Goal: Task Accomplishment & Management: Manage account settings

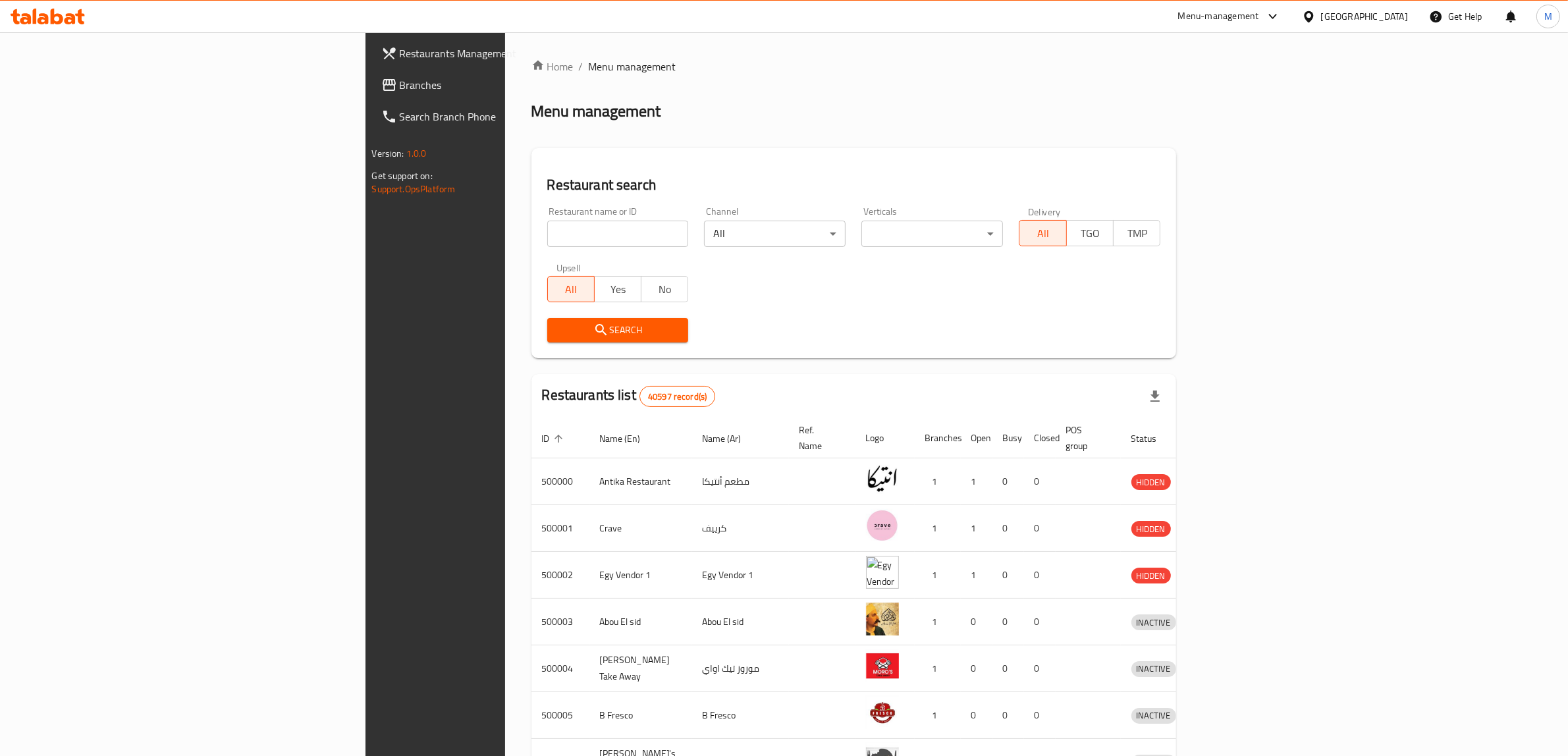
click at [1395, 19] on div "[GEOGRAPHIC_DATA]" at bounding box center [1364, 17] width 87 height 15
click at [1223, 219] on div "[GEOGRAPHIC_DATA]" at bounding box center [1266, 224] width 87 height 15
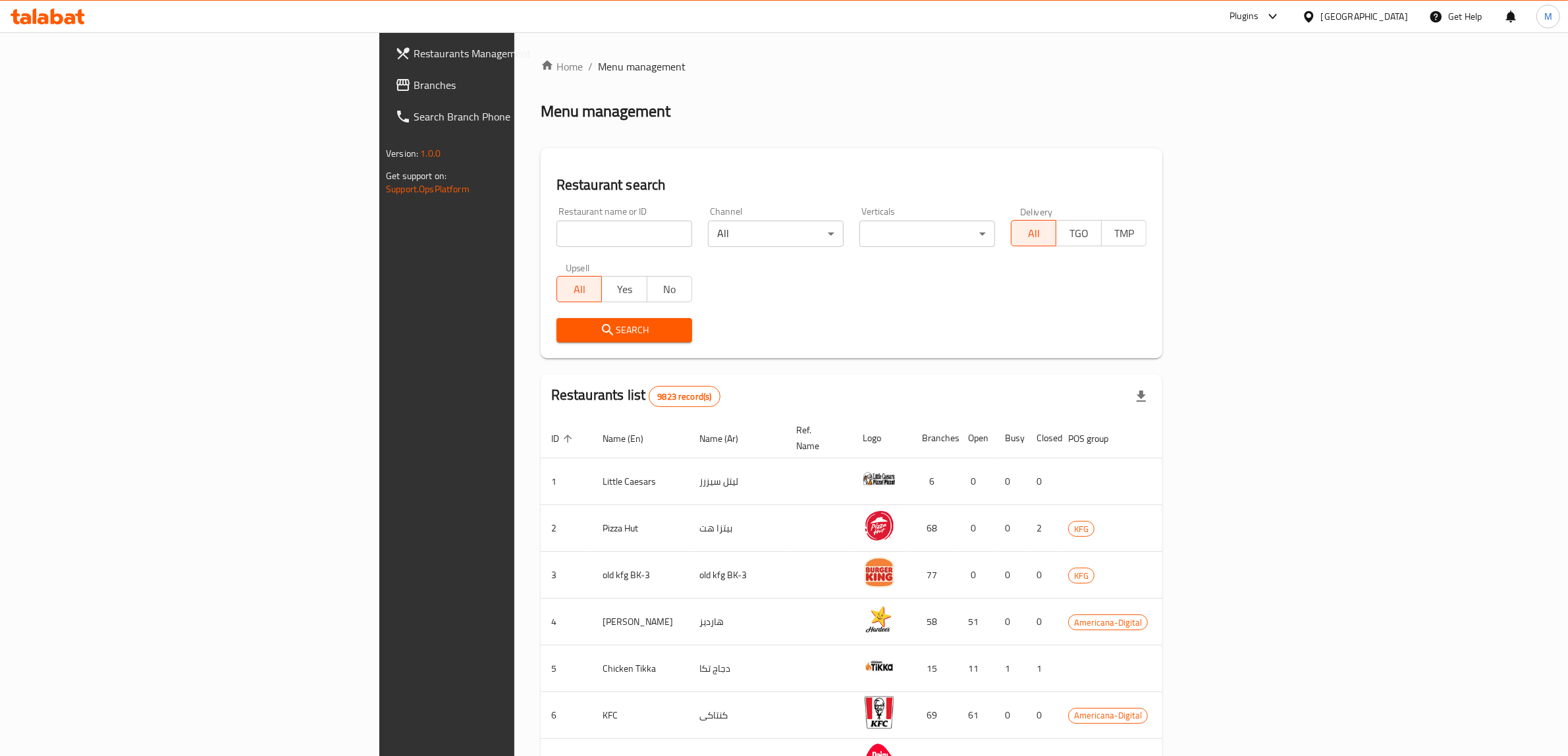
click at [557, 228] on input "search" at bounding box center [624, 234] width 136 height 26
paste input "27203"
type input "27203"
click button "Search" at bounding box center [624, 330] width 136 height 24
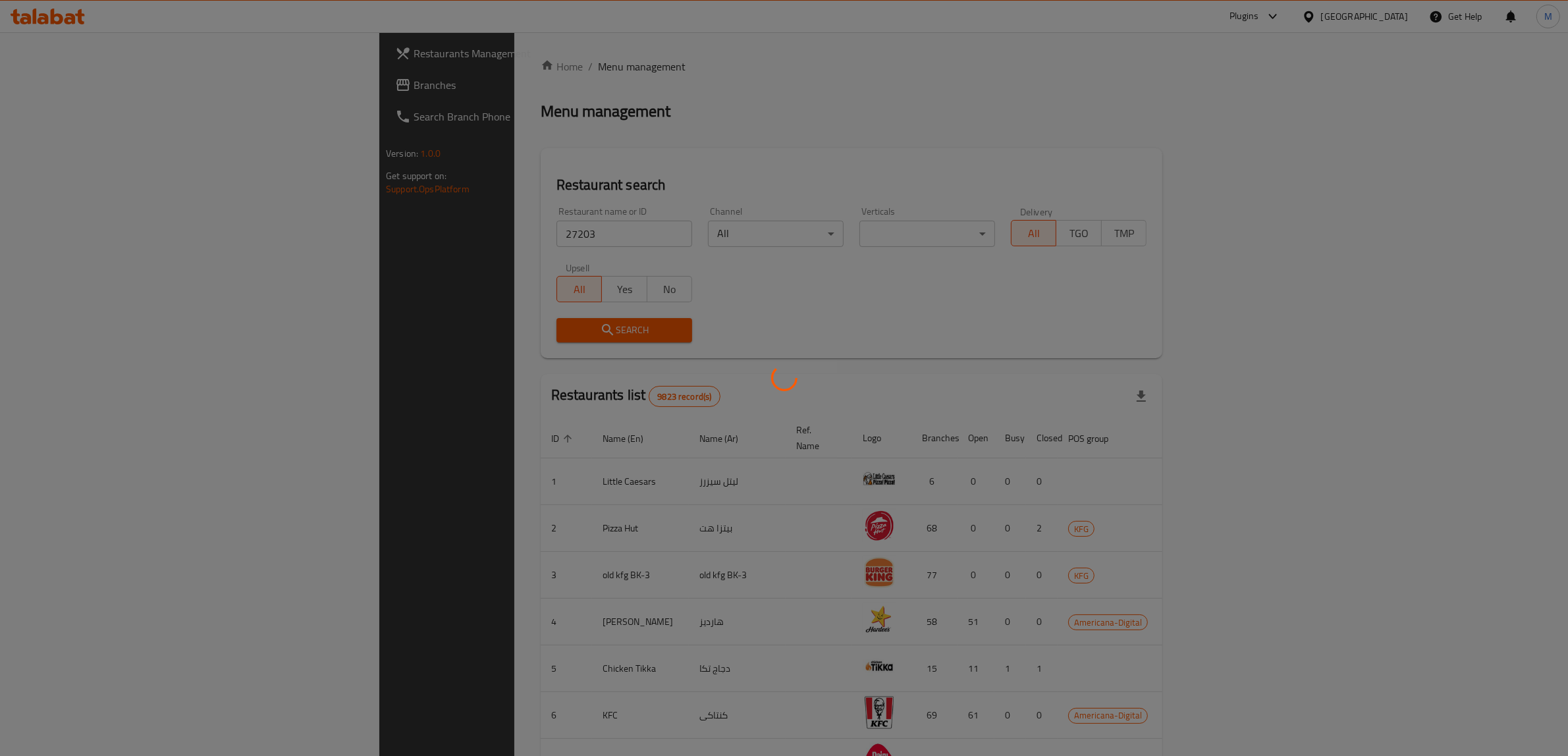
click at [490, 228] on div at bounding box center [784, 378] width 1568 height 756
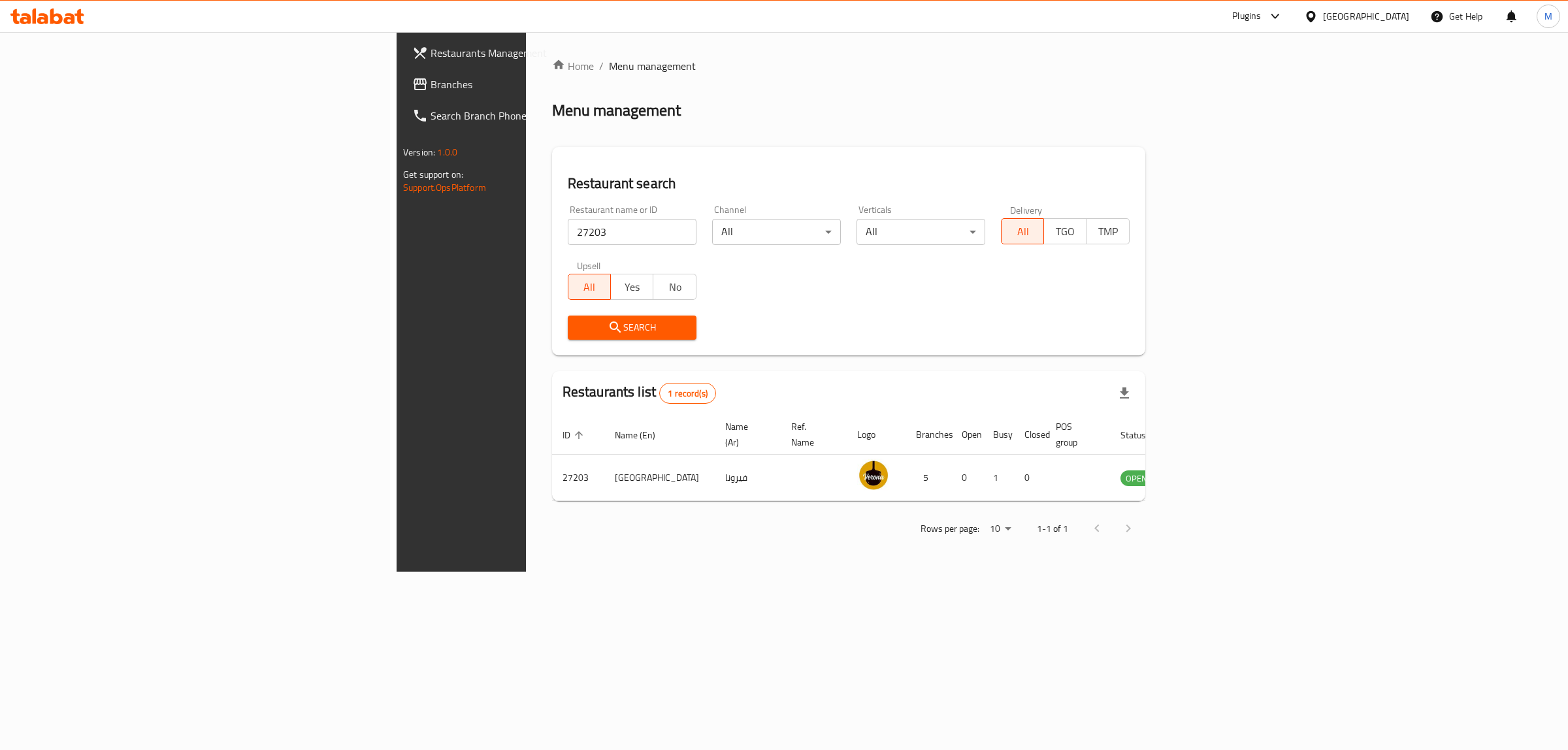
click at [1261, 12] on div "Plugins" at bounding box center [1246, 16] width 28 height 16
click at [1214, 177] on div "Restaurant-Management" at bounding box center [1209, 179] width 103 height 15
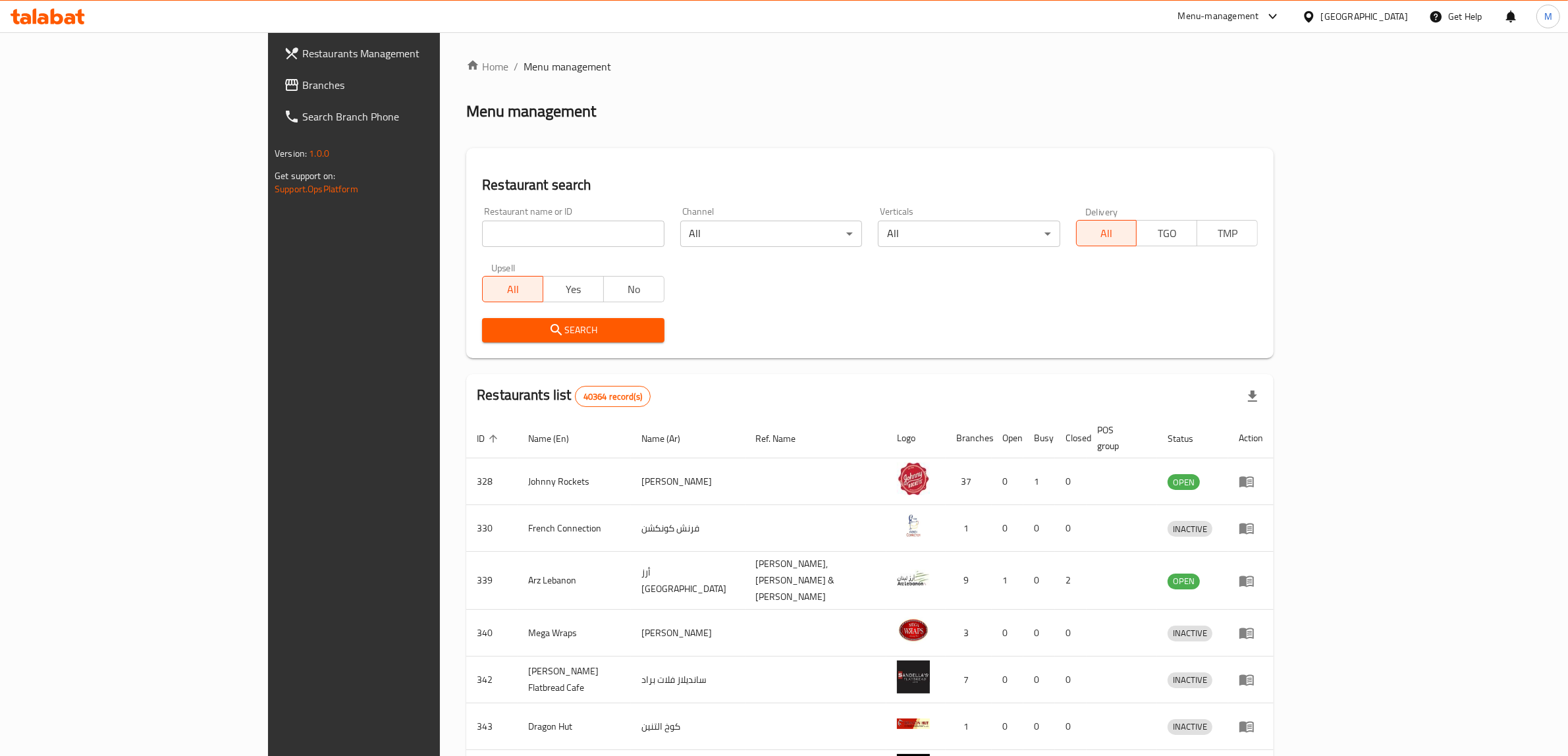
click at [1352, 15] on div "[GEOGRAPHIC_DATA]" at bounding box center [1364, 17] width 87 height 15
click at [1275, 224] on div "[GEOGRAPHIC_DATA]" at bounding box center [1309, 227] width 198 height 31
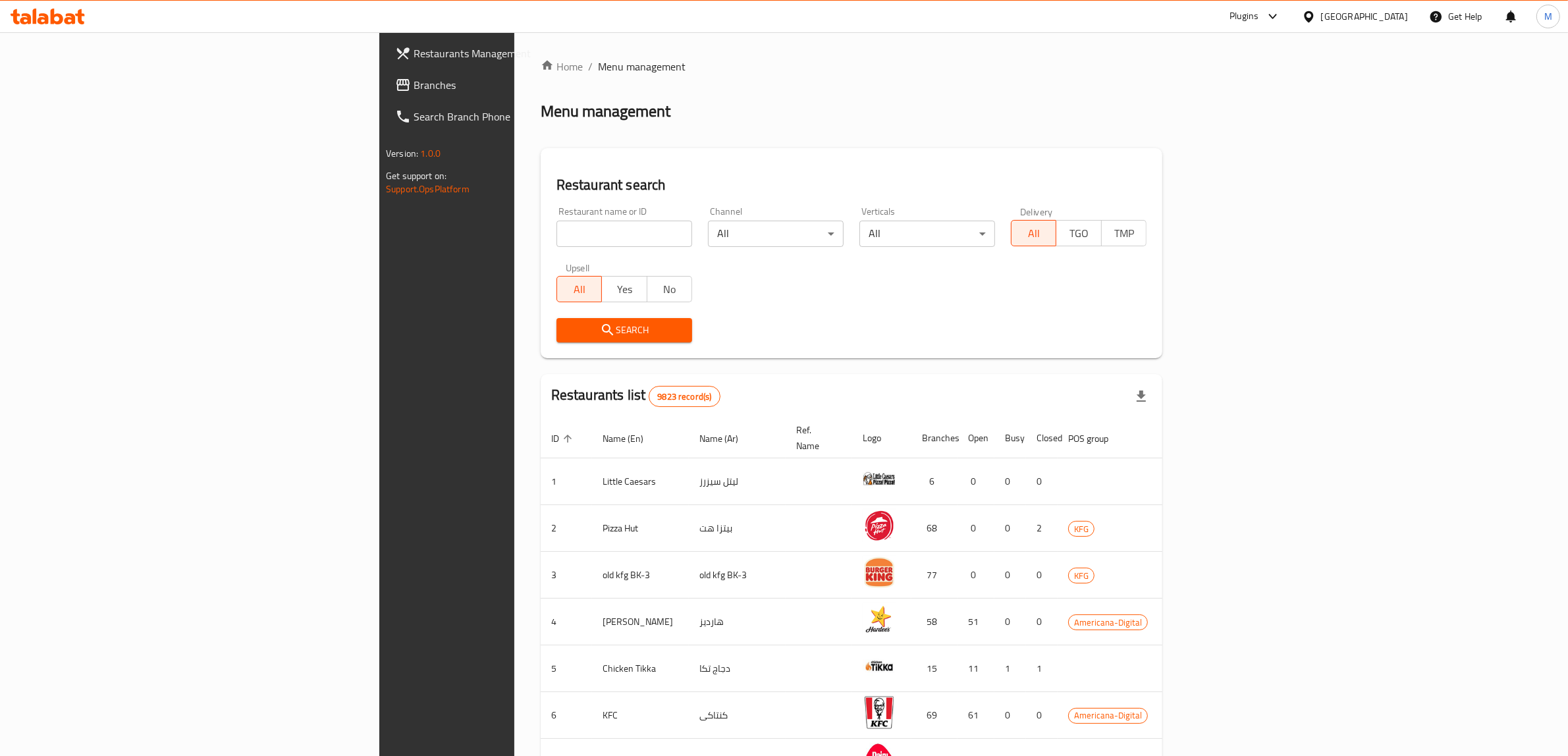
click at [385, 94] on link "Branches" at bounding box center [513, 85] width 257 height 31
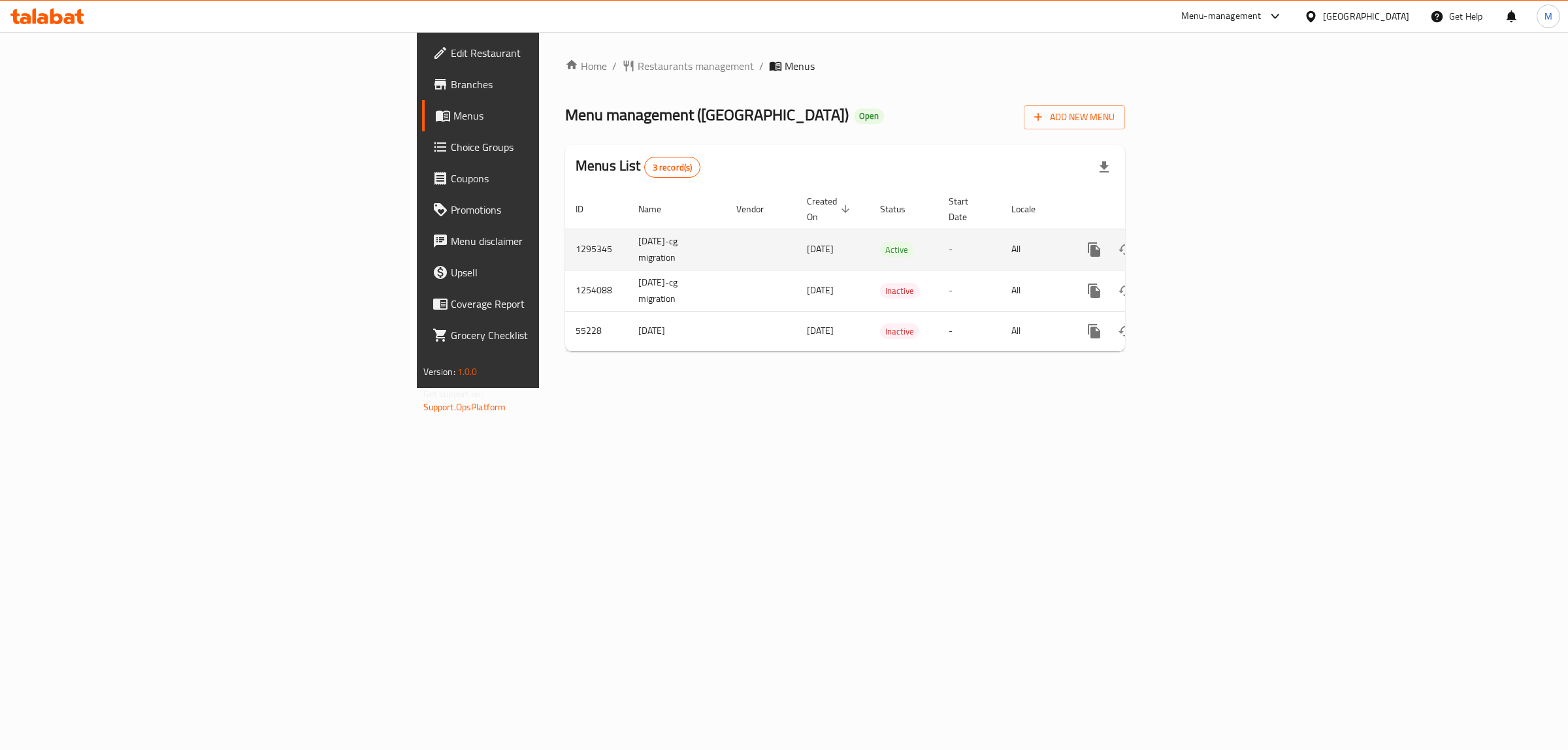
click at [628, 229] on td "[DATE]-cg migration" at bounding box center [676, 249] width 98 height 41
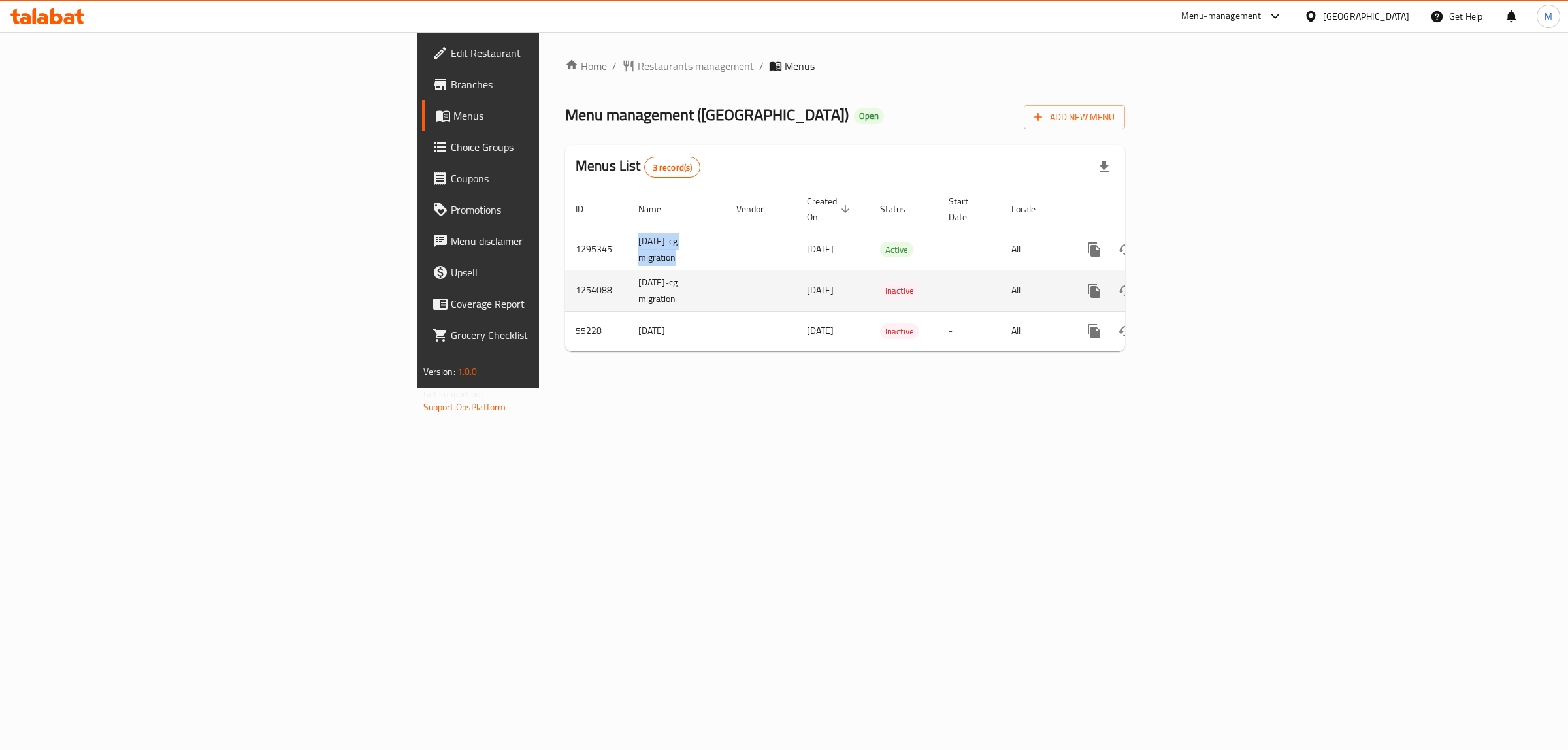
copy td "[DATE]-cg migration"
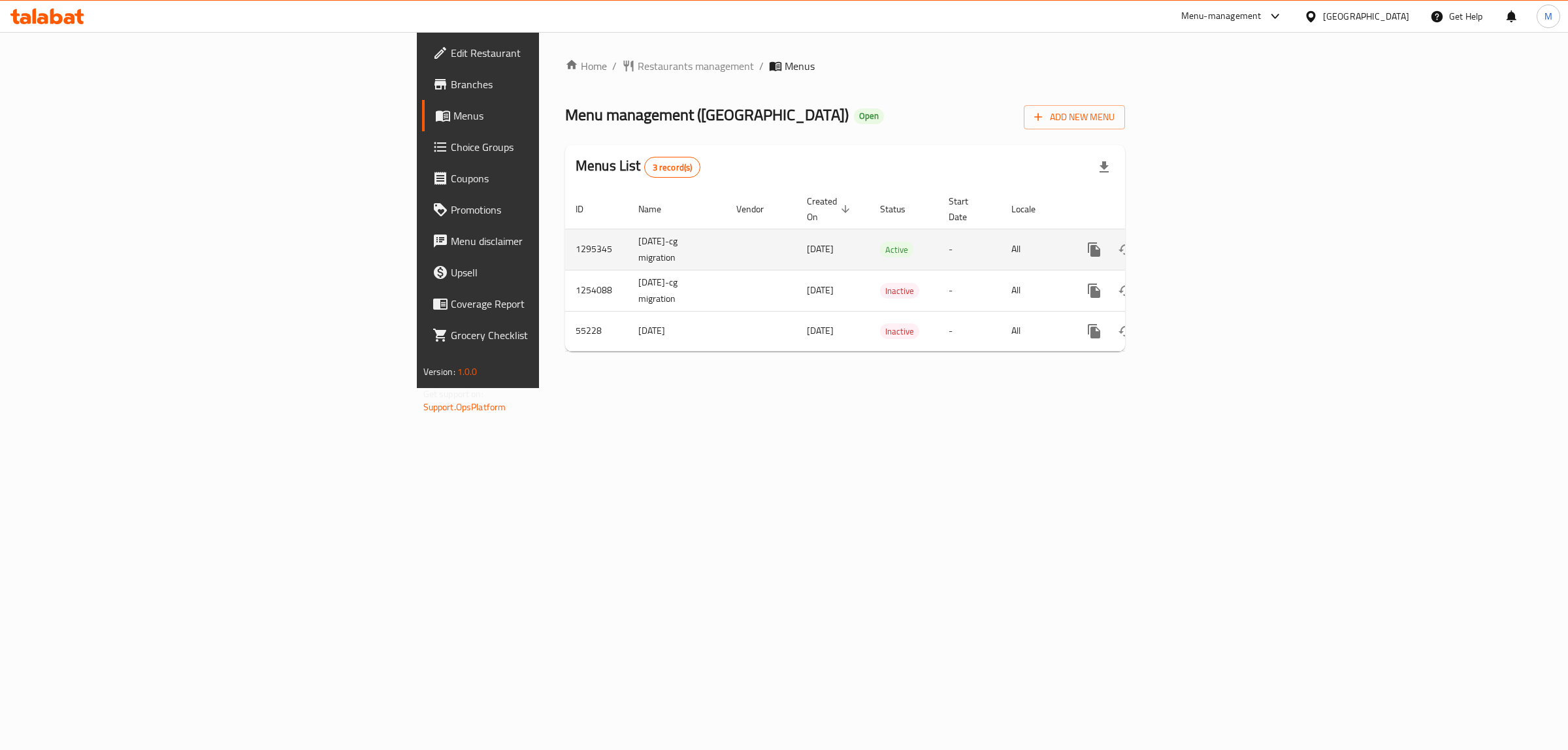
click at [565, 234] on td "1295345" at bounding box center [596, 249] width 62 height 41
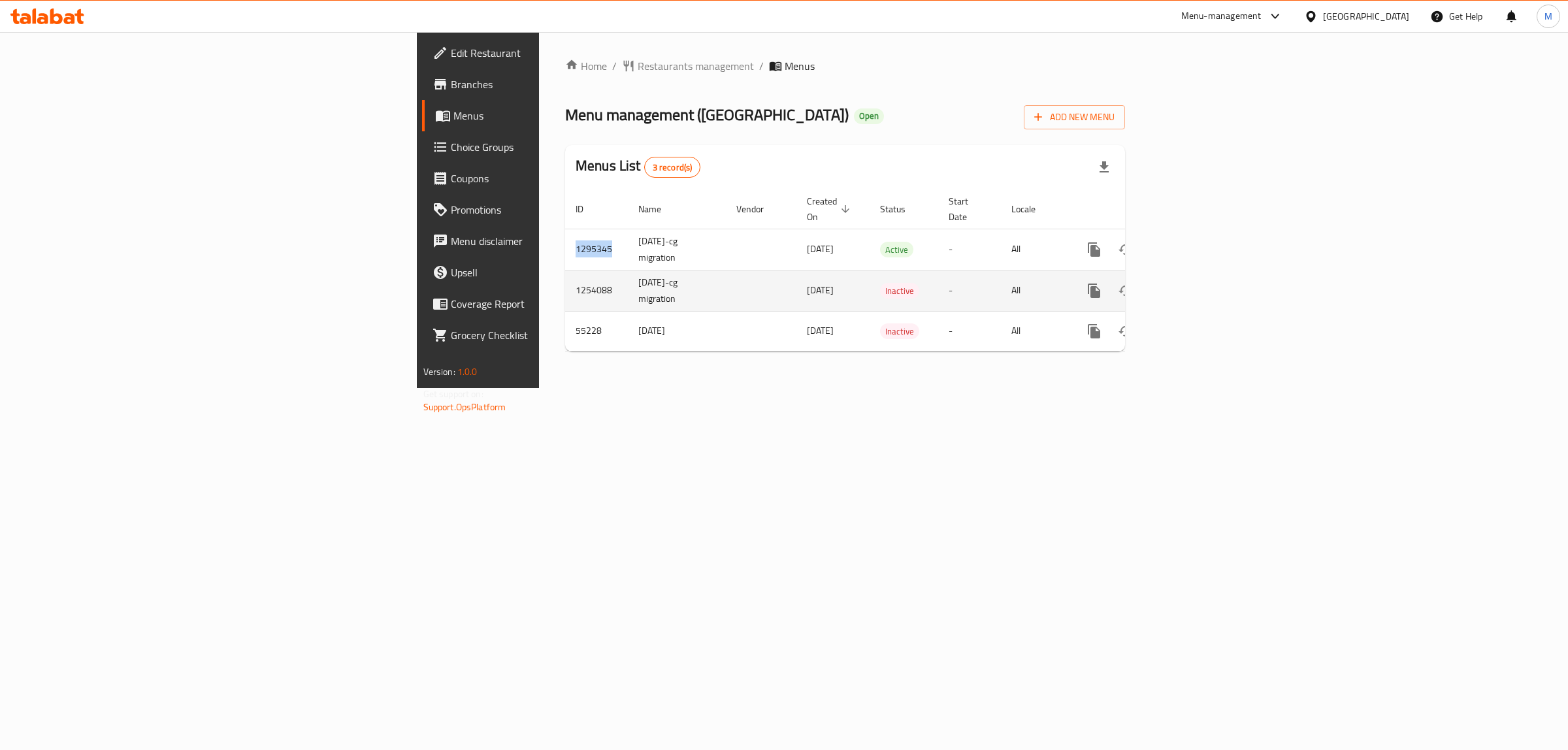
copy td "1295345"
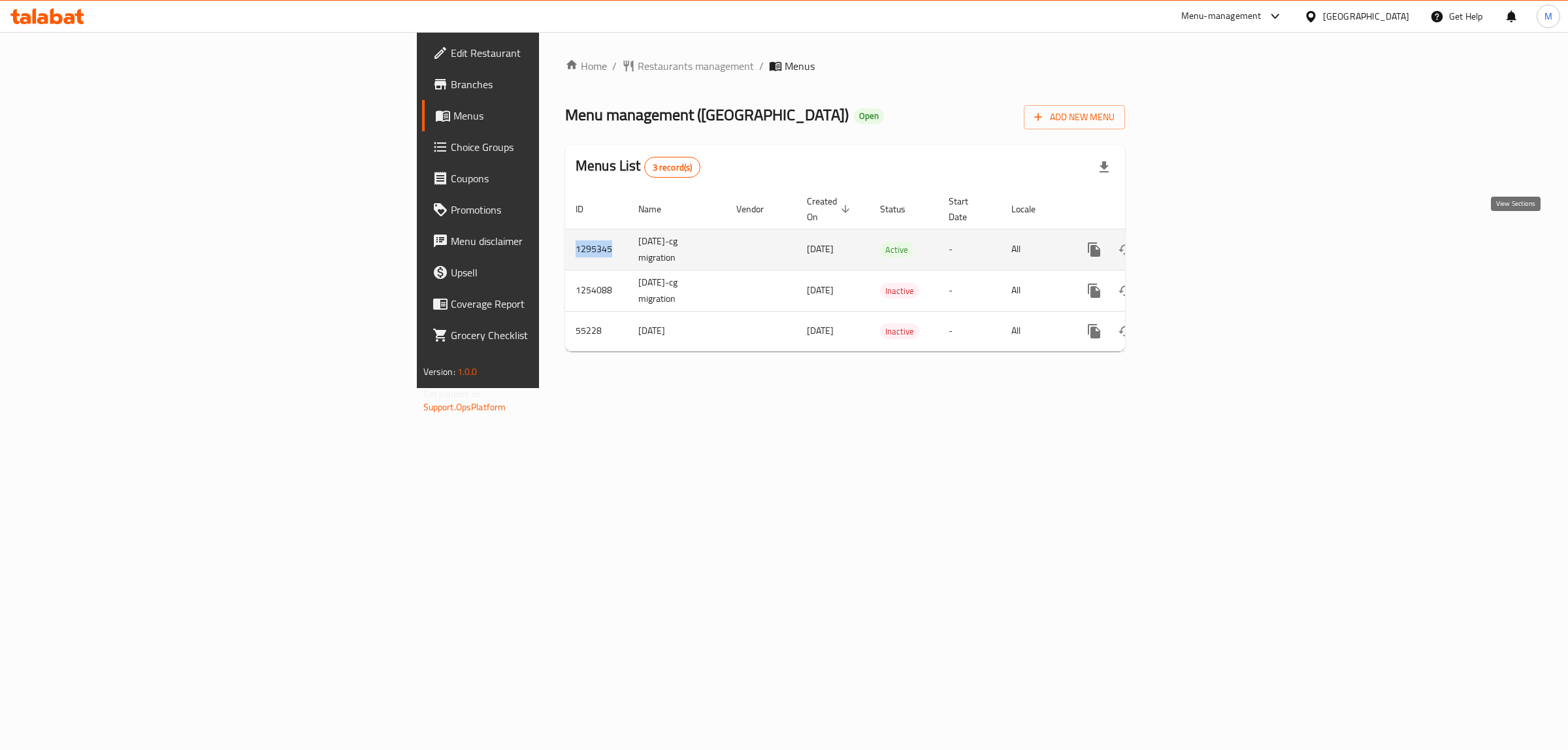
click at [1196, 241] on icon "enhanced table" at bounding box center [1188, 249] width 16 height 16
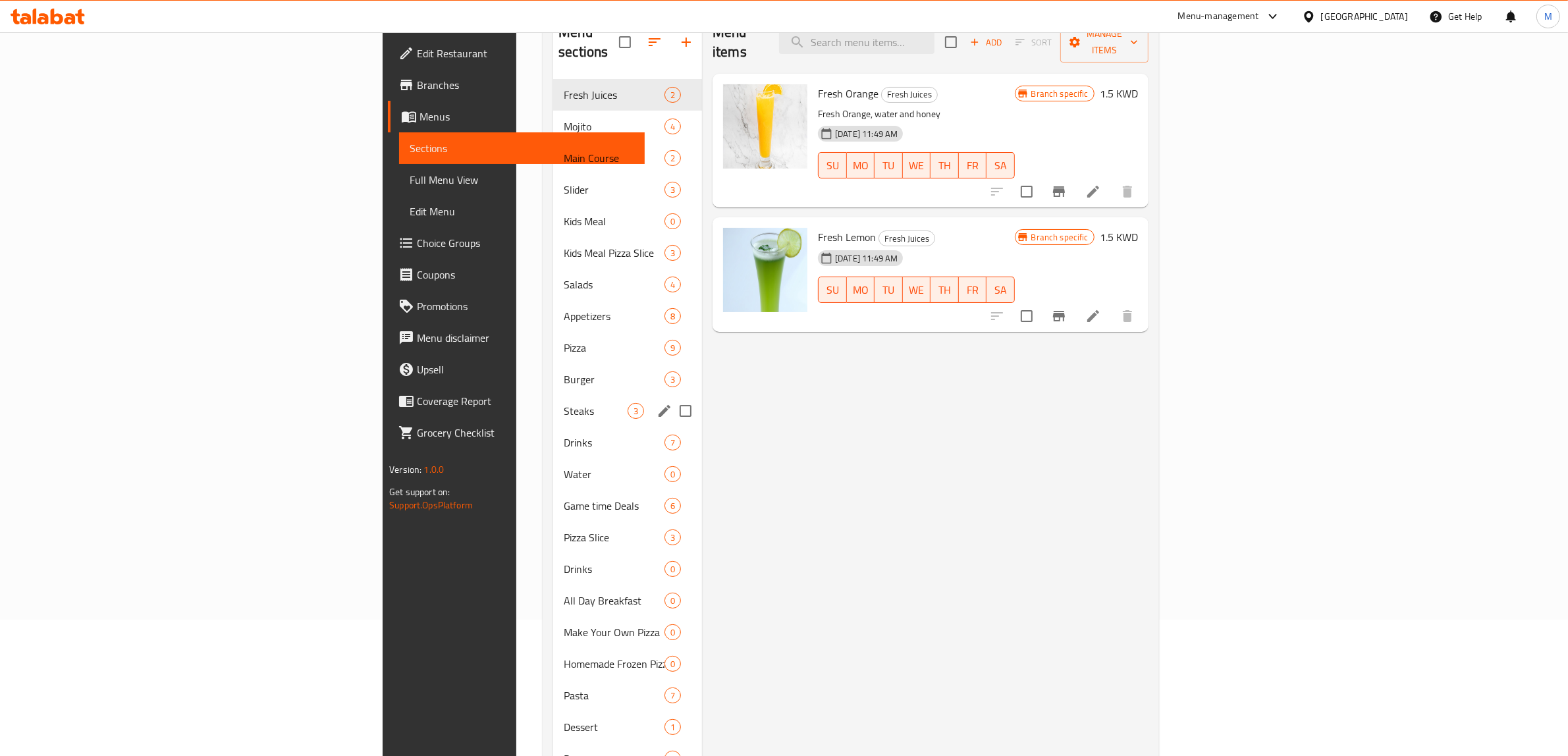
scroll to position [239, 0]
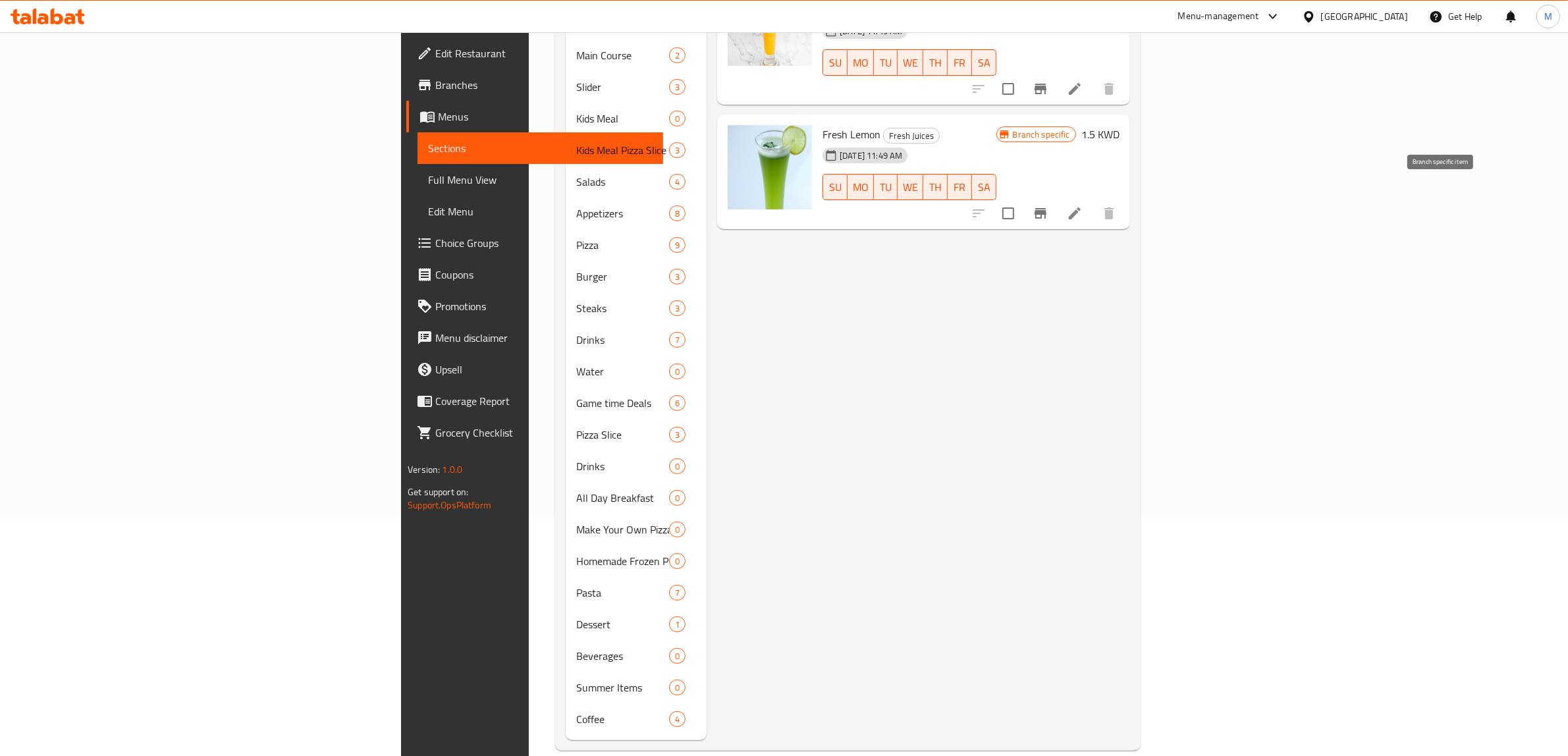
click at [1046, 208] on icon "Branch-specific-item" at bounding box center [1041, 213] width 12 height 10
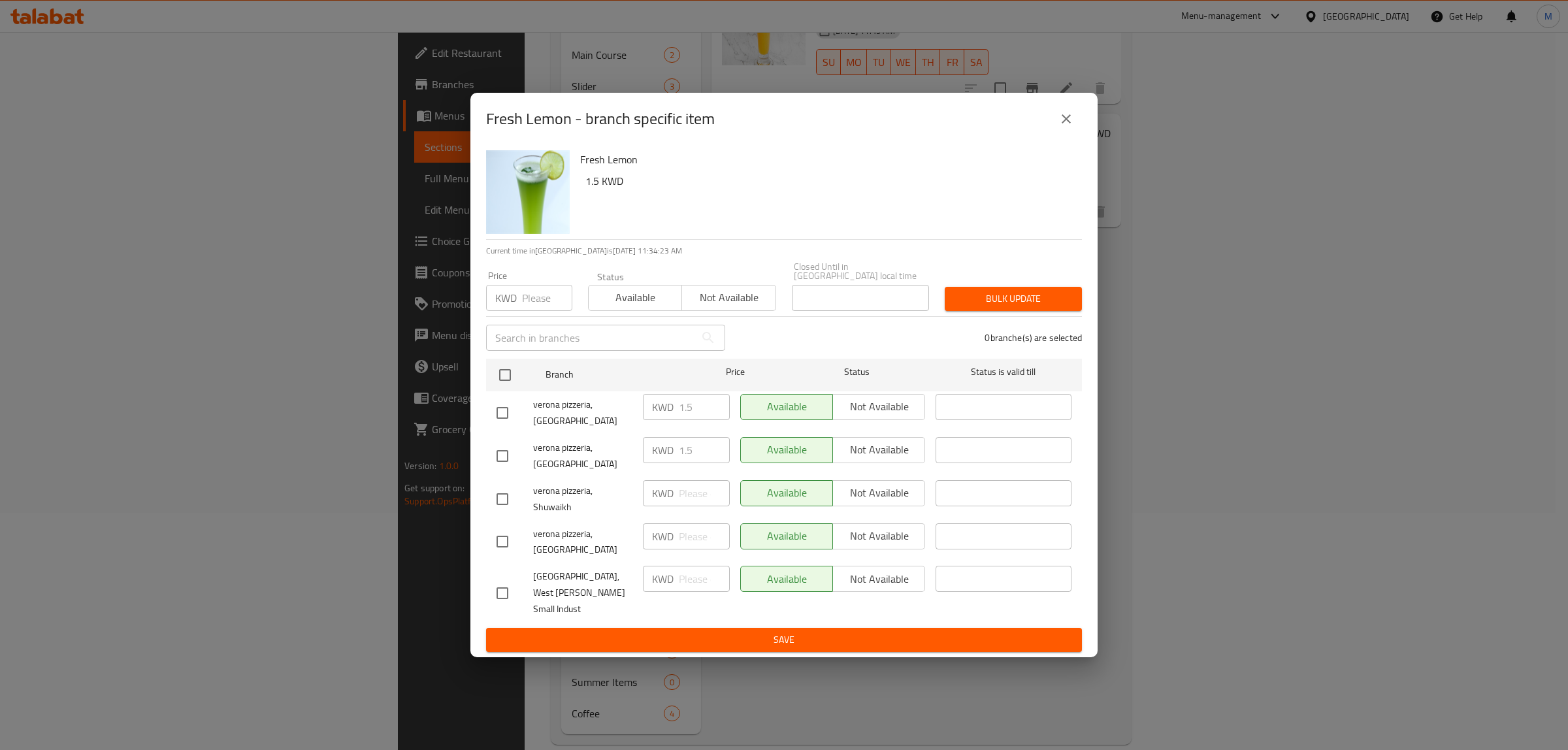
click at [566, 568] on span "[GEOGRAPHIC_DATA], West [PERSON_NAME] Small Indust" at bounding box center [583, 592] width 99 height 49
copy span "[GEOGRAPHIC_DATA], West [PERSON_NAME] Small Indust"
click at [1068, 127] on icon "close" at bounding box center [1065, 118] width 16 height 16
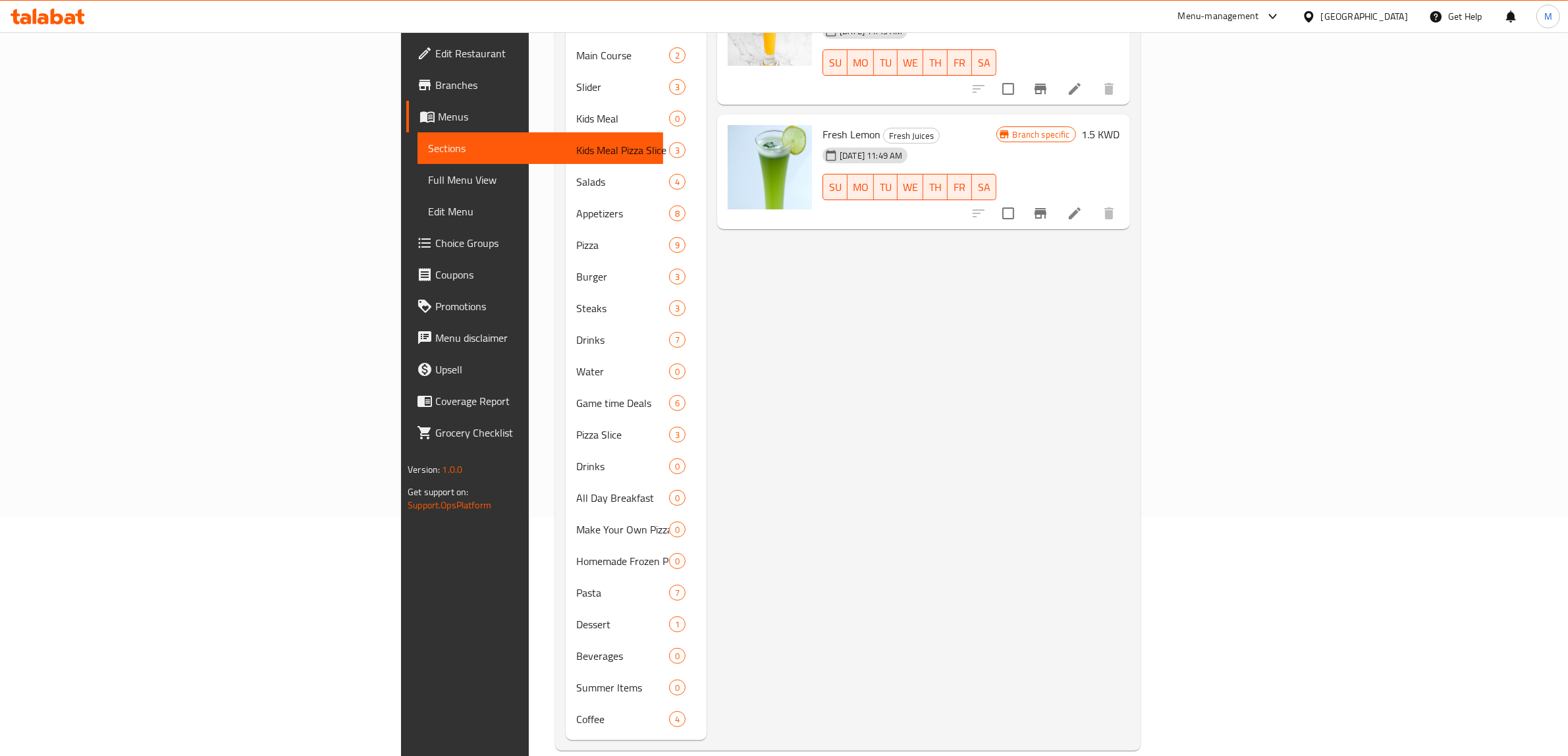
click at [799, 344] on div "Menu items Add Sort Manage items Fresh Orange Fresh Juices Fresh Orange, water …" at bounding box center [919, 324] width 424 height 832
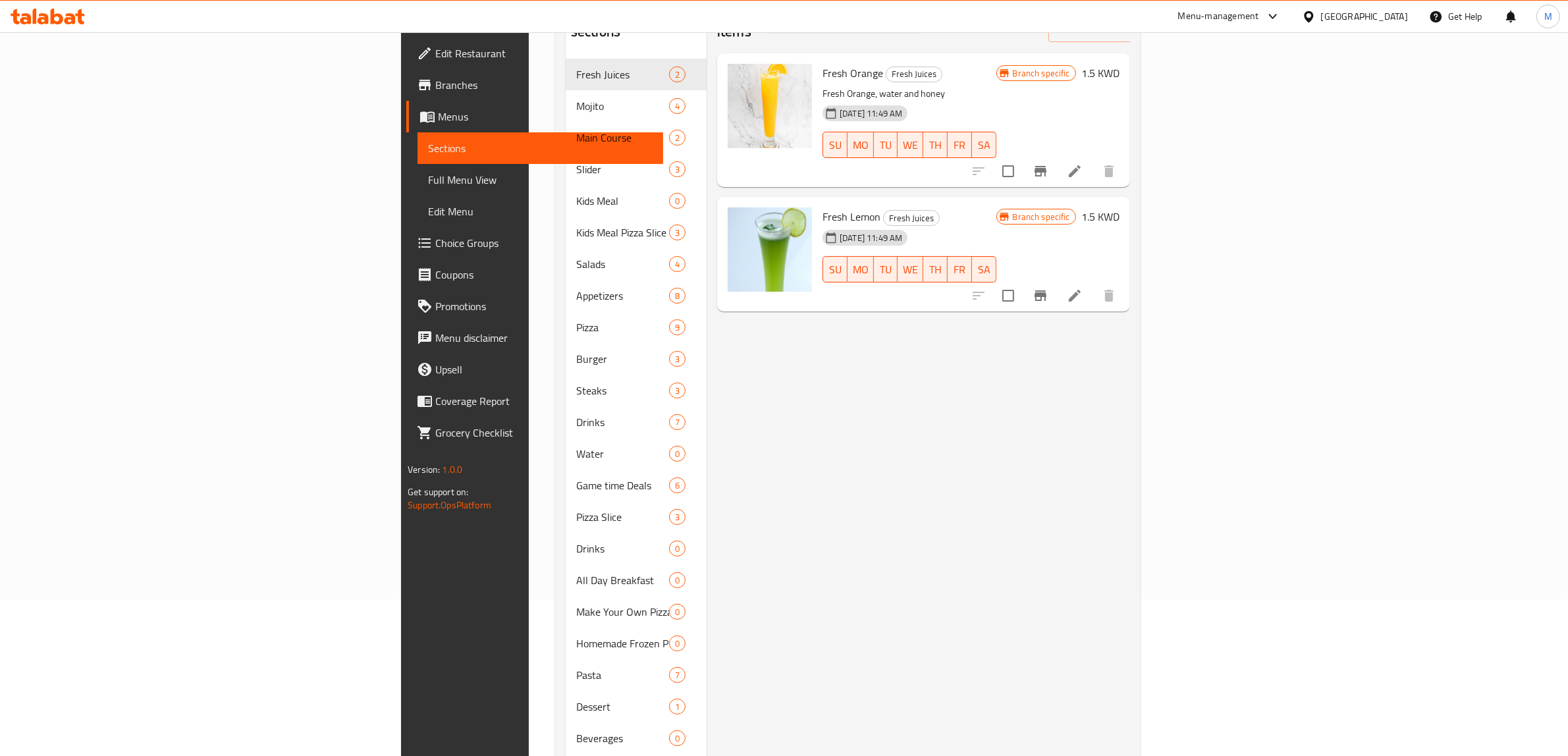
scroll to position [0, 0]
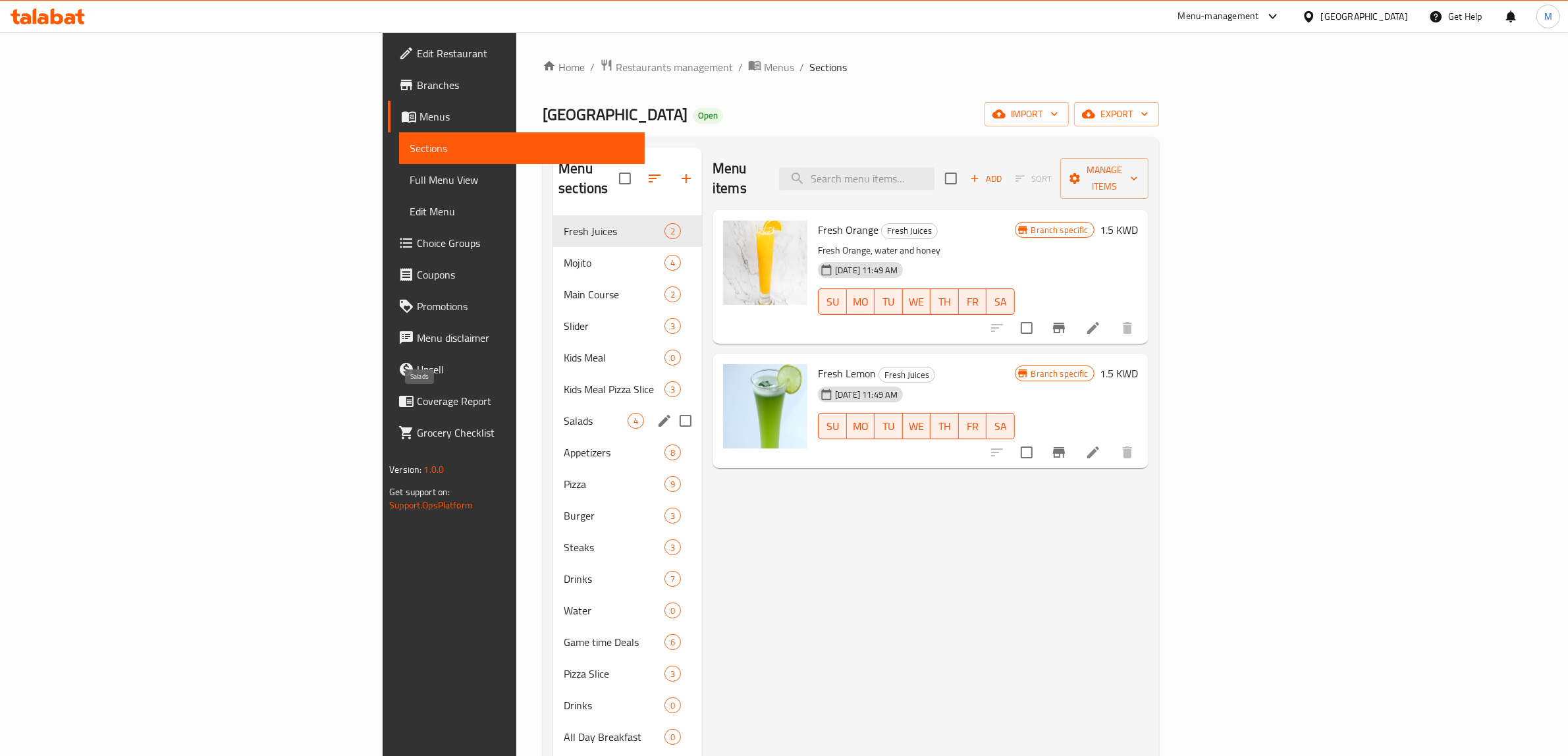
click at [563, 413] on span "Salads" at bounding box center [595, 420] width 64 height 16
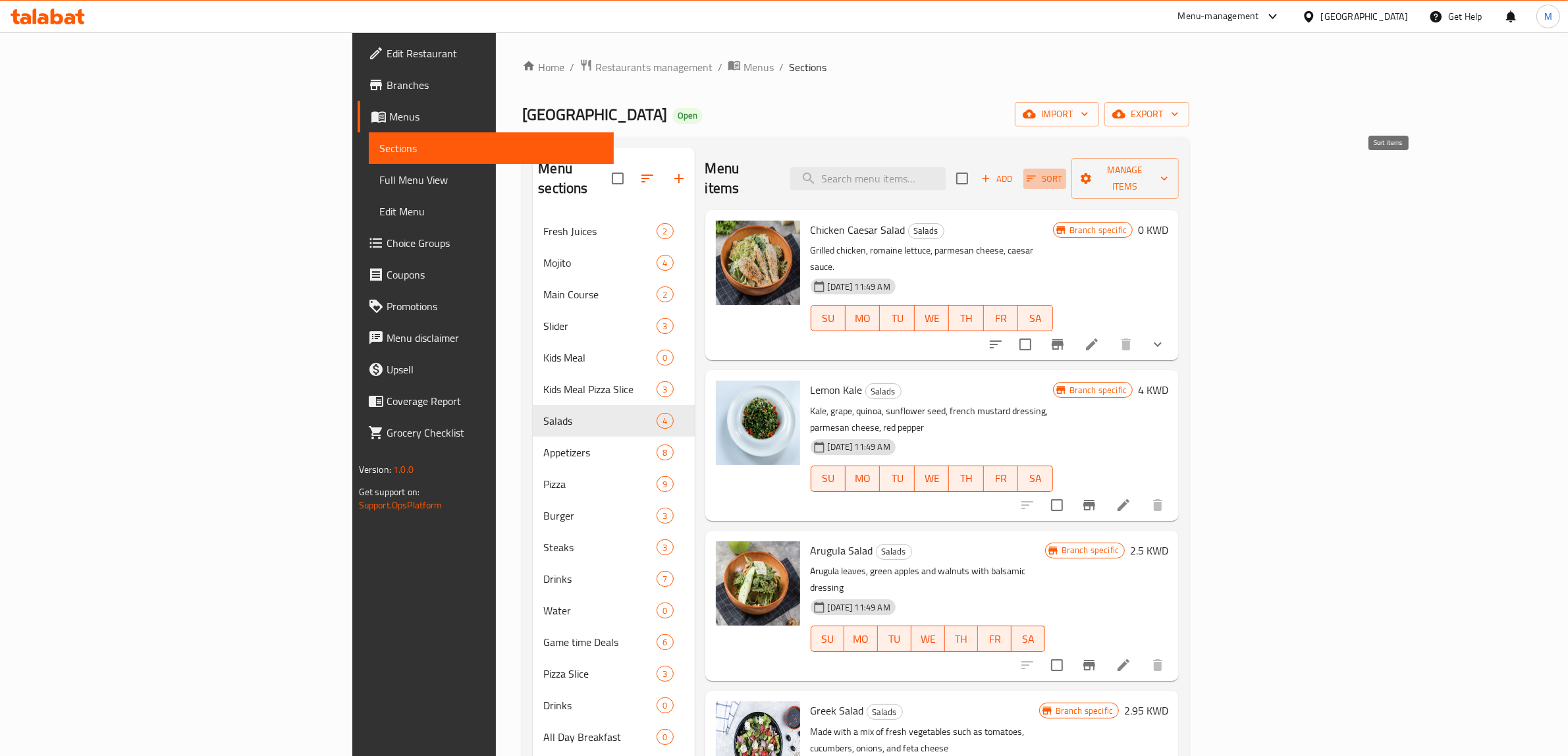
click at [1037, 173] on icon "button" at bounding box center [1031, 179] width 12 height 12
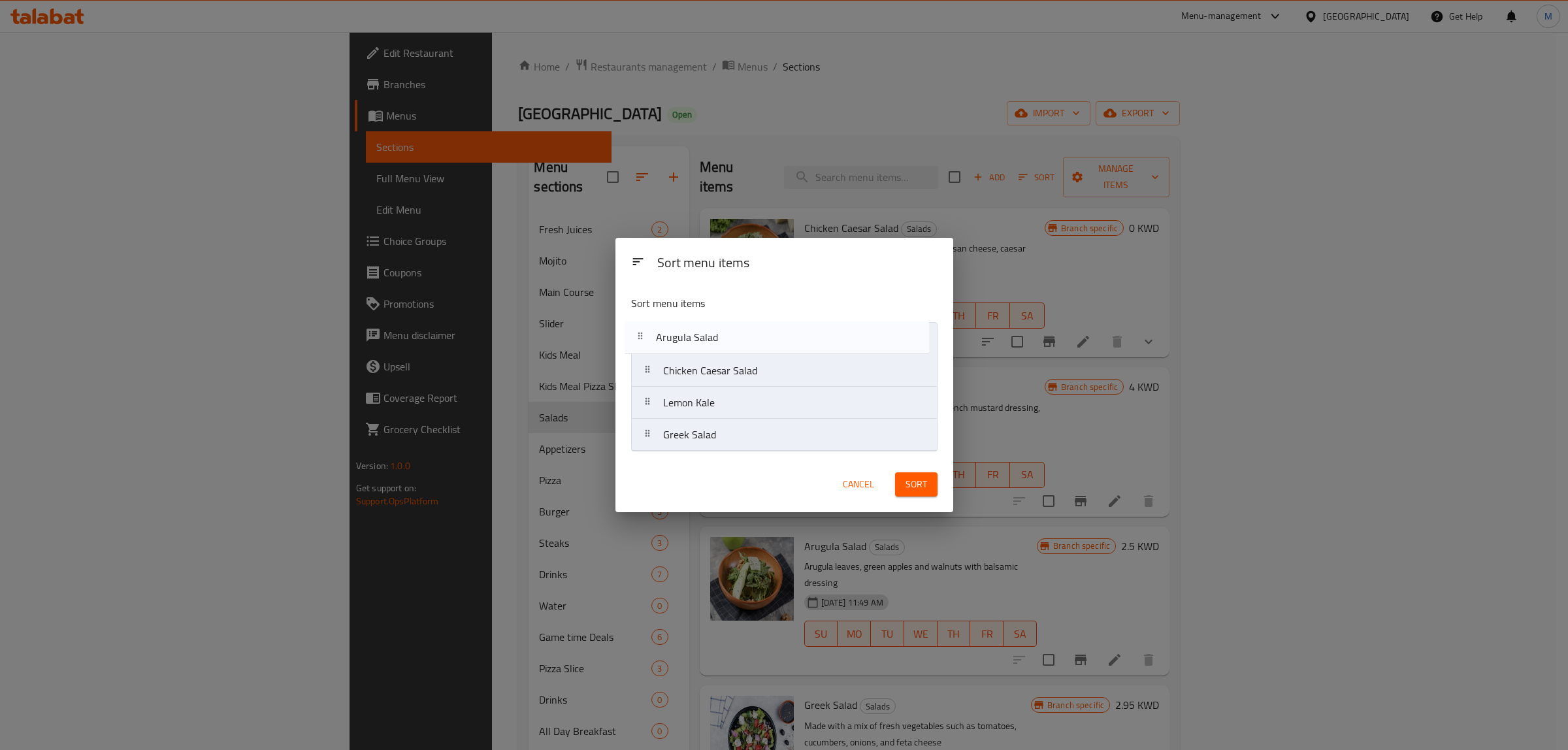
drag, startPoint x: 733, startPoint y: 412, endPoint x: 726, endPoint y: 343, distance: 69.4
click at [726, 343] on nav "Chicken Caesar Salad Lemon Kale Arugula Salad Greek Salad" at bounding box center [784, 386] width 306 height 129
drag, startPoint x: 716, startPoint y: 439, endPoint x: 716, endPoint y: 409, distance: 30.0
click at [716, 409] on nav "Arugula Salad Chicken Caesar Salad Lemon Kale Greek Salad" at bounding box center [784, 386] width 306 height 129
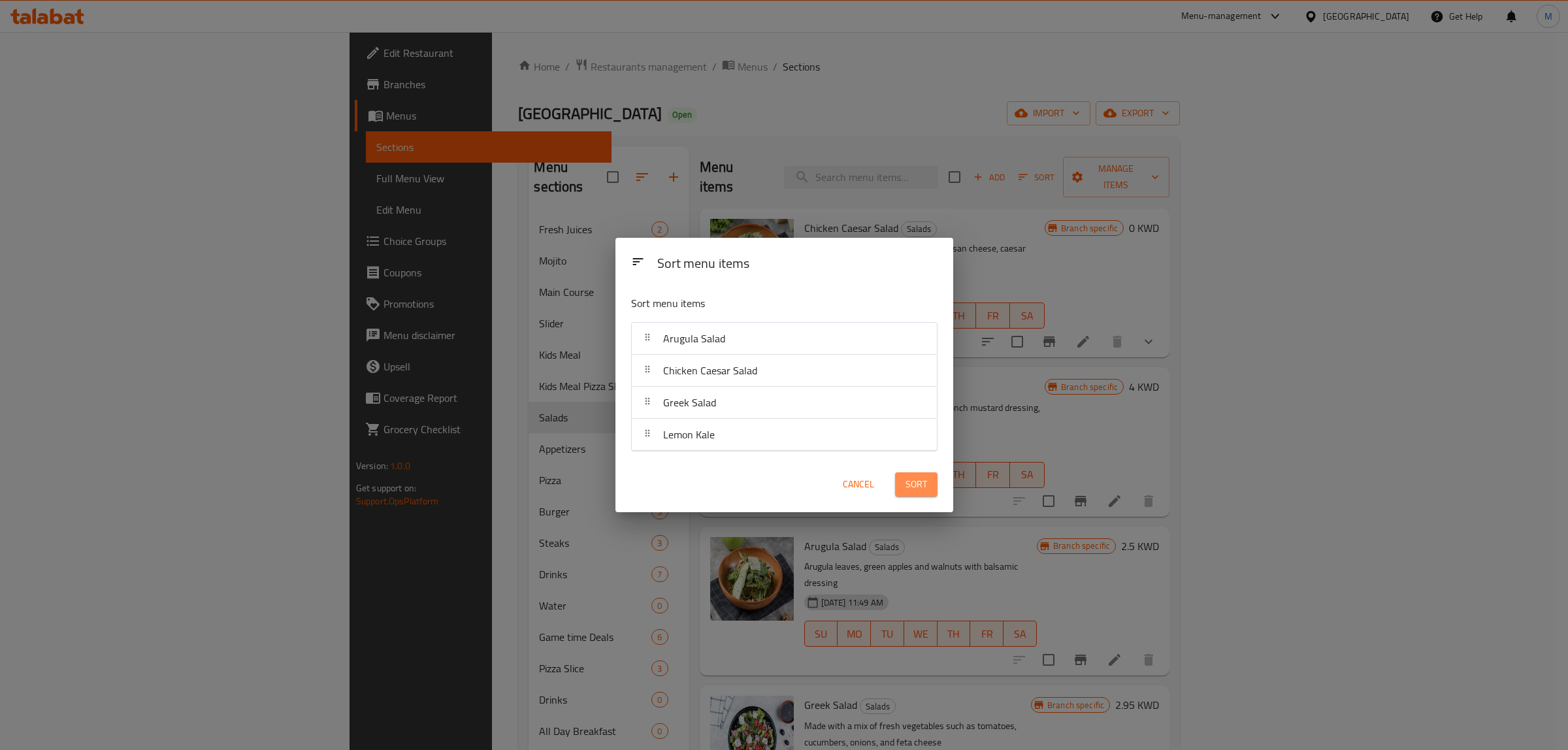
click at [906, 477] on span "Sort" at bounding box center [916, 485] width 21 height 17
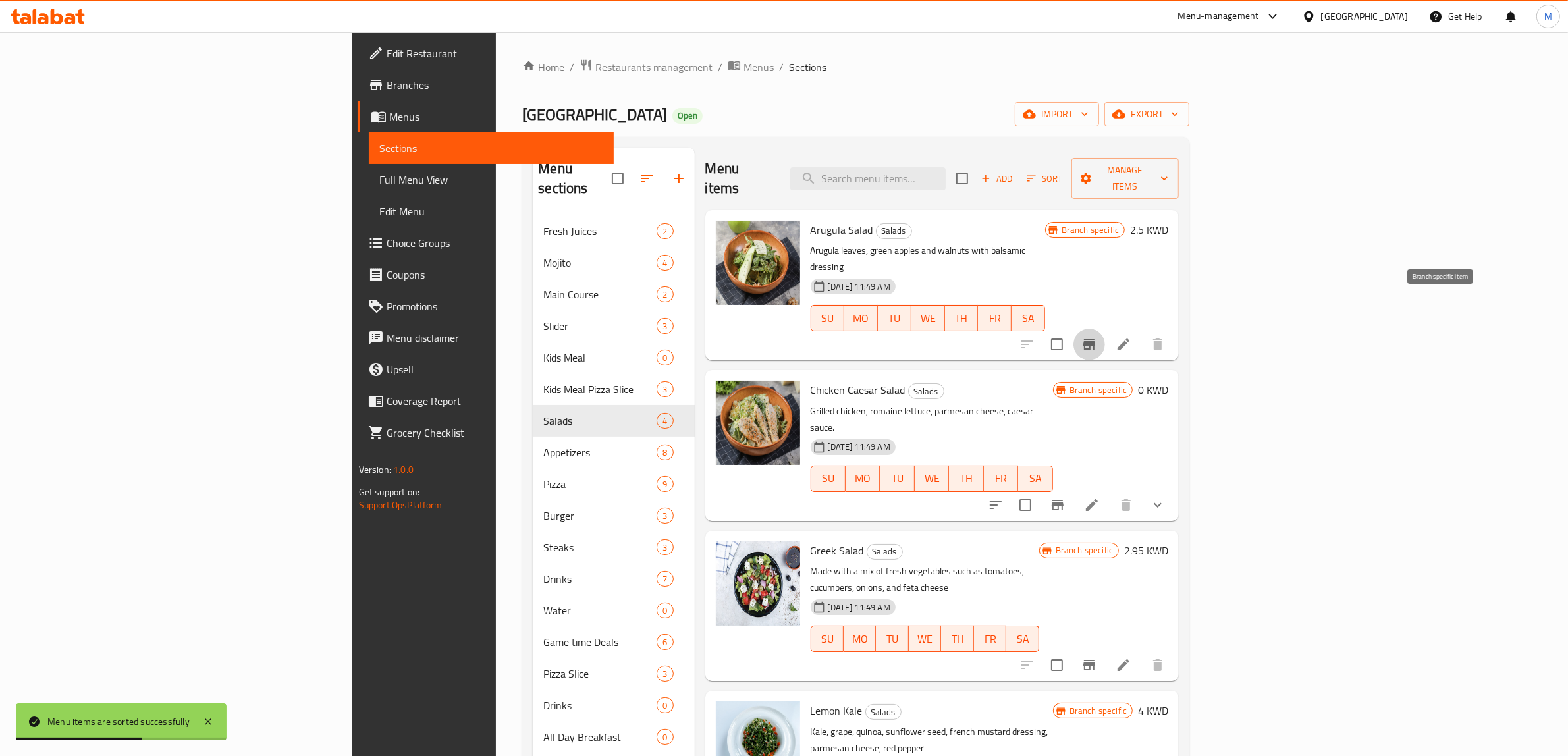
click at [1097, 337] on icon "Branch-specific-item" at bounding box center [1089, 344] width 16 height 16
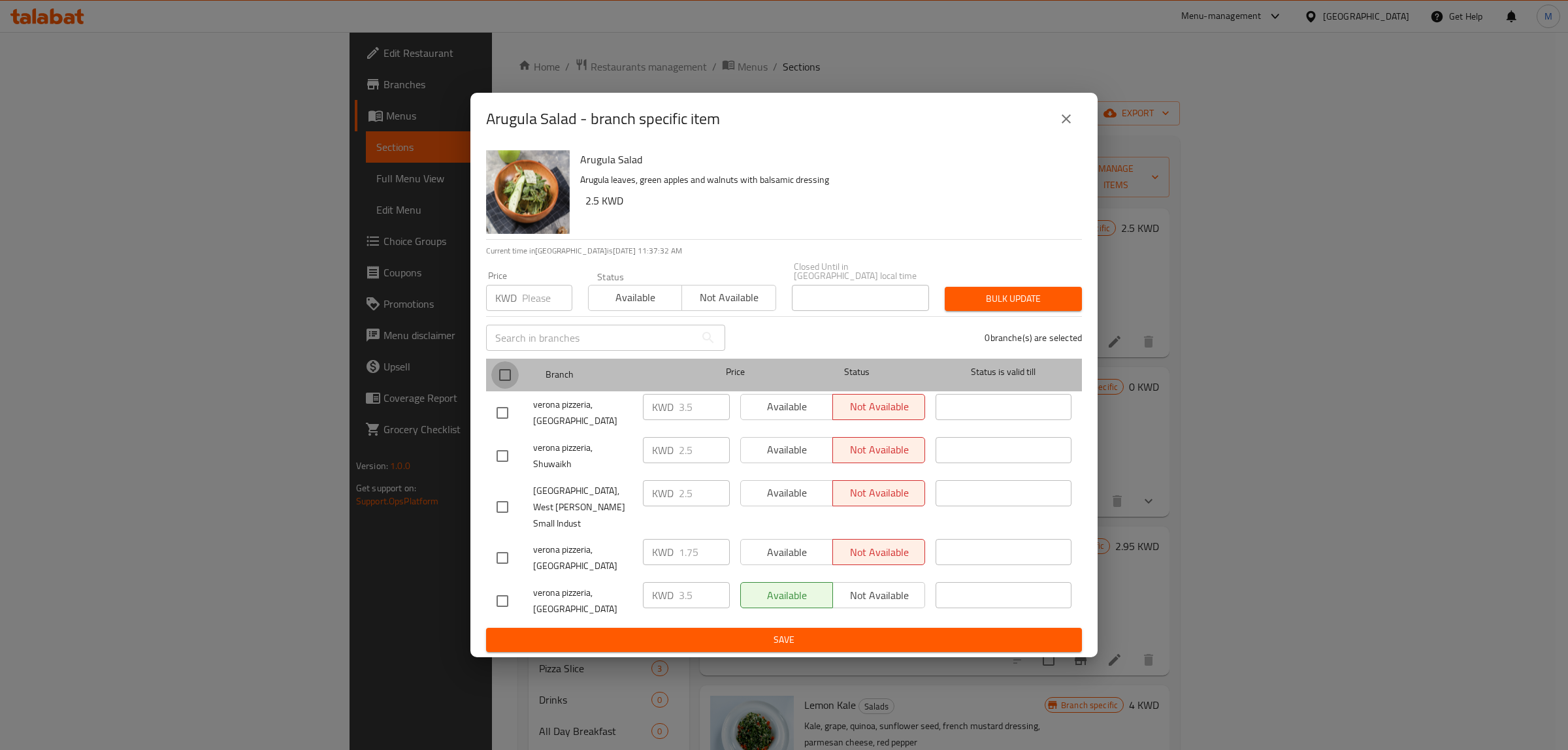
click at [501, 387] on input "checkbox" at bounding box center [505, 375] width 28 height 28
checkbox input "true"
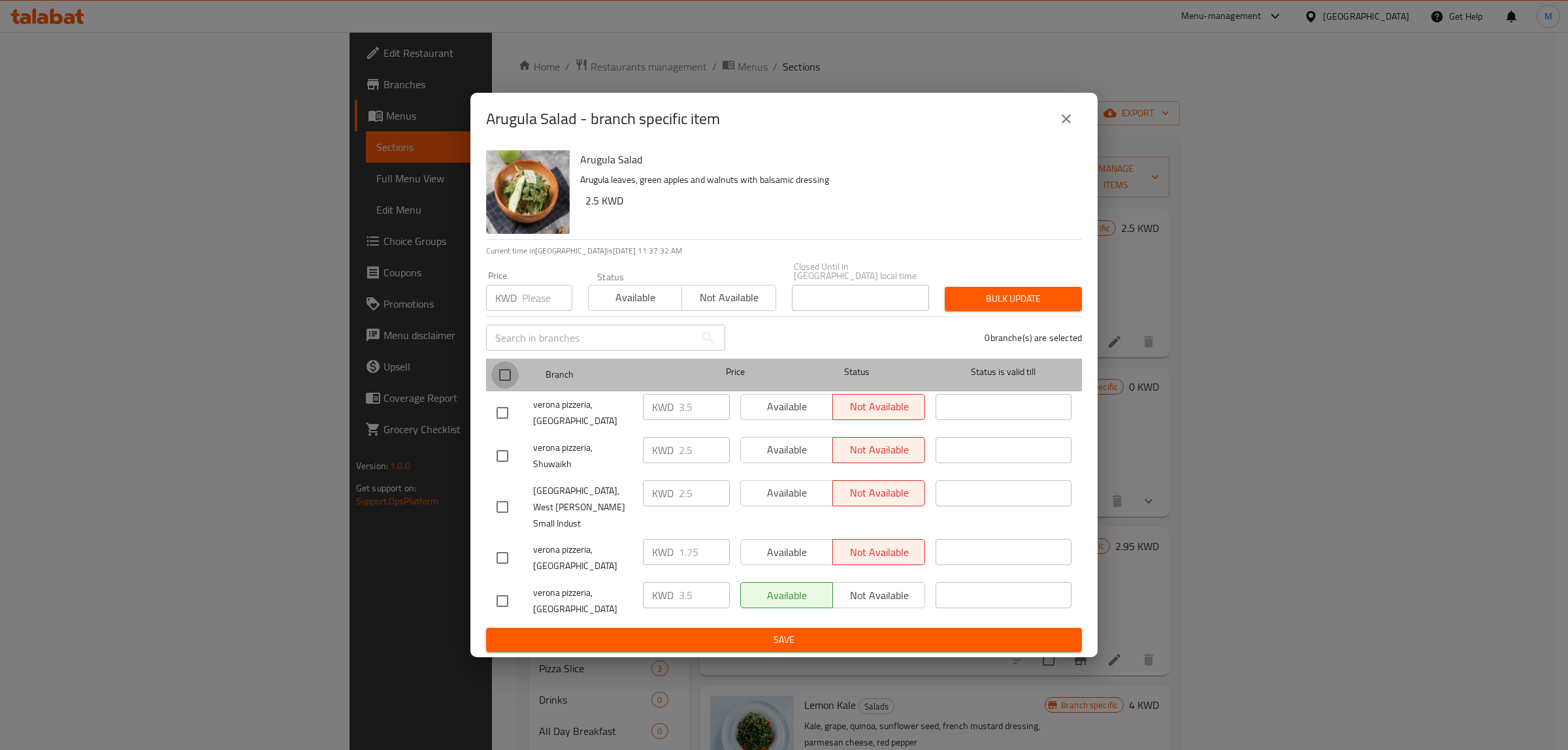
checkbox input "true"
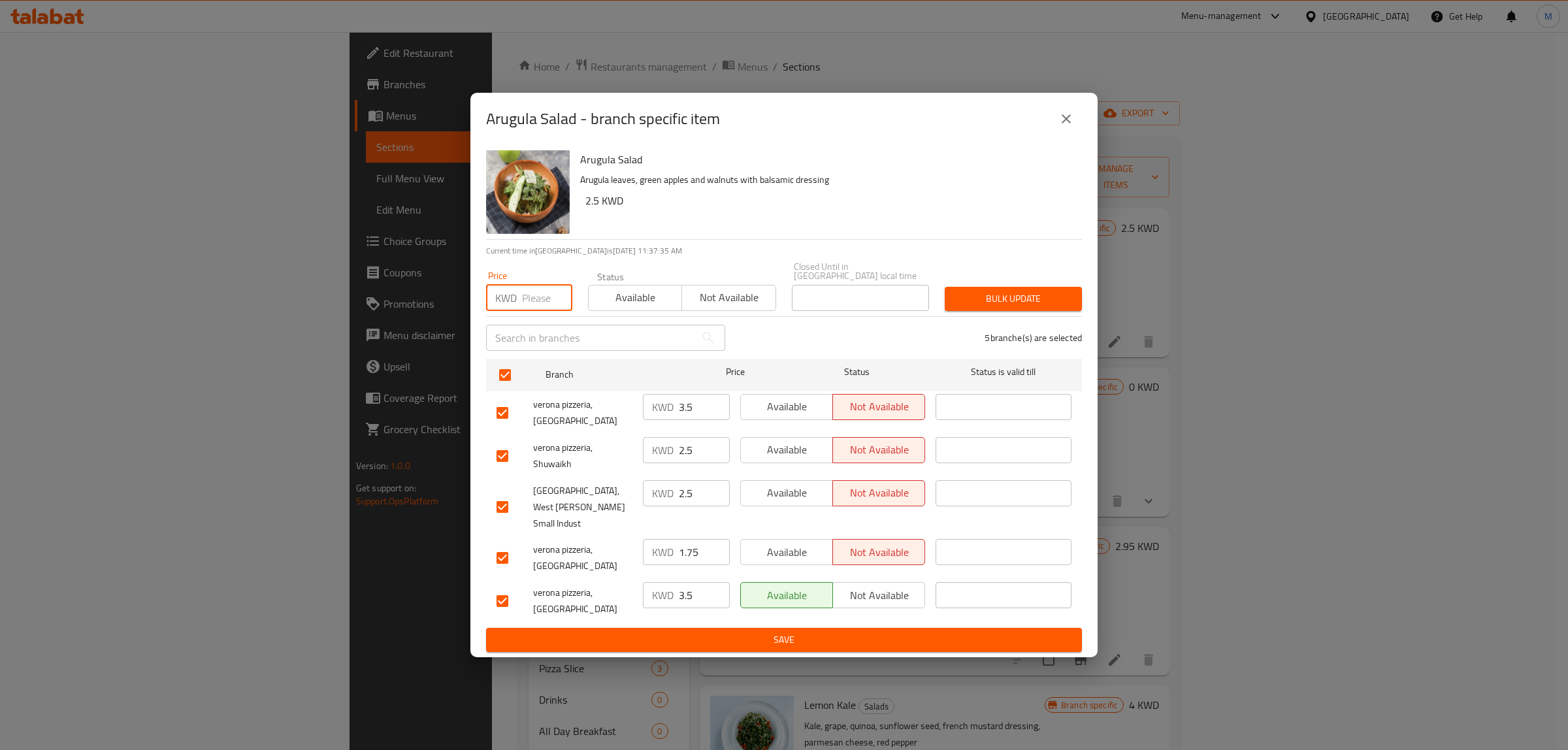
click at [534, 311] on input "number" at bounding box center [547, 297] width 50 height 26
type input "3.5"
click at [1013, 308] on span "Bulk update" at bounding box center [1013, 299] width 117 height 17
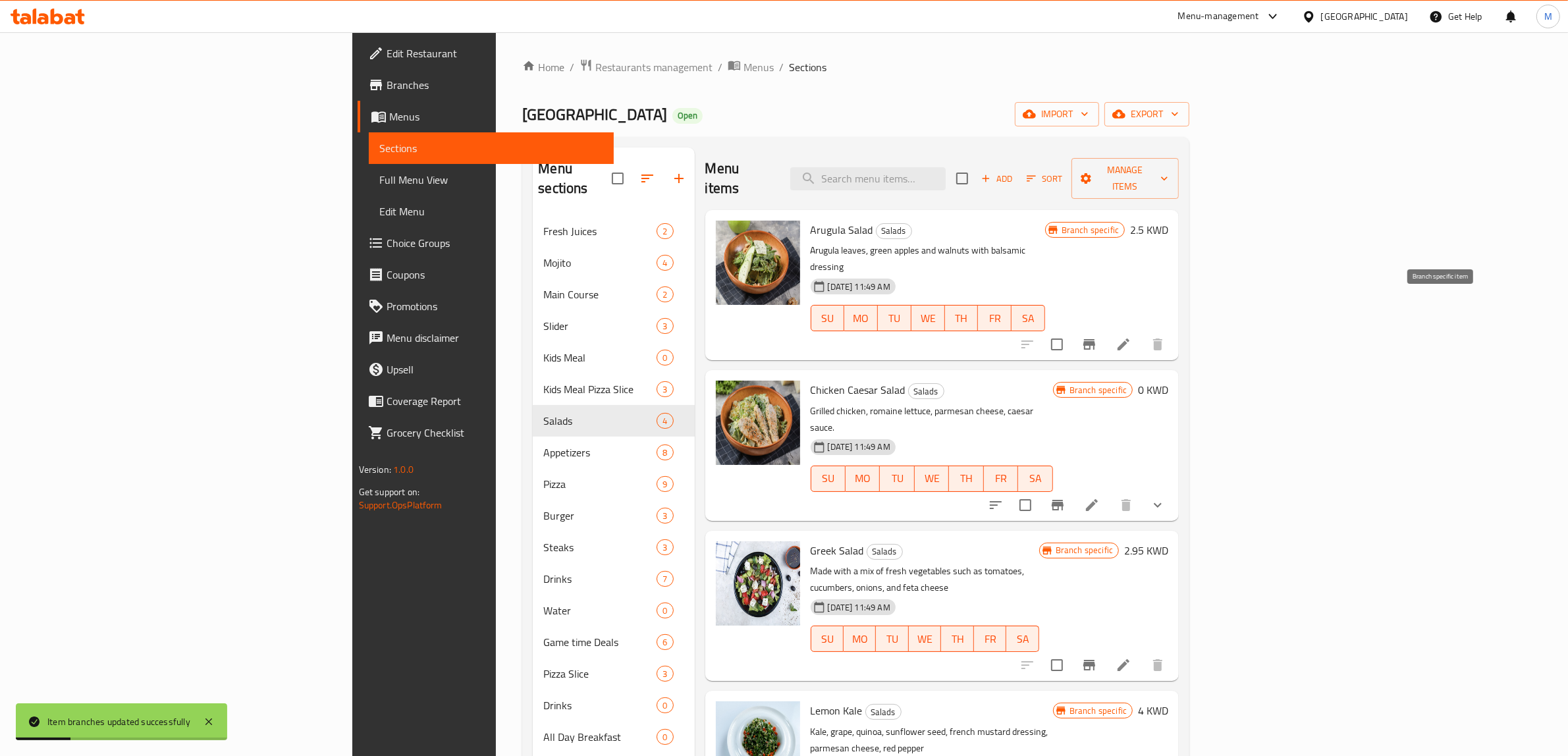
click at [1105, 328] on button "Branch-specific-item" at bounding box center [1090, 344] width 31 height 31
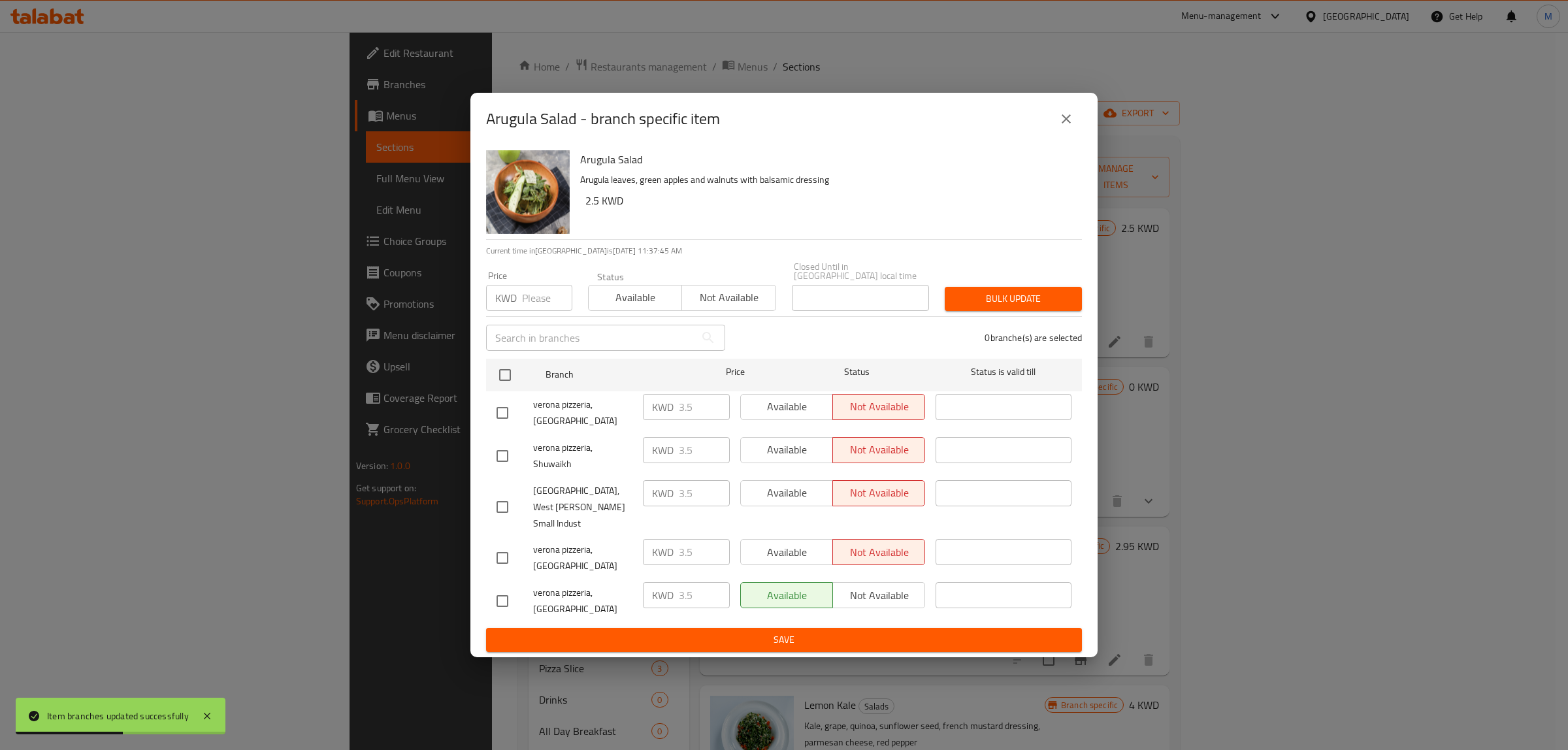
click at [1081, 135] on button "close" at bounding box center [1066, 118] width 31 height 31
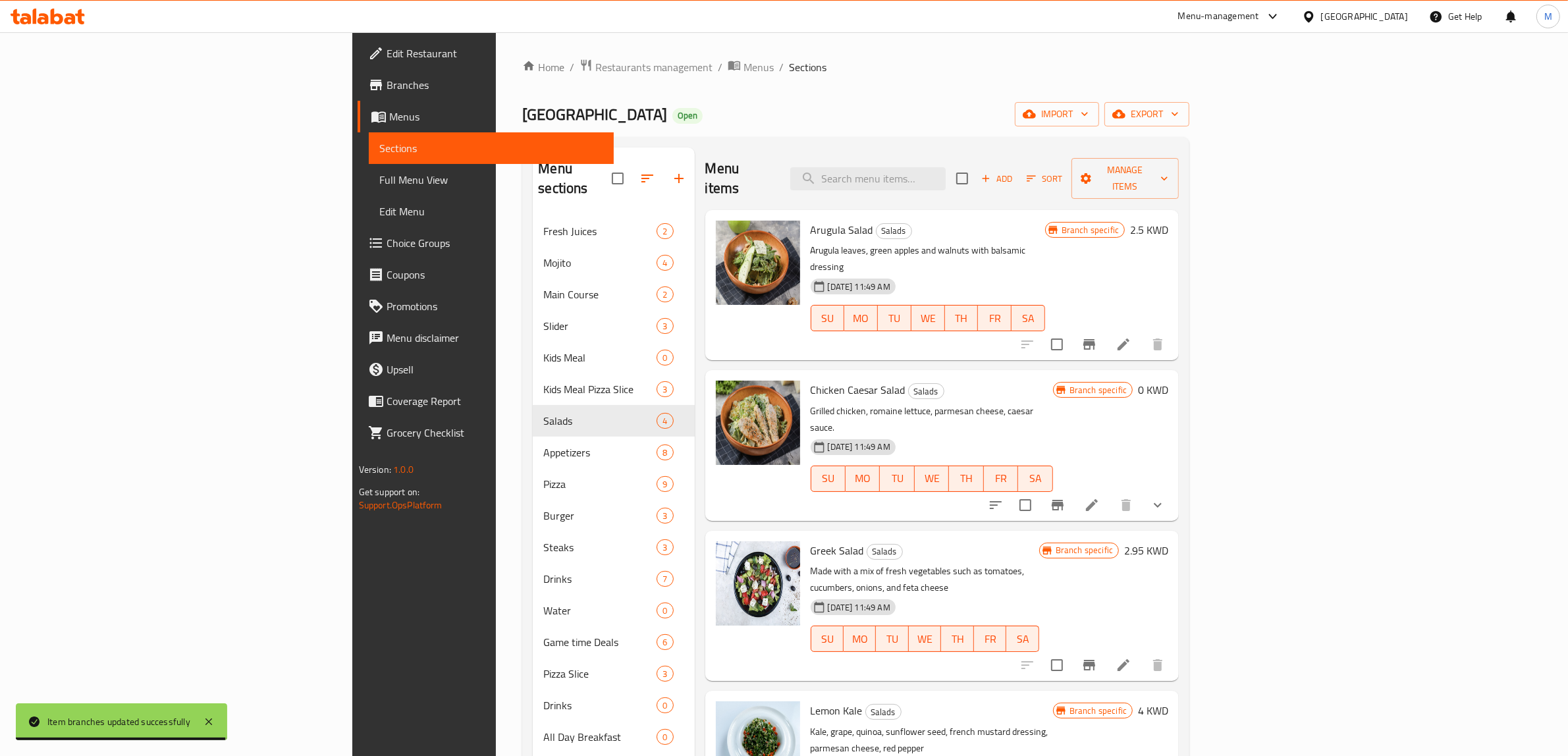
click at [1168, 221] on h6 "2.5 KWD" at bounding box center [1149, 230] width 38 height 19
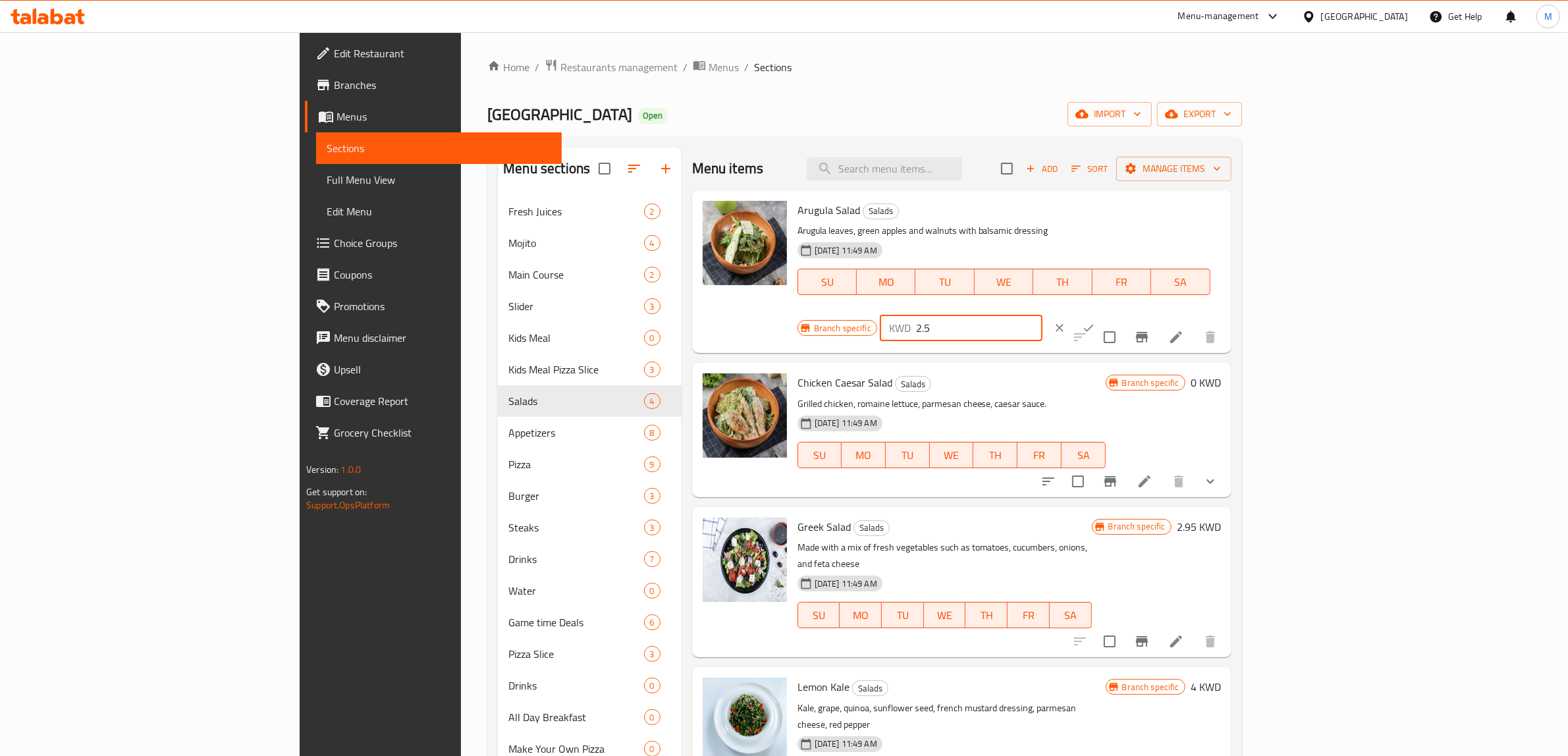
click at [1043, 315] on input "2.5" at bounding box center [979, 328] width 127 height 26
paste input "3.50"
type input "3.50"
click at [1095, 321] on icon "ok" at bounding box center [1089, 328] width 13 height 13
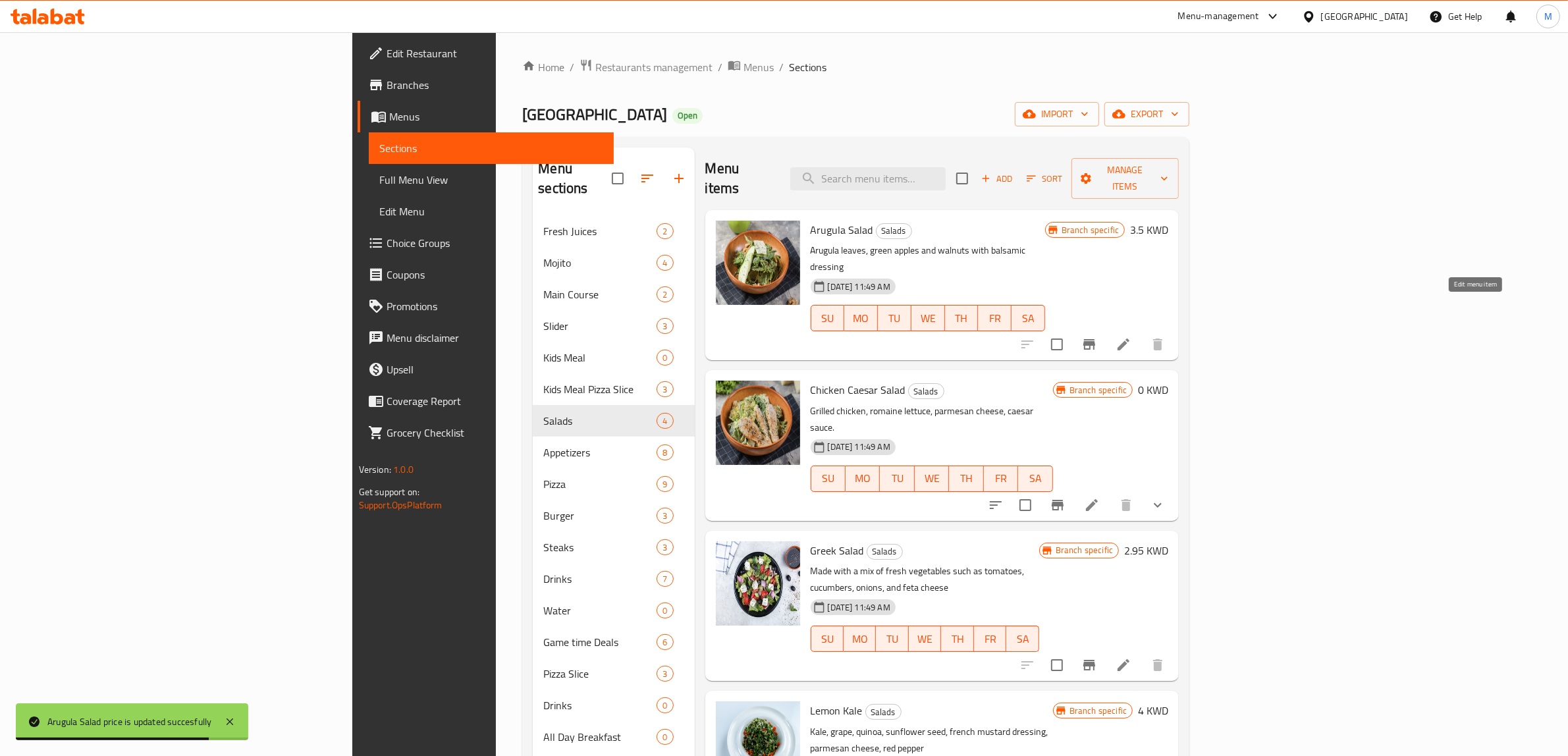
click at [1131, 337] on icon at bounding box center [1123, 344] width 16 height 16
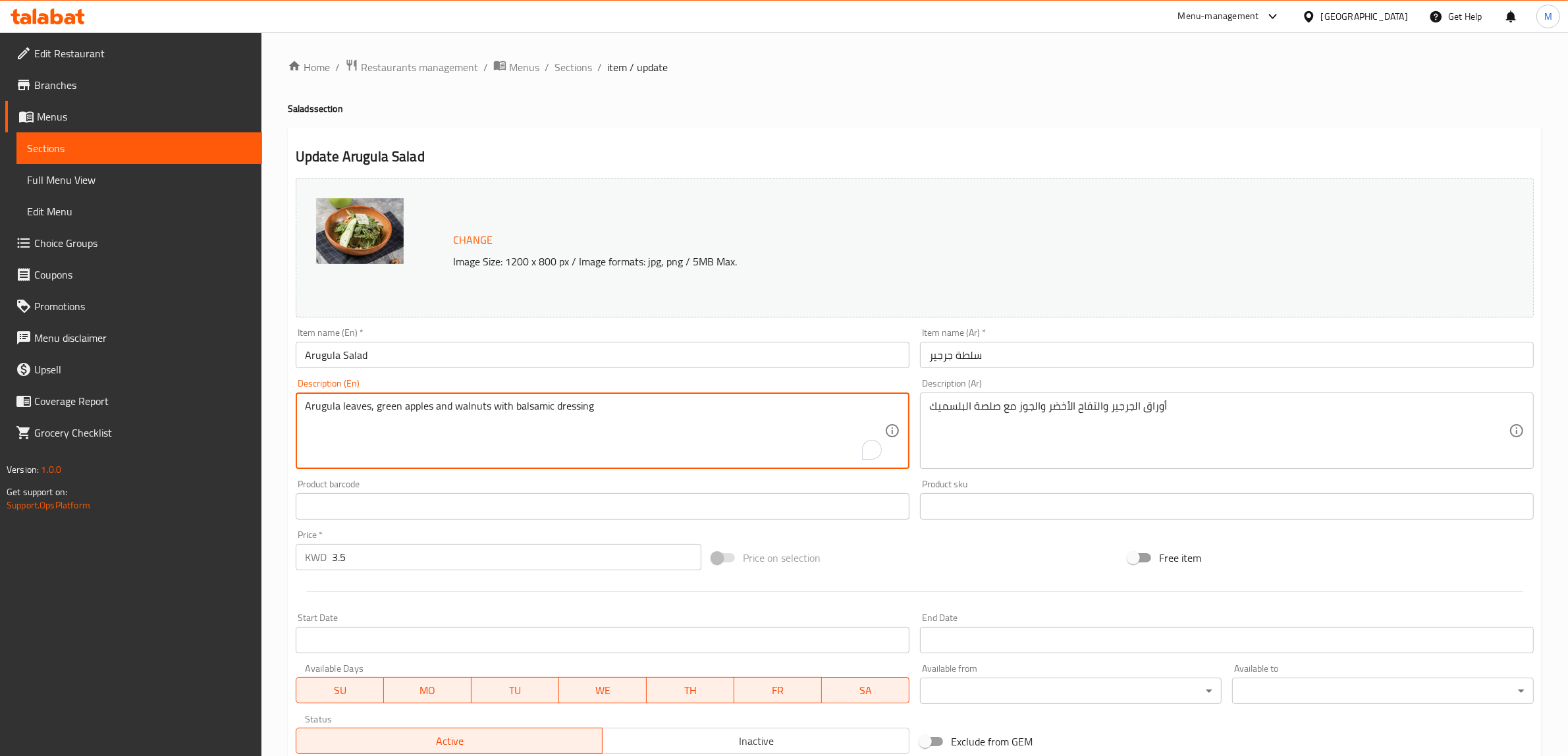
paste textarea "Arugula leaves, green apples & walnuts with balsamic dressing"
click at [644, 408] on textarea "Arugula leaves, green apples and walnuts with balsamic dressing" at bounding box center [595, 431] width 580 height 63
type textarea "Arugula leaves, green apples and walnuts with balsamic dressing."
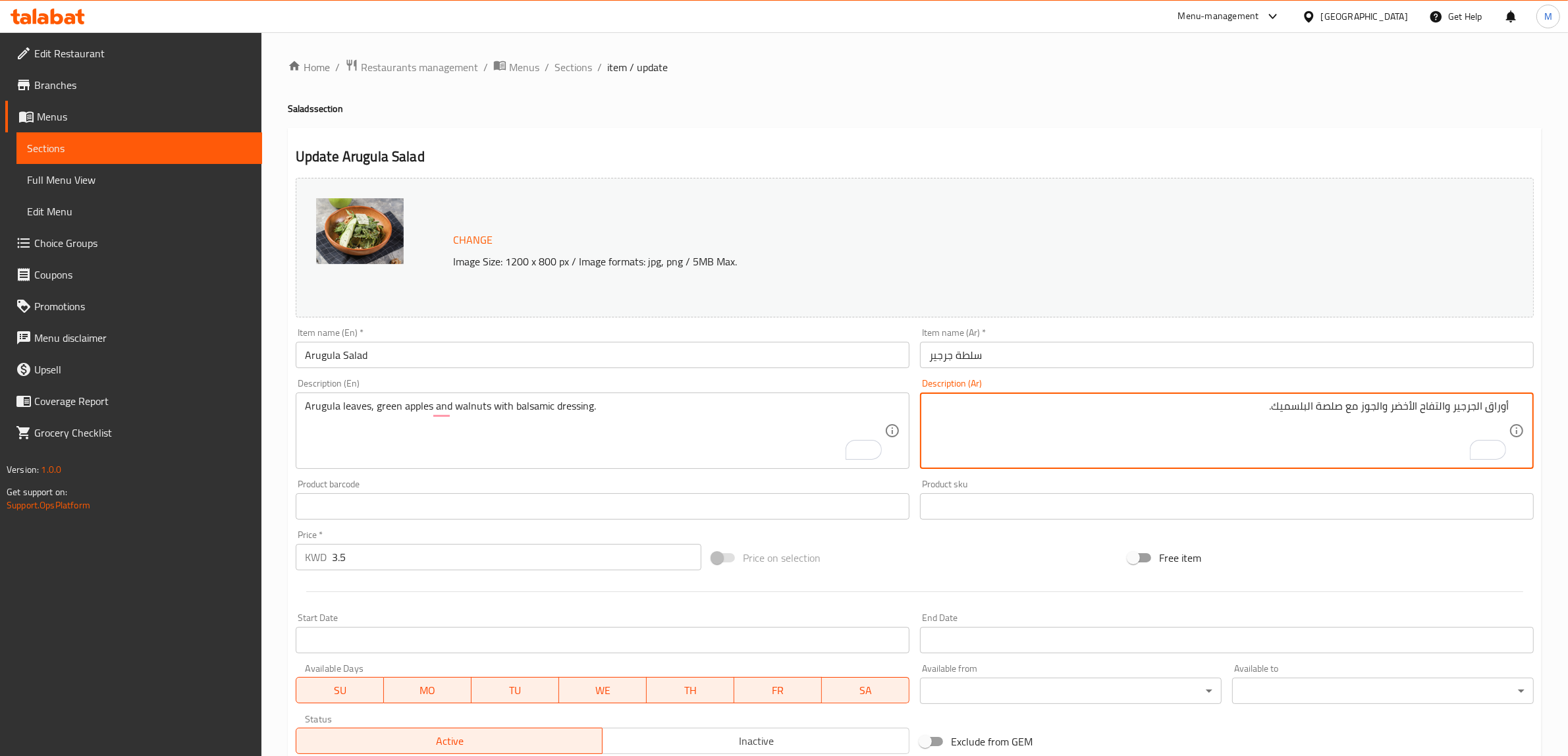
type textarea "أوراق الجرجير والتفاح الأخضر والجوز مع صلصة البلسميك."
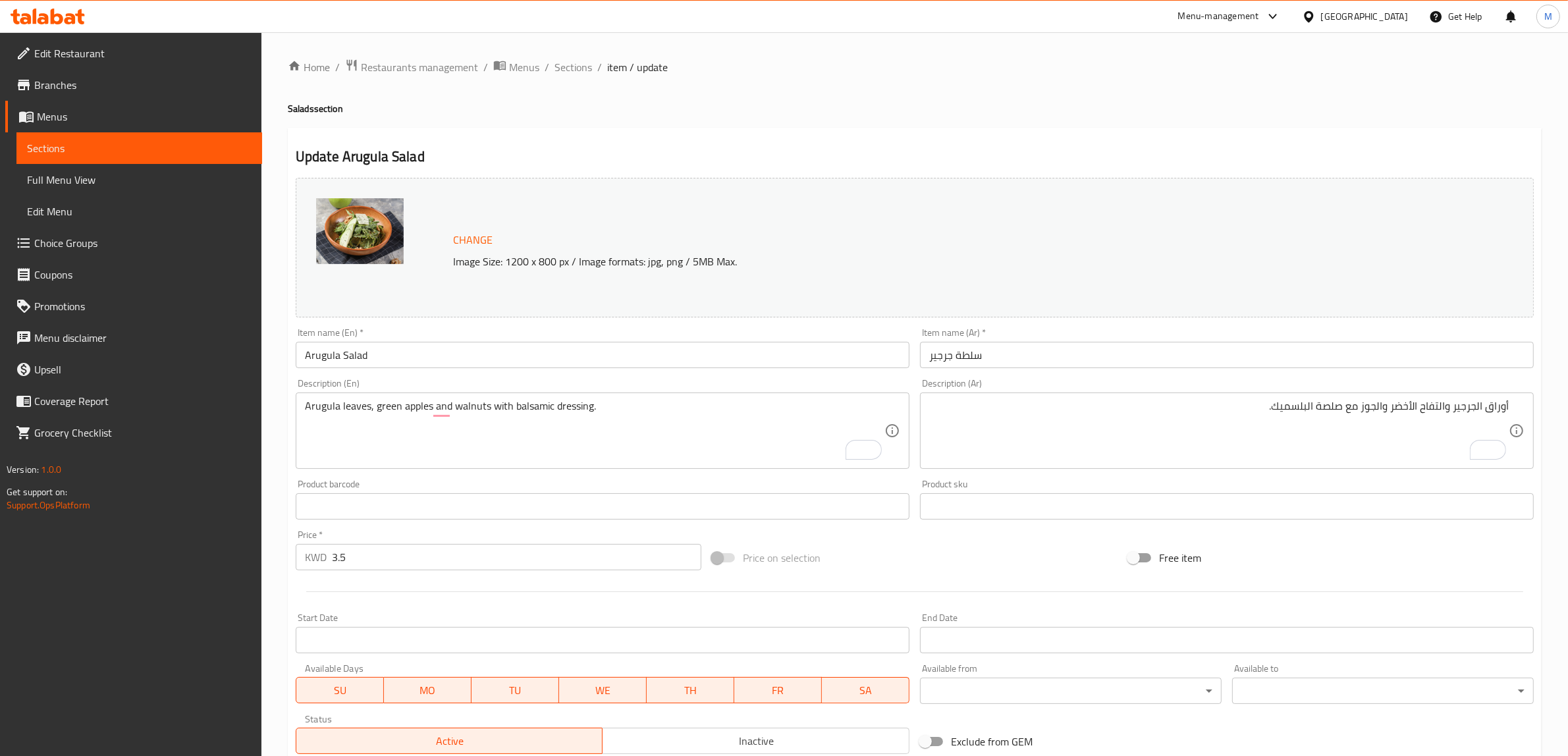
click at [665, 355] on input "Arugula Salad" at bounding box center [603, 355] width 614 height 26
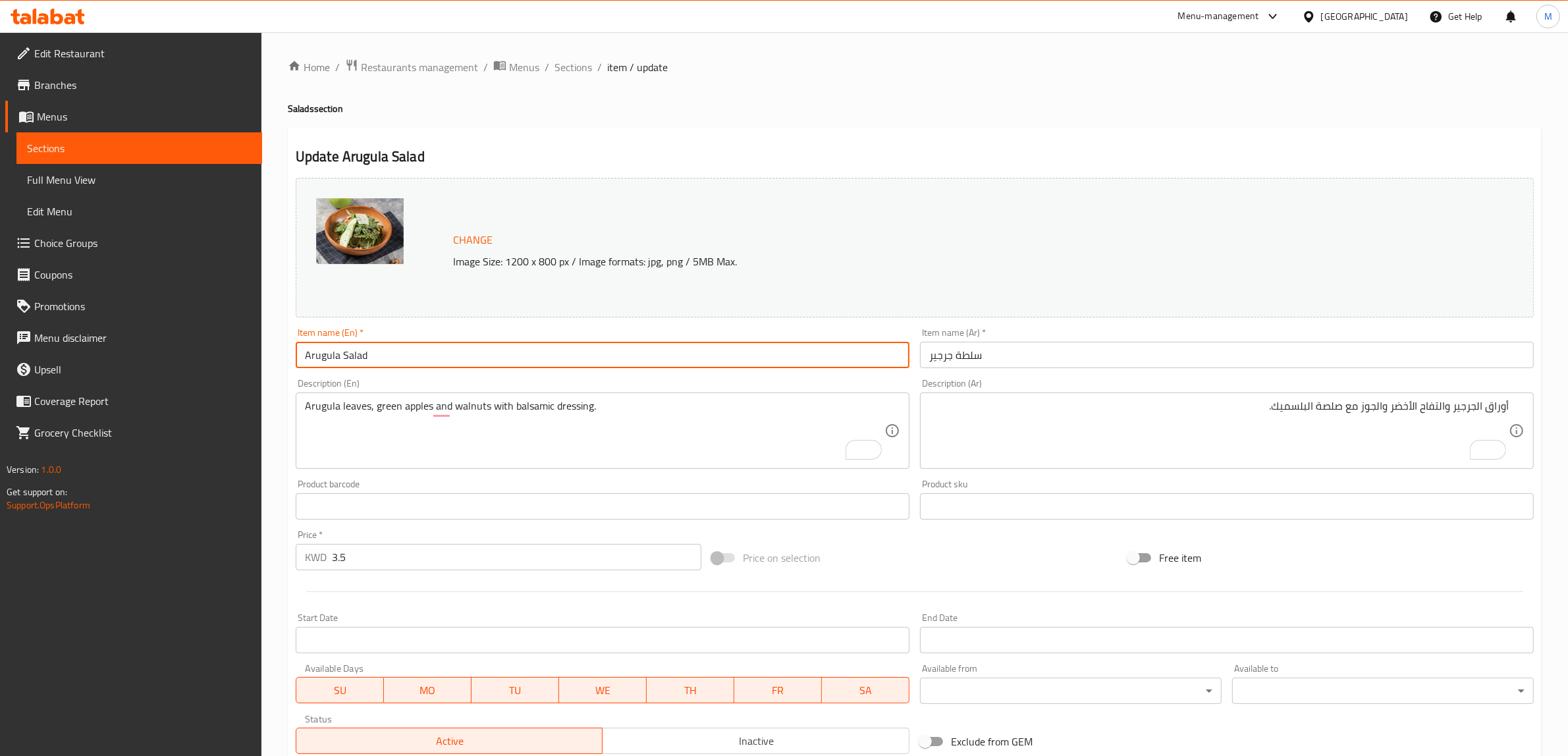
paste input "with apple and nuts"
type input "Arugula Salad with Apple and Nuts"
click at [945, 559] on div "Price on selection" at bounding box center [915, 558] width 416 height 35
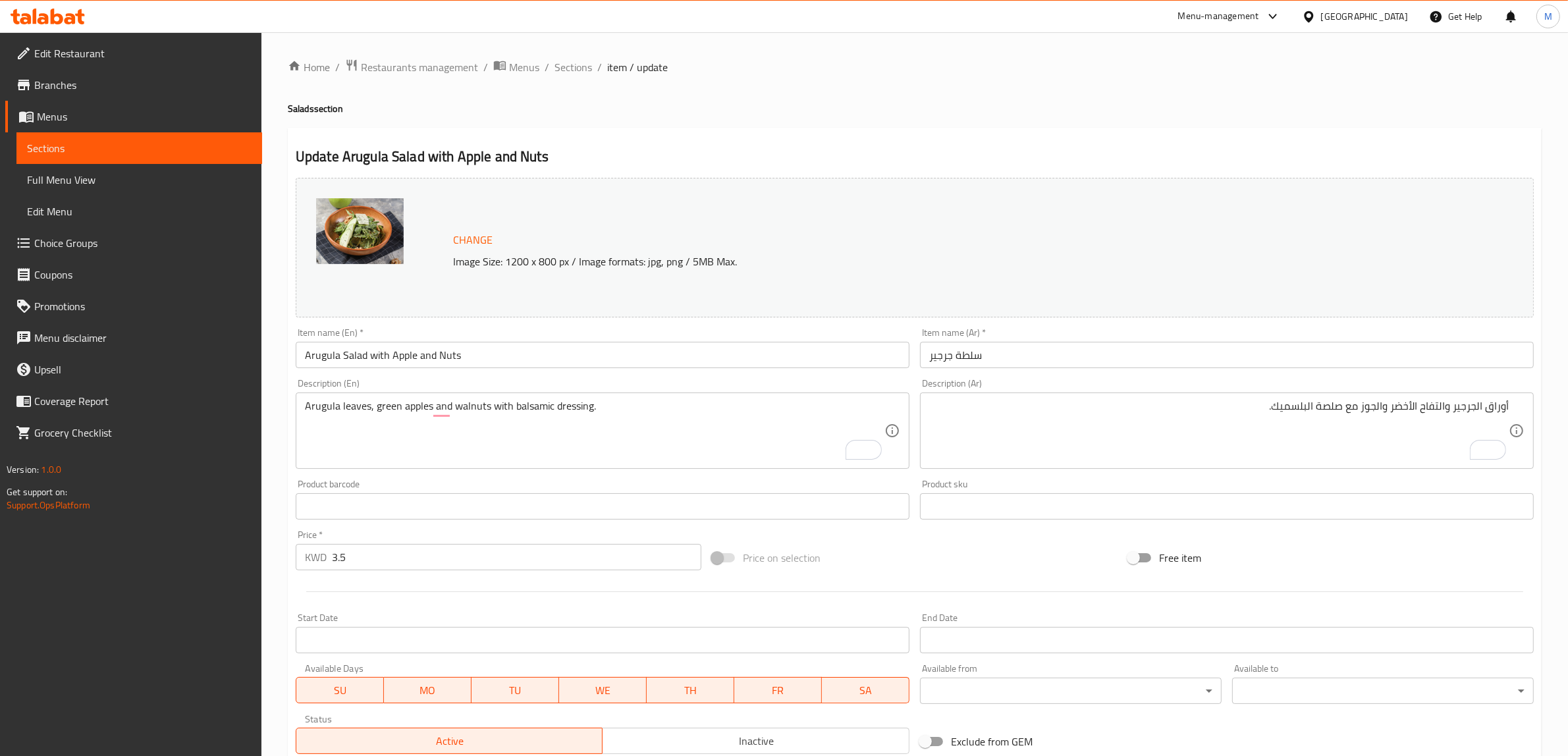
click at [945, 559] on div "Price on selection" at bounding box center [915, 558] width 416 height 35
click at [865, 565] on div "Price on selection" at bounding box center [915, 558] width 416 height 35
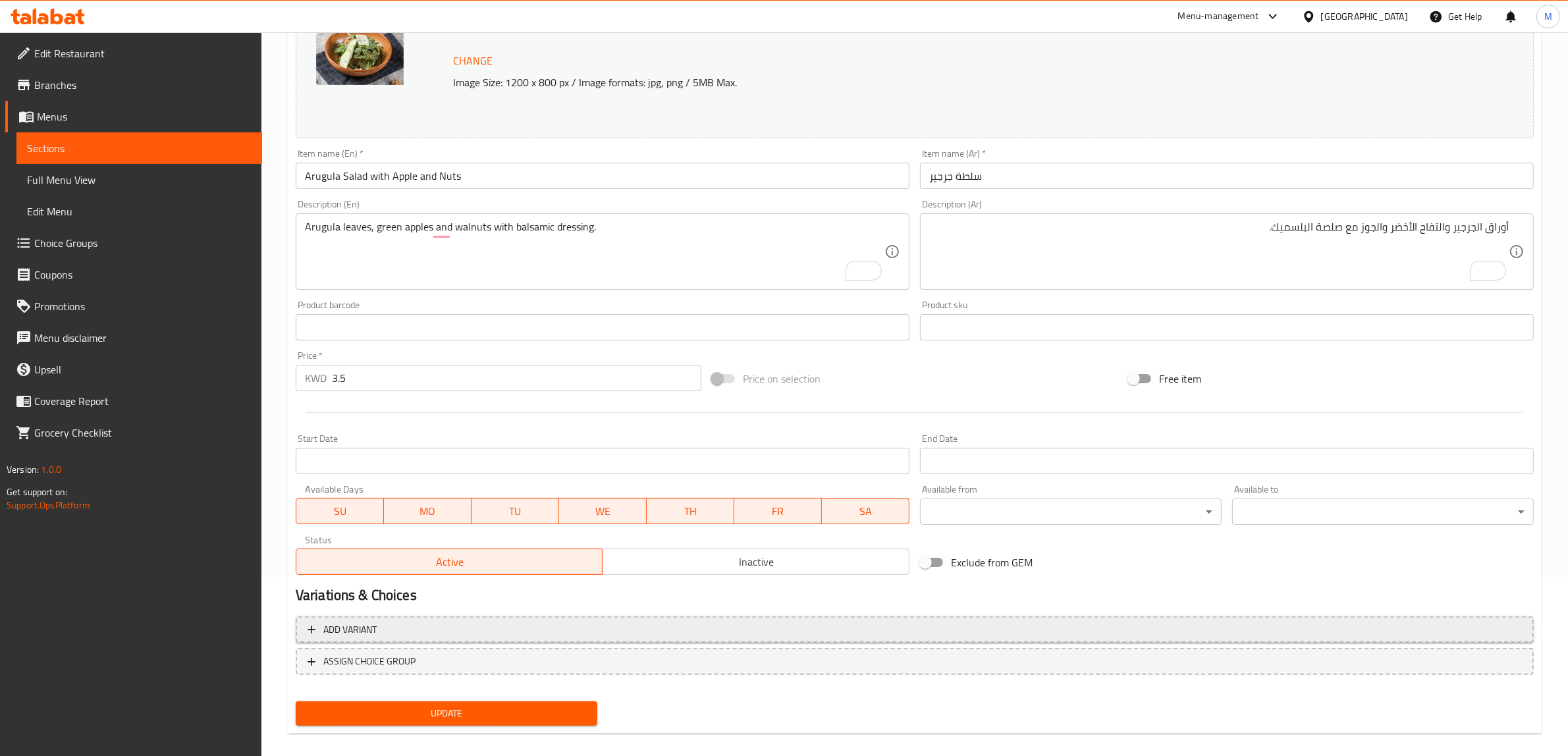
scroll to position [192, 0]
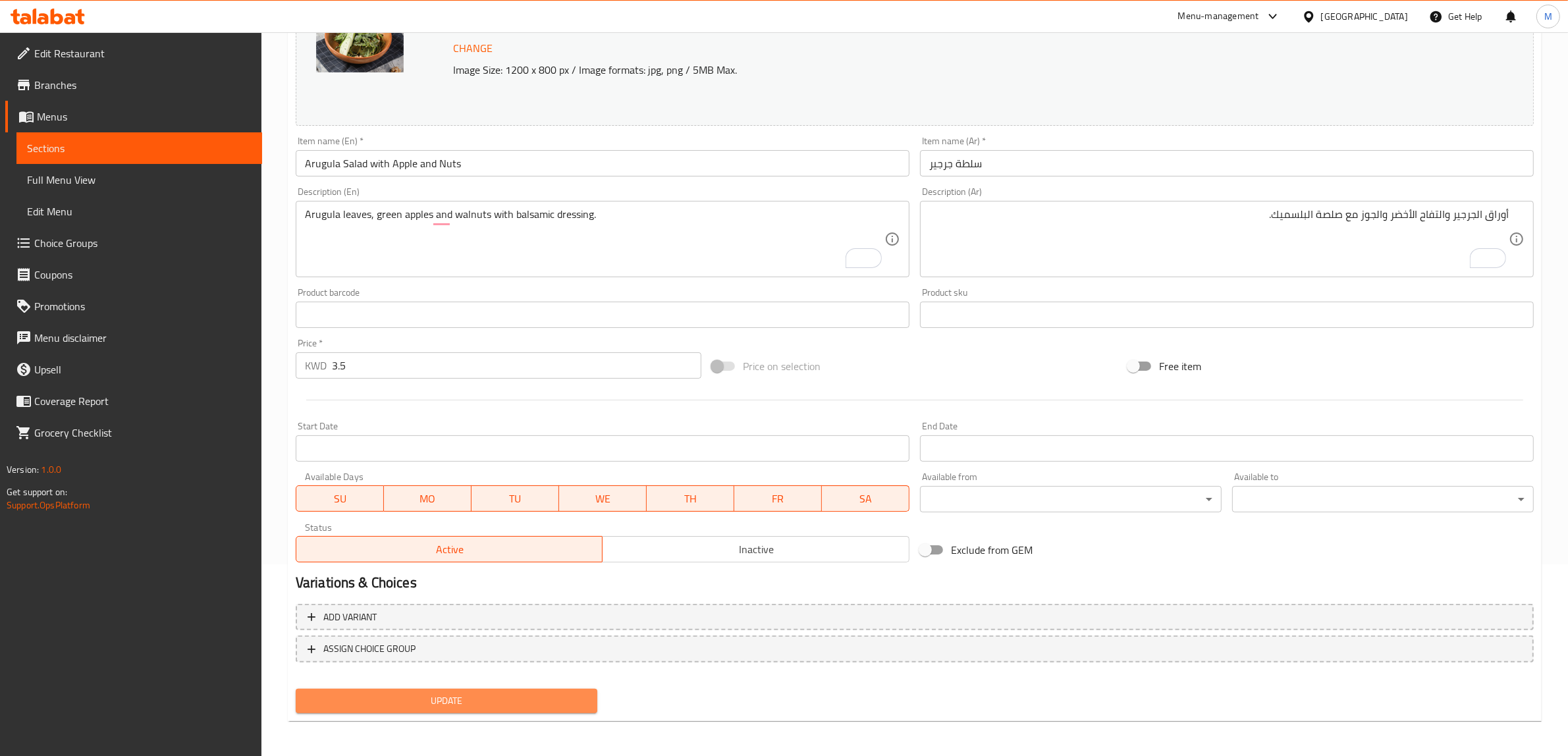
click at [527, 697] on span "Update" at bounding box center [446, 701] width 280 height 17
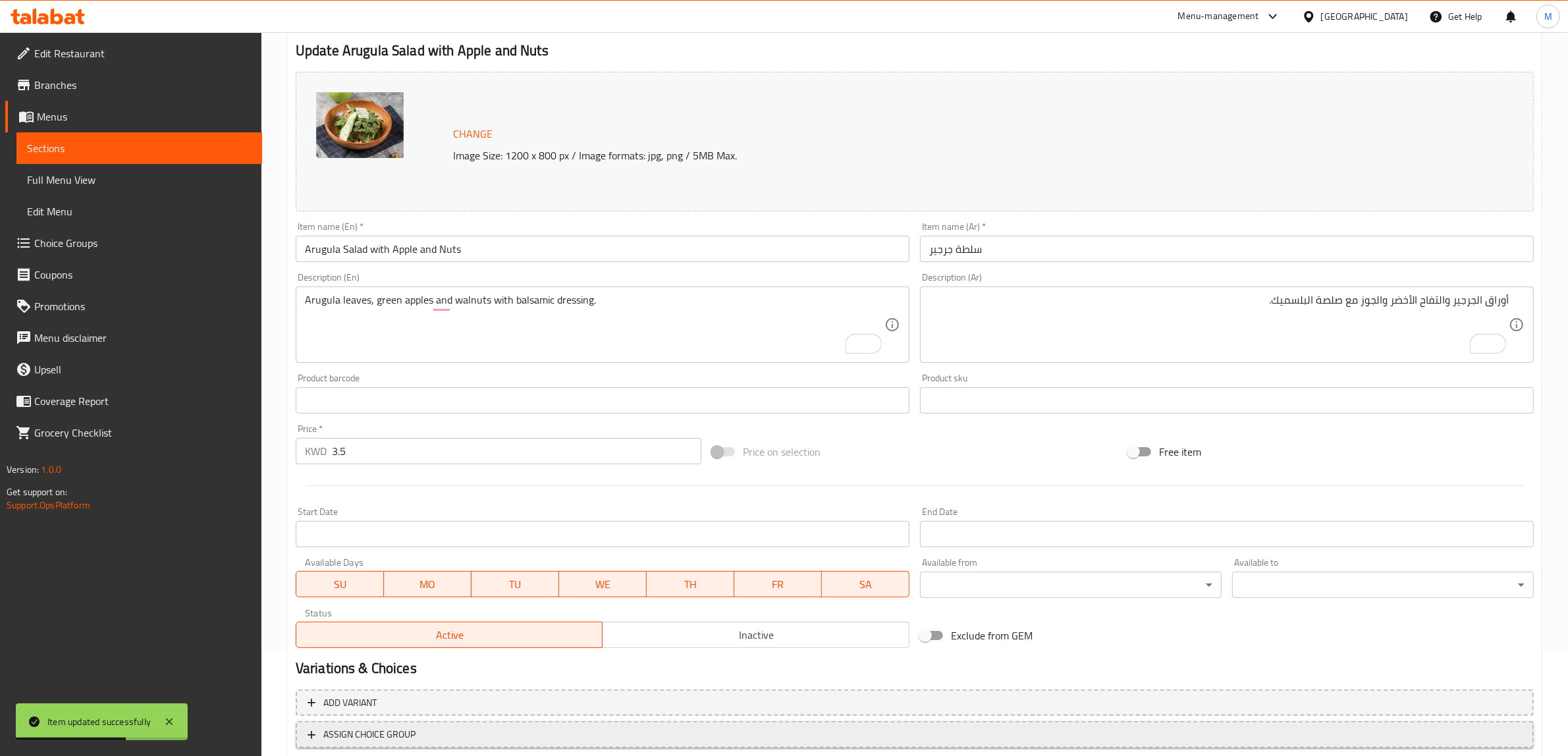
scroll to position [0, 0]
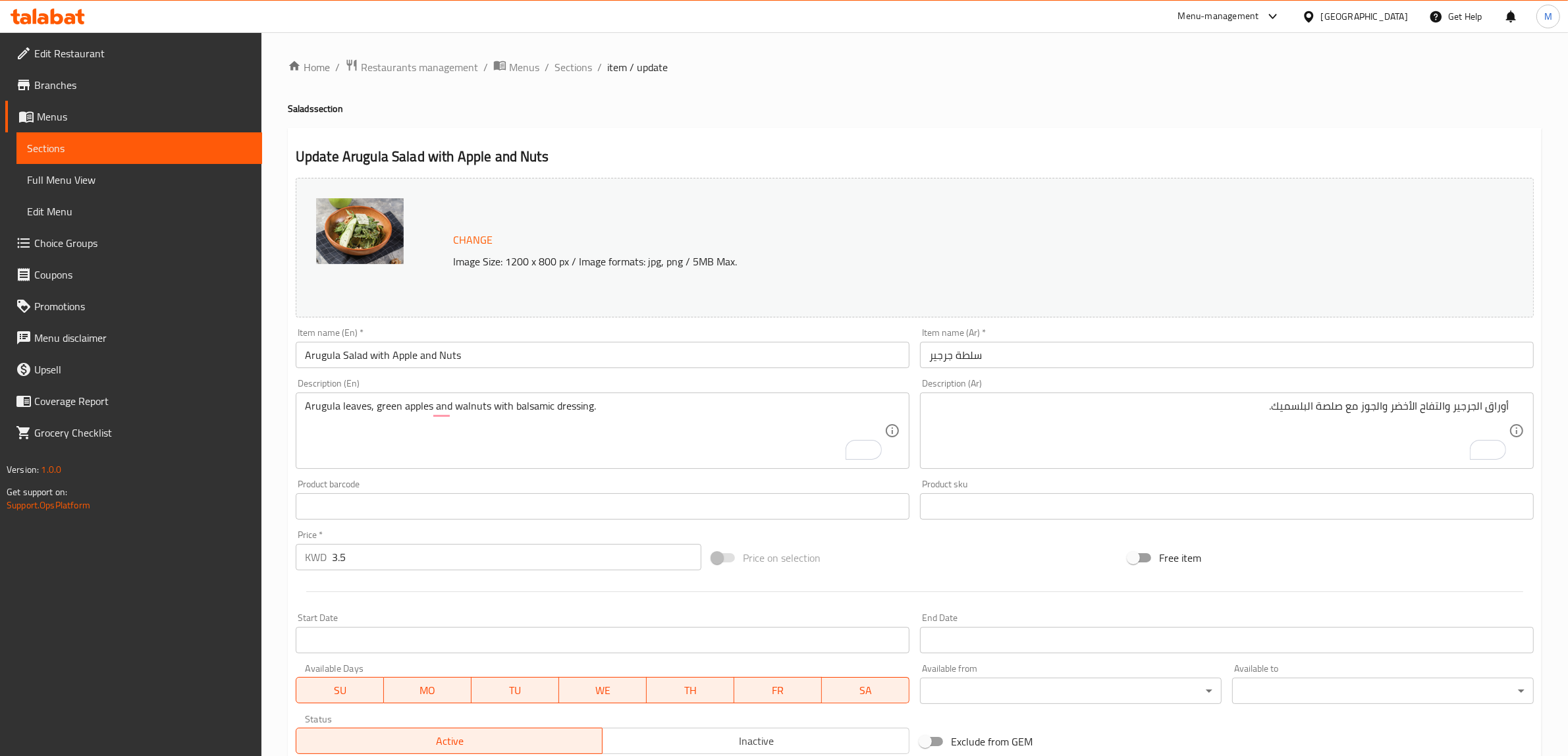
click at [671, 143] on div "Update Arugula Salad with Apple and Nuts Change Image Size: 1200 x 800 px / Ima…" at bounding box center [915, 520] width 1254 height 786
click at [582, 68] on span "Sections" at bounding box center [573, 67] width 38 height 16
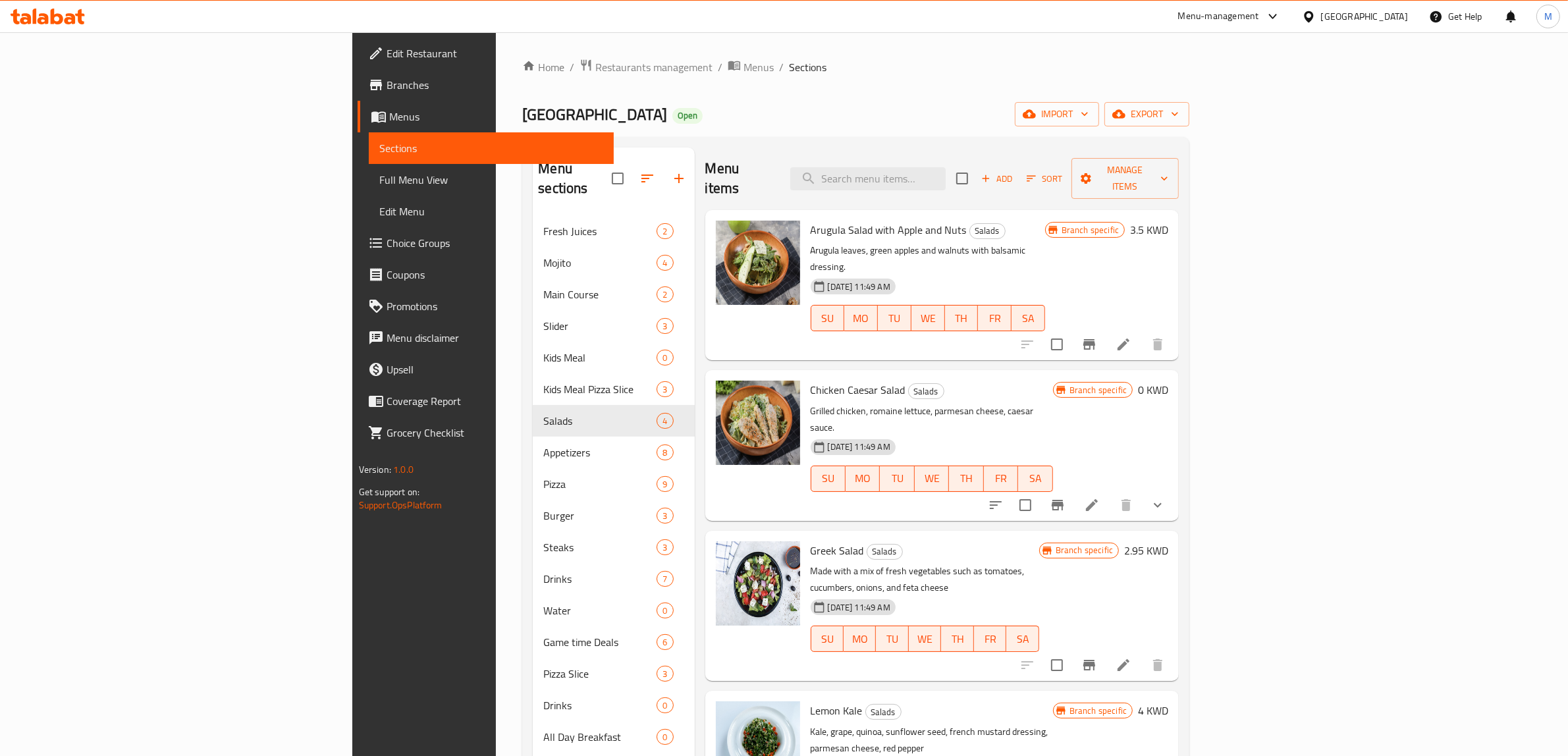
click at [1040, 541] on h6 "Greek Salad Salads" at bounding box center [924, 551] width 228 height 19
click at [1066, 498] on icon "Branch-specific-item" at bounding box center [1057, 505] width 16 height 16
click at [1100, 498] on icon at bounding box center [1092, 505] width 16 height 16
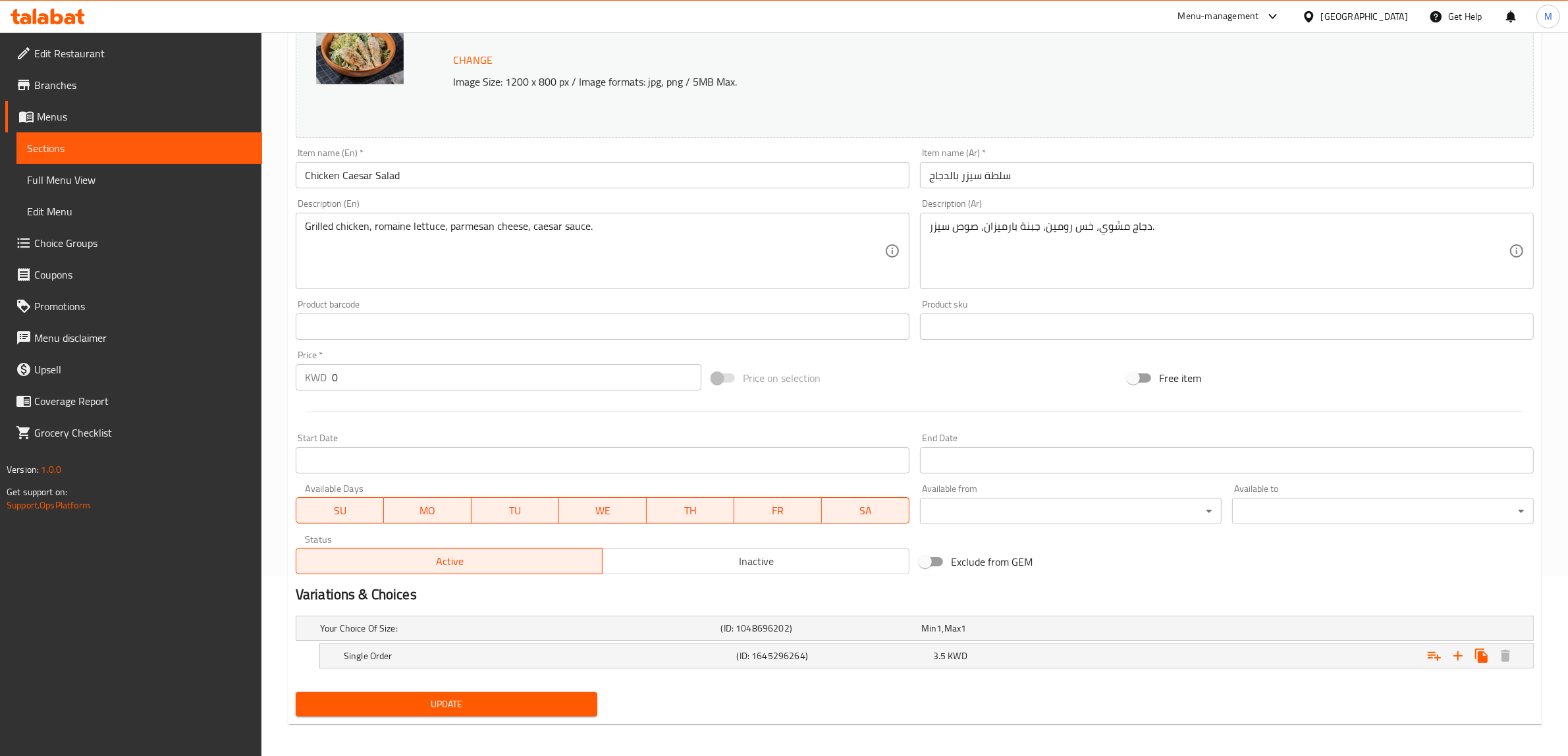
scroll to position [185, 0]
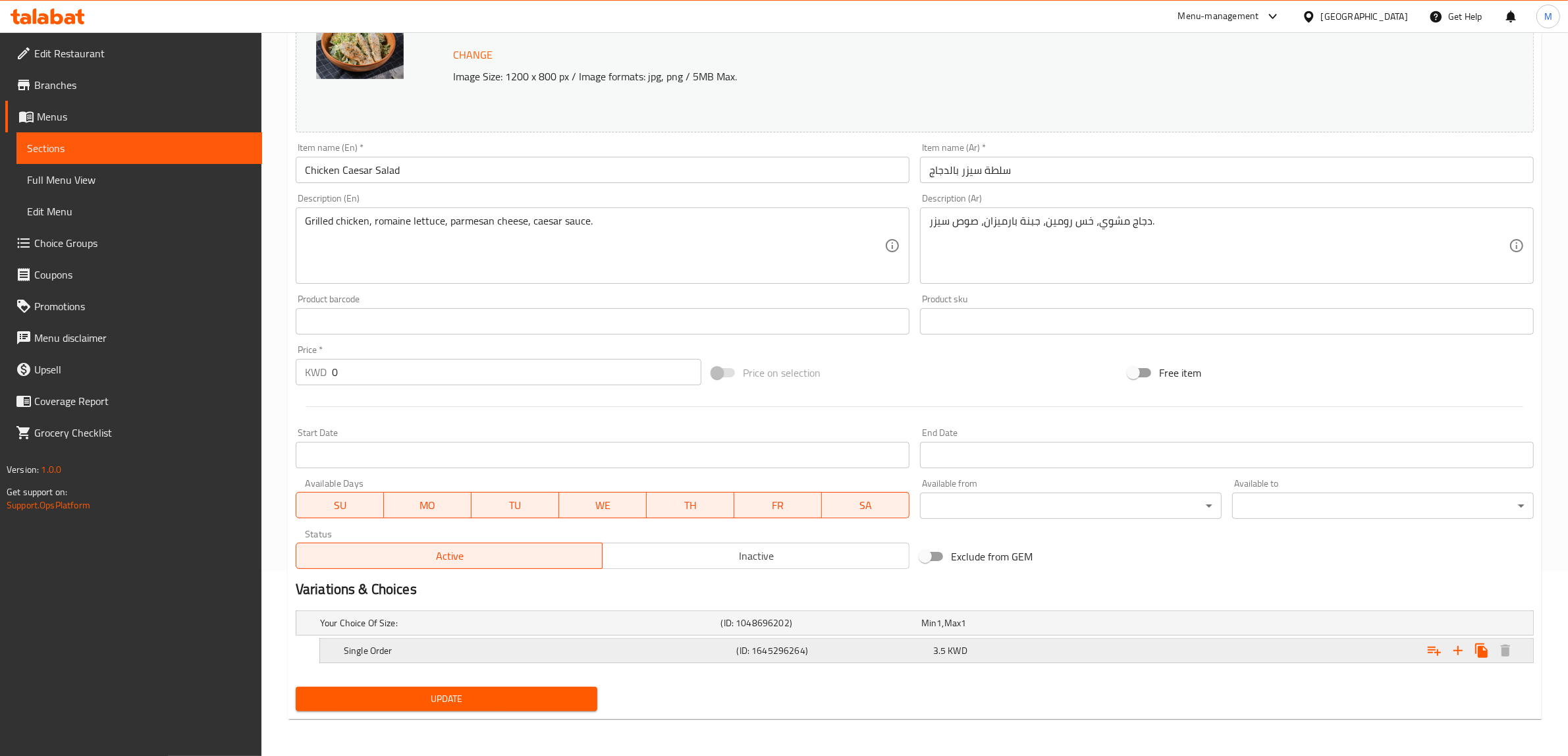
click at [1019, 630] on div "3.5 KWD" at bounding box center [1019, 623] width 195 height 13
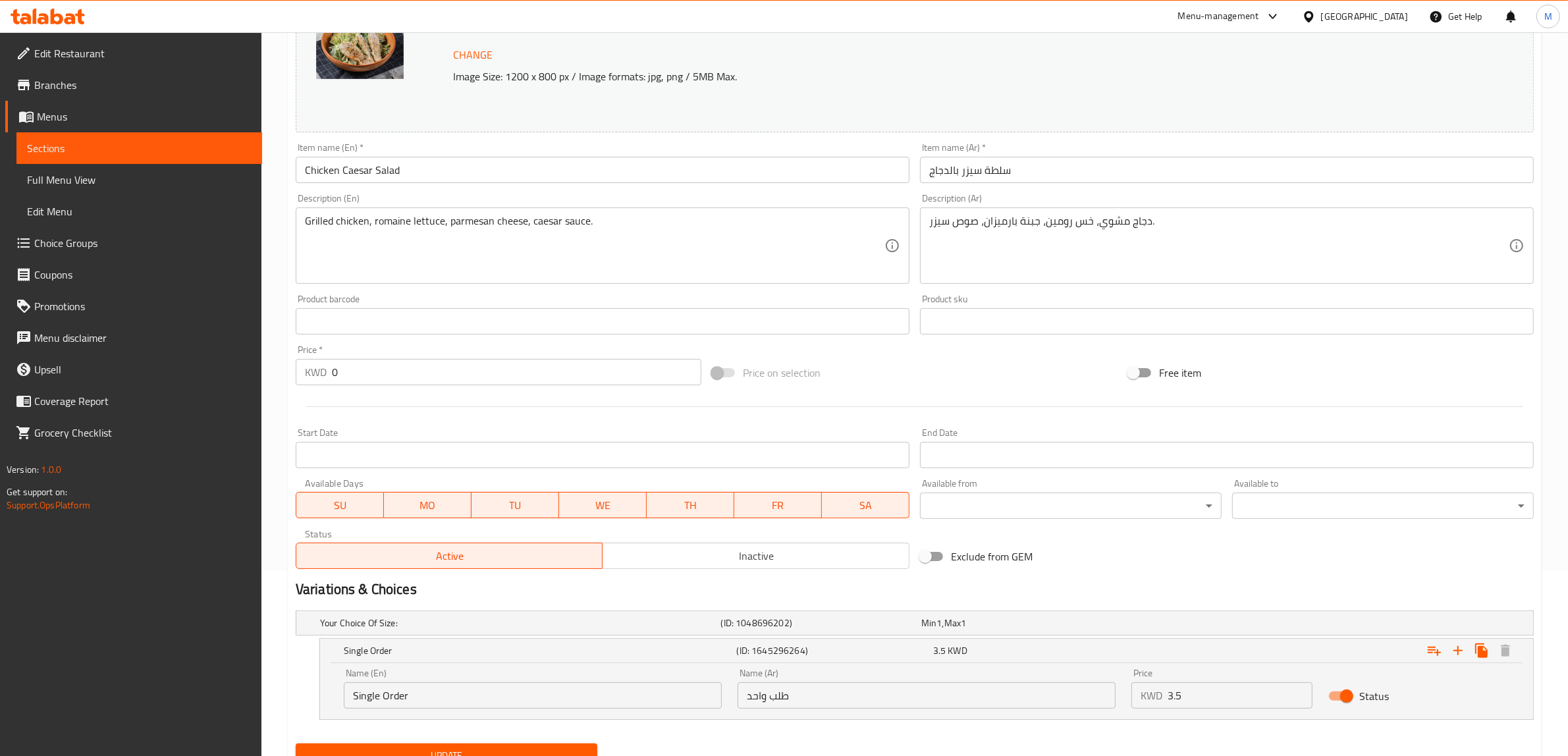
scroll to position [242, 0]
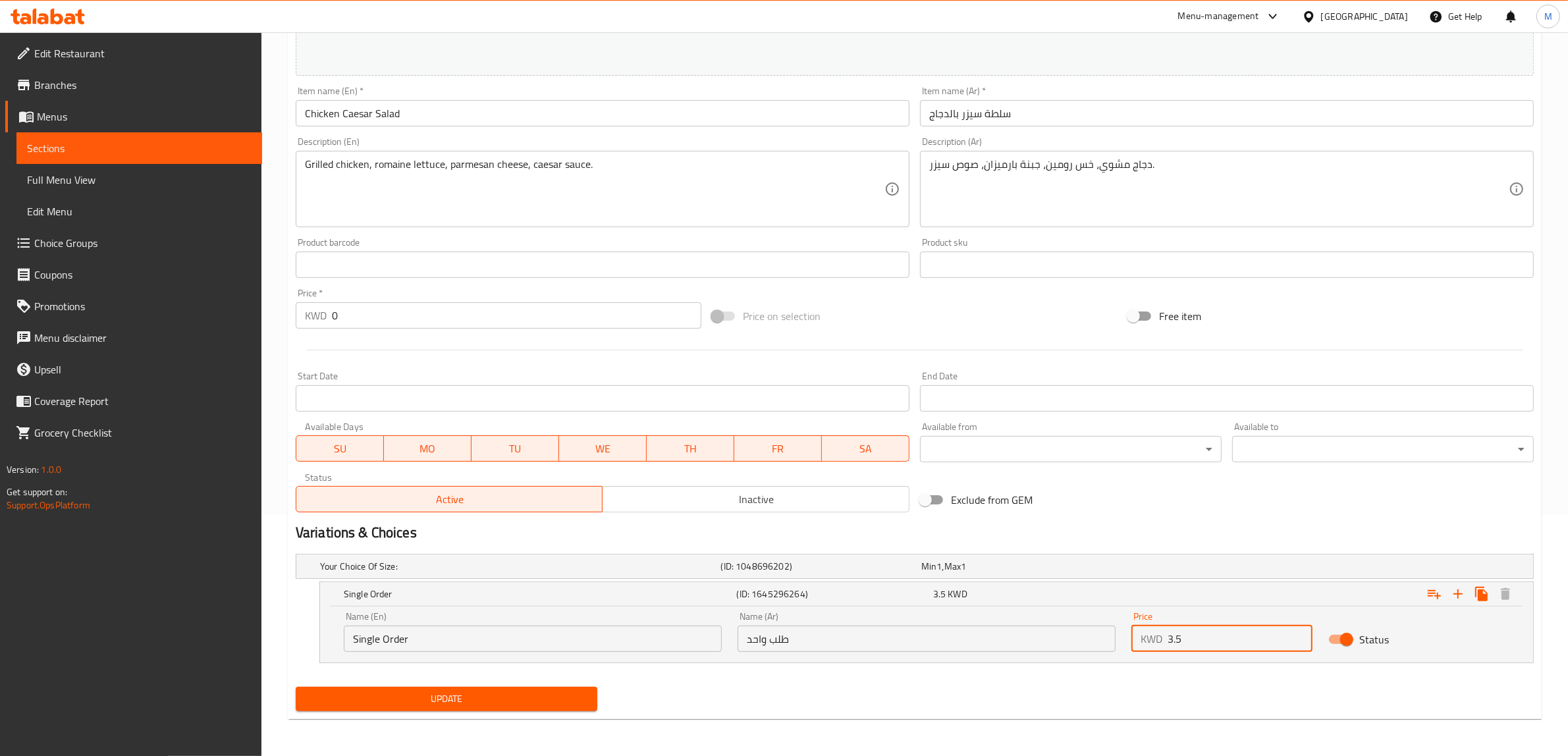
drag, startPoint x: 1223, startPoint y: 636, endPoint x: 1102, endPoint y: 640, distance: 121.1
click at [1102, 640] on div "Name (En) Single Order Name (En) Name (Ar) طلب واحد Name (Ar) Price KWD 3.5 Pri…" at bounding box center [926, 632] width 1181 height 56
paste input "7"
type input "3.75"
drag, startPoint x: 950, startPoint y: 674, endPoint x: 920, endPoint y: 682, distance: 31.0
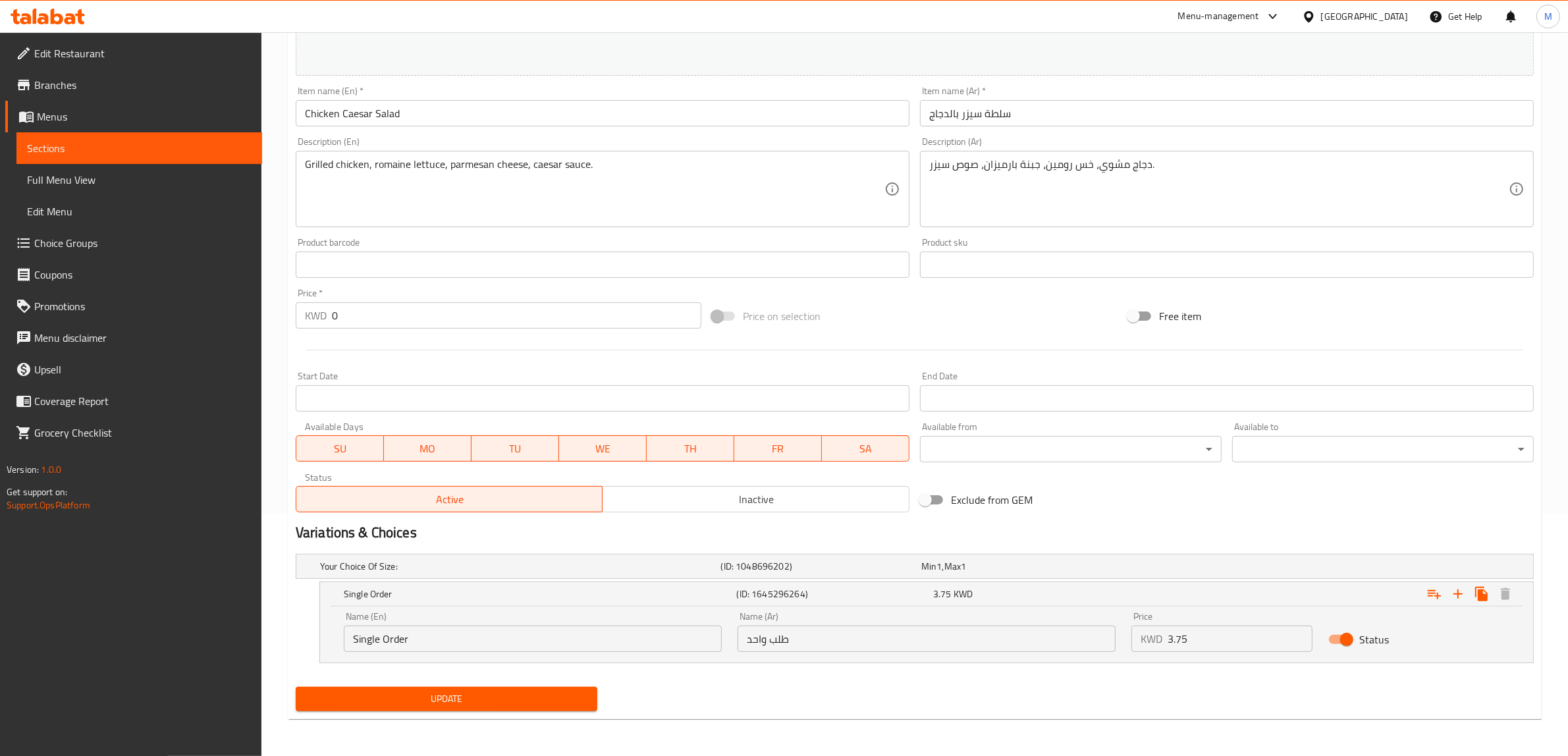
click at [947, 676] on nav at bounding box center [915, 671] width 1239 height 10
click at [541, 692] on span "Update" at bounding box center [446, 700] width 280 height 17
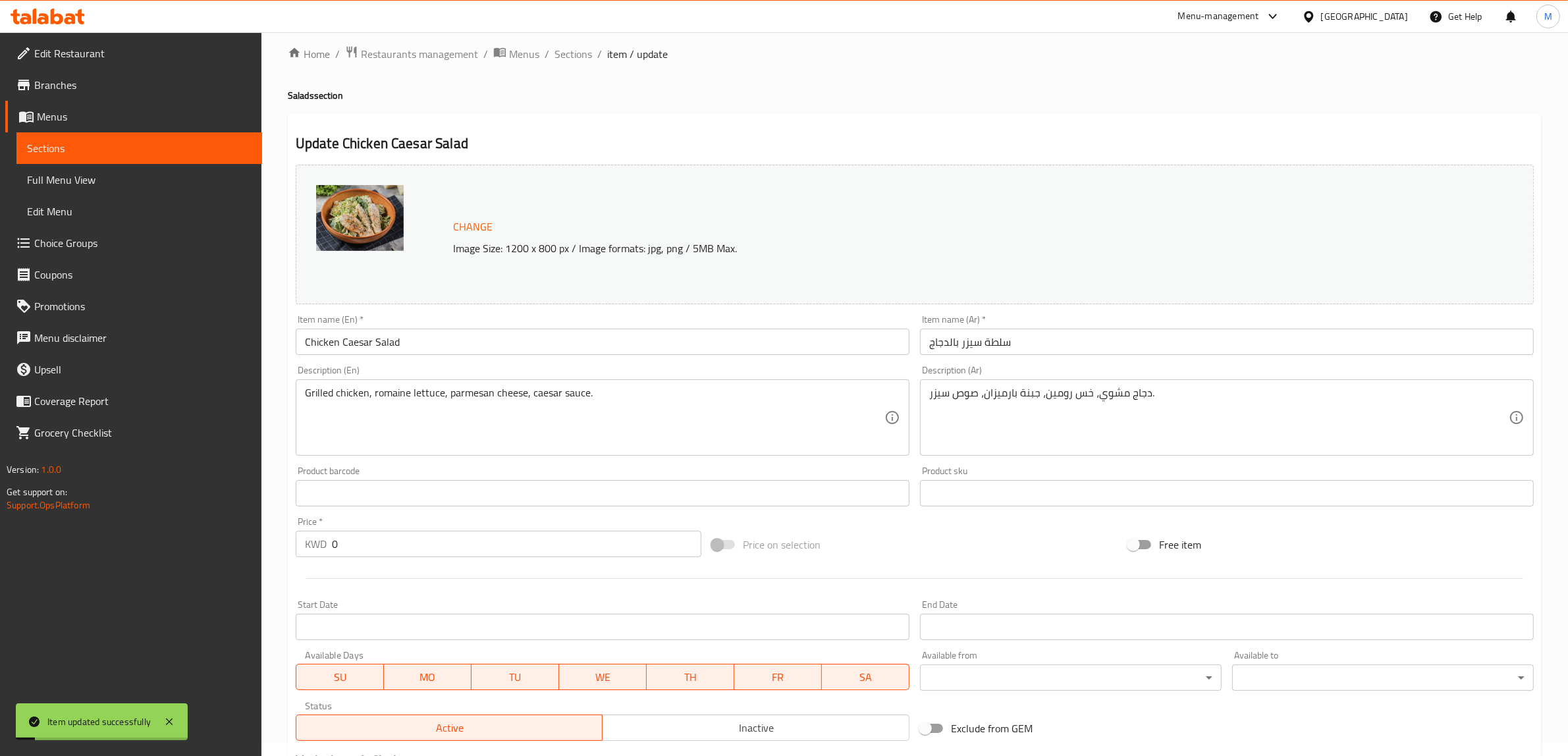
scroll to position [0, 0]
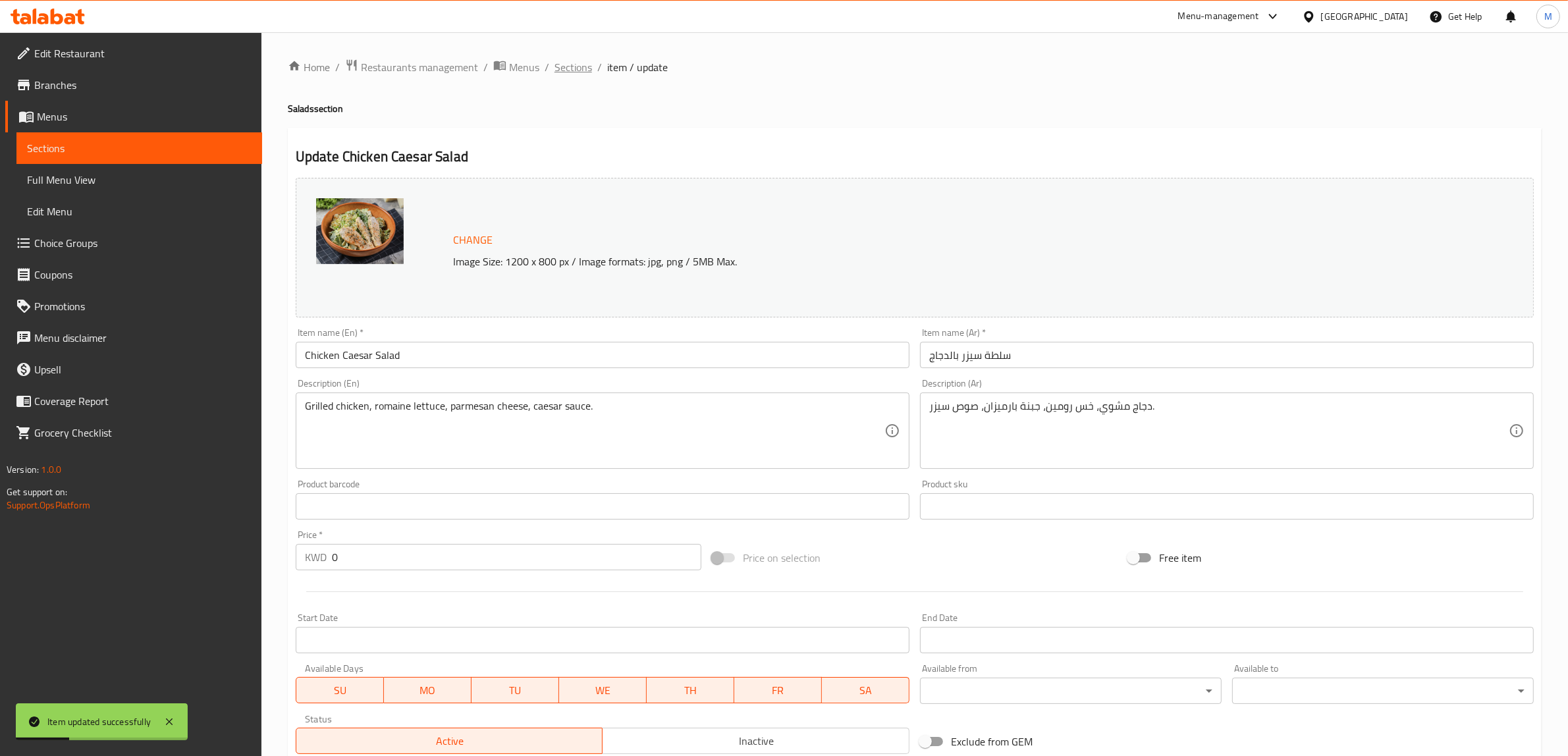
click at [571, 74] on span "Sections" at bounding box center [573, 67] width 38 height 16
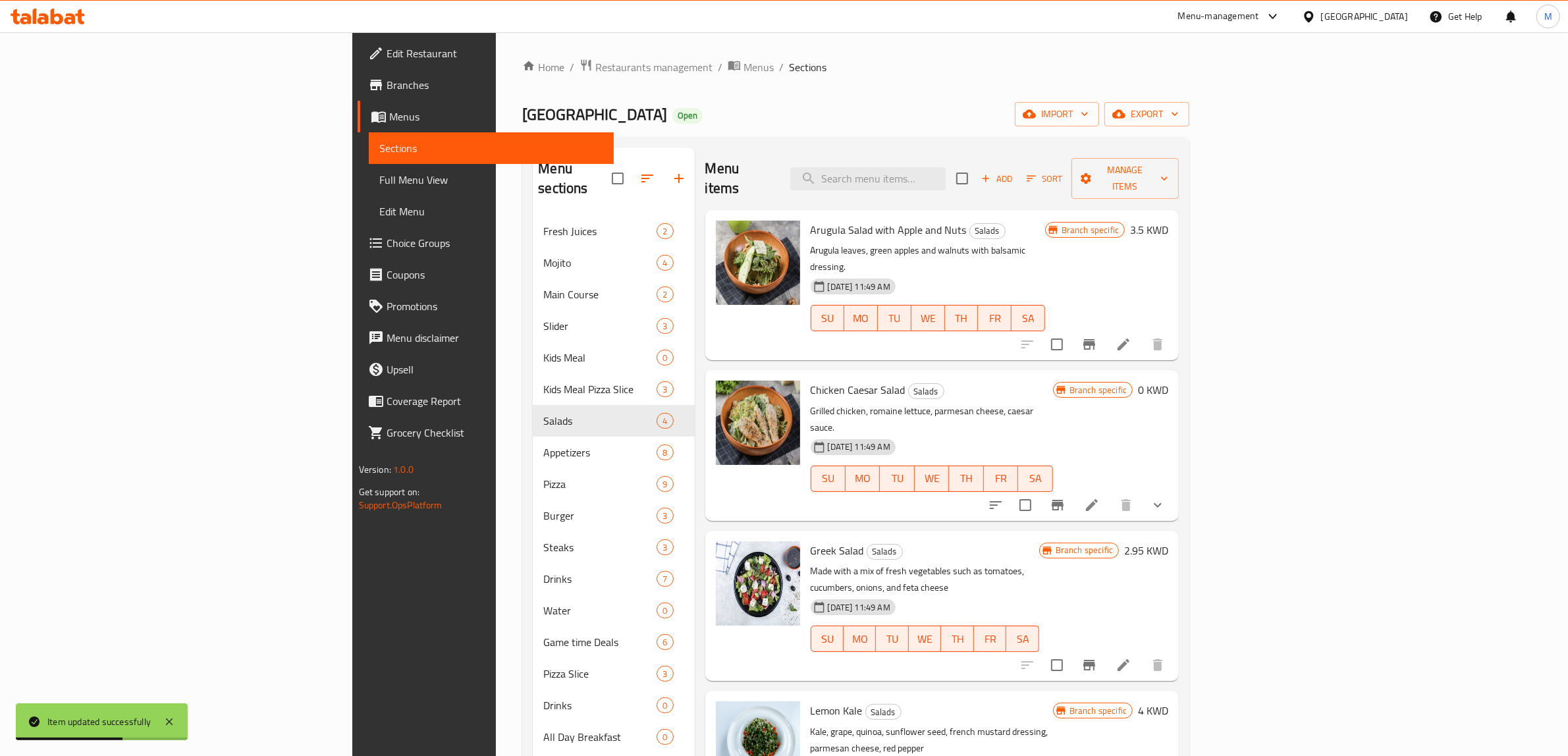
click at [1174, 490] on button "show more" at bounding box center [1158, 505] width 31 height 31
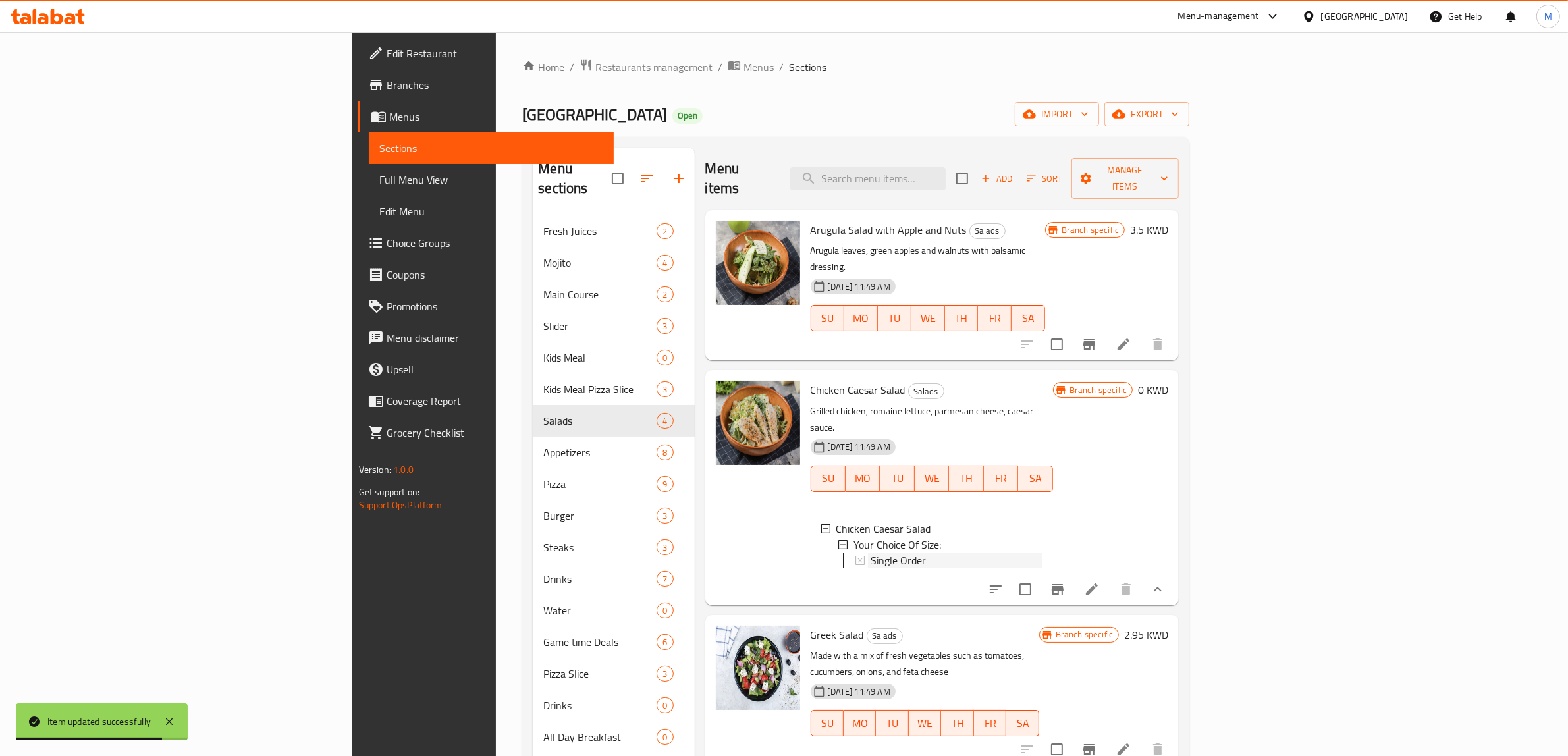
click at [870, 552] on span "Single Order" at bounding box center [898, 560] width 56 height 16
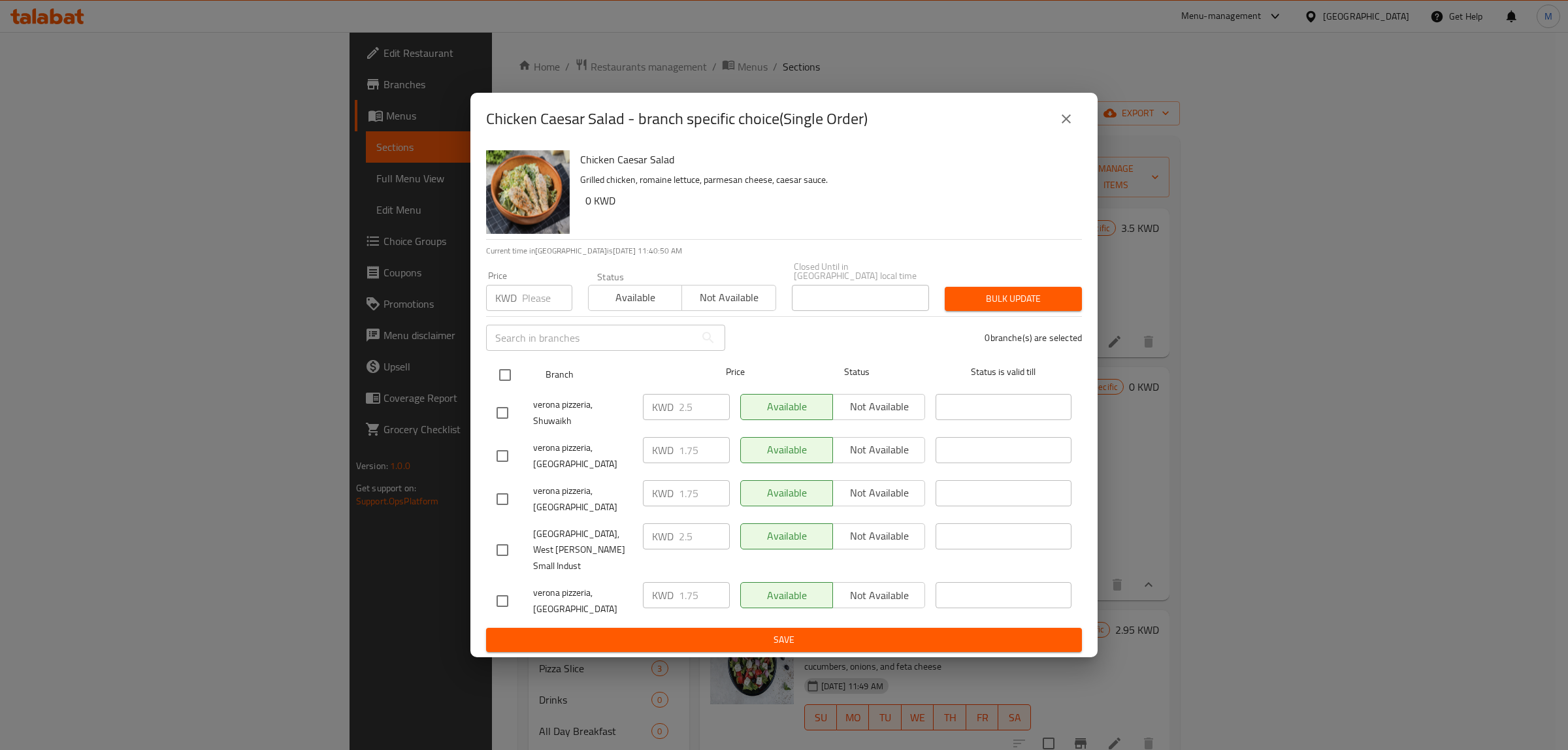
click at [505, 389] on input "checkbox" at bounding box center [505, 375] width 28 height 28
checkbox input "true"
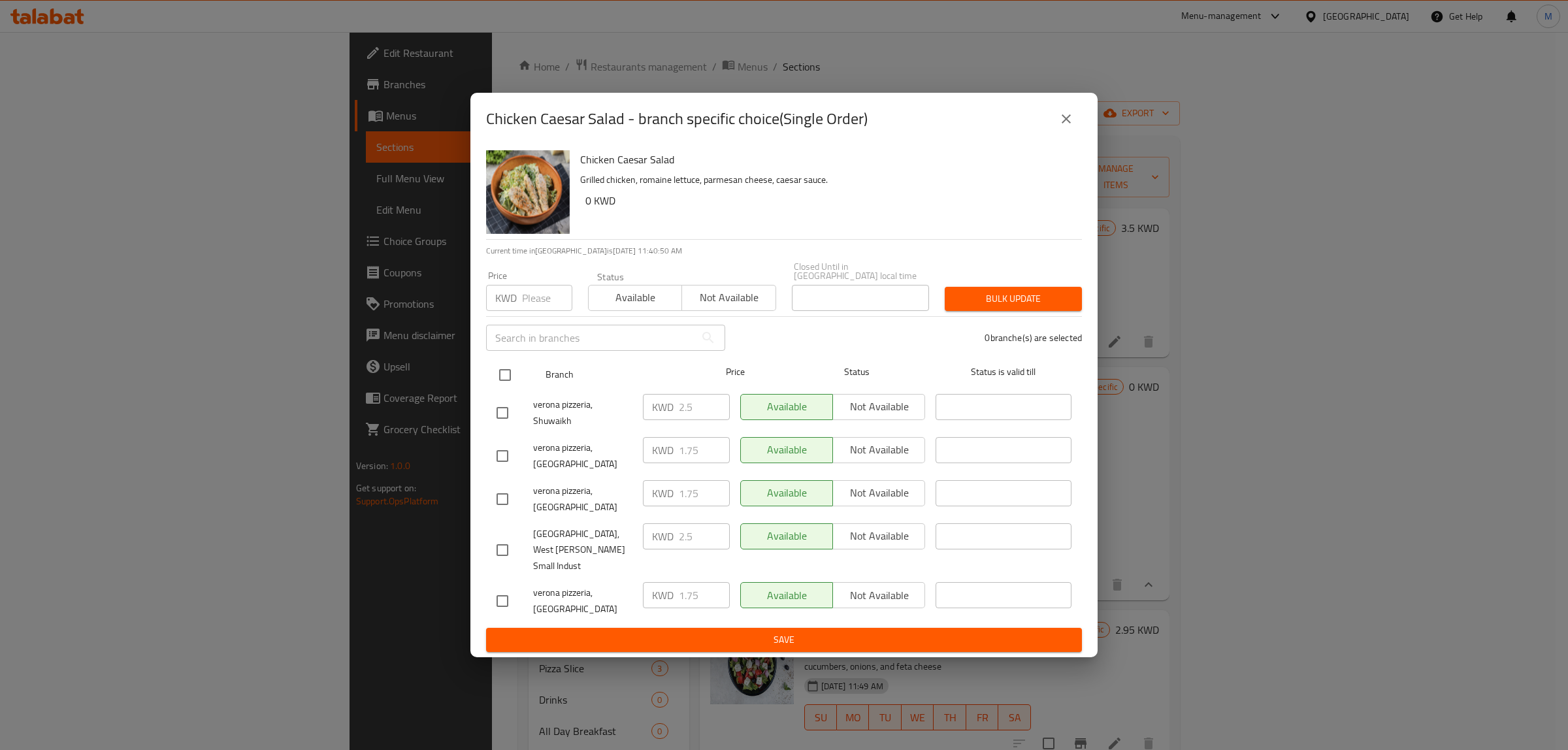
checkbox input "true"
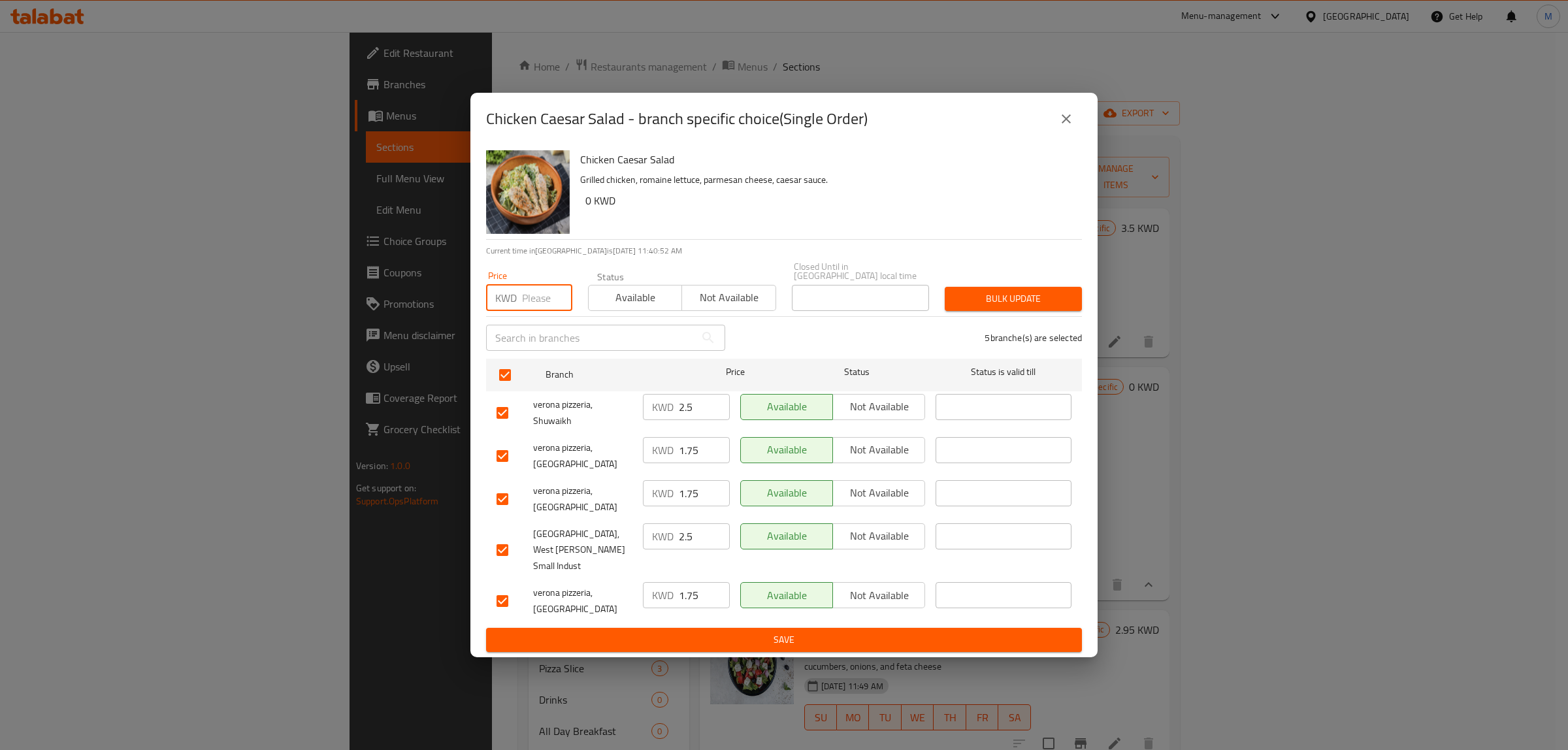
click at [523, 311] on input "number" at bounding box center [547, 297] width 50 height 26
paste input "3.75"
type input "3.75"
click at [993, 308] on span "Bulk update" at bounding box center [1013, 299] width 117 height 17
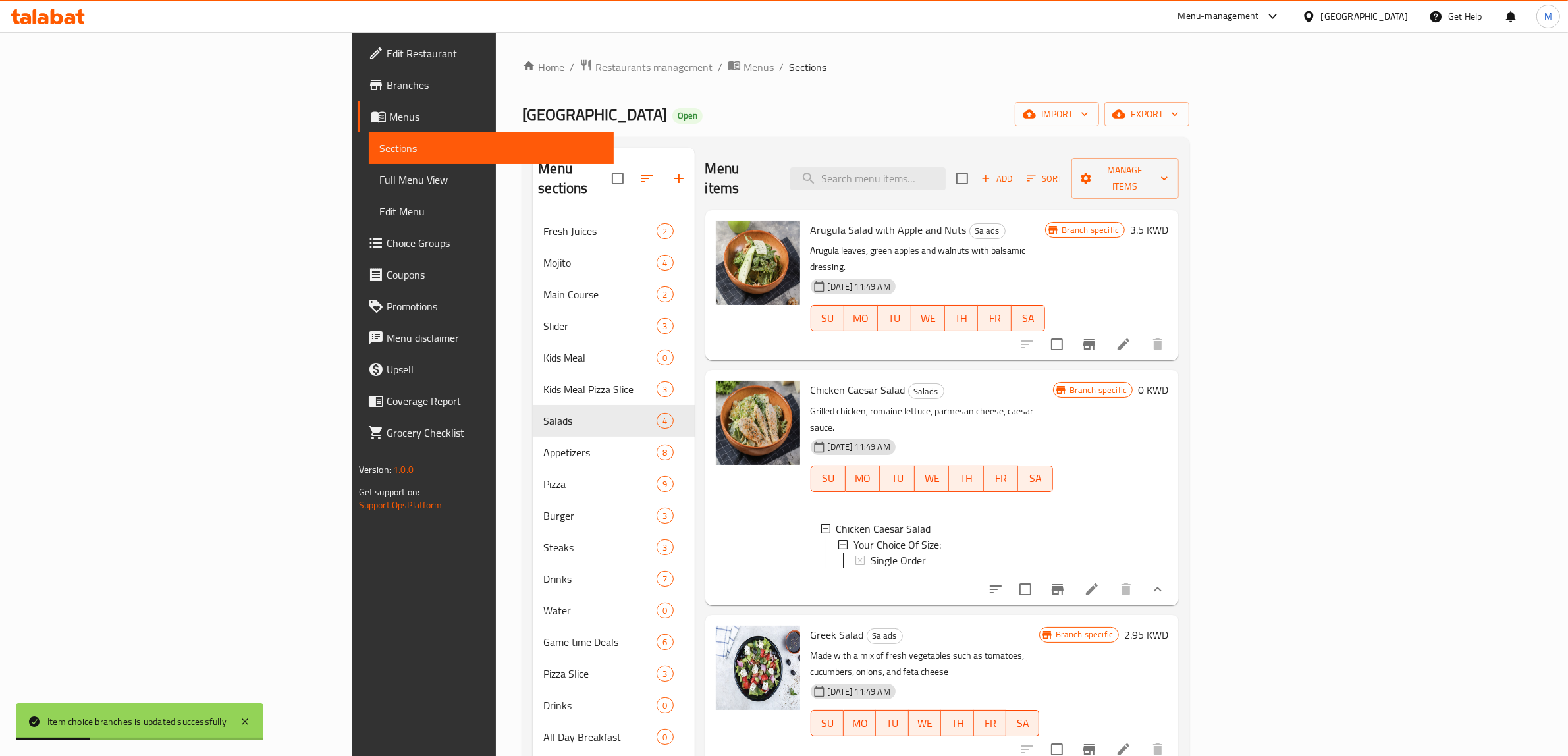
click at [931, 530] on div "Chicken Caesar Salad Your Choice Of Size: Single Order" at bounding box center [932, 548] width 242 height 74
click at [870, 552] on div "Single Order" at bounding box center [957, 560] width 172 height 16
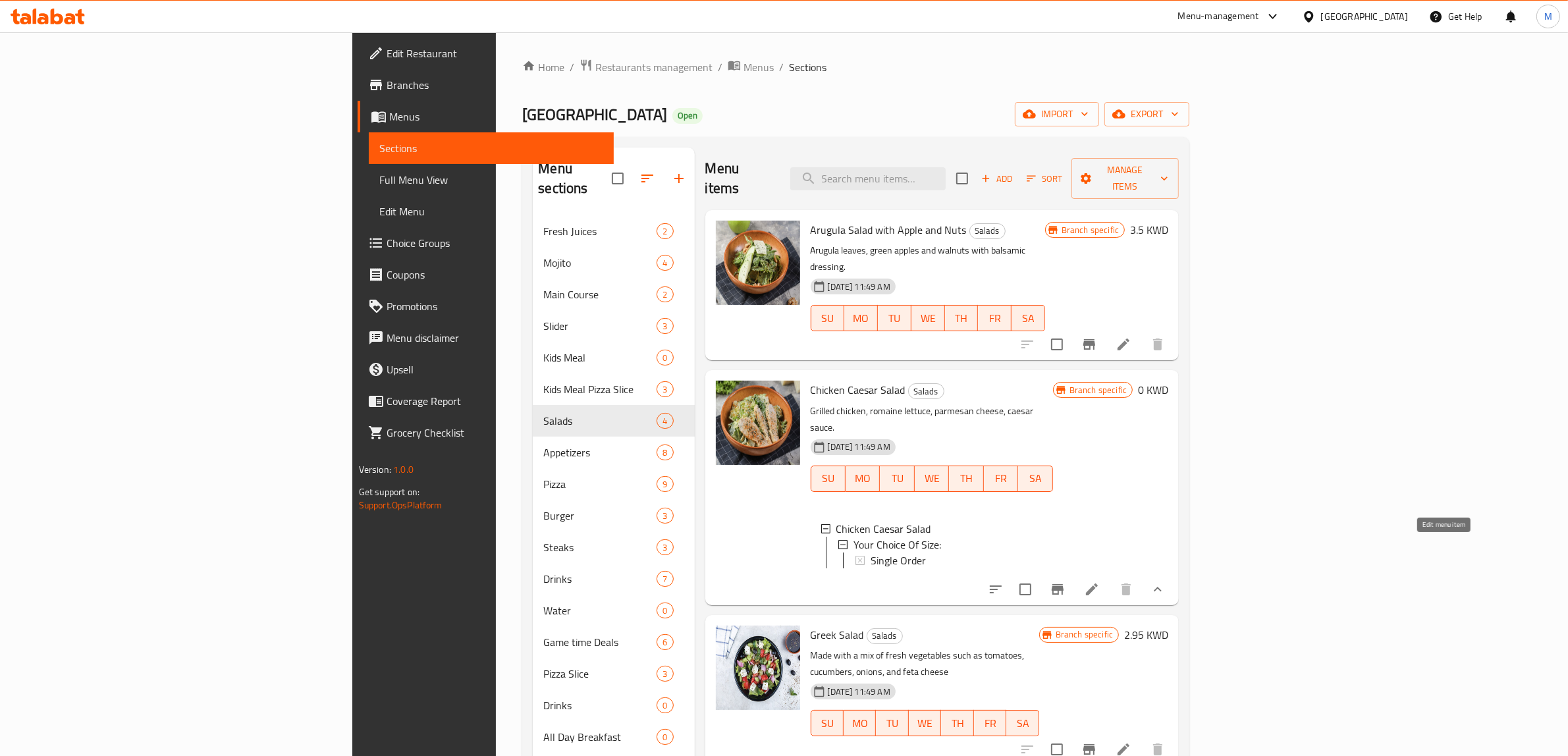
click at [1100, 582] on icon at bounding box center [1092, 589] width 16 height 16
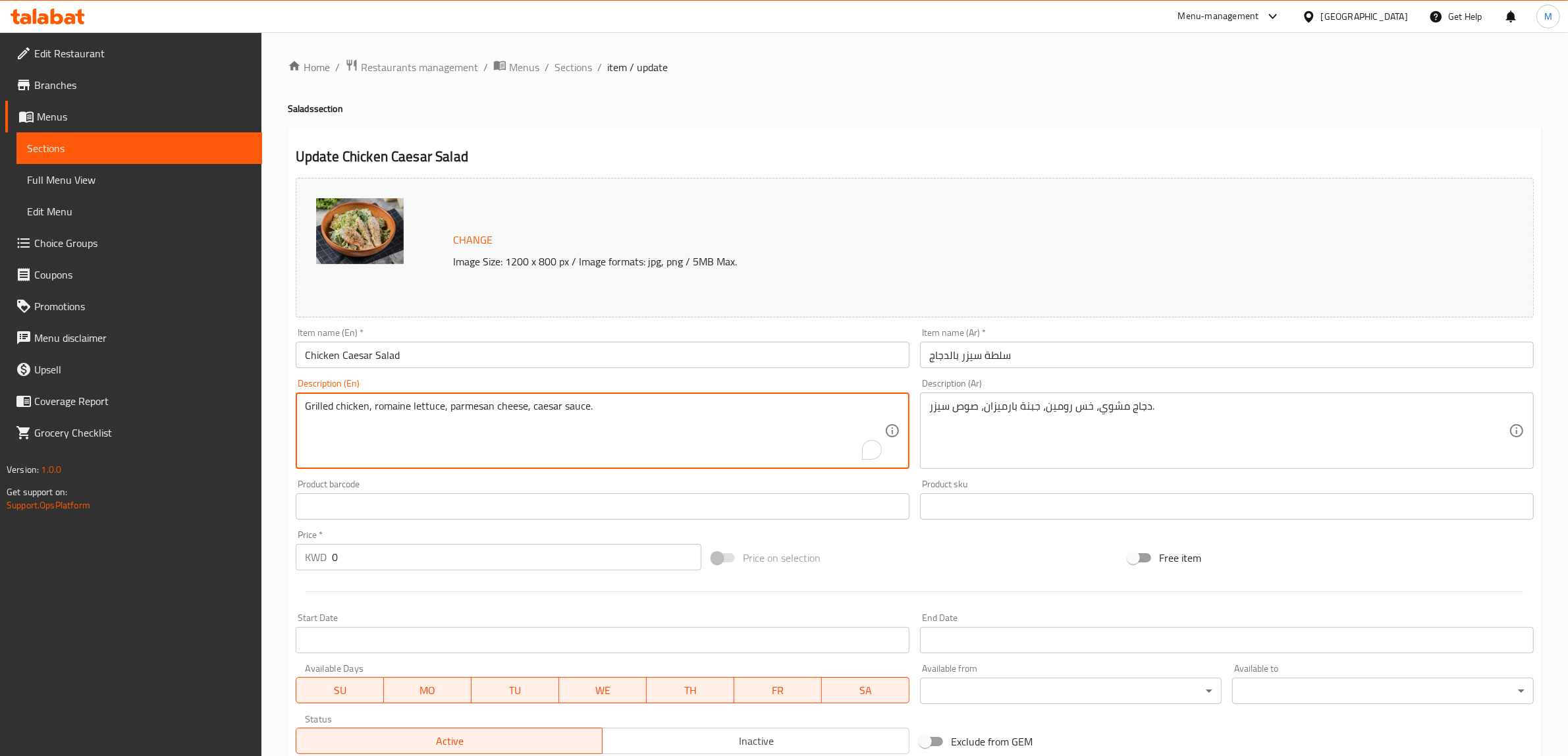
paste textarea "Mixed salad, Croutons, Chicken , Caesar Dressing, Parmesan cheese"
click at [563, 415] on textarea "Mixed salad, Croutons, Chicken , Caesar Dressing, Parmesan cheese." at bounding box center [595, 431] width 580 height 63
click at [644, 417] on textarea "Mixed salad, Croutons, Chicken , Caesar Dressing, Parmesan cheese." at bounding box center [595, 431] width 580 height 63
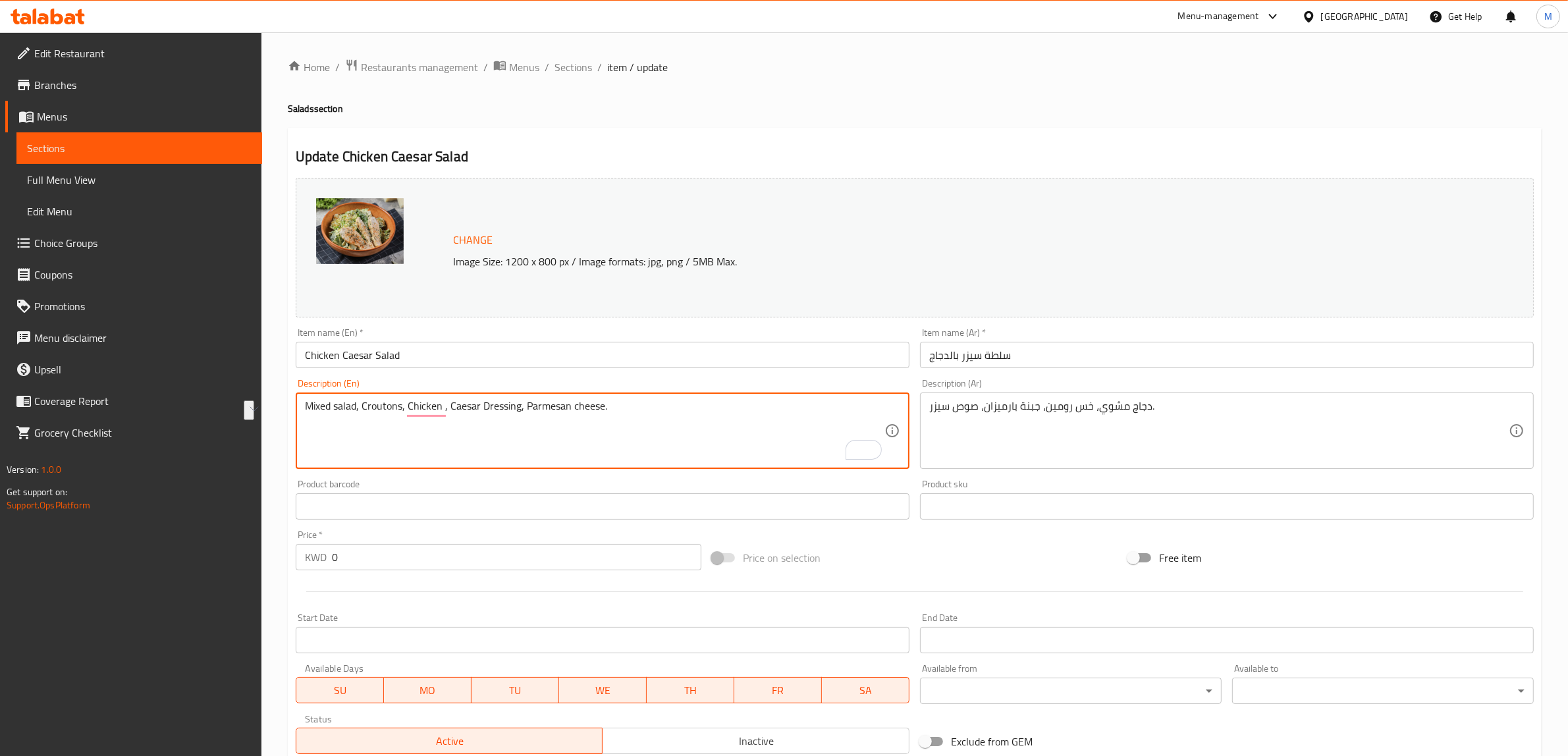
click at [633, 414] on textarea "Mixed salad, Croutons, Chicken , Caesar Dressing, Parmesan cheese." at bounding box center [595, 431] width 580 height 63
paste textarea "Mixed salad, croutons, chicken, caesar dressing and parmesan cheese."
click at [545, 403] on textarea "Mixed salad, Croutons, Chicken , Caesar Dressing, Parmesan cheese. Mixed salad,…" at bounding box center [595, 431] width 580 height 63
click at [544, 403] on textarea "Mixed salad, Croutons, Chicken , Caesar Dressing, Parmesan cheese. Mixed salad,…" at bounding box center [595, 431] width 580 height 63
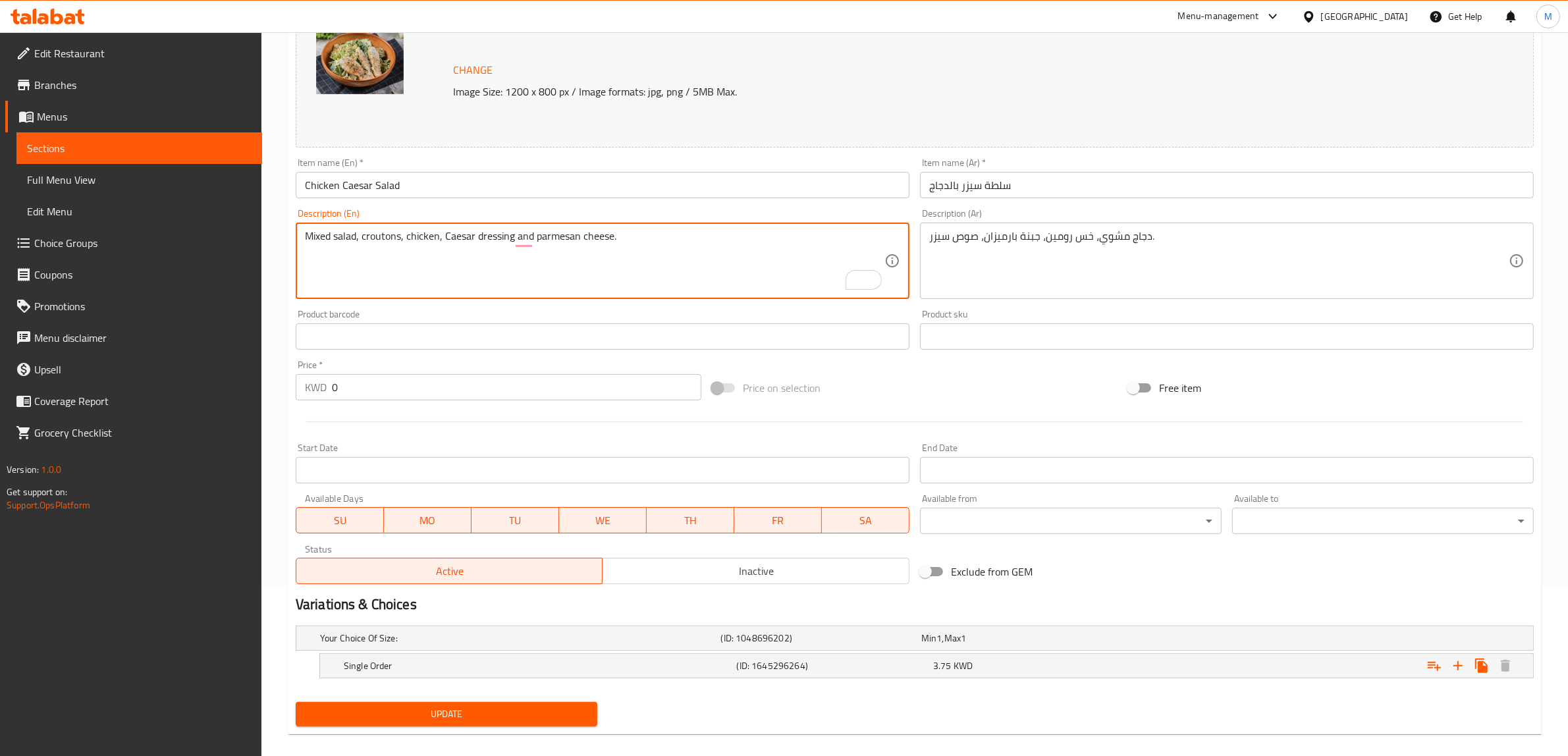
scroll to position [185, 0]
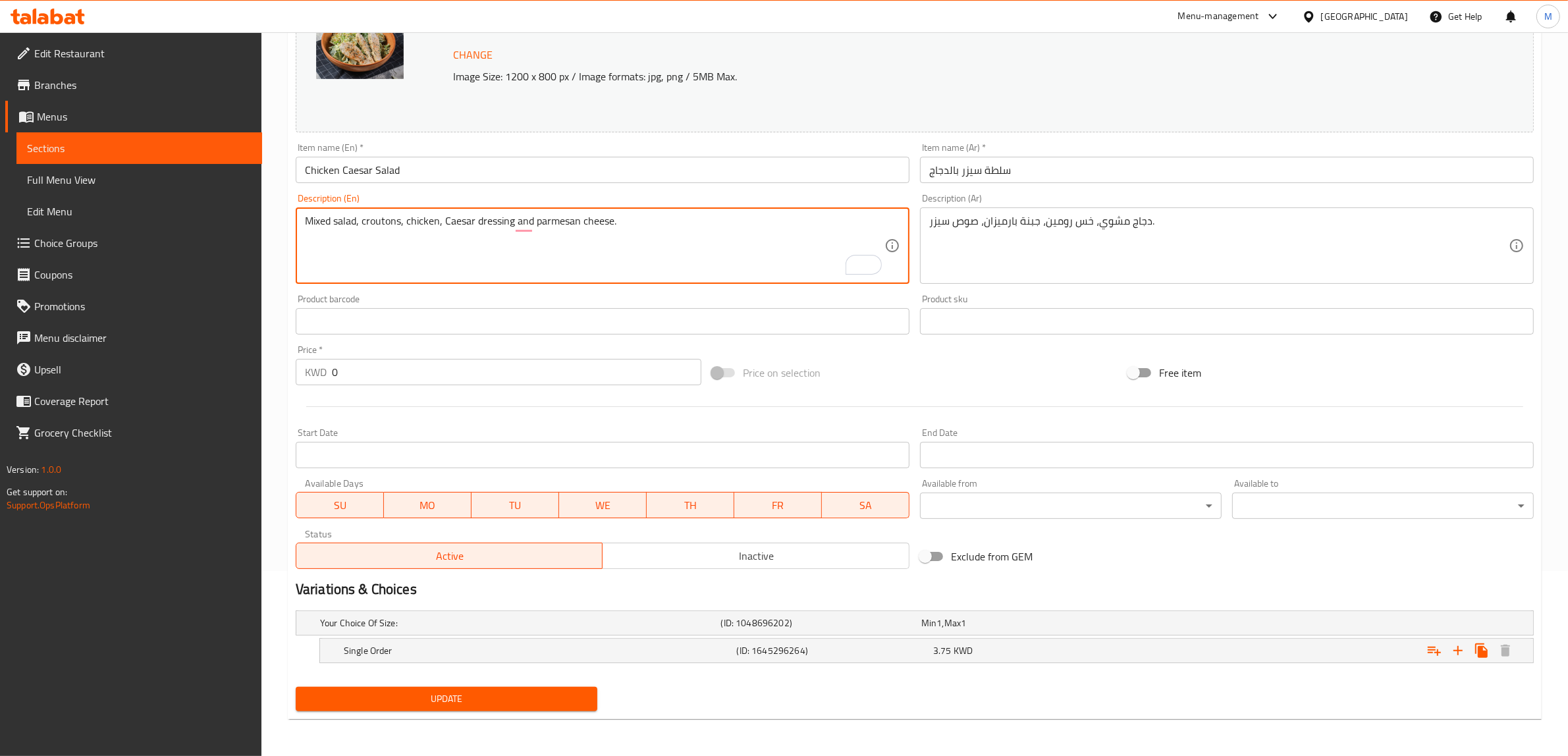
type textarea "Mixed salad, croutons, chicken, Caesar dressing and parmesan cheese."
click at [465, 215] on textarea "Mixed salad, croutons, chicken, Caesar dressing and parmesan cheese." at bounding box center [595, 246] width 580 height 63
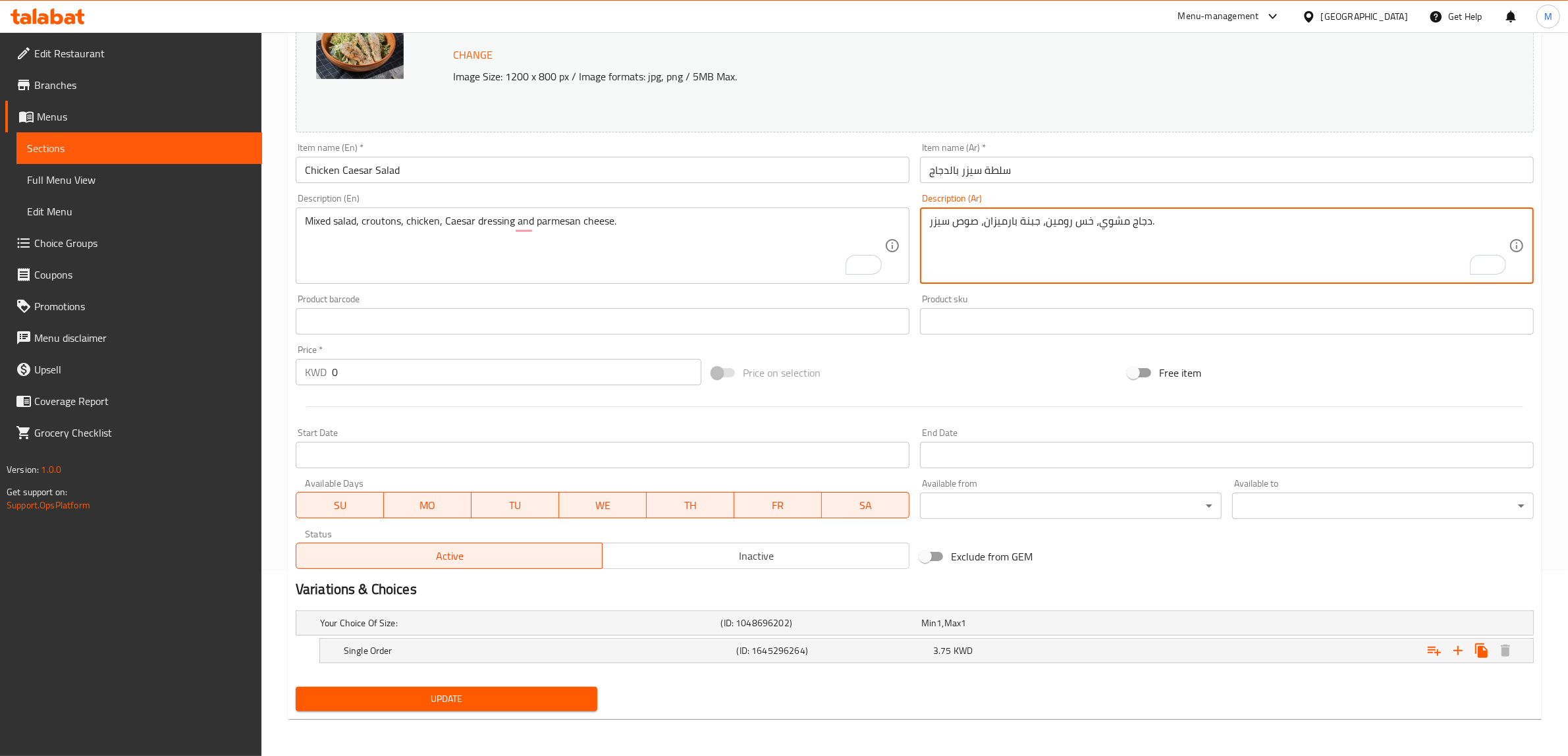
paste textarea "لطة مشكلة، خبز محمص، دجاج، صلصة سيزر وجبنة بارميزان"
type textarea "سلطة مشكلة، خبز محمص، دجاج، صلصة سيزر وجبنة بارميزان."
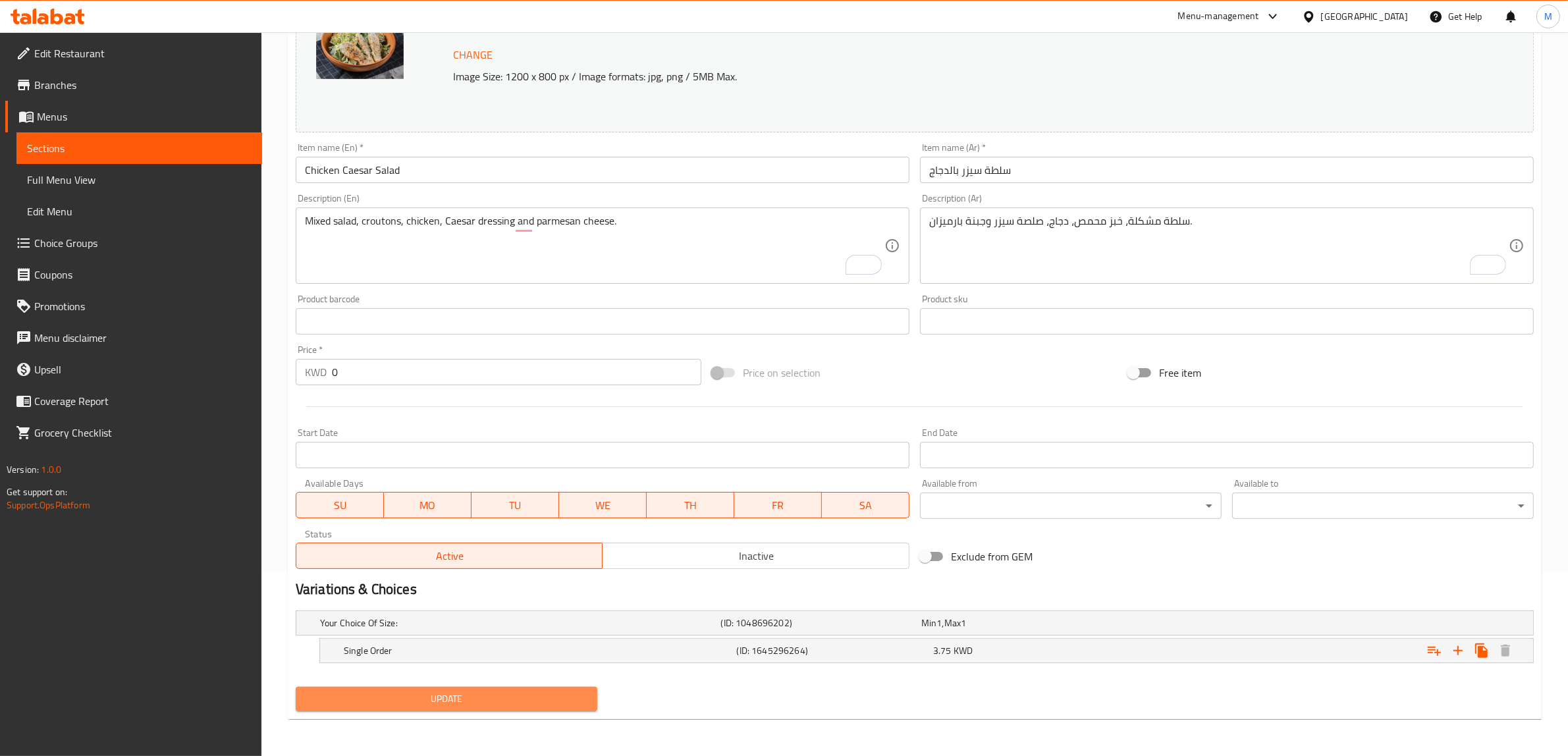
click at [559, 694] on span "Update" at bounding box center [446, 700] width 280 height 17
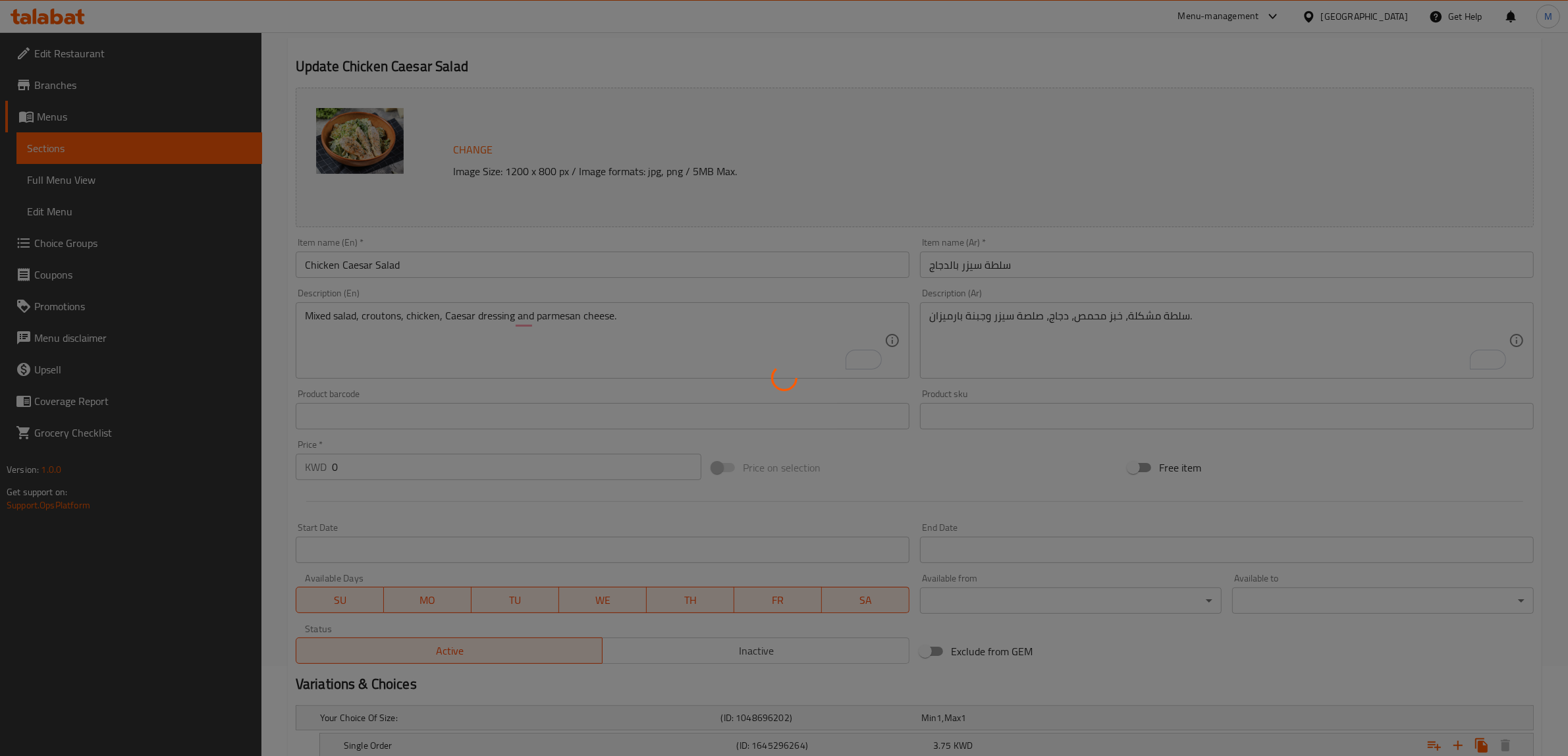
scroll to position [0, 0]
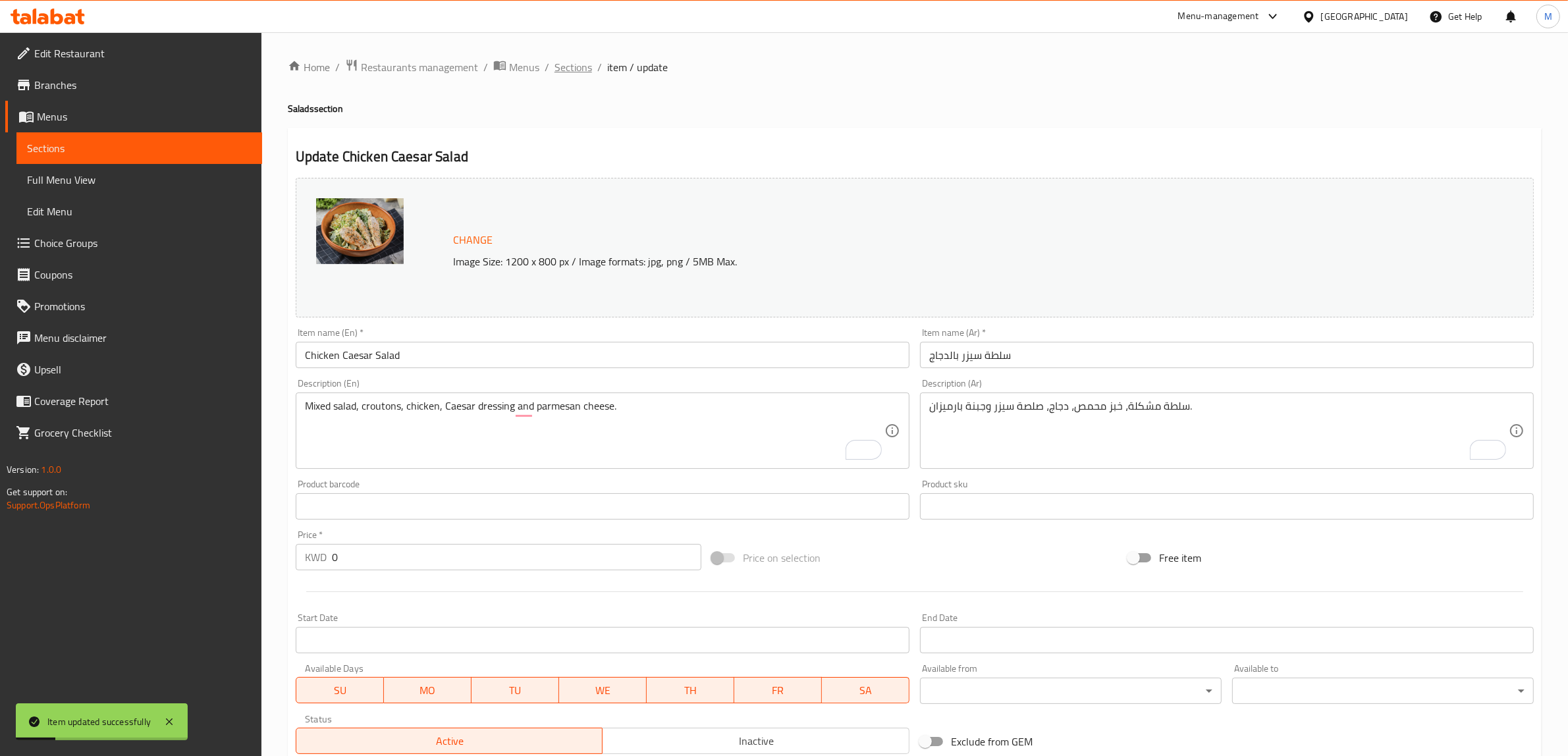
click at [580, 68] on span "Sections" at bounding box center [573, 67] width 38 height 16
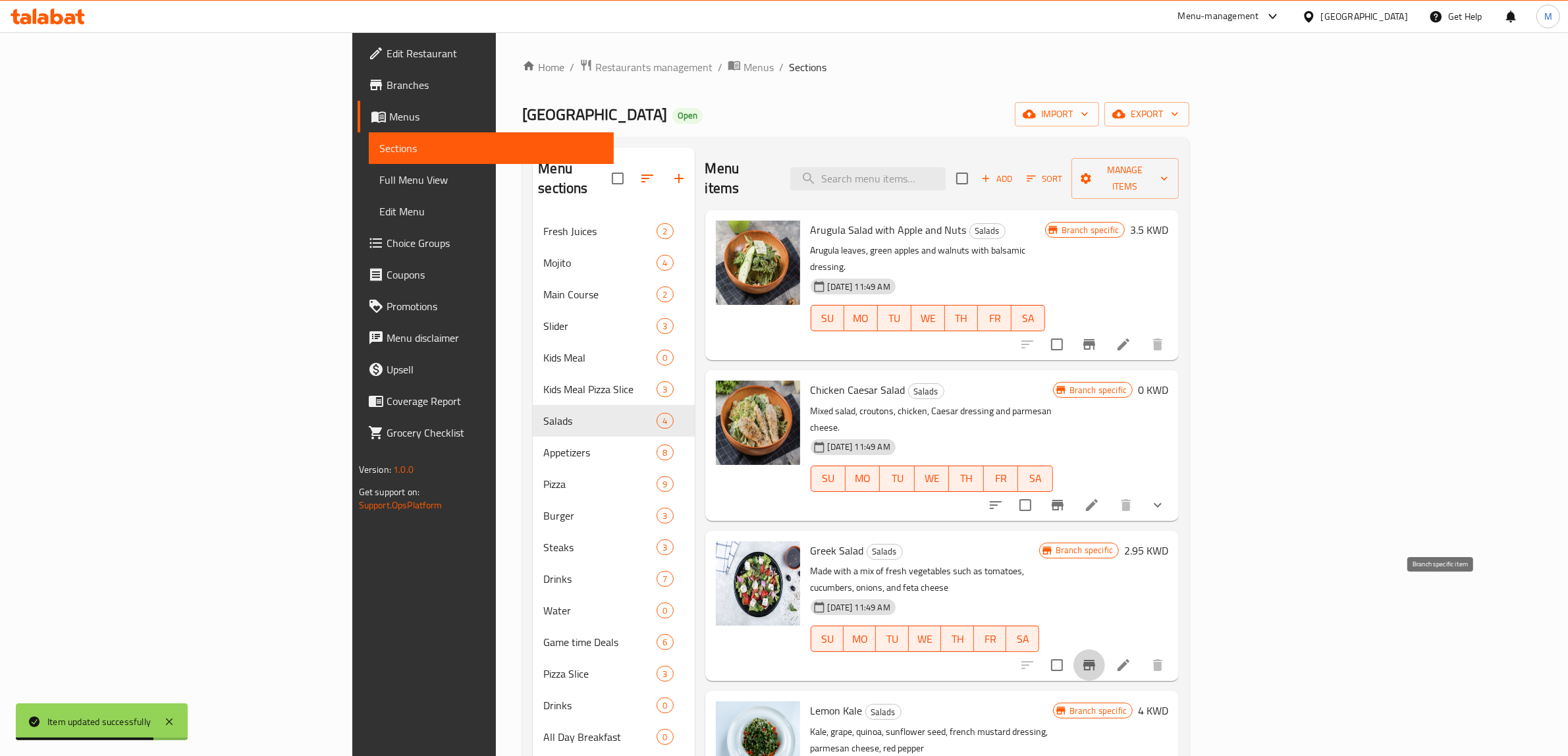
click at [1095, 660] on icon "Branch-specific-item" at bounding box center [1089, 664] width 12 height 10
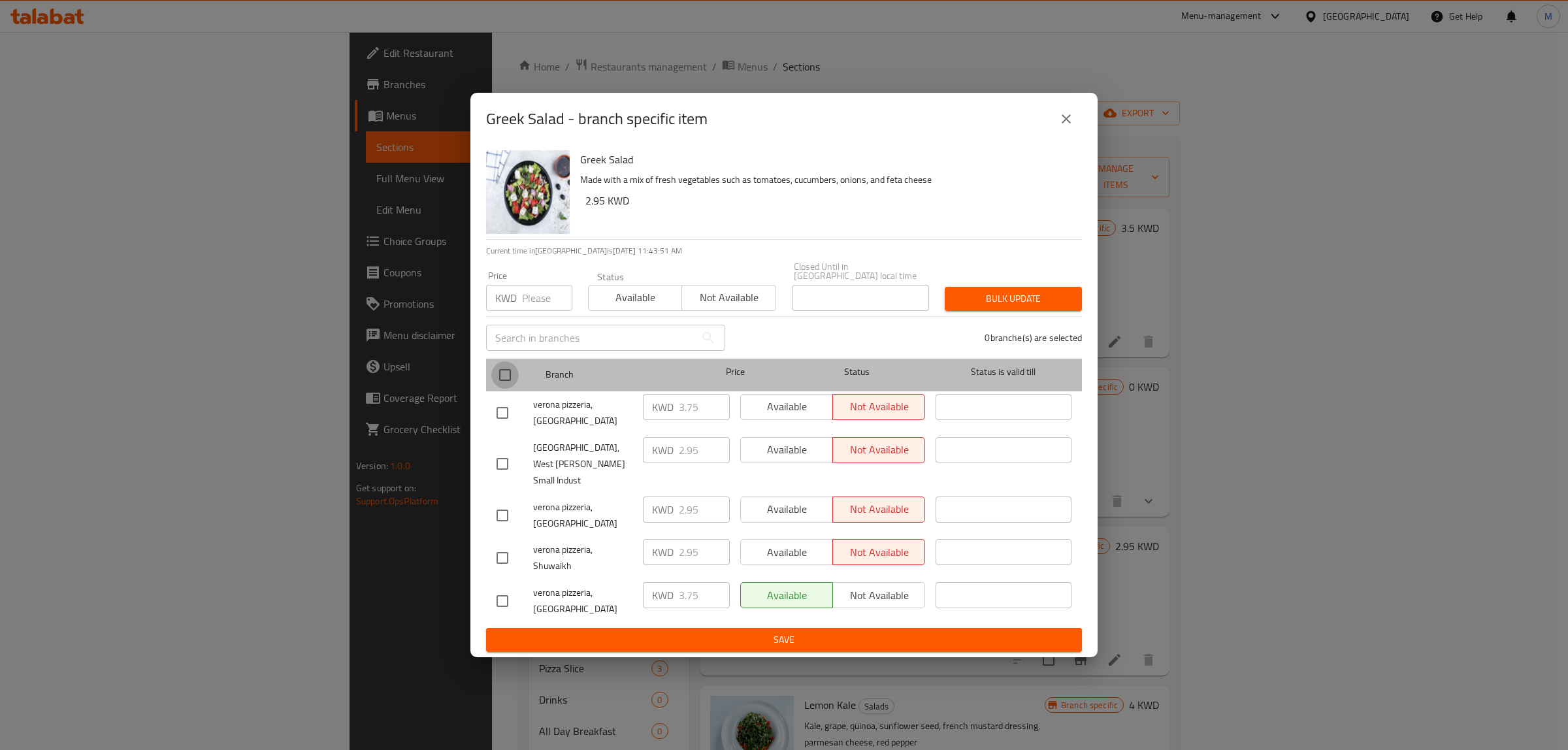
click at [500, 389] on input "checkbox" at bounding box center [505, 375] width 28 height 28
checkbox input "true"
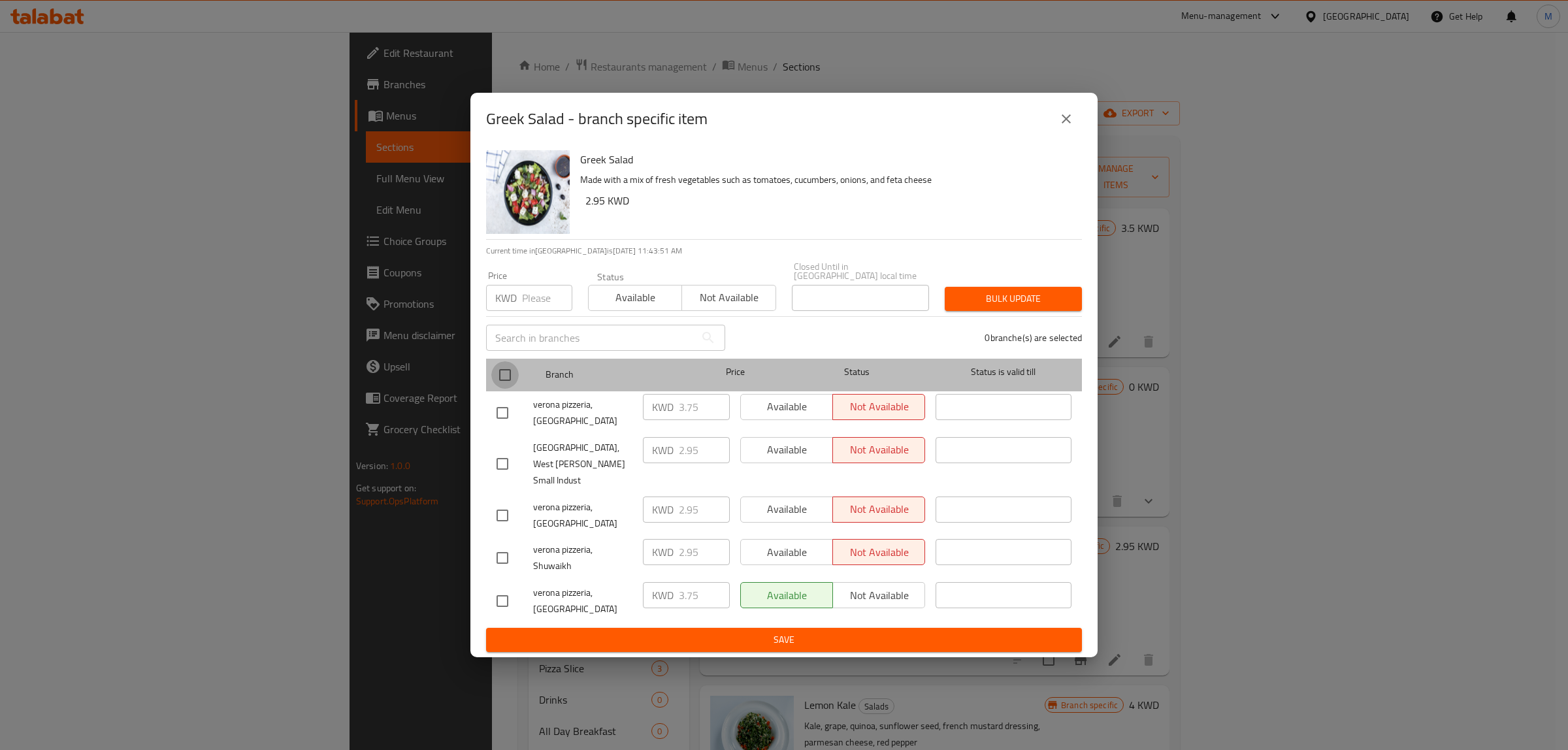
checkbox input "true"
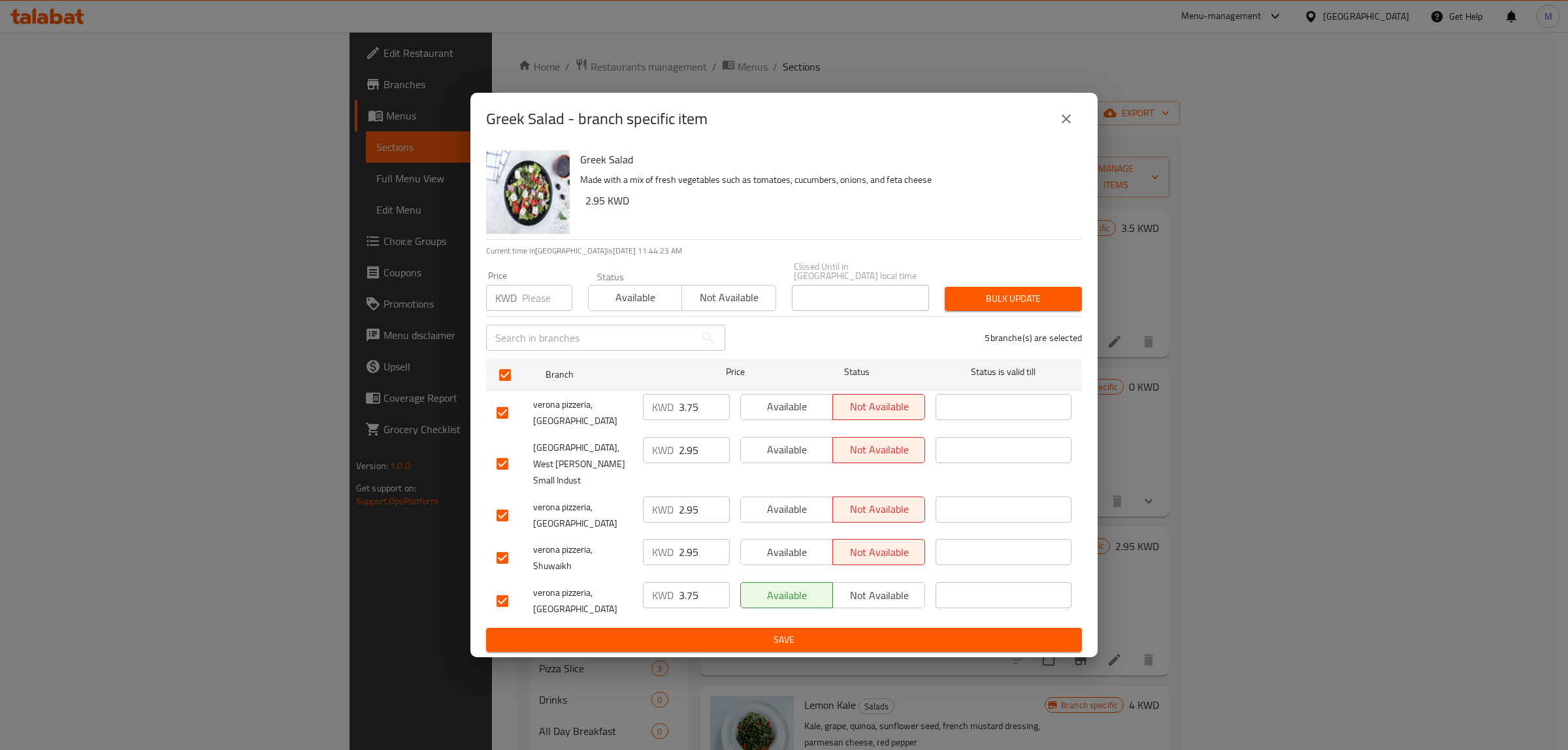
click at [534, 308] on input "number" at bounding box center [547, 297] width 50 height 26
type input "3.75"
click at [995, 308] on span "Bulk update" at bounding box center [1013, 299] width 117 height 17
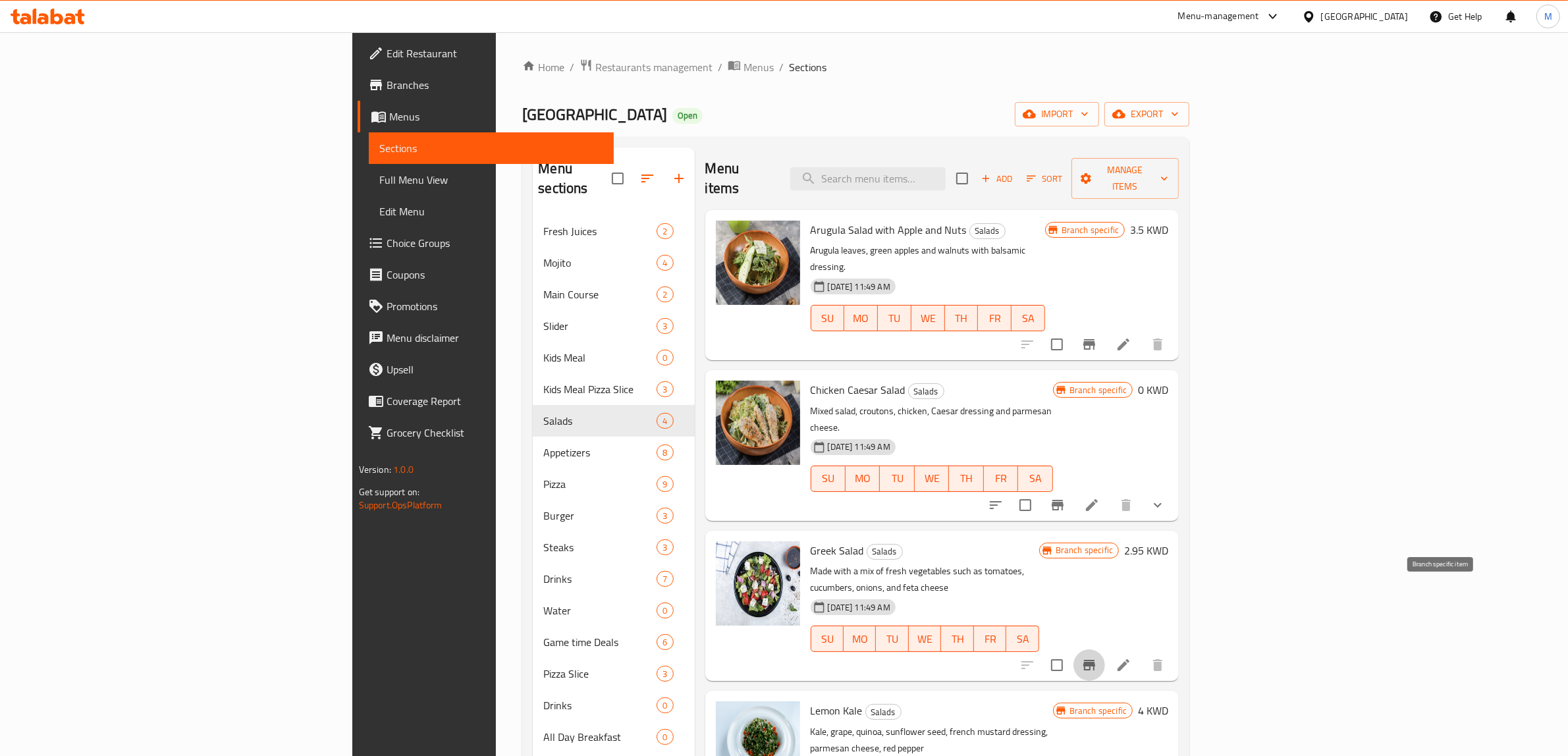
click at [1097, 658] on icon "Branch-specific-item" at bounding box center [1089, 665] width 16 height 16
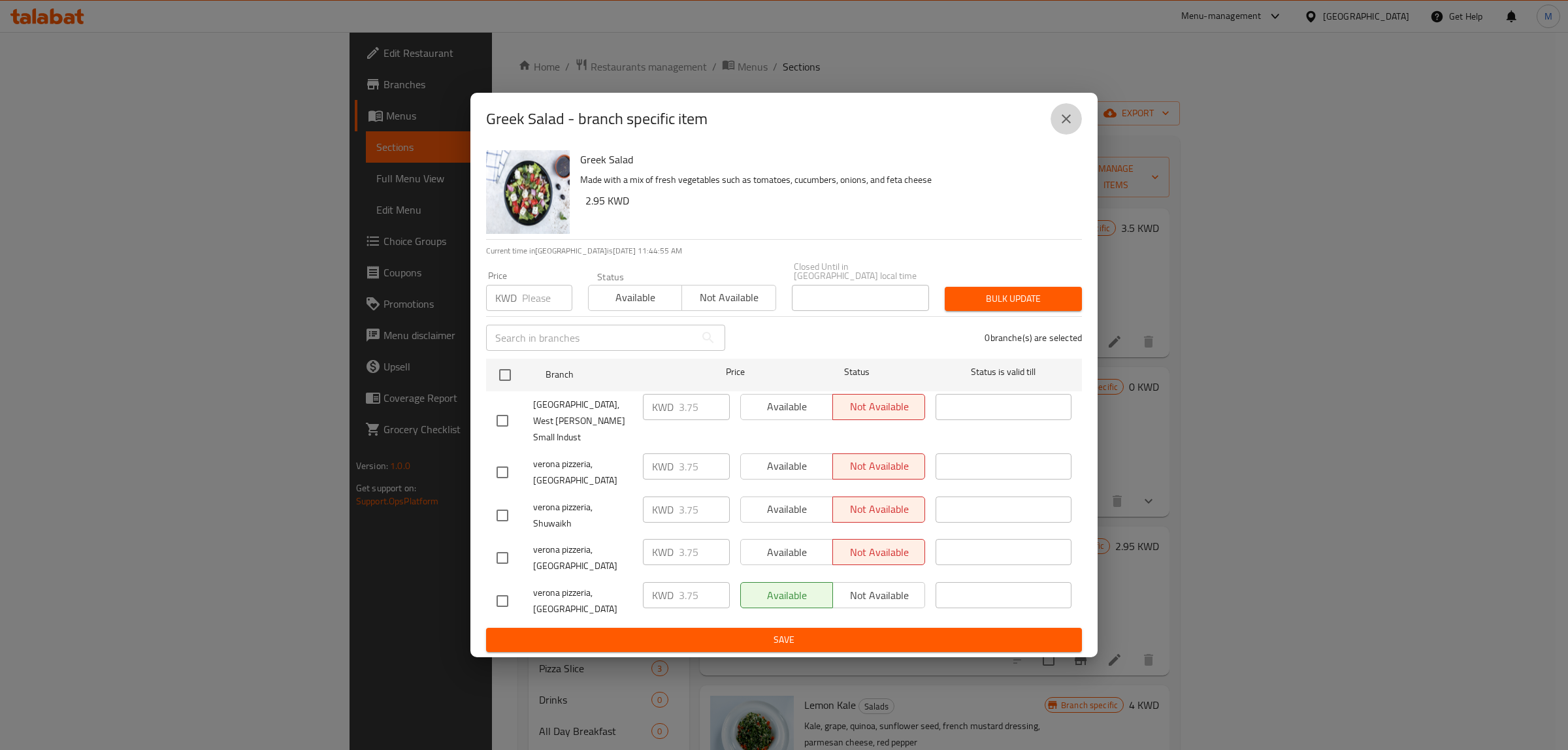
click at [1072, 127] on icon "close" at bounding box center [1065, 118] width 16 height 16
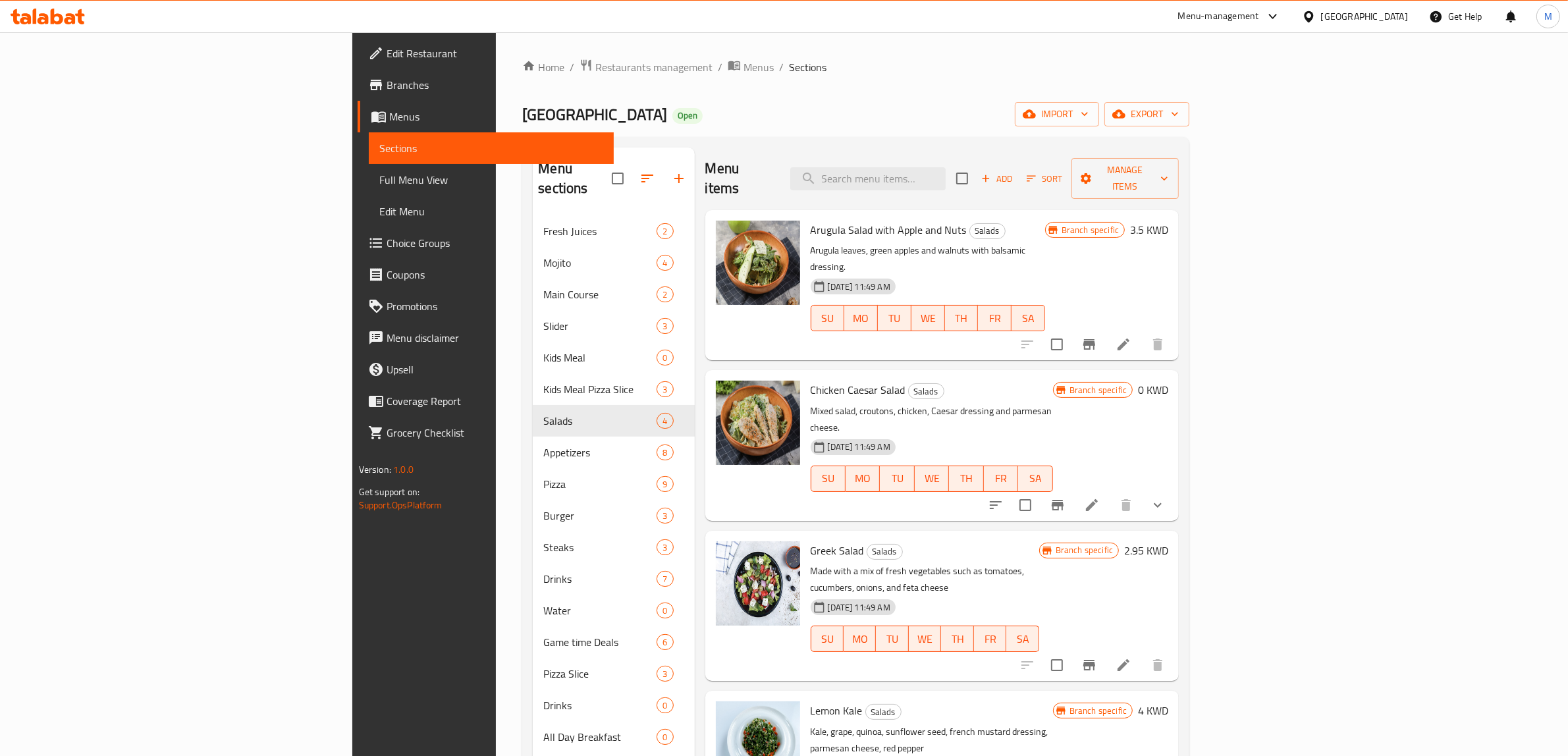
click at [1168, 541] on h6 "2.95 KWD" at bounding box center [1146, 551] width 44 height 19
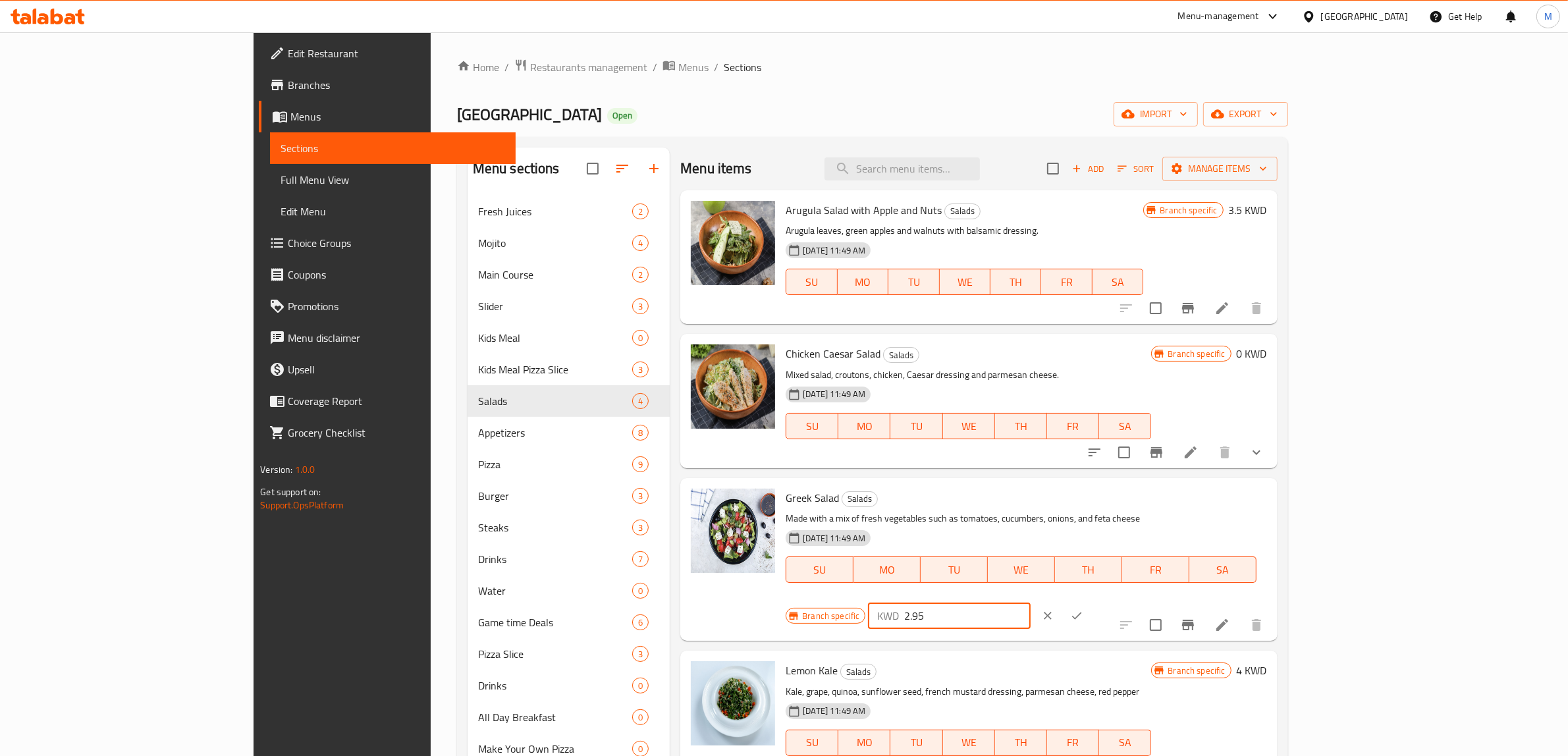
drag, startPoint x: 1396, startPoint y: 496, endPoint x: 1287, endPoint y: 512, distance: 110.2
click at [1112, 601] on div "Branch specific KWD 2.95 ​" at bounding box center [948, 615] width 326 height 29
type input "3.75"
click at [1092, 601] on button "ok" at bounding box center [1076, 615] width 29 height 29
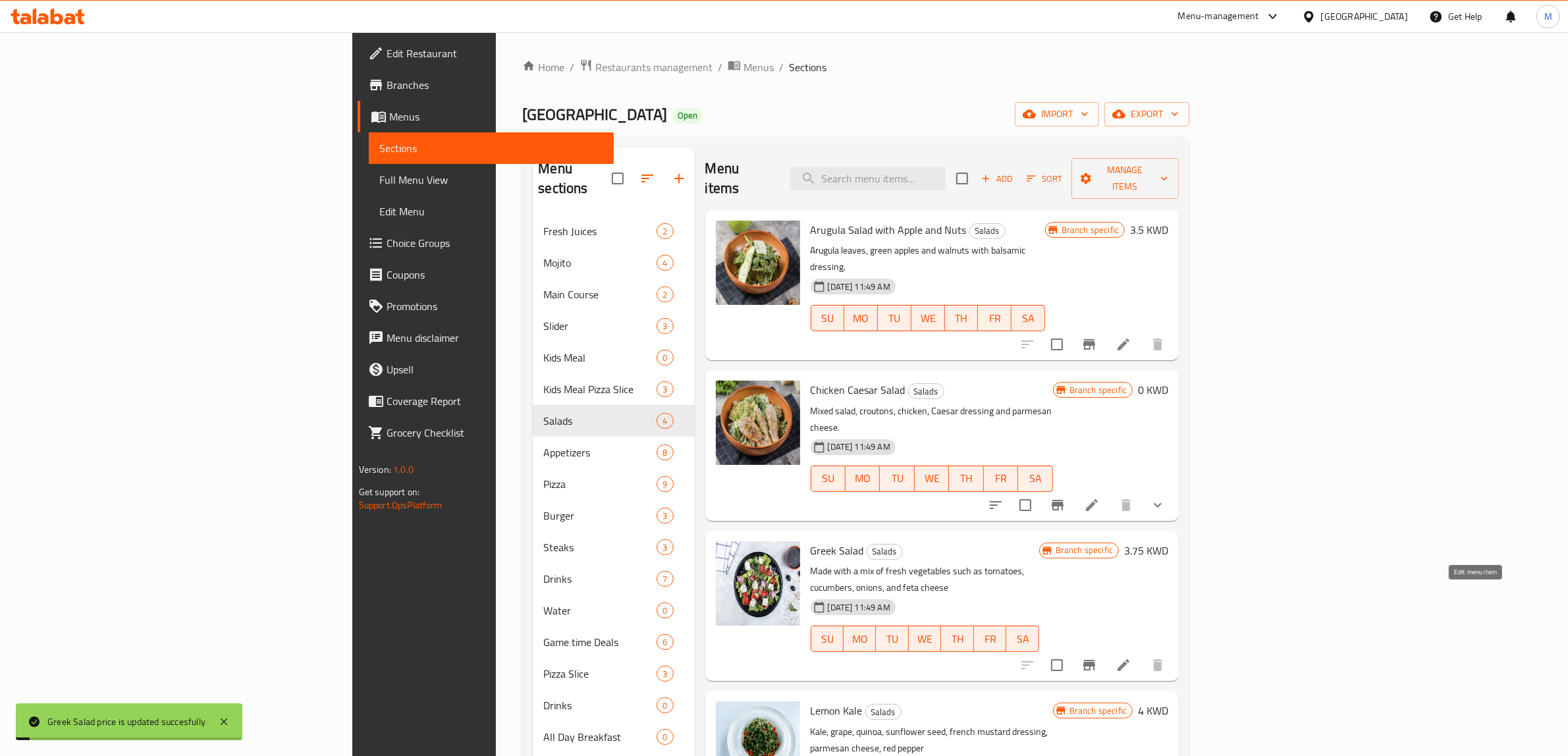
click at [1131, 658] on icon at bounding box center [1123, 665] width 16 height 16
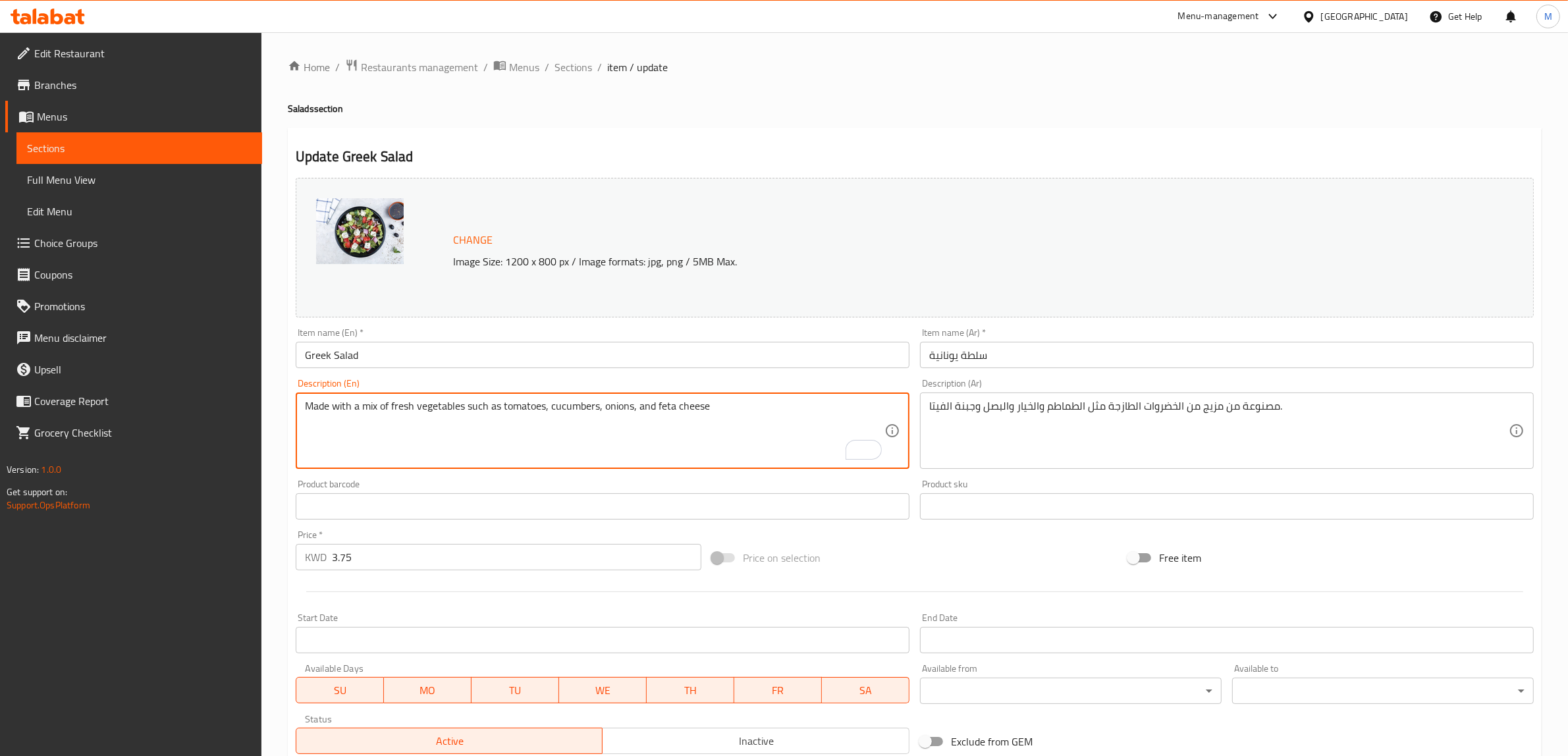
paste textarea "Mixed salad roma tomato cucumber green capicums fata chesse olives slice, black…"
click at [358, 416] on textarea "Made with a mix of fresh vegetables such as tomatoes, cucumbers, onions, and fe…" at bounding box center [595, 431] width 580 height 63
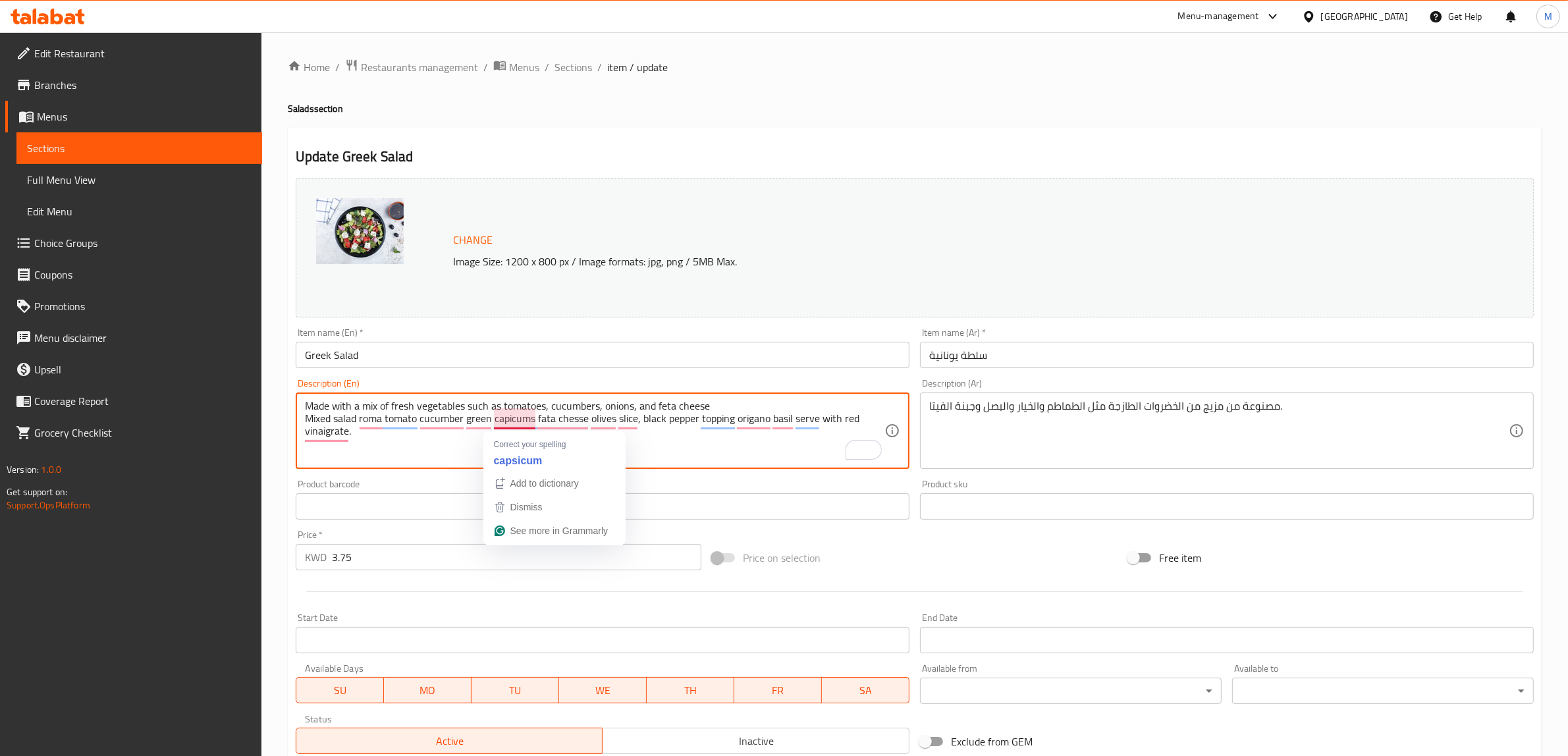
click at [498, 420] on textarea "Made with a mix of fresh vegetables such as tomatoes, cucumbers, onions, and fe…" at bounding box center [595, 431] width 580 height 63
type textarea "Made with a mix of fresh vegetables such as tomatoes, cucumbers, onions, and fe…"
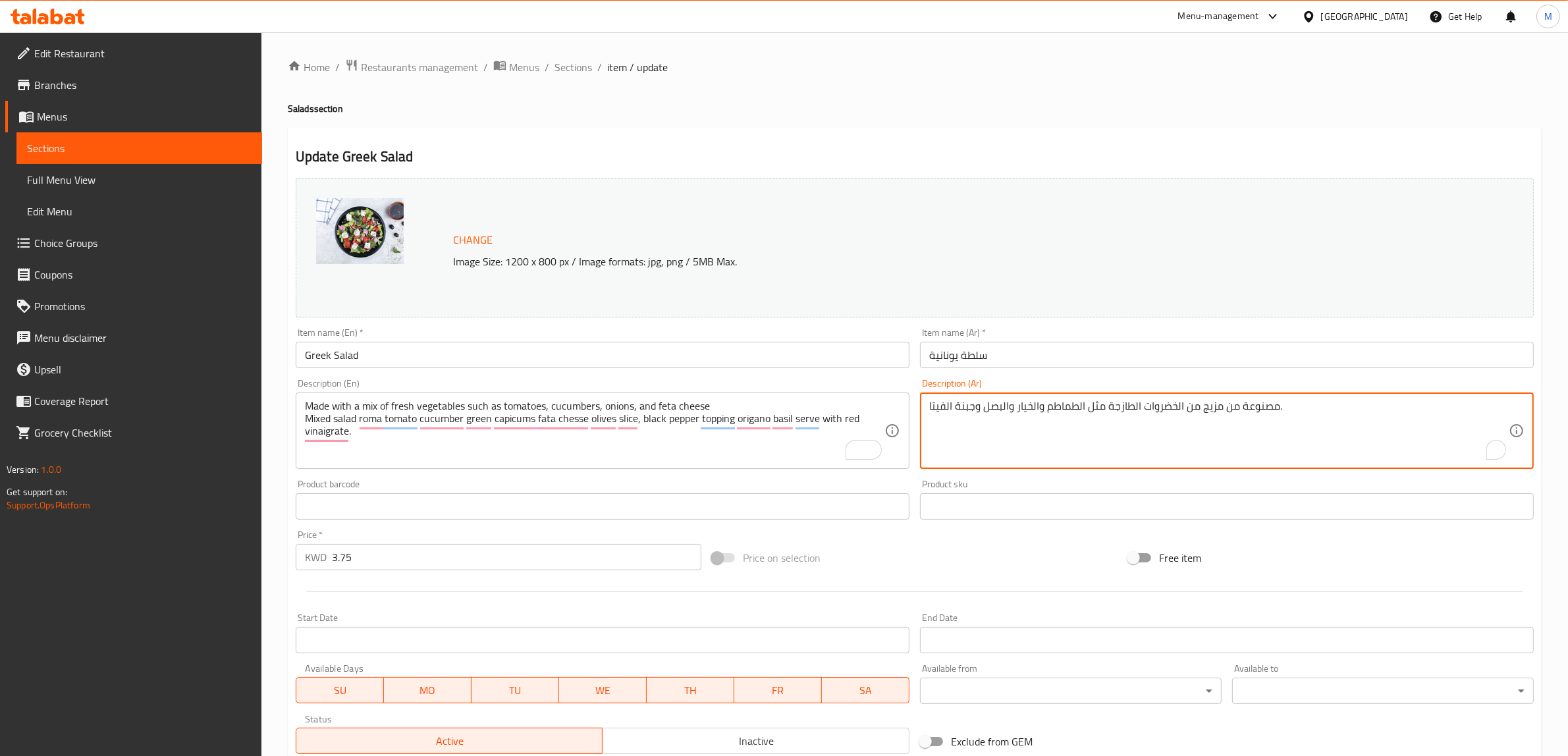
paste textarea "سلطة مشكلة، طماطم روما، خيار، فلفل أخضر، جبنة فيتا، شرائح زيتون، فلفل أسود، زعت…"
type textarea "سلطة مشكلة، طماطم روما، خيار، فلفل أخضر، جبنة فيتا، شرائح زيتون، فلفل أسود، زعت…"
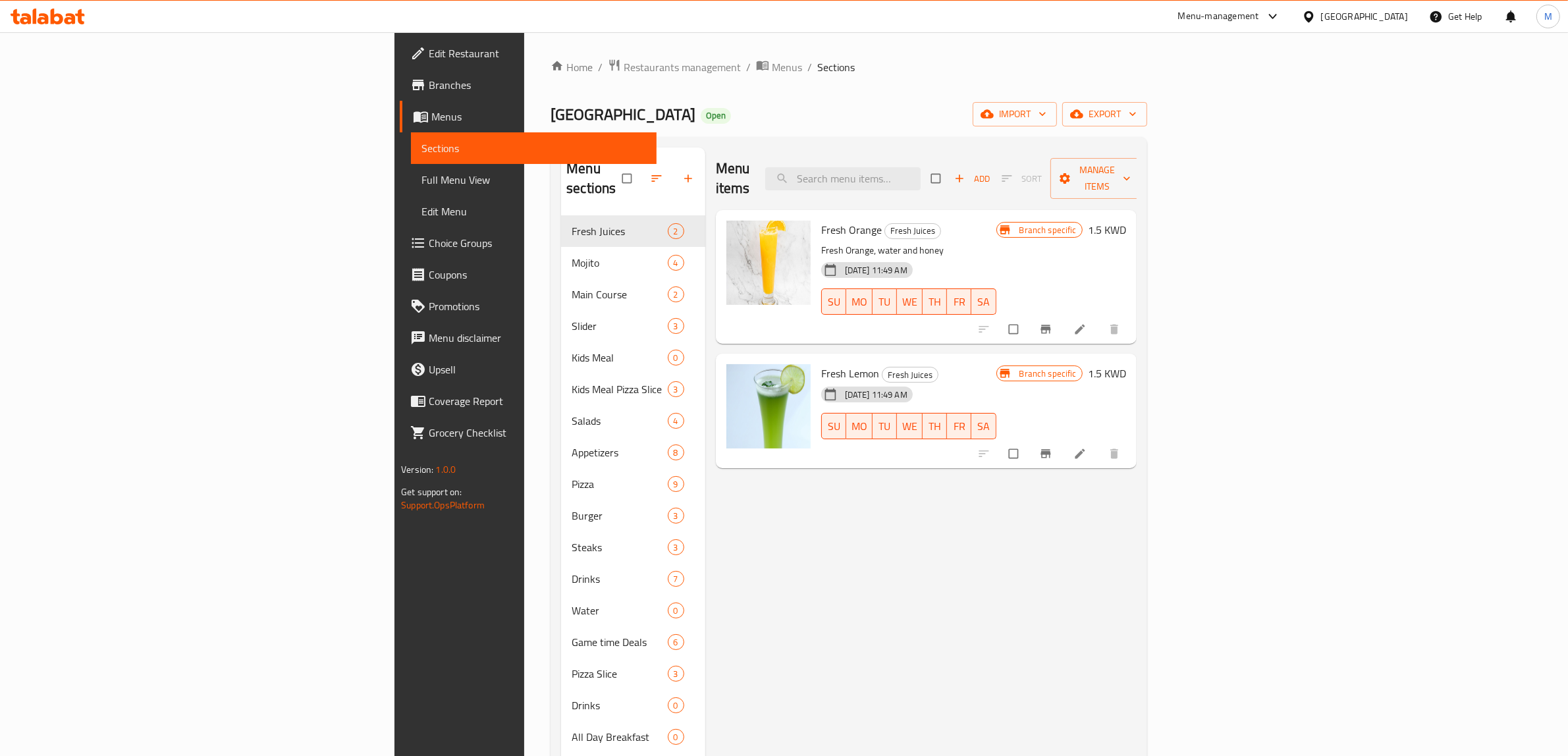
click at [400, 93] on link "Branches" at bounding box center [528, 85] width 257 height 31
click at [411, 188] on link "Full Menu View" at bounding box center [534, 180] width 246 height 31
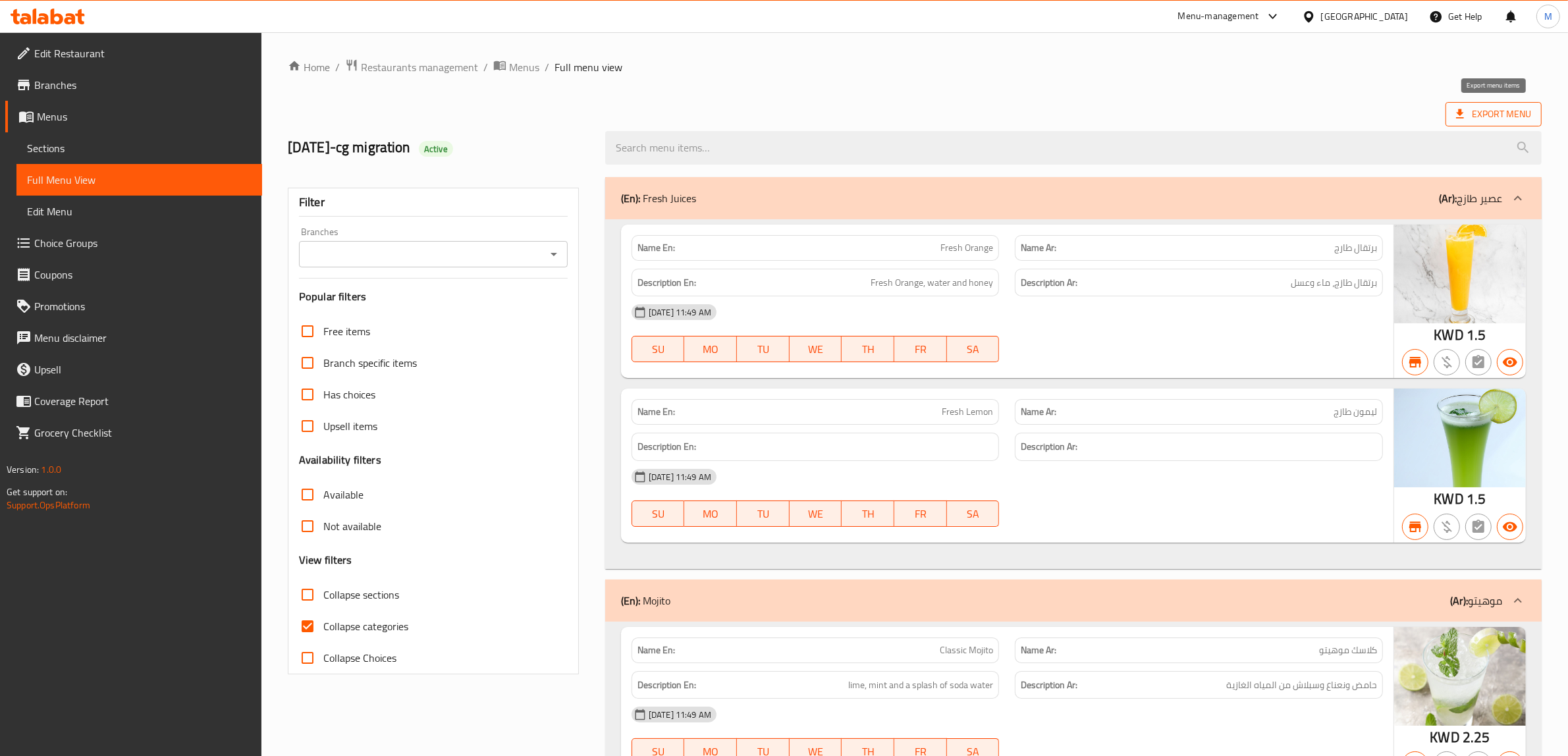
click at [1482, 111] on span "Export Menu" at bounding box center [1493, 115] width 75 height 17
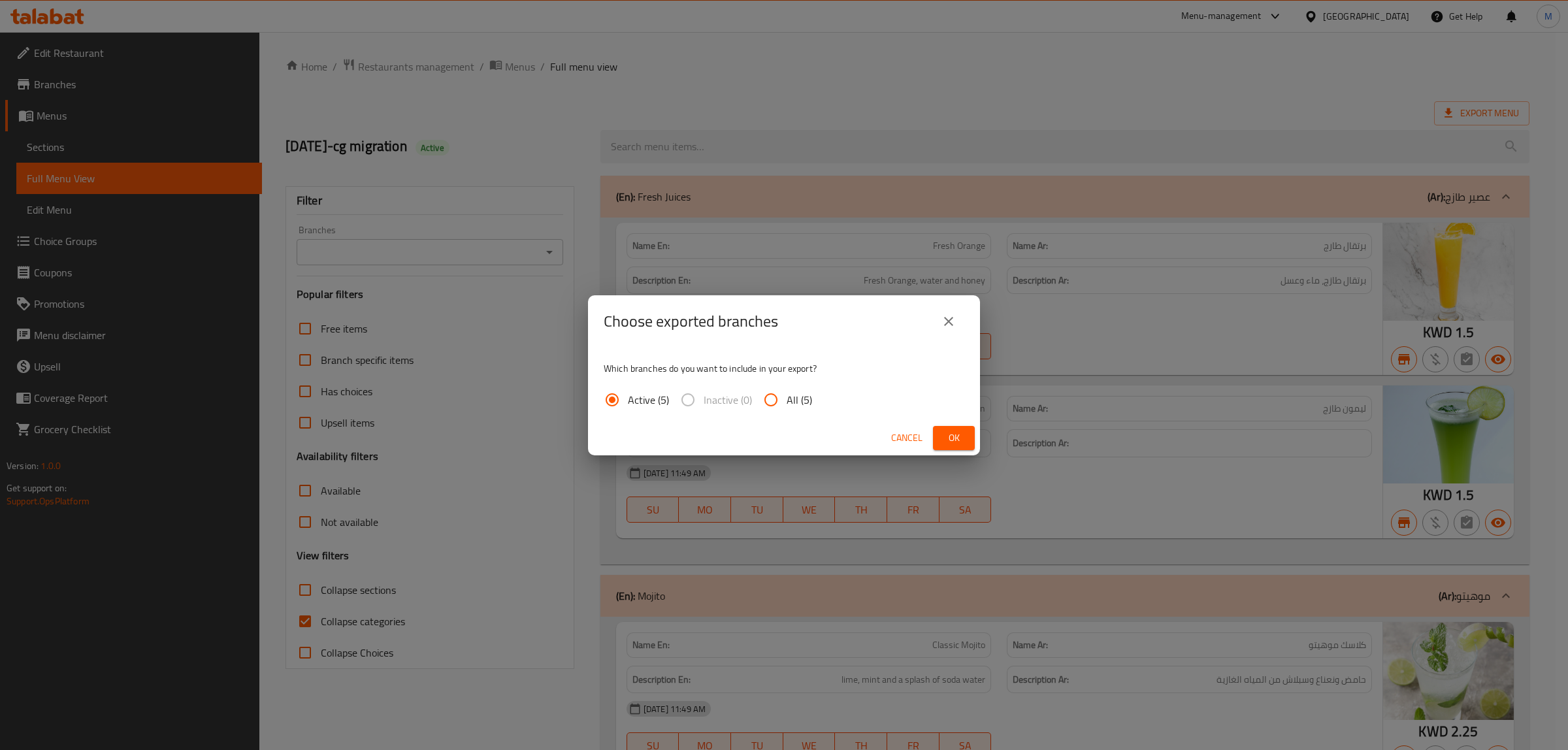
click at [958, 443] on span "Ok" at bounding box center [953, 438] width 21 height 17
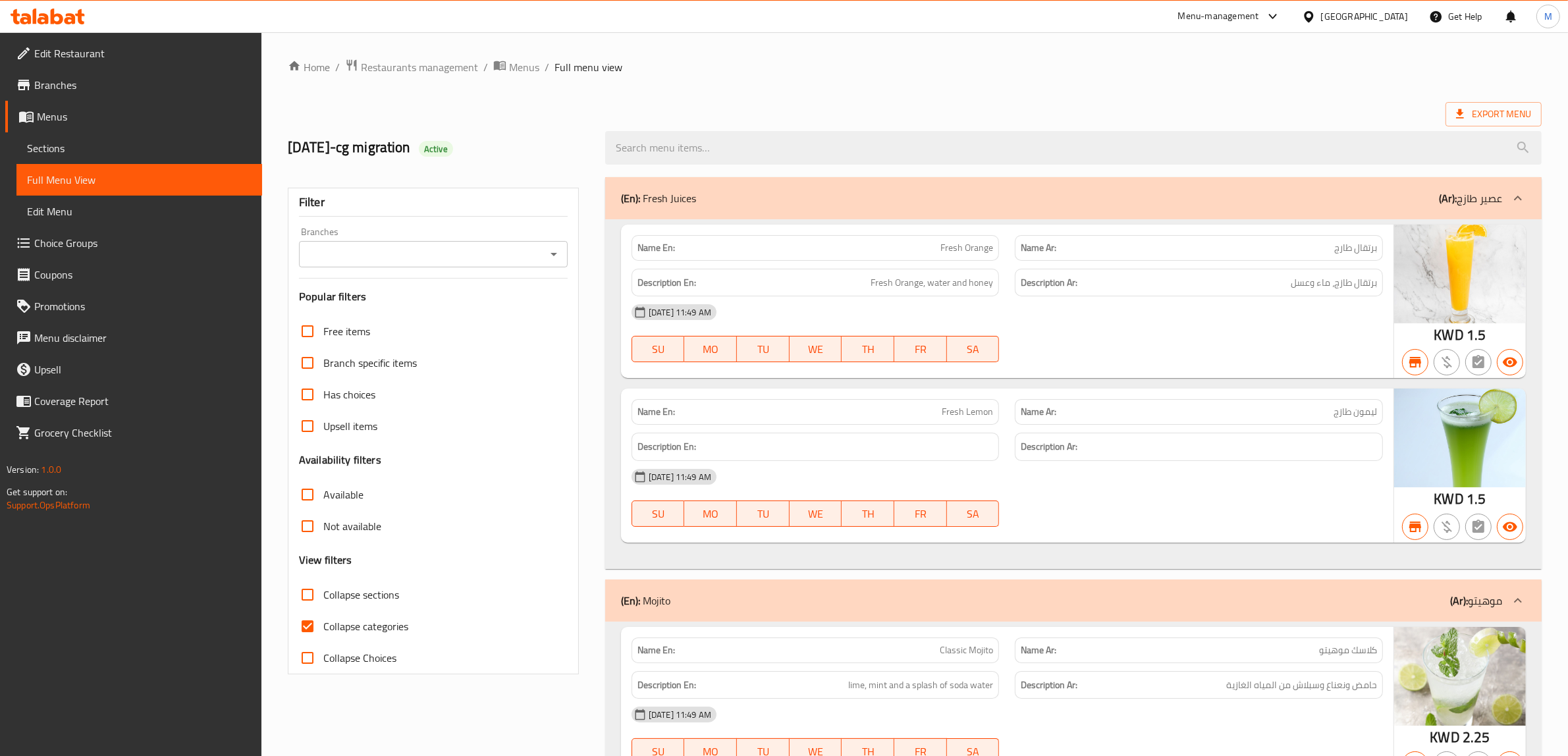
click at [949, 118] on div "Export Menu" at bounding box center [915, 114] width 1254 height 24
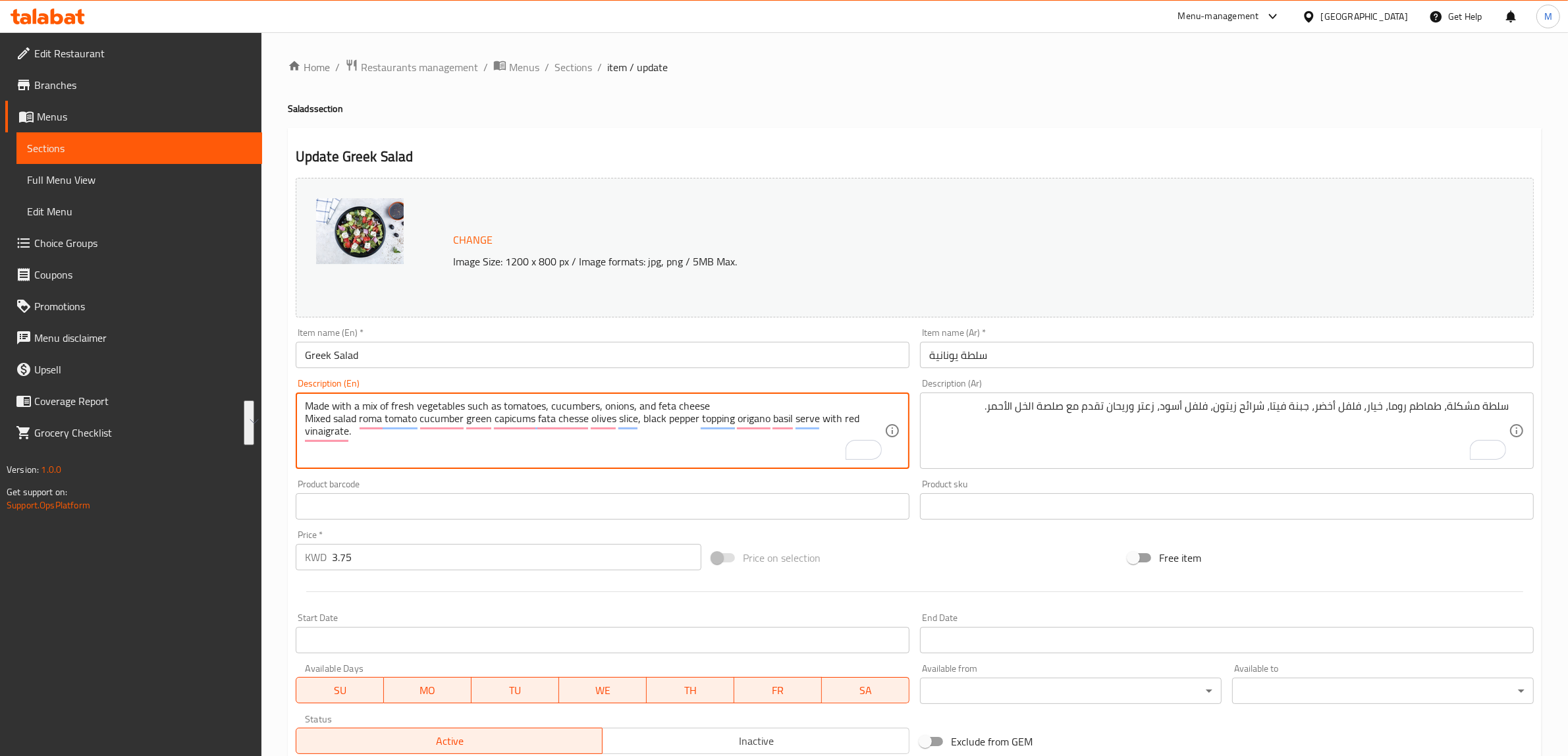
paste textarea "ixed salad with Roma tomatoes, cucumber, green capsicum, feta cheese, sliced ol…"
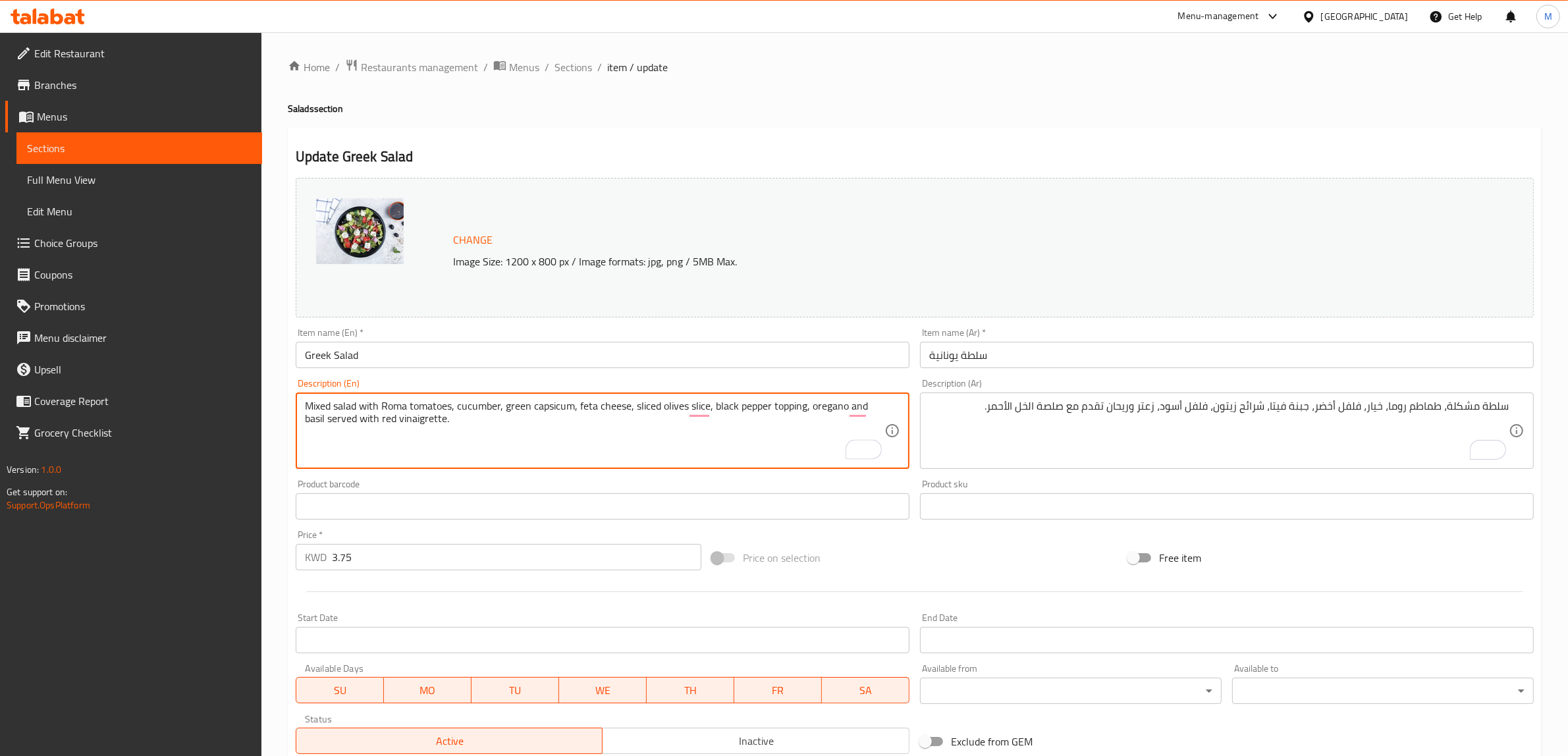
click at [920, 558] on div "Price on selection" at bounding box center [915, 558] width 416 height 35
drag, startPoint x: 706, startPoint y: 410, endPoint x: 689, endPoint y: 411, distance: 17.0
type textarea "Mixed salad with Roma tomatoes, cucumber, green capsicum, feta cheese, sliced o…"
click at [936, 564] on div "Price on selection" at bounding box center [915, 558] width 416 height 35
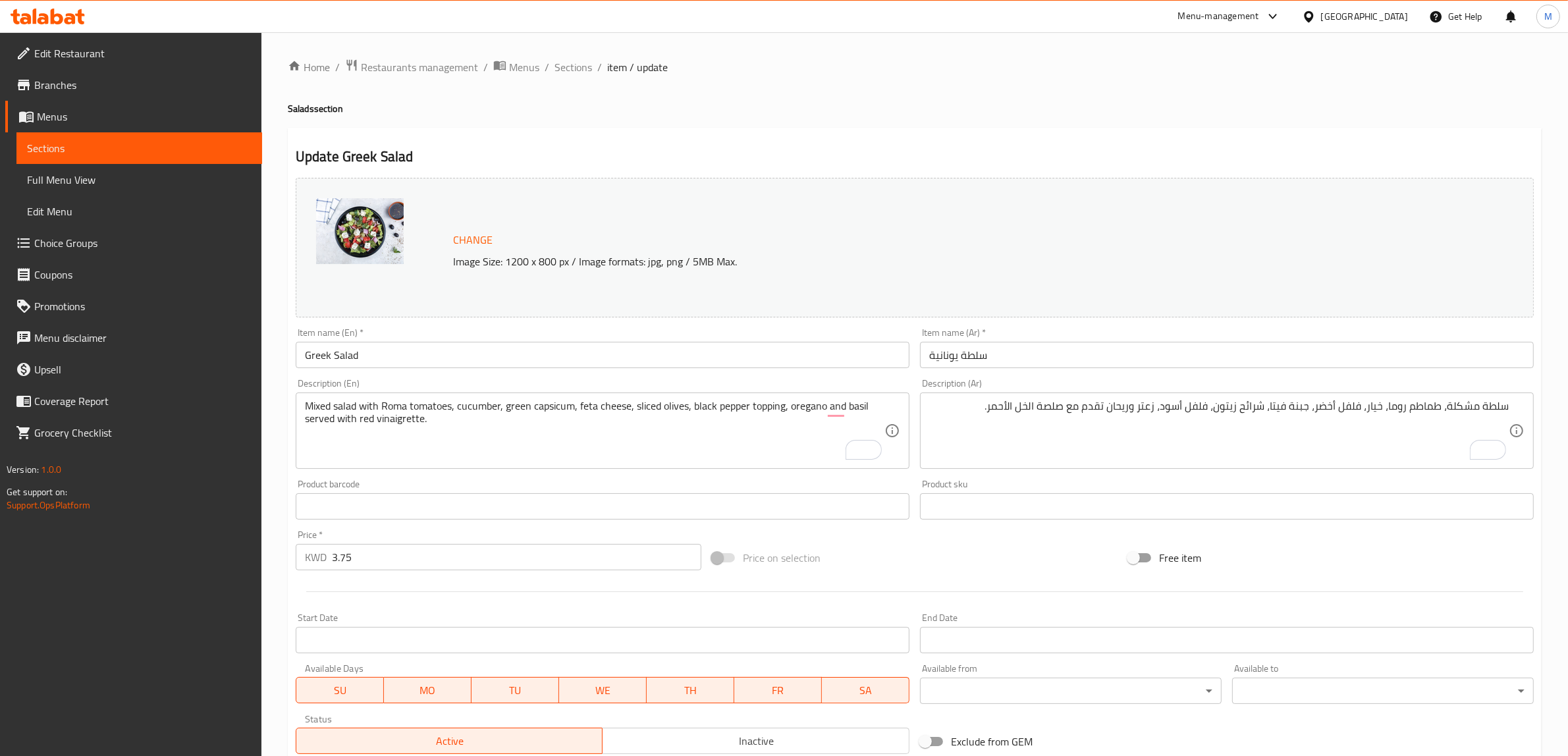
click at [904, 576] on div at bounding box center [915, 591] width 1249 height 32
click at [914, 575] on div "Price on selection" at bounding box center [915, 558] width 416 height 35
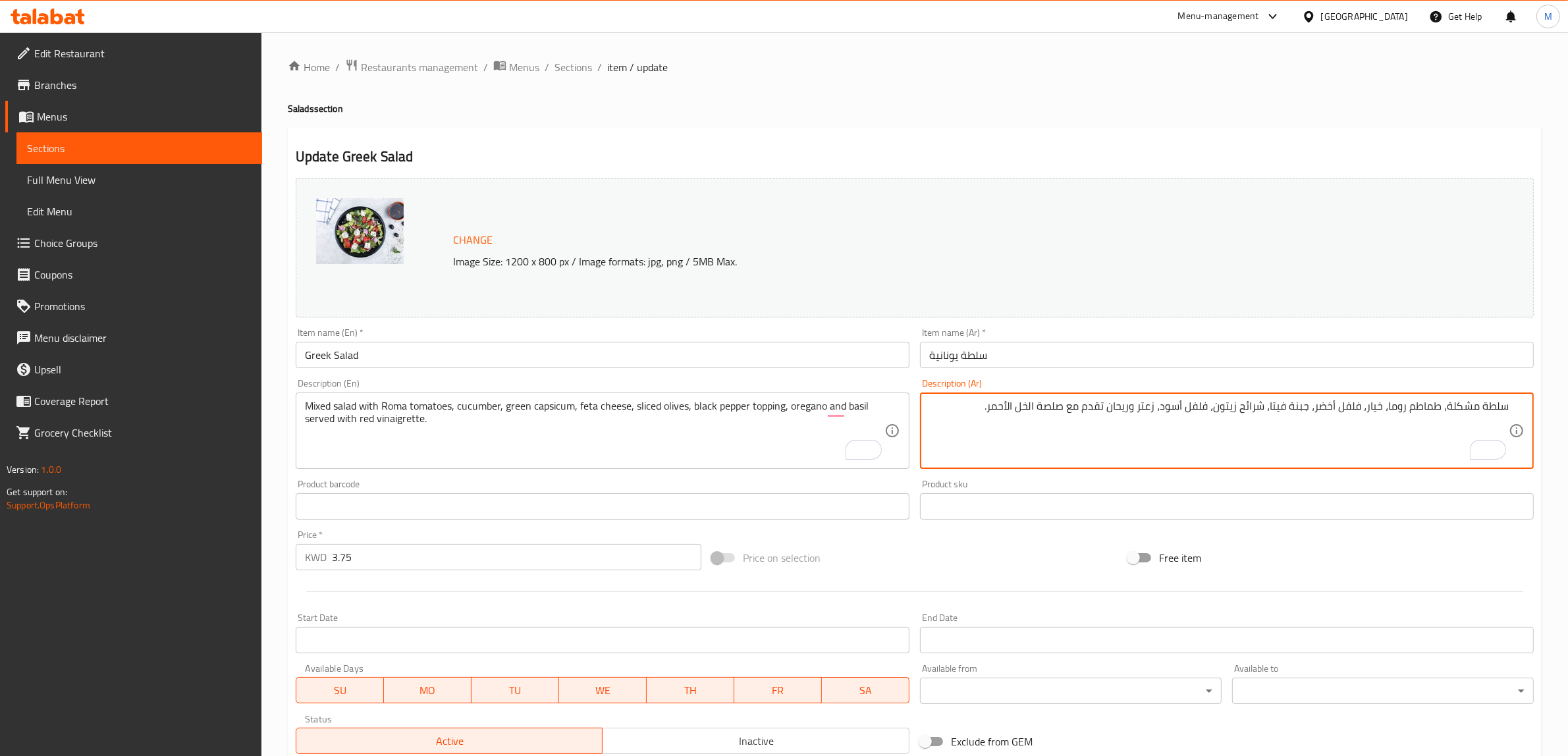
drag, startPoint x: 1388, startPoint y: 406, endPoint x: 1408, endPoint y: 406, distance: 20.0
click at [1450, 403] on textarea "سلطة مشكلة، طماطم، خيار، فلفل أخضر، جبنة فيتا، شرائح زيتون، فلفل أسود، زعتر وري…" at bounding box center [1219, 431] width 580 height 63
paste textarea "وما"
type textarea "سلطة مشكلة روما، طماطم، خيار، فلفل أخضر، جبنة فيتا، شرائح زيتون، فلفل أسود، زعت…"
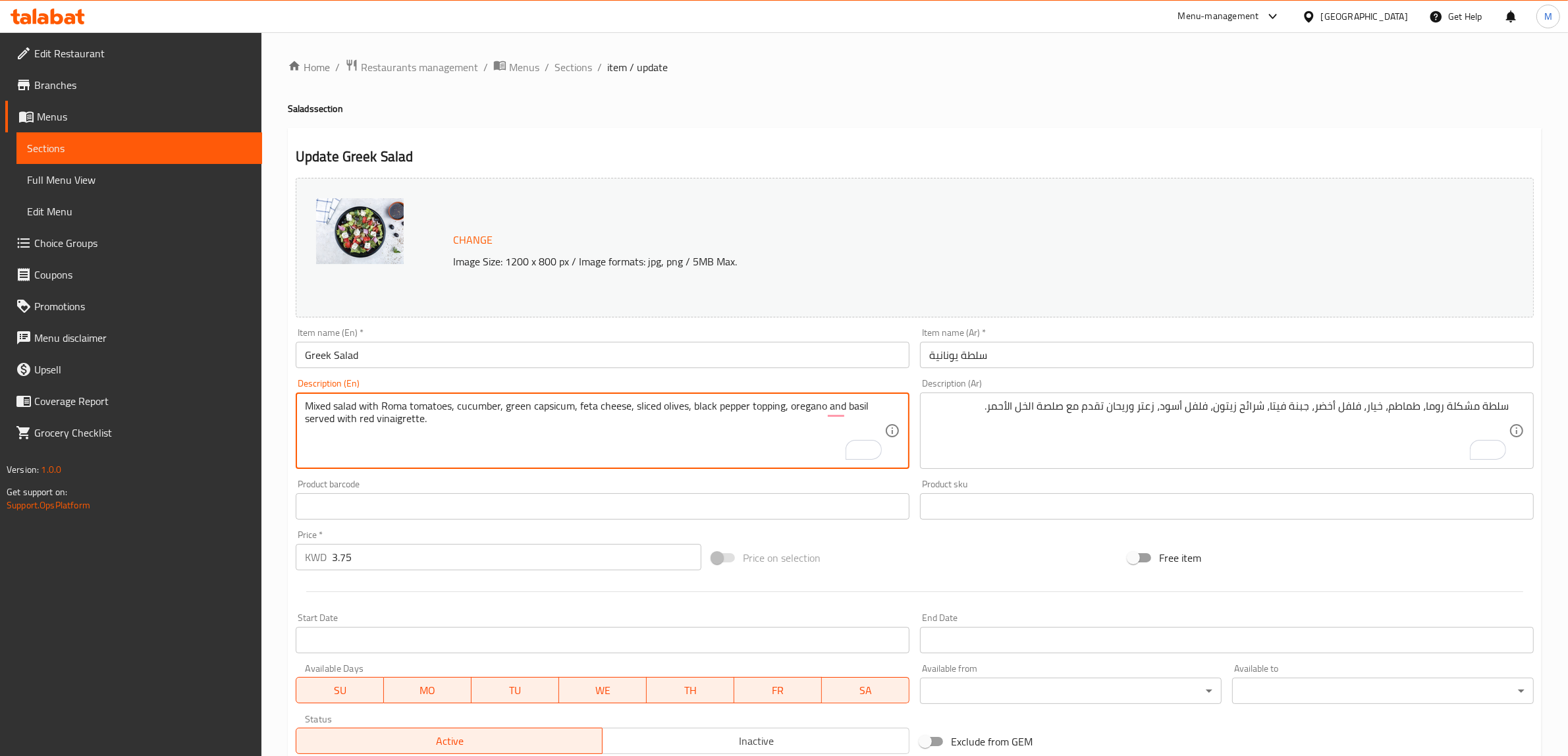
drag, startPoint x: 406, startPoint y: 403, endPoint x: 384, endPoint y: 403, distance: 22.0
paste textarea "Roma"
type textarea "Mixed salad Roma with tomatoes, cucumber, green capsicum, feta cheese, sliced o…"
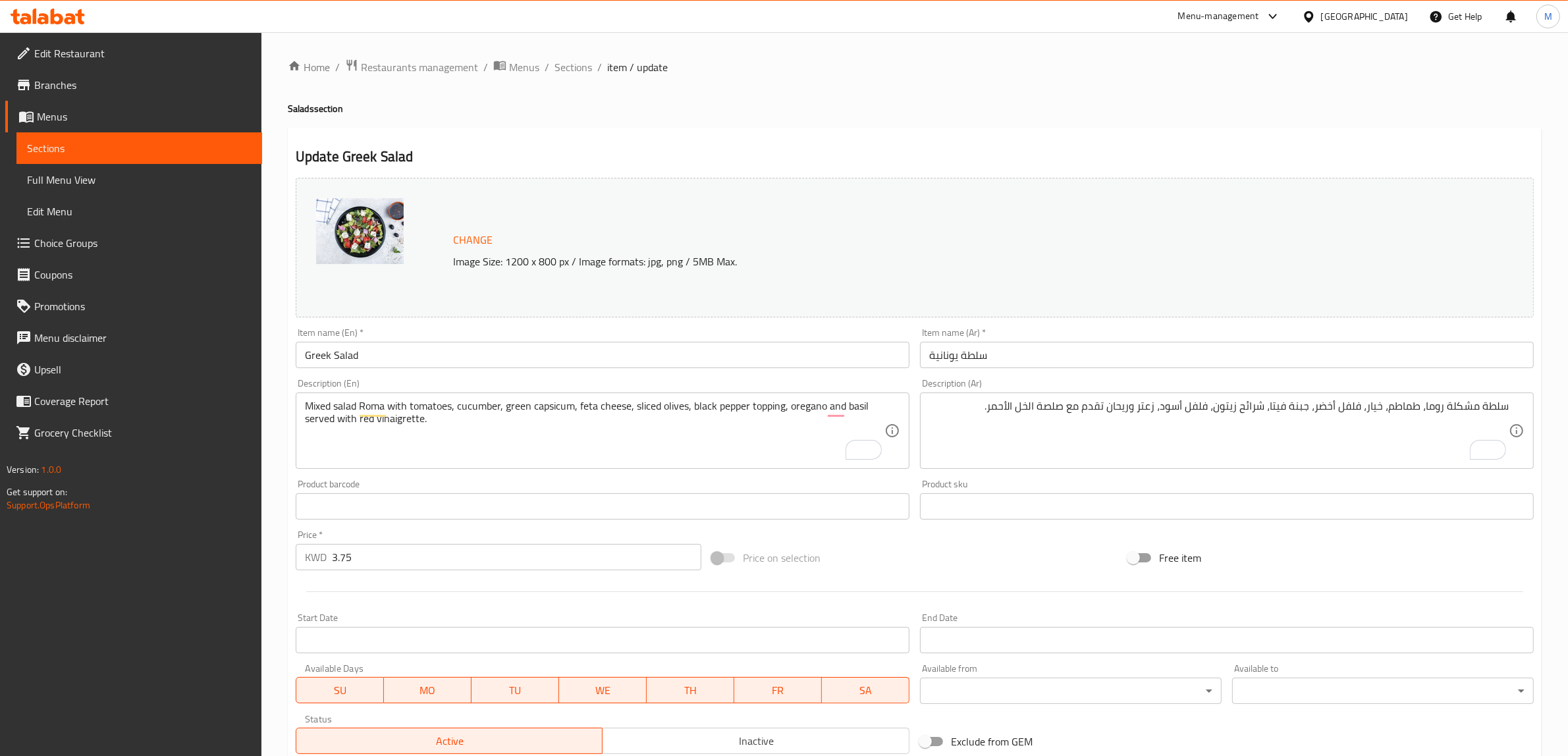
click at [998, 551] on div "Price on selection" at bounding box center [915, 558] width 416 height 35
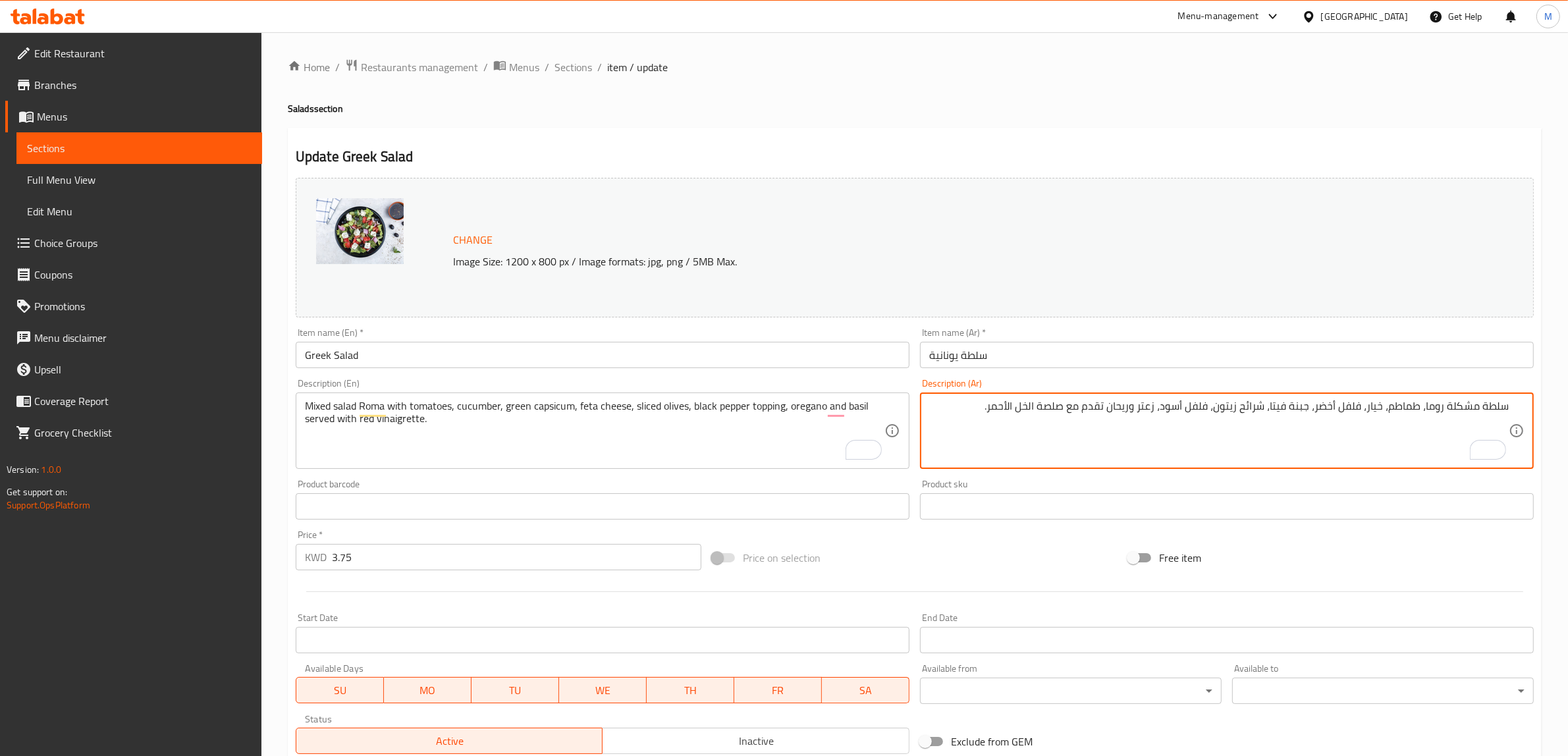
drag, startPoint x: 1243, startPoint y: 409, endPoint x: 1253, endPoint y: 413, distance: 10.8
click at [1239, 420] on textarea "سلطة مشكلة روما، طماطم، خيار، فلفل أخضر، جبنة فيتا، شرائح زيتون، فلفل أسود، زعت…" at bounding box center [1219, 431] width 580 height 63
click at [946, 436] on textarea "سلطة مشكلة روما، طماطم، خيار، فلفل أخضر، جبنة فيتا، شرائح زيتون، فلفل أسود، زعت…" at bounding box center [1219, 431] width 580 height 63
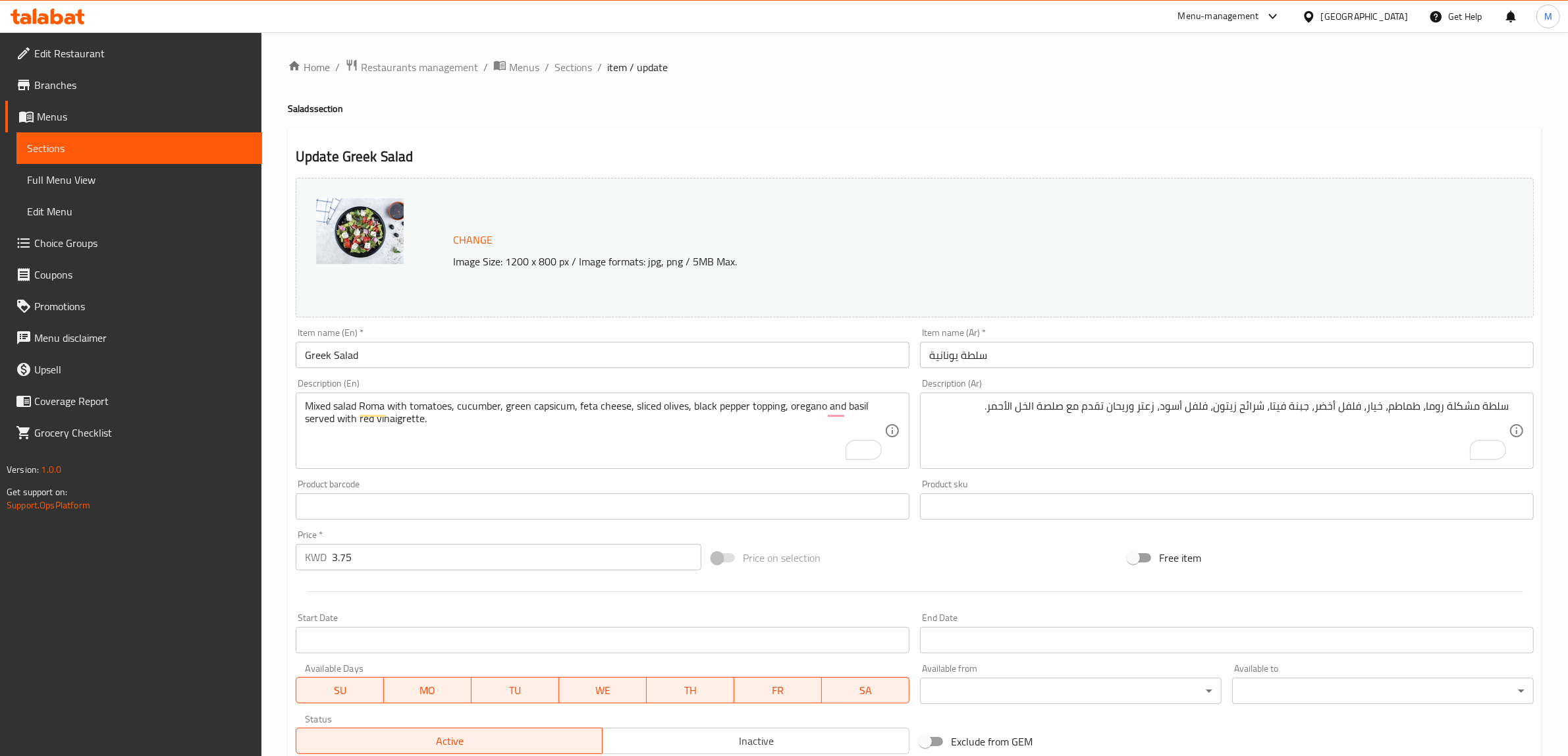
click at [917, 557] on div "Price on selection" at bounding box center [915, 558] width 416 height 35
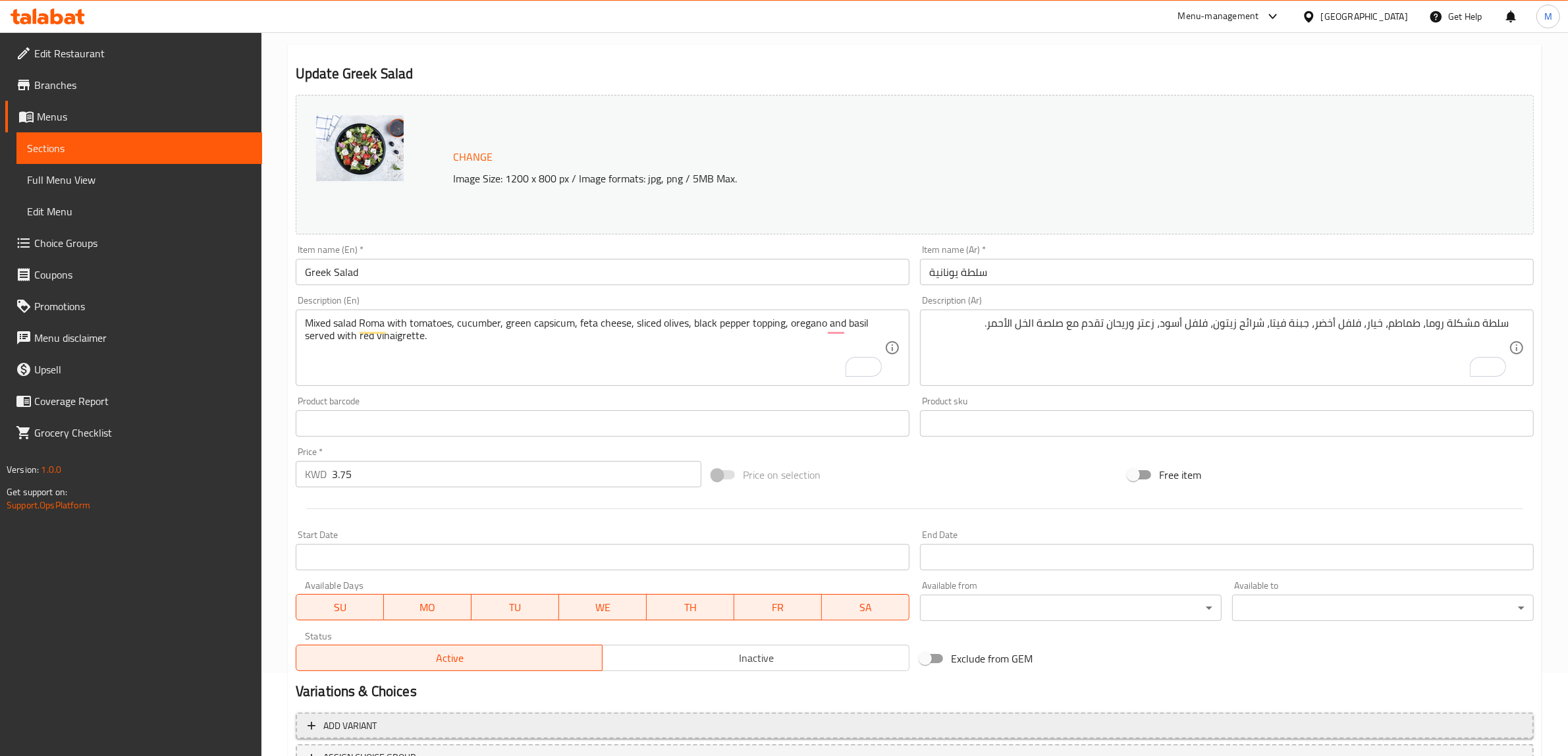
scroll to position [192, 0]
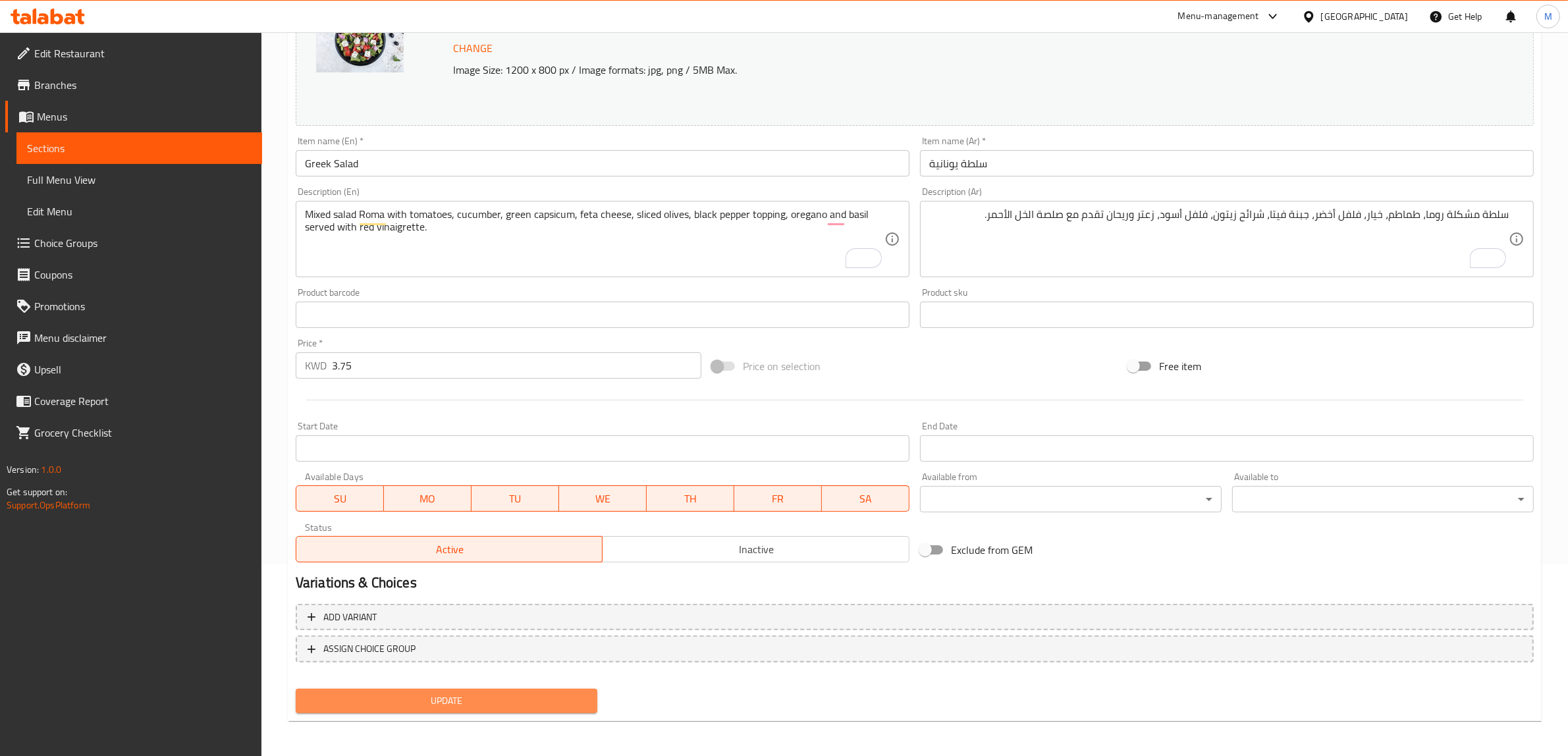
click at [535, 695] on span "Update" at bounding box center [446, 701] width 280 height 17
click at [543, 706] on span "Update" at bounding box center [446, 701] width 280 height 17
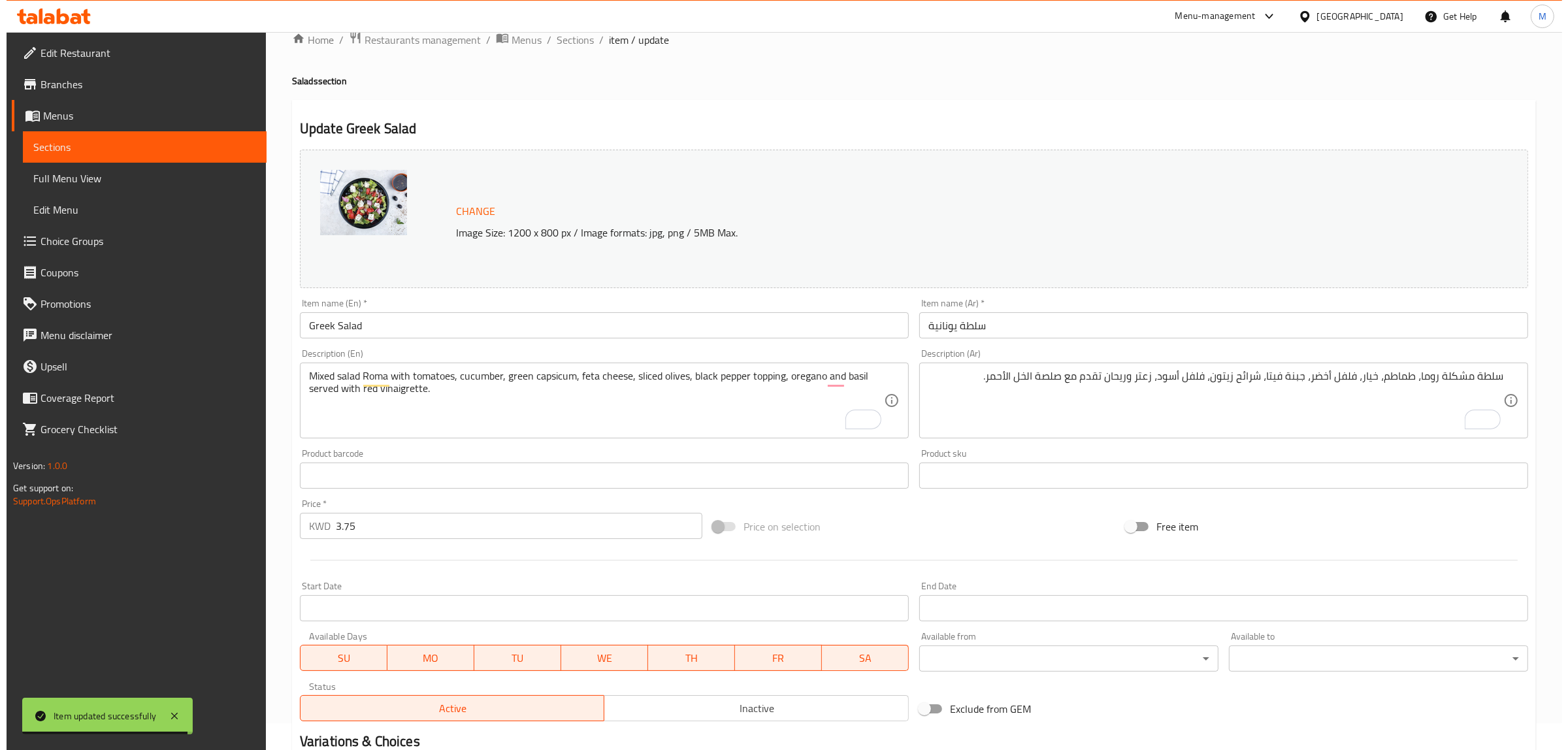
scroll to position [0, 0]
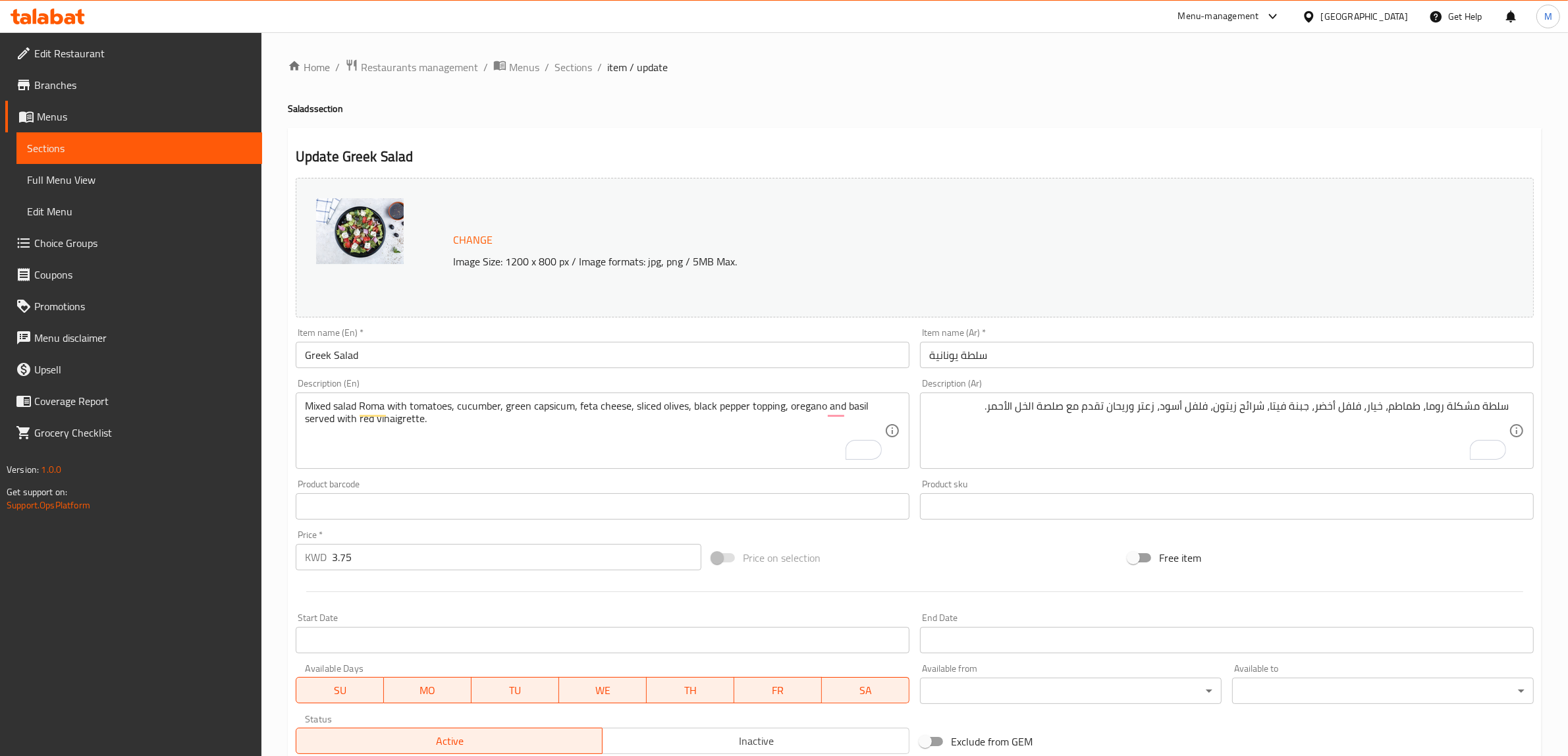
click at [613, 145] on div "Update Greek Salad Change Image Size: 1200 x 800 px / Image formats: jpg, png /…" at bounding box center [915, 520] width 1254 height 786
click at [568, 64] on span "Sections" at bounding box center [573, 67] width 38 height 16
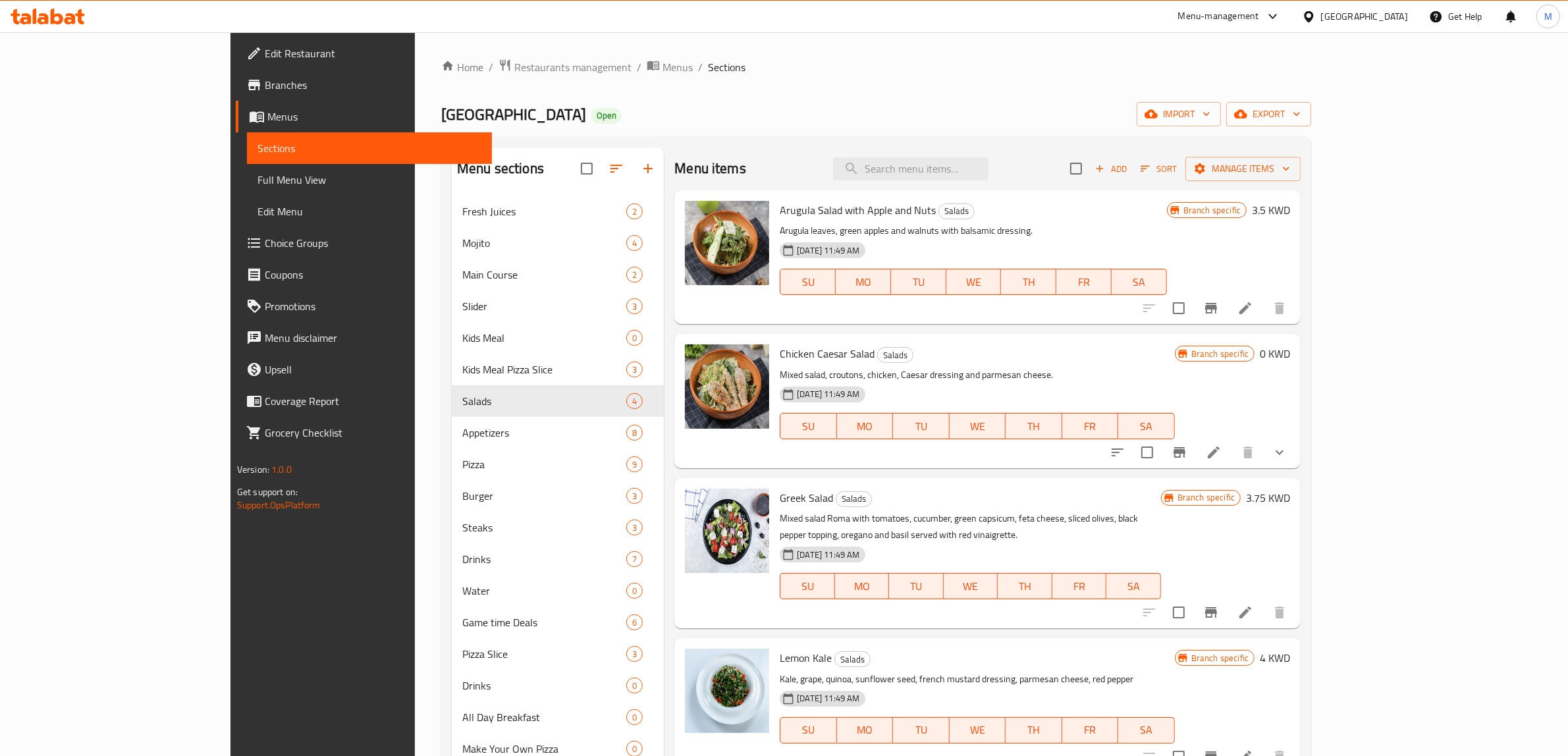
click at [1080, 381] on div "18-06-2025 11:49 AM SU MO TU WE TH FR SA" at bounding box center [977, 416] width 406 height 71
click at [609, 176] on icon "button" at bounding box center [616, 168] width 16 height 16
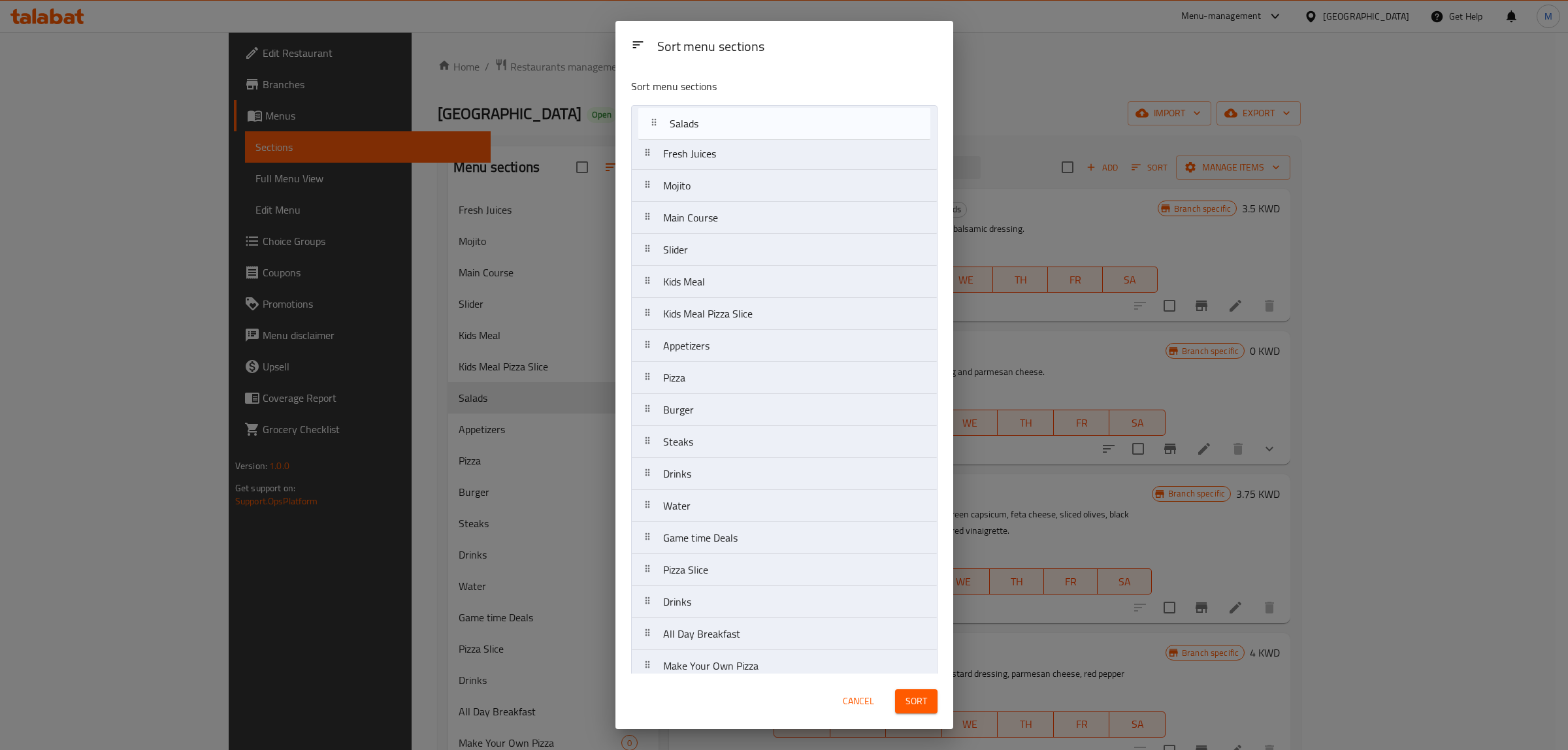
drag, startPoint x: 711, startPoint y: 321, endPoint x: 717, endPoint y: 128, distance: 193.1
click at [717, 128] on nav "Fresh Juices Mojito Main Course Slider Kids Meal Kids Meal Pizza Slice Salads A…" at bounding box center [784, 490] width 306 height 770
drag, startPoint x: 747, startPoint y: 352, endPoint x: 746, endPoint y: 165, distance: 187.0
click at [746, 165] on nav "Salads Fresh Juices Mojito Main Course Slider Kids Meal Kids Meal Pizza Slice A…" at bounding box center [784, 490] width 306 height 770
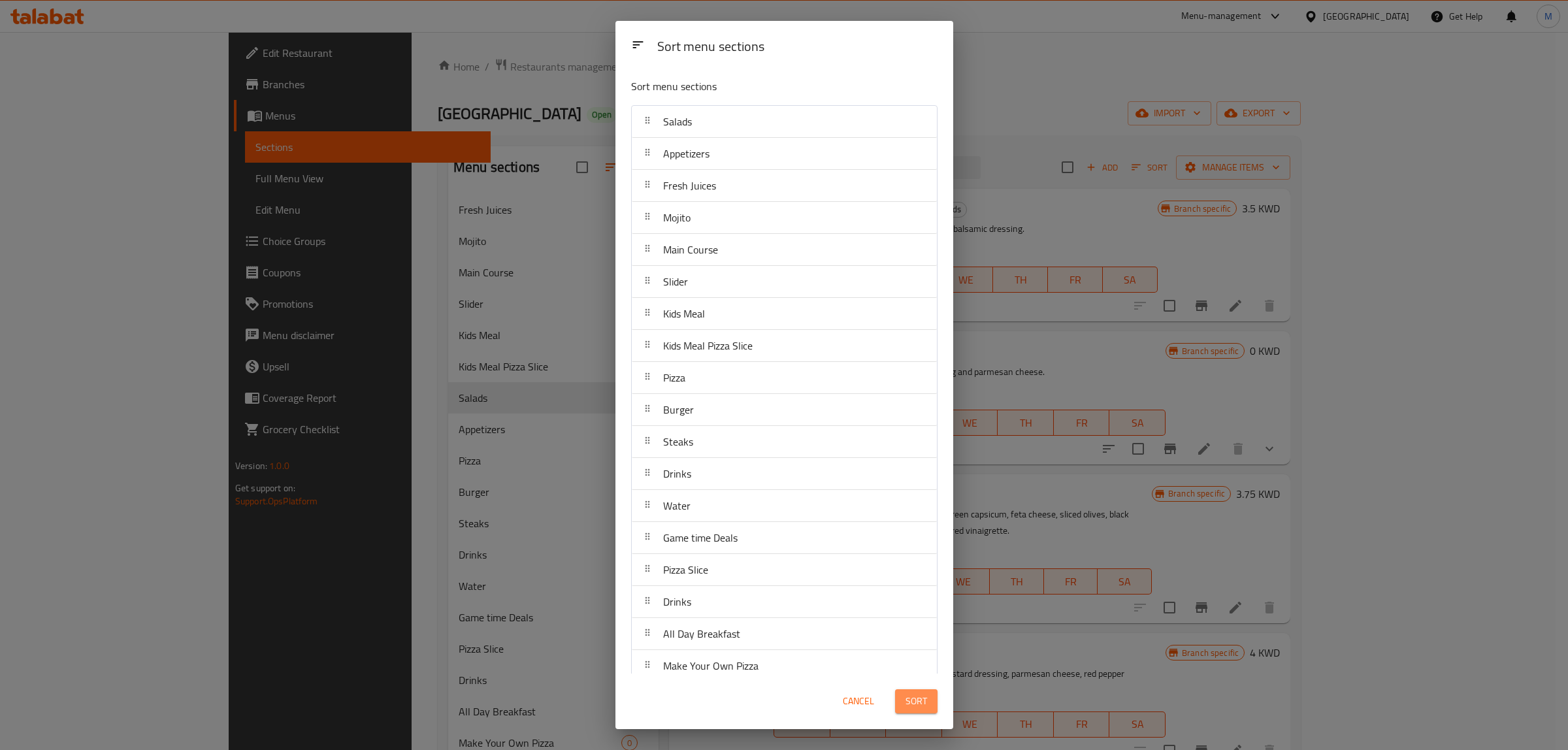
click at [923, 694] on span "Sort" at bounding box center [916, 701] width 21 height 17
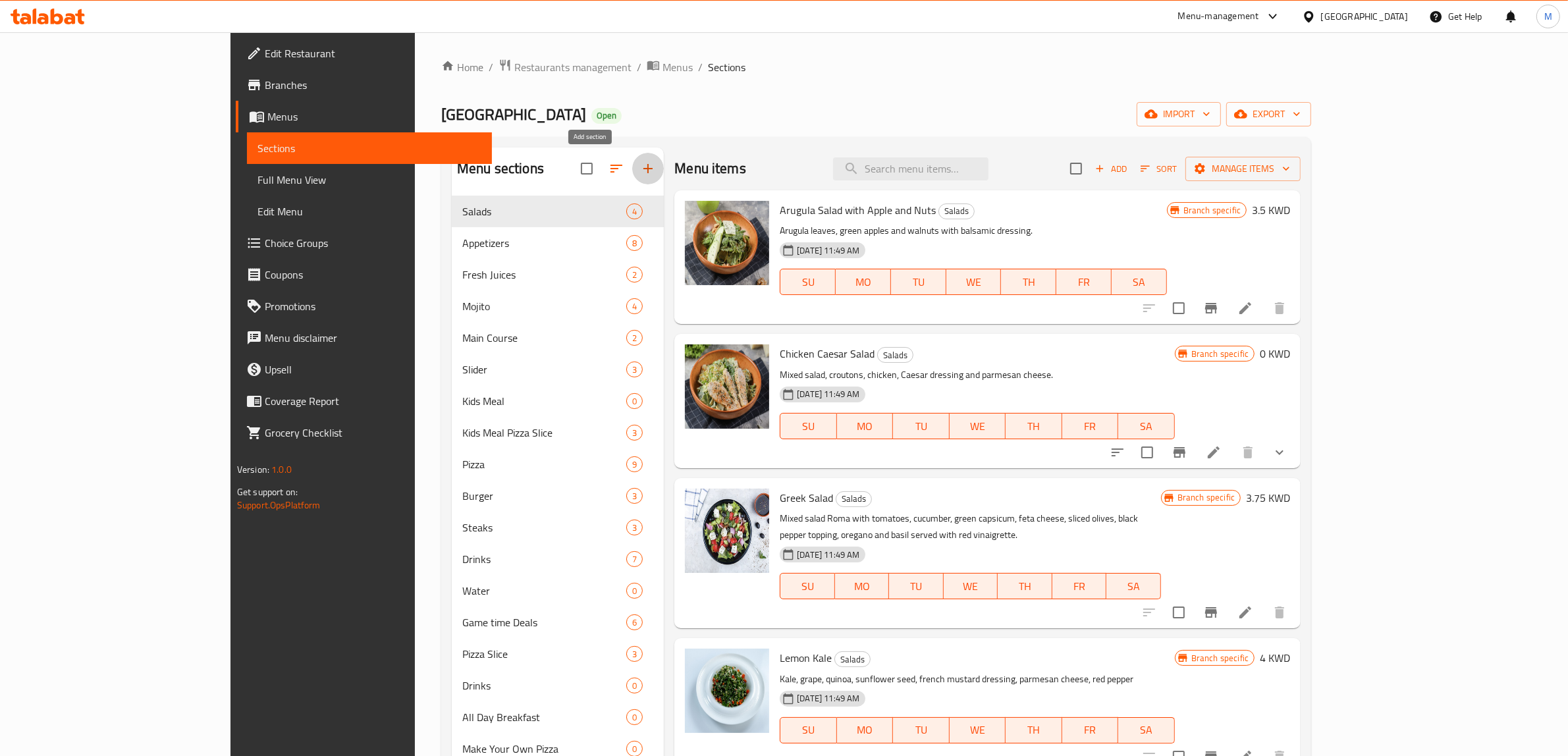
click at [640, 177] on icon "button" at bounding box center [648, 168] width 16 height 16
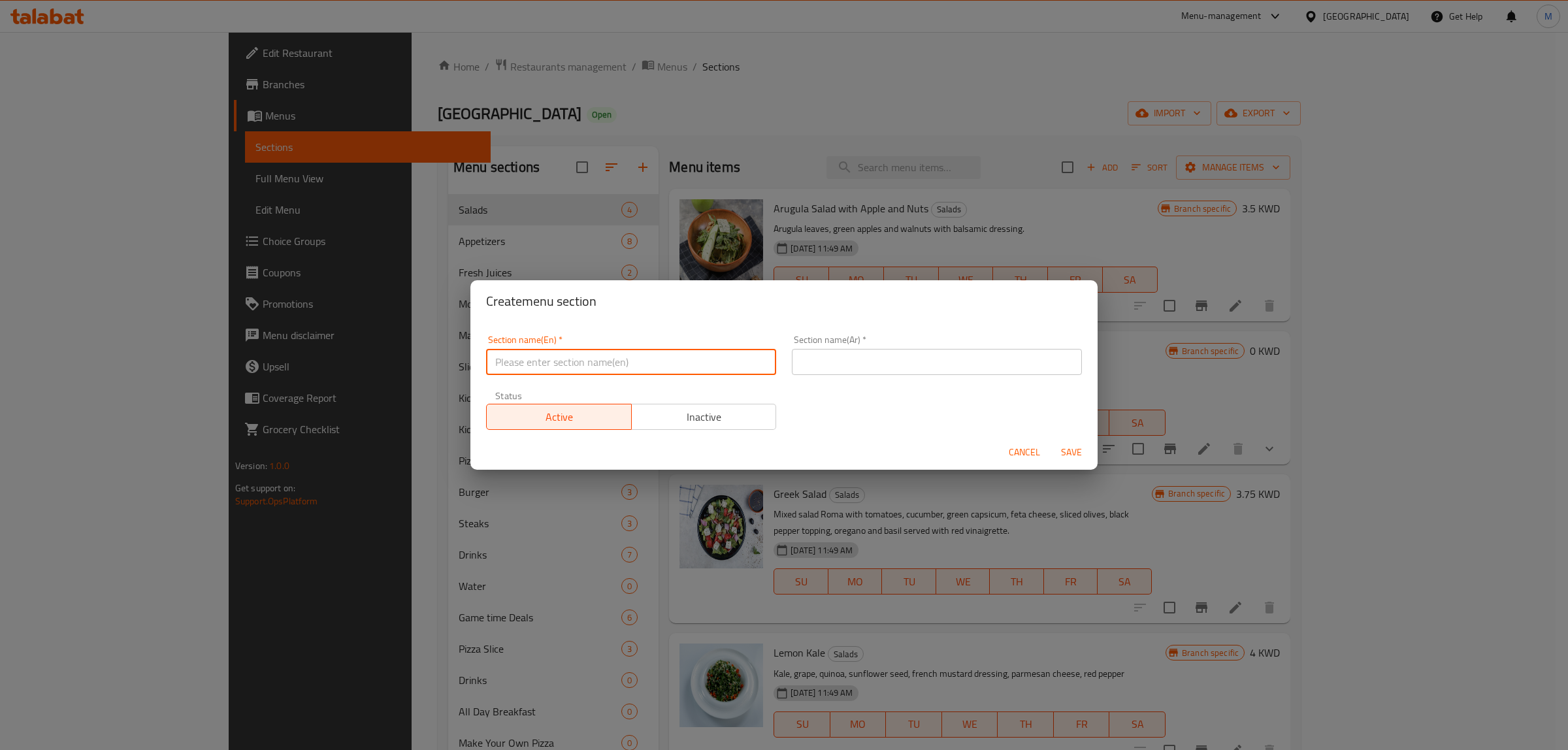
click at [618, 374] on input "text" at bounding box center [631, 362] width 290 height 26
type input "Soup"
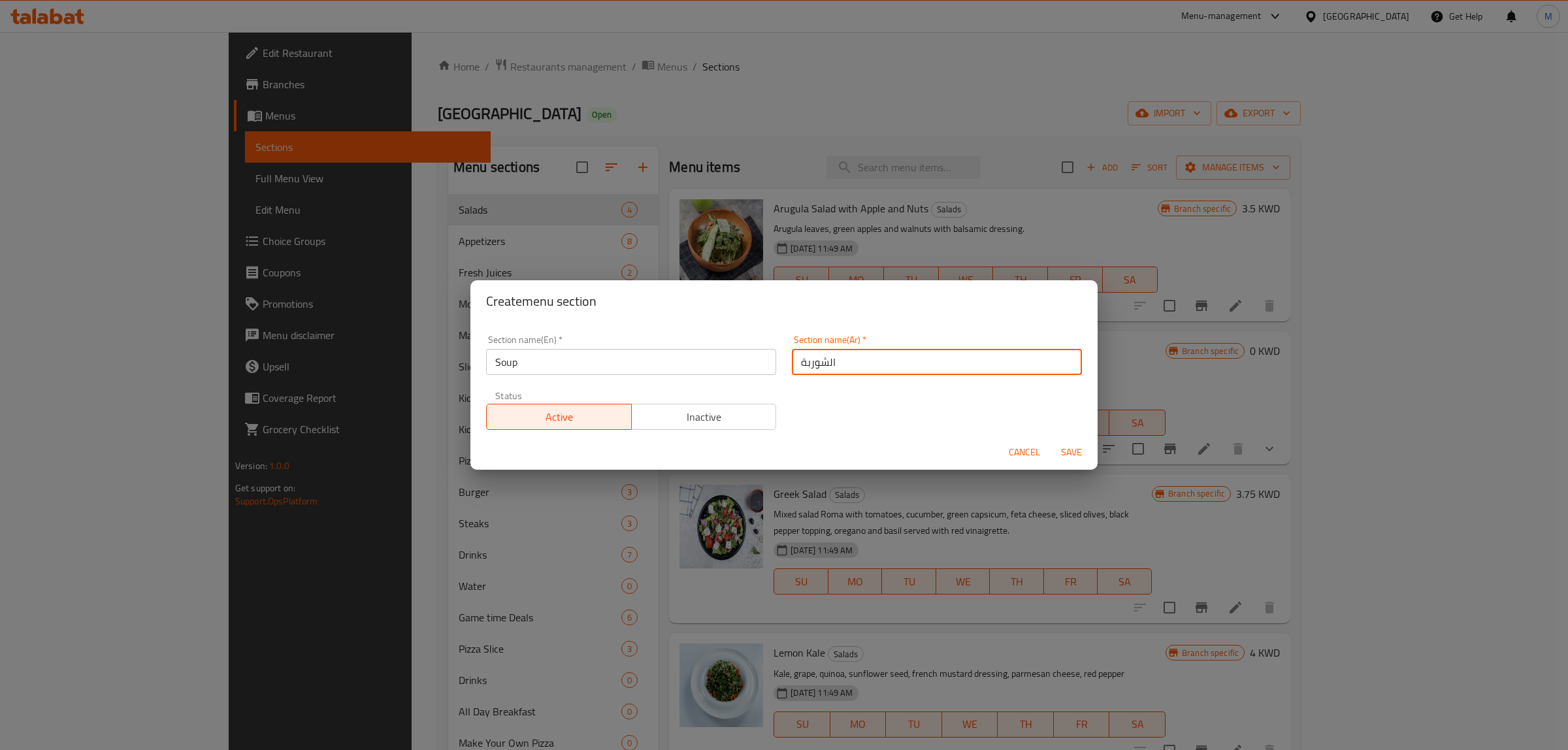
type input "الشوربة"
click at [791, 423] on div "Section name(En)   * Soup Section name(En) * Section name(Ar)   * الشوربة Secti…" at bounding box center [784, 383] width 611 height 110
click at [1075, 462] on button "Save" at bounding box center [1072, 453] width 42 height 24
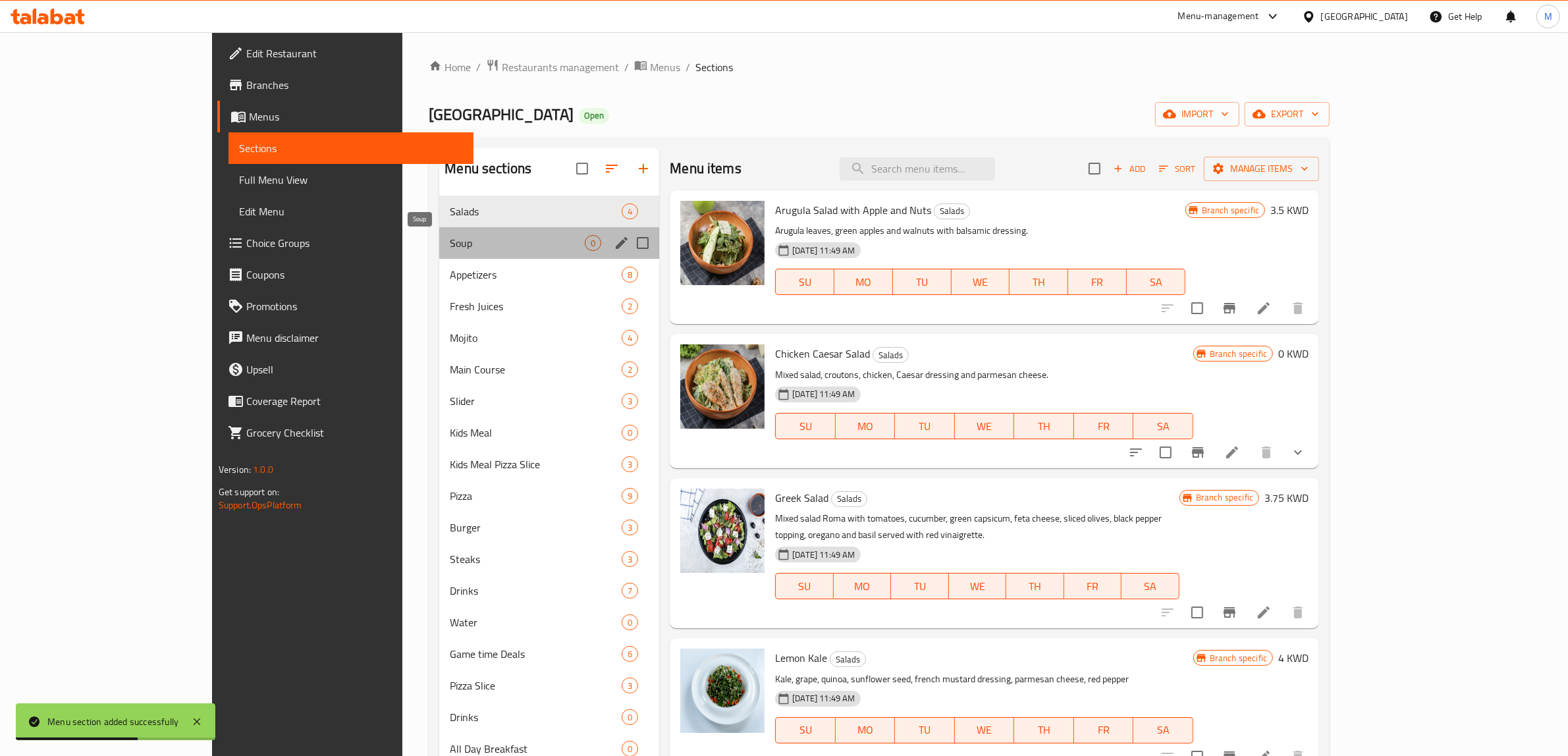
click at [504, 242] on span "Soup" at bounding box center [517, 242] width 135 height 16
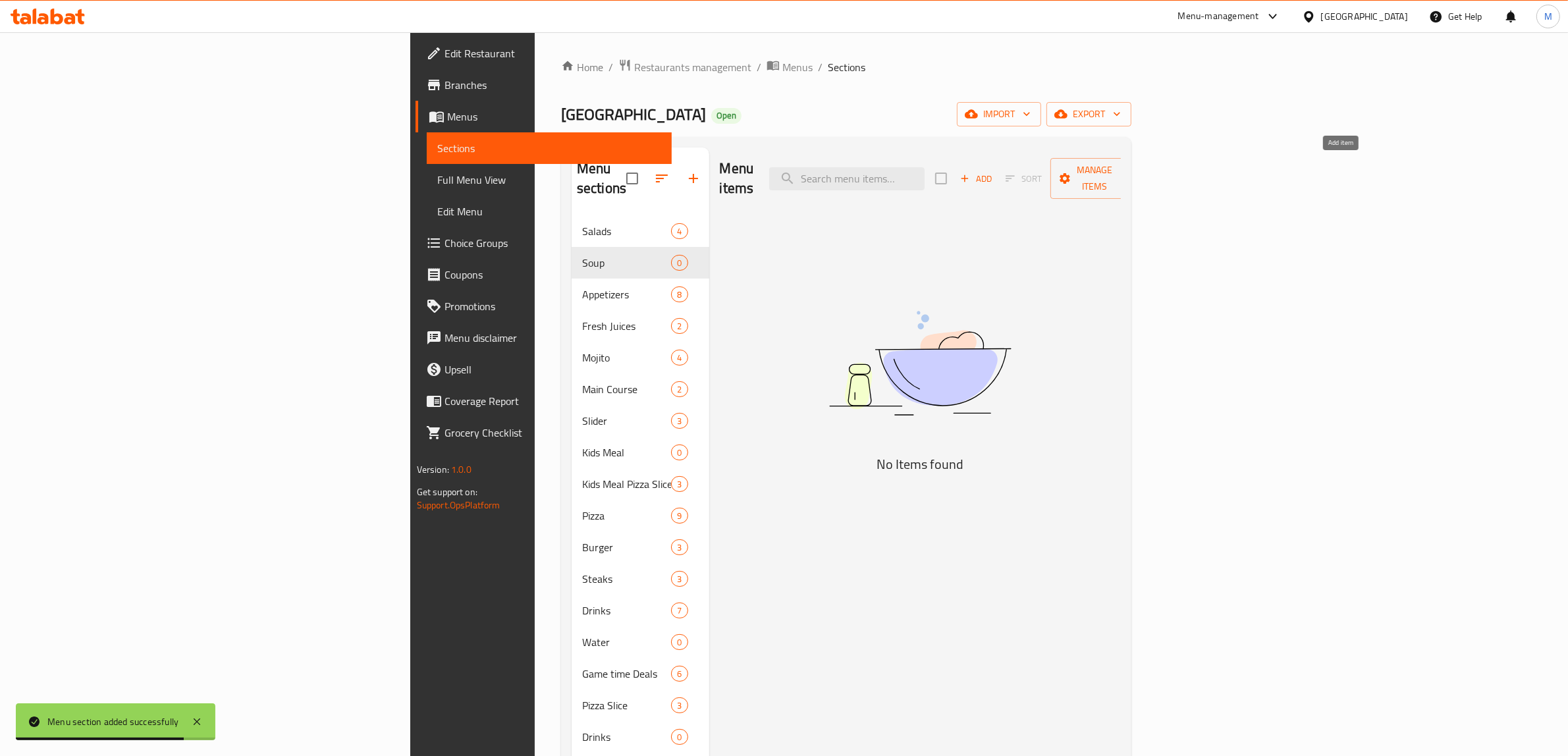
click at [994, 171] on span "Add" at bounding box center [976, 179] width 35 height 15
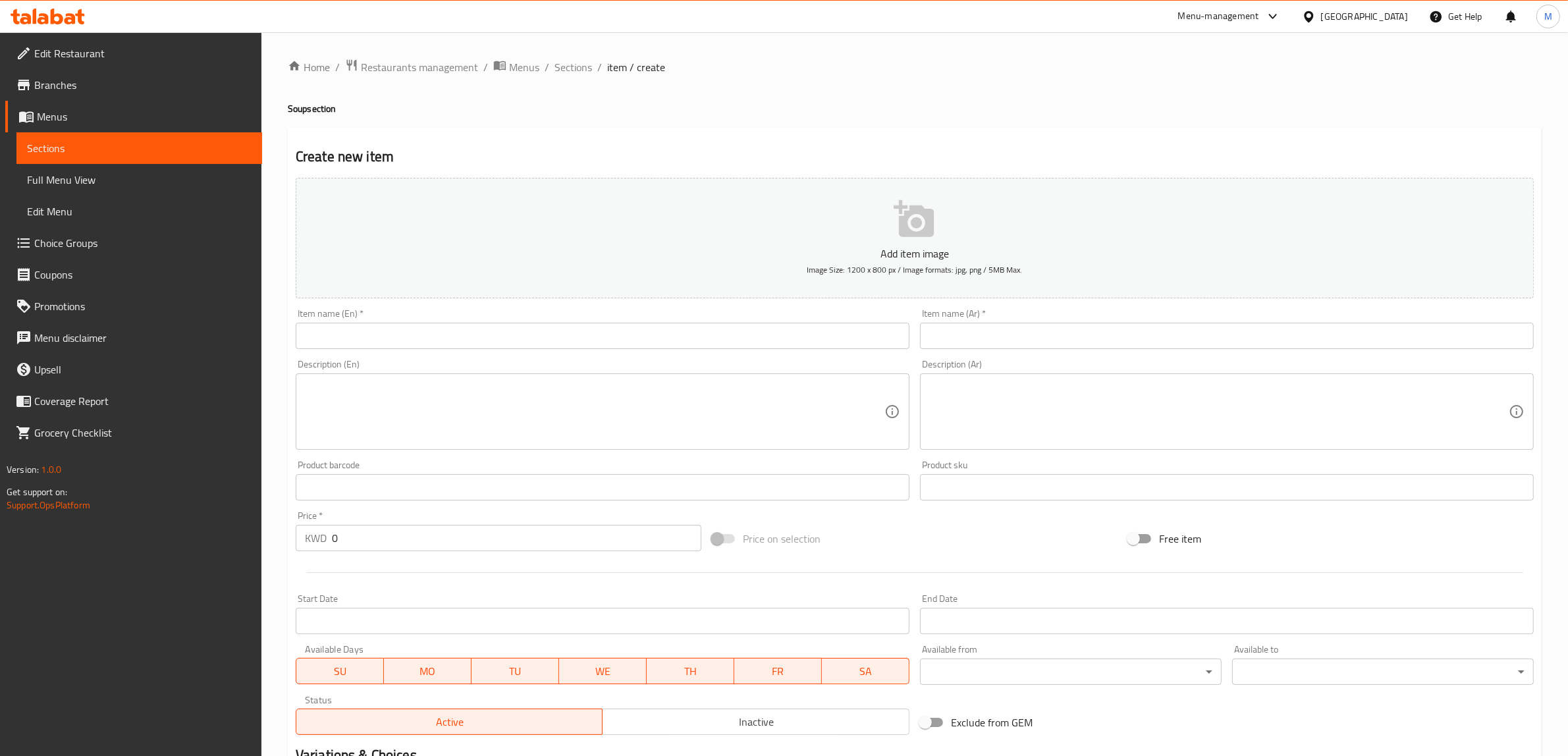
click at [711, 342] on input "text" at bounding box center [603, 336] width 614 height 26
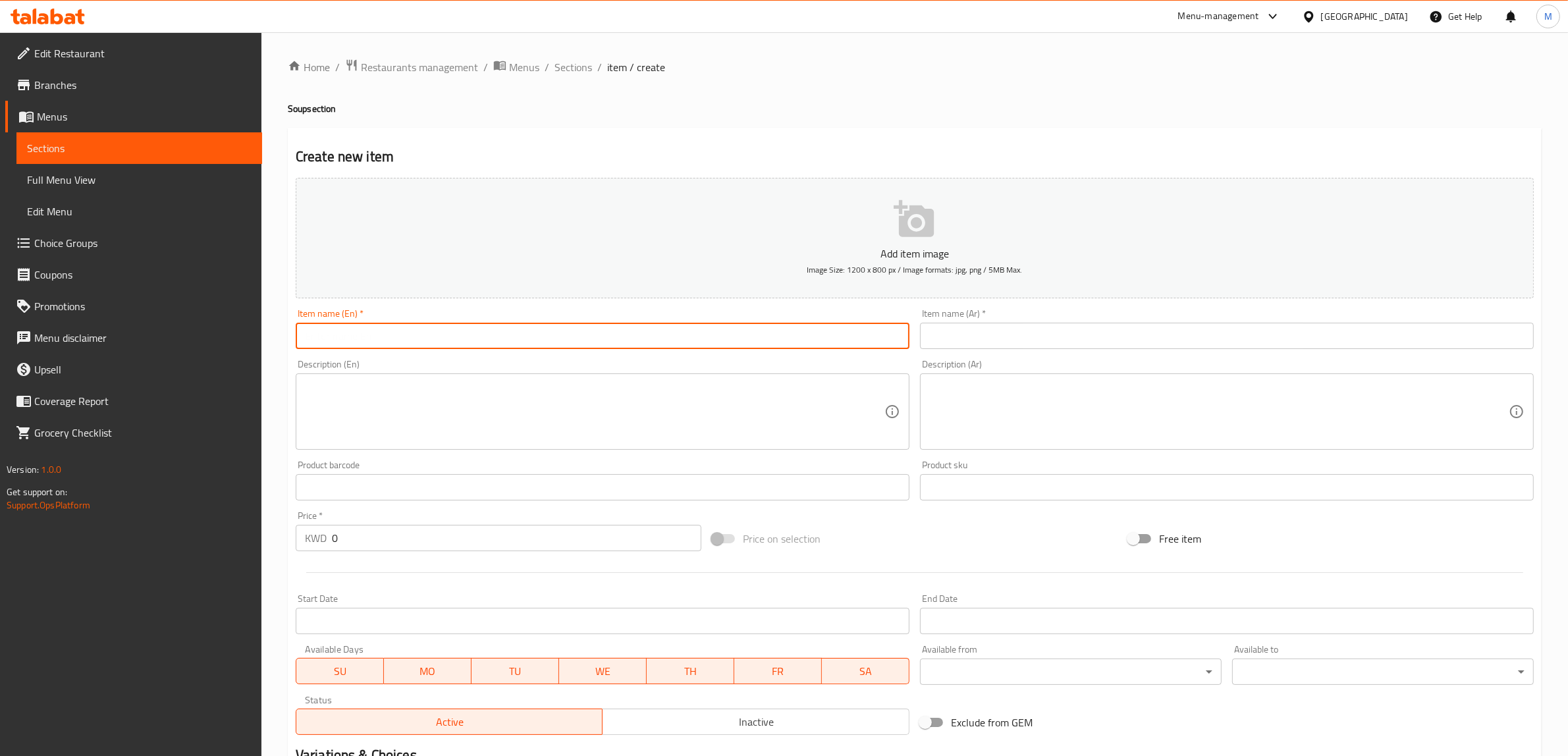
paste input "Mushroom Soup"
type input "Mushroom Soup"
click at [477, 532] on input "0" at bounding box center [516, 538] width 369 height 26
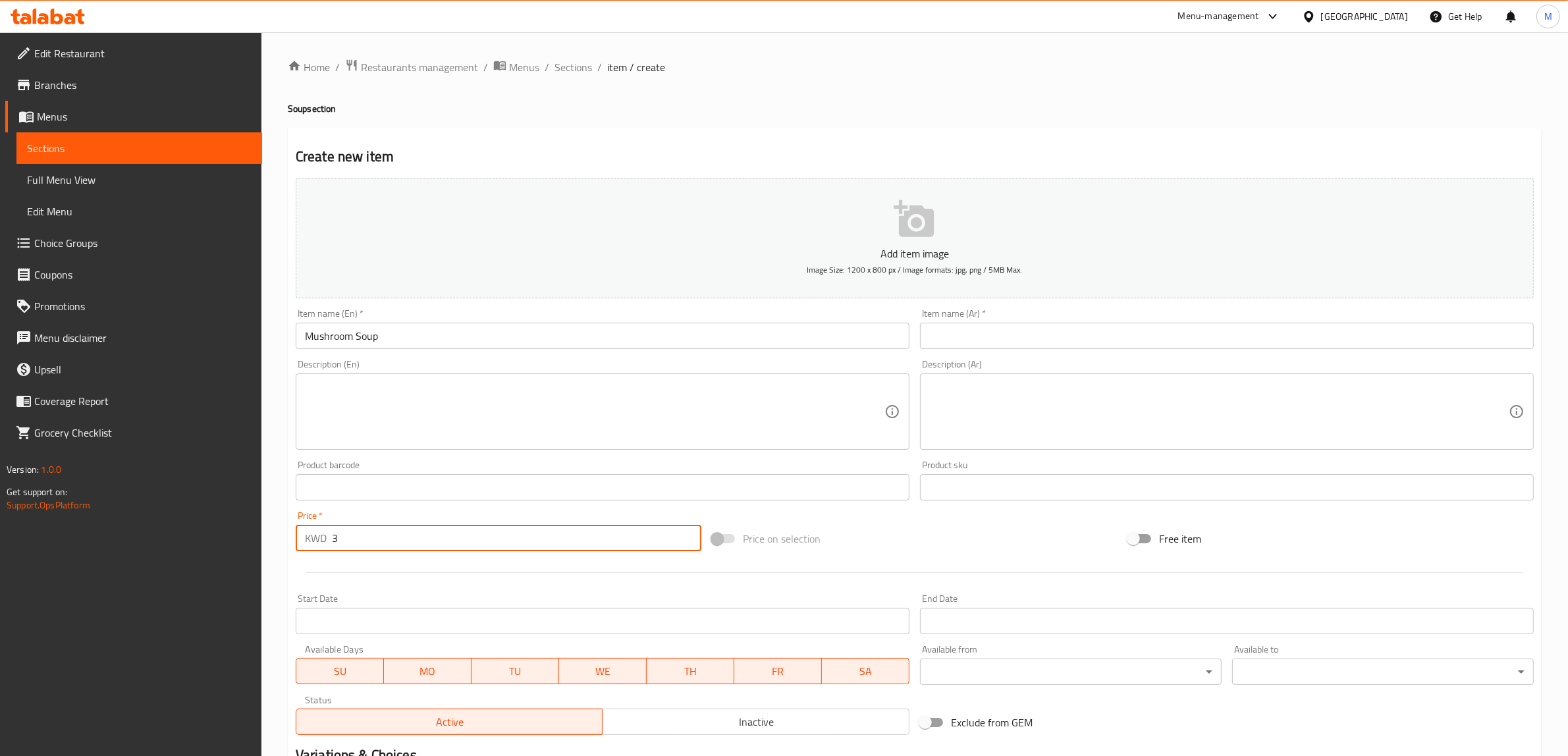
type input "3"
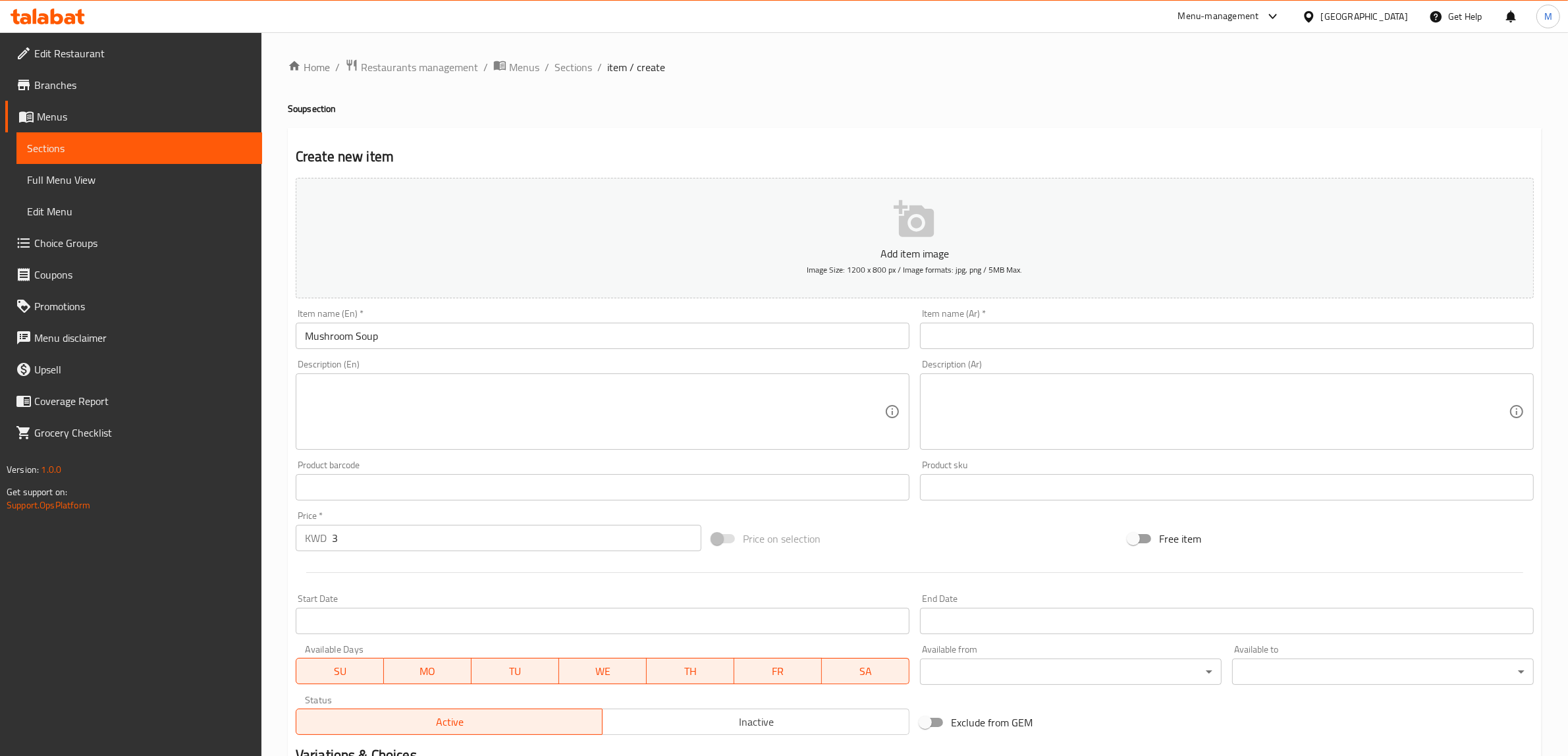
drag, startPoint x: 697, startPoint y: 412, endPoint x: 692, endPoint y: 420, distance: 9.4
click at [697, 412] on textarea at bounding box center [595, 413] width 580 height 63
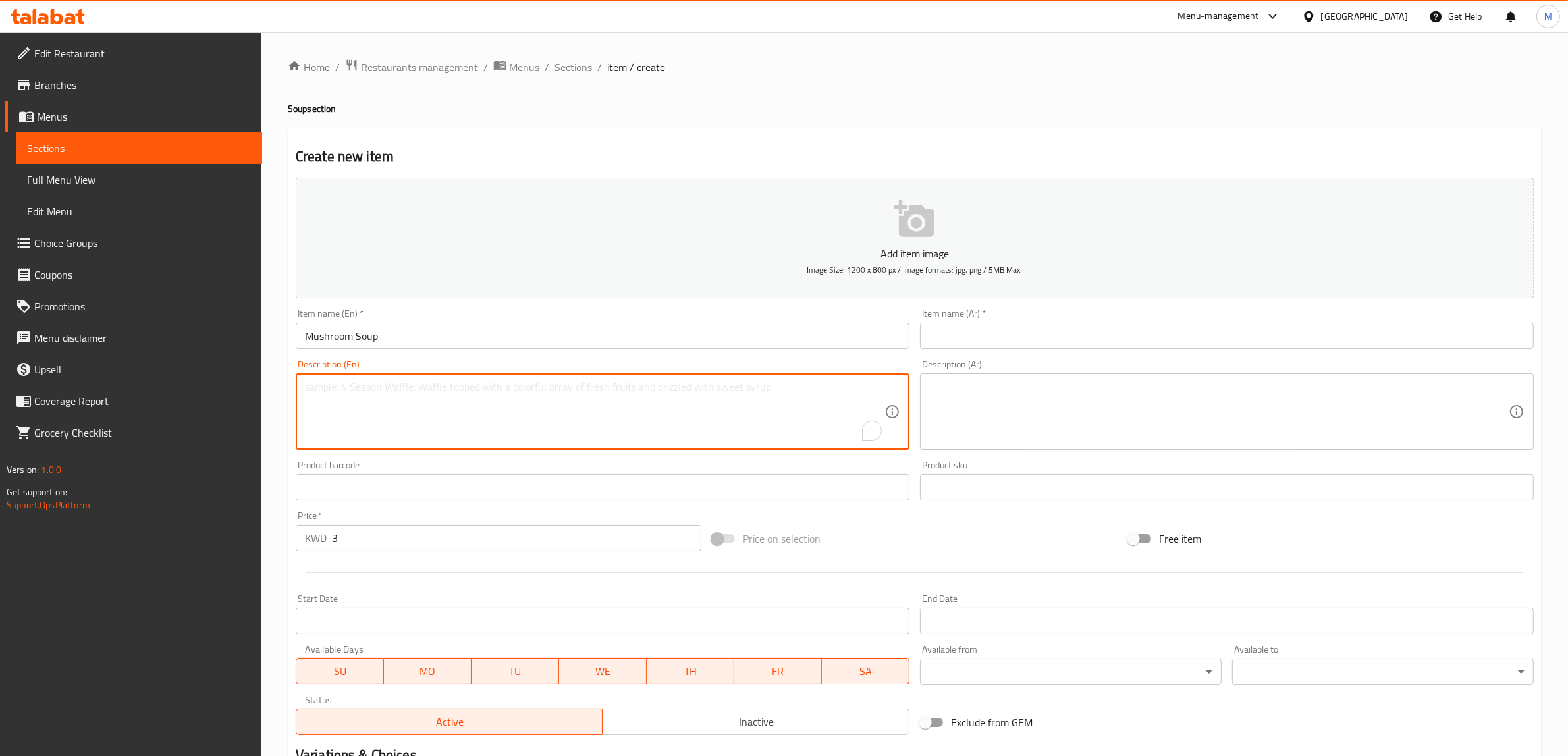
paste textarea "Creamy mushroom soup made with a selection of fresh mushrooms, sauteed onions &…"
type textarea "Creamy mushroom soup made with a selection of fresh mushrooms, sauteed onions &…"
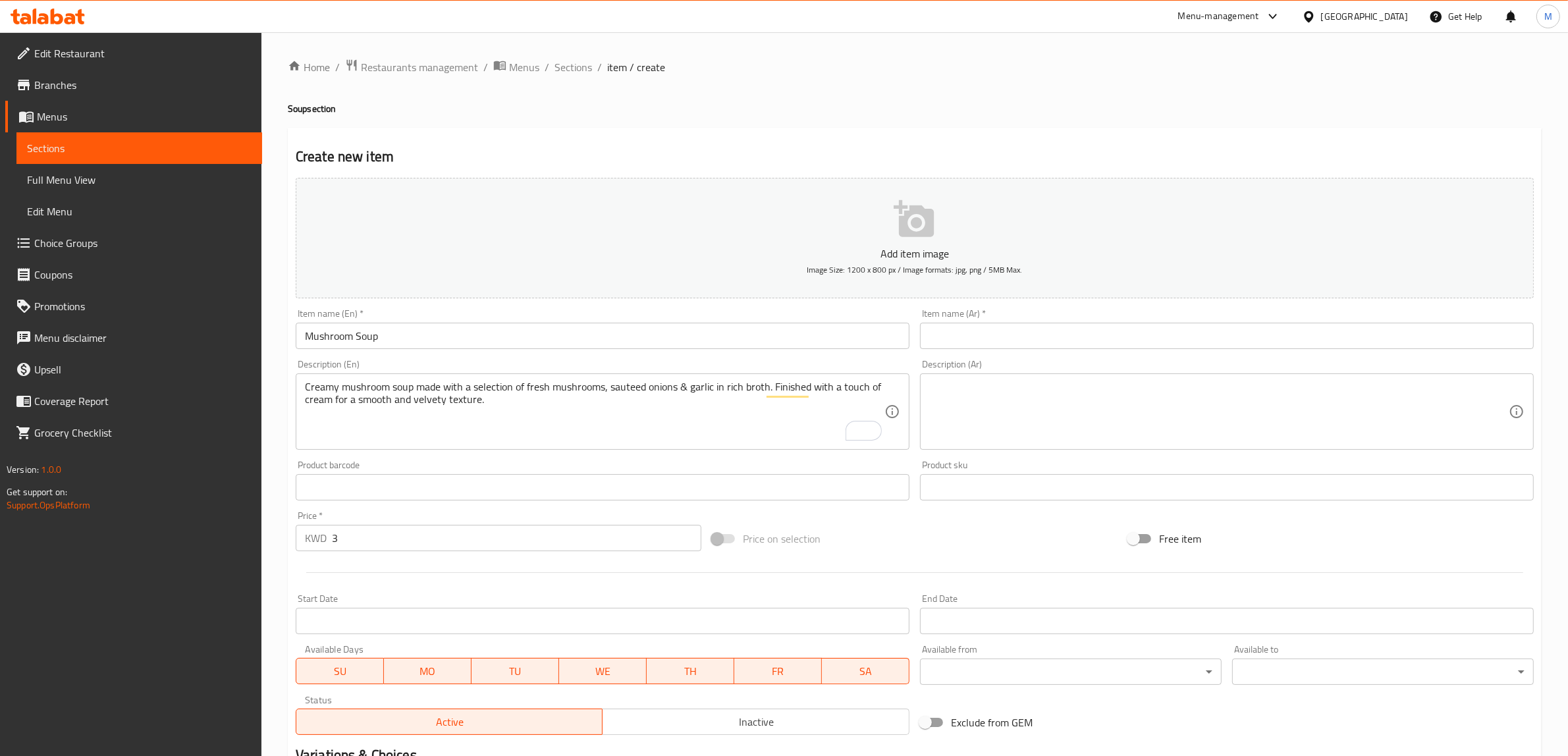
click at [1424, 413] on textarea at bounding box center [1219, 413] width 580 height 63
paste textarea "الأفوكادو الطازج والبصل والفلفل الأحمر والفلفل يقدم مع الناتشوز"
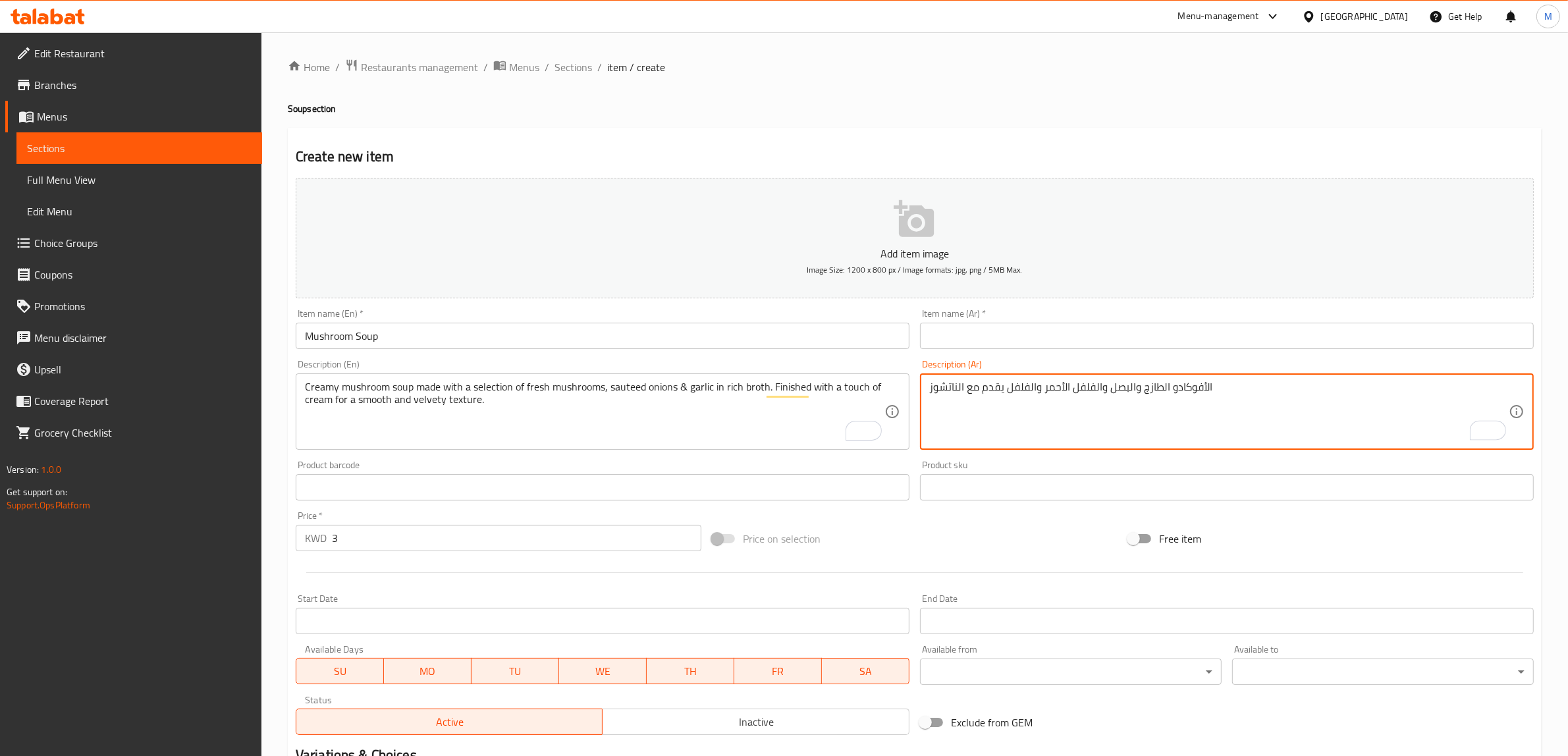
type textarea "الأفوكادو الطازج والبصل والفلفل الأحمر والفلفل يقدم مع الناتشوز"
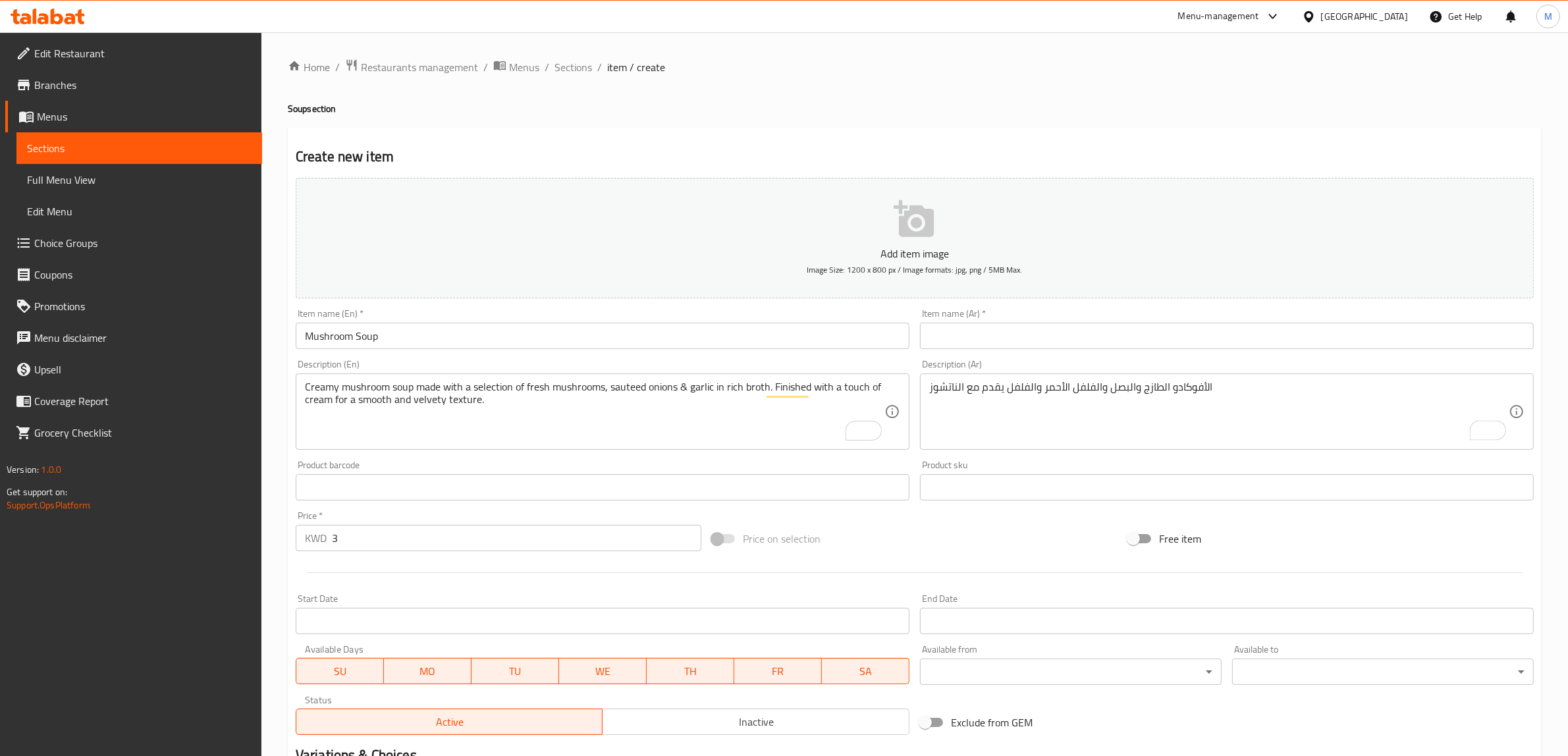
click at [1384, 341] on input "text" at bounding box center [1228, 336] width 614 height 26
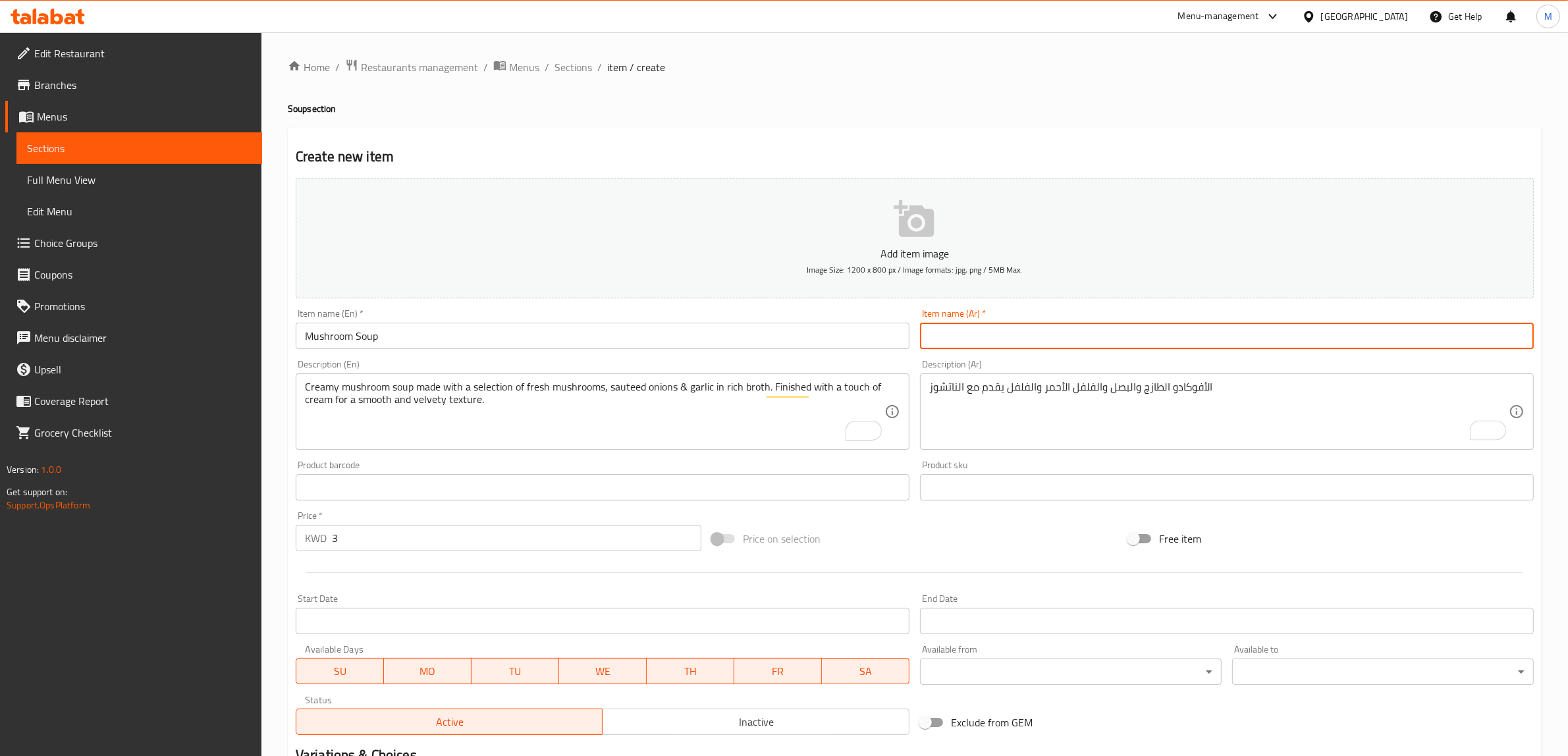
paste input "حساء الفطر"
type input "حساء الفطر"
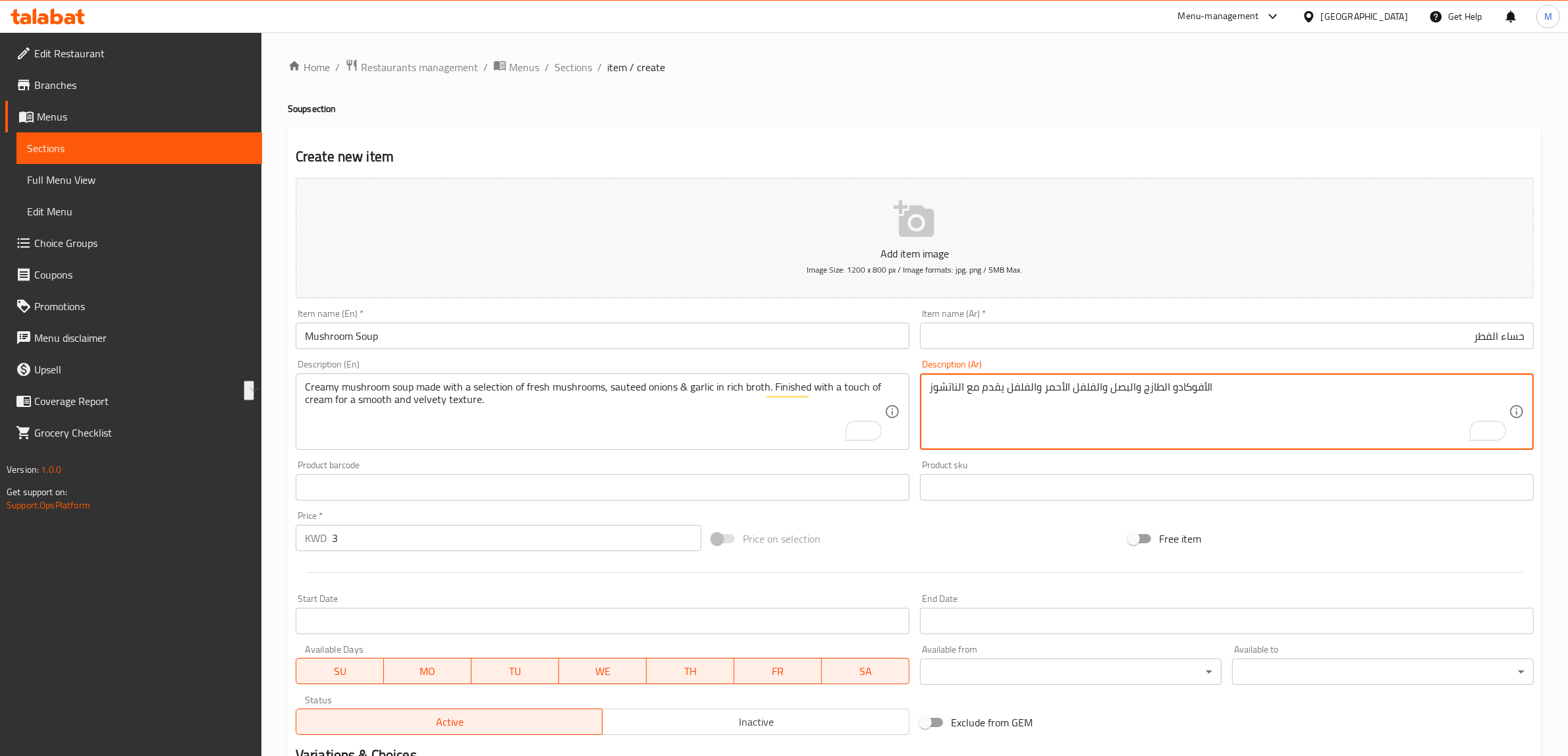
paste textarea "وربة فطر كريمية، مصنوعة من تشكيلة من الفطر الطازج والبصل المقلي والثوم في مرق غ…"
click at [1258, 387] on textarea "شوربة فطر كريمية، مصنوعة من تشكيلة من الفطر الطازج والبصل المقلي والثوم في مرق …" at bounding box center [1219, 413] width 580 height 63
type textarea "شوربة فطر كريمية، مصنوعة من تشكيلة من الفطر الطازج، البصل المقلي والثوم في مرق …"
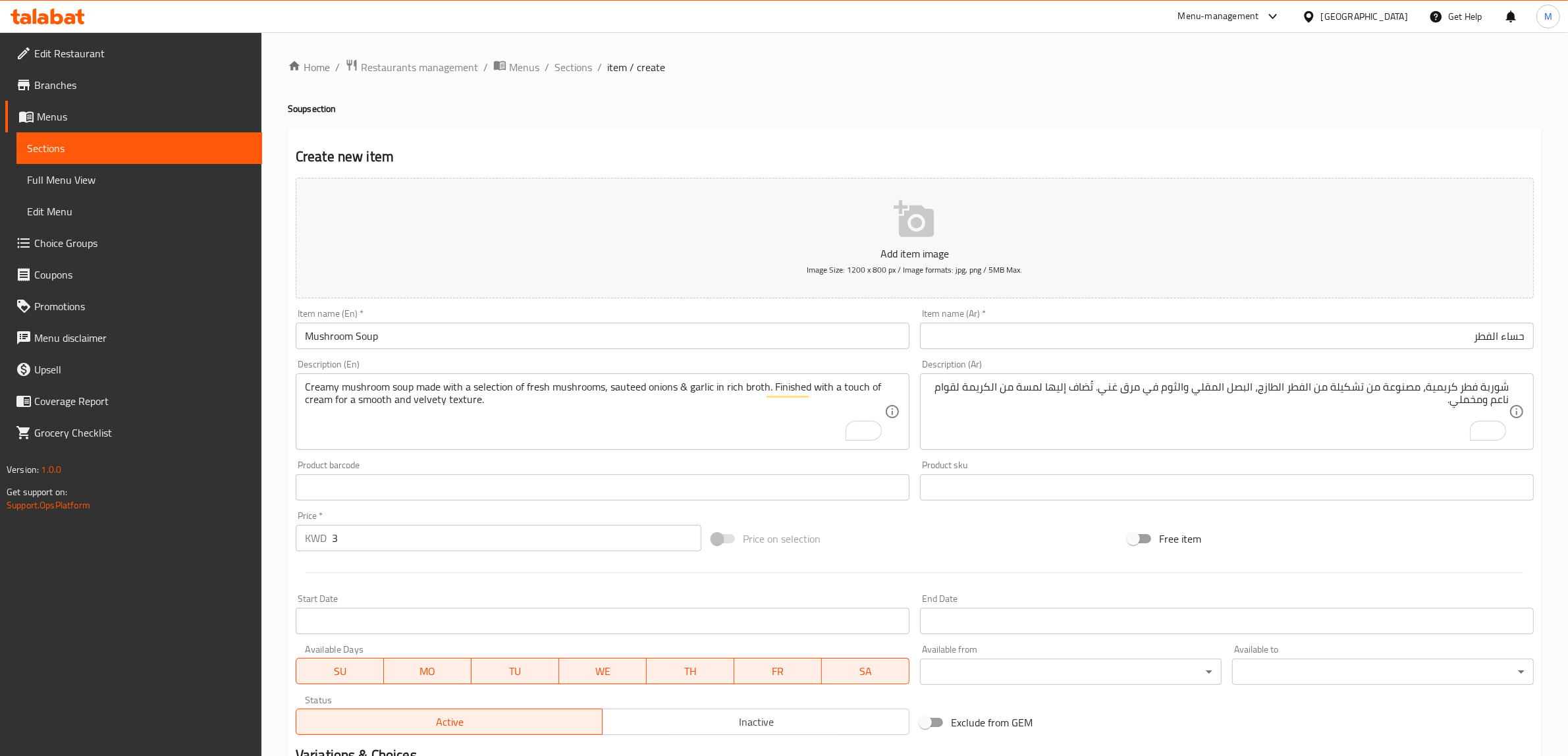
click at [943, 539] on div "Price on selection" at bounding box center [915, 539] width 416 height 35
click at [893, 541] on div "Price on selection" at bounding box center [915, 539] width 416 height 35
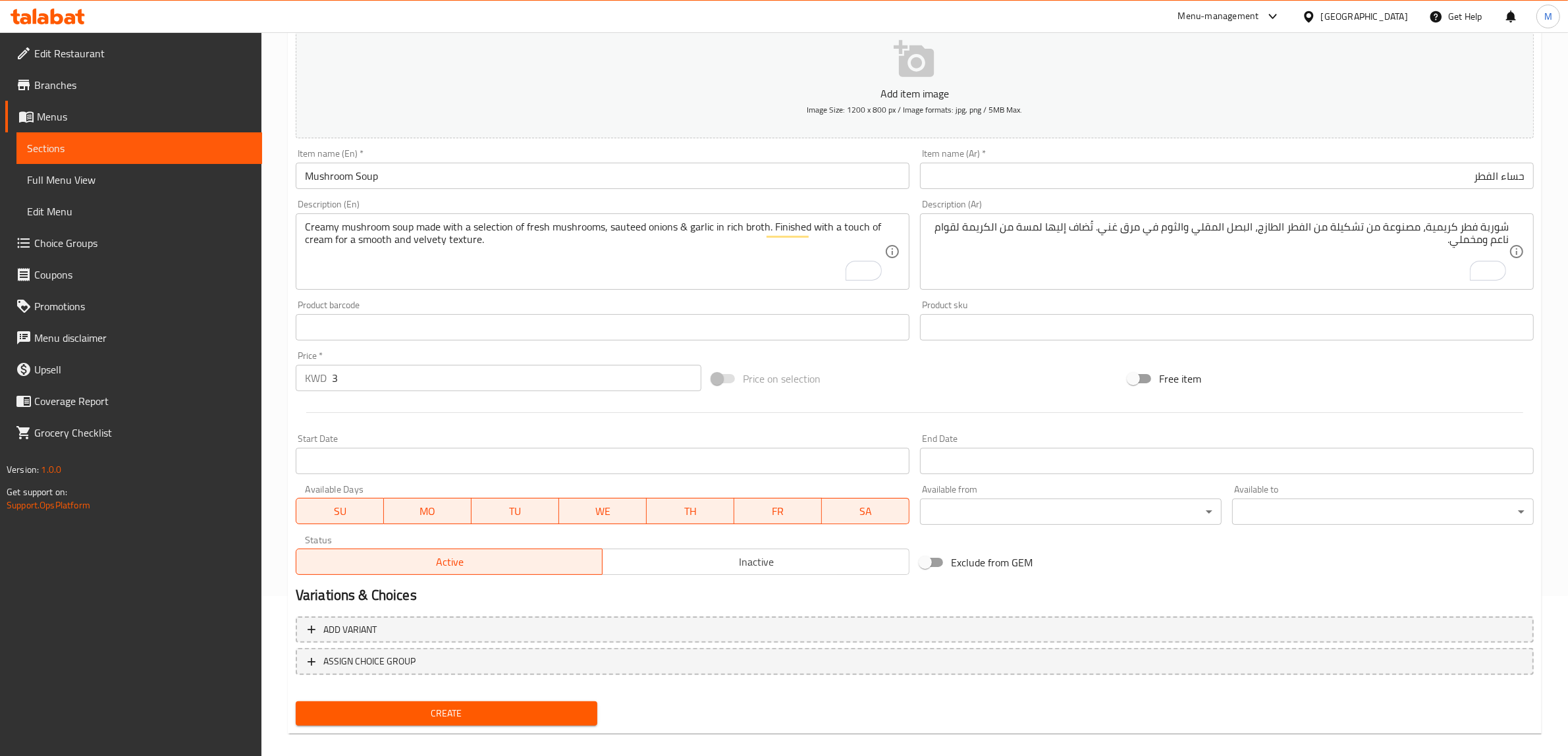
scroll to position [172, 0]
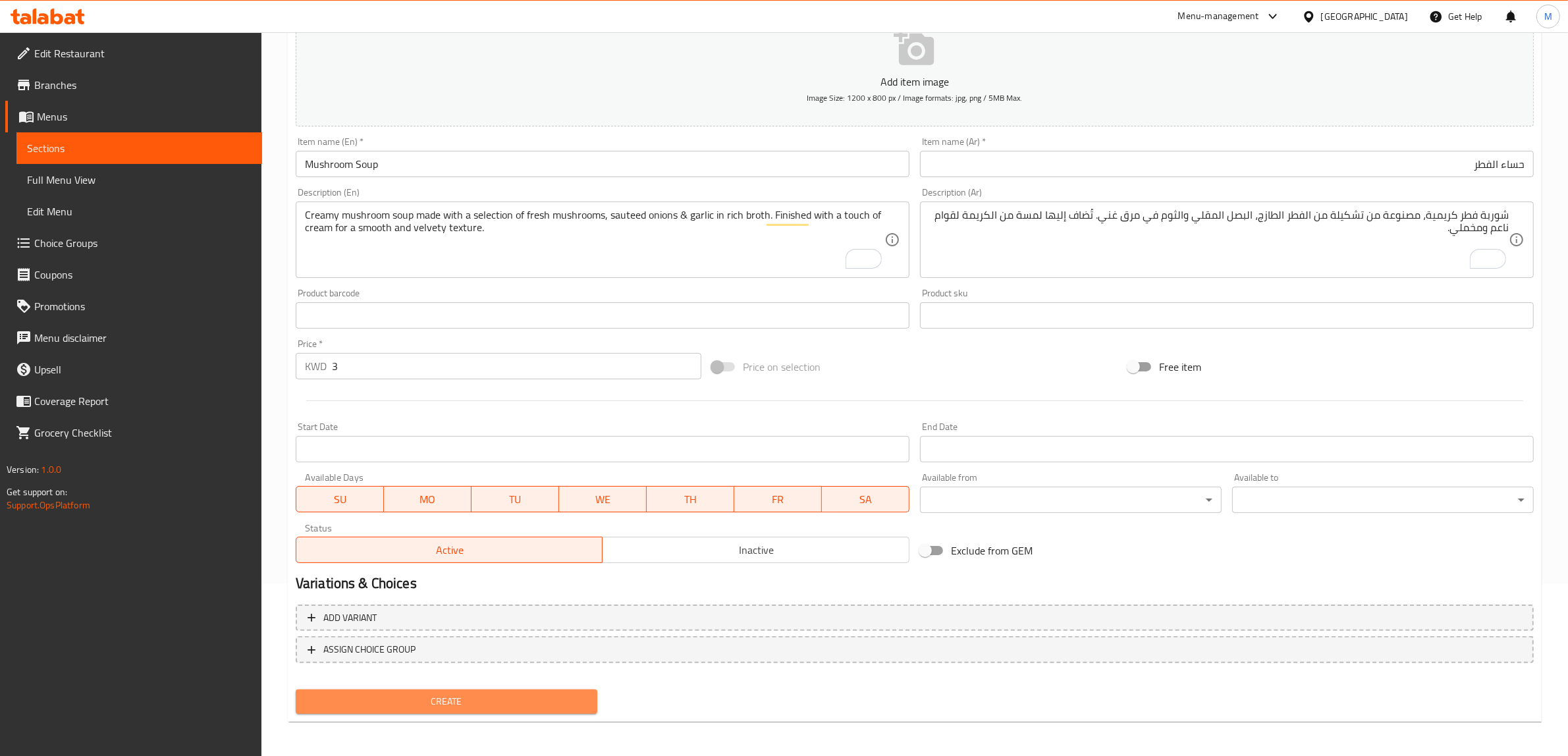
click at [523, 697] on span "Create" at bounding box center [446, 702] width 280 height 17
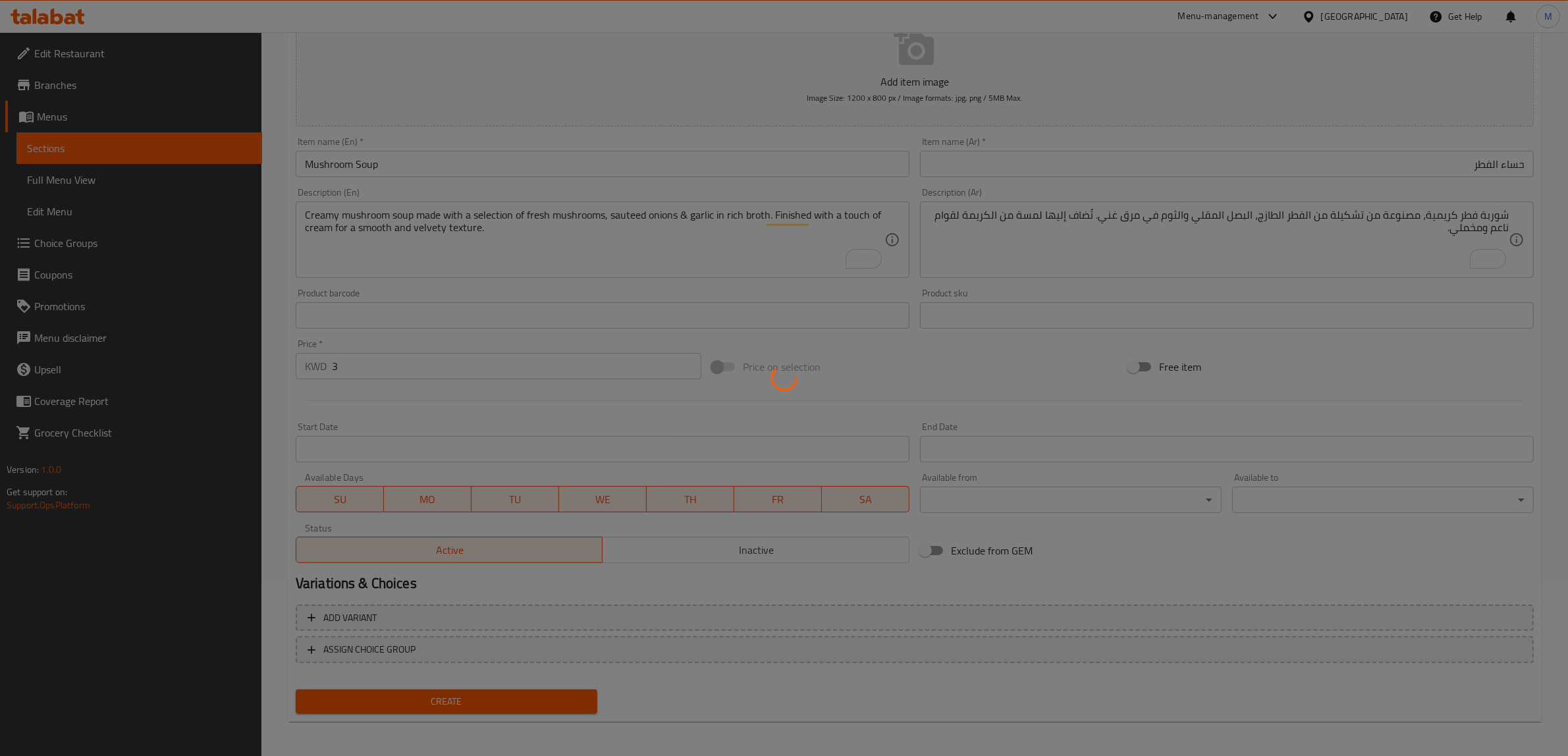
type input "0"
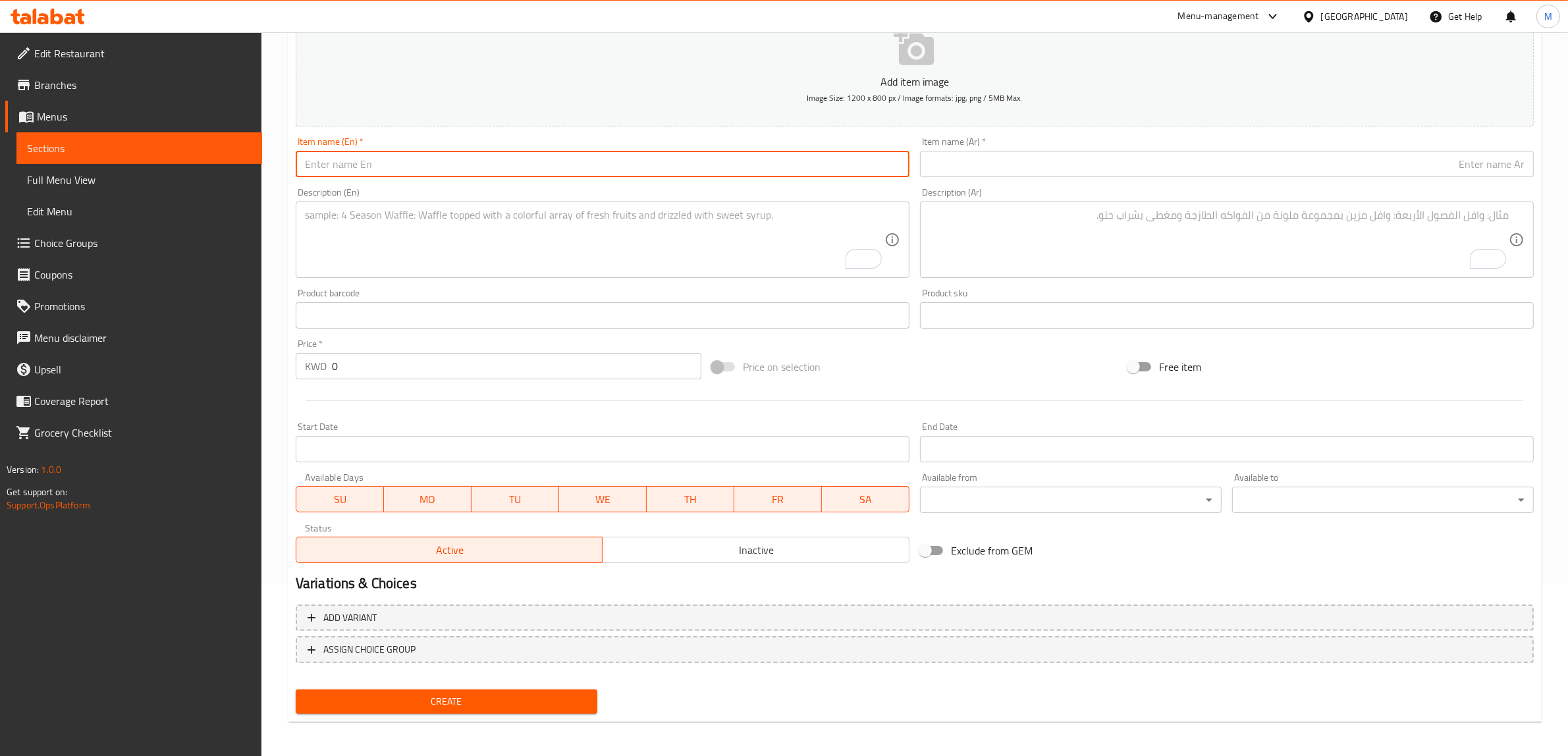
click at [698, 168] on input "text" at bounding box center [603, 164] width 614 height 26
paste input "Tomato Soup"
type input "Tomato Soup"
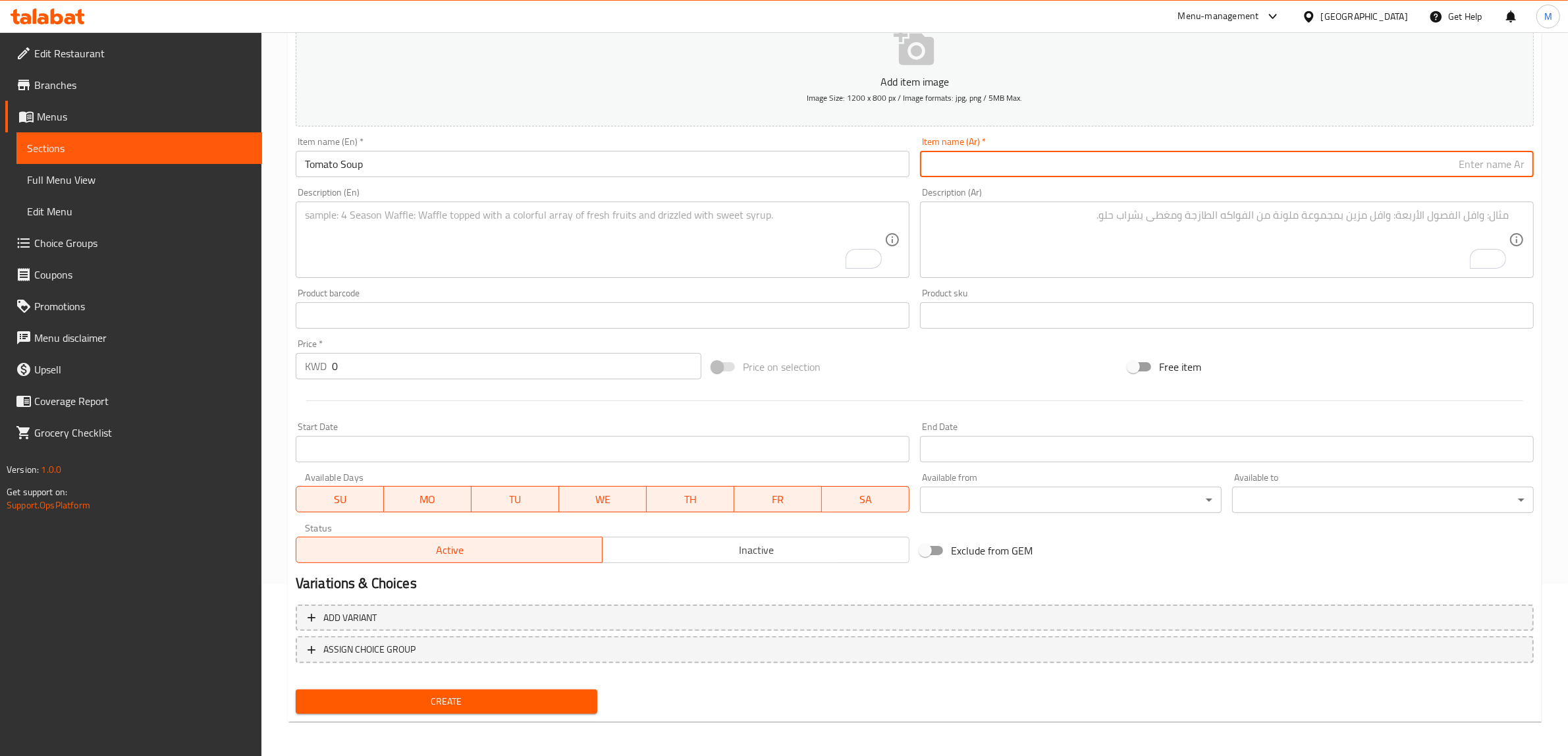
click at [1351, 167] on input "text" at bounding box center [1228, 164] width 614 height 26
paste input "حساء الطماطم"
type input "حساء الطماطم"
click at [546, 369] on input "0" at bounding box center [516, 366] width 369 height 26
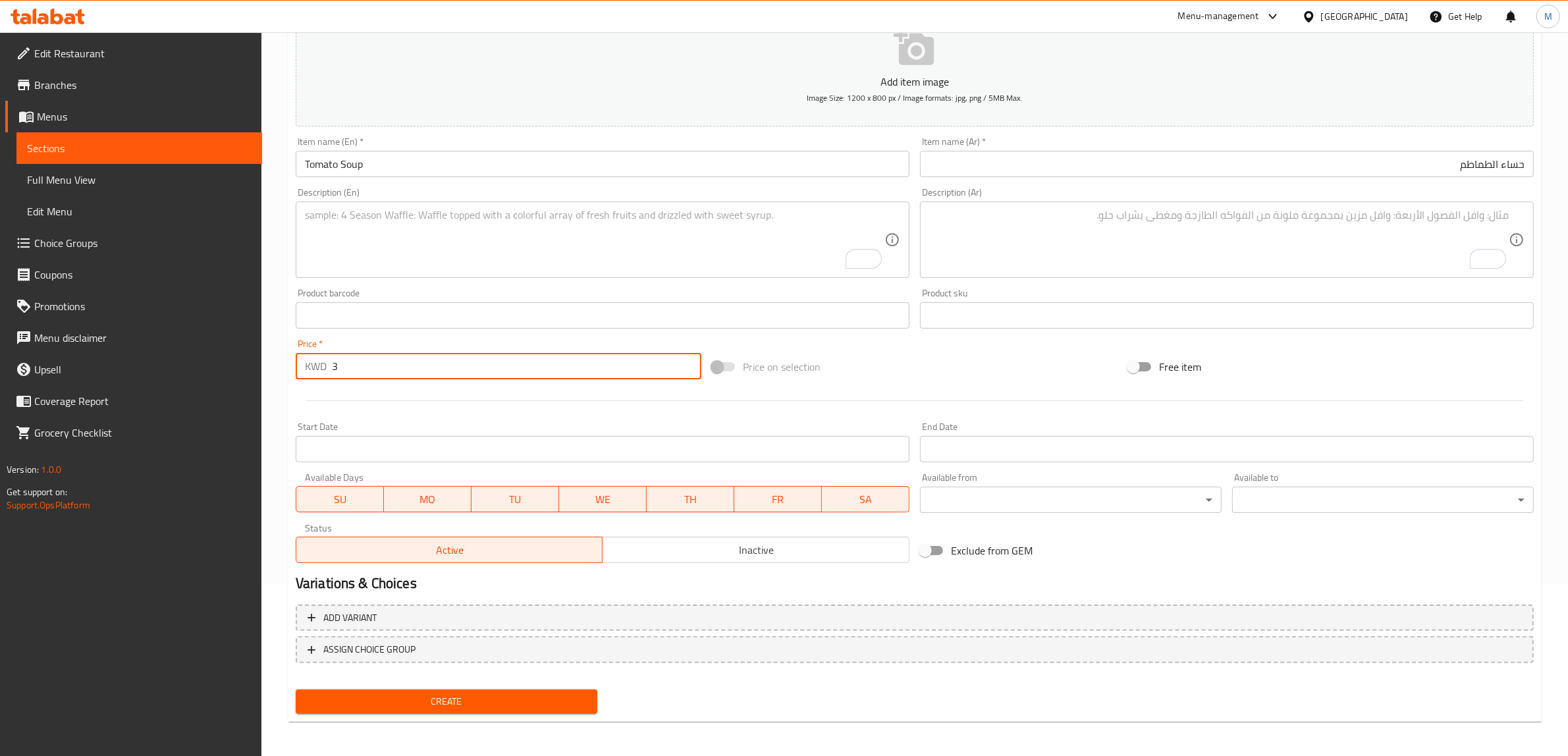
type input "3"
click at [669, 235] on textarea "To enrich screen reader interactions, please activate Accessibility in Grammarl…" at bounding box center [595, 241] width 580 height 63
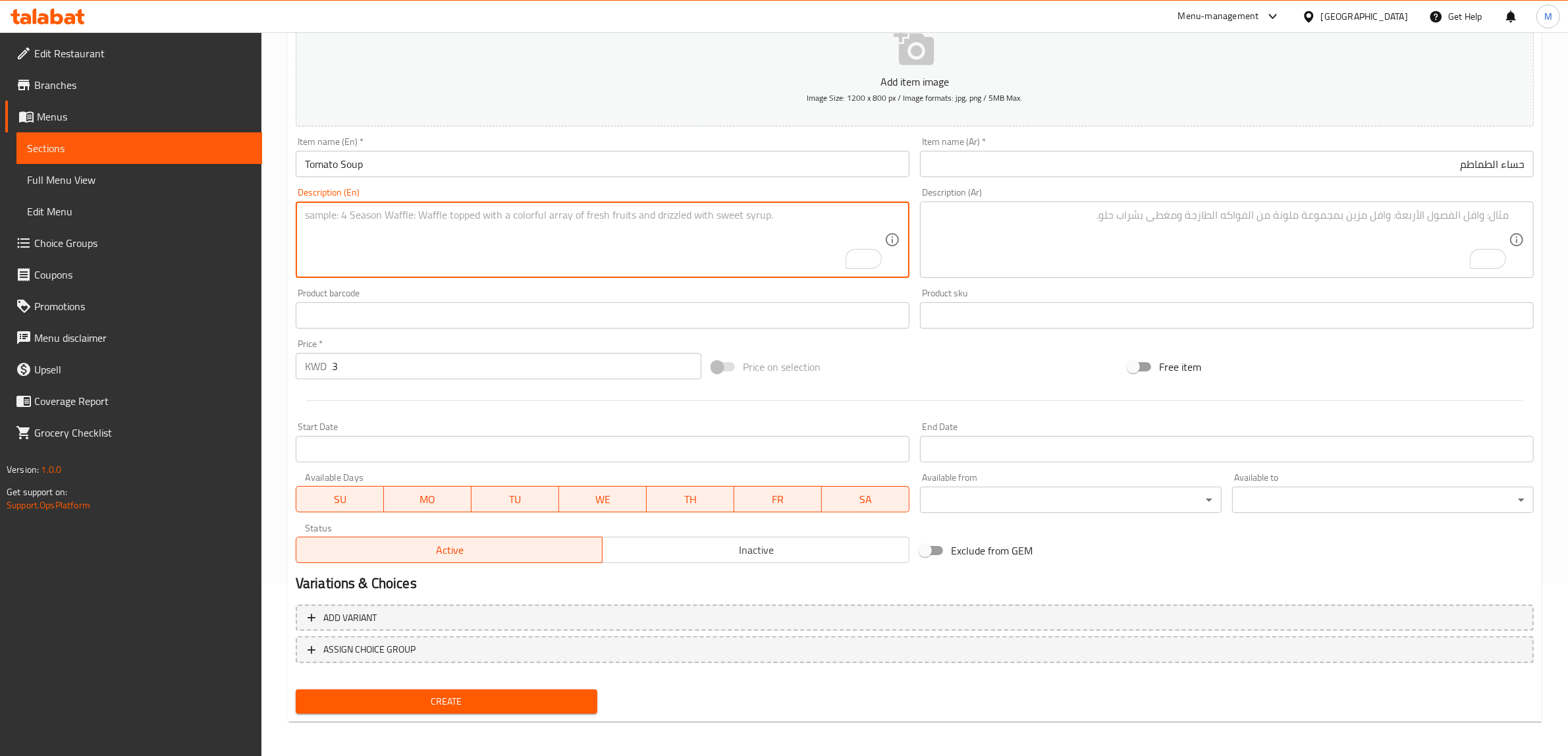
paste textarea "A classic tomato - based soup with the refreshing flavor of fresh basil, often …"
click at [422, 217] on textarea "A classic tomato-based soup with the refreshing flavor of fresh basil, often en…" at bounding box center [595, 241] width 580 height 63
type textarea "A classic tomato-based soup with the refreshing flavor of fresh basil, often en…"
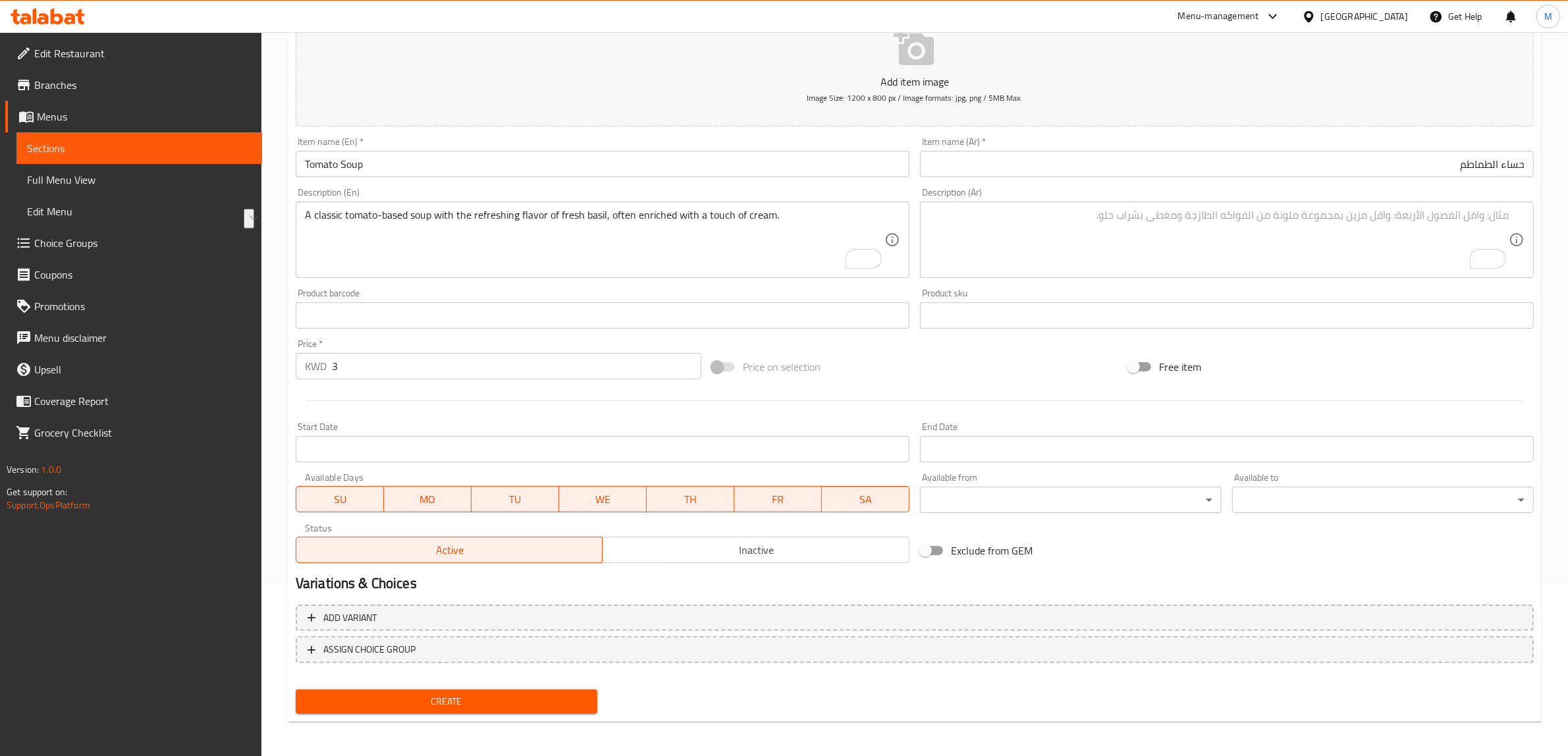
click at [1454, 226] on textarea "To enrich screen reader interactions, please activate Accessibility in Grammarl…" at bounding box center [1219, 241] width 580 height 63
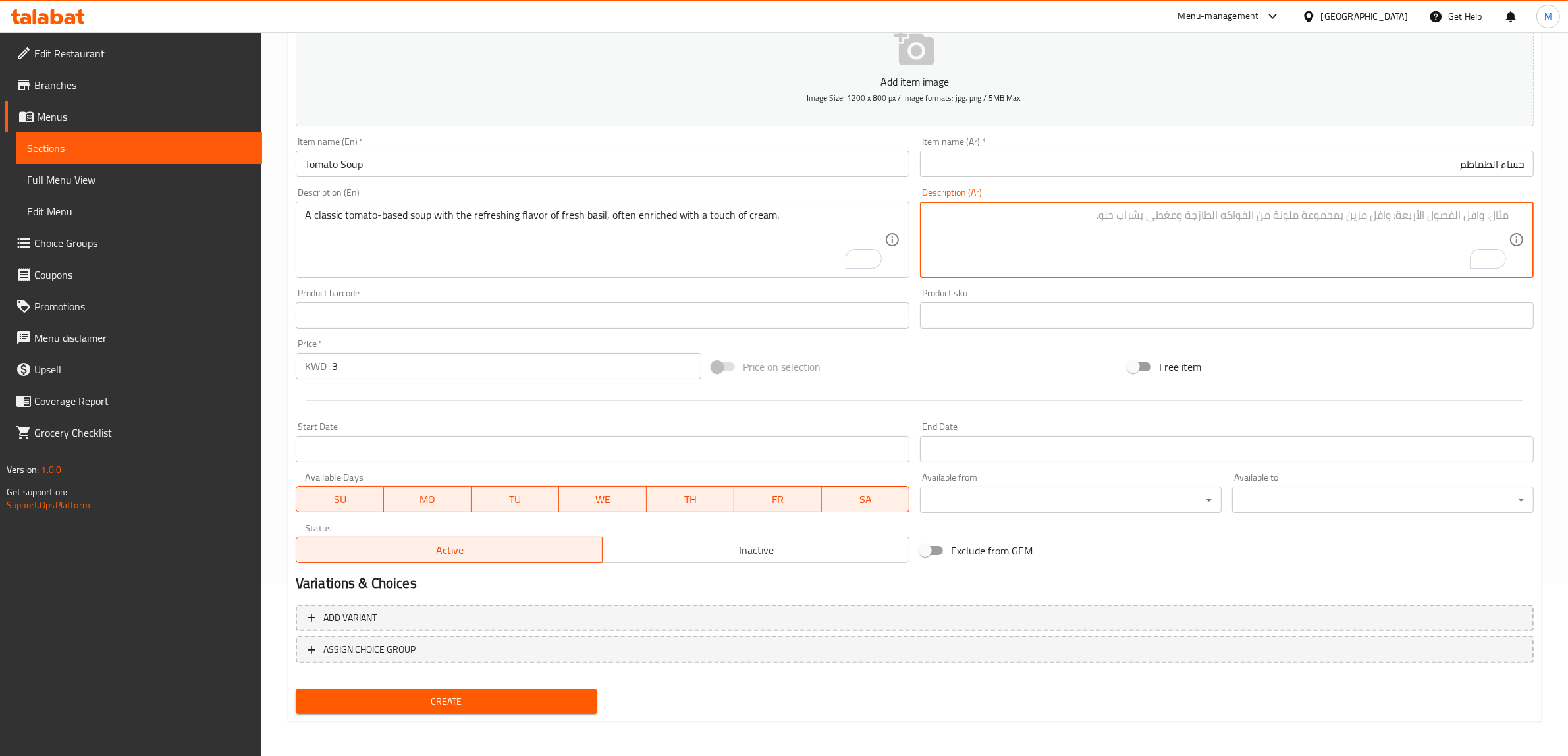
paste textarea "حساء كلاسيكي يعتمد على الطماطم مع نكهة الريحان الطازج المنعشة، وغالبًا ما يتم إ…"
type textarea "حساء كلاسيكي يعتمد على الطماطم مع نكهة الريحان الطازج المنعشة، وغالبًا ما يتم إ…"
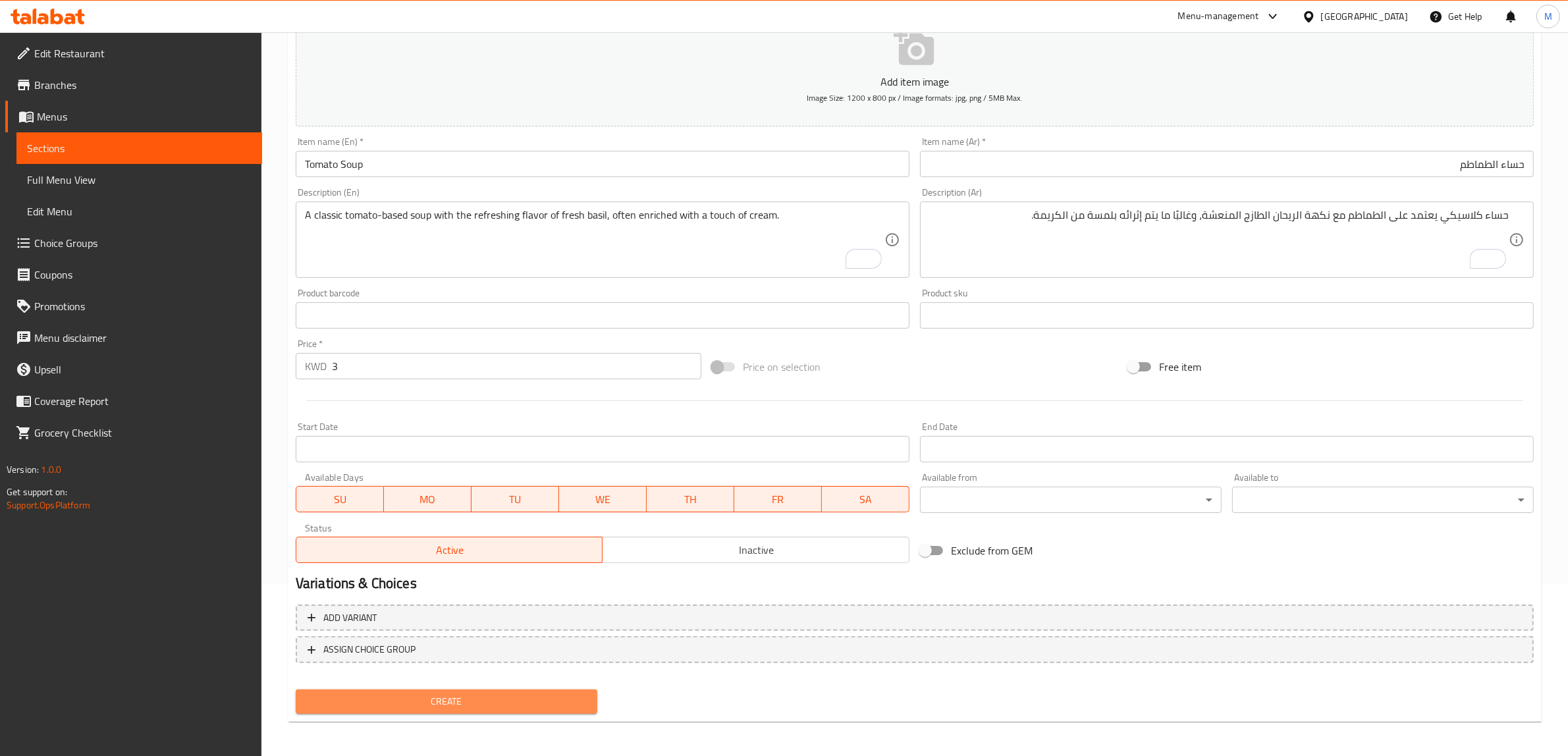
click at [535, 700] on span "Create" at bounding box center [446, 702] width 280 height 17
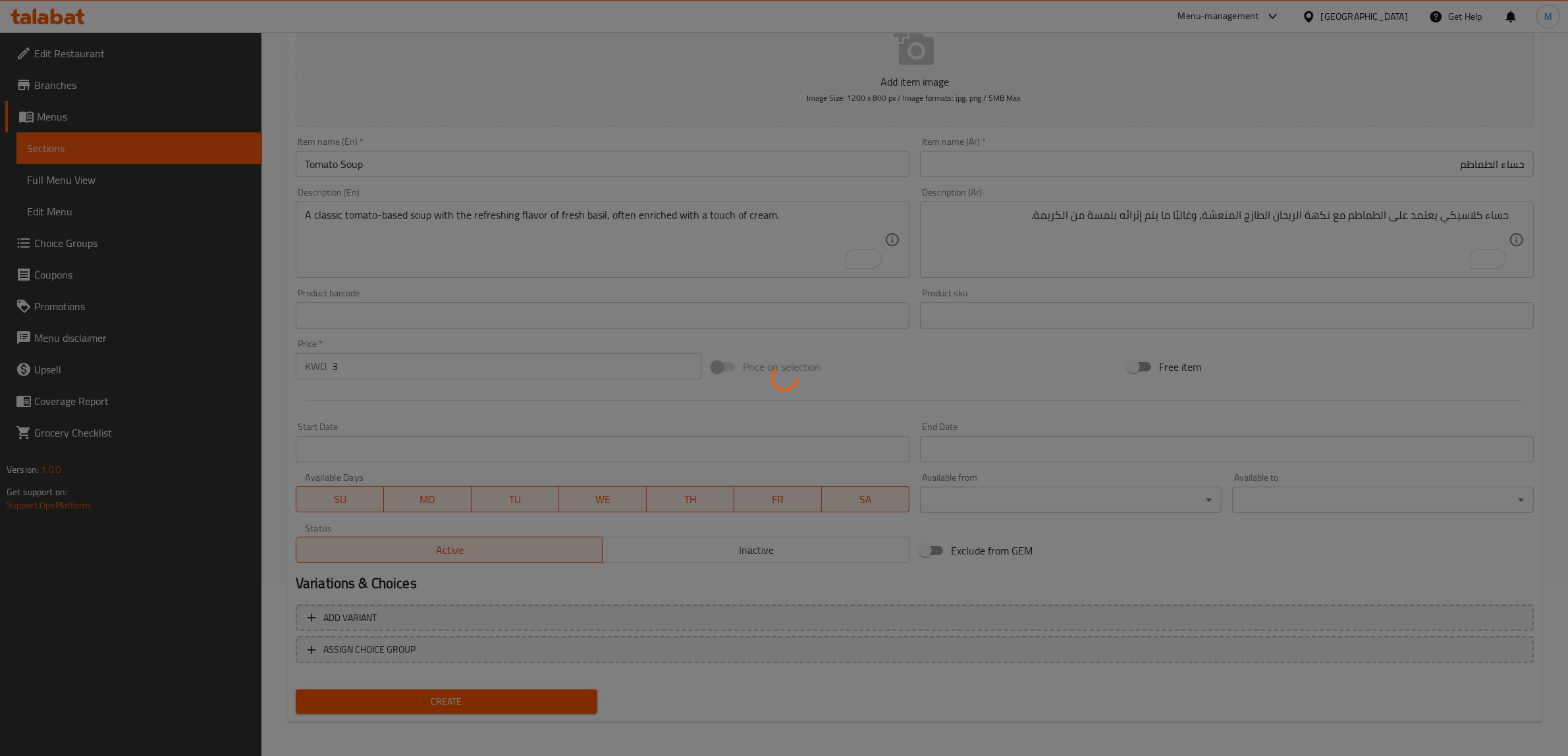
type input "0"
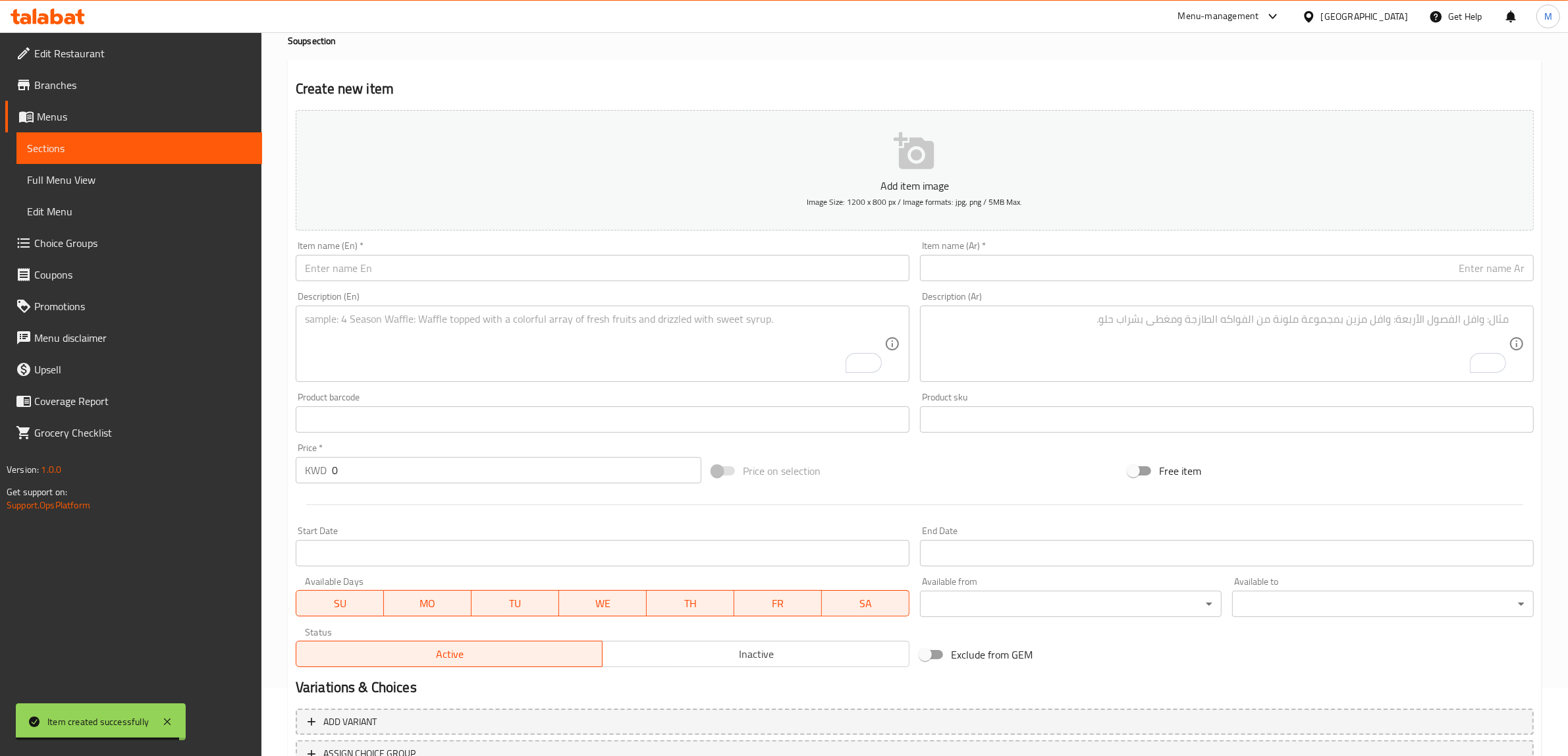
scroll to position [0, 0]
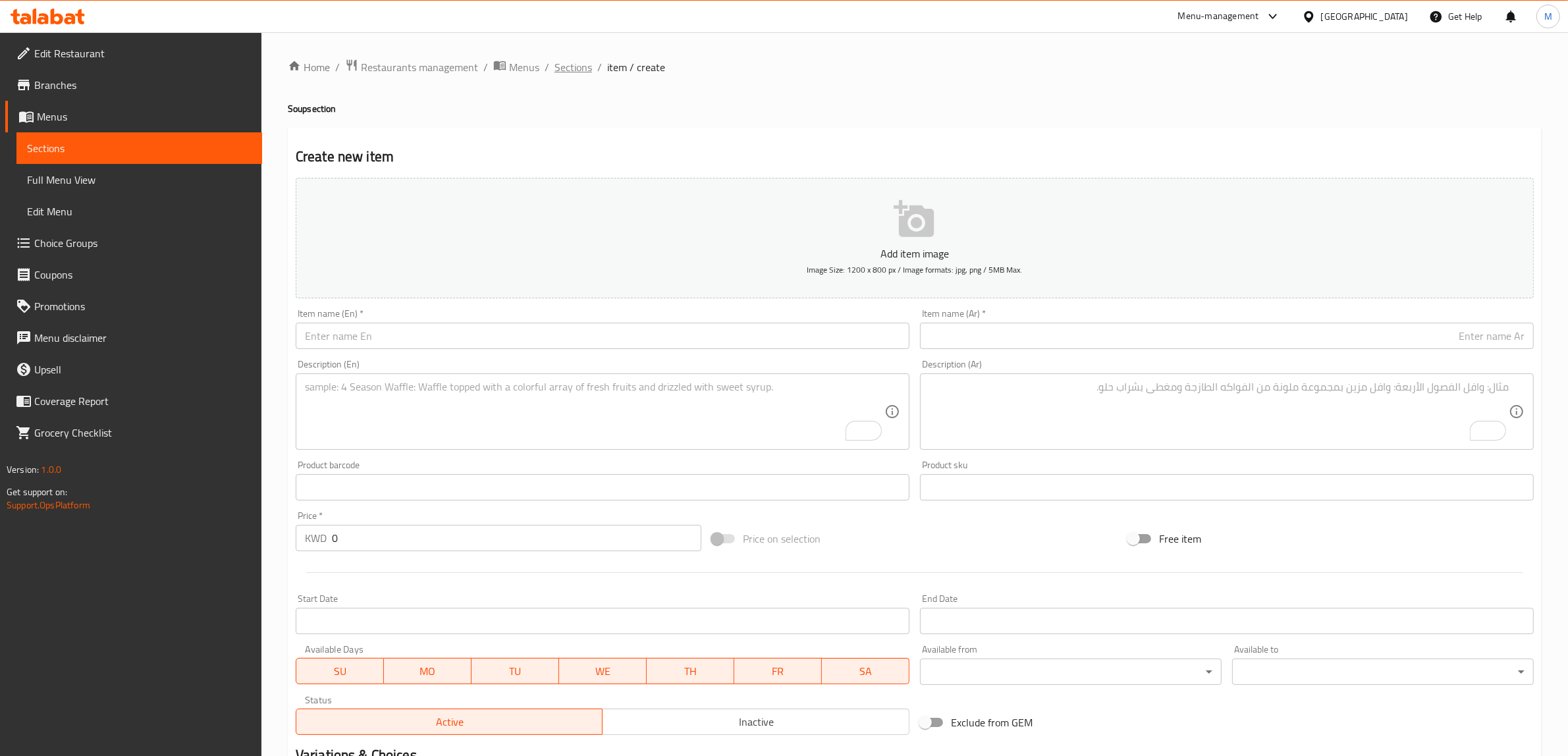
click at [578, 74] on span "Sections" at bounding box center [573, 67] width 38 height 16
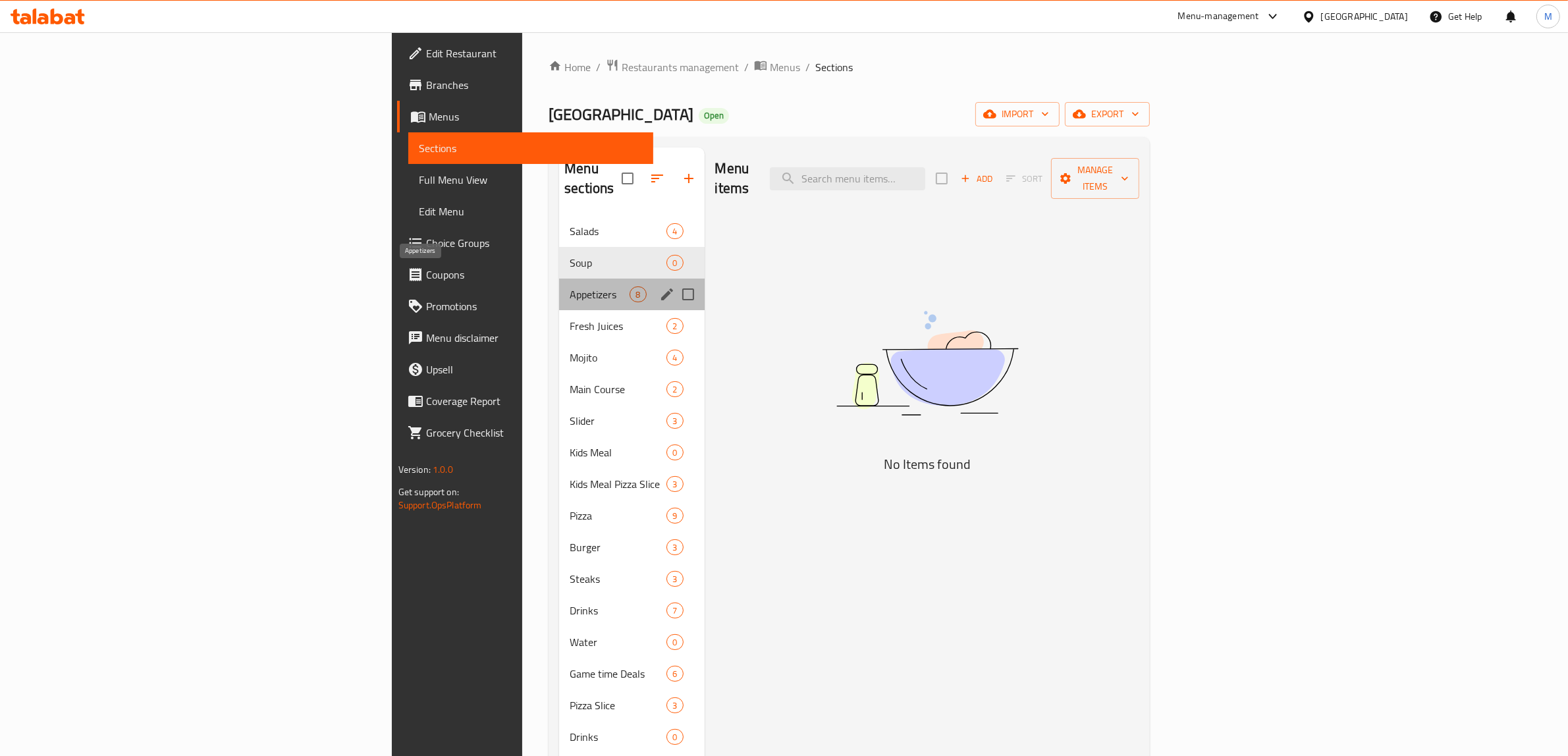
click at [570, 287] on span "Appetizers" at bounding box center [599, 294] width 60 height 16
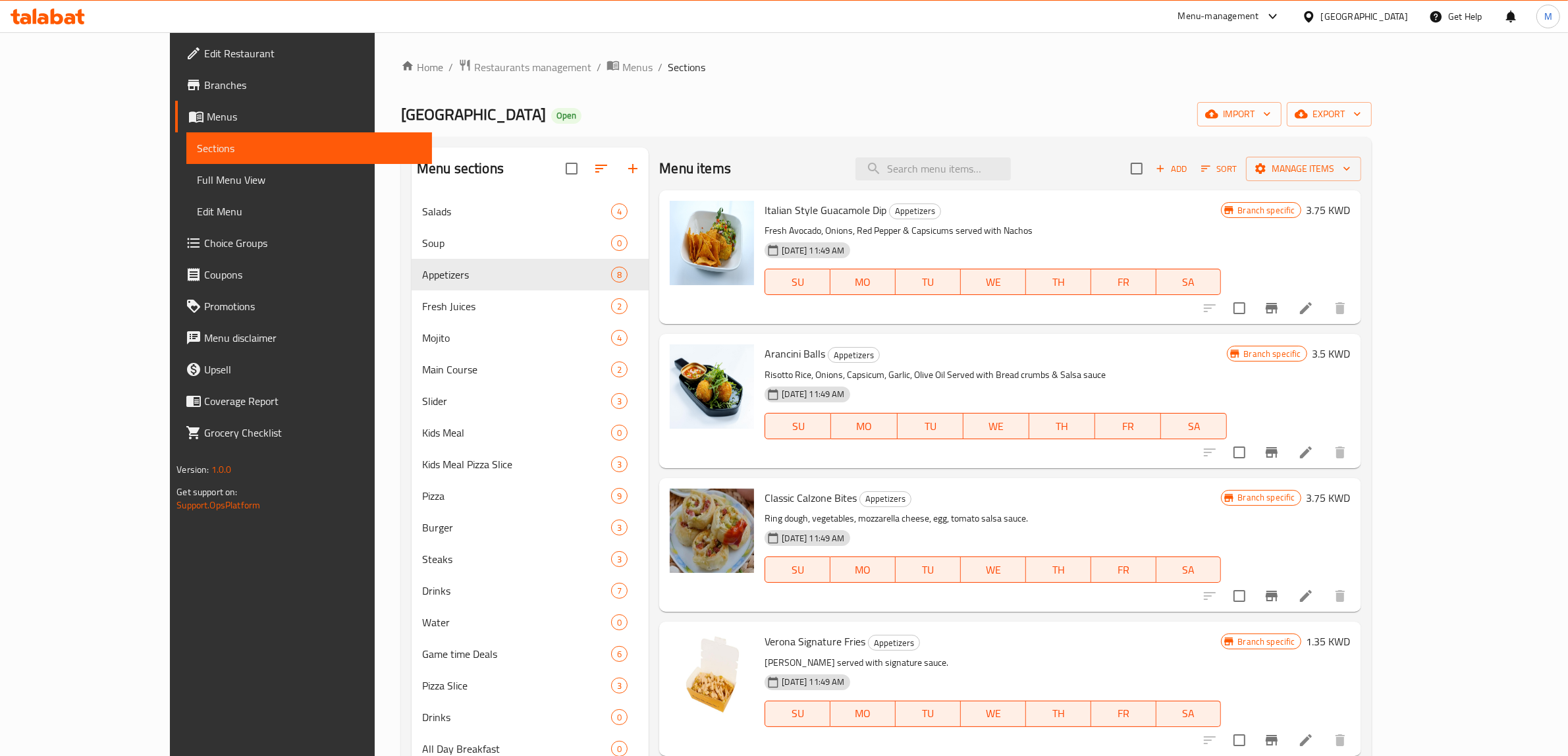
click at [1061, 374] on p "Risotto Rice, Onions, Capsicum, Garlic, Olive Oil Served with Bread crumbs & Sa…" at bounding box center [996, 376] width 463 height 17
click at [1279, 310] on icon "Branch-specific-item" at bounding box center [1271, 308] width 16 height 16
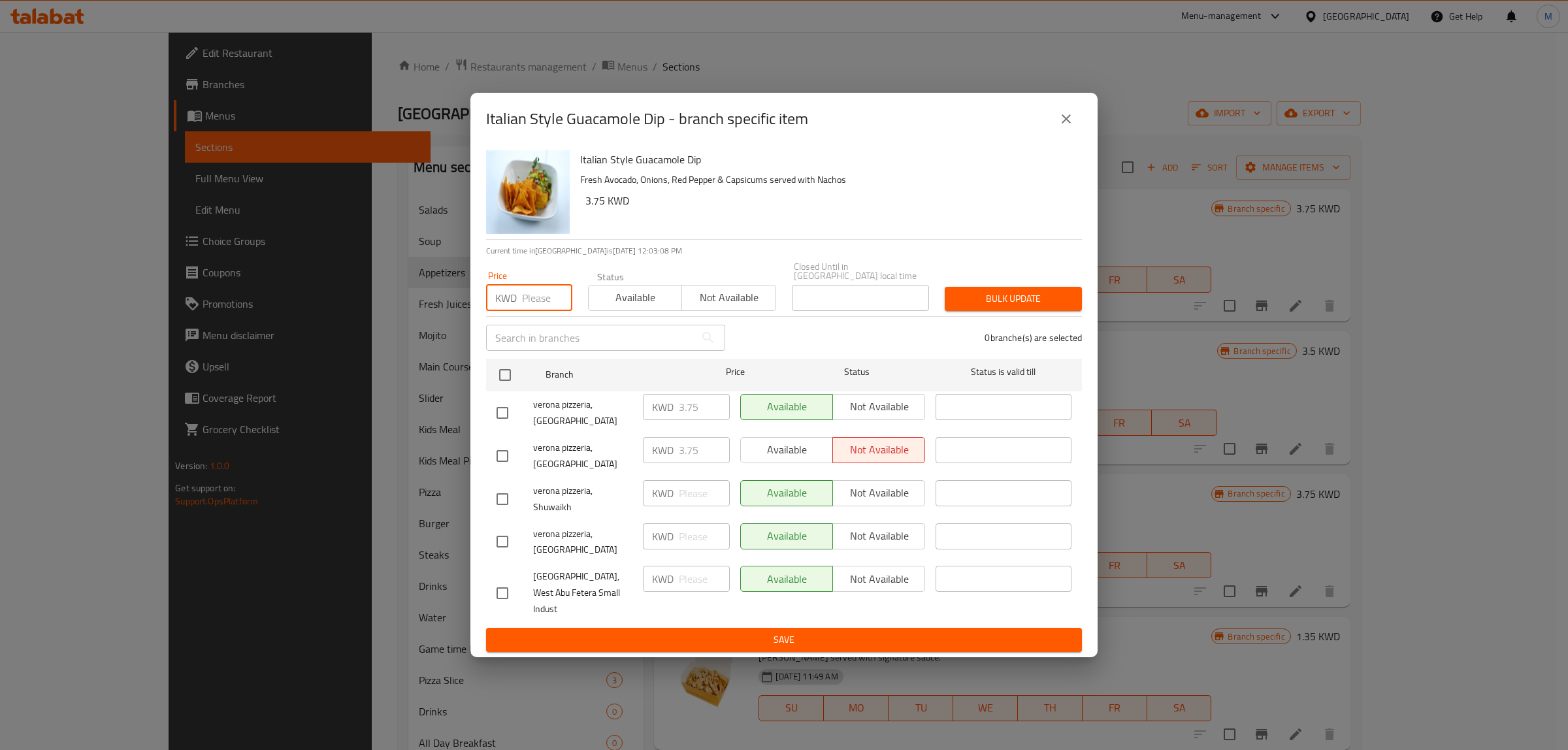
click at [523, 311] on input "number" at bounding box center [547, 297] width 50 height 26
paste input "3.75"
type input "3.75"
drag, startPoint x: 502, startPoint y: 403, endPoint x: 510, endPoint y: 403, distance: 8.0
click at [502, 389] on input "checkbox" at bounding box center [505, 375] width 28 height 28
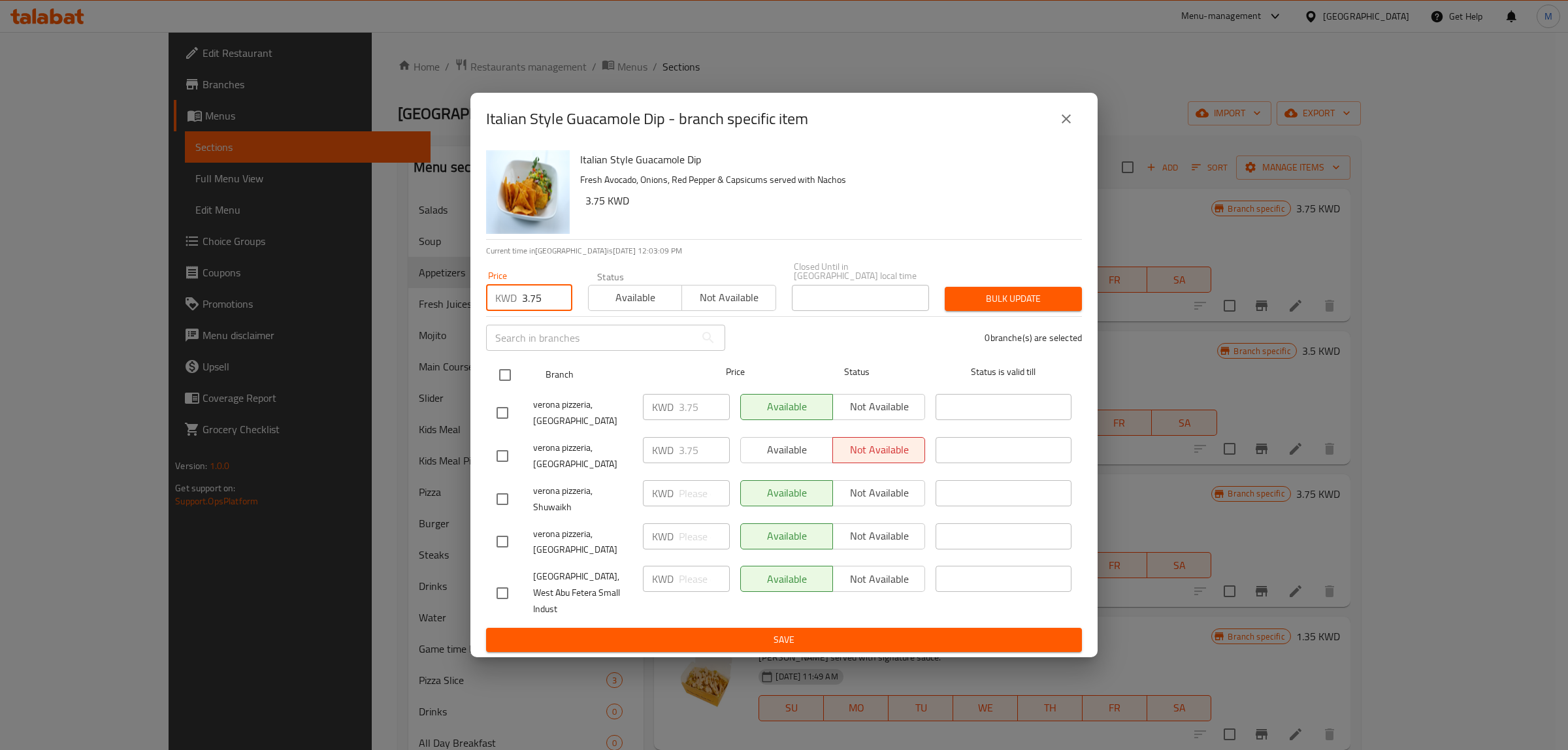
checkbox input "true"
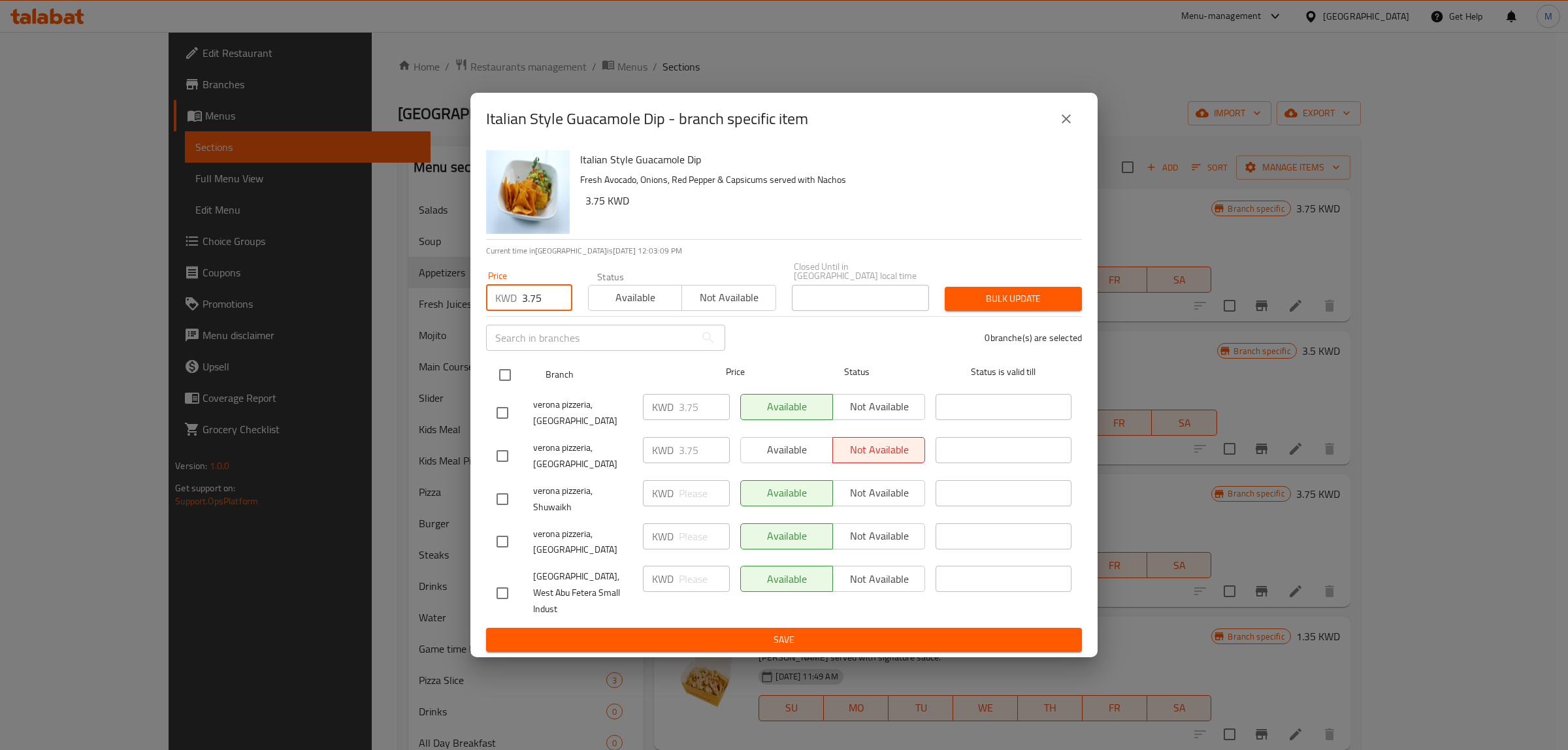
checkbox input "true"
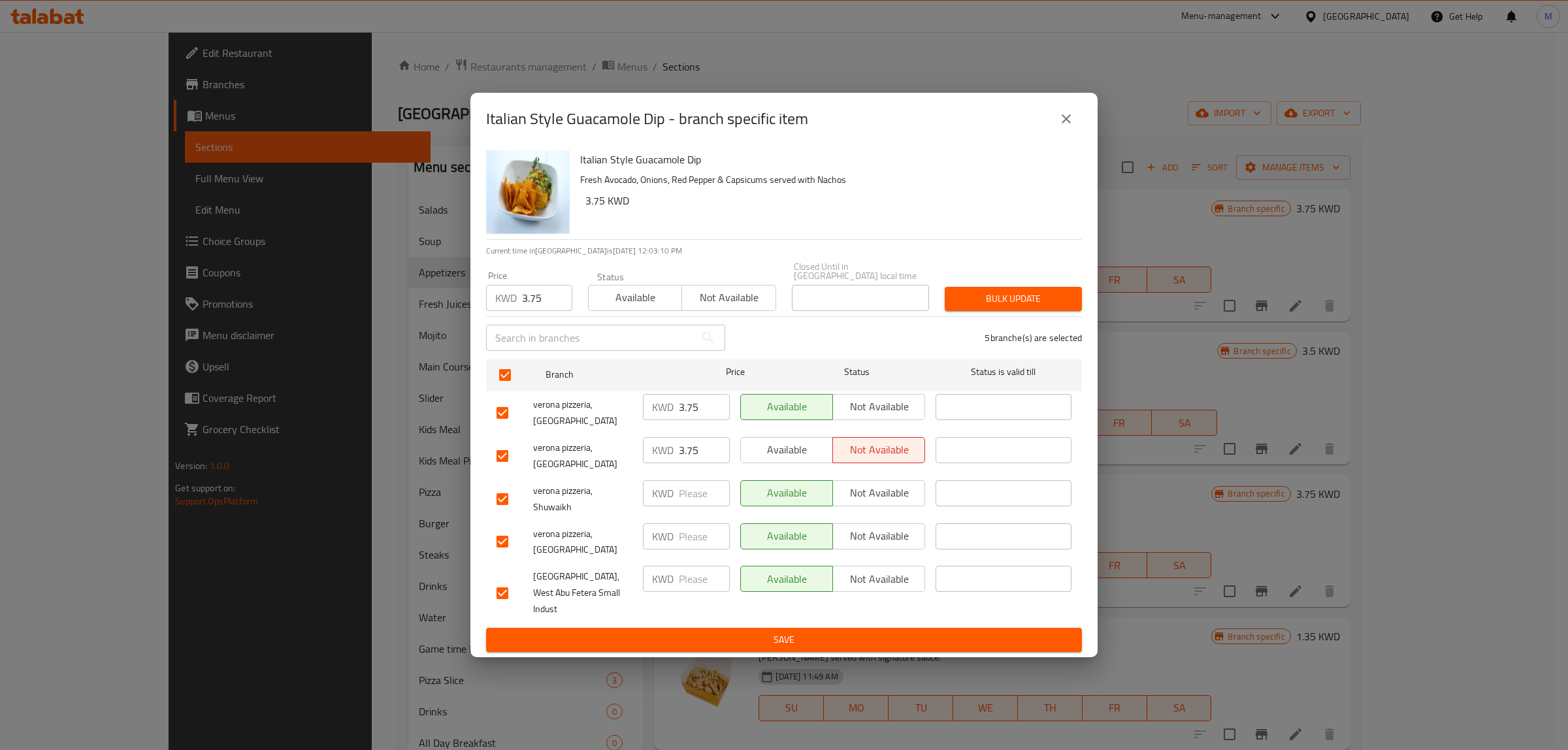
click at [1027, 308] on span "Bulk update" at bounding box center [1013, 299] width 117 height 17
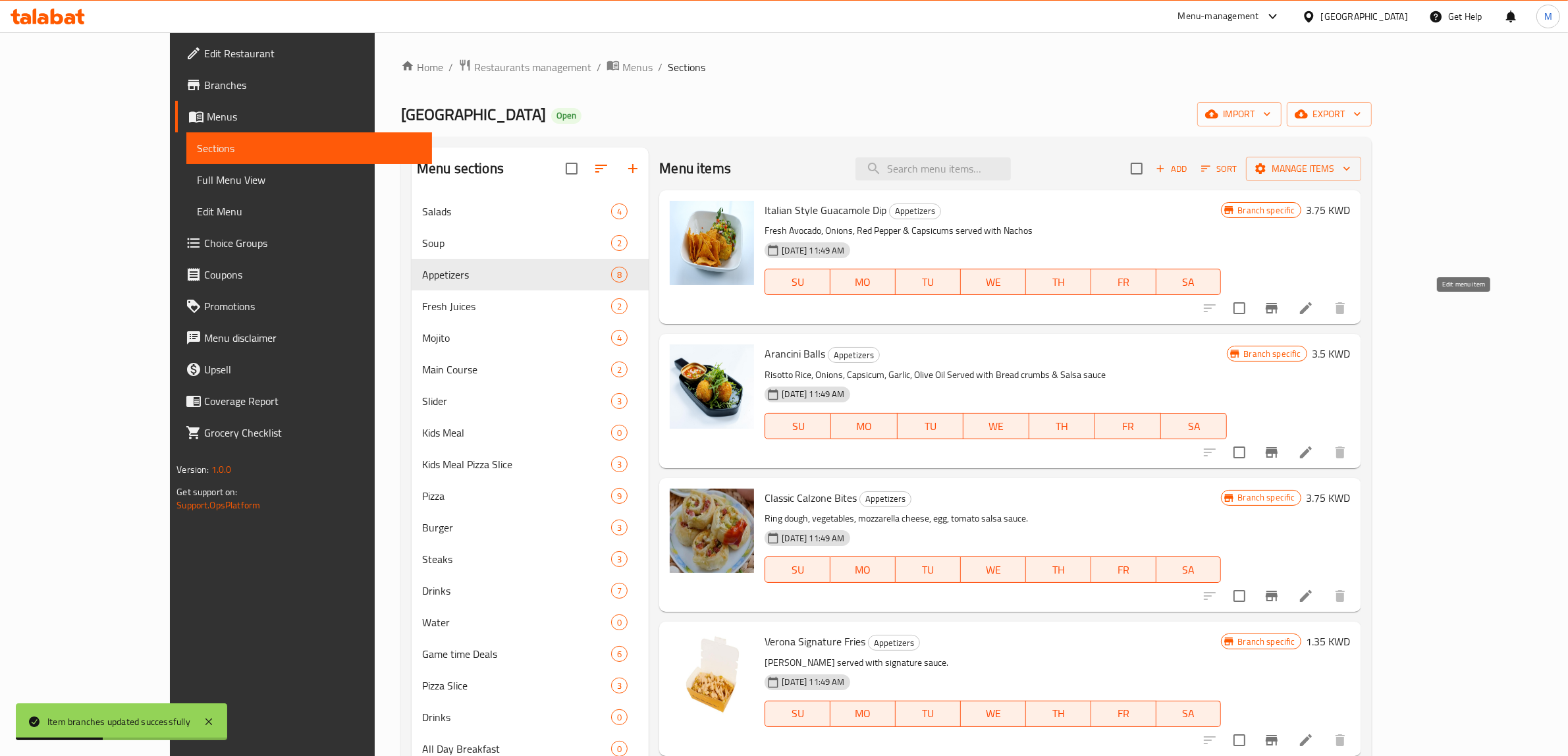
click at [1314, 313] on icon at bounding box center [1305, 308] width 16 height 16
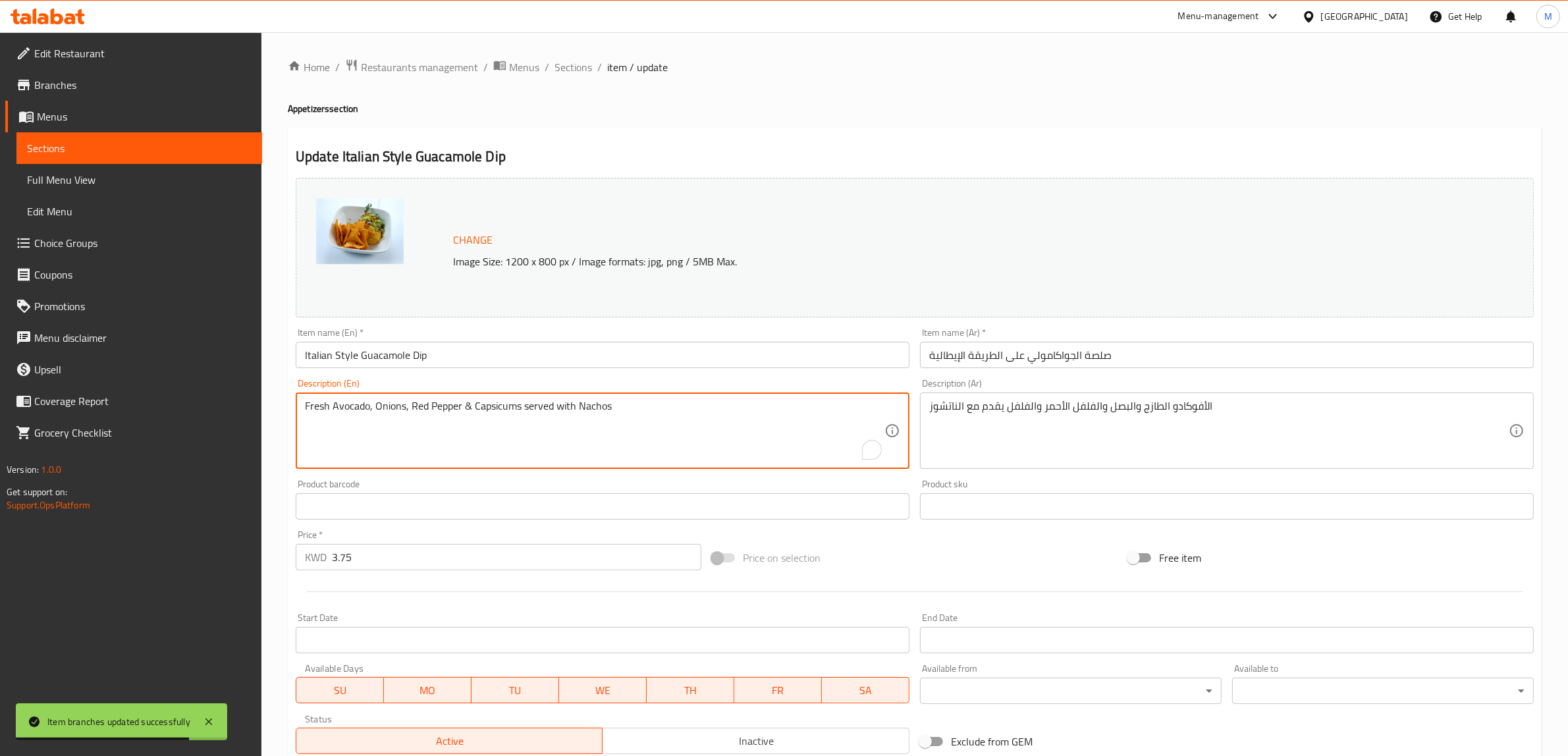
paste textarea "Fresh Avocado, Onions, Red Pepper & Capsicums served with Nachos"
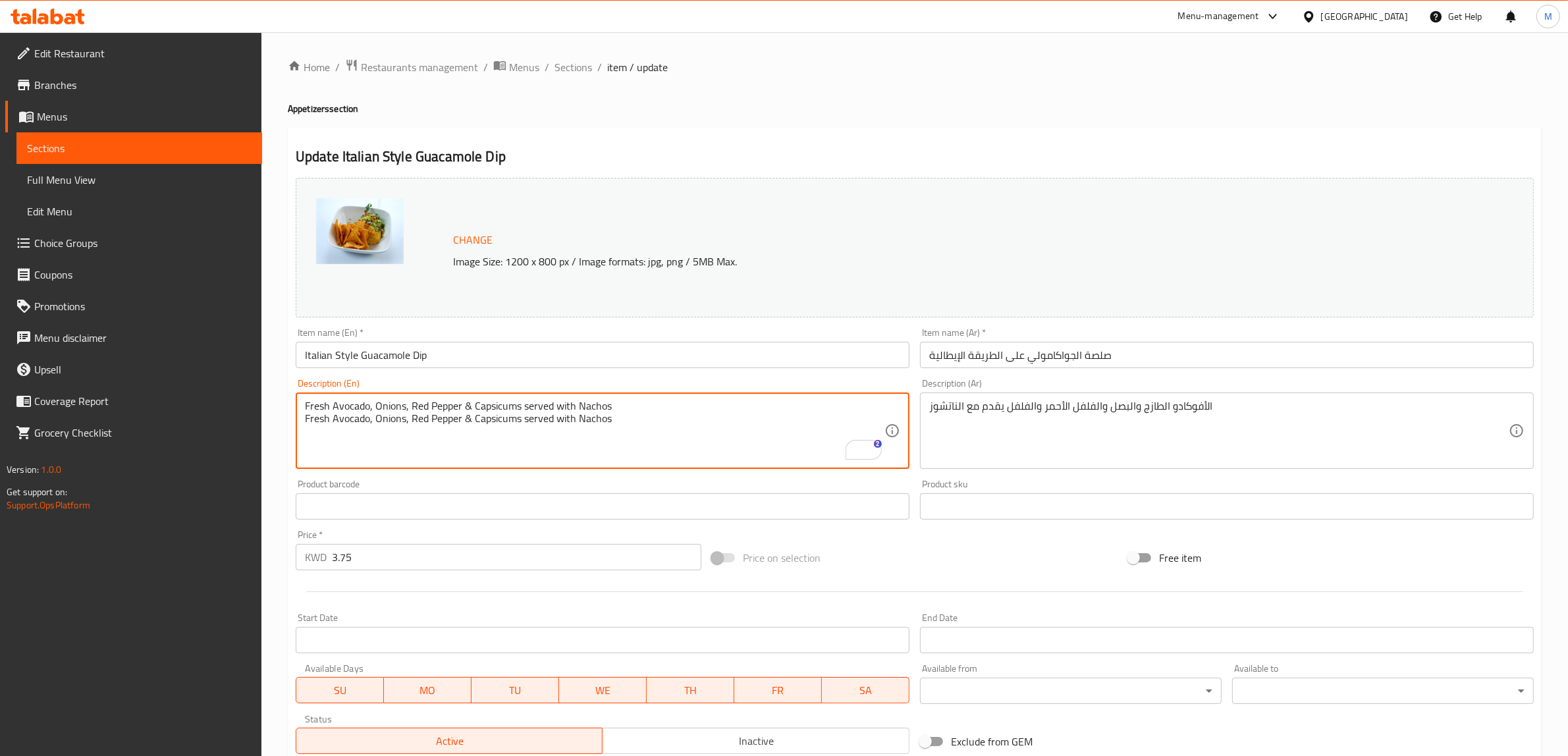
click at [591, 420] on textarea "Fresh Avocado, Onions, Red Pepper & Capsicums served with Nachos Fresh Avocado,…" at bounding box center [595, 431] width 580 height 63
type textarea "Fresh Avocado, Onions, Red Pepper & Capsicums served with Nachos"
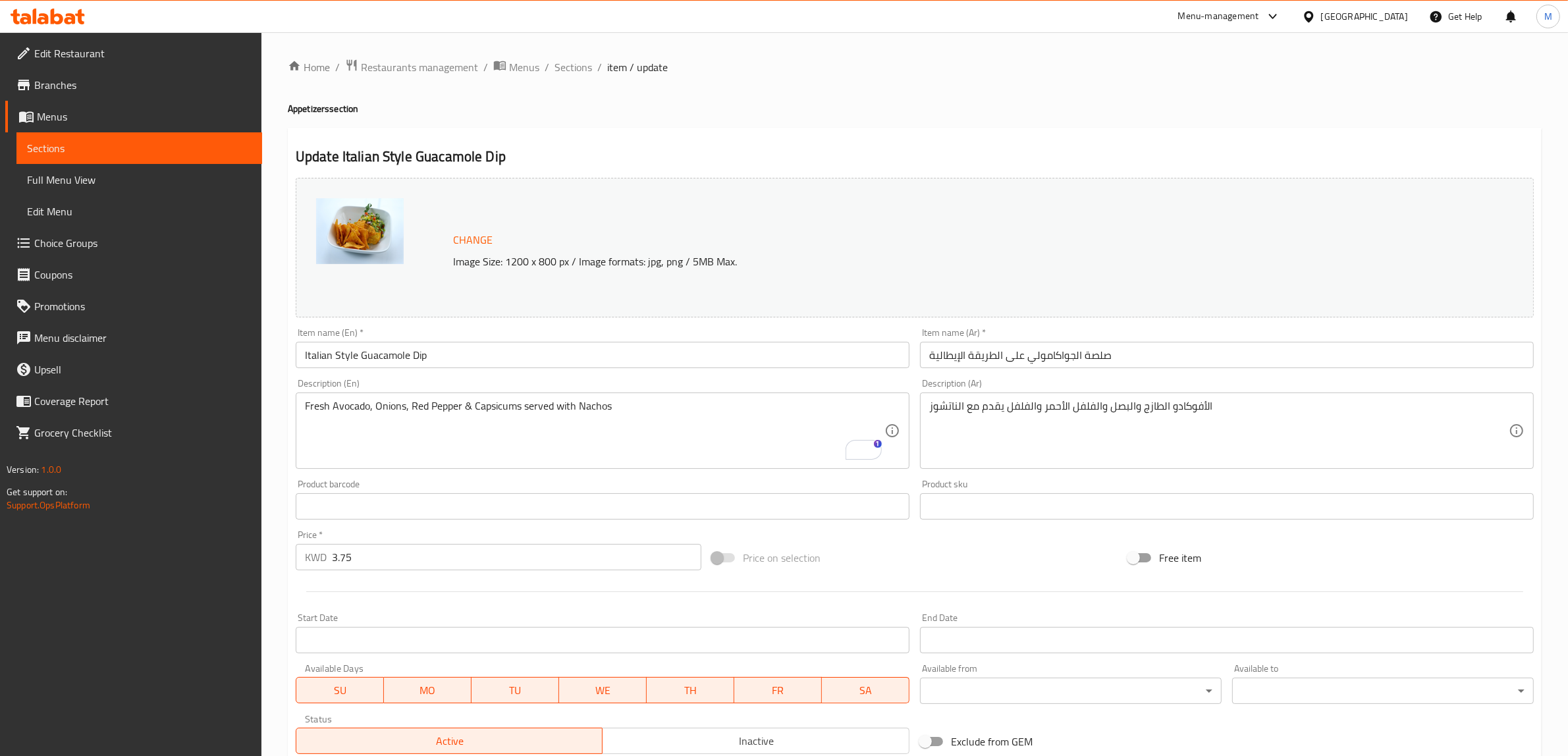
click at [936, 551] on div "Price on selection" at bounding box center [915, 558] width 416 height 35
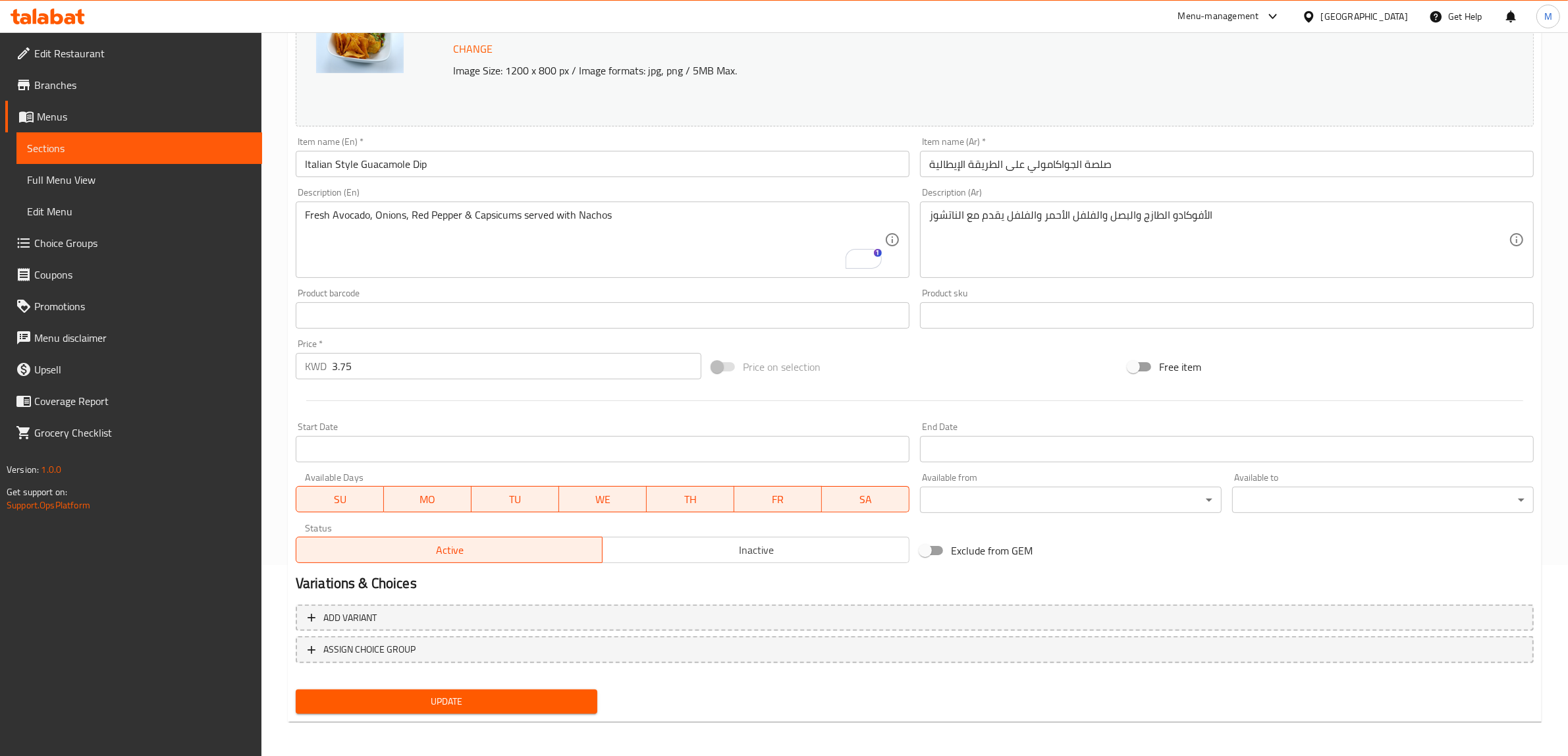
scroll to position [192, 0]
click at [475, 695] on span "Update" at bounding box center [446, 701] width 280 height 17
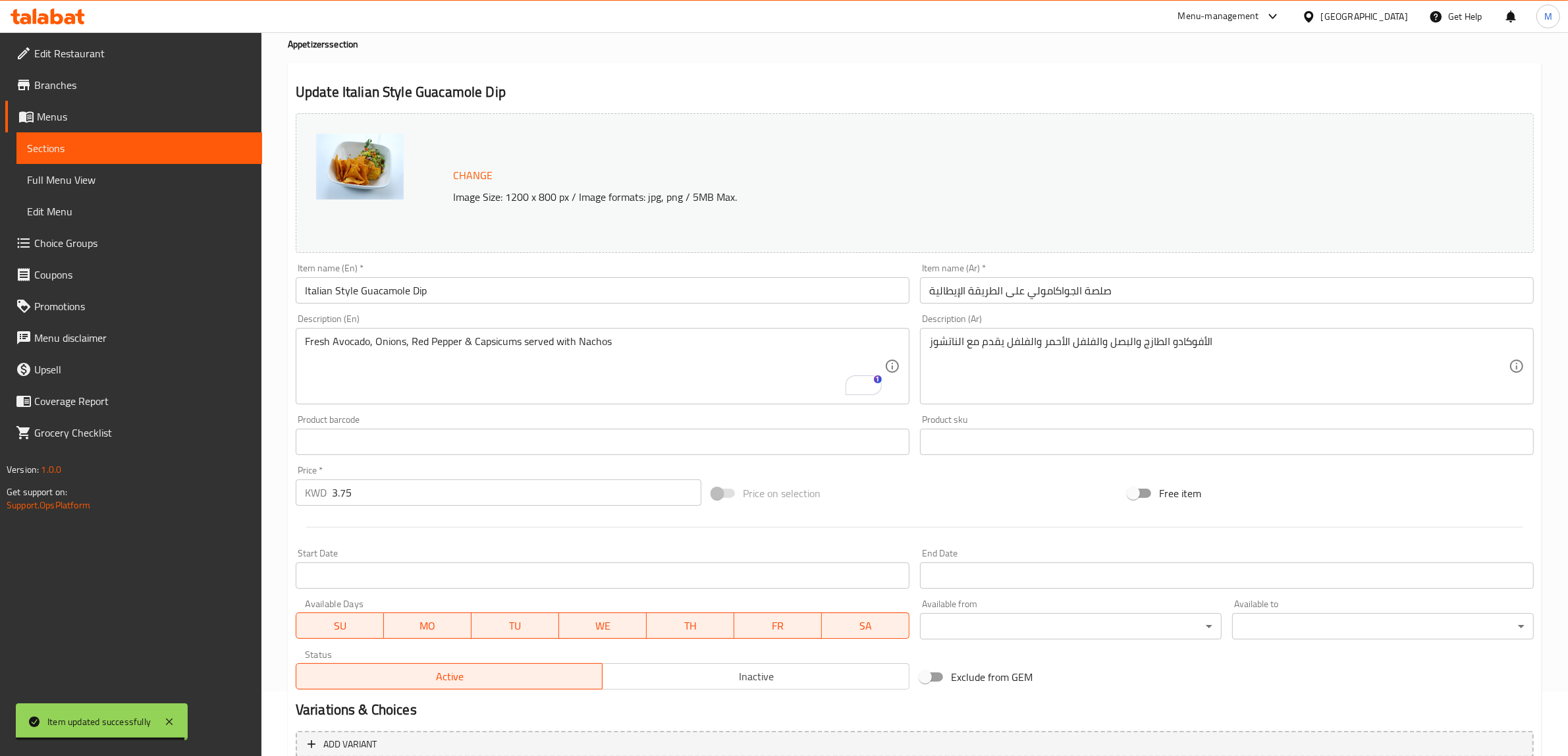
scroll to position [0, 0]
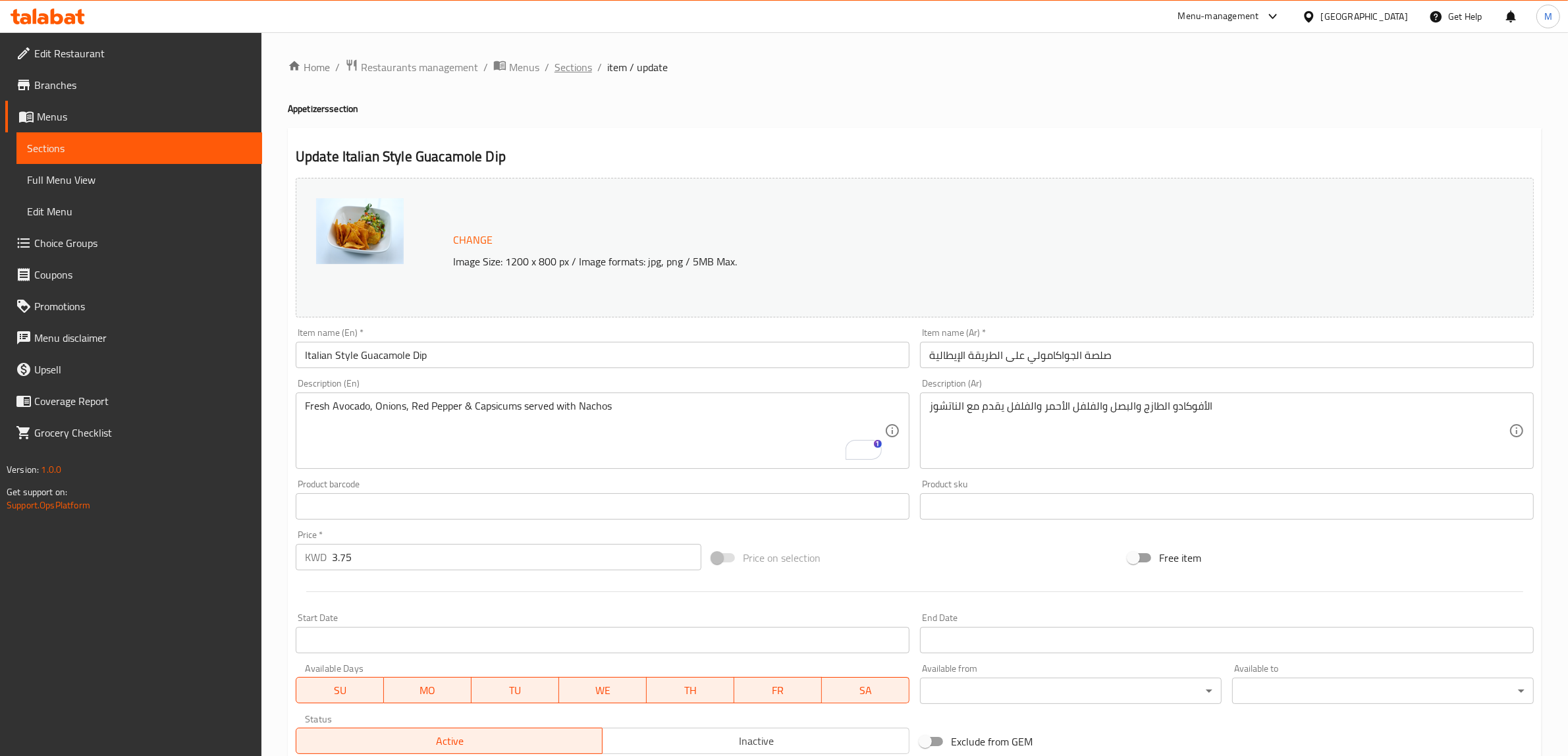
click at [582, 69] on span "Sections" at bounding box center [573, 67] width 38 height 16
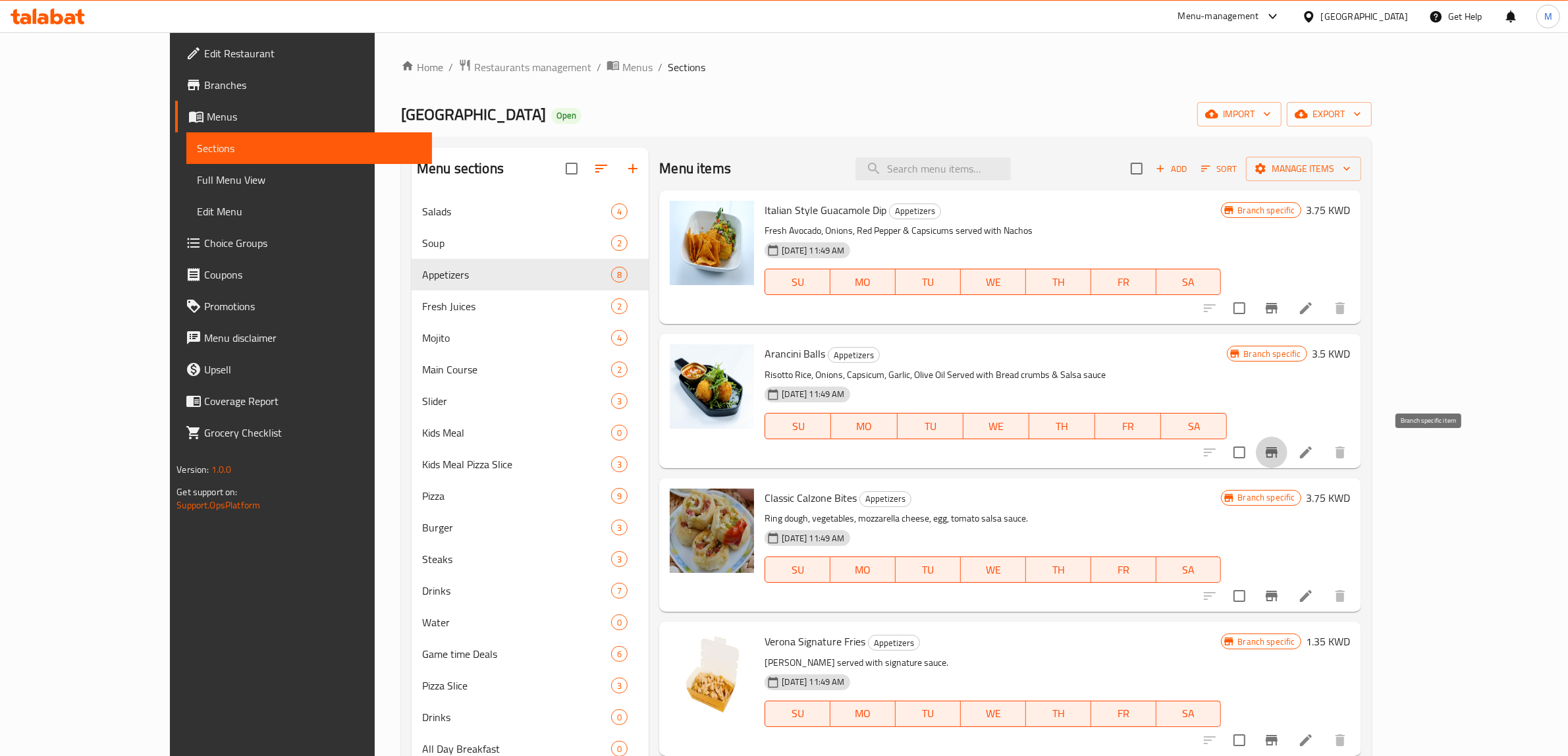
click at [1288, 459] on button "Branch-specific-item" at bounding box center [1272, 452] width 31 height 31
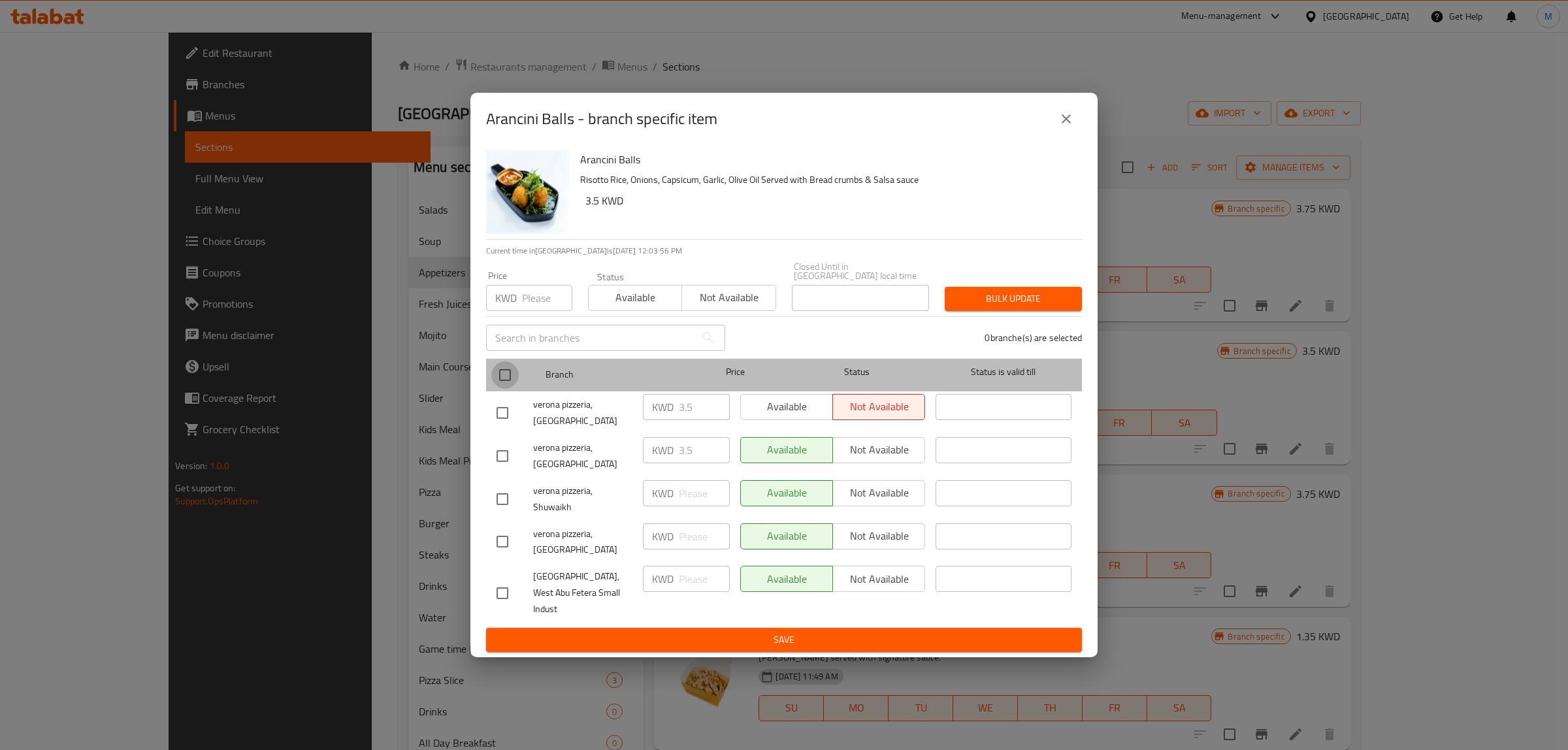
click at [500, 389] on input "checkbox" at bounding box center [505, 375] width 28 height 28
checkbox input "true"
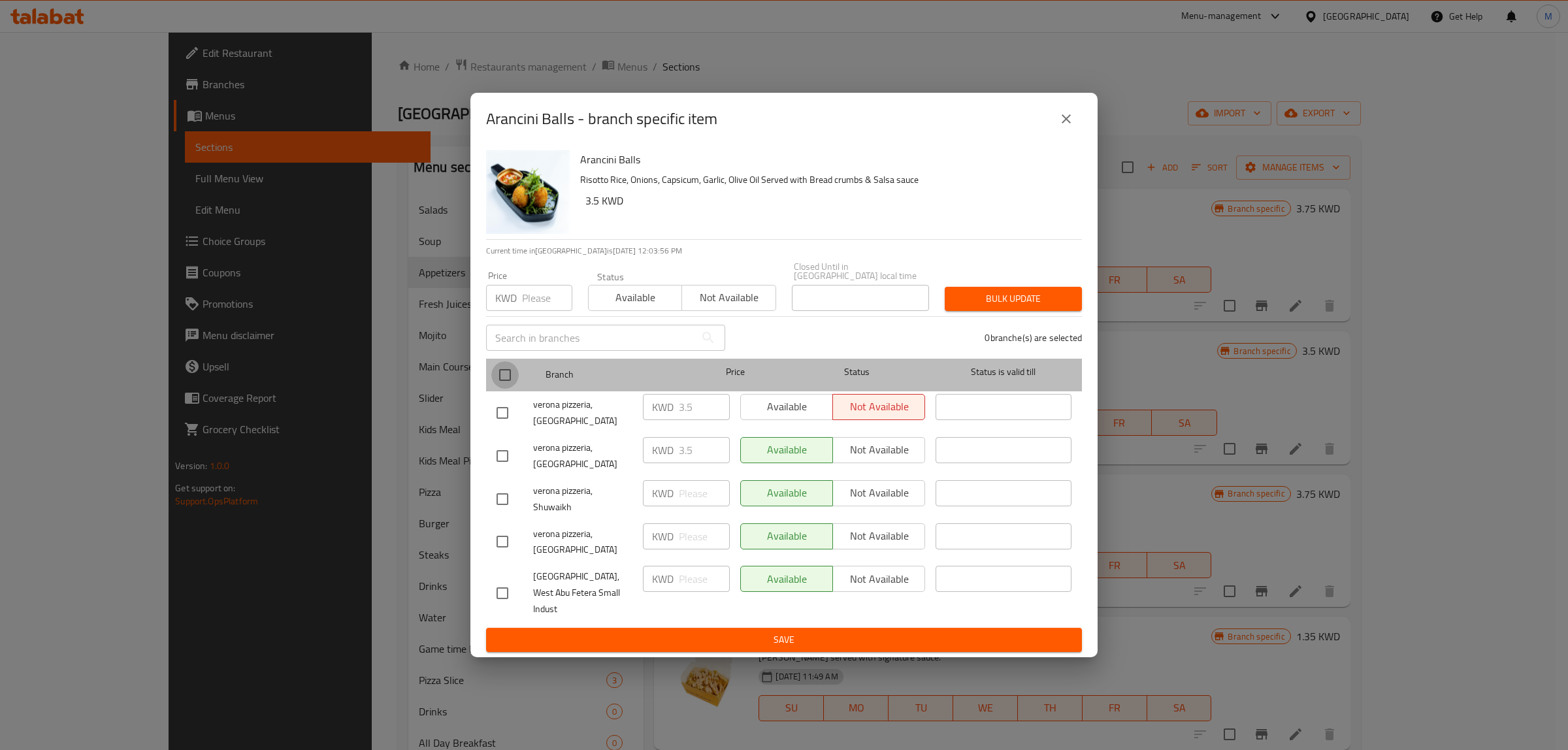
checkbox input "true"
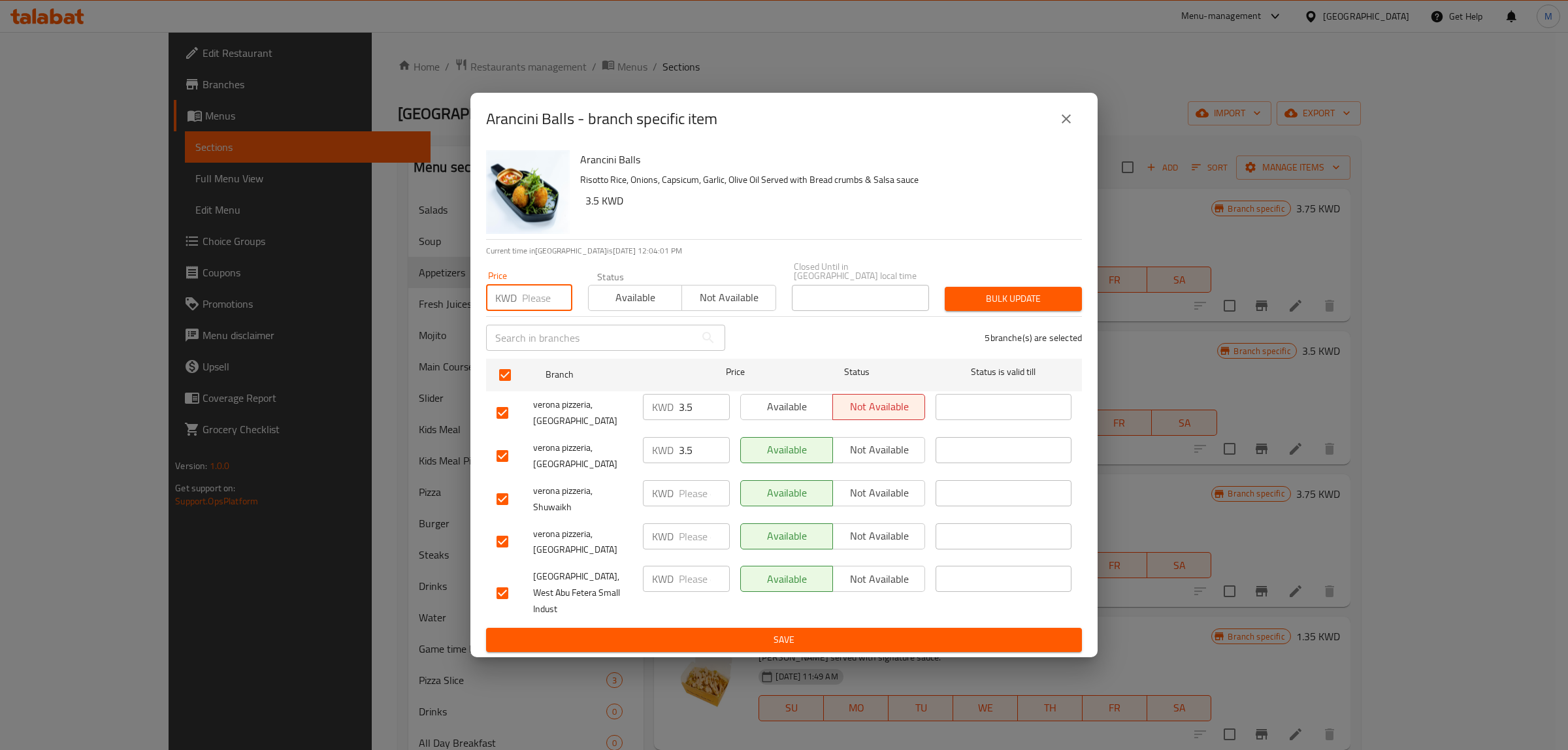
click at [547, 311] on input "number" at bounding box center [547, 297] width 50 height 26
paste input "3.50"
type input "3.50"
click at [993, 335] on div "5 branche(s) are selected" at bounding box center [911, 337] width 357 height 47
click at [999, 308] on span "Bulk update" at bounding box center [1013, 299] width 117 height 17
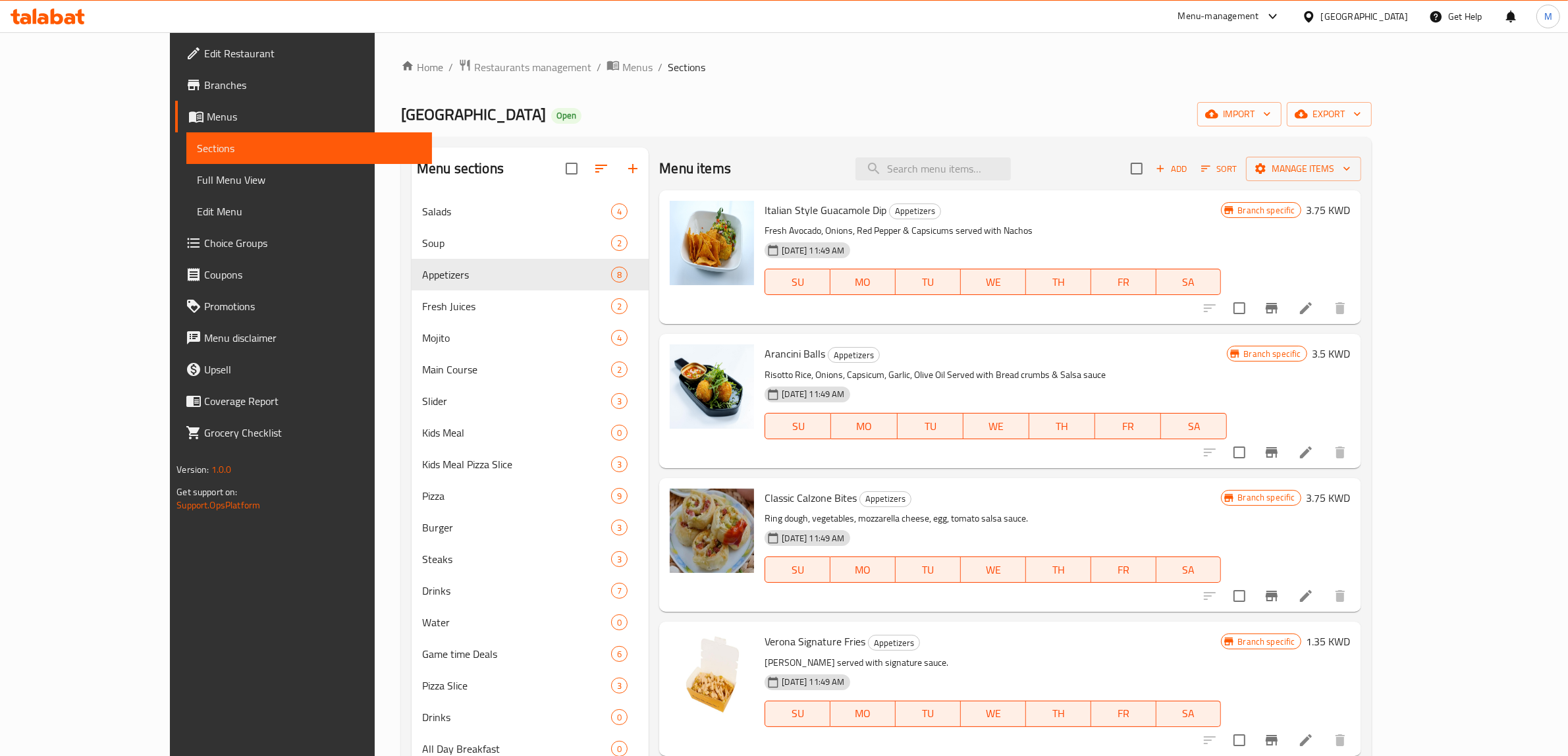
click at [1325, 459] on li at bounding box center [1306, 452] width 37 height 24
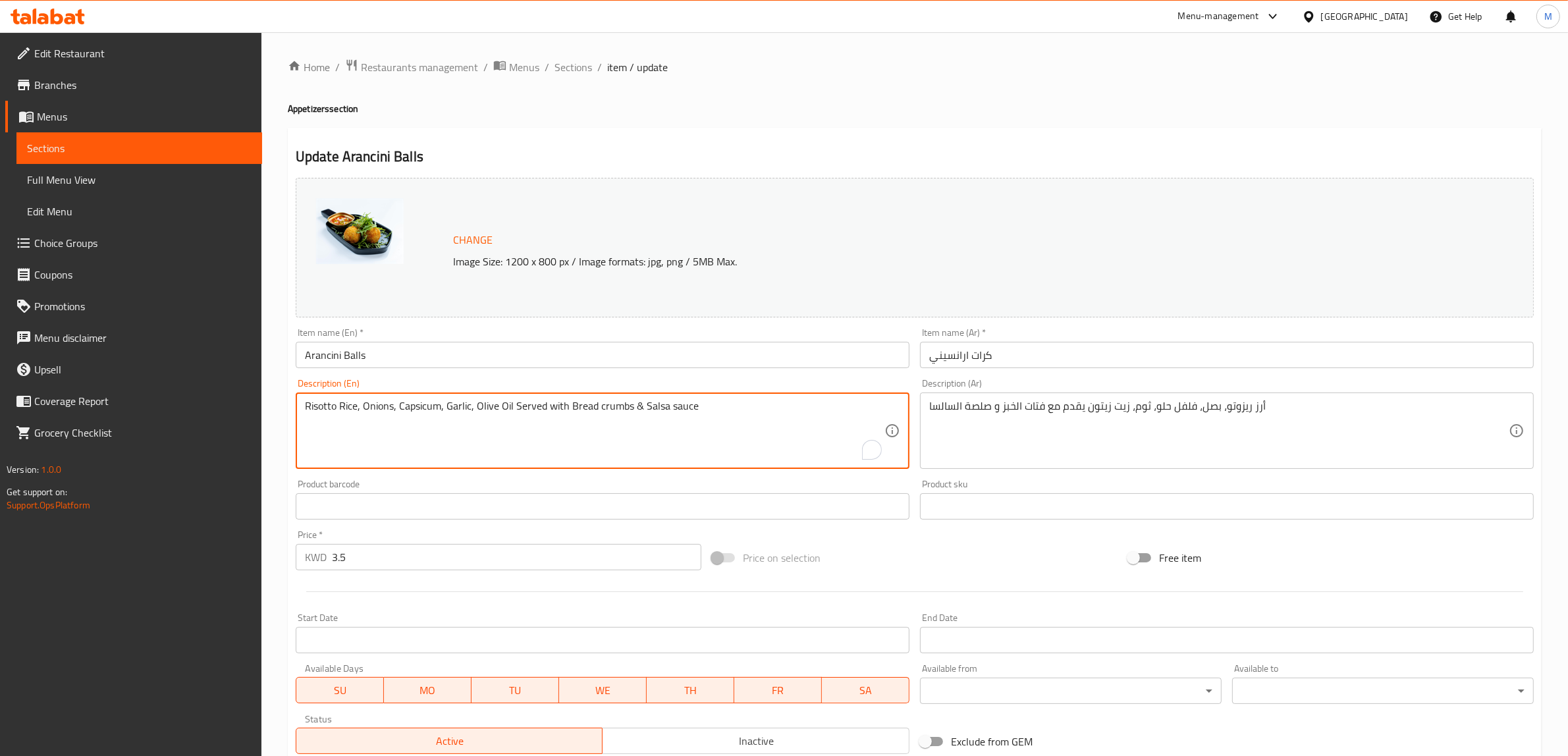
paste textarea "Risotto Rice, Onions, Capsicum, Garlic, Olive Oil Served with Bread crumbs & Sa…"
type textarea "Risotto Rice, Onions, Capsicum, Garlic, Olive Oil Served with Bread crumbs & Sa…"
click at [479, 417] on textarea "Risotto Rice, Onions, Capsicum, Garlic, Olive Oil Served with Bread crumbs & Sa…" at bounding box center [595, 431] width 580 height 63
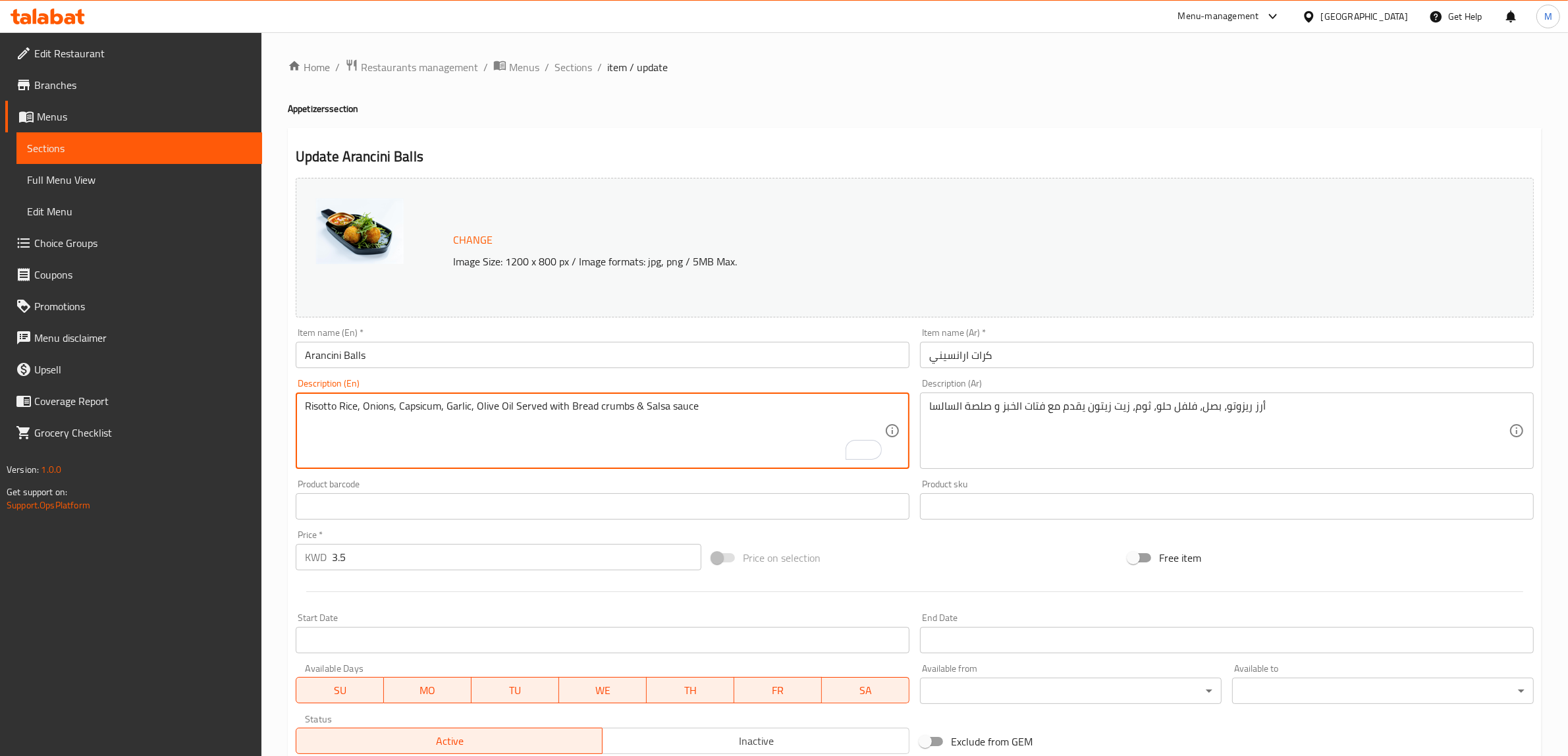
click at [712, 413] on textarea "Risotto Rice, Onions, Capsicum, Garlic, Olive Oil Served with Bread crumbs & Sa…" at bounding box center [595, 431] width 580 height 63
click at [745, 411] on textarea "Risotto rice, onions, capsicum, garlic, olive oil served with bread crumbs & sa…" at bounding box center [595, 431] width 580 height 63
click at [818, 424] on textarea "Risotto rice, onions, capsicum, garlic, olive oil served with bread crumbs & sa…" at bounding box center [595, 431] width 580 height 63
click at [653, 406] on textarea "Risotto rice, onions, capsicum, garlic, olive oil served with bread crumbs & sa…" at bounding box center [595, 431] width 580 height 63
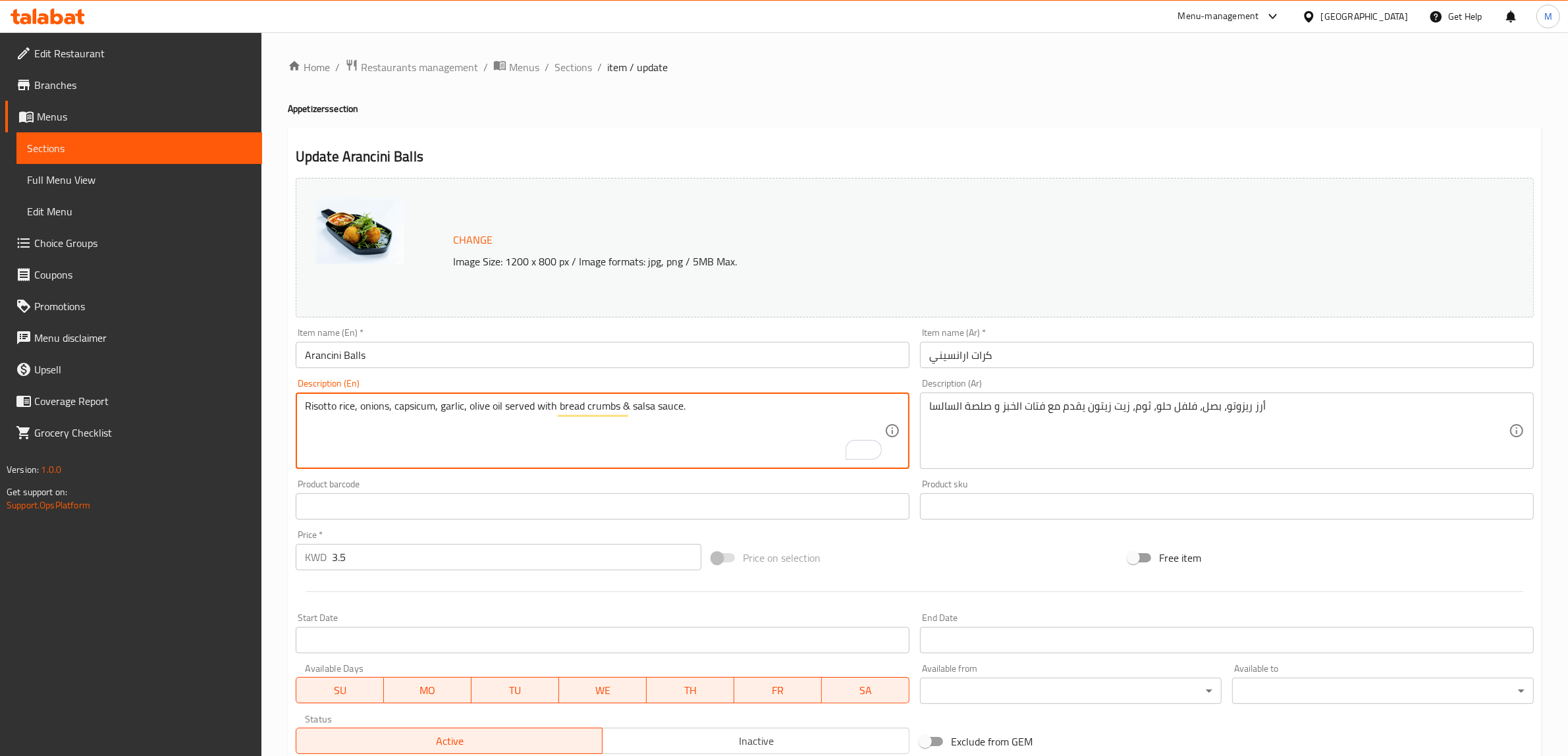
click at [653, 406] on textarea "Risotto rice, onions, capsicum, garlic, olive oil served with bread crumbs & sa…" at bounding box center [595, 431] width 580 height 63
type textarea "Risotto rice, onions, capsicum, garlic, olive oil served with bread crumbs & sa…"
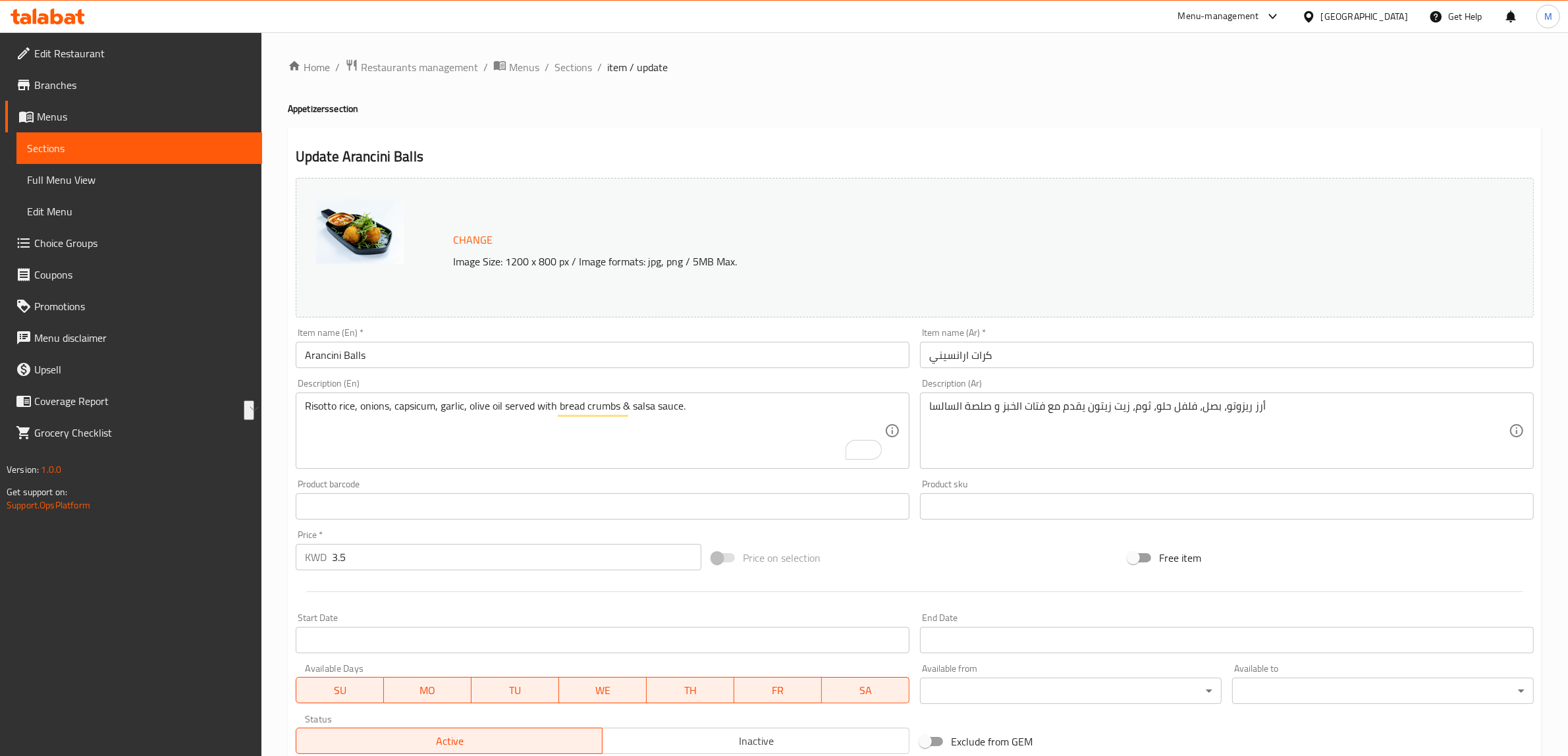
click at [841, 538] on div "Change Image Size: 1200 x 800 px / Image formats: jpg, png / 5MB Max. Item name…" at bounding box center [915, 466] width 1249 height 587
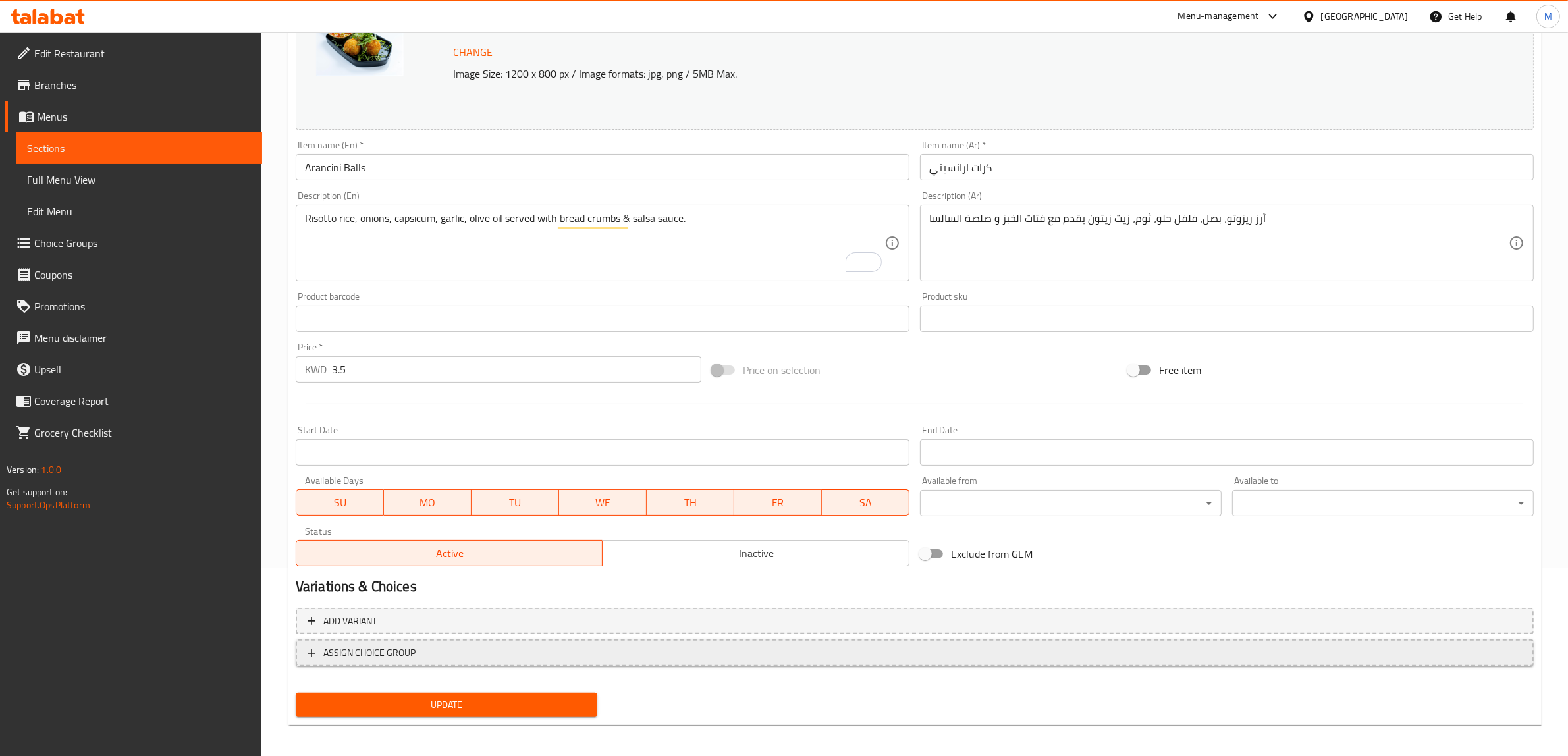
scroll to position [192, 0]
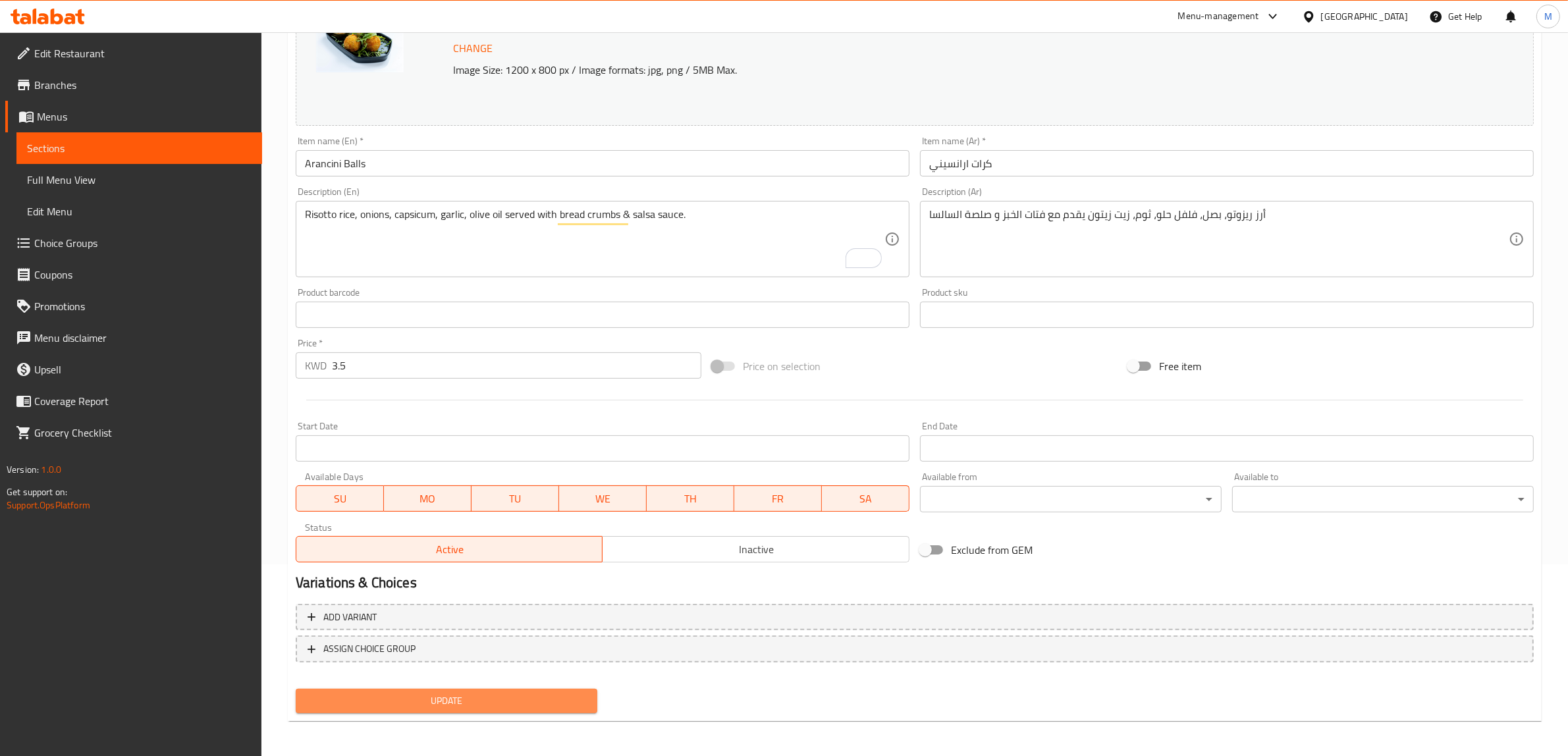
click at [463, 694] on span "Update" at bounding box center [446, 701] width 280 height 17
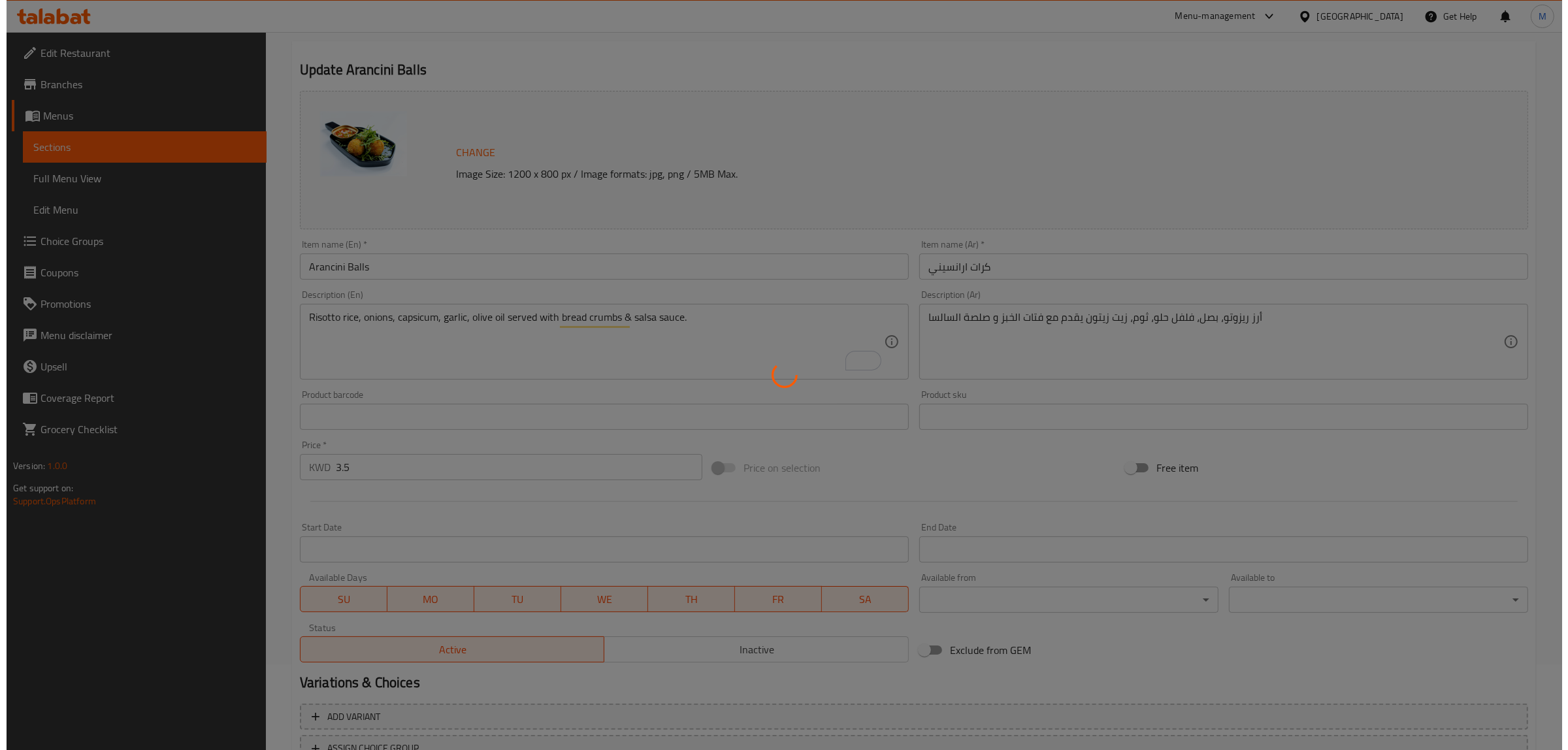
scroll to position [0, 0]
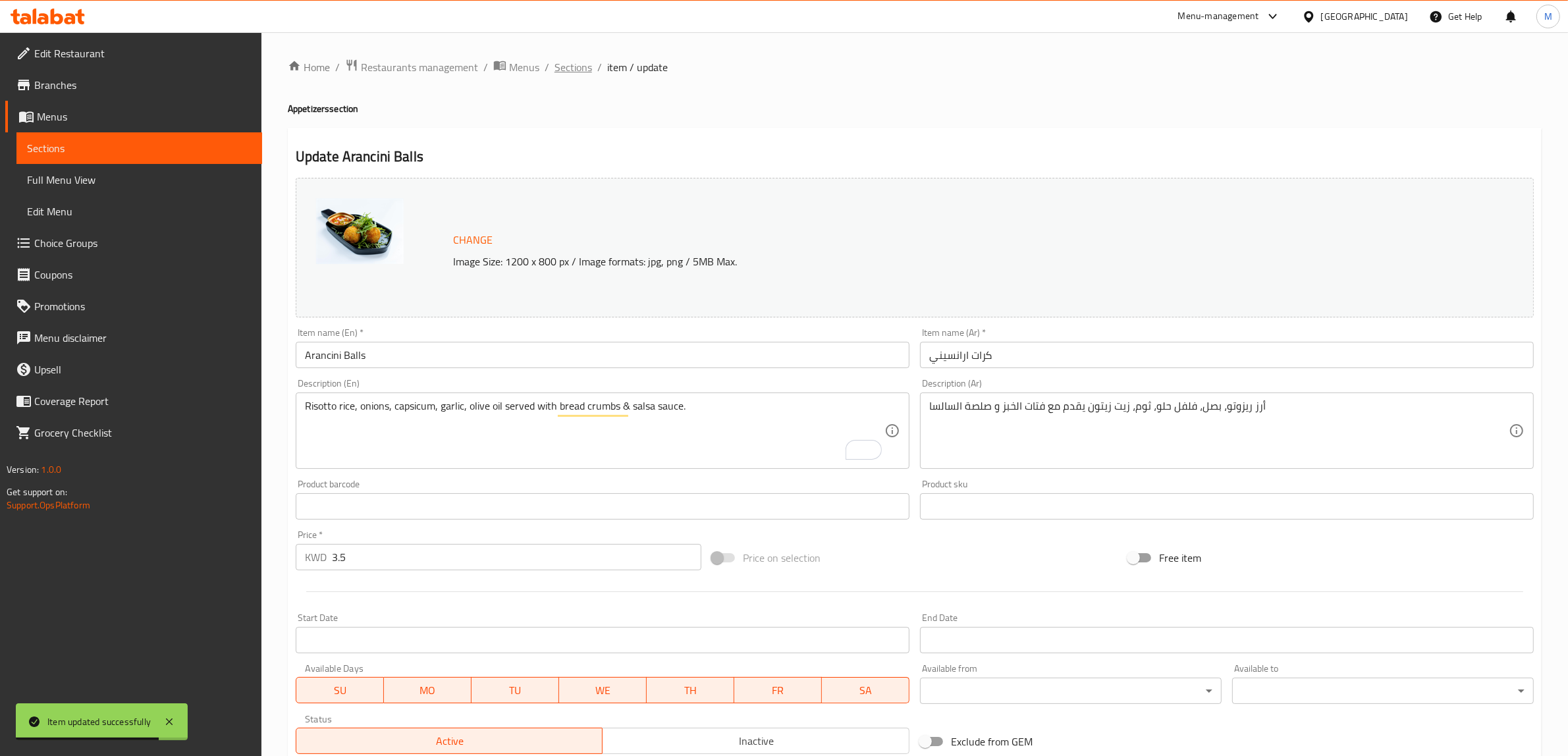
click at [576, 72] on span "Sections" at bounding box center [573, 67] width 38 height 16
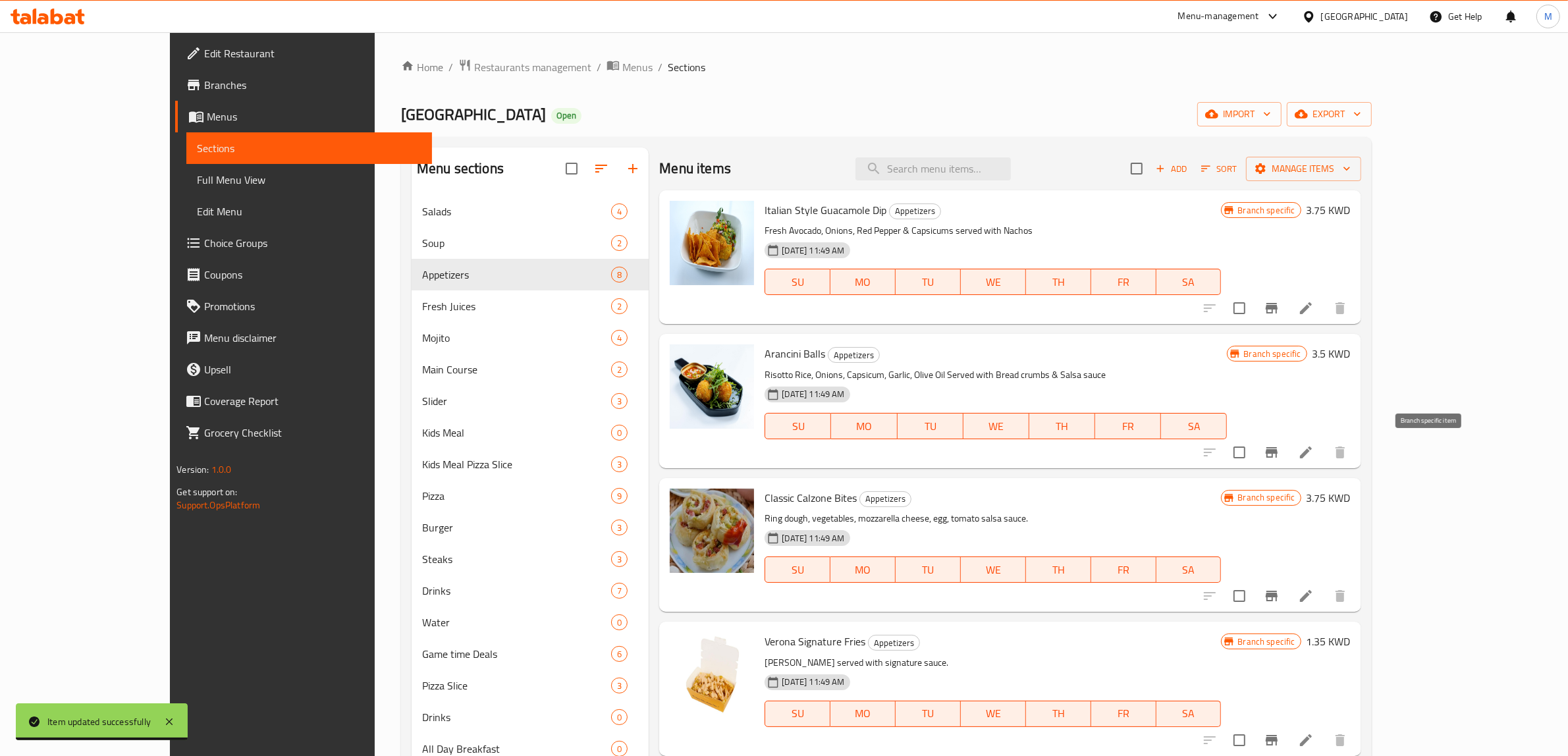
click at [1279, 447] on icon "Branch-specific-item" at bounding box center [1271, 452] width 16 height 16
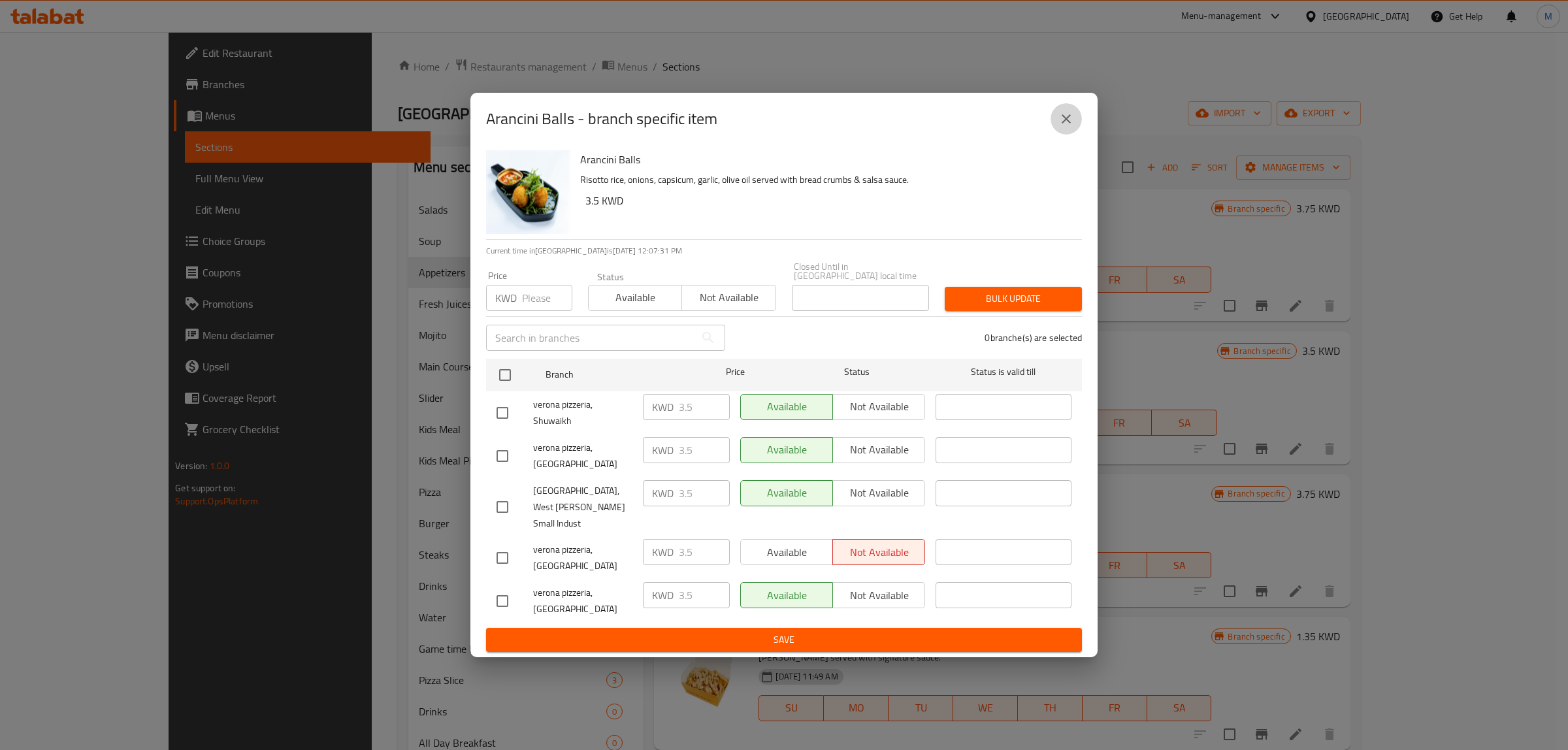
click at [1066, 127] on icon "close" at bounding box center [1065, 118] width 16 height 16
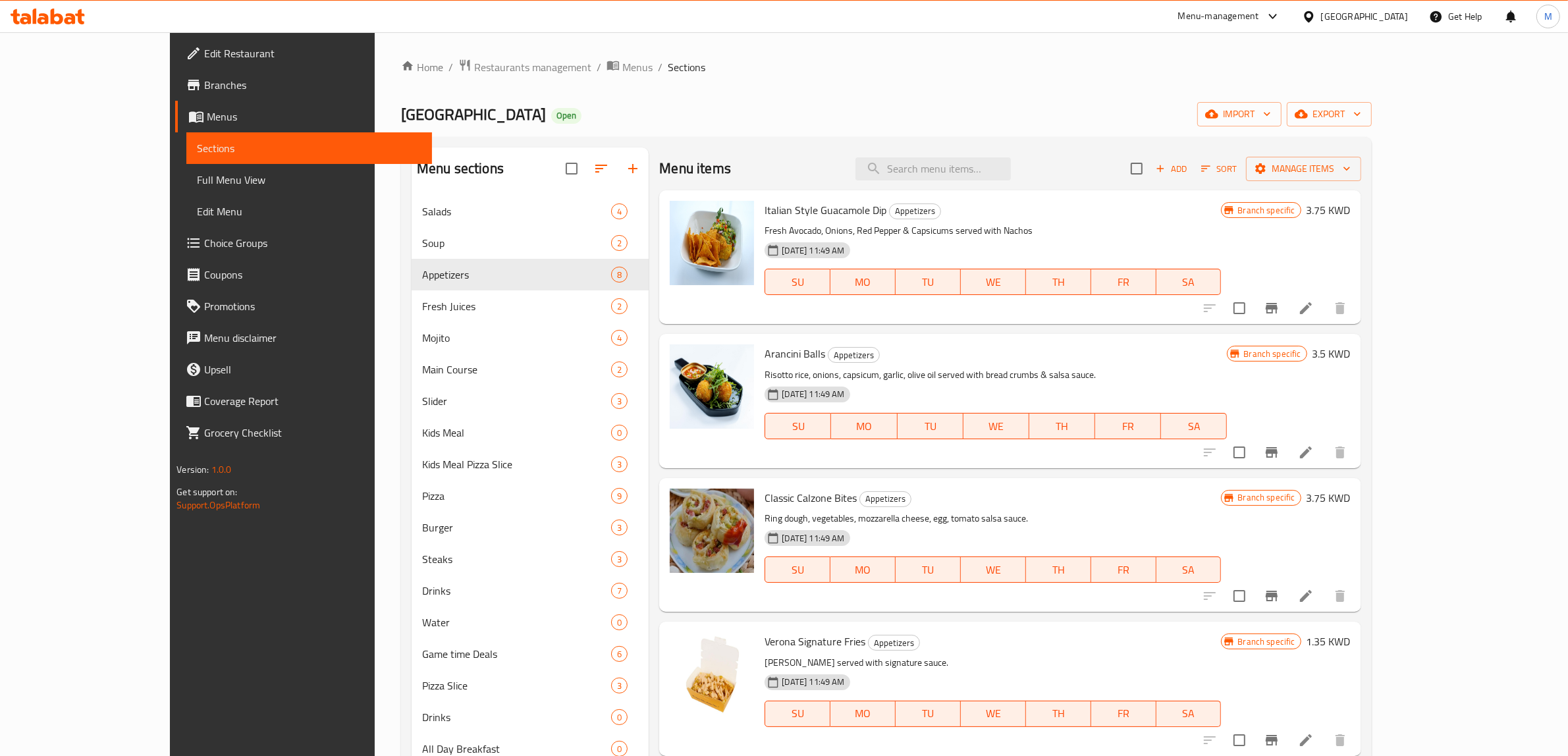
click at [1102, 370] on p "Risotto rice, onions, capsicum, garlic, olive oil served with bread crumbs & sa…" at bounding box center [996, 376] width 463 height 17
click at [1146, 198] on div "Italian Style Guacamole Dip Appetizers Fresh Avocado, Onions, Red Pepper & Caps…" at bounding box center [993, 256] width 467 height 123
click at [1011, 169] on input "search" at bounding box center [933, 168] width 155 height 23
paste input "CHICKEN PANE"
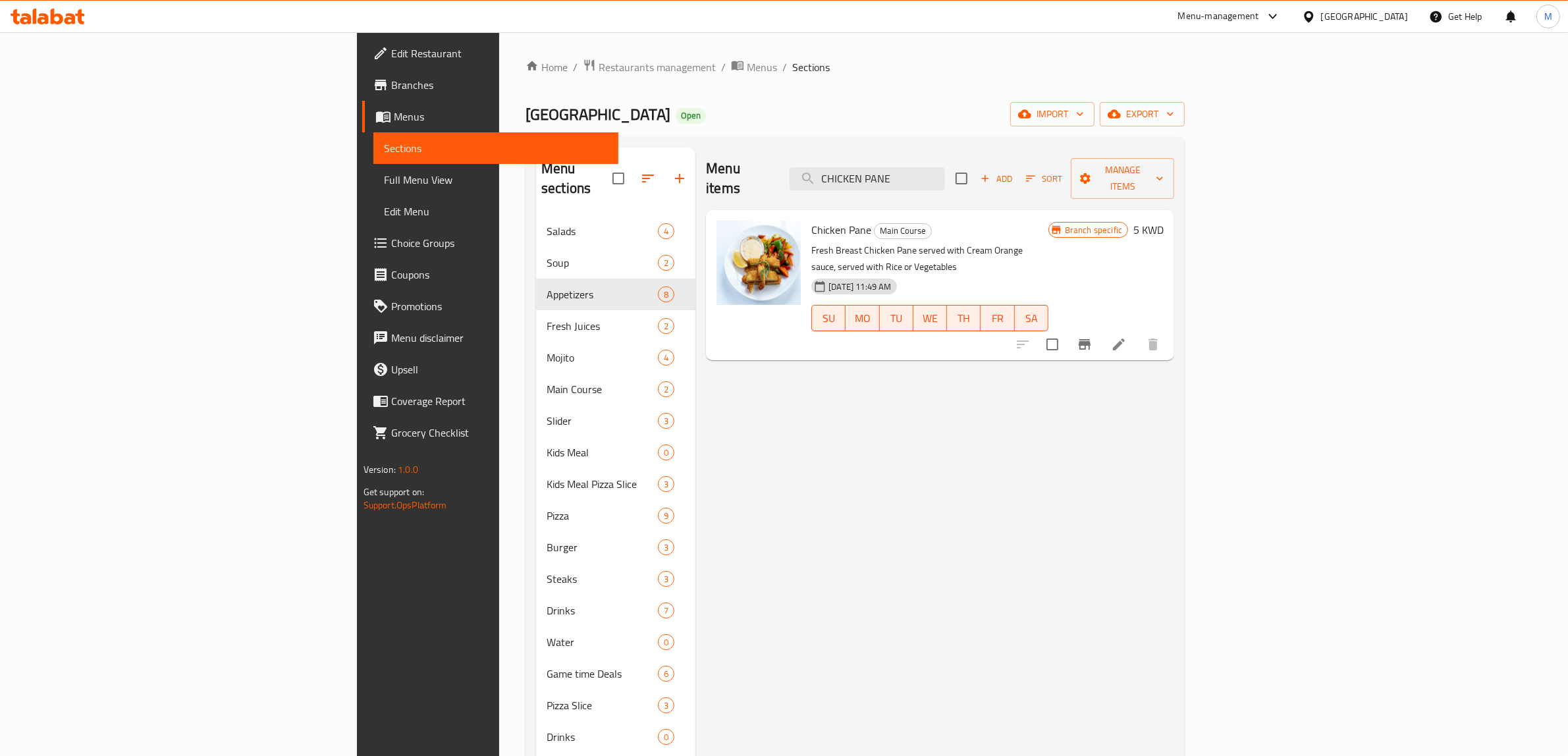
type input "CHICKEN PANE"
click at [672, 176] on icon "button" at bounding box center [679, 178] width 16 height 16
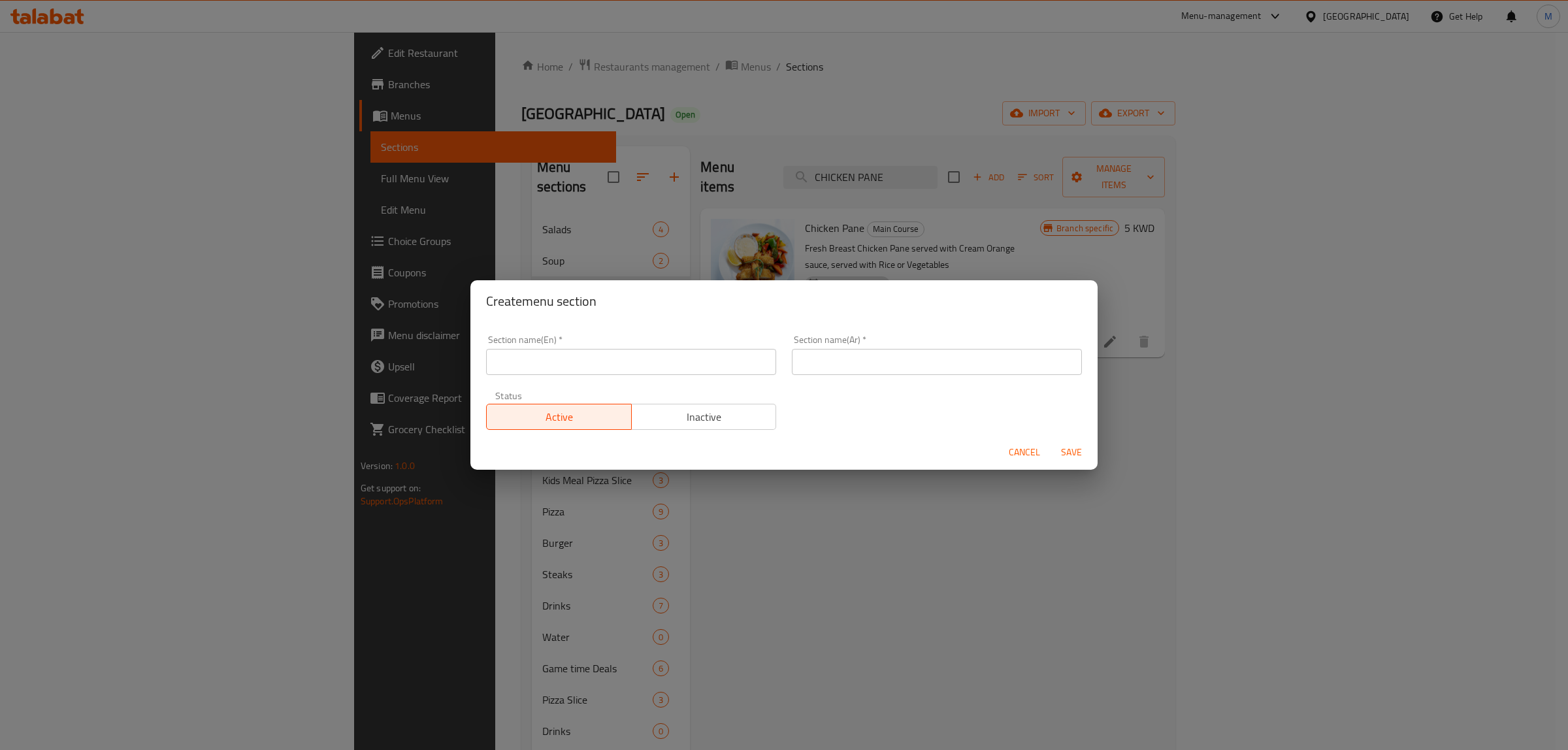
click at [648, 371] on input "text" at bounding box center [631, 362] width 290 height 26
paste input "VERONA NEW SPECIALTIES"
click at [648, 364] on input "VERONA NEW SPECIALTIES" at bounding box center [631, 362] width 290 height 26
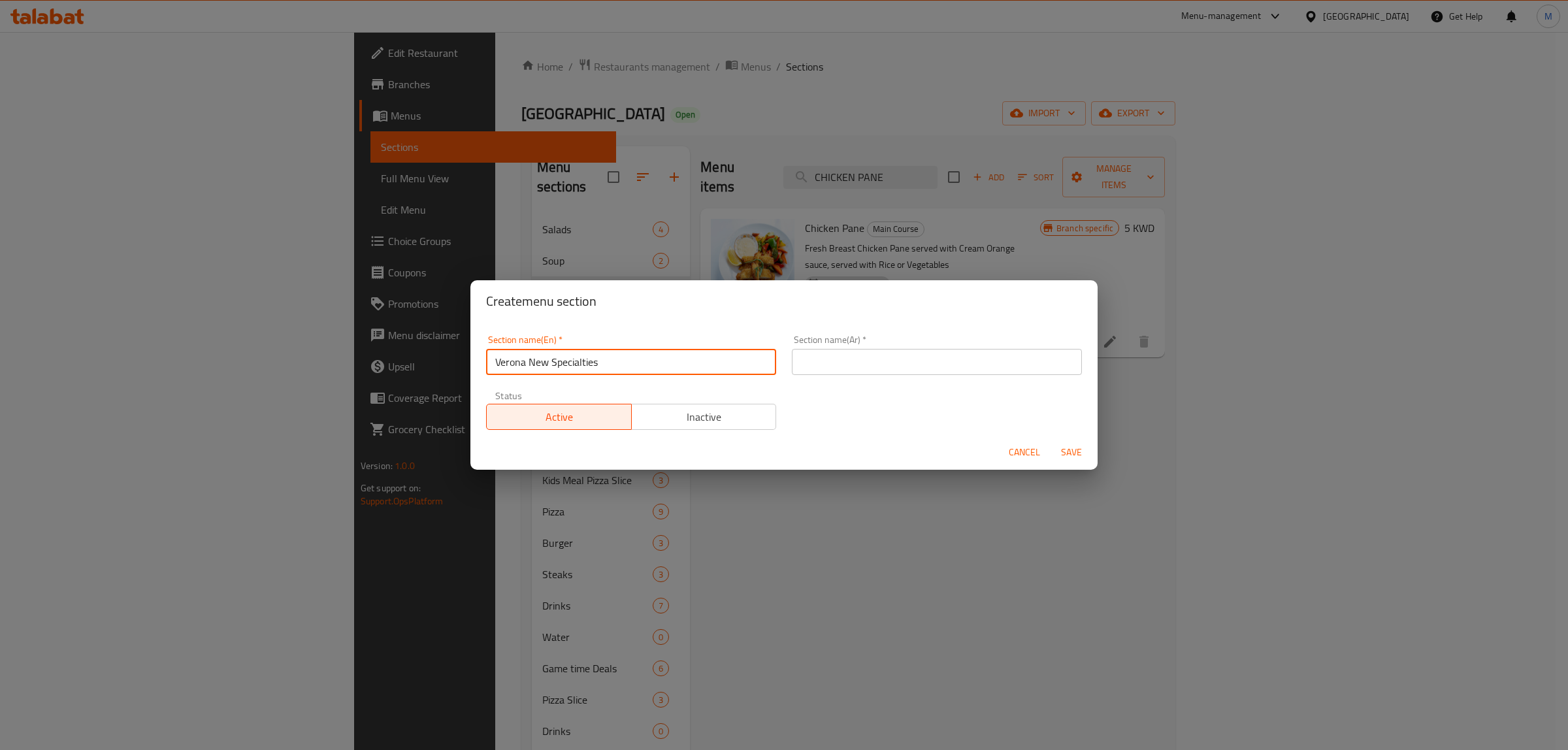
type input "Verona New Specialties"
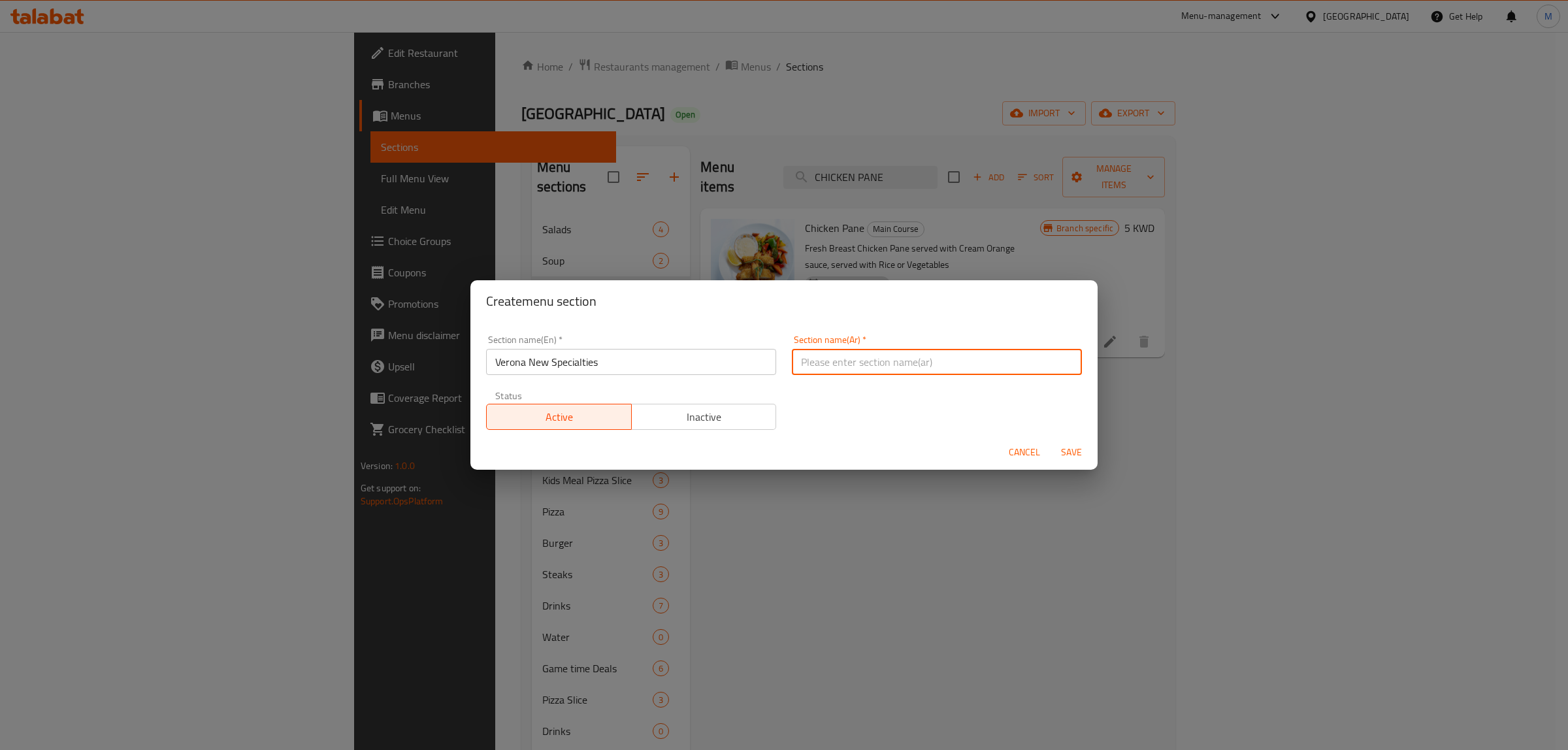
click at [1034, 357] on input "text" at bounding box center [937, 362] width 290 height 26
paste input "اطباقنا الجديدة الخاصة"
type input "اطباقنا الجديدة الخاصة"
click at [1076, 448] on span "Save" at bounding box center [1072, 453] width 31 height 17
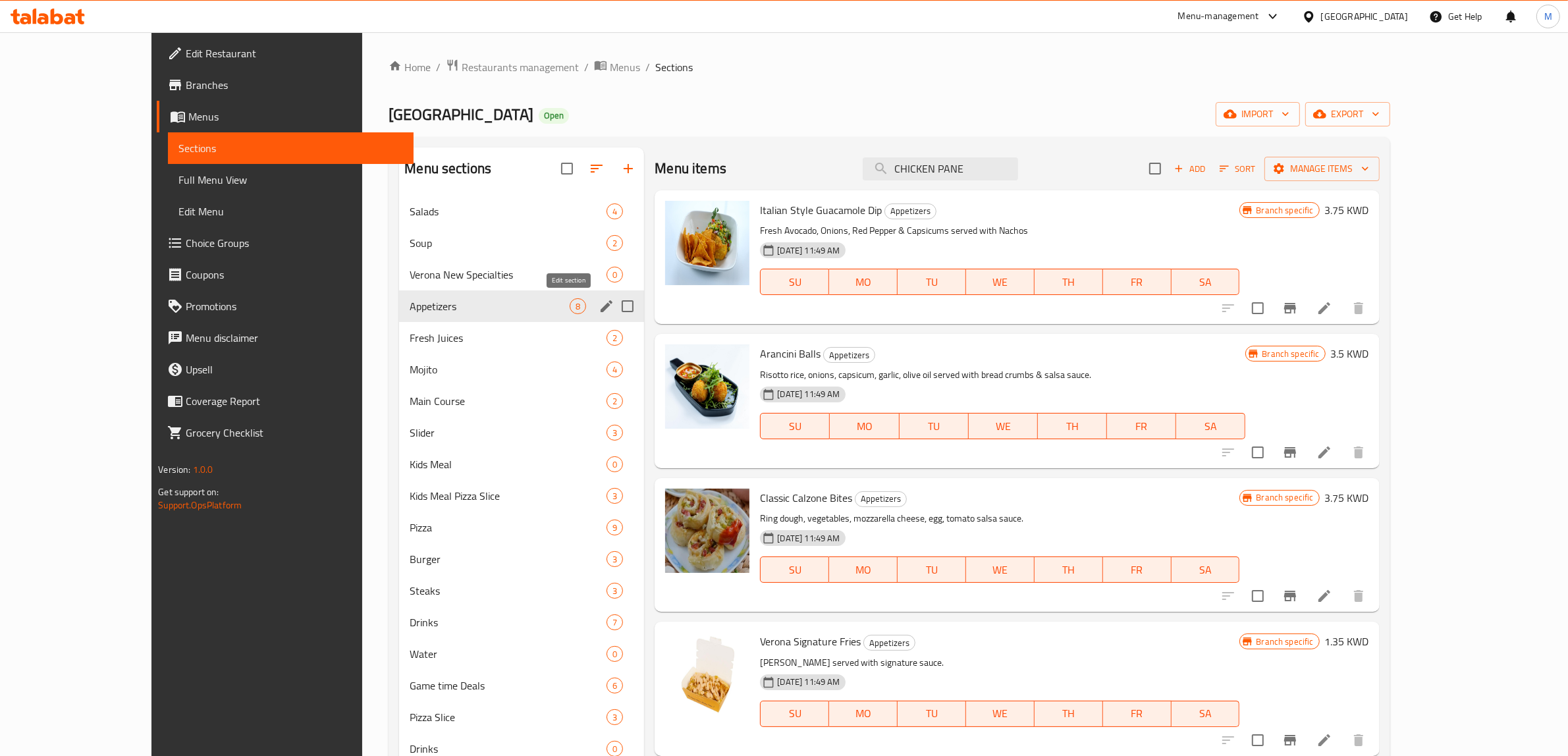
click at [600, 308] on icon "edit" at bounding box center [606, 306] width 12 height 12
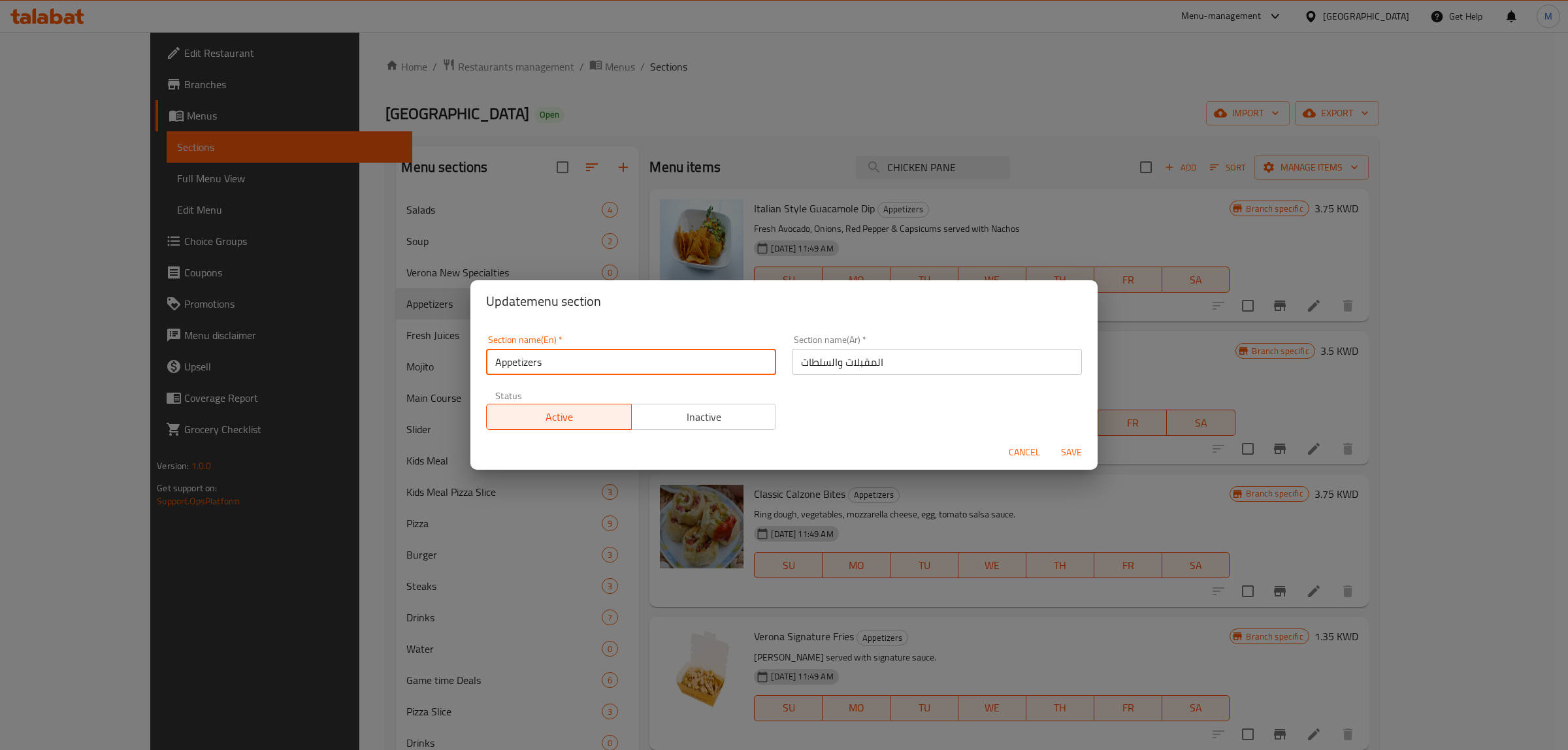
click at [573, 361] on input "Appetizers" at bounding box center [631, 362] width 290 height 26
paste input "STARTERS"
type input "STARTERS"
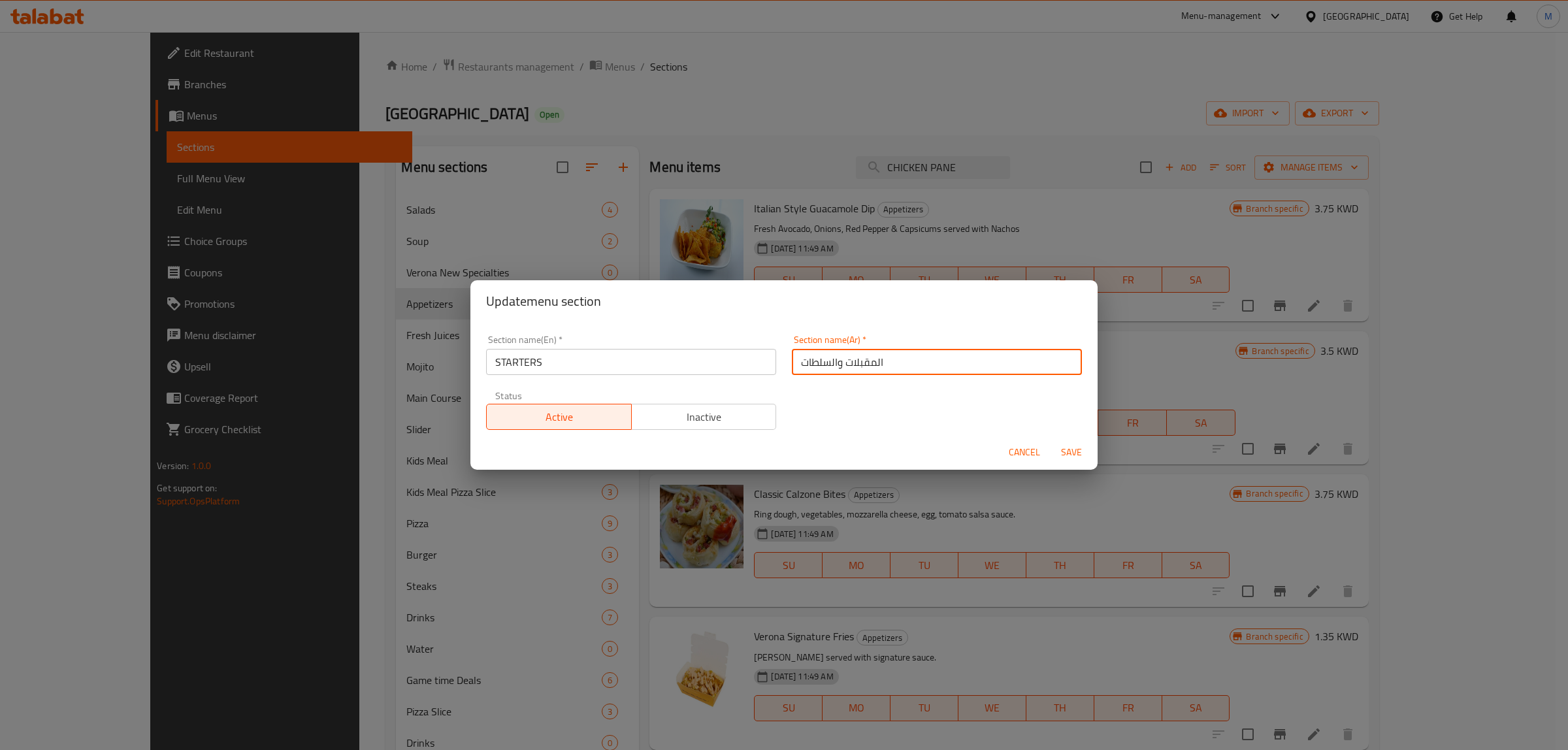
drag, startPoint x: 837, startPoint y: 358, endPoint x: 765, endPoint y: 357, distance: 72.0
click at [765, 357] on div "Section name(En)   * STARTERS Section name(En) * Section name(Ar)   * المقبلات …" at bounding box center [784, 383] width 611 height 110
type input "المقبلات"
click at [1080, 448] on span "Save" at bounding box center [1072, 453] width 31 height 17
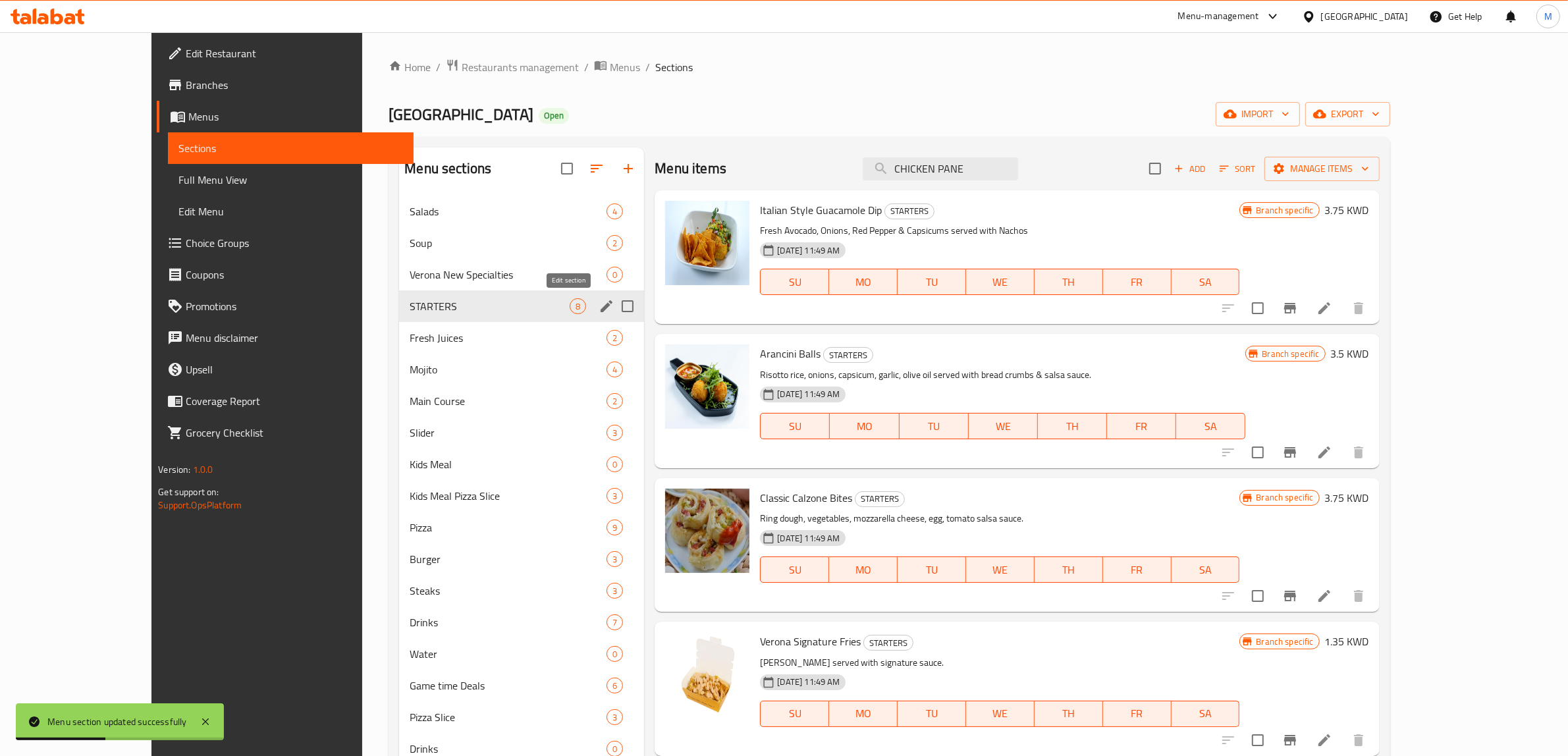
click at [599, 310] on icon "edit" at bounding box center [606, 306] width 16 height 16
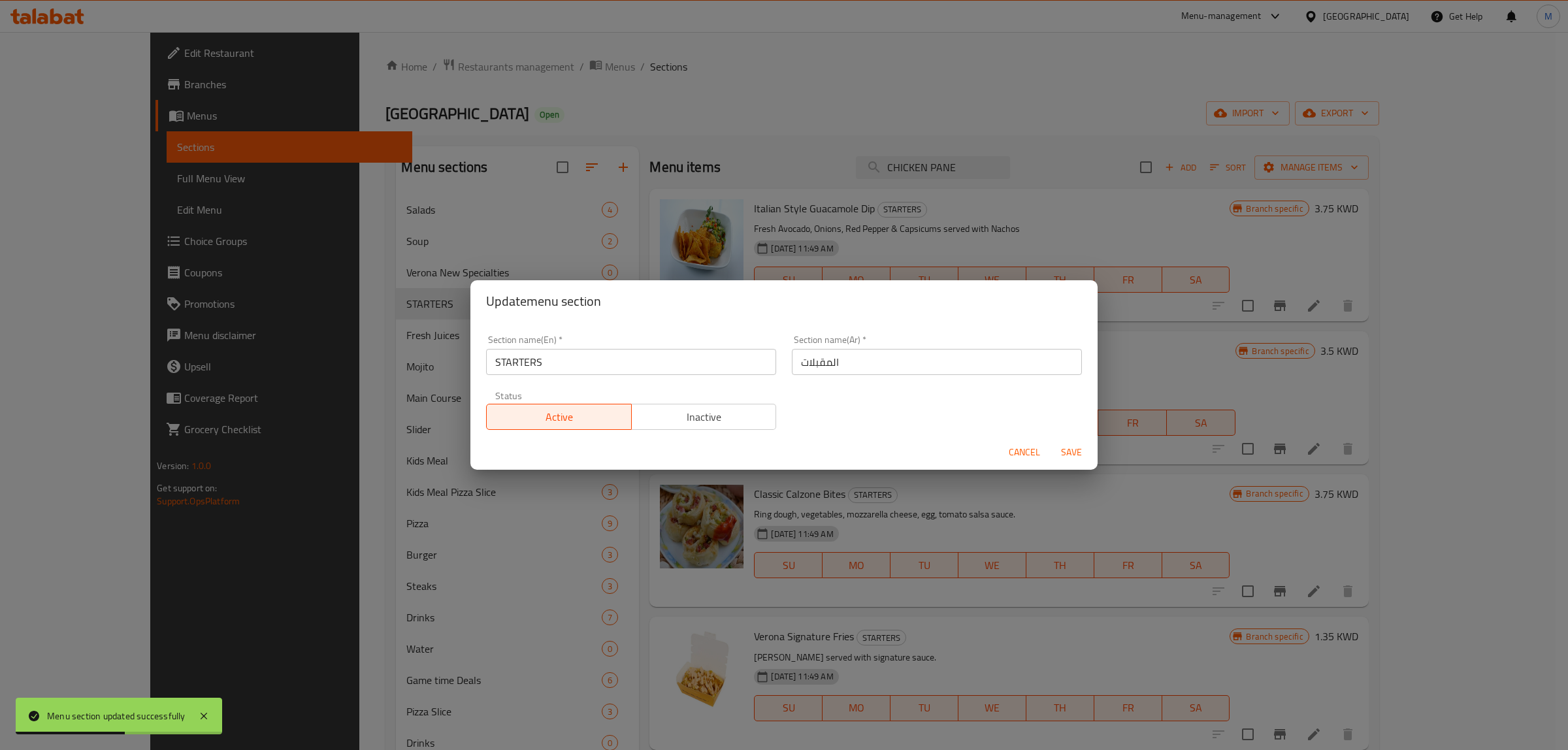
click at [563, 357] on input "STARTERS" at bounding box center [631, 362] width 290 height 26
type input "Starters"
click at [1072, 455] on span "Save" at bounding box center [1072, 453] width 31 height 17
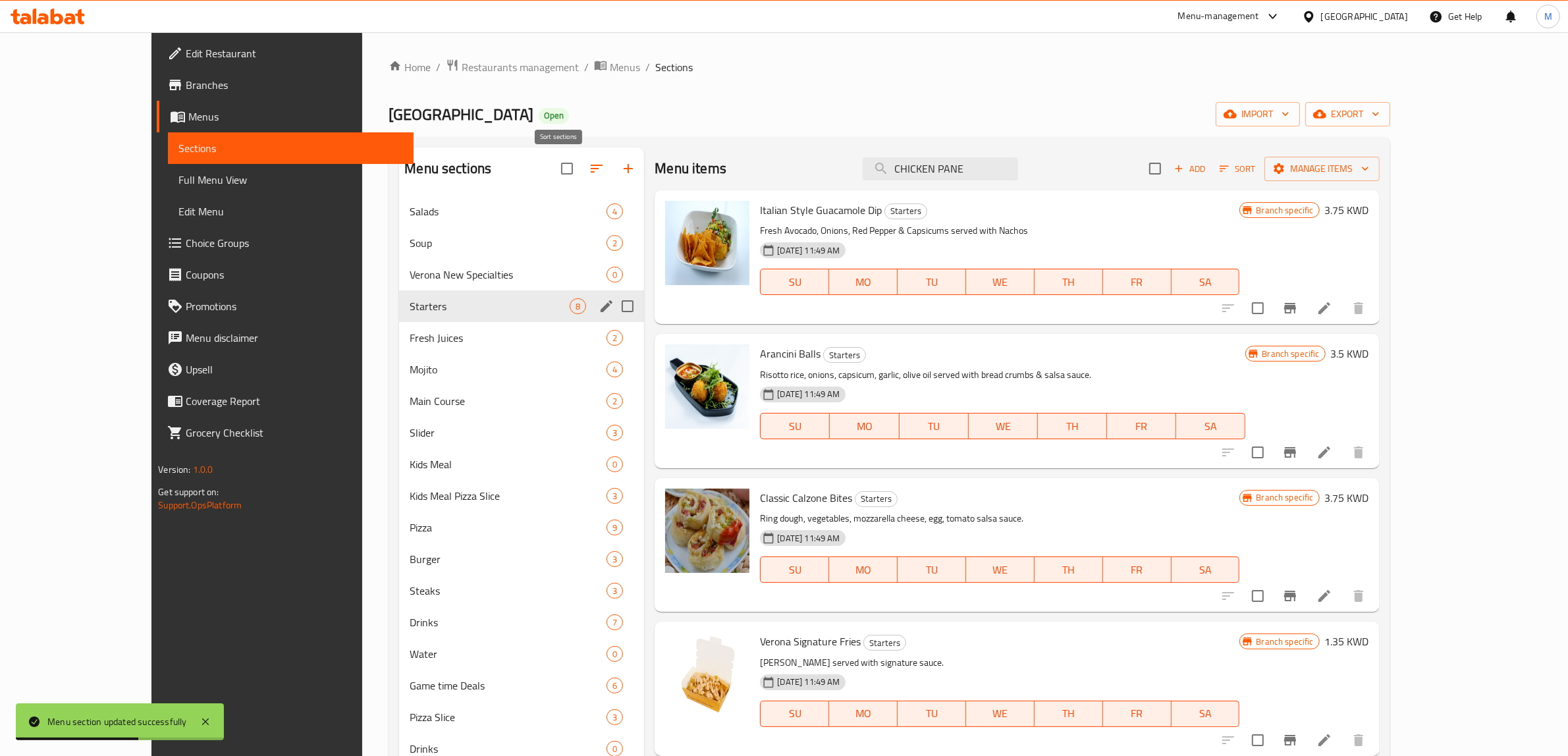
click at [589, 172] on icon "button" at bounding box center [597, 168] width 16 height 16
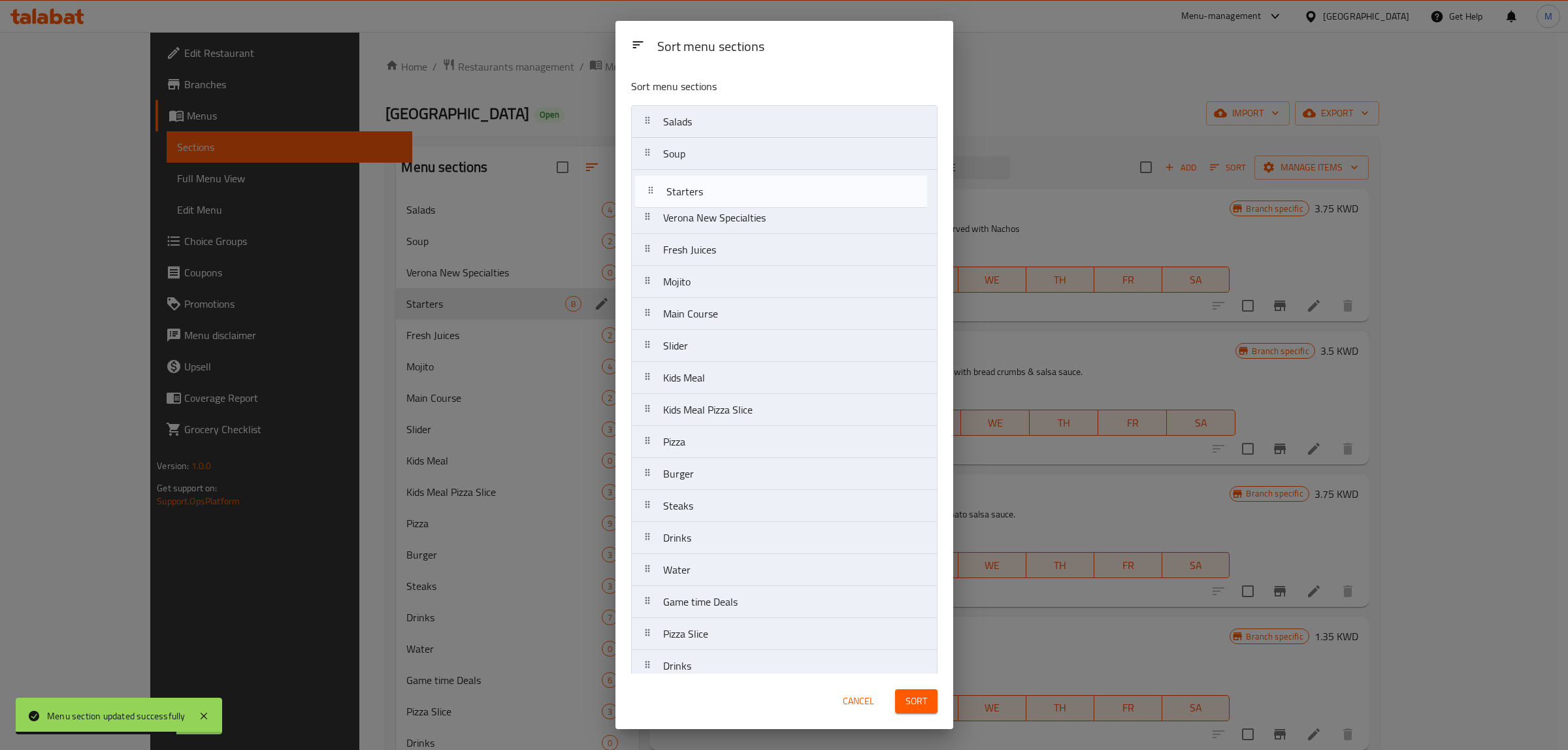
drag, startPoint x: 714, startPoint y: 226, endPoint x: 718, endPoint y: 196, distance: 30.3
click at [718, 196] on nav "Salads Soup Verona New Specialties Starters Fresh Juices Mojito Main Course Sli…" at bounding box center [784, 522] width 306 height 834
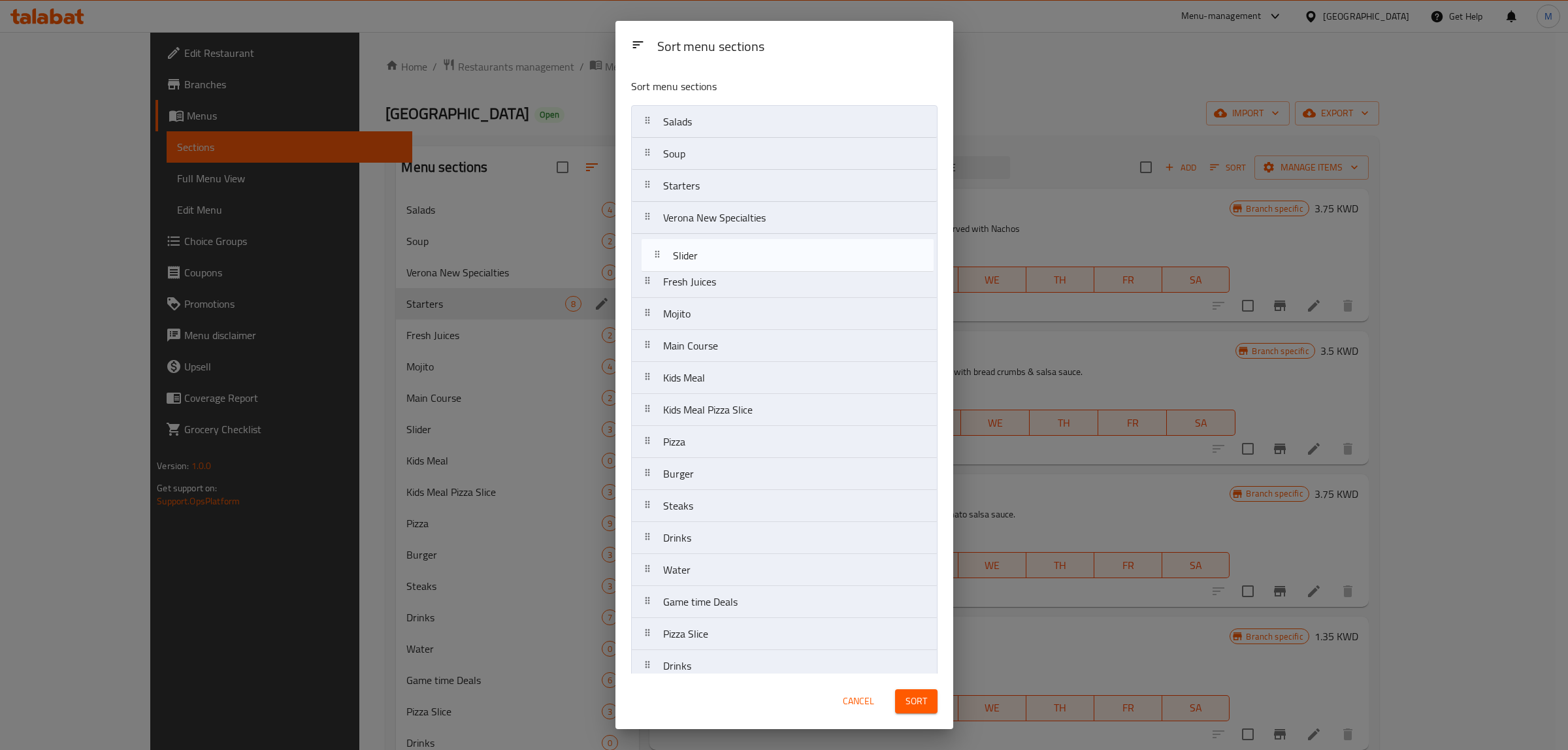
drag, startPoint x: 748, startPoint y: 345, endPoint x: 758, endPoint y: 251, distance: 94.5
click at [758, 251] on nav "Salads Soup Starters Verona New Specialties Fresh Juices Mojito Main Course Sli…" at bounding box center [784, 522] width 306 height 834
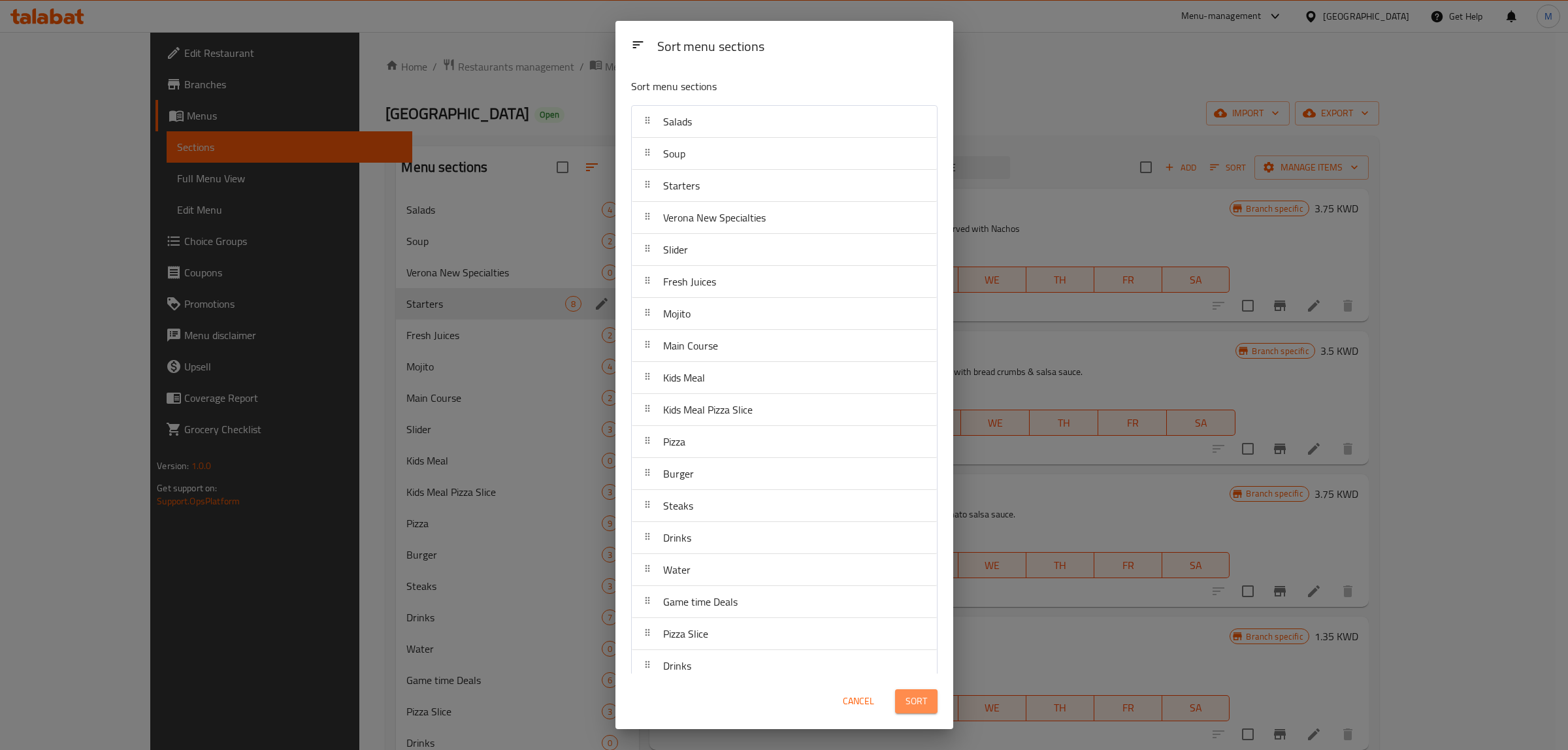
click at [909, 698] on span "Sort" at bounding box center [916, 701] width 21 height 17
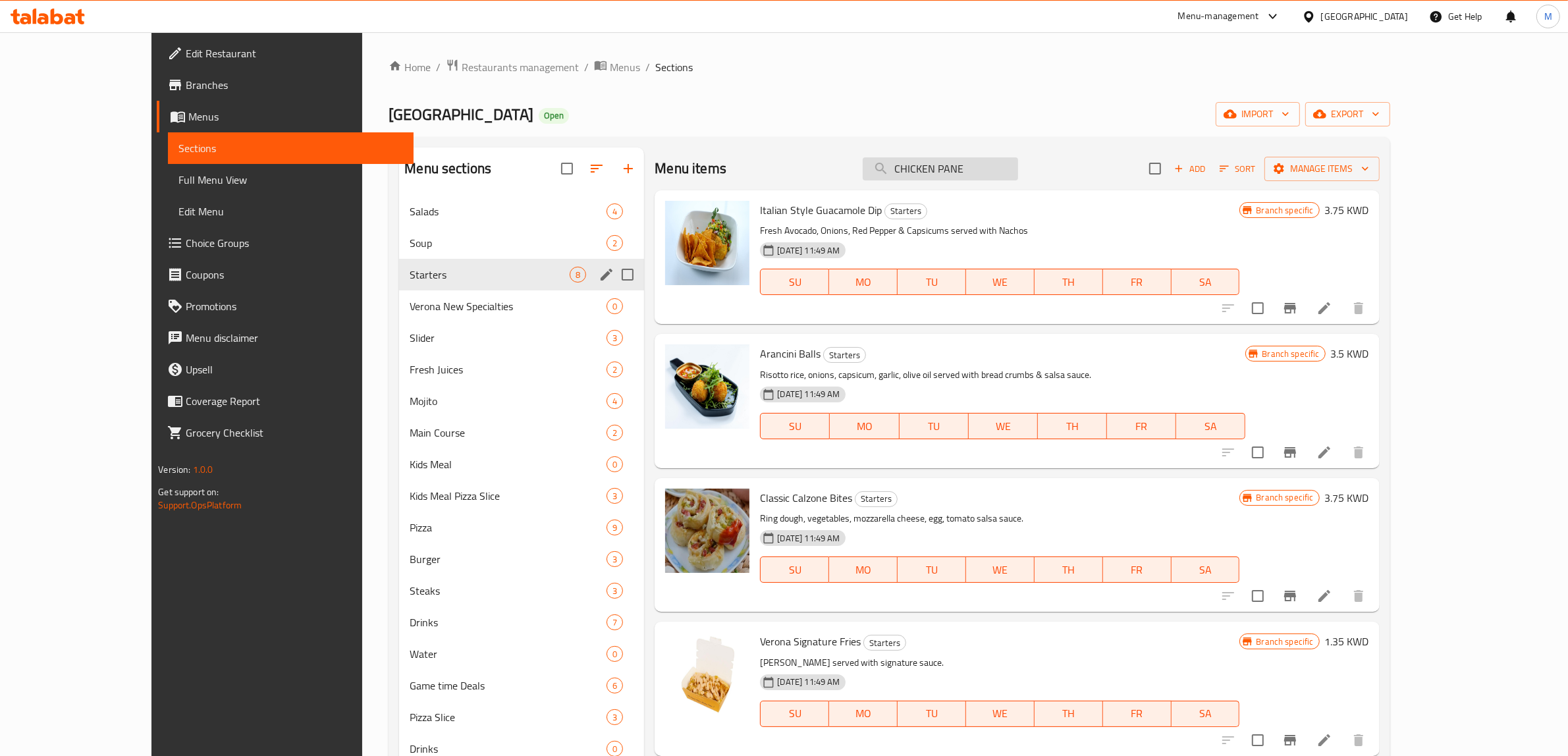
click at [1019, 164] on input "CHICKEN PANE" at bounding box center [941, 168] width 155 height 23
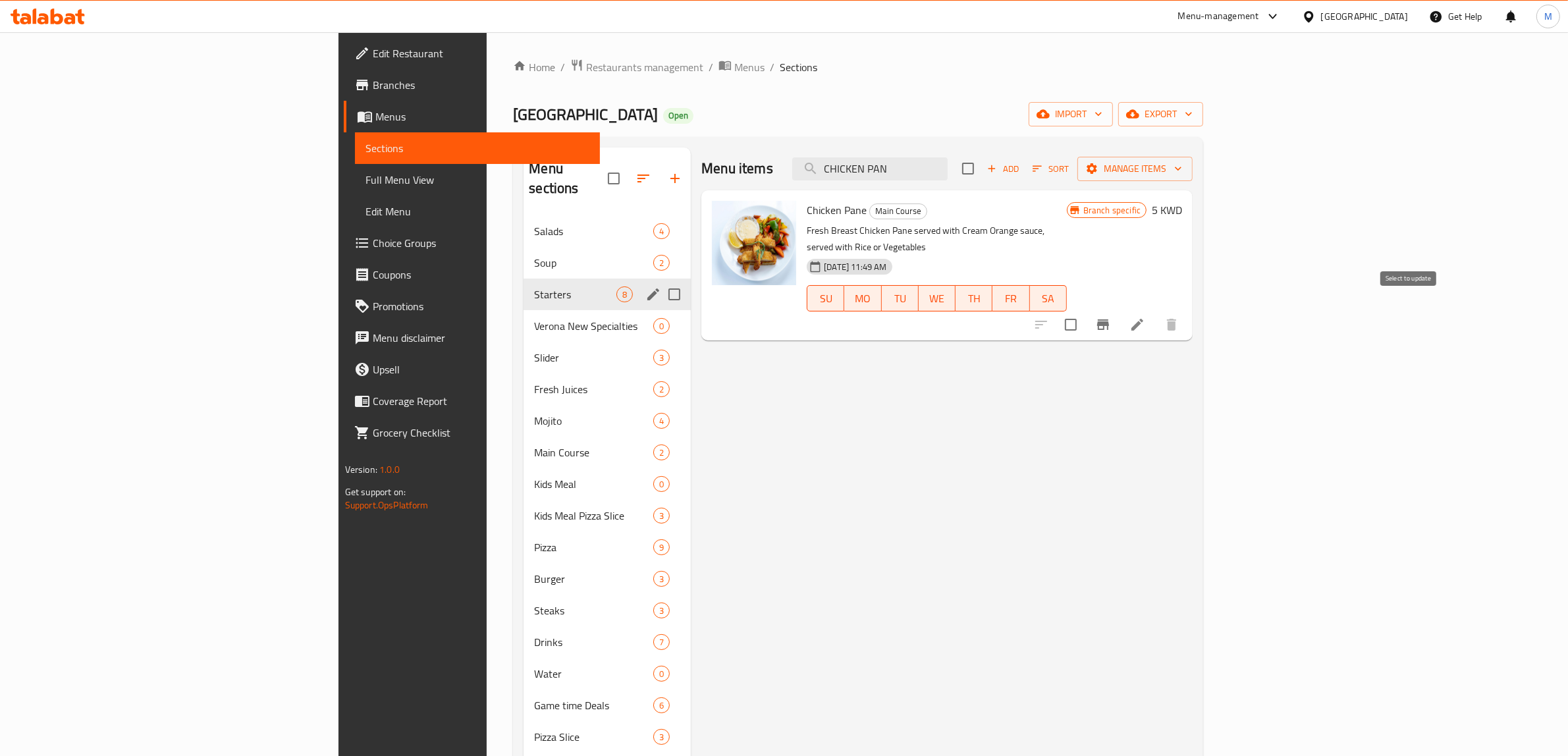
type input "CHICKEN PAN"
click at [1085, 311] on input "checkbox" at bounding box center [1071, 325] width 28 height 28
checkbox input "true"
click at [1182, 173] on span "Manage items" at bounding box center [1135, 169] width 94 height 17
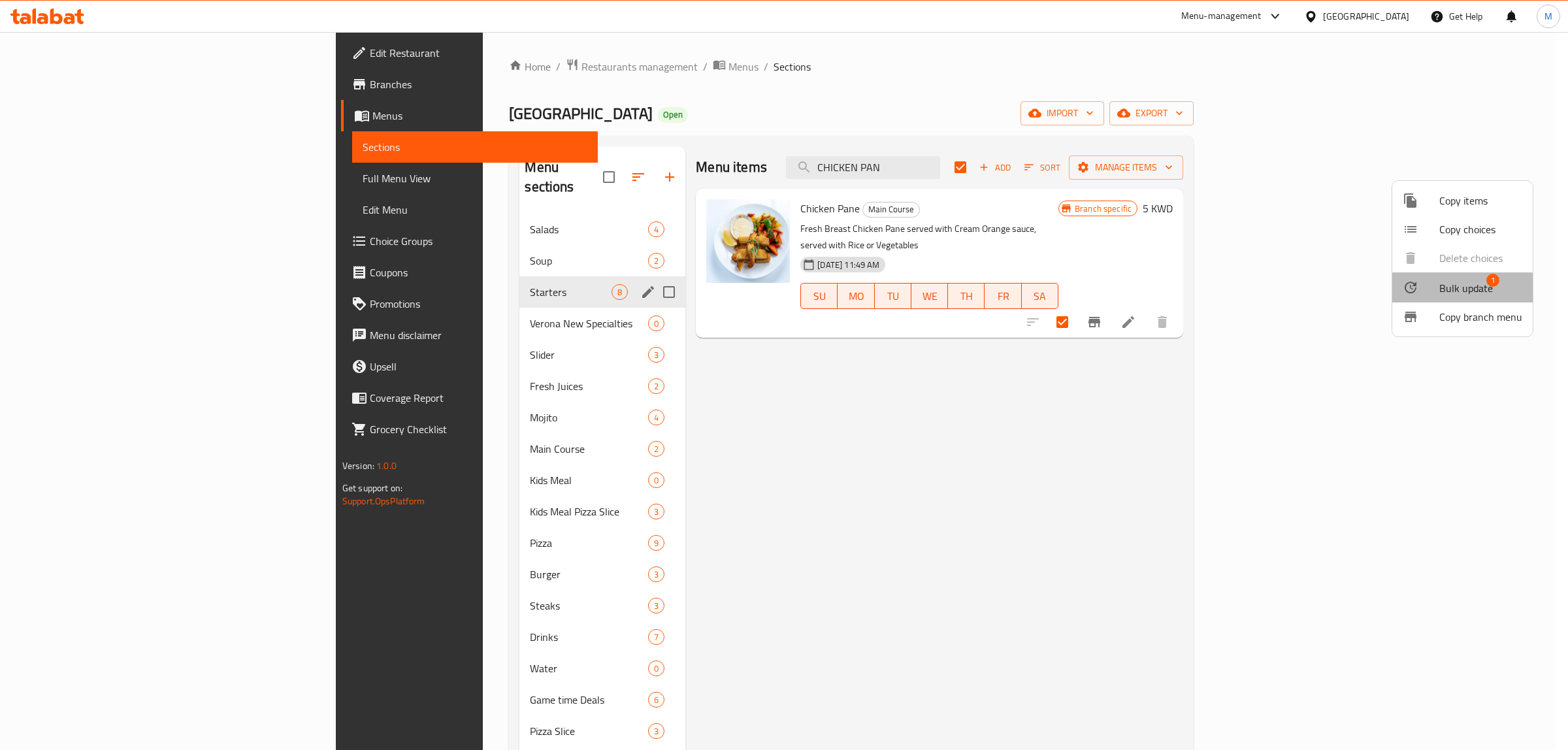
click at [1455, 289] on span "Bulk update" at bounding box center [1466, 287] width 53 height 16
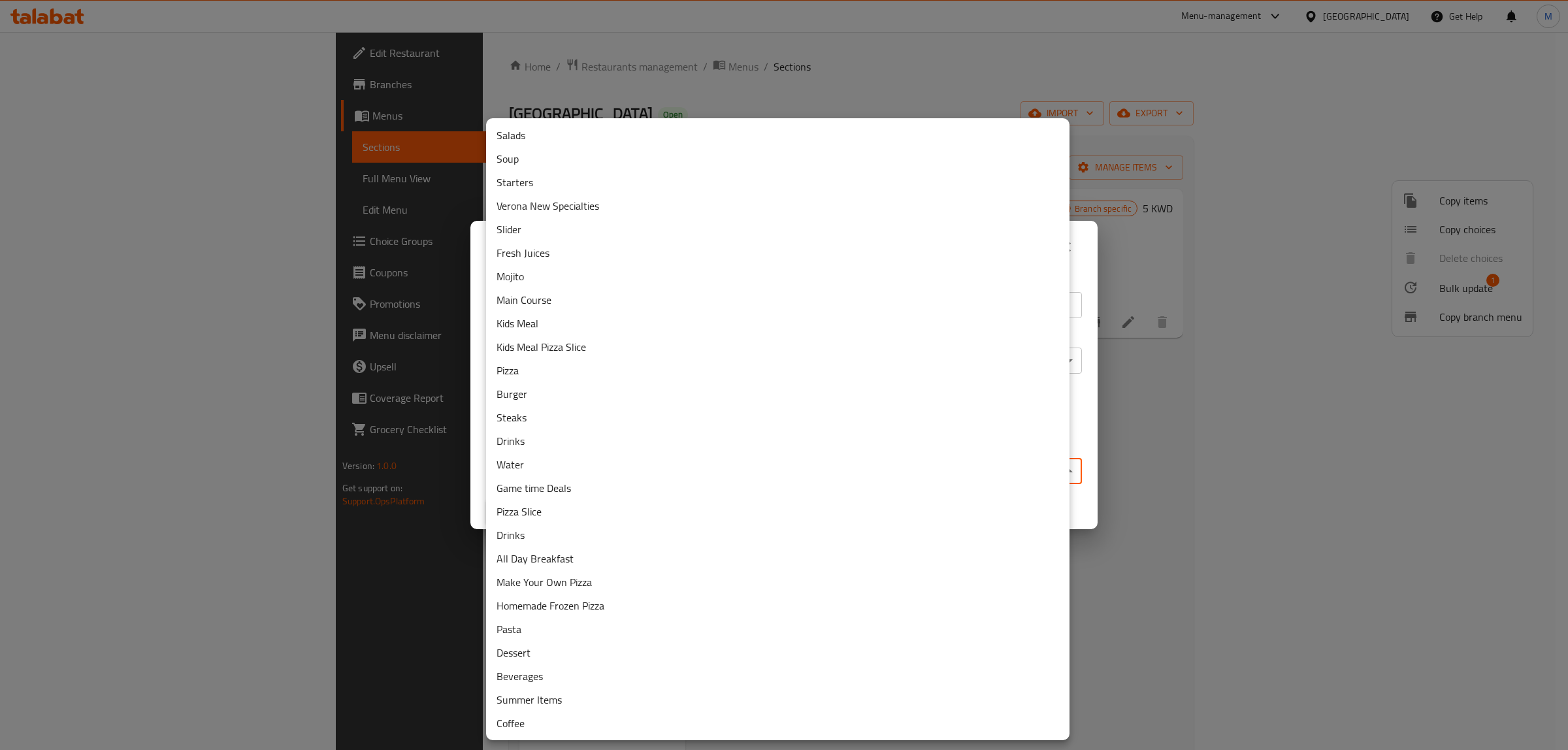
click at [739, 465] on body "​ Menu-management Kuwait Get Help M Edit Restaurant Branches Menus Sections Ful…" at bounding box center [784, 391] width 1568 height 718
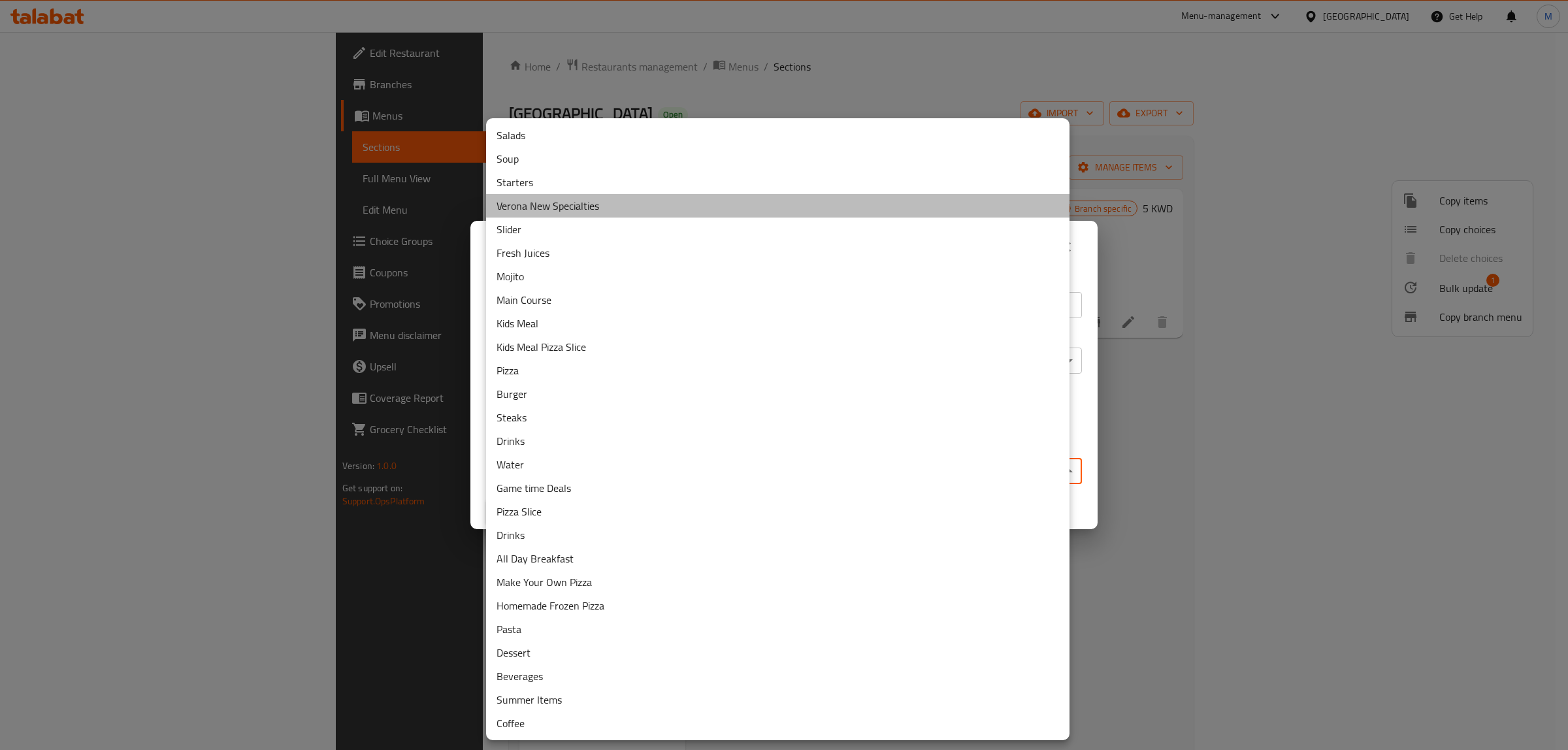
click at [653, 201] on li "Verona New Specialties" at bounding box center [778, 206] width 584 height 24
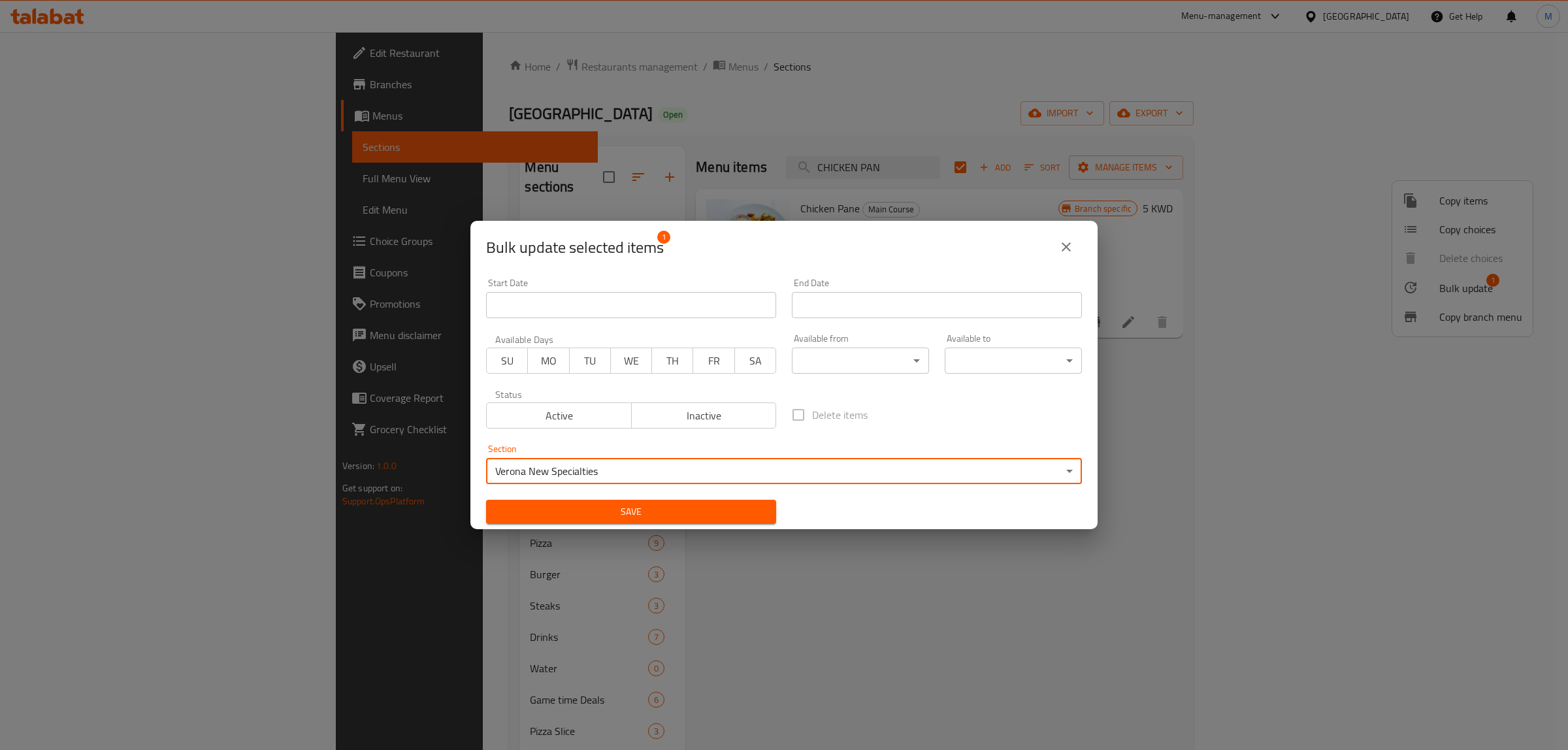
click at [630, 515] on span "Save" at bounding box center [630, 512] width 269 height 17
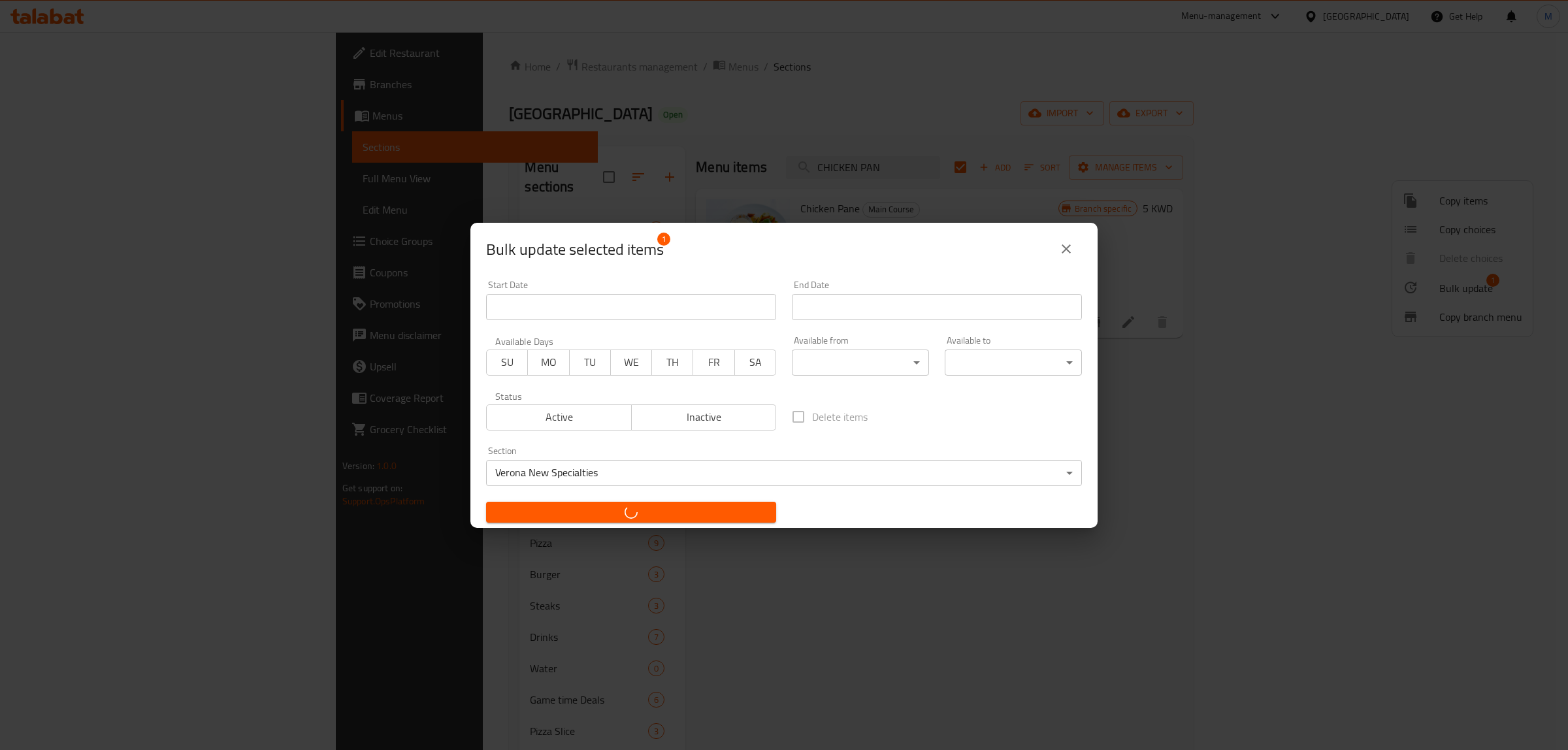
checkbox input "false"
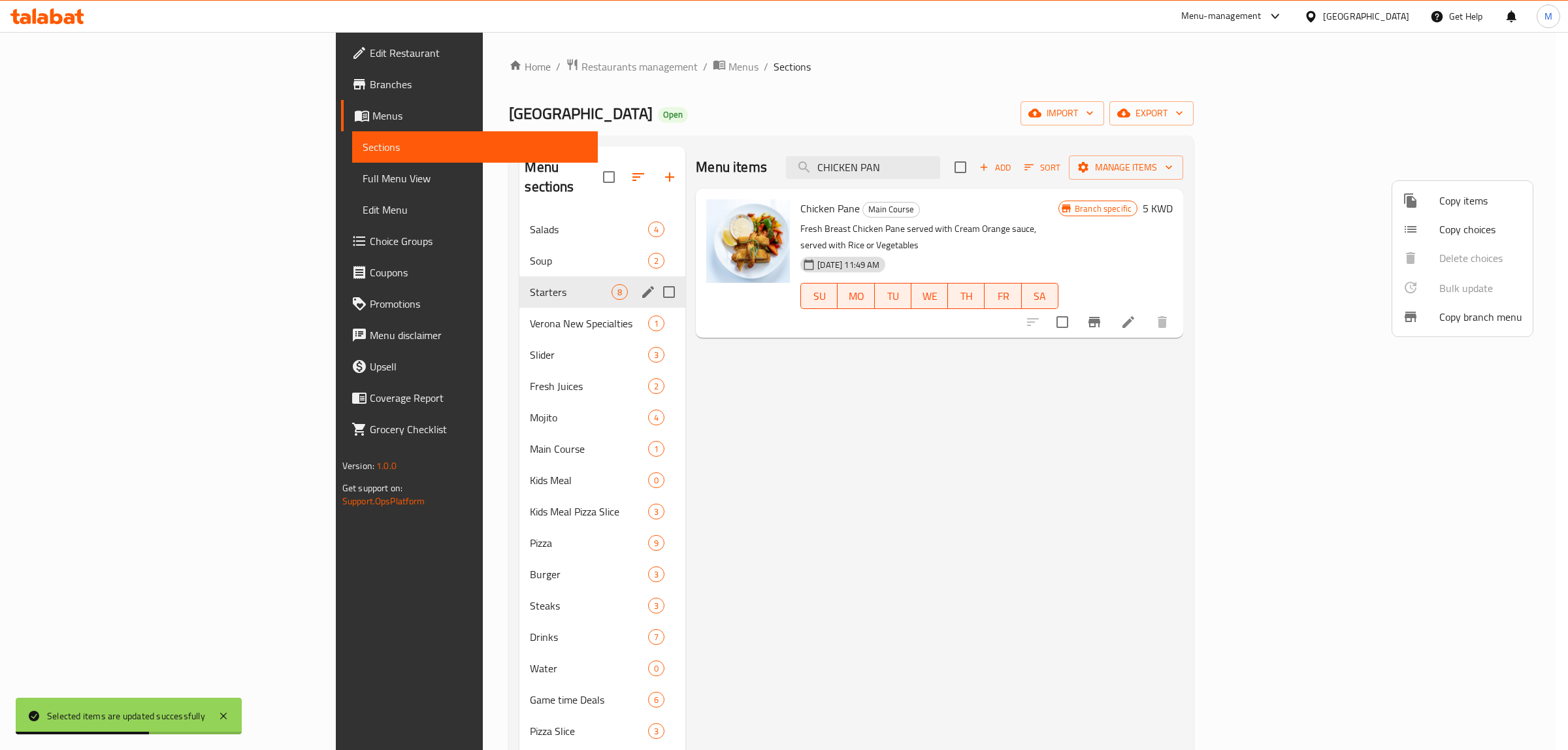
click at [1034, 174] on div at bounding box center [784, 375] width 1568 height 750
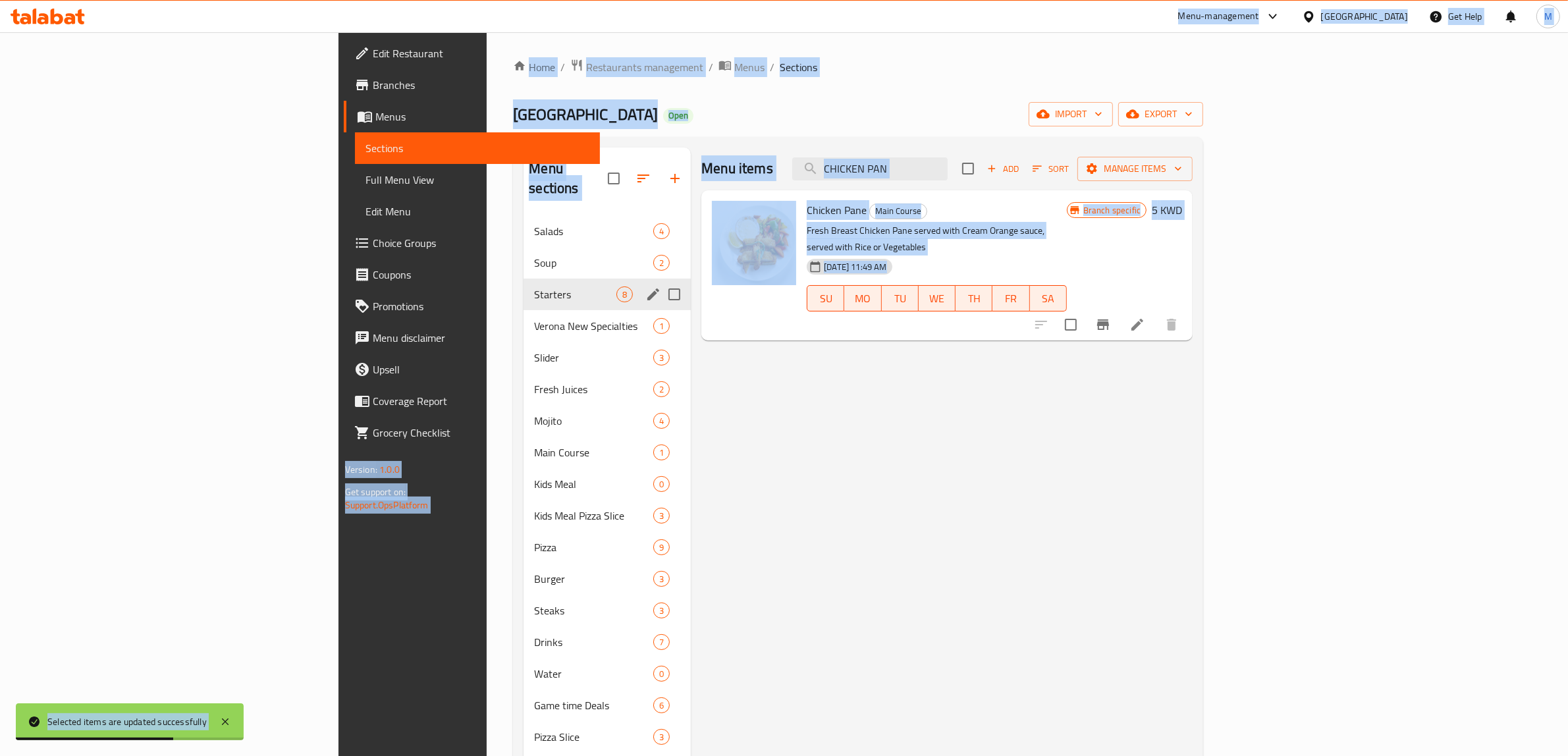
click at [948, 175] on input "CHICKEN PAN" at bounding box center [870, 168] width 155 height 23
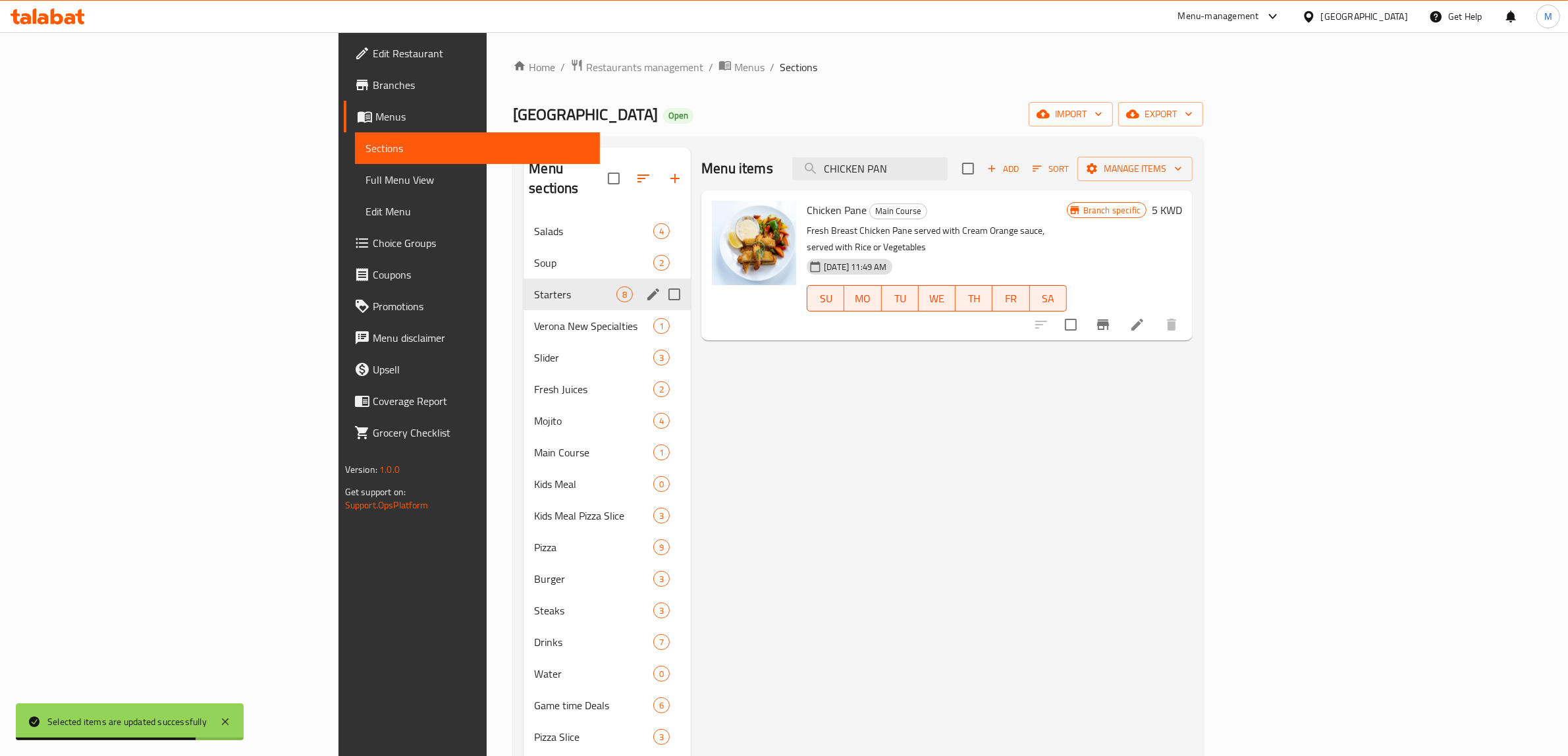
paste input "Salmon Piccata"
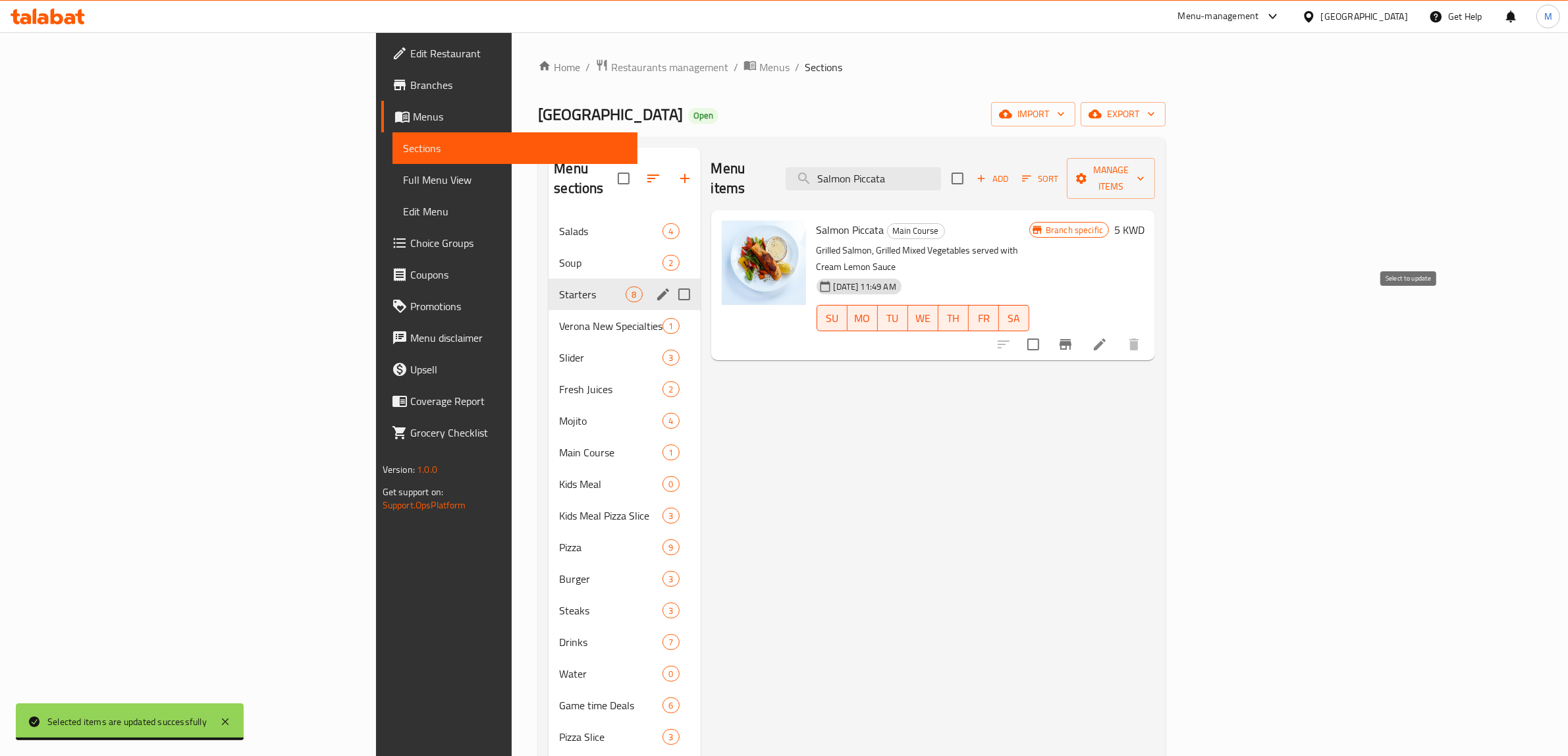
type input "Salmon Piccata"
click at [1047, 330] on input "checkbox" at bounding box center [1033, 344] width 28 height 28
checkbox input "true"
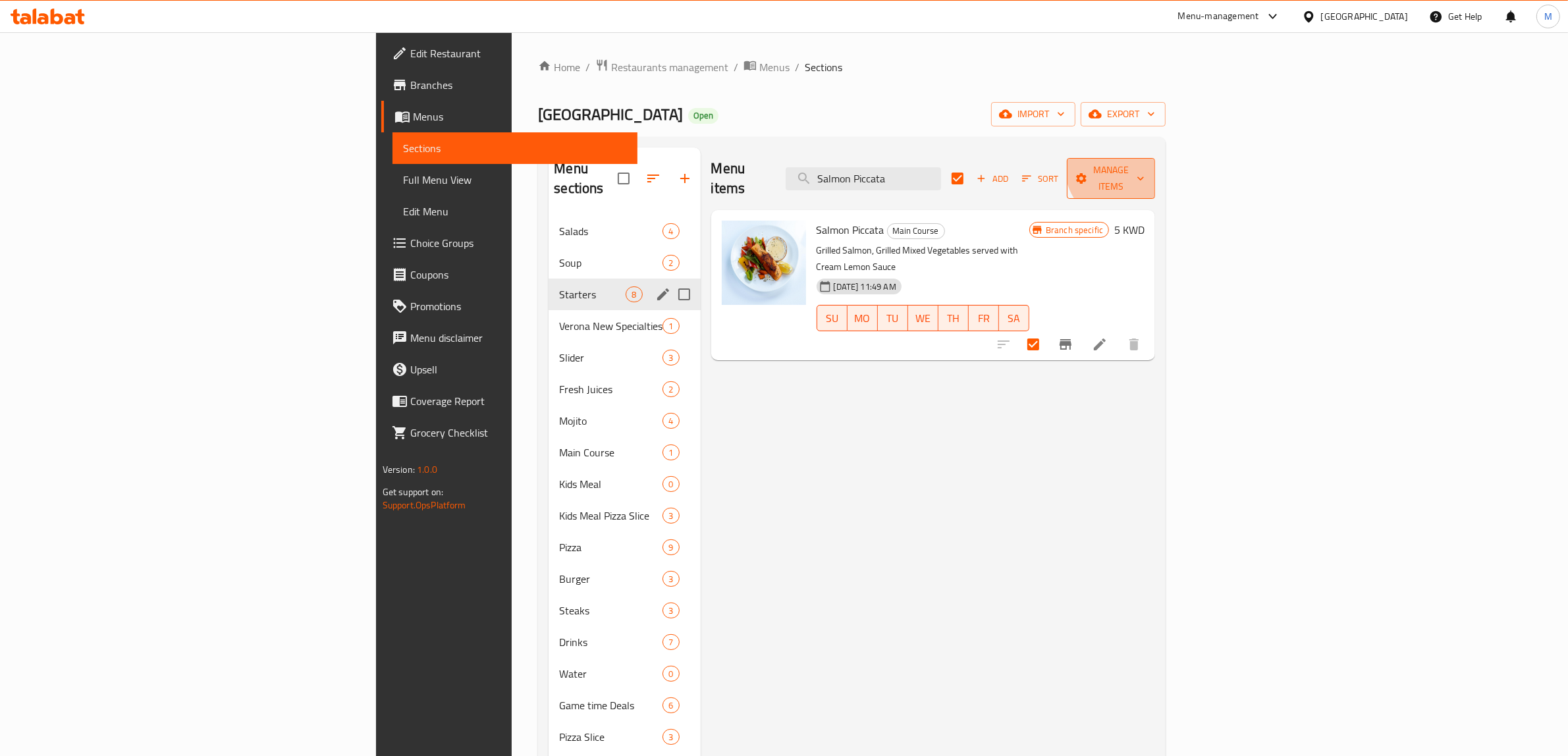
click at [1144, 166] on span "Manage items" at bounding box center [1111, 179] width 68 height 33
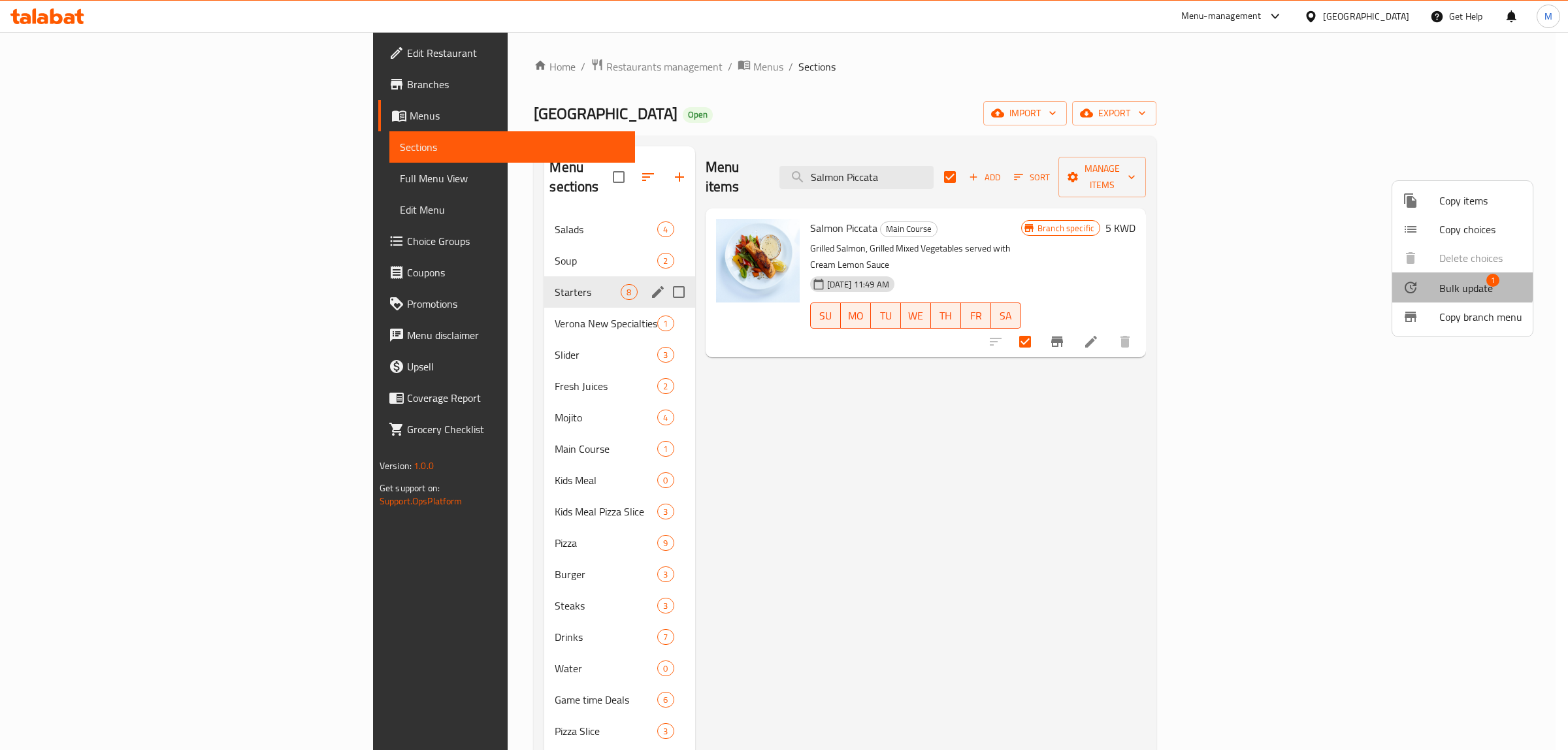
click at [1457, 283] on span "Bulk update" at bounding box center [1466, 287] width 53 height 16
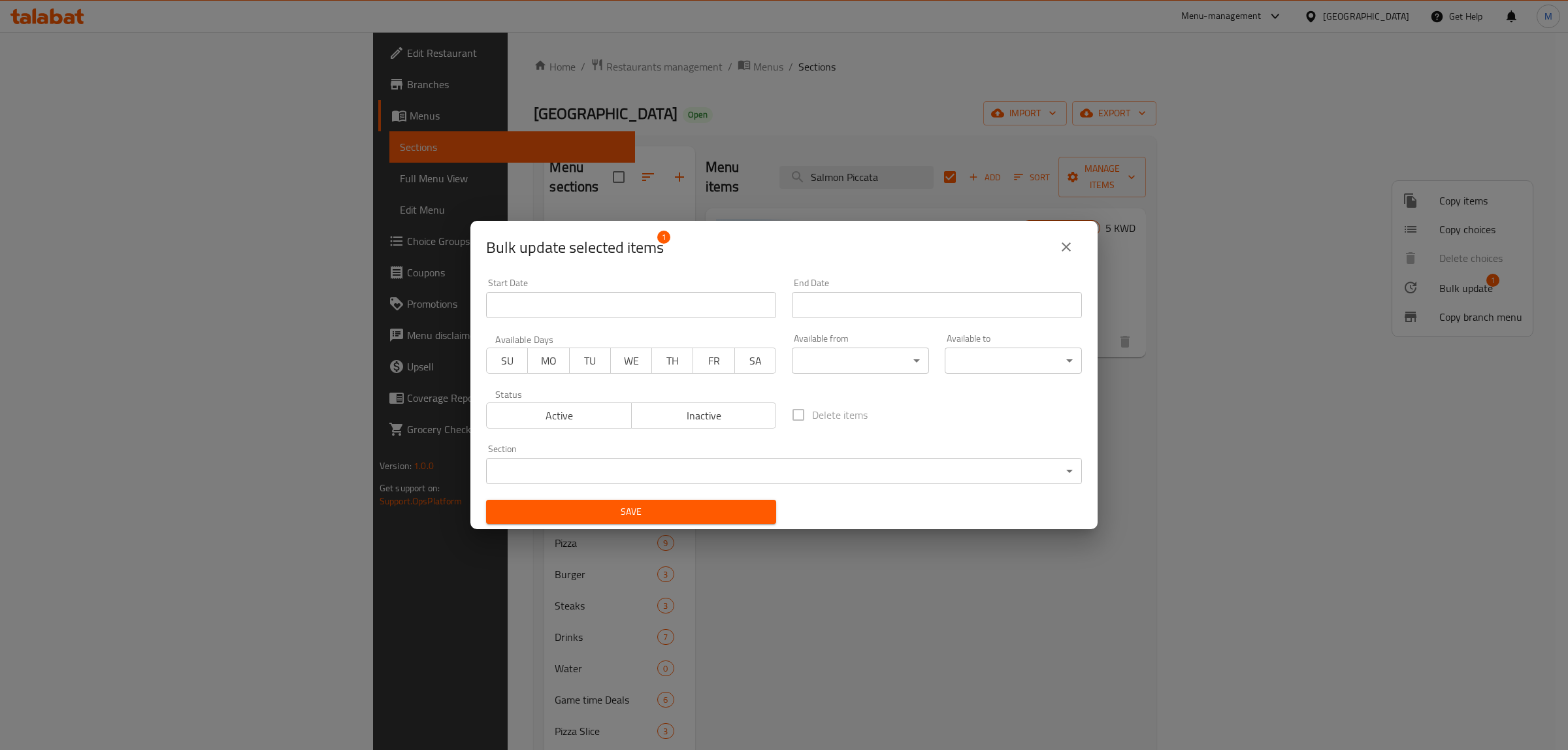
click at [750, 474] on body "​ Menu-management Kuwait Get Help M Edit Restaurant Branches Menus Sections Ful…" at bounding box center [784, 391] width 1568 height 718
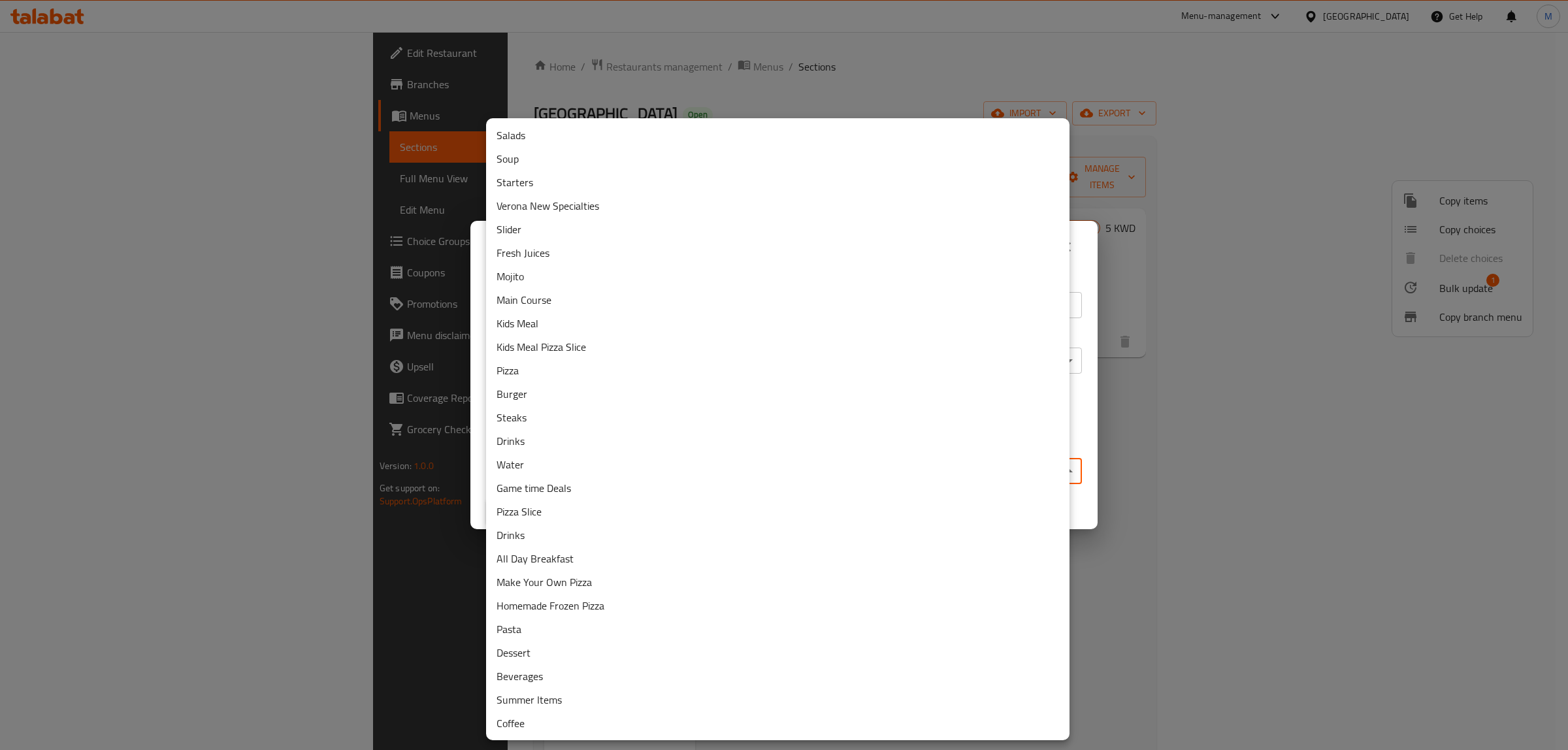
click at [577, 210] on li "Verona New Specialties" at bounding box center [778, 206] width 584 height 24
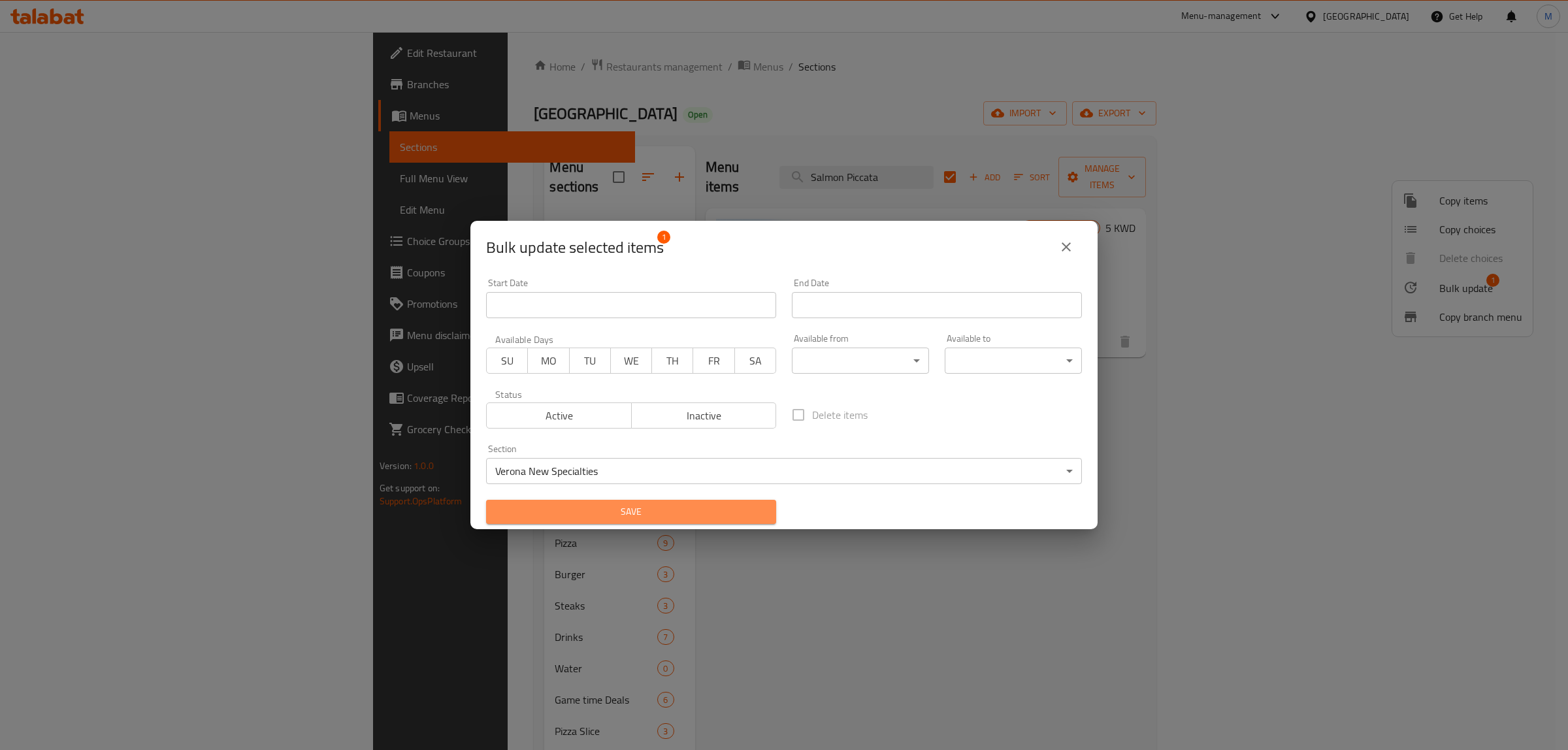
click at [704, 516] on span "Save" at bounding box center [630, 512] width 269 height 17
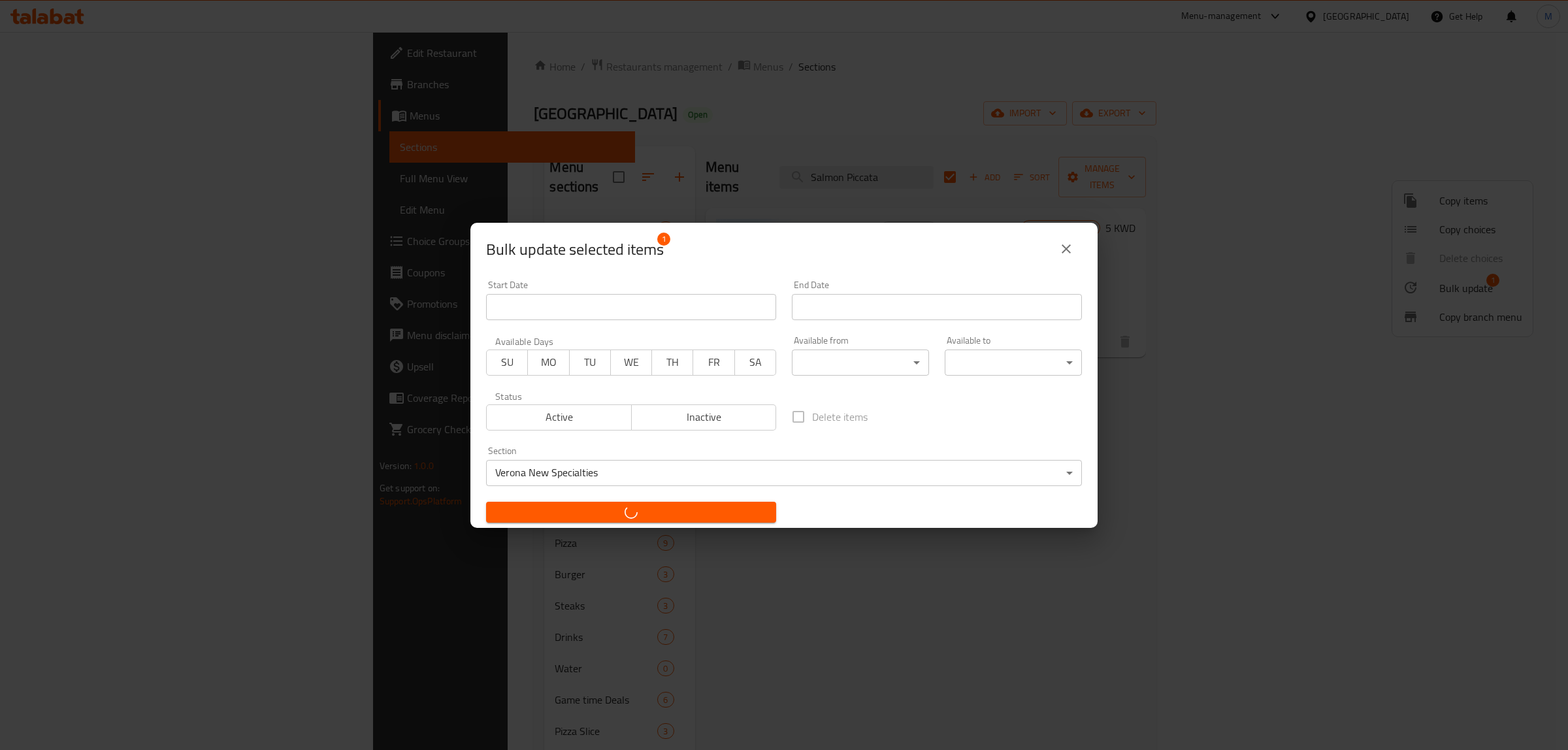
checkbox input "false"
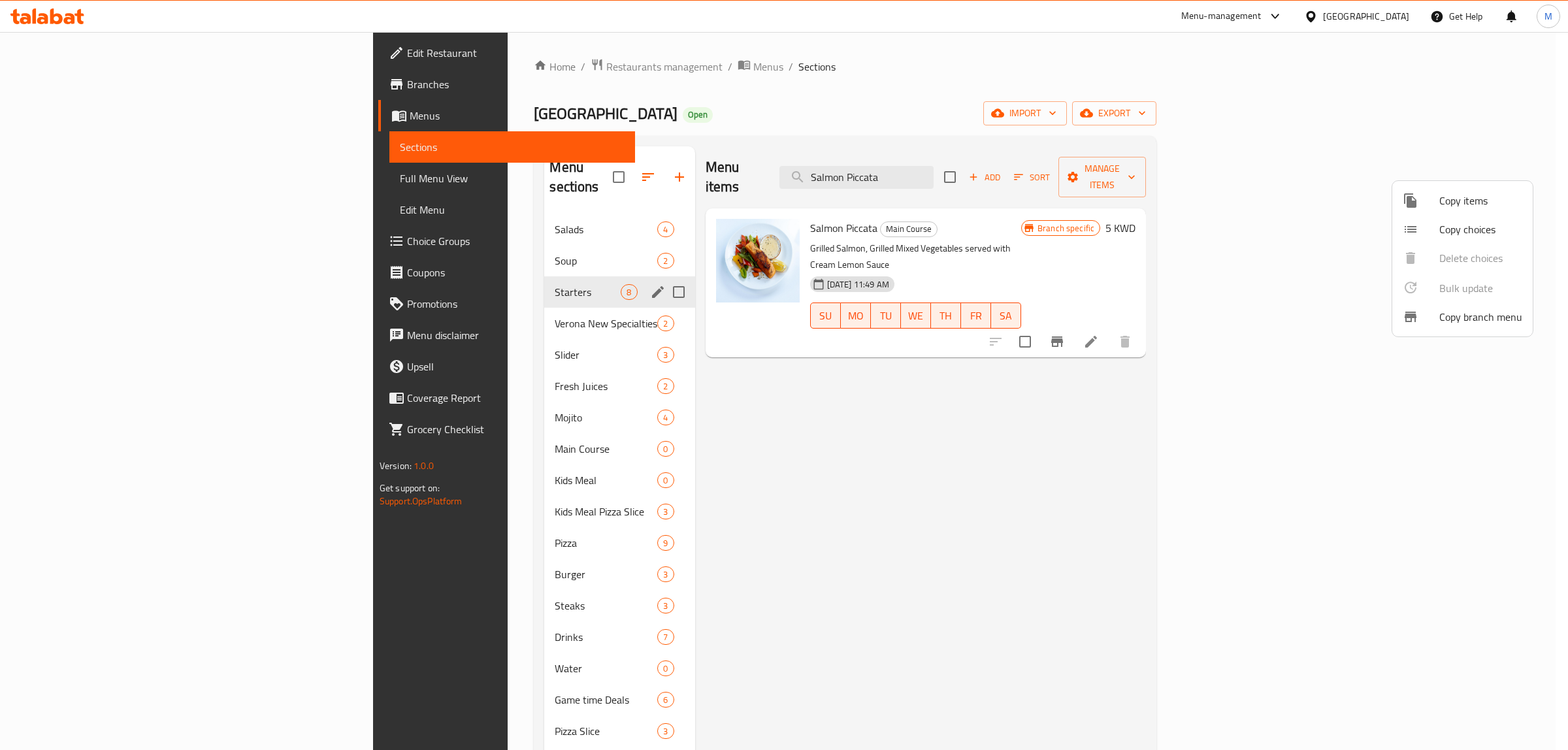
click at [486, 314] on div at bounding box center [784, 375] width 1568 height 750
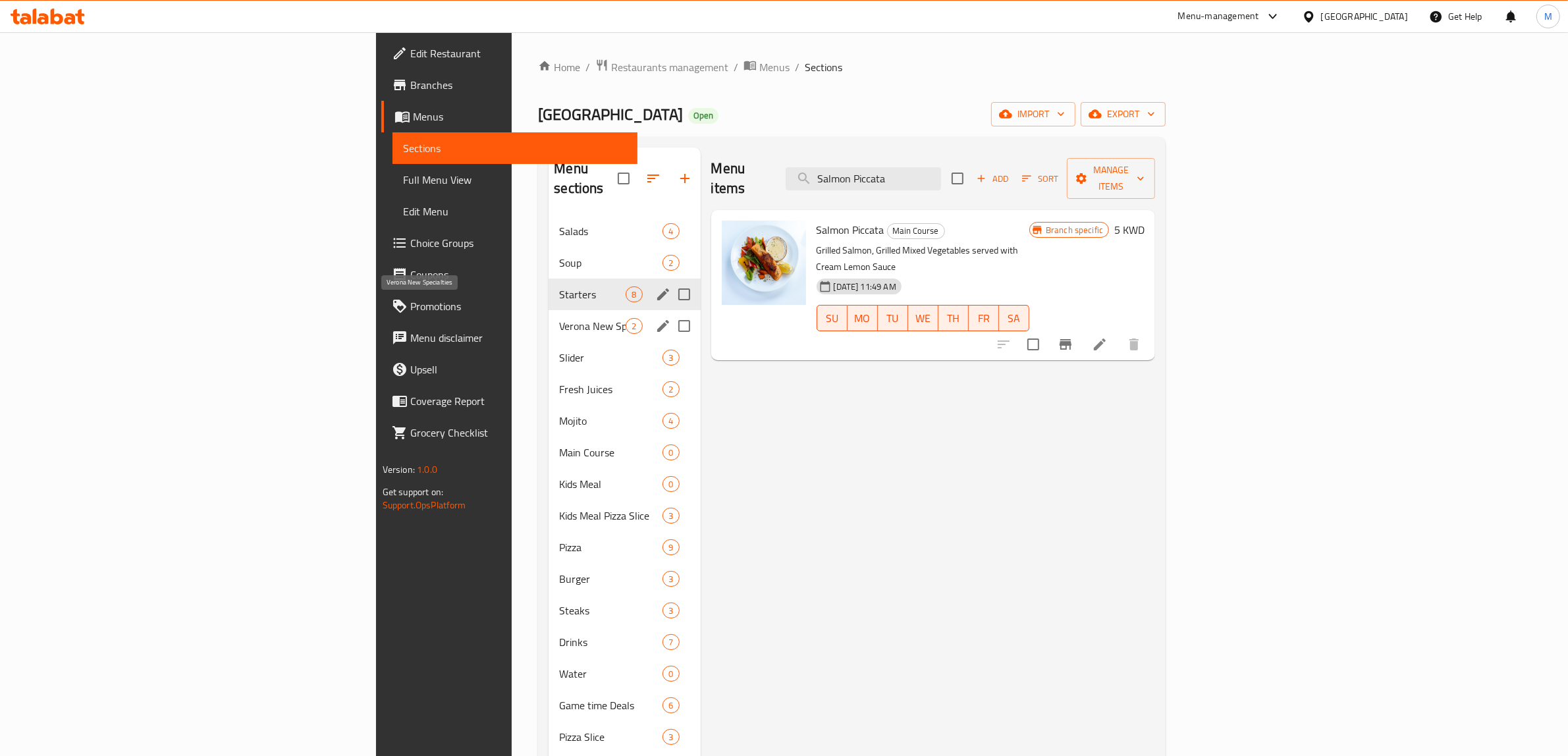
click at [559, 318] on span "Verona New Specialties" at bounding box center [592, 326] width 67 height 16
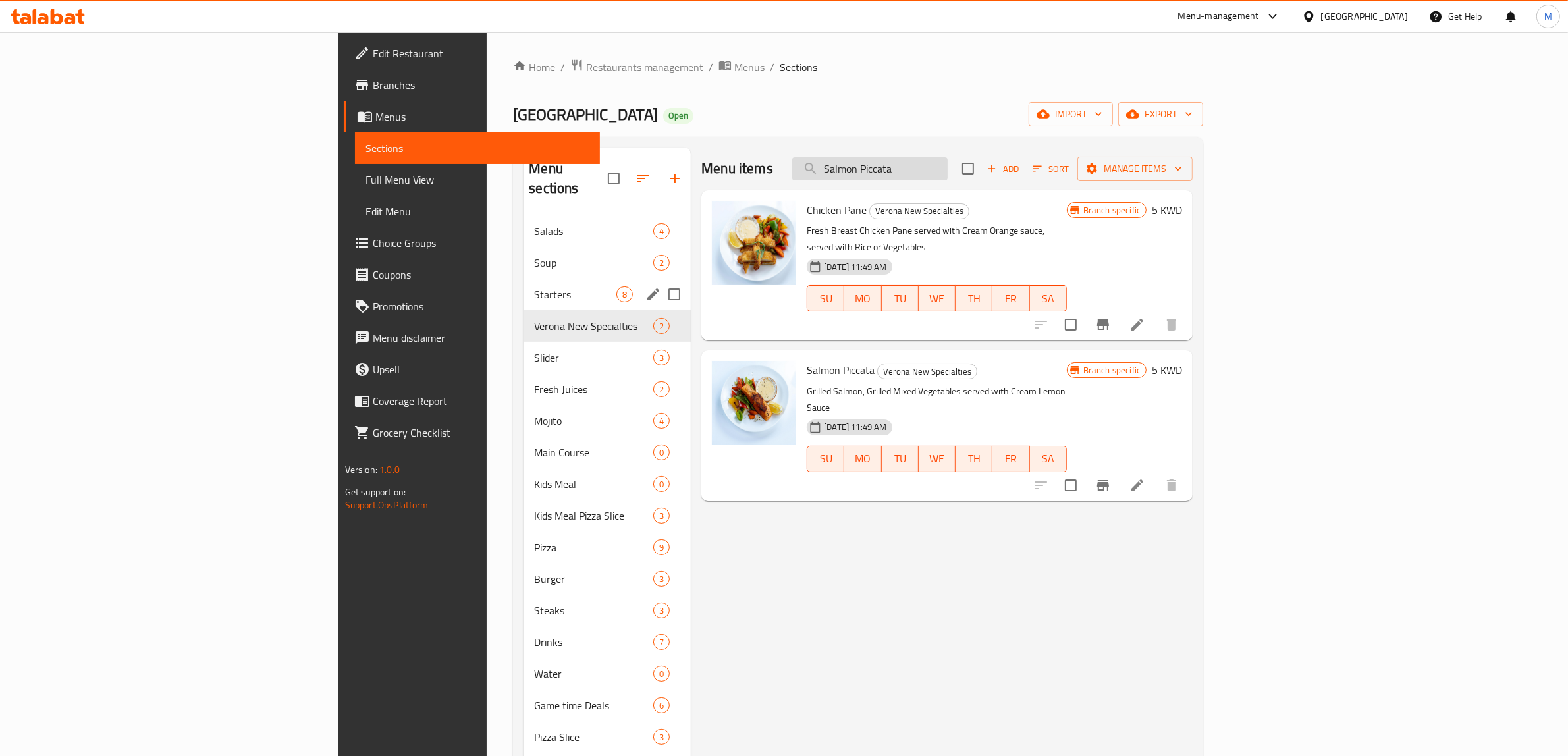
click at [948, 166] on input "Salmon Piccata" at bounding box center [870, 168] width 155 height 23
click at [1109, 319] on icon "Branch-specific-item" at bounding box center [1103, 324] width 12 height 10
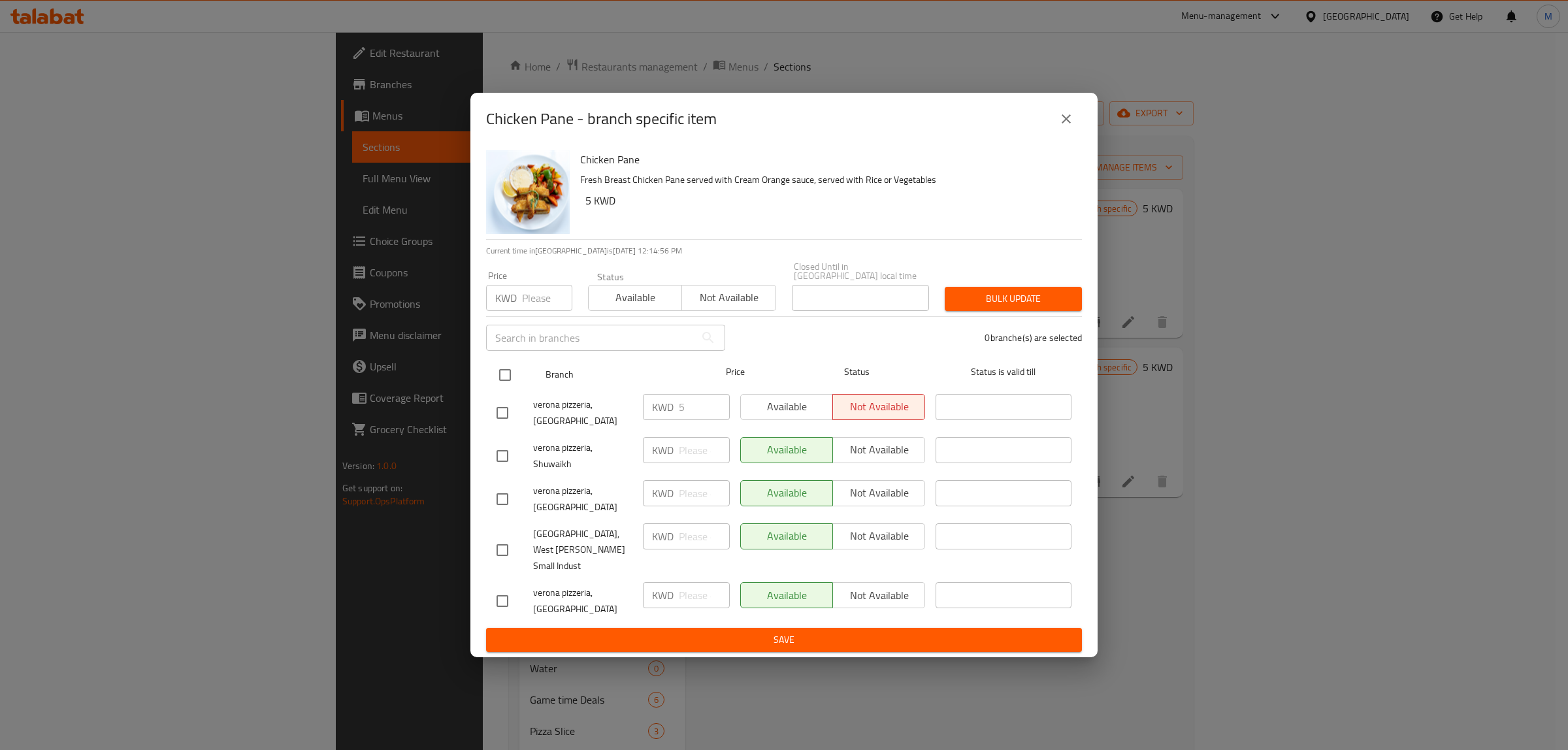
click at [501, 389] on input "checkbox" at bounding box center [505, 375] width 28 height 28
checkbox input "true"
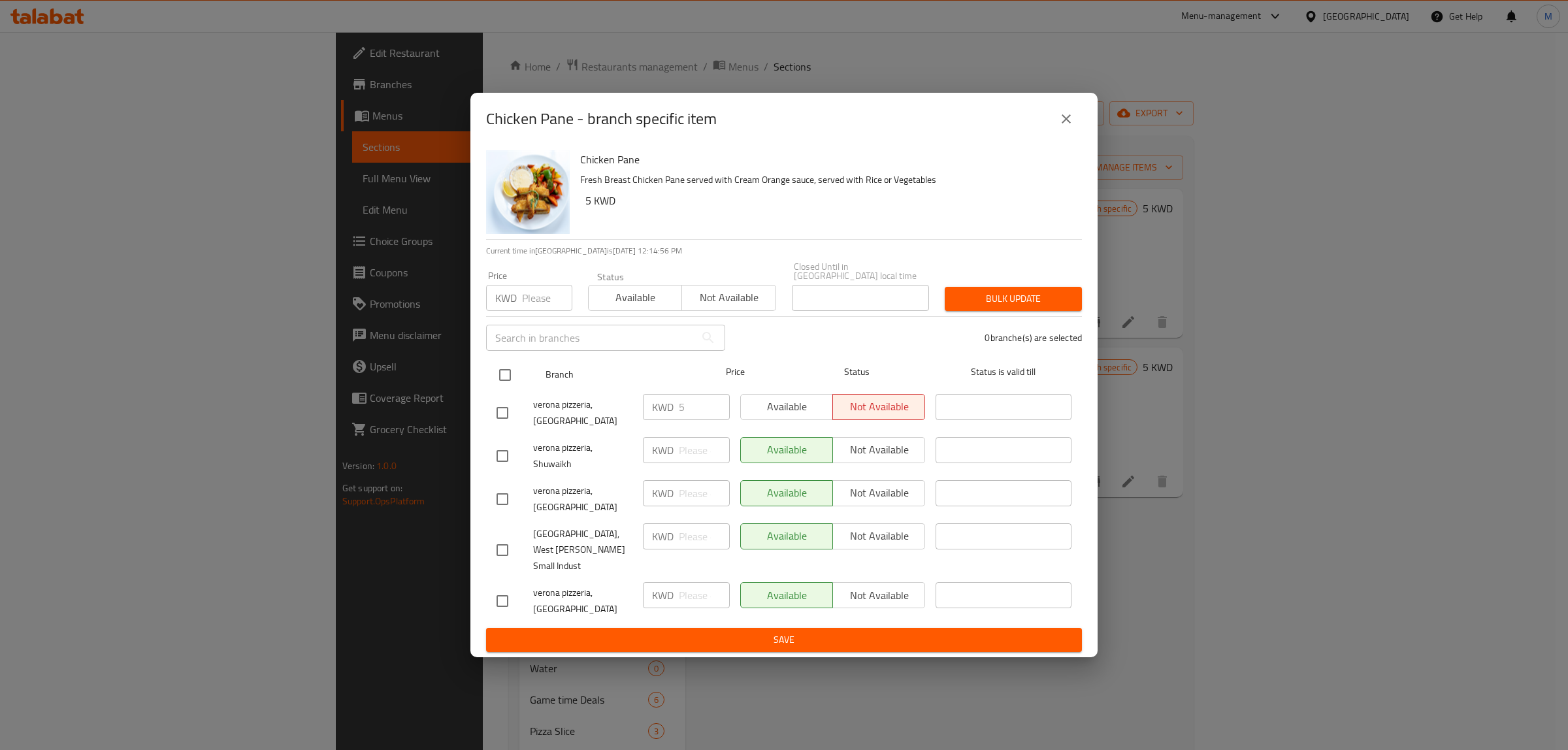
checkbox input "true"
click at [523, 311] on input "number" at bounding box center [547, 297] width 50 height 26
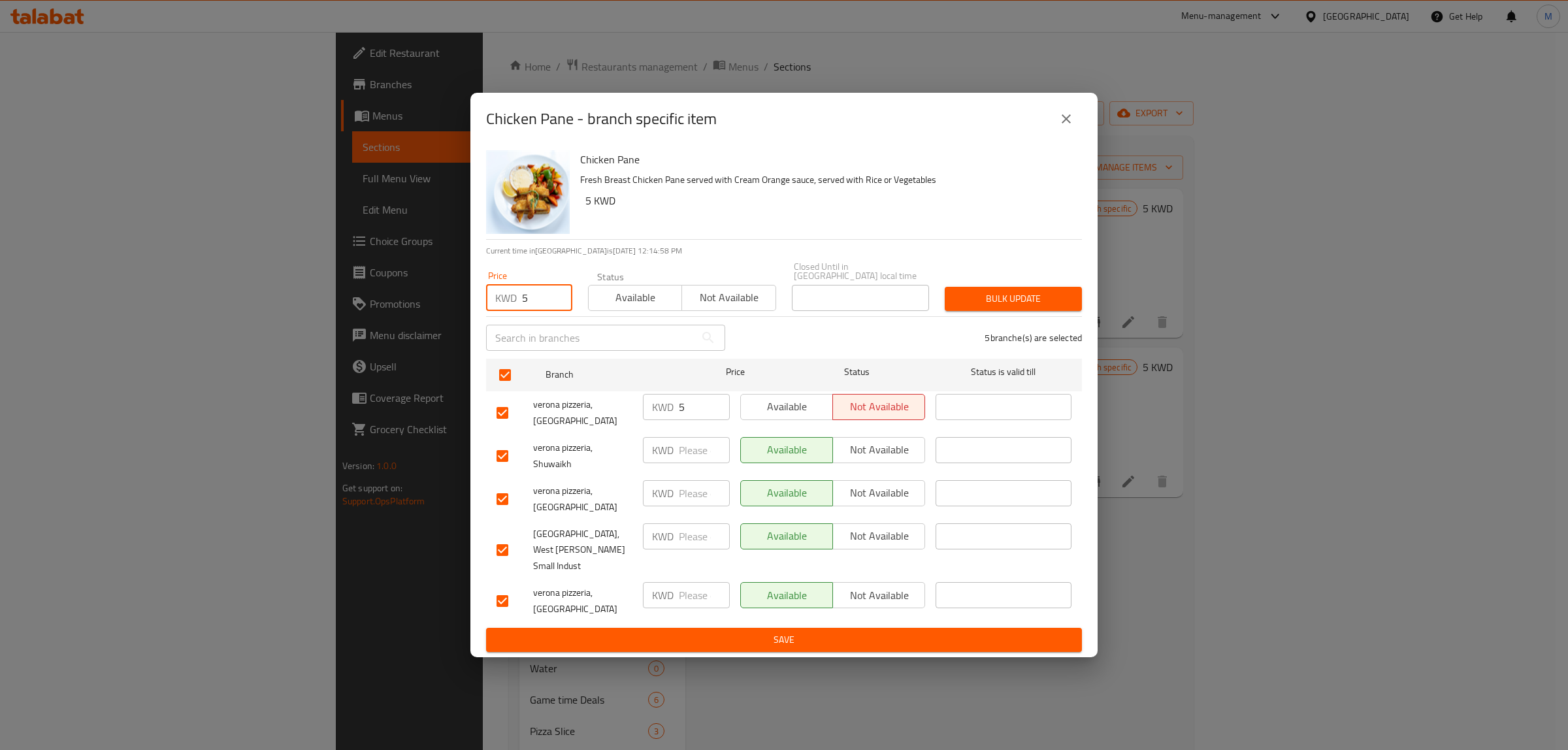
type input "5"
click at [1001, 308] on span "Bulk update" at bounding box center [1013, 299] width 117 height 17
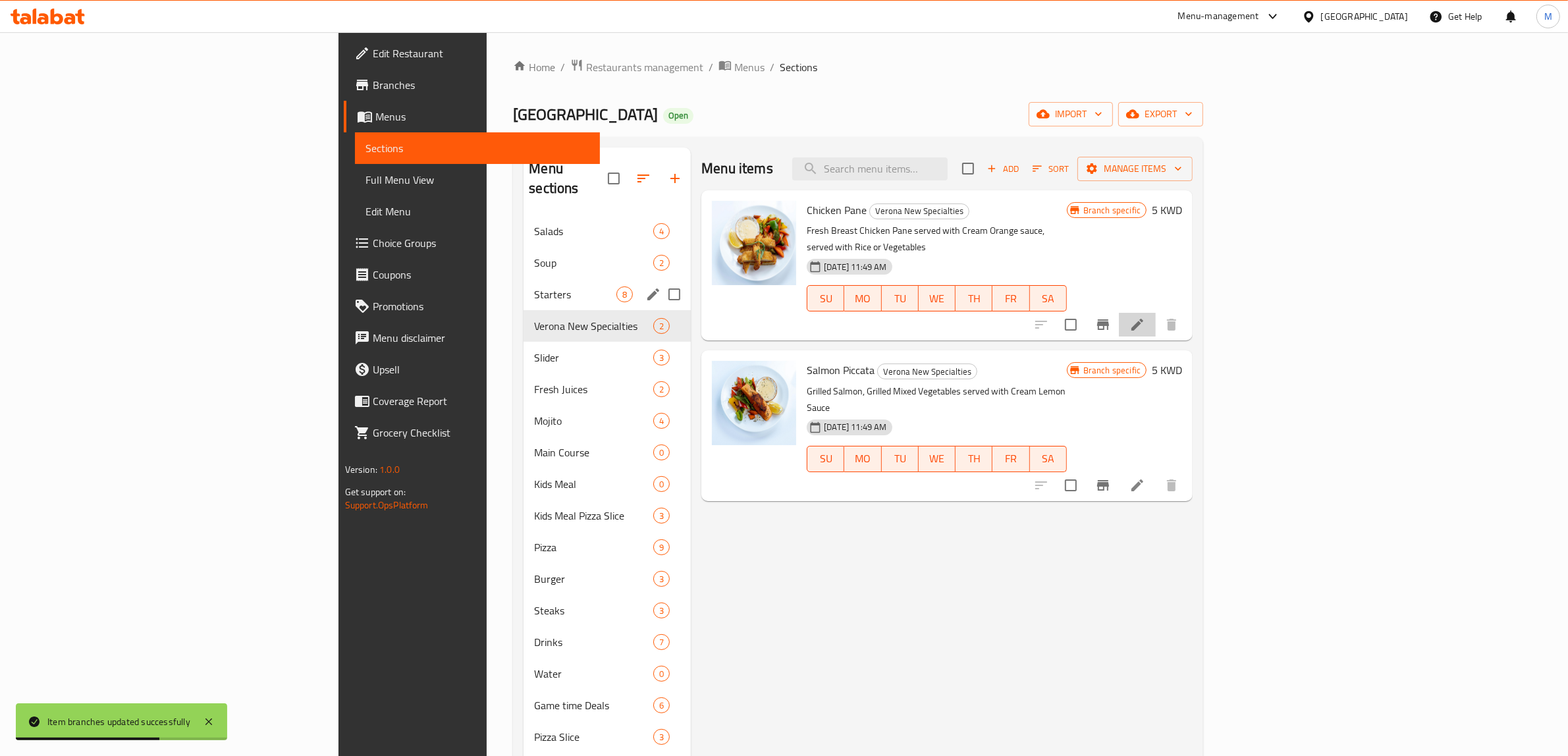
click at [1156, 316] on li at bounding box center [1138, 325] width 37 height 24
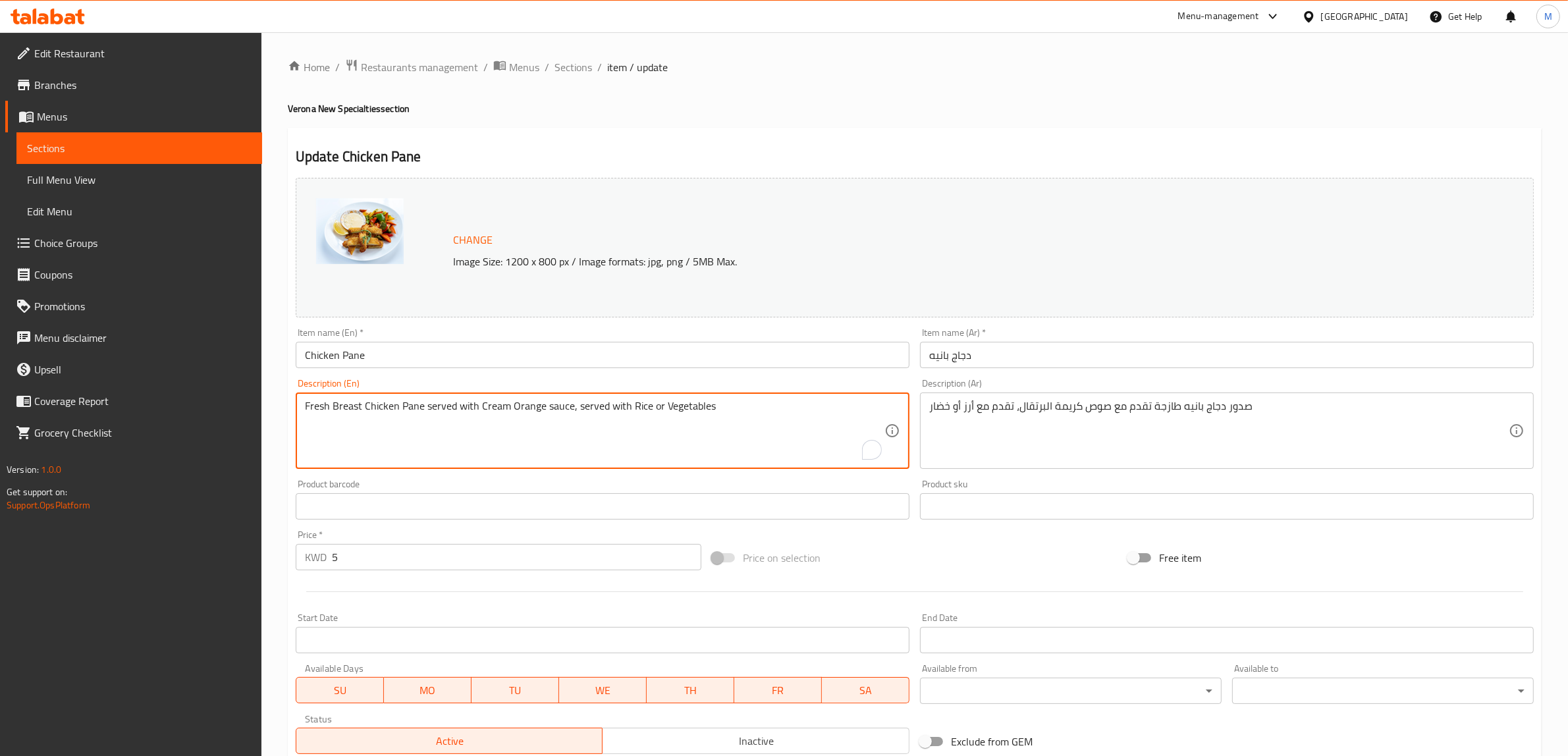
paste textarea "Fresh Breast Chicken Pane served with Cream Orange sauce, served with Rice or V…"
click at [733, 408] on textarea "Fresh Breast Chicken Pane served with Cream Orange sauce, served with Rice or V…" at bounding box center [595, 431] width 580 height 63
type textarea "Fresh breast chicken pane served with cream orange sauce, served with rice or v…"
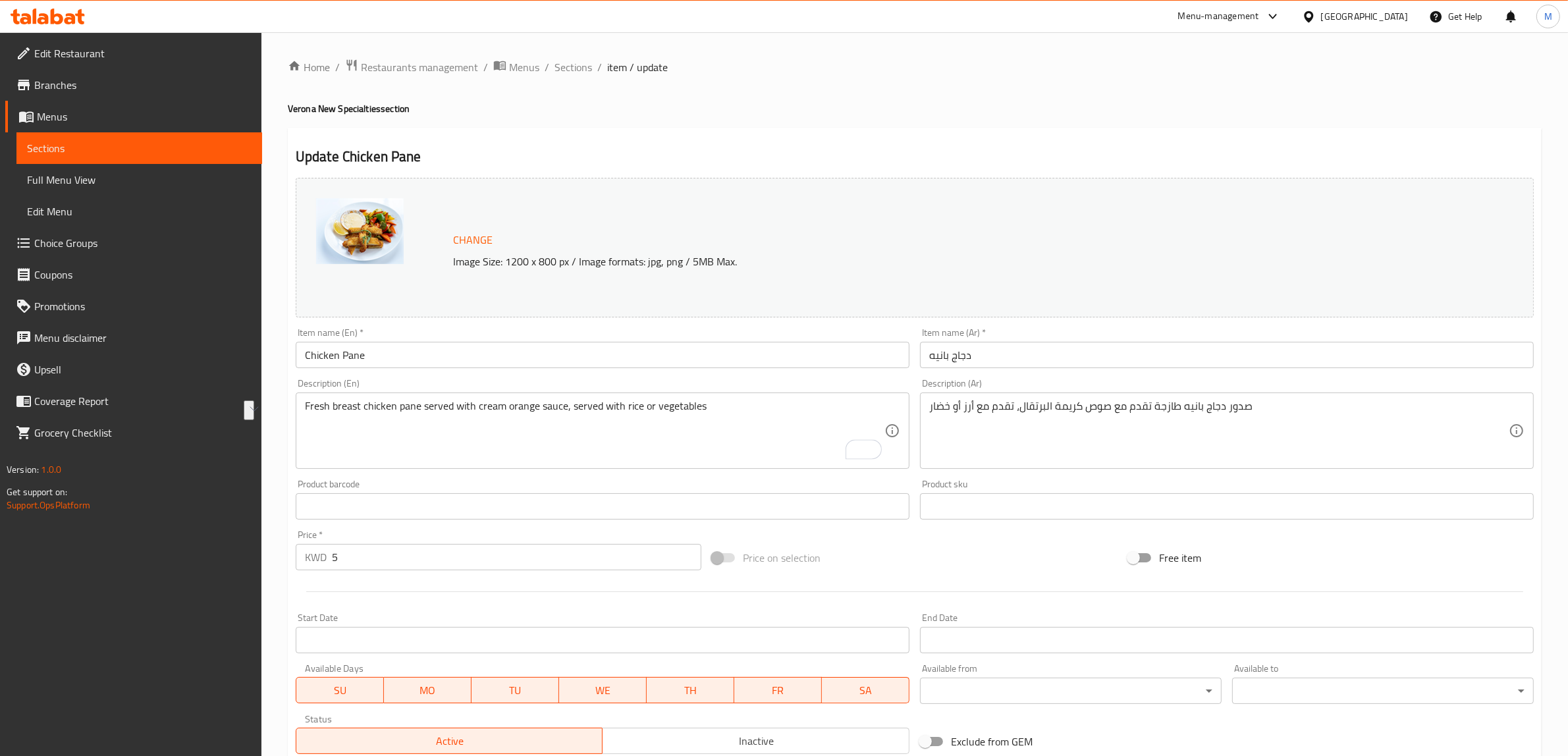
click at [937, 561] on div "Price on selection" at bounding box center [915, 558] width 416 height 35
click at [923, 552] on div "Price on selection" at bounding box center [915, 558] width 416 height 35
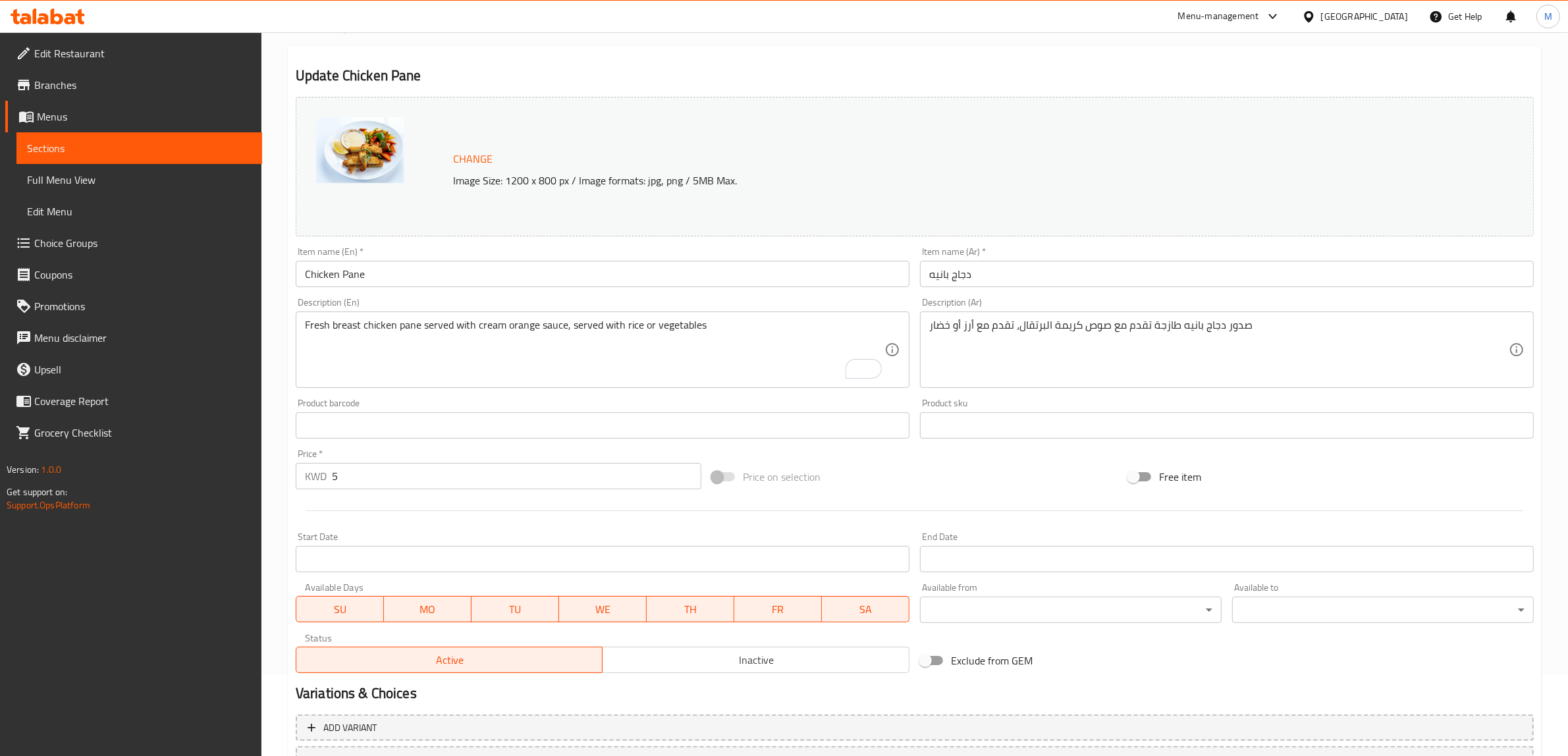
scroll to position [192, 0]
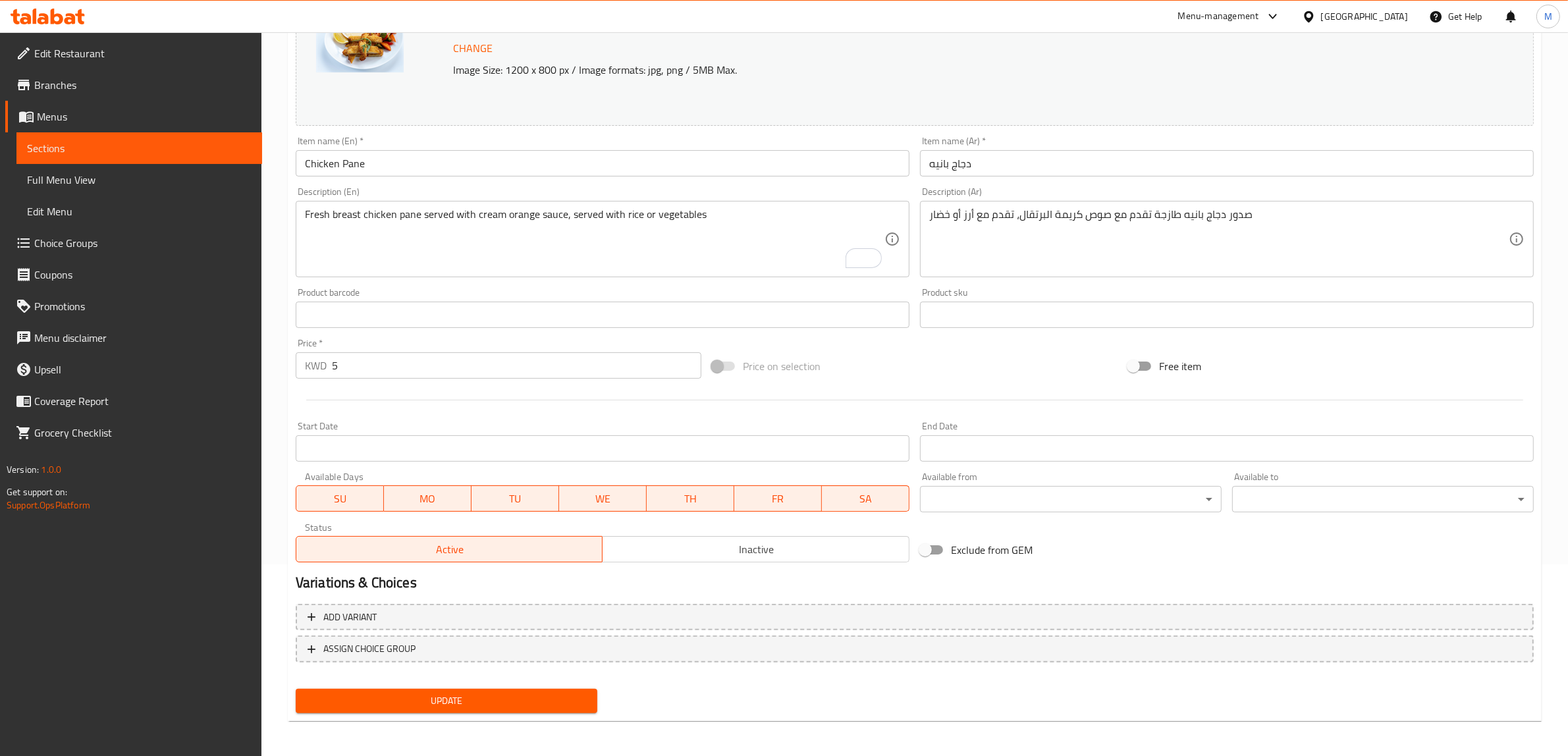
click at [500, 697] on span "Update" at bounding box center [446, 701] width 280 height 17
click at [722, 672] on nav at bounding box center [915, 673] width 1239 height 10
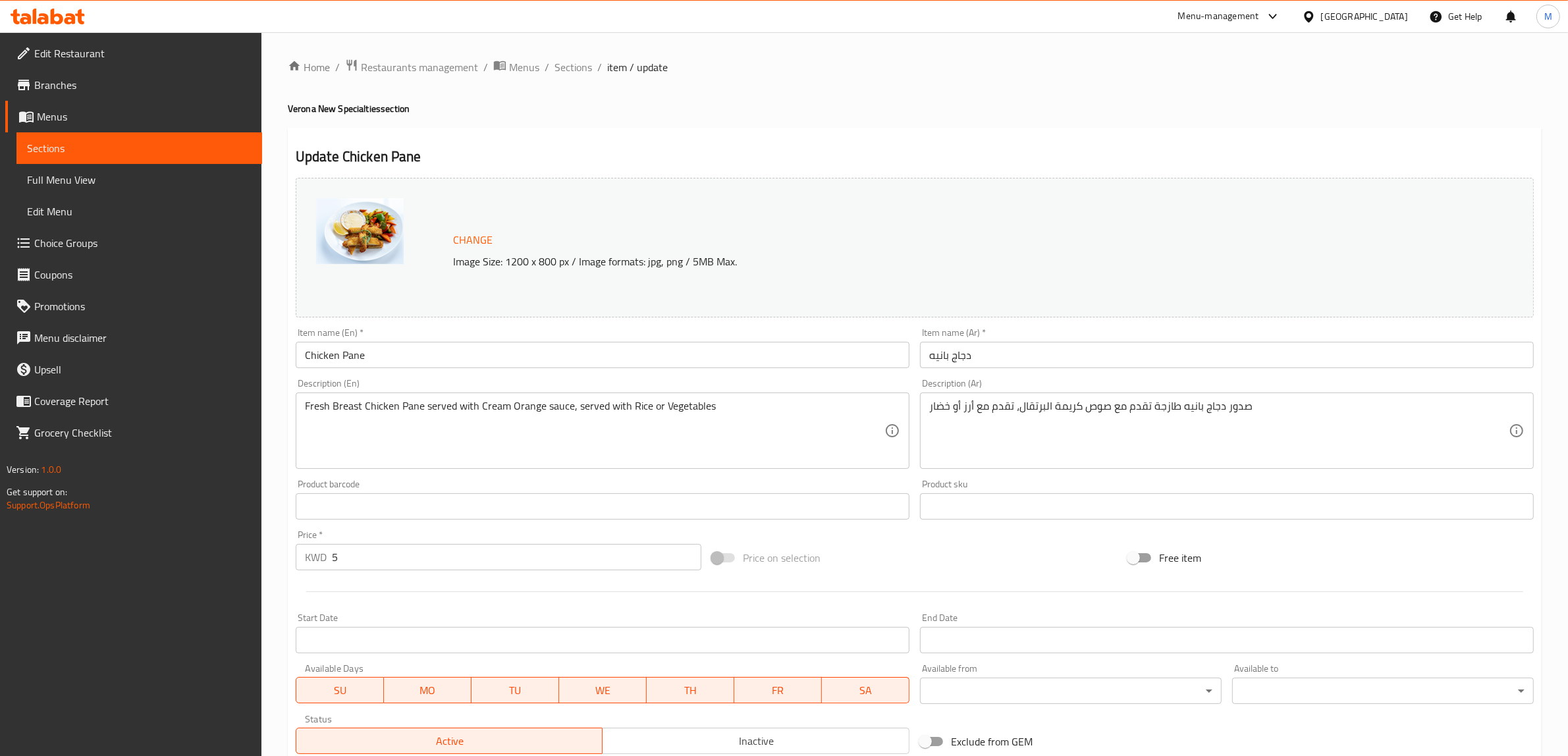
click at [153, 248] on span "Choice Groups" at bounding box center [142, 242] width 217 height 16
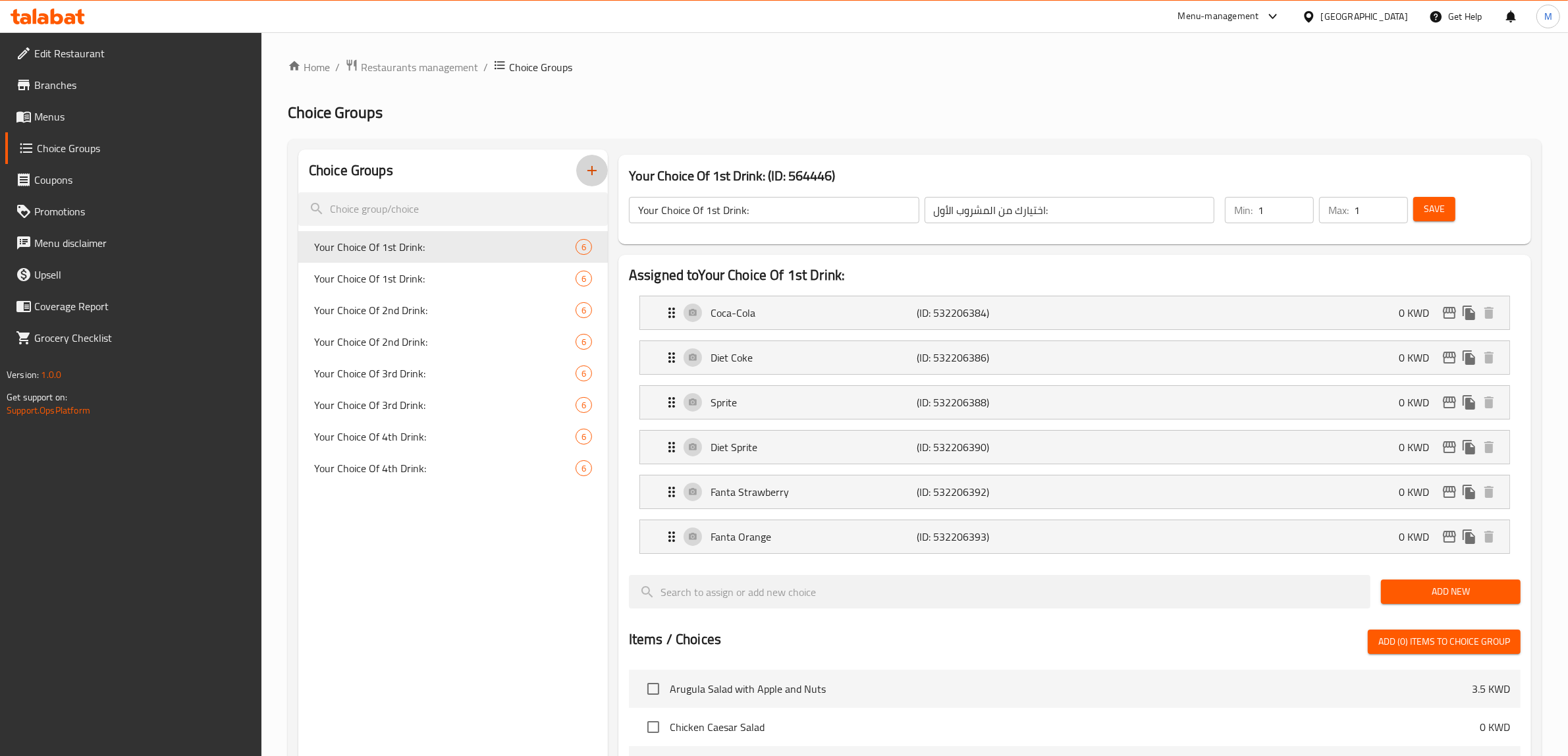
click at [585, 171] on icon "button" at bounding box center [592, 170] width 16 height 16
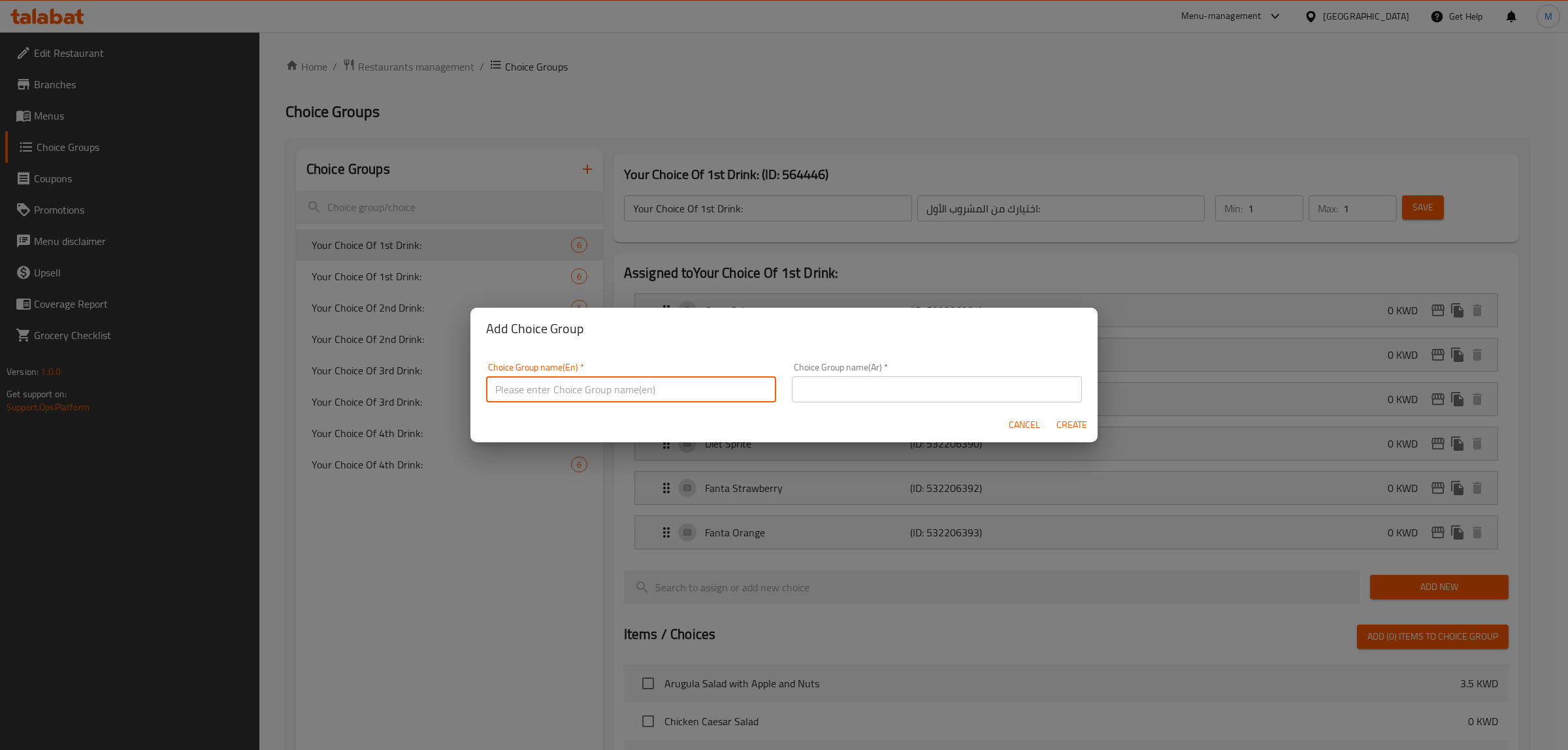
click at [650, 391] on input "text" at bounding box center [631, 389] width 290 height 26
type input "Your Choice Of Side:"
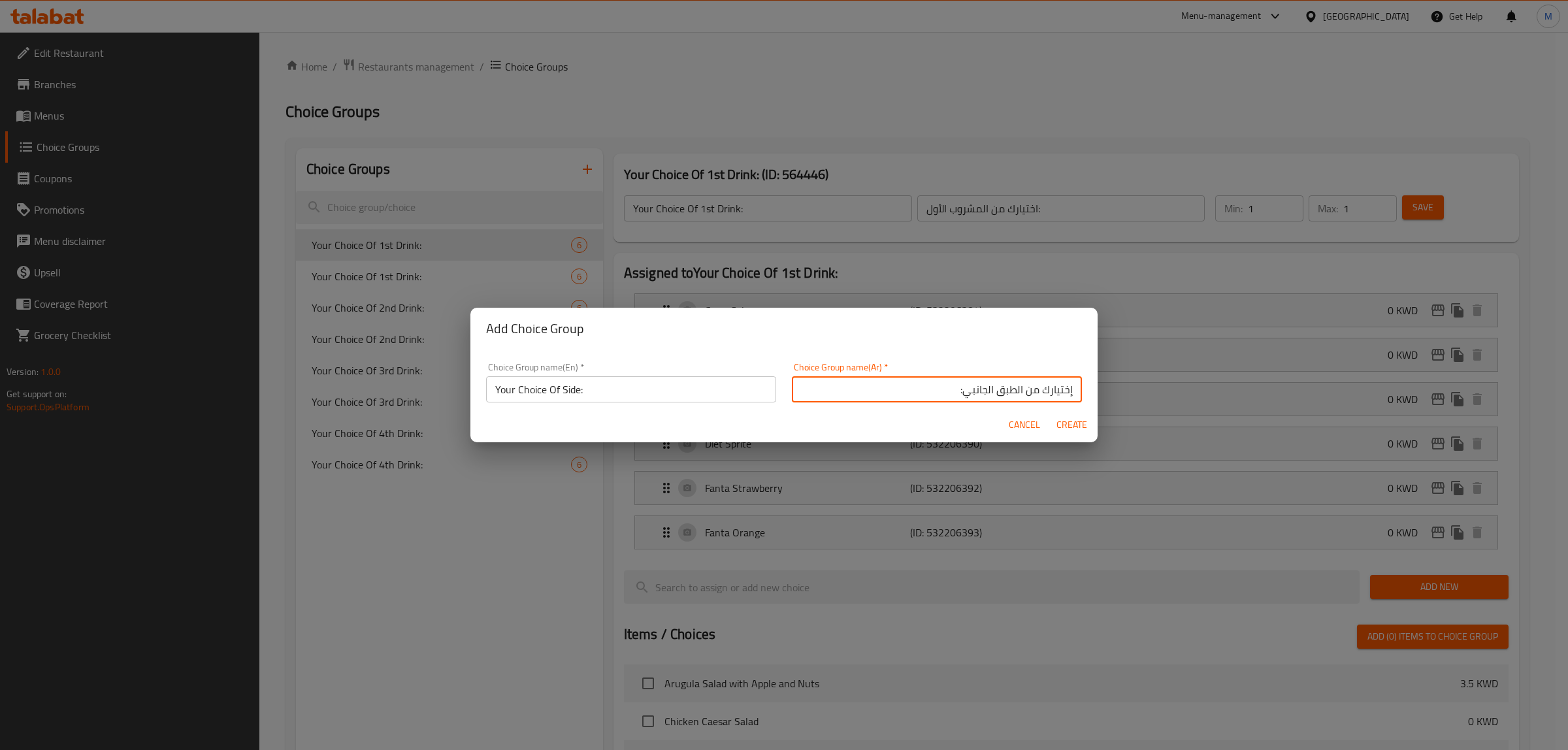
type input "إختيارك من الطبق الجانبي:"
click at [1065, 432] on span "Create" at bounding box center [1072, 425] width 31 height 17
type input "Your Choice Of Side:"
type input "إختيارك من الطبق الجانبي:"
type input "0"
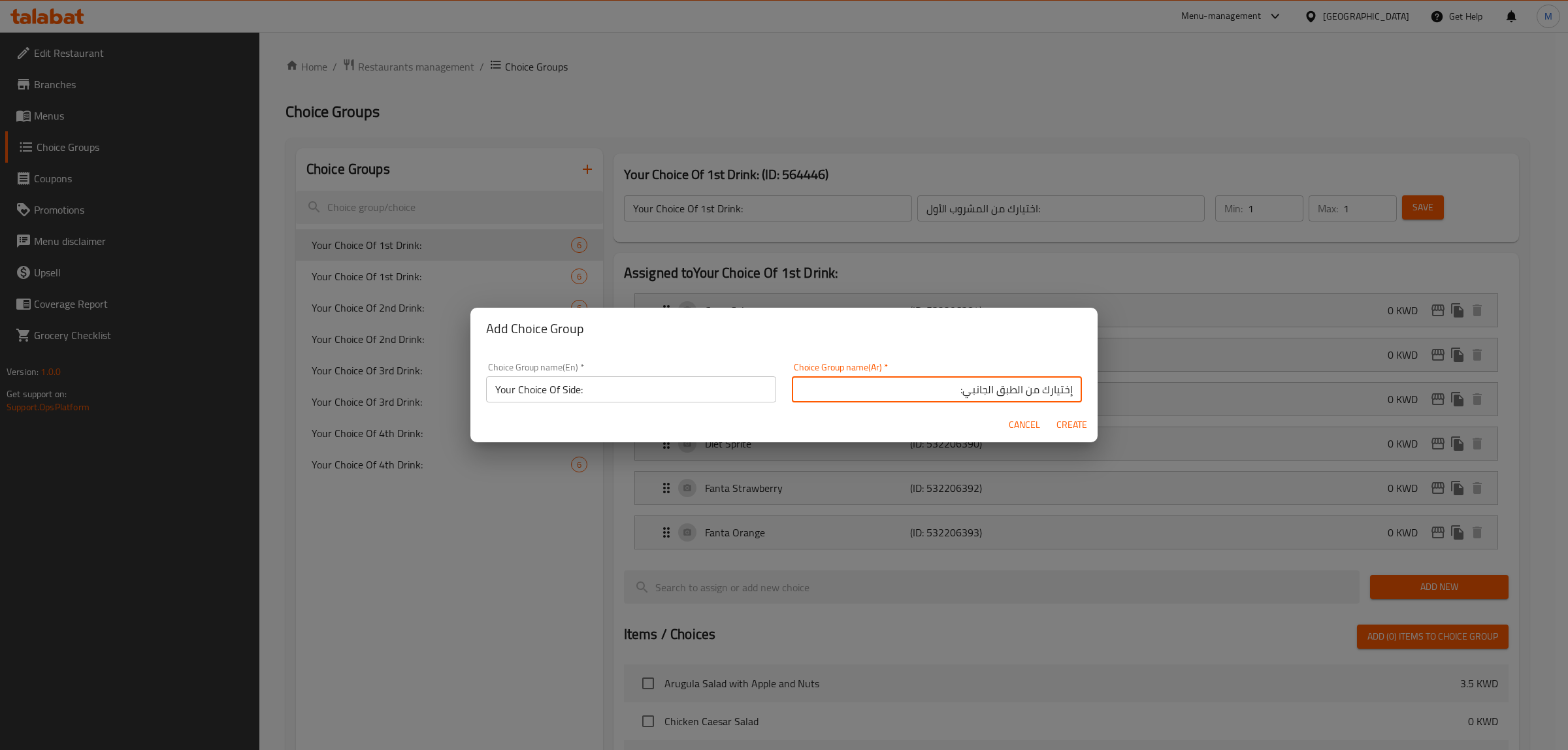
type input "0"
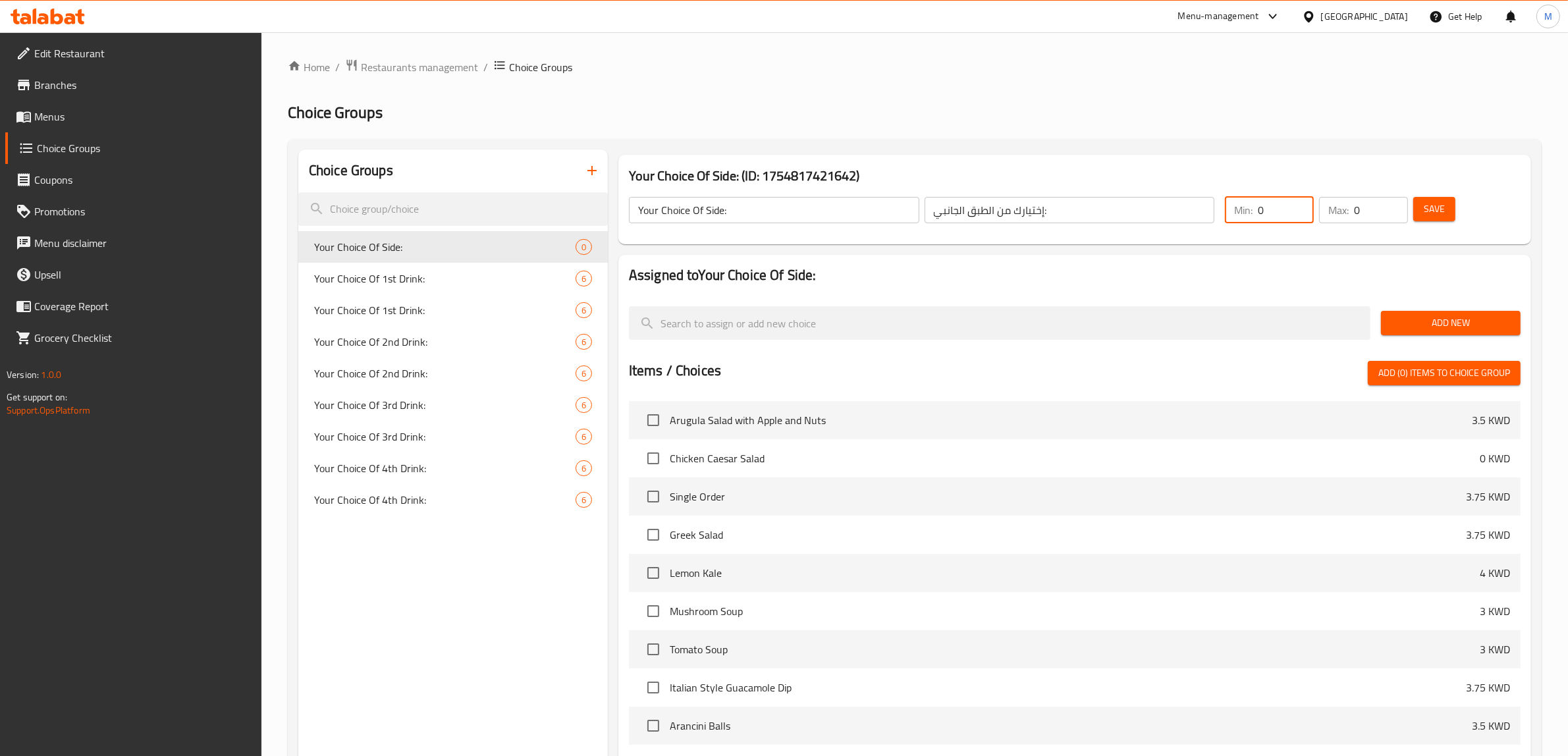
drag, startPoint x: 1265, startPoint y: 209, endPoint x: 1243, endPoint y: 215, distance: 22.8
click at [1243, 215] on div "Min: 0 ​" at bounding box center [1269, 210] width 89 height 26
type input "1"
click at [1447, 280] on h2 "Assigned to Your Choice Of Side:" at bounding box center [1075, 275] width 892 height 19
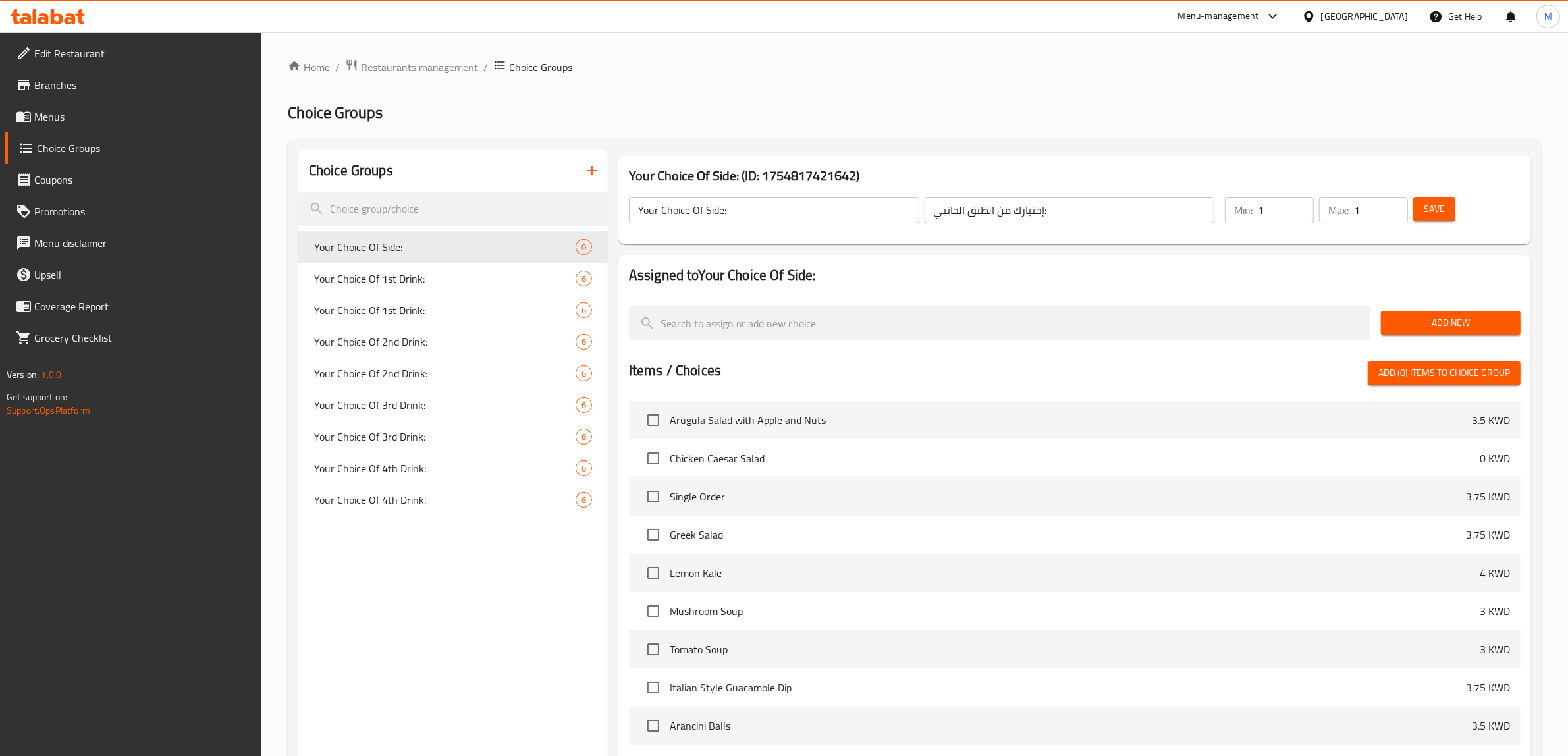
click at [1438, 321] on span "Add New" at bounding box center [1451, 323] width 118 height 17
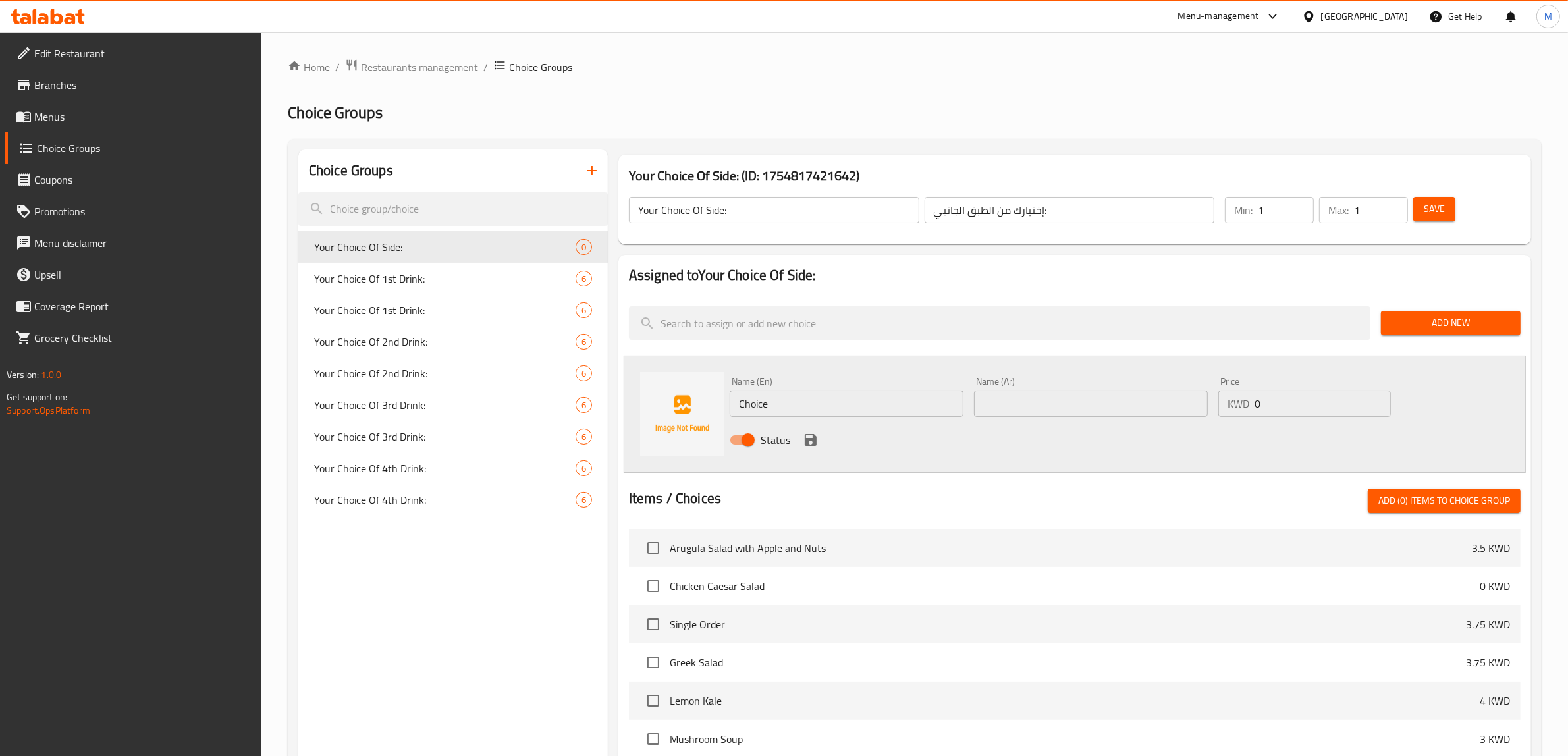
click at [866, 419] on div "Name (En) Choice Name (En)" at bounding box center [846, 397] width 244 height 51
click at [870, 402] on input "Choice" at bounding box center [846, 403] width 234 height 26
click at [871, 402] on input "Choice" at bounding box center [846, 403] width 234 height 26
type input "Rice"
type input "أرز"
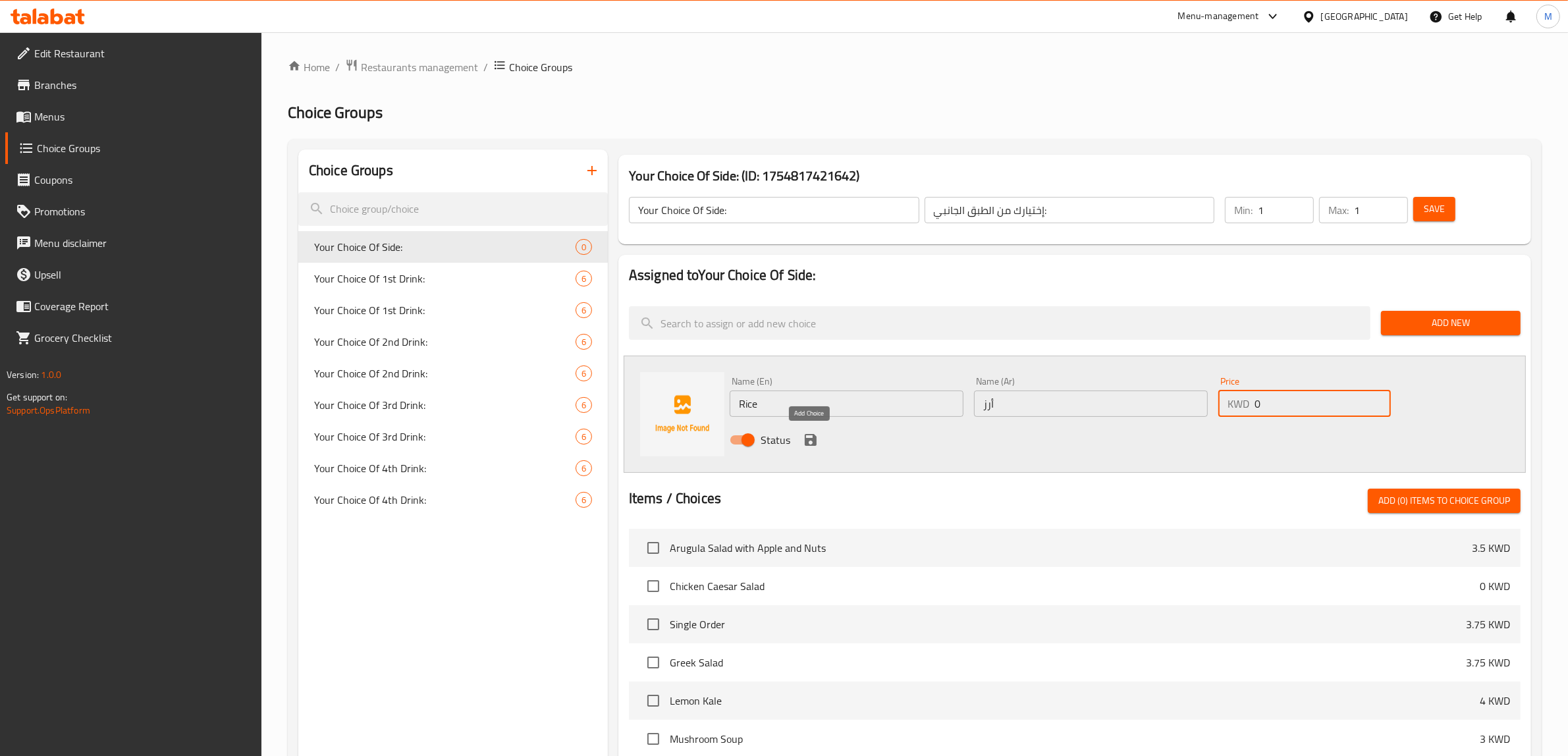
click at [813, 438] on icon "save" at bounding box center [810, 440] width 12 height 12
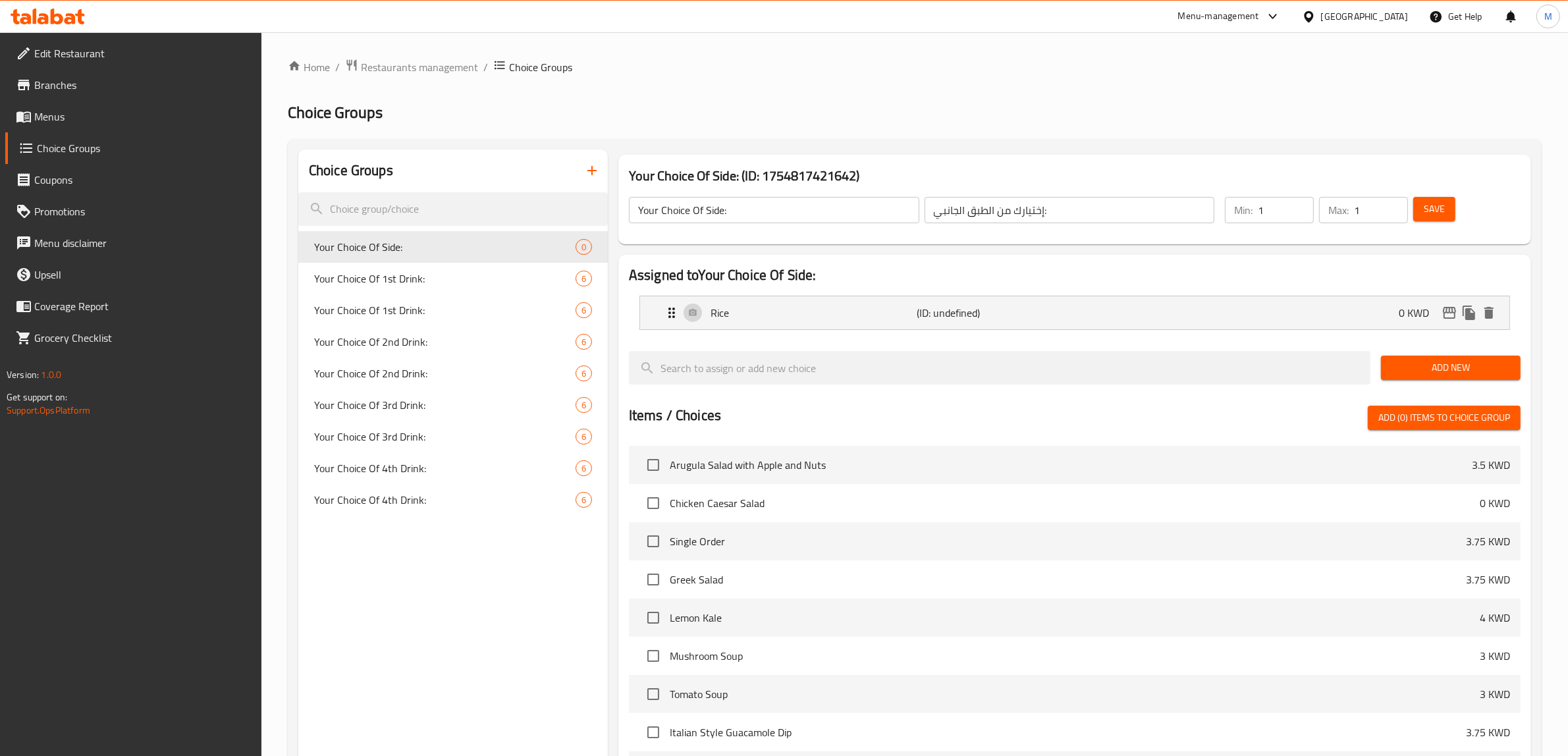
click at [1441, 370] on span "Add New" at bounding box center [1451, 368] width 118 height 17
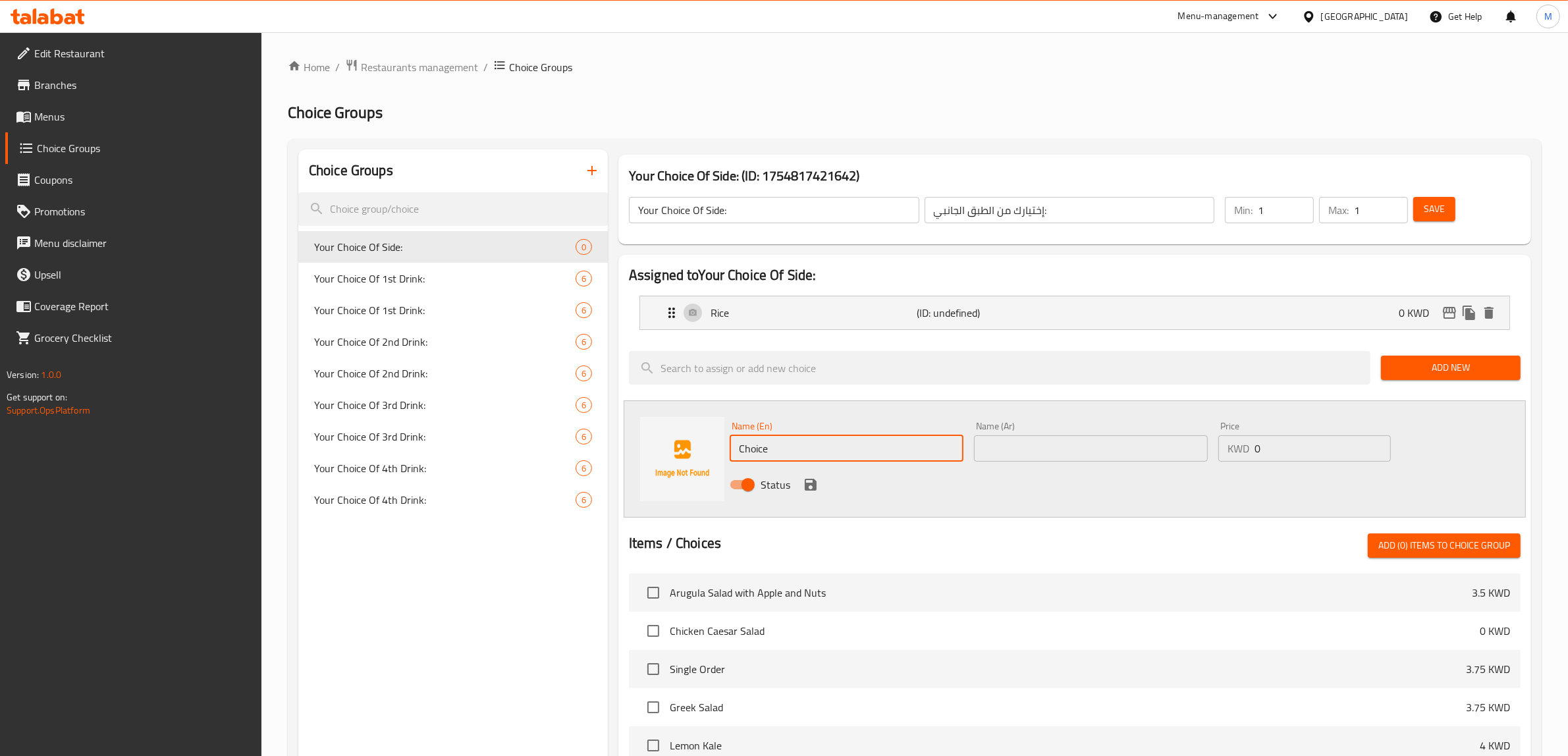
click at [789, 442] on input "Choice" at bounding box center [846, 449] width 234 height 26
type input "Vegetables"
click at [1035, 442] on input "text" at bounding box center [1091, 449] width 234 height 26
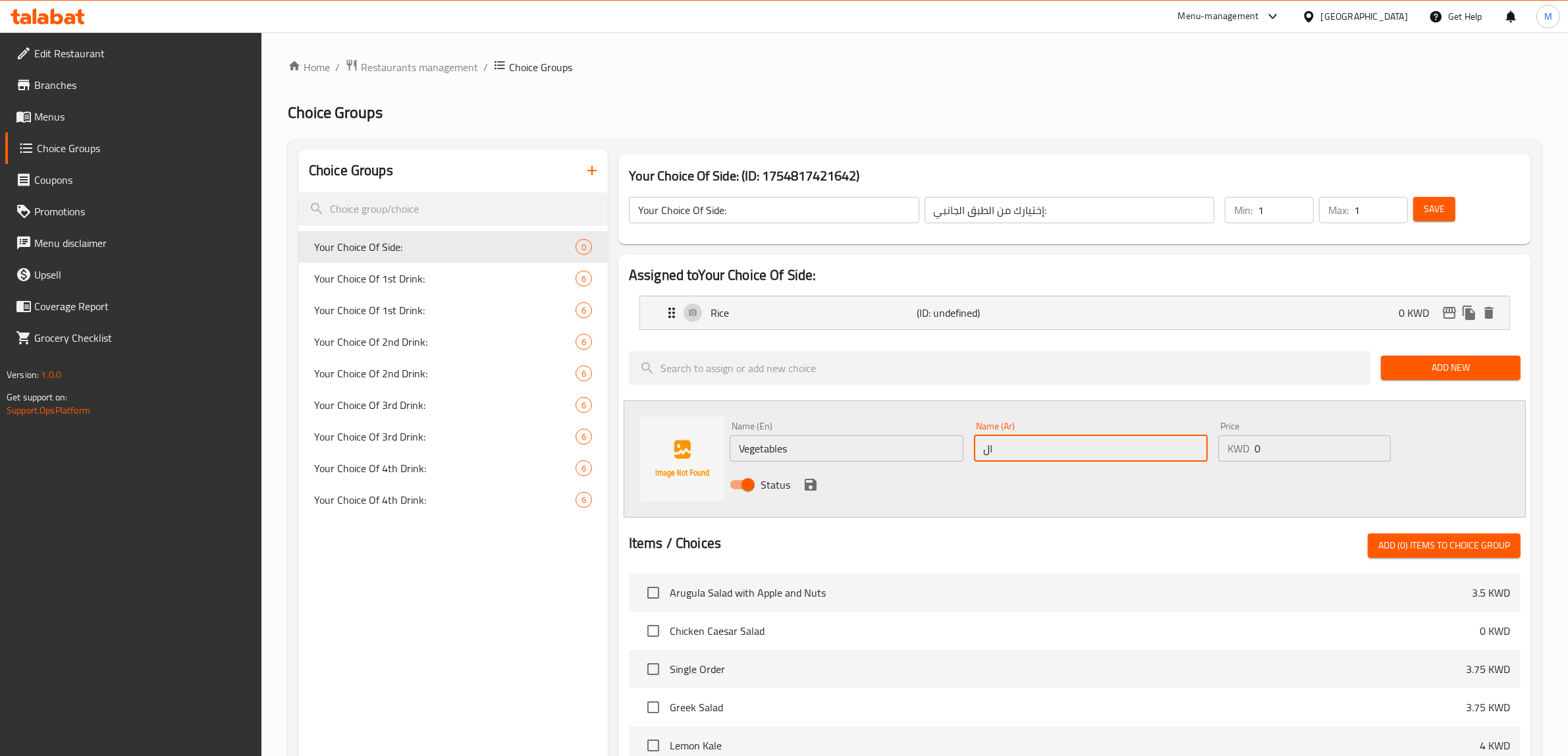
type input "ا"
type input "خضروات"
click at [813, 481] on icon "save" at bounding box center [810, 485] width 12 height 12
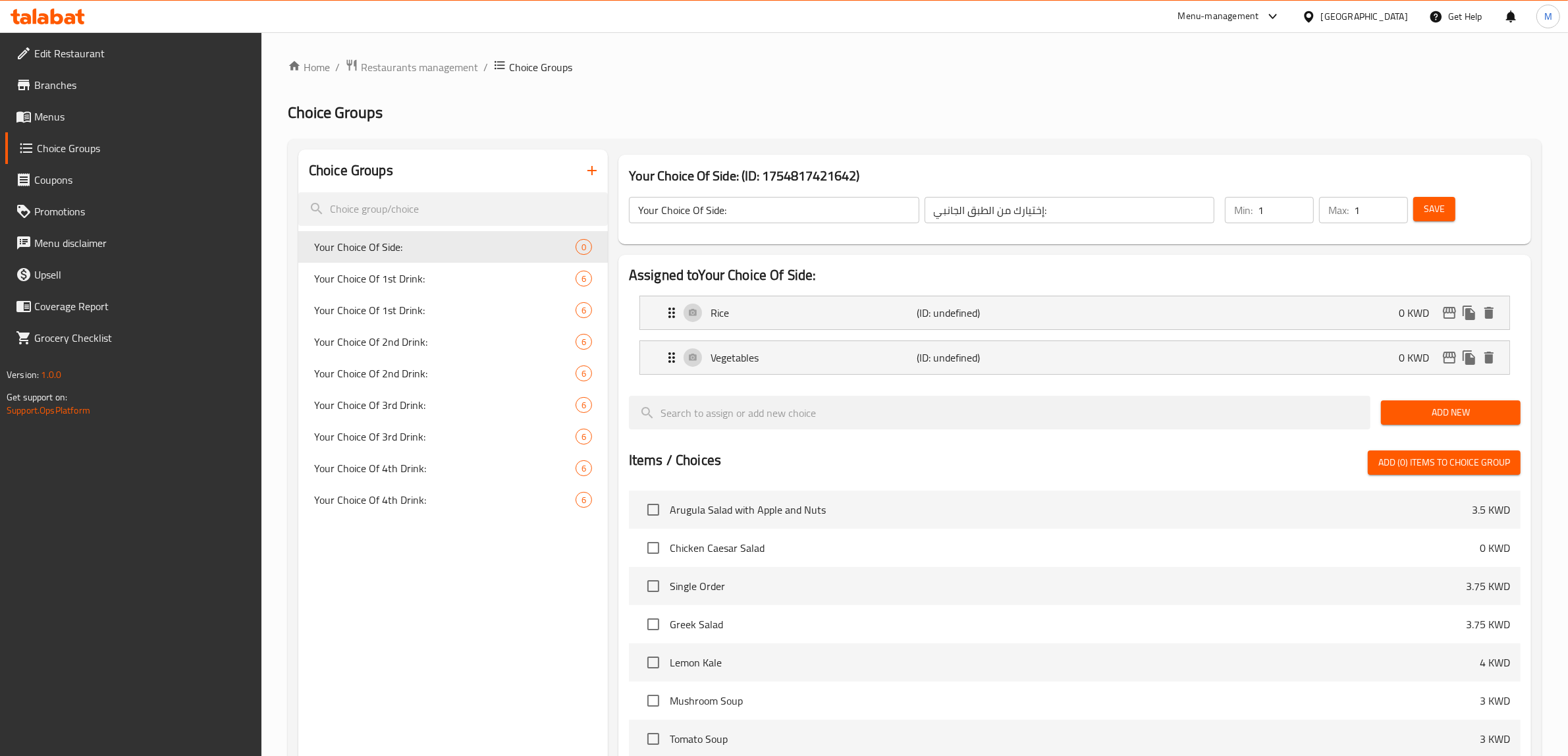
click at [1446, 209] on button "Save" at bounding box center [1435, 209] width 43 height 24
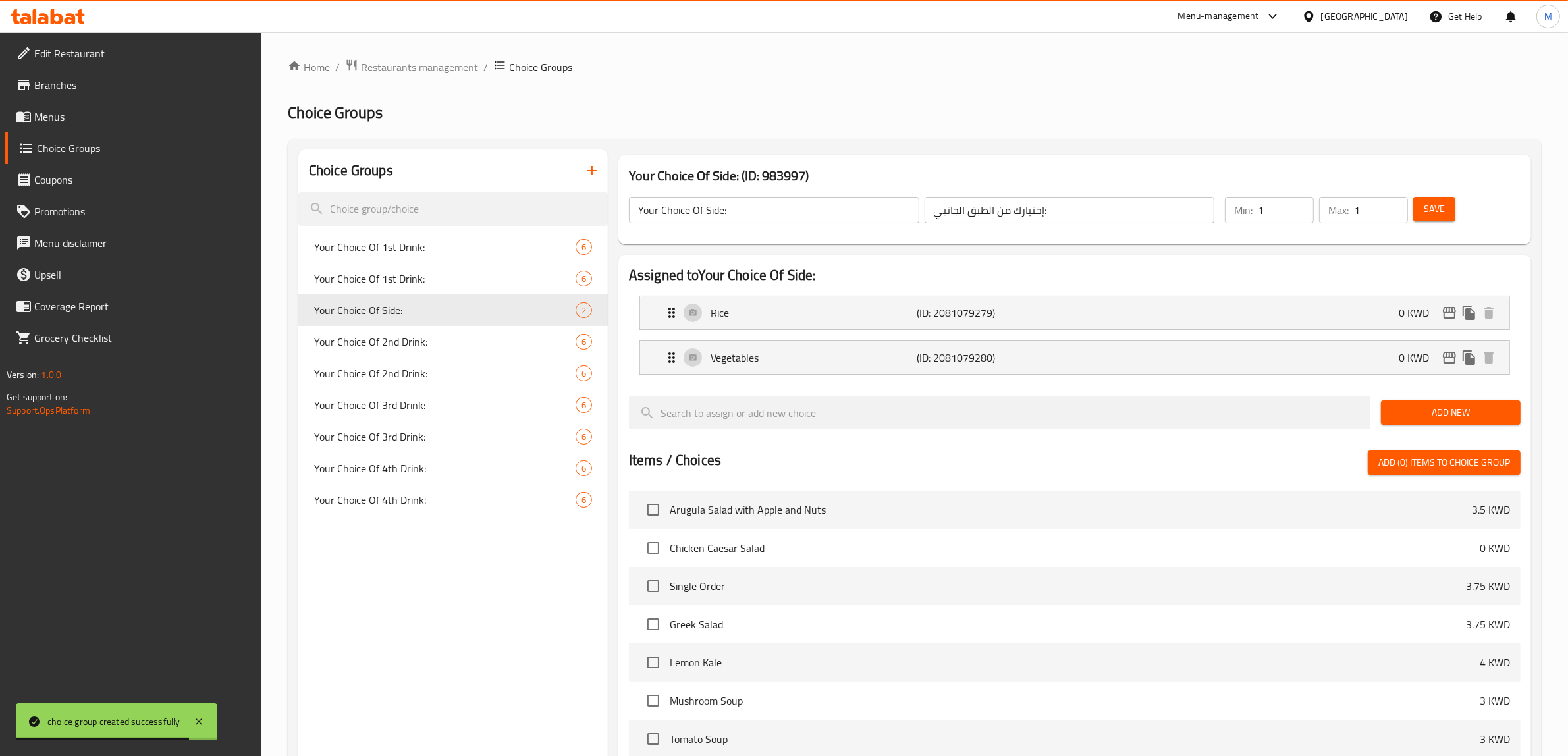
click at [751, 205] on input "Your Choice Of Side:" at bounding box center [774, 210] width 290 height 26
click at [752, 205] on input "Your Choice Of Side:" at bounding box center [774, 210] width 290 height 26
click at [739, 77] on div "Home / Restaurants management / Choice Groups Choice Groups Choice Groups Your …" at bounding box center [915, 558] width 1254 height 999
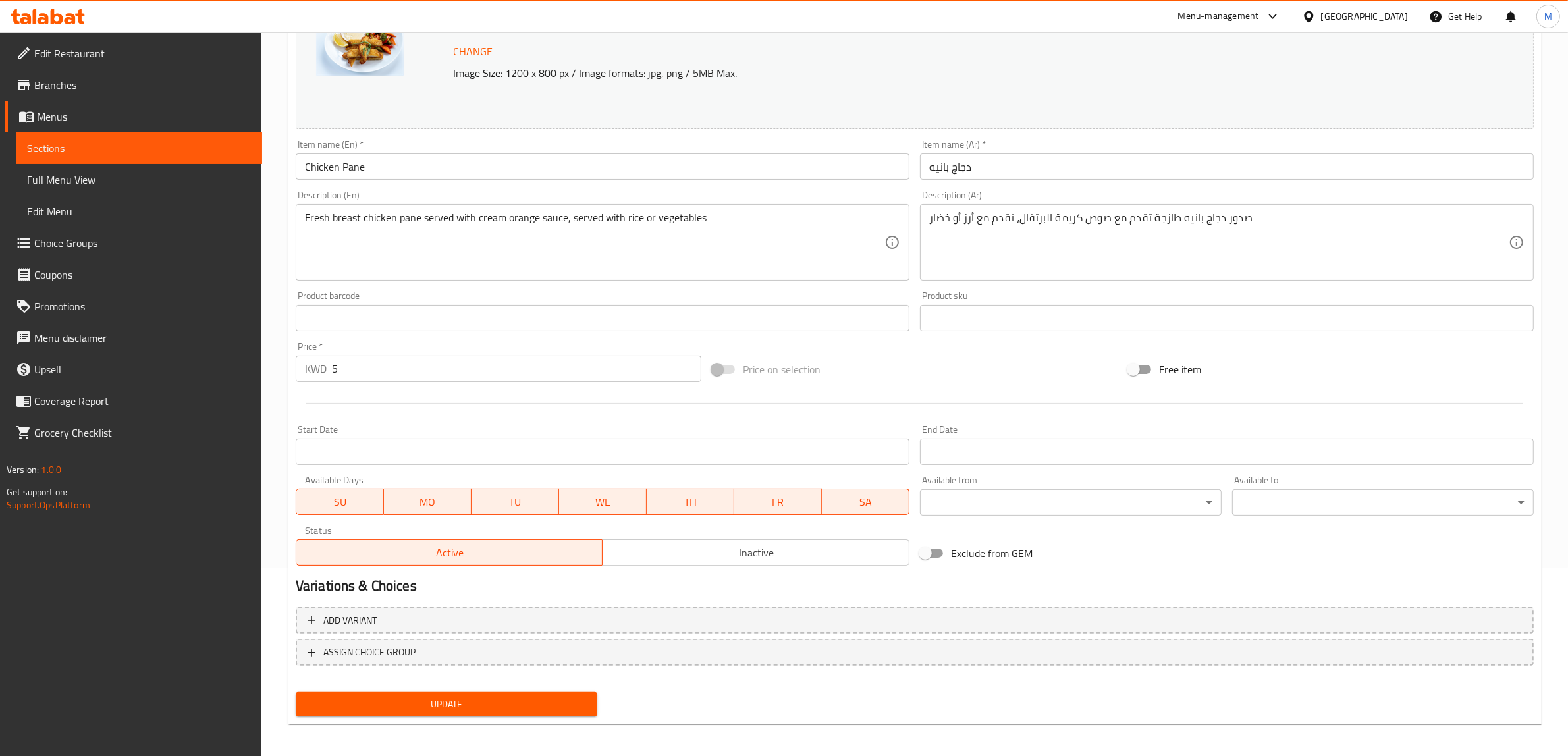
scroll to position [192, 0]
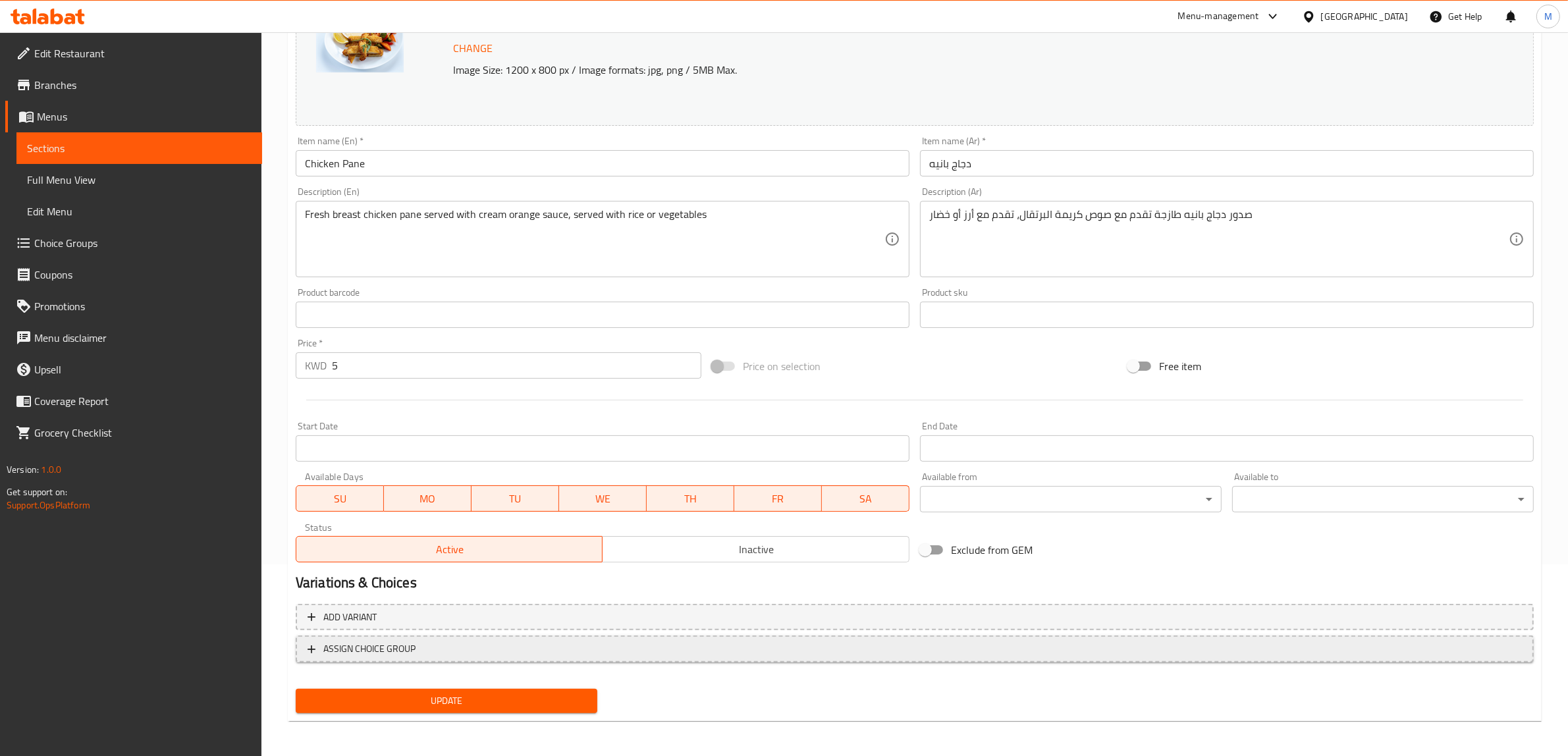
click at [448, 649] on span "ASSIGN CHOICE GROUP" at bounding box center [915, 650] width 1215 height 17
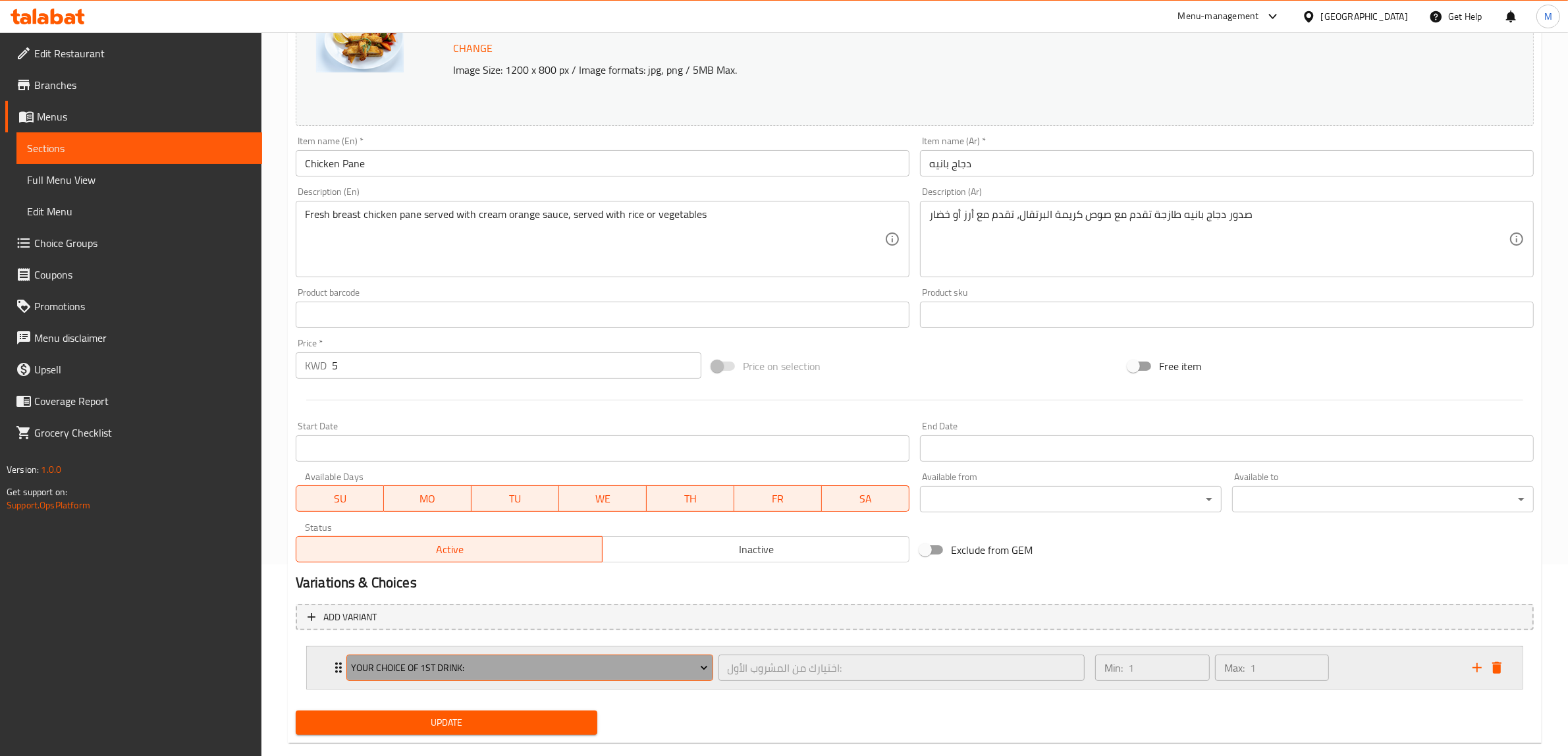
click at [476, 671] on span "Your Choice Of 1st Drink:" at bounding box center [529, 668] width 357 height 17
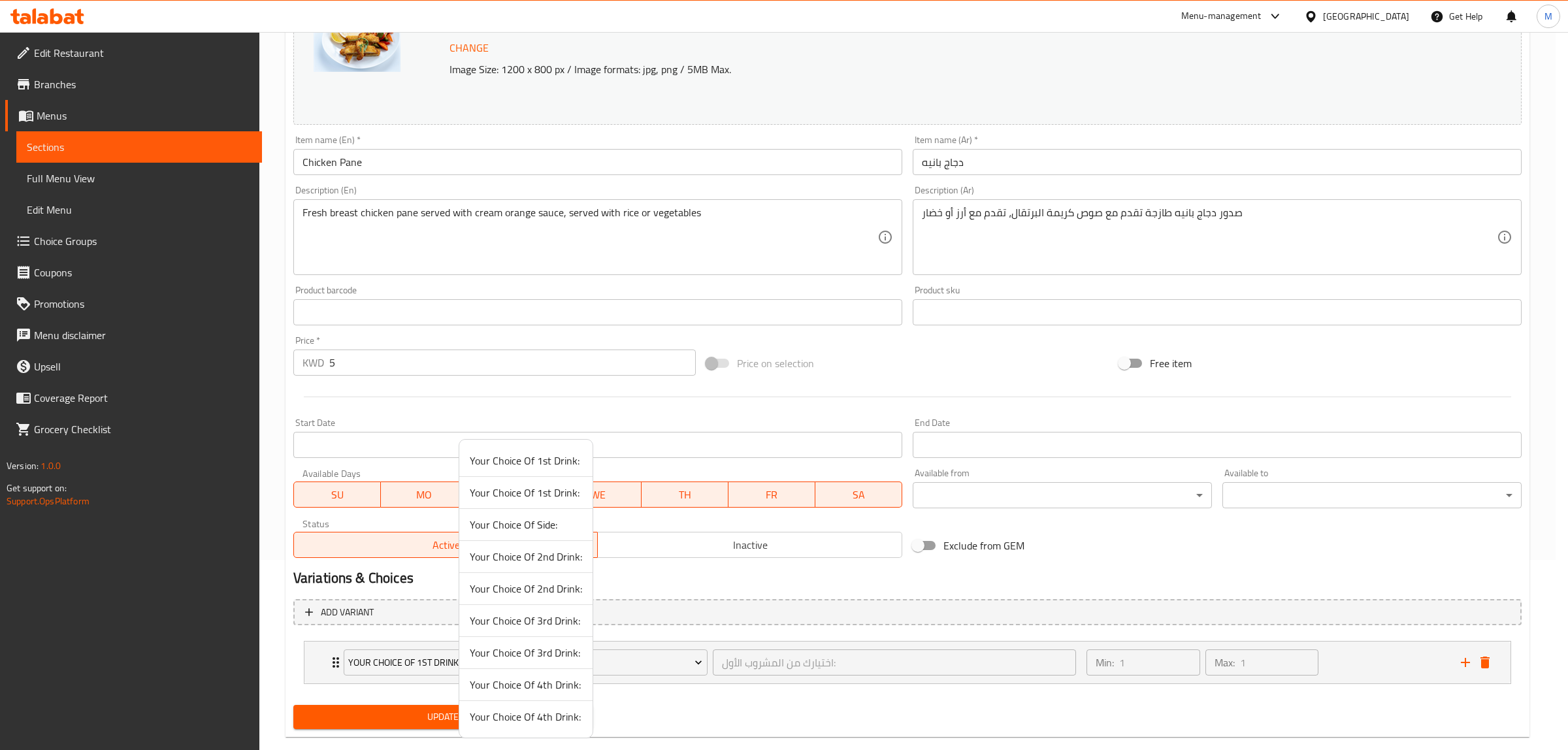
click at [544, 521] on span "Your Choice Of Side:" at bounding box center [526, 524] width 112 height 16
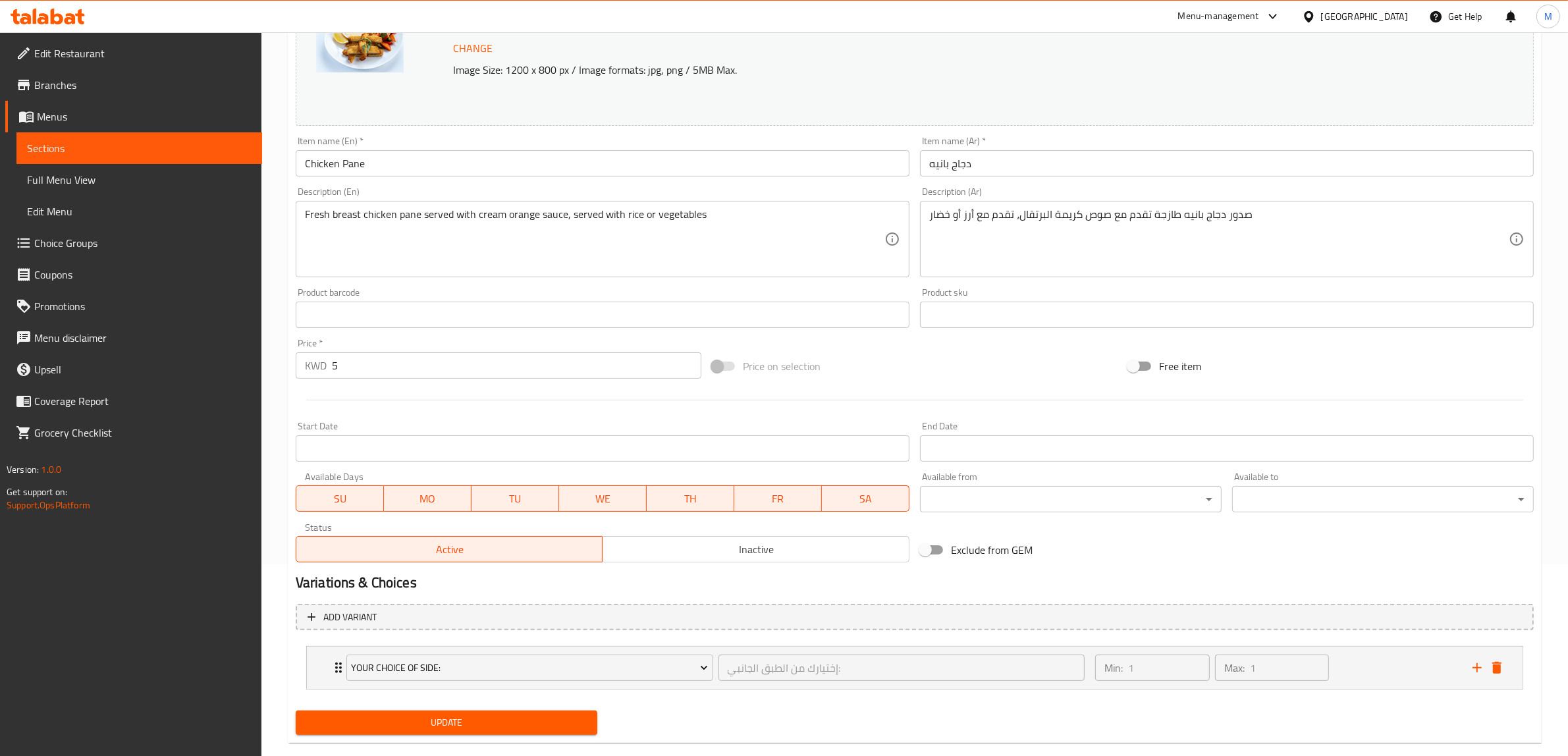
click at [990, 731] on div "Update" at bounding box center [915, 724] width 1249 height 35
click at [1336, 670] on div "Min: 1 ​ Max: 1 ​" at bounding box center [1277, 668] width 377 height 43
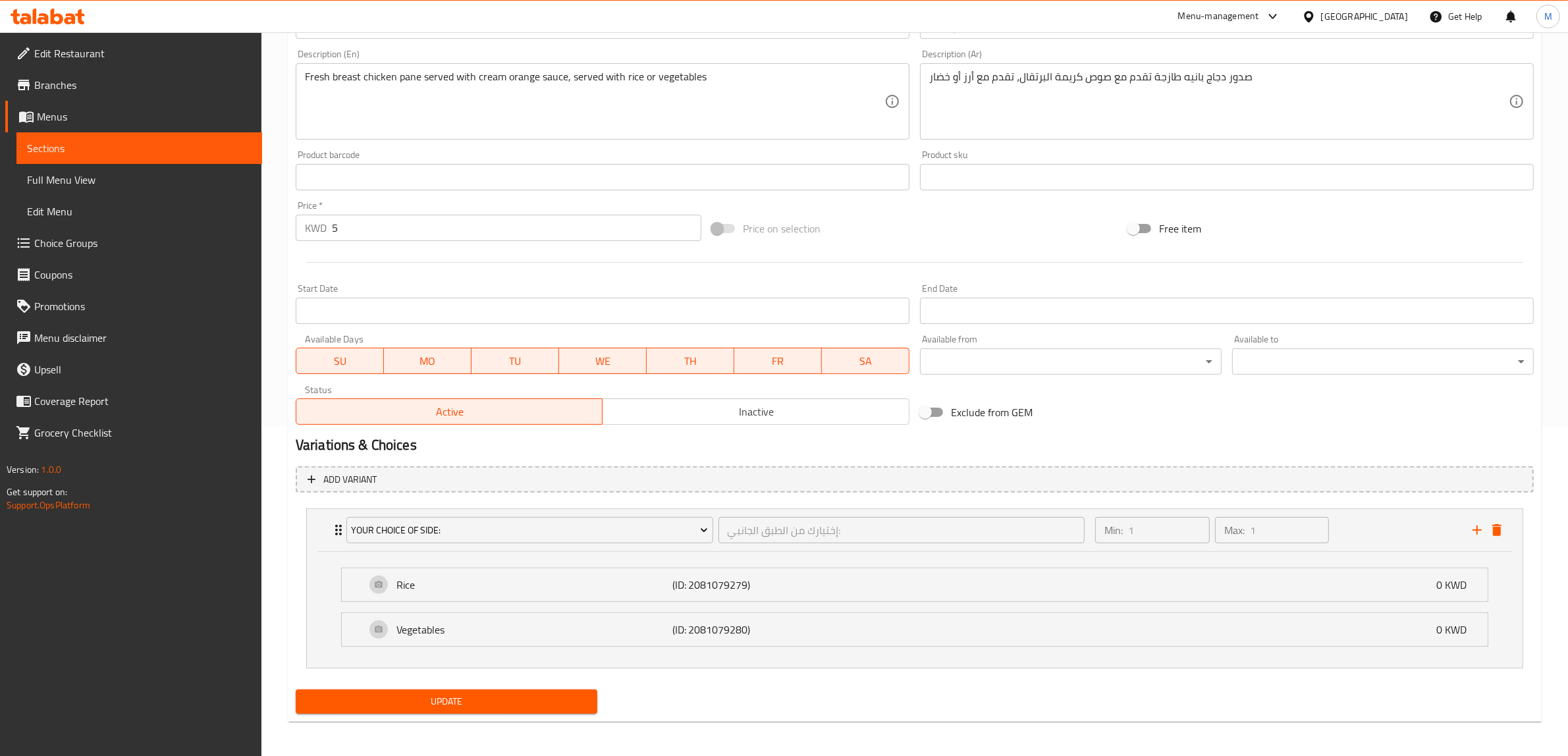
scroll to position [331, 0]
click at [483, 702] on span "Update" at bounding box center [446, 700] width 280 height 17
click at [1016, 236] on div "Price on selection" at bounding box center [915, 227] width 416 height 35
click at [495, 700] on span "Update" at bounding box center [446, 700] width 280 height 17
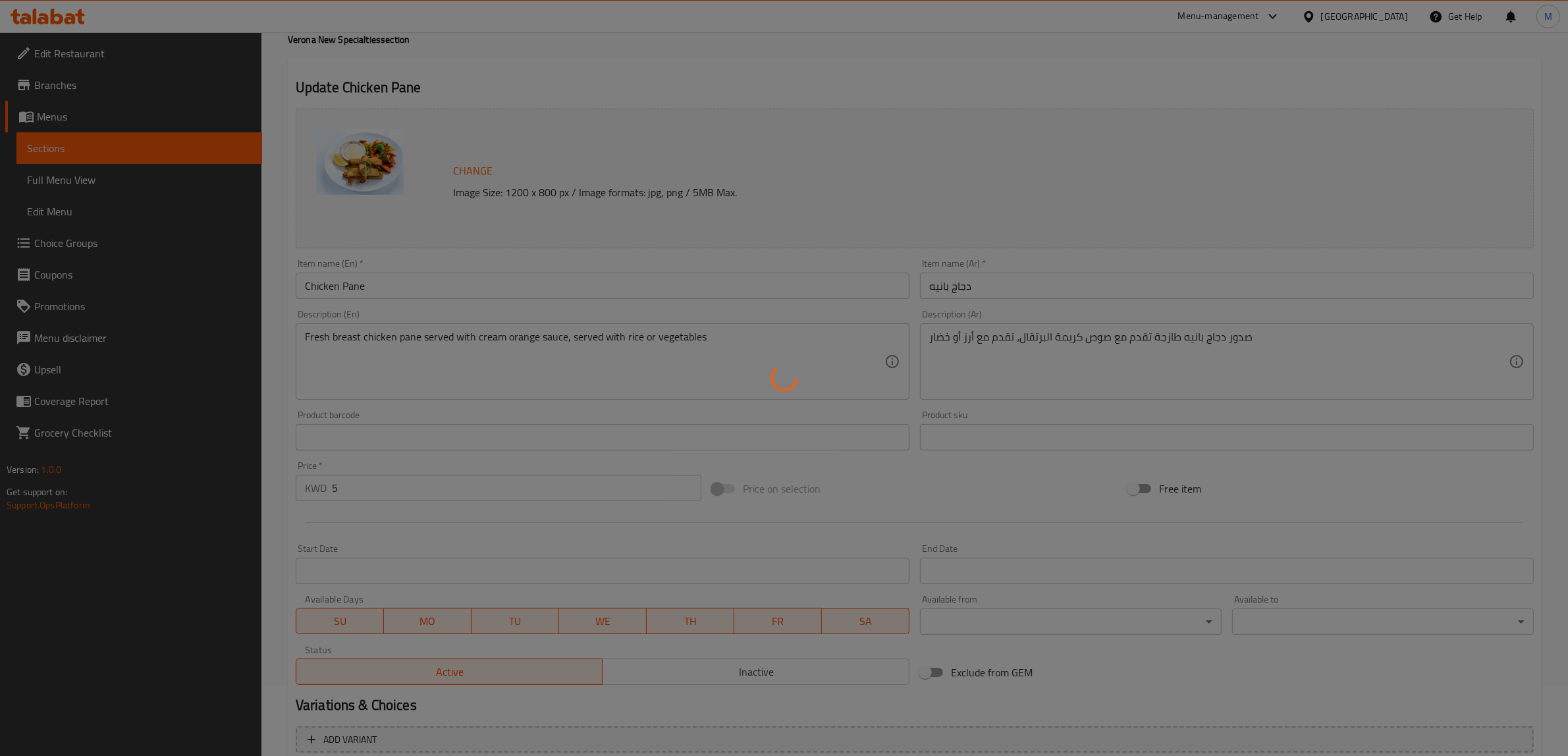
scroll to position [0, 0]
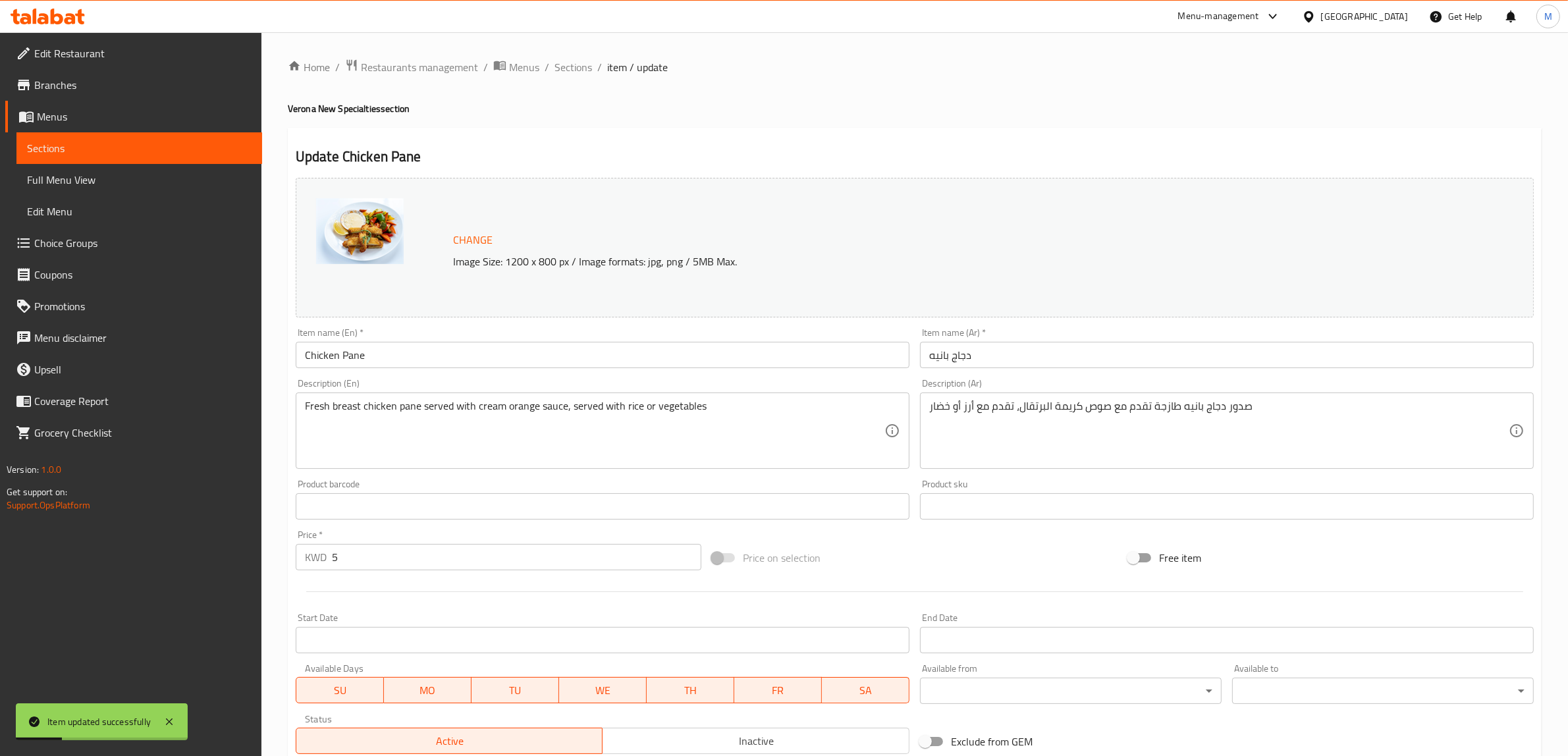
click at [639, 128] on div "Update Chicken Pane Change Image Size: 1200 x 800 px / Image formats: jpg, png …" at bounding box center [915, 589] width 1254 height 924
click at [577, 67] on span "Sections" at bounding box center [573, 67] width 38 height 16
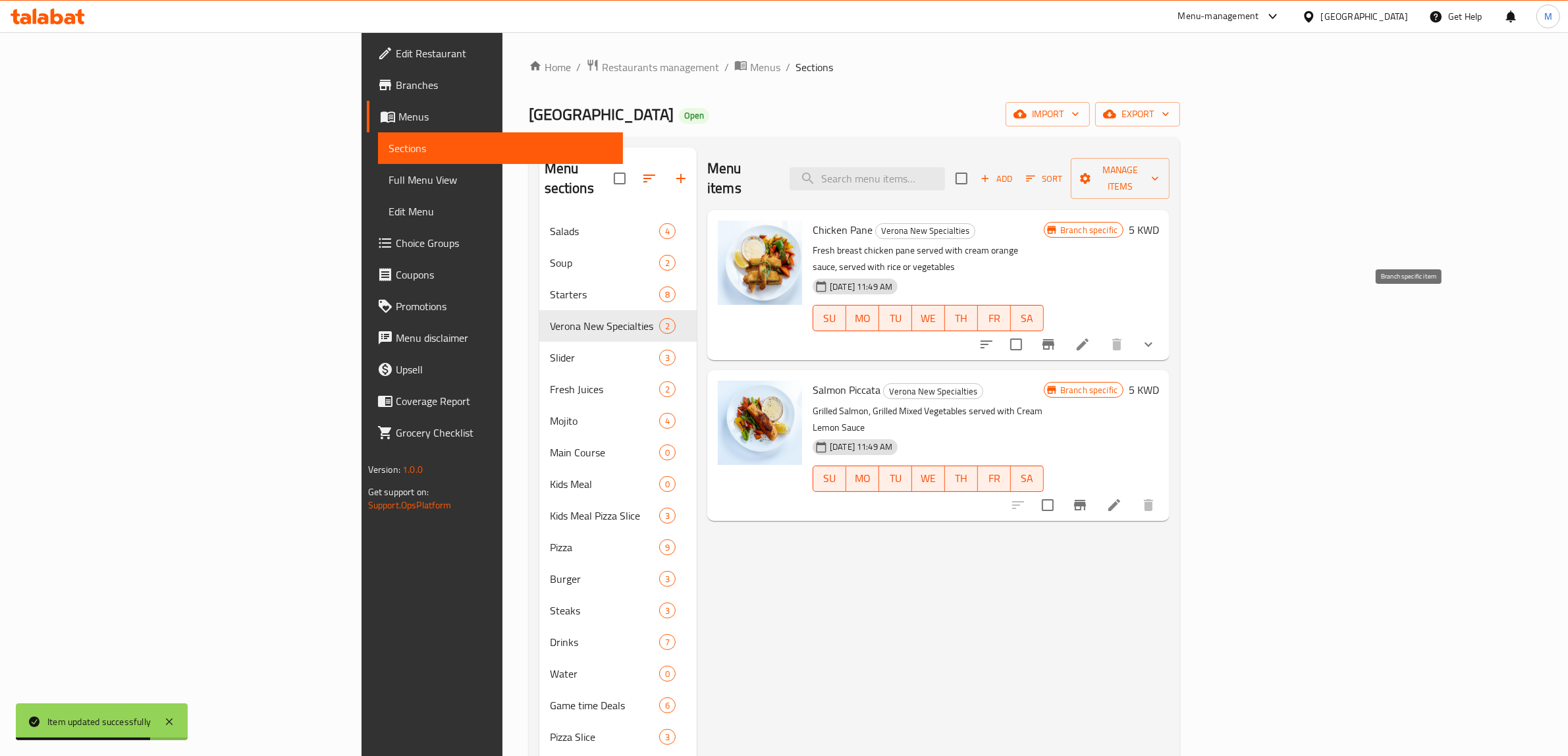
click at [1055, 340] on icon "Branch-specific-item" at bounding box center [1048, 344] width 12 height 10
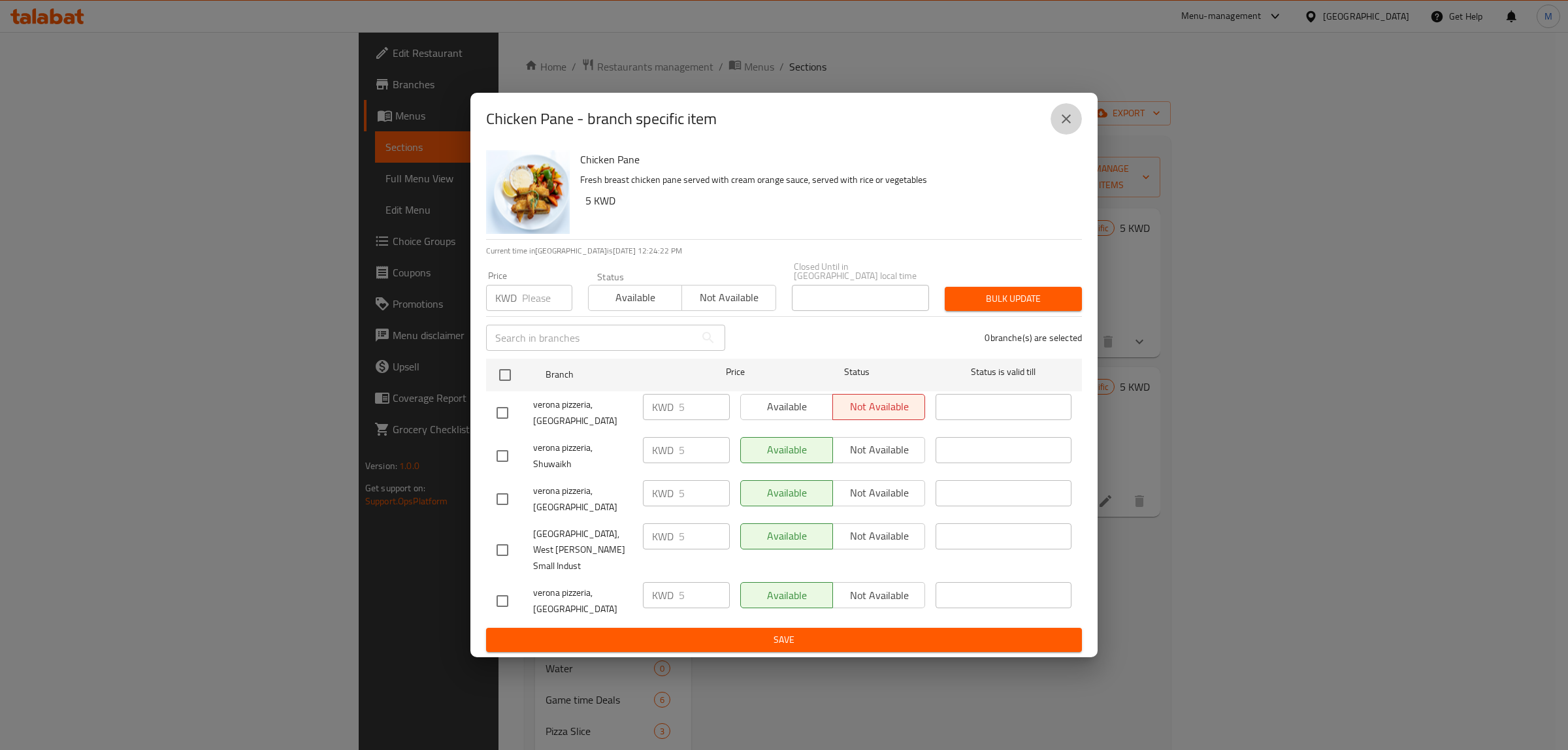
click at [1070, 127] on icon "close" at bounding box center [1065, 118] width 16 height 16
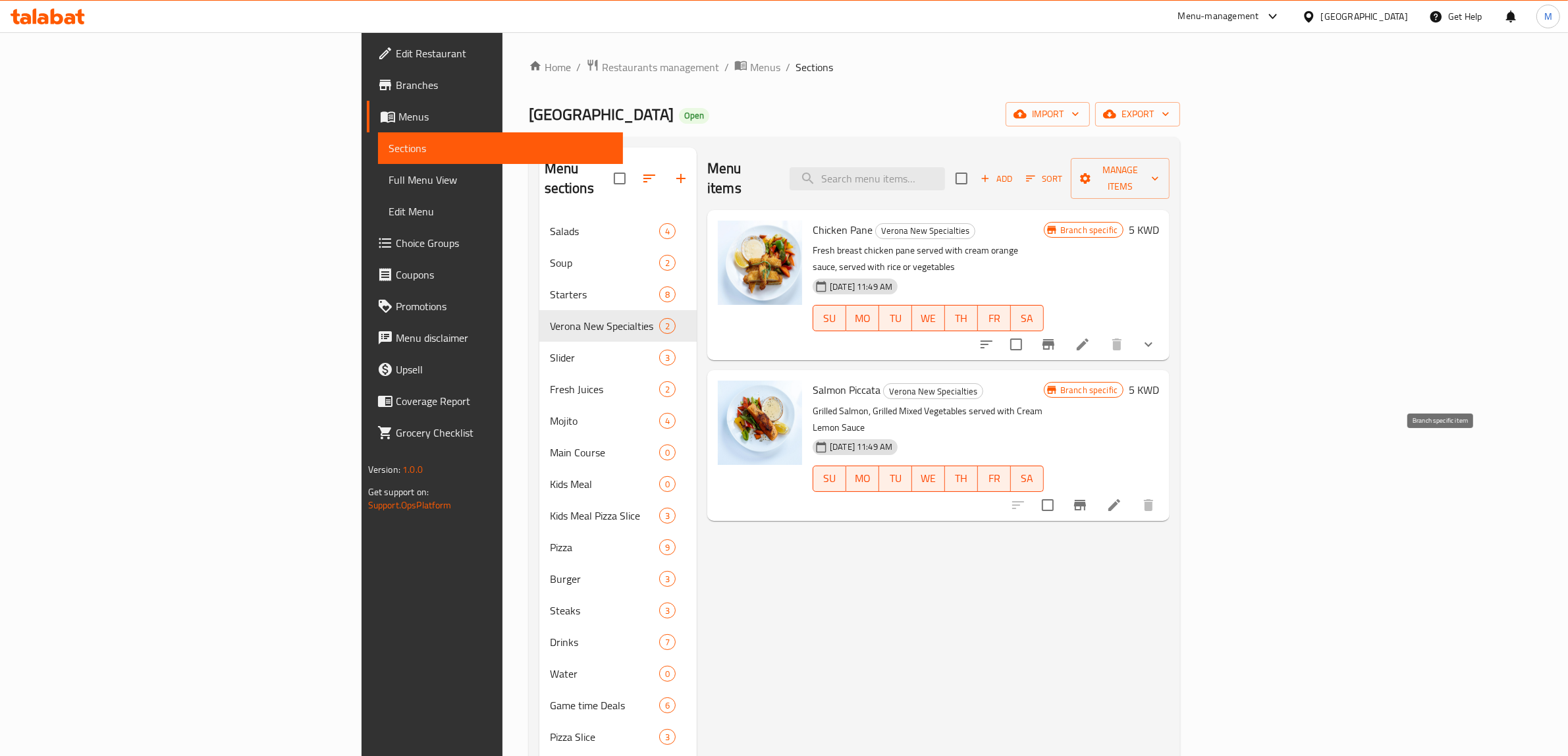
click at [1086, 500] on icon "Branch-specific-item" at bounding box center [1080, 504] width 12 height 10
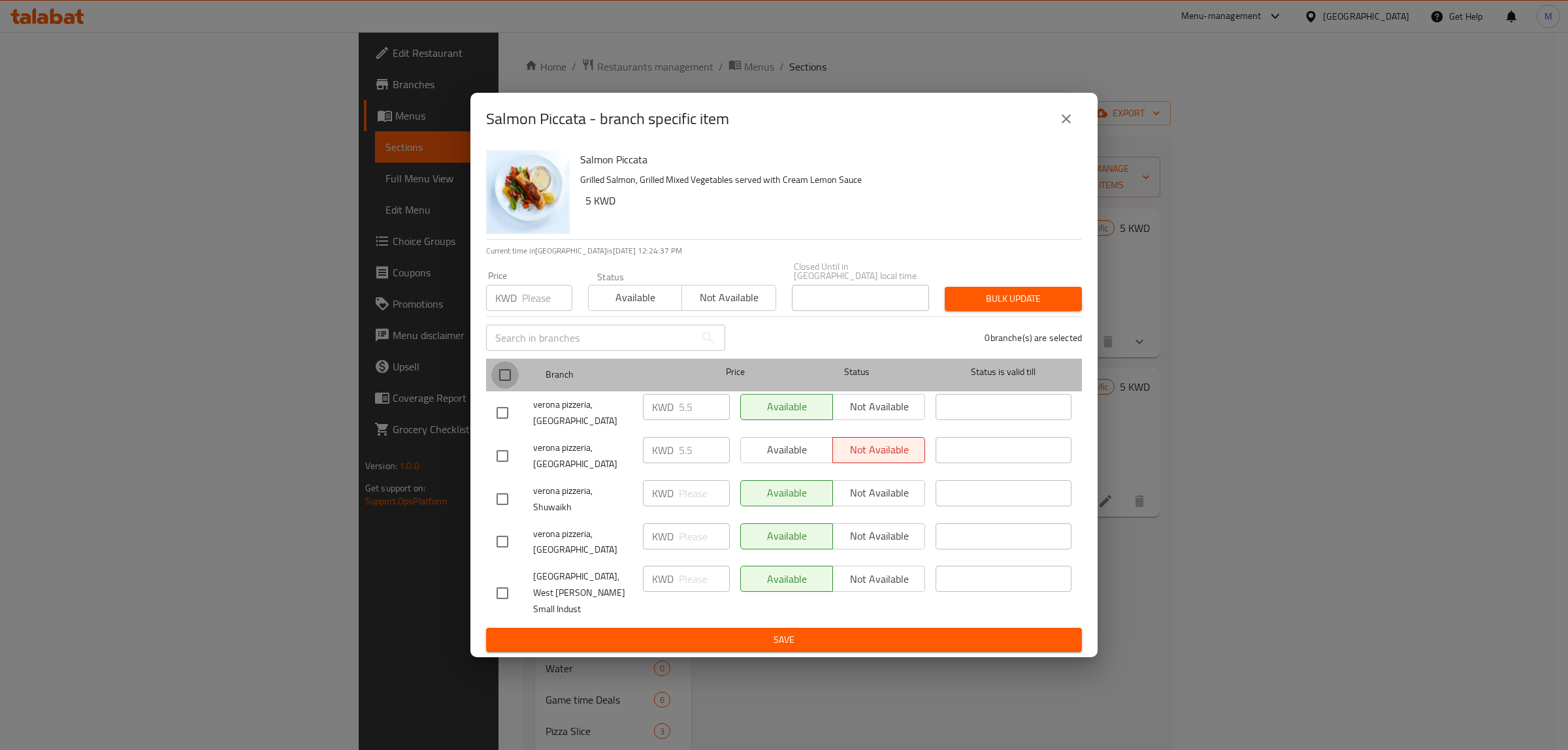
click at [505, 389] on input "checkbox" at bounding box center [505, 375] width 28 height 28
checkbox input "true"
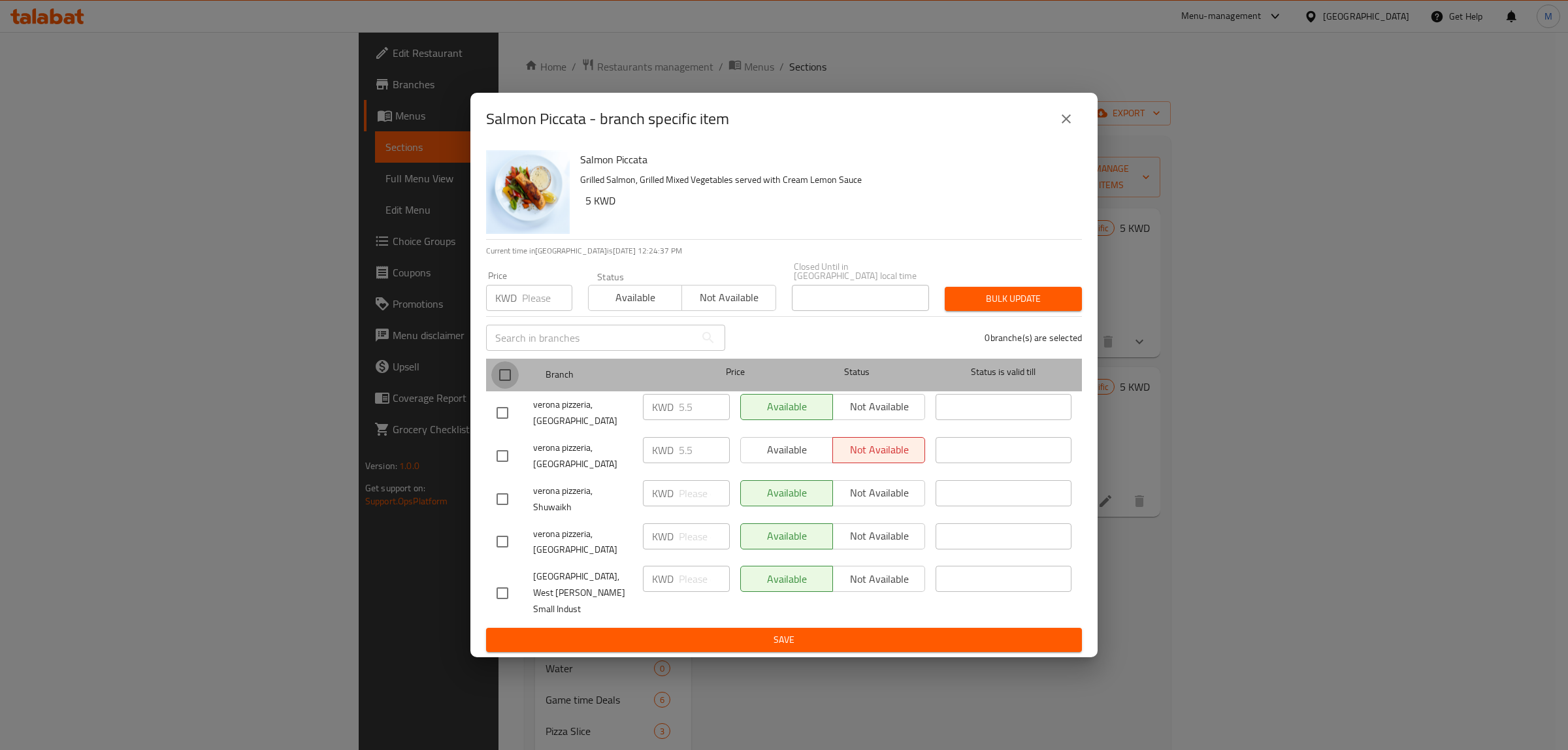
checkbox input "true"
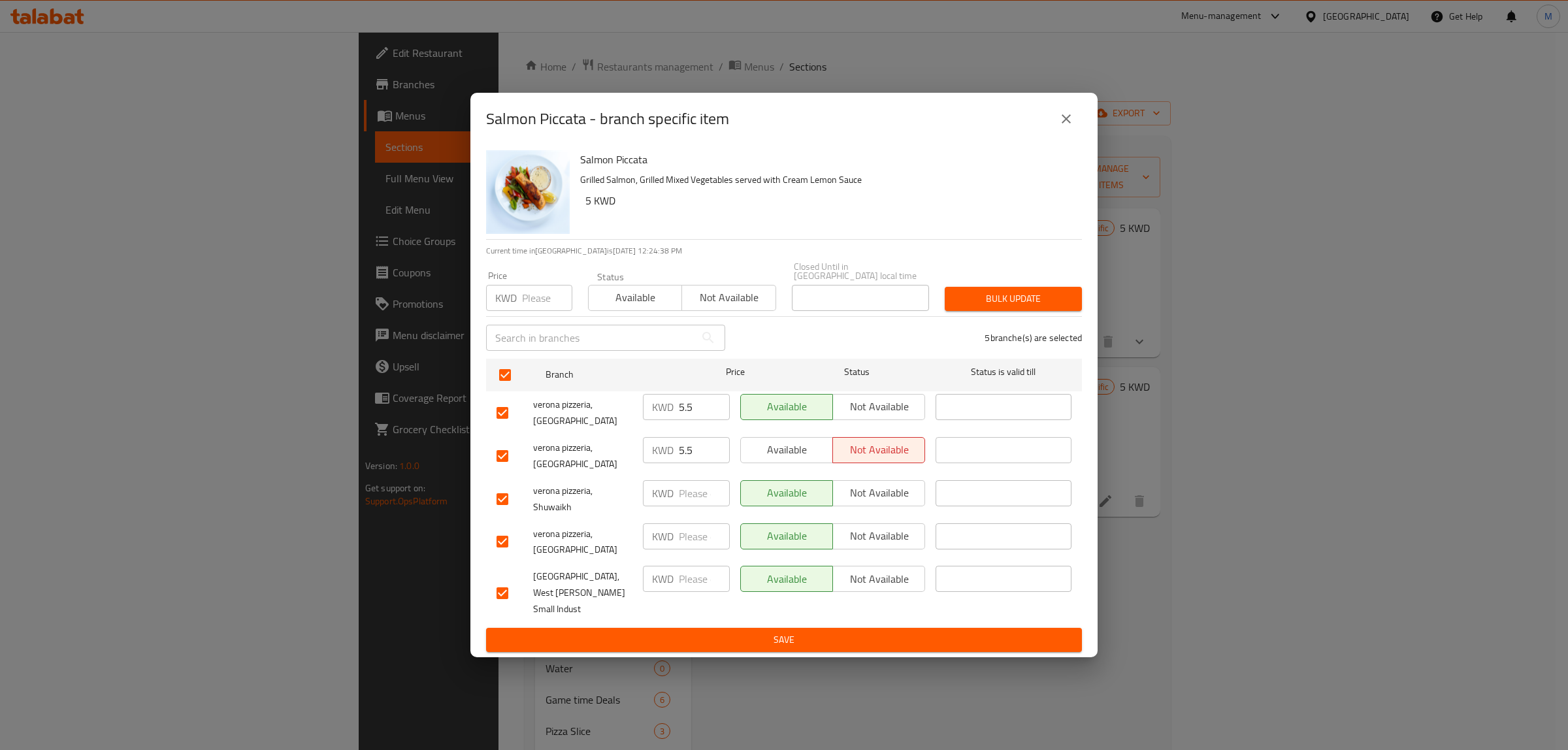
click at [529, 310] on input "number" at bounding box center [547, 297] width 50 height 26
type input "5"
click at [1006, 311] on button "Bulk update" at bounding box center [1014, 299] width 138 height 24
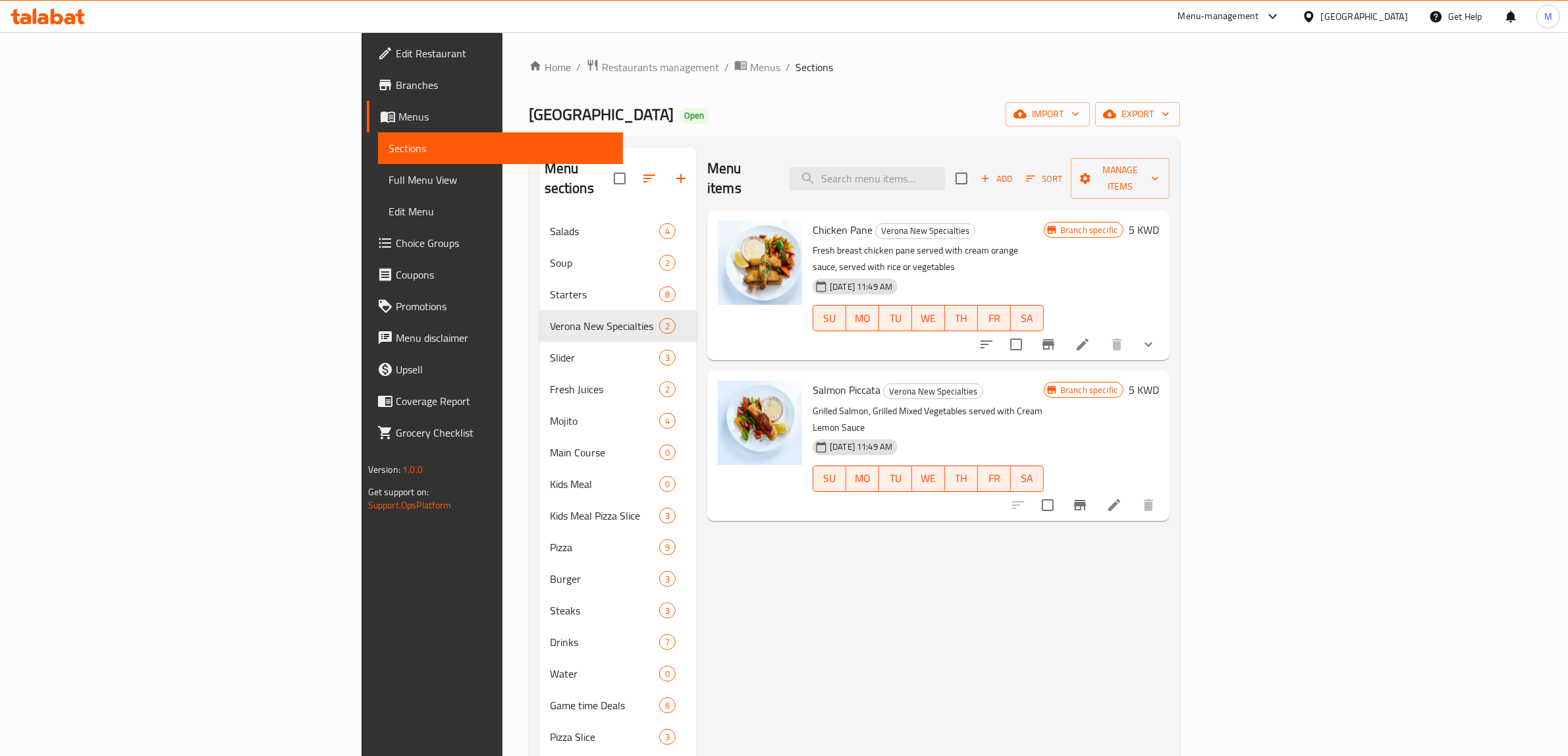
click at [1159, 381] on h6 "5 KWD" at bounding box center [1143, 390] width 31 height 19
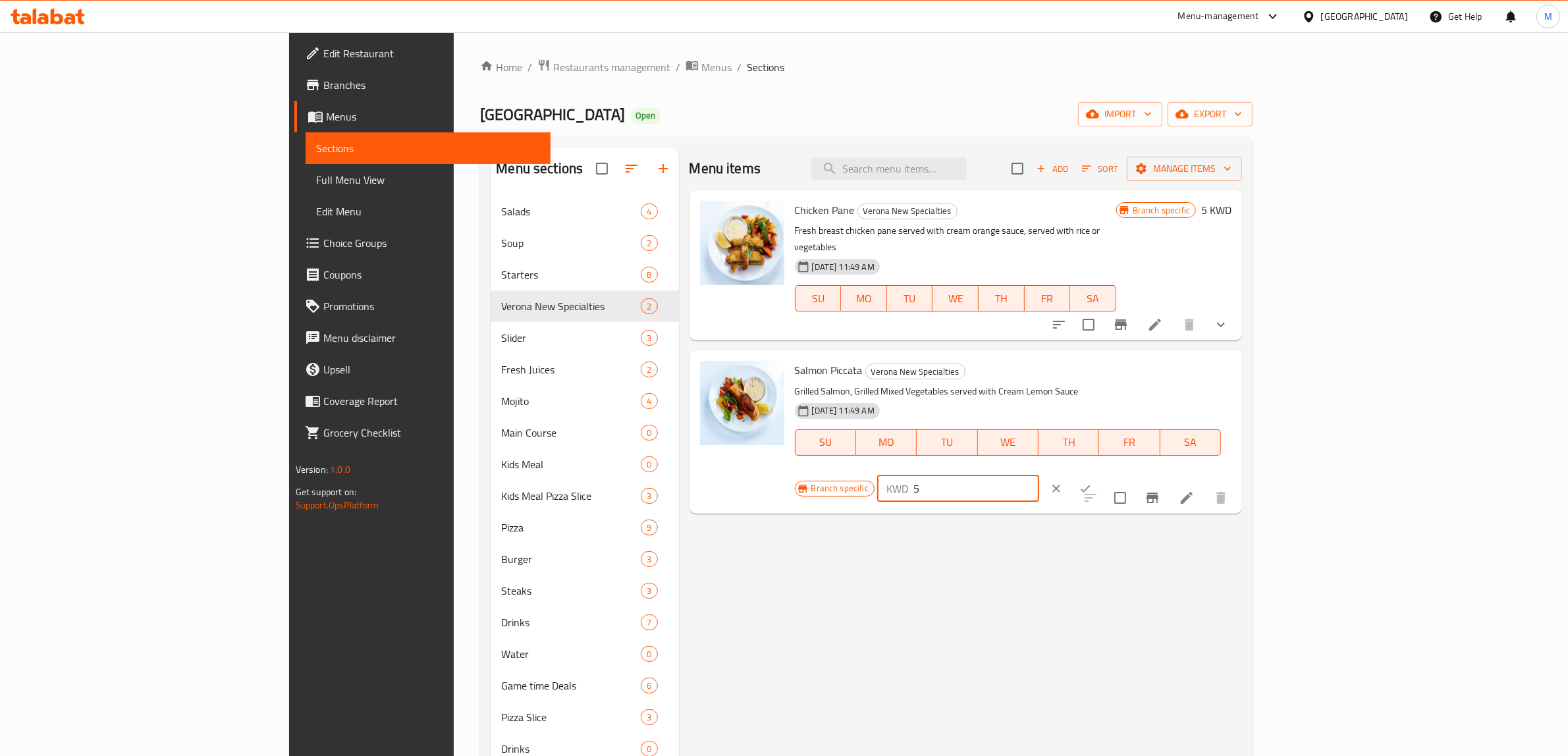
click at [1040, 476] on input "5" at bounding box center [977, 489] width 127 height 26
paste input ".50"
type input "5.50"
click at [1092, 482] on icon "ok" at bounding box center [1085, 489] width 13 height 13
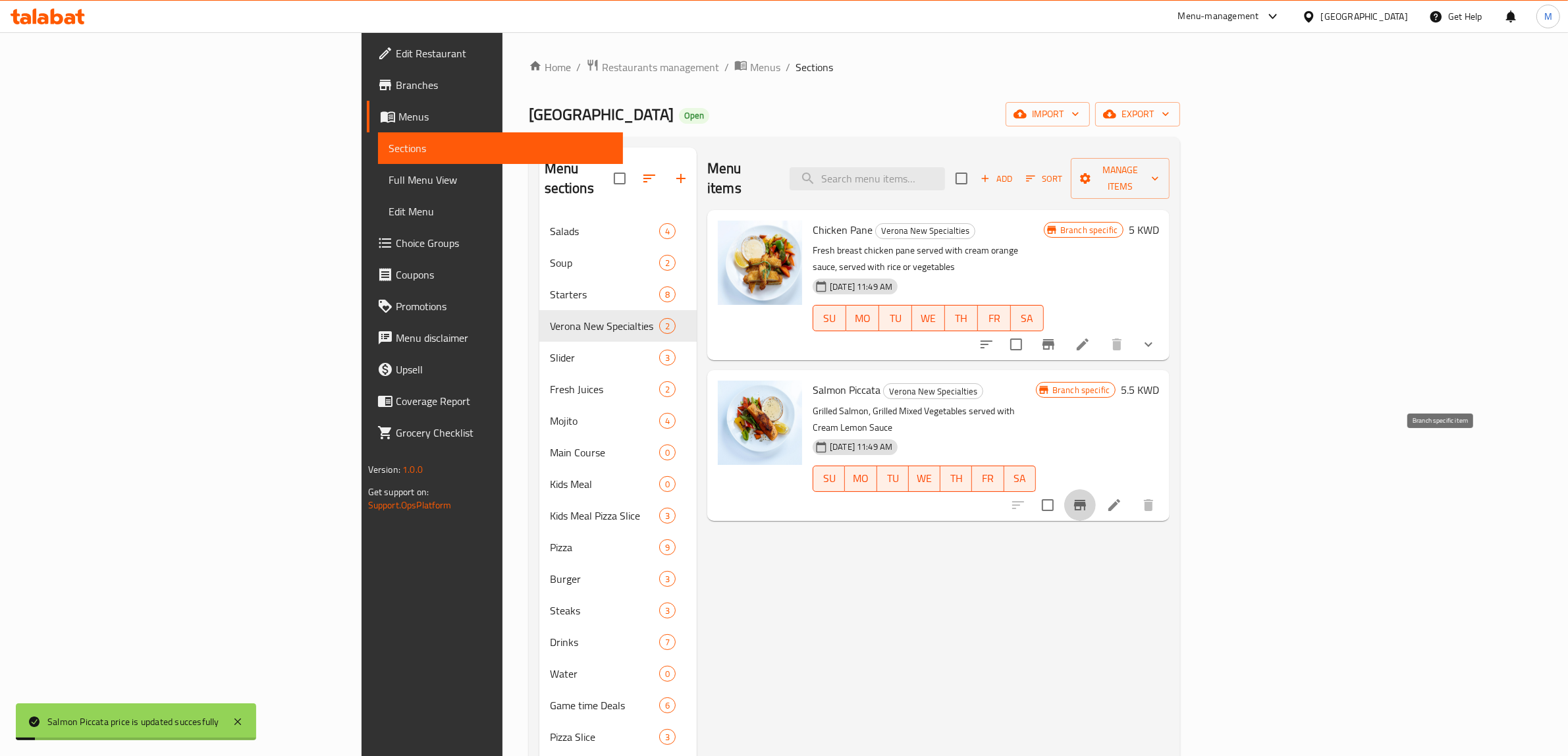
click at [1086, 500] on icon "Branch-specific-item" at bounding box center [1080, 504] width 12 height 10
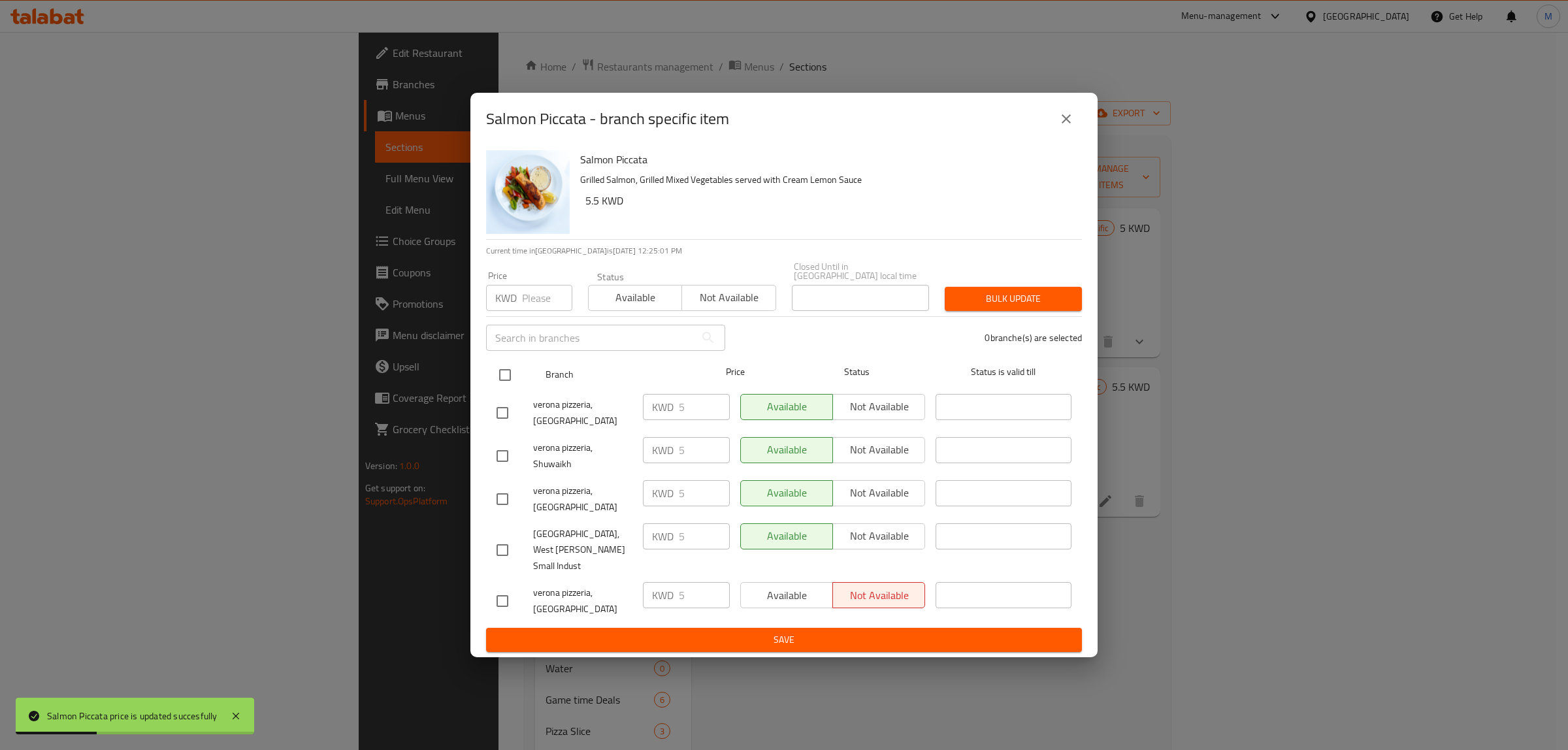
click at [496, 389] on input "checkbox" at bounding box center [505, 375] width 28 height 28
checkbox input "true"
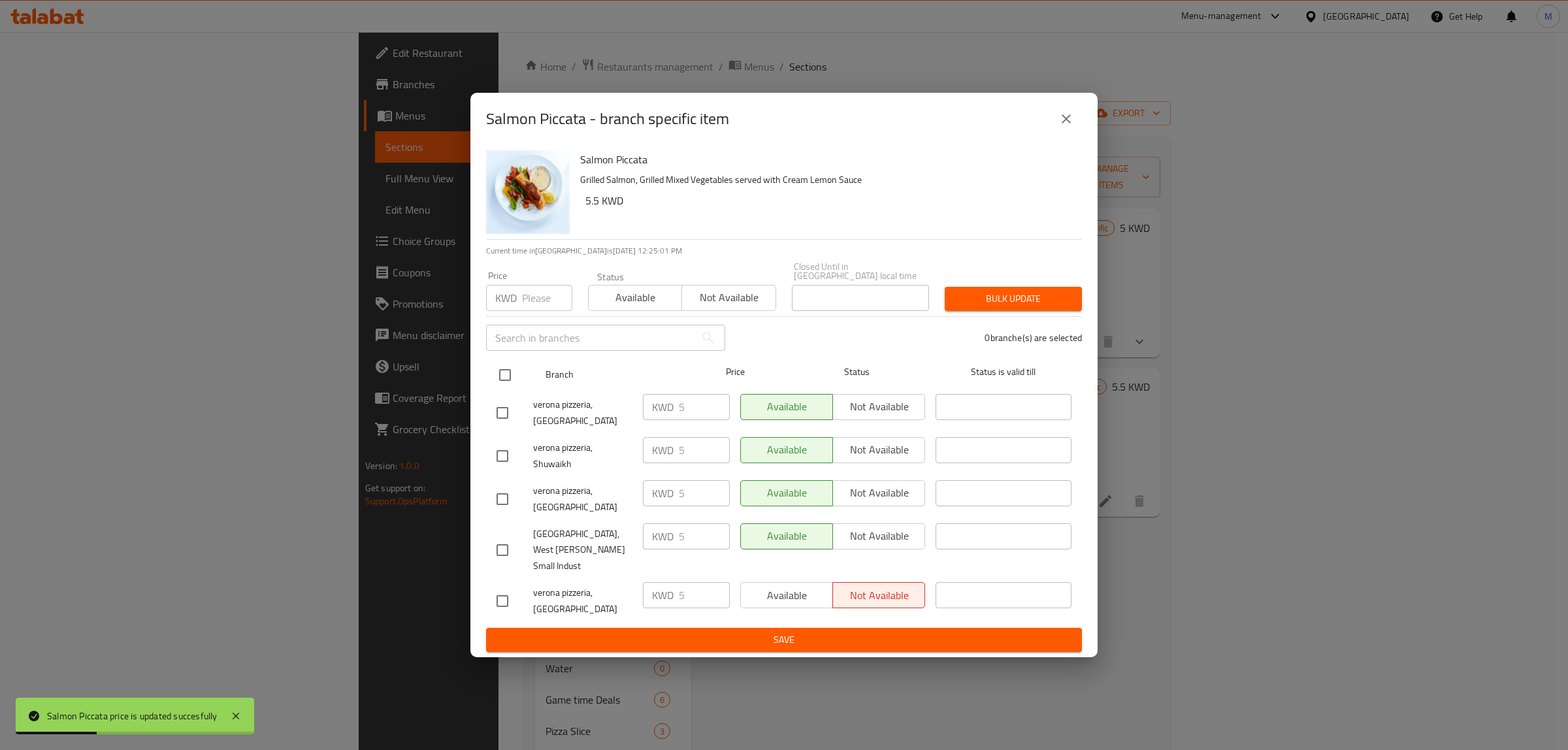
checkbox input "true"
click at [527, 319] on div "Price KWD Price" at bounding box center [528, 291] width 102 height 56
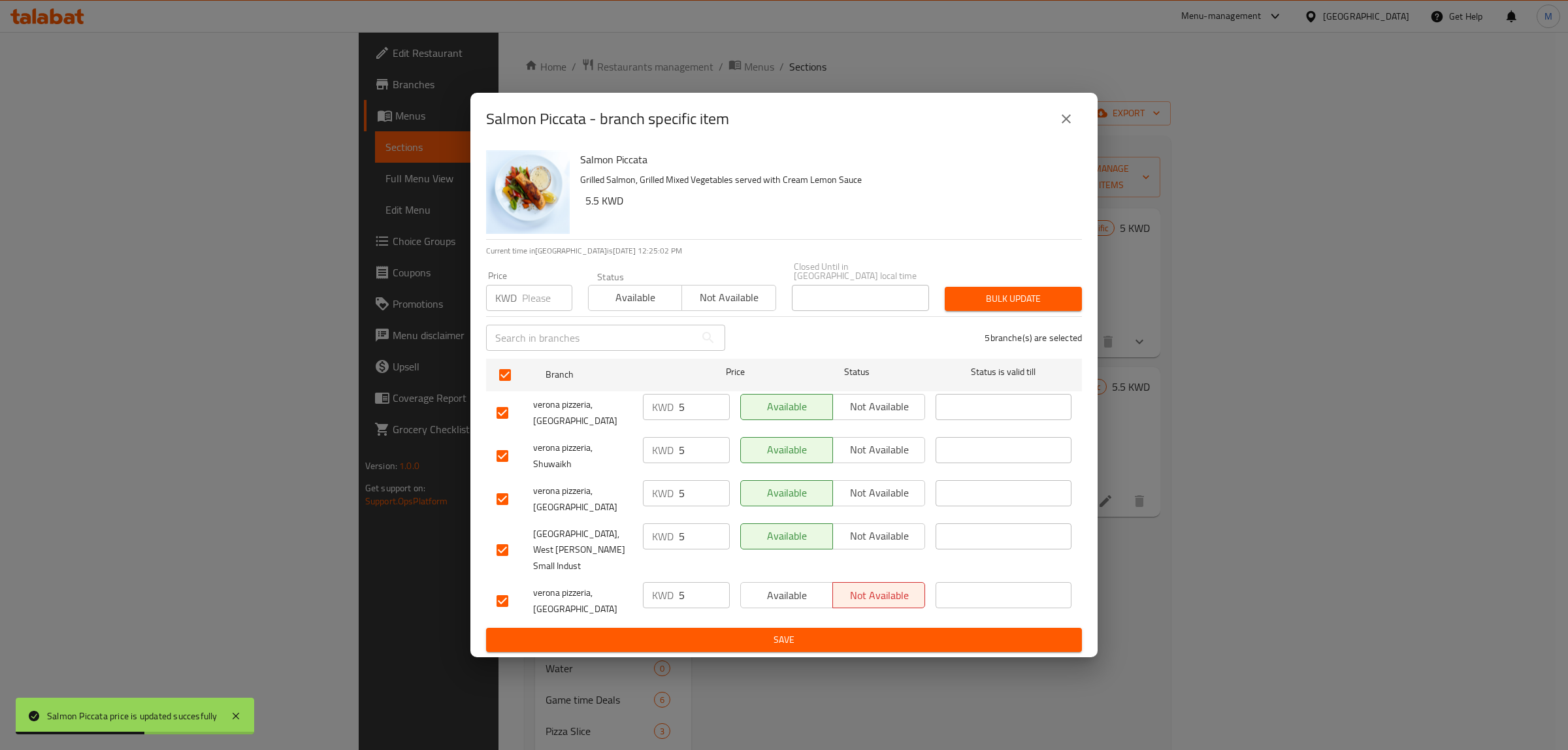
click at [534, 311] on input "number" at bounding box center [547, 297] width 50 height 26
paste input "5.50"
type input "5.50"
click at [979, 308] on span "Bulk update" at bounding box center [1013, 299] width 117 height 17
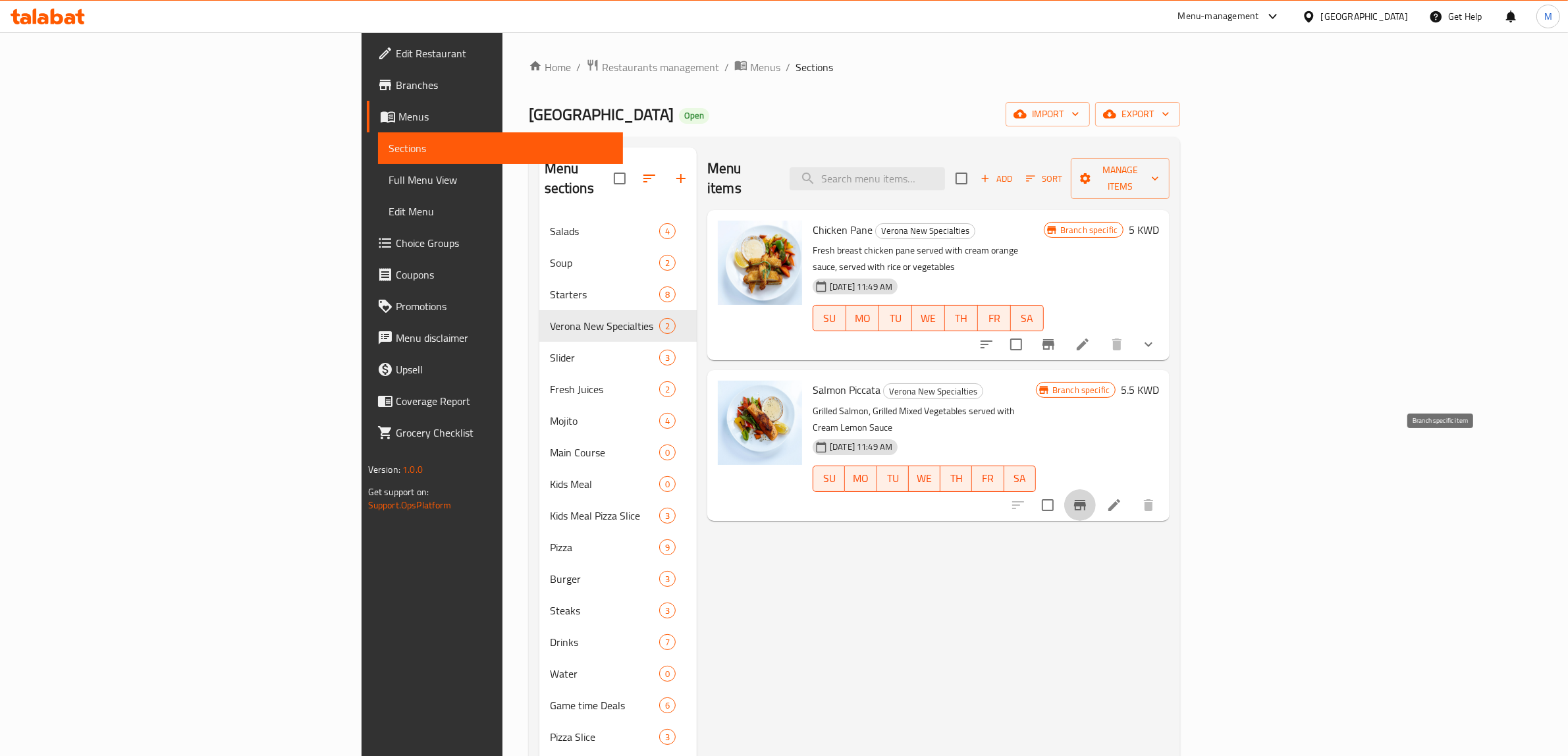
click at [1088, 498] on icon "Branch-specific-item" at bounding box center [1080, 505] width 16 height 16
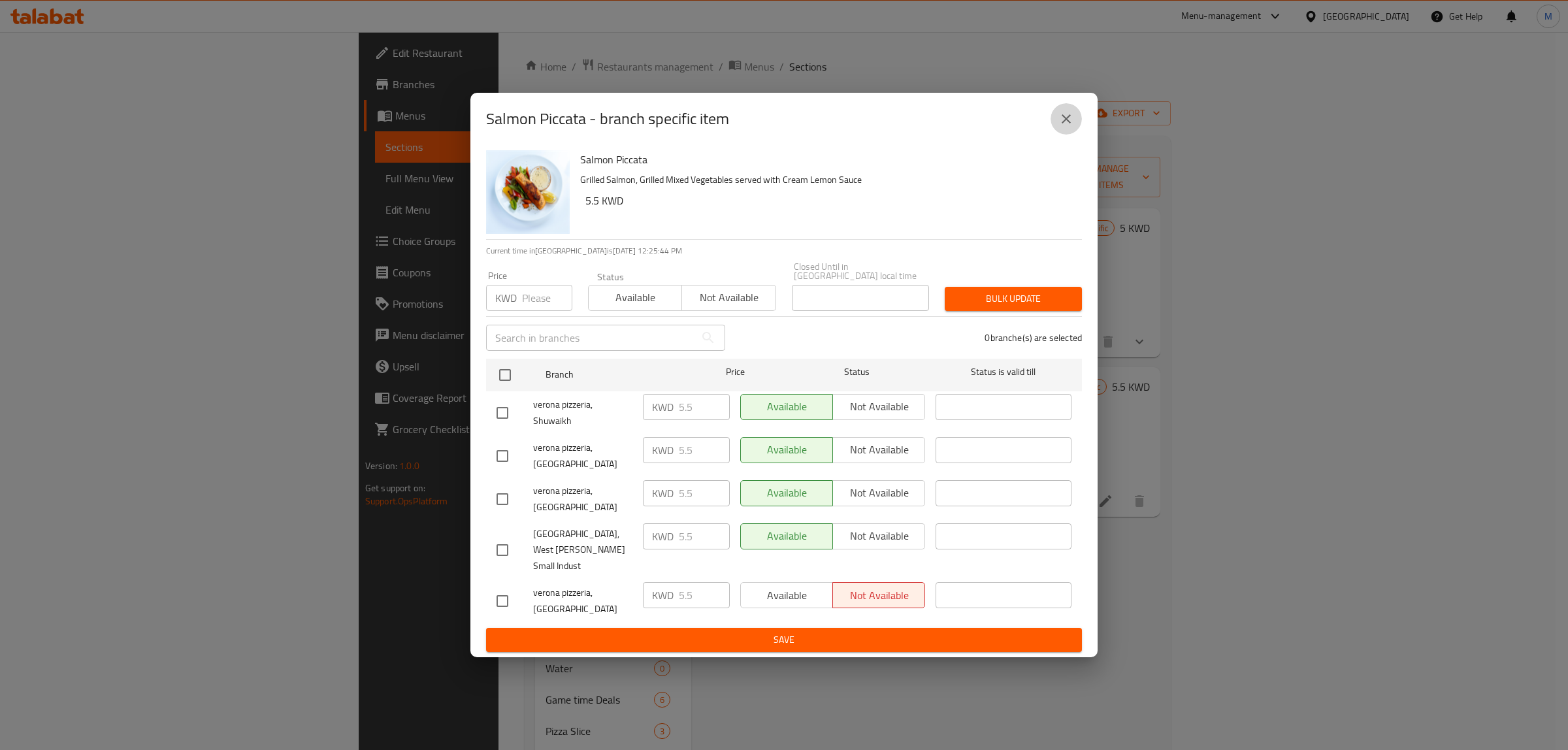
click at [1068, 127] on icon "close" at bounding box center [1065, 118] width 16 height 16
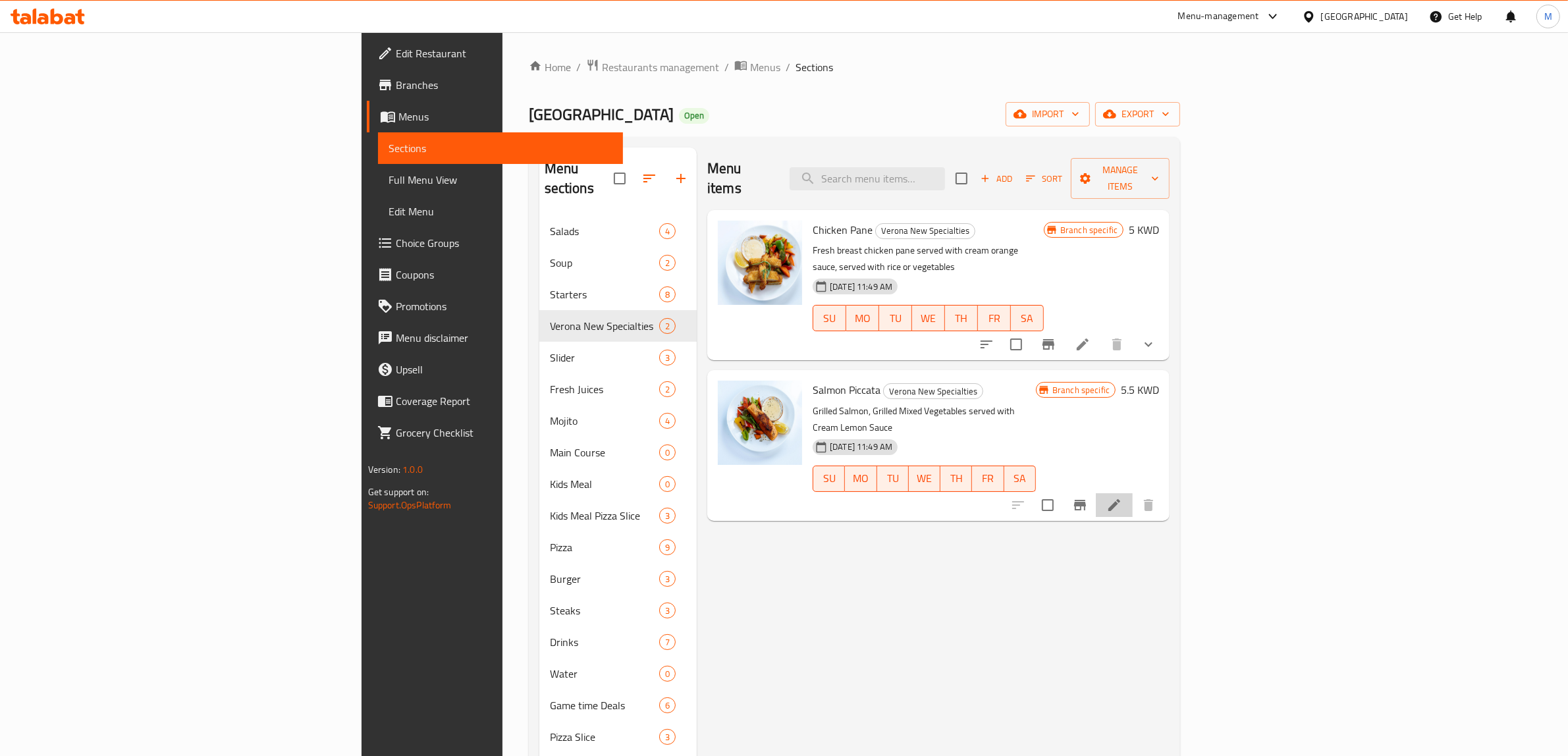
click at [1133, 493] on li at bounding box center [1115, 505] width 37 height 24
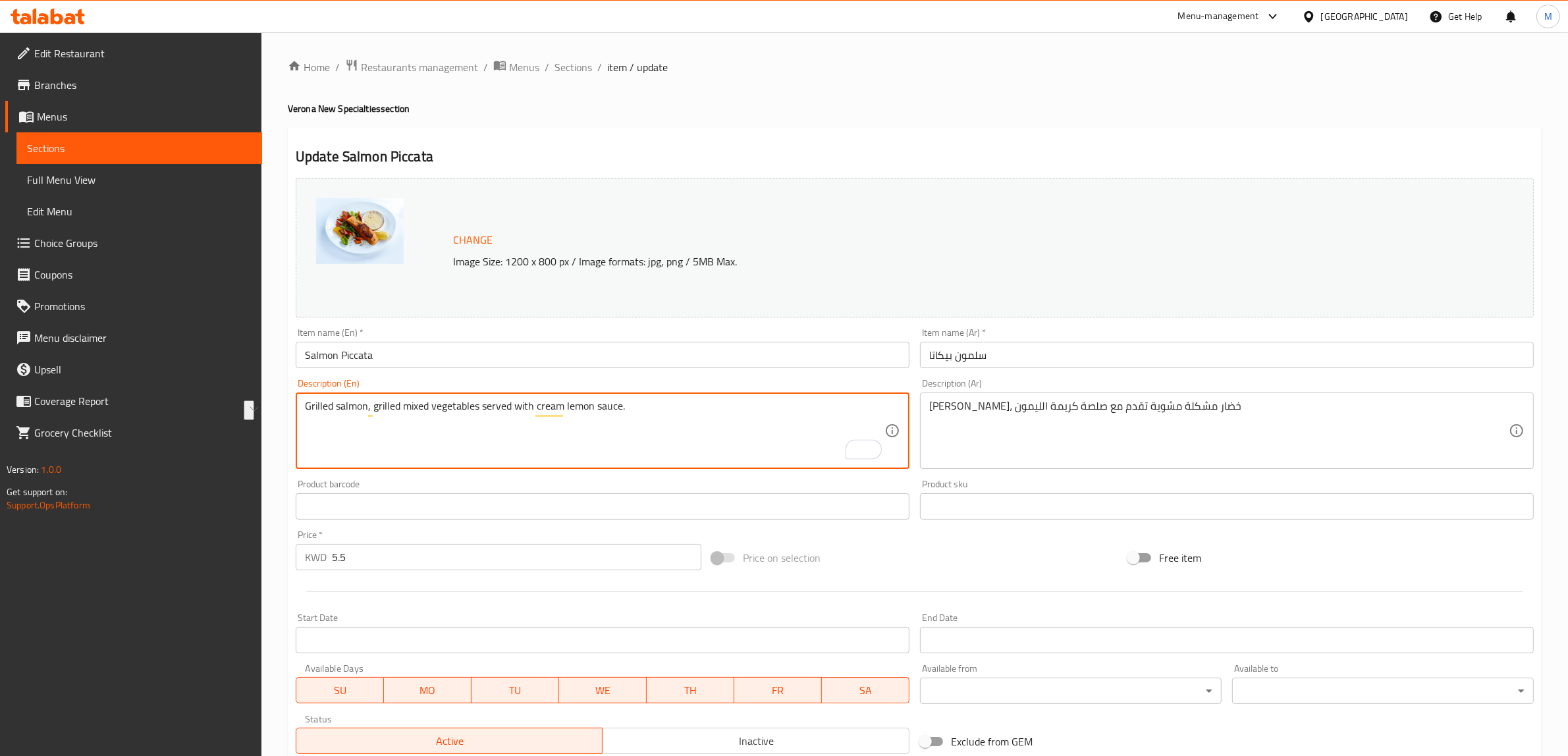
type textarea "Grilled salmon, grilled mixed vegetables served with cream lemon sauce."
click at [840, 568] on div "Price on selection" at bounding box center [915, 558] width 416 height 35
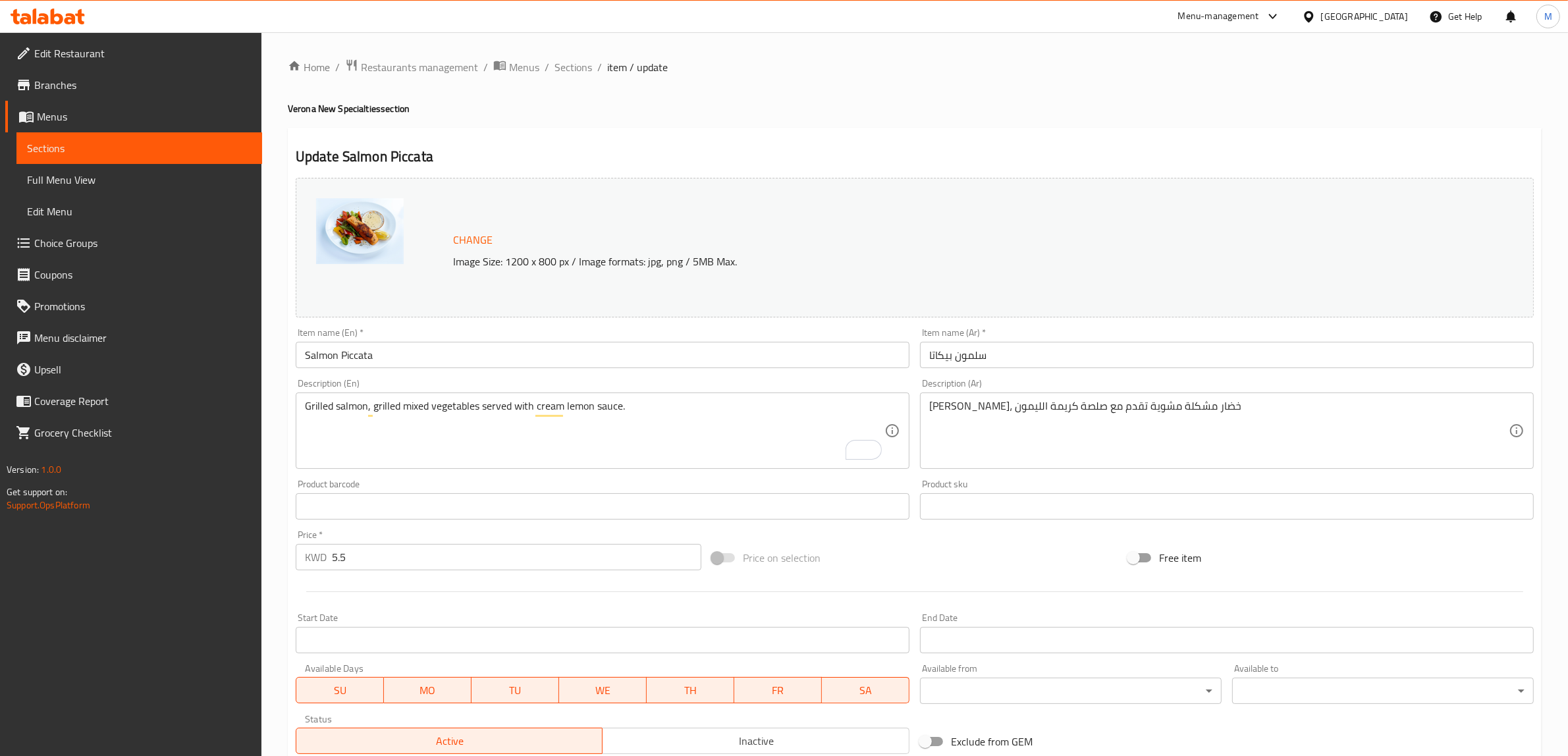
click at [950, 570] on div "Price on selection" at bounding box center [915, 558] width 416 height 35
click at [894, 544] on div "Price on selection" at bounding box center [915, 558] width 416 height 35
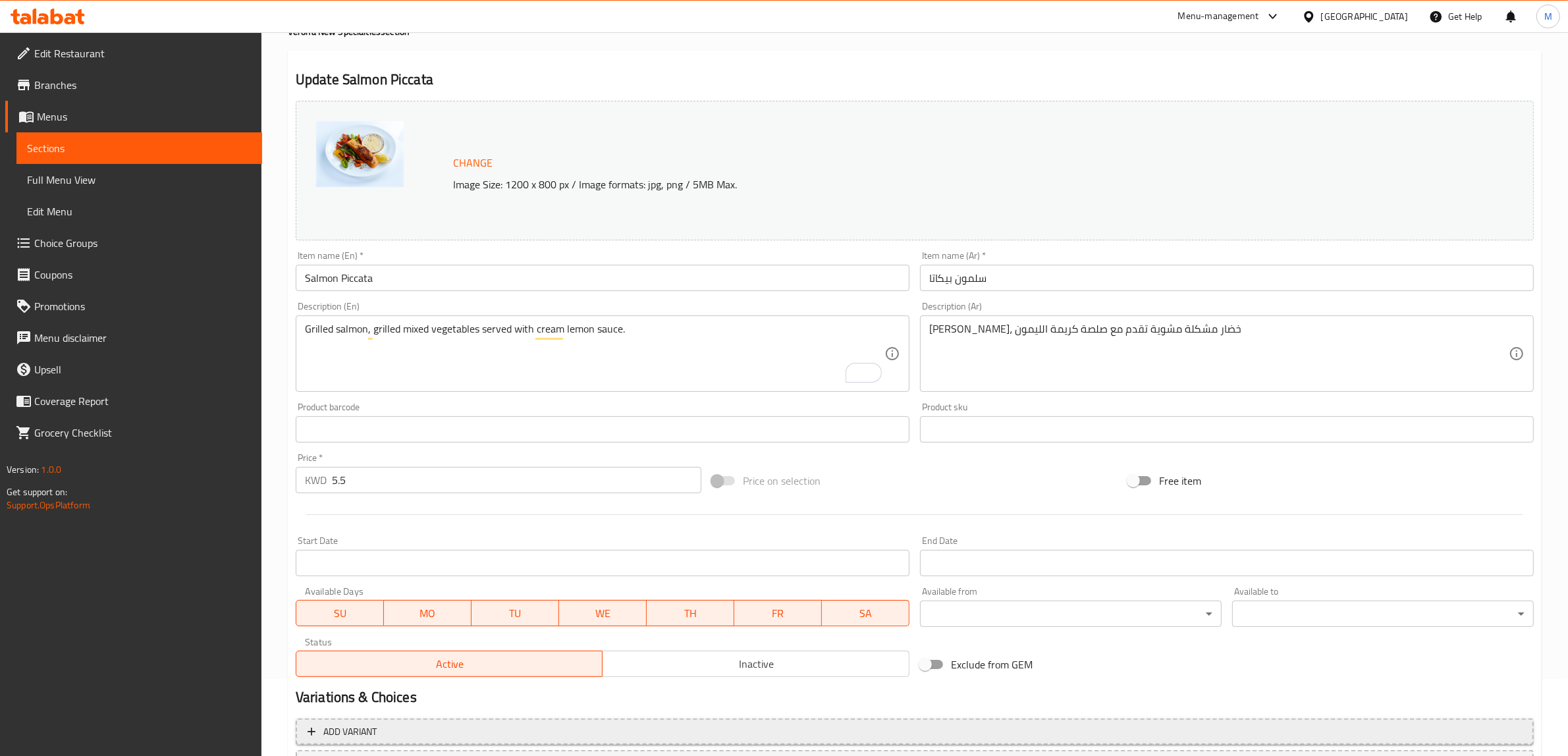
scroll to position [192, 0]
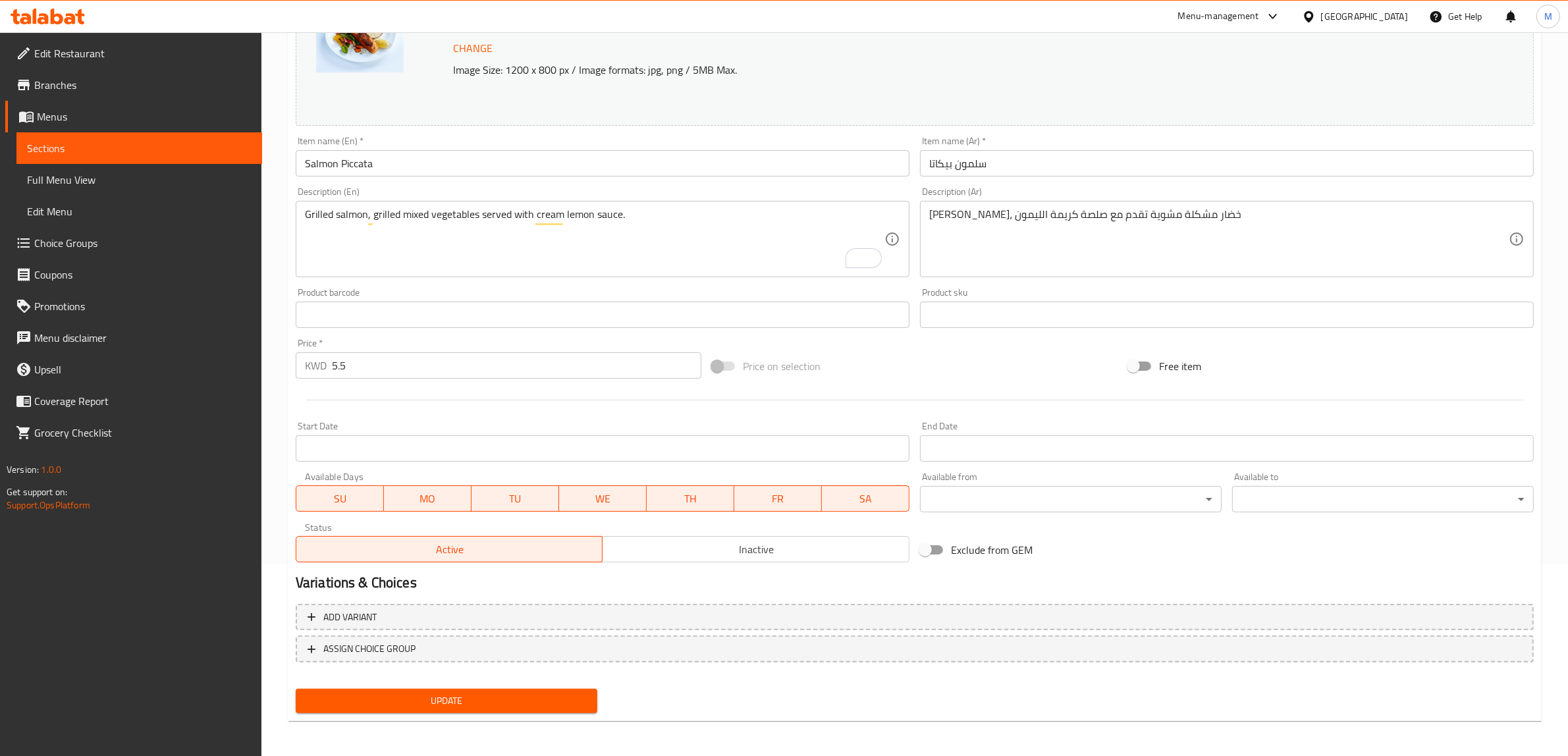
click at [514, 706] on span "Update" at bounding box center [446, 701] width 280 height 17
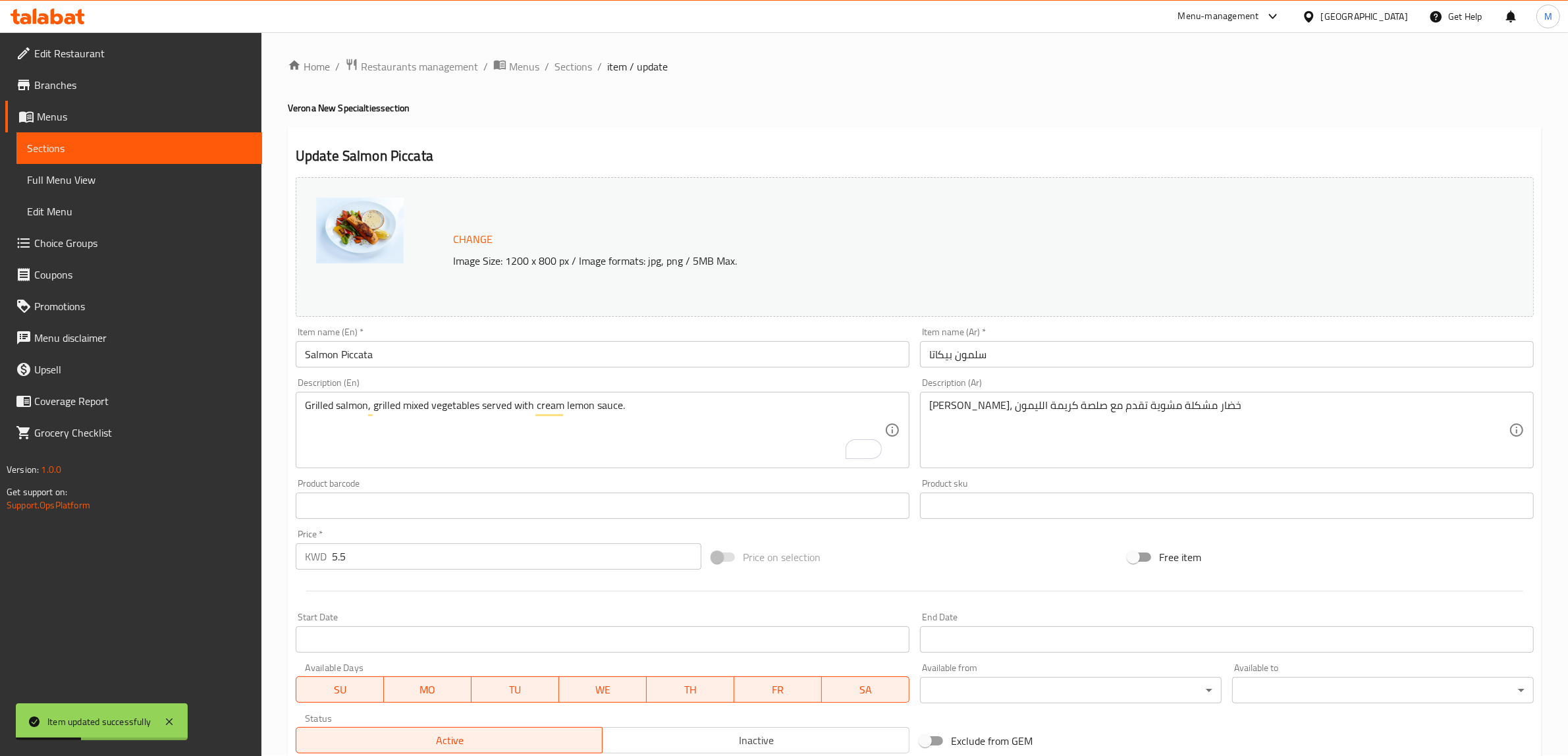
scroll to position [0, 0]
click at [577, 68] on span "Sections" at bounding box center [573, 67] width 38 height 16
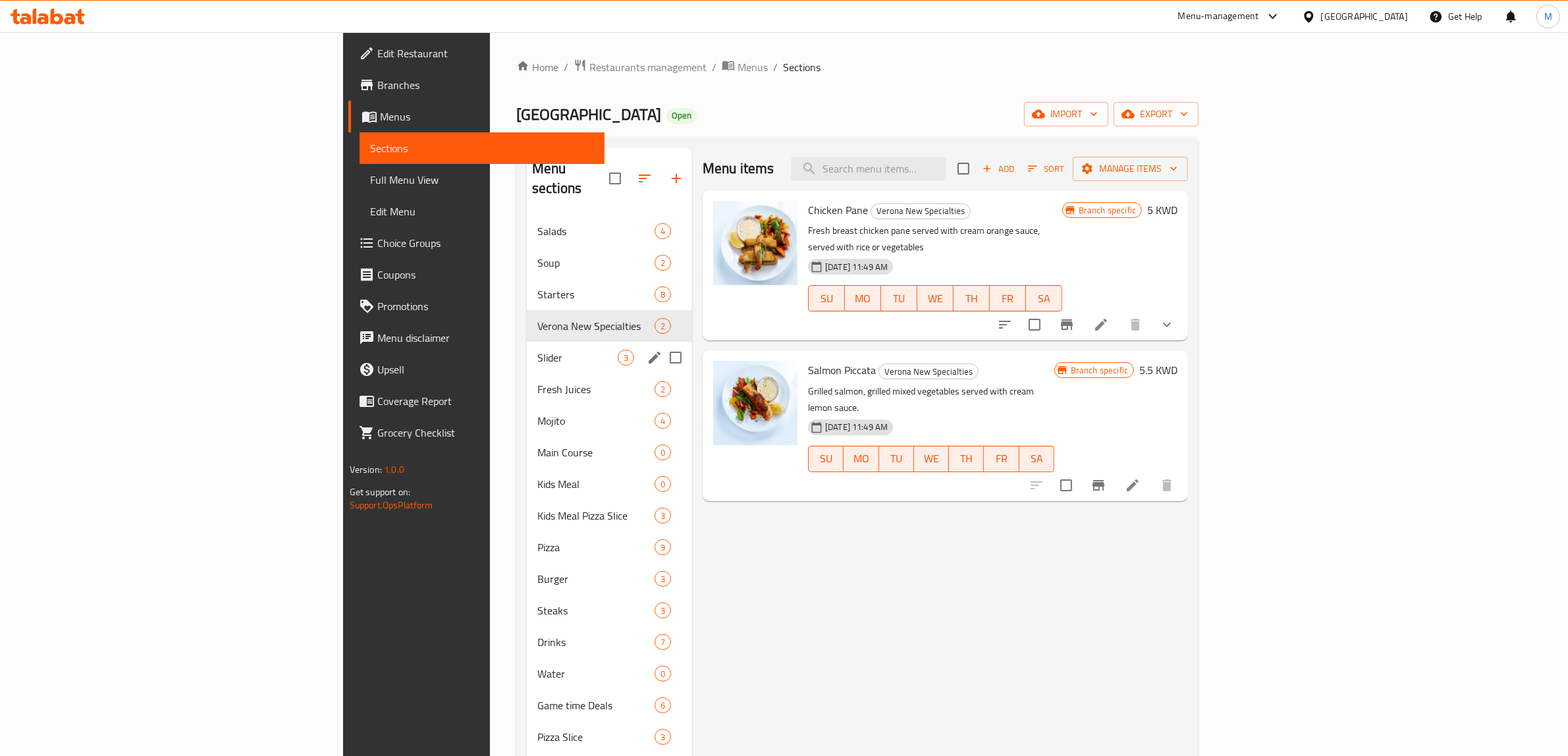
click at [527, 346] on div "Slider 3" at bounding box center [610, 358] width 166 height 31
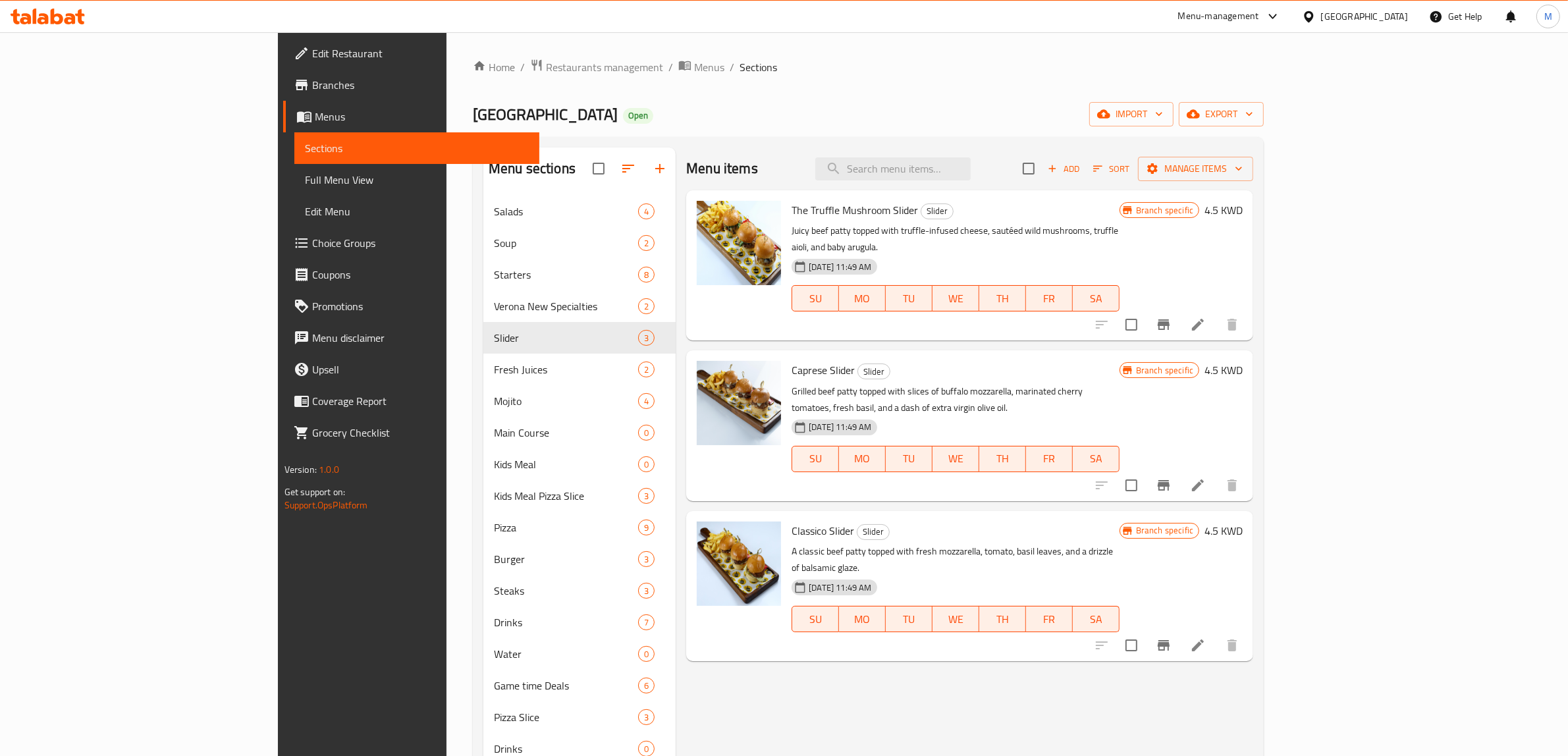
click at [1009, 598] on div "Classico Slider Slider A classic beef [PERSON_NAME] topped with fresh mozzarell…" at bounding box center [956, 586] width 339 height 140
click at [1179, 320] on button "Branch-specific-item" at bounding box center [1164, 325] width 31 height 31
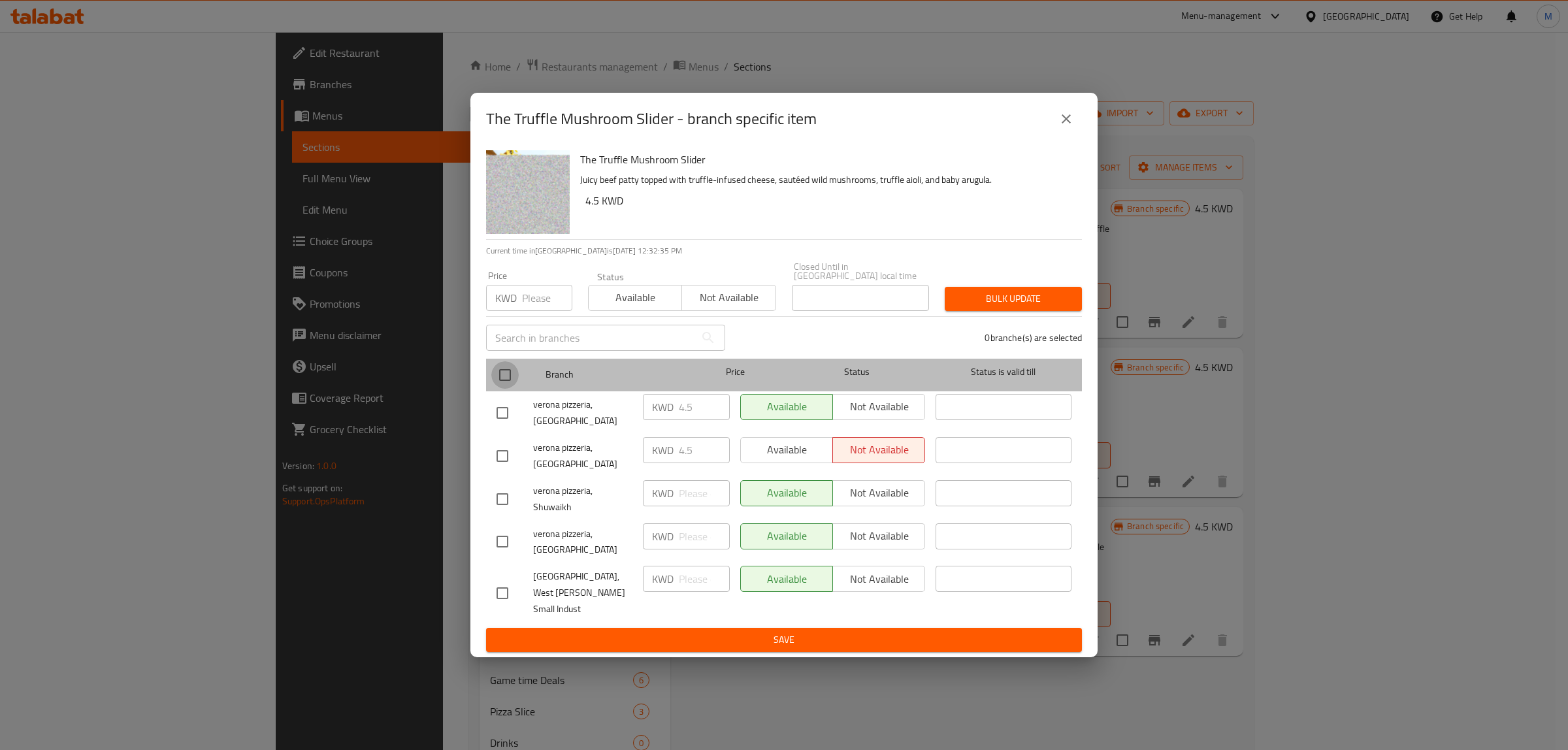
click at [511, 389] on input "checkbox" at bounding box center [505, 375] width 28 height 28
checkbox input "true"
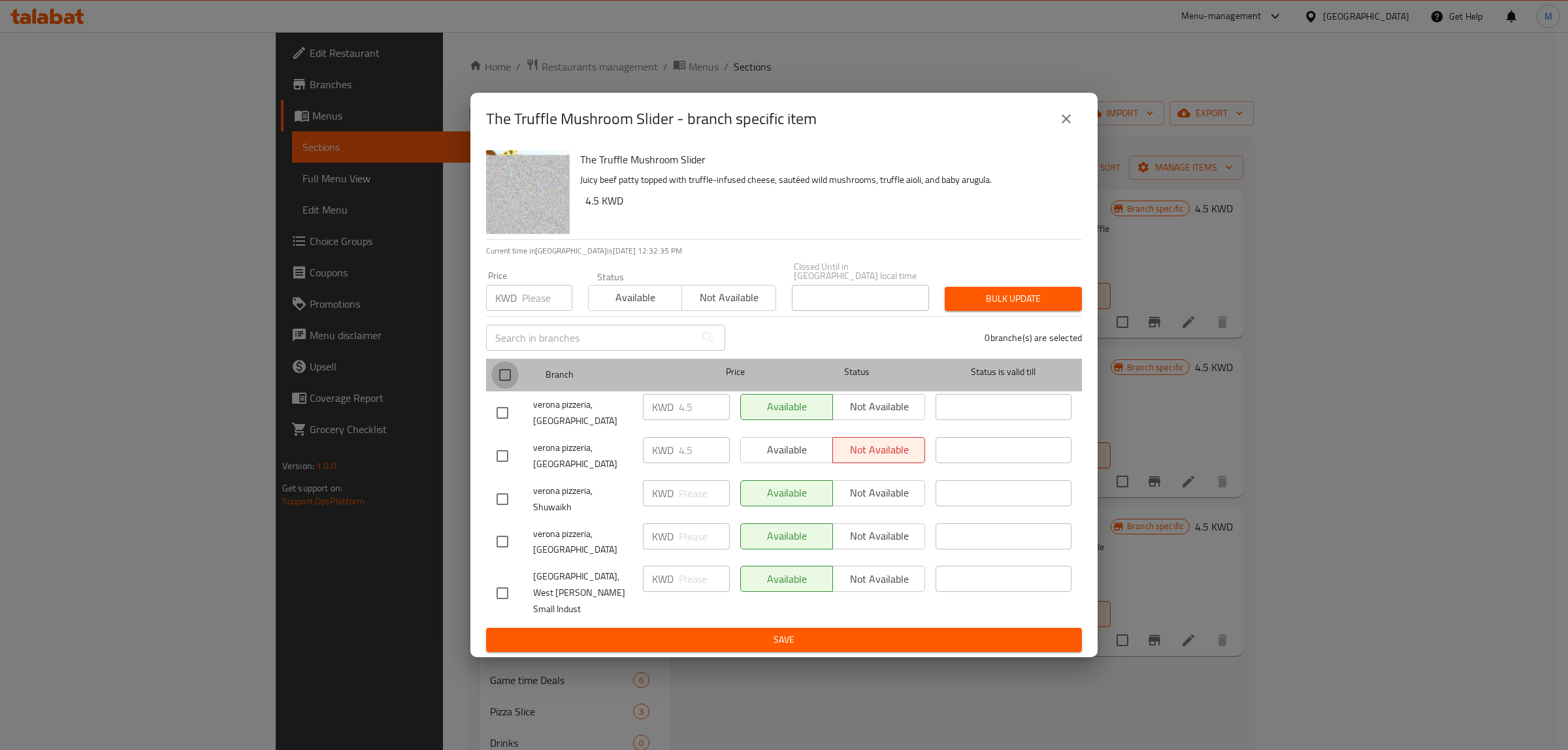
checkbox input "true"
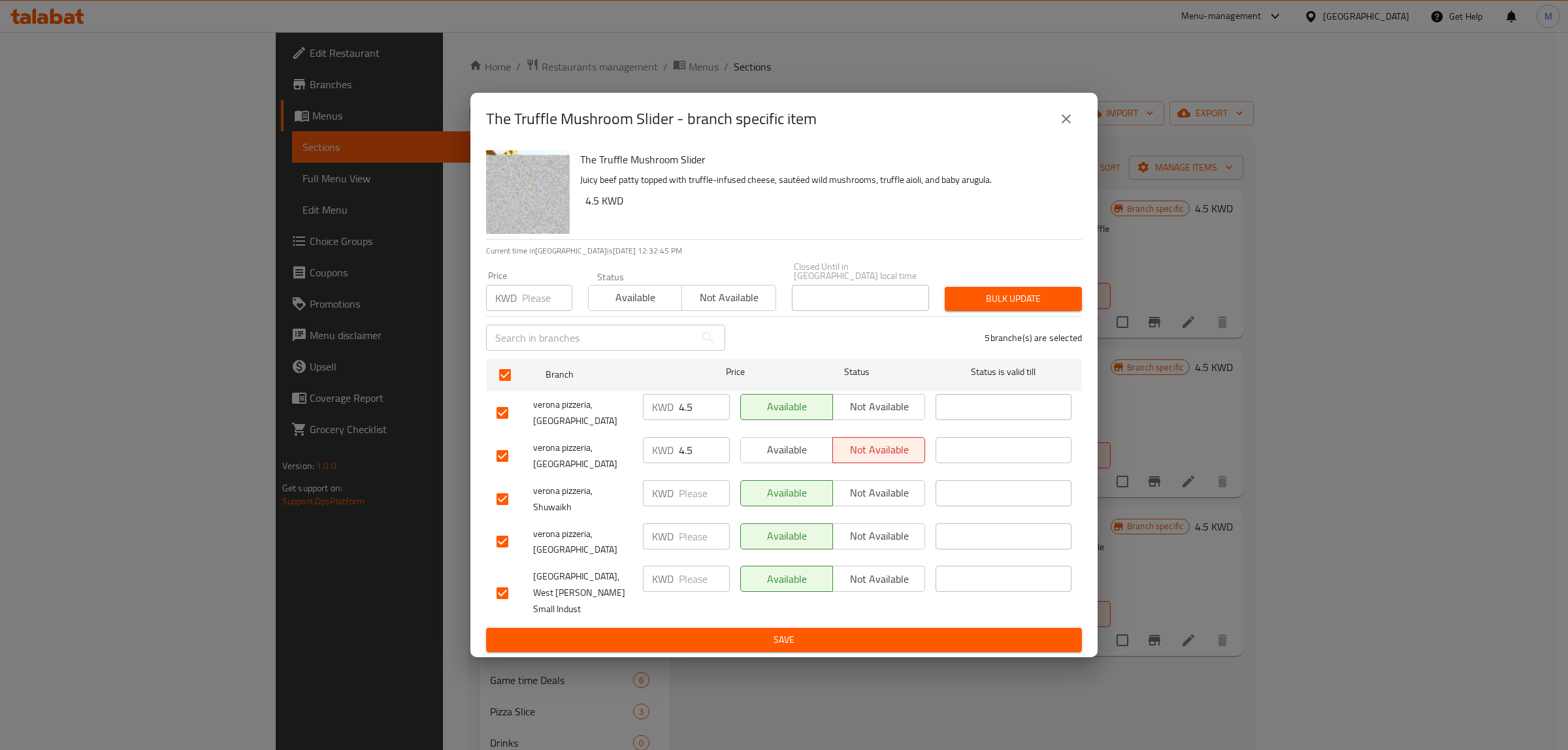
click at [534, 311] on input "number" at bounding box center [547, 297] width 50 height 26
type input "4.5"
click at [1005, 308] on button "Bulk update" at bounding box center [1014, 299] width 138 height 24
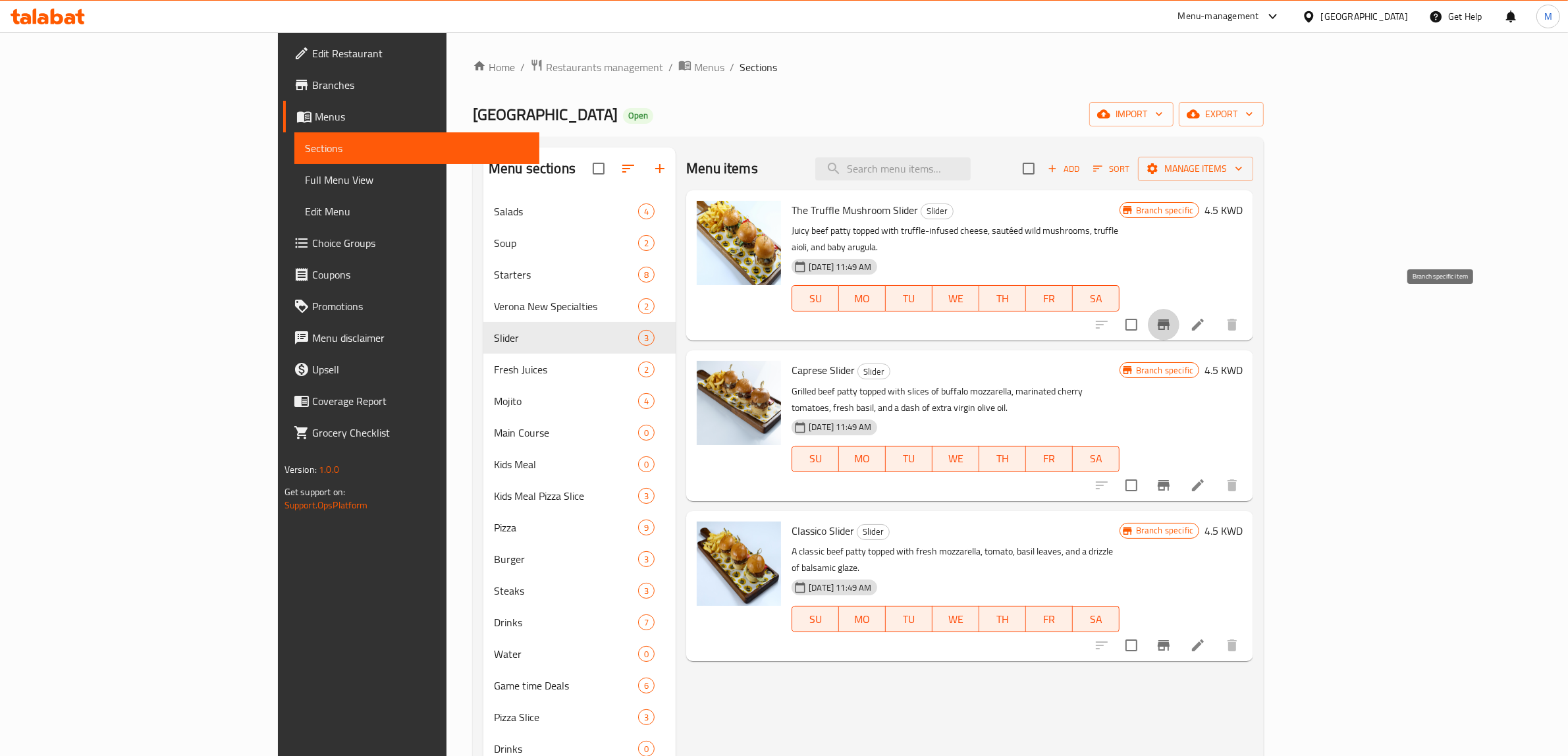
click at [1170, 319] on icon "Branch-specific-item" at bounding box center [1164, 324] width 12 height 10
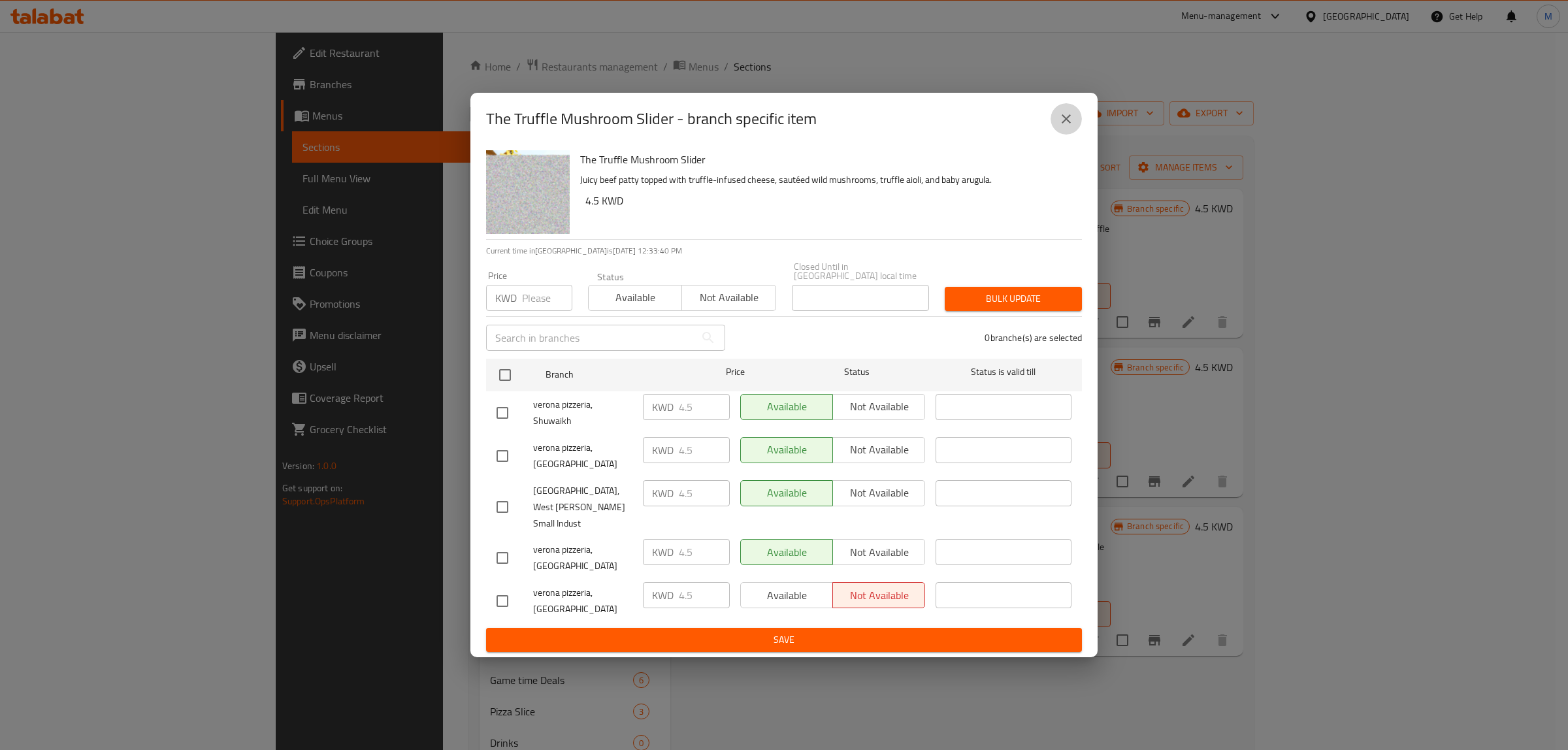
click at [1060, 127] on icon "close" at bounding box center [1065, 118] width 16 height 16
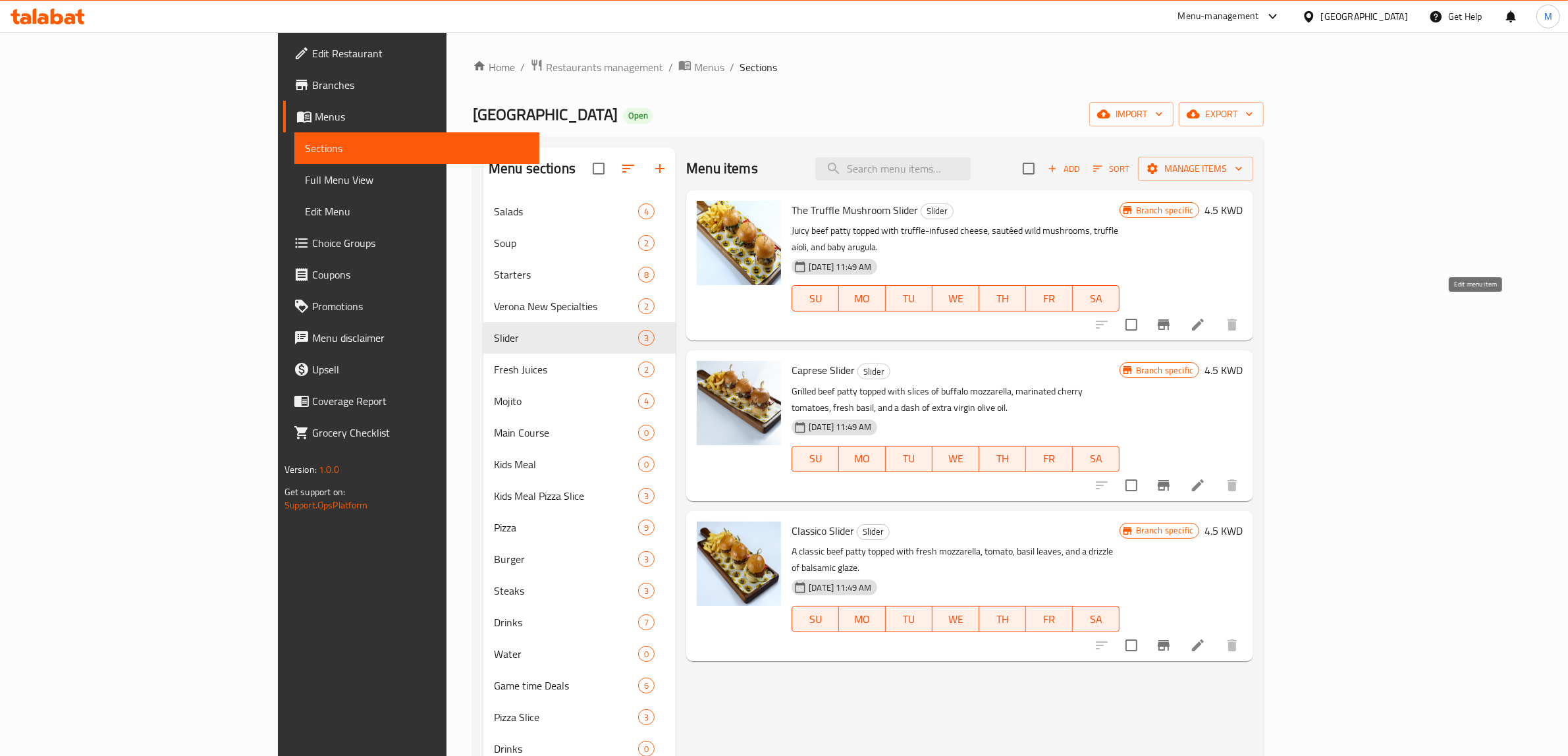
click at [1206, 316] on icon at bounding box center [1198, 324] width 16 height 16
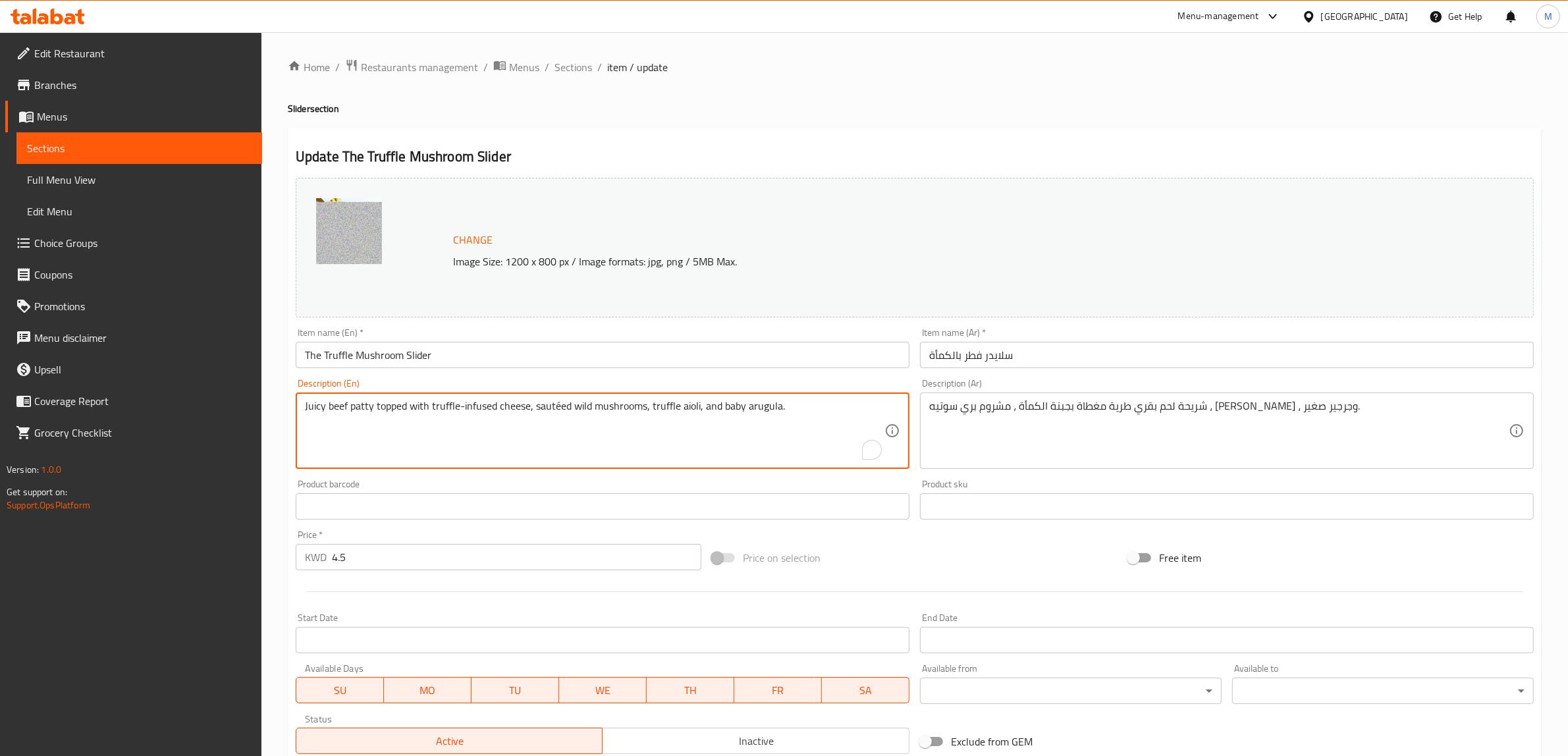
paste textarea "Juicy Beef Patty topped with truffle - infused Cheese sauteed with mushrooms, t…"
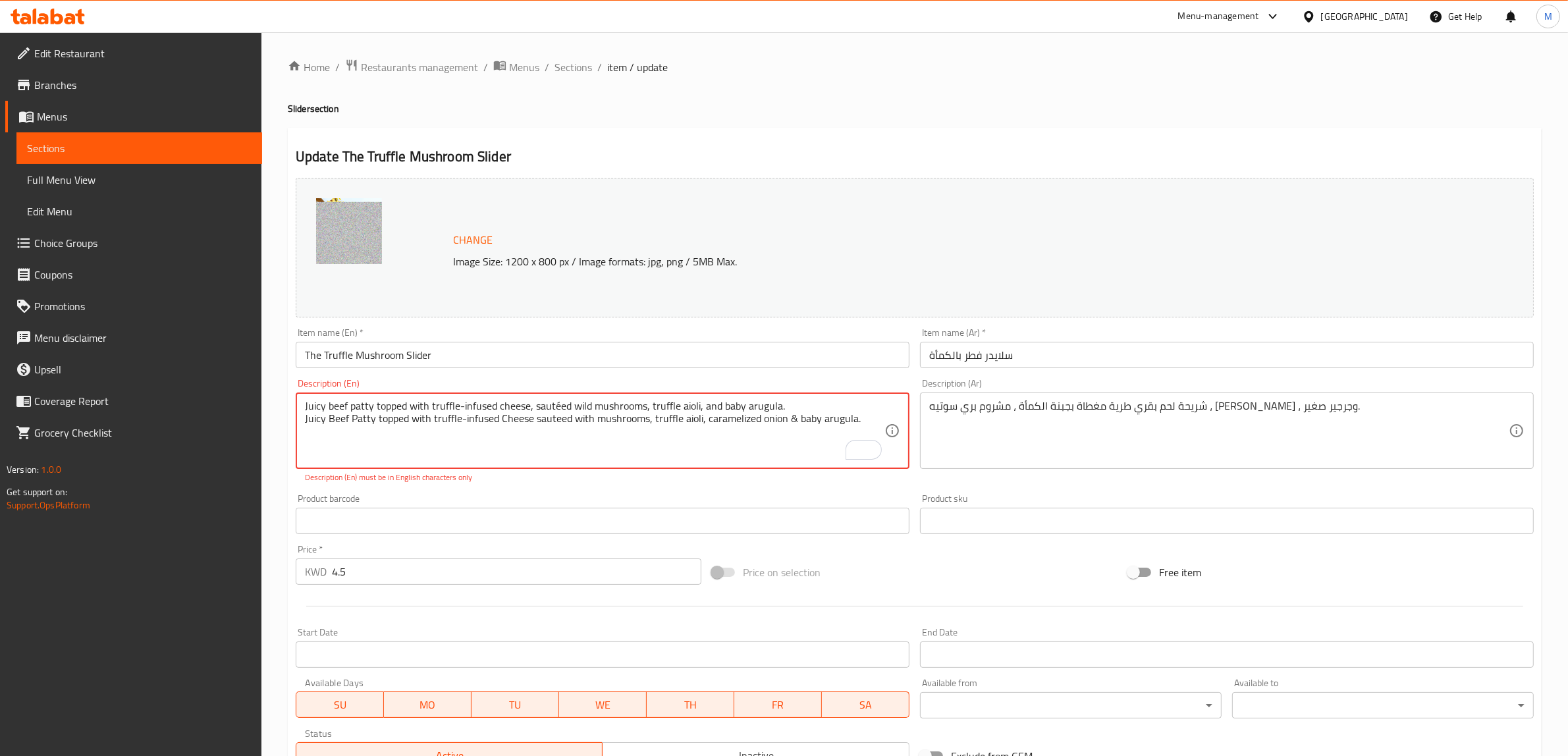
click at [751, 406] on textarea "Juicy beef patty topped with truffle-infused cheese, sautéed wild mushrooms, tr…" at bounding box center [595, 431] width 580 height 63
click at [548, 440] on textarea "Juicy beef patty topped with truffle-infused cheese, sautéed wild mushrooms, tr…" at bounding box center [595, 431] width 580 height 63
drag, startPoint x: 534, startPoint y: 407, endPoint x: 568, endPoint y: 407, distance: 34.0
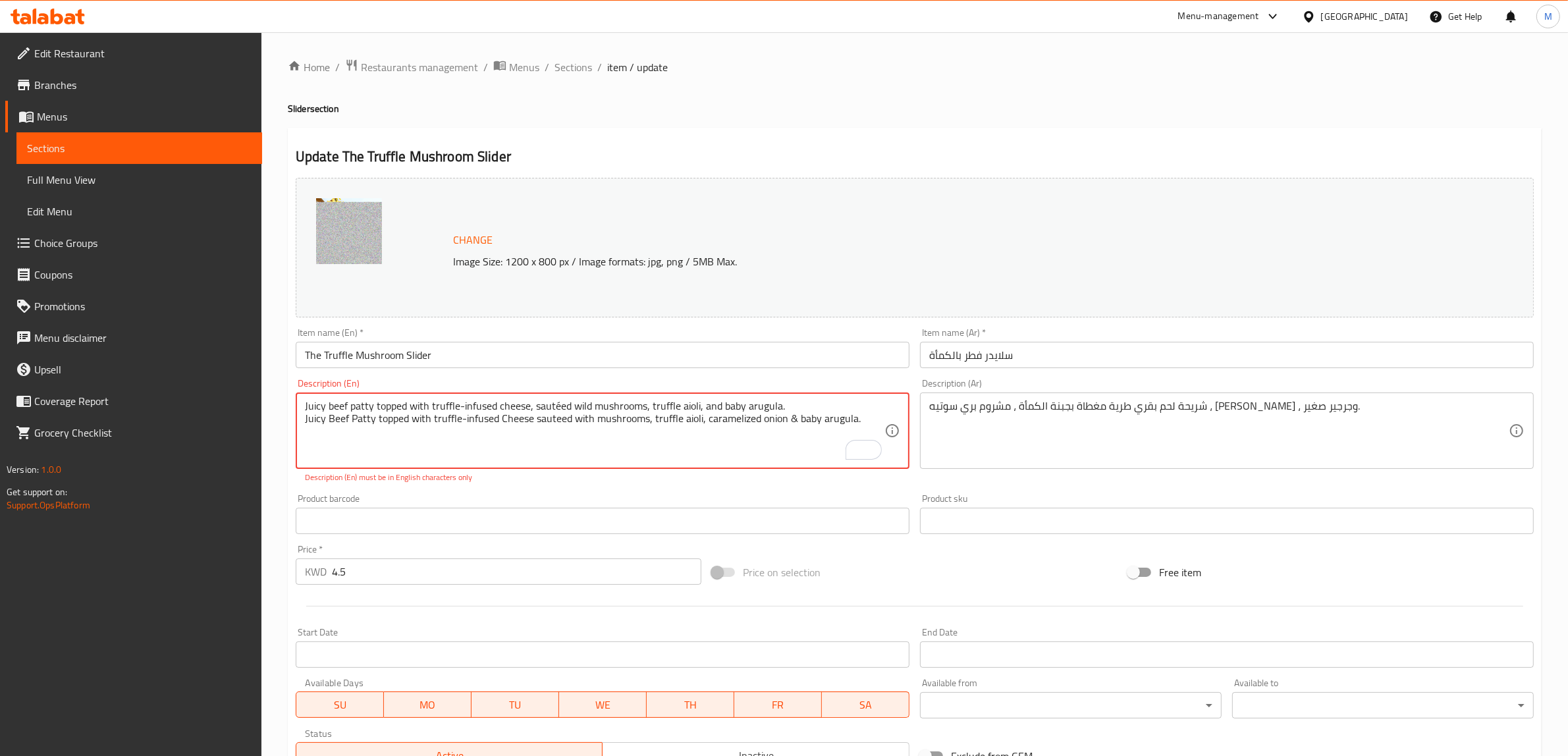
click at [568, 407] on textarea "Juicy beef patty topped with truffle-infused cheese, sautéed wild mushrooms, tr…" at bounding box center [595, 431] width 580 height 63
click at [538, 432] on textarea "Juicy beef patty topped with truffle-infused cheese, sautéed wild mushrooms, tr…" at bounding box center [595, 431] width 580 height 63
drag, startPoint x: 537, startPoint y: 420, endPoint x: 570, endPoint y: 420, distance: 33.0
click at [570, 420] on textarea "Juicy beef patty topped with truffle-infused cheese, sautéed wild mushrooms, tr…" at bounding box center [595, 431] width 580 height 63
click at [534, 420] on textarea "Juicy beef patty topped with truffle-infused cheese, sautéed wild mushrooms, tr…" at bounding box center [595, 431] width 580 height 63
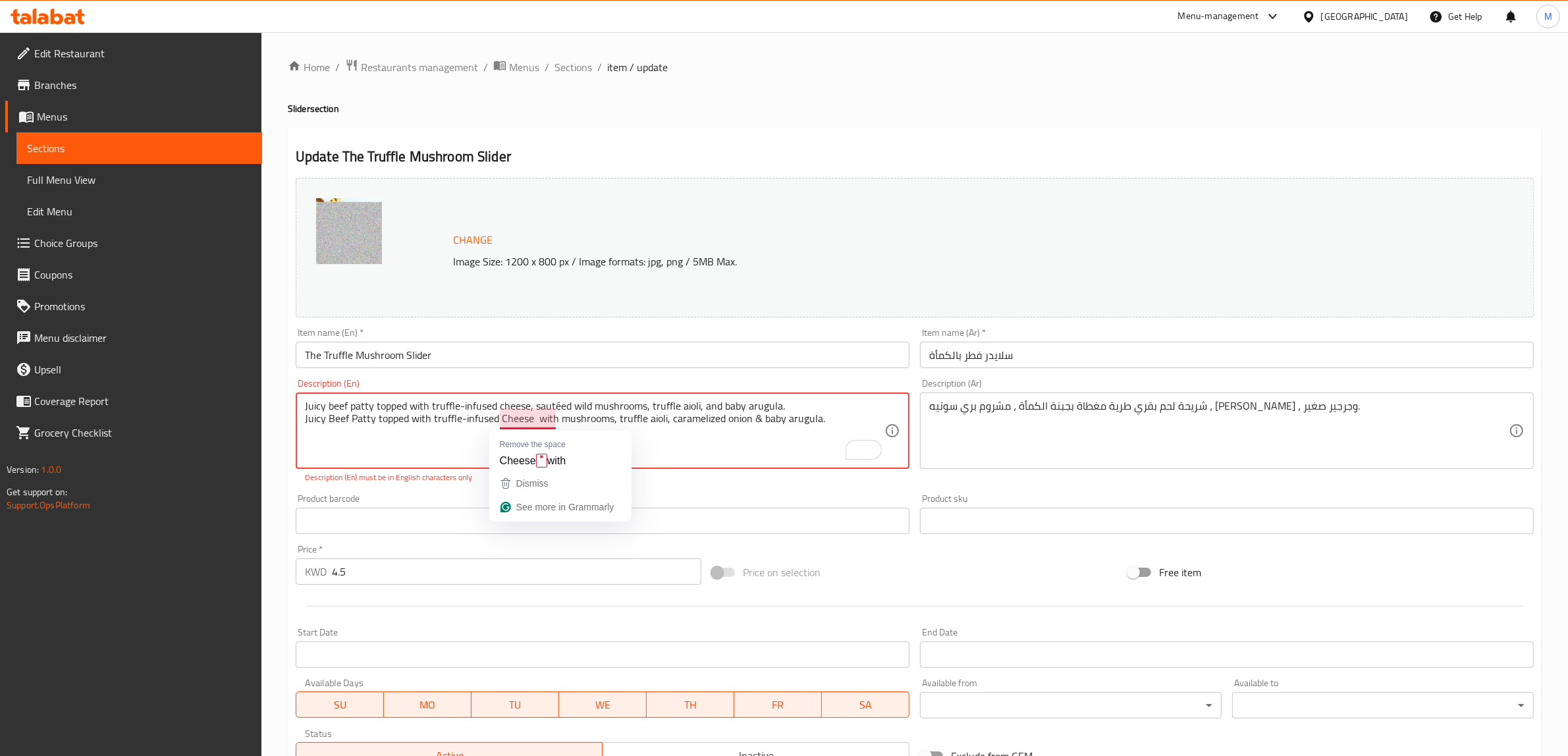
paste textarea "sautéed"
click at [554, 403] on textarea "Juicy beef patty topped with truffle-infused cheese, sautéed wild mushrooms, tr…" at bounding box center [595, 431] width 580 height 63
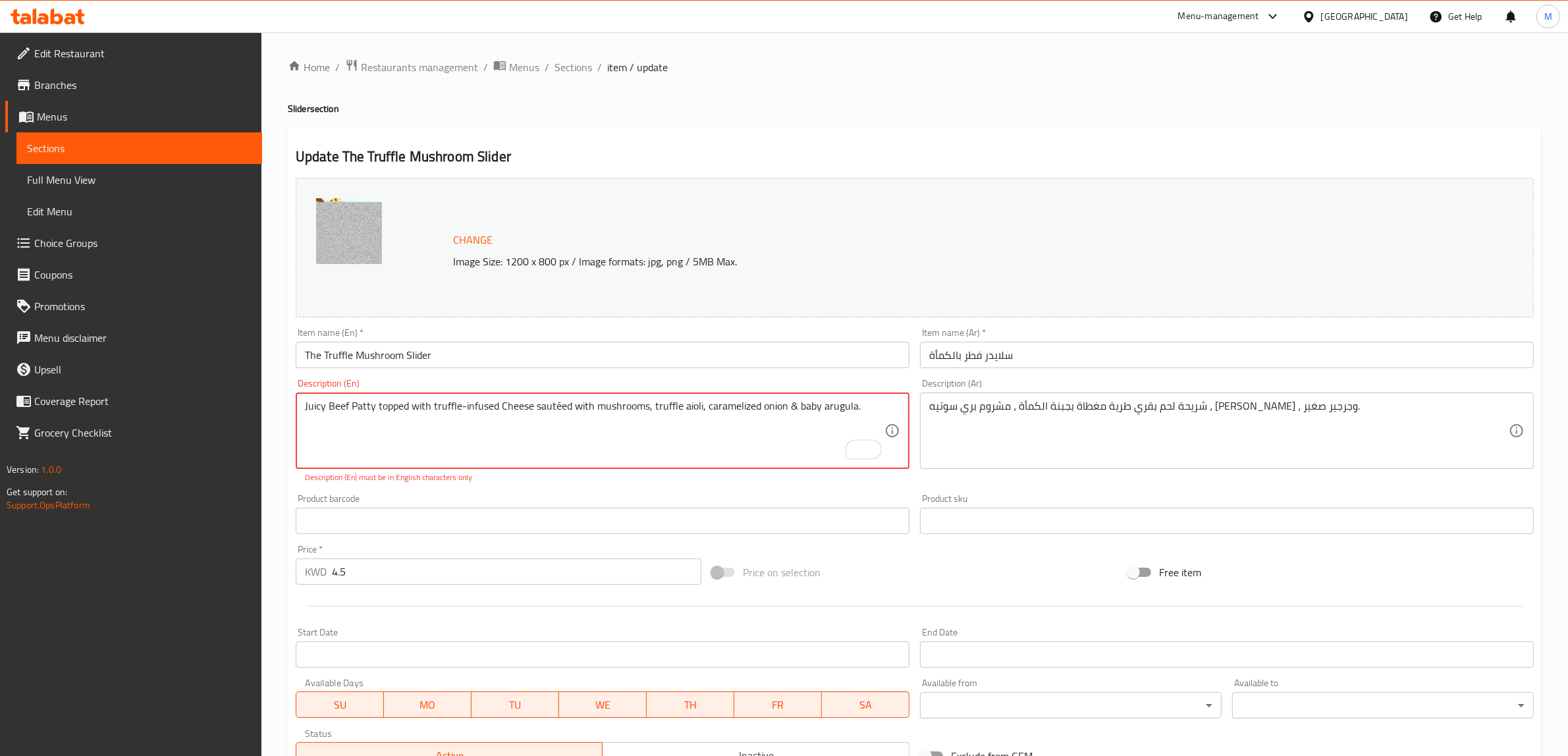
click at [550, 440] on textarea "Juicy Beef Patty topped with truffle-infused Cheese sautéed with mushrooms, tru…" at bounding box center [595, 431] width 580 height 63
click at [567, 438] on textarea "Juicy Beef Patty topped with truffle-infused Cheese sautéed with mushrooms, tru…" at bounding box center [595, 431] width 580 height 63
type textarea "Juicy Beef Patty topped with truffle-infused Cheese sautéed with mushrooms, tru…"
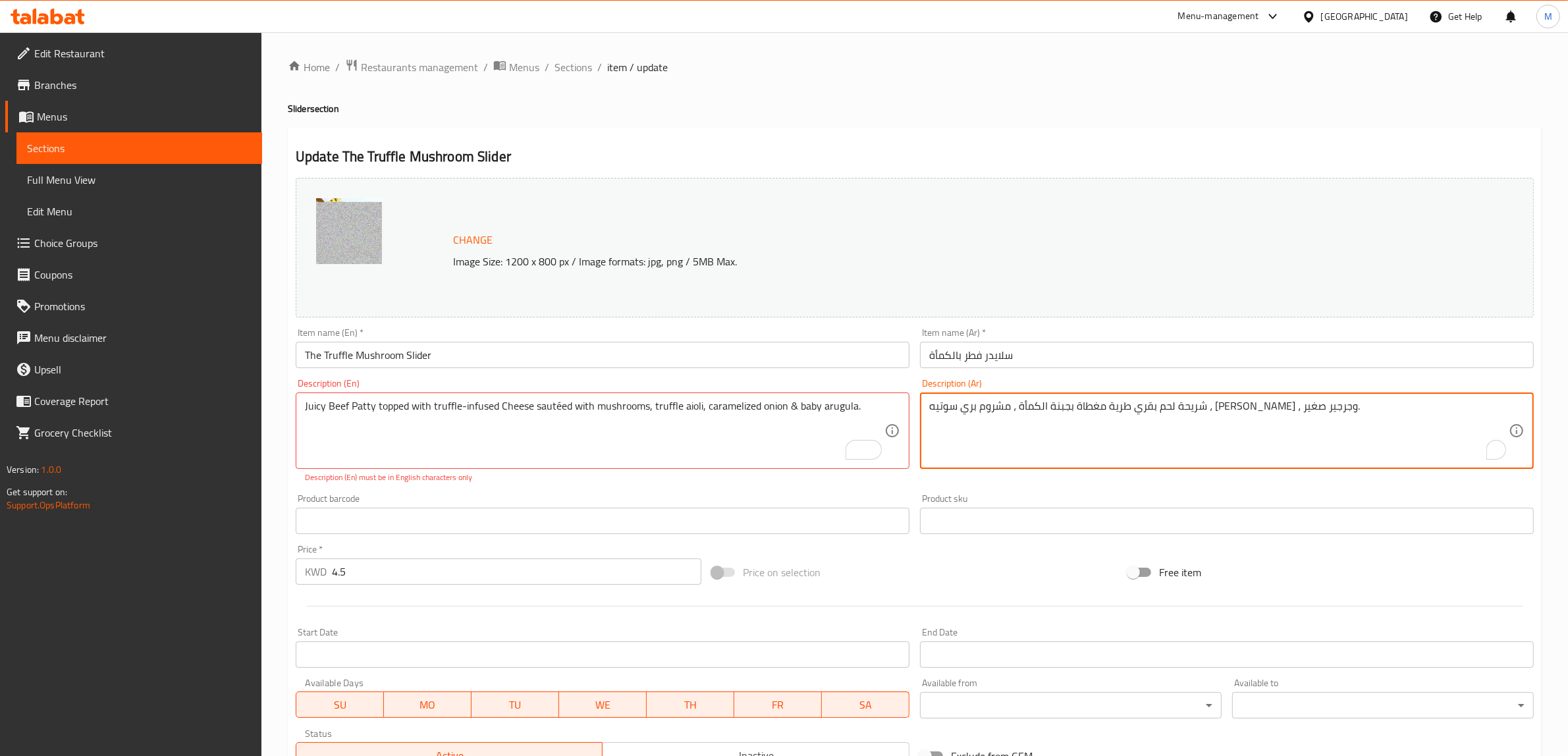
paste textarea "شريحة لحم بقري طري مغطى بالكمأة - الجبن المقلي مع الفطر، أيولي الكمأة، البصل ال…"
type textarea "شريحة لحم بقري طرية مغطاة بجبنة الكمأة ، مشروم بري سوتيه ، تروفل أيولي ، وجرجير…"
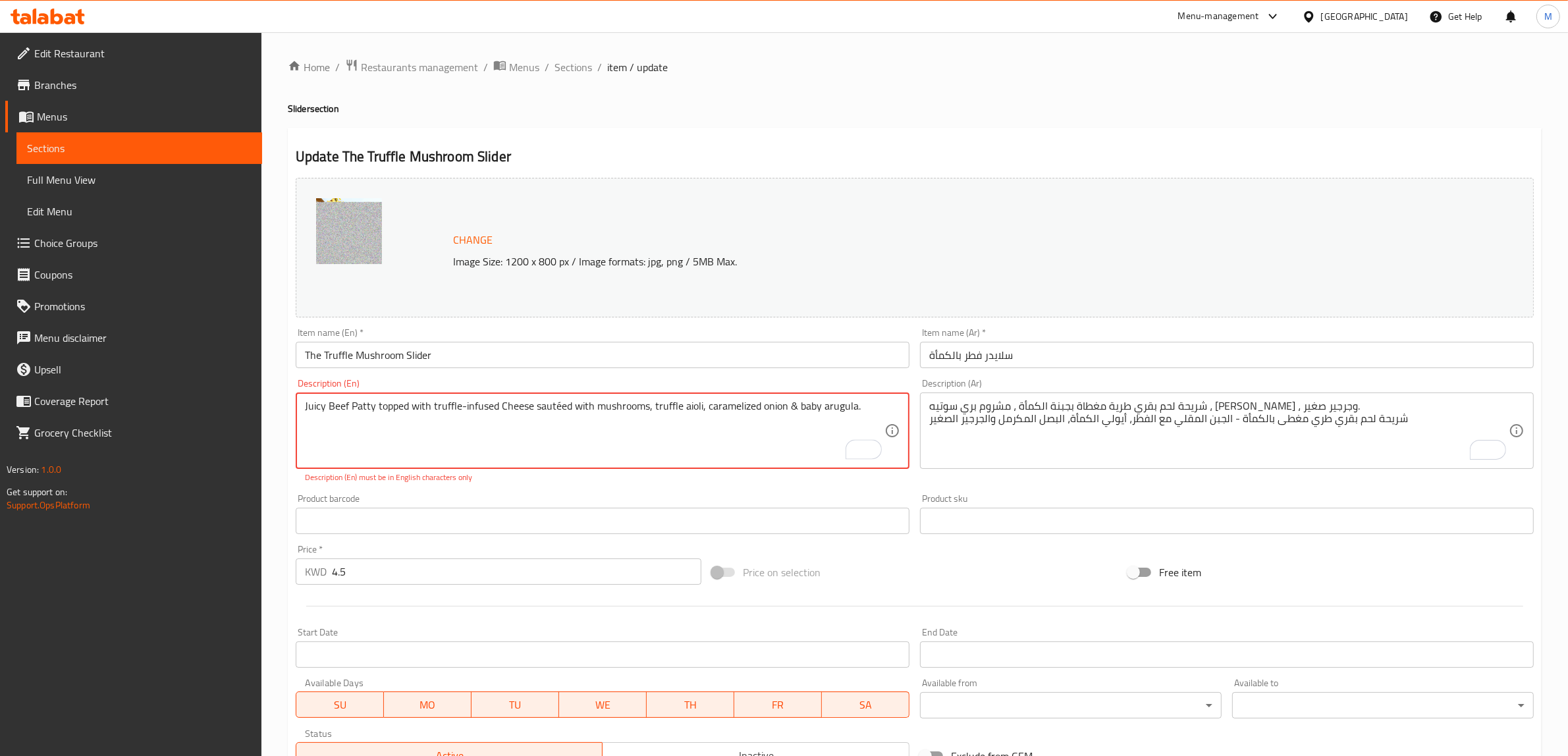
click at [559, 414] on textarea "Juicy Beef Patty topped with truffle-infused Cheese sautéed with mushrooms, tru…" at bounding box center [595, 431] width 580 height 63
click at [860, 405] on textarea "Juicy Beef Patty topped with truffle-infused Cheese sauteed with mushrooms, tru…" at bounding box center [595, 431] width 580 height 63
click at [749, 403] on textarea "Juicy Beef Patty topped with truffle-infused Cheese sauteed with mushrooms, tru…" at bounding box center [595, 431] width 580 height 63
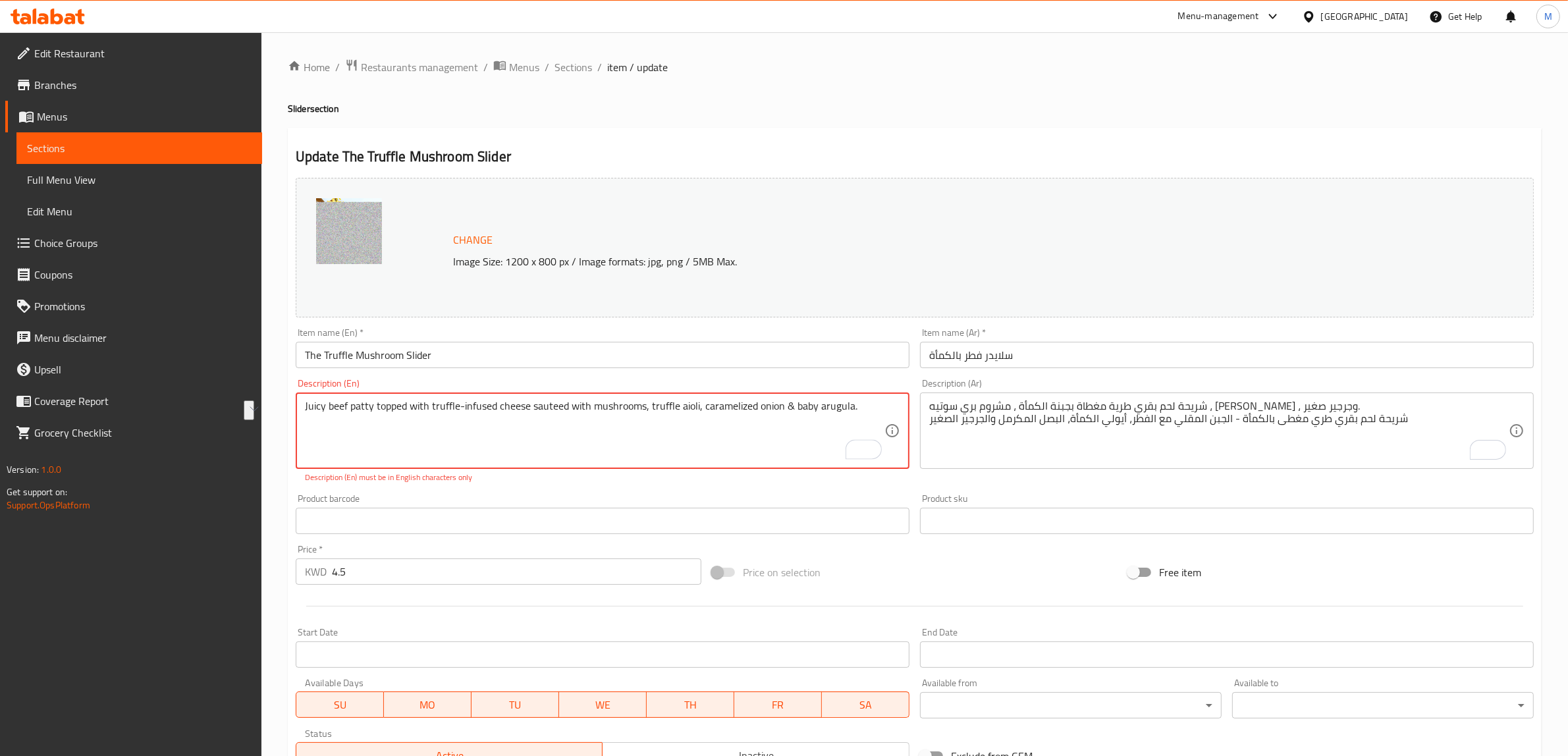
click at [774, 436] on textarea "Juicy beef patty topped with truffle-infused cheese sauteed with mushrooms, tru…" at bounding box center [595, 431] width 580 height 63
click at [762, 446] on textarea "Juicy beef patty topped with truffle-infused cheese sauteed with mushrooms, tru…" at bounding box center [595, 431] width 580 height 63
click at [648, 413] on textarea "Juicy beef patty topped with truffle-infused cheese sauteed with mushrooms, tru…" at bounding box center [595, 431] width 580 height 63
click at [700, 410] on textarea "Juicy beef patty topped with truffle-infused cheese sauteed with mushrooms, tru…" at bounding box center [595, 431] width 580 height 63
click at [791, 412] on textarea "Juicy beef patty topped with truffle-infused cheese sauteed with mushrooms, tru…" at bounding box center [595, 431] width 580 height 63
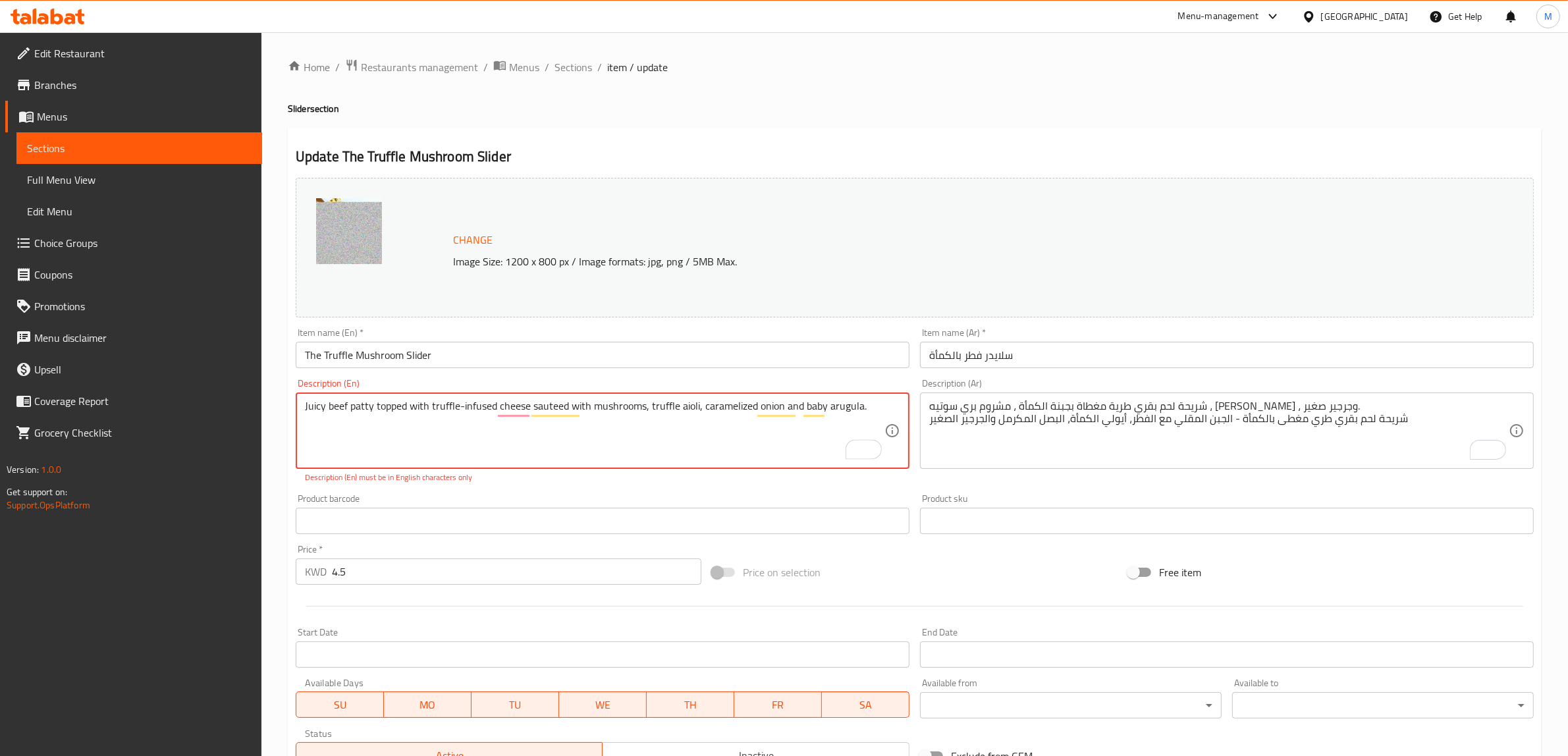
click at [653, 429] on textarea "Juicy beef patty topped with truffle-infused cheese sauteed with mushrooms, tru…" at bounding box center [595, 431] width 580 height 63
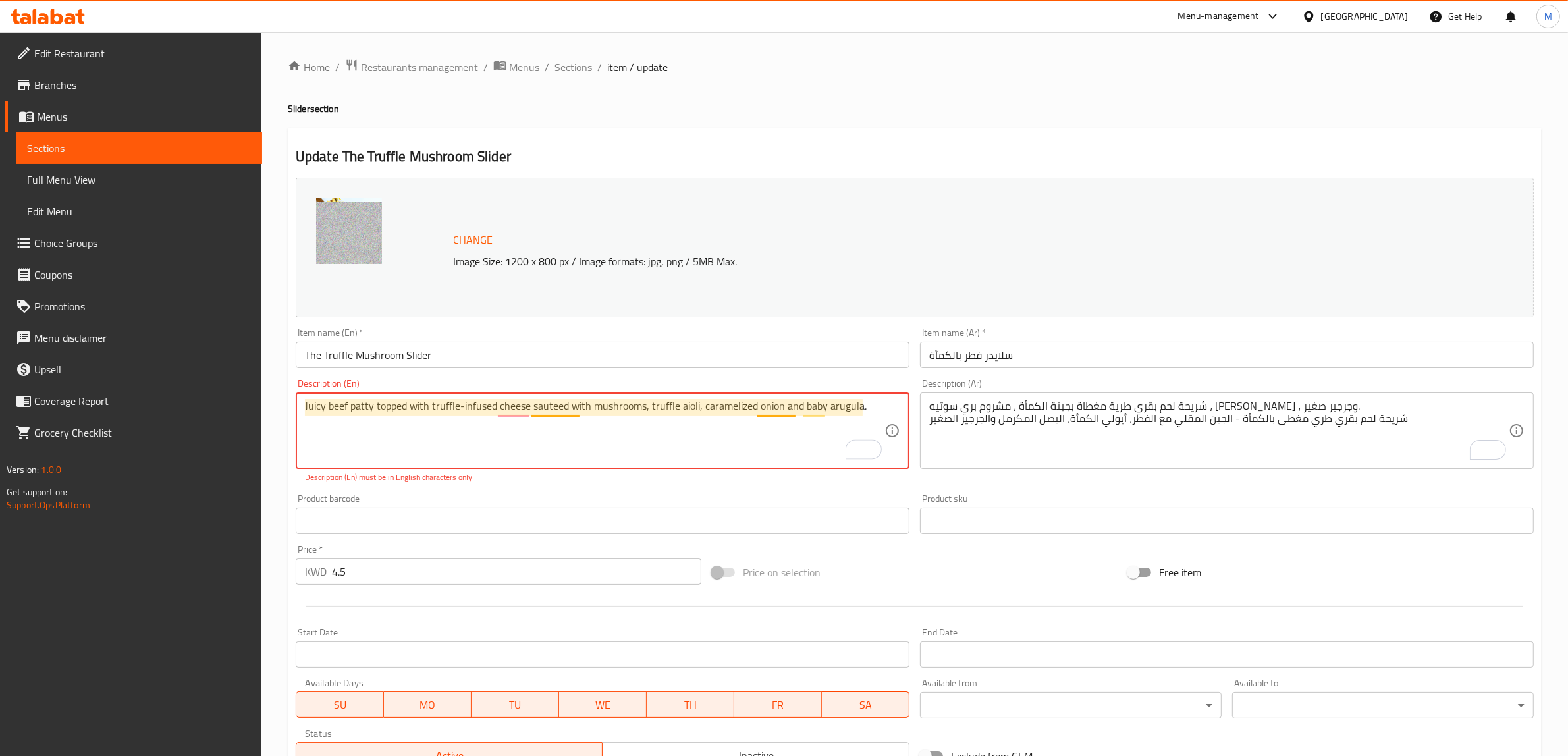
click at [548, 410] on textarea "Juicy beef patty topped with truffle-infused cheese sauteed with mushrooms, tru…" at bounding box center [595, 431] width 580 height 63
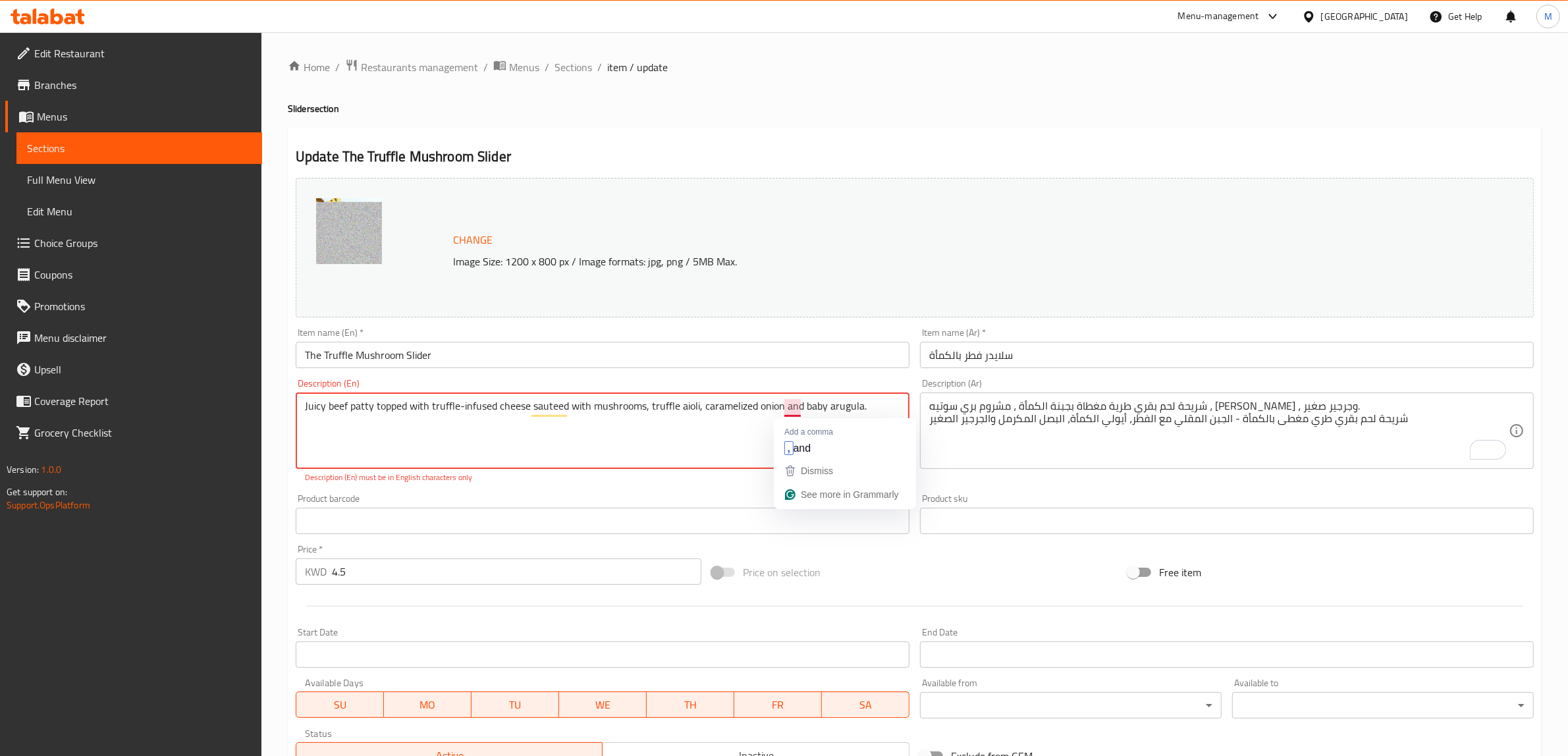
click at [716, 406] on textarea "Juicy beef patty topped with truffle-infused cheese sauteed with mushrooms, tru…" at bounding box center [595, 431] width 580 height 63
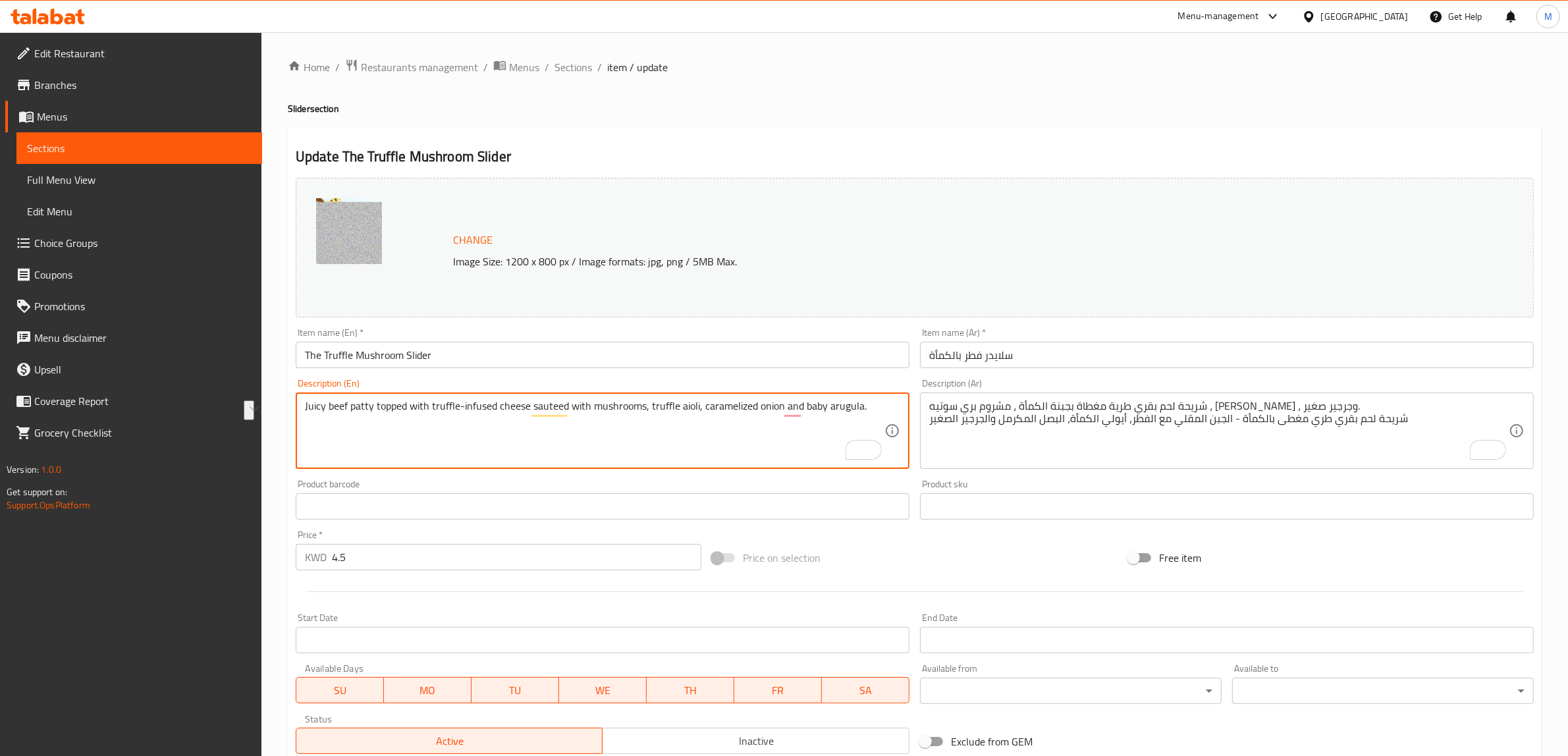
paste textarea ", S"
type textarea "Juicy beef patty topped with truffle-infused cheese, Sauteed with mushrooms, tr…"
click at [899, 573] on div "Price on selection" at bounding box center [915, 558] width 416 height 35
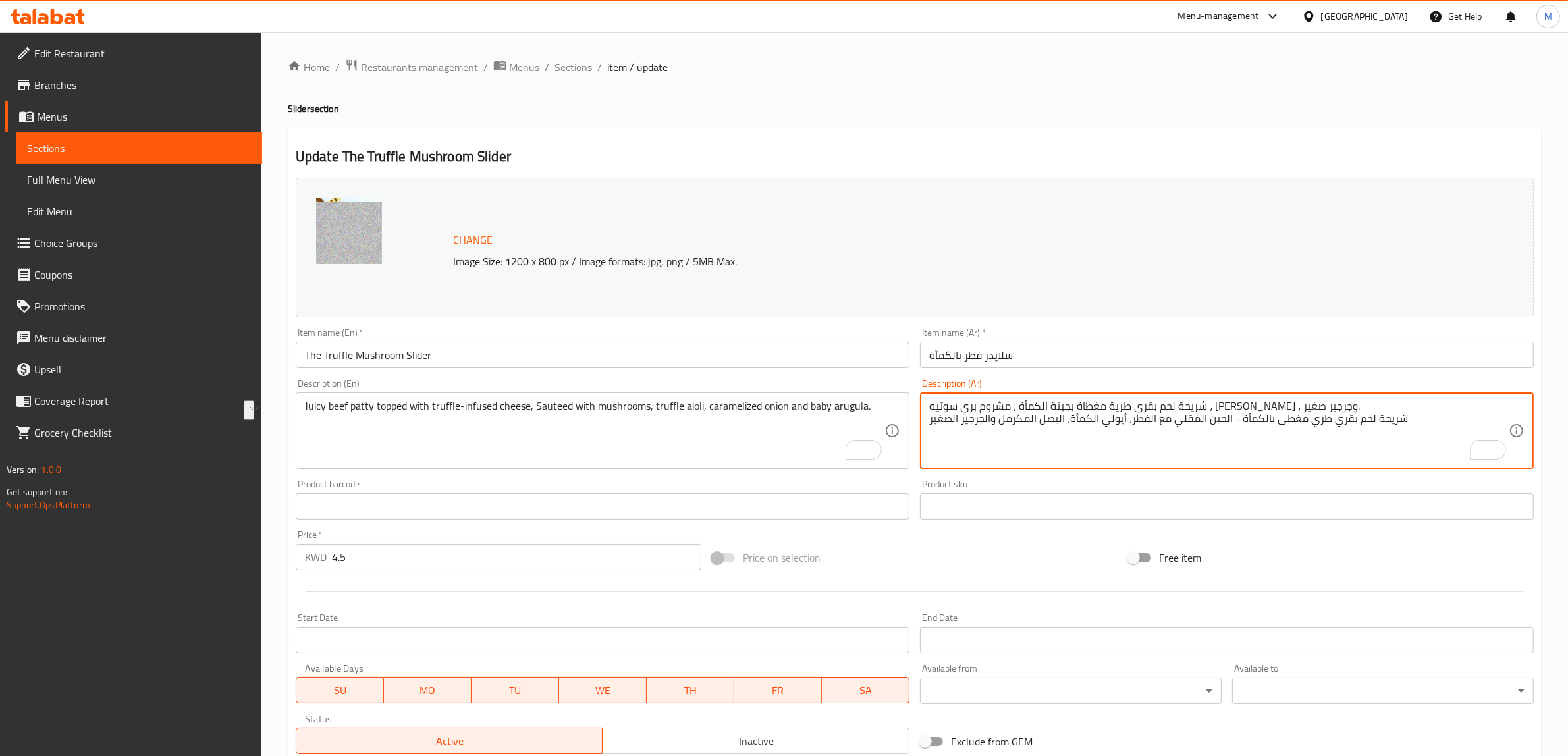
drag, startPoint x: 992, startPoint y: 407, endPoint x: 1042, endPoint y: 407, distance: 50.0
drag, startPoint x: 1068, startPoint y: 423, endPoint x: 1124, endPoint y: 429, distance: 56.3
click at [1124, 429] on textarea "شريحة لحم بقري طرية مغطاة بجبنة الكمأة ، مشروم بري سوتيه ، تروفل أيولي ، وجرجير…" at bounding box center [1219, 431] width 580 height 63
paste textarea "روفل أيولي"
click at [1112, 405] on textarea "شريحة لحم بقري طرية مغطاة بجبنة الكمأة ، مشروم بري سوتيه ، تروفل أيولي ، وجرجير…" at bounding box center [1219, 431] width 580 height 63
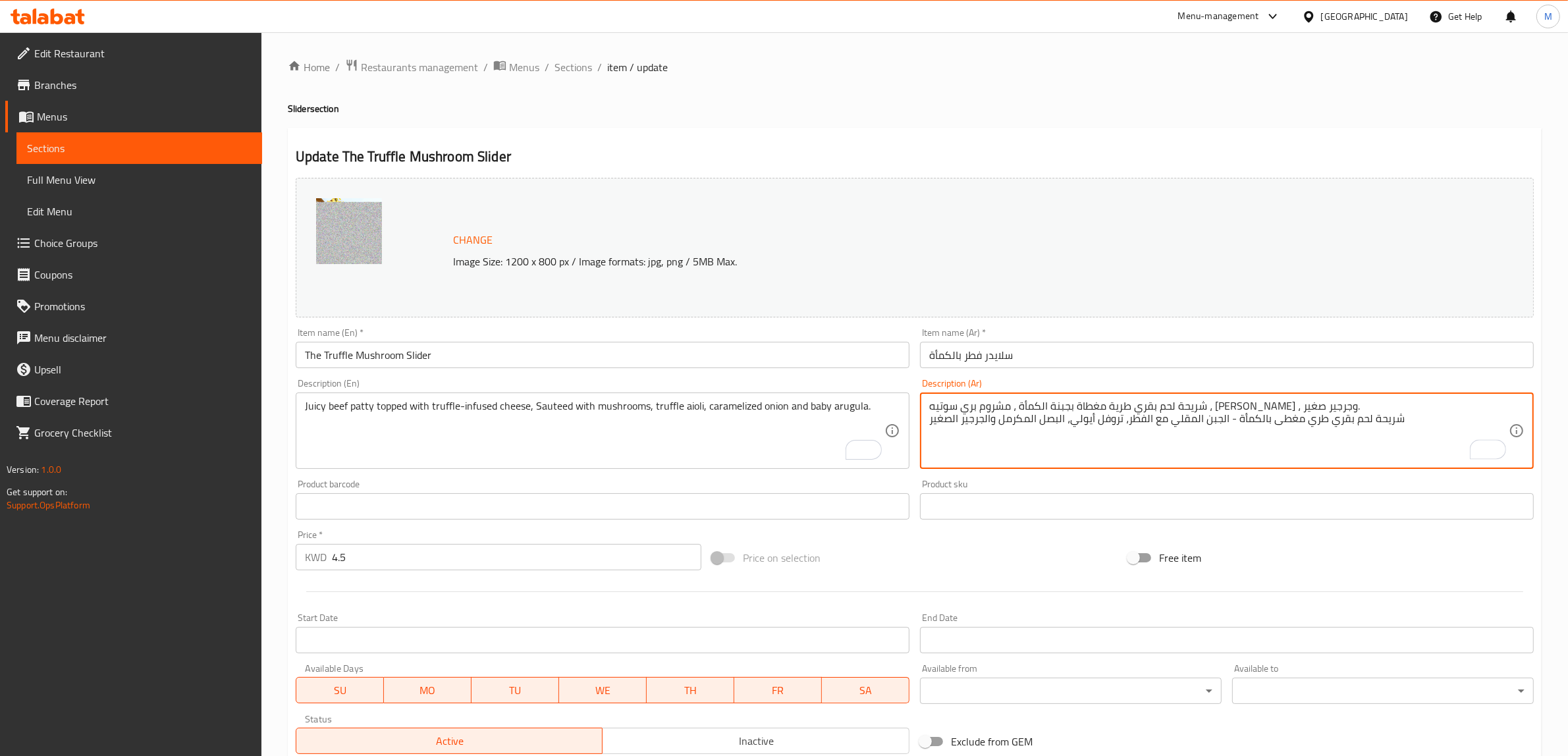
click at [1112, 405] on textarea "شريحة لحم بقري طرية مغطاة بجبنة الكمأة ، مشروم بري سوتيه ، تروفل أيولي ، وجرجير…" at bounding box center [1219, 431] width 580 height 63
type textarea "شريحة لحم بقري طري مغطى بالكمأة - الجبن المقلي مع الفطر، تروفل أيولي، البصل الم…"
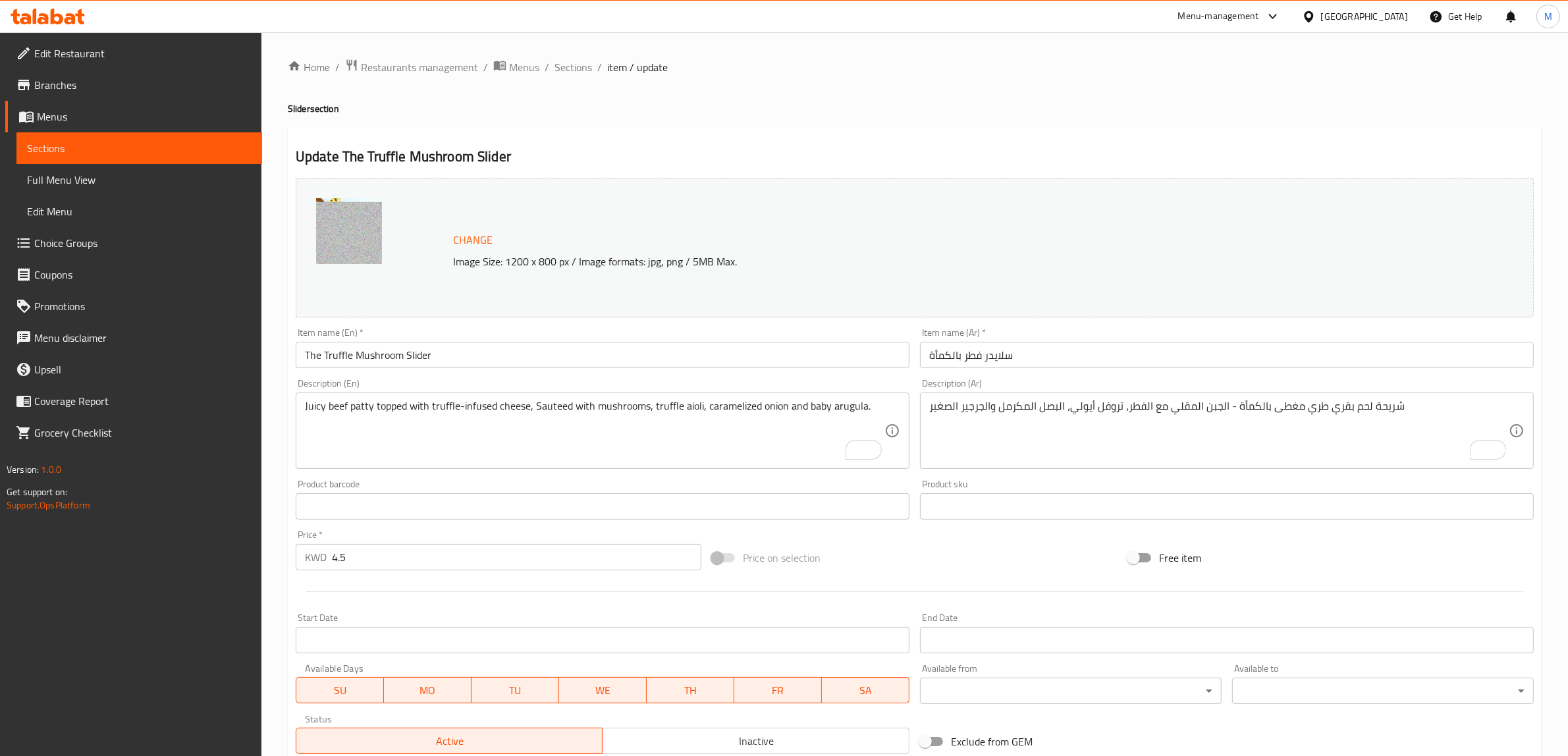
click at [911, 571] on div "Price on selection" at bounding box center [915, 558] width 416 height 35
click at [962, 566] on div "Price on selection" at bounding box center [915, 558] width 416 height 35
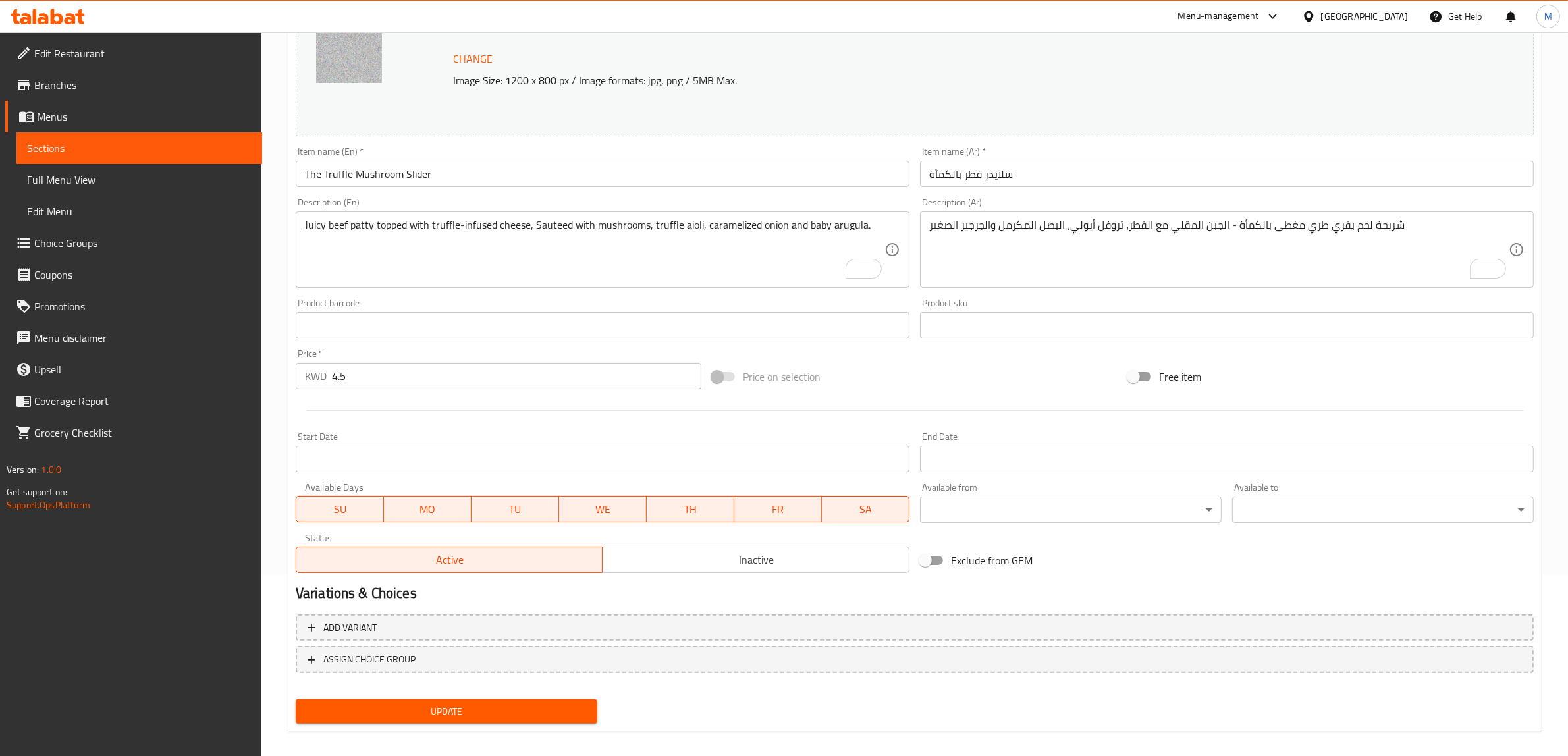
scroll to position [192, 0]
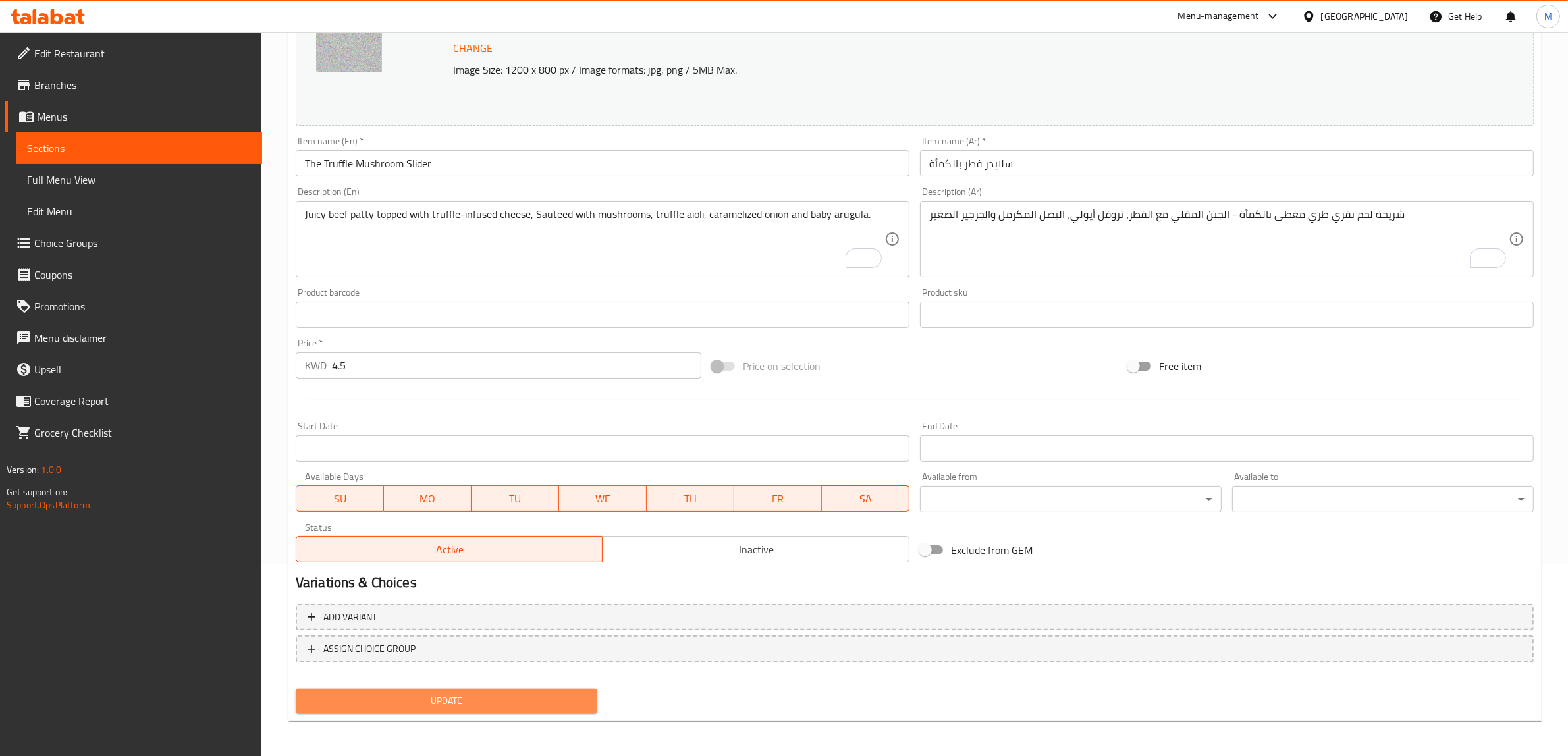
click at [466, 699] on span "Update" at bounding box center [446, 701] width 280 height 17
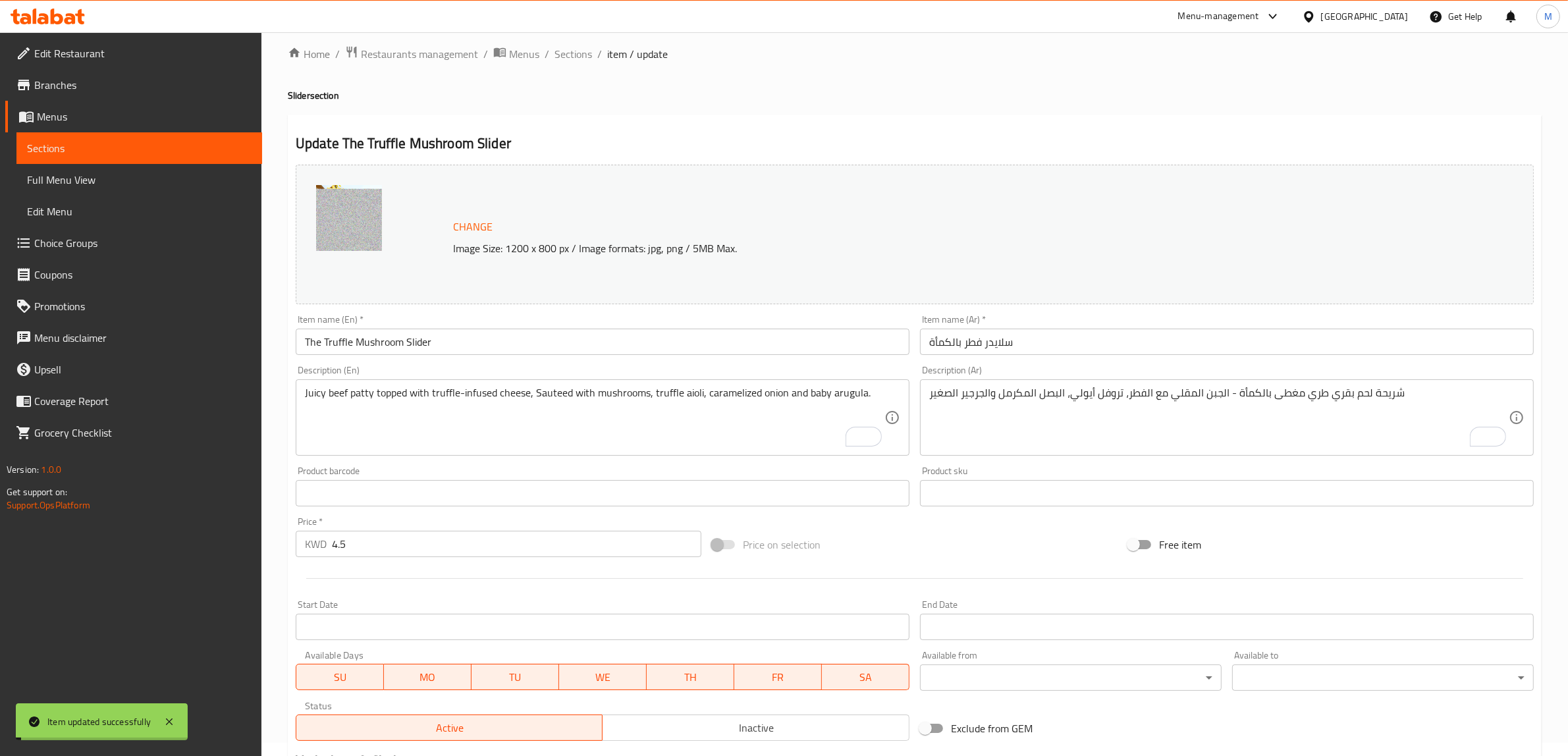
scroll to position [0, 0]
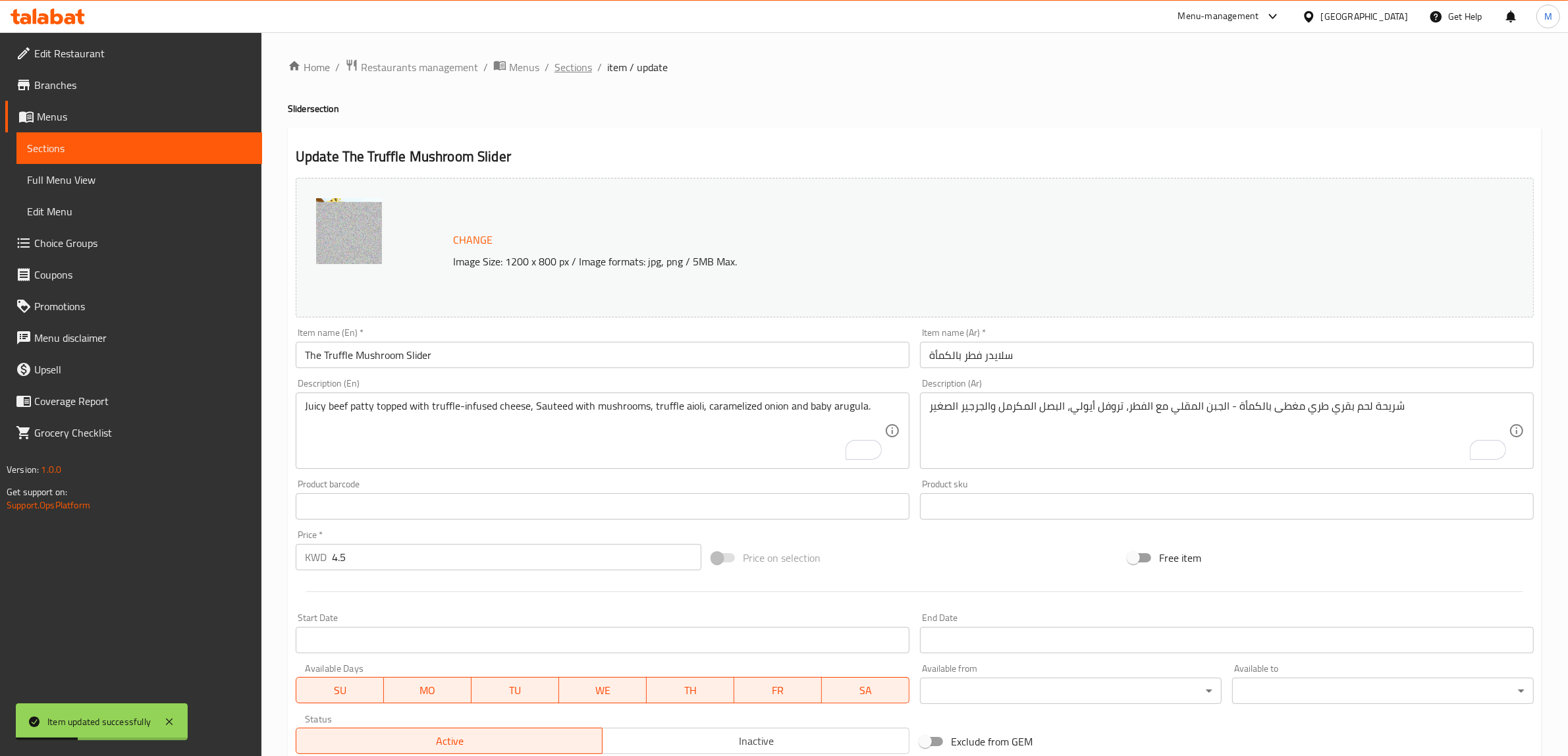
click at [580, 68] on span "Sections" at bounding box center [573, 67] width 38 height 16
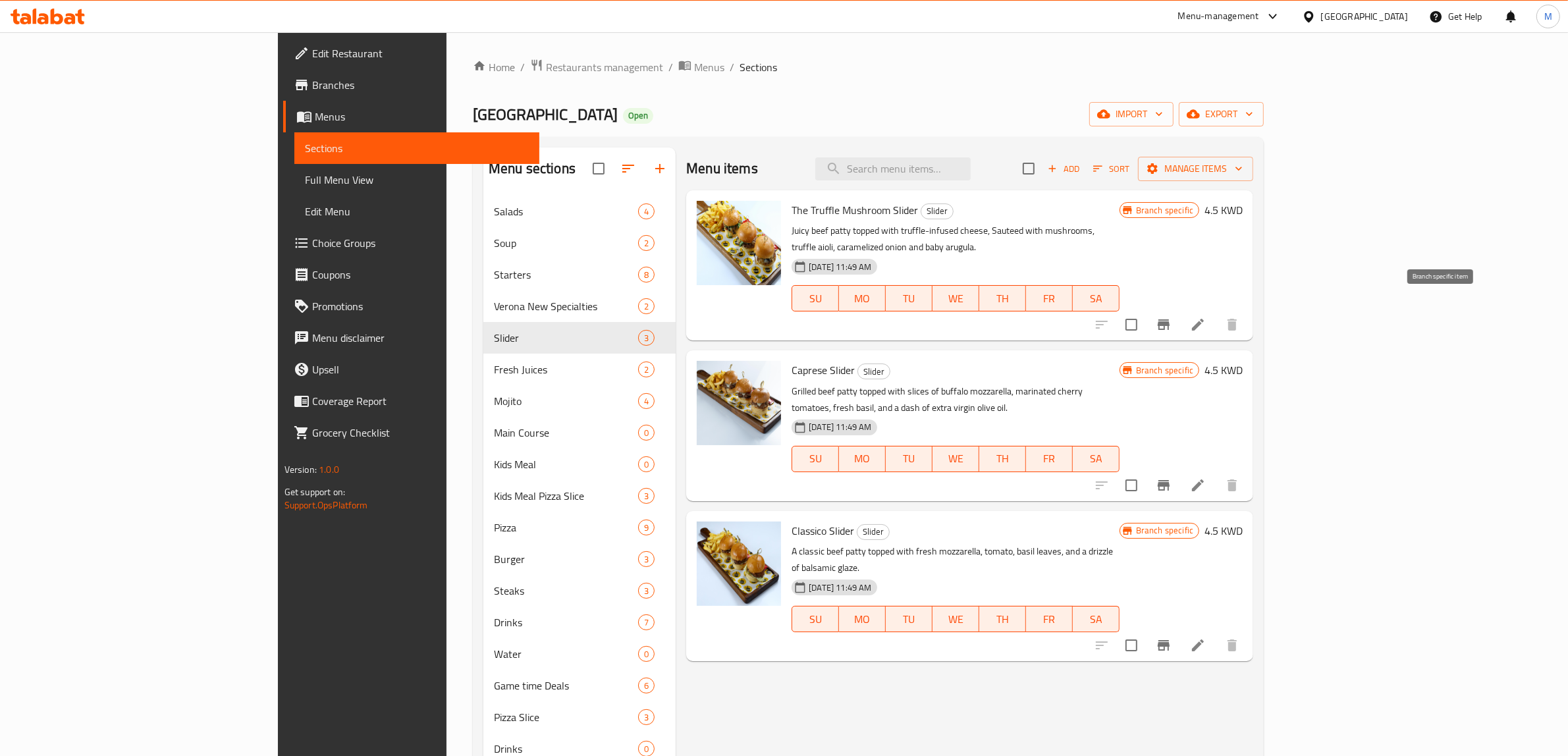
click at [1172, 316] on icon "Branch-specific-item" at bounding box center [1164, 324] width 16 height 16
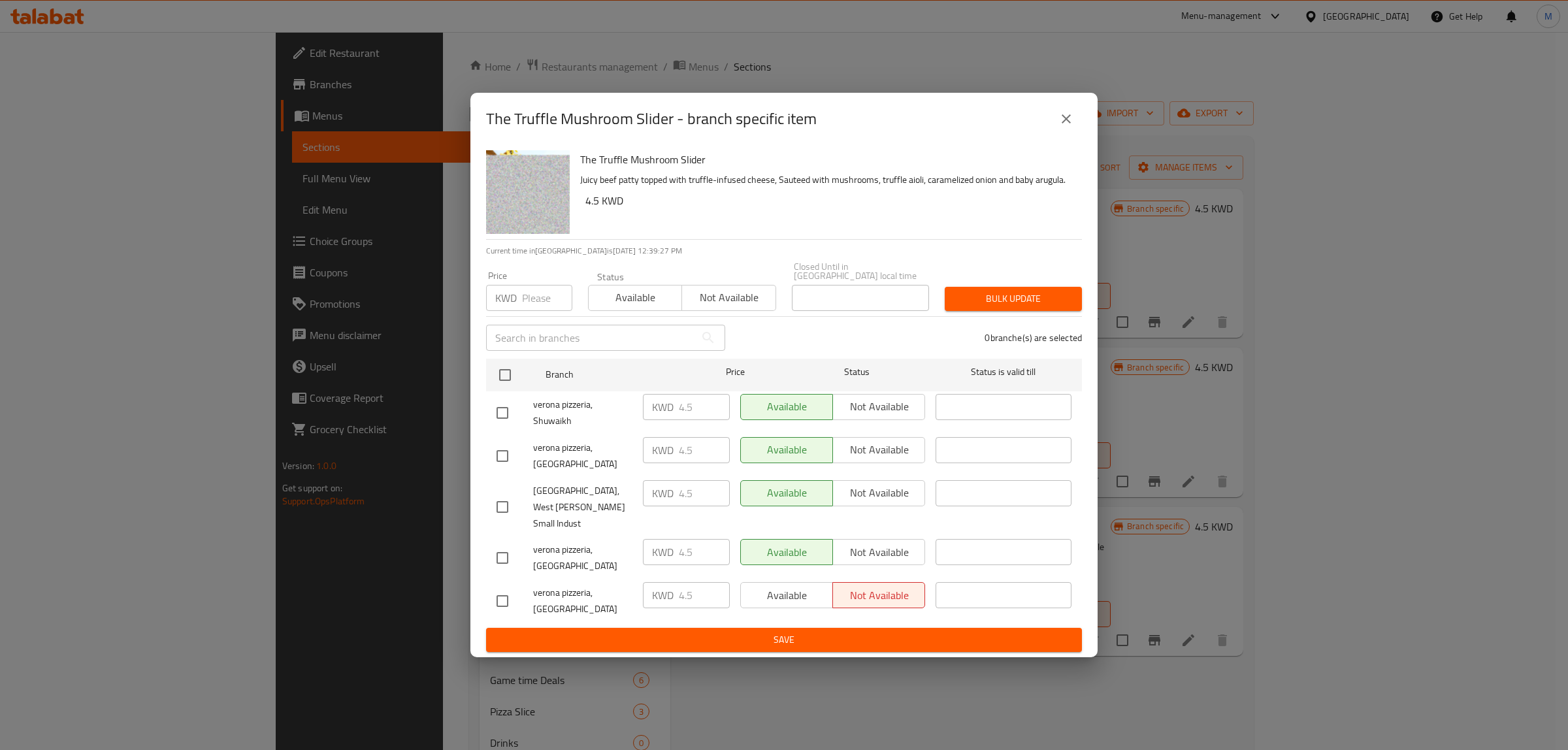
click at [1070, 124] on icon "close" at bounding box center [1066, 119] width 9 height 9
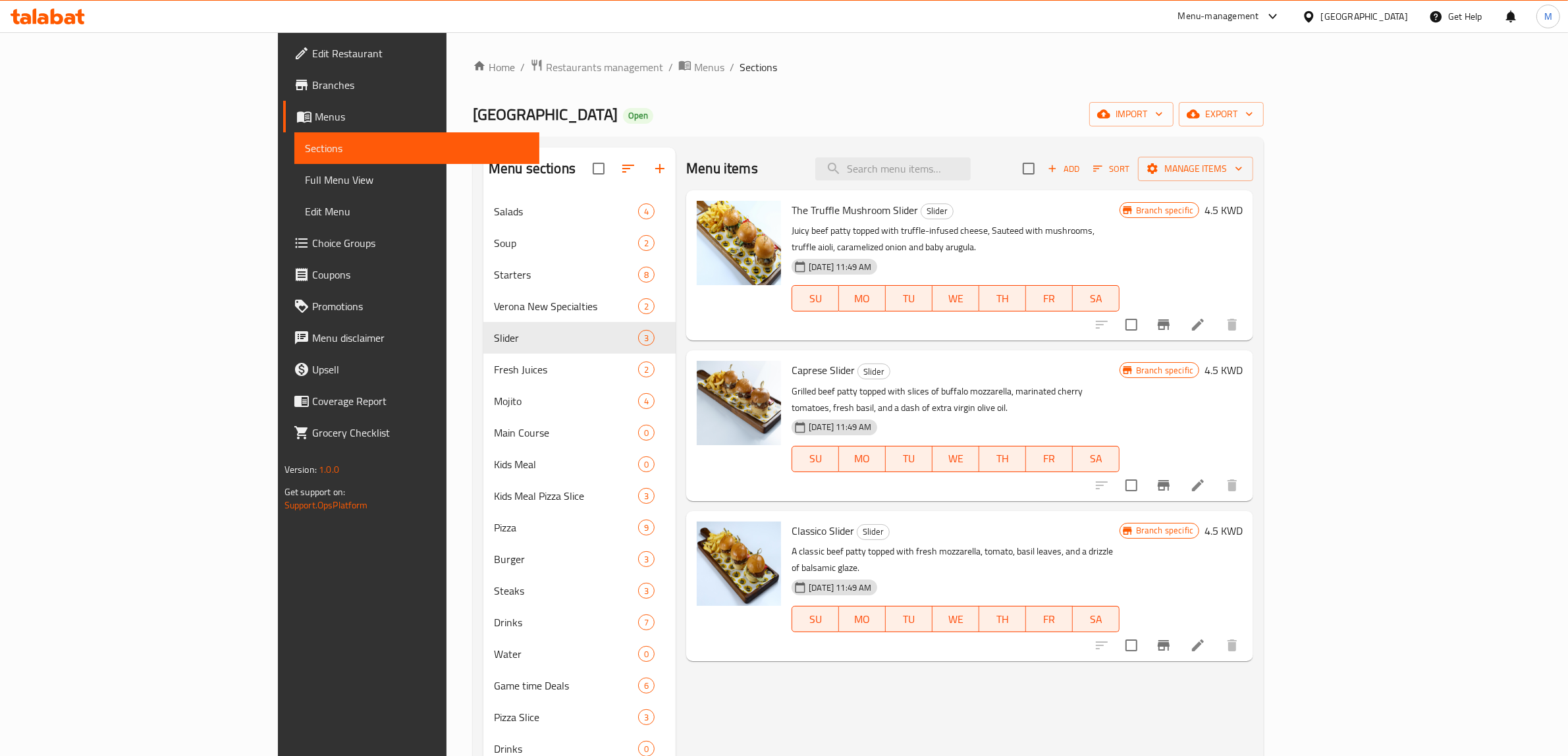
click at [983, 522] on h6 "Classico Slider Slider" at bounding box center [956, 531] width 328 height 19
click at [1170, 640] on icon "Branch-specific-item" at bounding box center [1164, 645] width 12 height 10
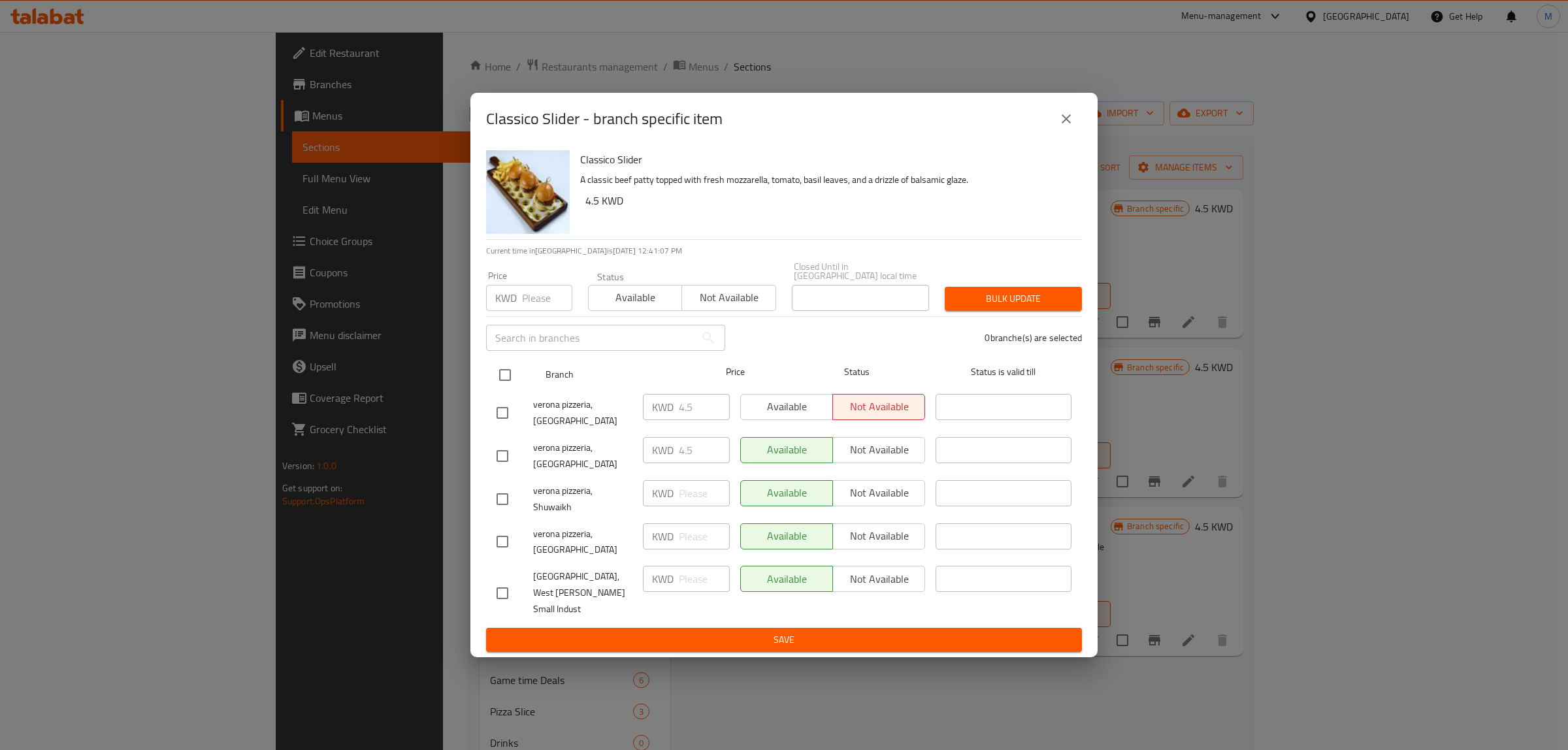
click at [503, 389] on input "checkbox" at bounding box center [505, 375] width 28 height 28
checkbox input "true"
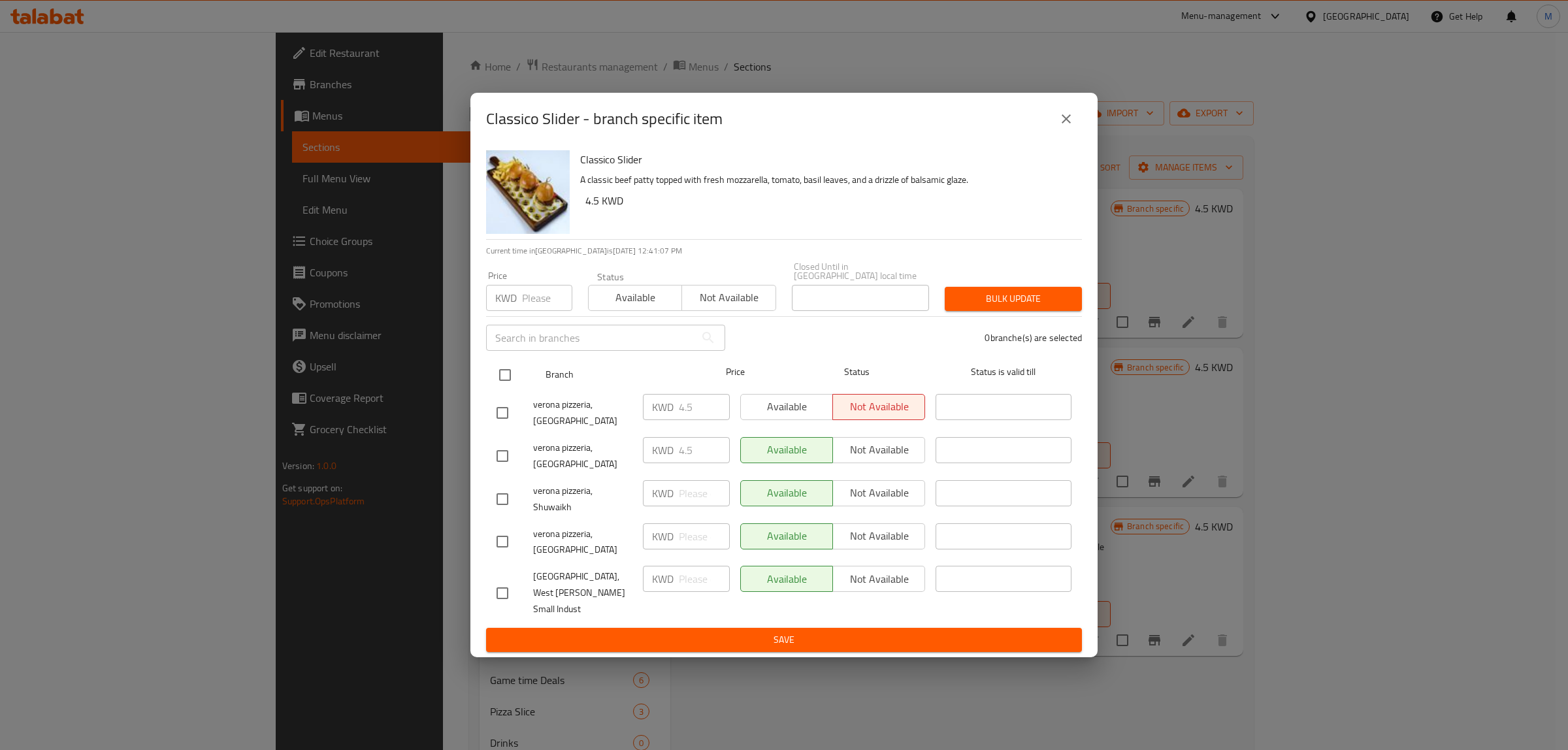
checkbox input "true"
click at [520, 311] on div "KWD Price" at bounding box center [529, 297] width 86 height 26
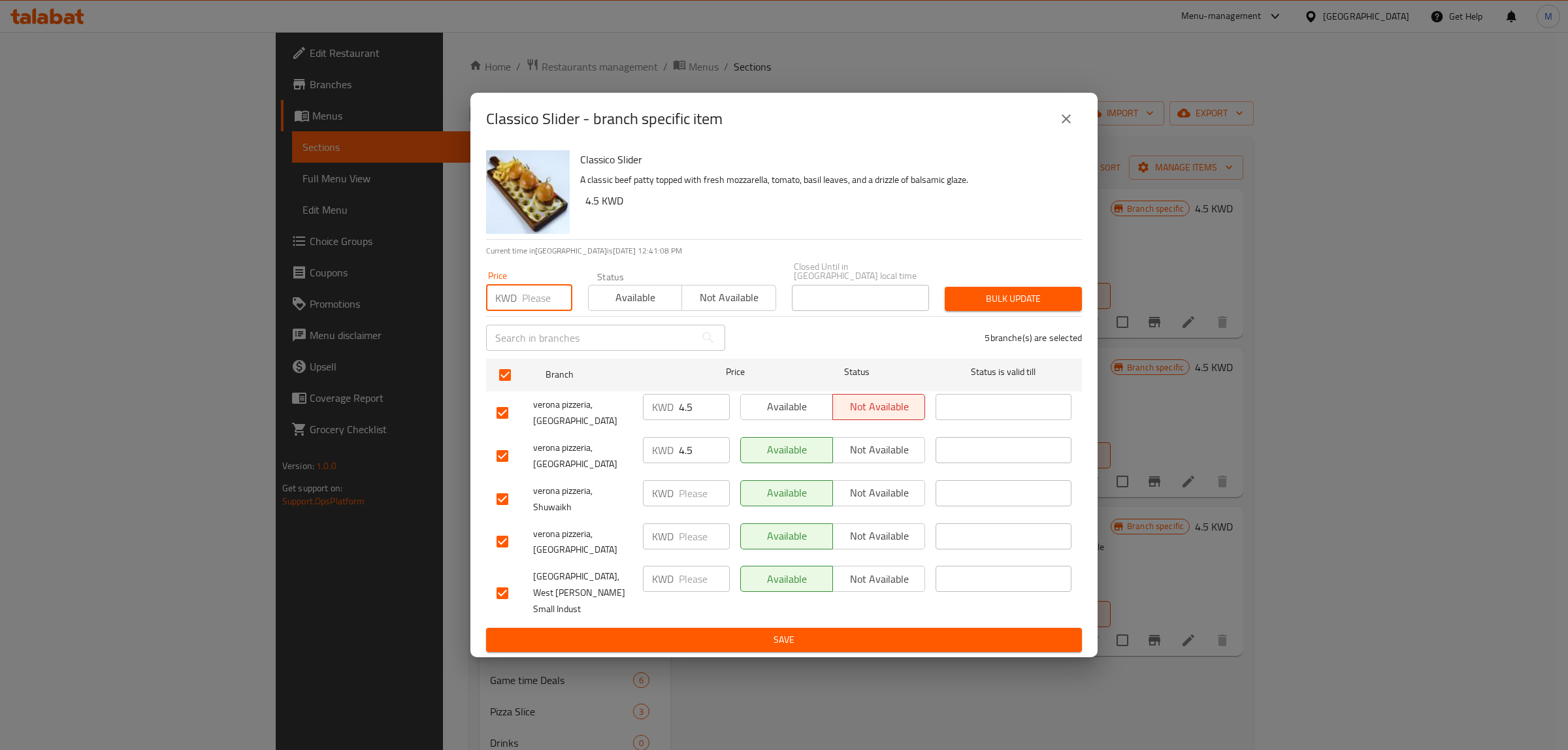
paste input "4.50"
type input "4.50"
click at [1029, 308] on span "Bulk update" at bounding box center [1013, 299] width 117 height 17
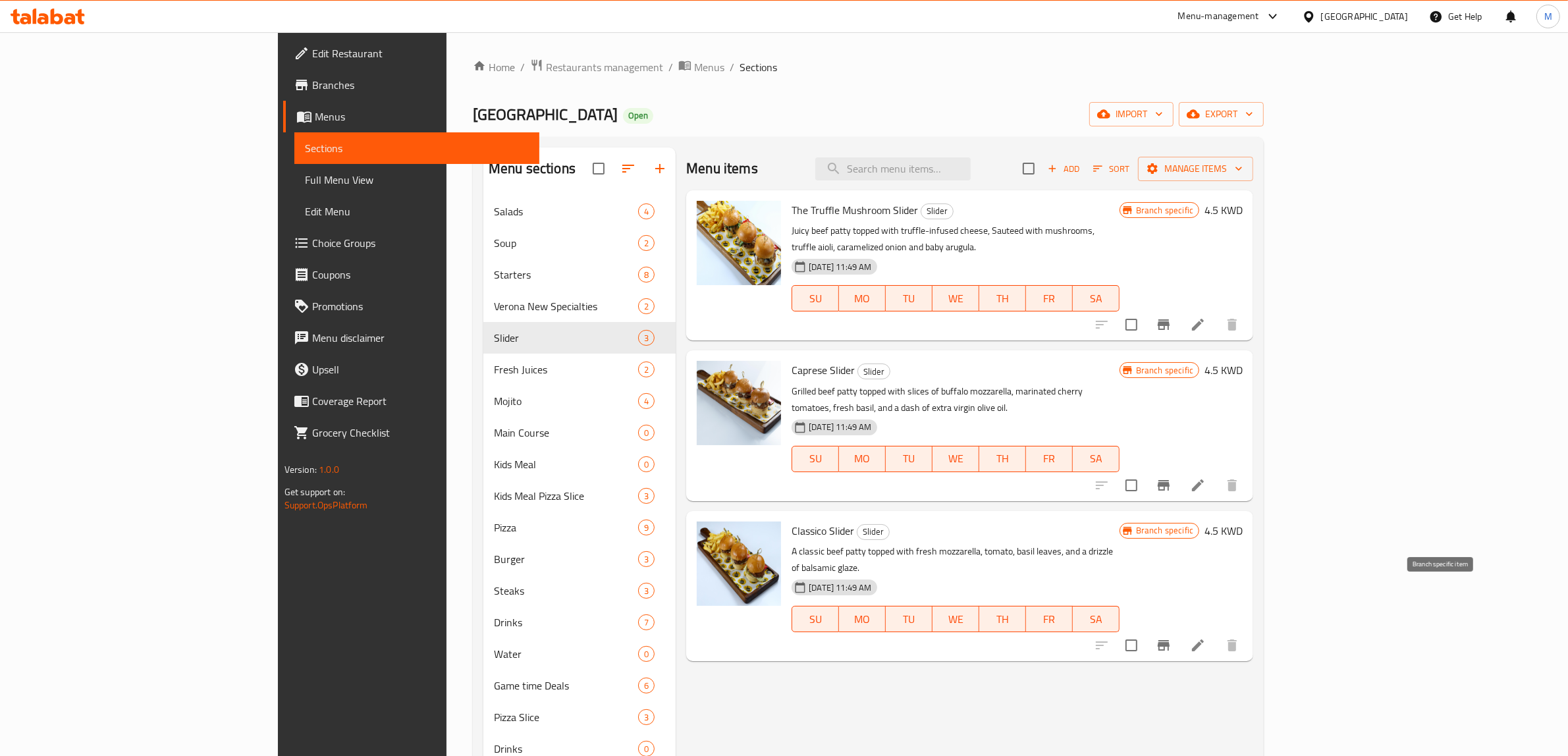
click at [1170, 640] on icon "Branch-specific-item" at bounding box center [1164, 645] width 12 height 10
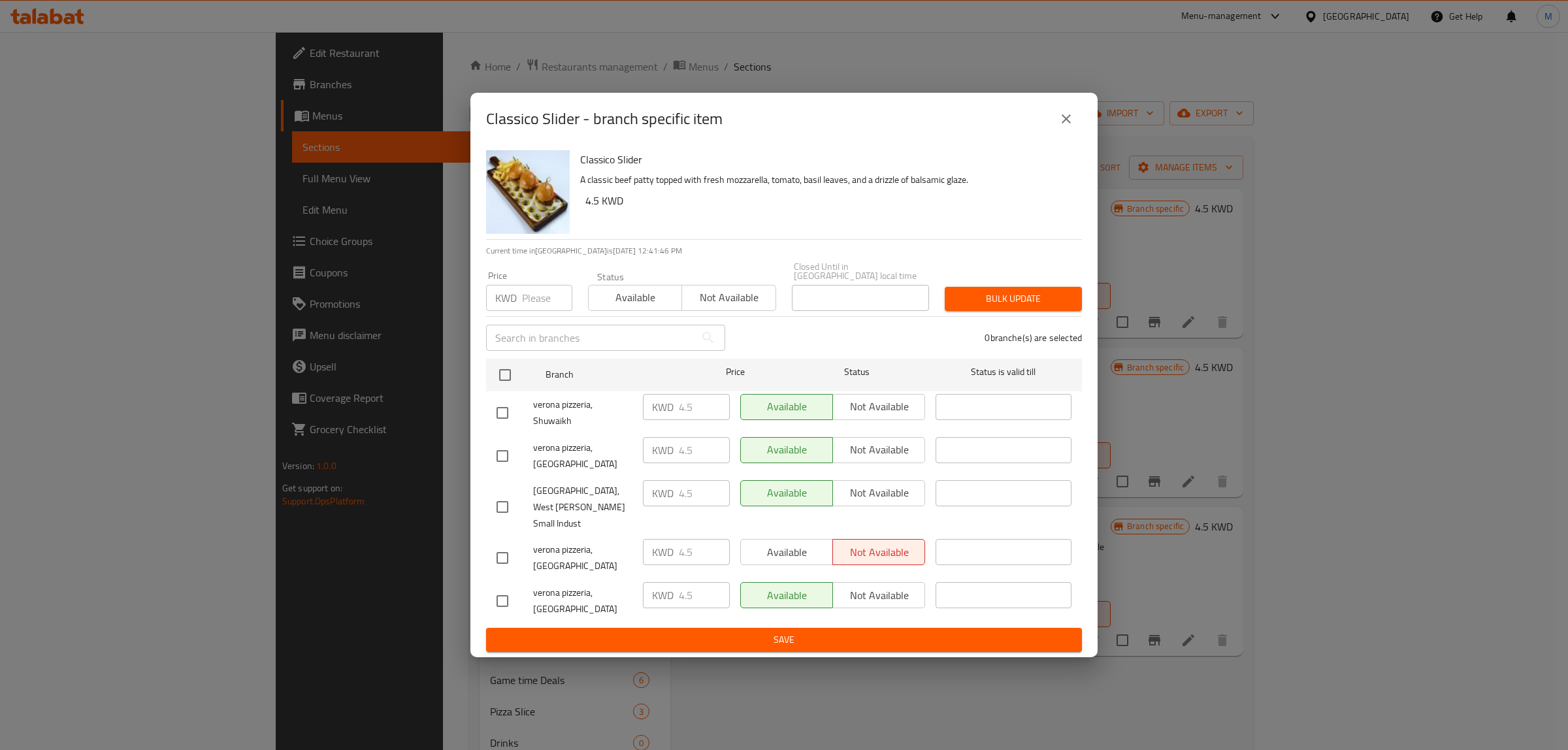
click at [1062, 127] on icon "close" at bounding box center [1065, 118] width 16 height 16
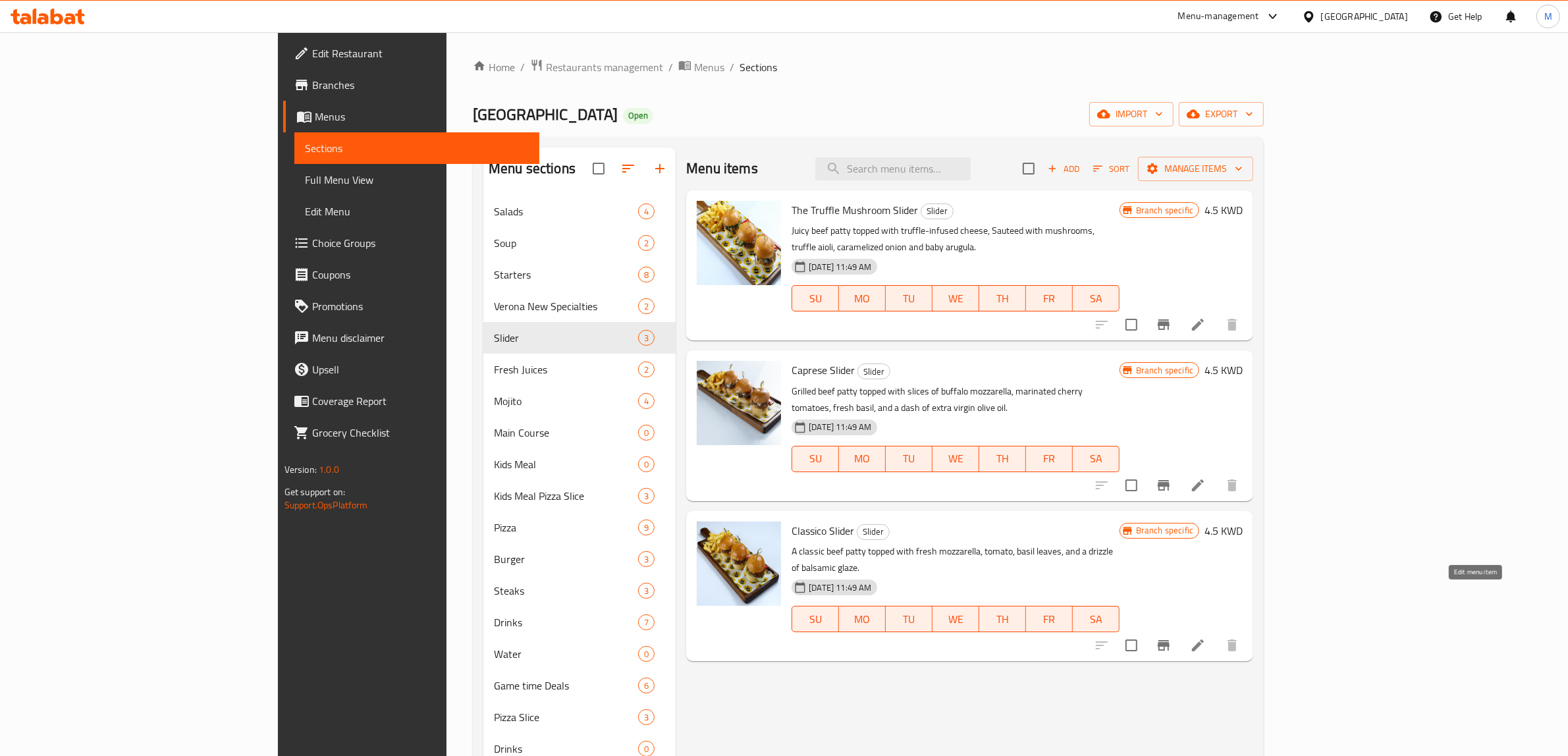
click at [1206, 638] on icon at bounding box center [1198, 645] width 16 height 16
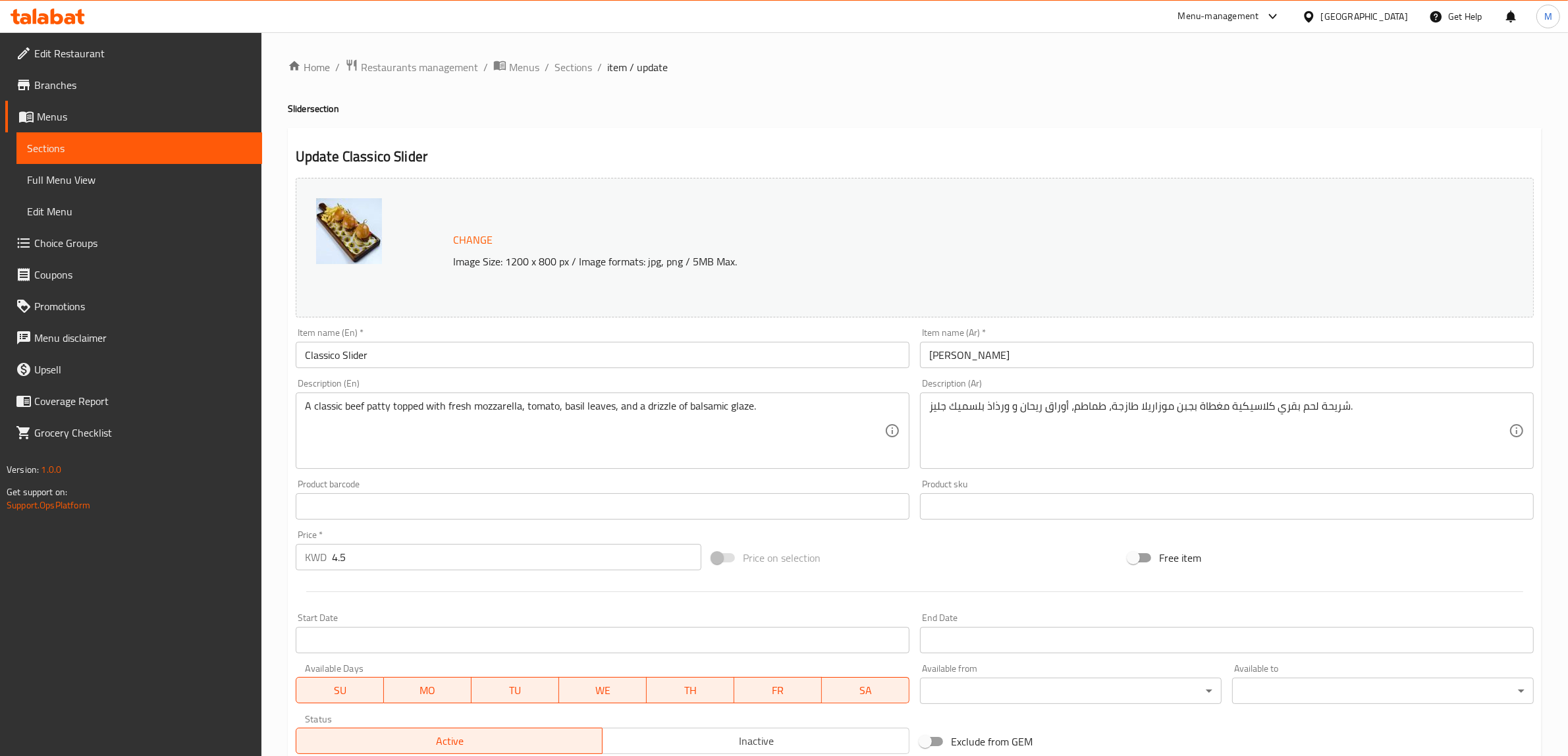
click at [942, 557] on div "Price on selection" at bounding box center [915, 558] width 416 height 35
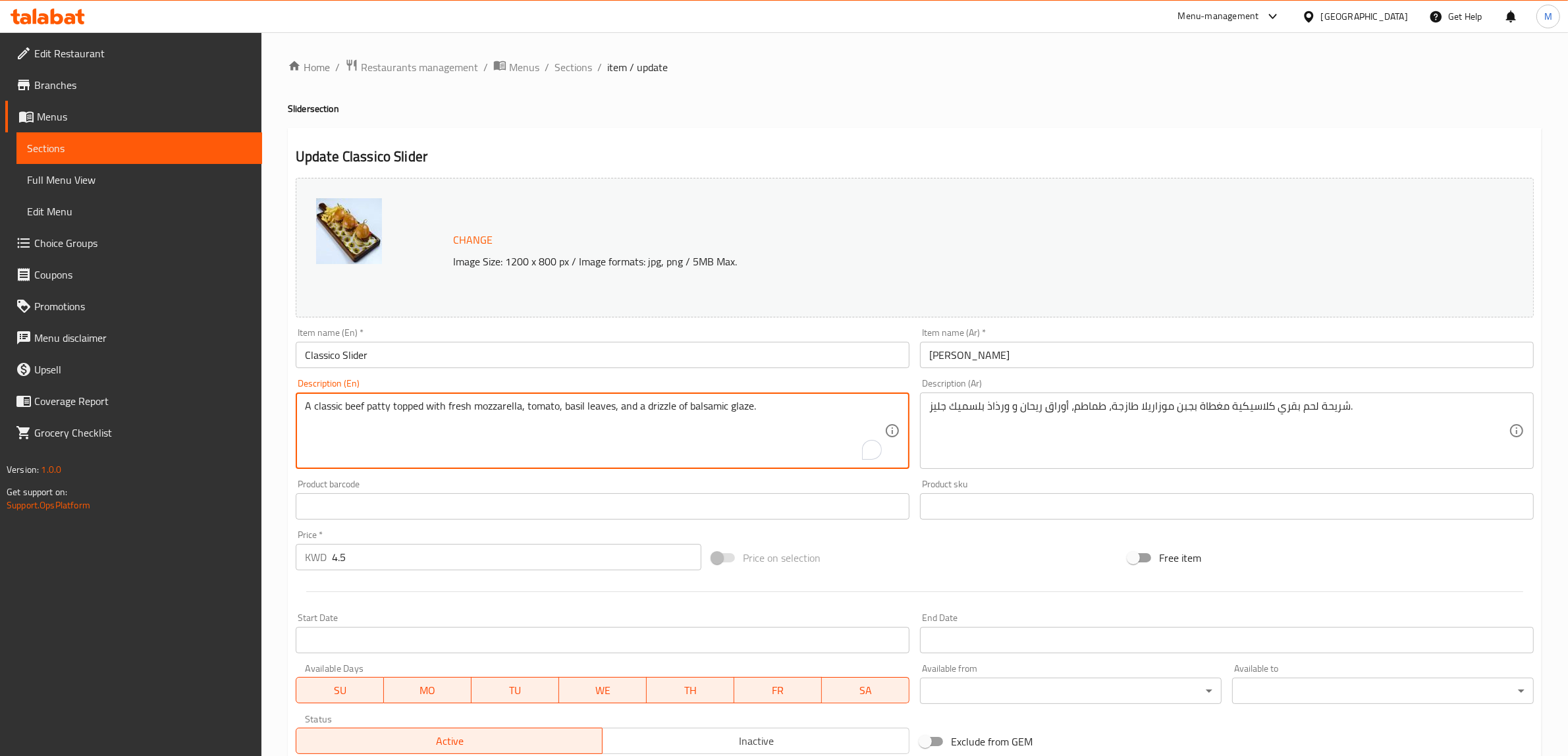
paste textarea "A classy beef patty topped with yellow cheddar cheese, Iceberg Lettuce & a driz…"
paste textarea "To enrich screen reader interactions, please activate Accessibility in Grammarl…"
type textarea "A classy beef patty topped with yellow cheddar cheese, Iceberg Lettuce & a driz…"
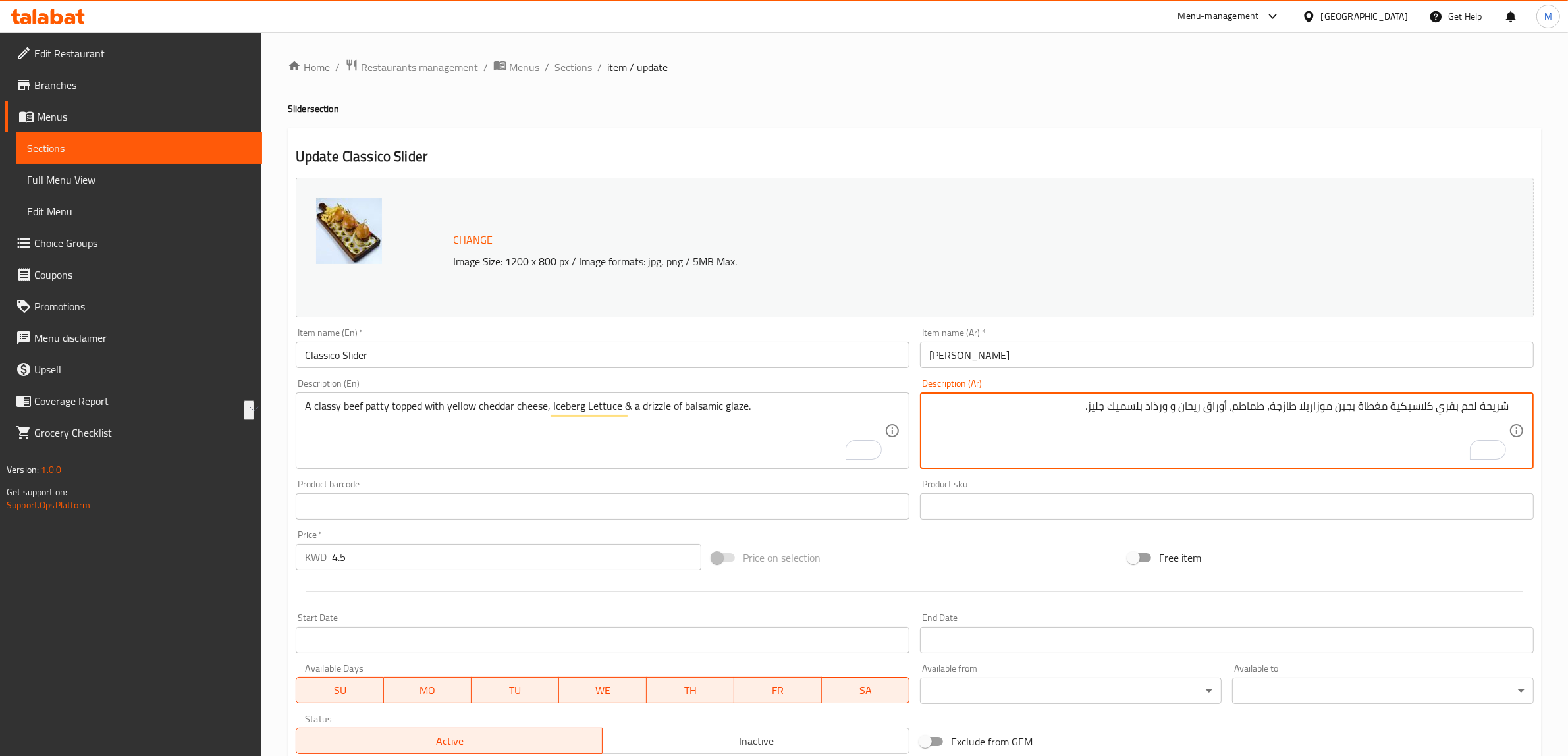
drag, startPoint x: 1480, startPoint y: 403, endPoint x: 1068, endPoint y: 383, distance: 412.5
click at [1068, 383] on div "Description (Ar) شريحة لحم بقري كلاسيكية مغطاة بجبن موزاريلا طازجة، طماطم، أورا…" at bounding box center [1228, 424] width 614 height 91
paste textarea "لحم بقري فاخرة مغطاة بجبنة شيدر صفراء وخس آيسبرغ ورشة من صلصة البلسميك"
type textarea "شريحة لحم بقري فاخرة مغطاة بجبنة شيدر صفراء وخس آيسبرغ ورشة من صلصة البلسميك جل…"
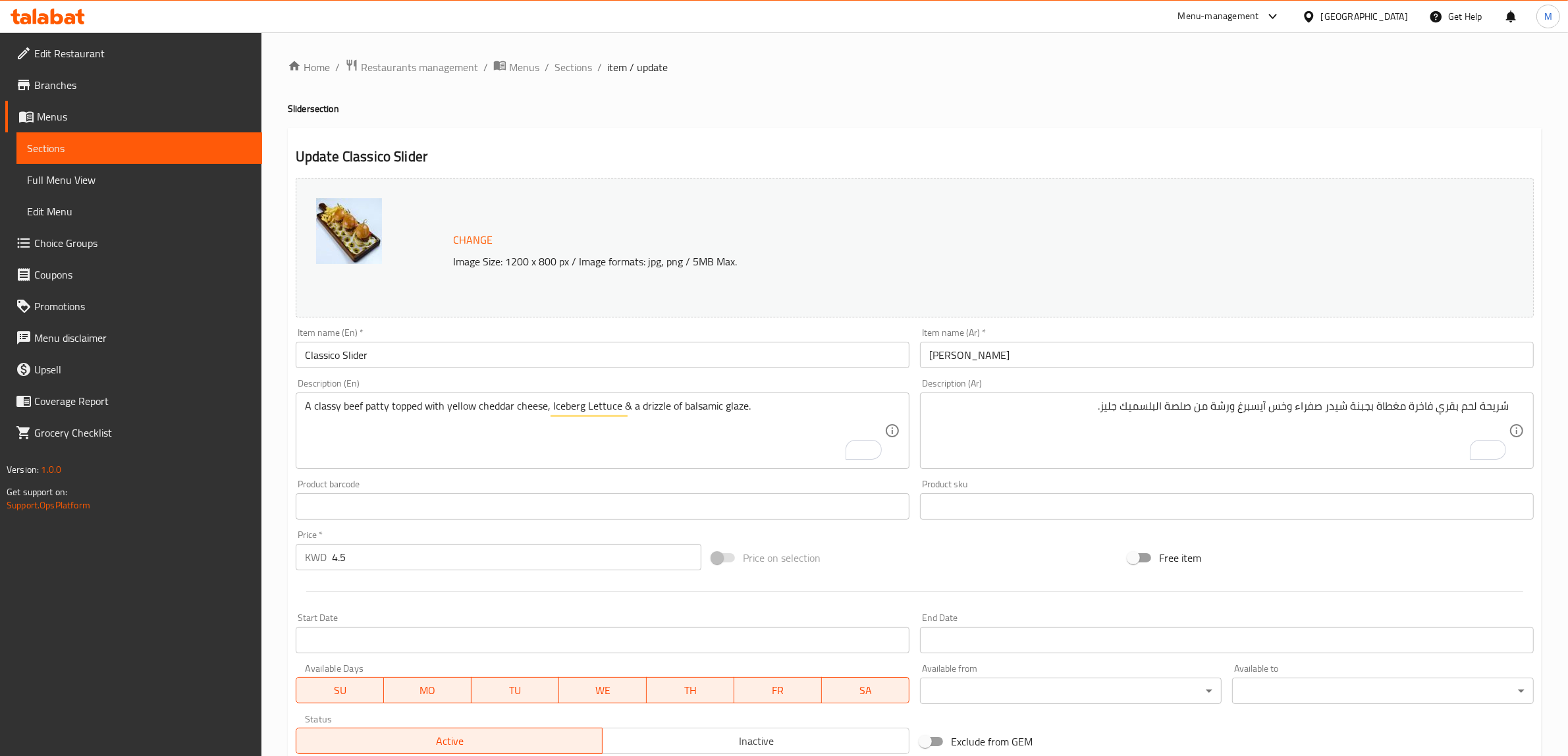
click at [804, 141] on div "Update Classico Slider Change Image Size: 1200 x 800 px / Image formats: jpg, p…" at bounding box center [915, 520] width 1254 height 786
click at [1038, 549] on div "Price on selection" at bounding box center [915, 558] width 416 height 35
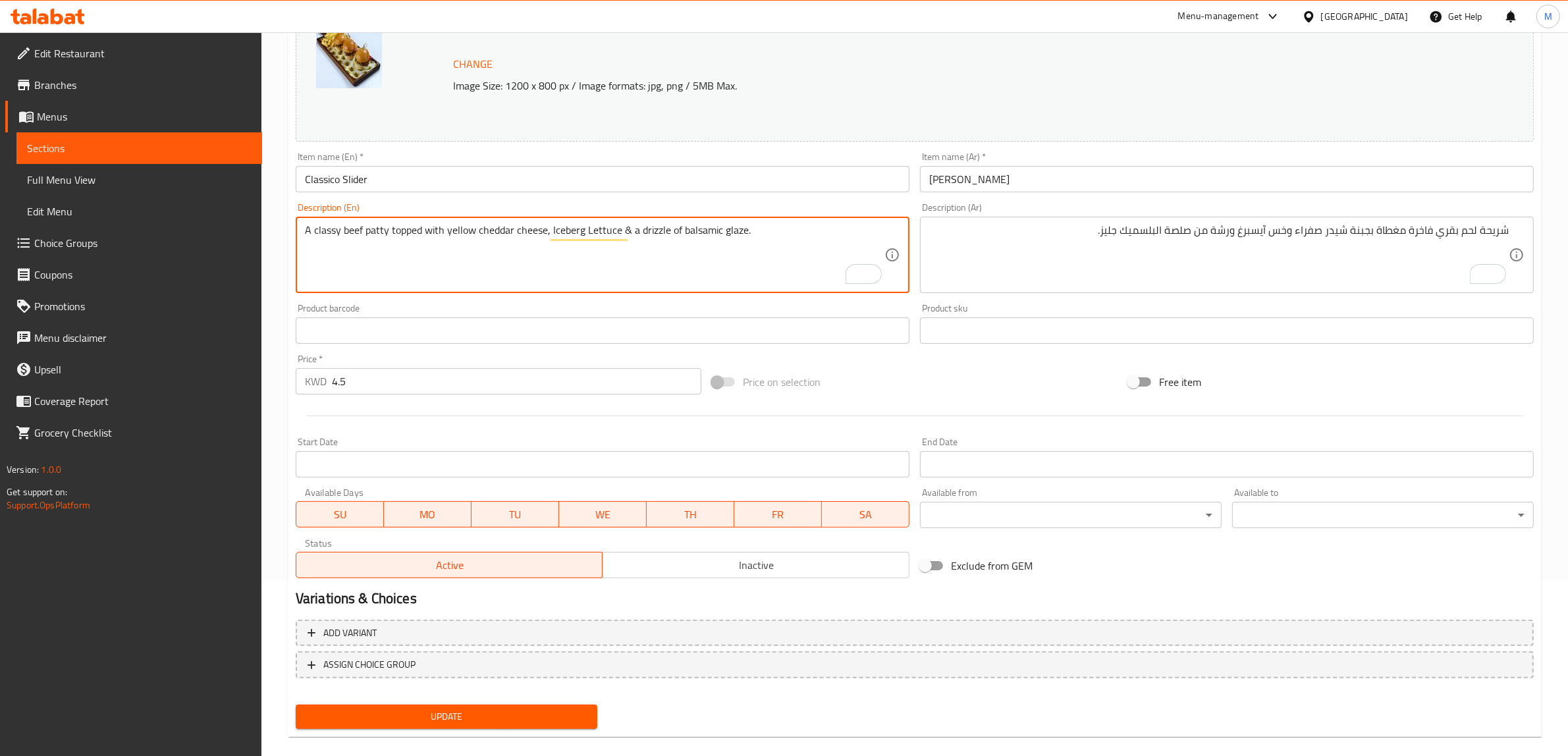
scroll to position [192, 0]
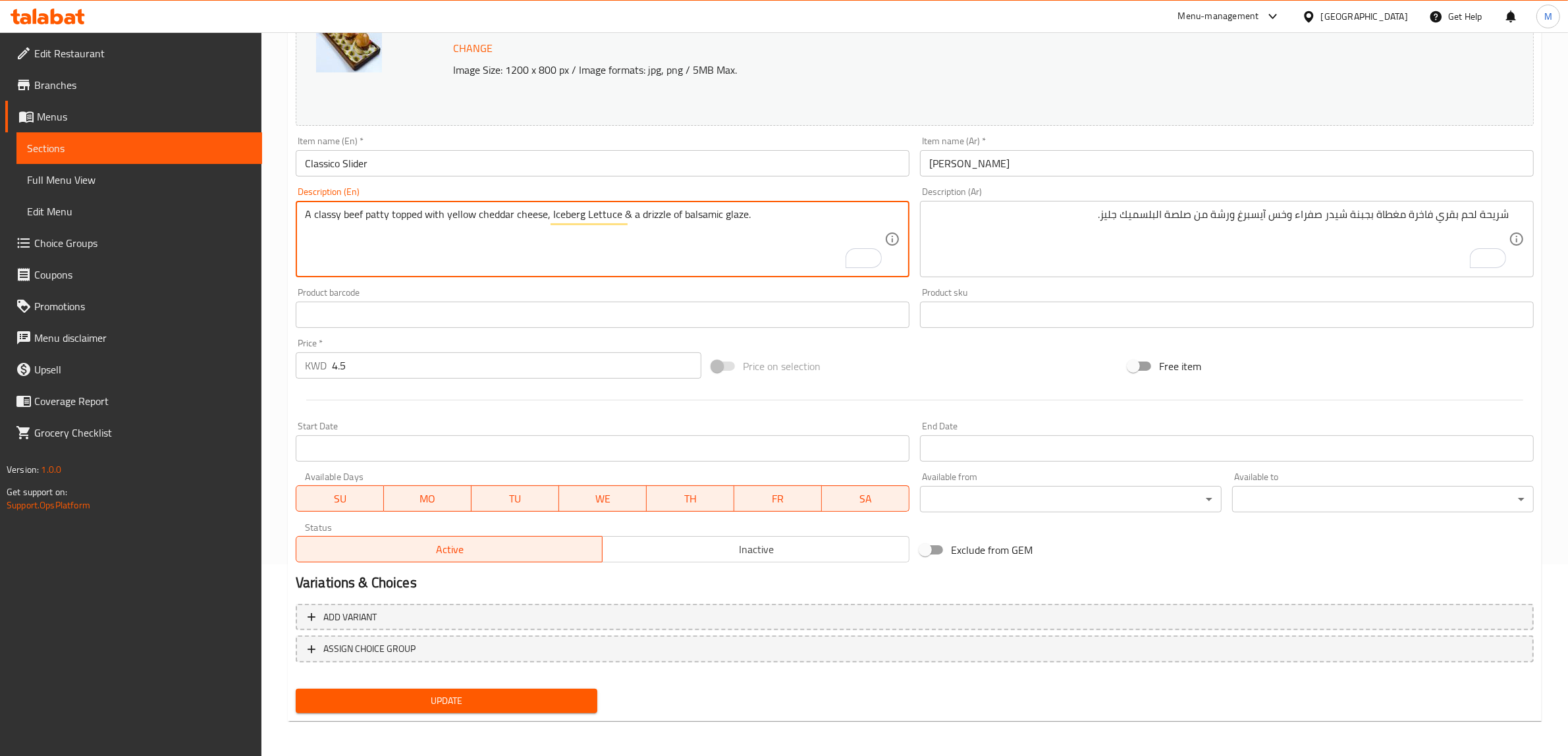
click at [477, 697] on span "Update" at bounding box center [446, 701] width 280 height 17
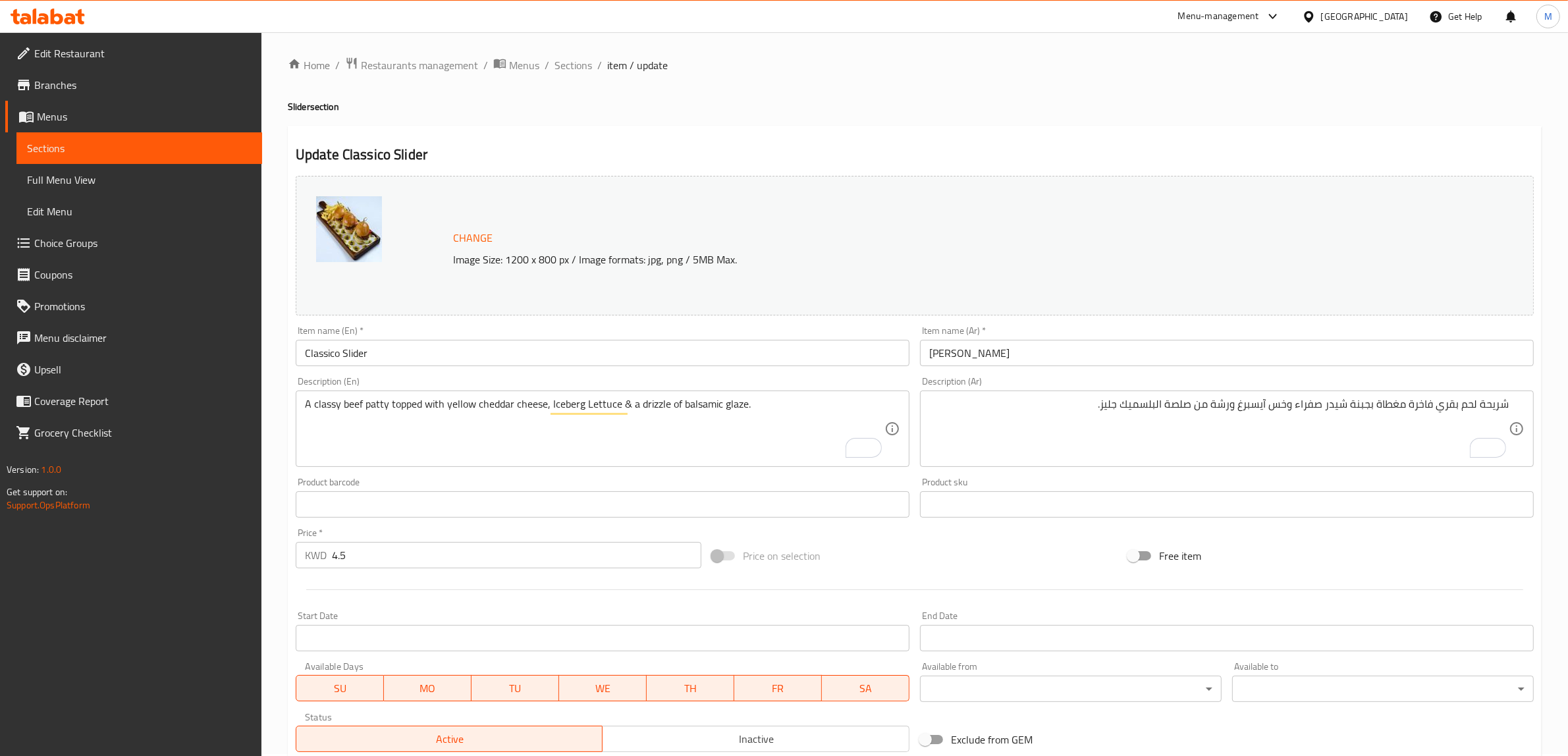
scroll to position [0, 0]
click at [581, 73] on span "Sections" at bounding box center [573, 67] width 38 height 16
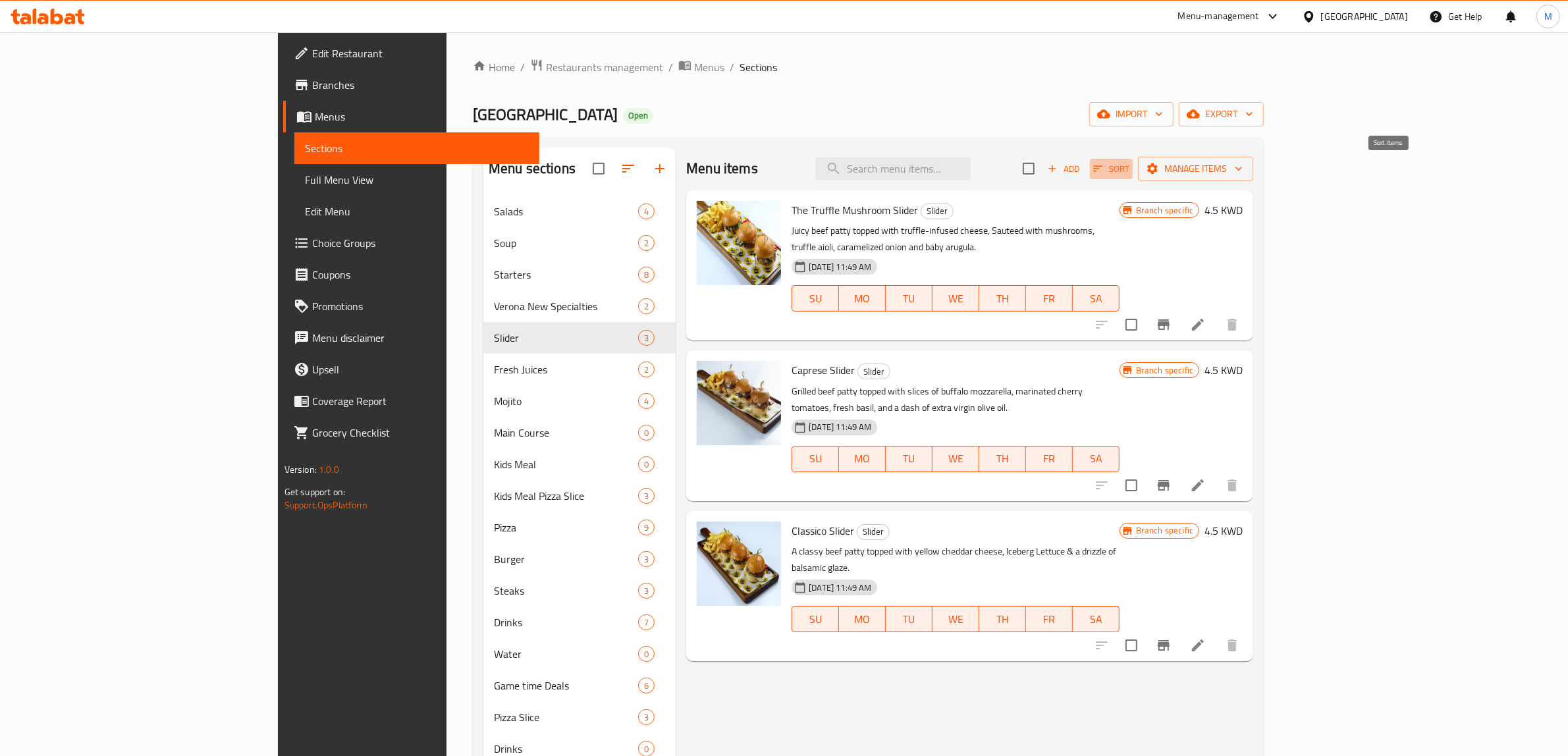
click at [1104, 163] on icon "button" at bounding box center [1097, 168] width 12 height 12
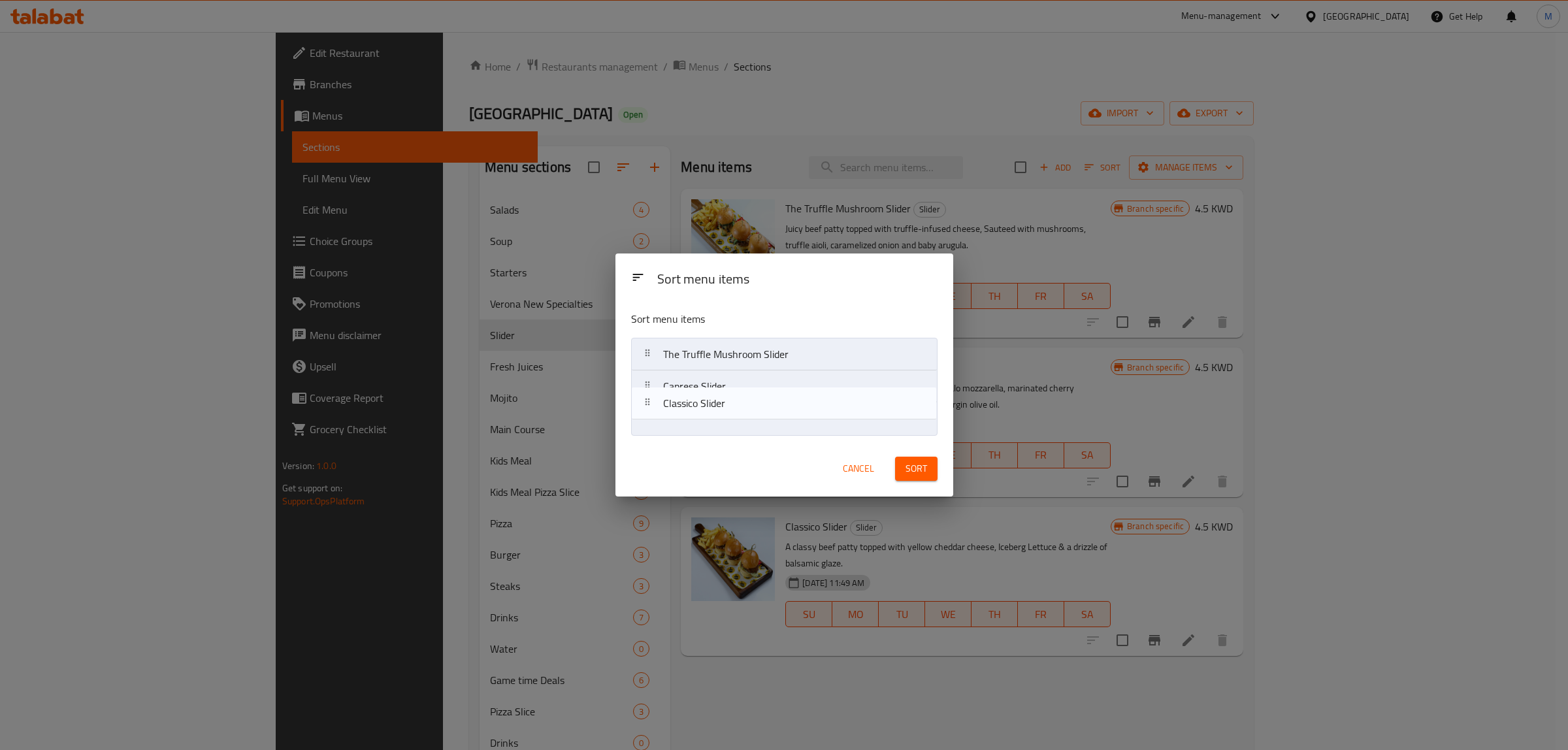
drag, startPoint x: 729, startPoint y: 420, endPoint x: 729, endPoint y: 398, distance: 22.0
click at [729, 398] on nav "The Truffle Mushroom Slider Caprese Slider Classico Slider" at bounding box center [784, 386] width 306 height 97
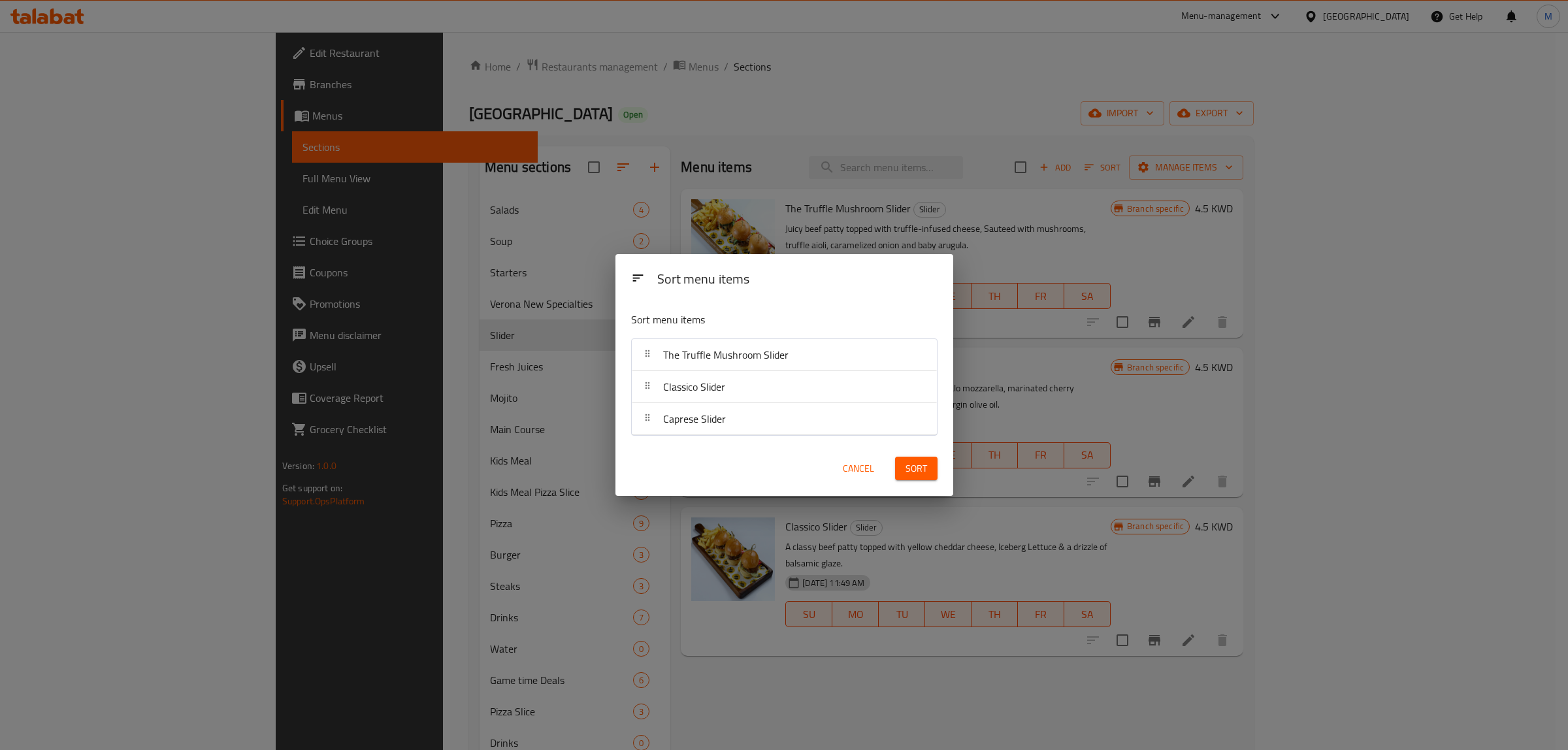
click at [906, 462] on span "Sort" at bounding box center [916, 469] width 21 height 17
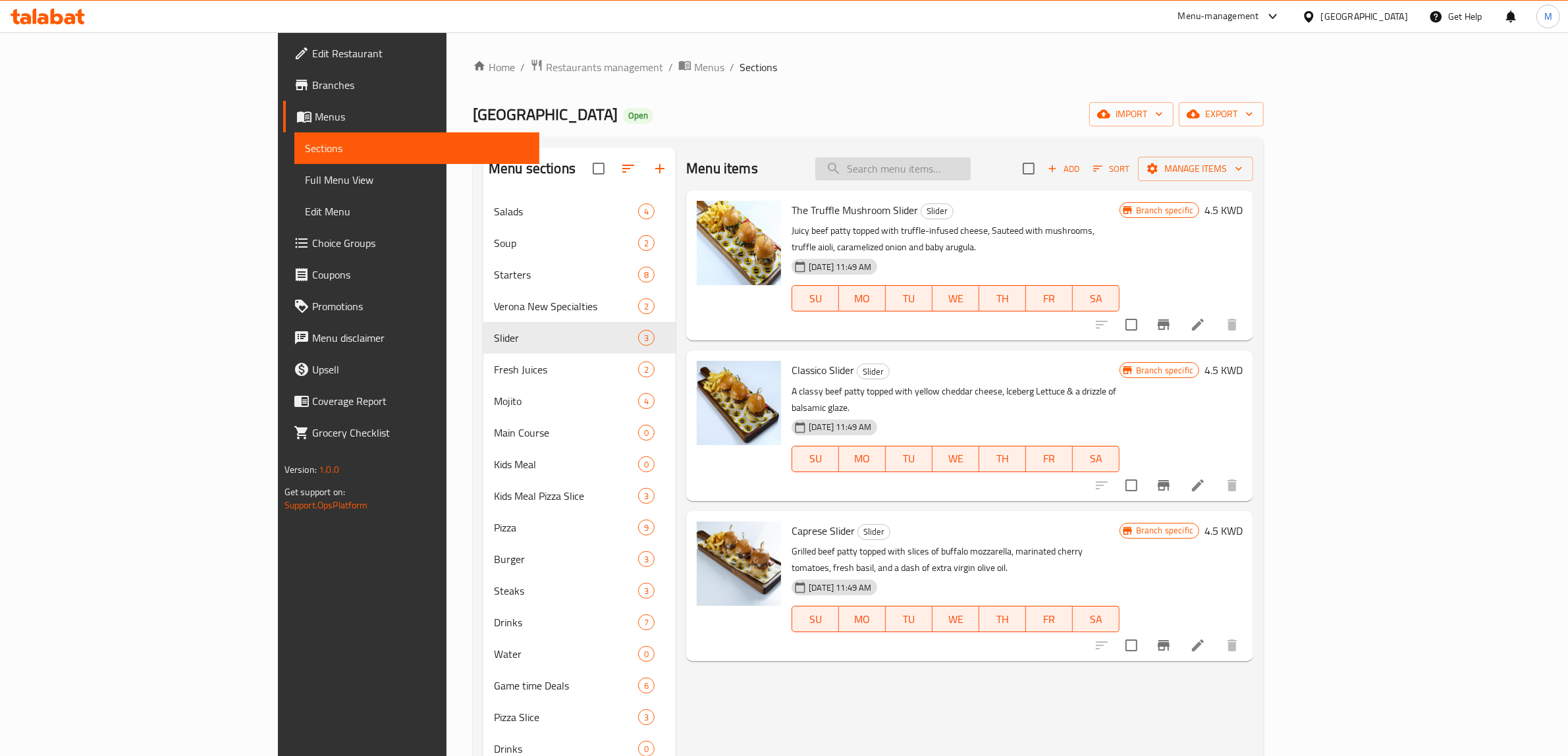
click at [1013, 180] on div "Menu items Add Sort Manage items" at bounding box center [969, 168] width 567 height 43
click at [970, 176] on input "search" at bounding box center [893, 168] width 155 height 23
paste input "Margherita"
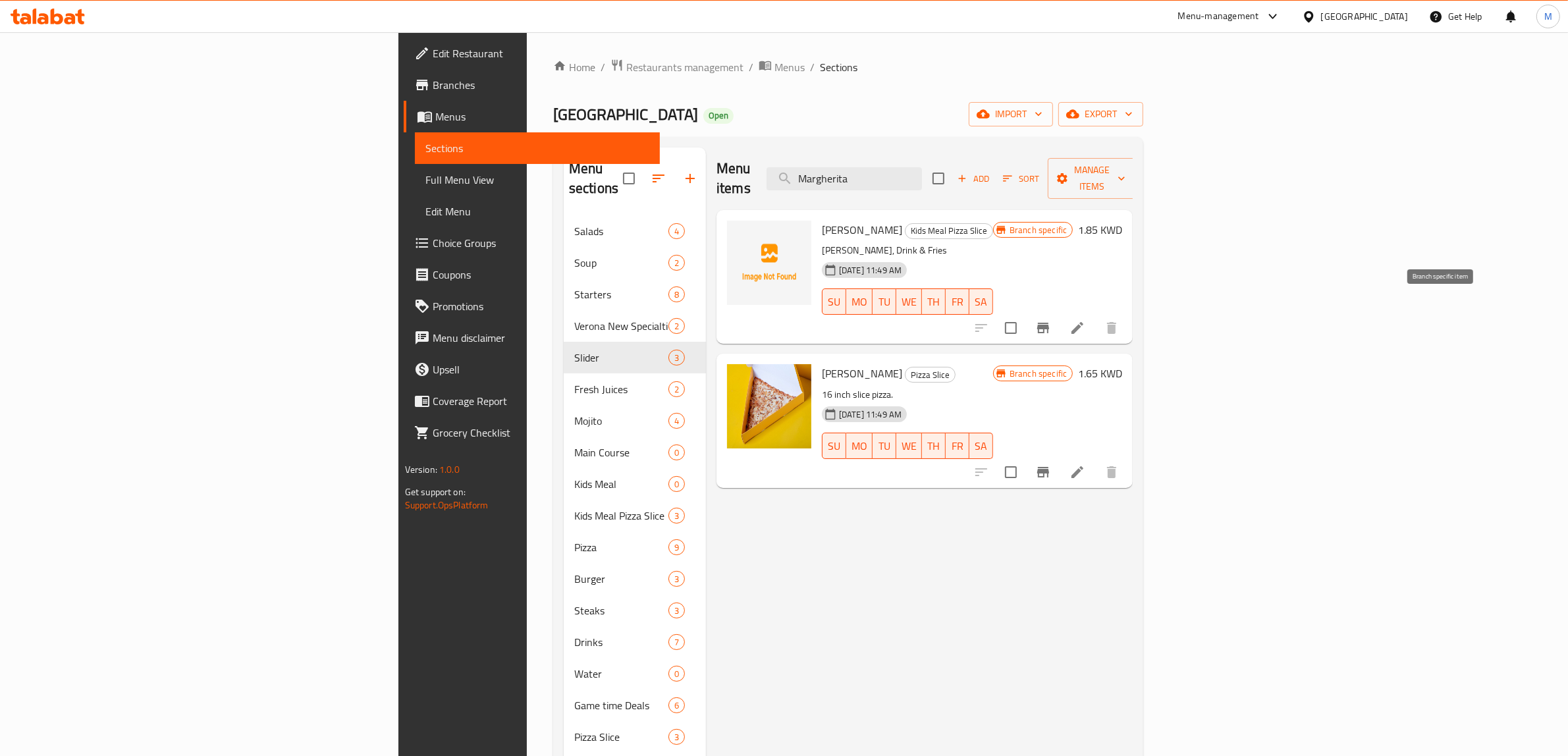
type input "Margherita"
click at [1049, 323] on icon "Branch-specific-item" at bounding box center [1043, 328] width 12 height 10
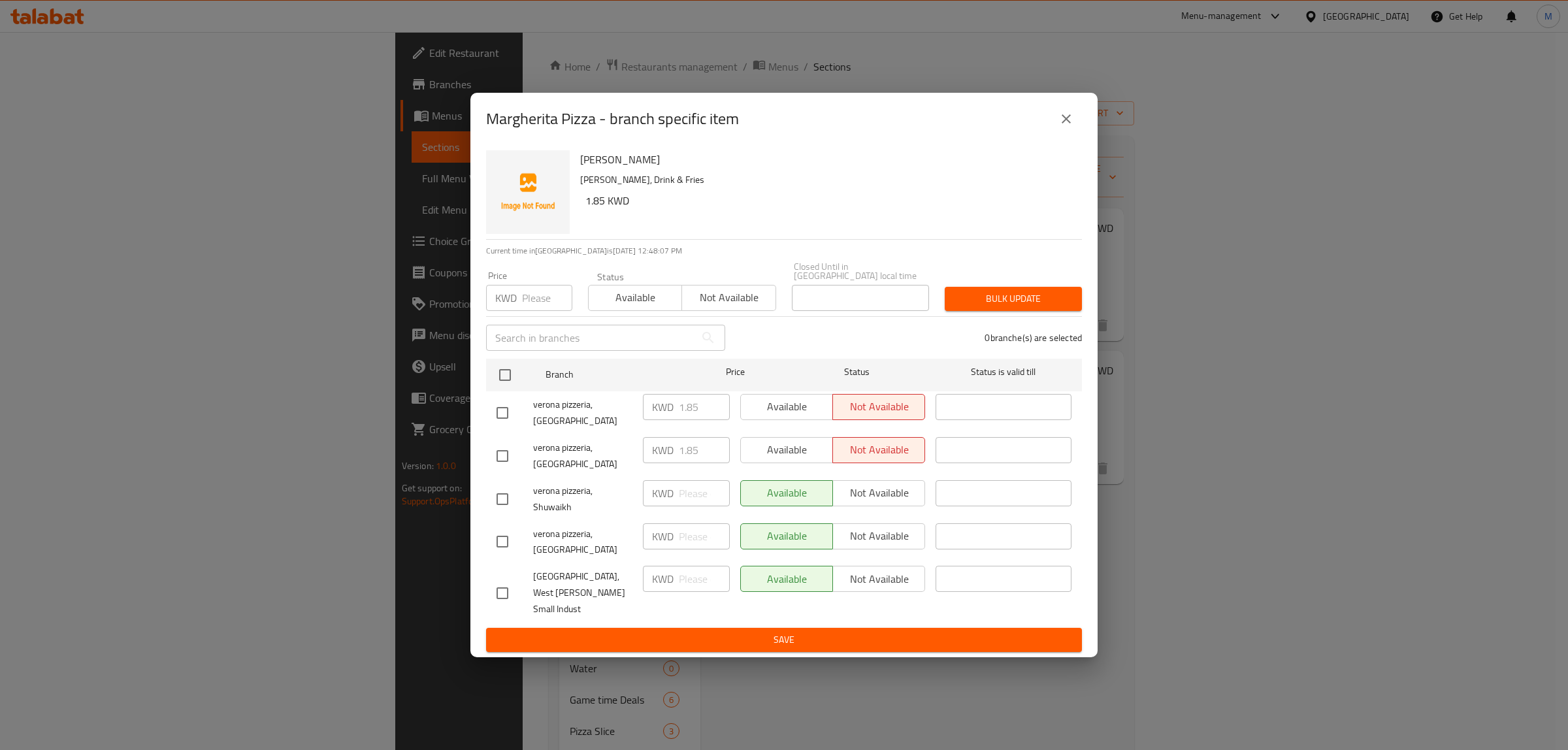
click at [1066, 127] on icon "close" at bounding box center [1065, 118] width 16 height 16
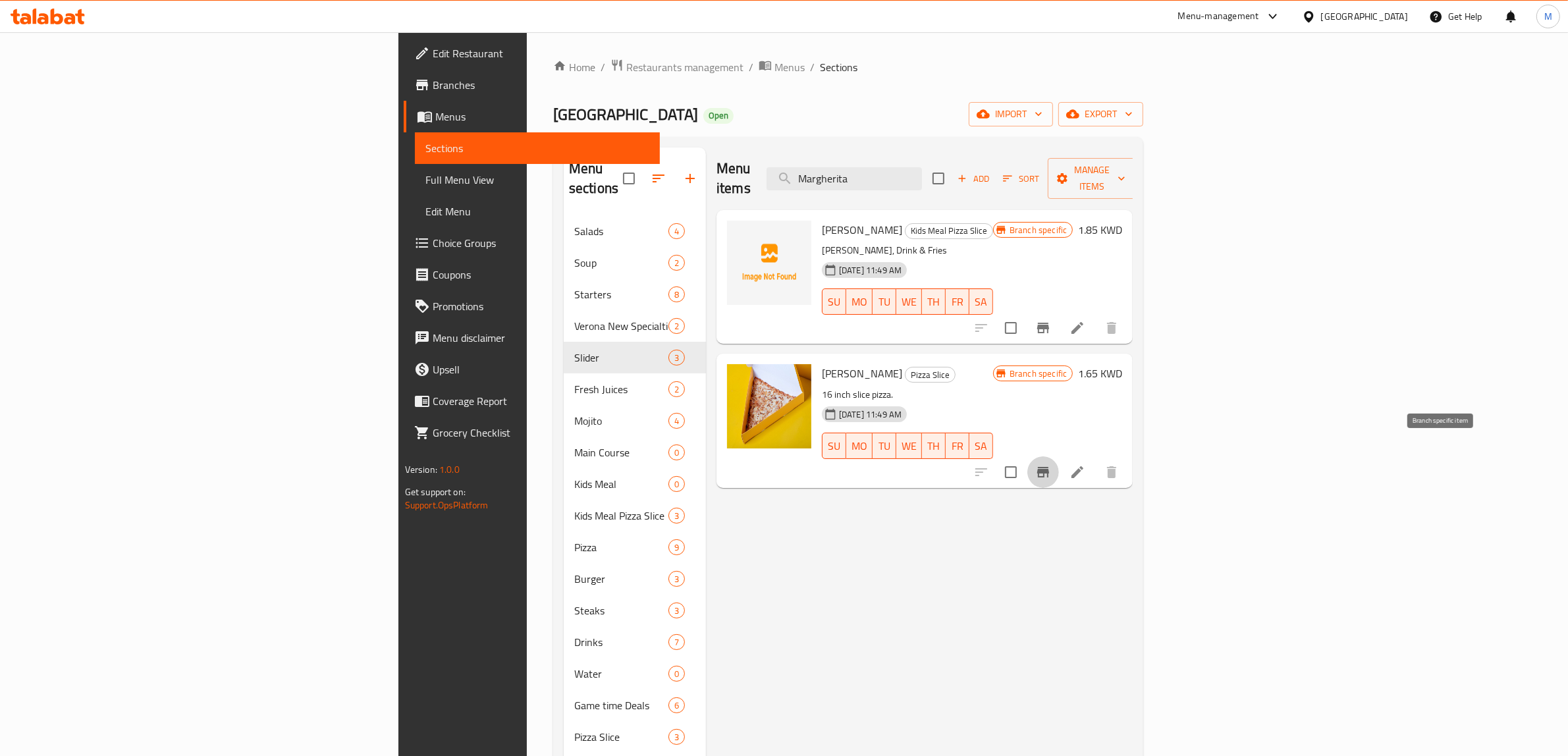
click at [1051, 465] on icon "Branch-specific-item" at bounding box center [1043, 472] width 16 height 16
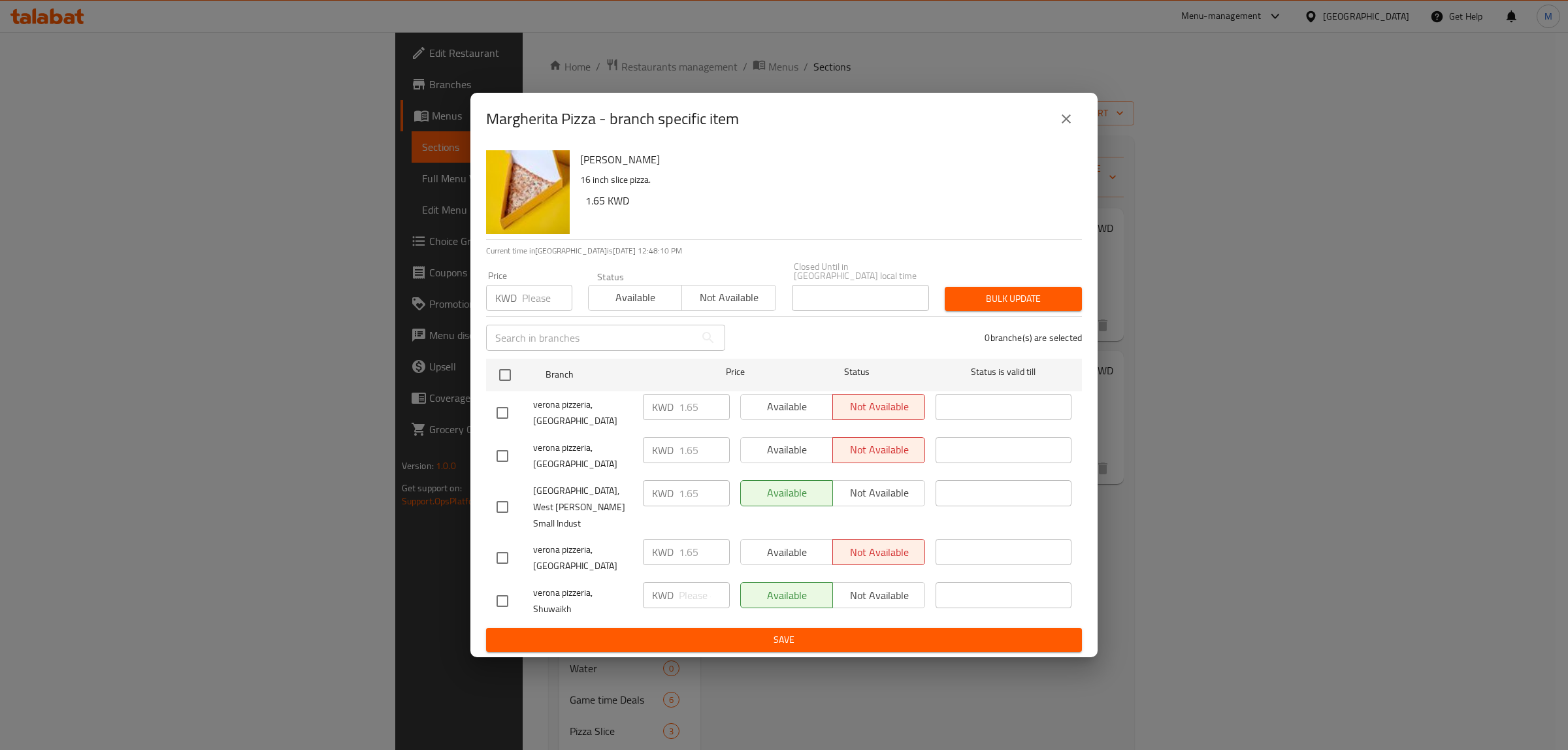
click at [1056, 135] on div "Margherita Pizza - branch specific item" at bounding box center [784, 118] width 595 height 31
click at [1062, 135] on button "close" at bounding box center [1066, 118] width 31 height 31
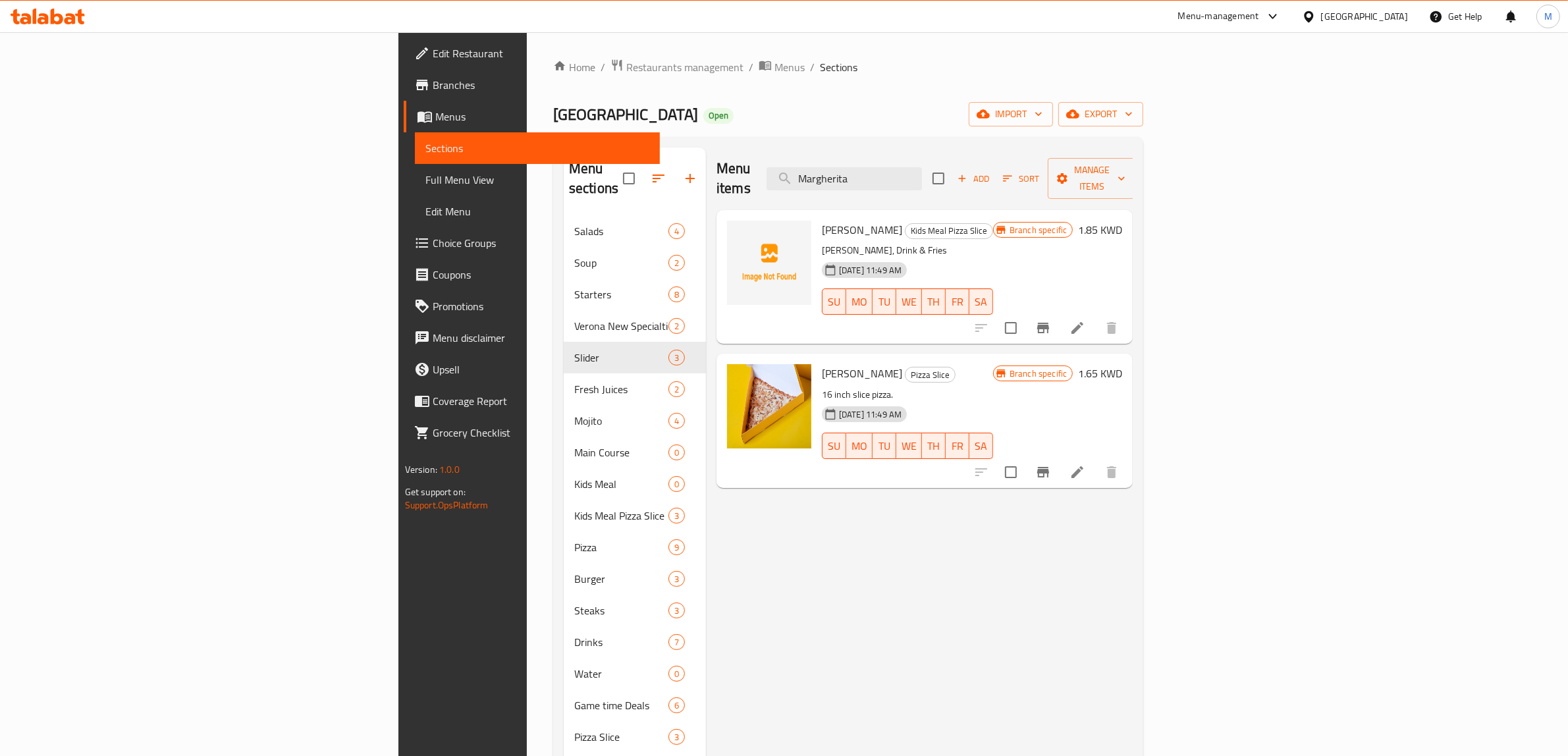
click at [854, 598] on div "Menu items Margherita Add Sort Manage items Margherita Pizza Kids Meal Pizza Sl…" at bounding box center [919, 595] width 426 height 896
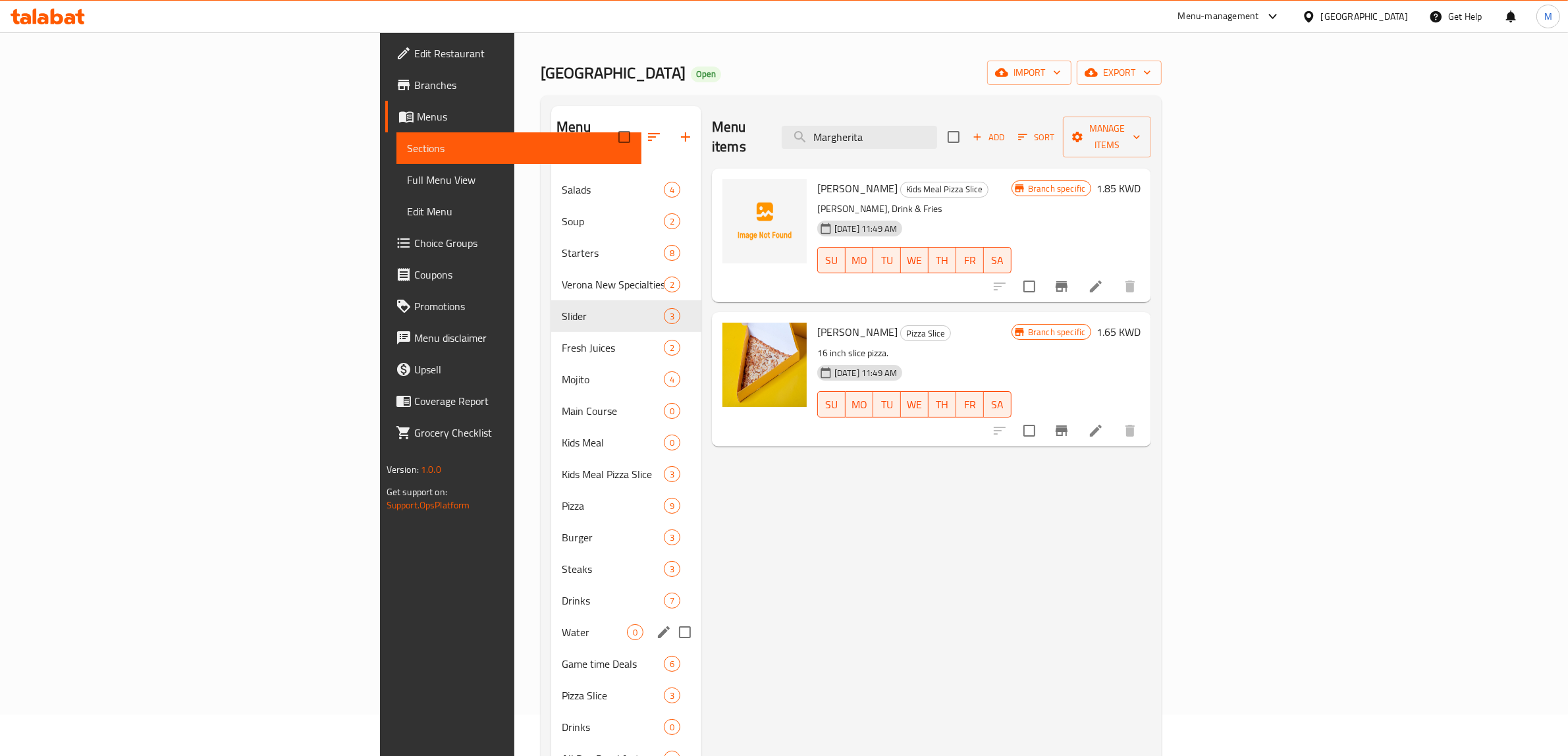
scroll to position [82, 0]
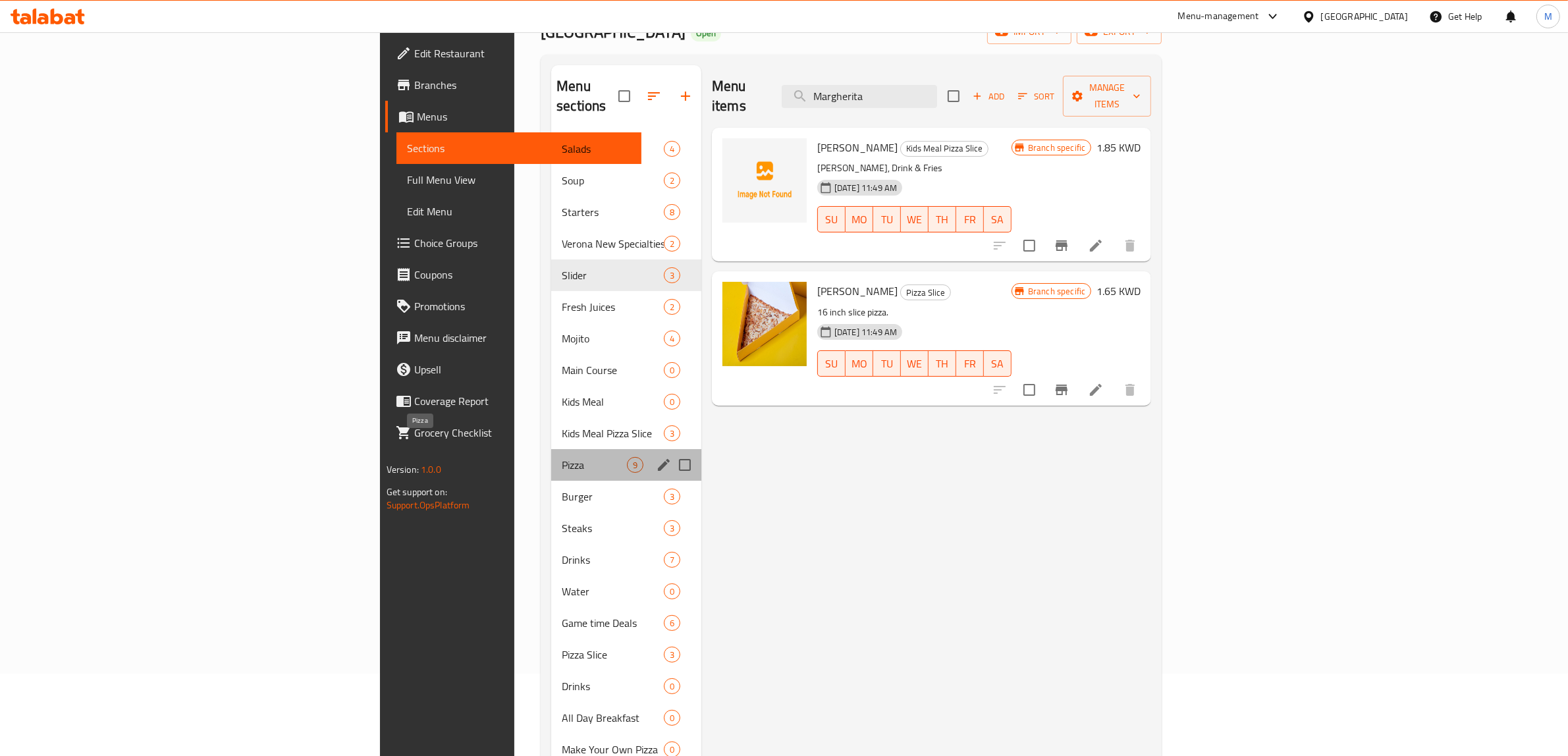
click at [562, 457] on span "Pizza" at bounding box center [594, 465] width 65 height 16
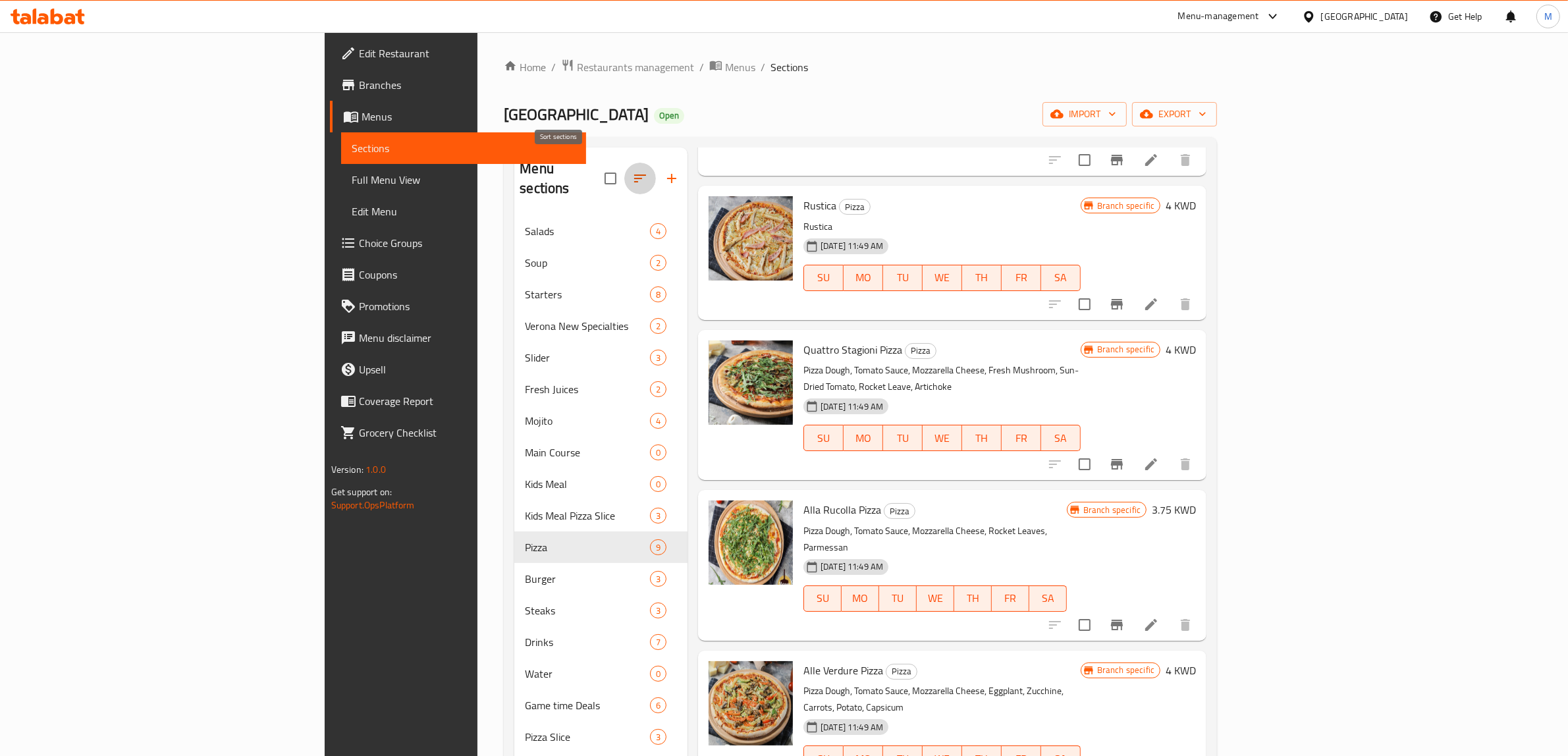
click at [633, 173] on icon "button" at bounding box center [640, 178] width 16 height 16
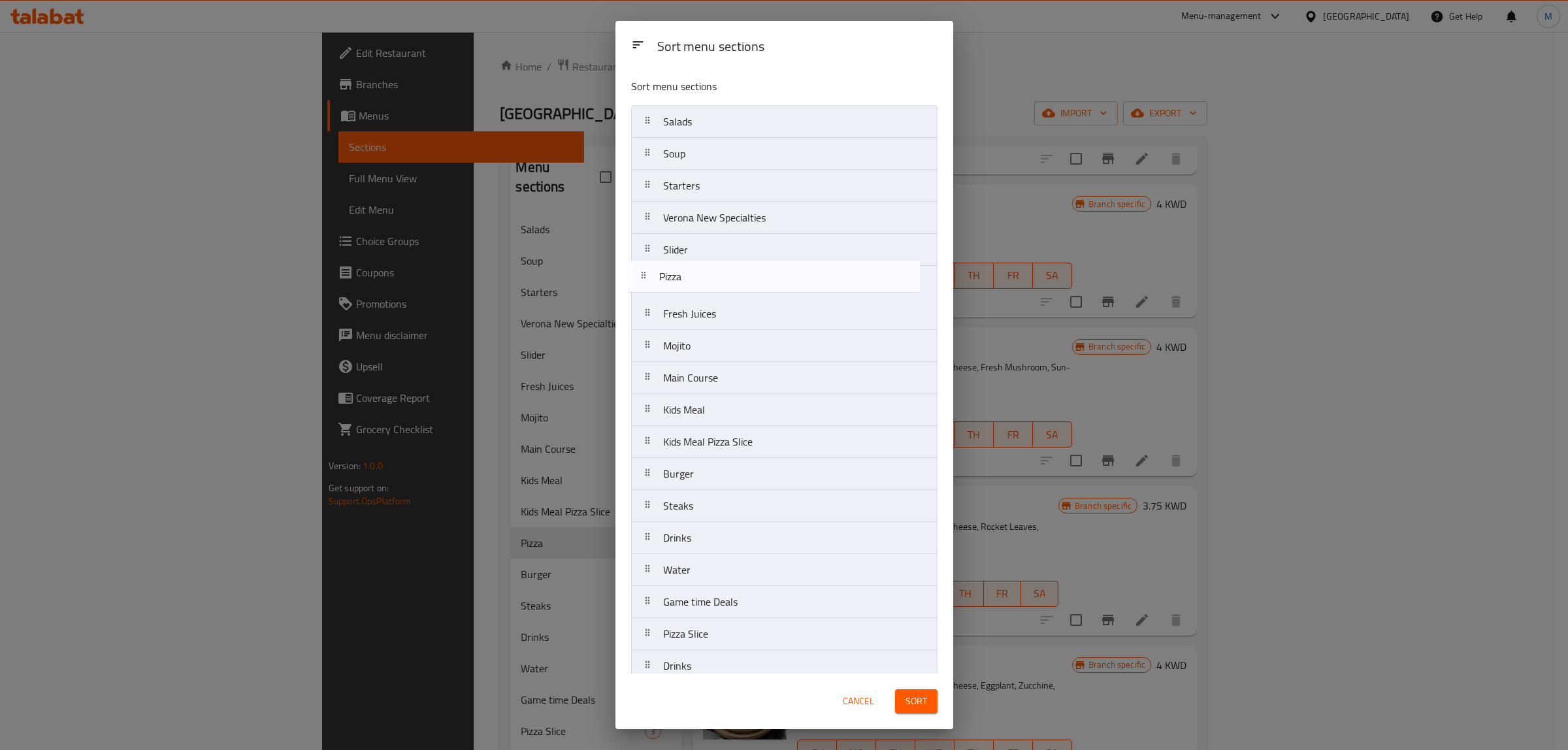
drag, startPoint x: 754, startPoint y: 448, endPoint x: 748, endPoint y: 276, distance: 172.1
click at [748, 276] on nav "Salads Soup Starters Verona New Specialties Slider Fresh Juices Mojito Main Cou…" at bounding box center [784, 522] width 306 height 834
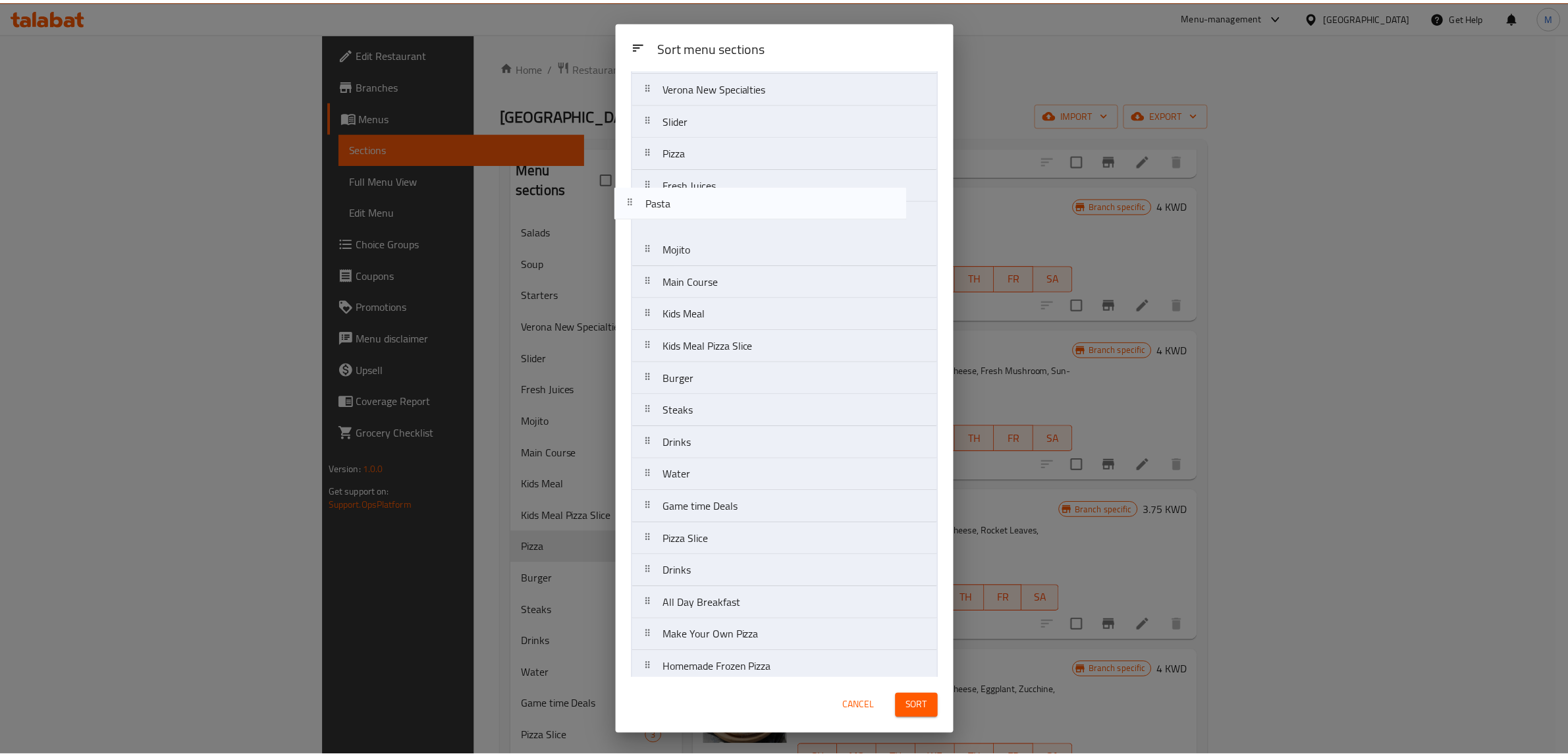
scroll to position [124, 0]
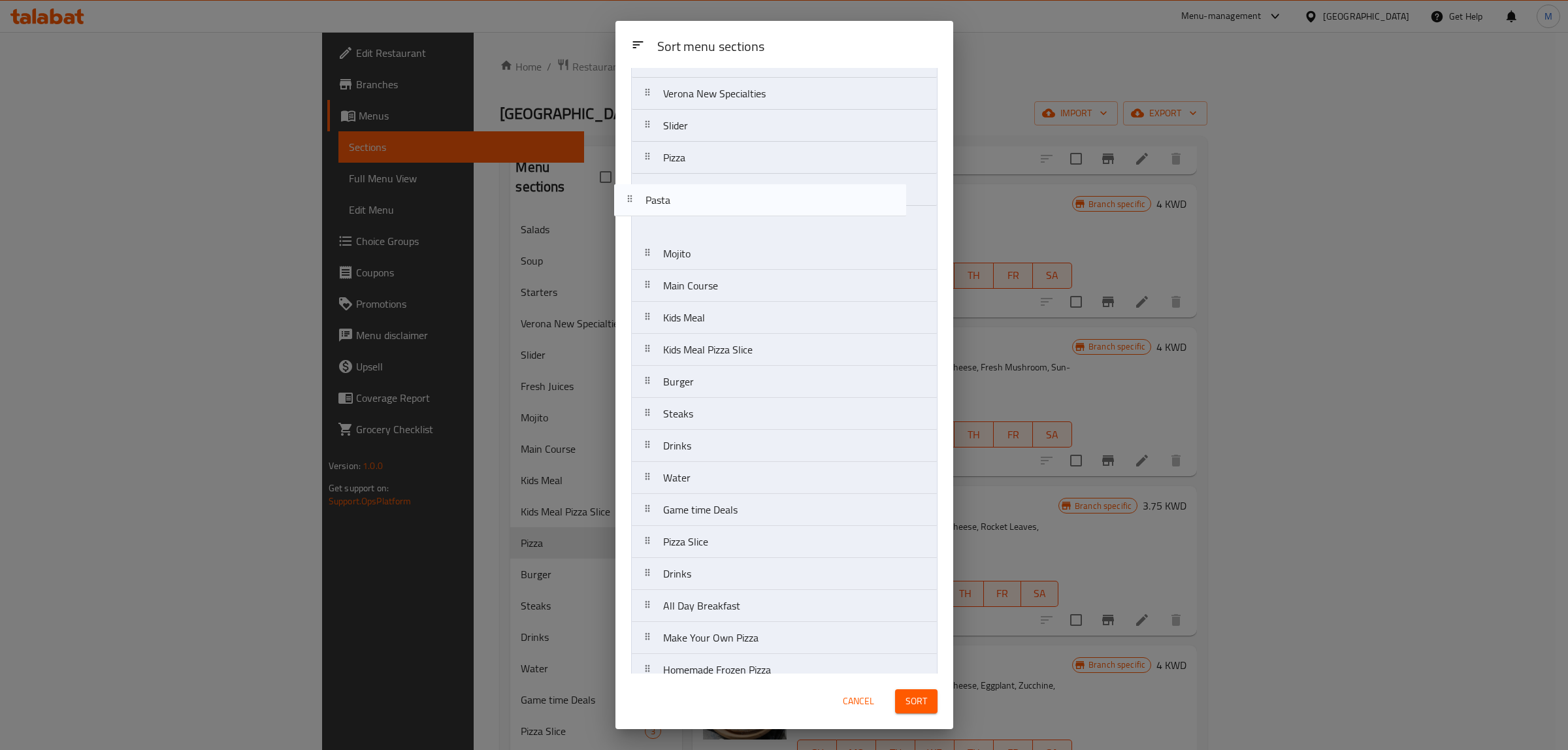
drag, startPoint x: 752, startPoint y: 530, endPoint x: 735, endPoint y: 200, distance: 330.4
click at [735, 200] on nav "Salads Soup Starters Verona New Specialties Slider Pizza Fresh Juices Mojito Ma…" at bounding box center [784, 397] width 306 height 834
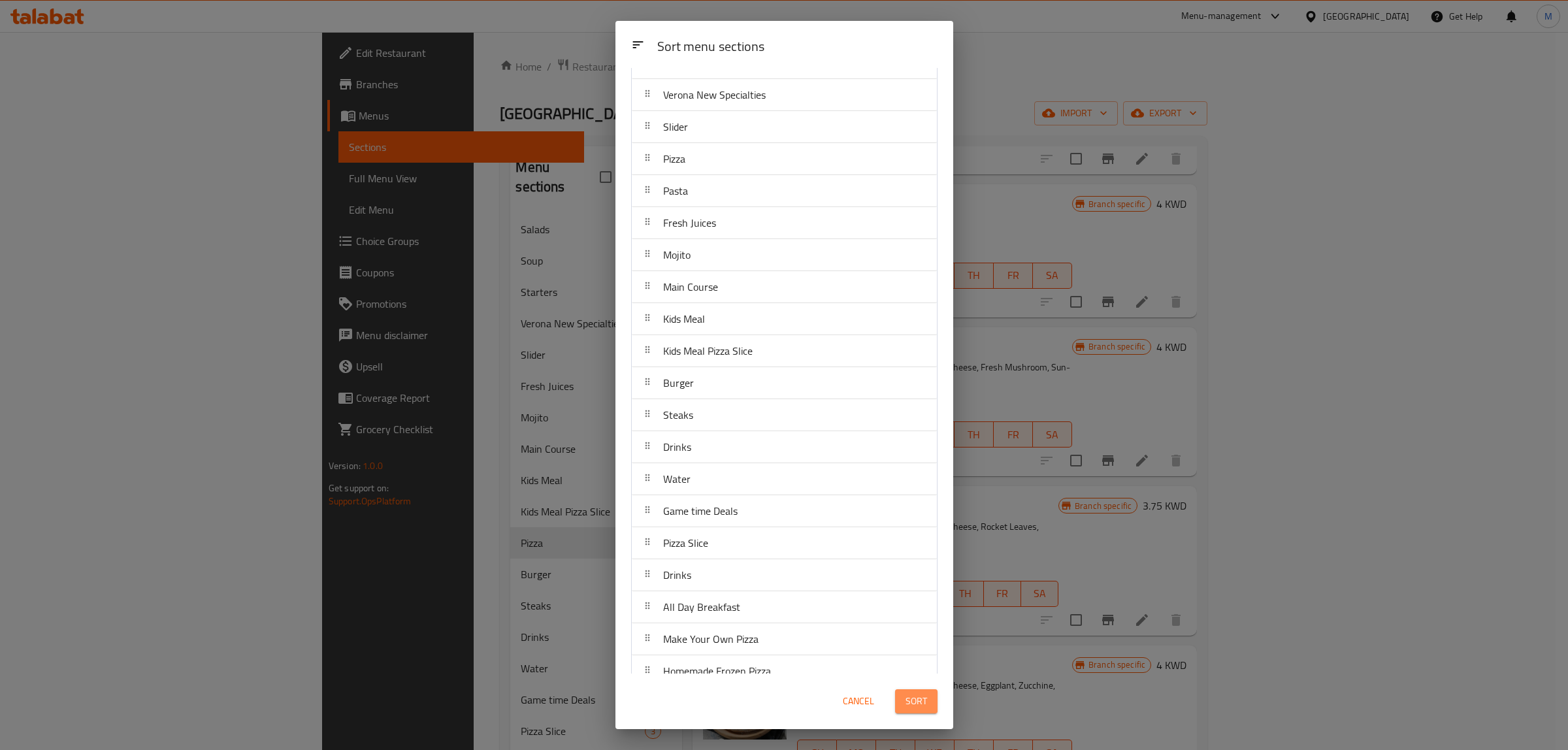
click at [908, 713] on button "Sort" at bounding box center [916, 701] width 42 height 24
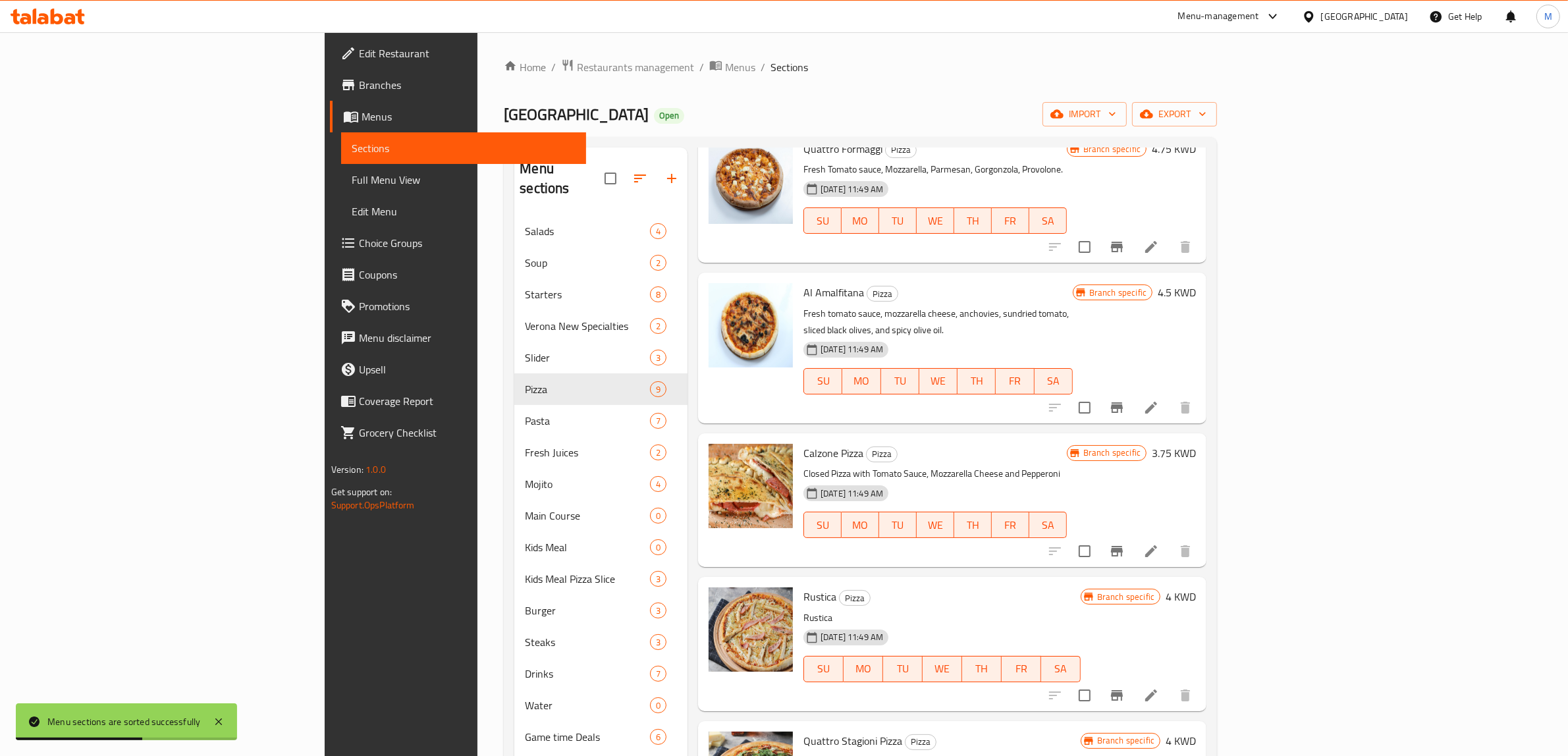
scroll to position [0, 0]
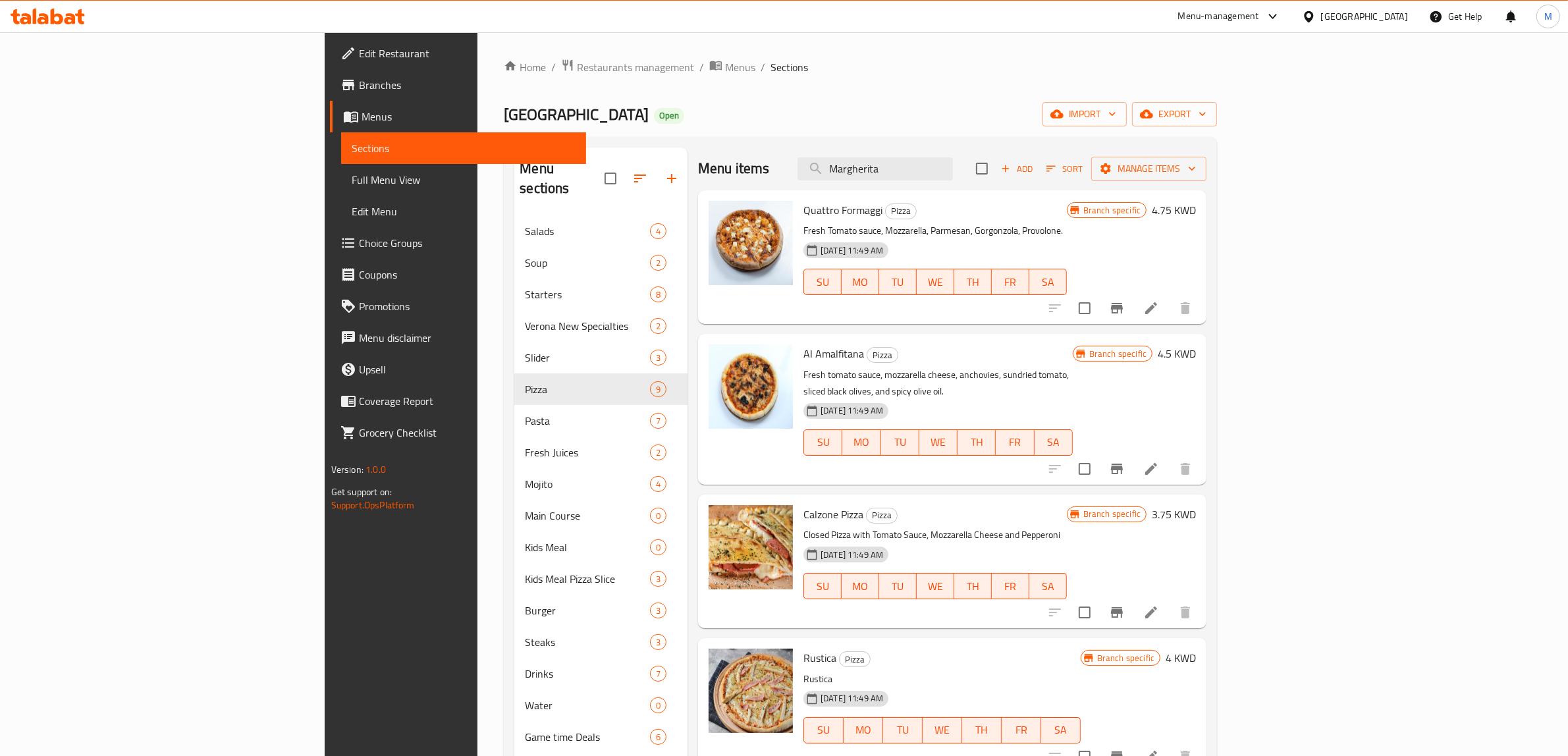
click at [815, 168] on div "Menu items Margherita Add Sort Manage items" at bounding box center [953, 168] width 509 height 43
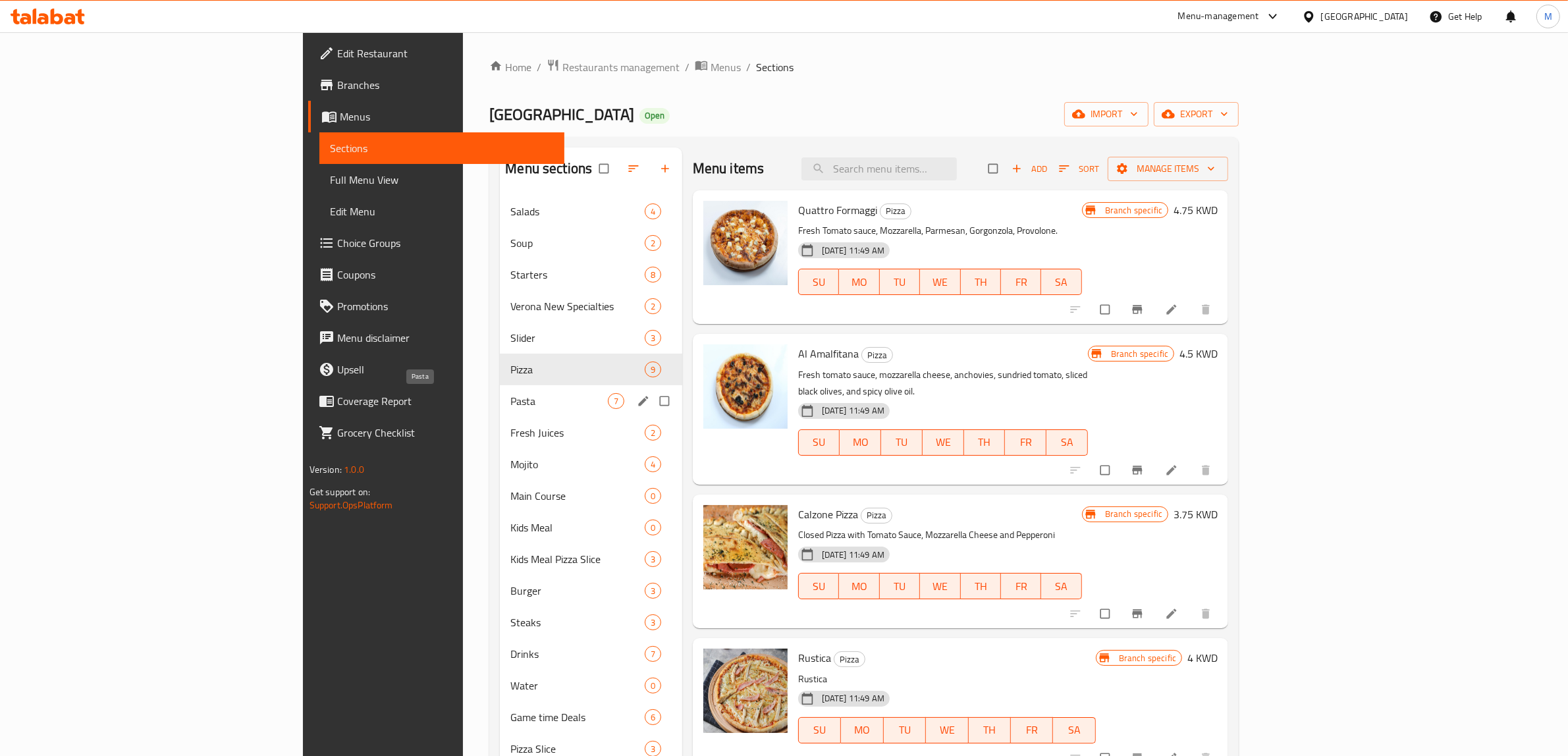
click at [511, 395] on span "Pasta" at bounding box center [559, 401] width 97 height 16
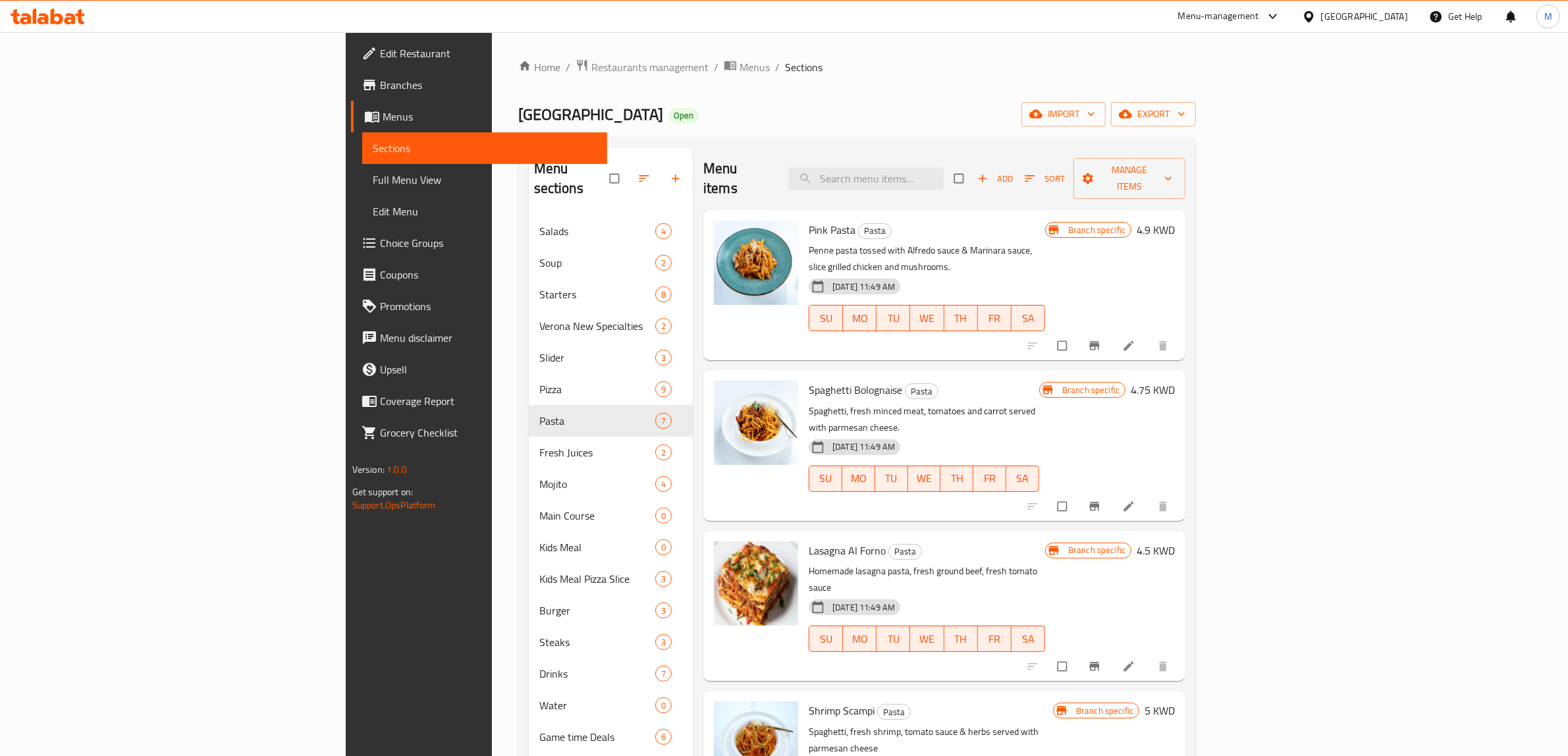
click at [1044, 434] on div "[DATE] 11:49 AM SU MO TU WE TH FR SA" at bounding box center [924, 469] width 241 height 71
click at [1037, 172] on icon "button" at bounding box center [1030, 179] width 13 height 13
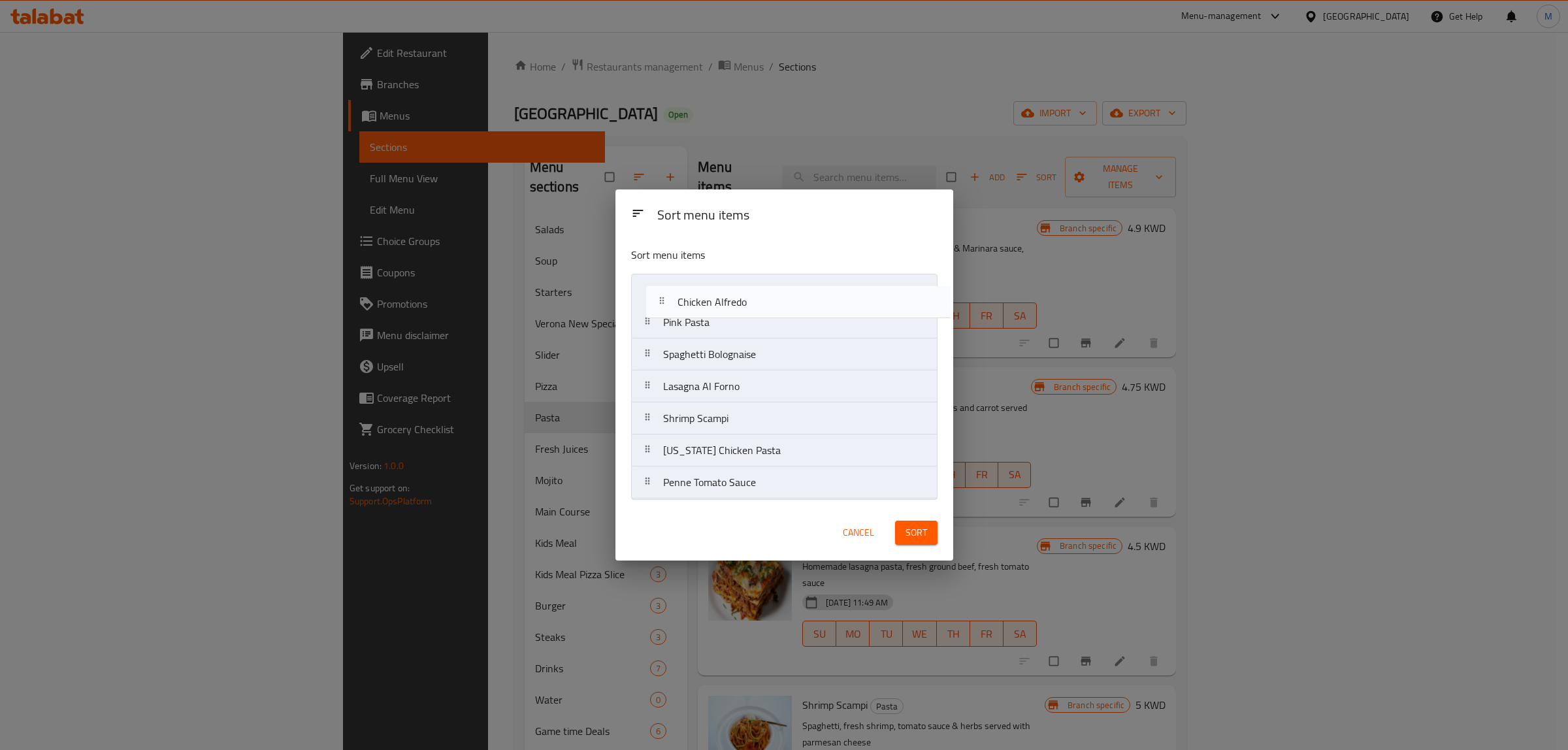
drag, startPoint x: 753, startPoint y: 460, endPoint x: 768, endPoint y: 294, distance: 166.7
click at [768, 295] on nav "Pink Pasta Spaghetti Bolognaise Lasagna Al Forno Shrimp Scampi [US_STATE] Chick…" at bounding box center [784, 386] width 306 height 226
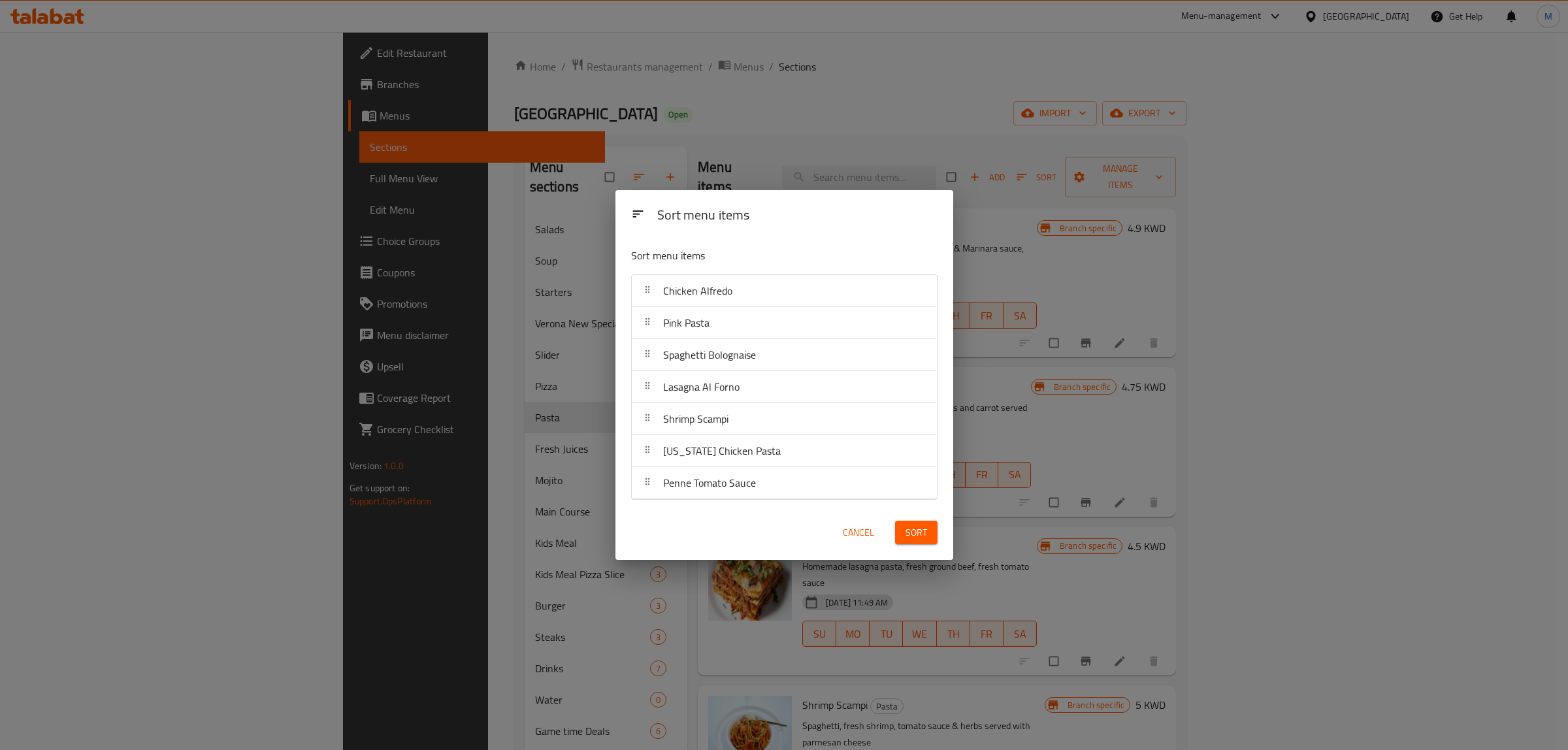
click at [762, 536] on div "Cancel Sort" at bounding box center [784, 532] width 322 height 39
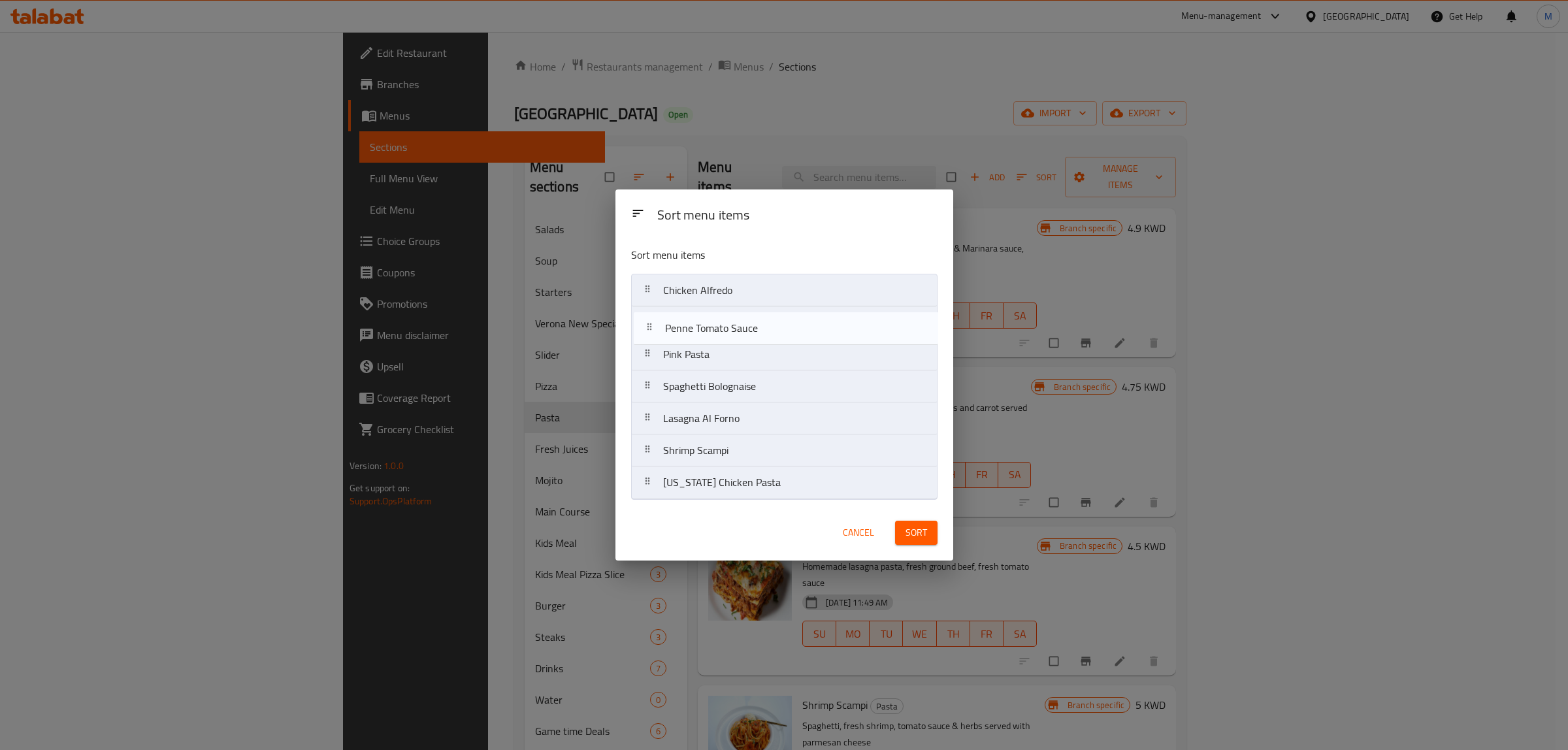
drag, startPoint x: 723, startPoint y: 488, endPoint x: 727, endPoint y: 329, distance: 159.1
click at [727, 329] on nav "Chicken [PERSON_NAME] Pink Pasta Spaghetti Bolognaise Lasagna Al Forno Shrimp S…" at bounding box center [784, 386] width 306 height 226
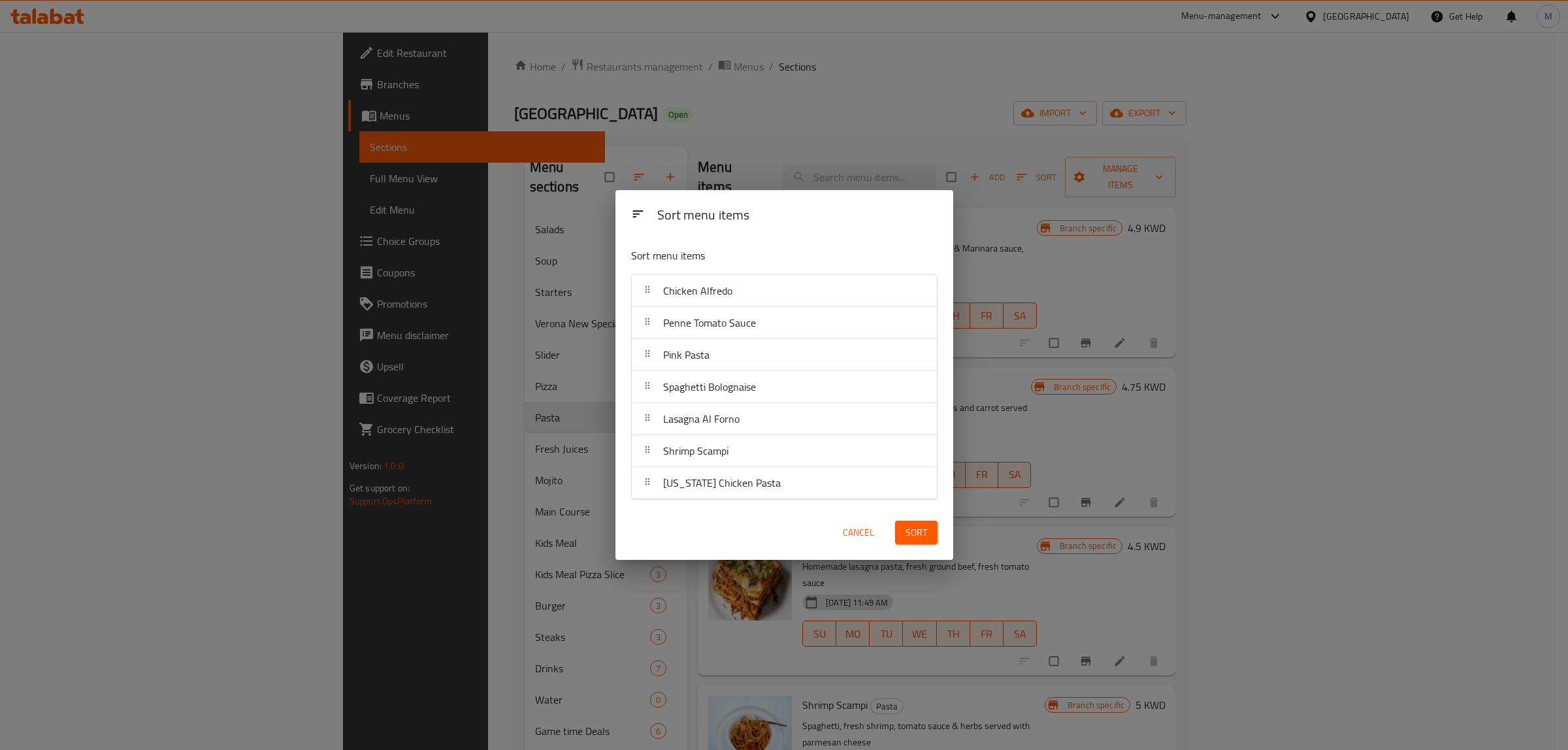
click at [773, 524] on div "Cancel Sort" at bounding box center [784, 532] width 322 height 39
click at [764, 523] on div "Cancel Sort" at bounding box center [784, 532] width 322 height 39
click at [705, 526] on div "Cancel Sort" at bounding box center [784, 532] width 322 height 39
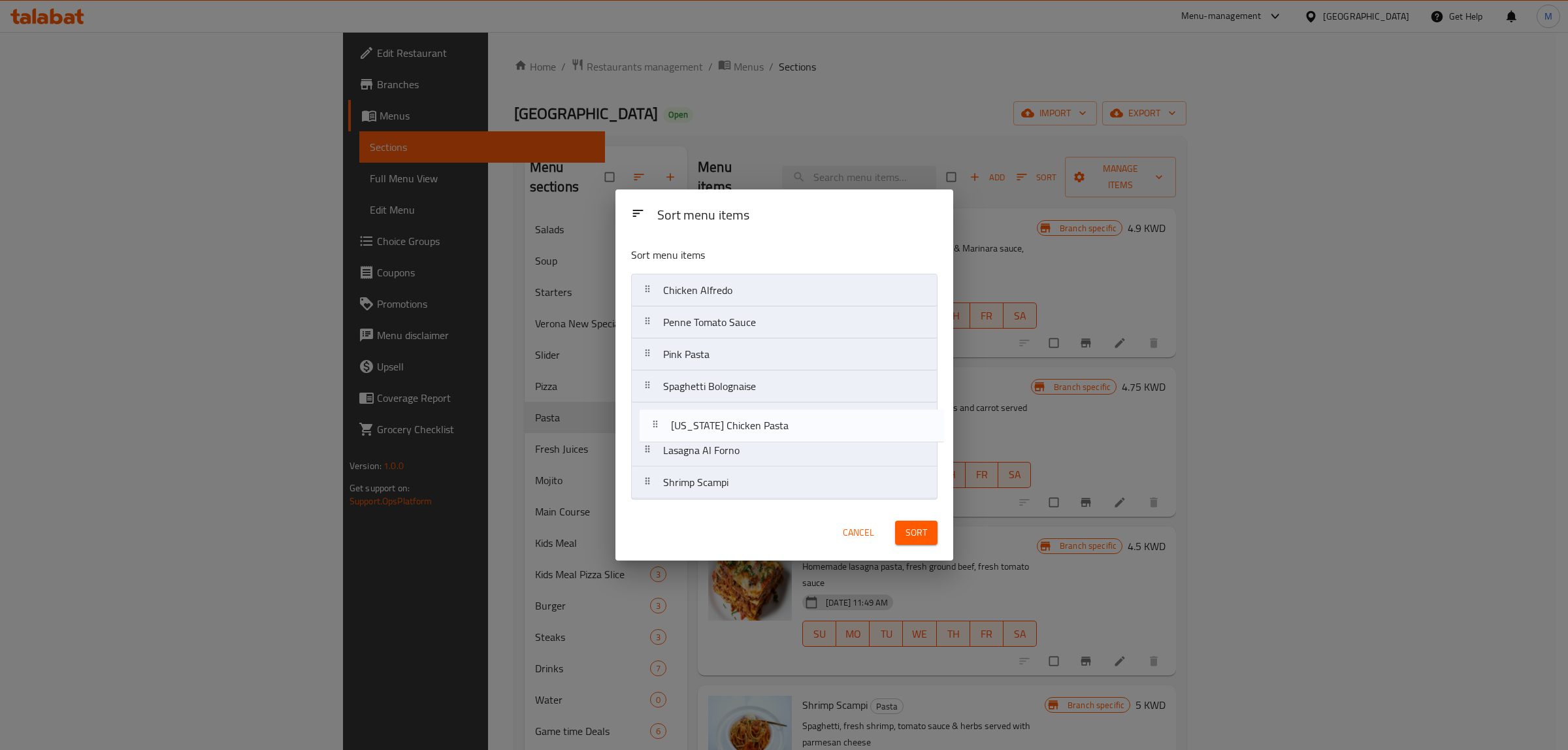
drag, startPoint x: 726, startPoint y: 489, endPoint x: 735, endPoint y: 428, distance: 61.7
click at [735, 428] on nav "Chicken [PERSON_NAME] Tomato Sauce Pink Pasta Spaghetti Bolognaise Lasagna Al F…" at bounding box center [784, 386] width 306 height 226
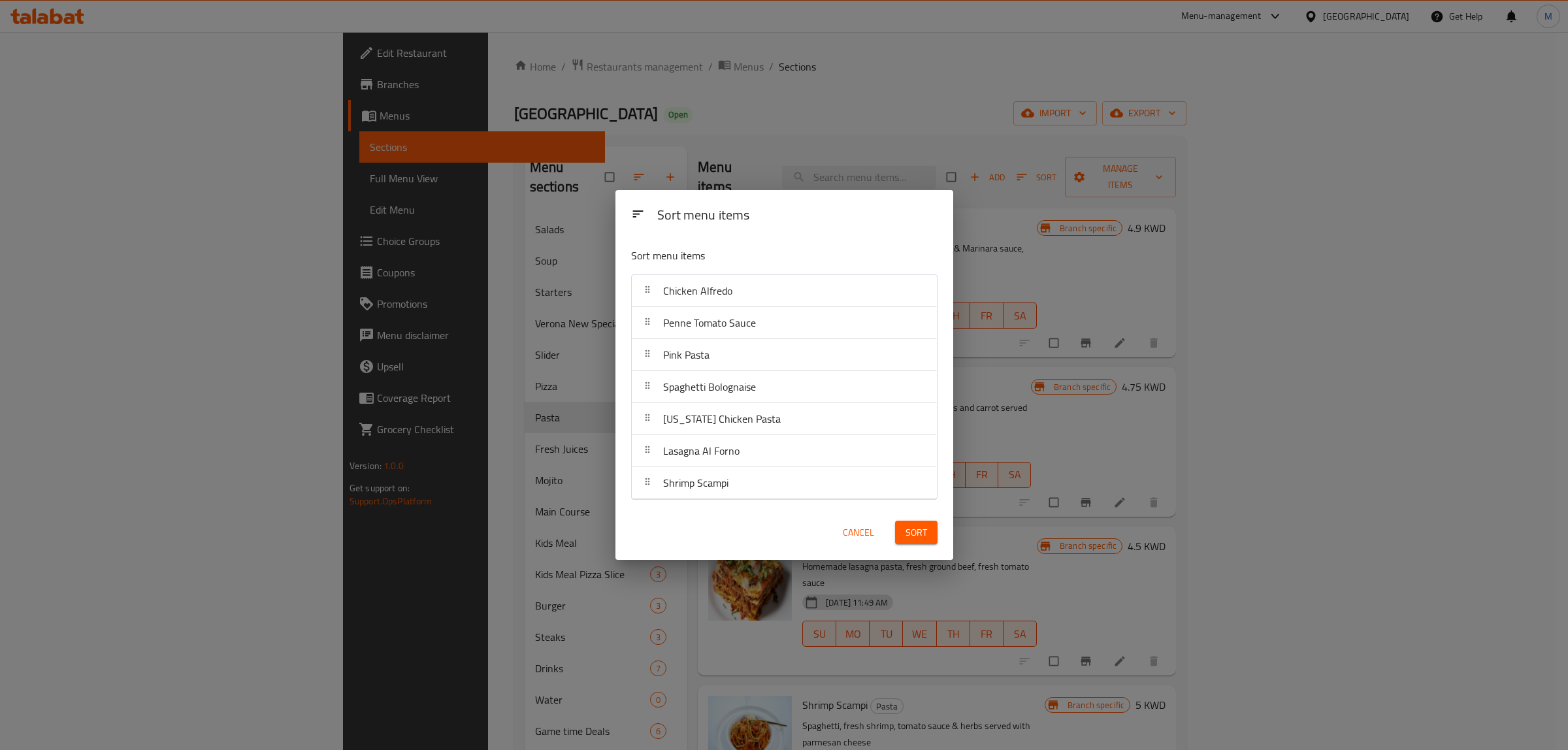
click at [933, 525] on button "Sort" at bounding box center [916, 532] width 42 height 24
click at [772, 521] on div "Cancel" at bounding box center [784, 532] width 322 height 39
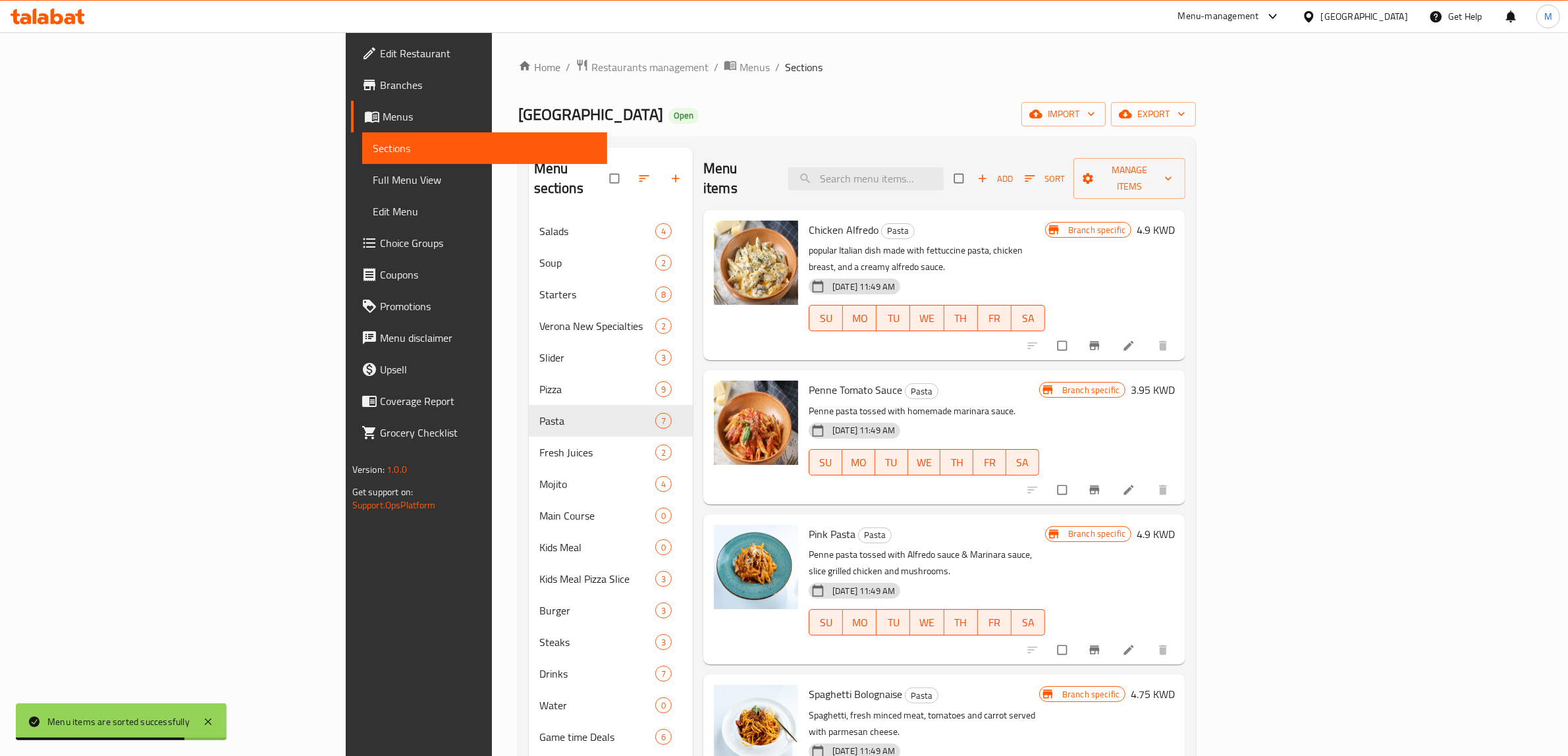
click at [825, 172] on div "Menu items Add Sort Manage items" at bounding box center [944, 179] width 482 height 63
click at [868, 175] on div "Menu items Add Sort Manage items" at bounding box center [944, 179] width 482 height 63
click at [867, 175] on div "Menu items Add Sort Manage items" at bounding box center [944, 179] width 482 height 63
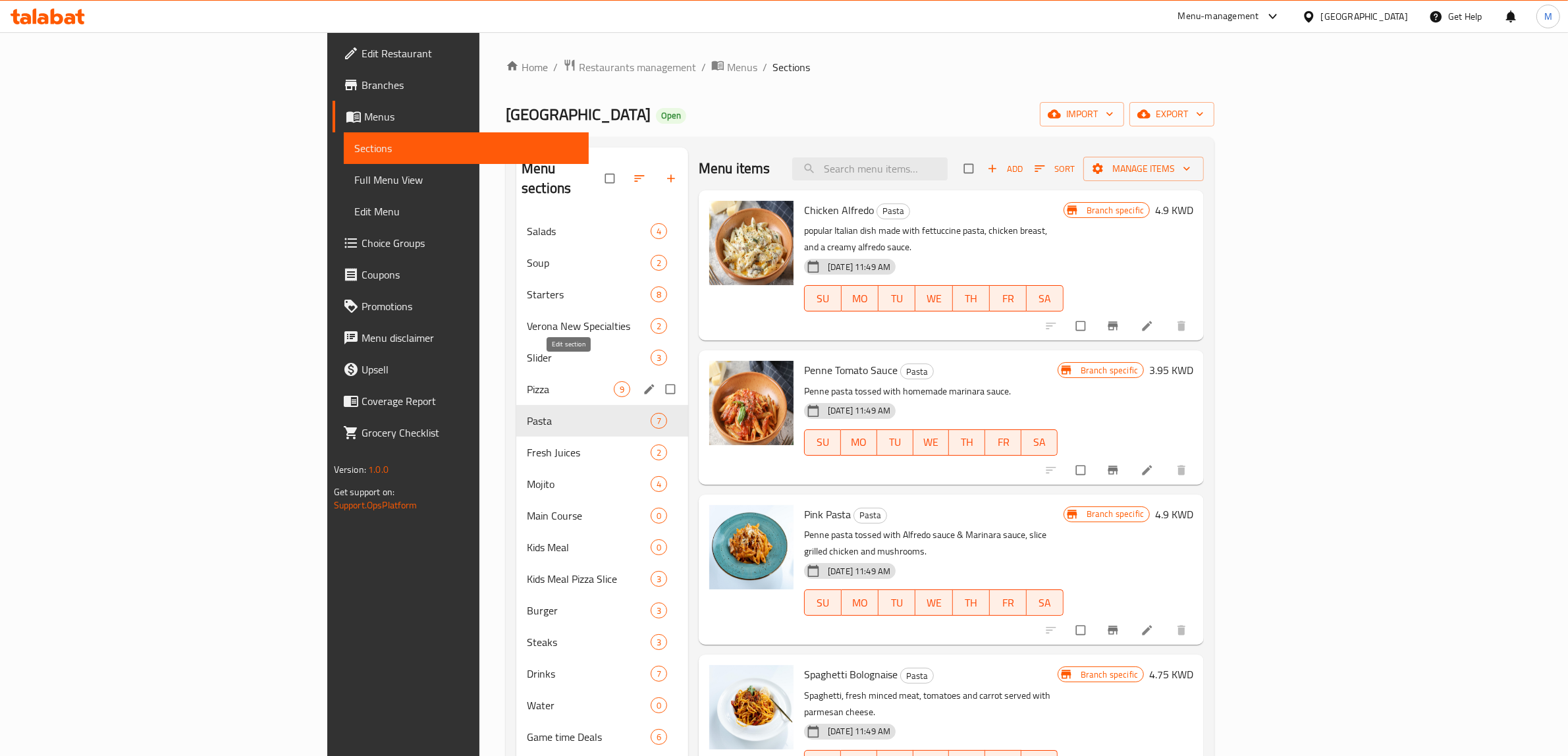
click at [643, 383] on icon "edit" at bounding box center [649, 390] width 13 height 13
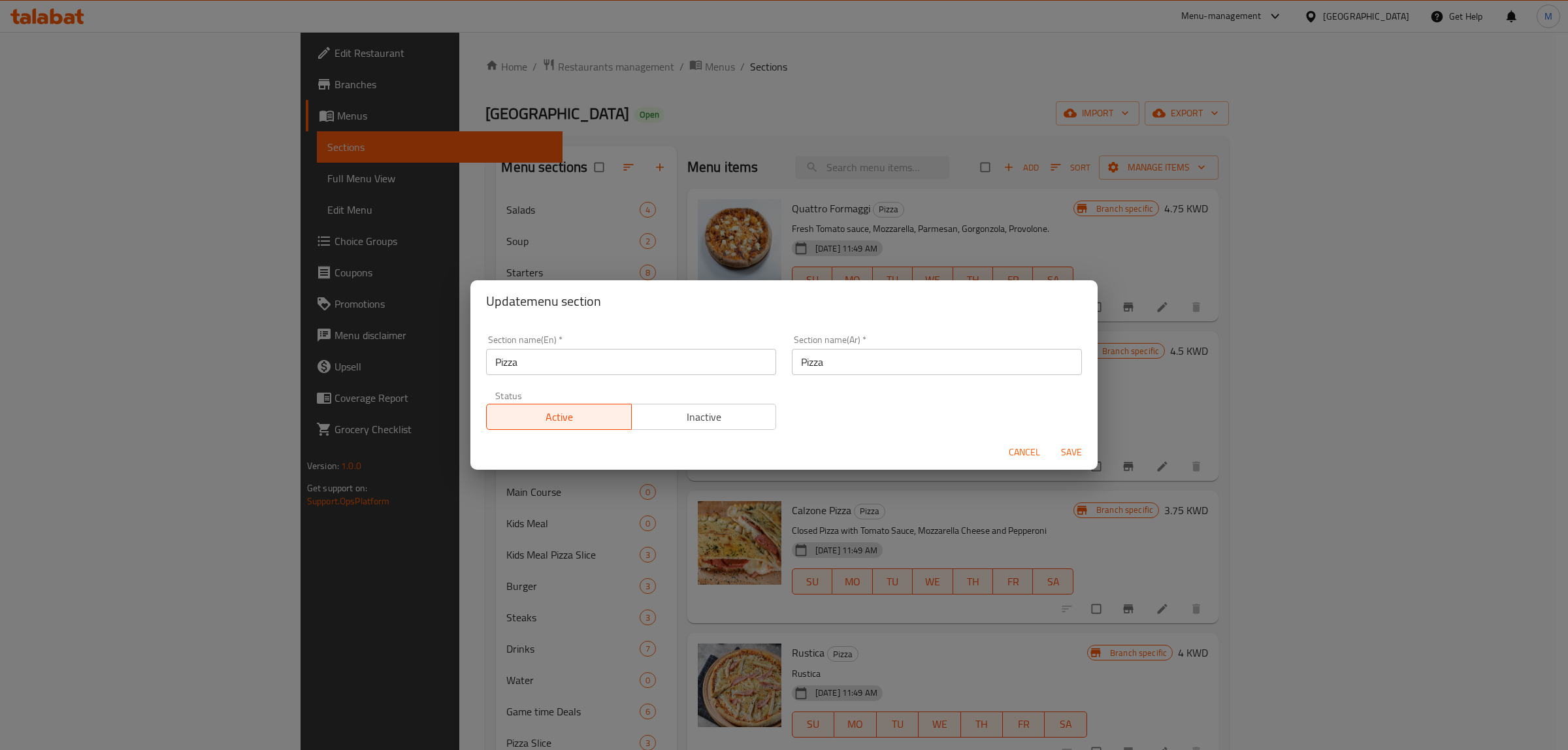
click at [565, 357] on input "Pizza" at bounding box center [631, 362] width 290 height 26
paste input "VERONA PIZZA"
click at [568, 360] on input "VERONA PIZZA" at bounding box center [631, 362] width 290 height 26
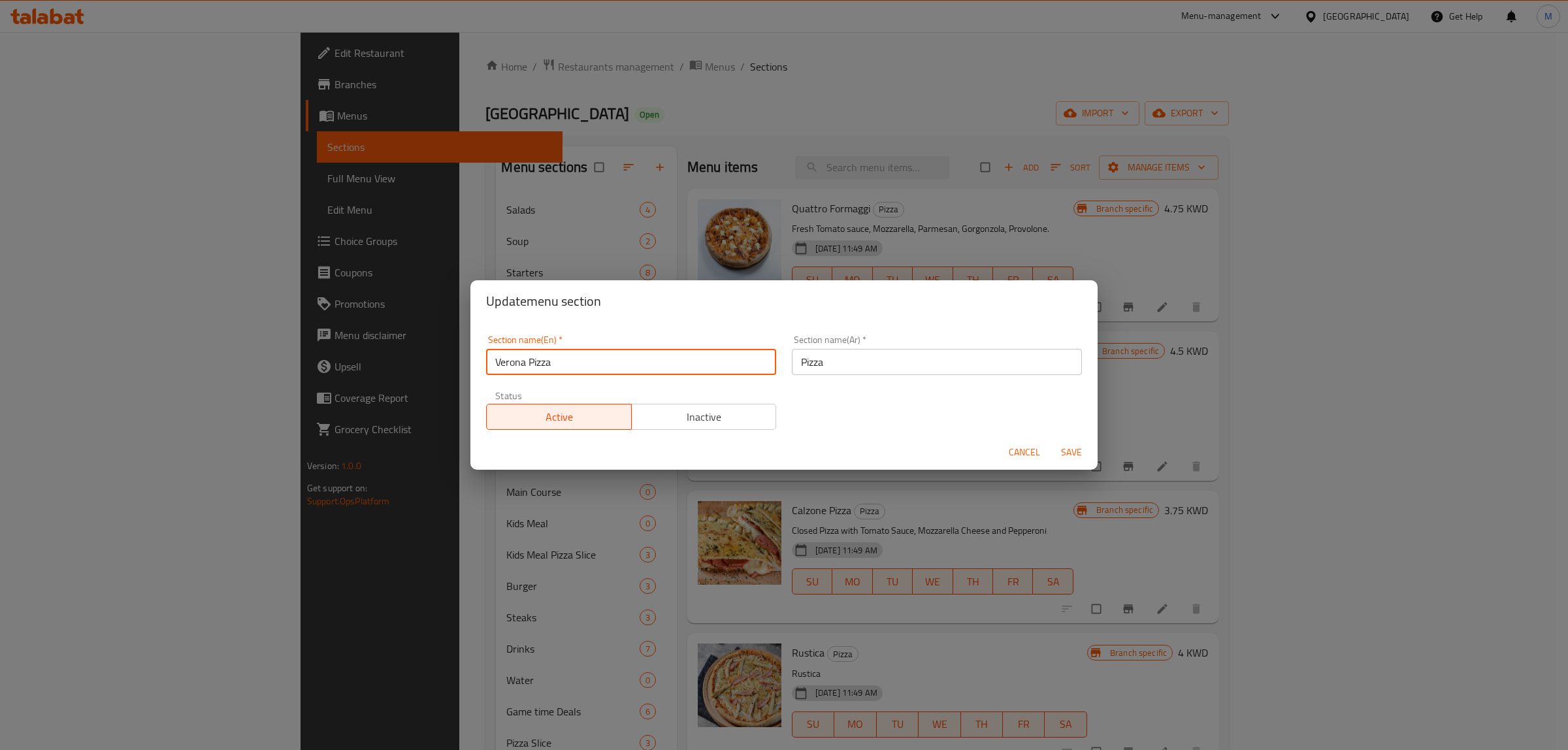
type input "Verona Pizza"
click at [863, 428] on div "Section name(En)   * Verona Pizza Section name(En) * Section name(Ar)   * Pizza…" at bounding box center [784, 383] width 611 height 110
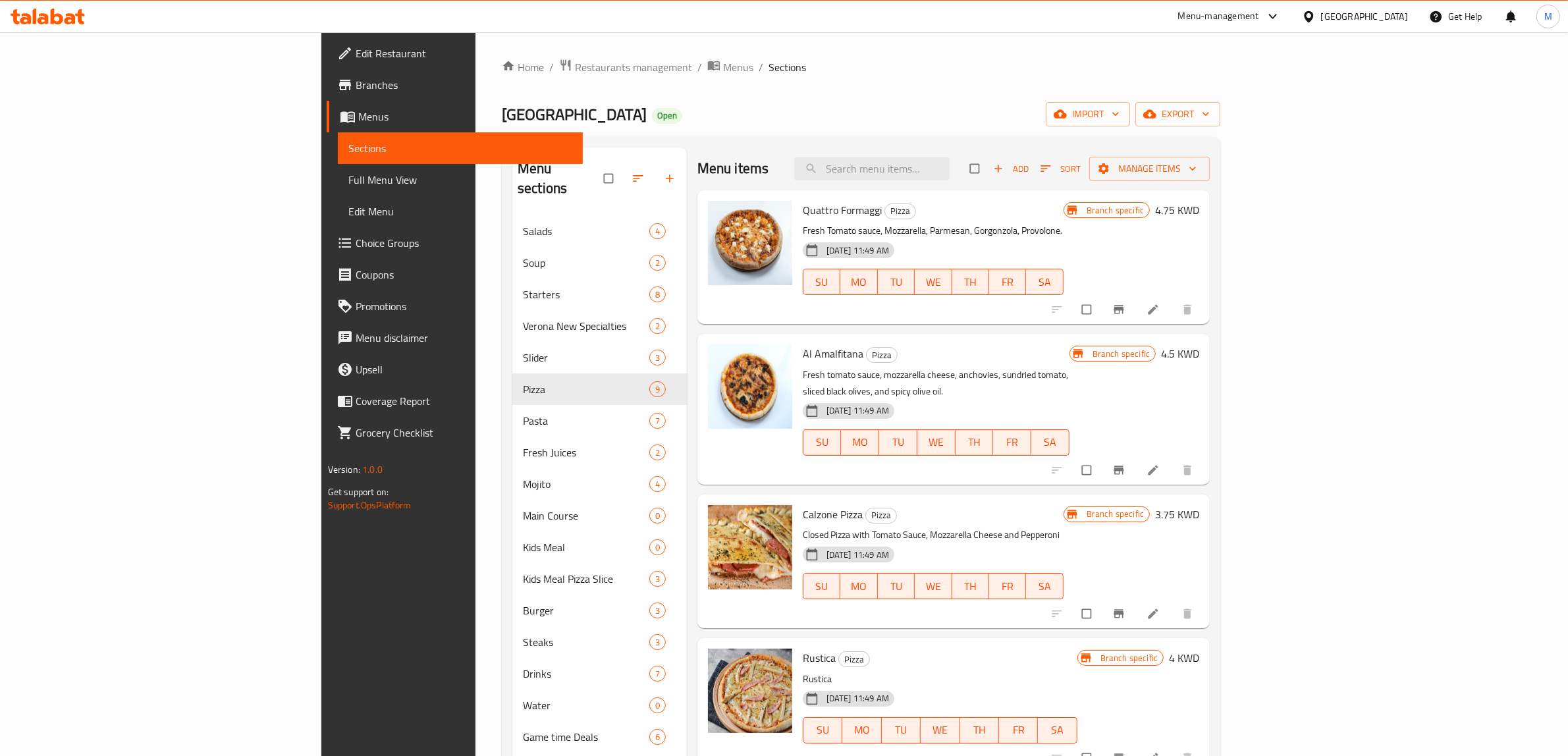
click at [806, 130] on div "Home / Restaurants management / Menus / Sections Verona Open import export Menu…" at bounding box center [861, 555] width 719 height 995
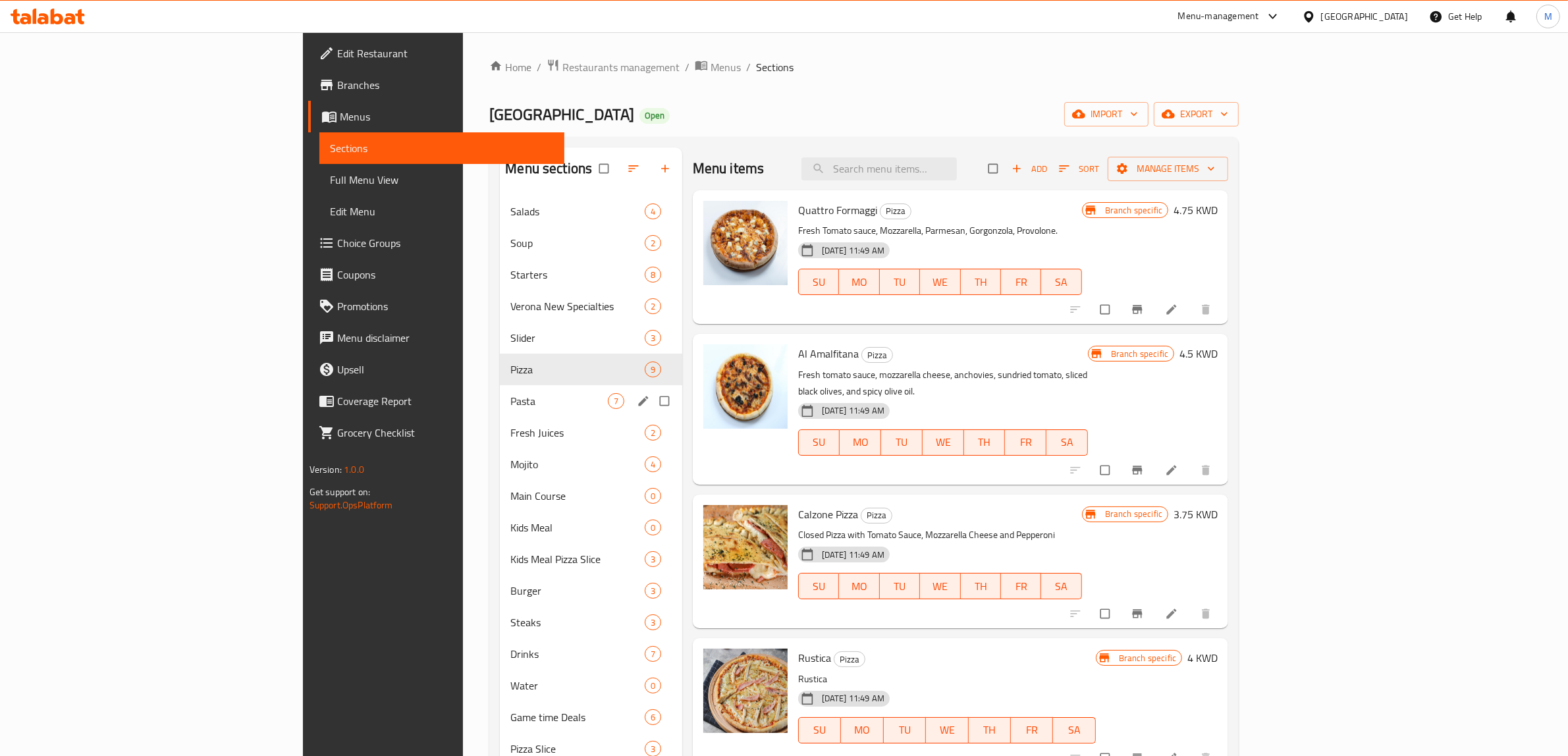
click at [500, 411] on div "Pasta 7" at bounding box center [590, 402] width 182 height 31
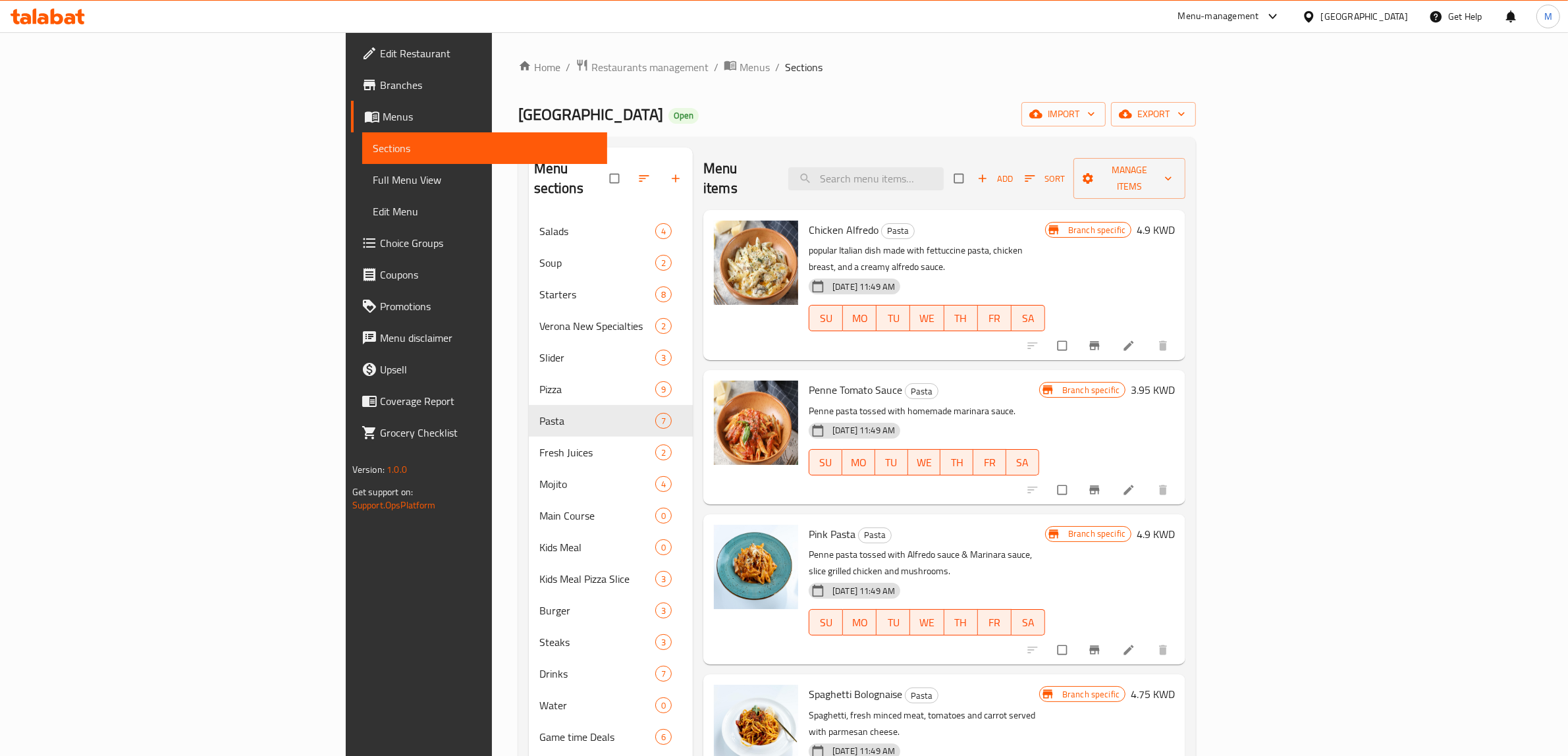
click at [1175, 221] on h6 "4.9 KWD" at bounding box center [1155, 230] width 38 height 19
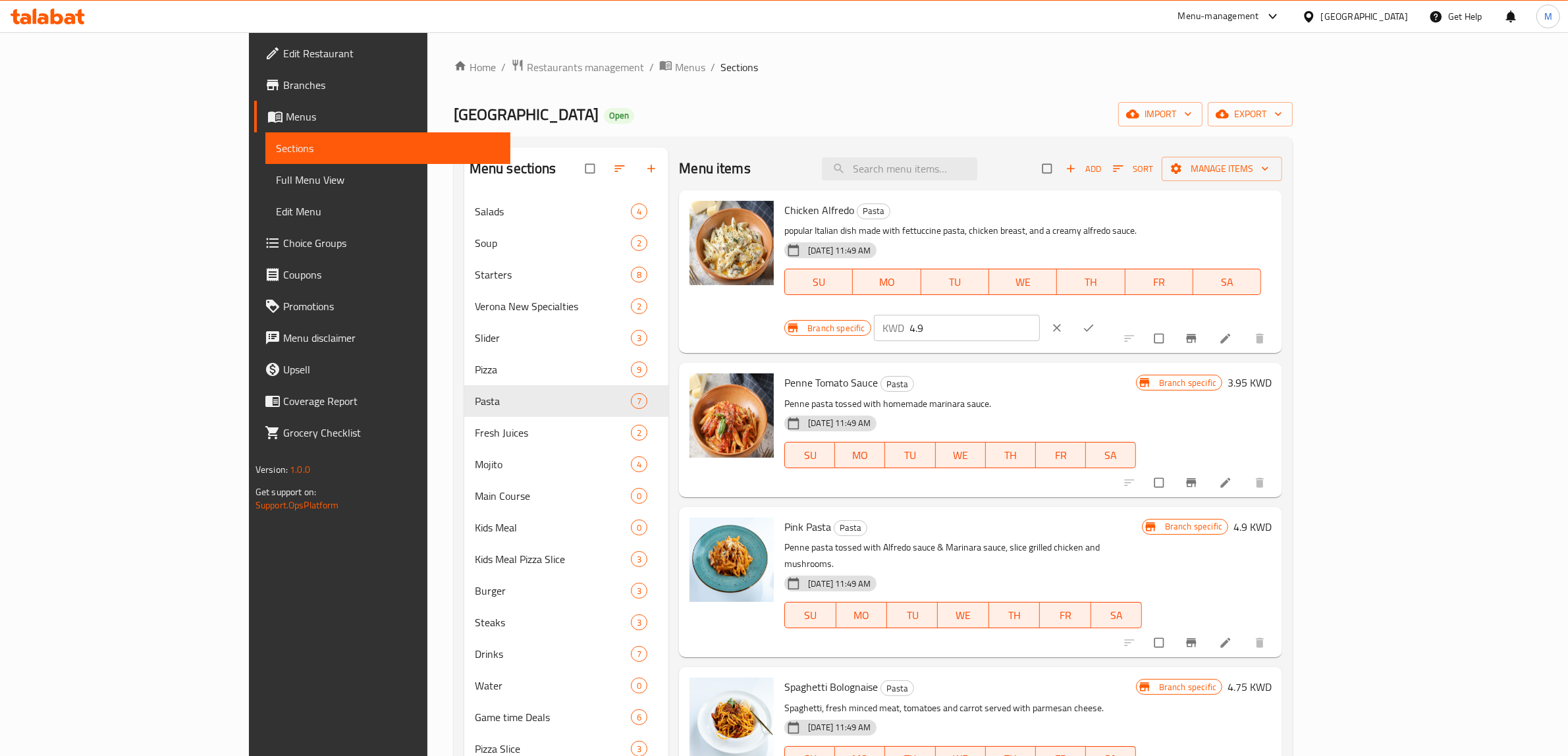
click at [1040, 315] on input "4.9" at bounding box center [975, 328] width 130 height 26
paste input "75"
type input "4.75"
click at [1105, 314] on button "ok" at bounding box center [1090, 328] width 31 height 29
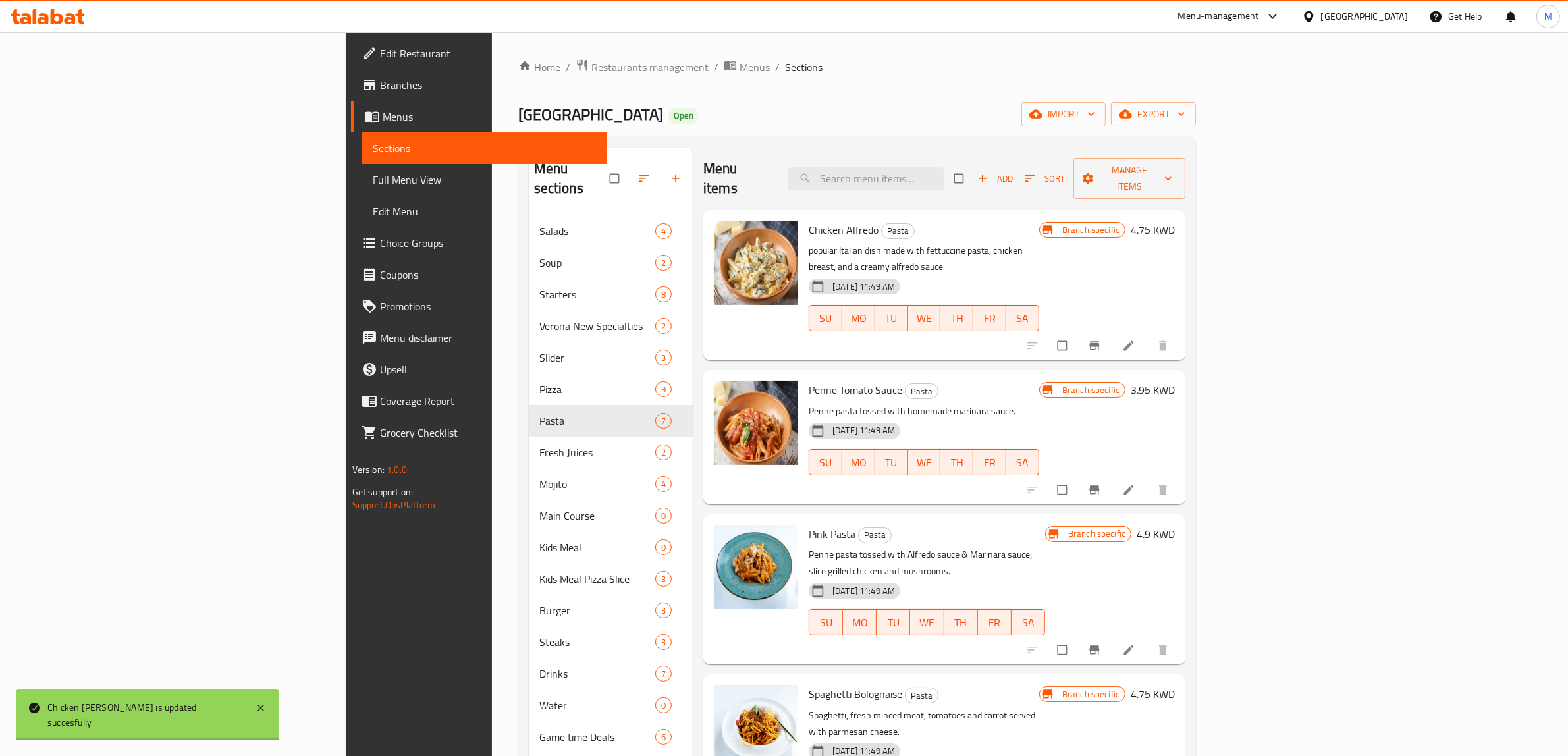
click at [1104, 340] on span "Branch-specific-item" at bounding box center [1095, 346] width 16 height 13
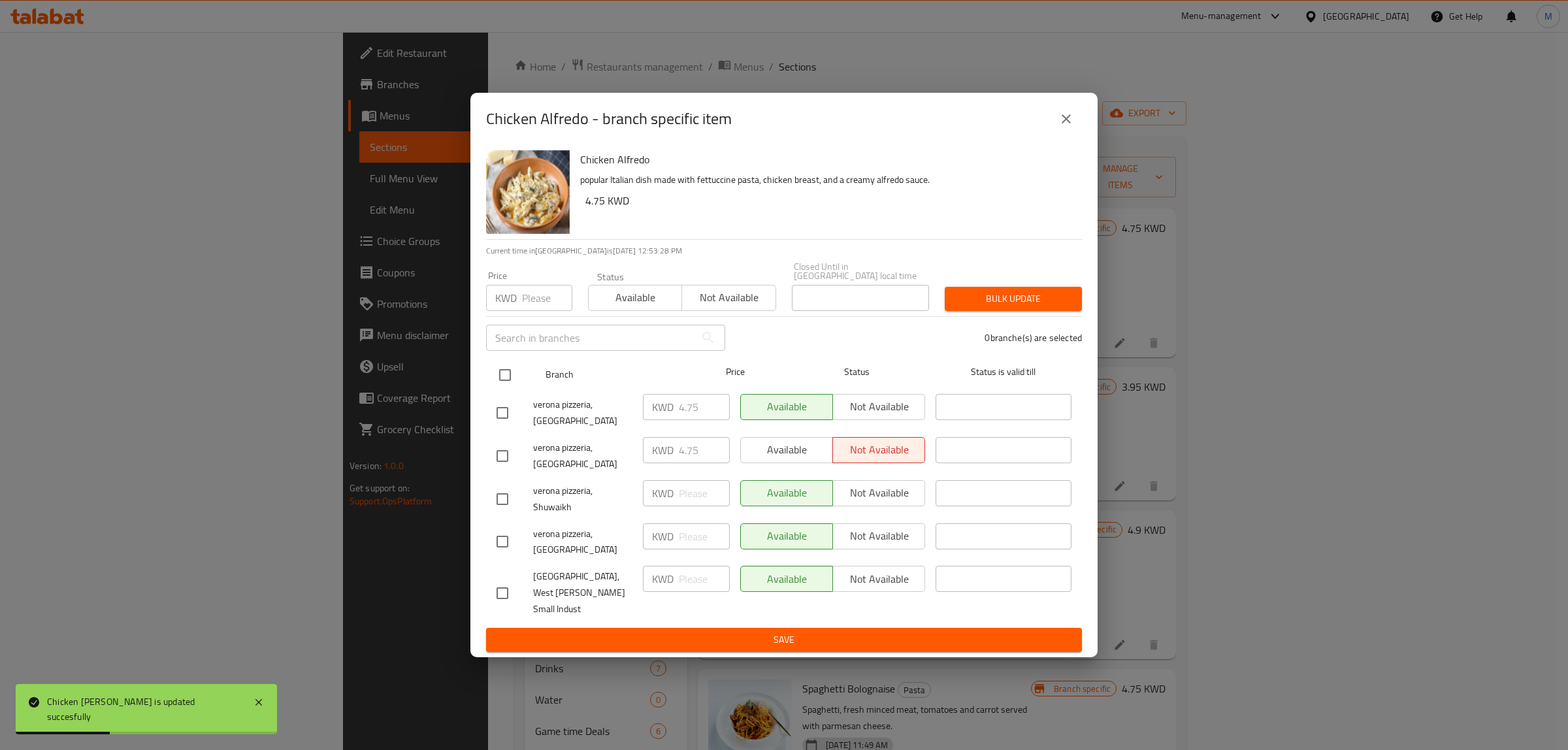
click at [505, 386] on input "checkbox" at bounding box center [505, 375] width 28 height 28
checkbox input "true"
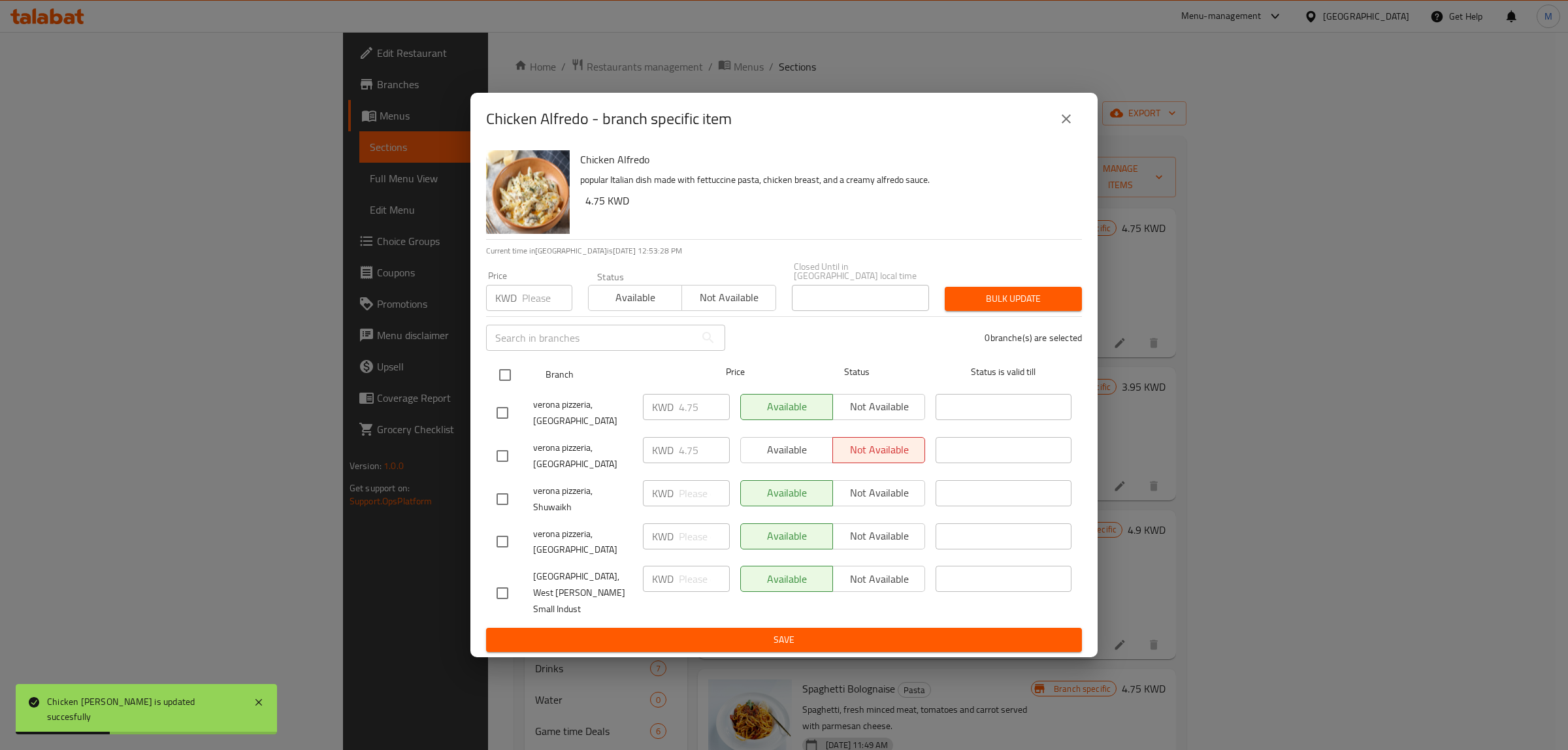
checkbox input "true"
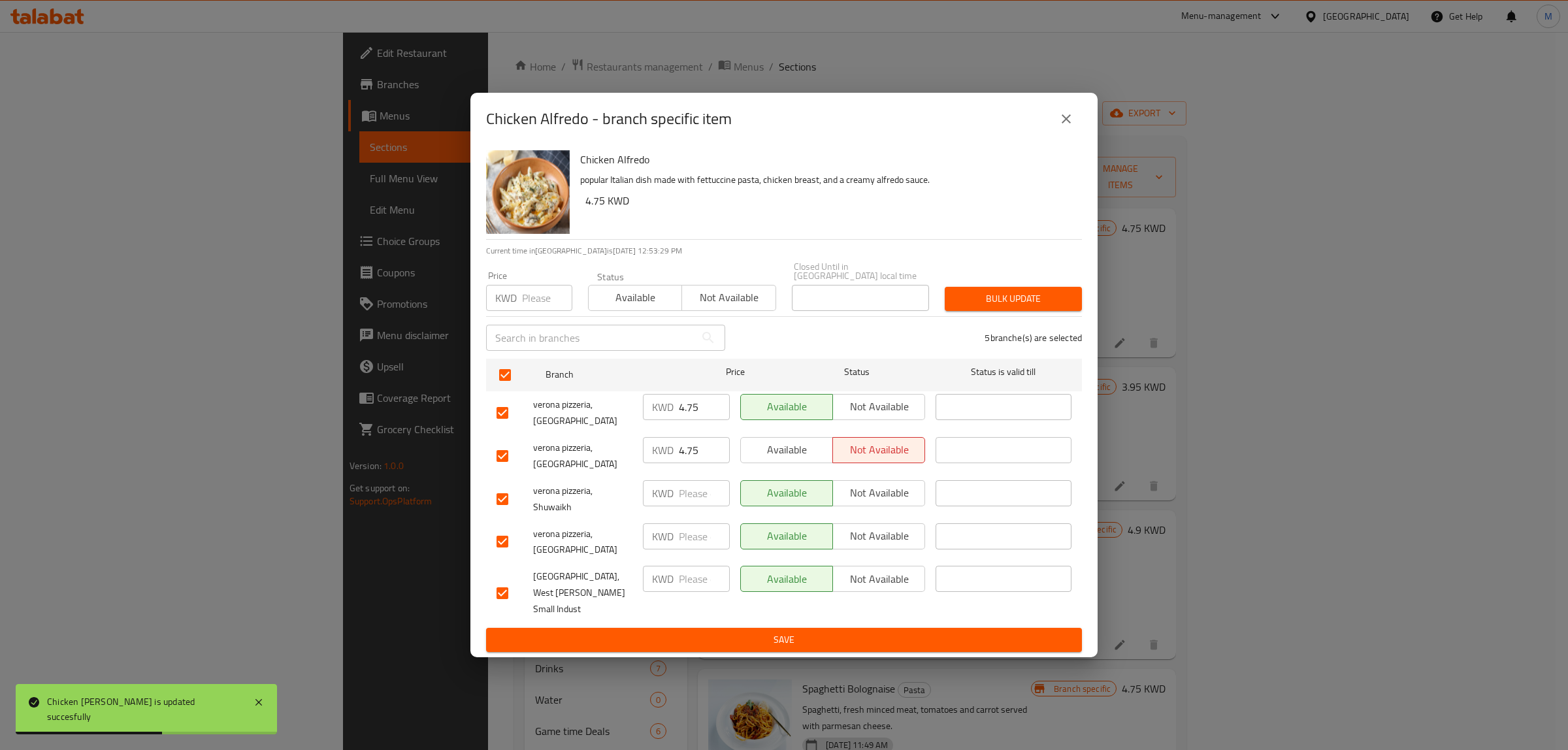
click at [538, 311] on input "number" at bounding box center [547, 297] width 50 height 26
paste input "4.75"
type input "4.75"
click at [998, 308] on span "Bulk update" at bounding box center [1013, 299] width 117 height 17
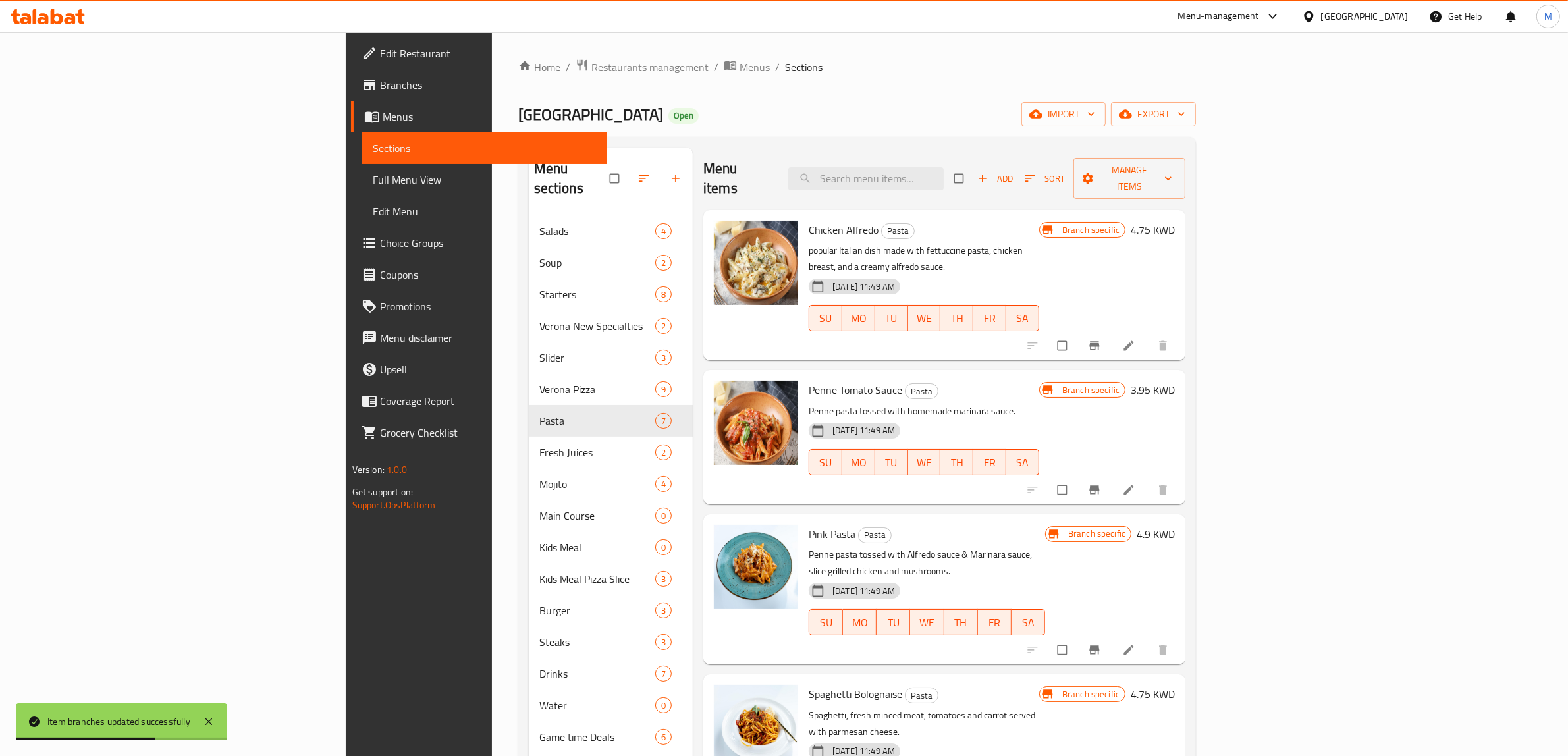
click at [1149, 335] on li at bounding box center [1130, 345] width 37 height 21
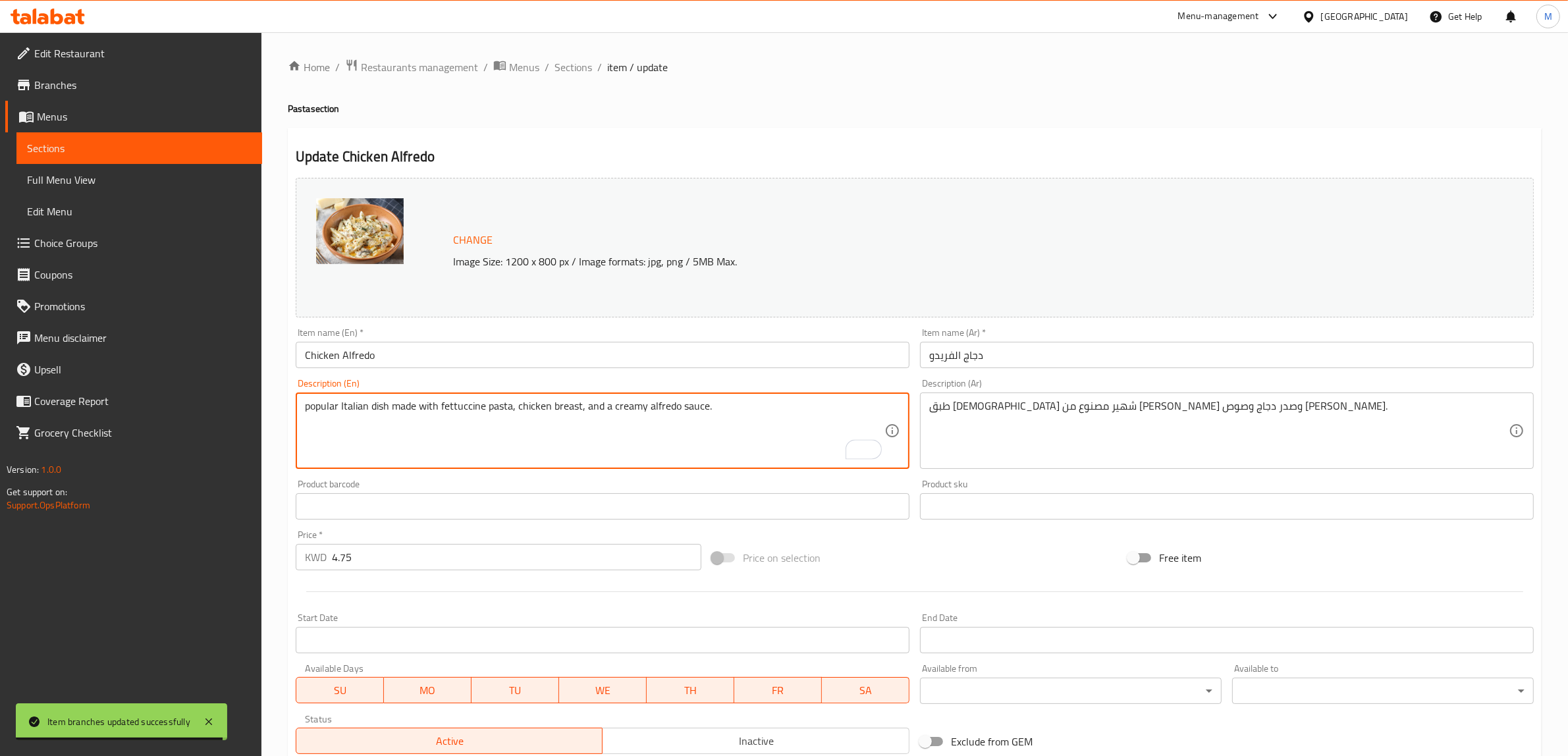
click at [723, 417] on textarea "popular Italian dish made with fettuccine pasta, chicken breast, and a creamy a…" at bounding box center [595, 431] width 580 height 63
paste textarea "Penne pasta tossed with alfredo sauce, Parmesan cheese, slice grilled chicken a…"
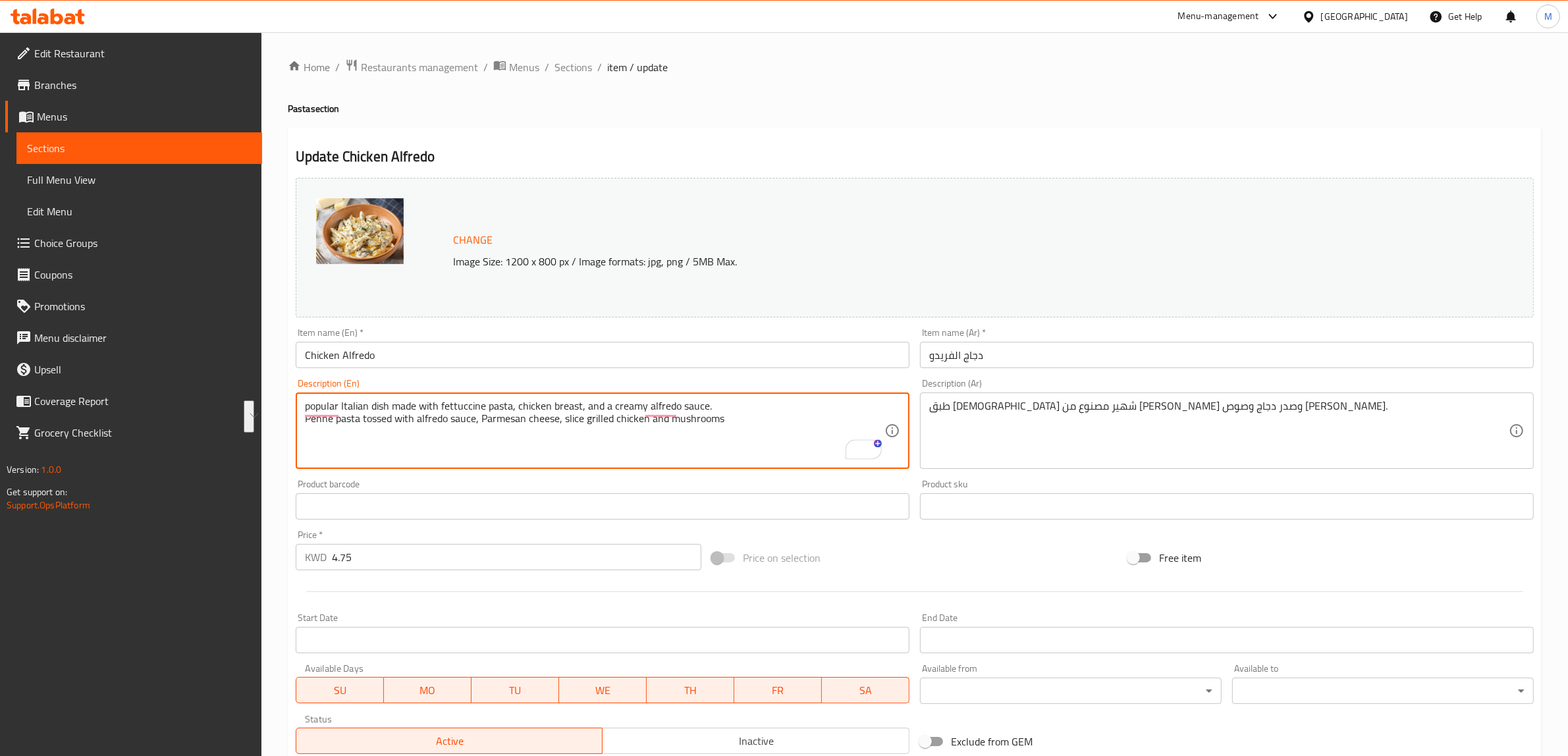
paste textarea "To enrich screen reader interactions, please activate Accessibility in Grammarl…"
type textarea "Penne pasta tossed with alfredo sauce, Parmesan cheese, slice grilled chicken a…"
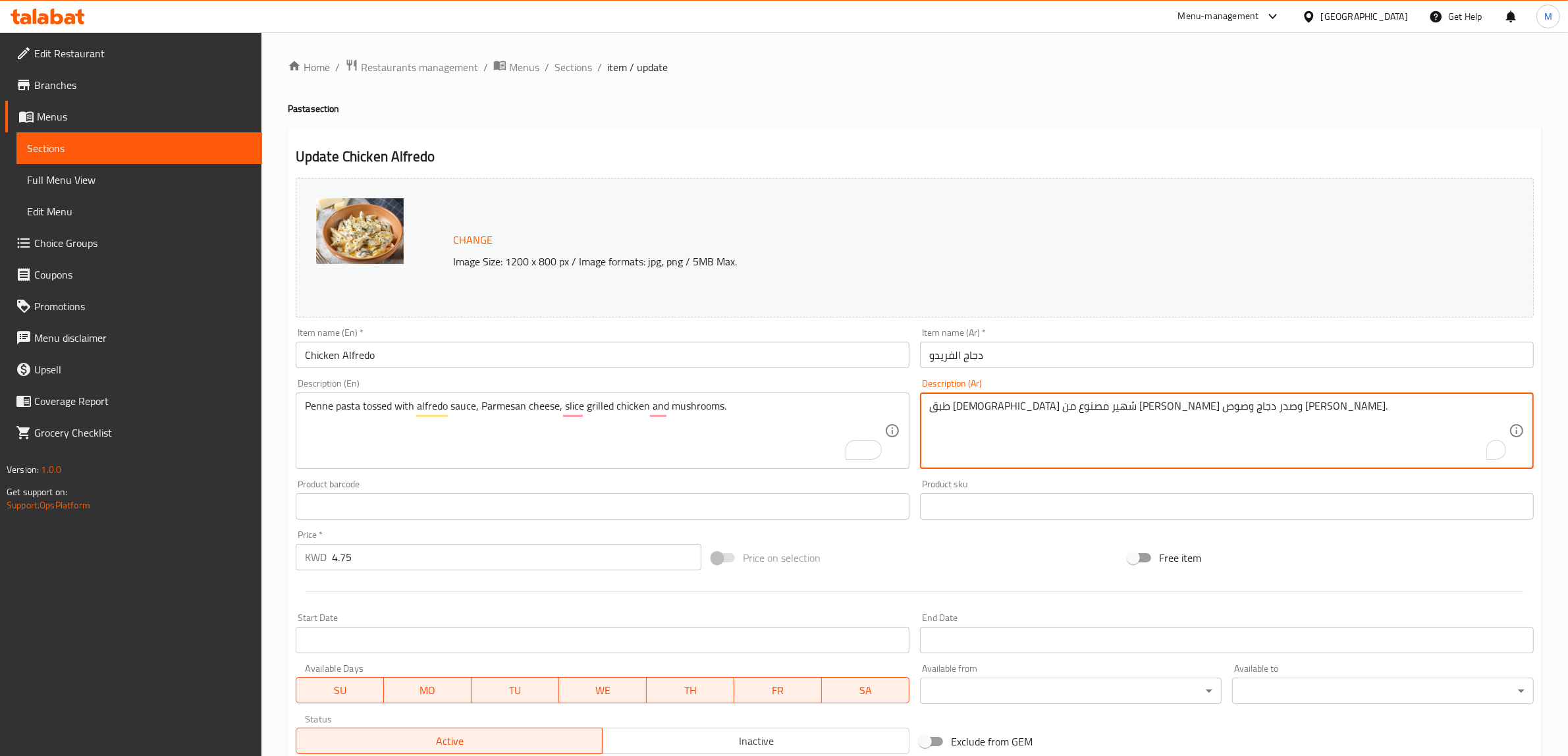
paste textarea "معكرونة بيني ممزوجة بصلصة ألفريدو وجبنة البارميزان وشرائح الدجاج المشوي والفطر"
type textarea "معكرونة بيني ممزوجة بصلصة ألفريدو وجبنة البارميزان وشرائح الدجاج المشوي والفطر."
click at [1016, 562] on div "Price on selection" at bounding box center [915, 558] width 416 height 35
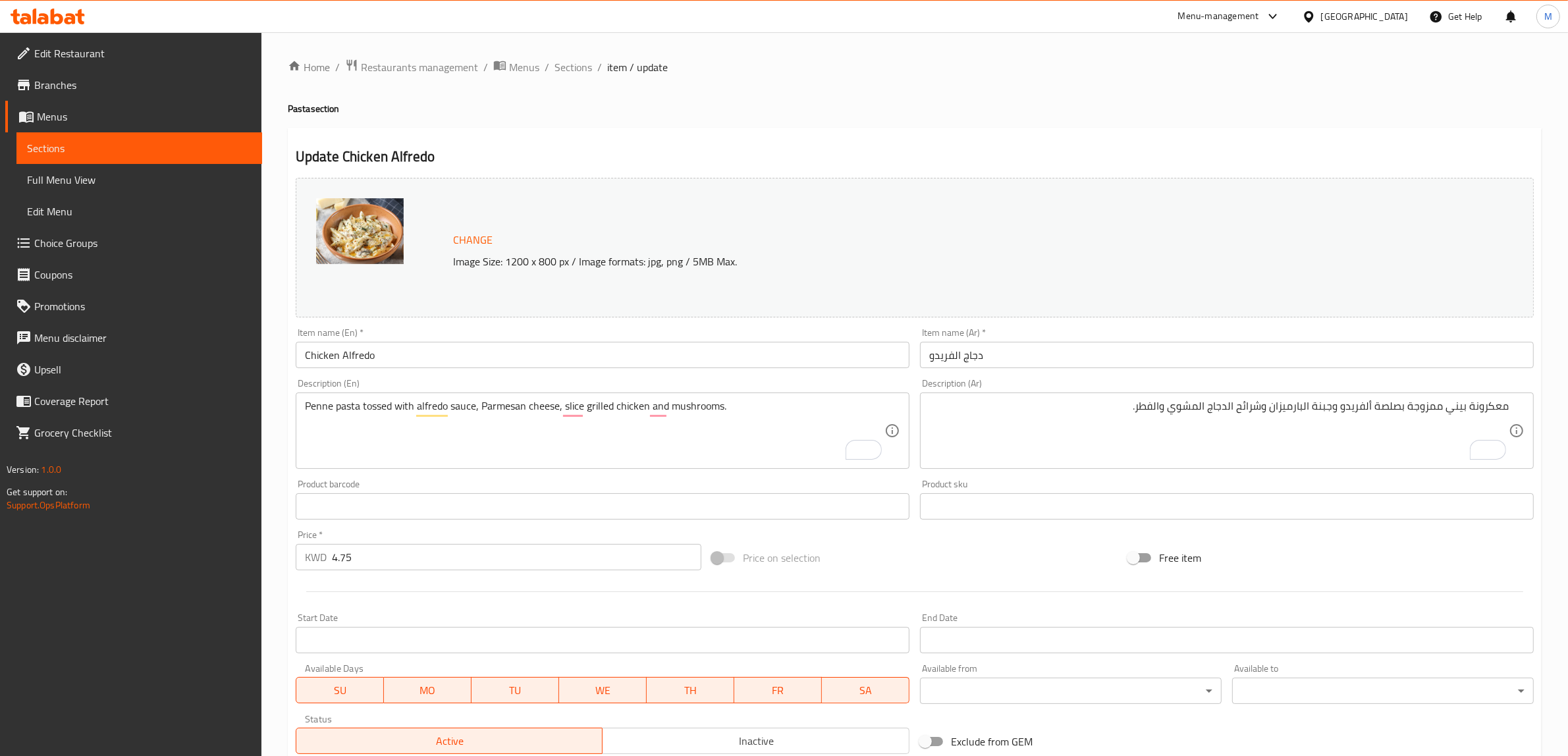
click at [967, 551] on div "Price on selection" at bounding box center [915, 558] width 416 height 35
drag, startPoint x: 1026, startPoint y: 551, endPoint x: 1006, endPoint y: 547, distance: 20.4
click at [1026, 551] on div "Price on selection" at bounding box center [915, 558] width 416 height 35
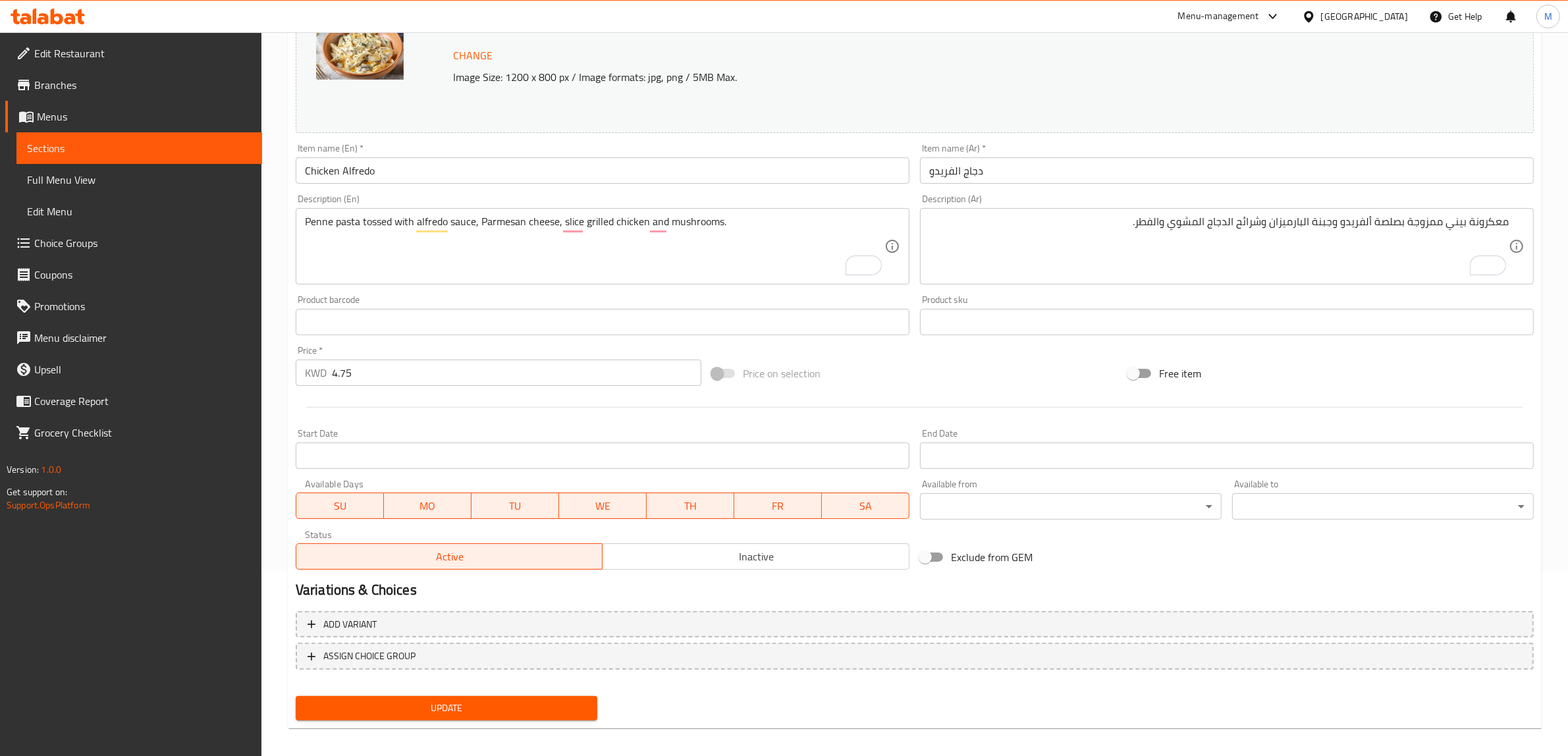
scroll to position [192, 0]
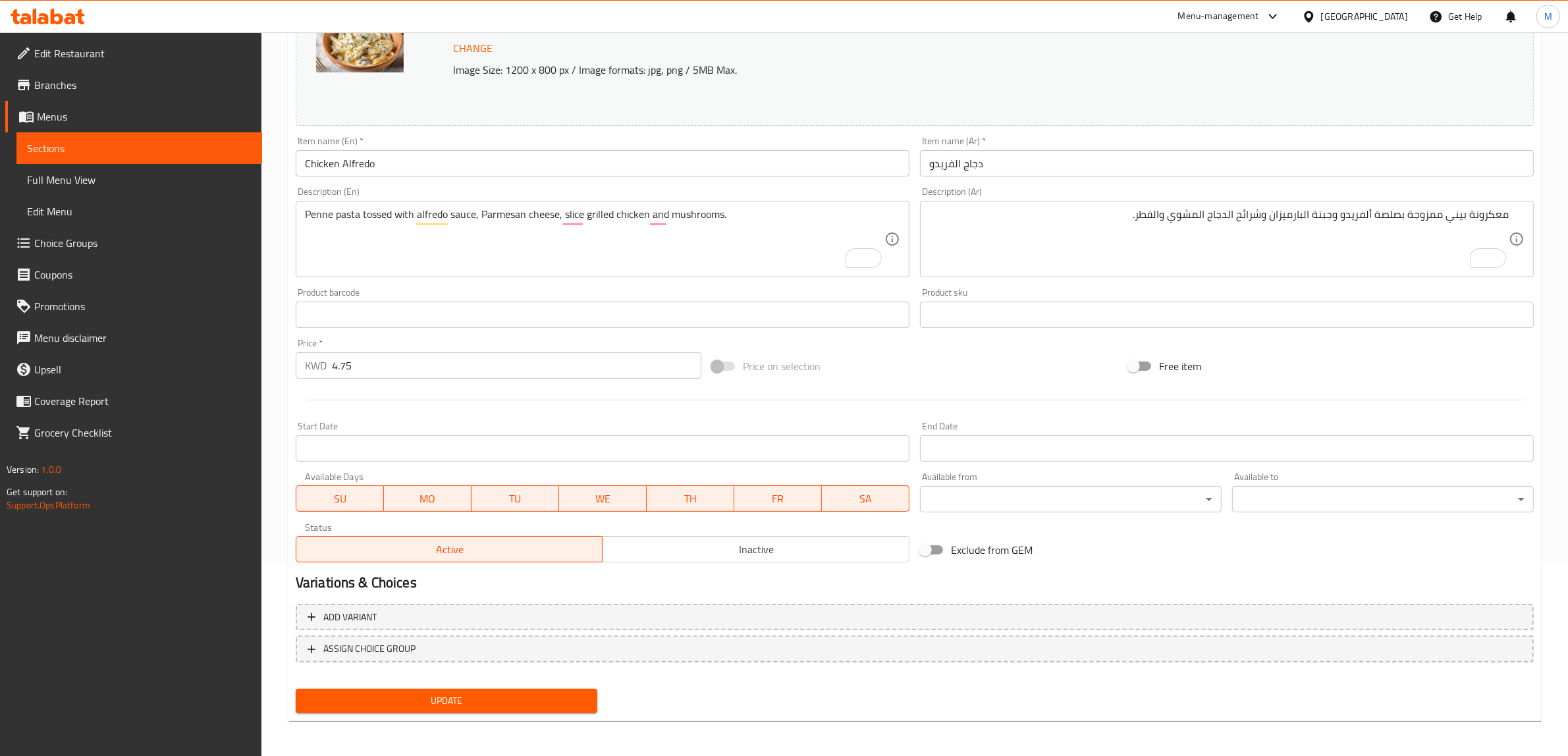
click at [511, 703] on span "Update" at bounding box center [446, 701] width 280 height 17
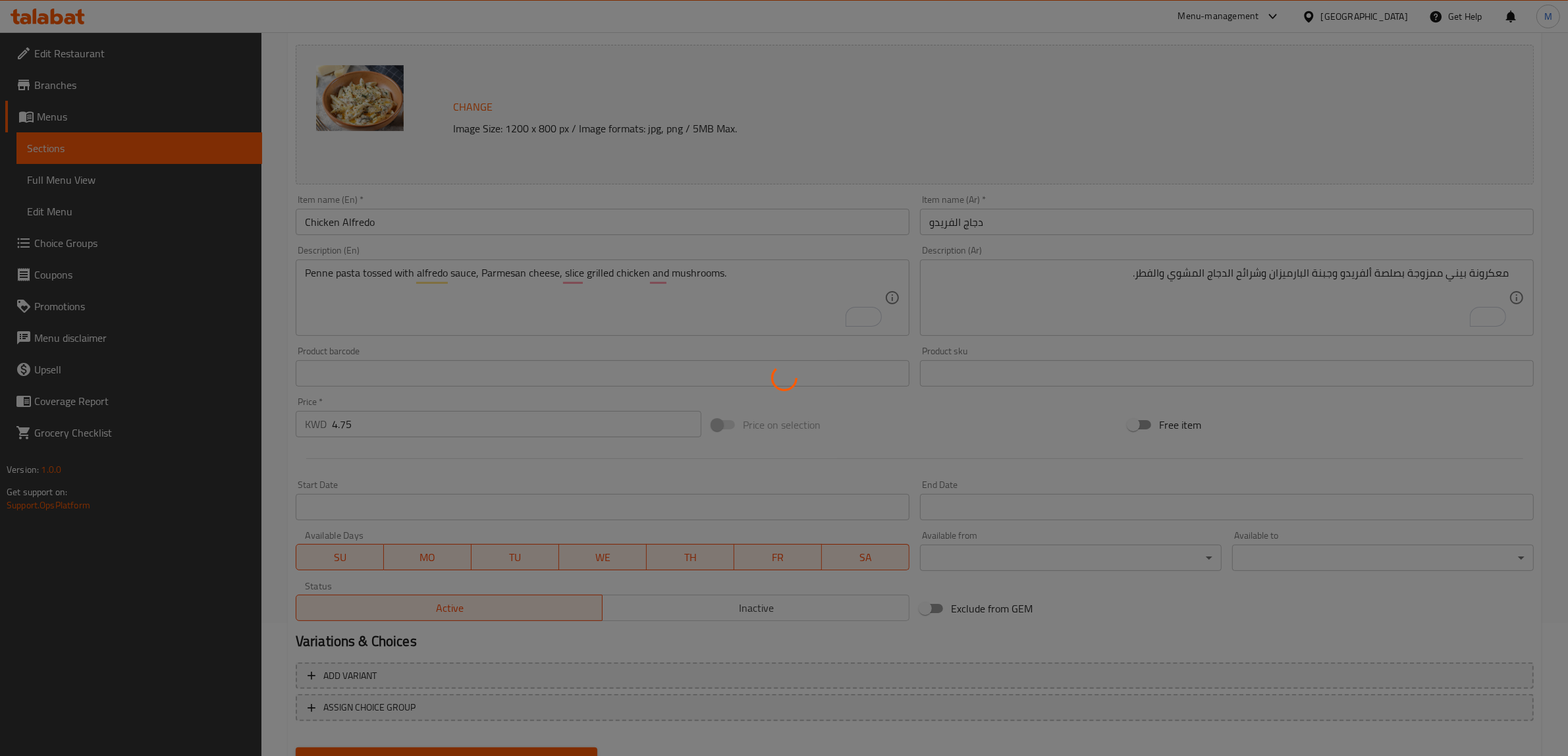
scroll to position [0, 0]
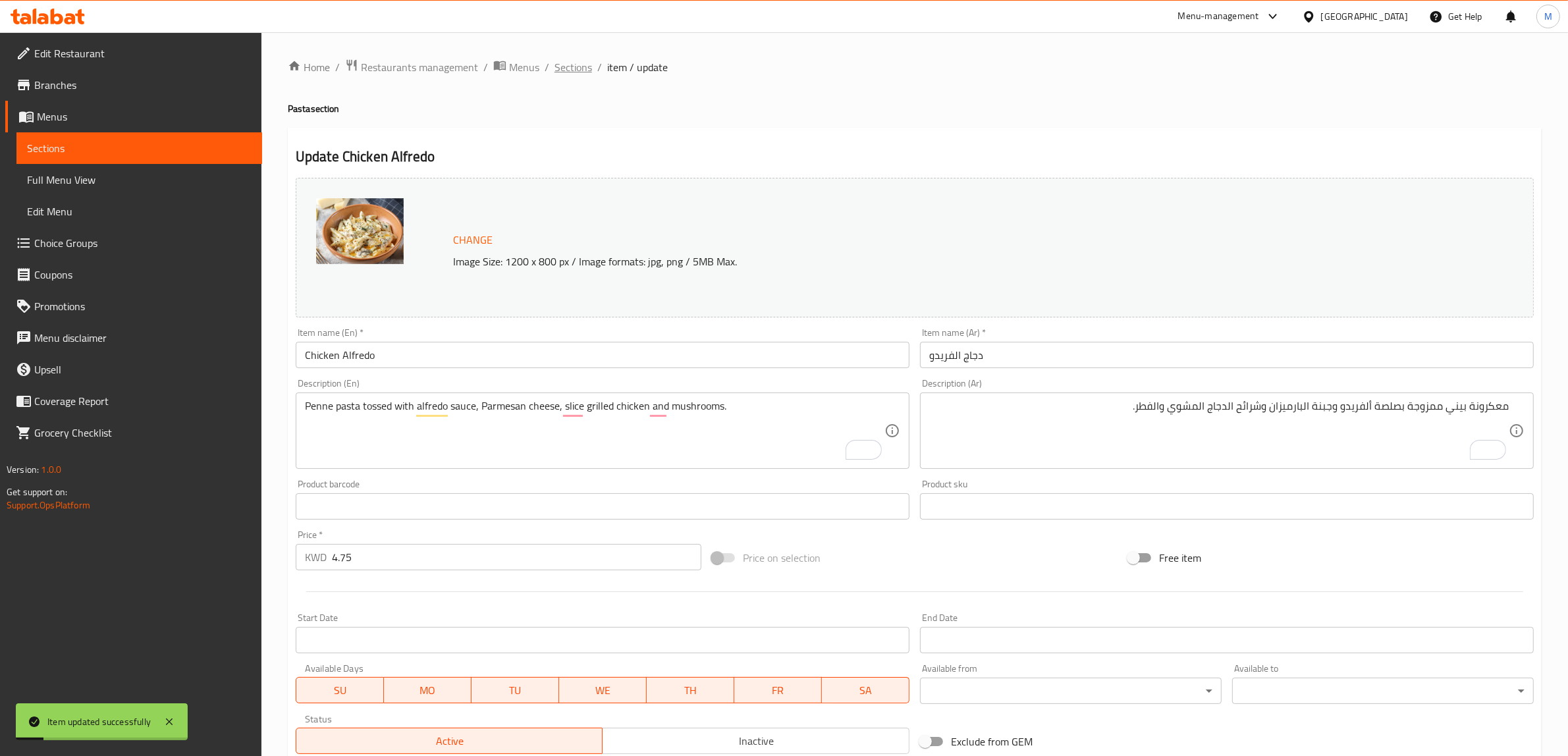
click at [580, 74] on span "Sections" at bounding box center [573, 67] width 38 height 16
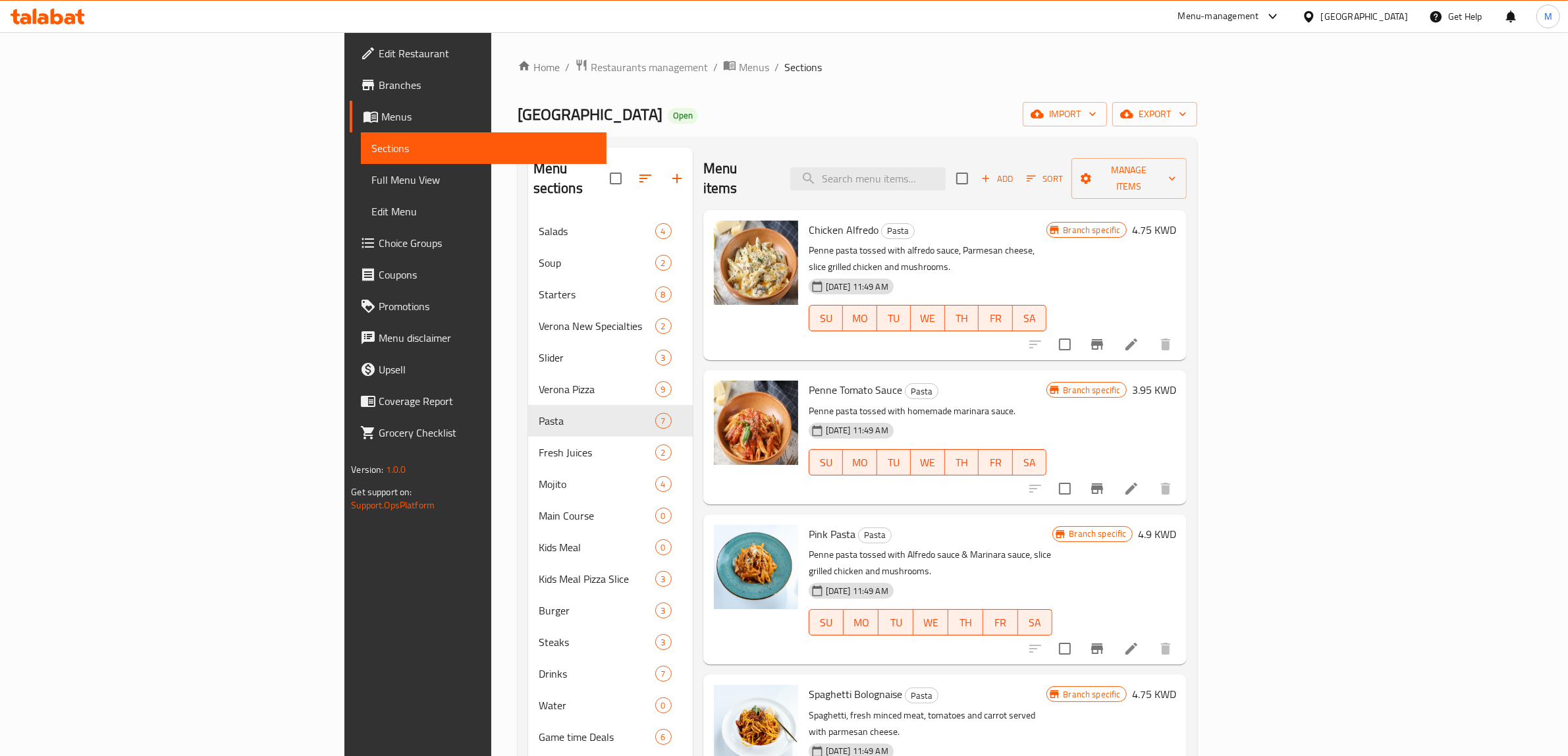
click at [809, 220] on span "Chicken Alfredo" at bounding box center [843, 229] width 69 height 19
copy h6 "Chicken Alfredo"
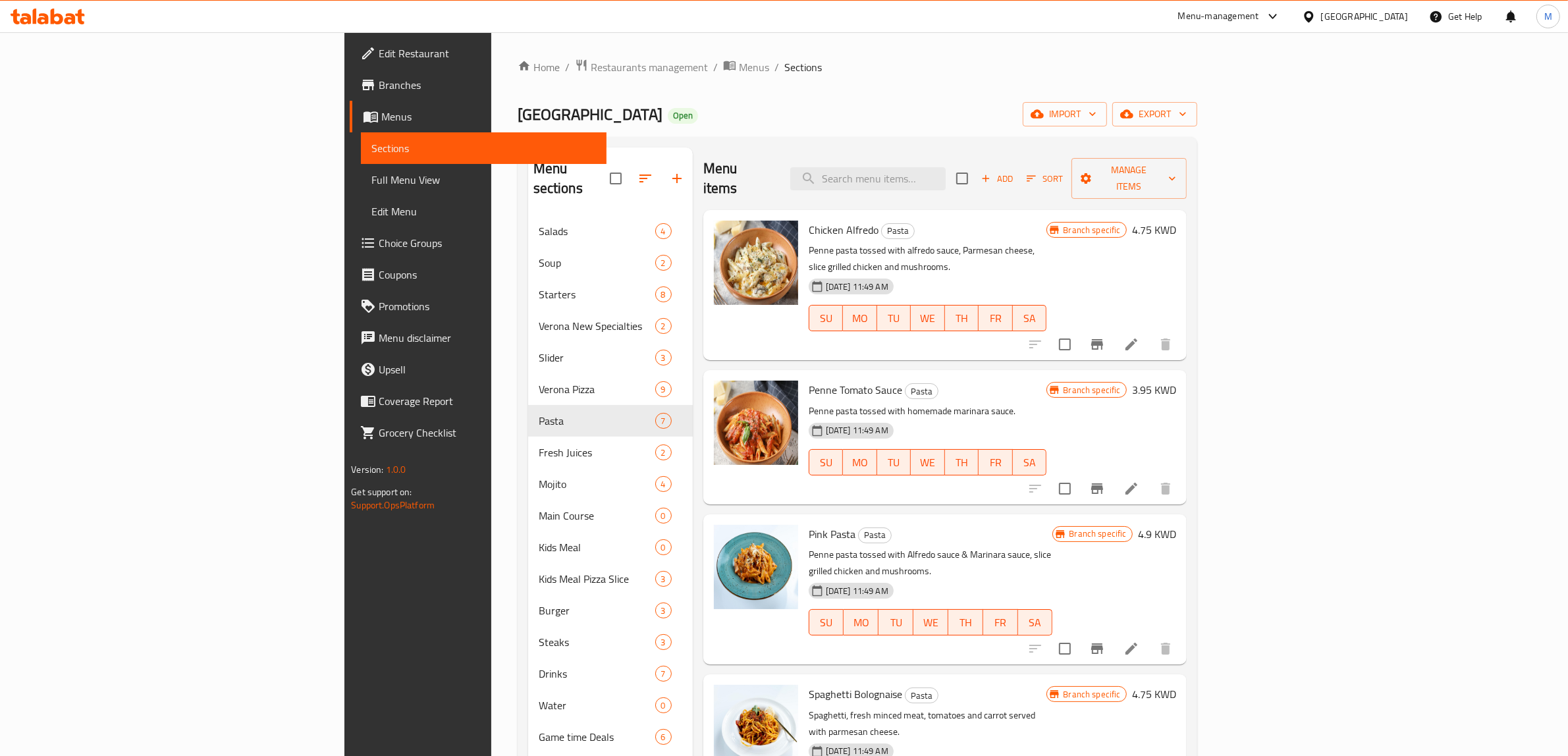
click at [1047, 381] on h6 "Penne Tomato Sauce Pasta" at bounding box center [928, 390] width 239 height 19
click at [1177, 381] on h6 "3.95 KWD" at bounding box center [1154, 390] width 44 height 19
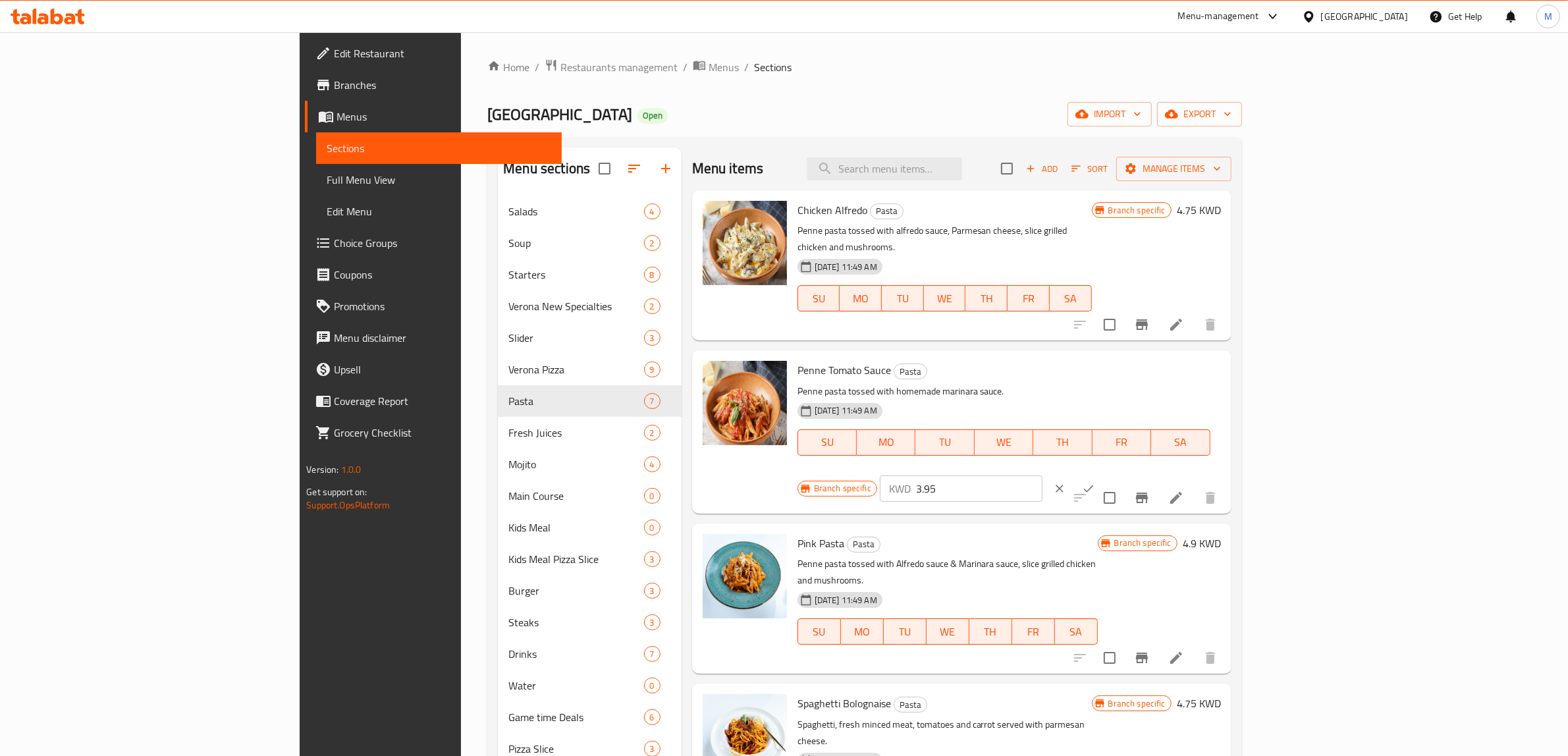
click at [1043, 476] on input "3.95" at bounding box center [979, 489] width 127 height 26
click at [1104, 475] on button "ok" at bounding box center [1088, 489] width 29 height 29
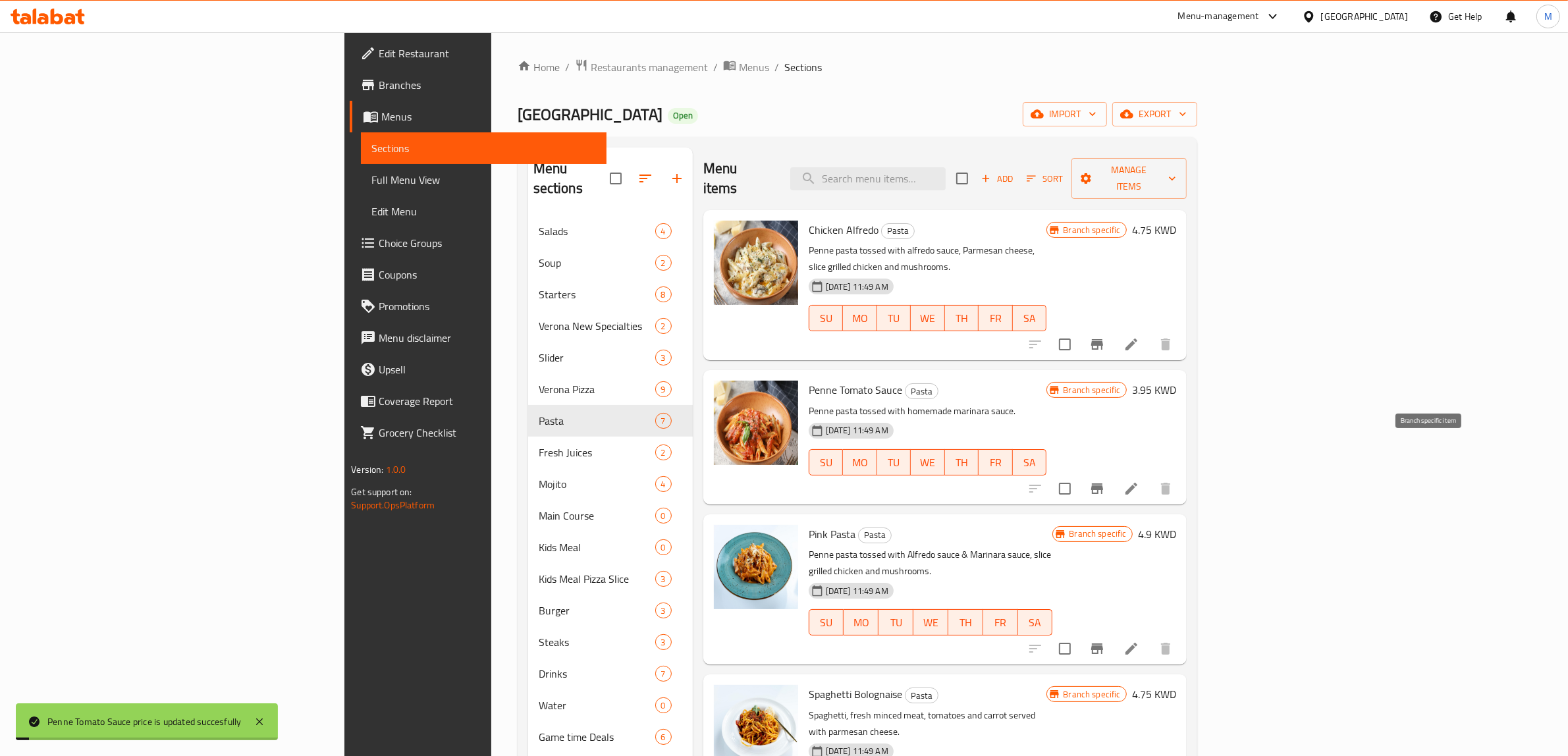
click at [1105, 481] on icon "Branch-specific-item" at bounding box center [1097, 489] width 16 height 16
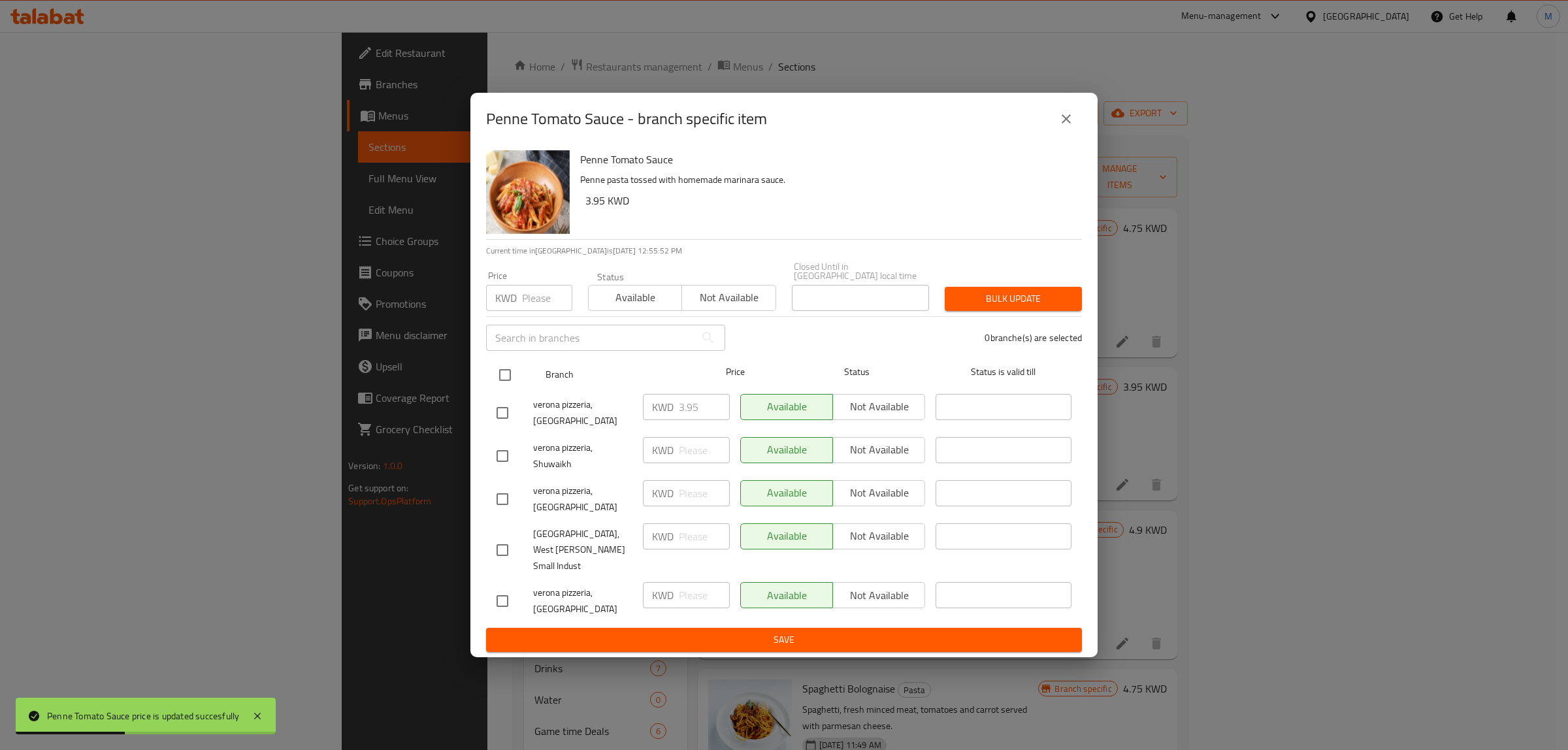
click at [509, 389] on input "checkbox" at bounding box center [505, 375] width 28 height 28
checkbox input "true"
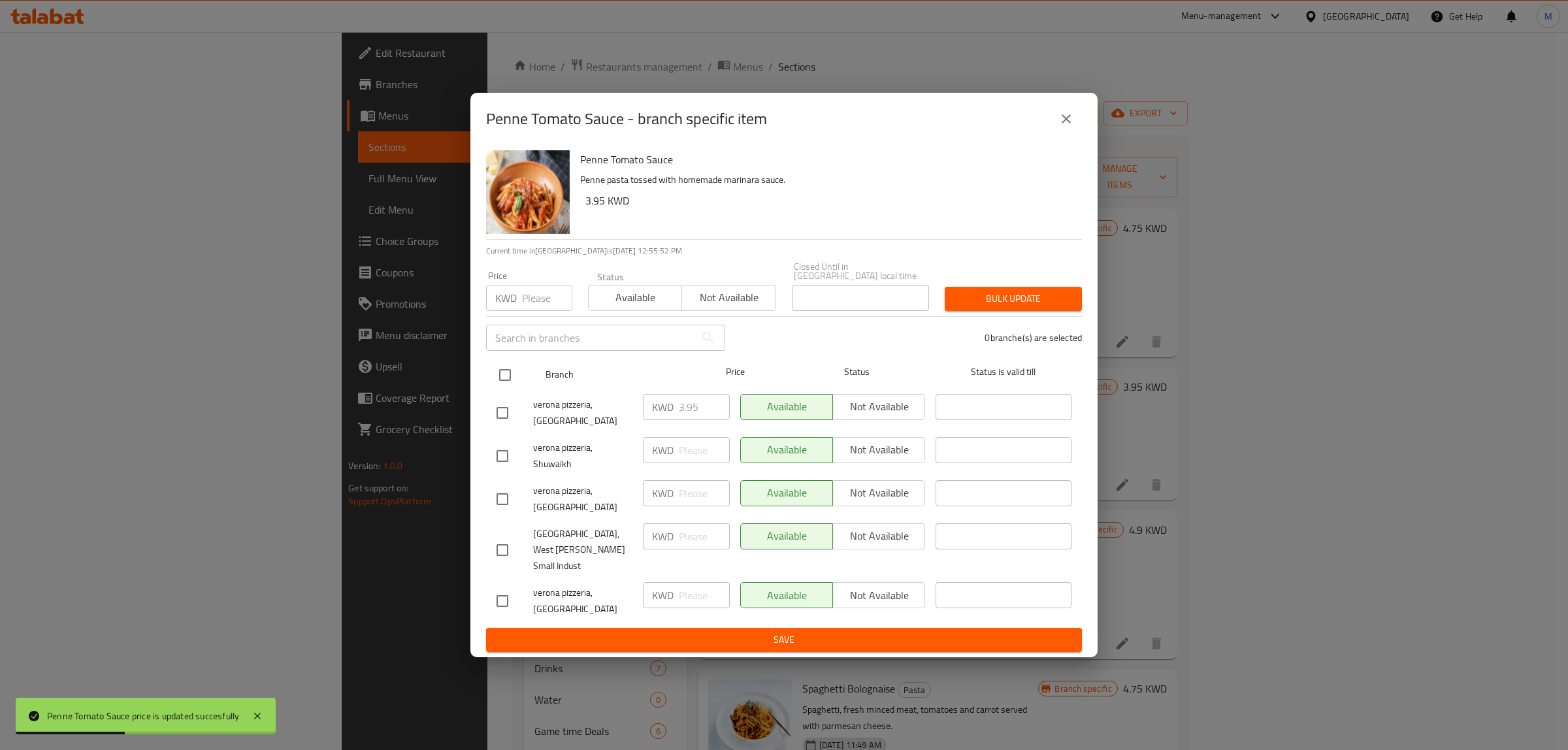
checkbox input "true"
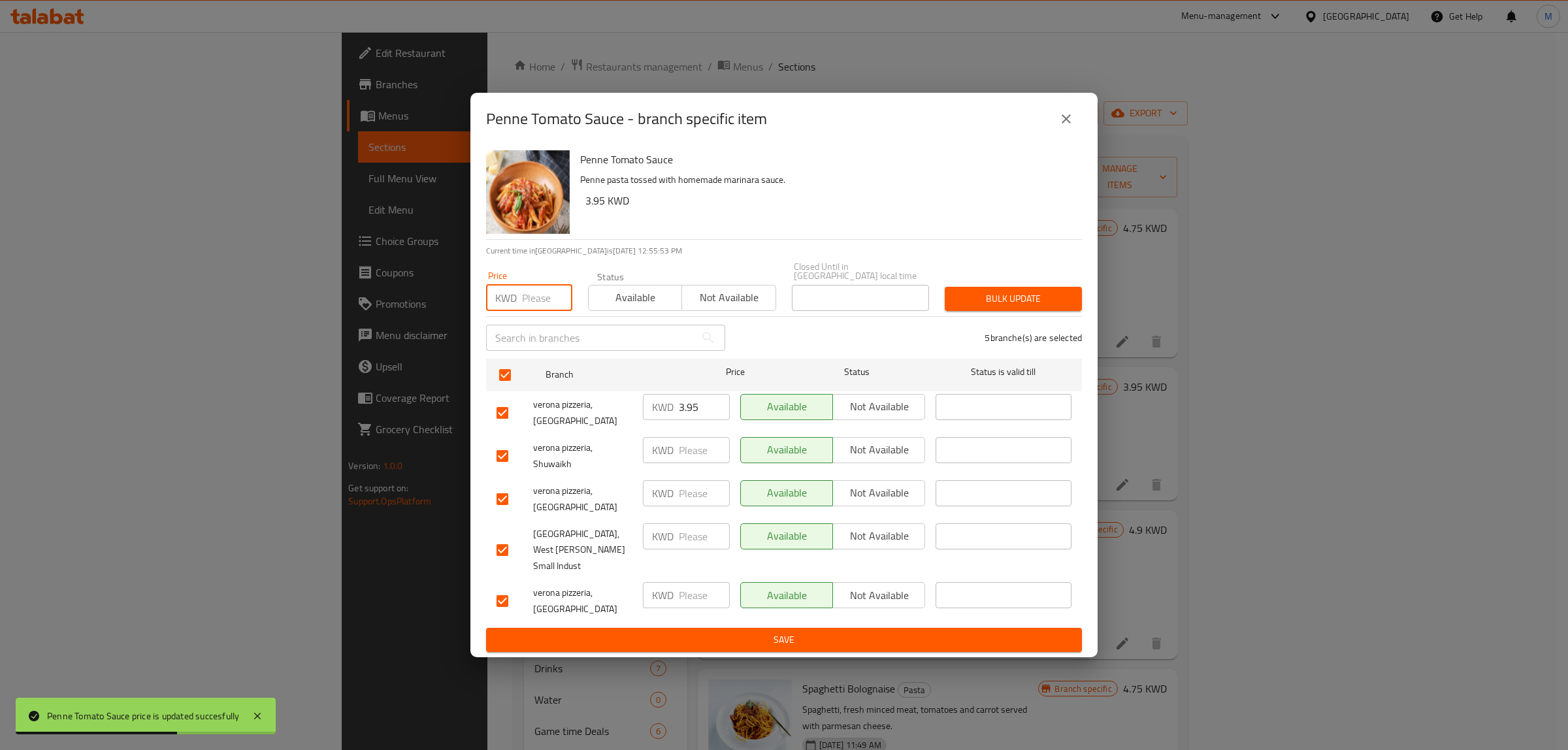
click at [534, 311] on input "number" at bounding box center [547, 297] width 50 height 26
paste input "3.95"
type input "3.95"
click at [1004, 311] on button "Bulk update" at bounding box center [1014, 299] width 138 height 24
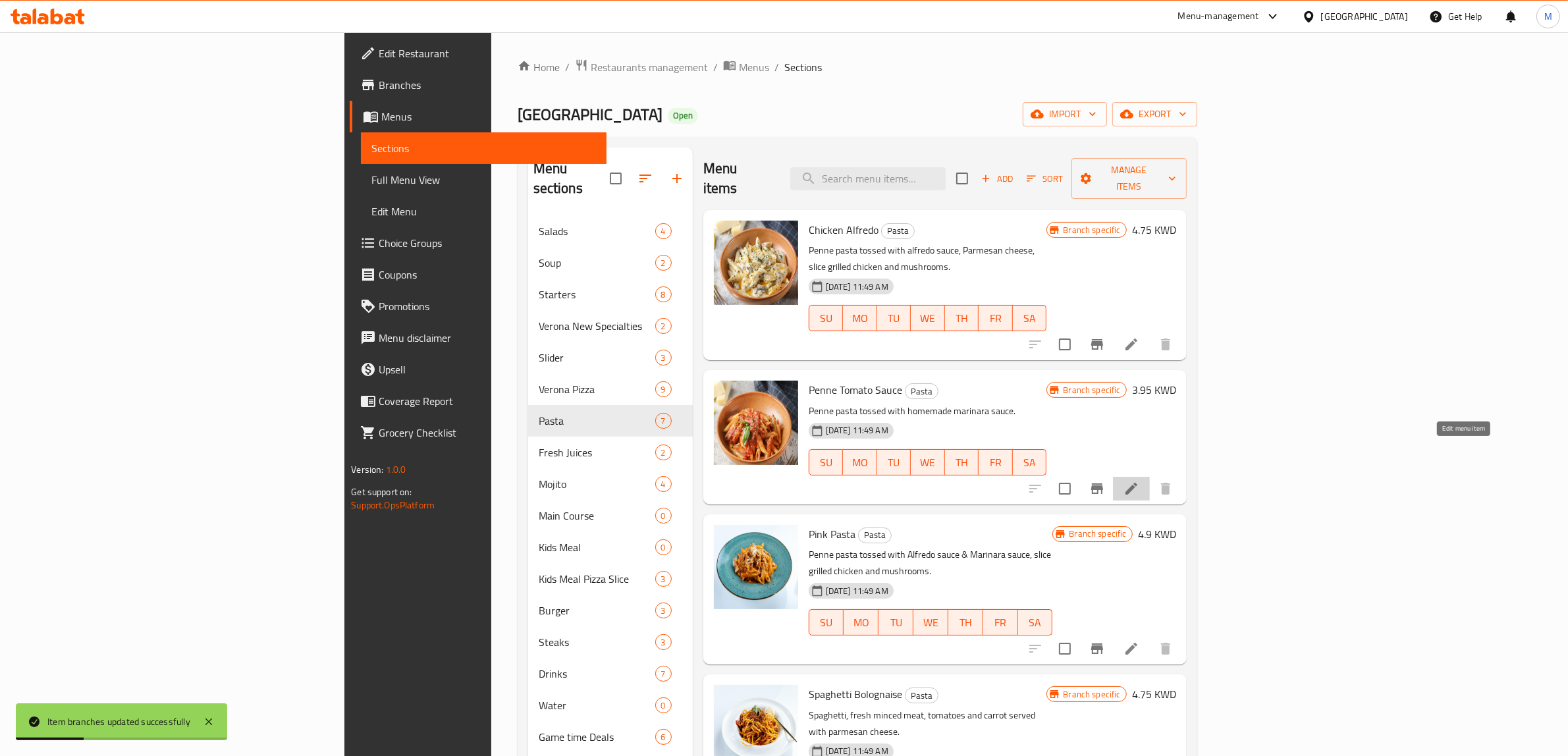
click at [1140, 481] on icon at bounding box center [1131, 489] width 16 height 16
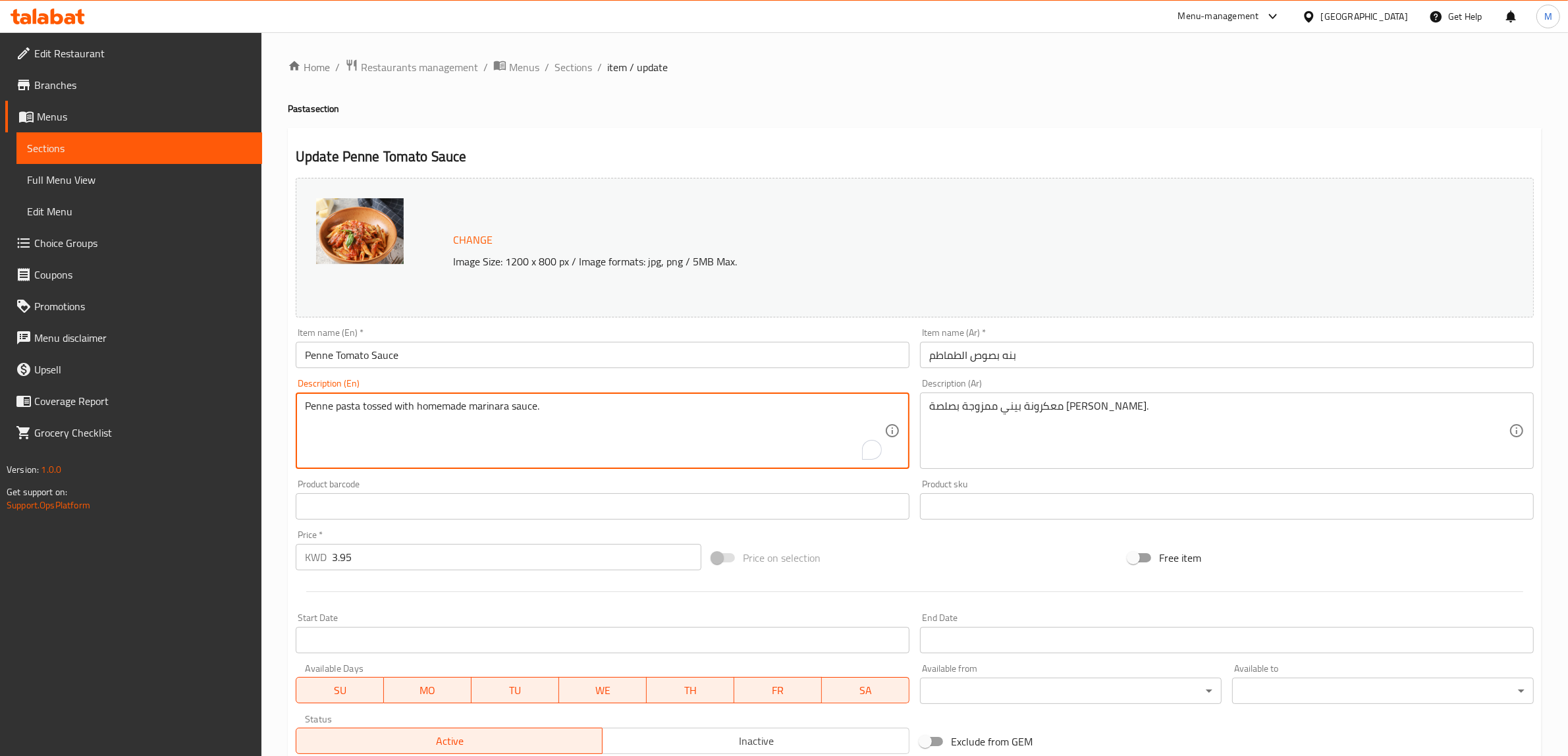
paste textarea "Penne pasta tossed with homemade marinara sauce."
paste textarea "To enrich screen reader interactions, please activate Accessibility in Grammarl…"
type textarea "Penne pasta tossed with homemade marinara sauce."
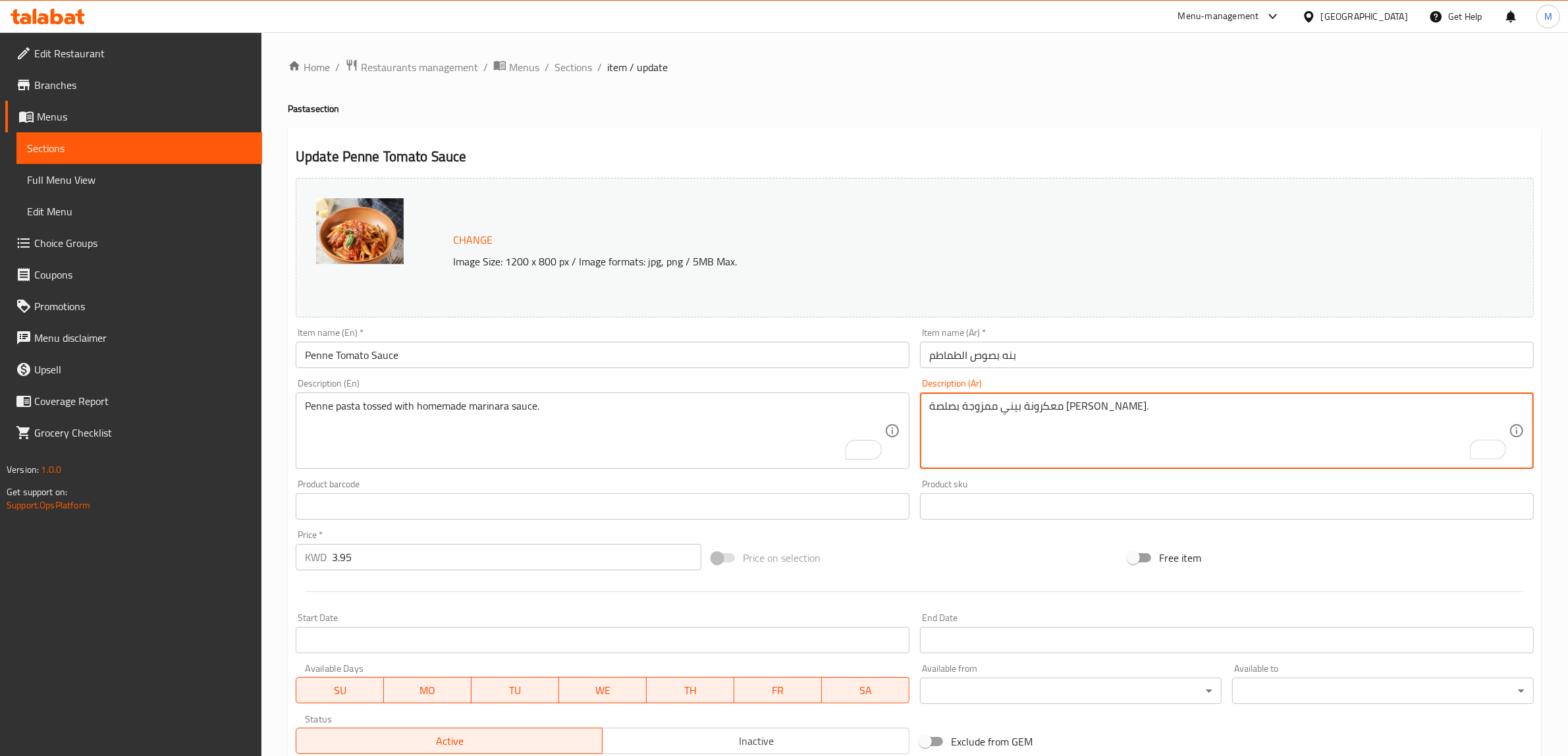
click at [1216, 417] on textarea "معكرونة بيني ممزوجة بصلصة مارينارا بيني." at bounding box center [1219, 431] width 580 height 63
click at [1327, 409] on textarea "معكرونة بيني ممزوجة بصلصة مارينارا بيني." at bounding box center [1219, 431] width 580 height 63
click at [1250, 422] on textarea "معكرونة بيني ممزوجة بصلصة مارينارا بيتي." at bounding box center [1219, 431] width 580 height 63
type textarea "معكرونة بيني ممزوجة بصلصة مارينارا بيتي."
click at [1039, 546] on div "Price on selection" at bounding box center [915, 558] width 416 height 35
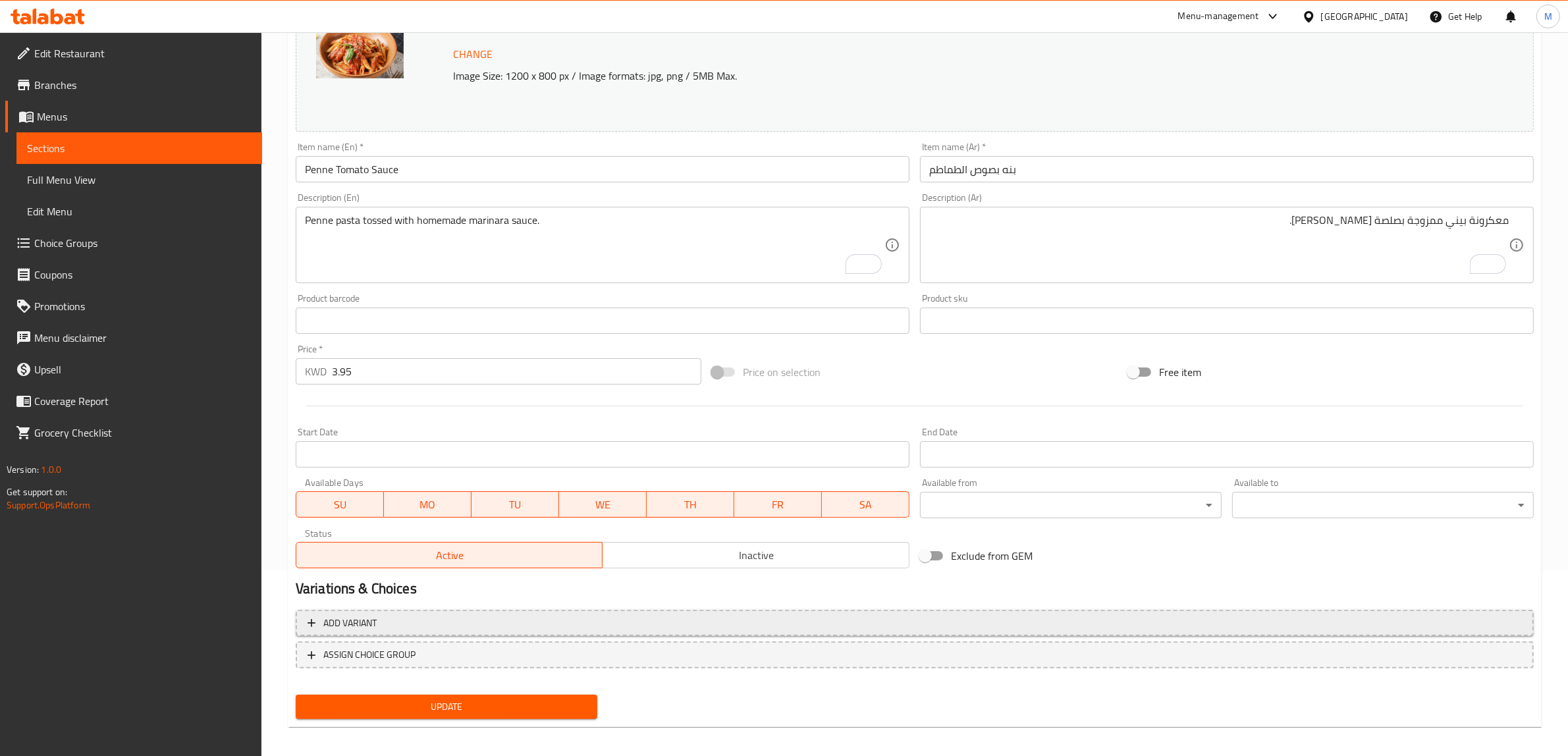
scroll to position [192, 0]
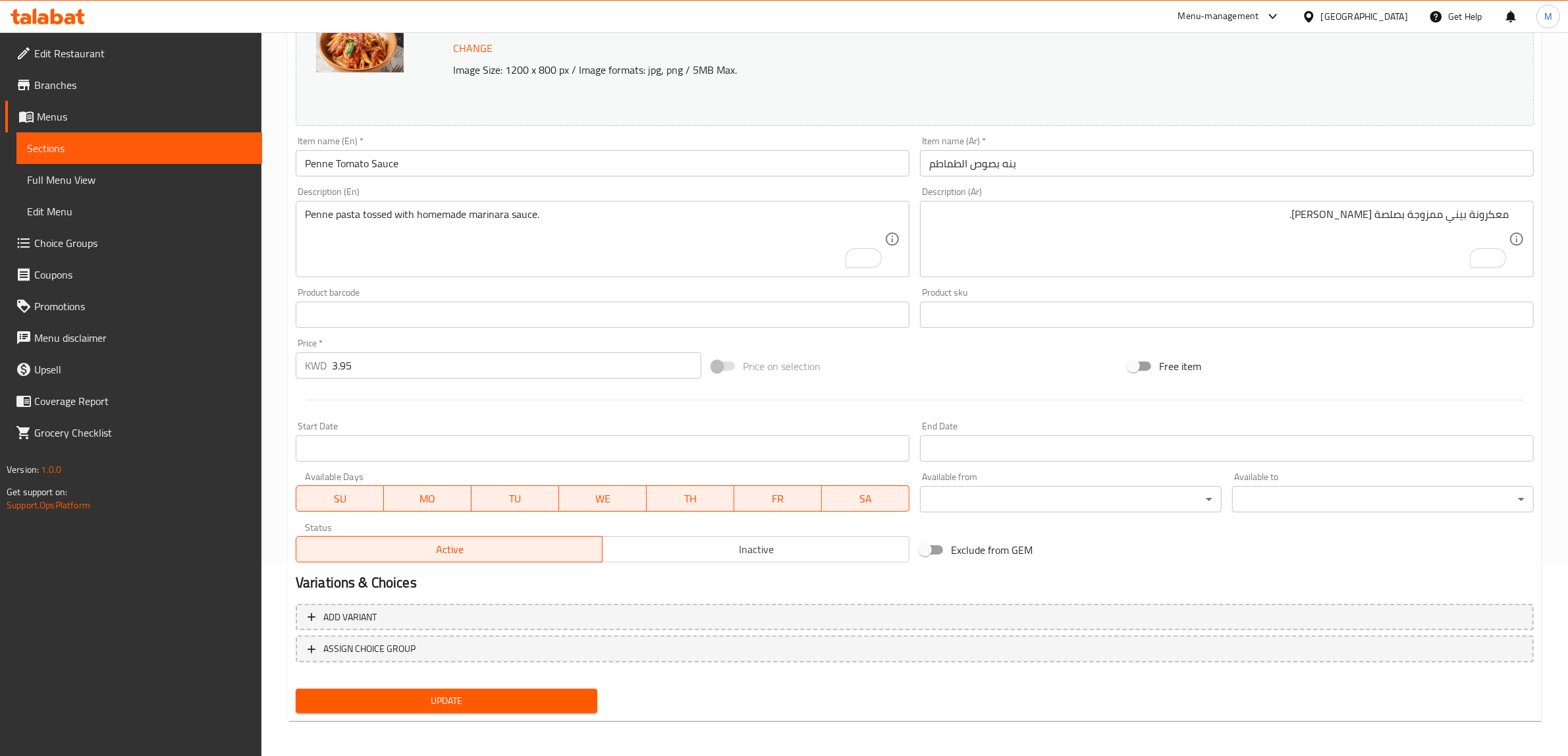
click at [571, 702] on span "Update" at bounding box center [446, 701] width 280 height 17
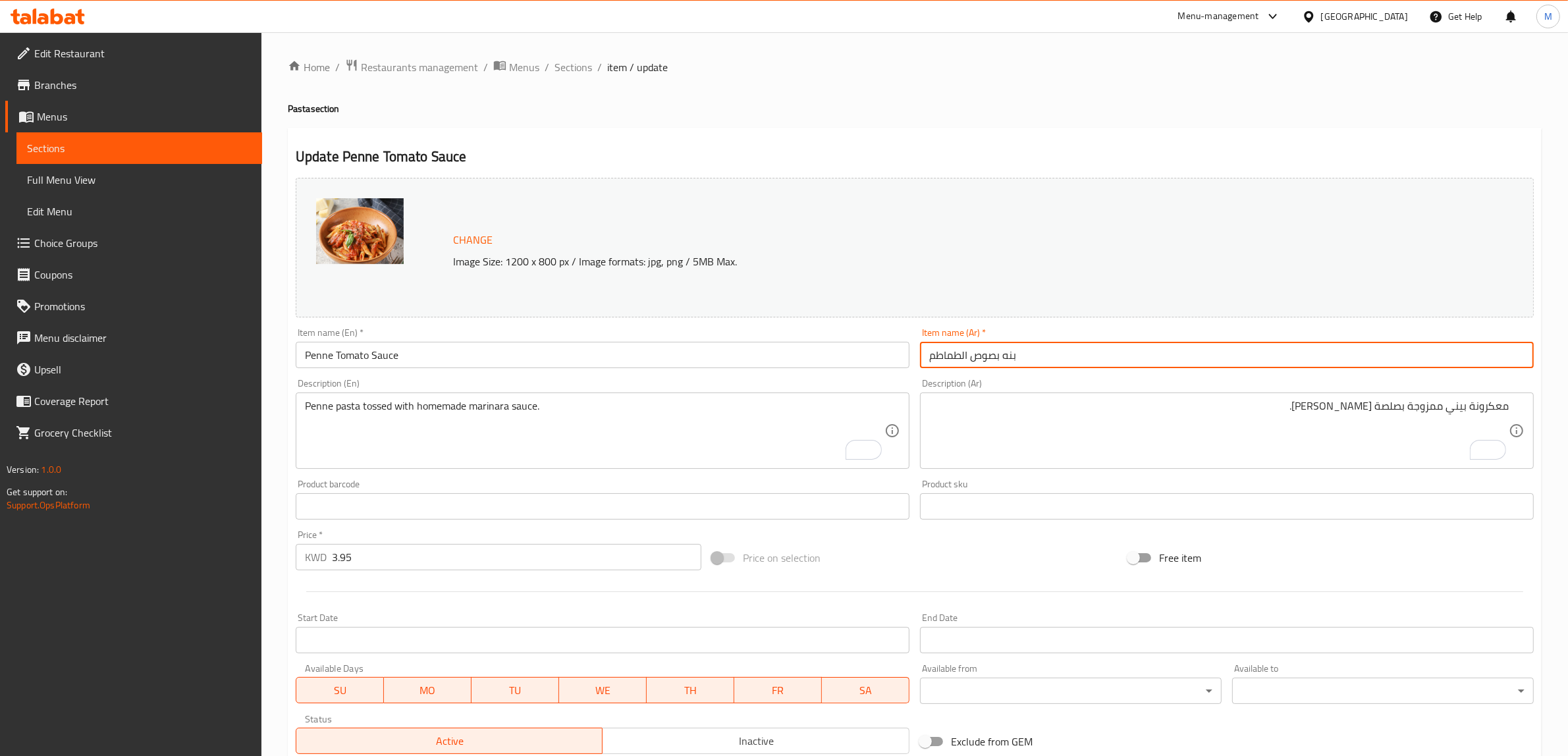
click at [1003, 351] on input "بنه بصوص الطماطم" at bounding box center [1228, 355] width 614 height 26
type input "بنا بصوص الطماطم"
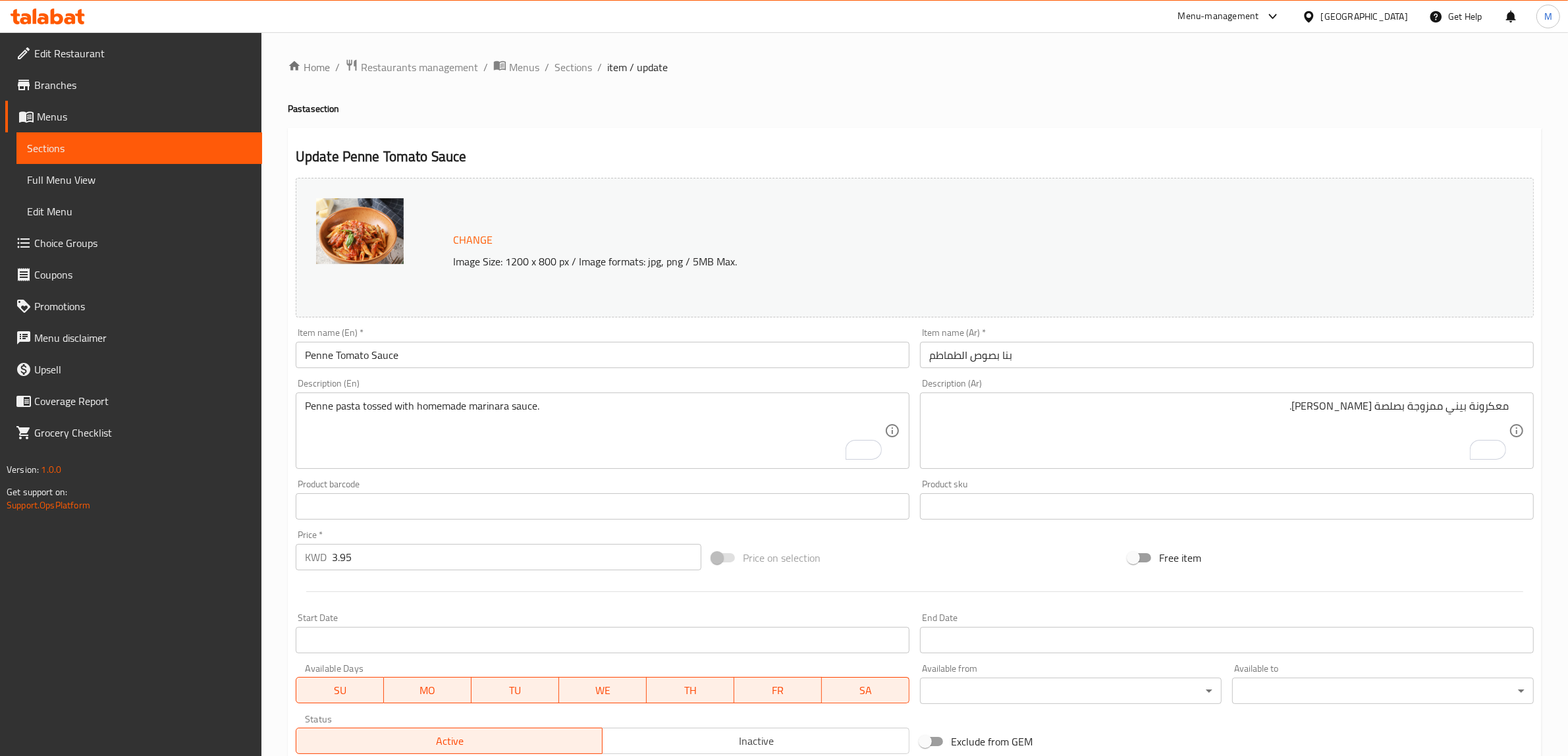
click at [934, 546] on div "Price on selection" at bounding box center [915, 558] width 416 height 35
click at [311, 363] on input "Penne Tomato Sauce" at bounding box center [603, 355] width 614 height 26
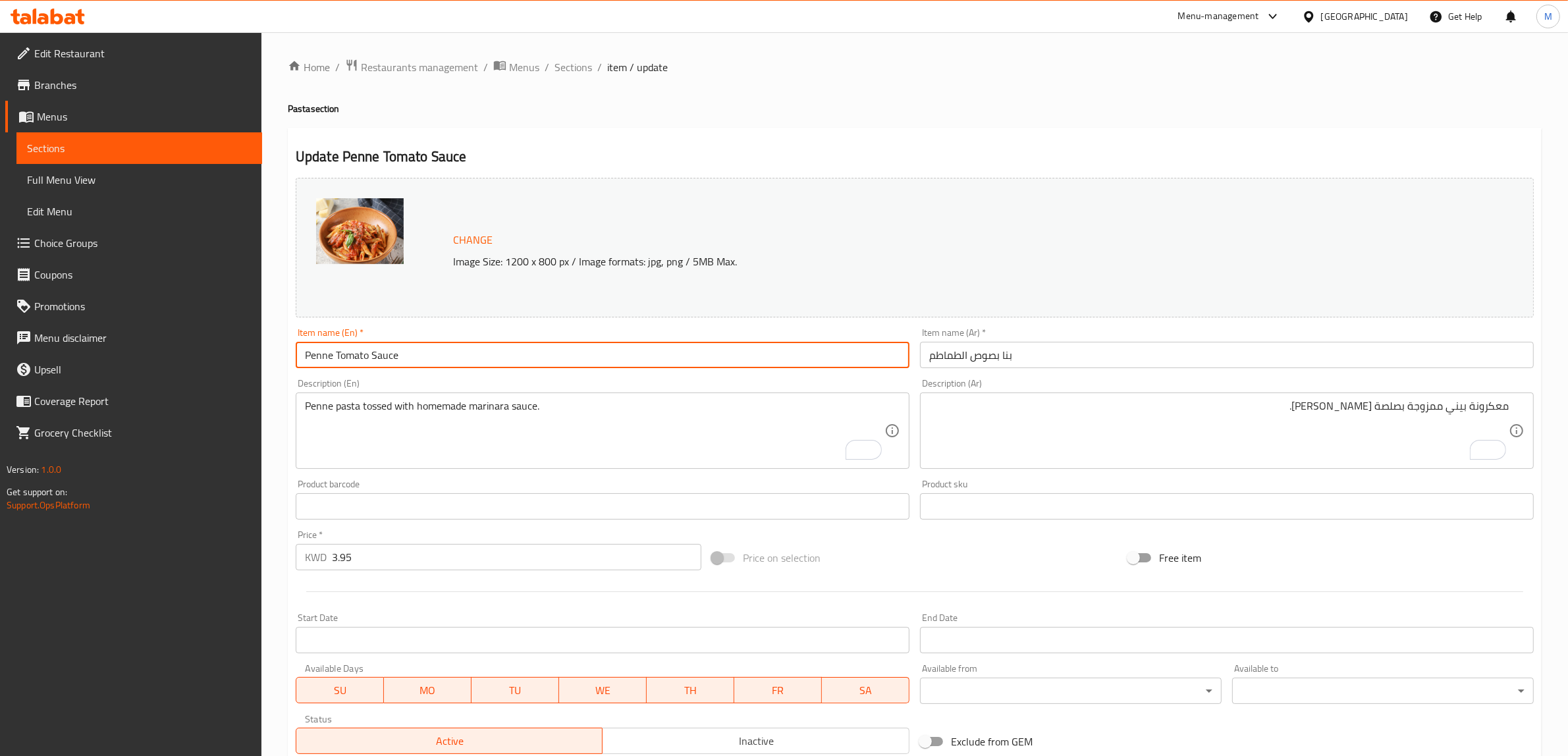
click at [311, 363] on input "Penne Tomato Sauce" at bounding box center [603, 355] width 614 height 26
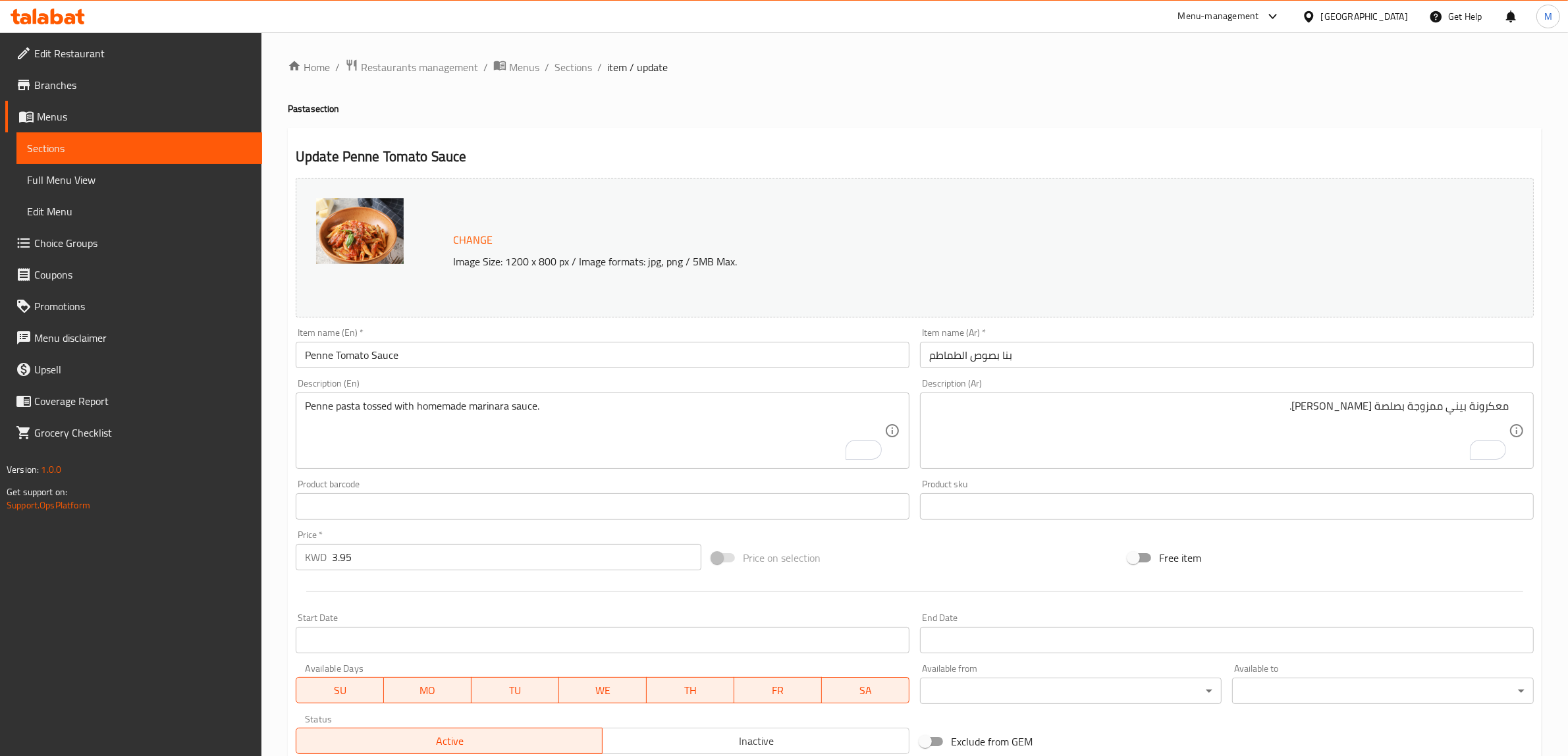
click at [871, 557] on div "Price on selection" at bounding box center [915, 558] width 416 height 35
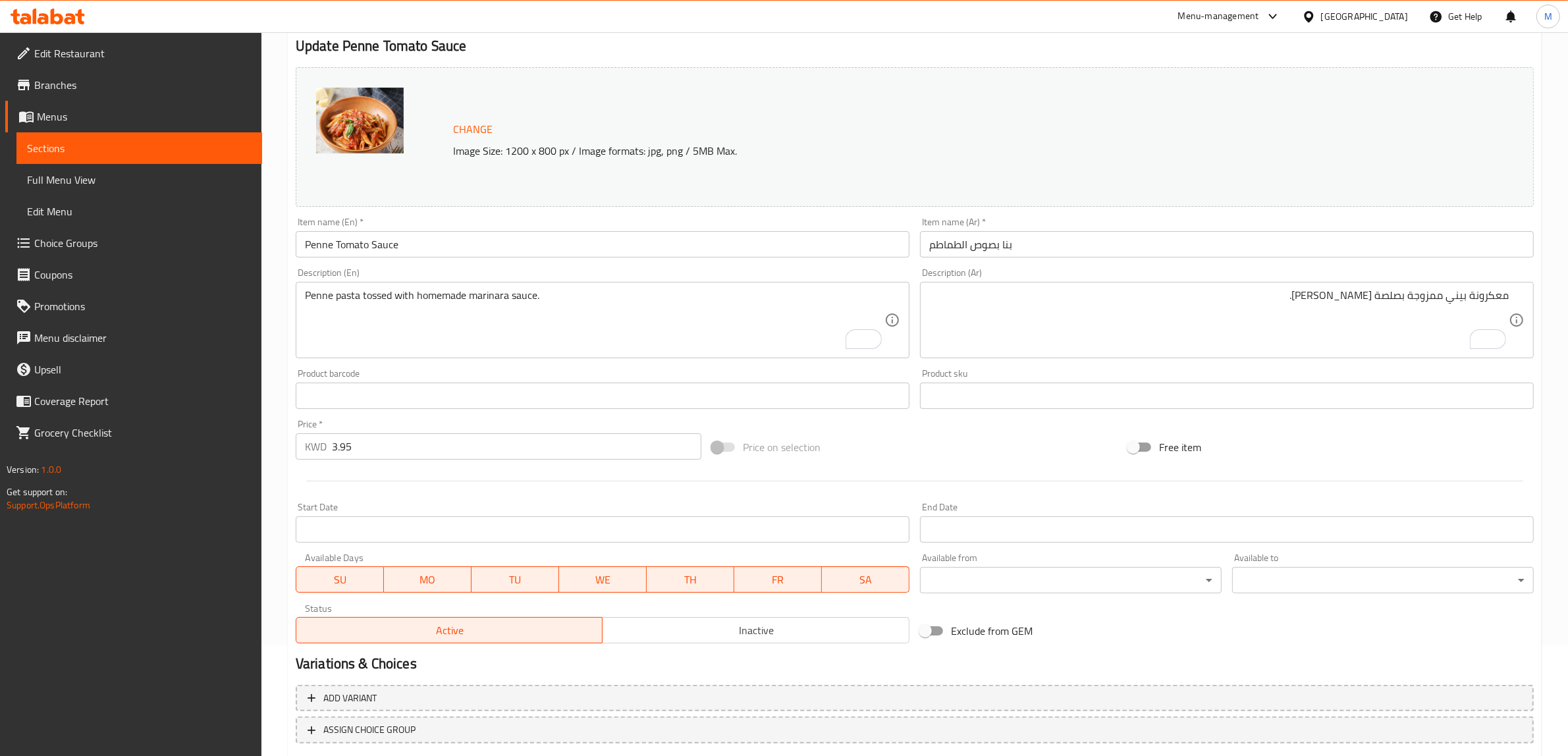
scroll to position [192, 0]
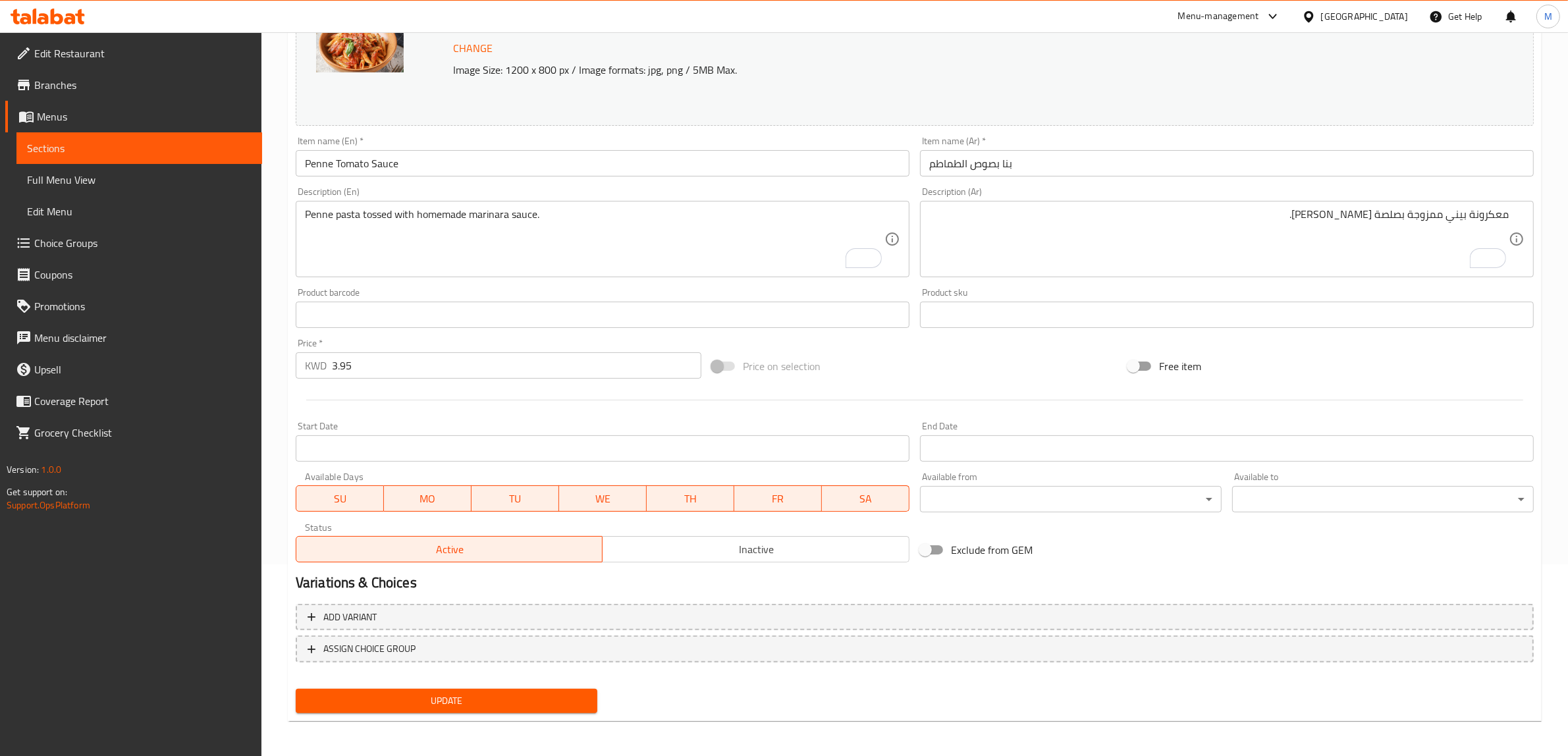
drag, startPoint x: 499, startPoint y: 722, endPoint x: 506, endPoint y: 711, distance: 13.0
click at [500, 719] on div "Home / Restaurants management / Menus / Sections / item / update Pasta section …" at bounding box center [915, 299] width 1254 height 865
click at [509, 707] on span "Update" at bounding box center [446, 701] width 280 height 17
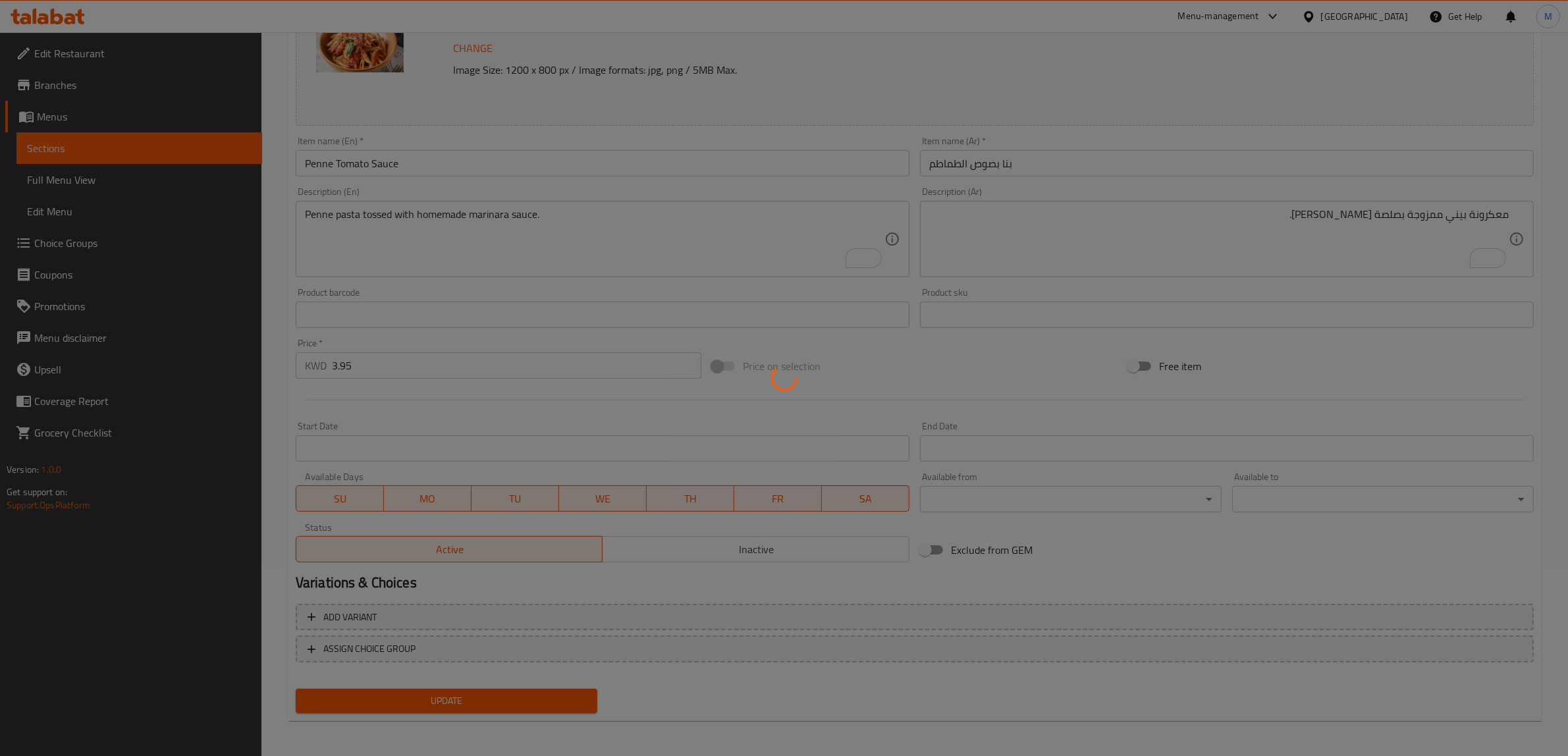
scroll to position [0, 0]
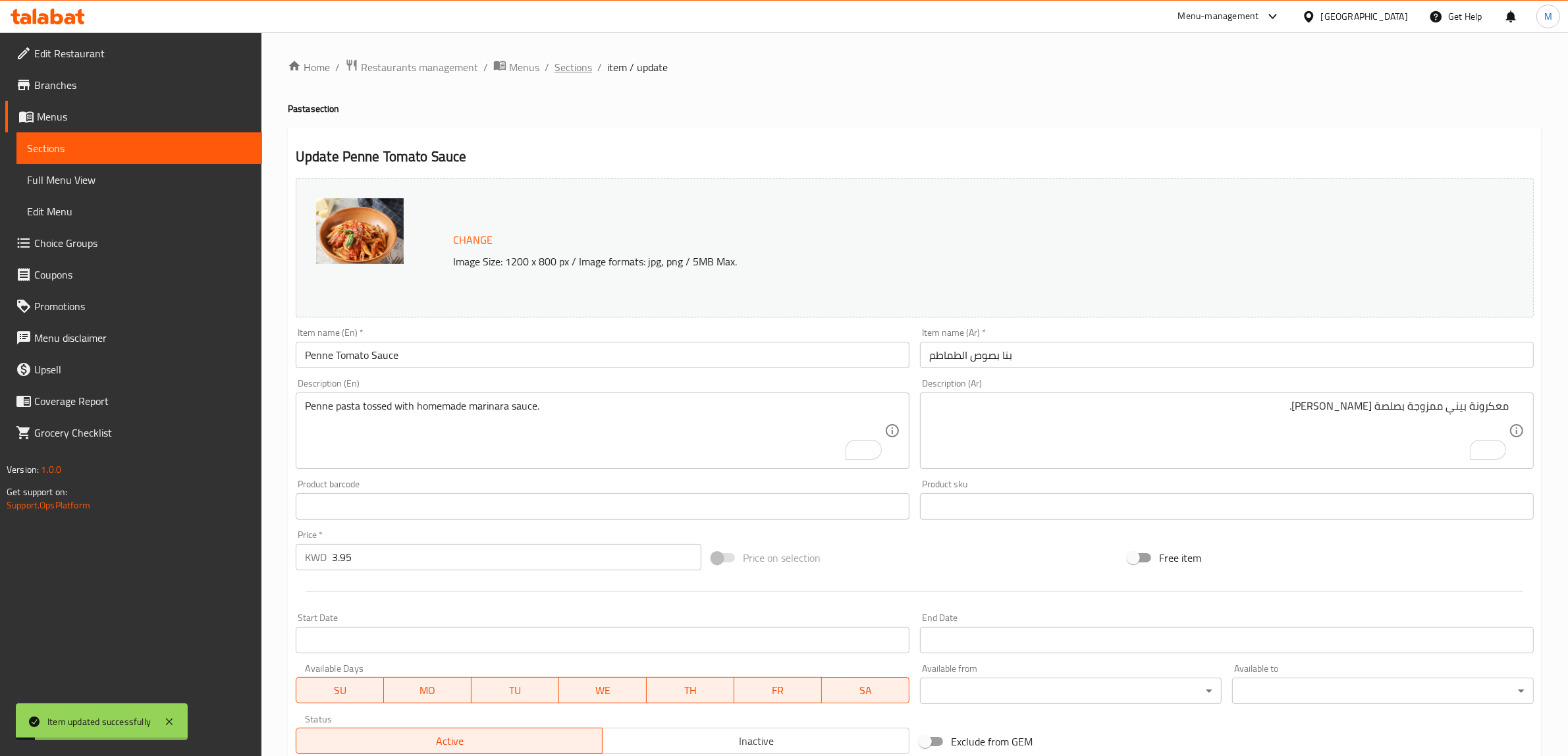
click at [568, 74] on span "Sections" at bounding box center [573, 67] width 38 height 16
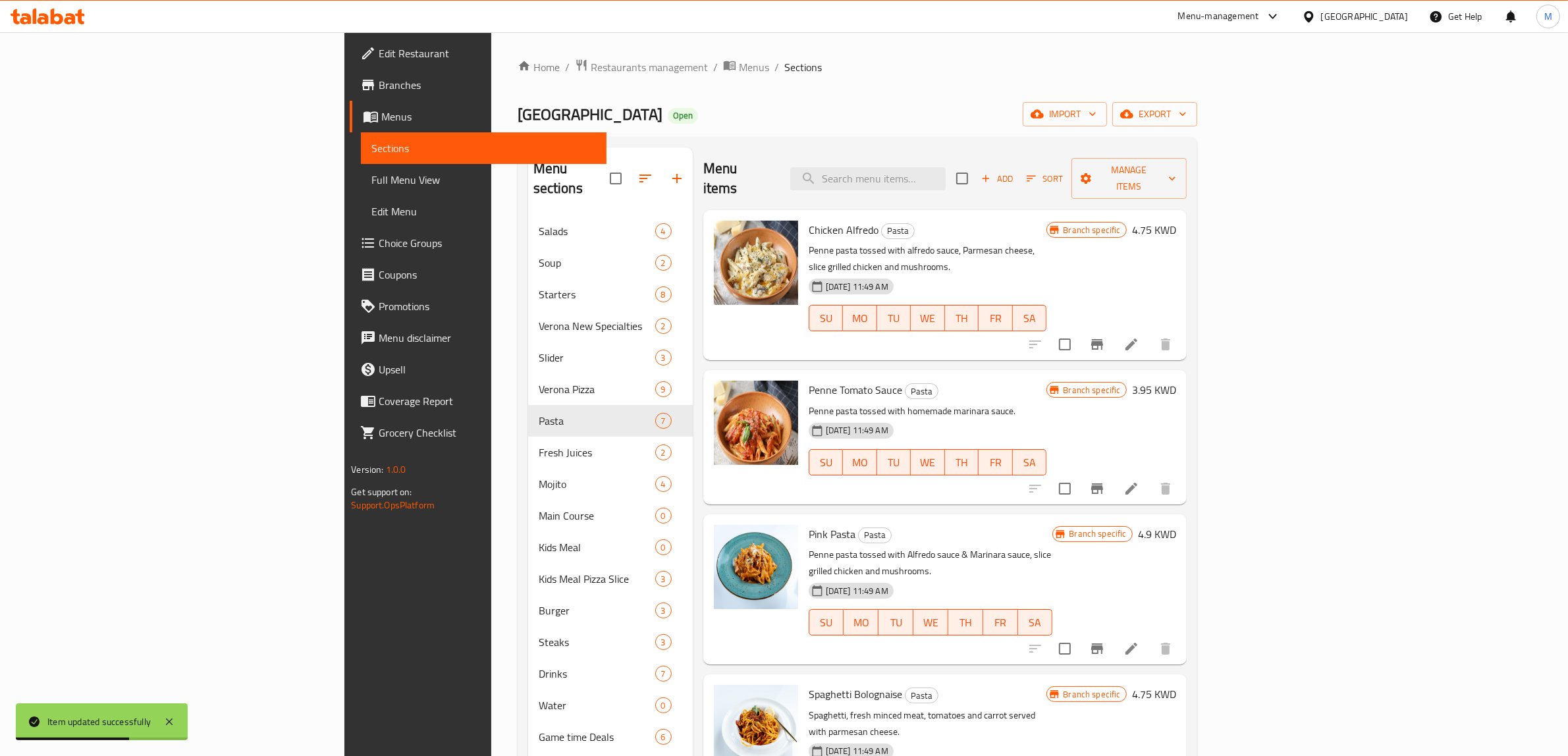
click at [1036, 547] on p "Penne pasta tossed with Alfredo sauce & Marinara sauce, slice grilled chicken a…" at bounding box center [931, 564] width 244 height 33
click at [1177, 525] on h6 "4.9 KWD" at bounding box center [1156, 534] width 38 height 19
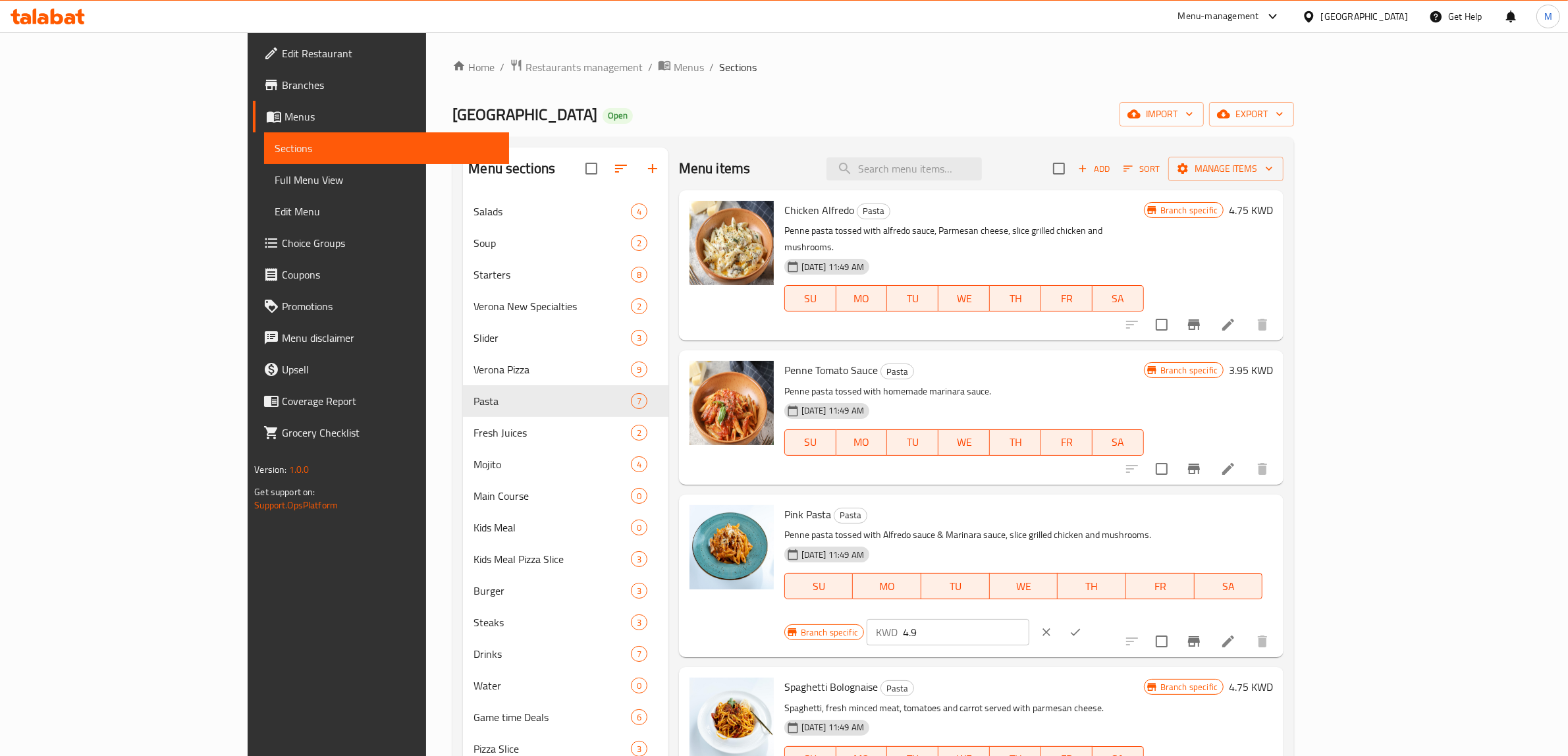
click at [1030, 619] on input "4.9" at bounding box center [966, 632] width 127 height 26
paste input "75"
type input "4.75"
click at [1082, 626] on icon "ok" at bounding box center [1076, 632] width 13 height 13
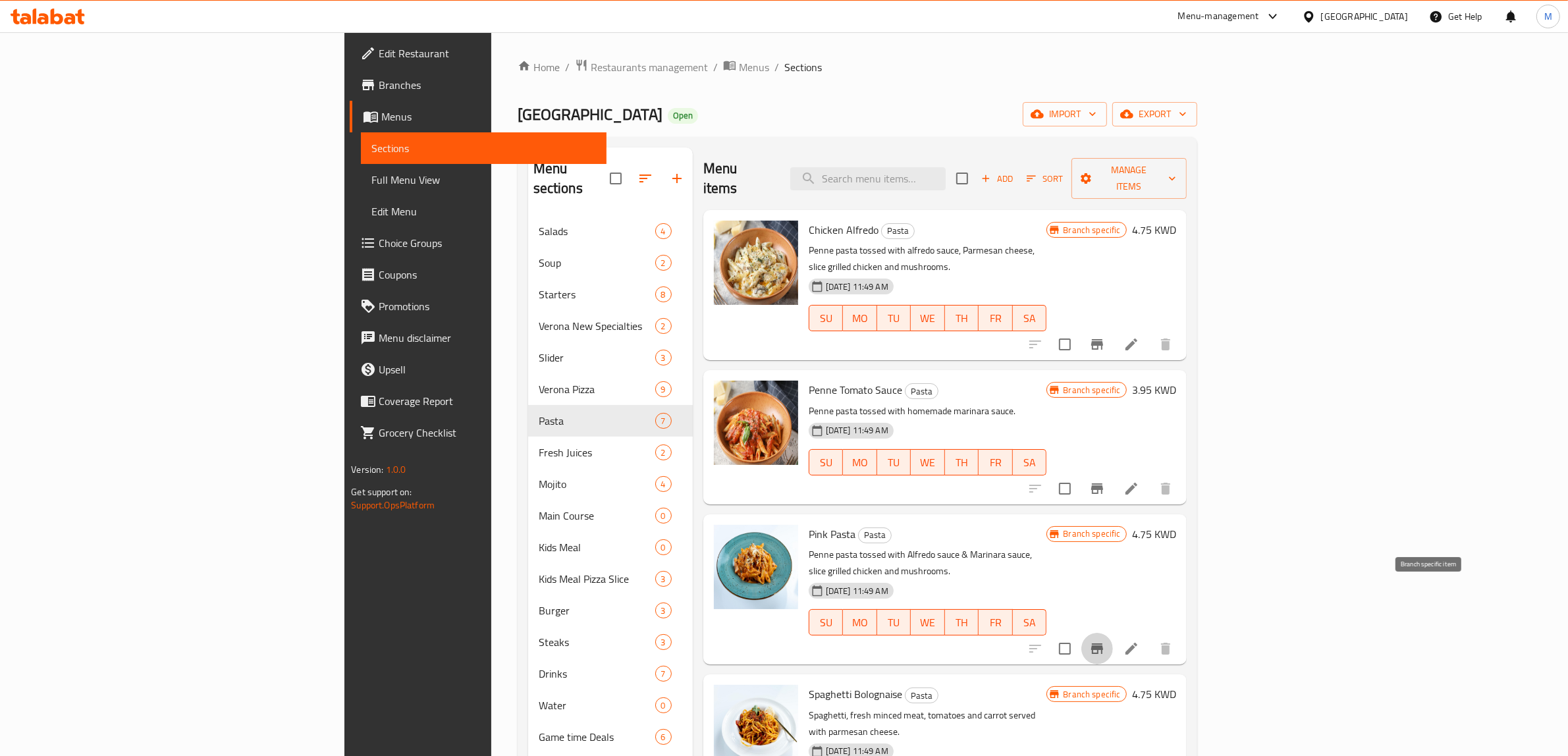
click at [1104, 644] on icon "Branch-specific-item" at bounding box center [1097, 649] width 12 height 10
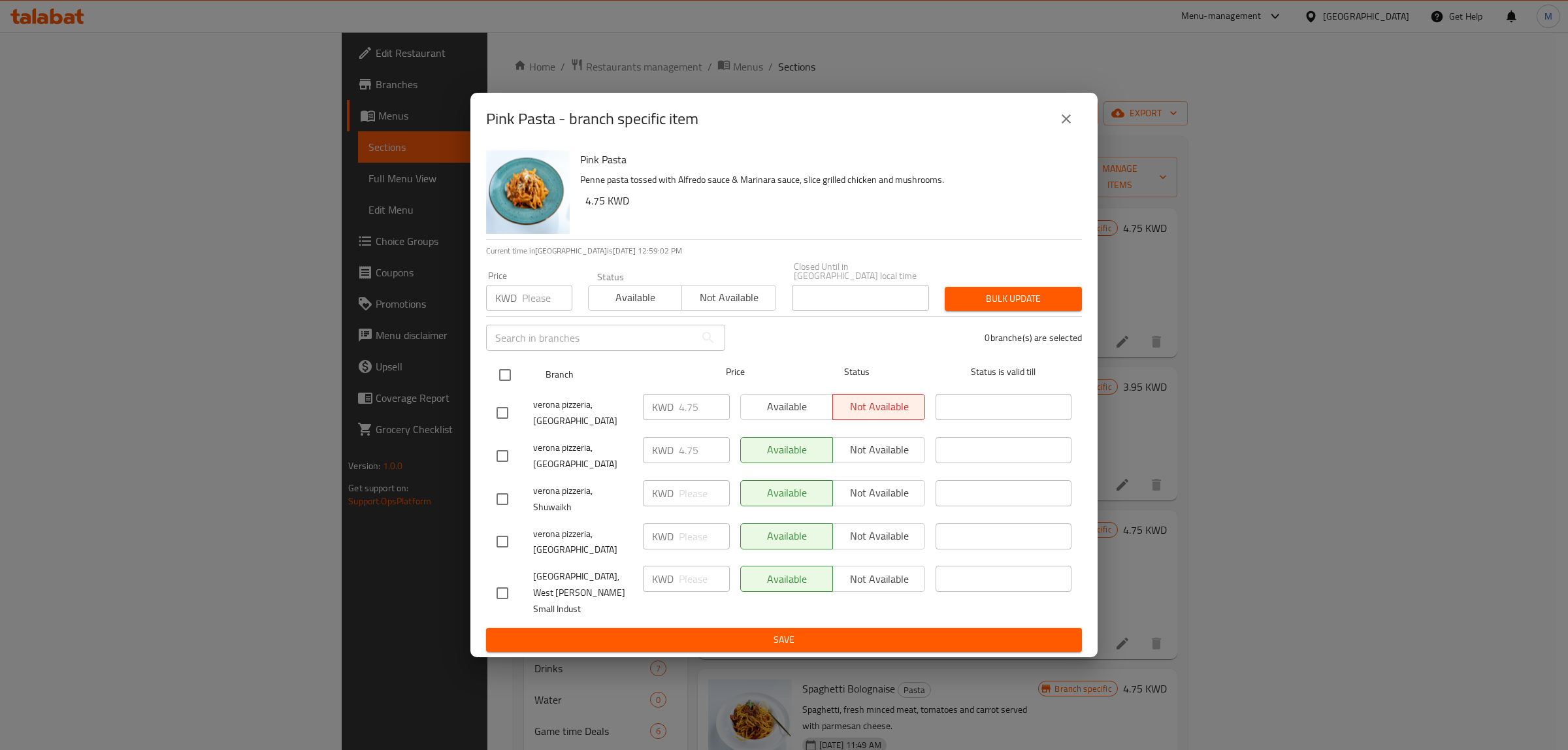
click at [498, 389] on input "checkbox" at bounding box center [505, 375] width 28 height 28
checkbox input "true"
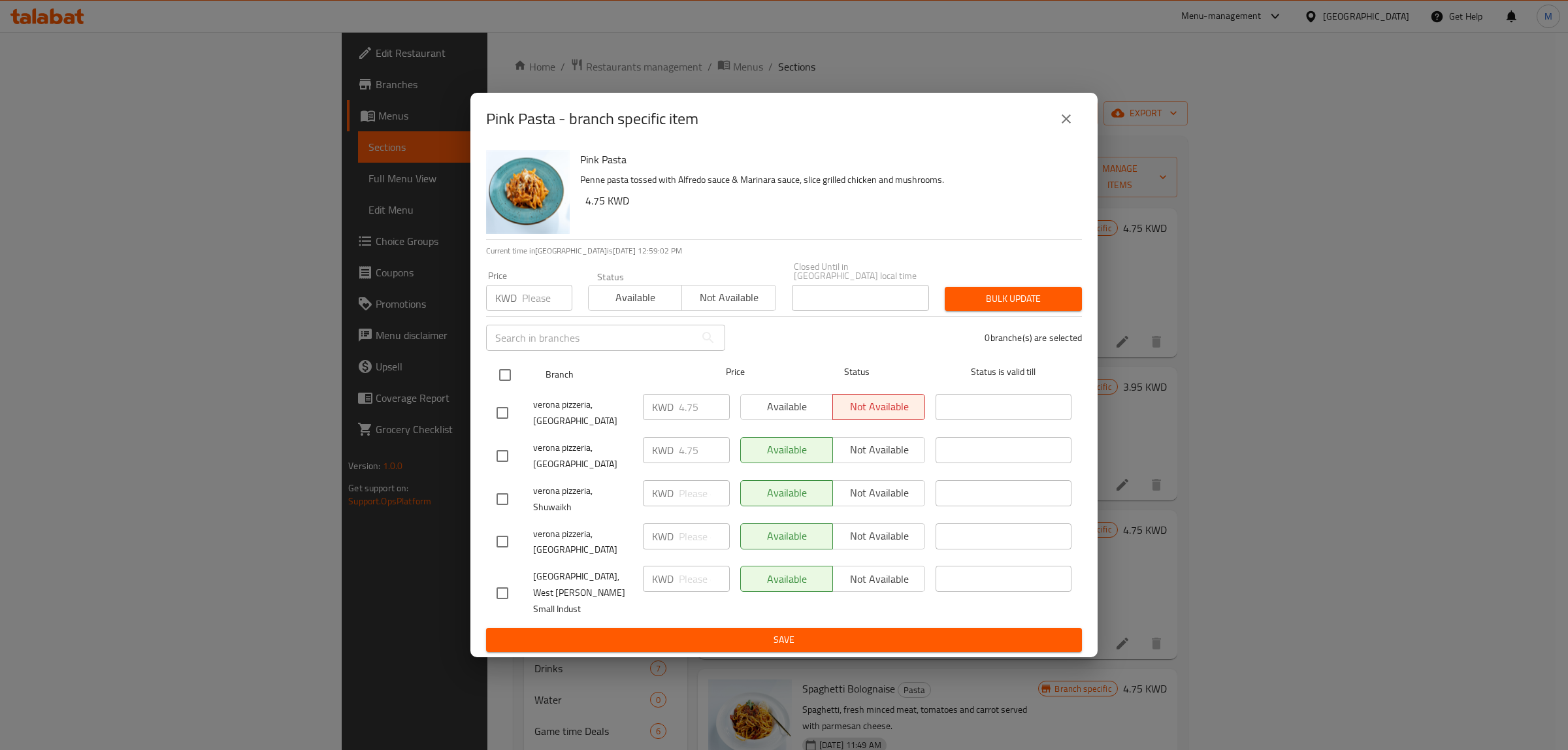
checkbox input "true"
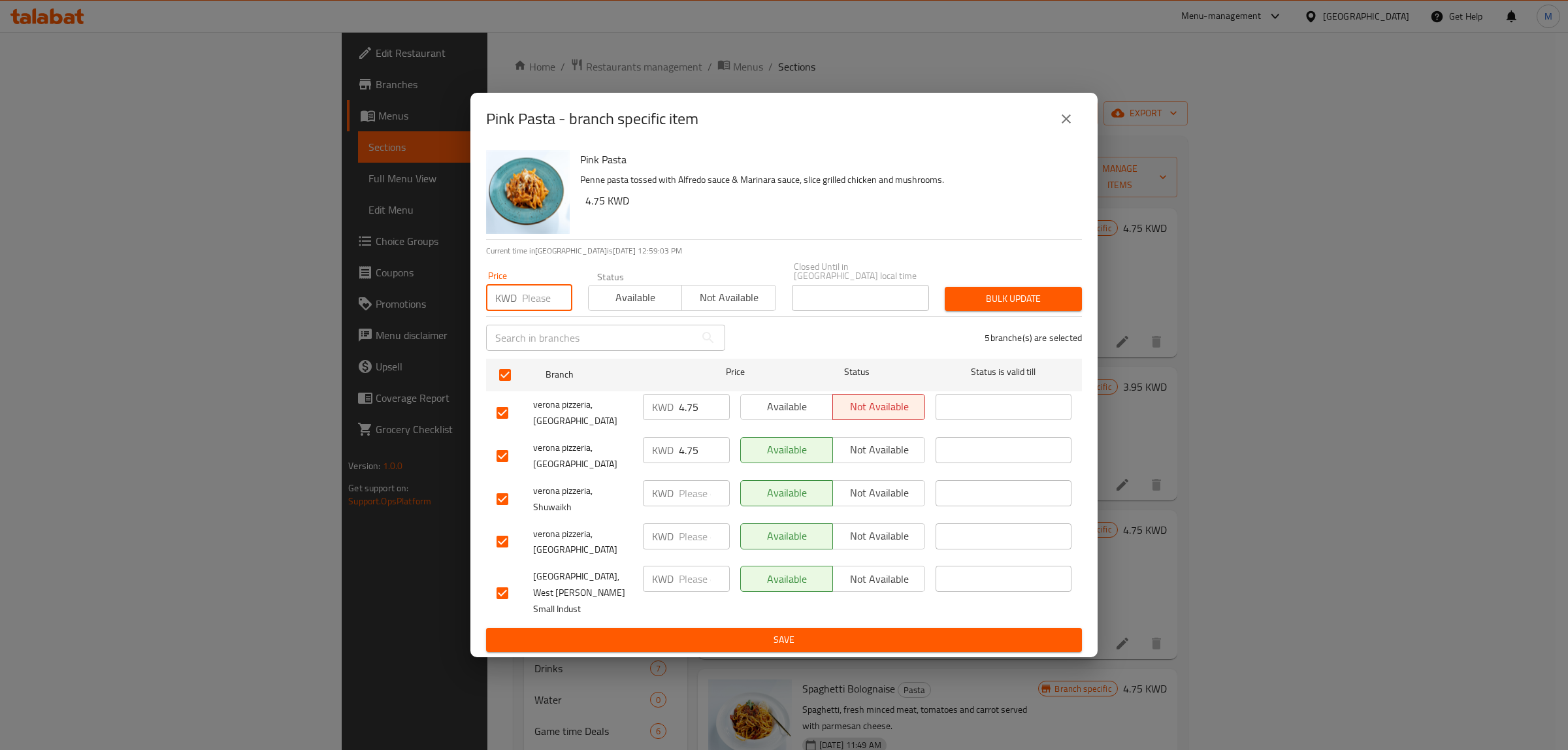
click at [531, 308] on input "number" at bounding box center [547, 297] width 50 height 26
paste input "4.75"
type input "4.75"
click at [962, 308] on span "Bulk update" at bounding box center [1013, 299] width 117 height 17
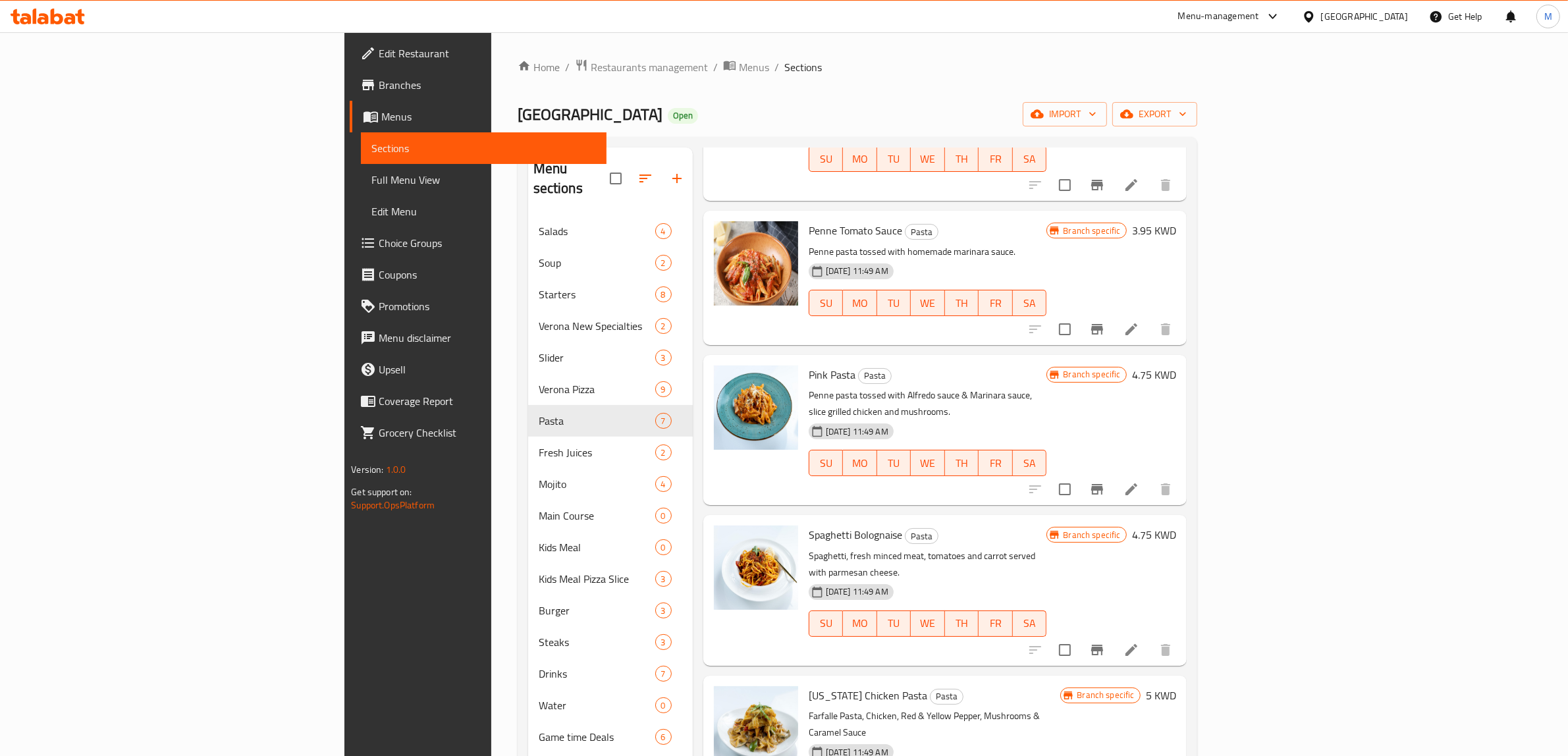
scroll to position [165, 0]
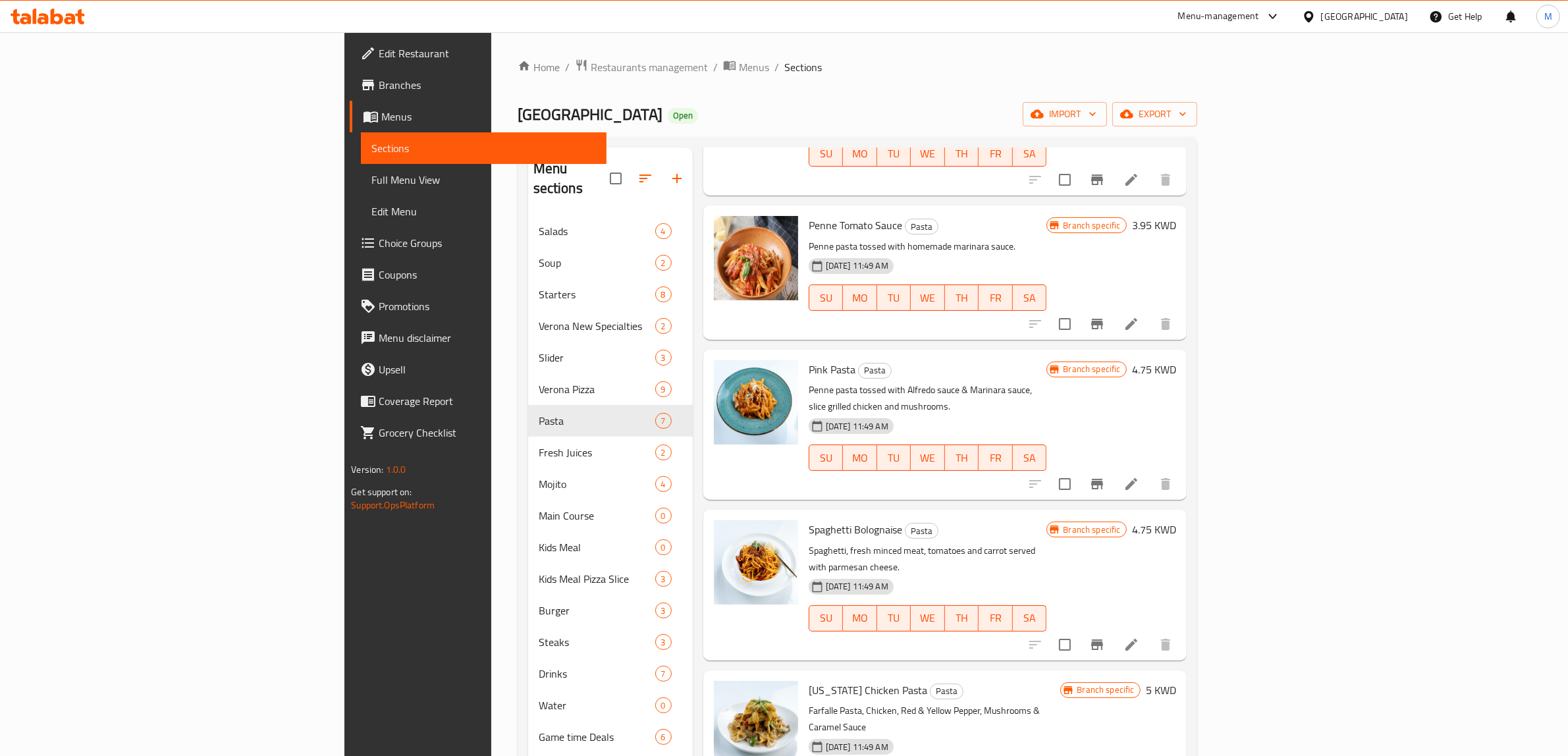
click at [1104, 479] on icon "Branch-specific-item" at bounding box center [1097, 484] width 12 height 10
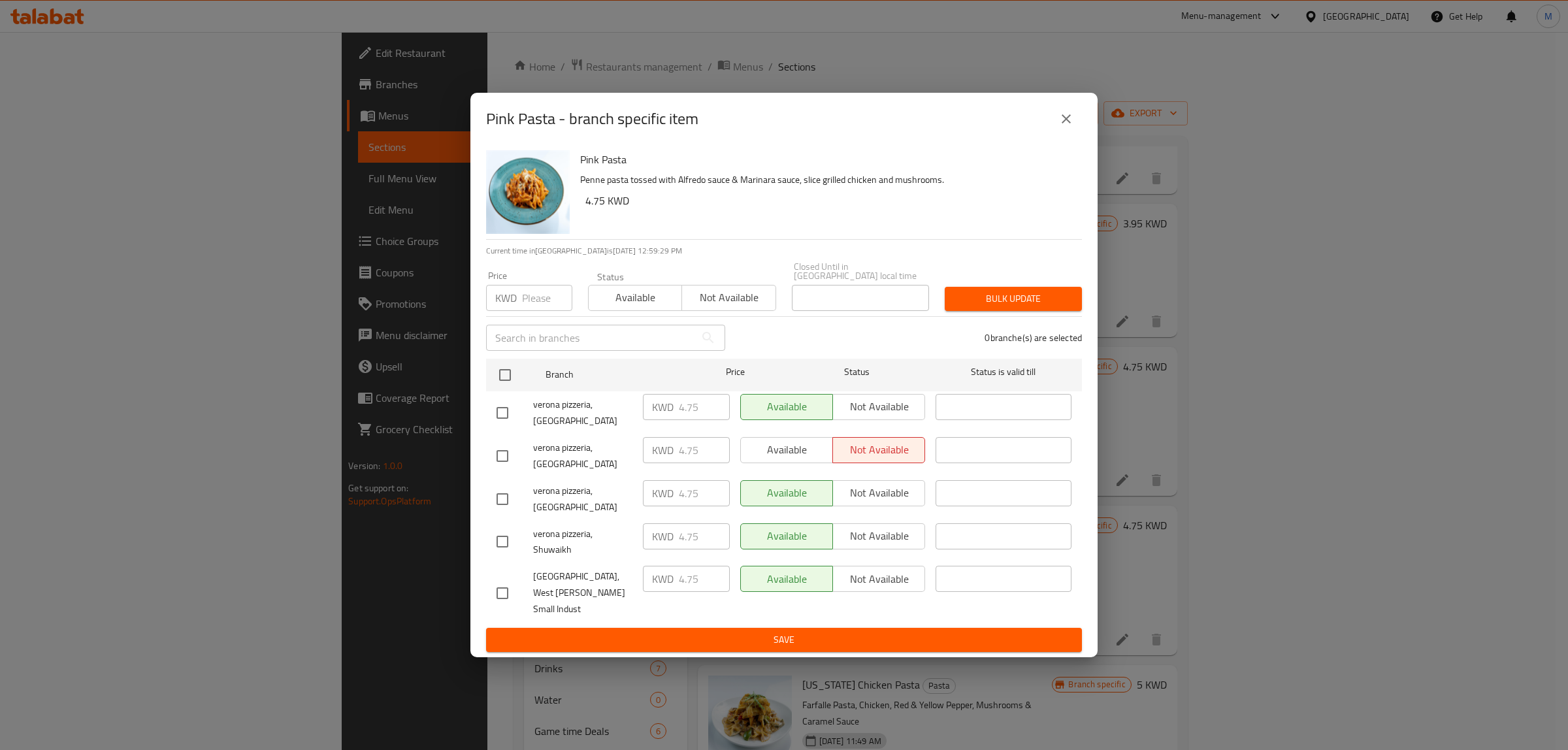
click at [1069, 127] on icon "close" at bounding box center [1065, 118] width 16 height 16
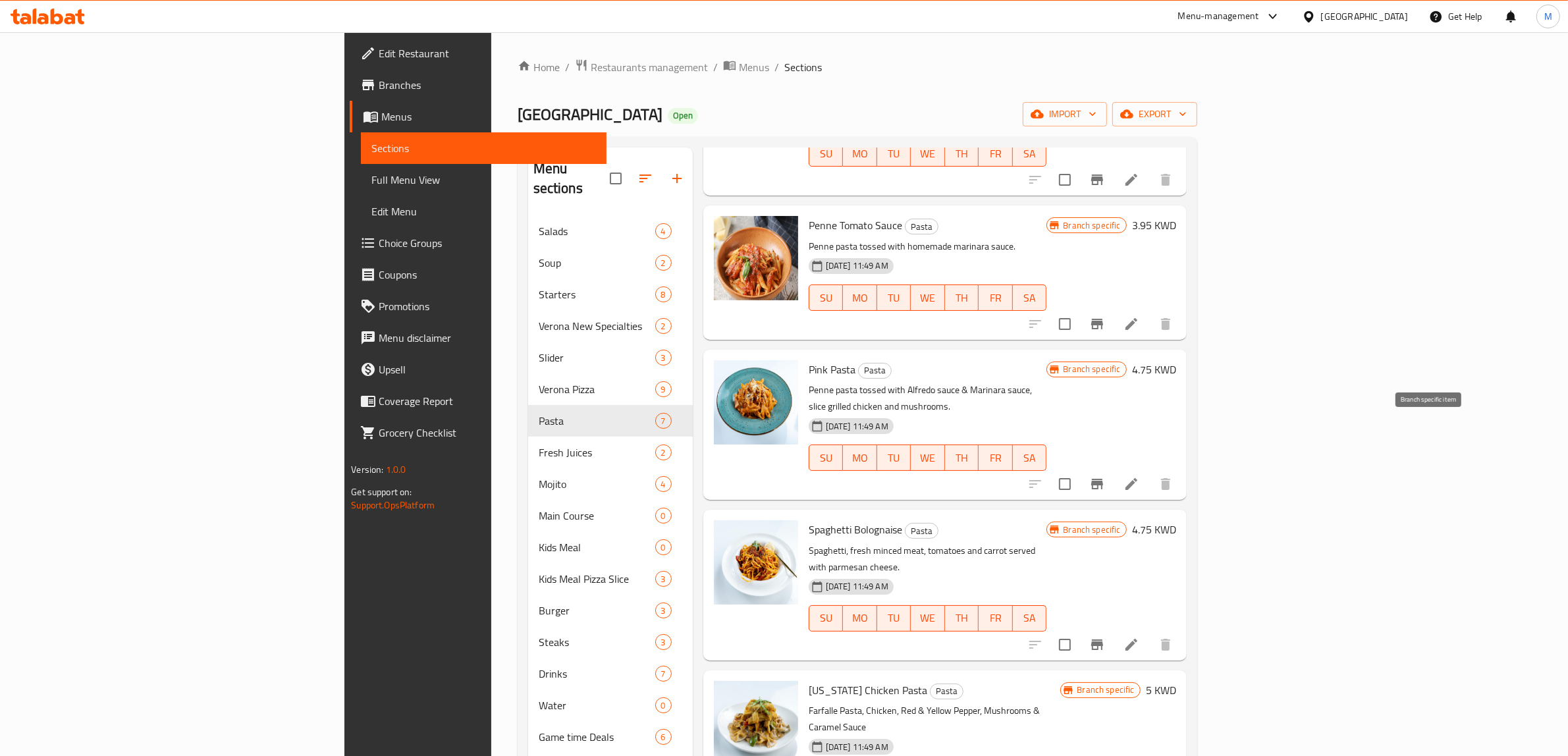
click at [1105, 477] on icon "Branch-specific-item" at bounding box center [1097, 484] width 16 height 16
click at [1140, 477] on icon at bounding box center [1131, 484] width 16 height 16
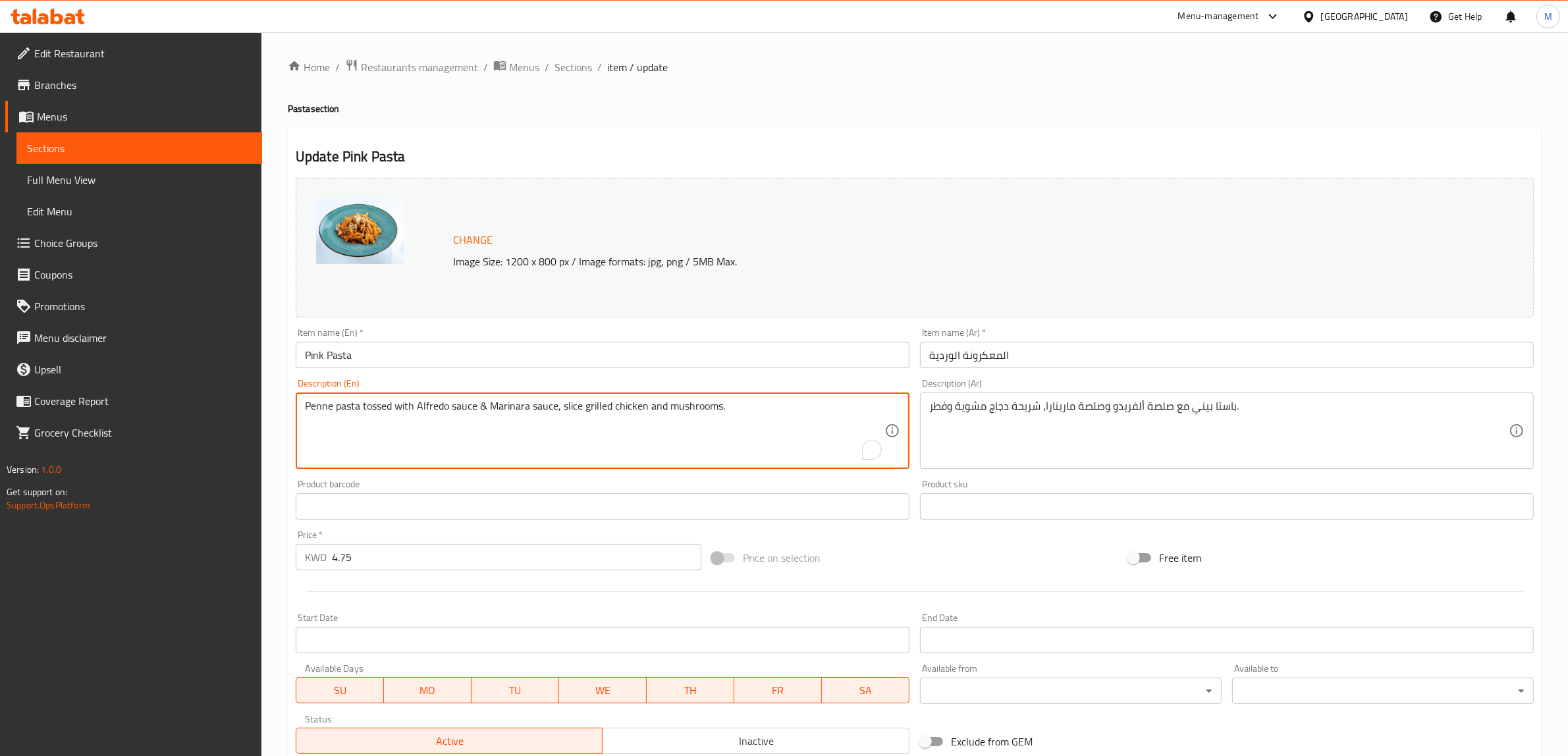
paste textarea "Penne pasta tossed with Alfredo sauce & Marinara sauce, slice grilled chicken a…"
paste textarea "To enrich screen reader interactions, please activate Accessibility in Grammarl…"
type textarea "Penne pasta tossed with Alfredo sauce & Marinara sauce, slice grilled chicken a…"
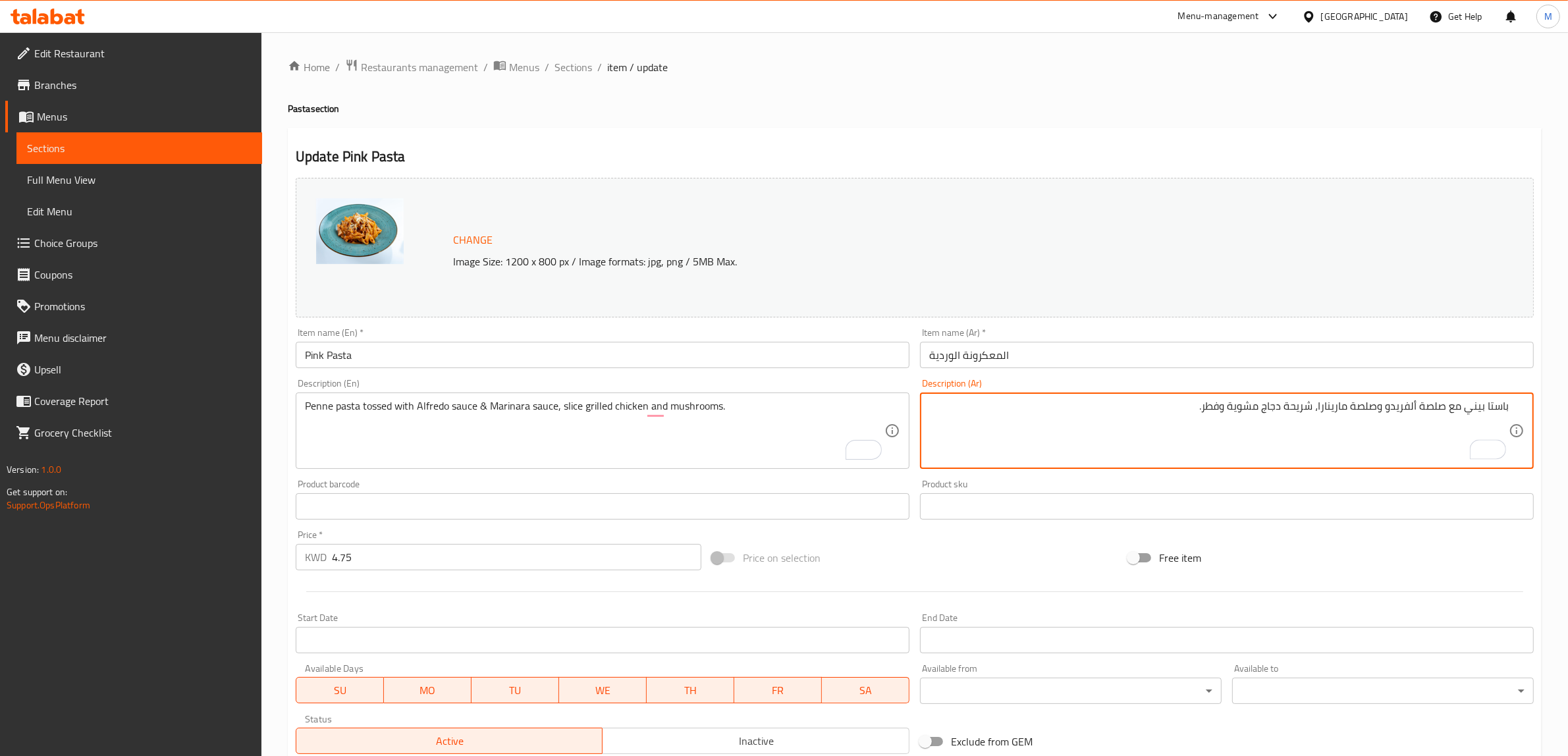
paste textarea "معكرونة بيني ممزوجة بصلصة ألفريدو وصلصة مارينارا، وشرائح دجاج مشوية وفطر."
click at [1403, 417] on textarea "باستا بيني مع صلصة ألفريدو وصلصة مارينارا، شريحة دجاج مشوية وفطر. معكرونة بيني …" at bounding box center [1219, 431] width 580 height 63
type textarea "باستا بيني مع صلصة ألفريدو وصلصة مارينارا، شريحة دجاج مشوية وفطر."
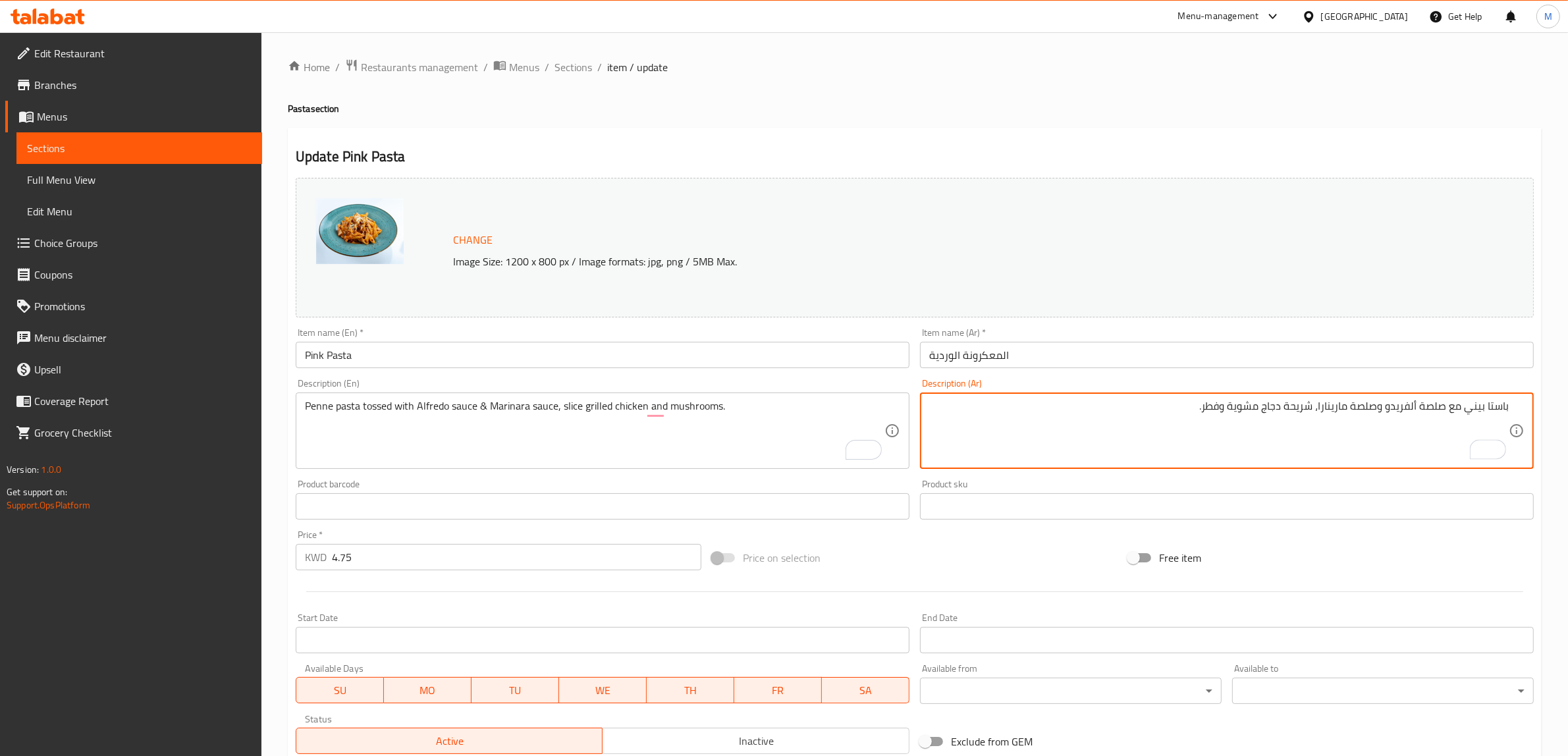
click at [930, 575] on div "Price on selection" at bounding box center [915, 558] width 416 height 35
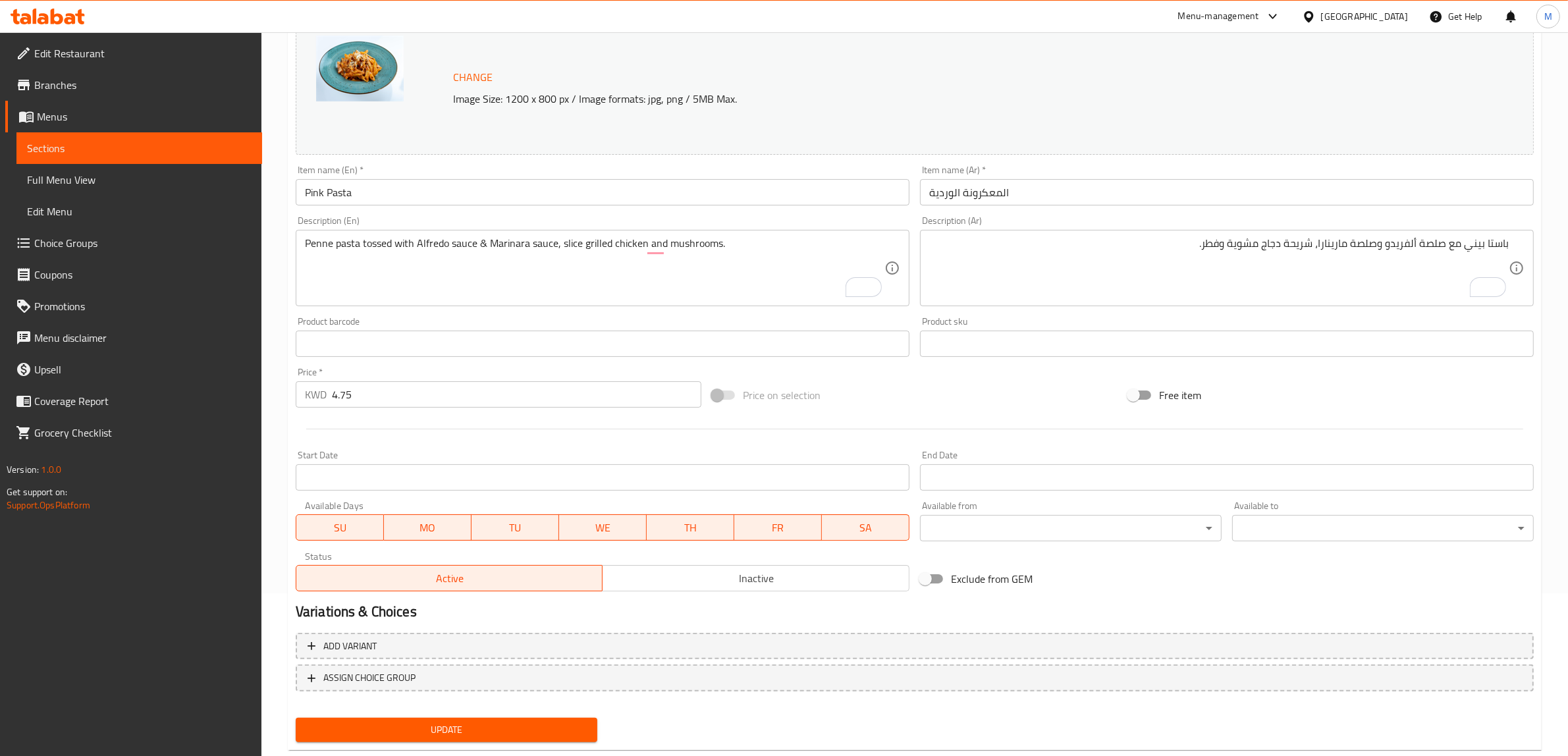
scroll to position [192, 0]
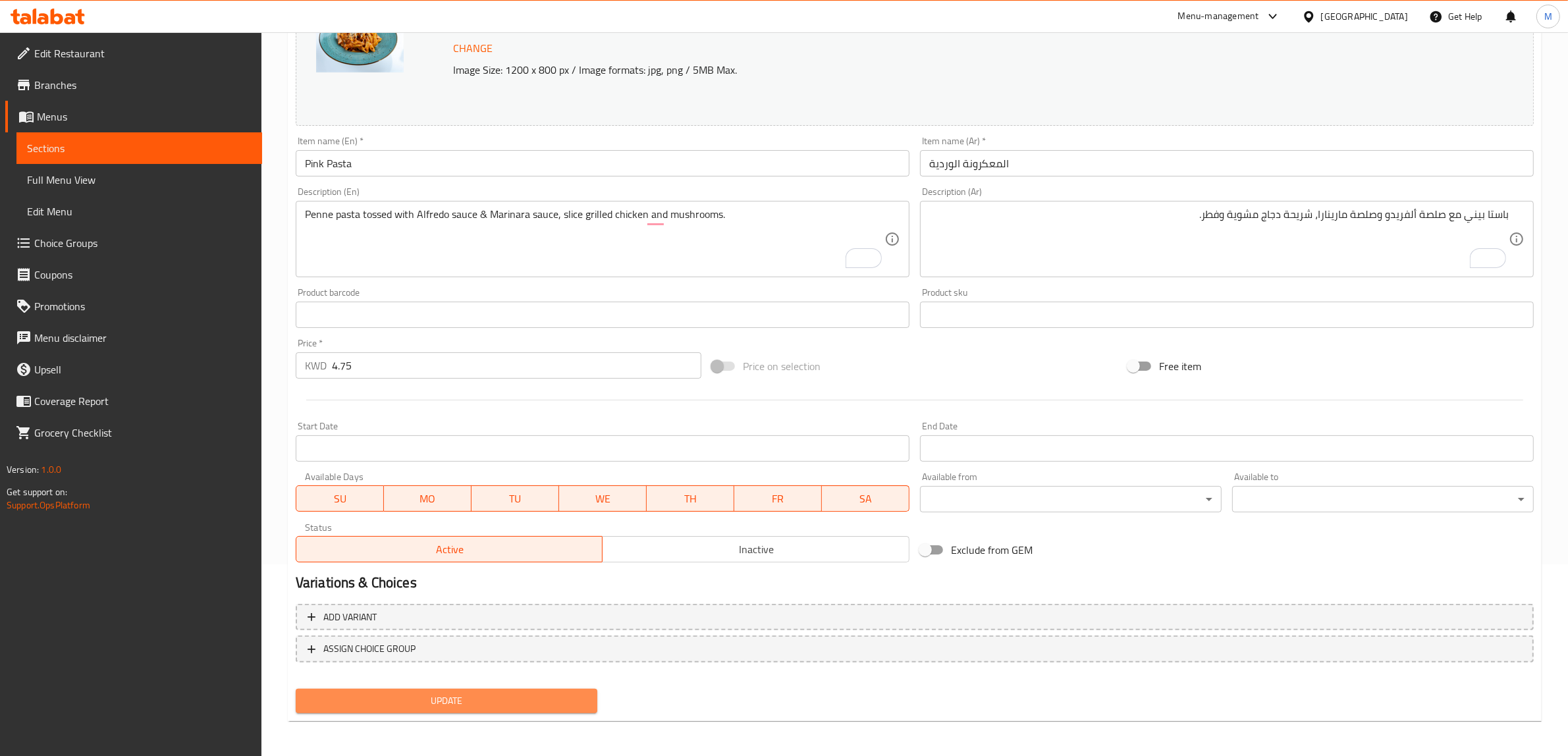
click at [465, 706] on span "Update" at bounding box center [446, 701] width 280 height 17
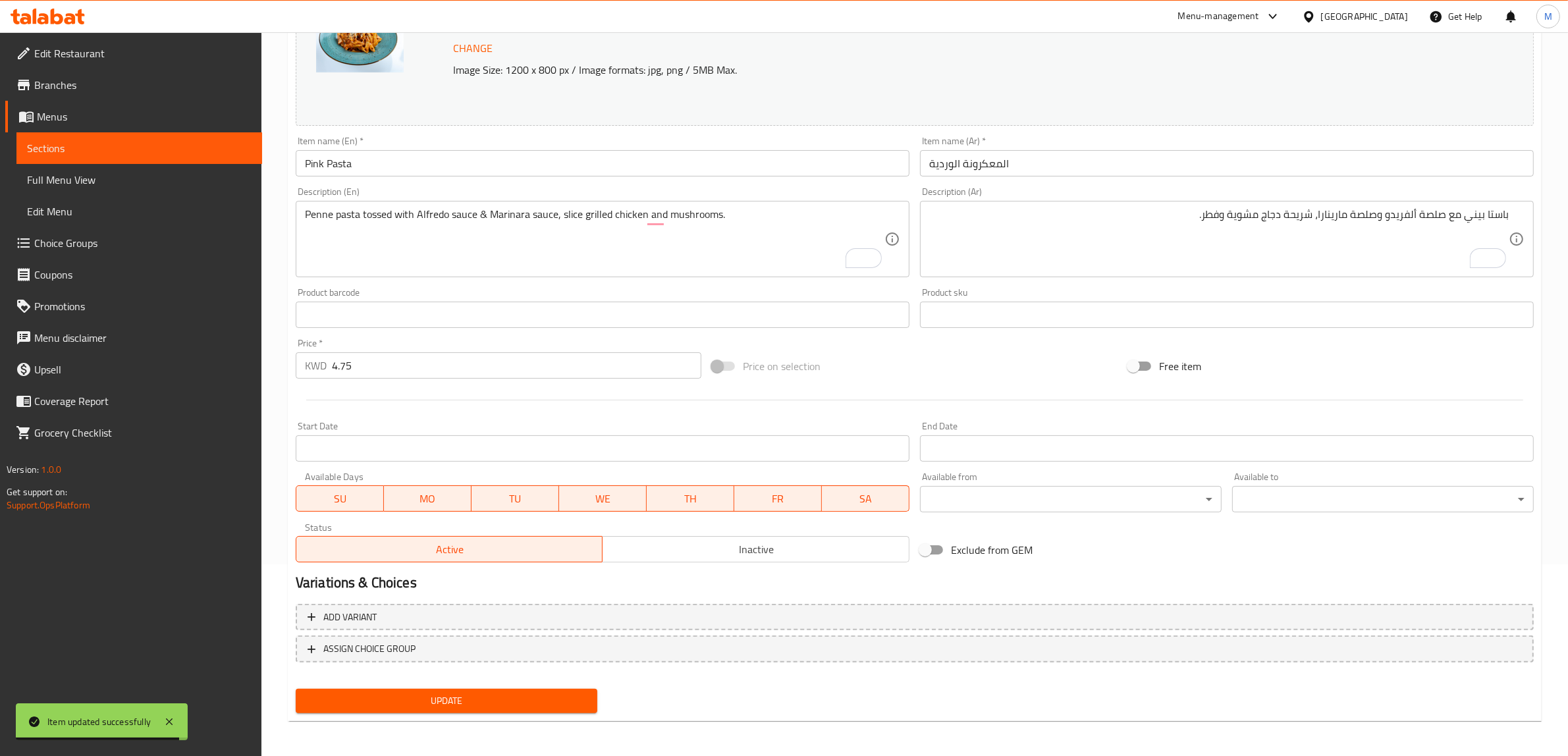
scroll to position [0, 0]
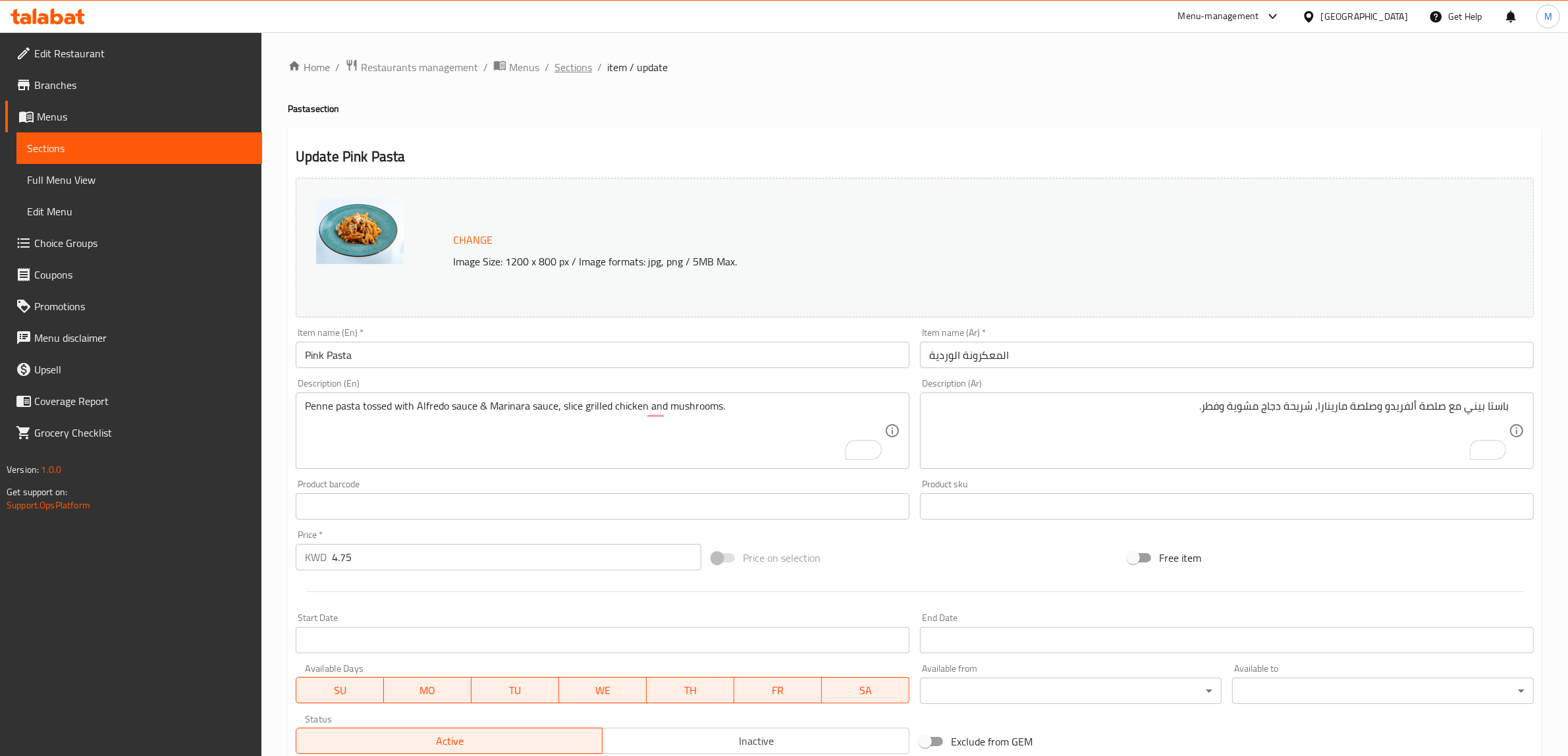
click at [574, 68] on span "Sections" at bounding box center [573, 67] width 38 height 16
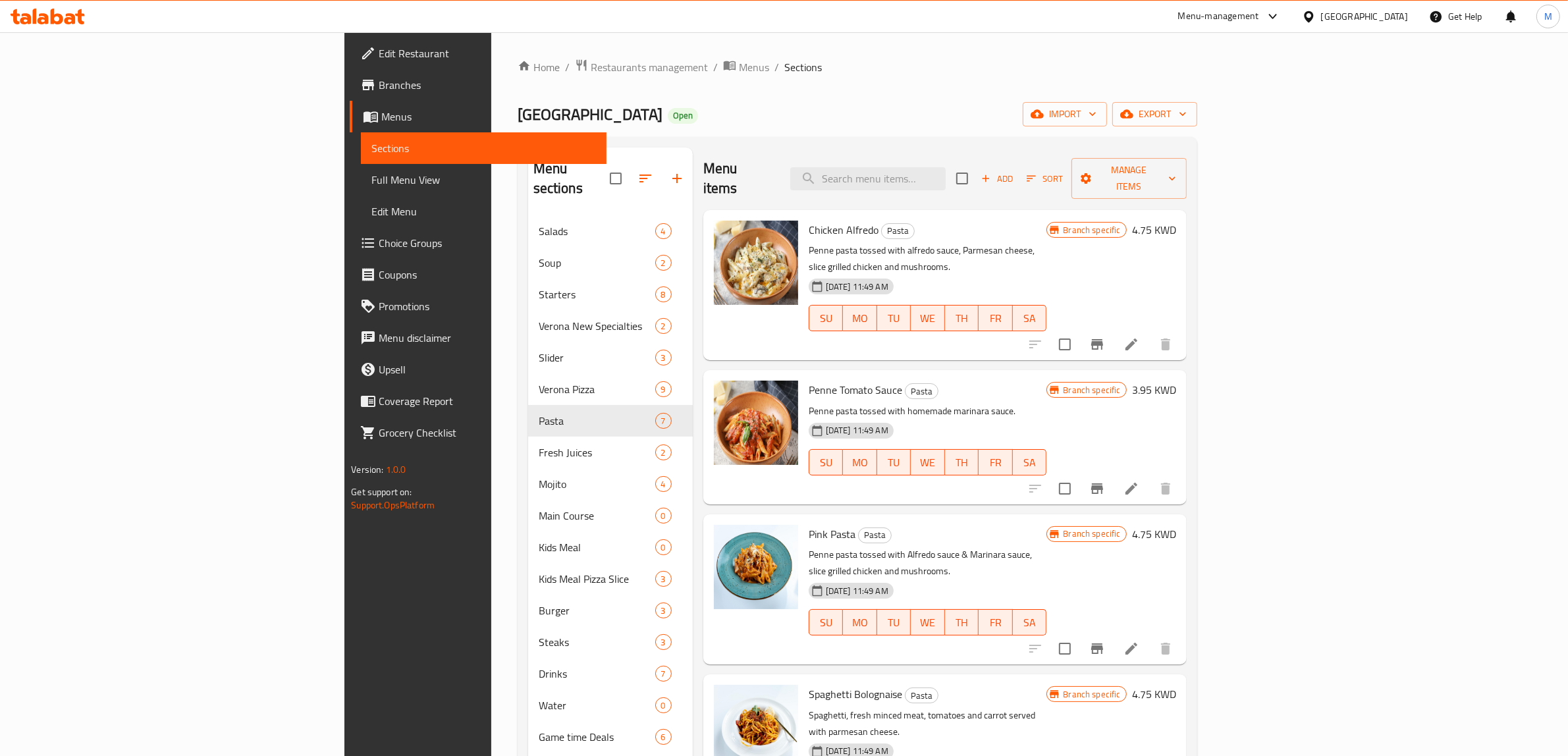
click at [1047, 525] on h6 "Pink Pasta Pasta" at bounding box center [928, 534] width 239 height 19
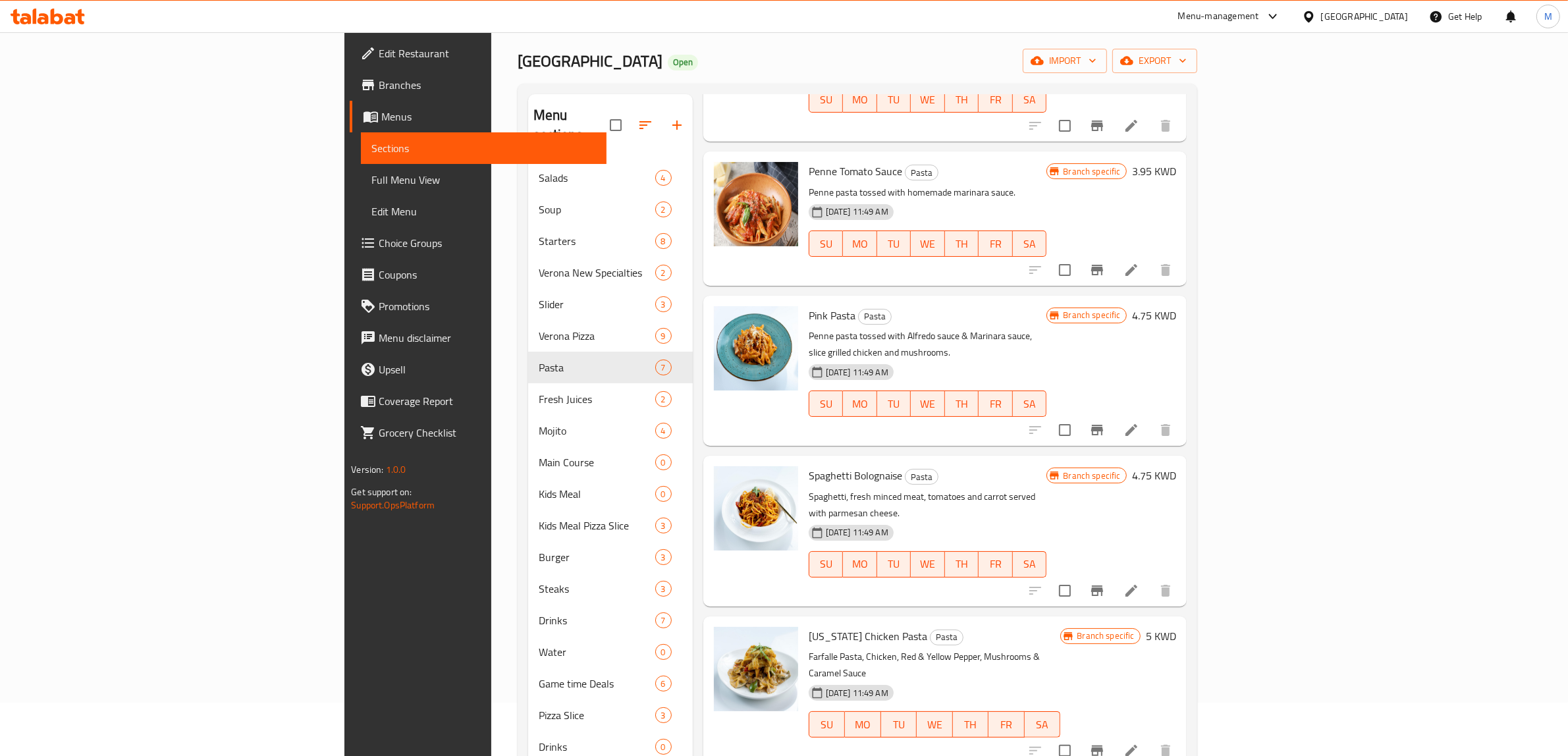
scroll to position [82, 0]
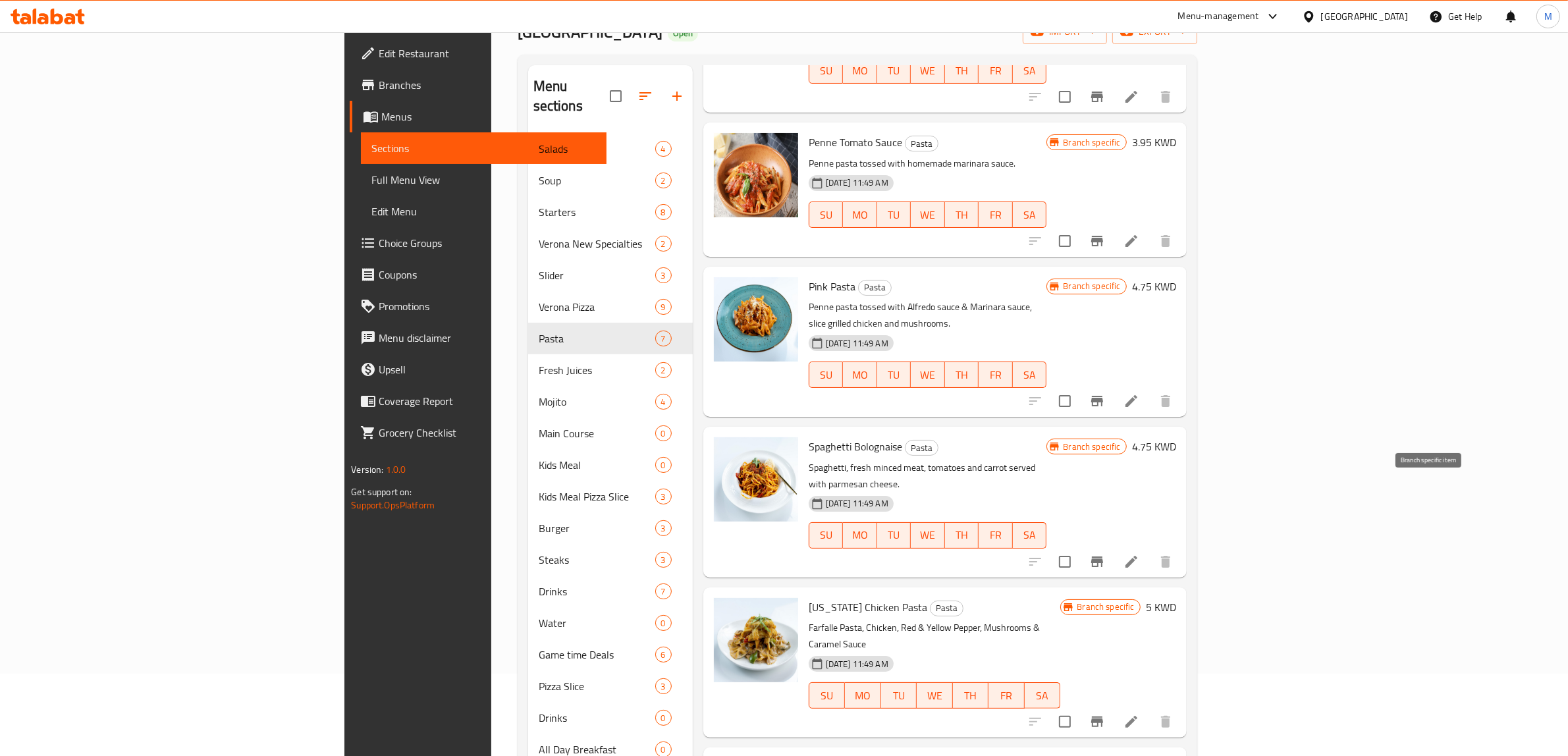
click at [1104, 557] on icon "Branch-specific-item" at bounding box center [1097, 562] width 12 height 10
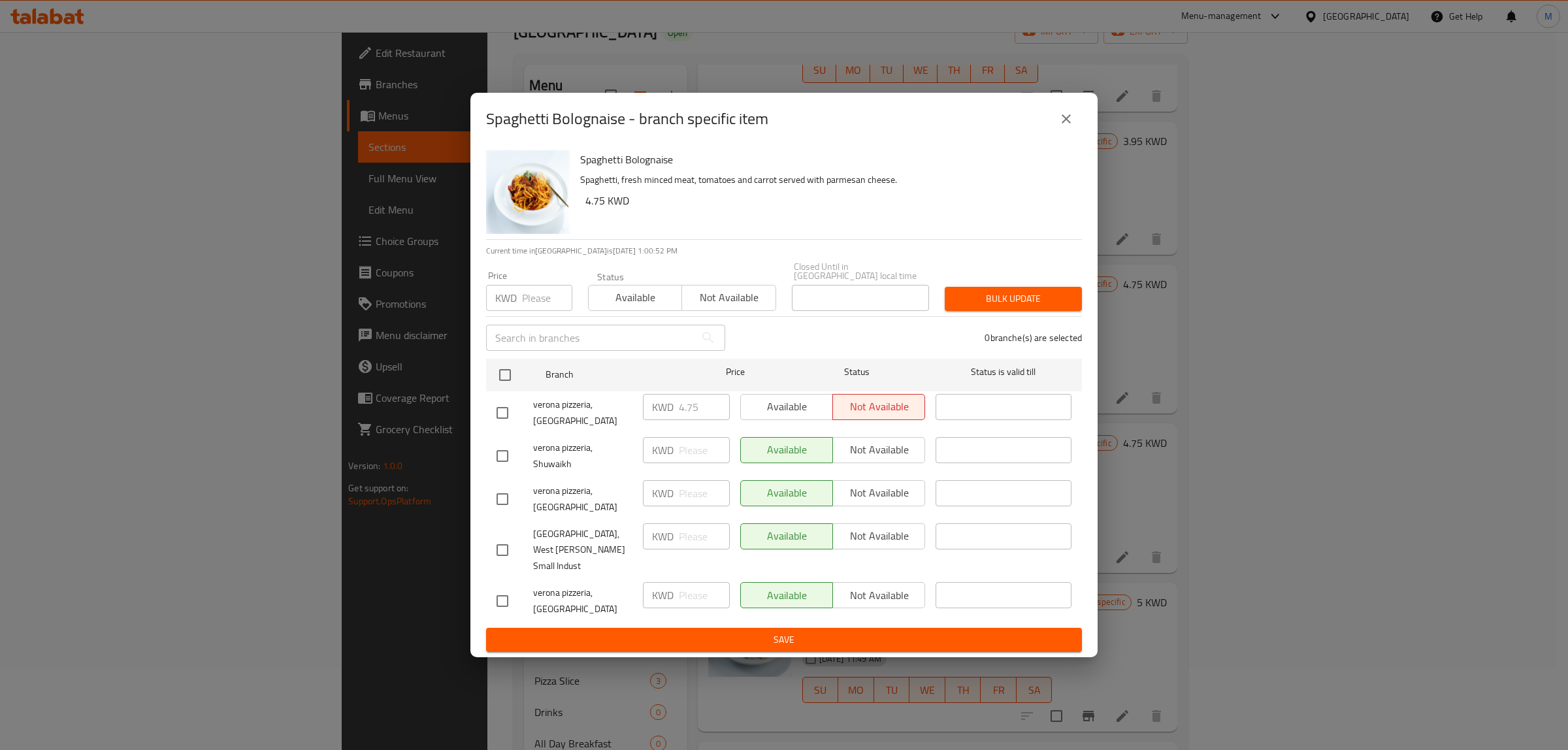
click at [528, 311] on input "number" at bounding box center [547, 297] width 50 height 26
paste input "4.75"
type input "4.75"
click at [498, 426] on input "checkbox" at bounding box center [503, 413] width 28 height 28
checkbox input "true"
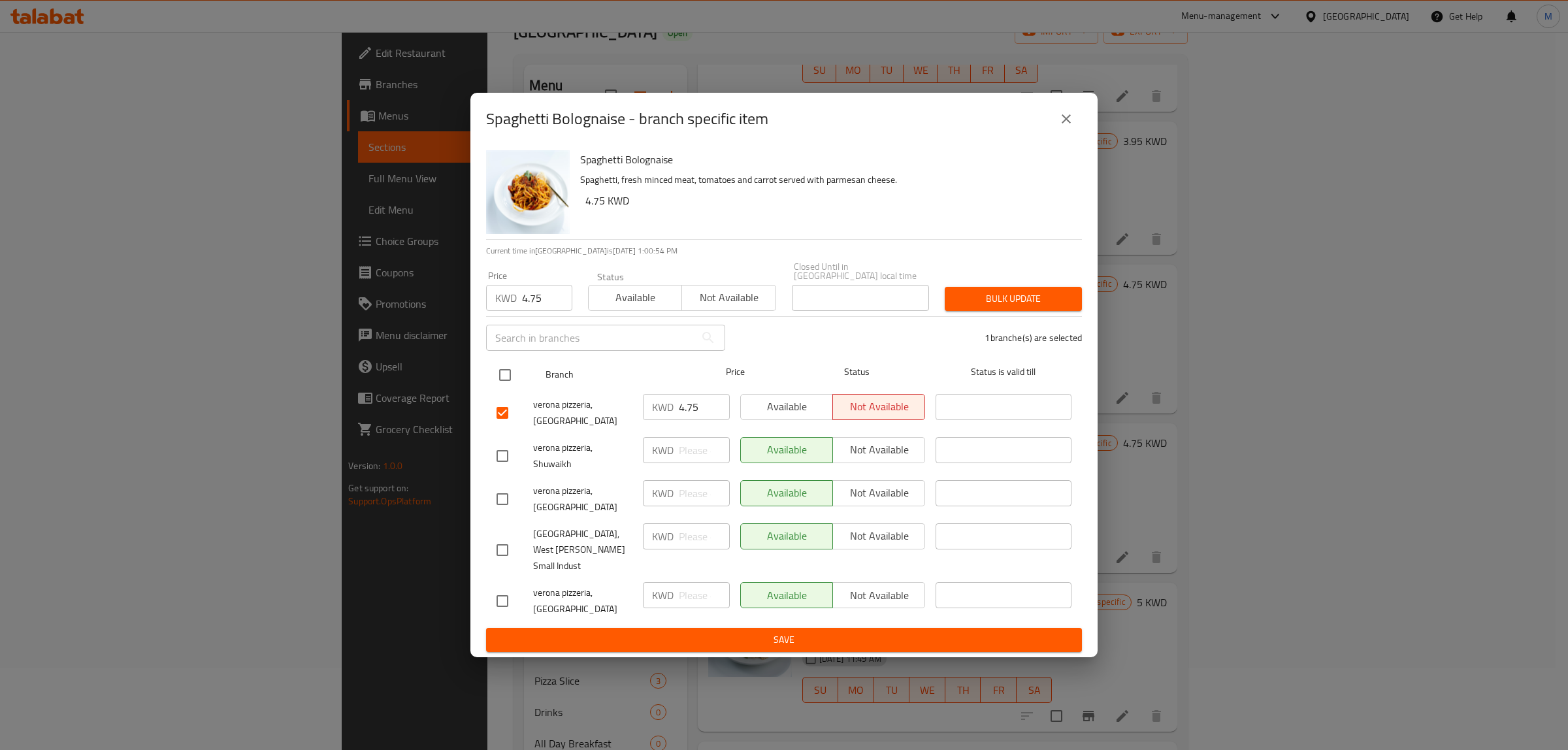
click at [498, 389] on input "checkbox" at bounding box center [505, 375] width 28 height 28
checkbox input "true"
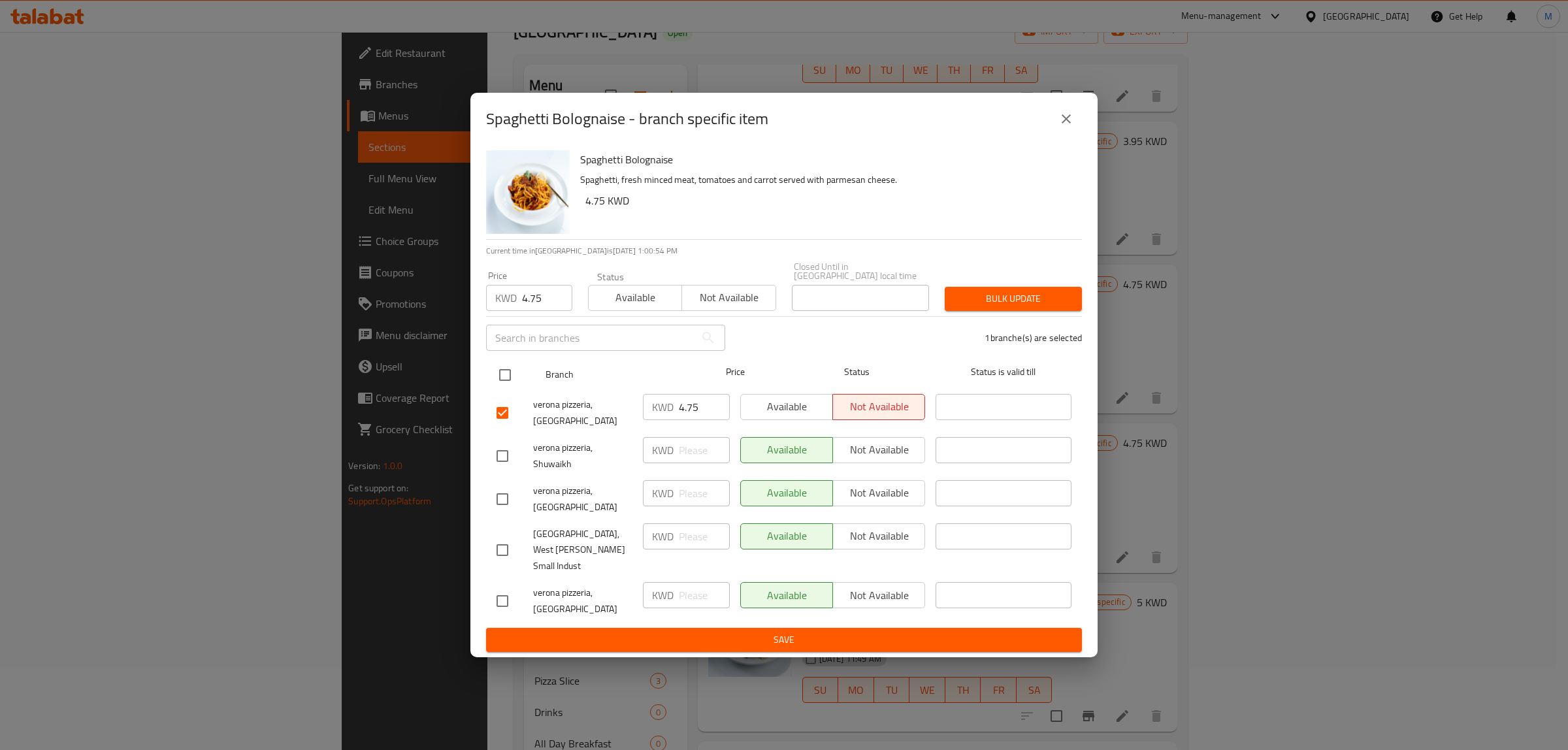
checkbox input "true"
click at [1034, 311] on button "Bulk update" at bounding box center [1014, 299] width 138 height 24
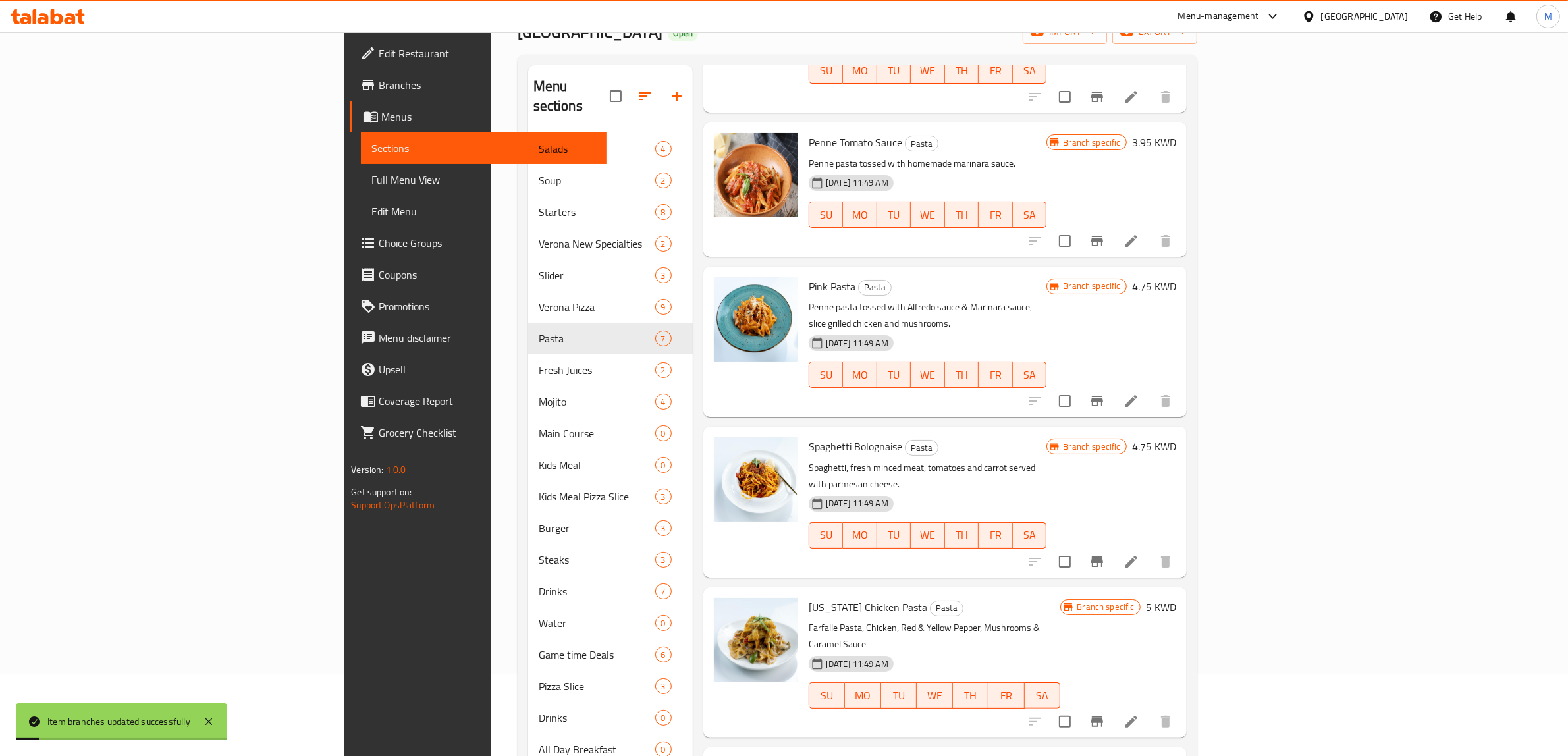
click at [1053, 490] on div "18-06-2025 11:49 AM SU MO TU WE TH FR SA" at bounding box center [928, 526] width 249 height 71
click at [1138, 556] on icon at bounding box center [1131, 562] width 12 height 12
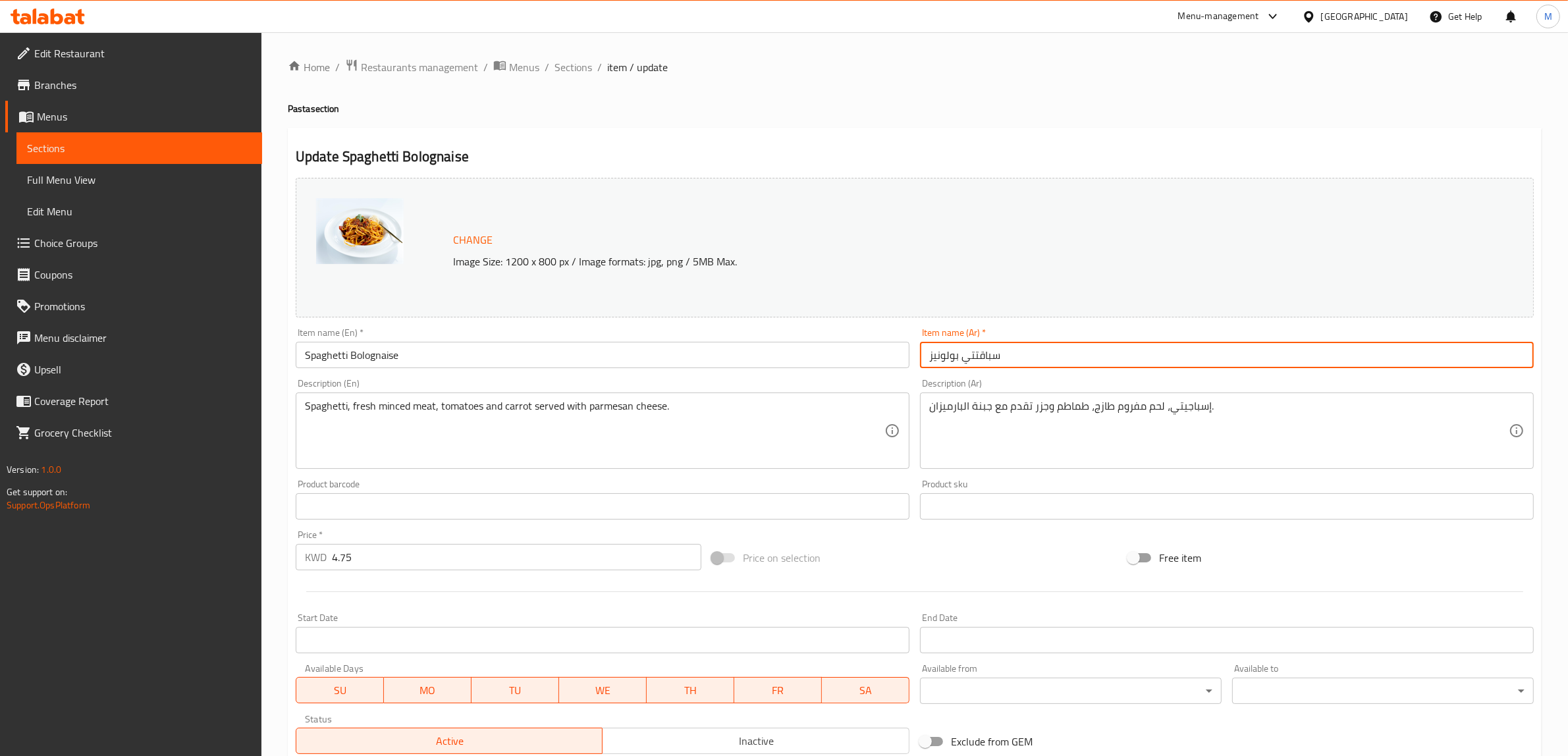
click at [982, 353] on input "سباقتتي بولونيز" at bounding box center [1228, 355] width 614 height 26
type input "سباجيتي بولونيز"
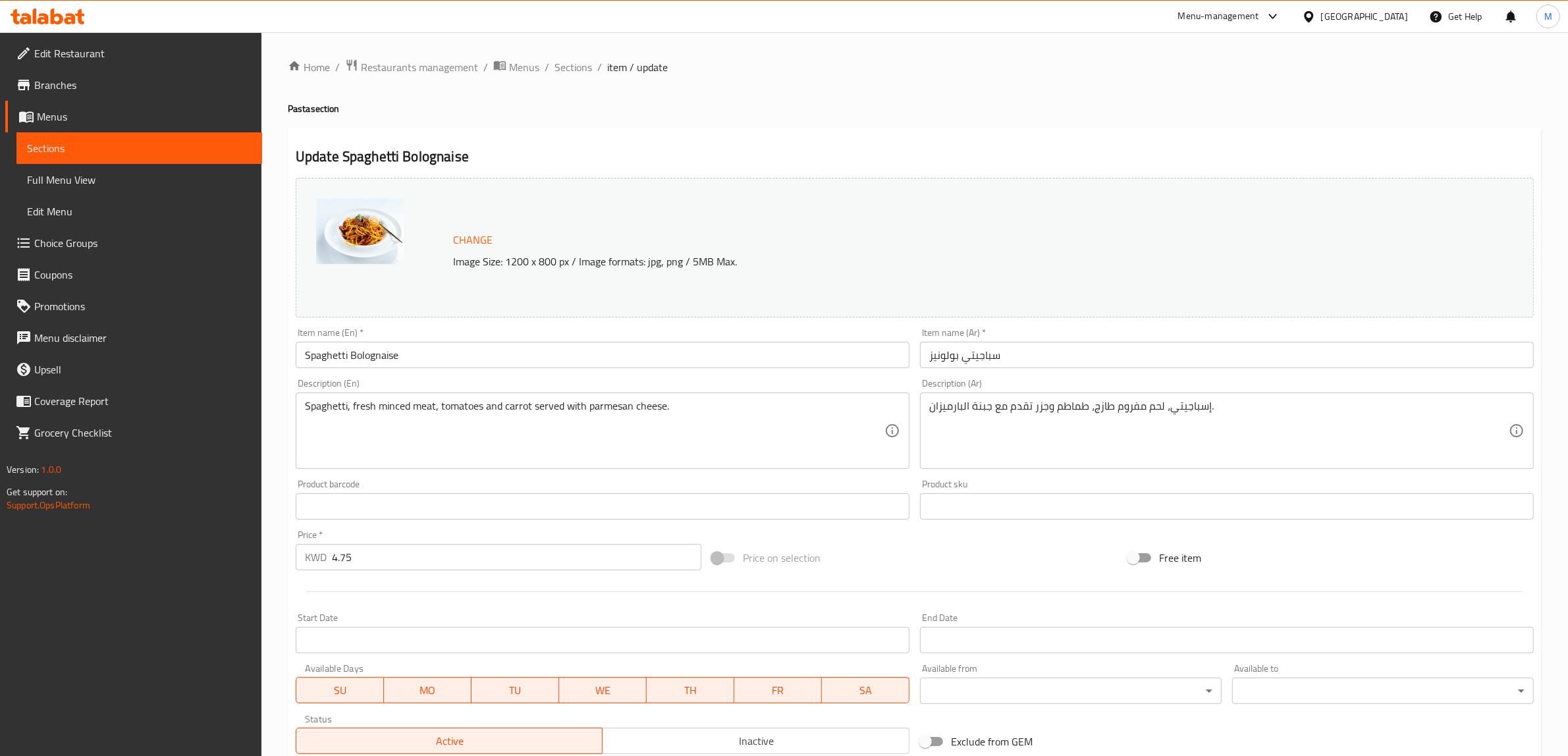
click at [940, 551] on div "Price on selection" at bounding box center [915, 558] width 416 height 35
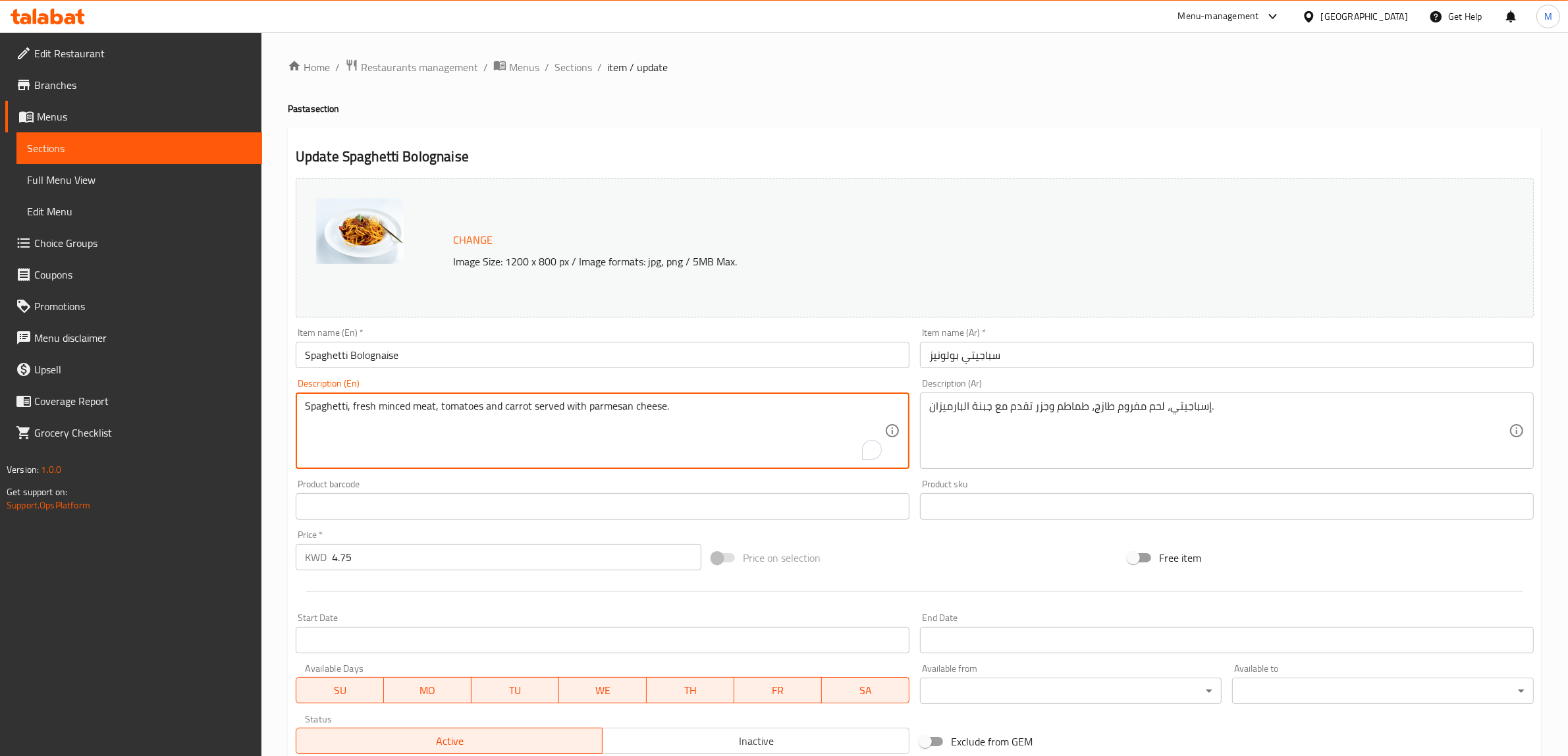
paste textarea "Fresh Minced Meat, Tomatoes & Carrot served with Parmesan Cheese"
type textarea "Spaghetti, Fresh Minced Meat, Tomatoes & Carrot served with Parmesan Cheese"
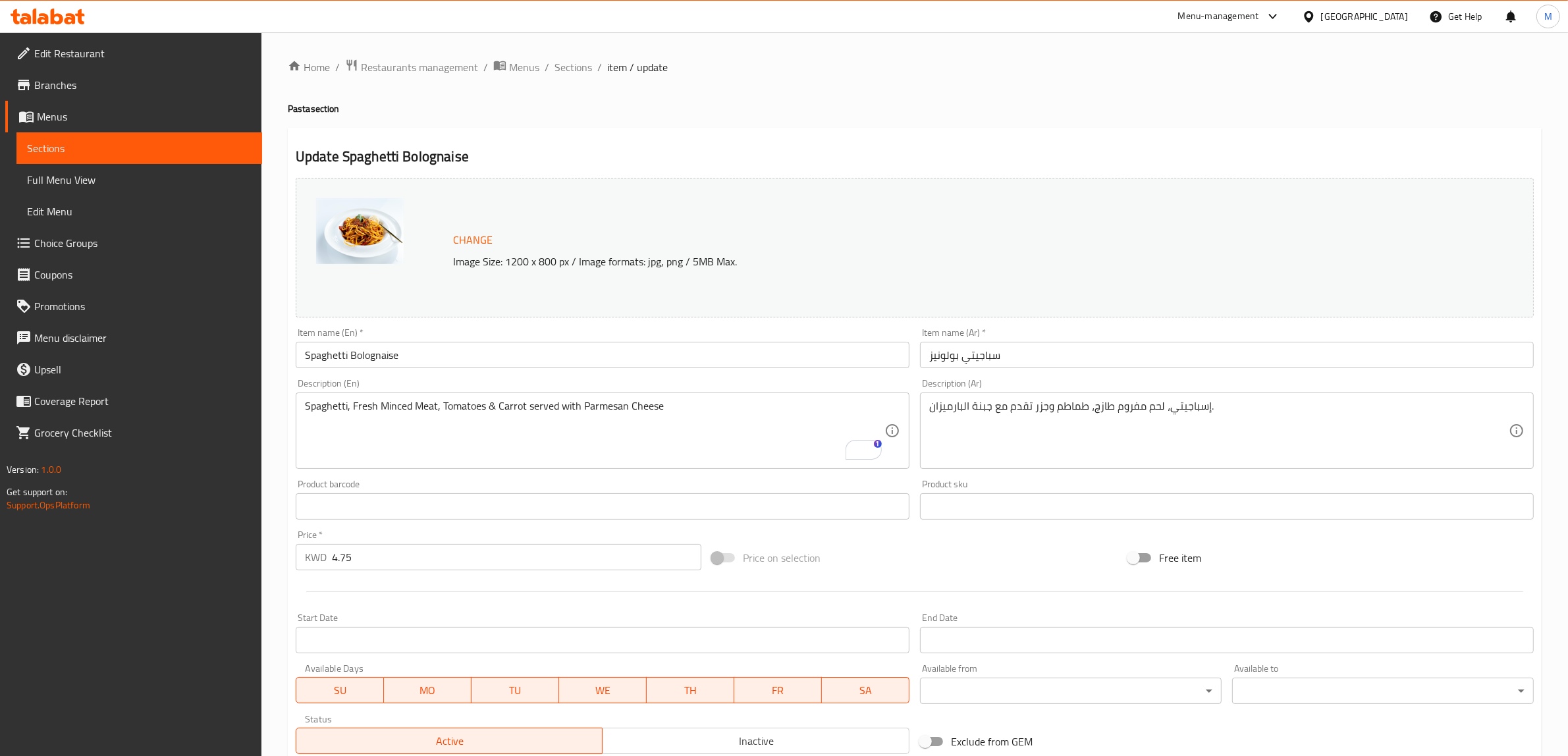
click at [993, 576] on div at bounding box center [915, 591] width 1249 height 32
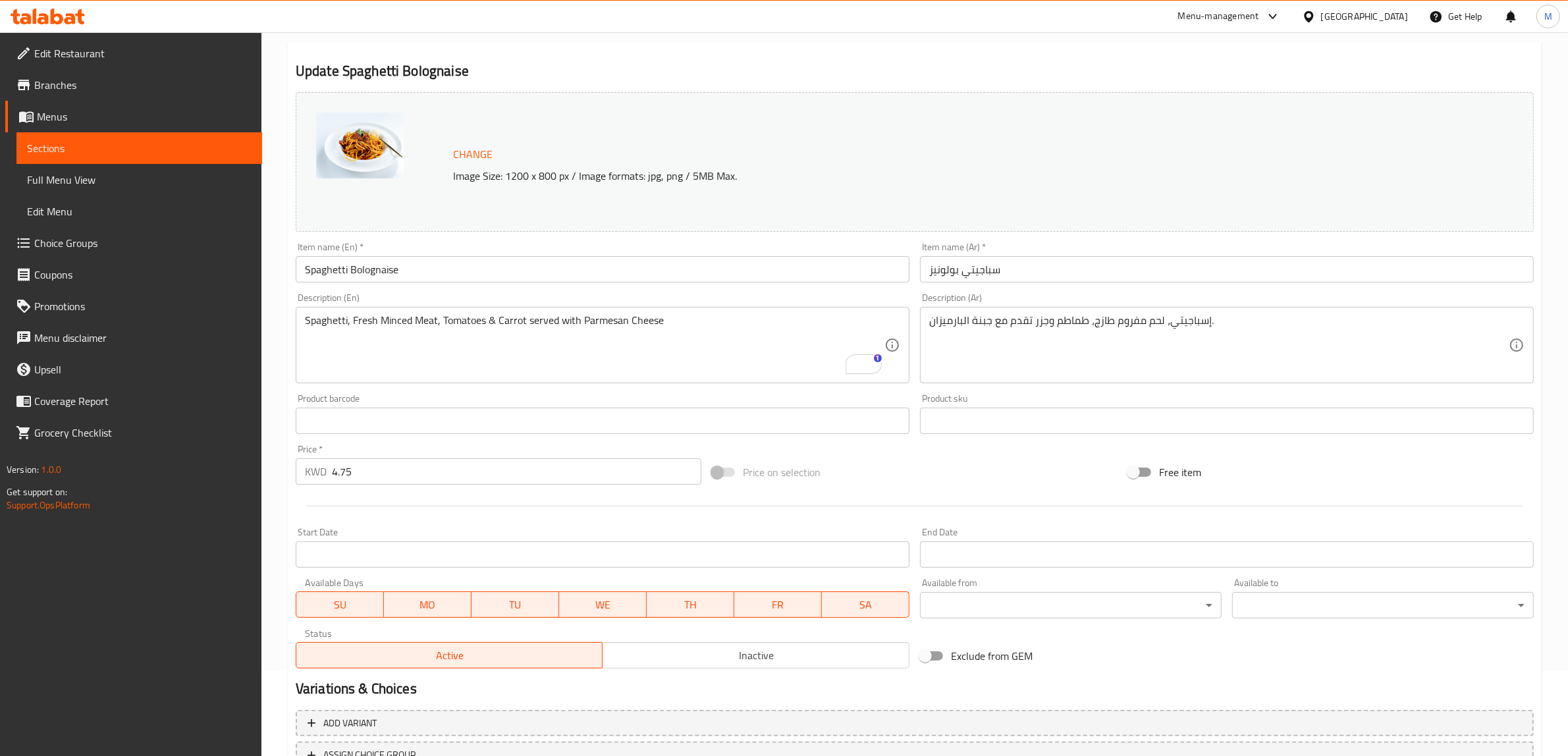
scroll to position [192, 0]
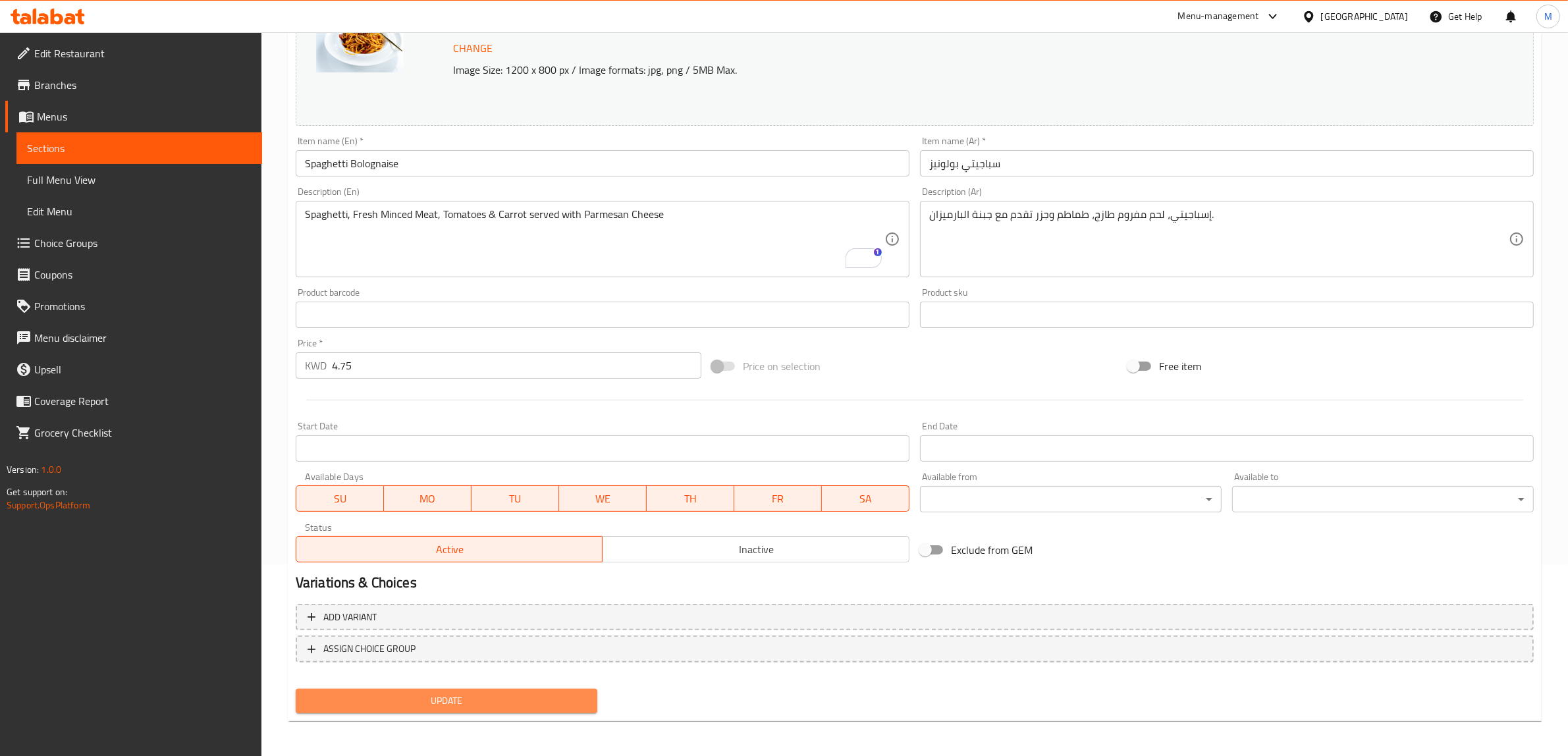
click at [461, 695] on span "Update" at bounding box center [446, 701] width 280 height 17
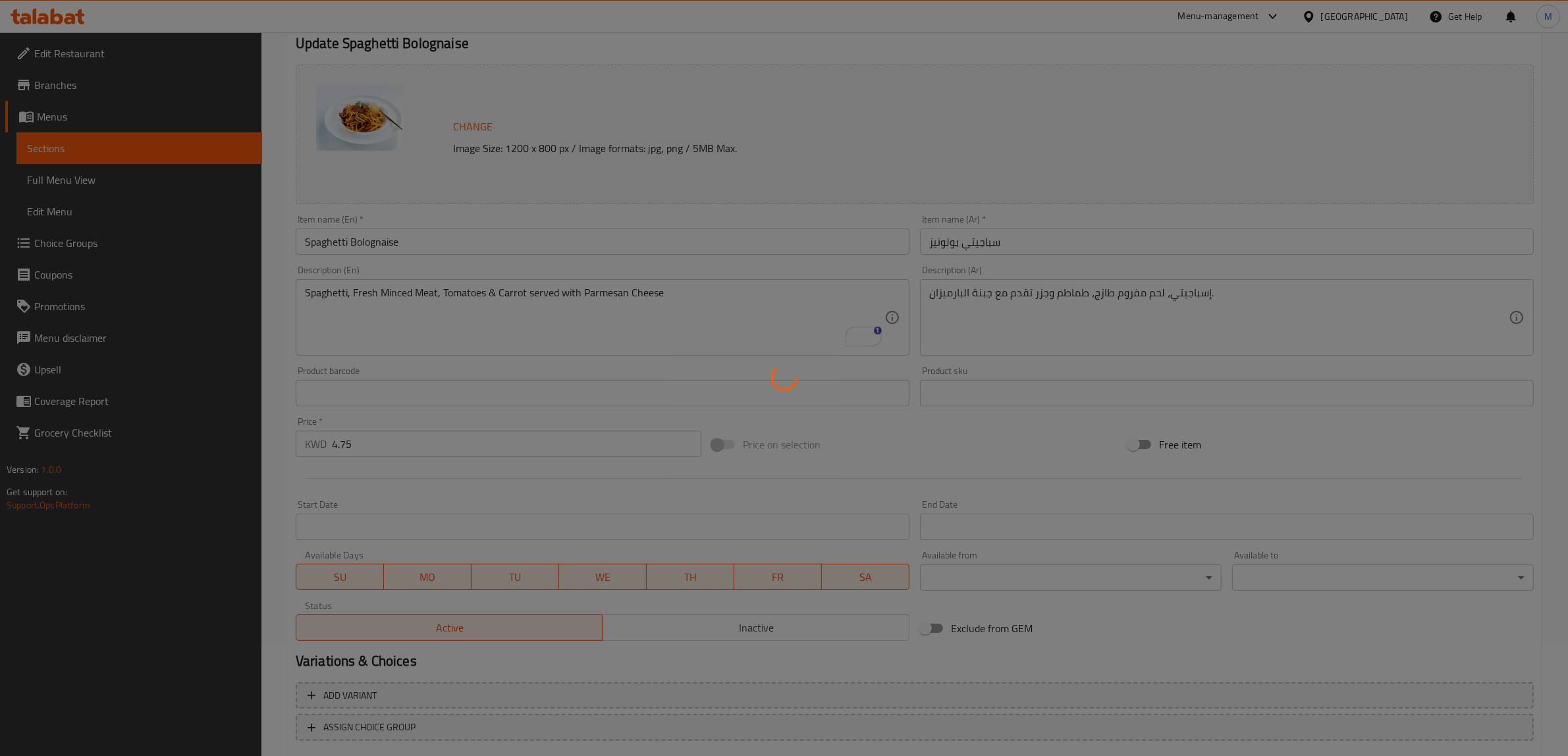
scroll to position [0, 0]
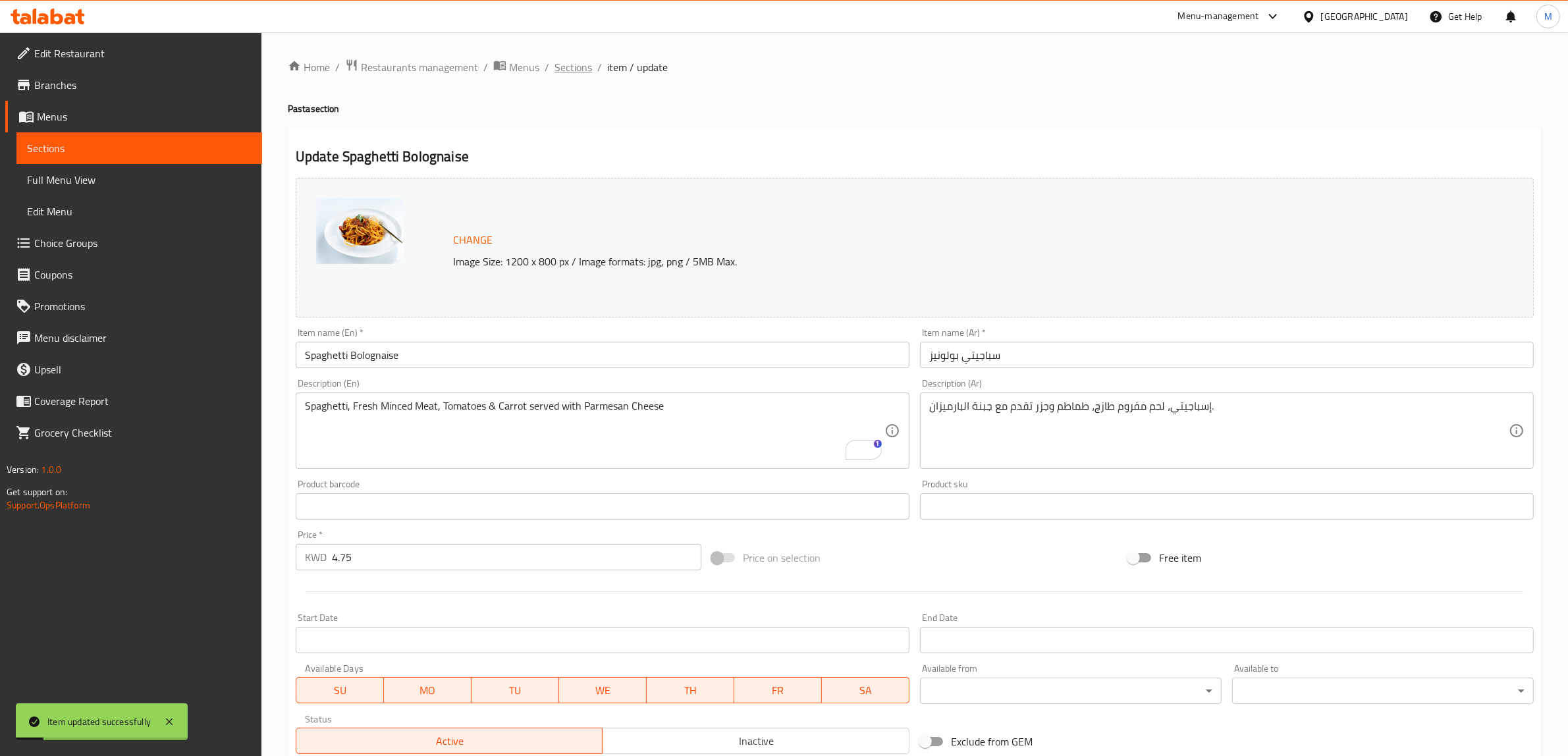
click at [586, 74] on span "Sections" at bounding box center [573, 67] width 38 height 16
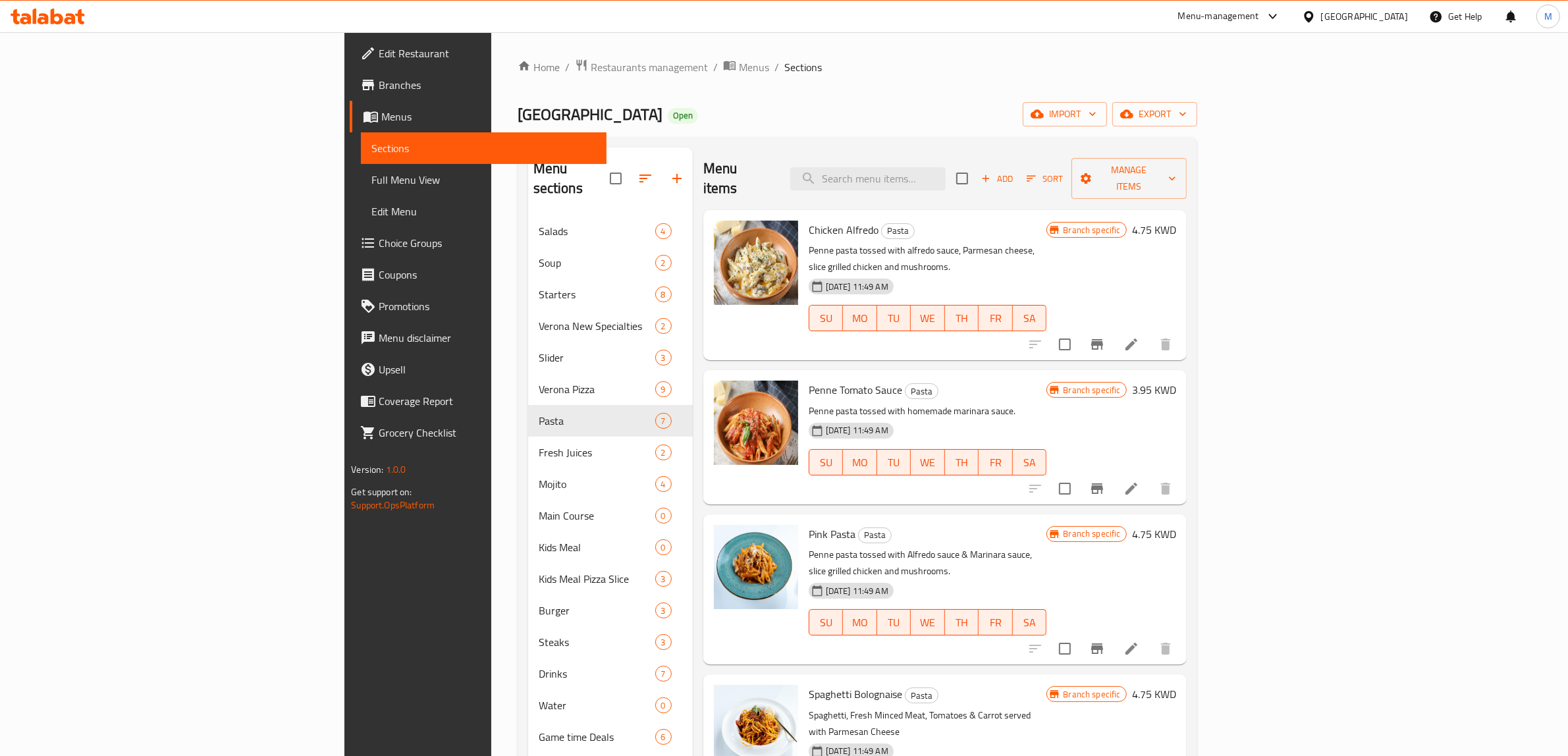
click at [1060, 514] on div "Pink Pasta Pasta Penne pasta tossed with Alfredo sauce & Marinara sauce, slice …" at bounding box center [945, 589] width 484 height 150
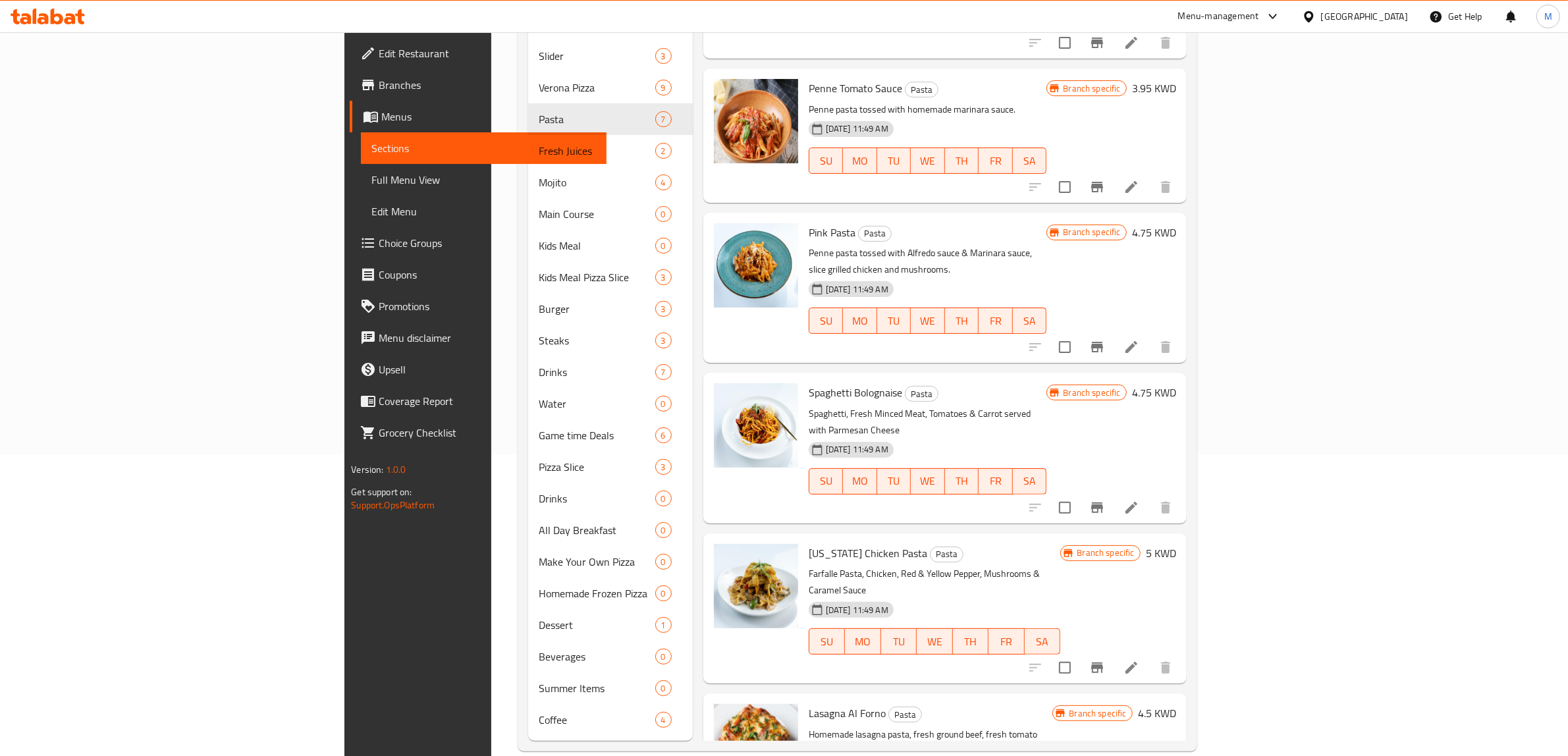
click at [1176, 544] on div "Branch specific 5 KWD" at bounding box center [1117, 553] width 116 height 19
click at [1177, 544] on h6 "5 KWD" at bounding box center [1161, 553] width 31 height 19
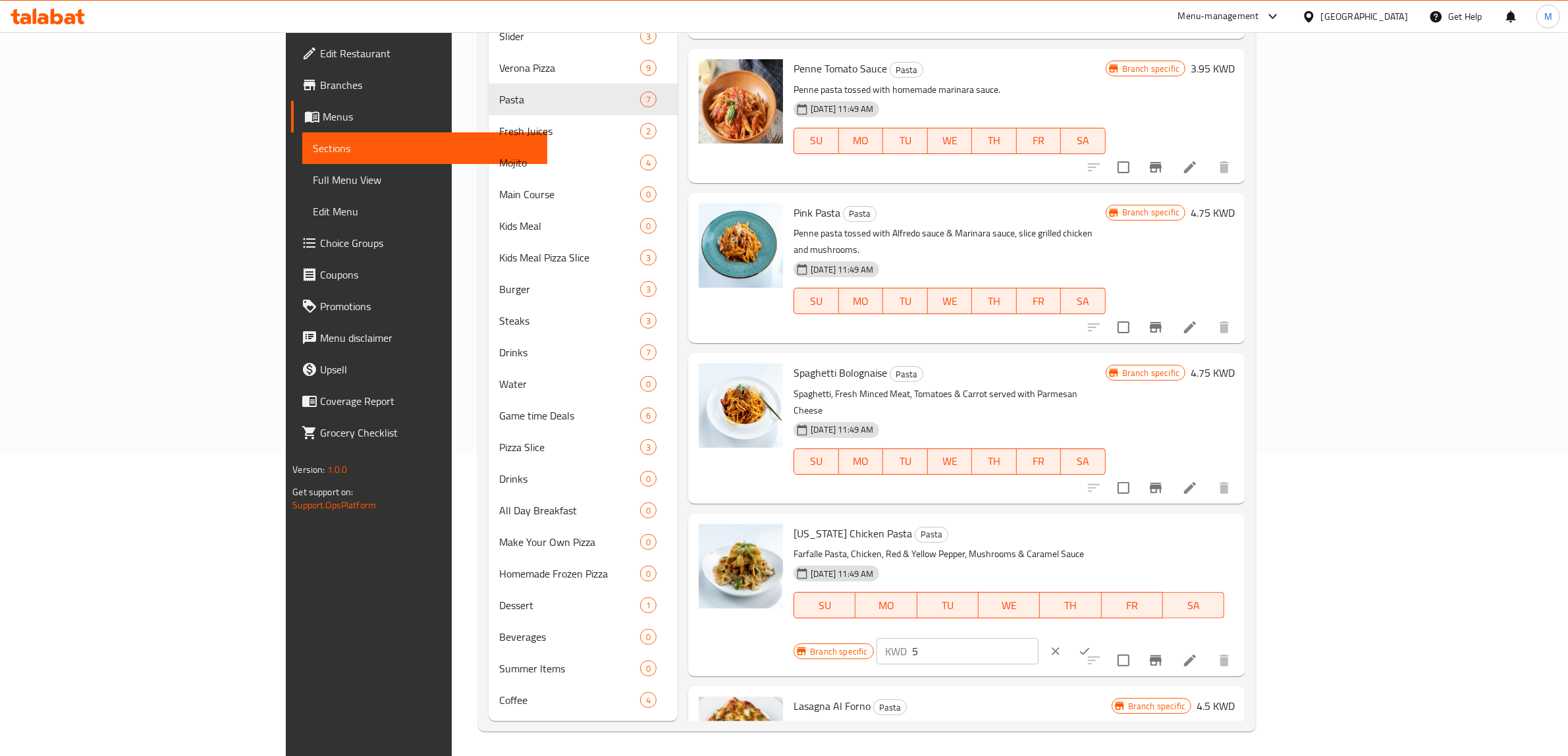
click at [1040, 638] on input "5" at bounding box center [976, 651] width 127 height 26
paste input "4.7"
type input "4.75"
click at [1099, 637] on button "ok" at bounding box center [1084, 651] width 29 height 29
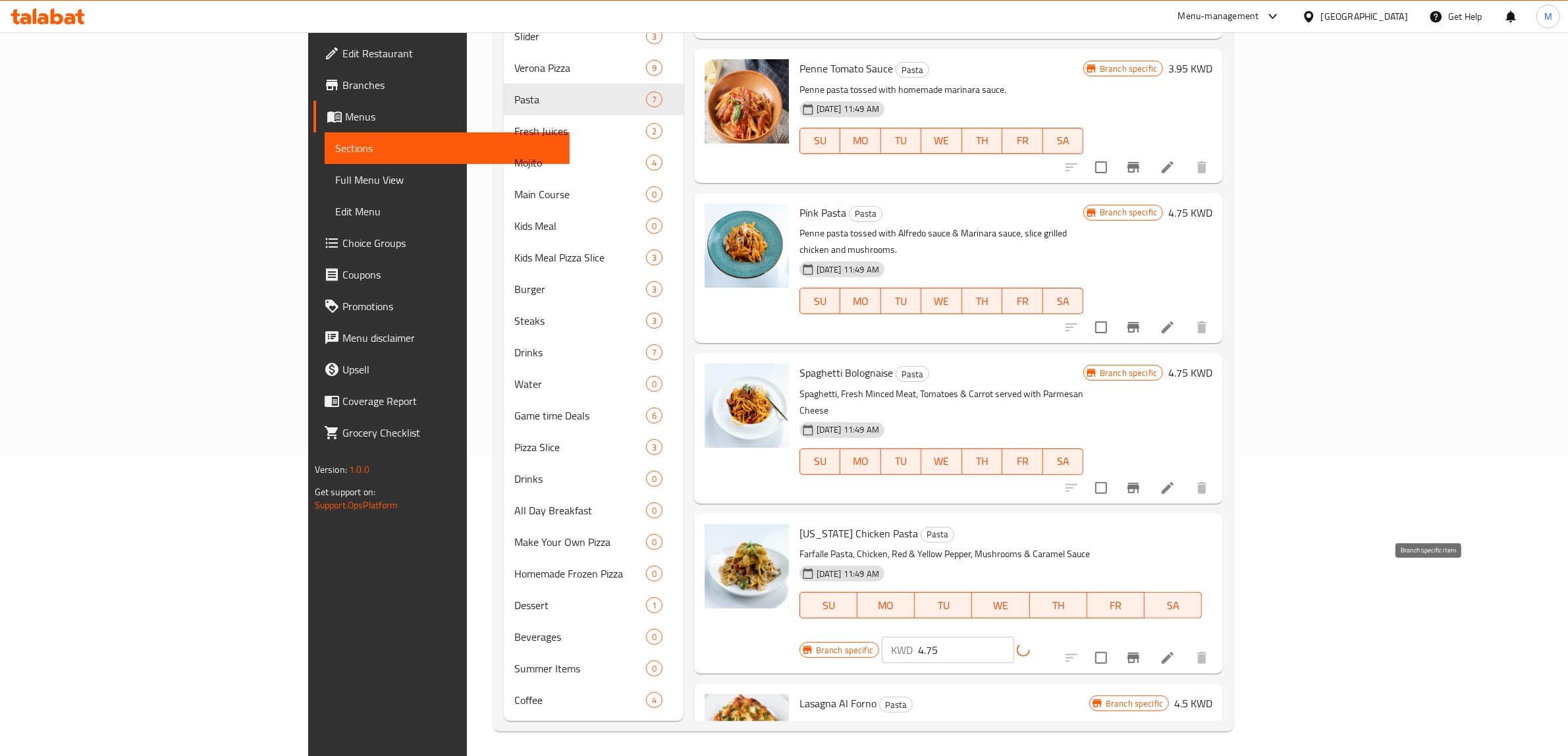
click at [1142, 651] on icon "Branch-specific-item" at bounding box center [1133, 658] width 16 height 16
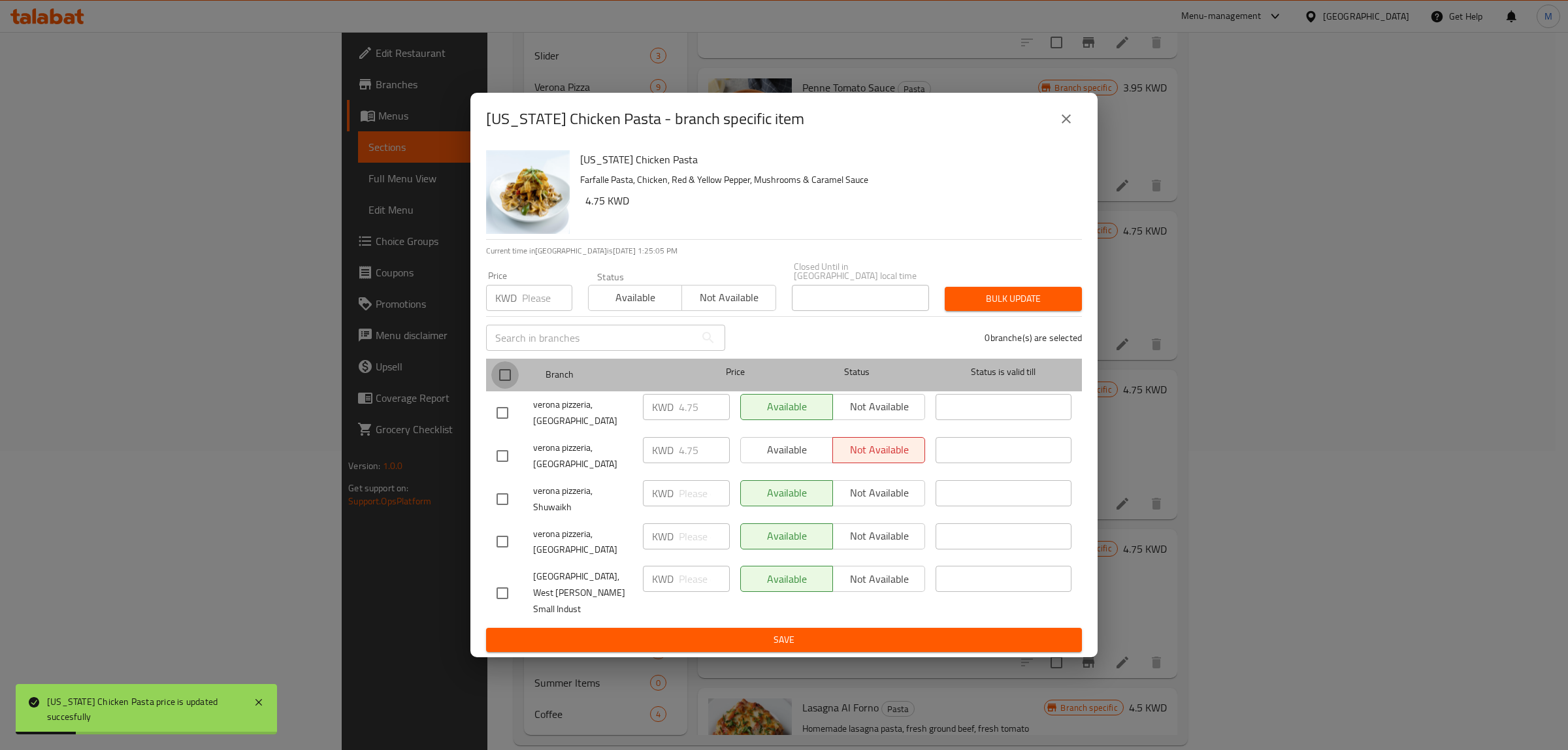
drag, startPoint x: 505, startPoint y: 400, endPoint x: 523, endPoint y: 386, distance: 22.8
click at [505, 389] on input "checkbox" at bounding box center [505, 375] width 28 height 28
checkbox input "true"
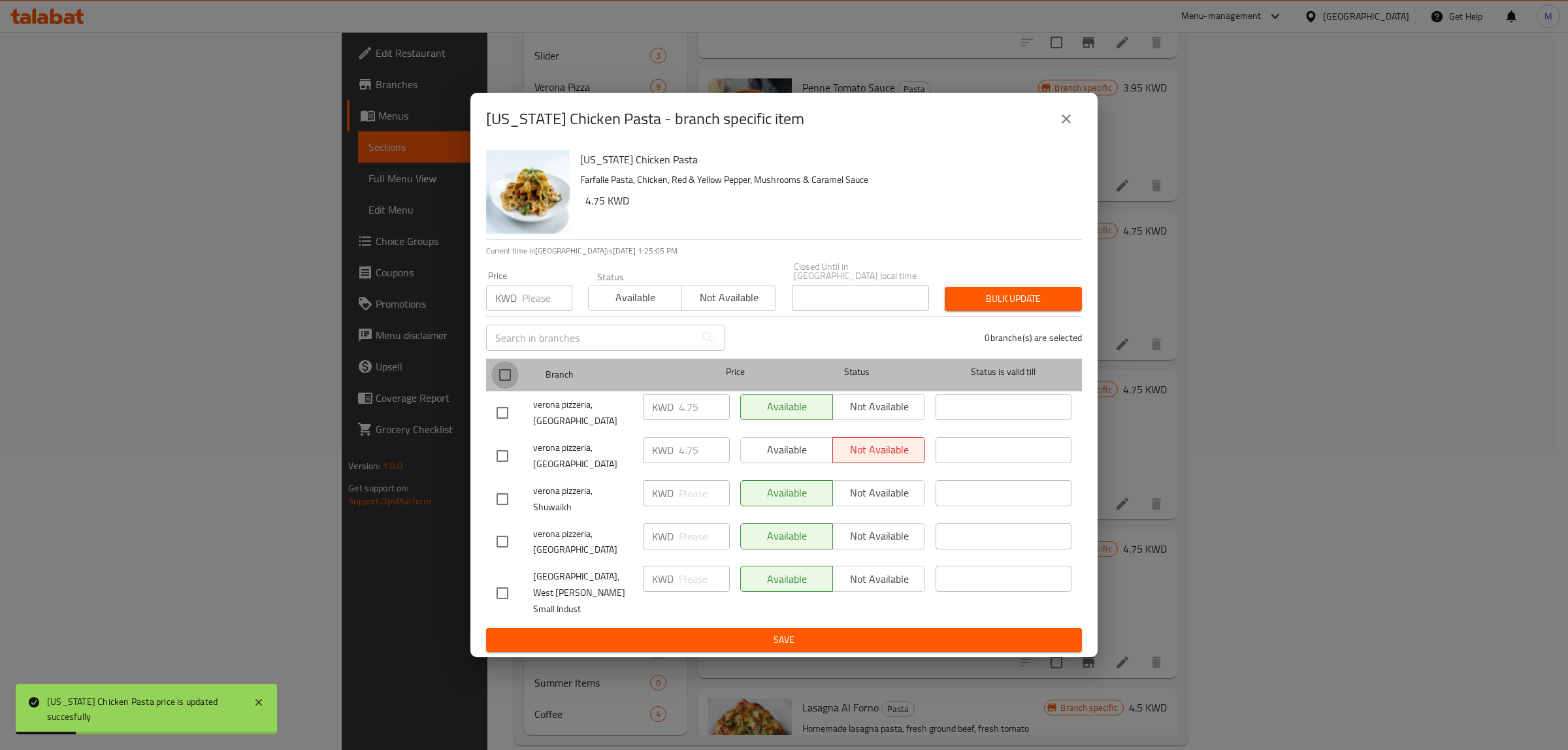
checkbox input "true"
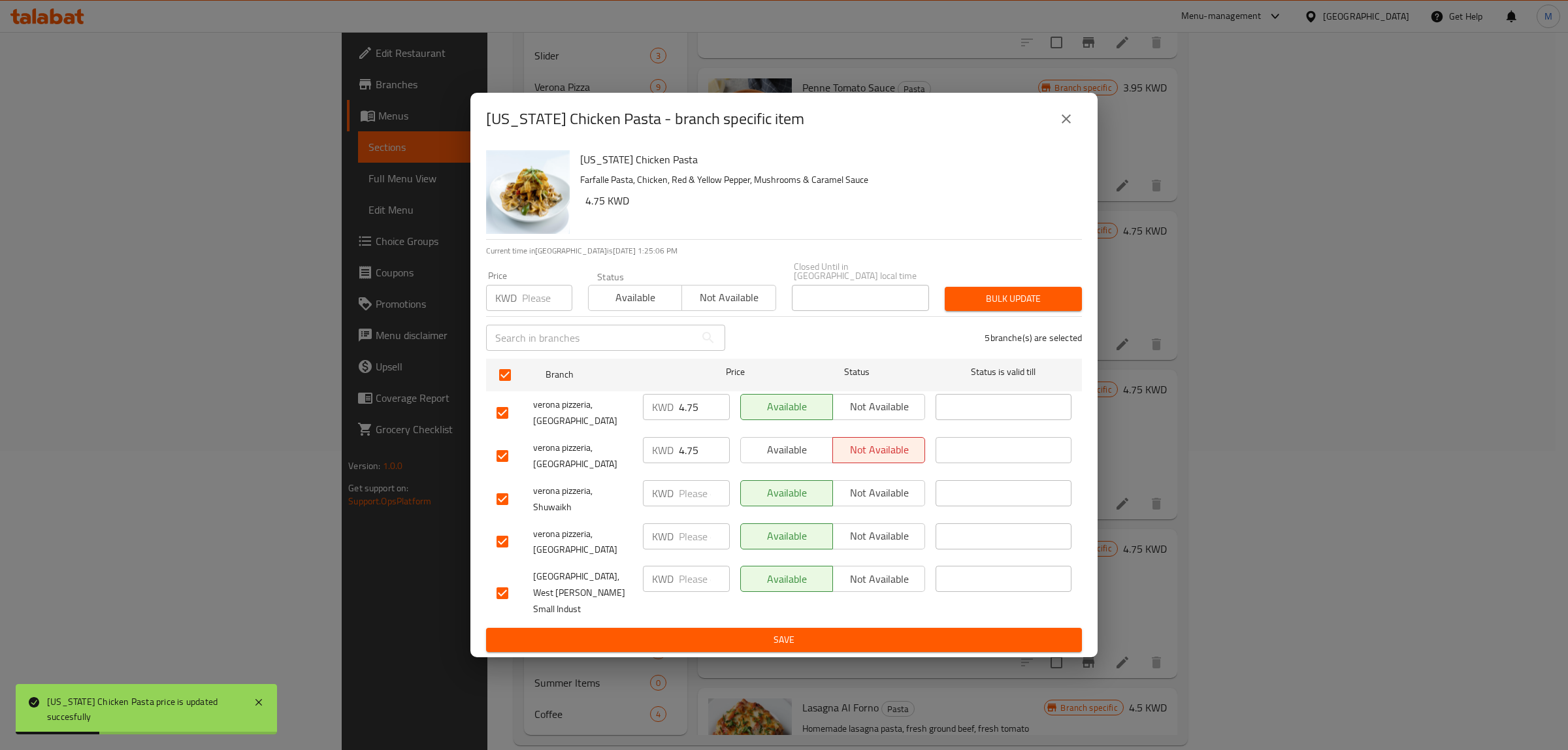
click at [532, 311] on input "number" at bounding box center [547, 297] width 50 height 26
paste input "4.75"
type input "4.75"
click at [1053, 308] on span "Bulk update" at bounding box center [1013, 299] width 117 height 17
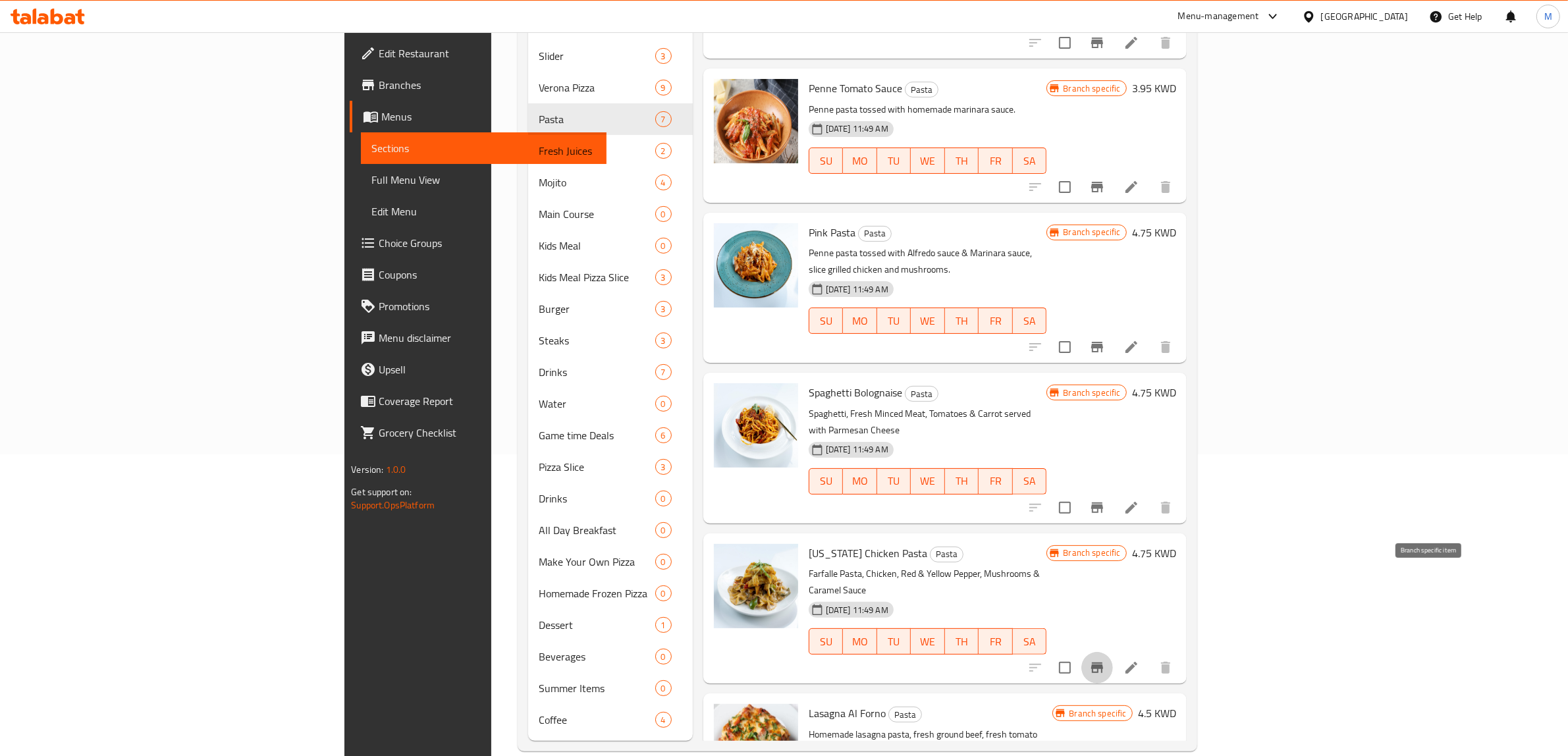
click at [1105, 660] on icon "Branch-specific-item" at bounding box center [1097, 667] width 16 height 16
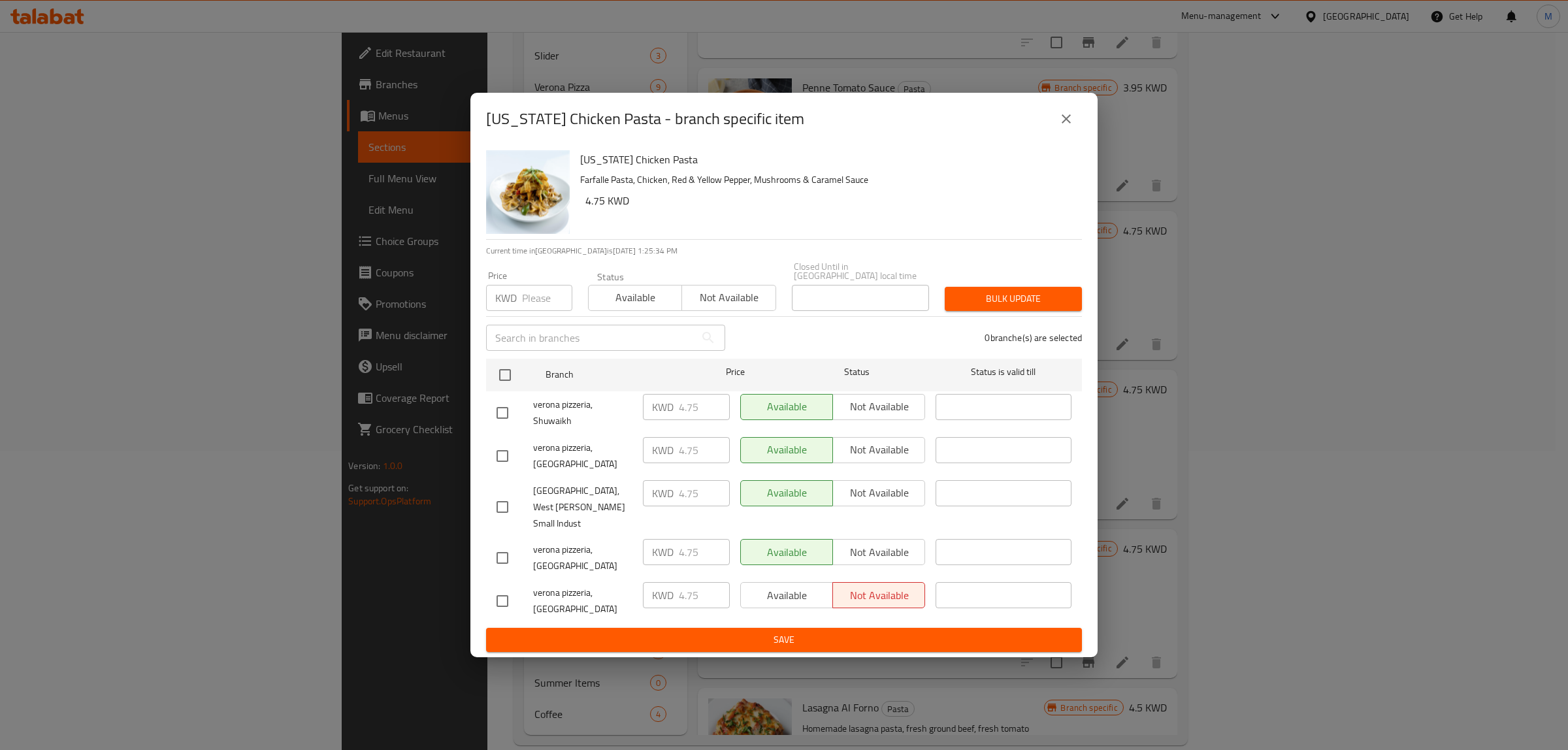
click at [1066, 127] on icon "close" at bounding box center [1065, 118] width 16 height 16
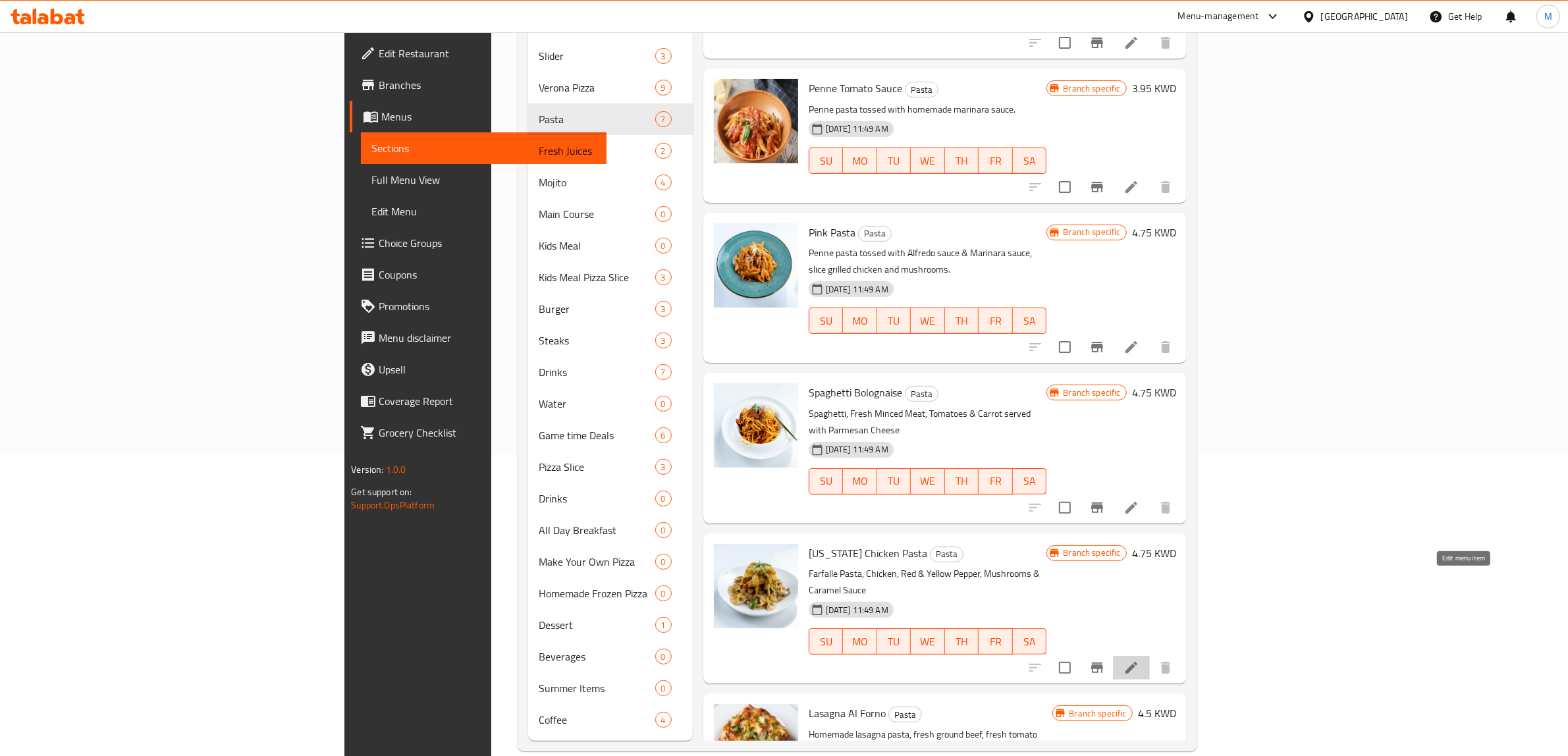
click at [1138, 663] on icon at bounding box center [1131, 668] width 12 height 12
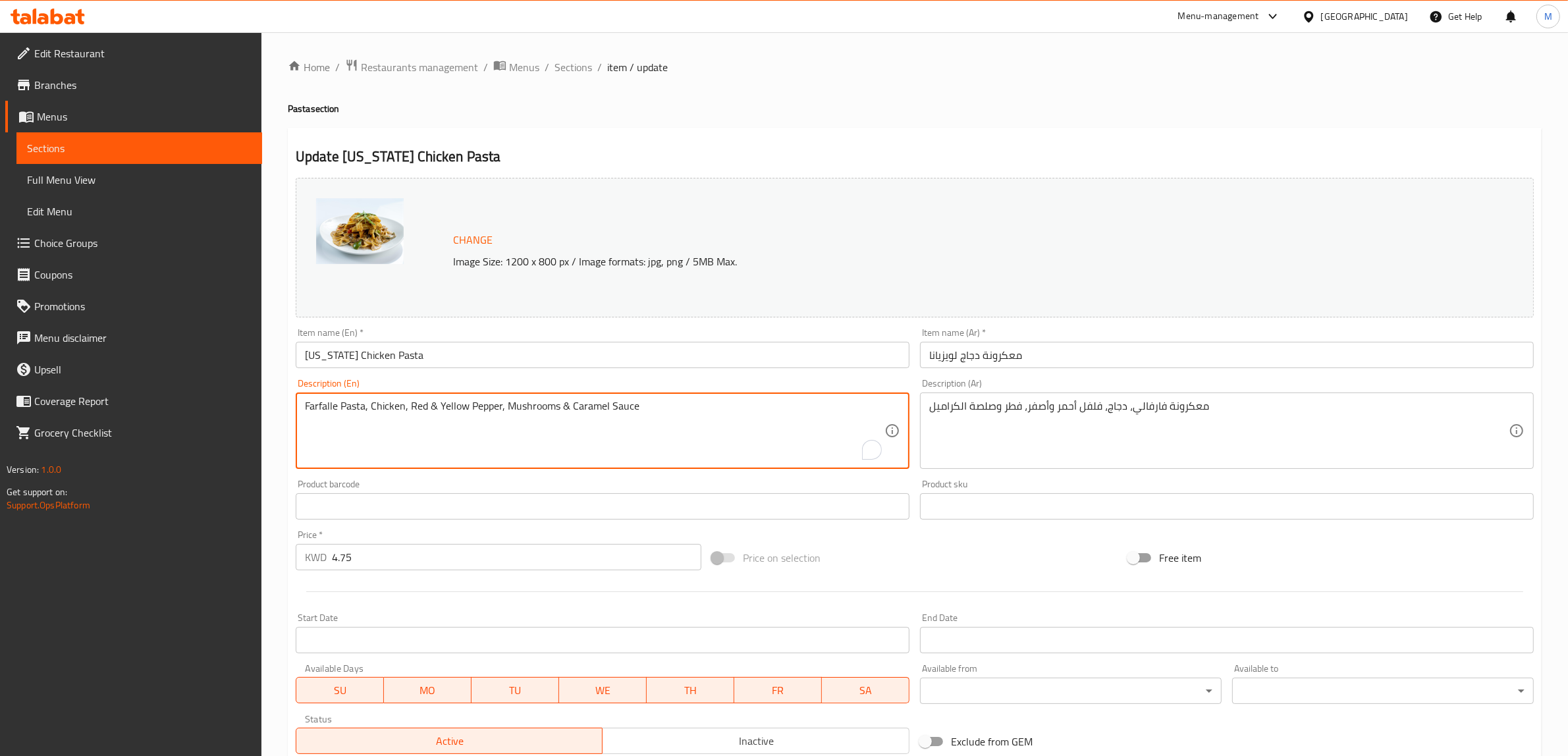
paste textarea "Farfalle Pasta, Chicken, Red & Yellow Pepper, Mushrooms & Caramalised Sauce"
type textarea "Farfalle Pasta, Chicken, Red & Yellow Pepper, Mushrooms & Caramel Sauce Farfall…"
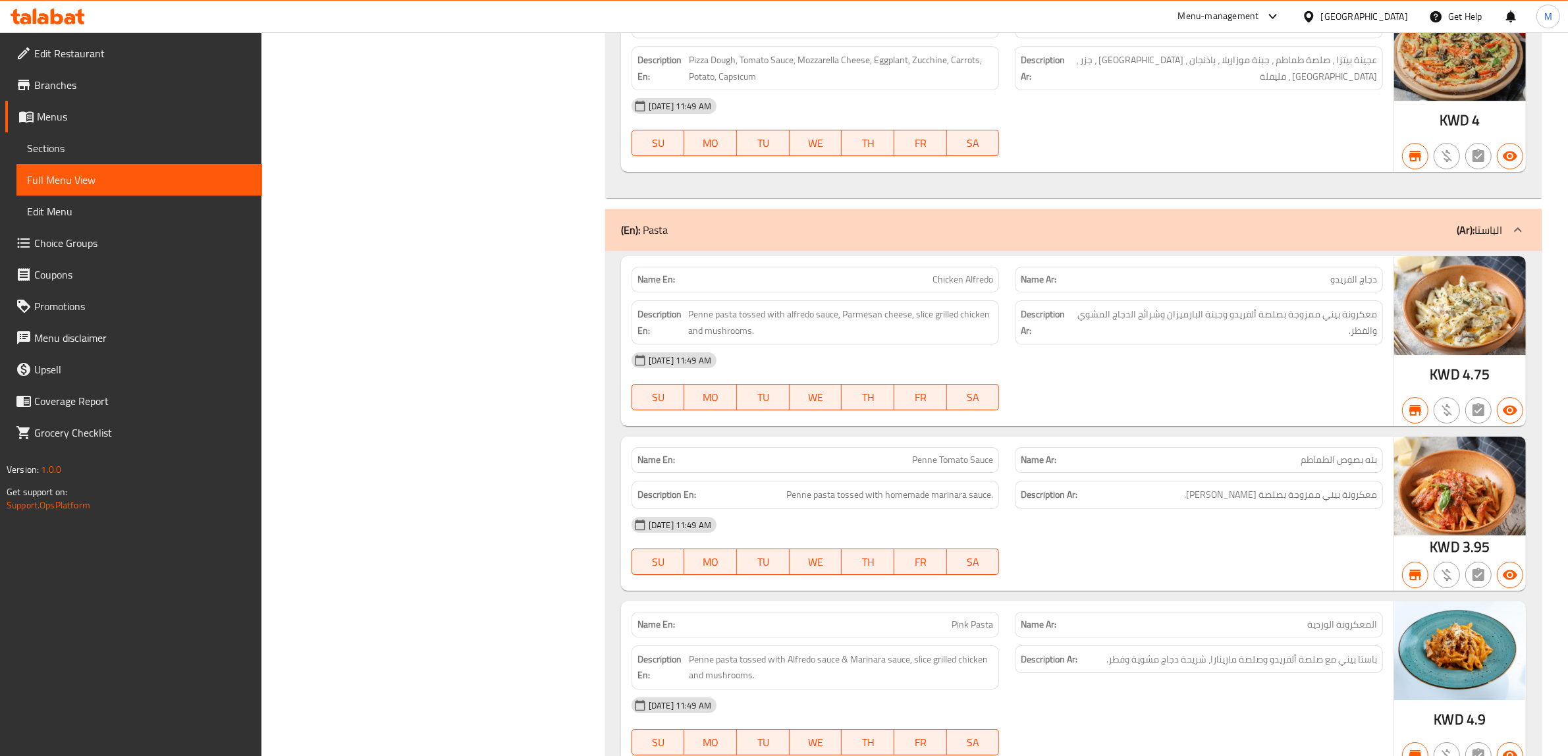
scroll to position [5493, 0]
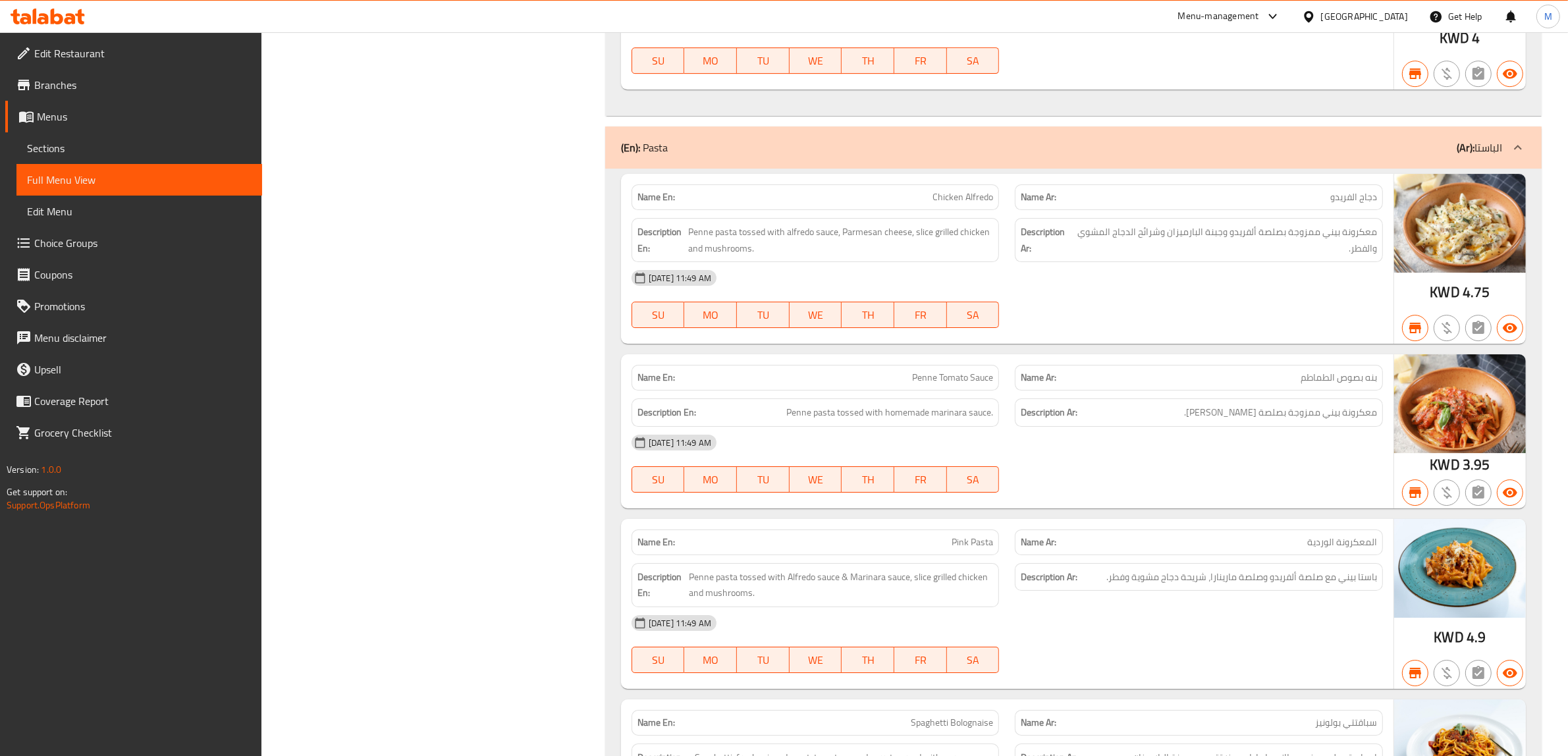
copy span "Penne"
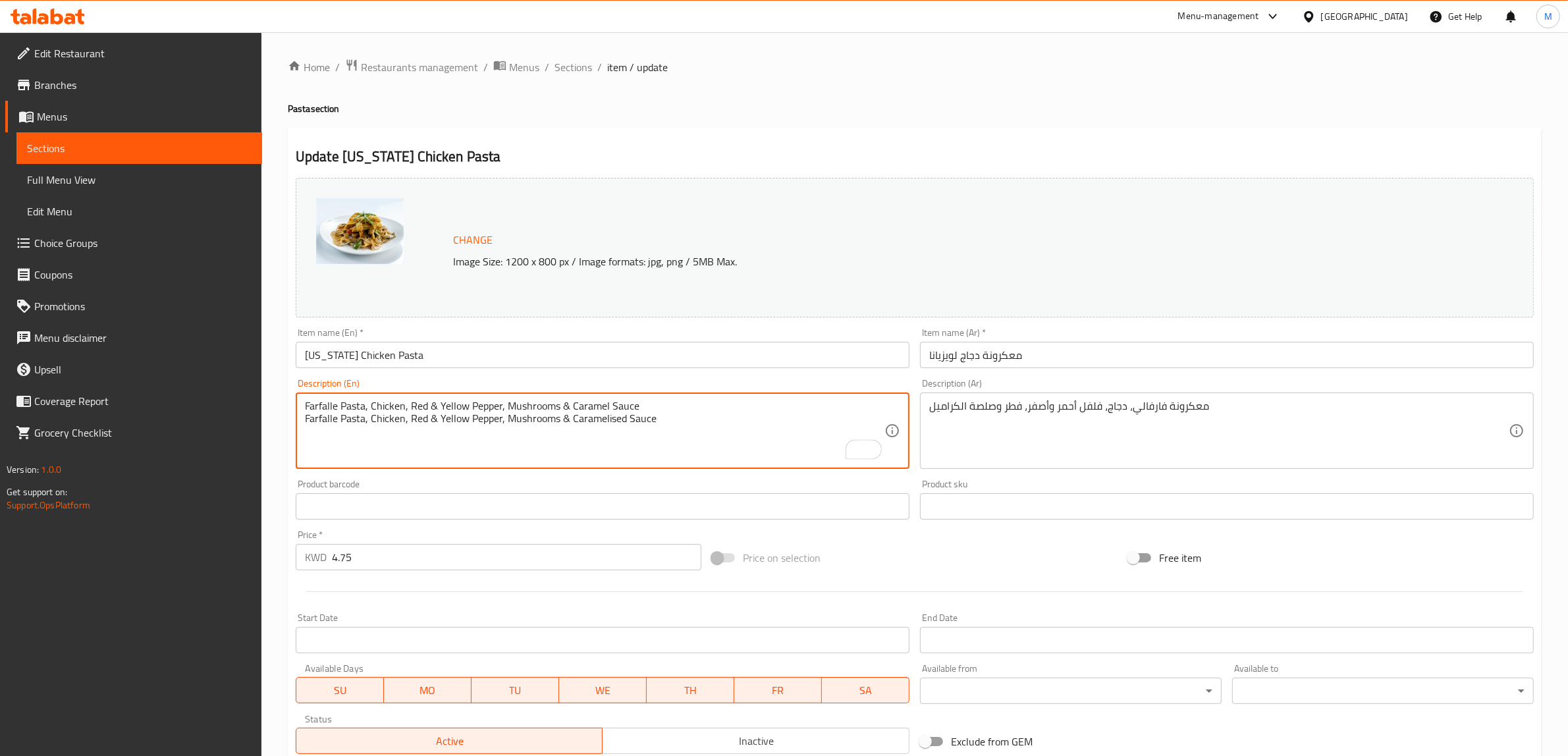
click at [613, 422] on textarea "Farfalle Pasta, Chicken, Red & Yellow Pepper, Mushrooms & Caramel Sauce Farfall…" at bounding box center [595, 431] width 580 height 63
click at [666, 429] on textarea "Farfalle Pasta, Chicken, Red & Yellow Pepper, Mushrooms & Caramel Sauce Farfall…" at bounding box center [595, 431] width 580 height 63
click at [629, 422] on textarea "Farfalle Pasta, Chicken, Red & Yellow Pepper, Mushrooms & Caramel Sauce Farfall…" at bounding box center [595, 431] width 580 height 63
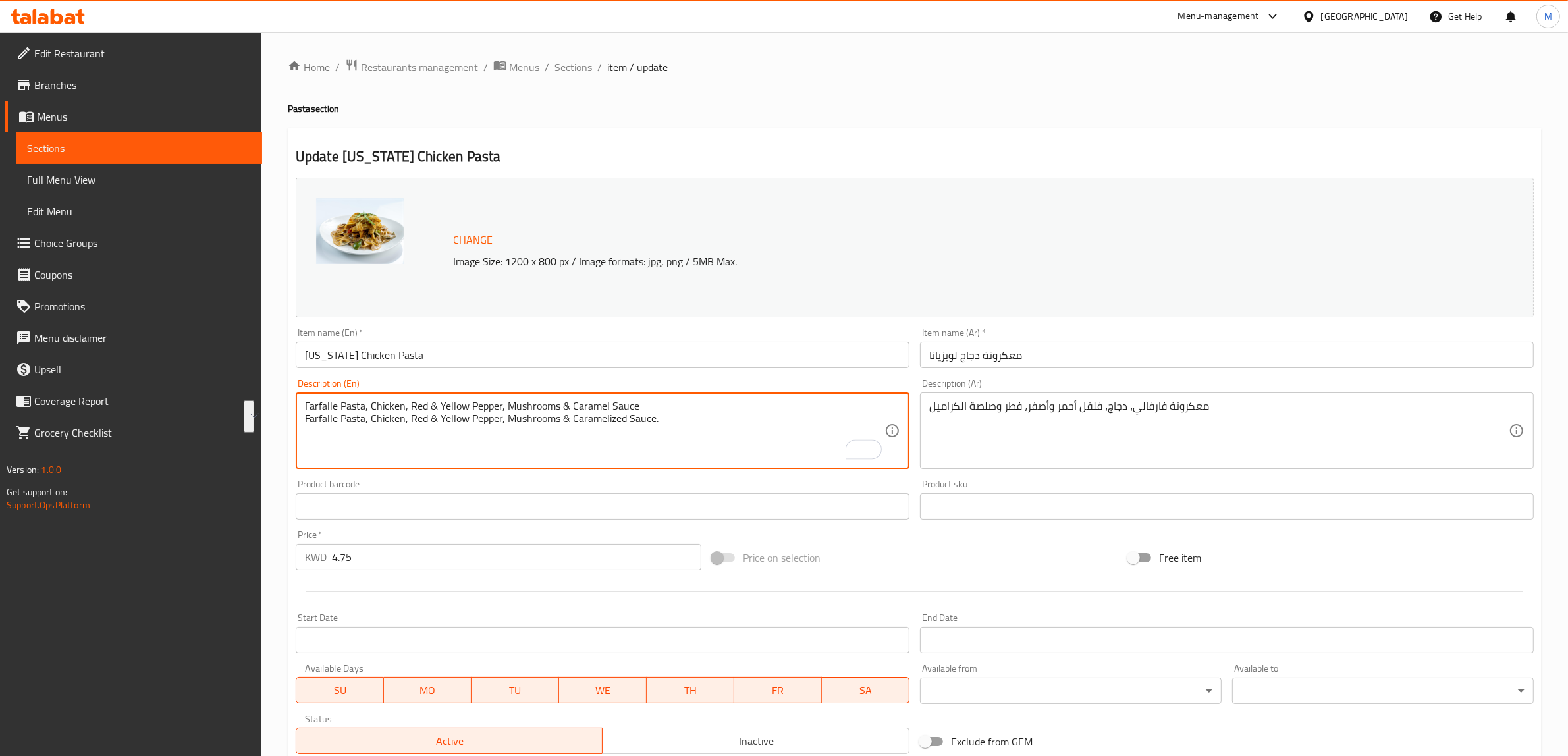
paste textarea "To enrich screen reader interactions, please activate Accessibility in Grammarl…"
type textarea "Farfalle Pasta, Chicken, Red & Yellow Pepper, Mushrooms & Caramelized Sauce."
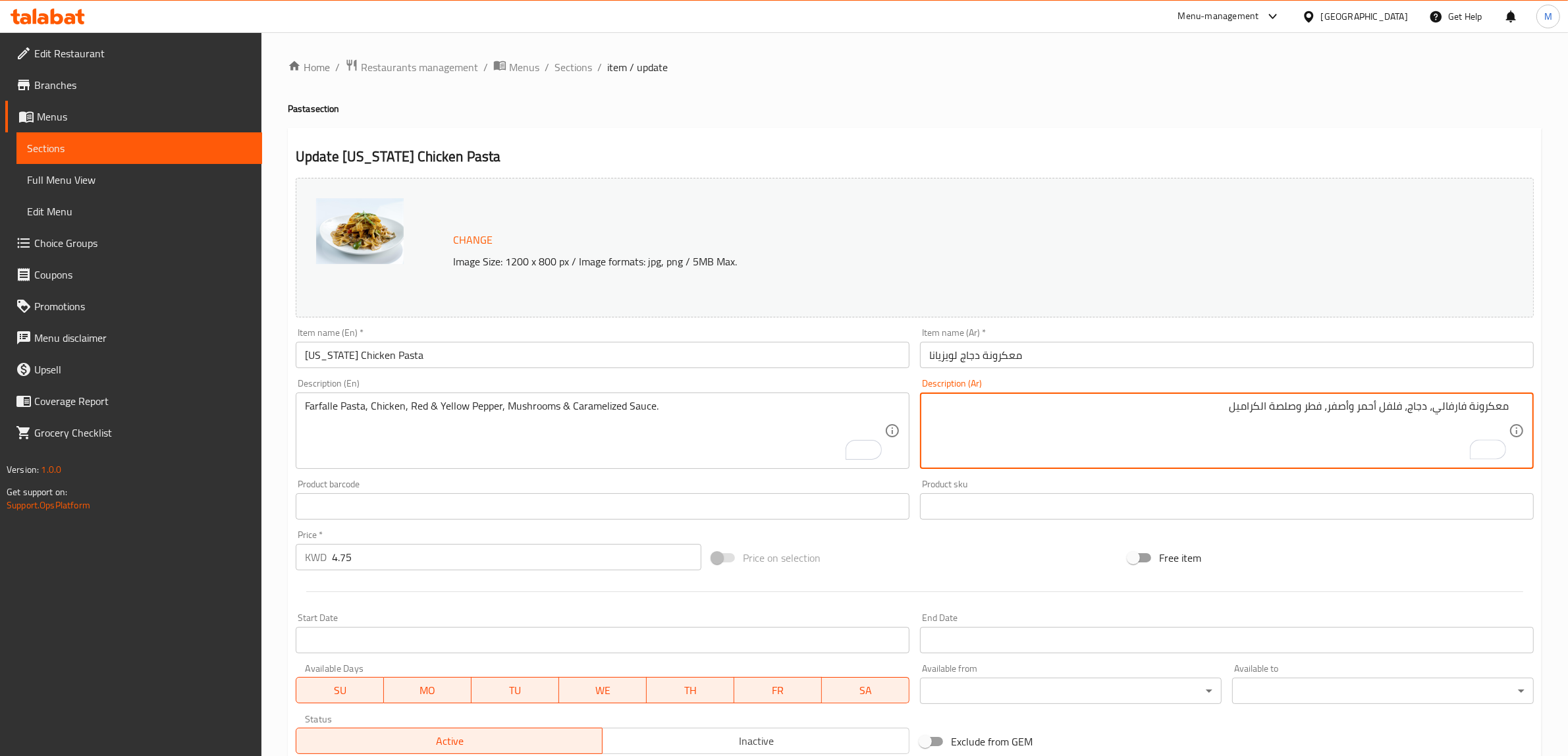
click at [1291, 408] on textarea "معكرونة فارفالي، دجاج، فلفل أحمر وأصفر، فطر وصلصة الكراميل" at bounding box center [1219, 431] width 580 height 63
type textarea "معكرونة فارفالي، دجاج، فلفل أحمر وأصفر، فطر وصوص مكرمل."
click at [1023, 554] on div "Price on selection" at bounding box center [915, 558] width 416 height 35
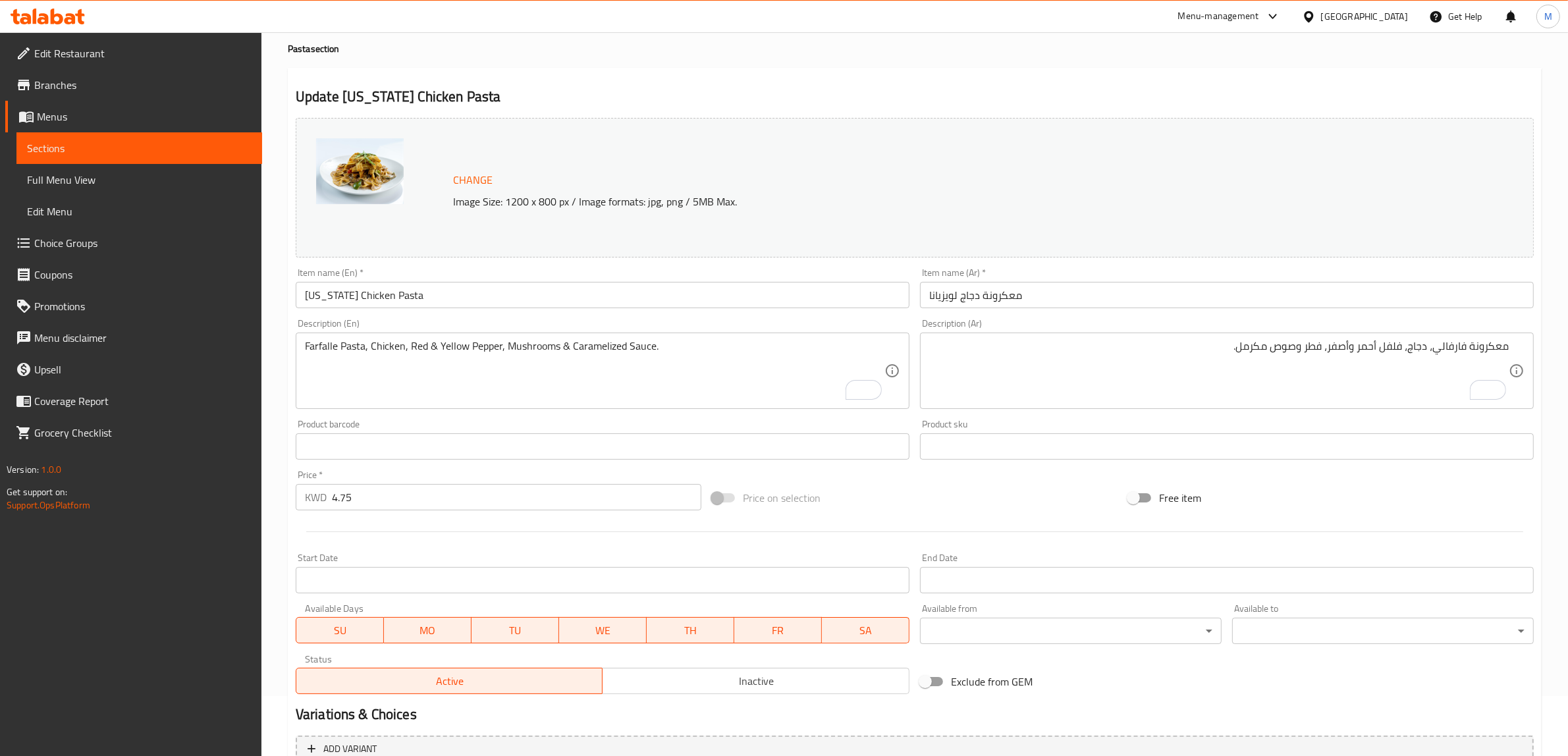
scroll to position [192, 0]
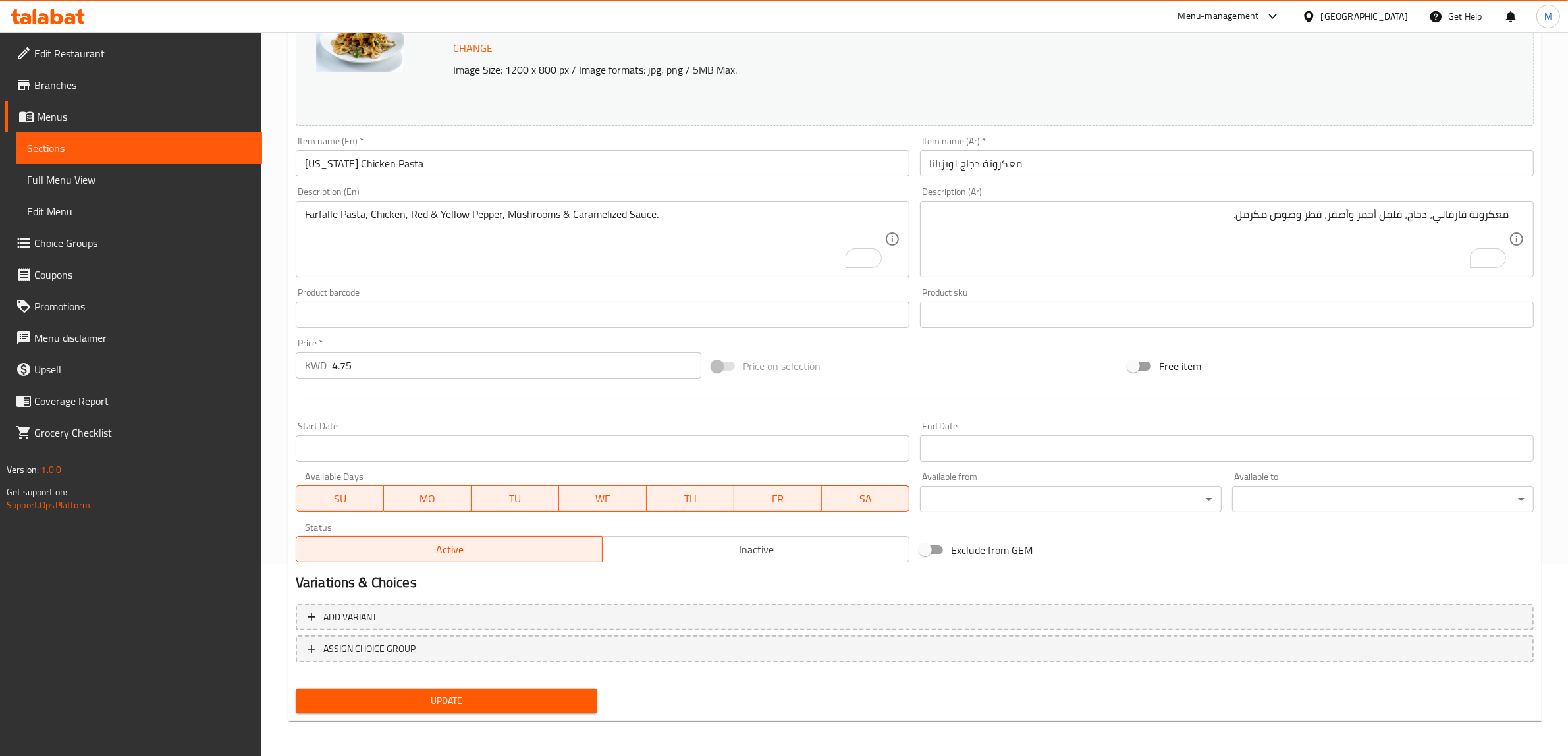
click at [535, 693] on span "Update" at bounding box center [446, 701] width 280 height 17
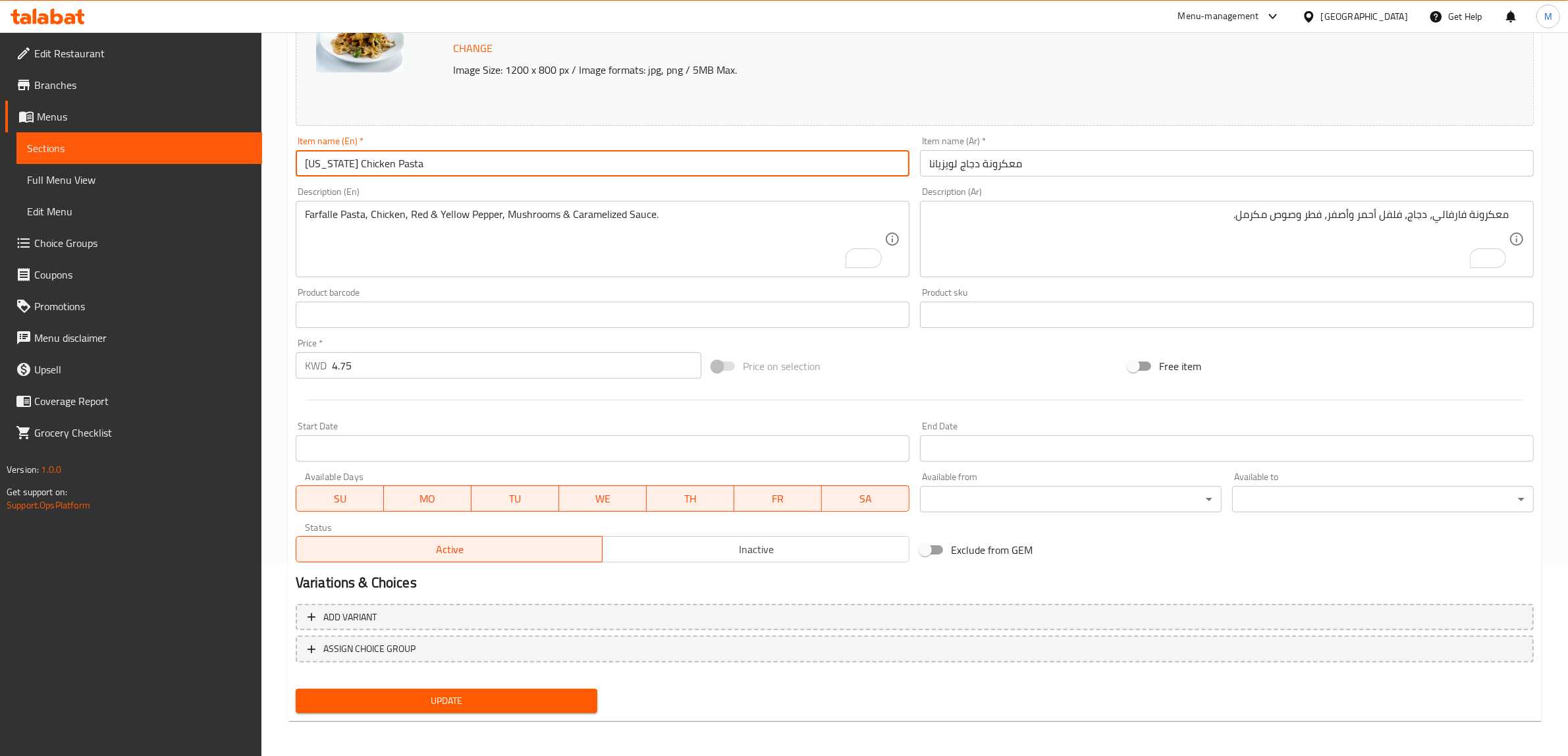
click at [515, 173] on input "[US_STATE] Chicken Pasta" at bounding box center [603, 163] width 614 height 26
click at [278, 282] on div "Home / Restaurants management / Menus / Sections / item / update Pasta section …" at bounding box center [915, 300] width 1307 height 918
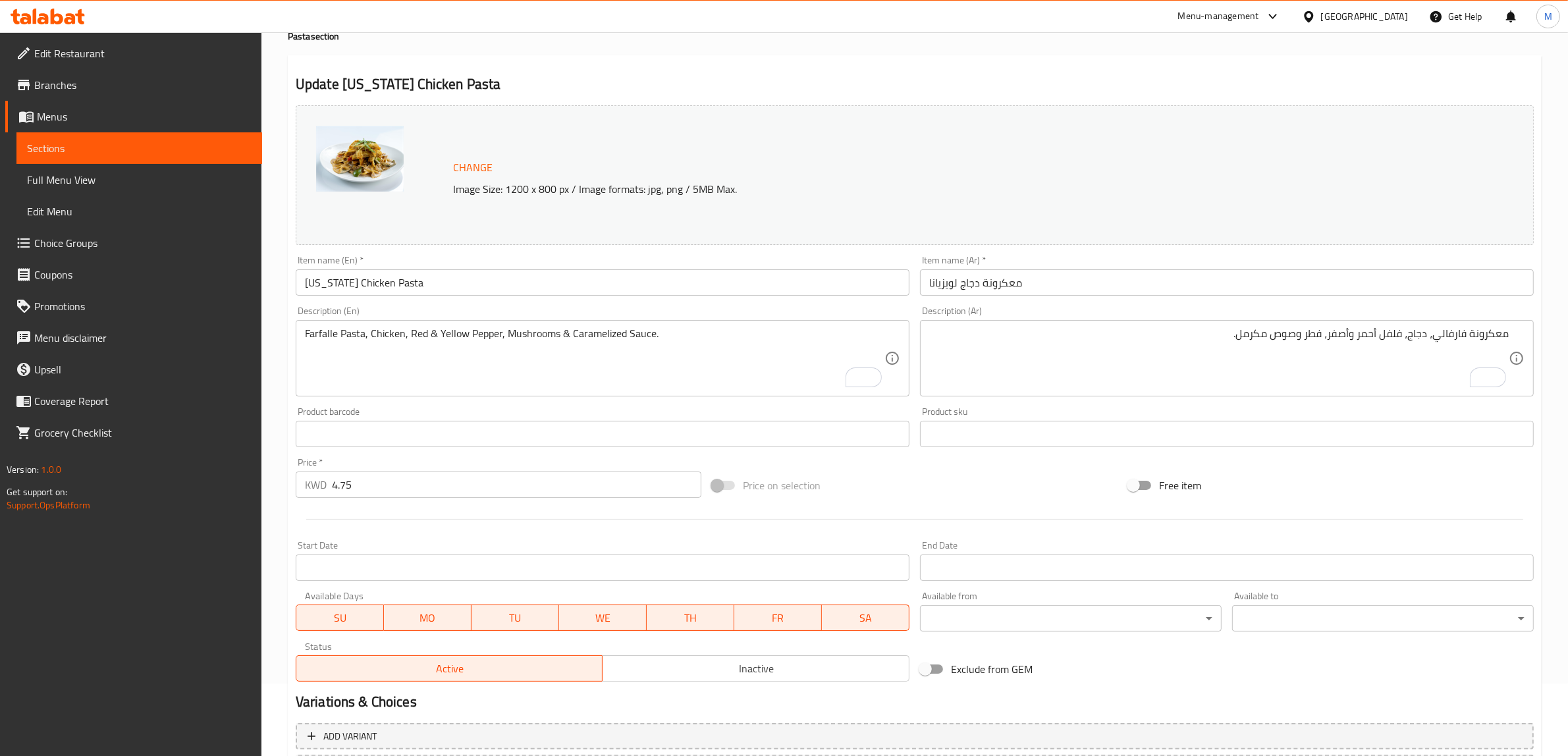
scroll to position [0, 0]
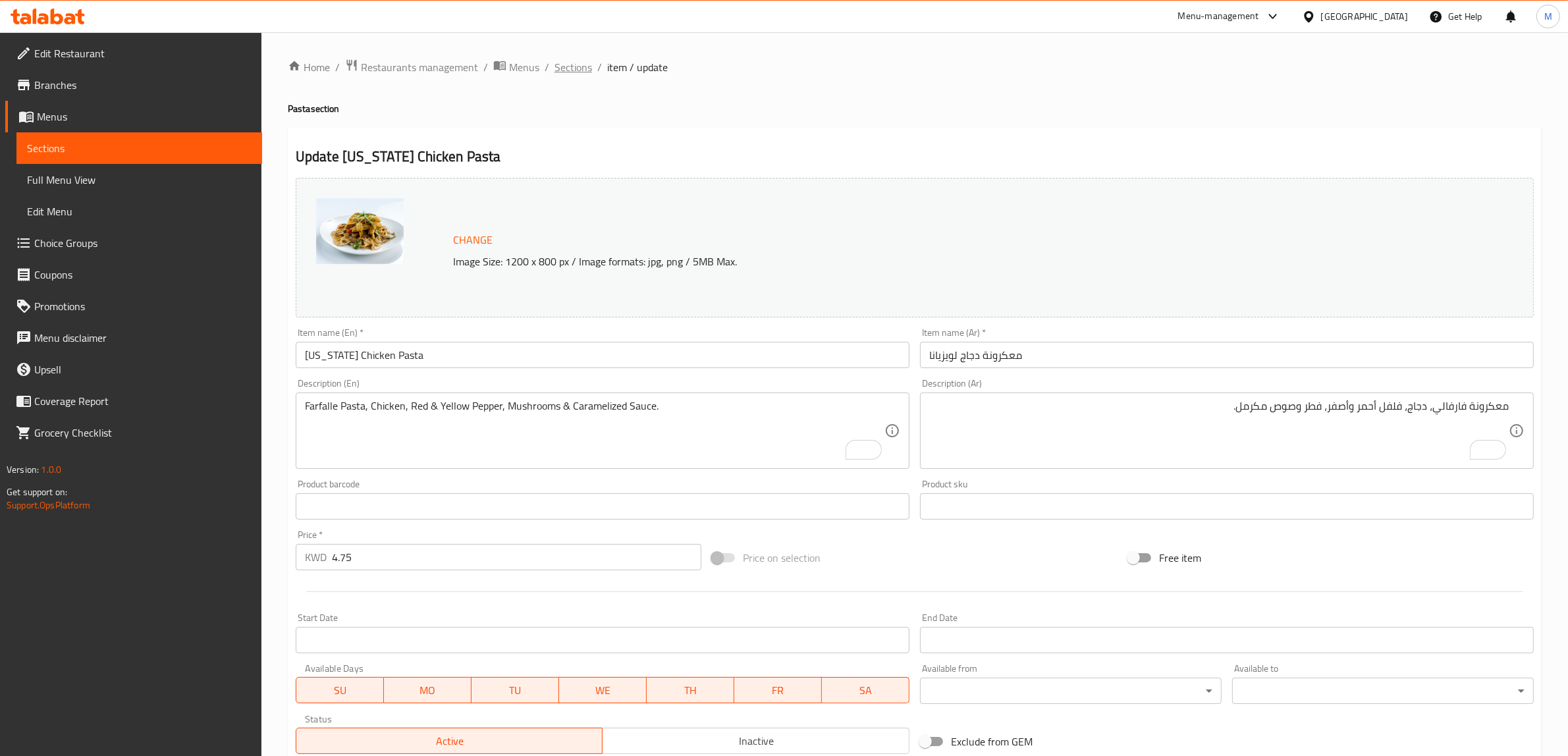
click at [565, 71] on span "Sections" at bounding box center [573, 67] width 38 height 16
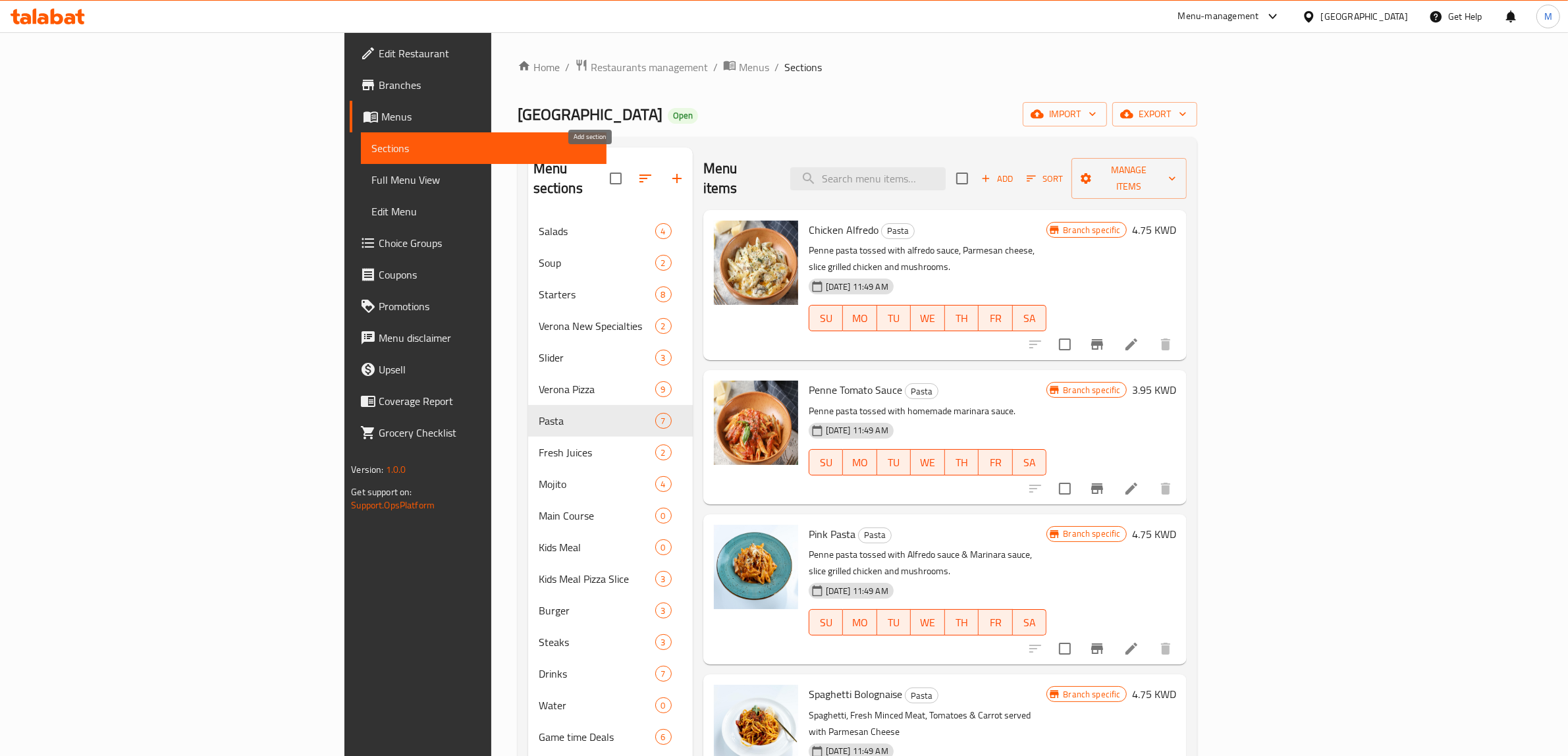
scroll to position [302, 0]
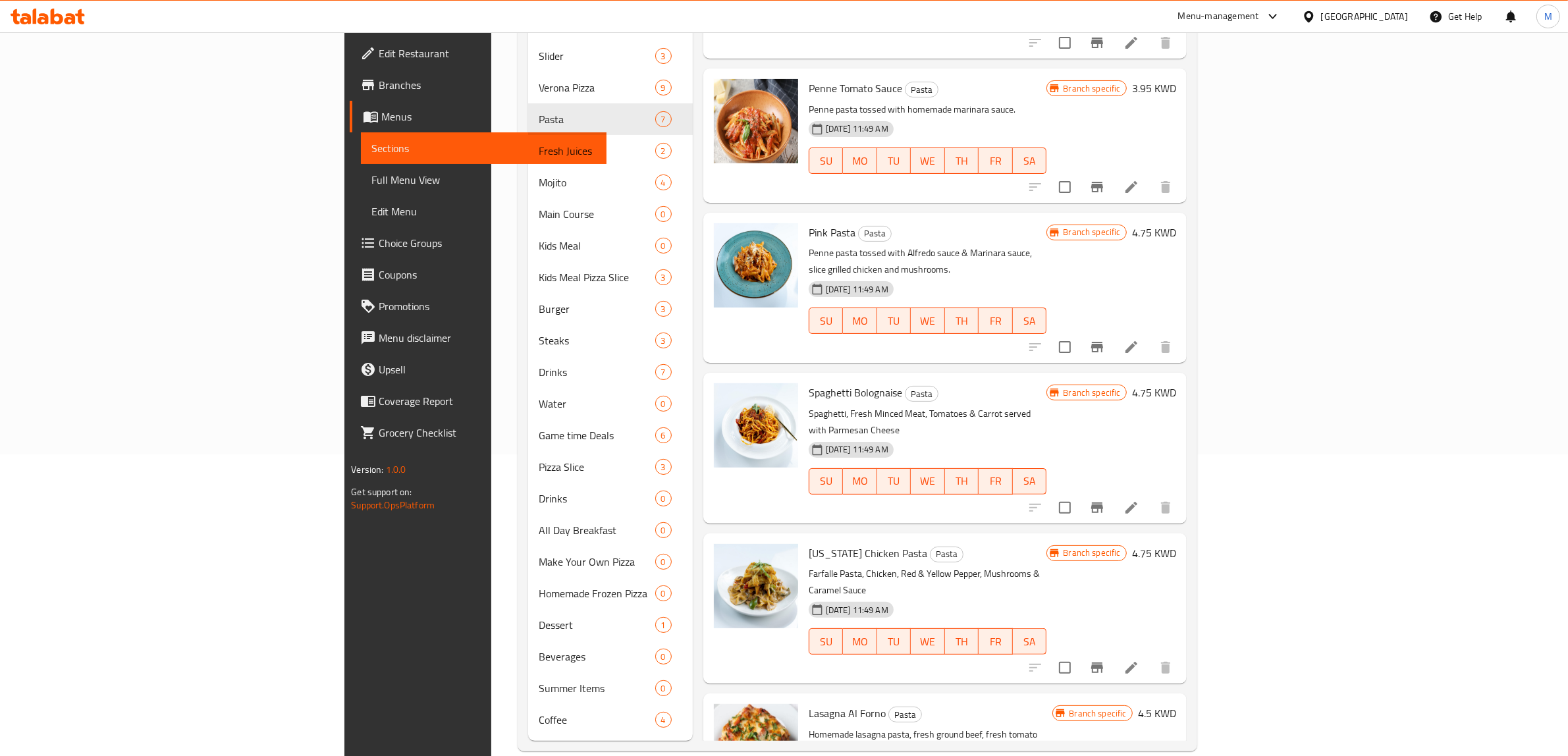
click at [1105, 660] on icon "Branch-specific-item" at bounding box center [1097, 667] width 16 height 16
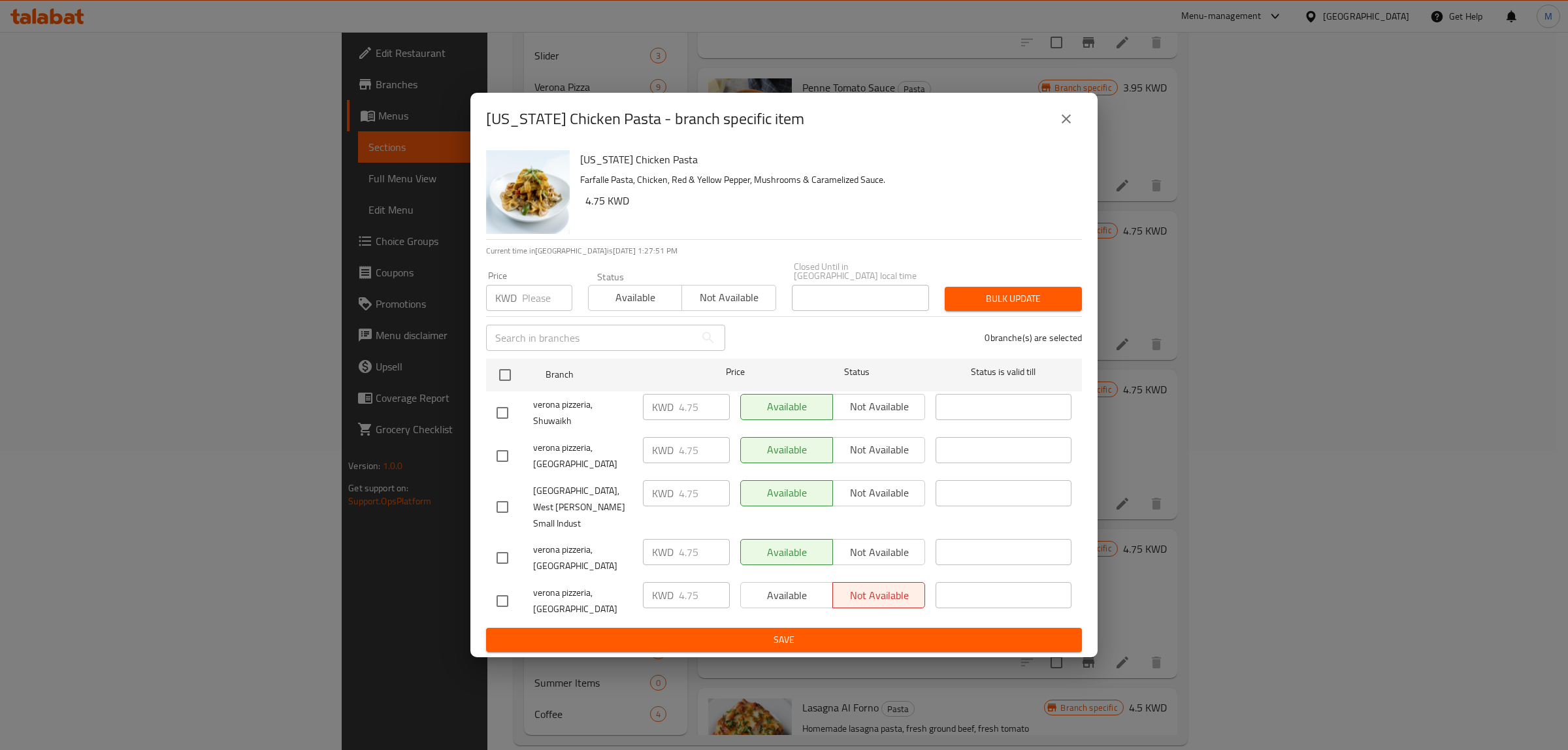
click at [1070, 127] on icon "close" at bounding box center [1065, 118] width 16 height 16
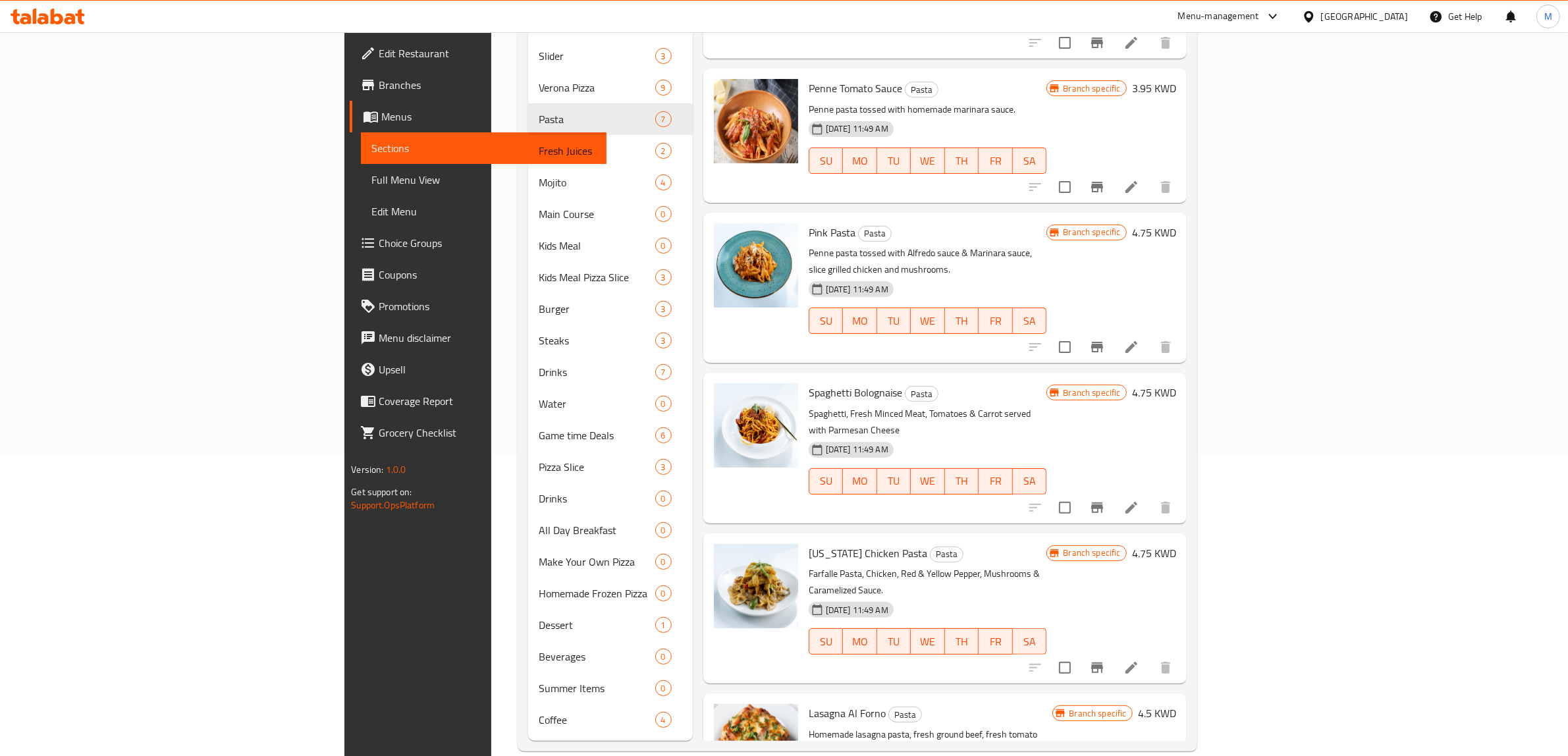
click at [1001, 699] on div "Lasagna Al Forno Pasta Homemade lasagna pasta, fresh ground beef, fresh tomato …" at bounding box center [932, 768] width 255 height 140
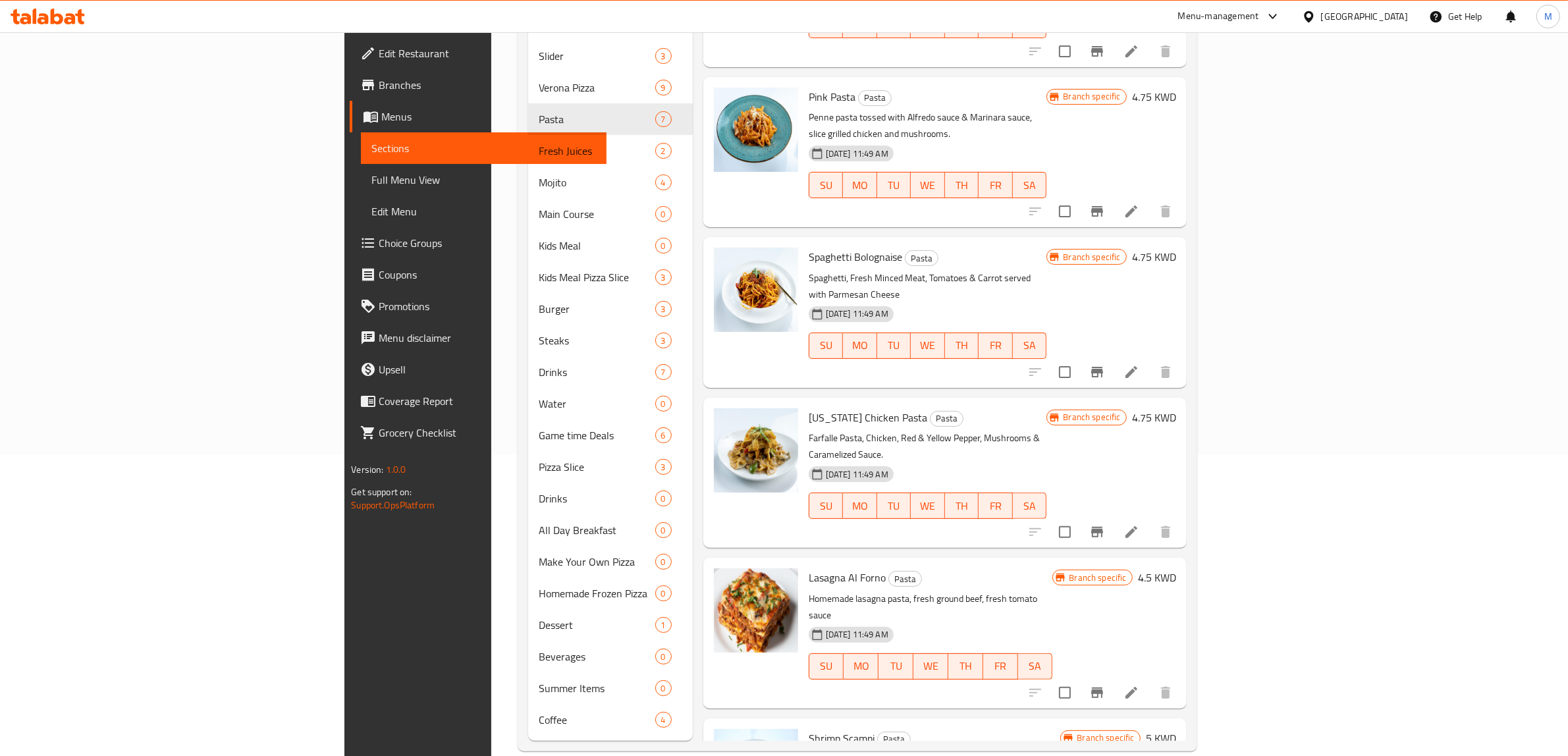
scroll to position [165, 0]
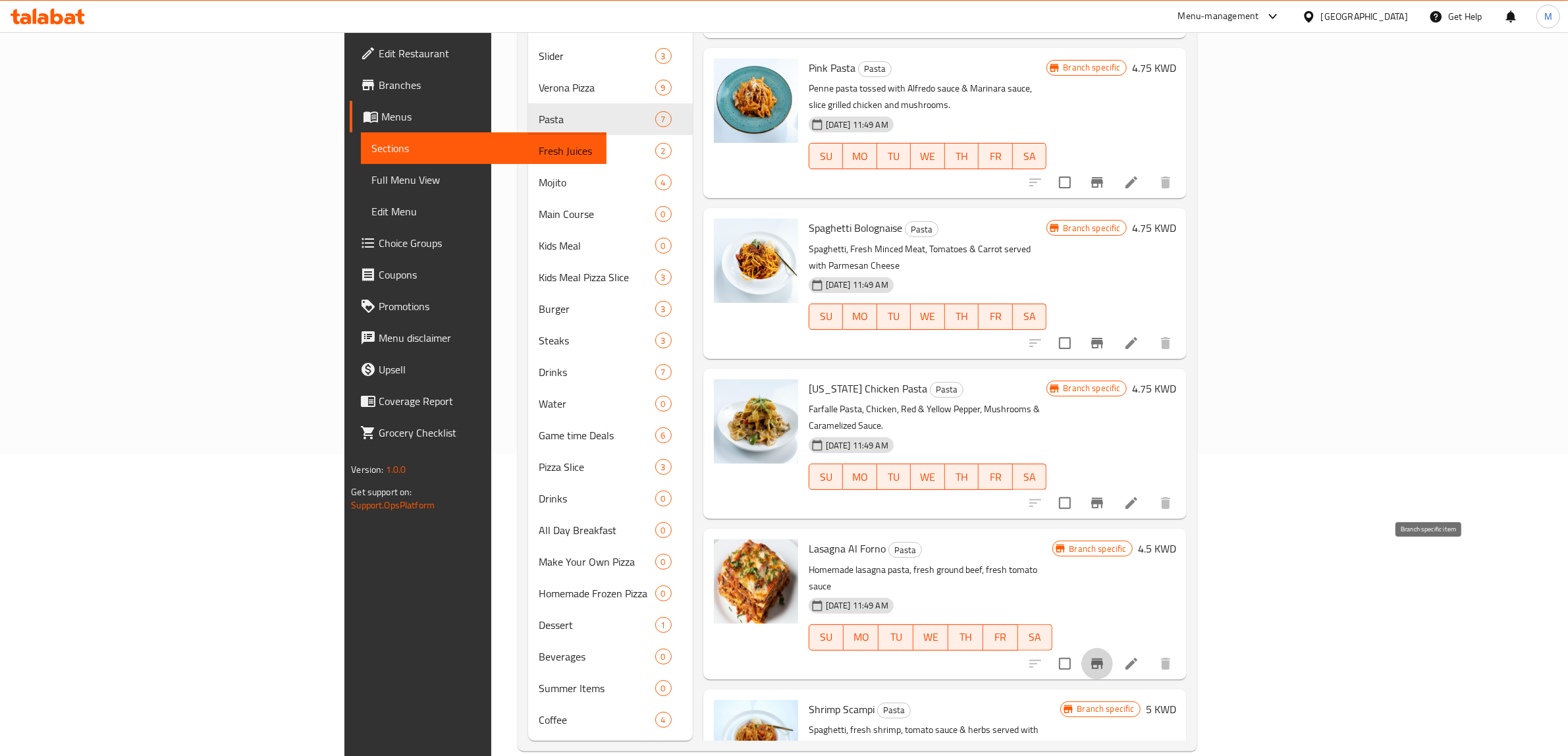
click at [1105, 656] on icon "Branch-specific-item" at bounding box center [1097, 663] width 16 height 16
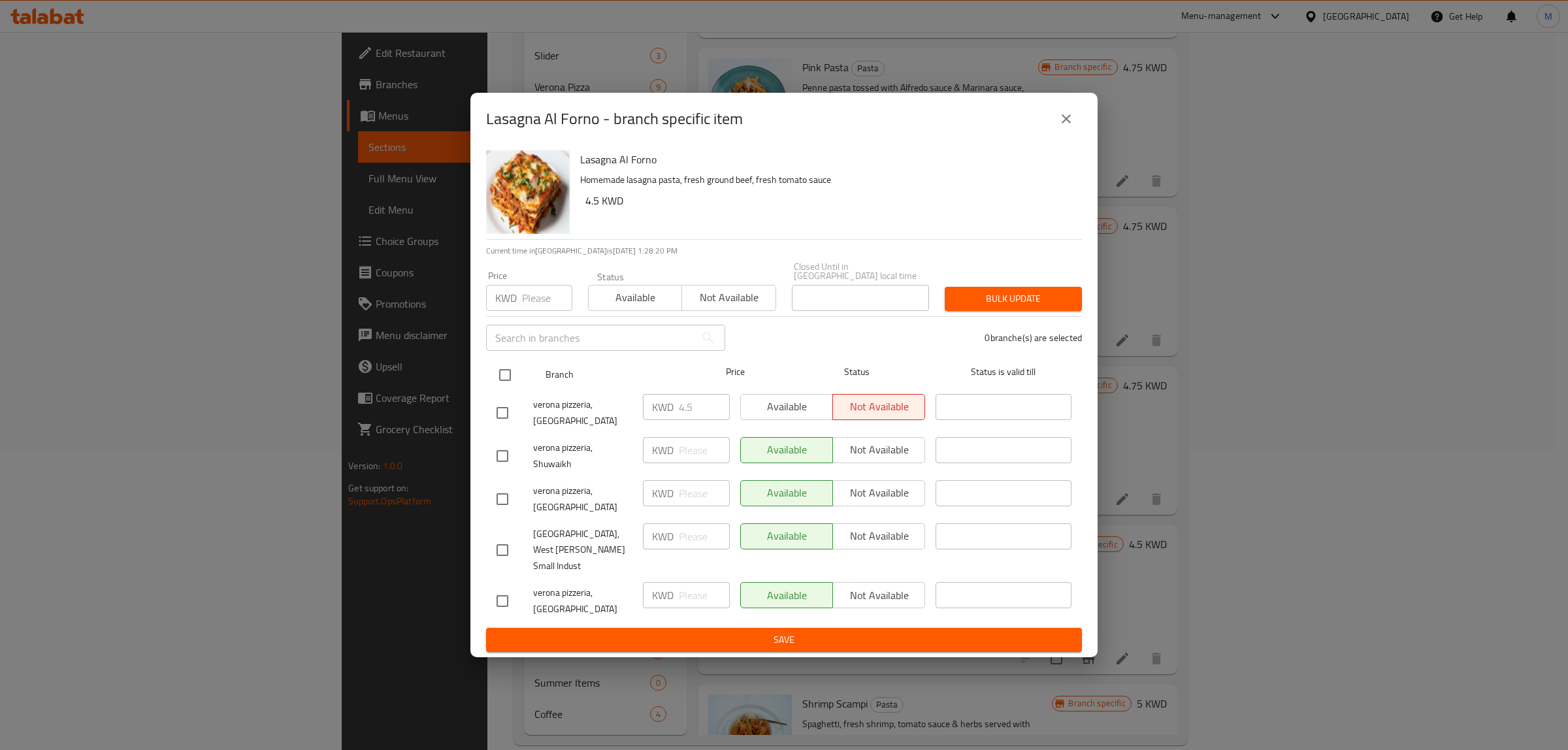
click at [500, 389] on input "checkbox" at bounding box center [505, 375] width 28 height 28
checkbox input "true"
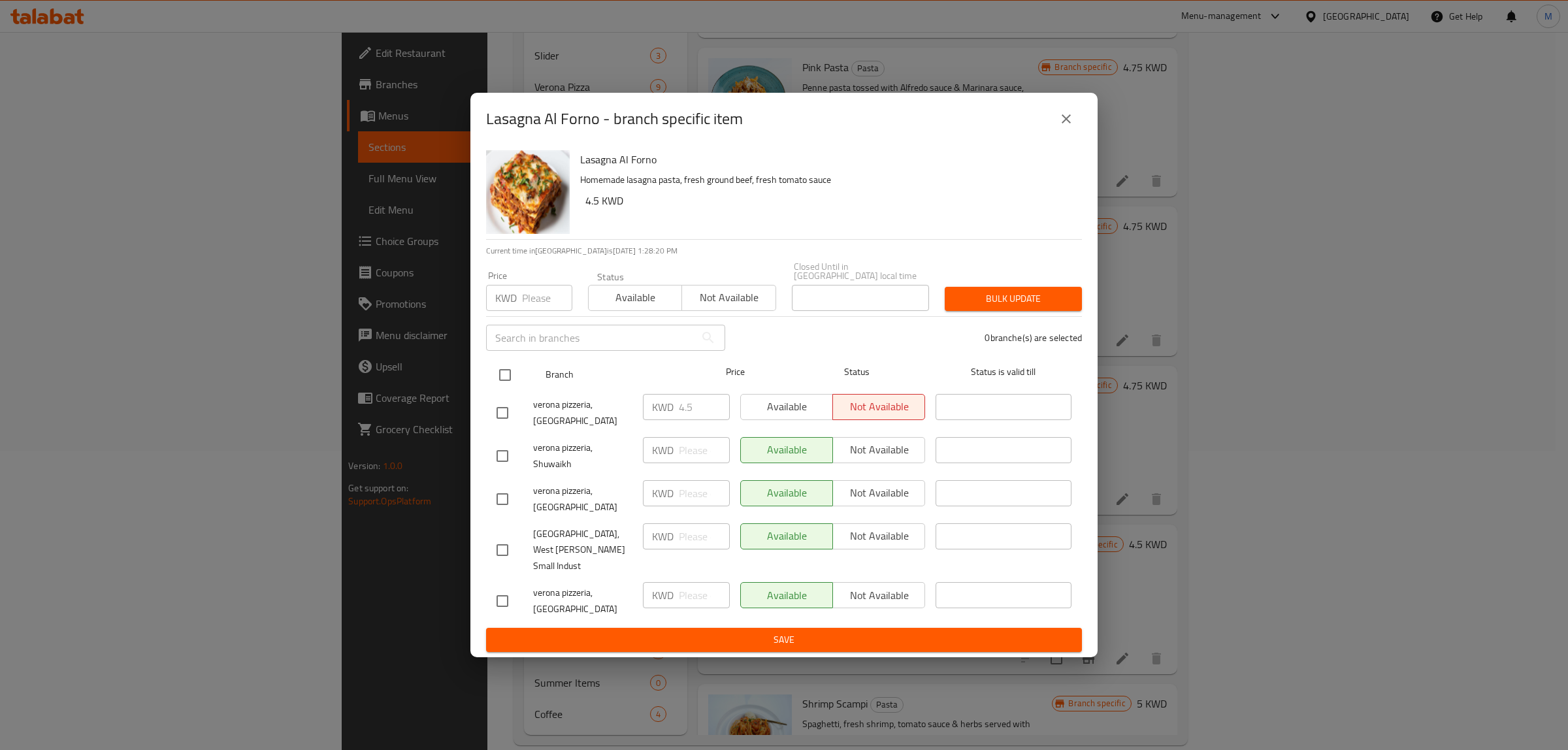
checkbox input "true"
click at [536, 311] on input "number" at bounding box center [547, 297] width 50 height 26
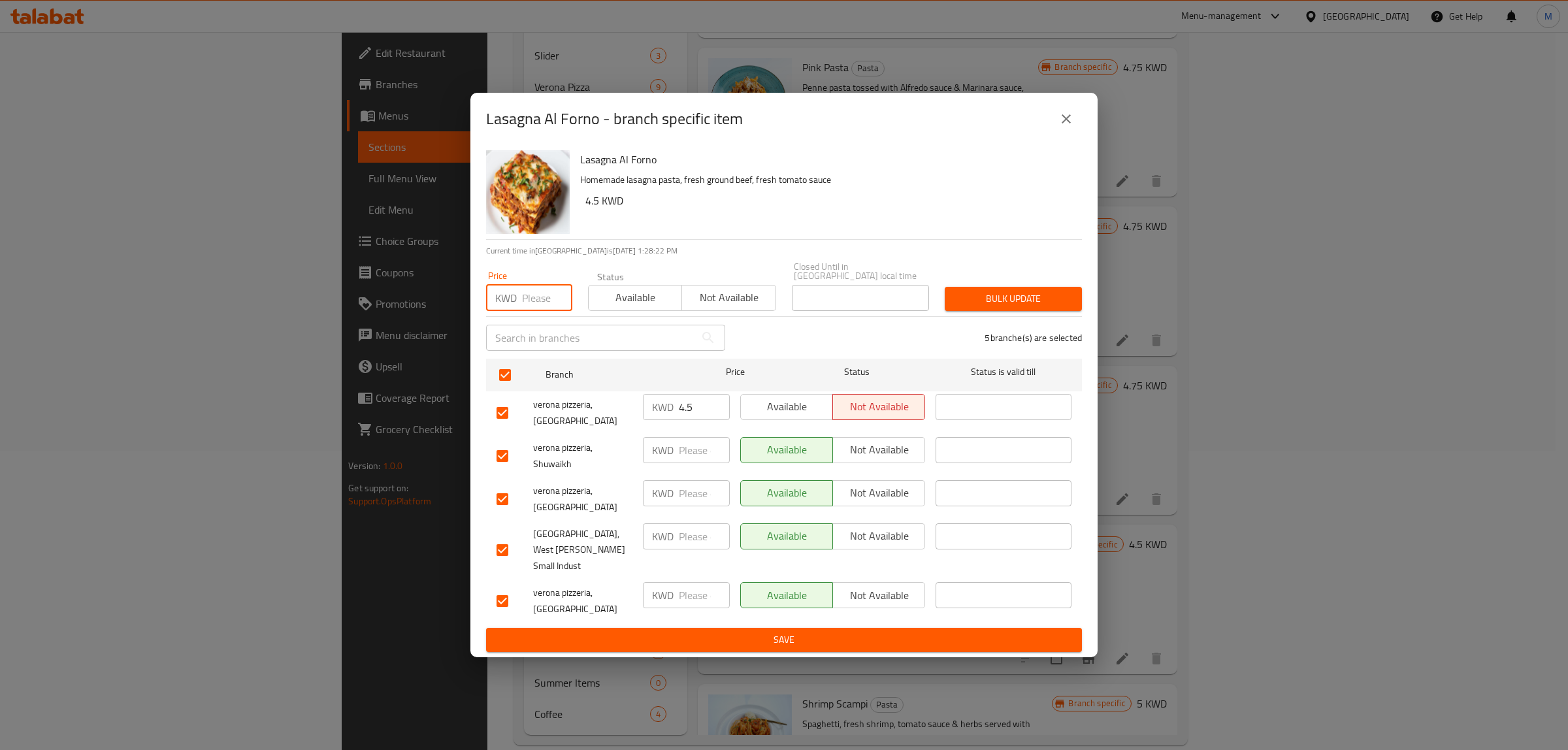
paste input "4.5"
type input "4.5"
click at [1015, 308] on span "Bulk update" at bounding box center [1013, 299] width 117 height 17
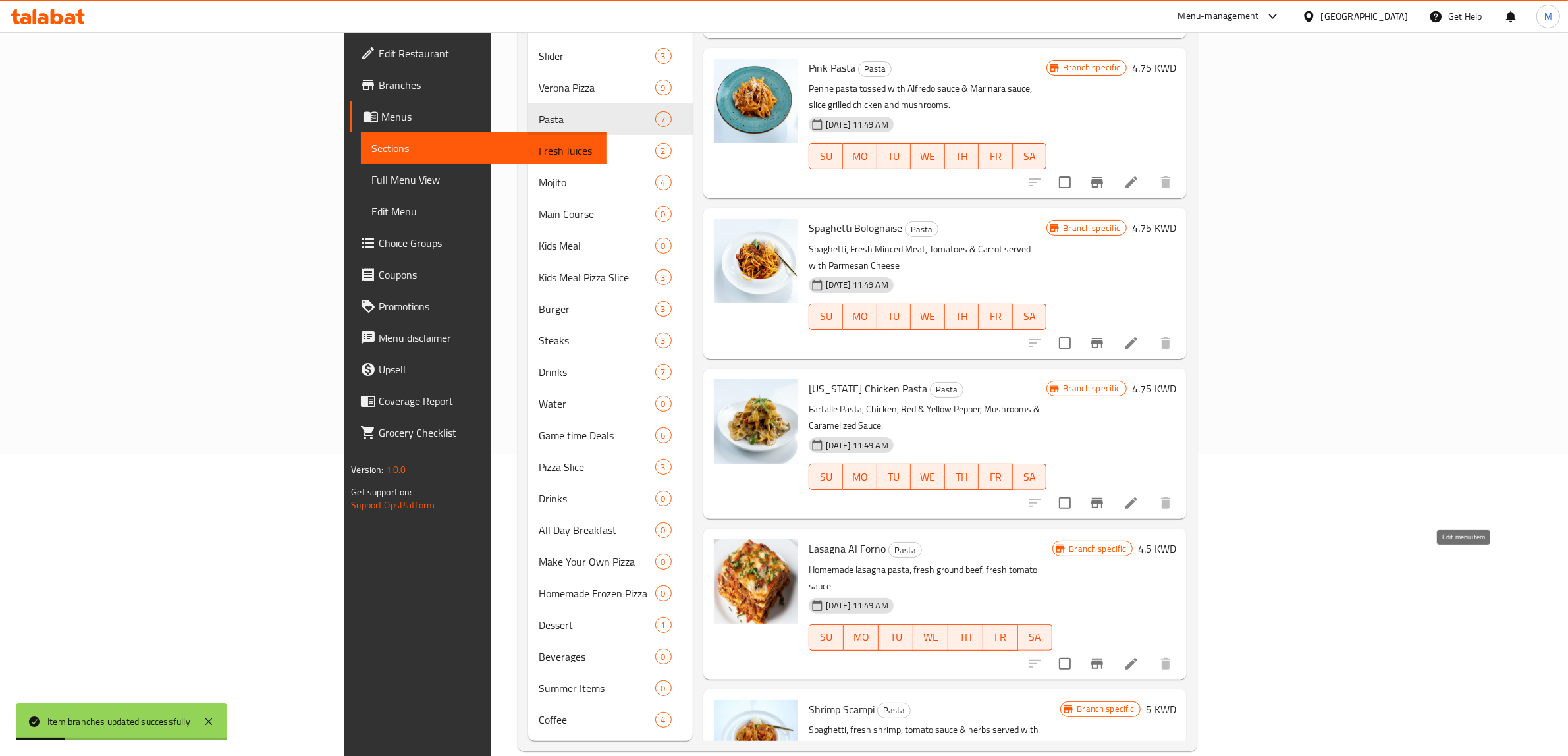
click at [1140, 656] on icon at bounding box center [1131, 663] width 16 height 16
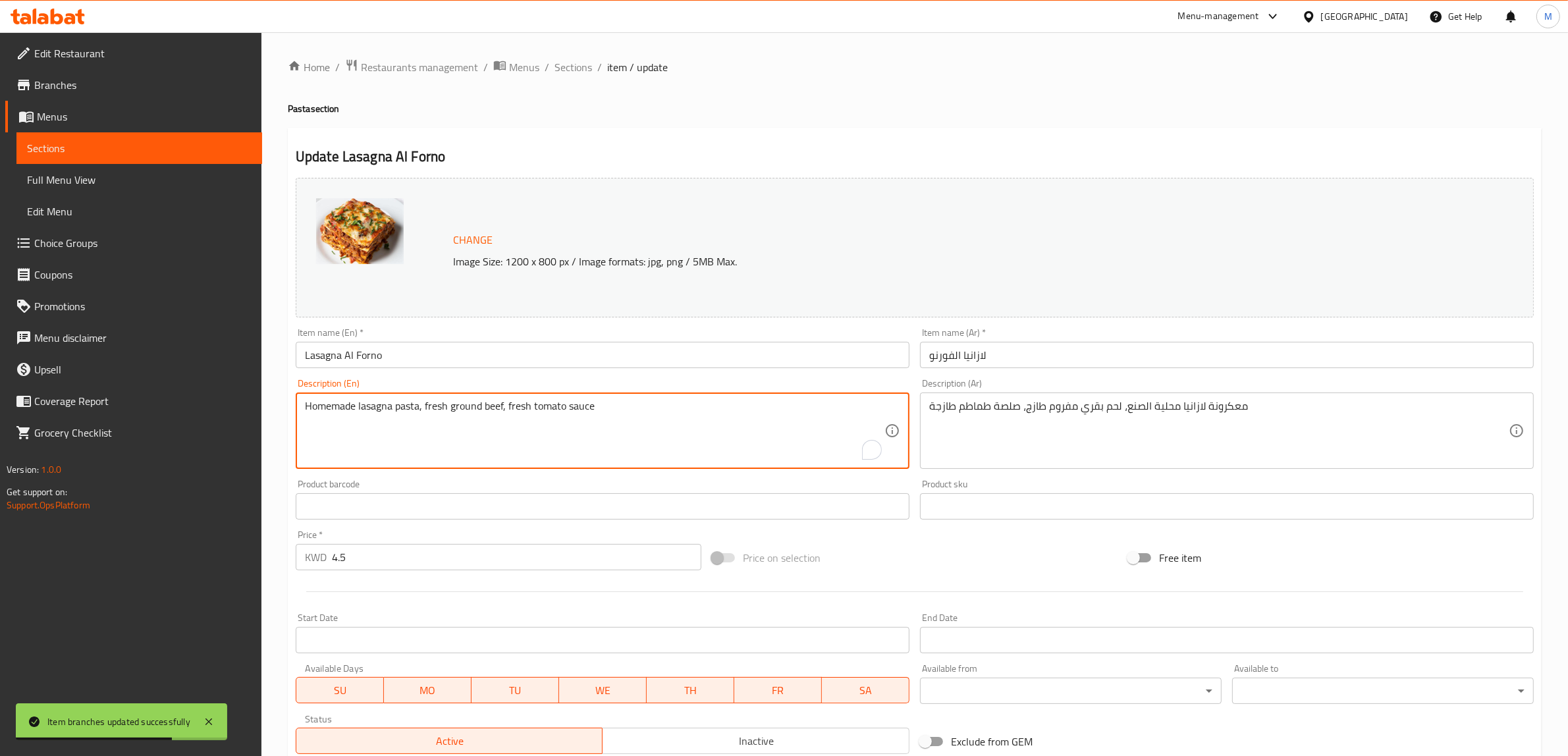
paste textarea "Homemade Lasgna Pasta, Fresh Ground Beef, Fresh Tomato Sauce"
type textarea "Homemade lasagna pasta, fresh ground beef, fresh tomato sauce"
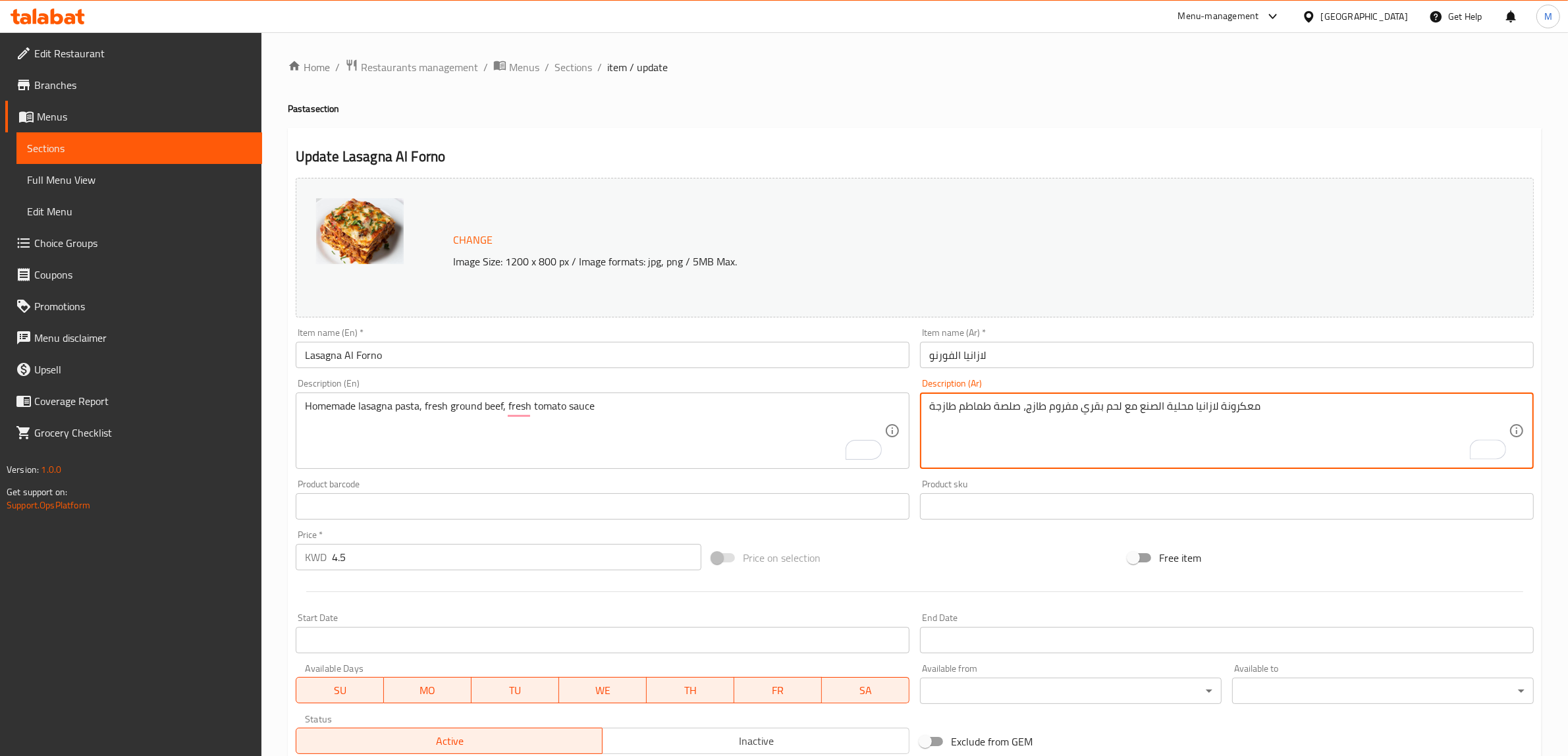
click at [1024, 411] on textarea "معكرونة لازانيا محلية الصنع مع لحم بقري مفروم طازج، صلصة طماطم طازجة" at bounding box center [1219, 431] width 580 height 63
type textarea "معكرونة لازانيا محلية الصنع مع لحم بقري مفروم طازج وصلصة طماطم طازجة."
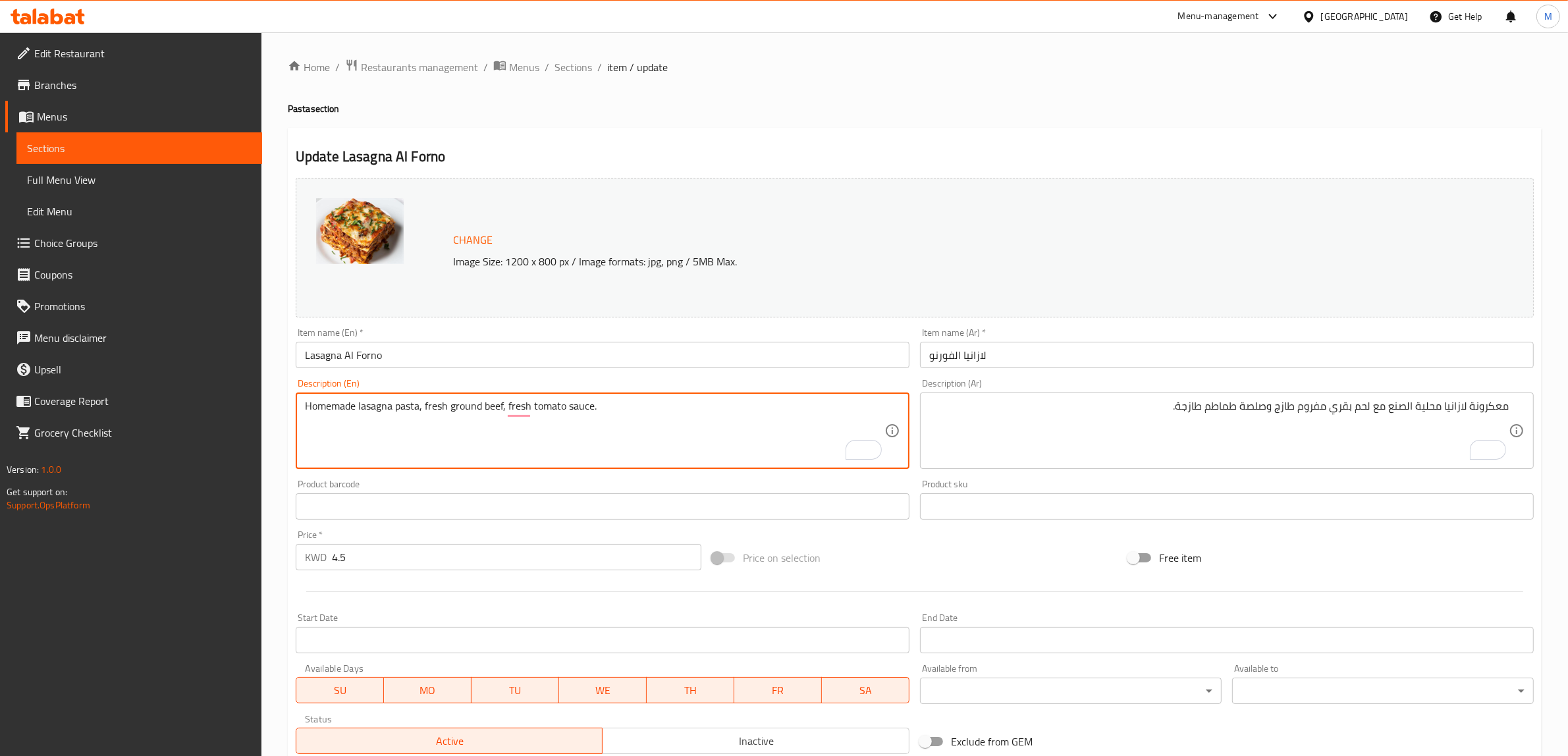
drag, startPoint x: 502, startPoint y: 401, endPoint x: 508, endPoint y: 405, distance: 7.2
click at [504, 401] on textarea "Homemade lasagna pasta, fresh ground beef, fresh tomato sauce." at bounding box center [595, 431] width 580 height 63
click at [419, 408] on textarea "Homemade lasagna pasta, fresh ground beef and fresh tomato sauce." at bounding box center [595, 431] width 580 height 63
type textarea "Homemade lasagna pasta with fresh ground beef and fresh tomato sauce."
click at [984, 548] on div "Price on selection" at bounding box center [915, 558] width 416 height 35
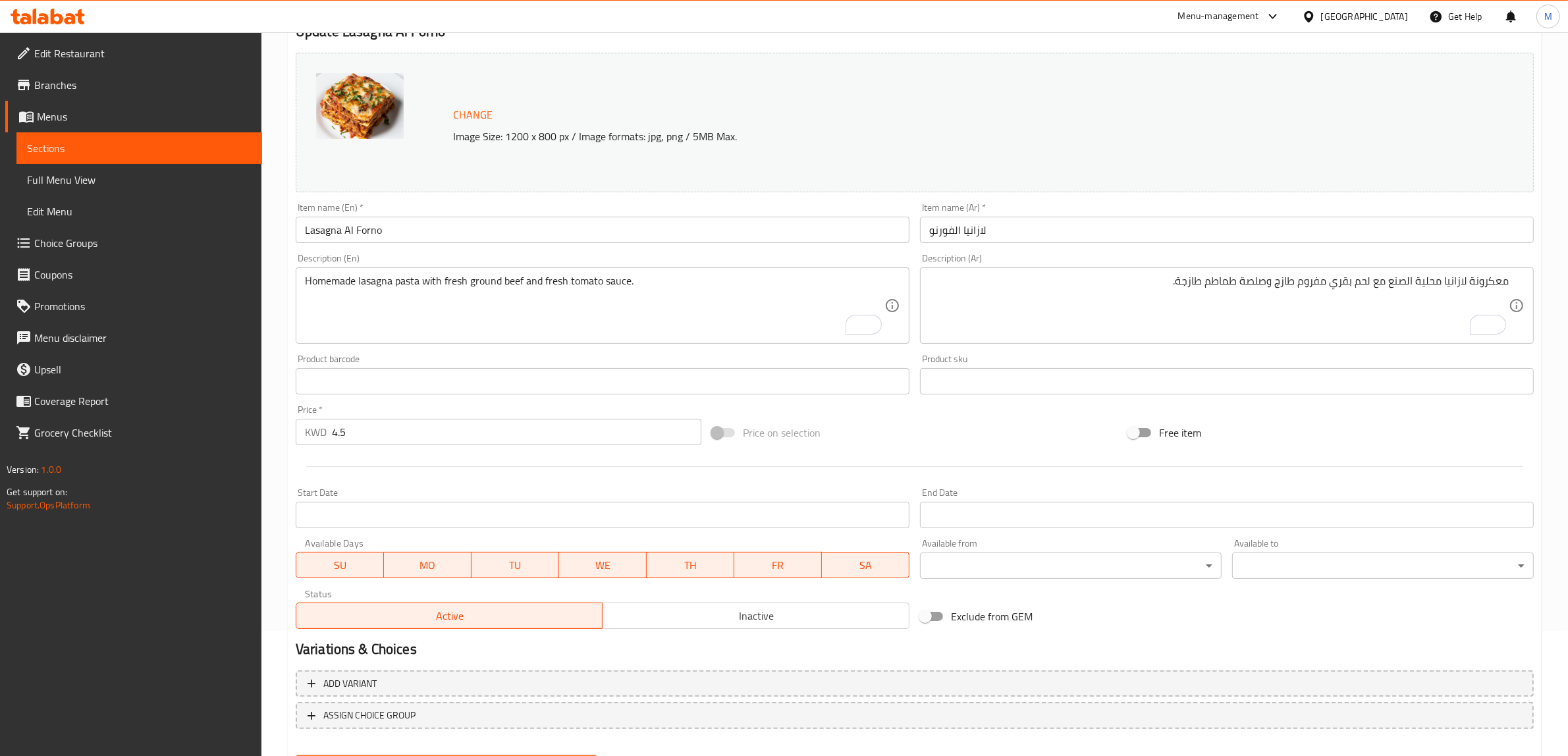
scroll to position [192, 0]
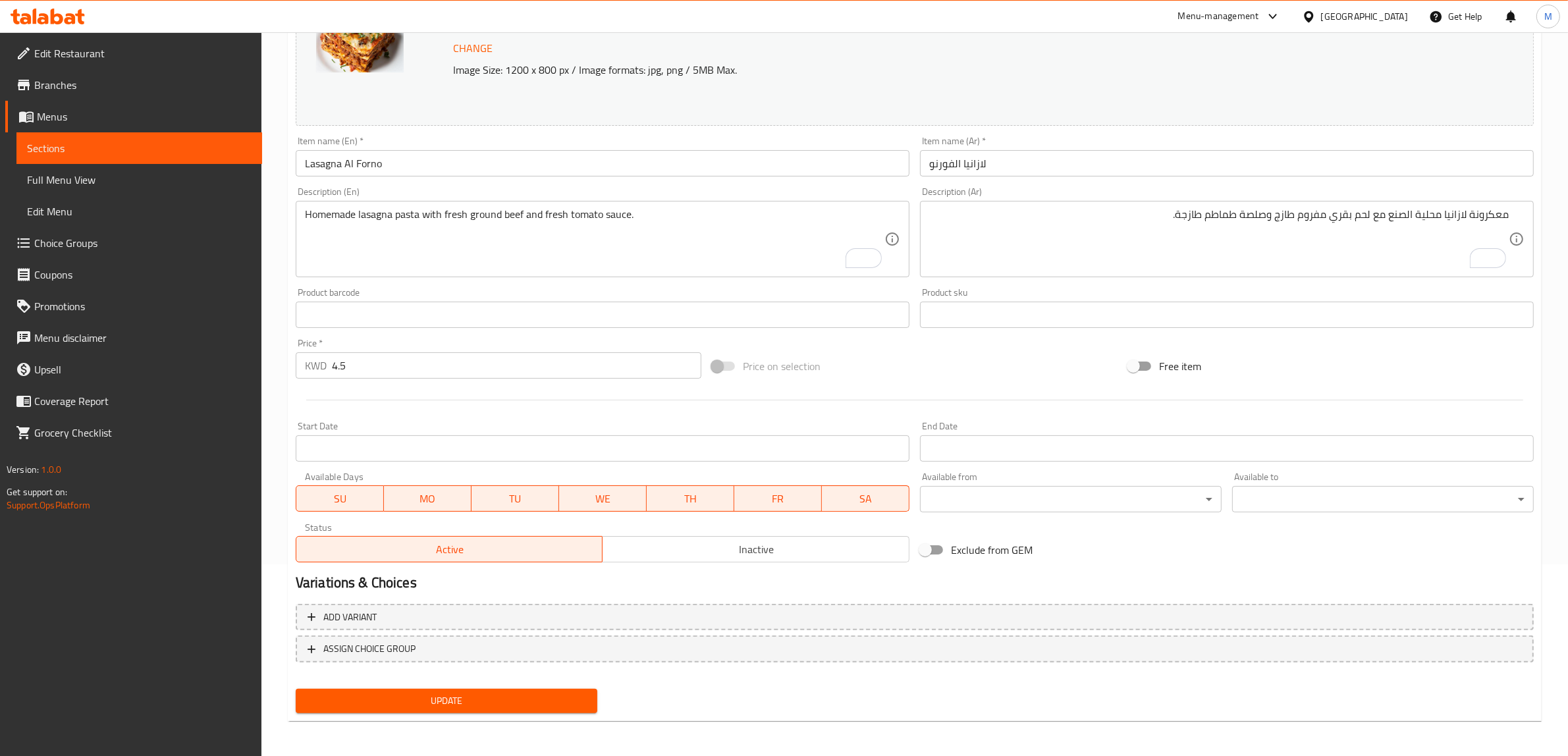
click at [574, 693] on span "Update" at bounding box center [446, 701] width 280 height 17
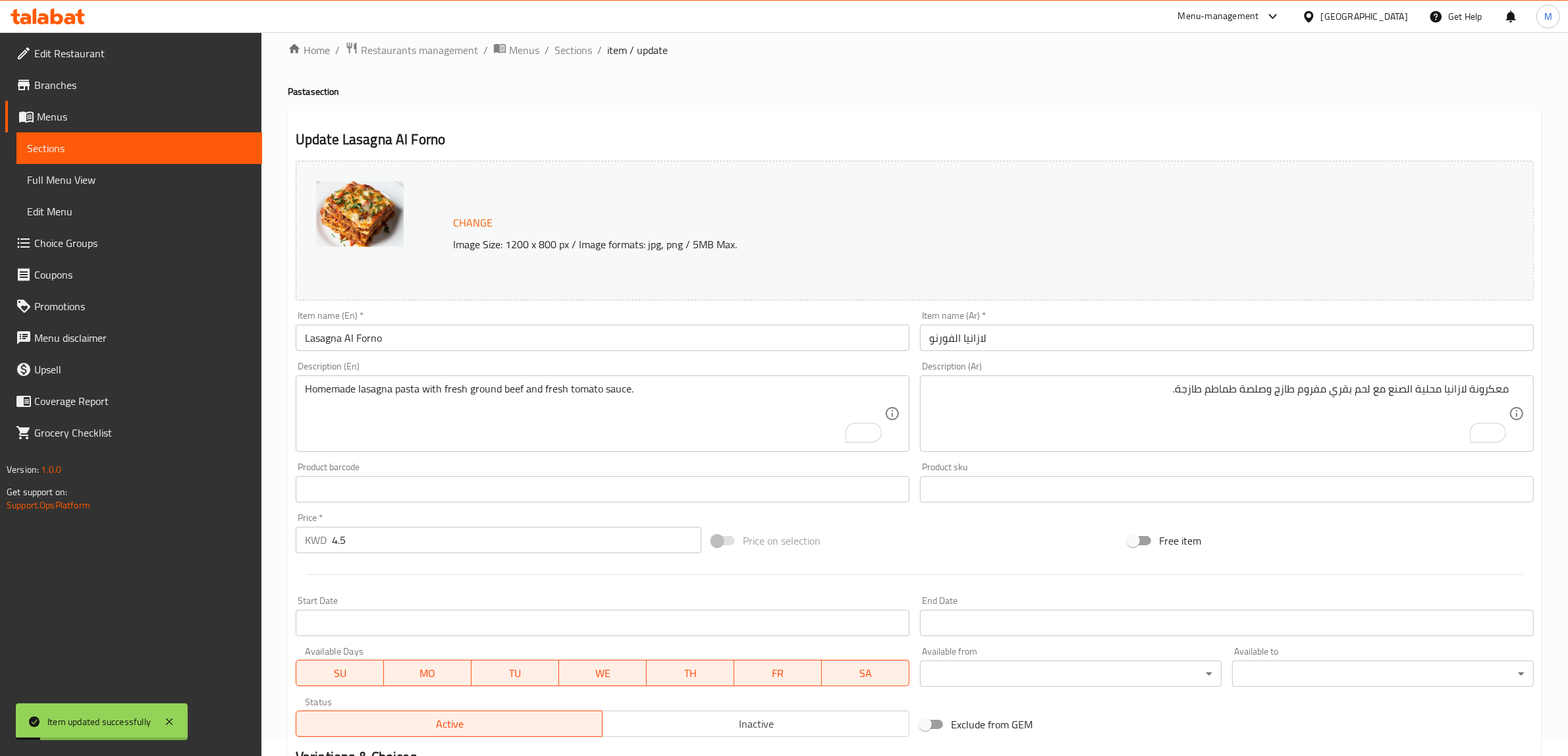
scroll to position [0, 0]
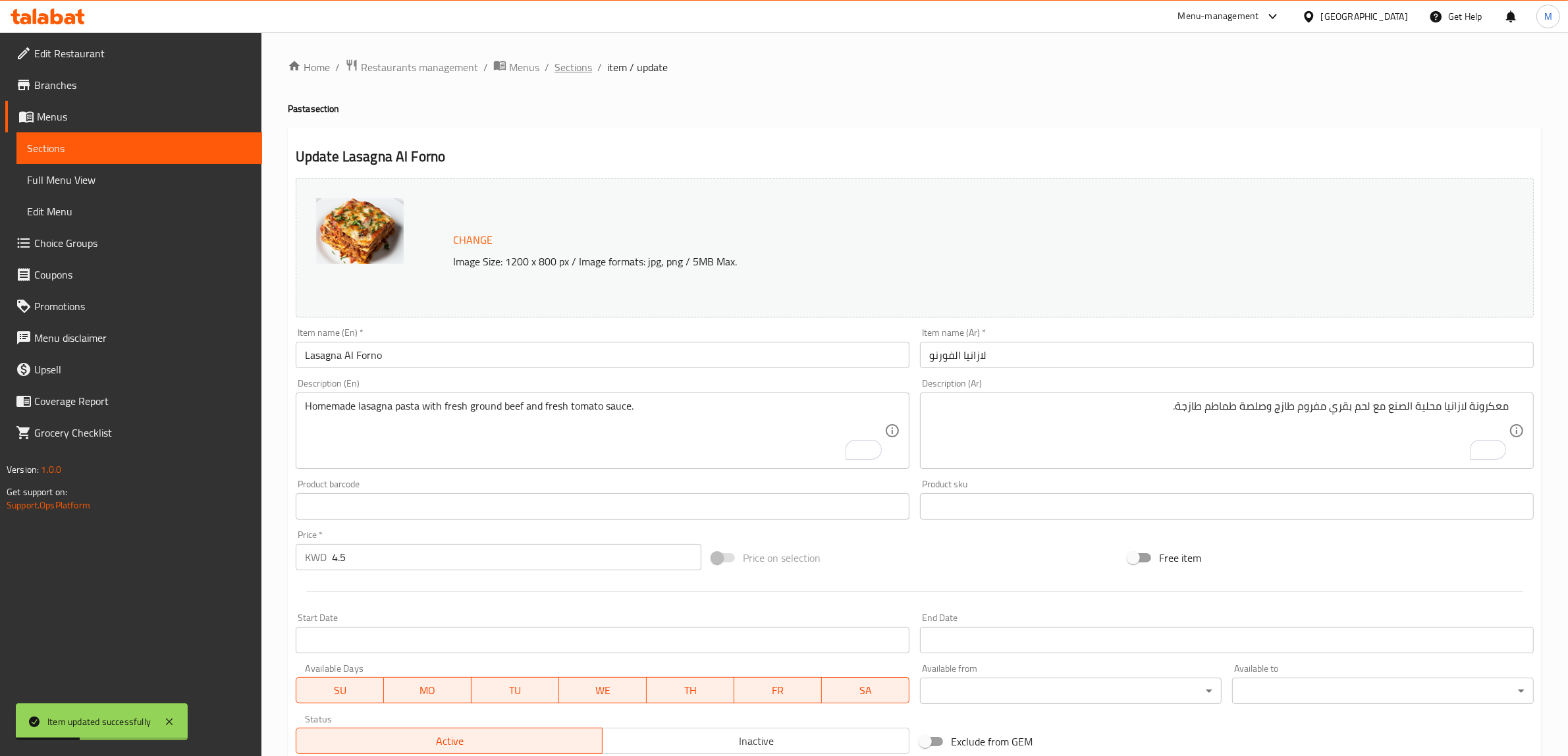
click at [572, 61] on span "Sections" at bounding box center [573, 67] width 38 height 16
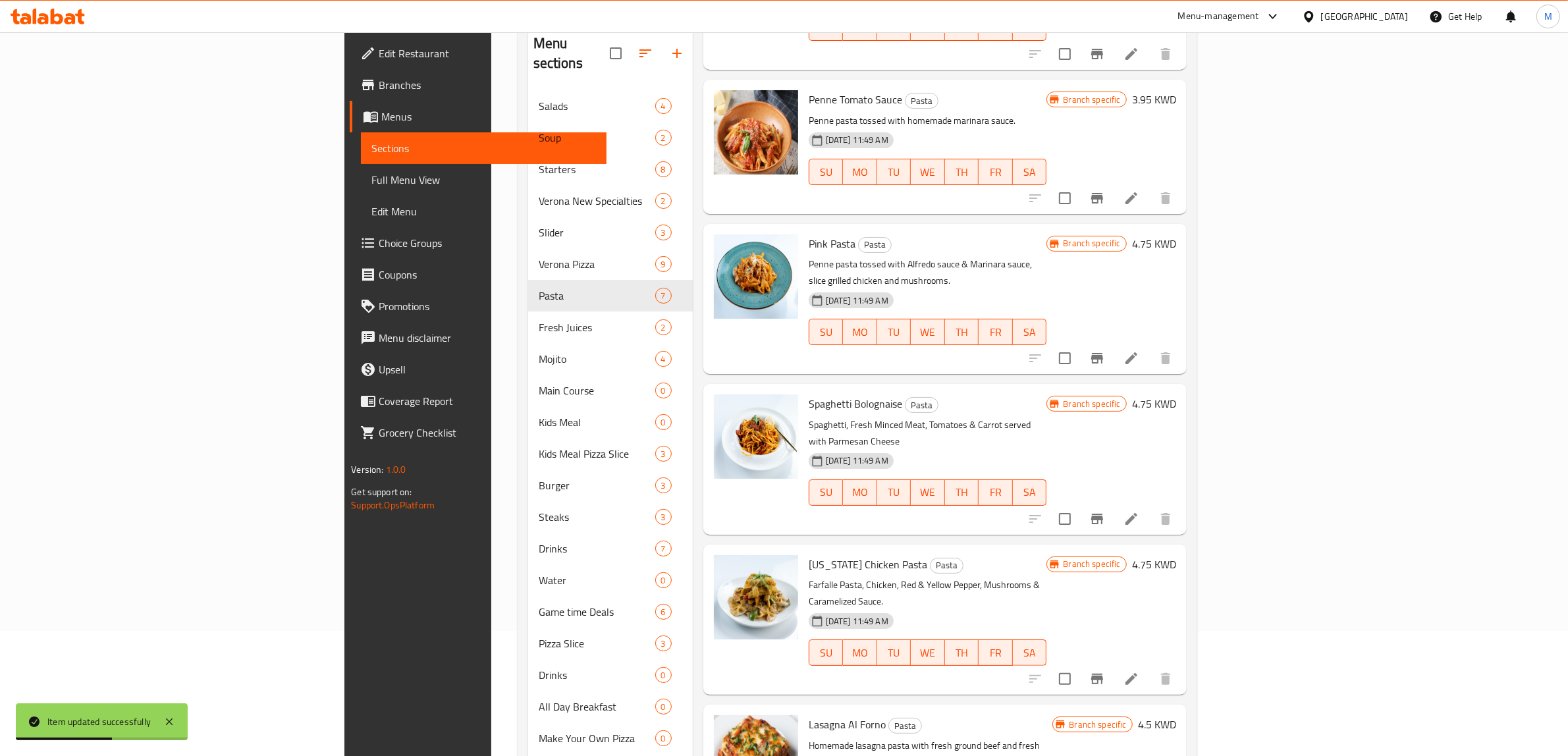
scroll to position [302, 0]
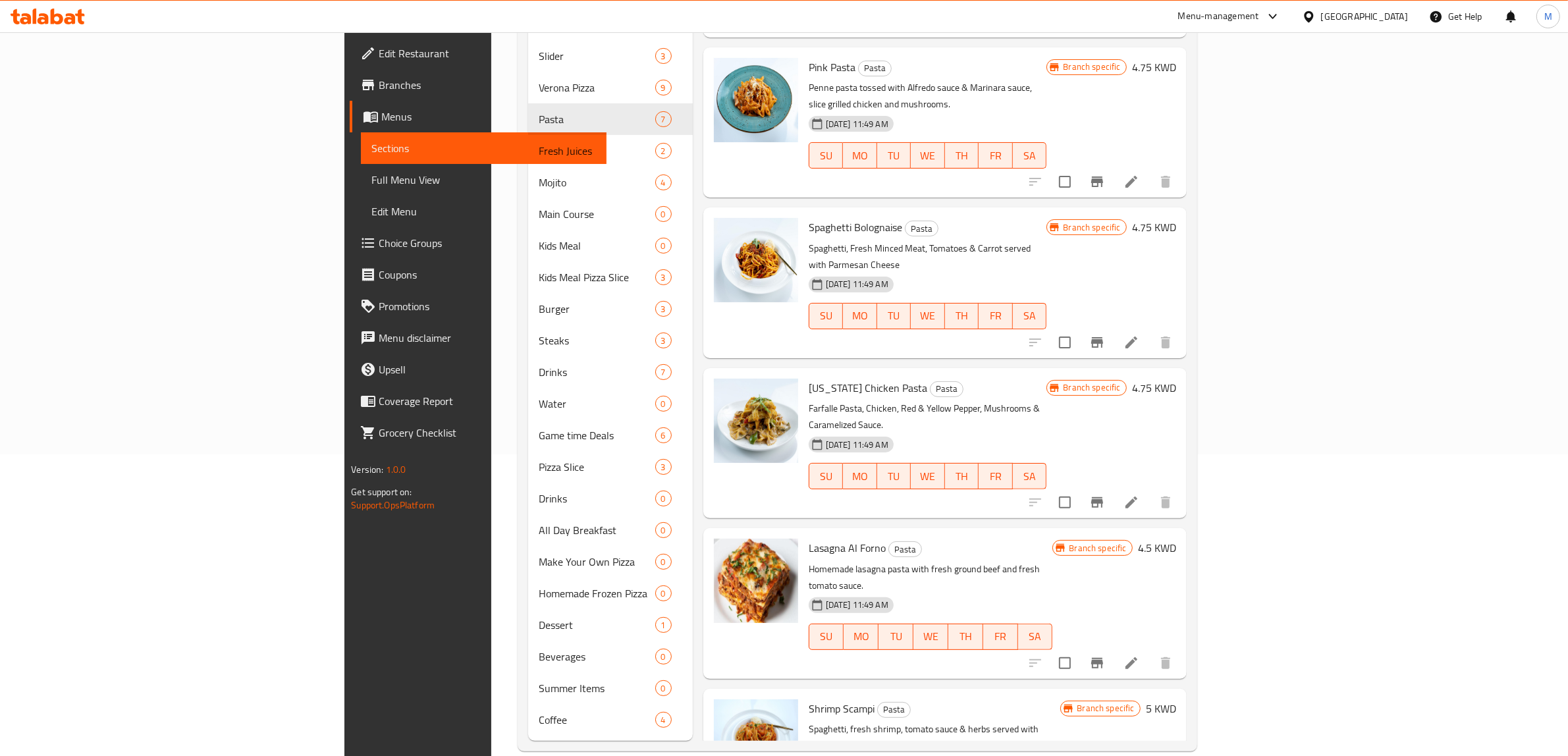
click at [1058, 534] on div "Lasagna Al Forno Pasta Homemade lasagna pasta with fresh ground beef and fresh …" at bounding box center [932, 603] width 255 height 140
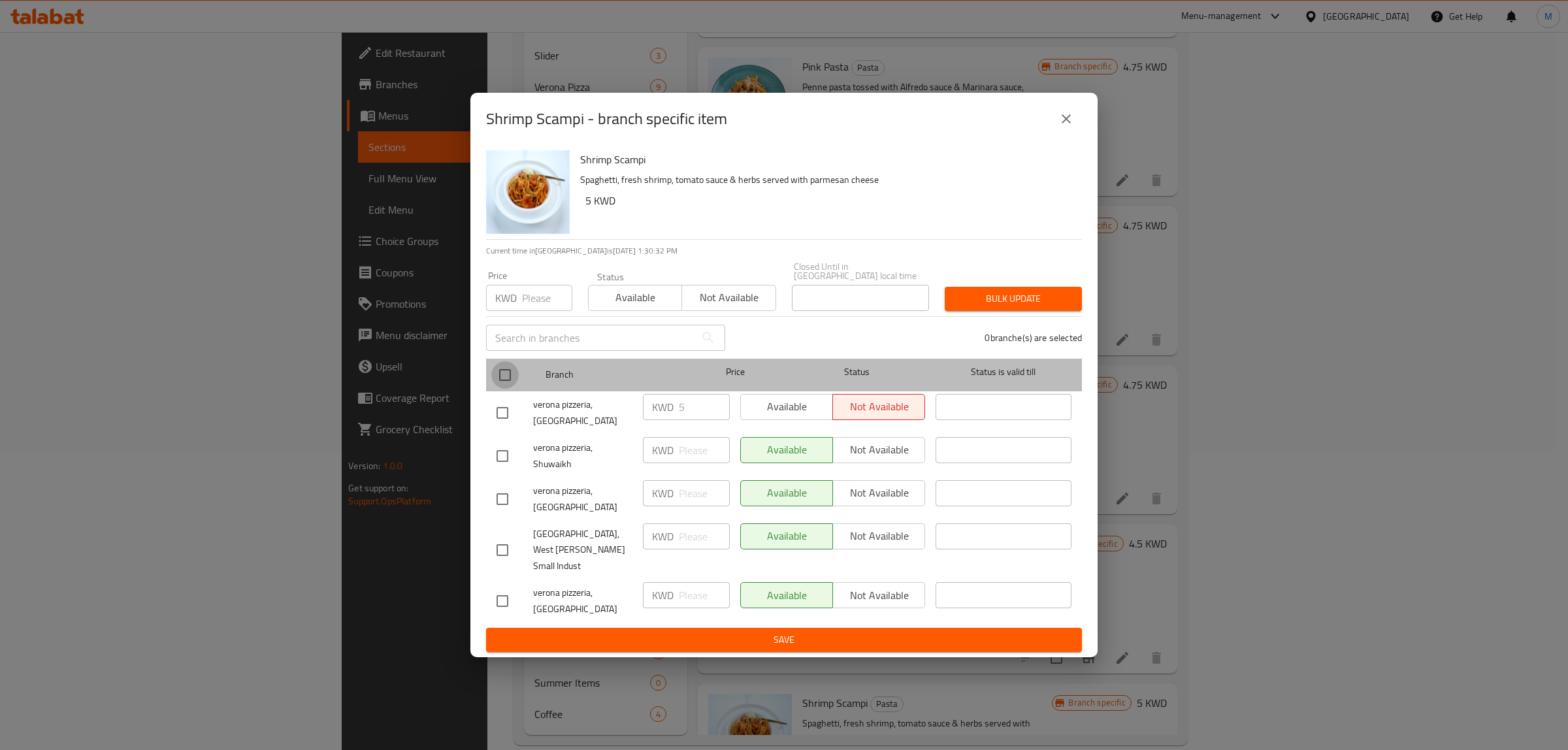
click at [507, 387] on input "checkbox" at bounding box center [505, 375] width 28 height 28
checkbox input "true"
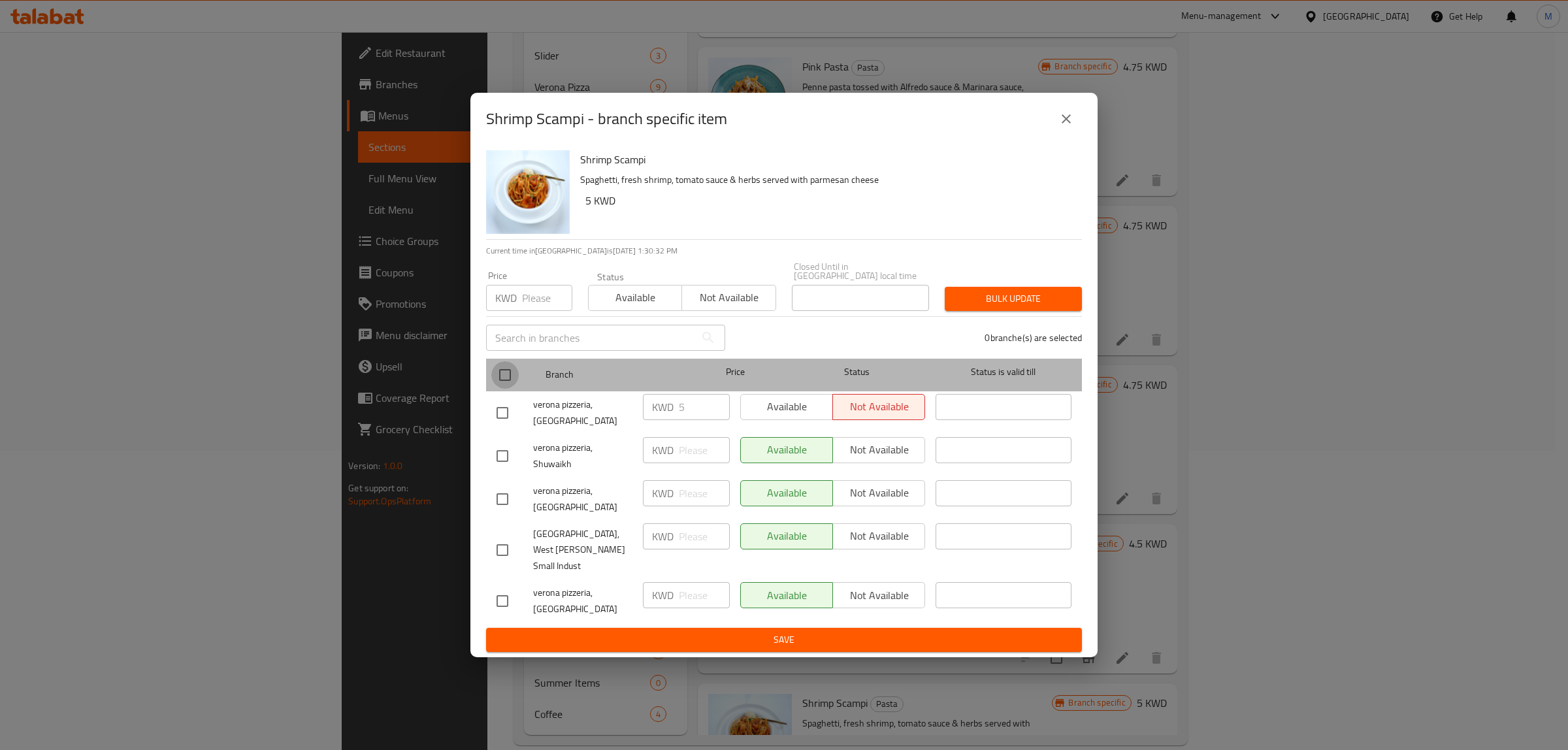
checkbox input "true"
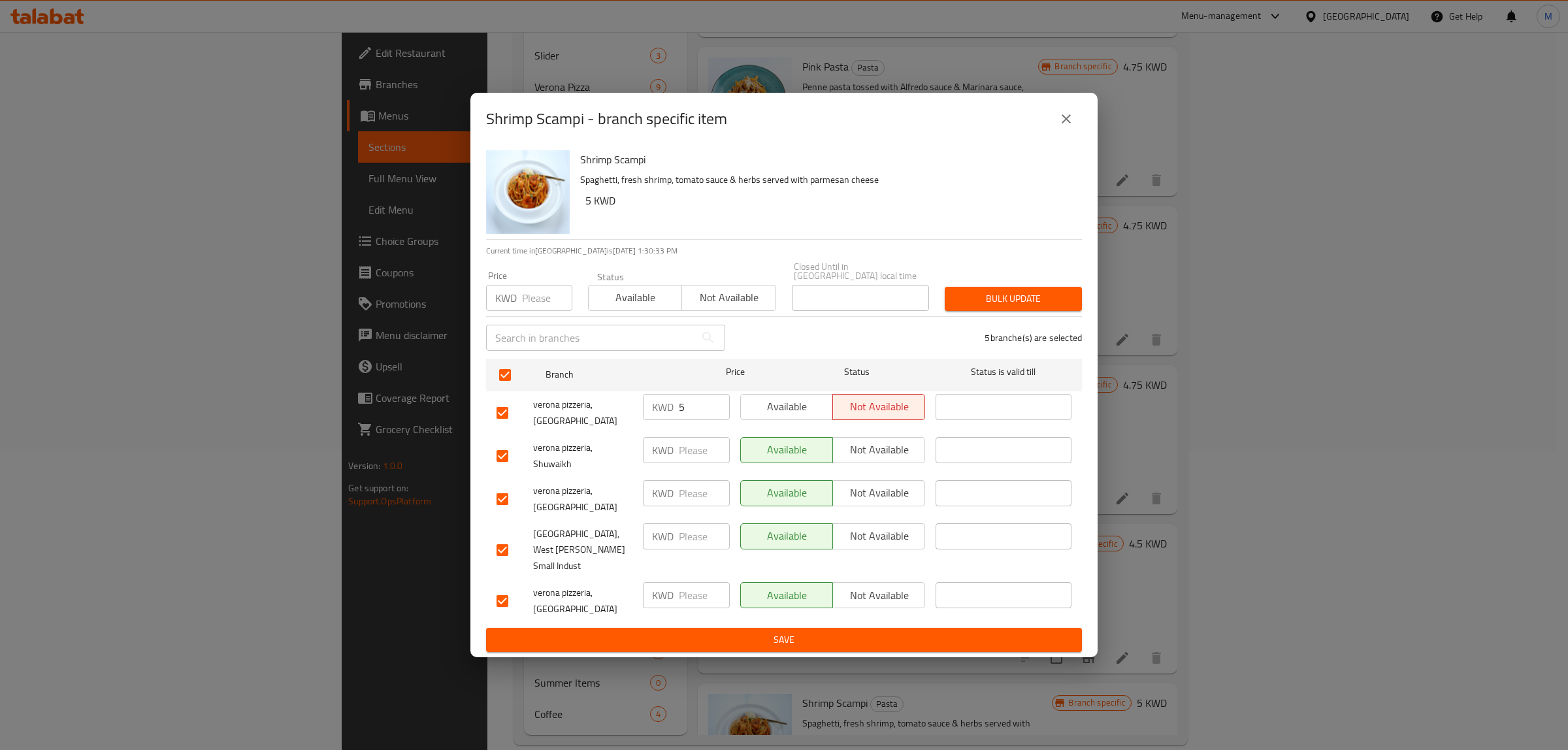
click at [540, 311] on input "number" at bounding box center [547, 297] width 50 height 26
type input "5"
click at [986, 311] on button "Bulk update" at bounding box center [1014, 299] width 138 height 24
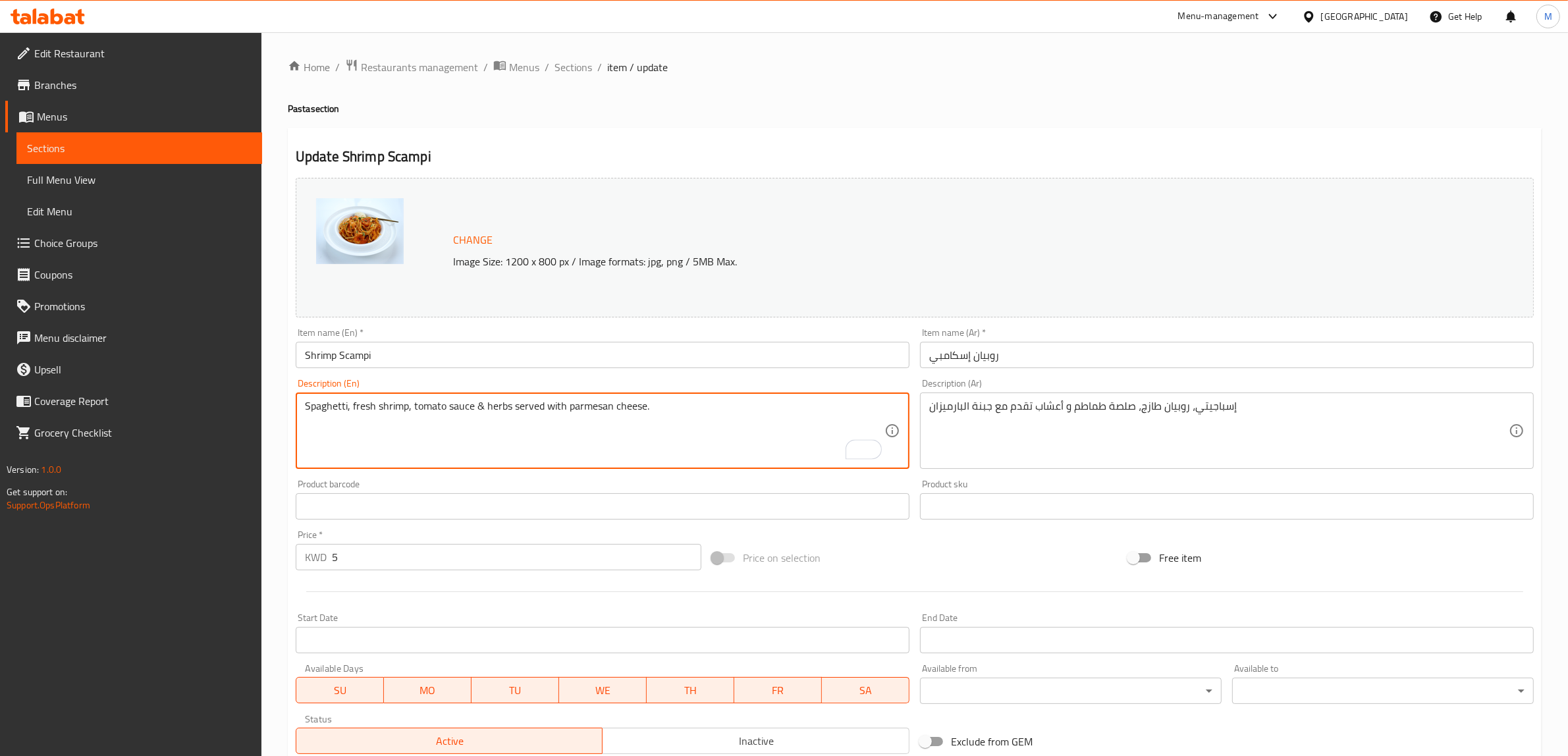
type textarea "Spaghetti, fresh shrimp, tomato sauce & herbs served with parmesan cheese."
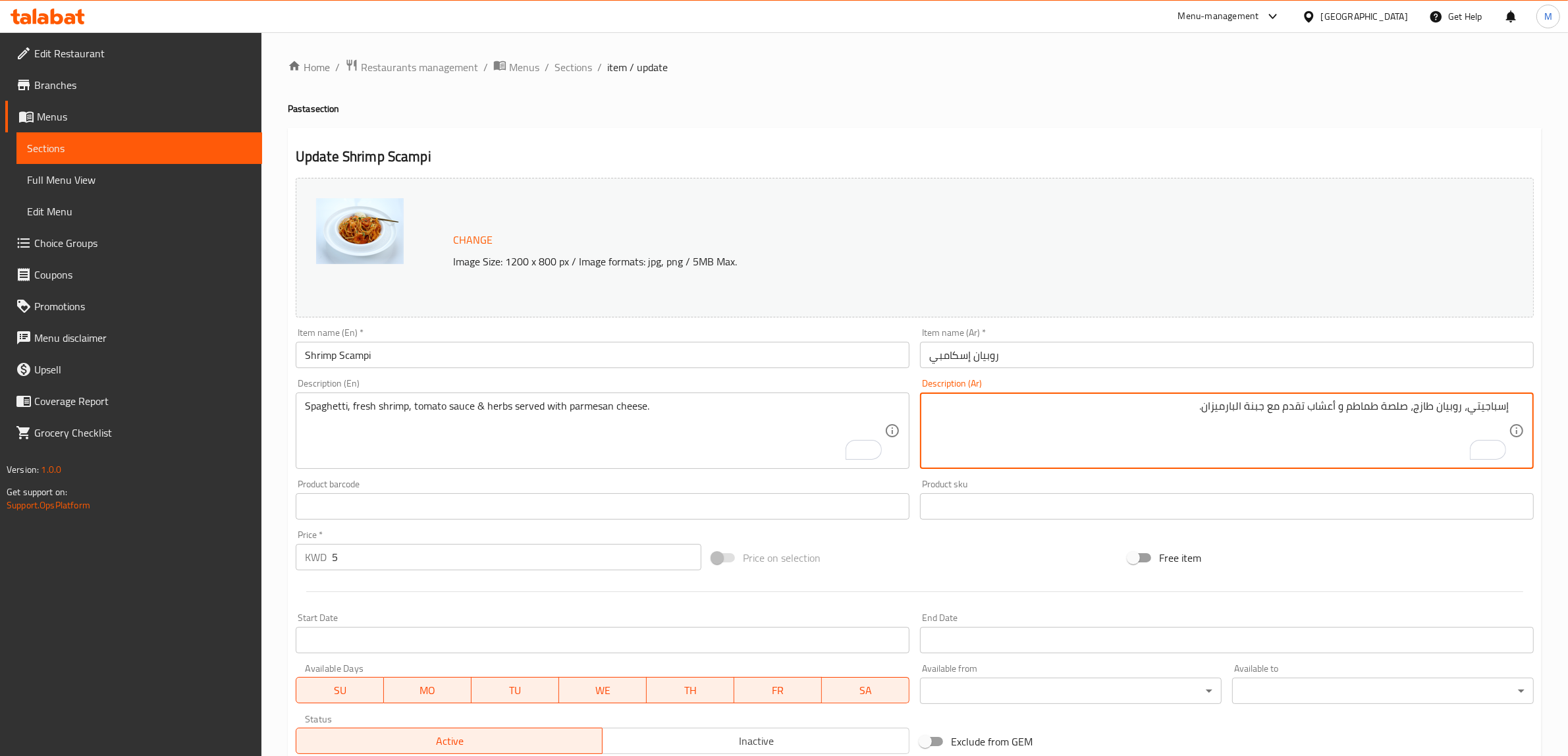
type textarea "إسباجيتي، روبيان طازج، صلصة طماطم و أعشاب تقدم مع جبنة البارميزان."
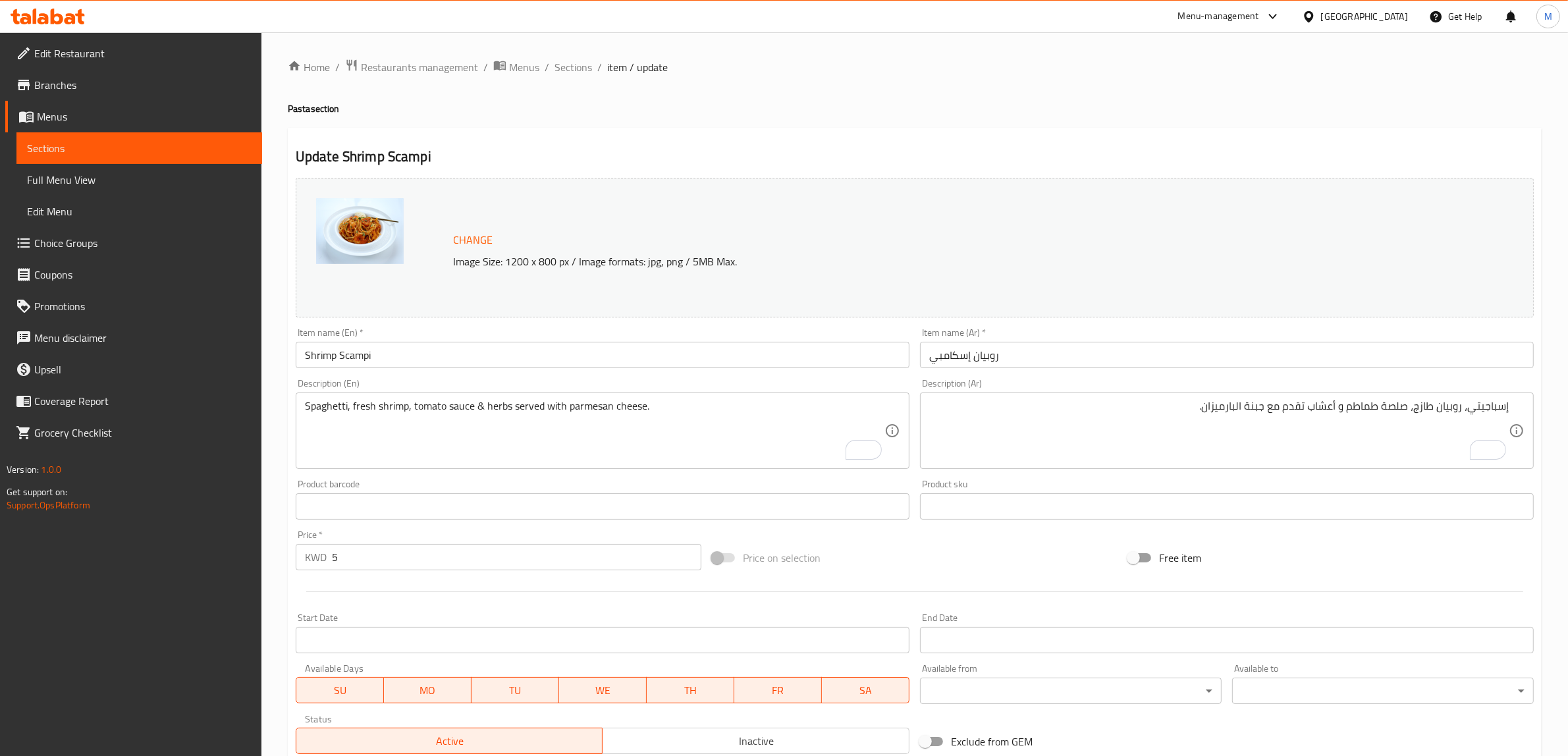
click at [969, 554] on div "Price on selection" at bounding box center [915, 558] width 416 height 35
click at [939, 555] on div "Price on selection" at bounding box center [915, 558] width 416 height 35
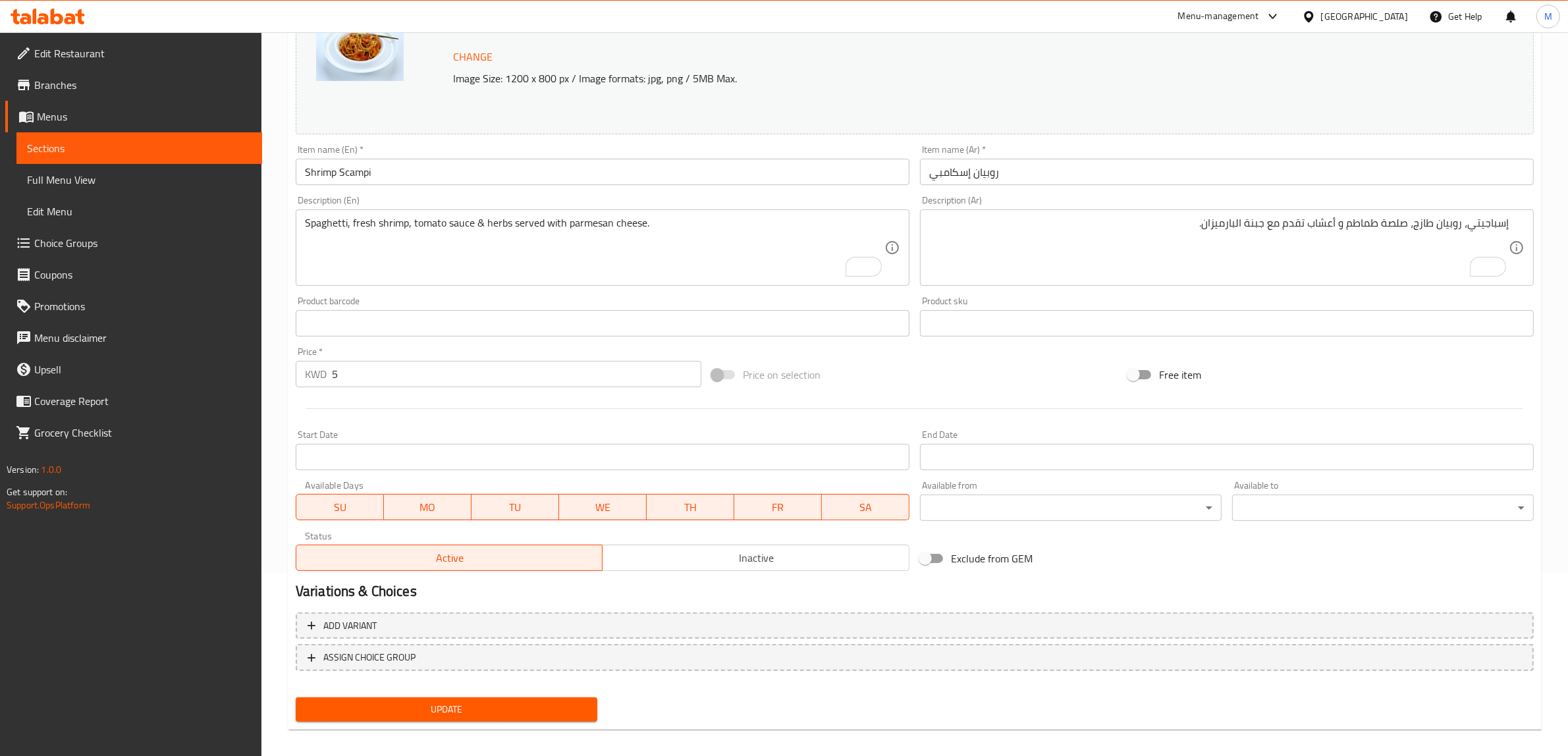
scroll to position [192, 0]
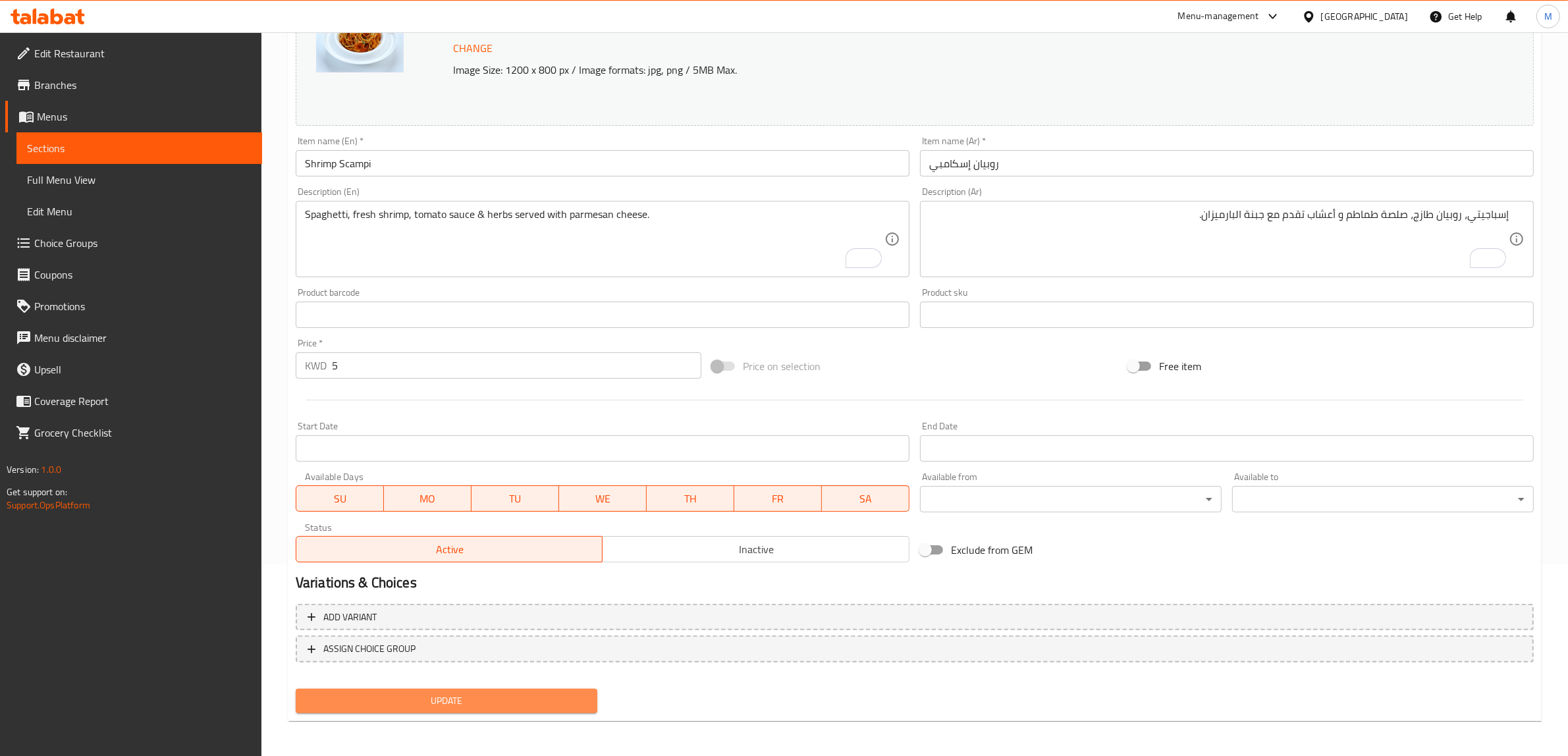
click at [507, 700] on span "Update" at bounding box center [446, 701] width 280 height 17
click at [498, 697] on span "Update" at bounding box center [446, 701] width 280 height 17
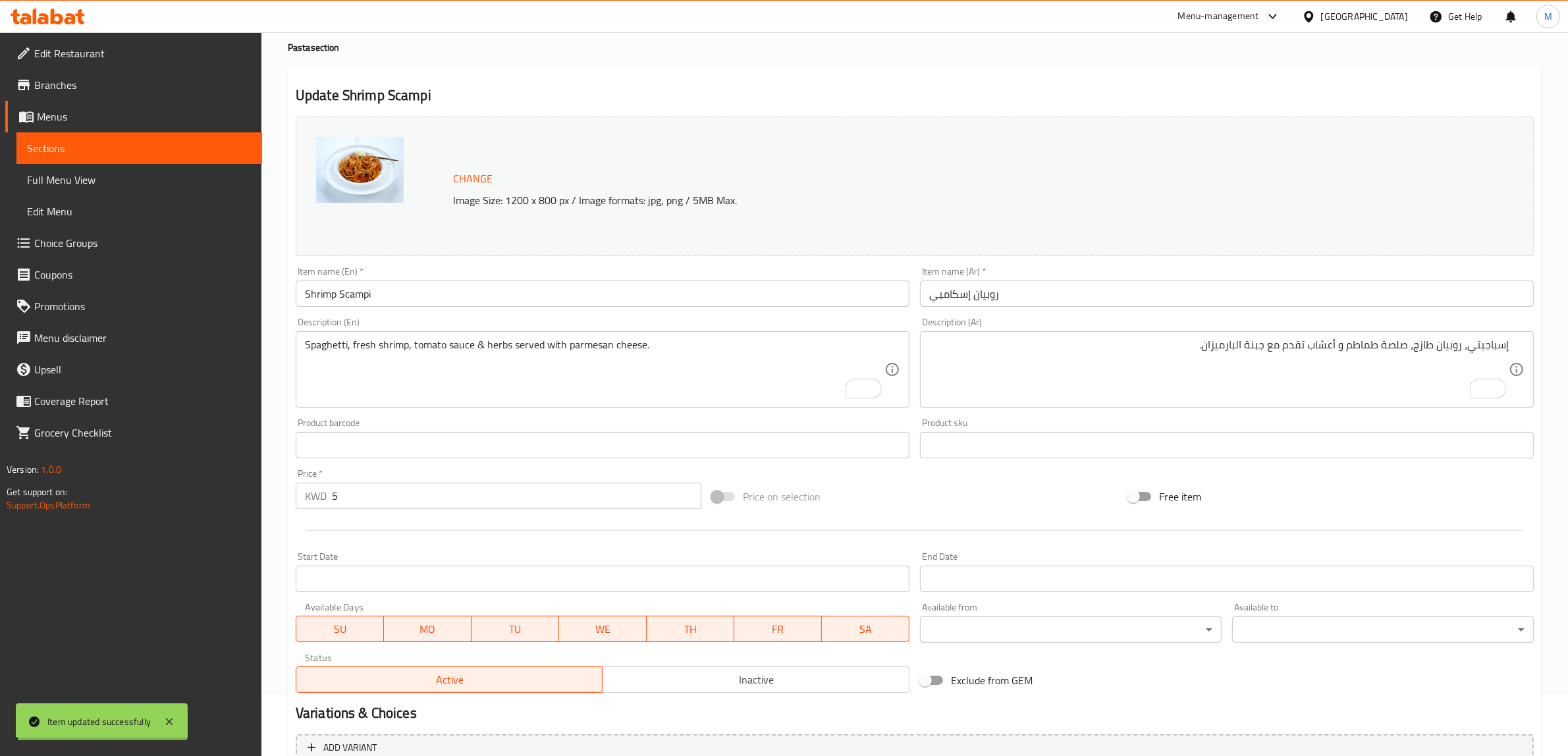
scroll to position [0, 0]
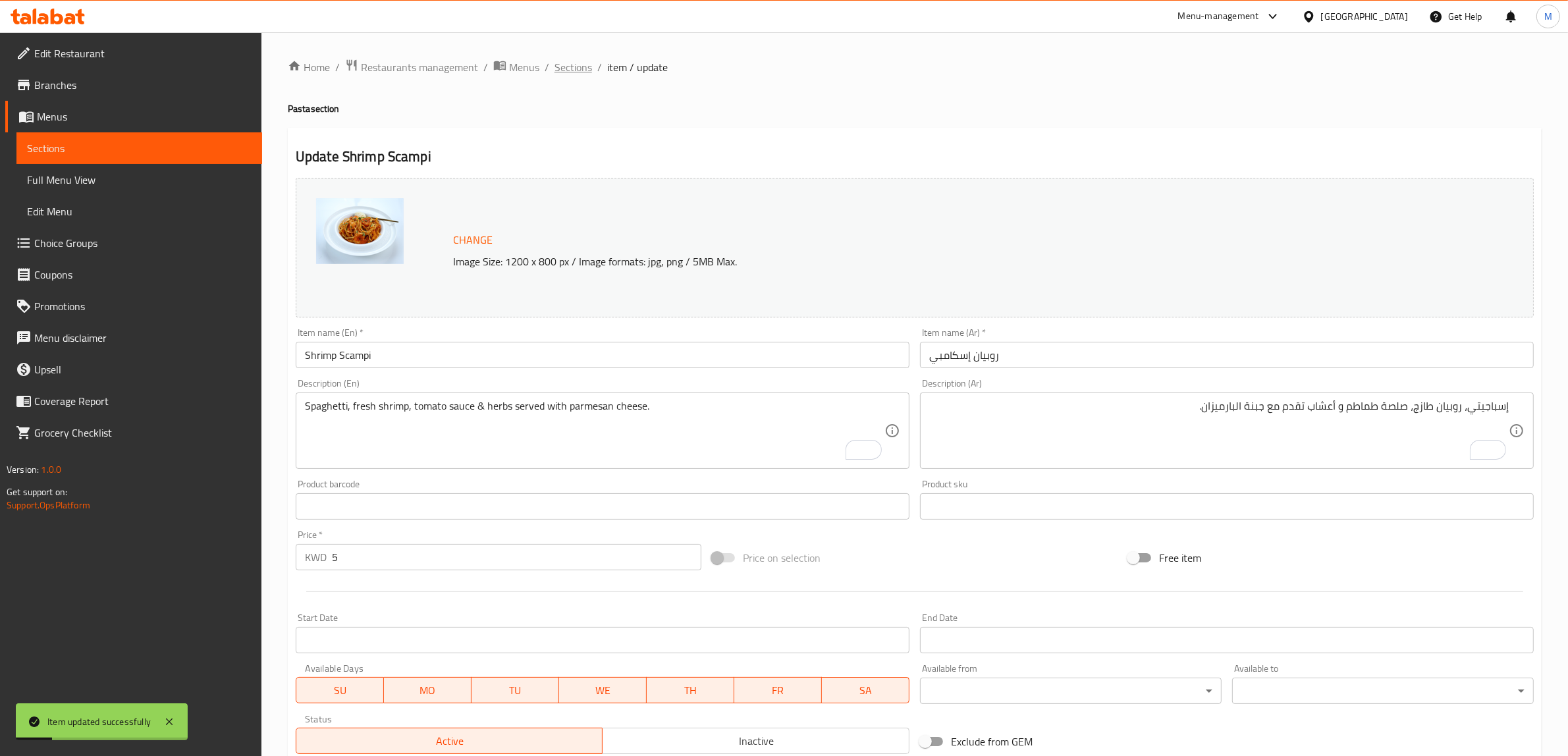
click at [577, 74] on span "Sections" at bounding box center [573, 67] width 38 height 16
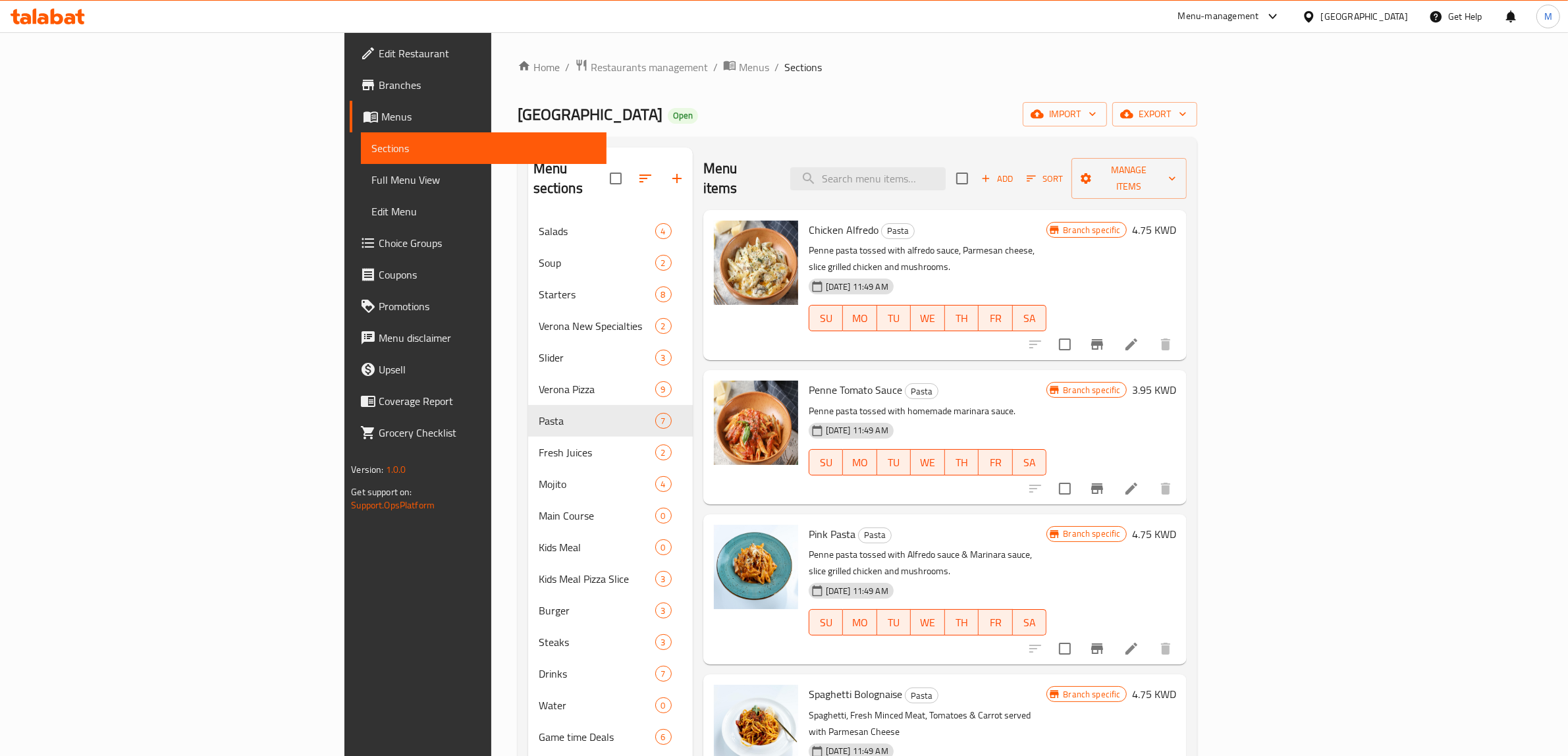
click at [1015, 376] on div "Penne Tomato Sauce Pasta Penne pasta tossed with homemade marinara sauce. [DATE…" at bounding box center [928, 437] width 249 height 123
click at [1012, 181] on div "Menu items Add Sort Manage items" at bounding box center [945, 179] width 484 height 63
click at [945, 170] on input "search" at bounding box center [868, 179] width 155 height 23
paste input "Risotto Rice"
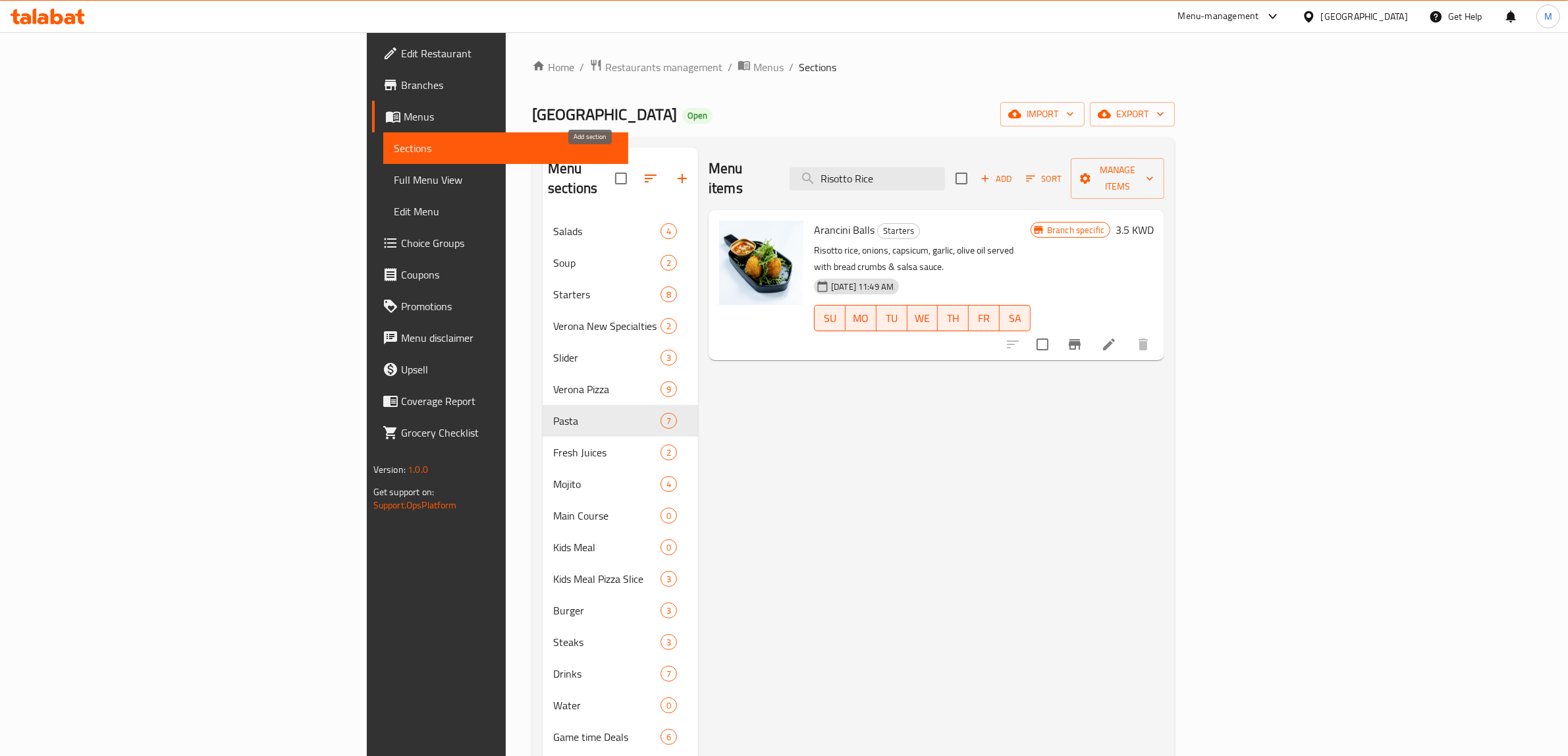
type input "Risotto Rice"
click at [674, 175] on icon "button" at bounding box center [682, 178] width 16 height 16
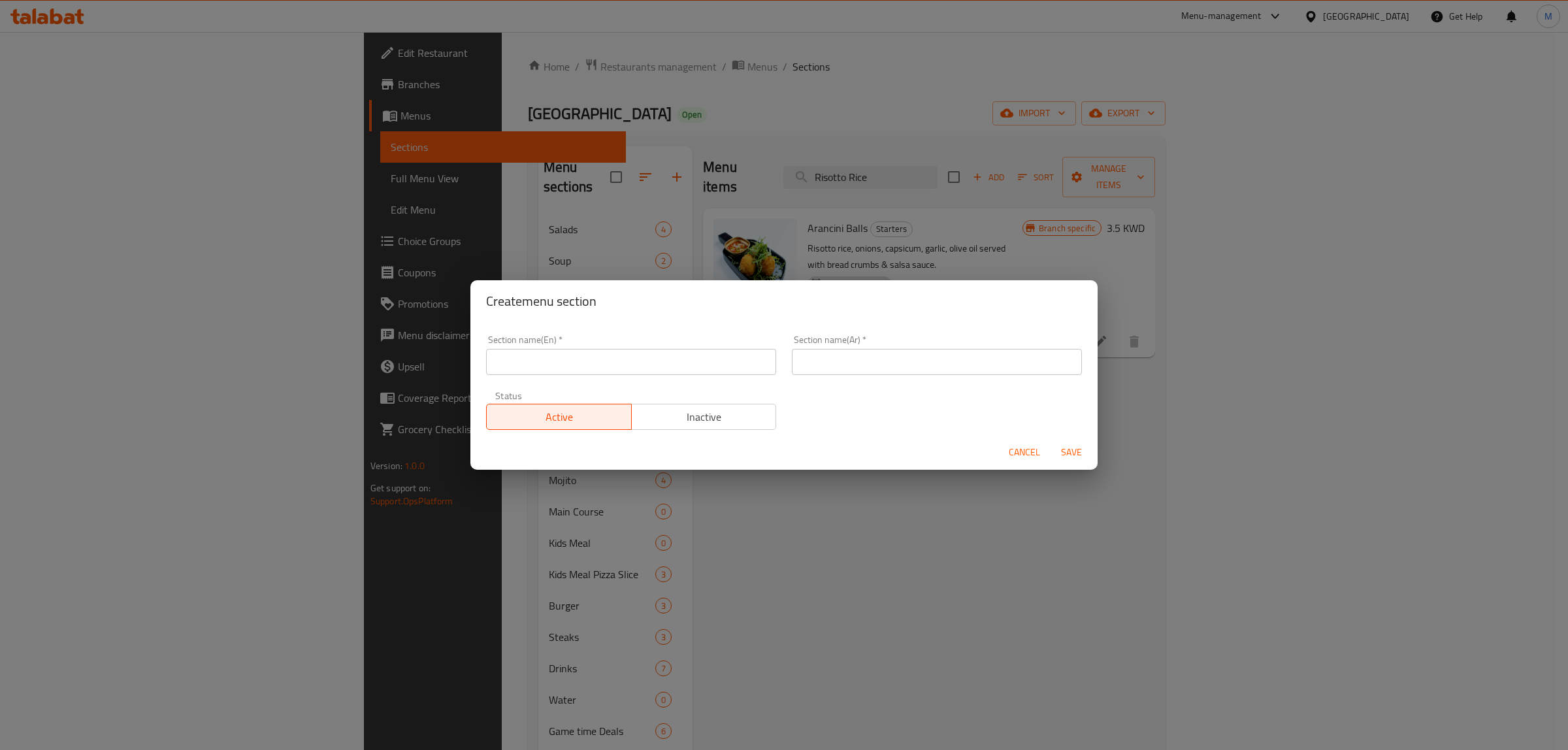
drag, startPoint x: 640, startPoint y: 383, endPoint x: 641, endPoint y: 375, distance: 8.1
click at [640, 380] on div "Section name(En)   * Section name(En) * Section name(Ar)   * Section name(Ar) *…" at bounding box center [784, 383] width 611 height 110
click at [641, 374] on input "text" at bounding box center [631, 362] width 290 height 26
paste input "Risotto Rice"
type input "Risotto Rice"
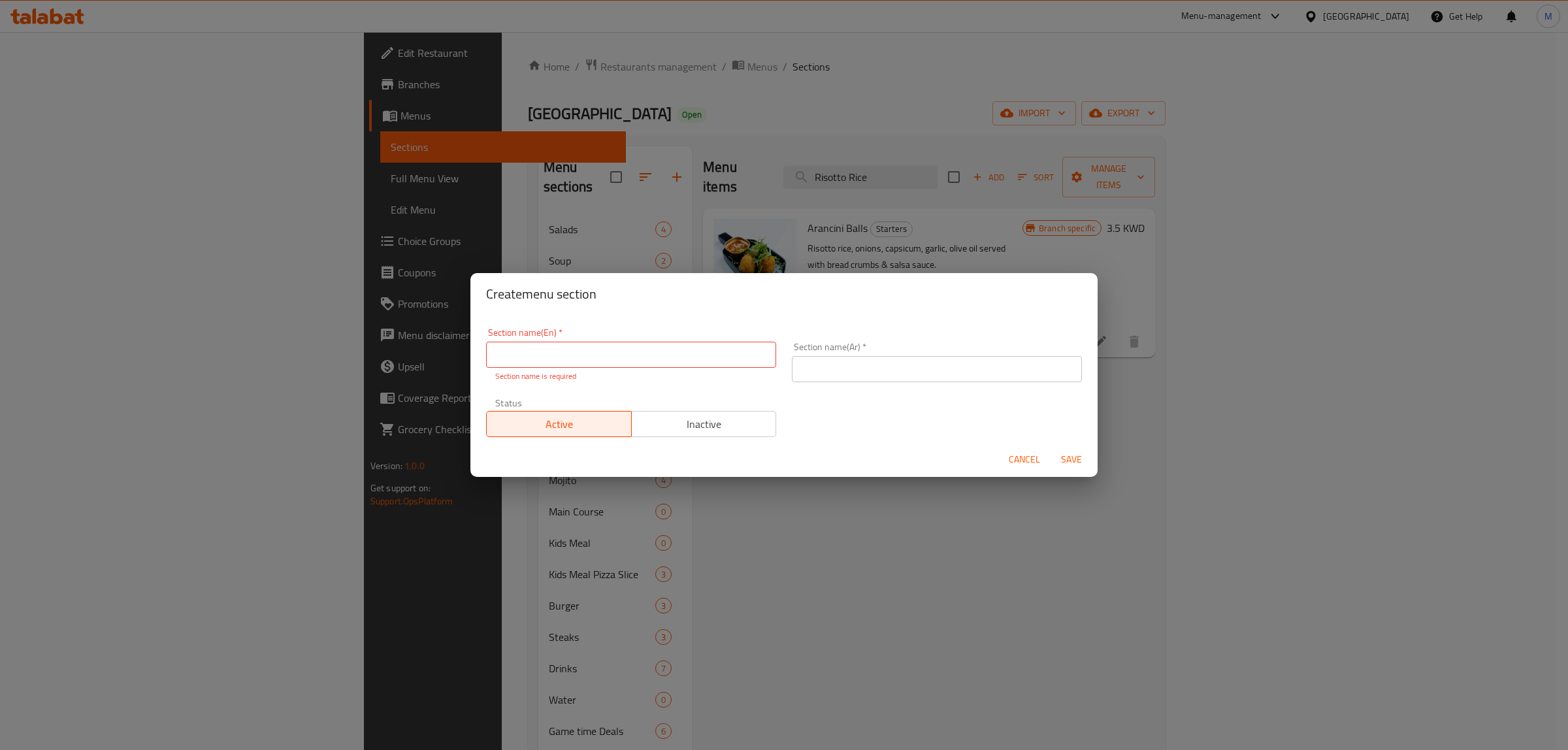
click at [725, 361] on input "text" at bounding box center [631, 354] width 290 height 26
paste input "SIDE DISH"
type input "Side Dish"
click at [1024, 374] on input "text" at bounding box center [937, 369] width 290 height 26
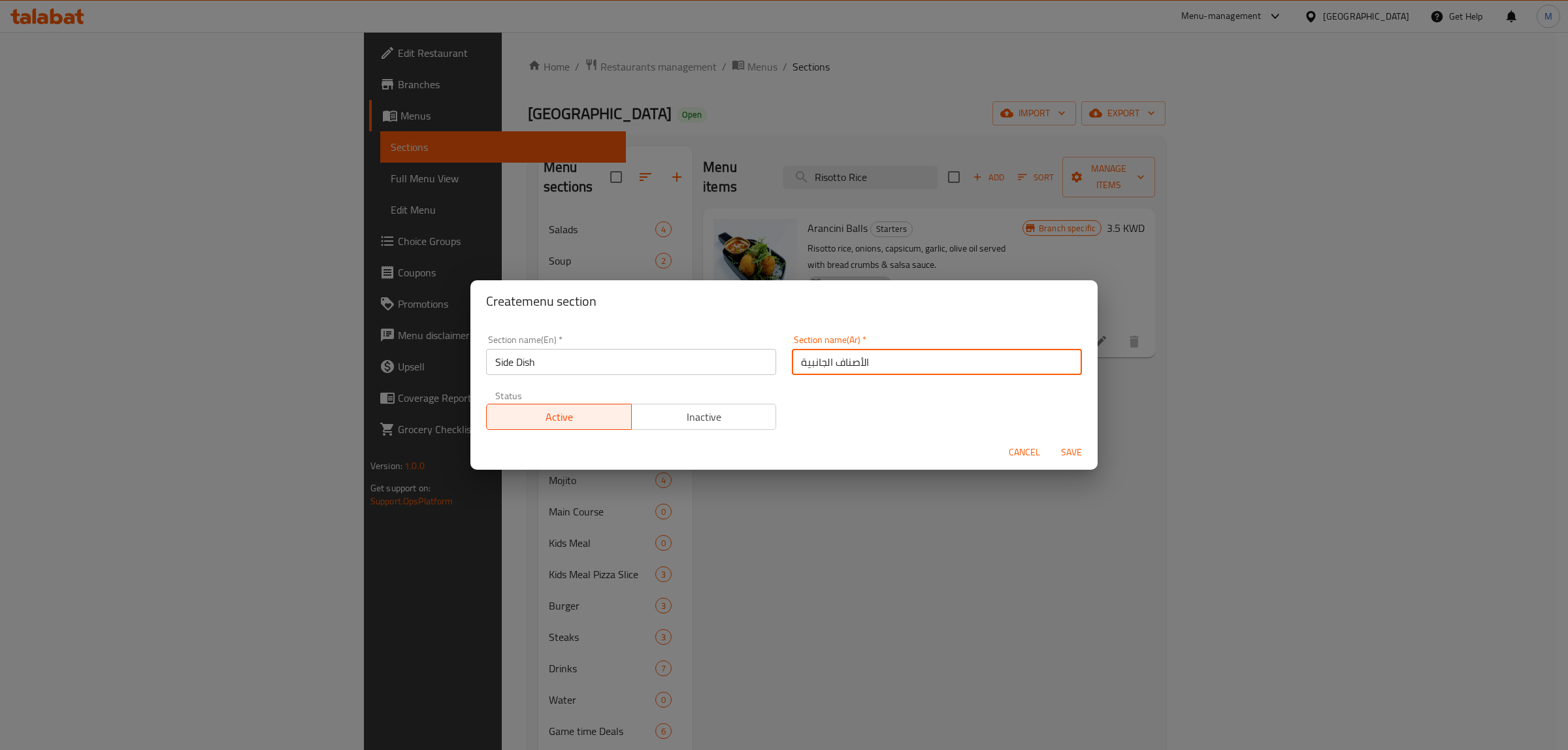
type input "الأصناف الجانبية"
click at [1073, 454] on span "Save" at bounding box center [1072, 453] width 31 height 17
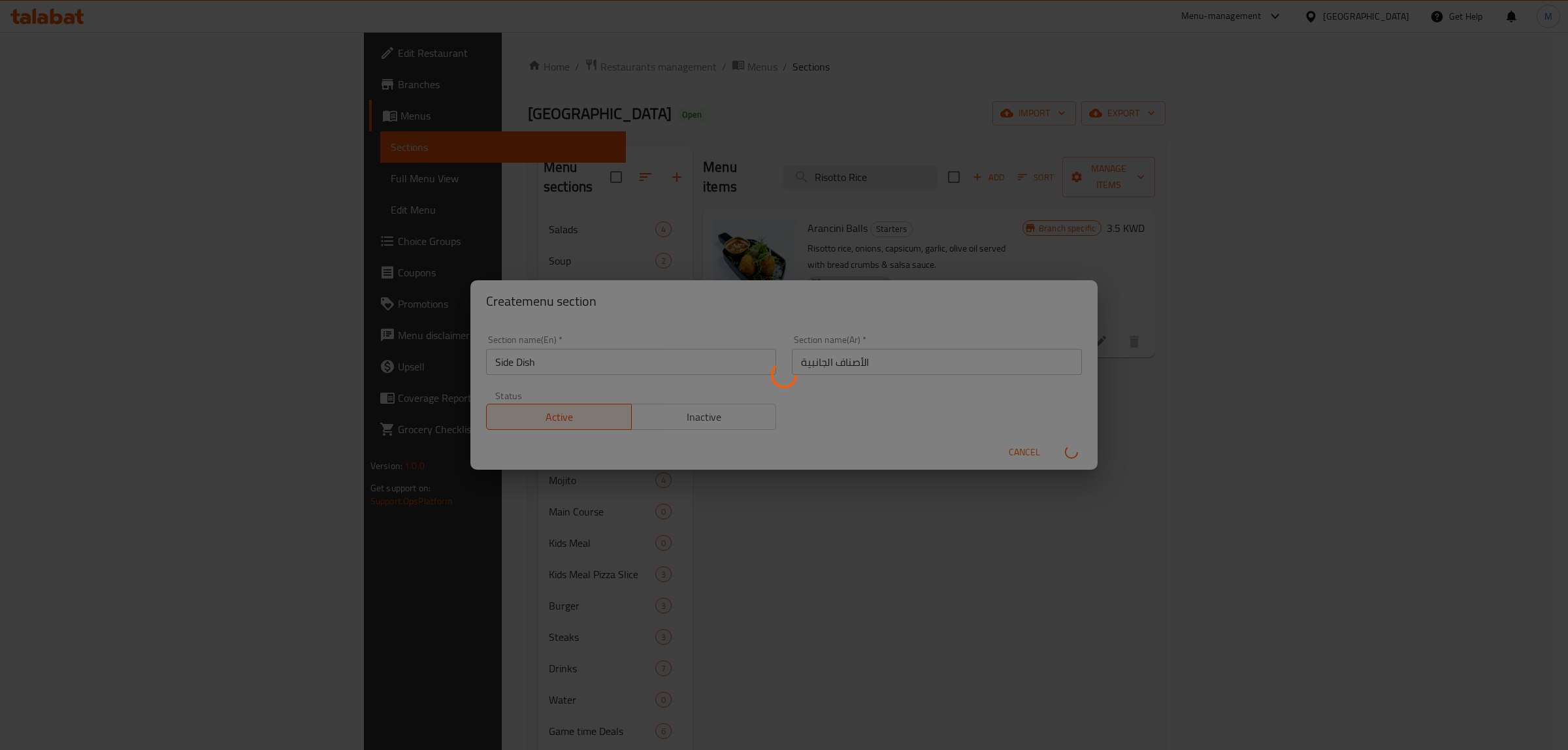
click at [834, 526] on div at bounding box center [784, 375] width 1568 height 750
click at [840, 530] on div at bounding box center [784, 375] width 1568 height 750
click at [840, 528] on div at bounding box center [784, 375] width 1568 height 750
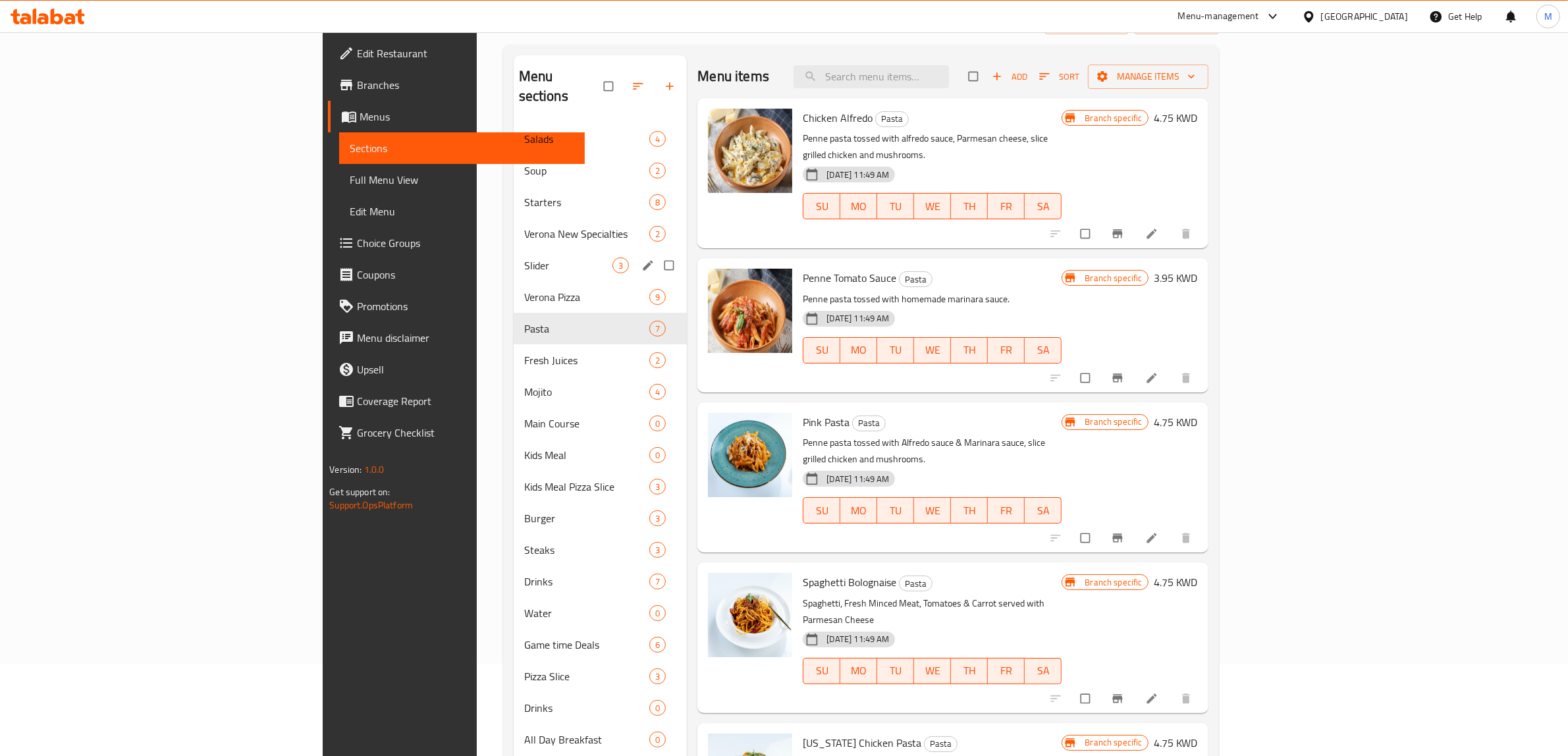
scroll to position [302, 0]
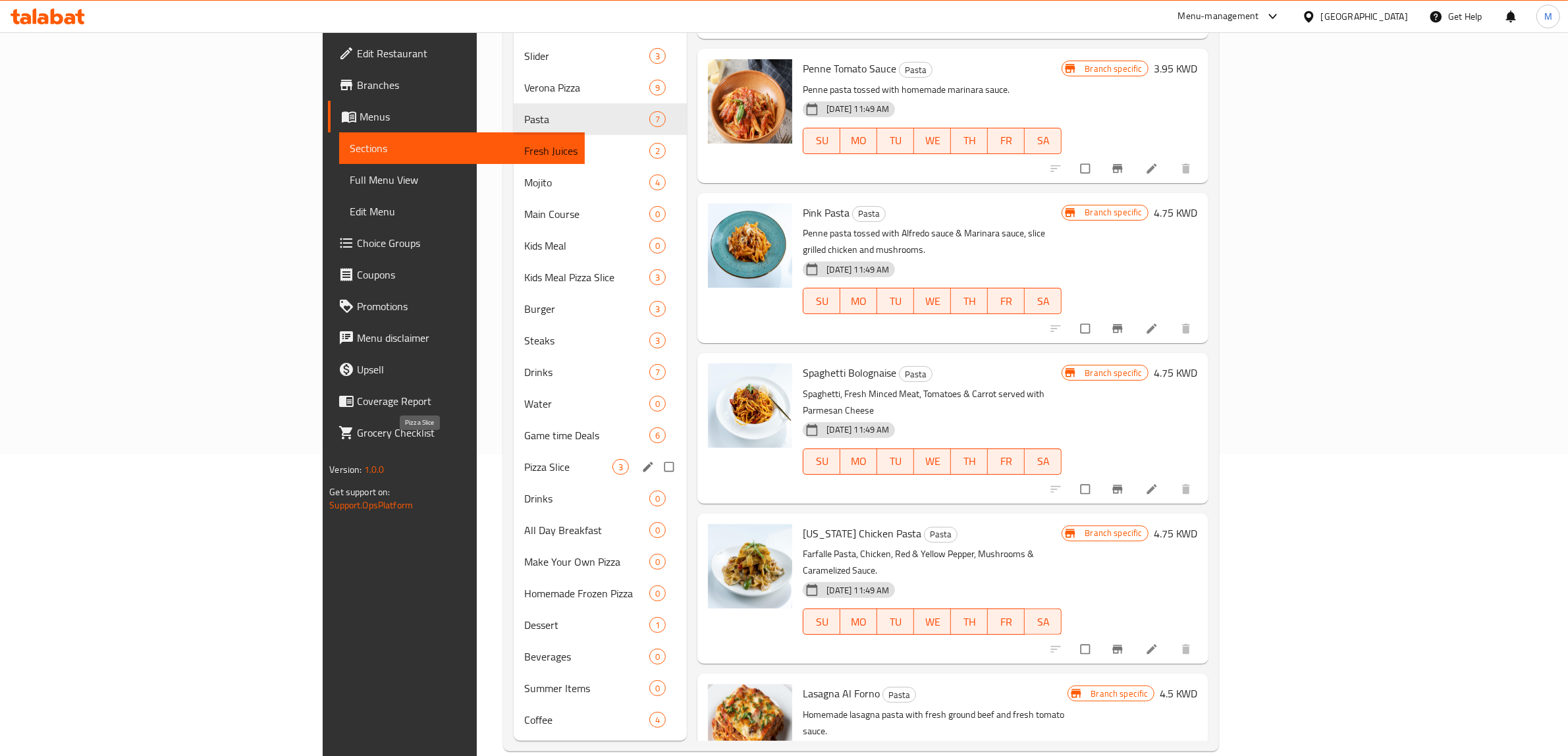
click at [525, 459] on span "Pizza Slice" at bounding box center [569, 466] width 89 height 16
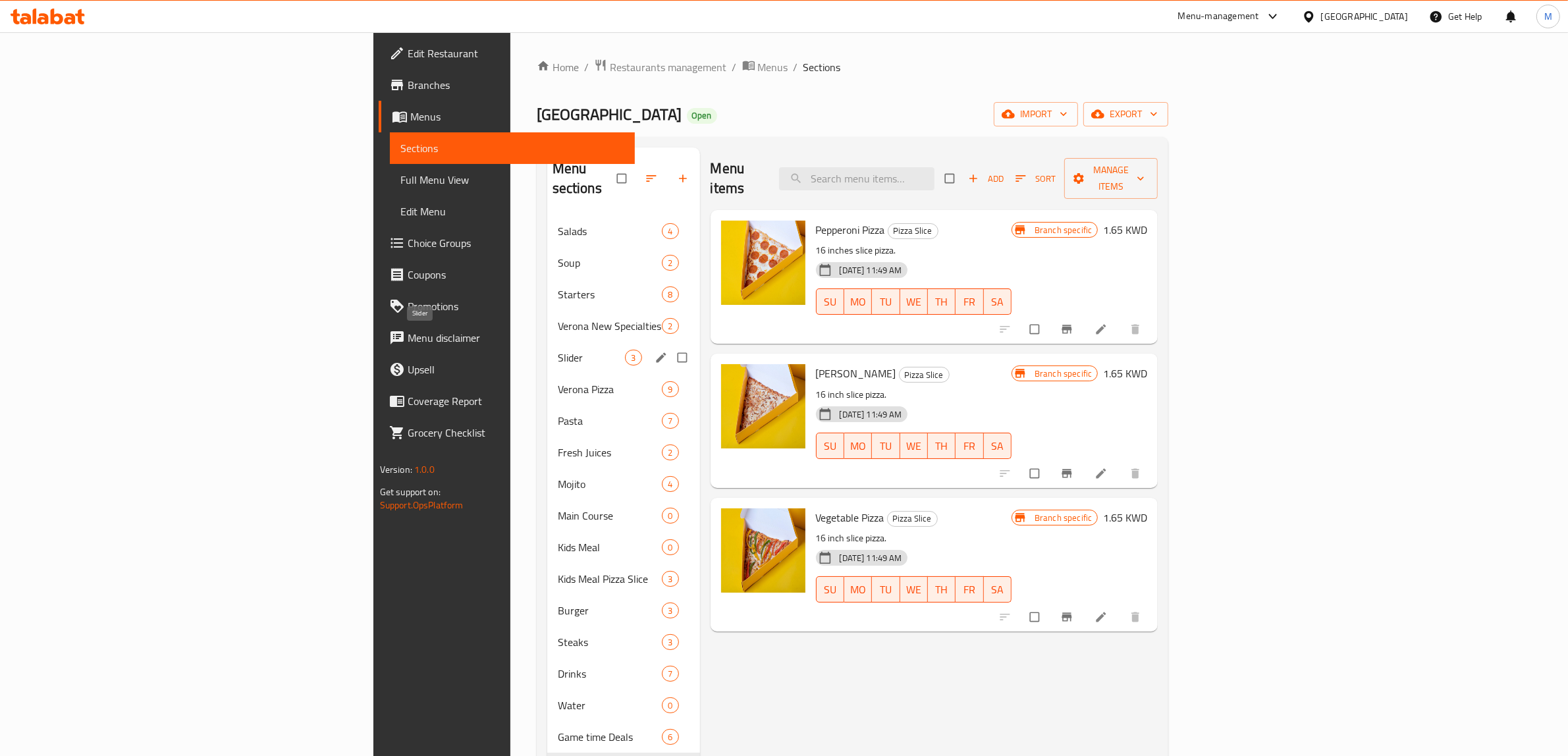
click at [558, 350] on span "Slider" at bounding box center [591, 357] width 68 height 16
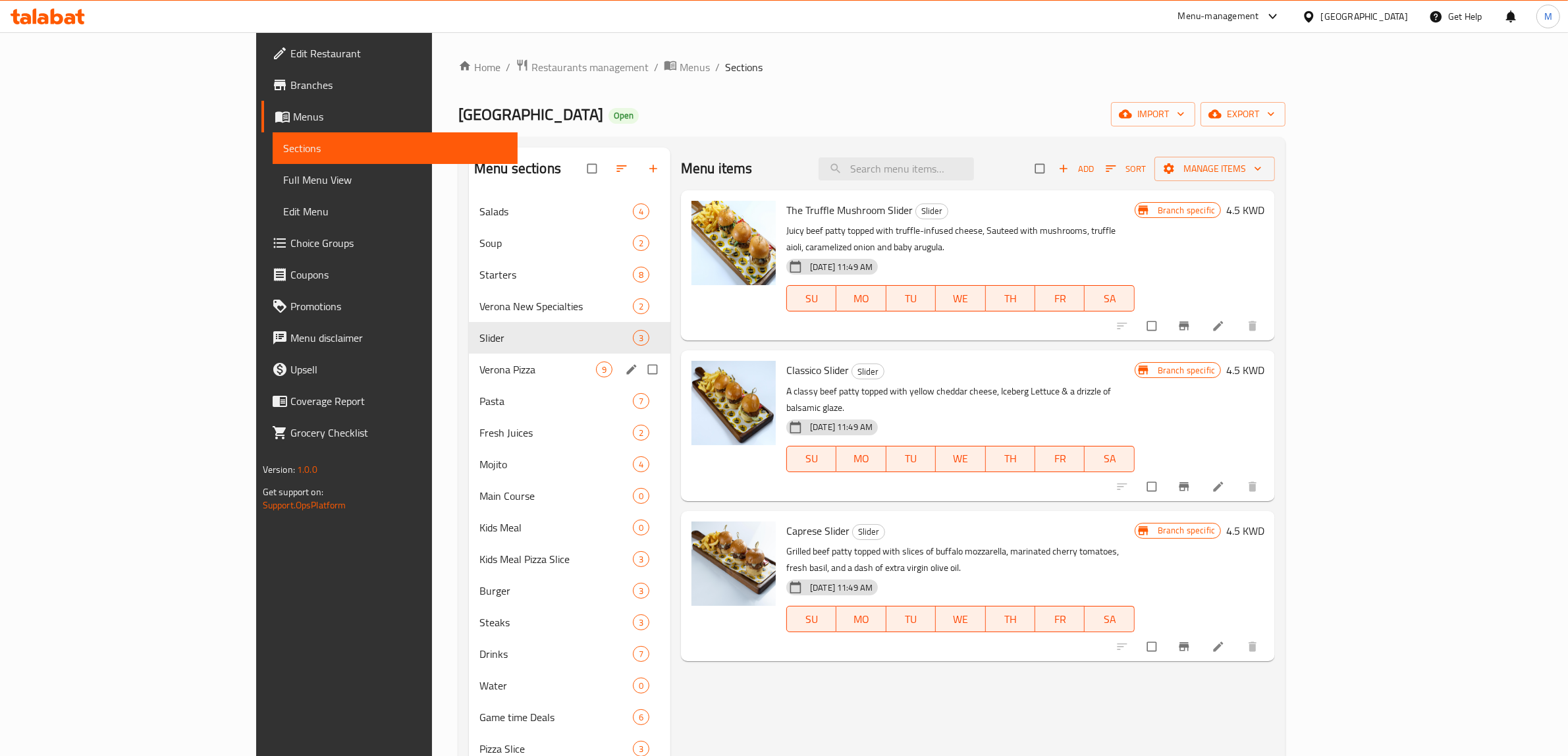
click at [479, 362] on span "Verona Pizza" at bounding box center [537, 369] width 117 height 16
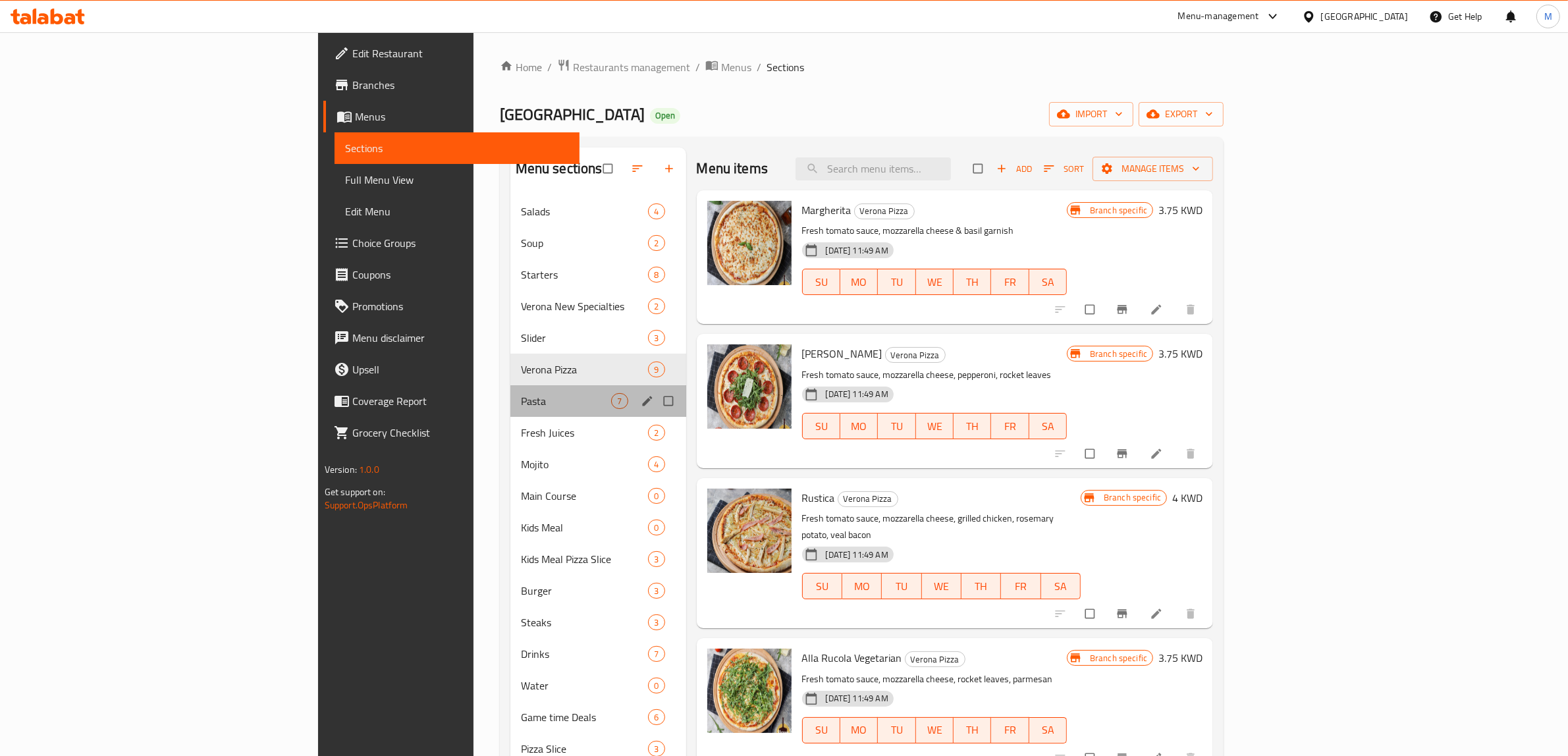
click at [511, 390] on div "Pasta 7" at bounding box center [599, 402] width 176 height 31
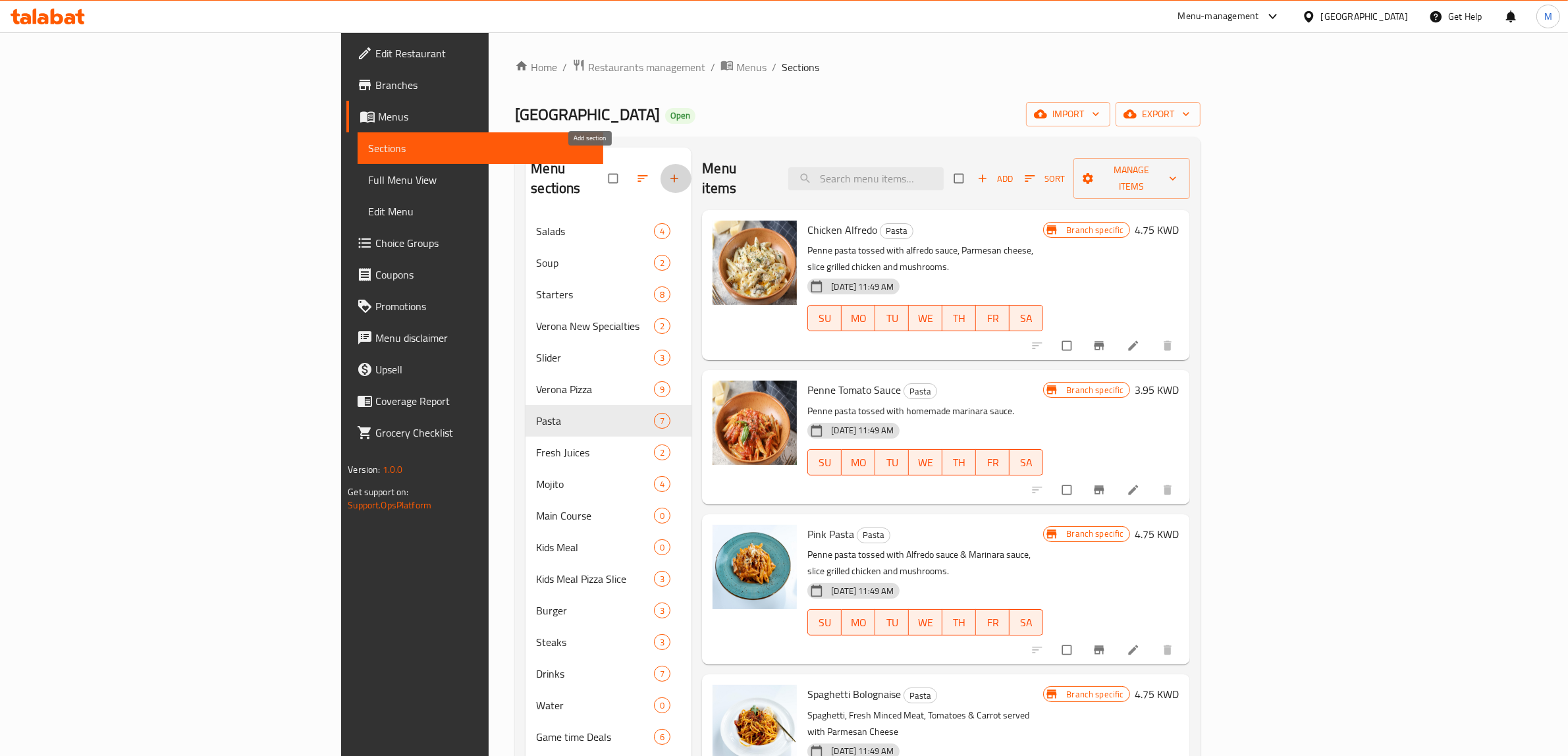
click at [668, 172] on icon "button" at bounding box center [674, 179] width 13 height 13
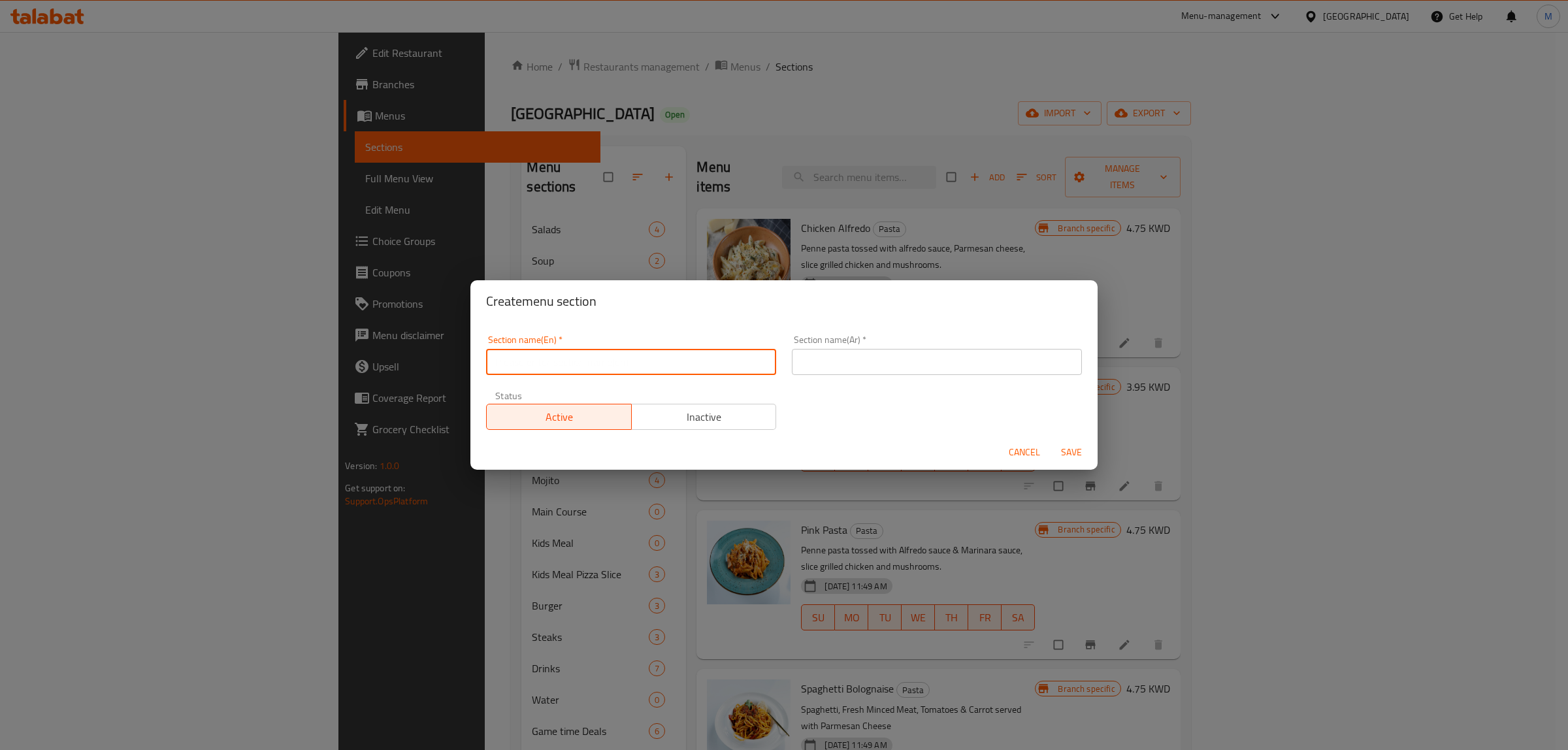
click at [654, 356] on input "text" at bounding box center [631, 362] width 290 height 26
paste input "SIDE DISH"
type input "Side Dish"
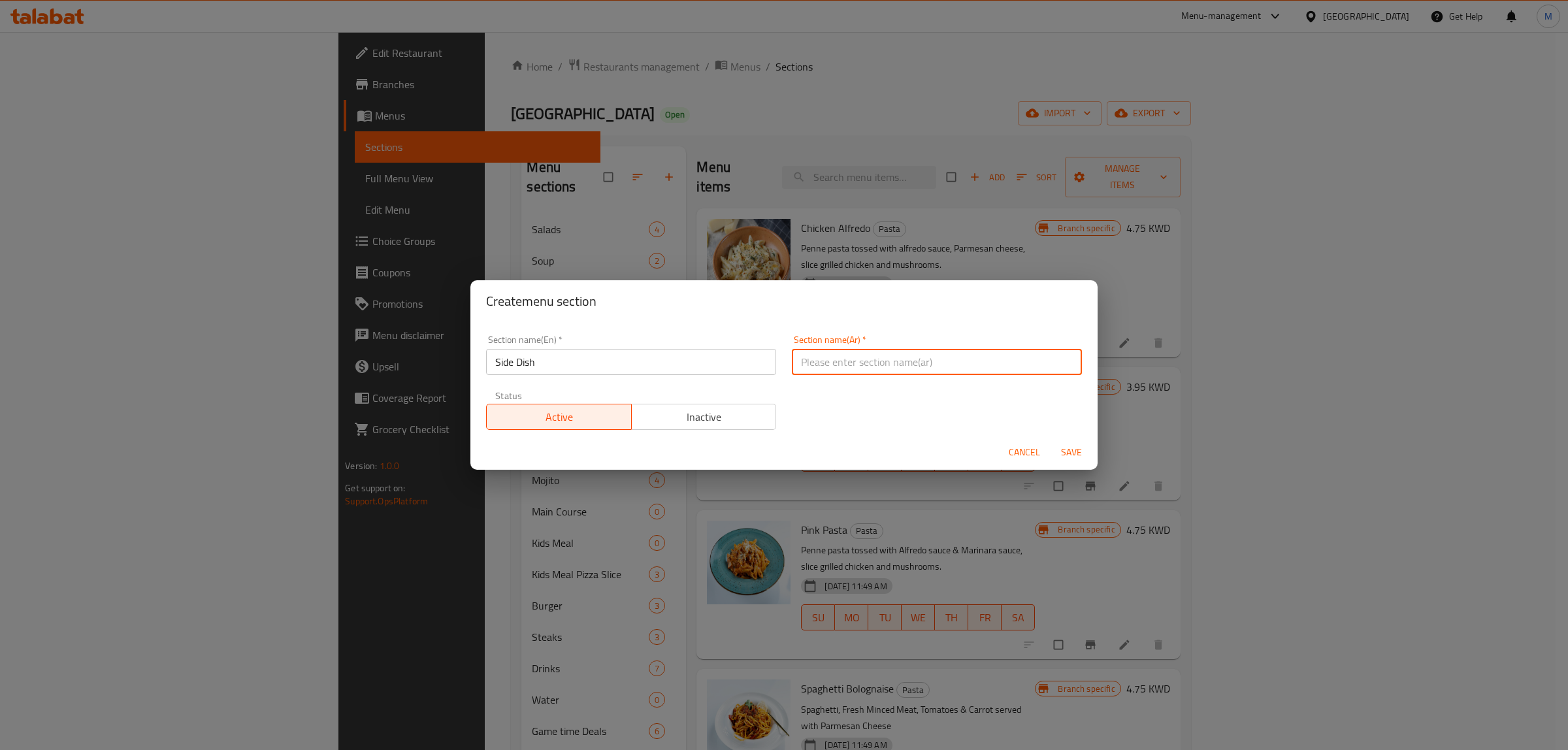
click at [873, 354] on input "text" at bounding box center [937, 362] width 290 height 26
type input "الأصناف الجانبية"
click at [1078, 442] on button "Save" at bounding box center [1072, 453] width 42 height 24
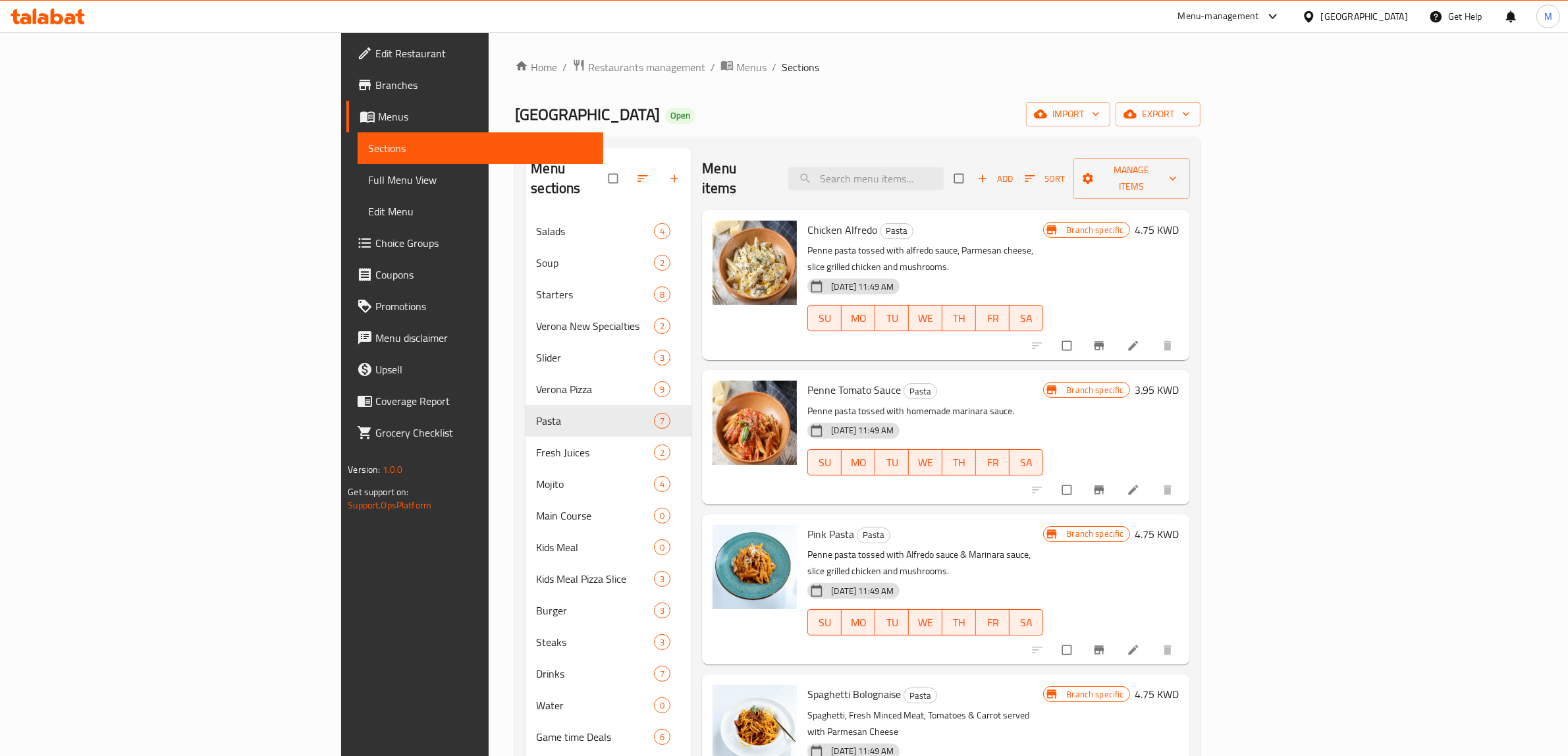
click at [582, 113] on div "Verona Open import export" at bounding box center [858, 114] width 685 height 24
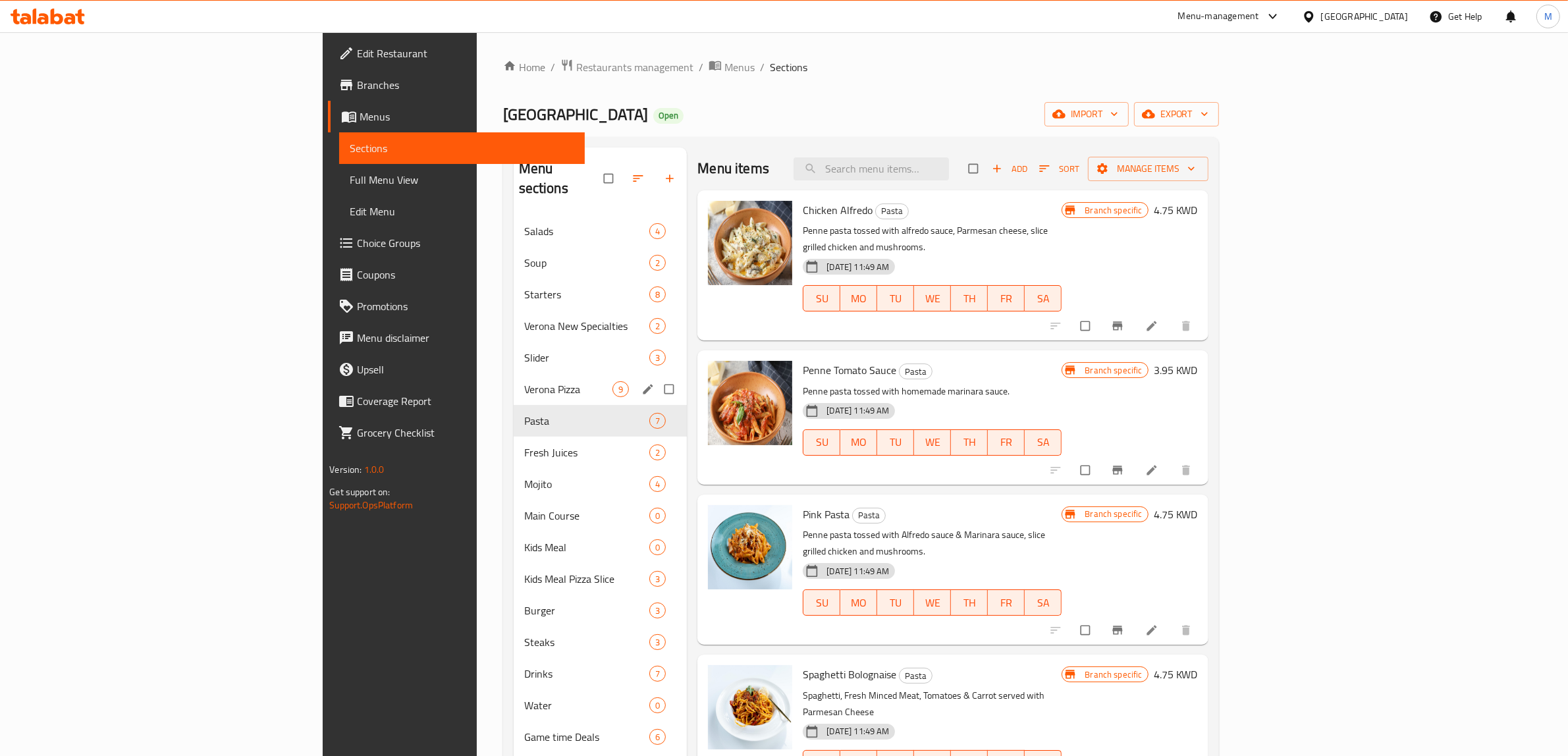
click at [513, 374] on div "Verona Pizza 9" at bounding box center [600, 390] width 174 height 31
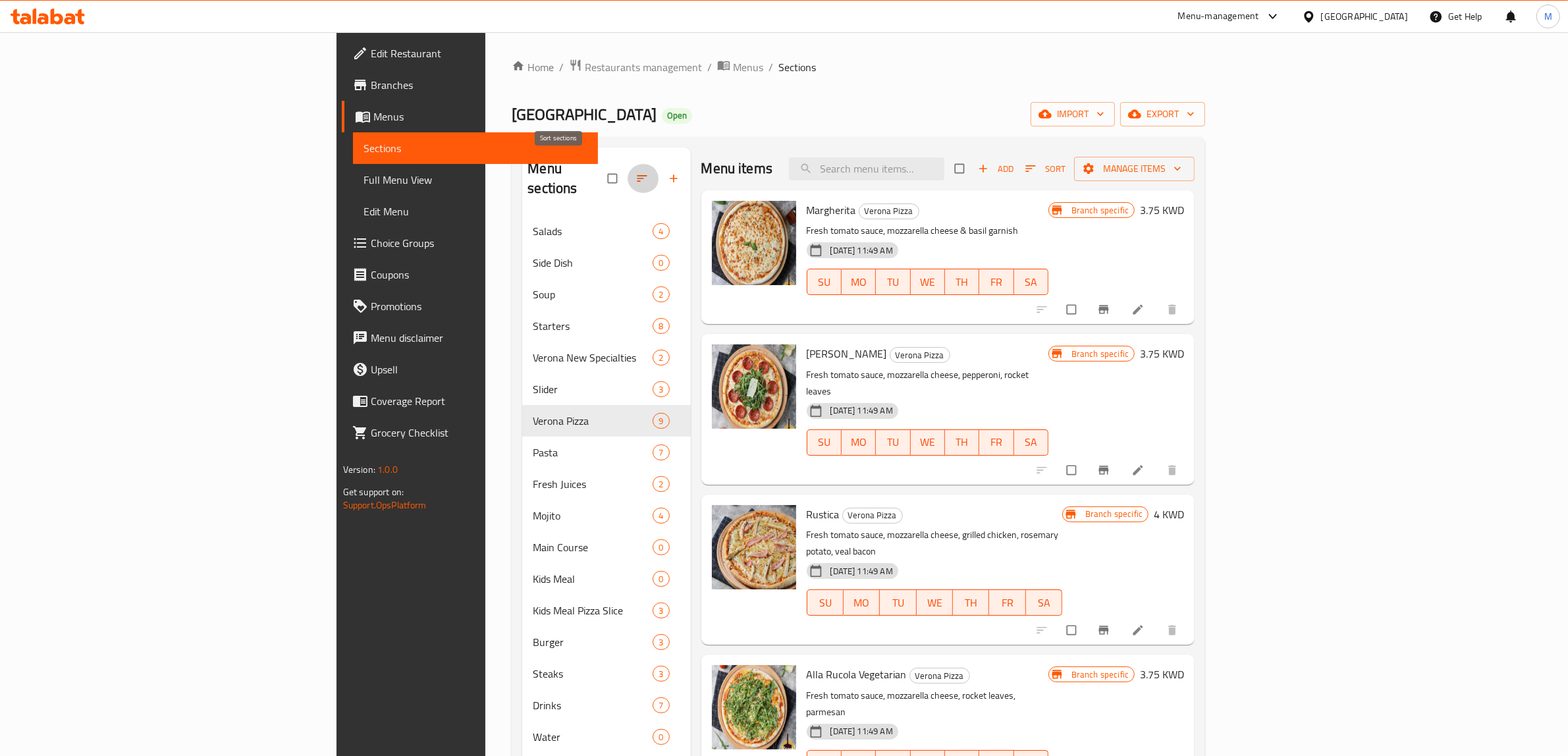
click at [628, 178] on button "button" at bounding box center [644, 178] width 31 height 29
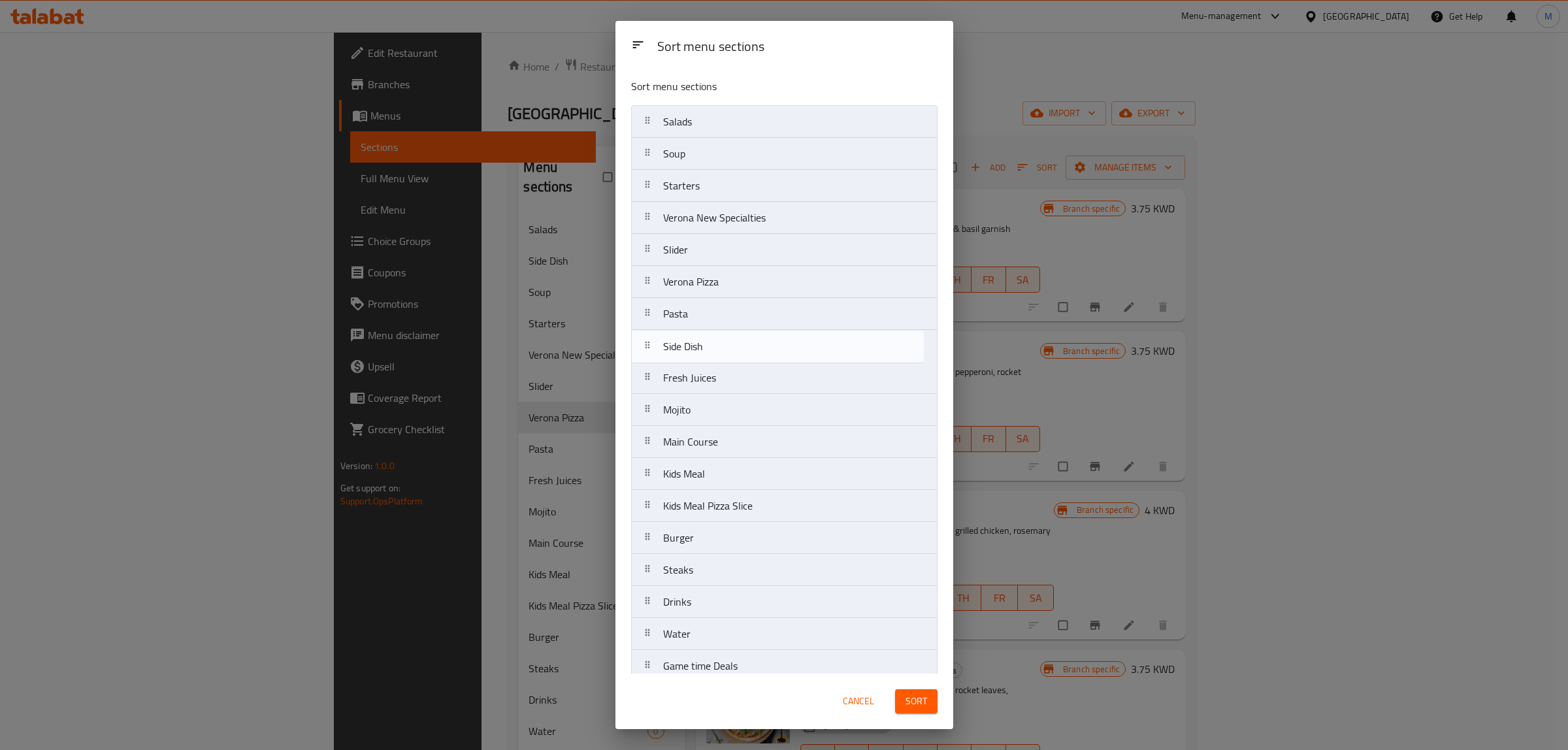
drag, startPoint x: 777, startPoint y: 151, endPoint x: 777, endPoint y: 347, distance: 196.0
click at [777, 347] on nav "Salads Side Dish Soup Starters Verona New Specialties Slider Verona Pizza Pasta…" at bounding box center [784, 538] width 306 height 866
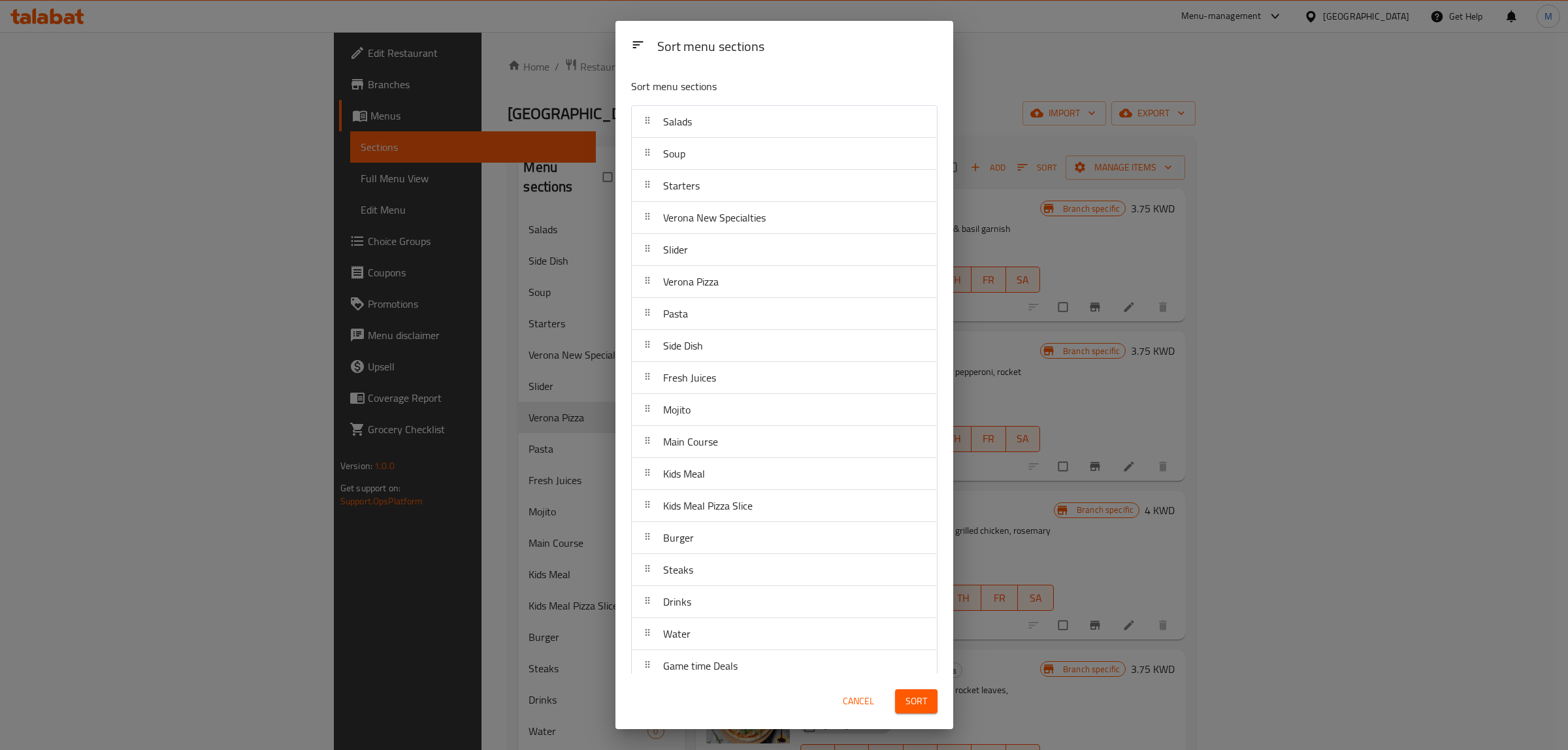
click at [917, 700] on span "Sort" at bounding box center [916, 701] width 21 height 17
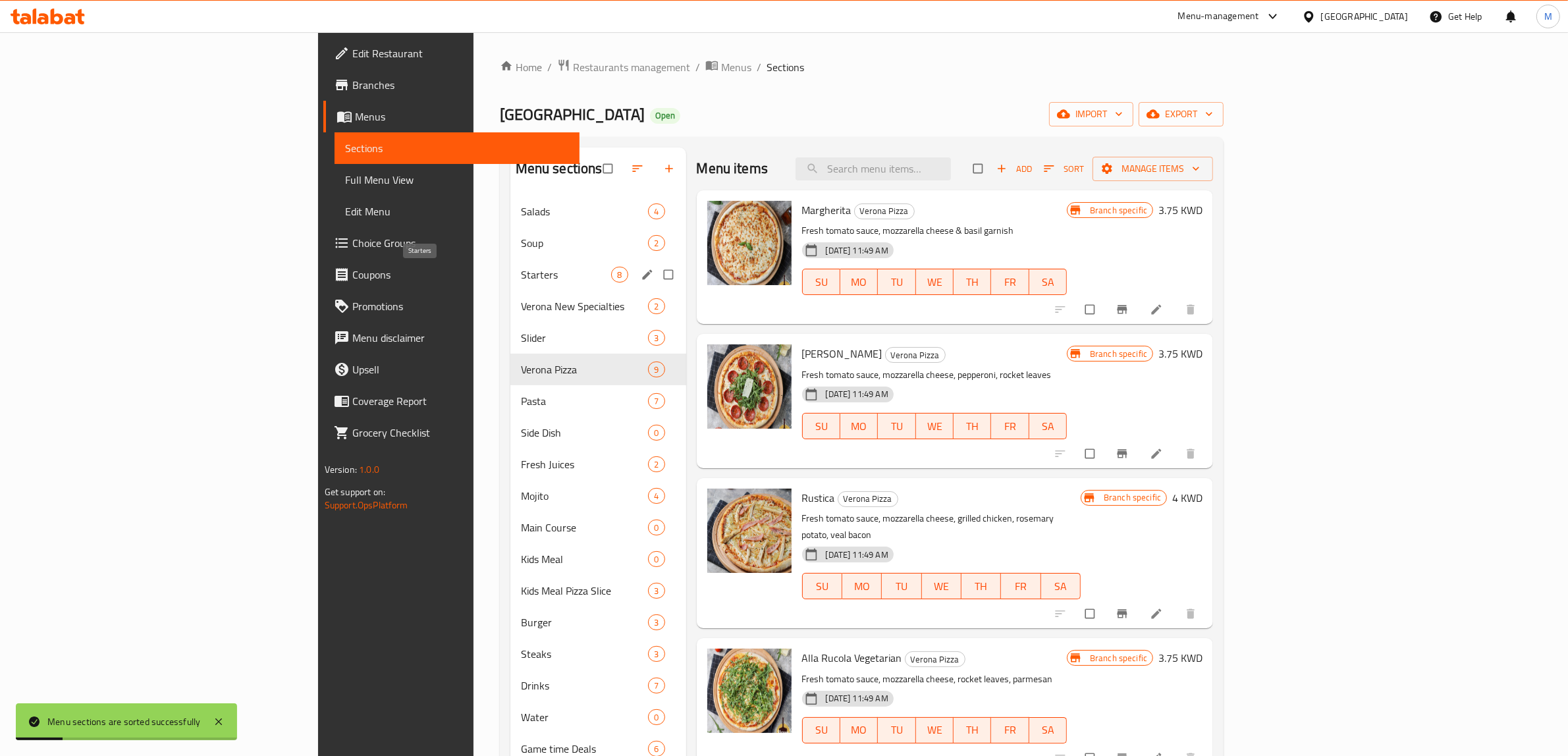
click at [521, 281] on span "Starters" at bounding box center [566, 274] width 91 height 16
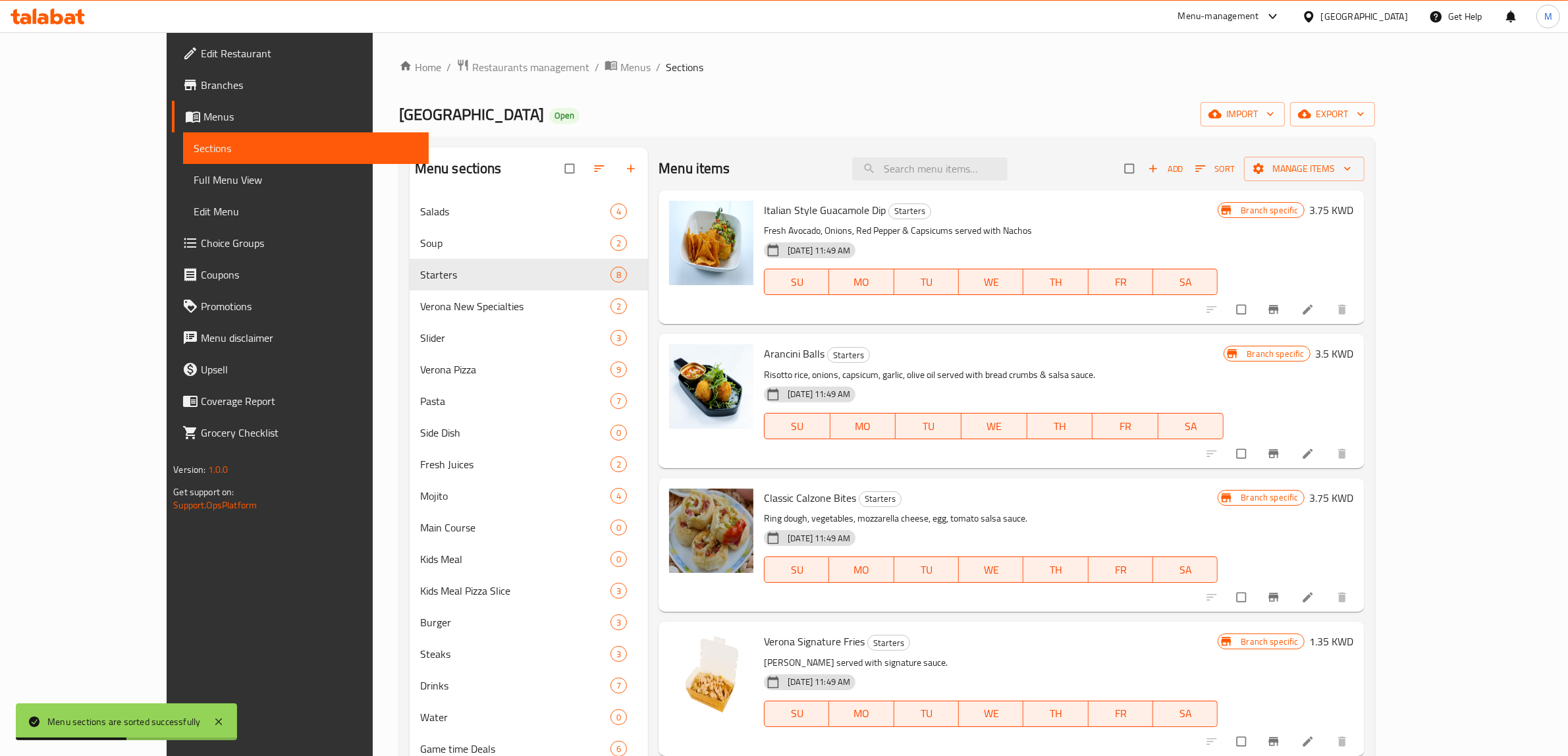
click at [1220, 484] on div "Classic Calzone Bites Starters Ring dough, vegetables, mozzarella cheese, egg, …" at bounding box center [991, 545] width 464 height 123
click at [1007, 162] on input "search" at bounding box center [930, 168] width 155 height 23
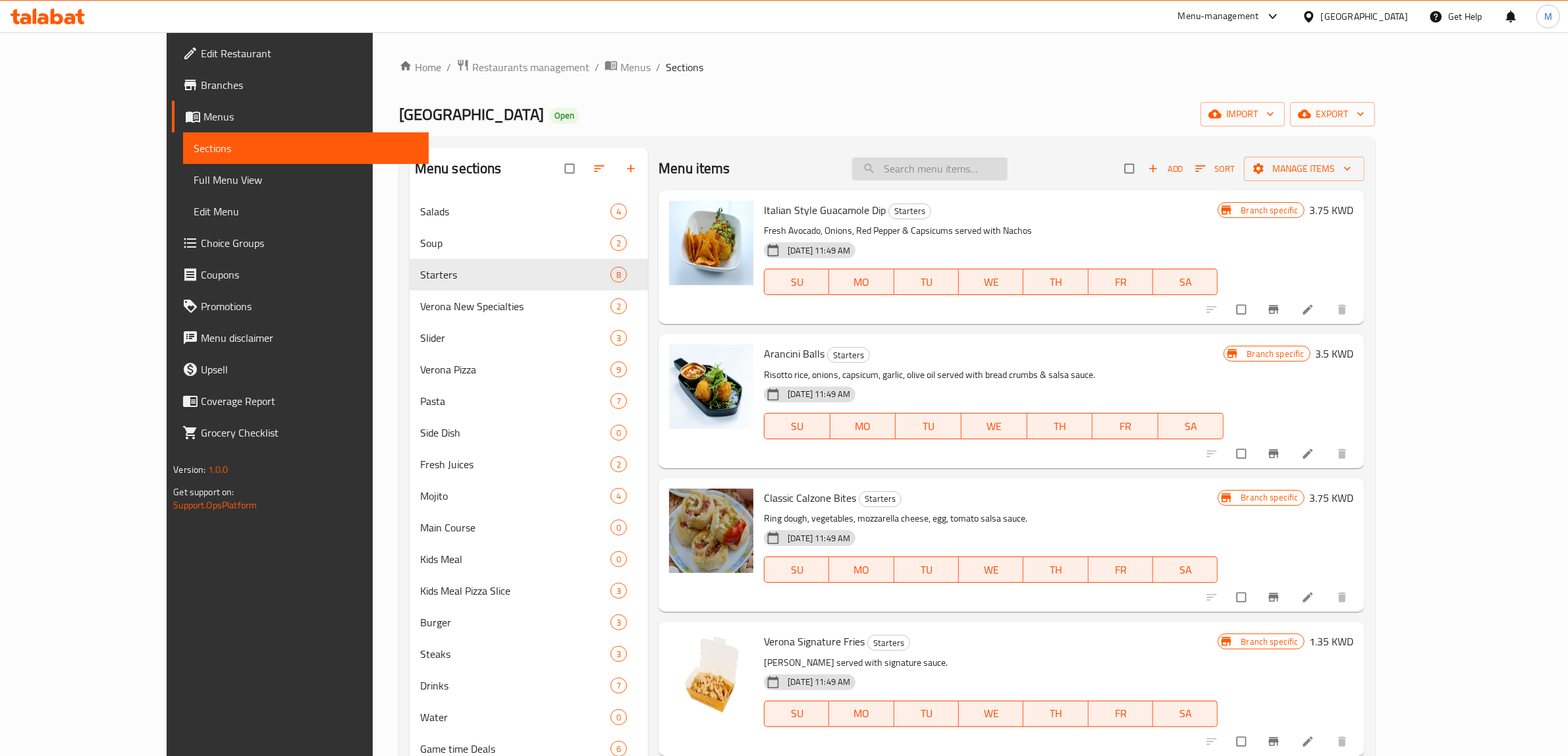
paste input "Risotto Rice"
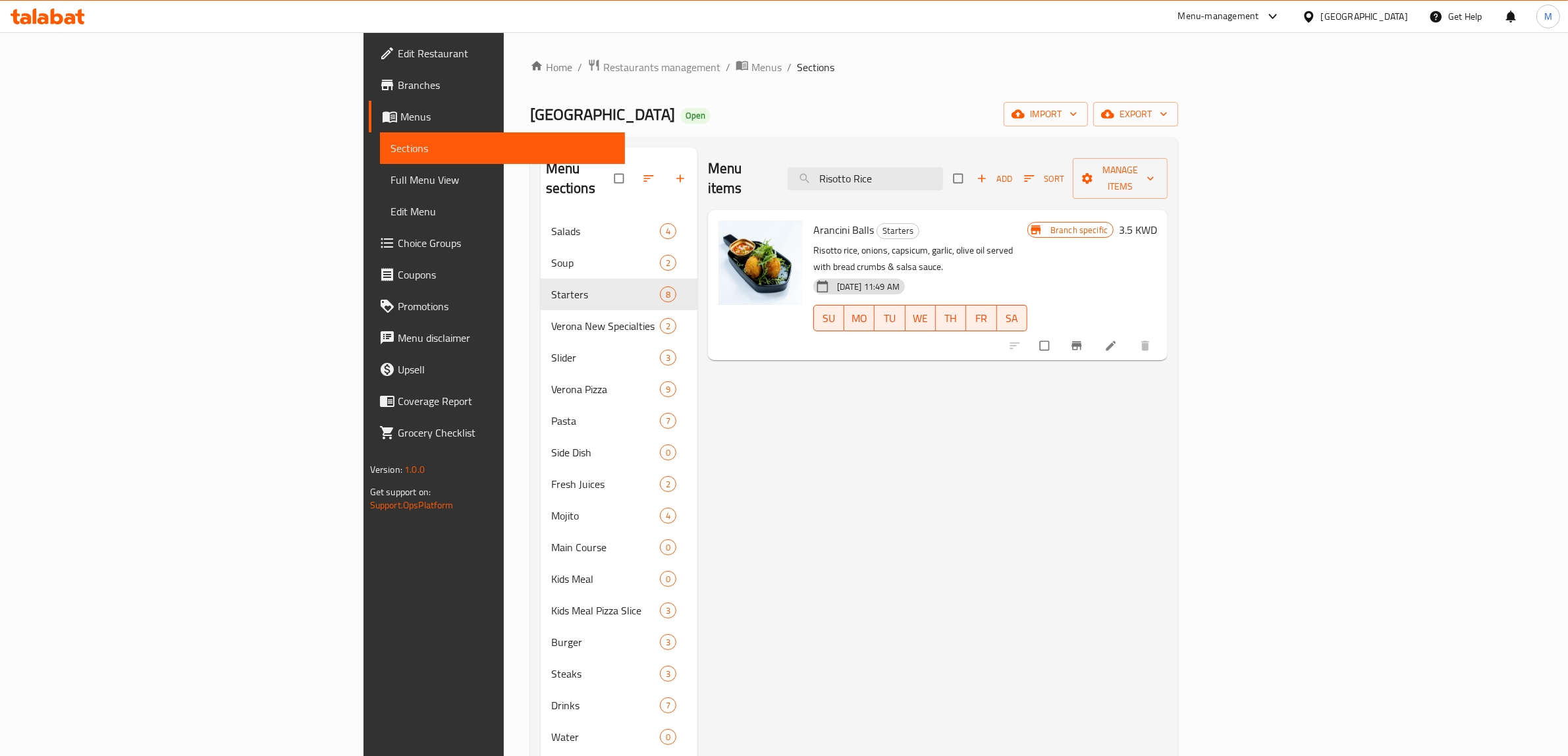
click at [1028, 181] on div "Menu items Risotto Rice Add Sort Manage items" at bounding box center [937, 179] width 460 height 63
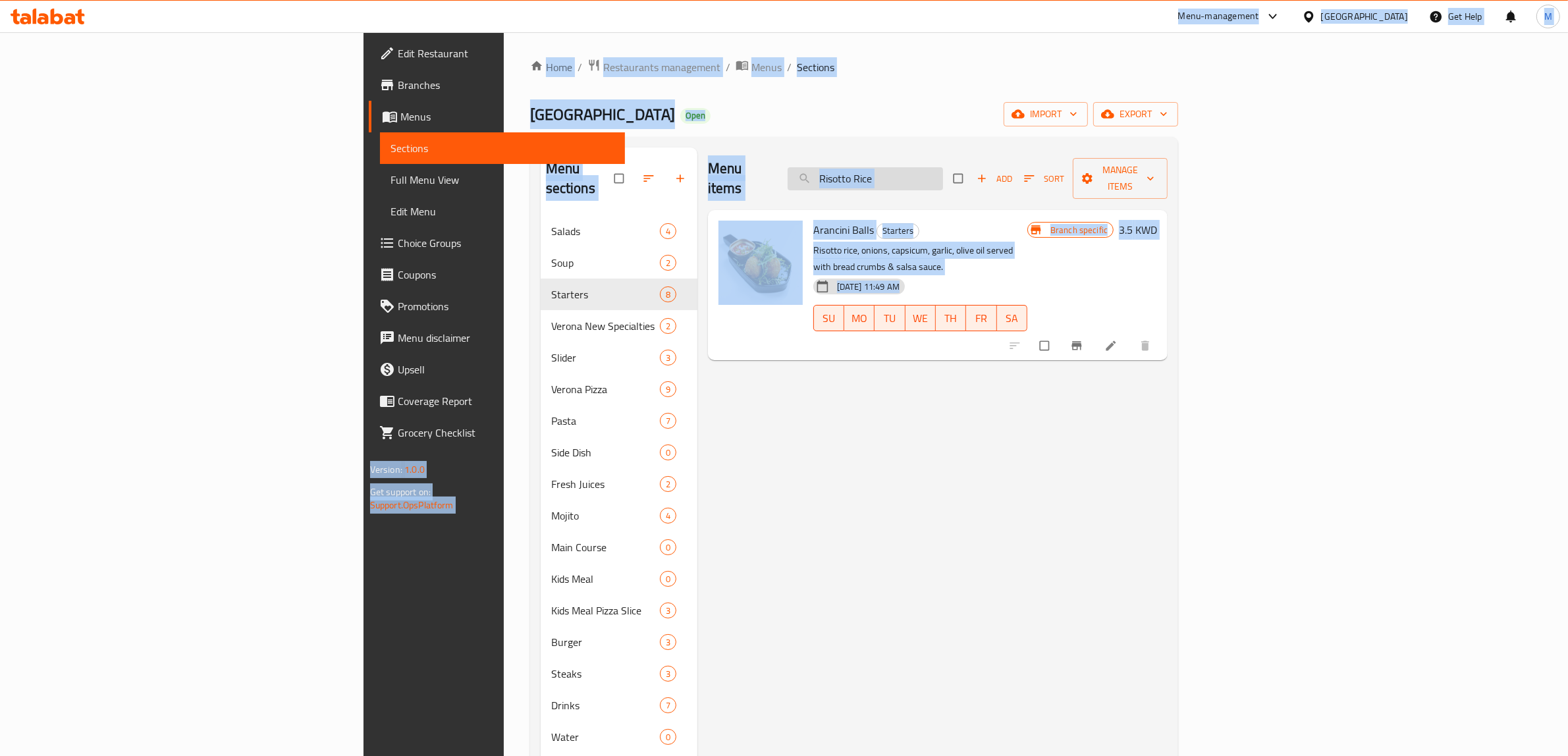
click at [944, 179] on input "Risotto Rice" at bounding box center [866, 179] width 155 height 23
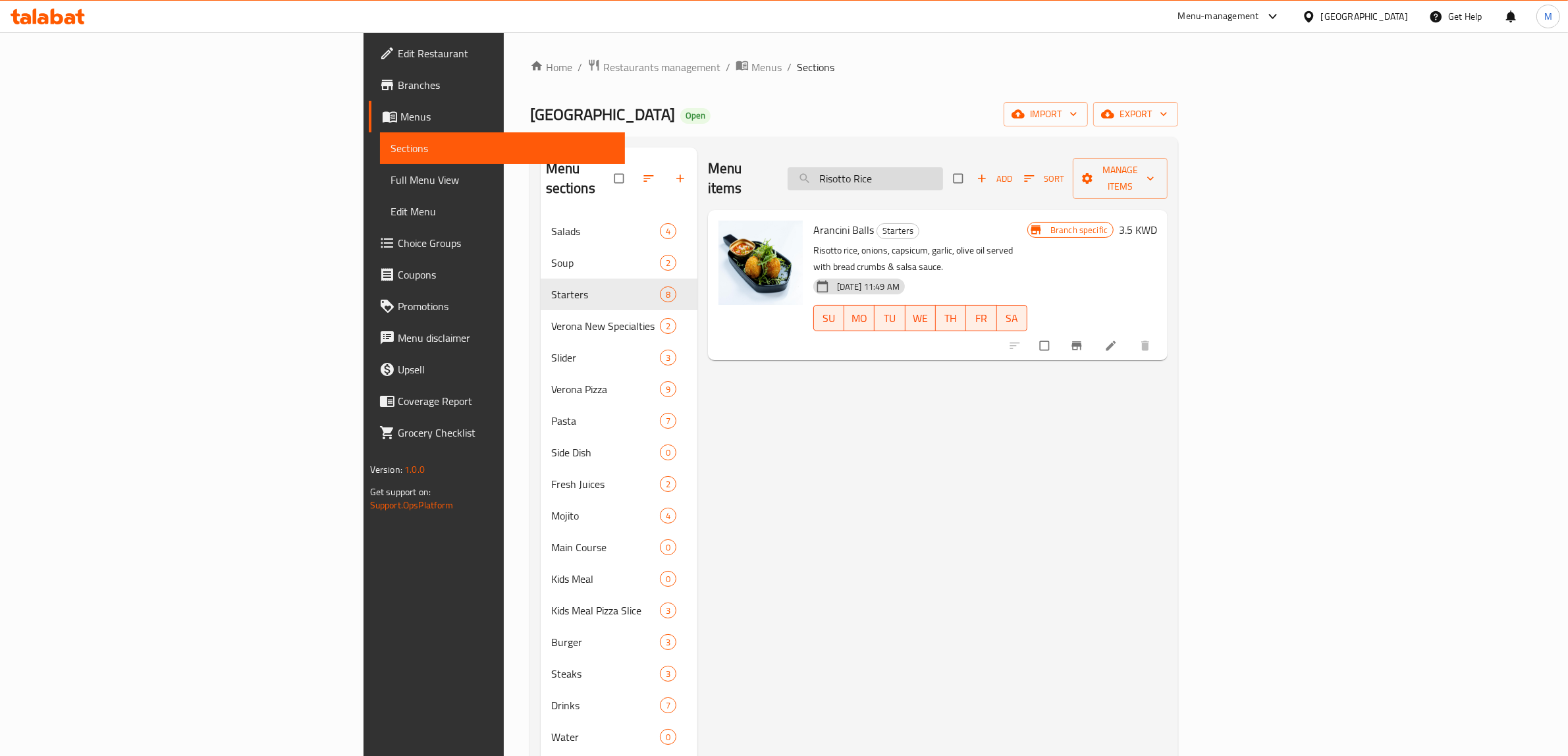
paste input "Verona Fries"
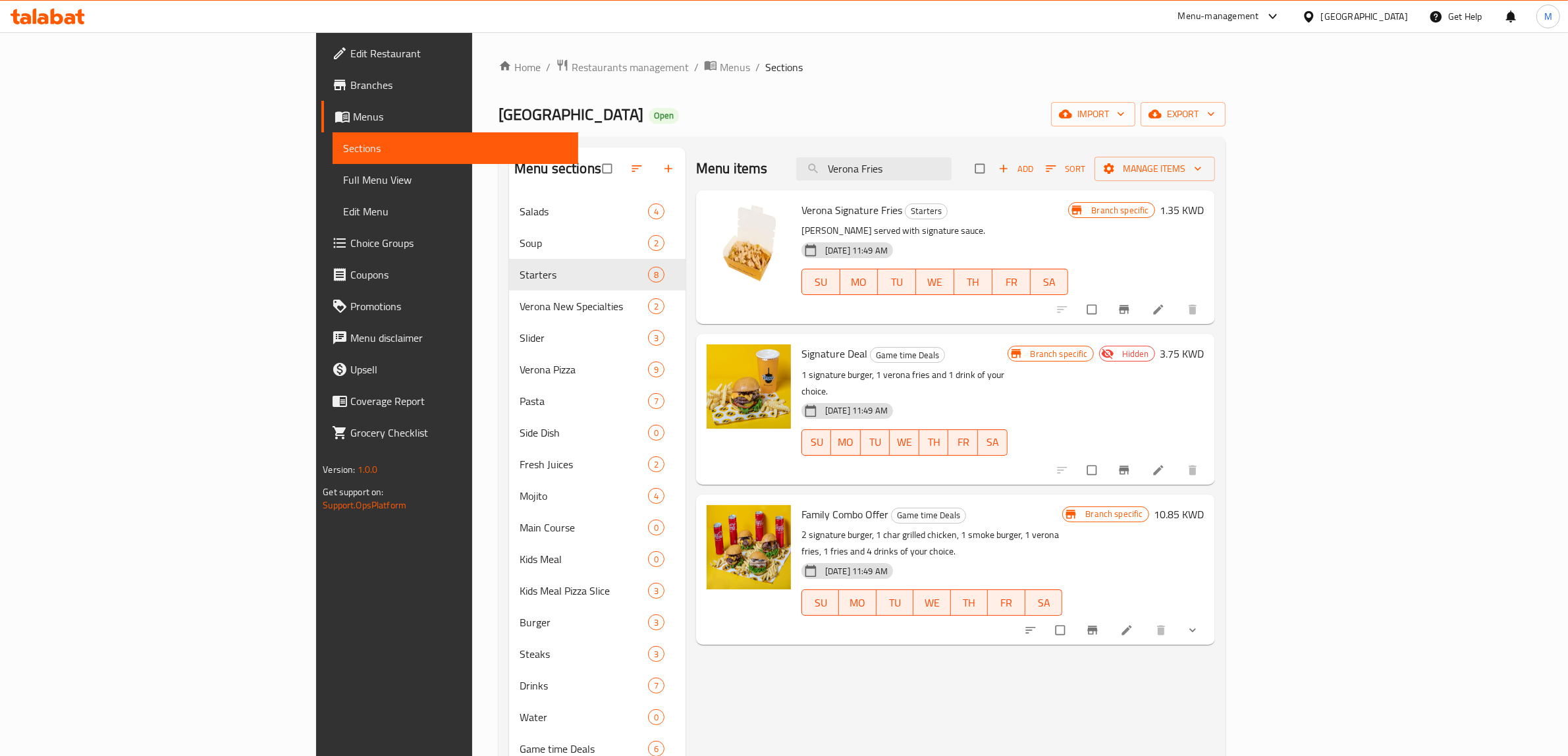
type input "Verona Fries"
click at [897, 251] on div "18-06-2025 11:49 AM SU MO TU WE TH FR SA" at bounding box center [935, 272] width 278 height 71
click at [1007, 361] on h6 "Signature Deal Game time Deals" at bounding box center [904, 353] width 206 height 19
click at [1068, 217] on h6 "Verona Signature Fries Starters" at bounding box center [934, 210] width 266 height 19
click at [952, 168] on input "Verona Fries" at bounding box center [874, 168] width 155 height 23
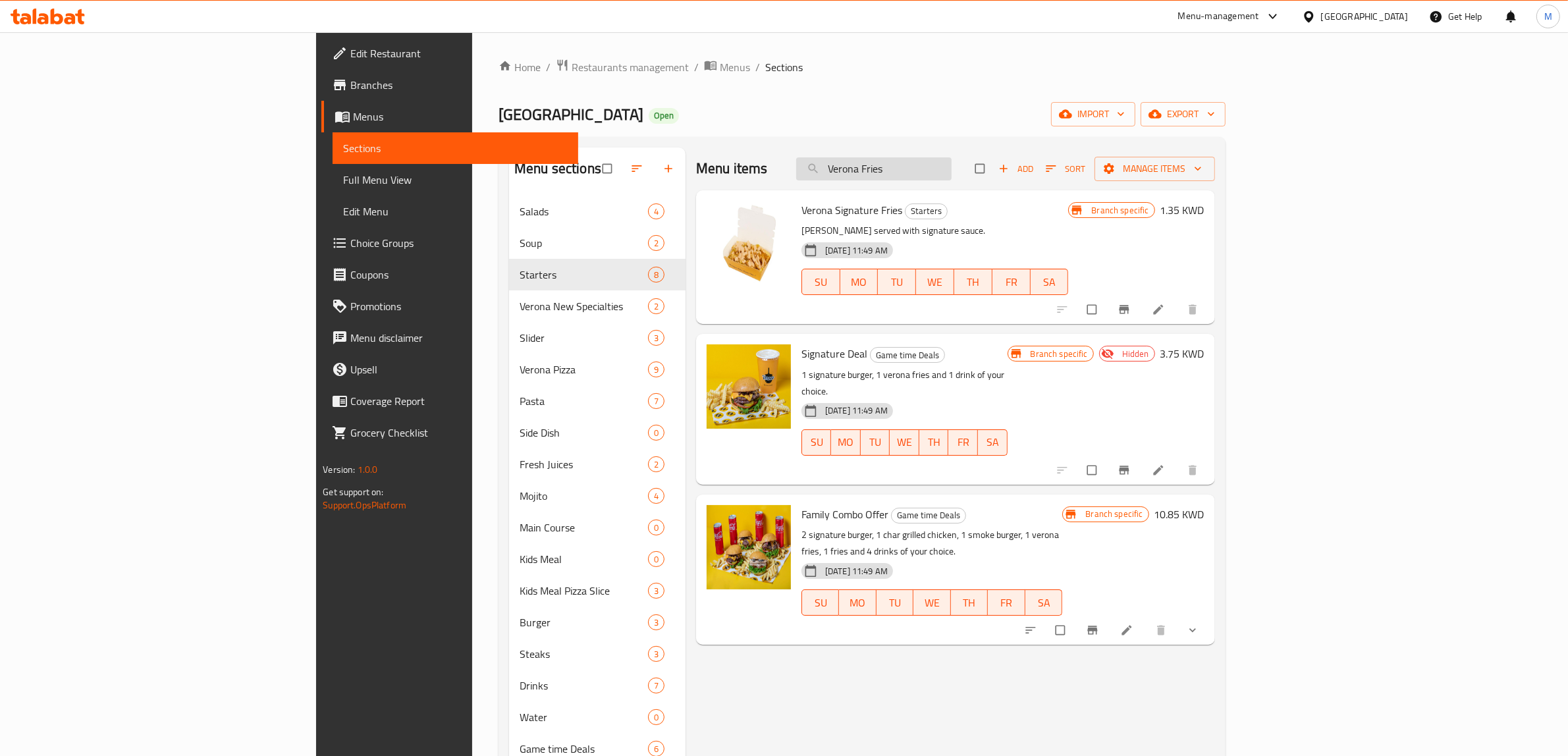
click at [952, 168] on input "Verona Fries" at bounding box center [874, 168] width 155 height 23
click at [998, 218] on h6 "Verona Signature Fries Starters" at bounding box center [934, 210] width 266 height 19
click at [1107, 316] on input "checkbox" at bounding box center [1093, 309] width 28 height 25
click at [1204, 175] on span "Manage items" at bounding box center [1155, 169] width 100 height 17
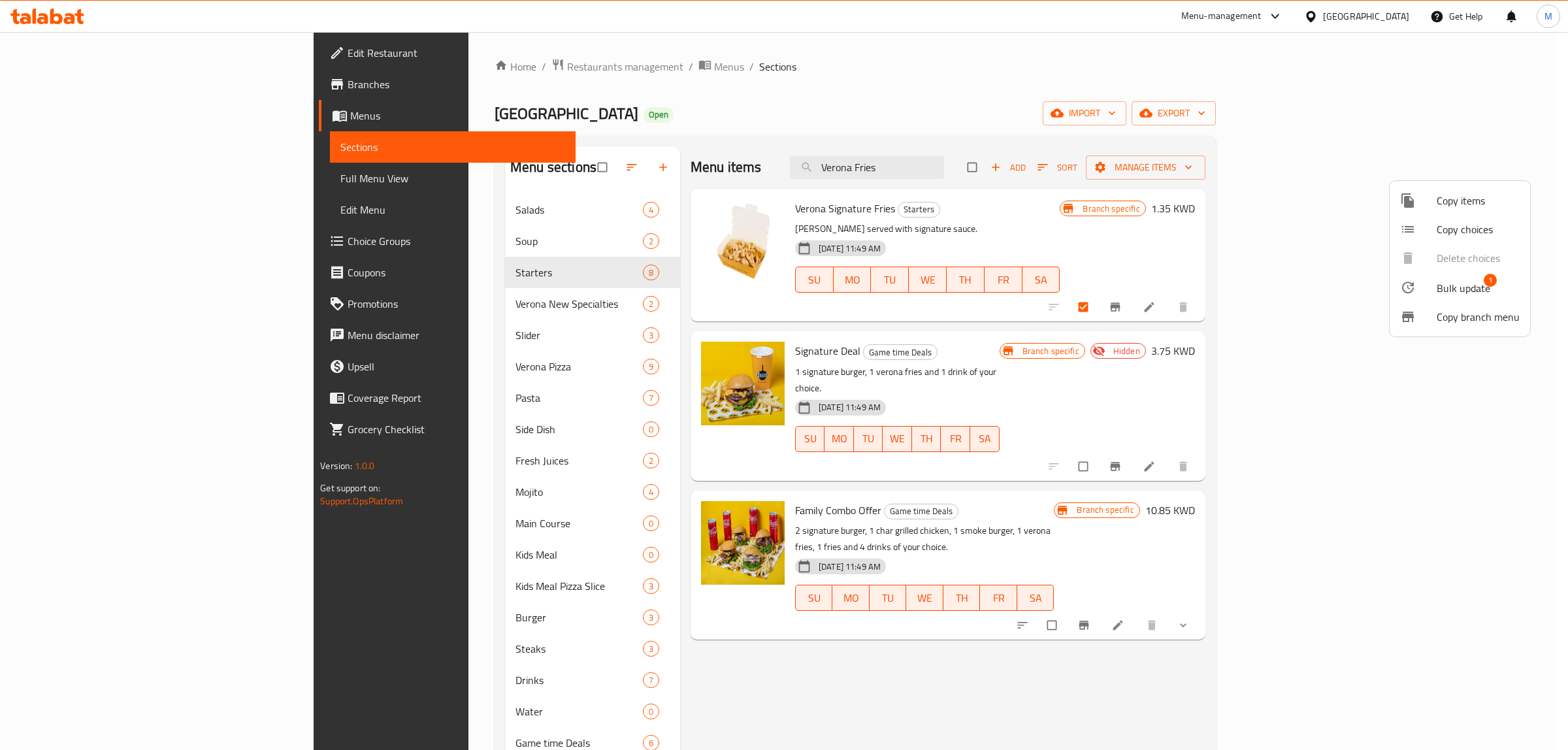
click at [1463, 295] on span "Bulk update" at bounding box center [1463, 287] width 53 height 16
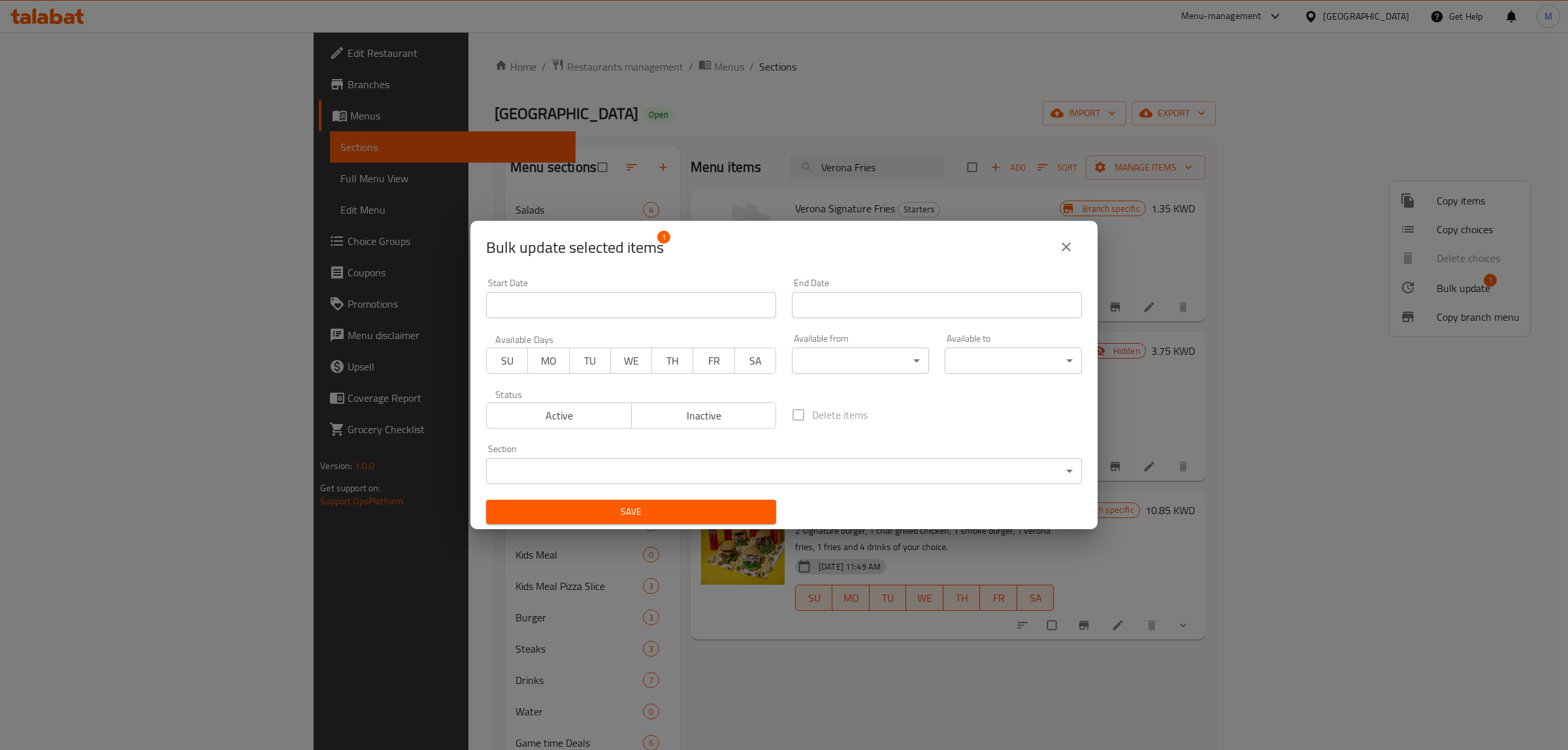
click at [724, 468] on body "​ Menu-management Kuwait Get Help M Edit Restaurant Branches Menus Sections Ful…" at bounding box center [784, 391] width 1568 height 718
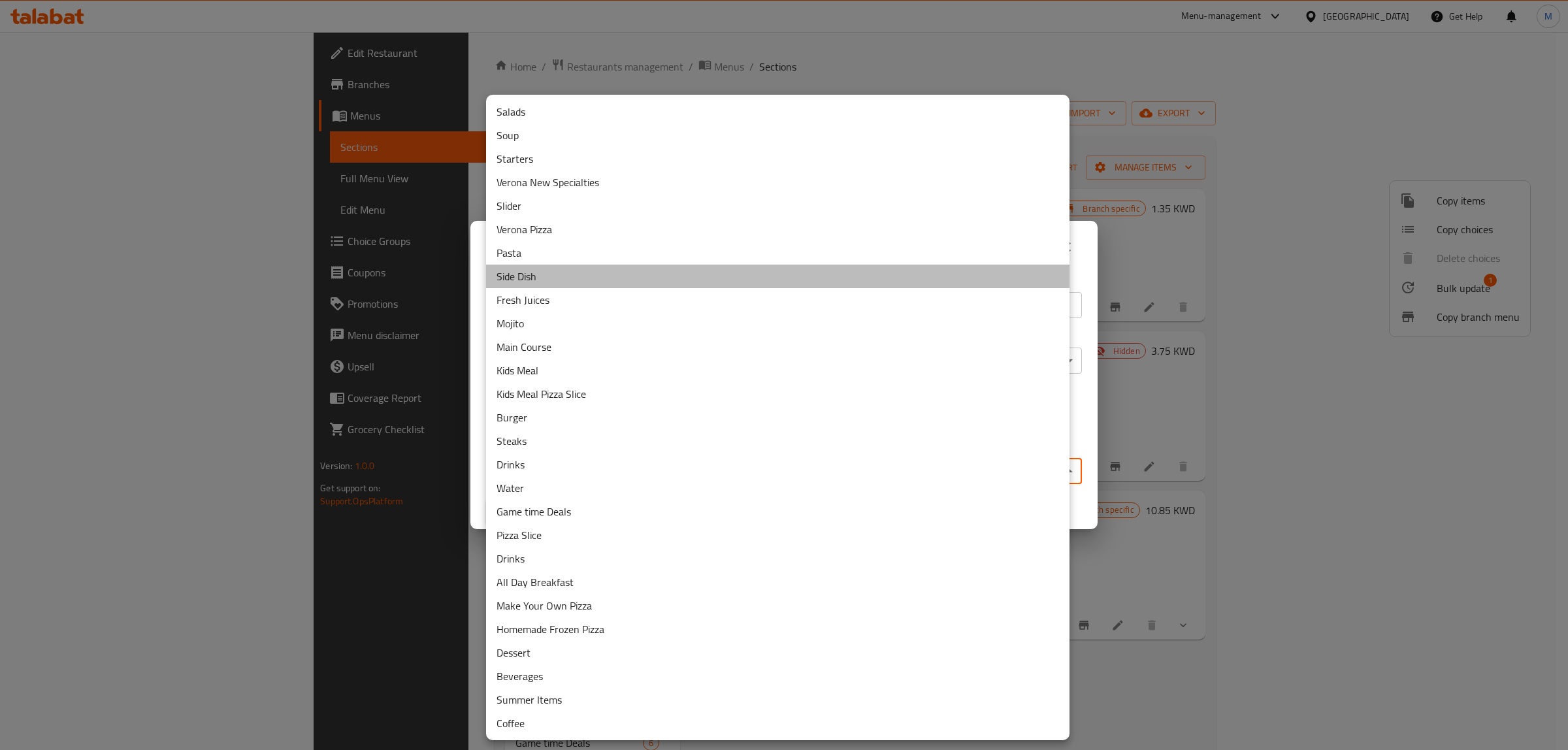
click at [572, 276] on li "Side Dish" at bounding box center [778, 276] width 584 height 24
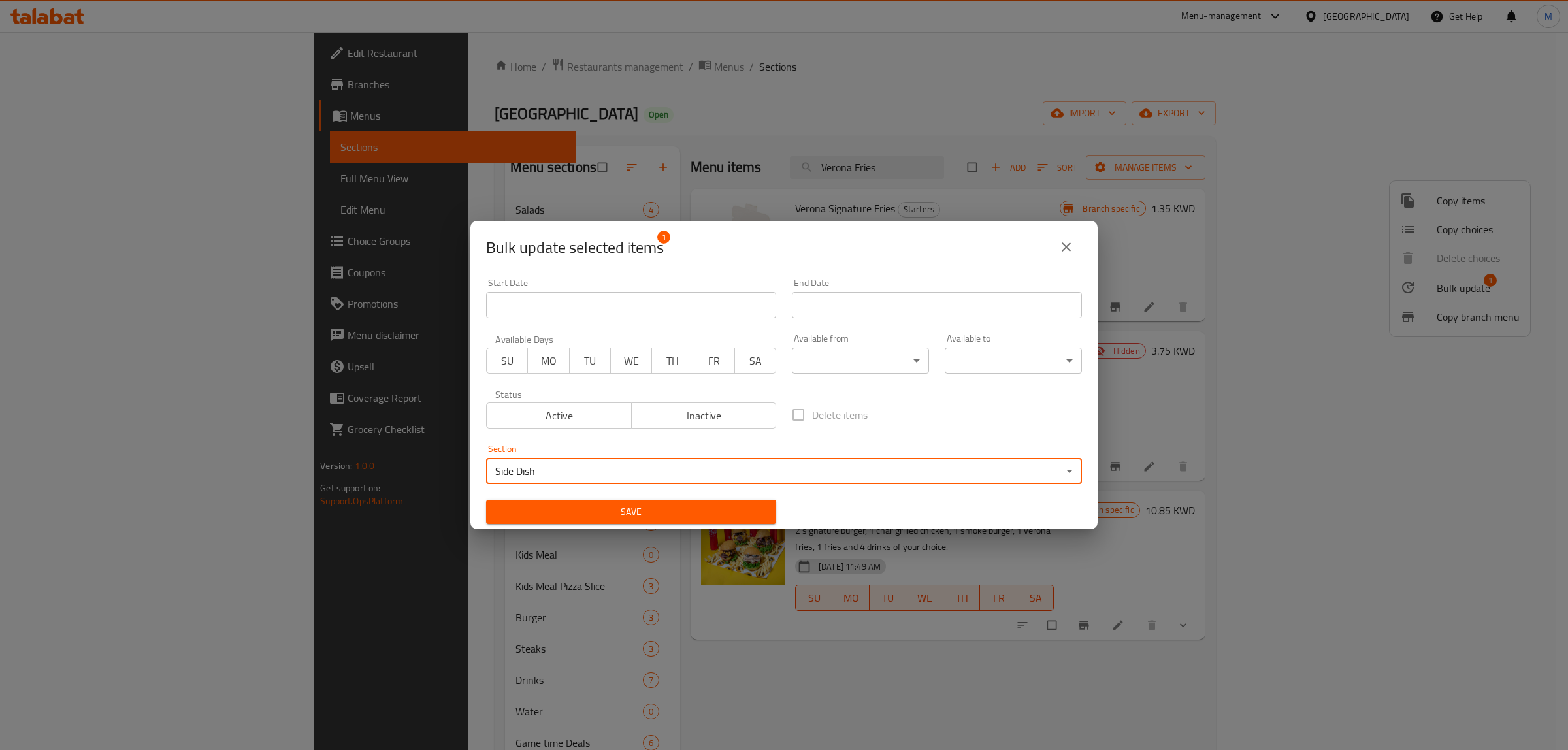
click at [740, 509] on span "Save" at bounding box center [630, 512] width 269 height 17
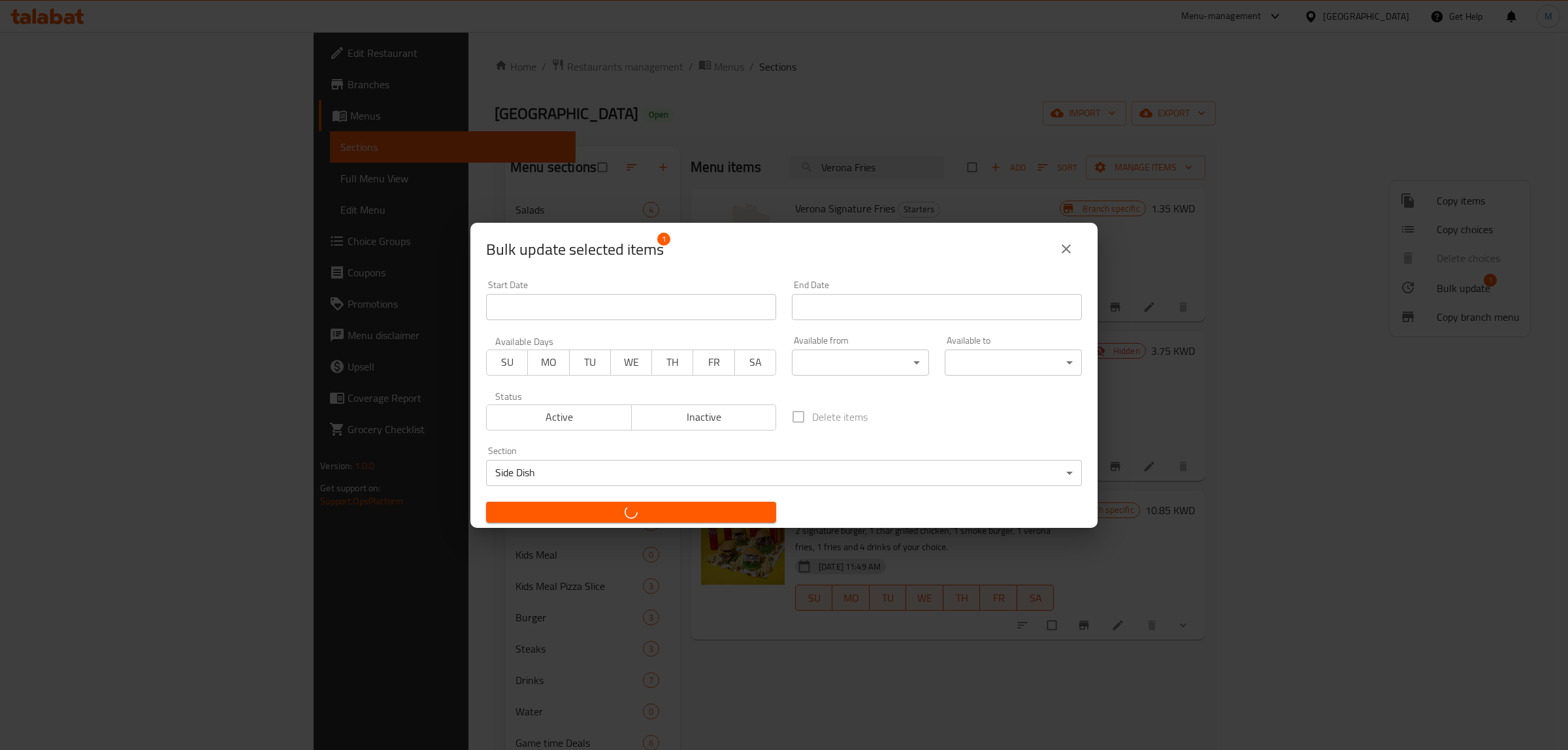
checkbox input "false"
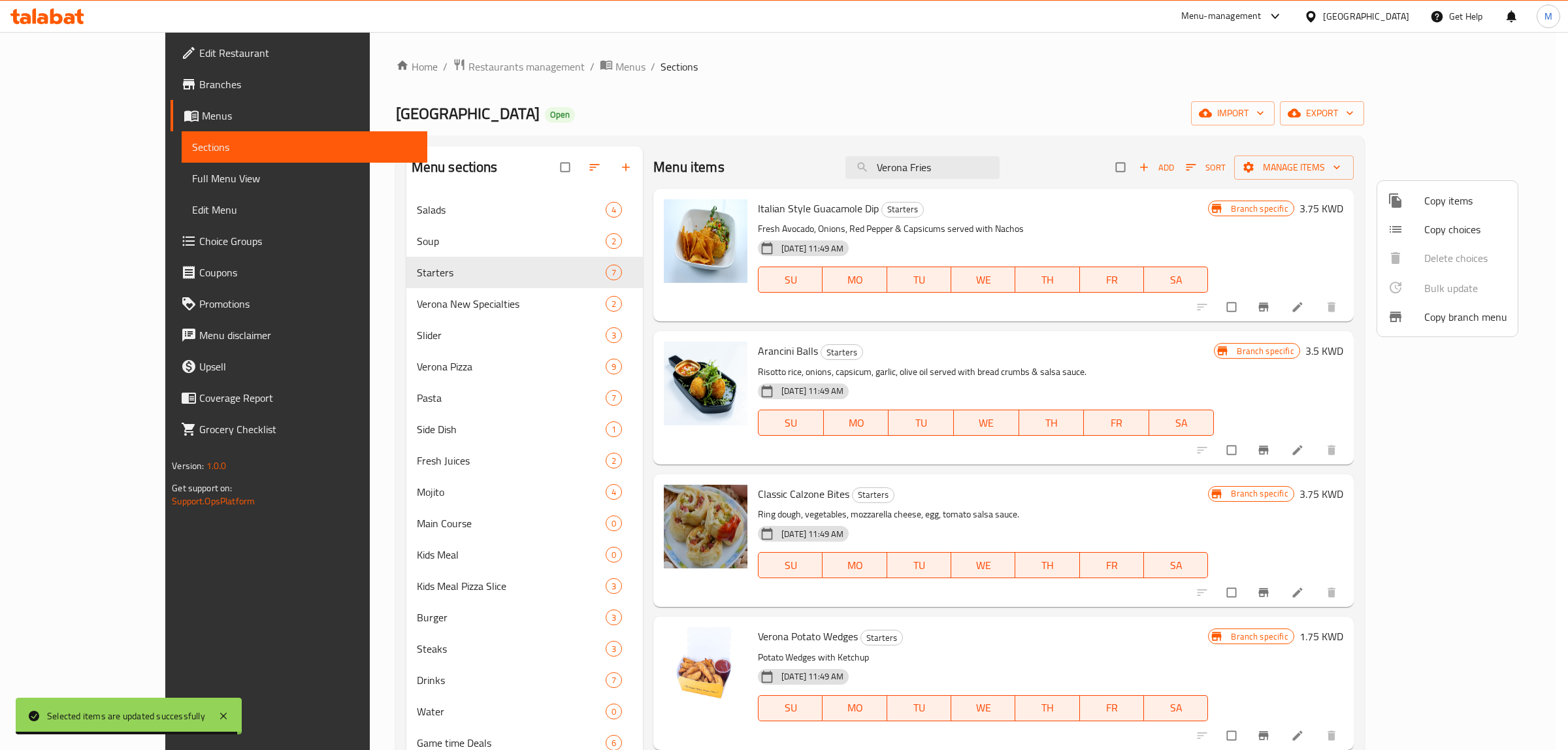
click at [961, 348] on div at bounding box center [784, 375] width 1568 height 750
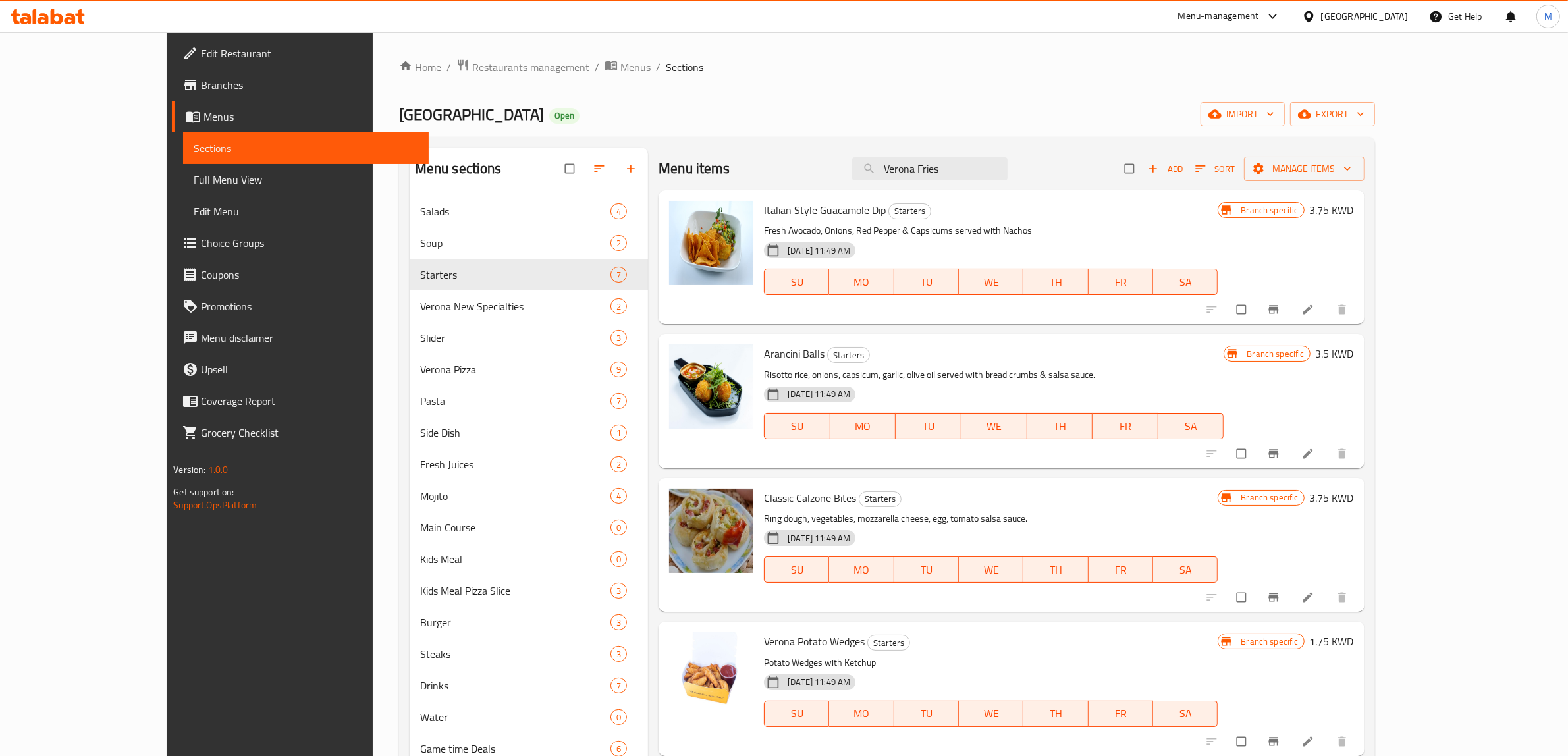
scroll to position [334, 0]
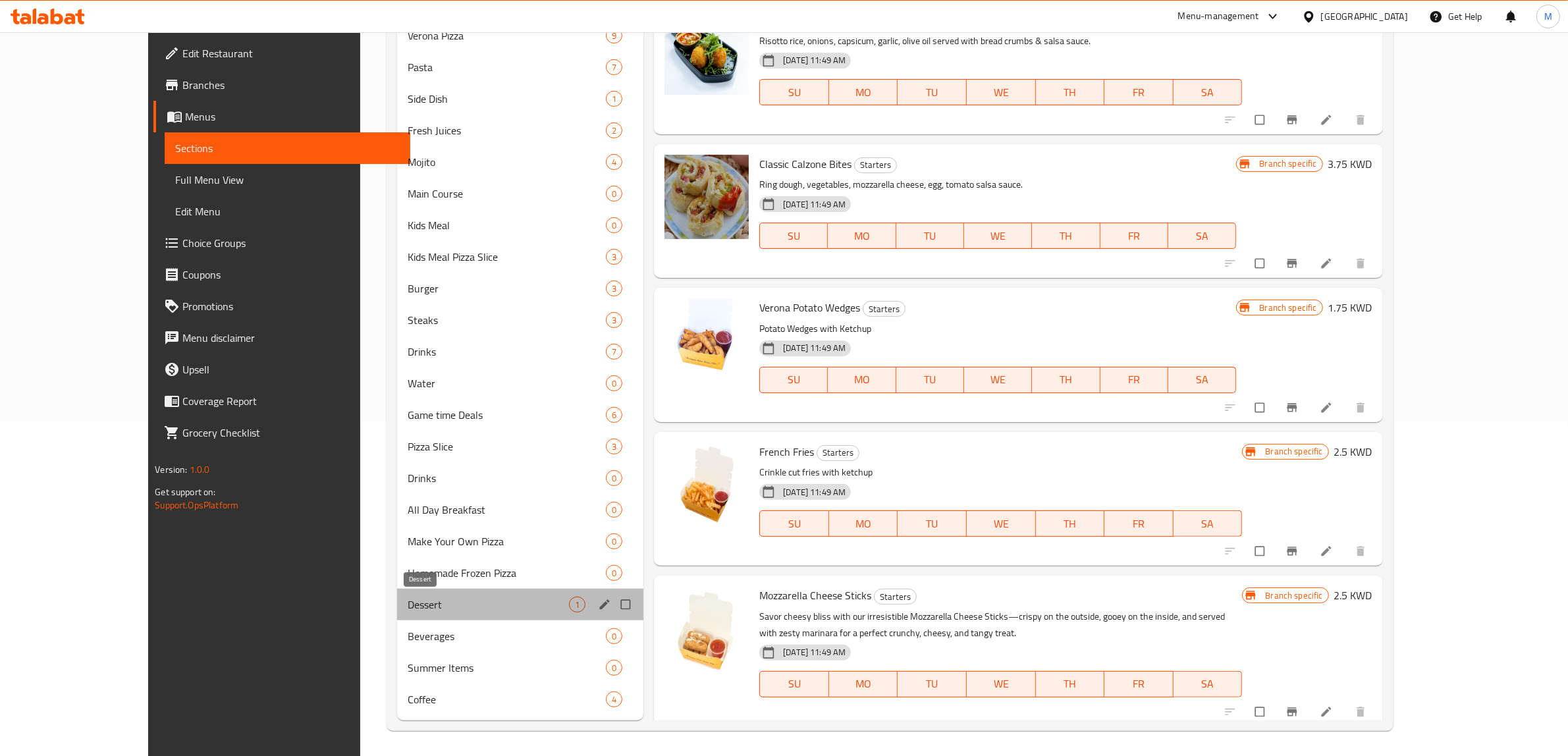
click at [481, 600] on span "Dessert" at bounding box center [488, 604] width 161 height 16
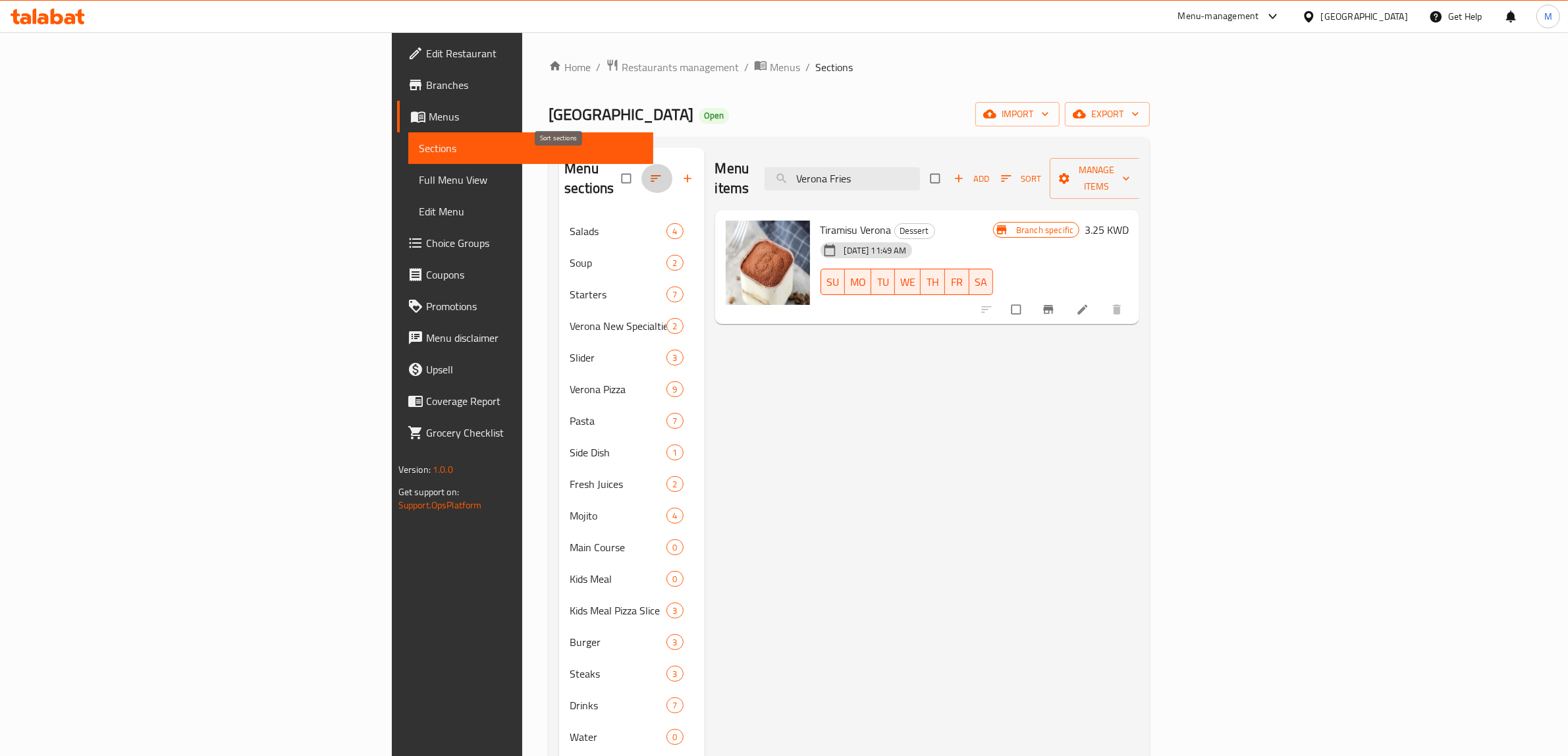
click at [641, 177] on button "button" at bounding box center [657, 178] width 31 height 29
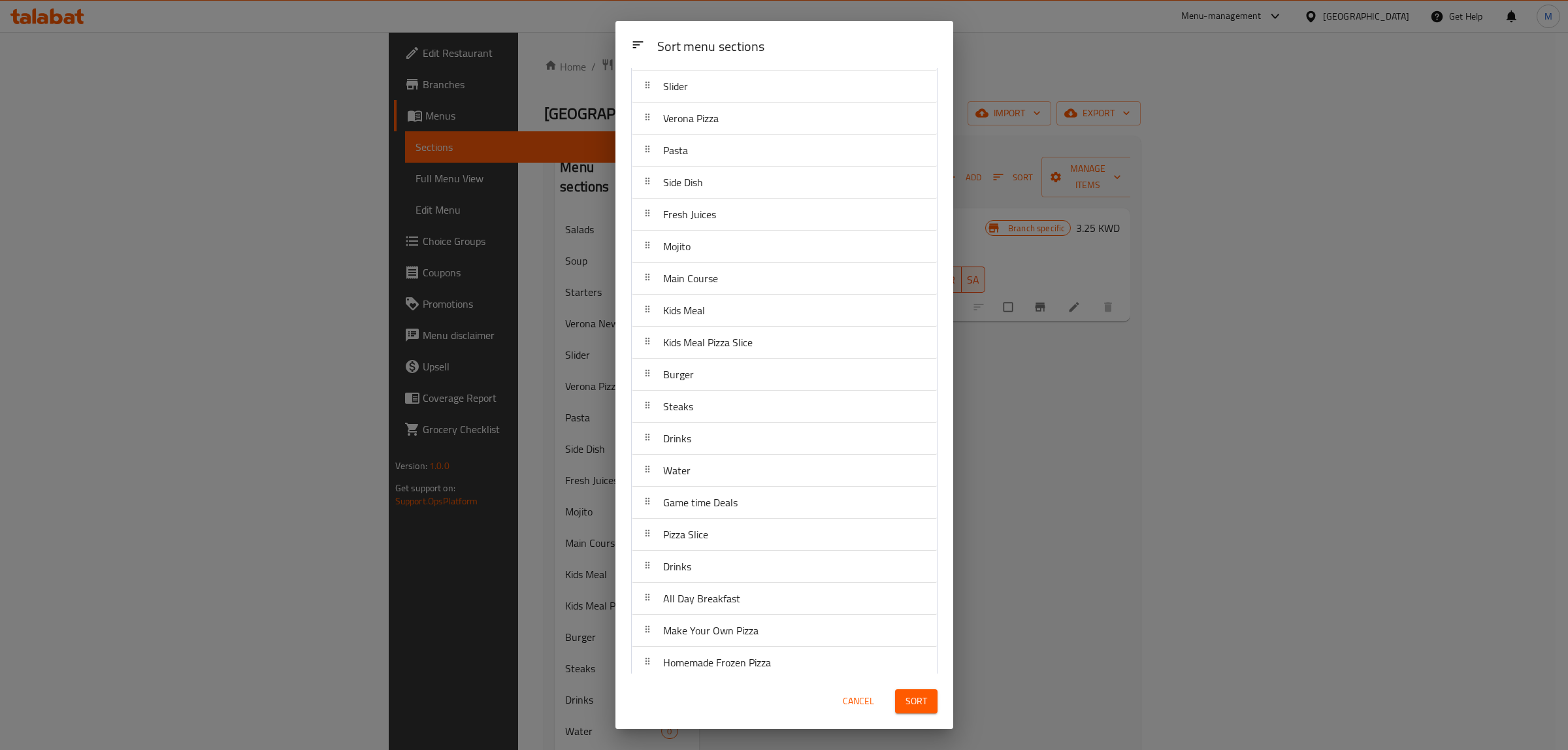
scroll to position [306, 0]
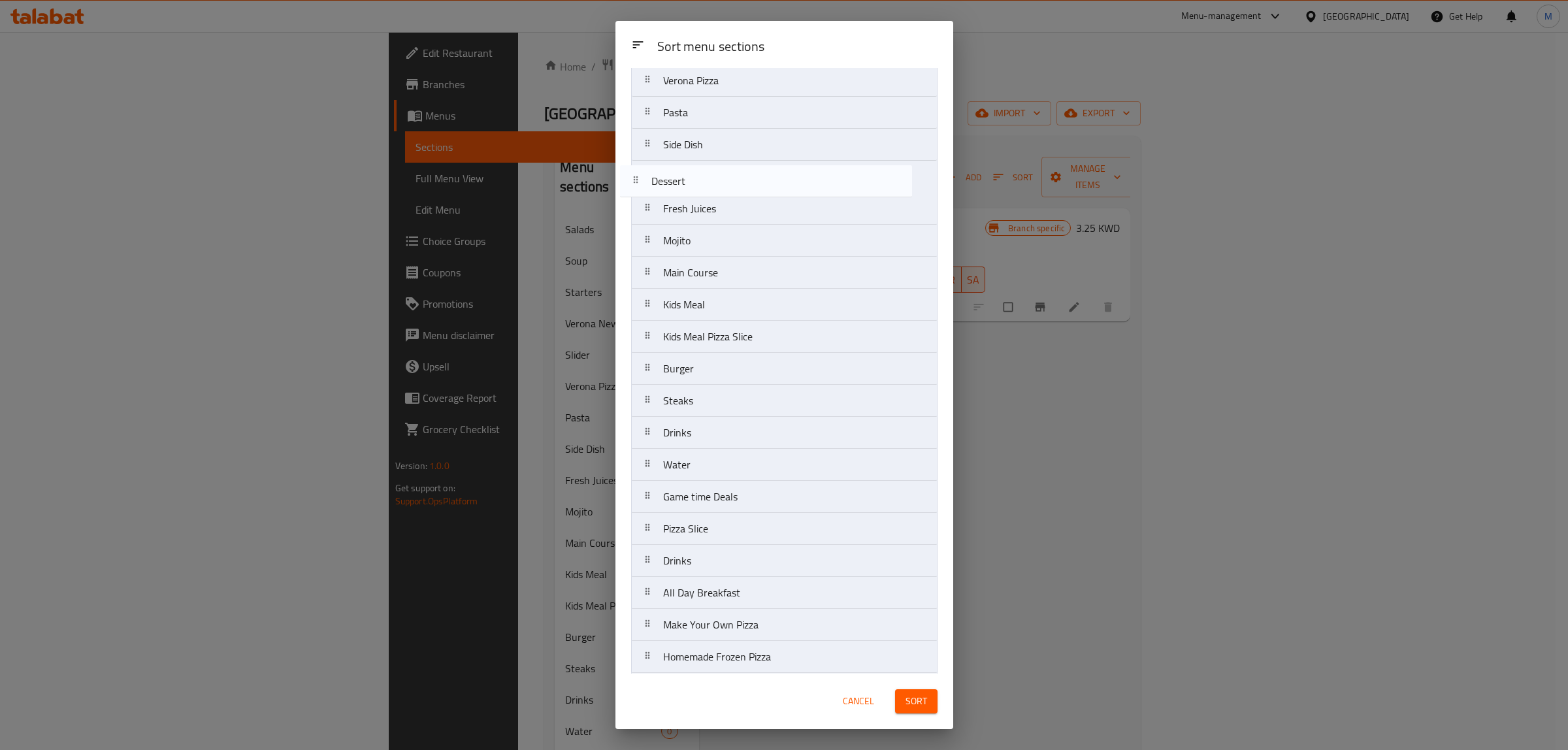
drag, startPoint x: 687, startPoint y: 564, endPoint x: 674, endPoint y: 185, distance: 379.2
click at [674, 185] on nav "Salads Soup Starters Verona New Specialties Slider Verona Pizza Pasta Side Dish…" at bounding box center [784, 336] width 306 height 866
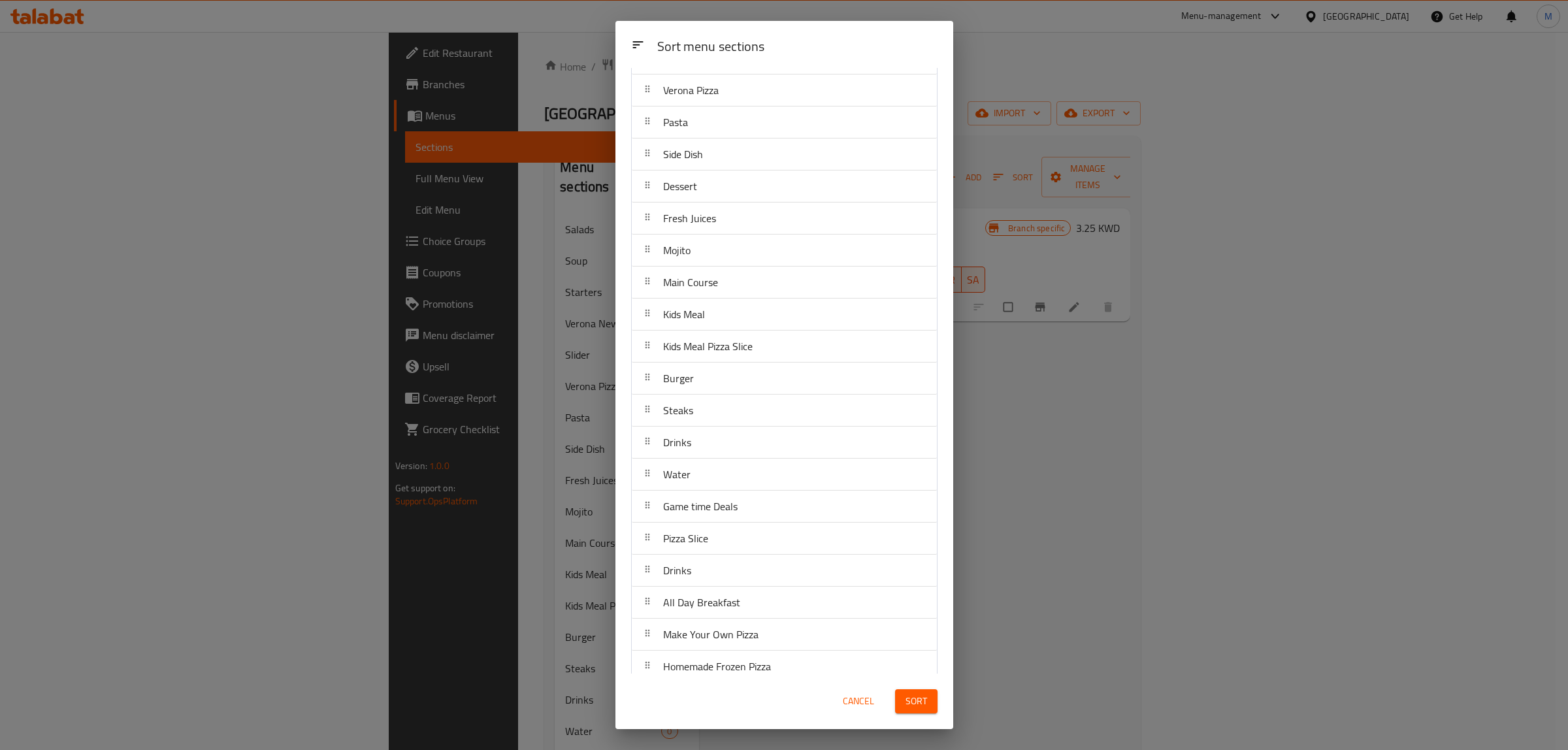
click at [899, 700] on button "Sort" at bounding box center [916, 701] width 42 height 24
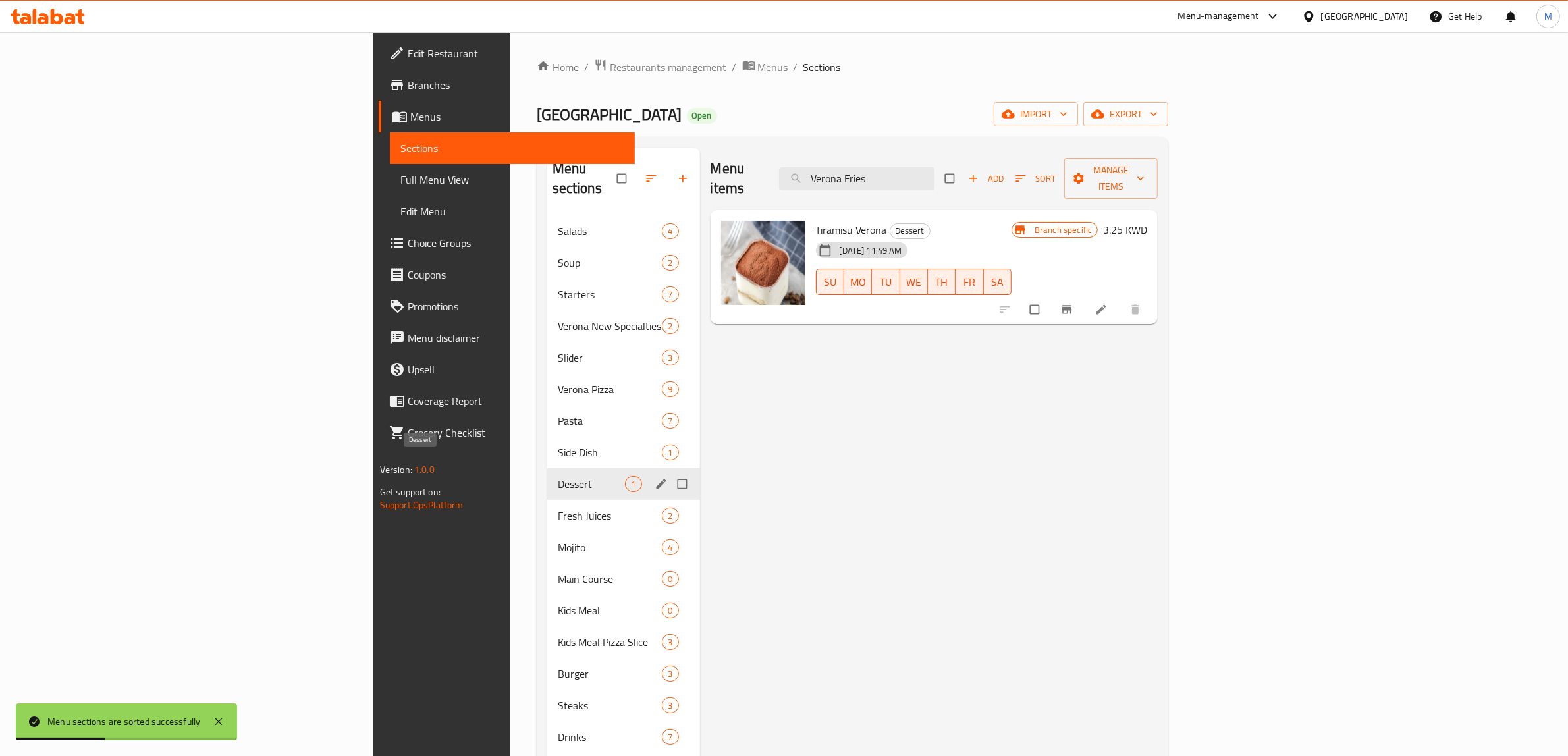
click at [558, 477] on span "Dessert" at bounding box center [591, 484] width 68 height 16
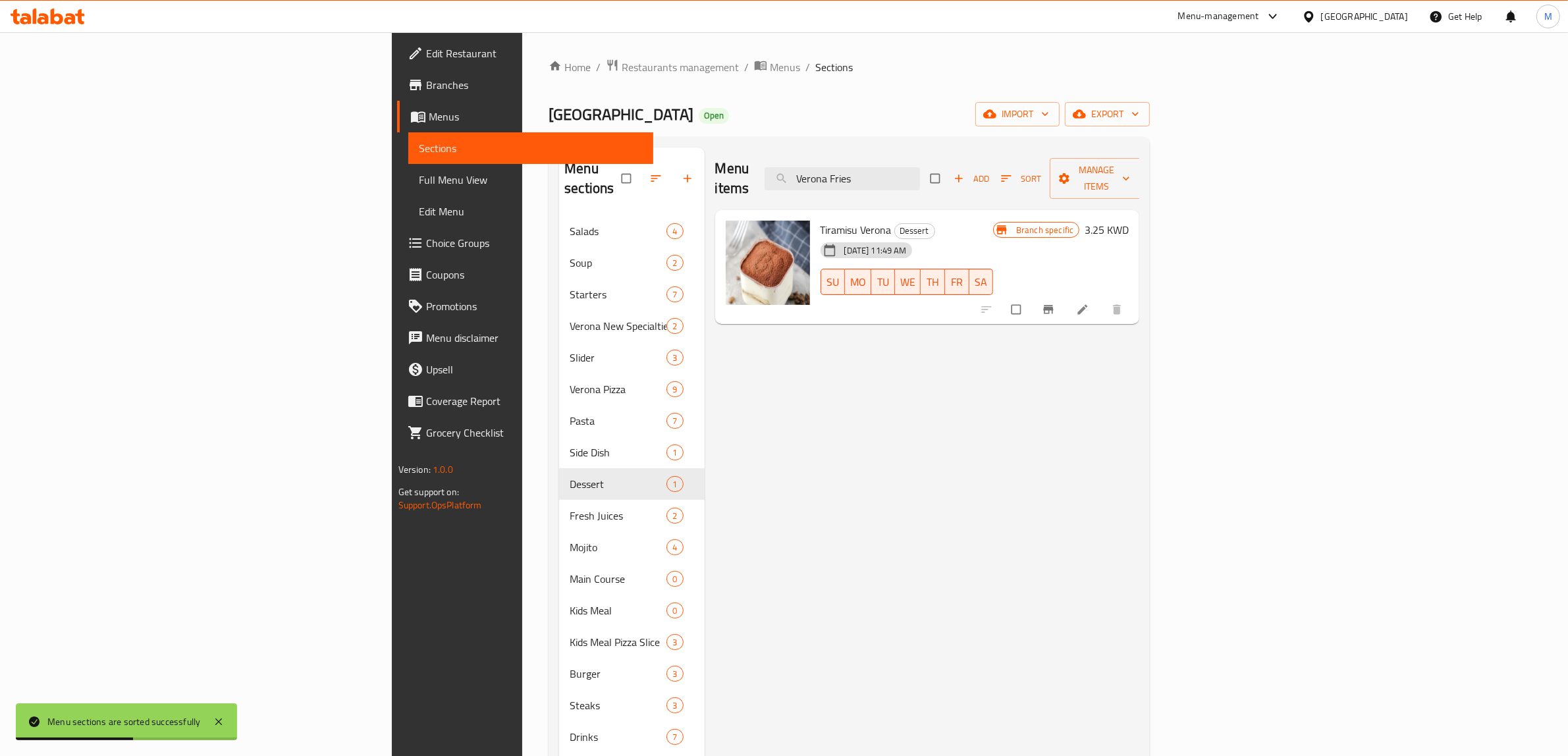
click at [738, 463] on div "Menu items Verona Fries Add Sort Manage items Tiramisu Verona Dessert 18-06-202…" at bounding box center [922, 611] width 436 height 927
click at [762, 353] on div "Menu items Verona Fries Add Sort Manage items Tiramisu Verona Dessert 18-06-202…" at bounding box center [922, 611] width 436 height 927
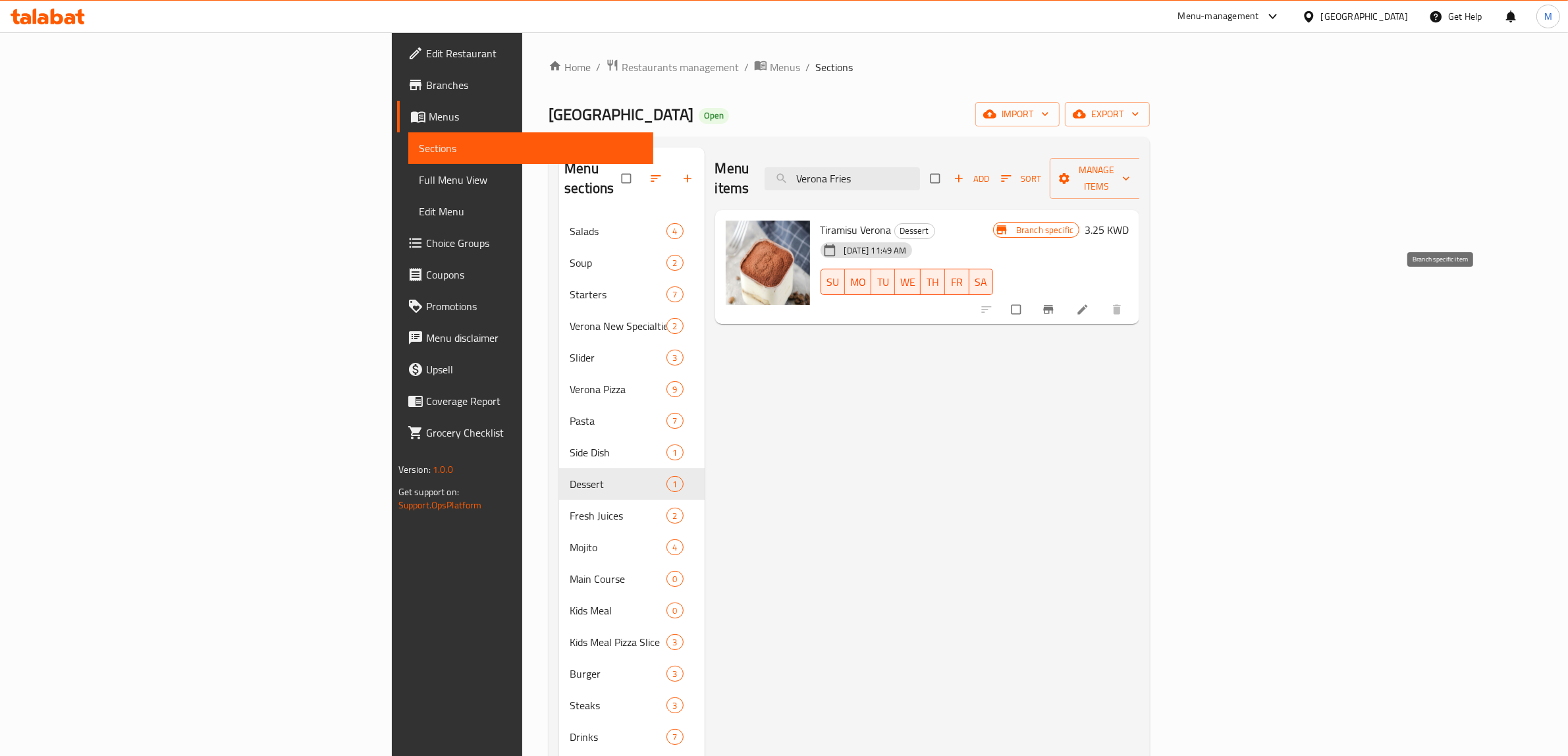
click at [1054, 305] on icon "Branch-specific-item" at bounding box center [1049, 309] width 10 height 8
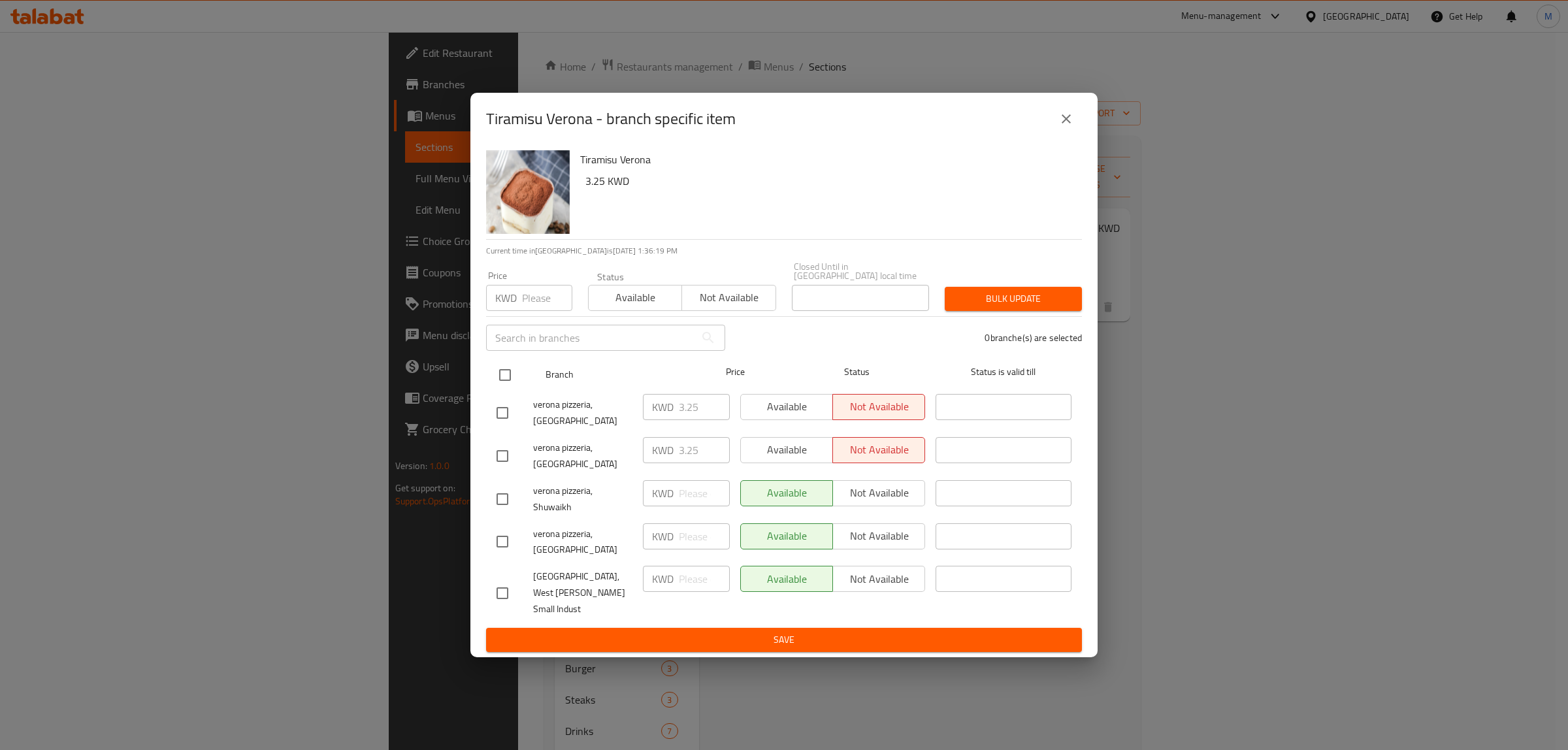
click at [506, 389] on input "checkbox" at bounding box center [505, 375] width 28 height 28
checkbox input "true"
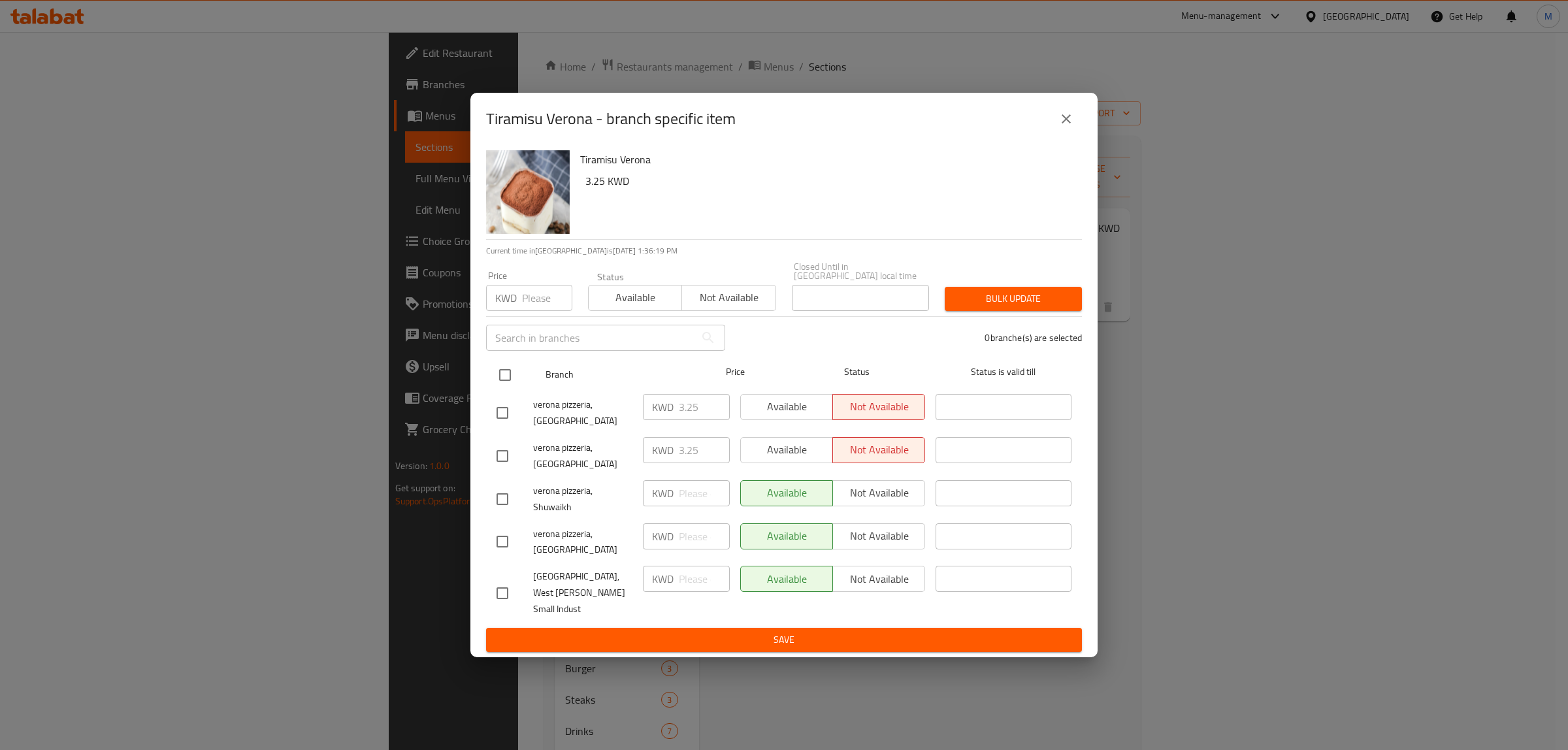
checkbox input "true"
click at [526, 311] on input "number" at bounding box center [547, 297] width 50 height 26
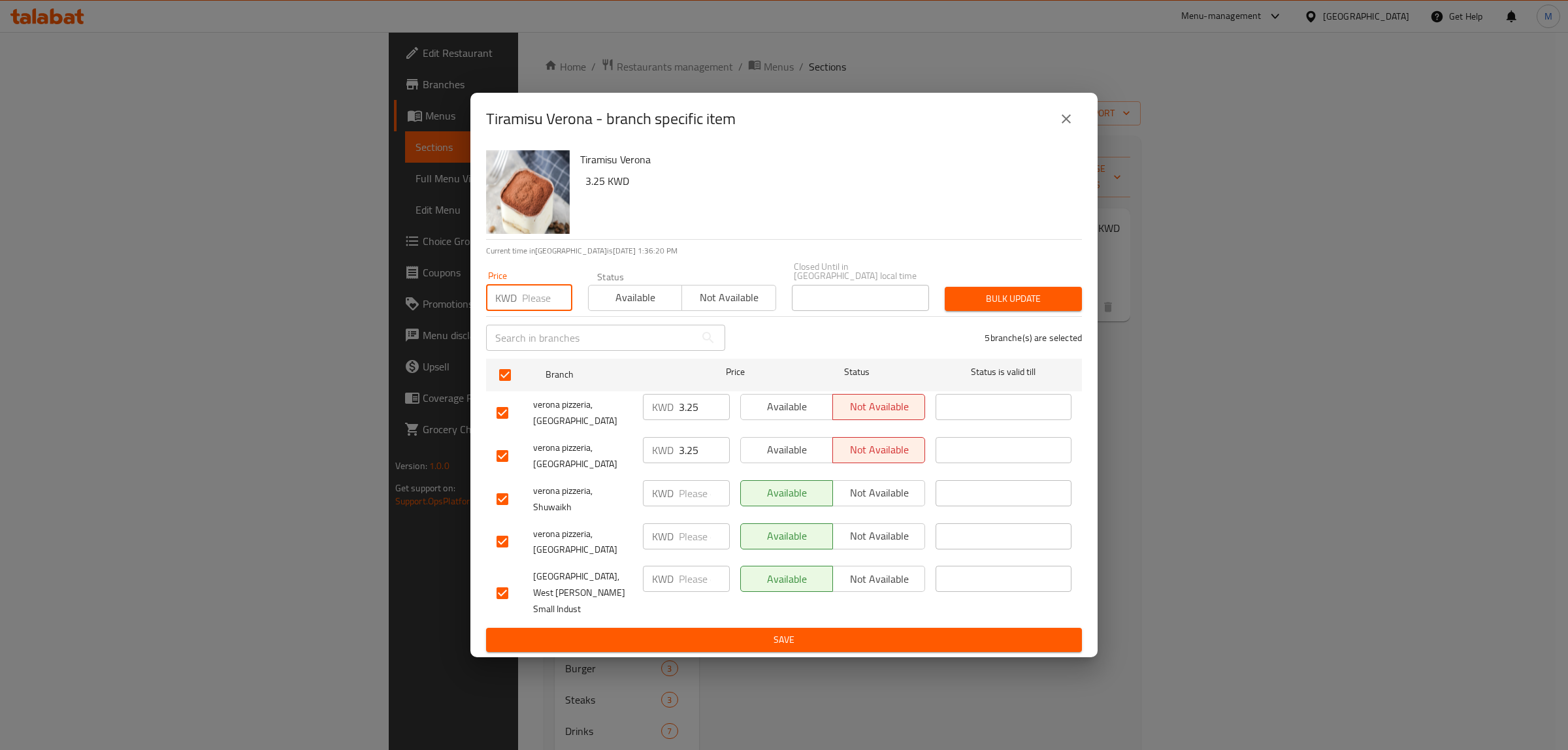
paste input "3.25"
type input "3.25"
click at [984, 308] on span "Bulk update" at bounding box center [1013, 299] width 117 height 17
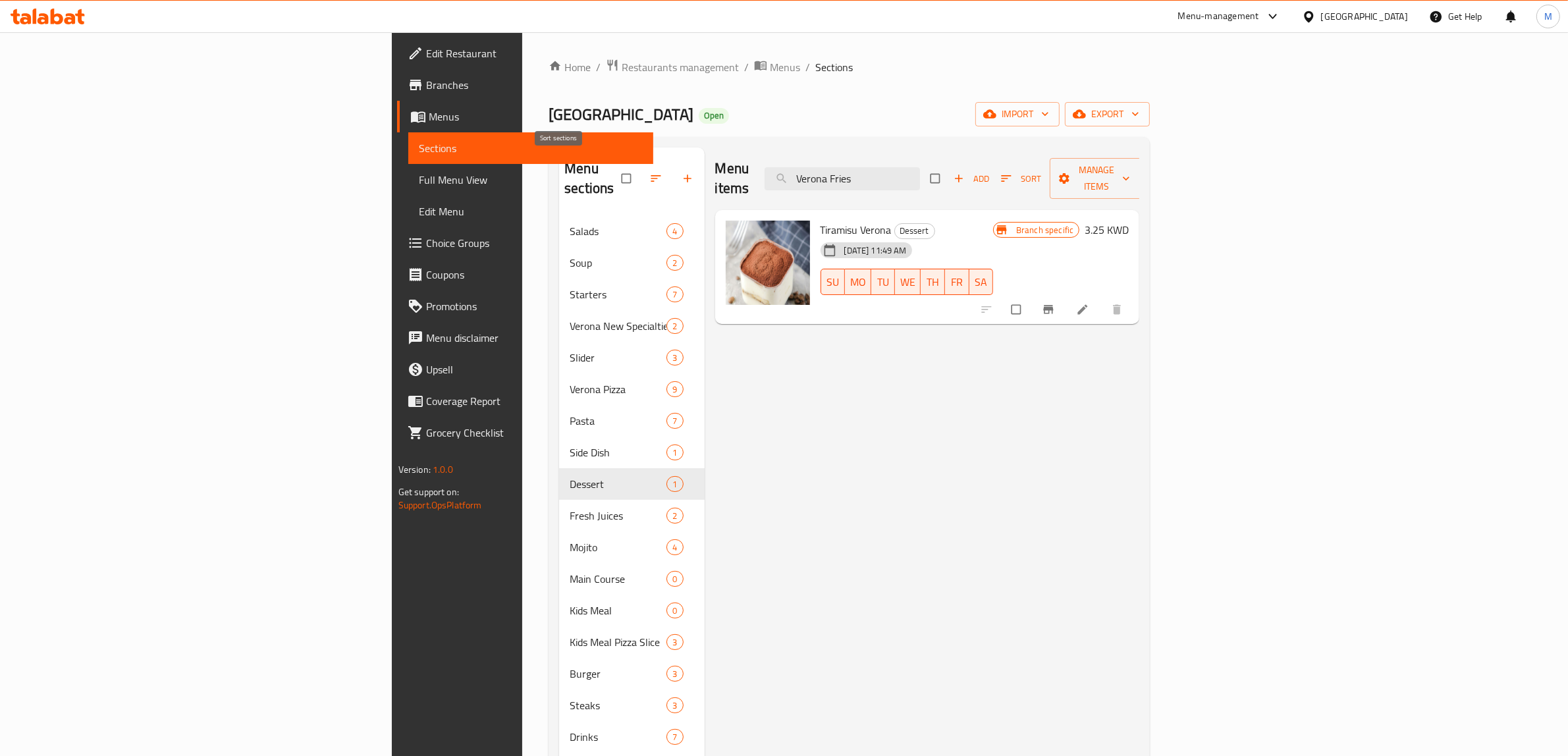
click at [649, 172] on span "button" at bounding box center [657, 179] width 16 height 13
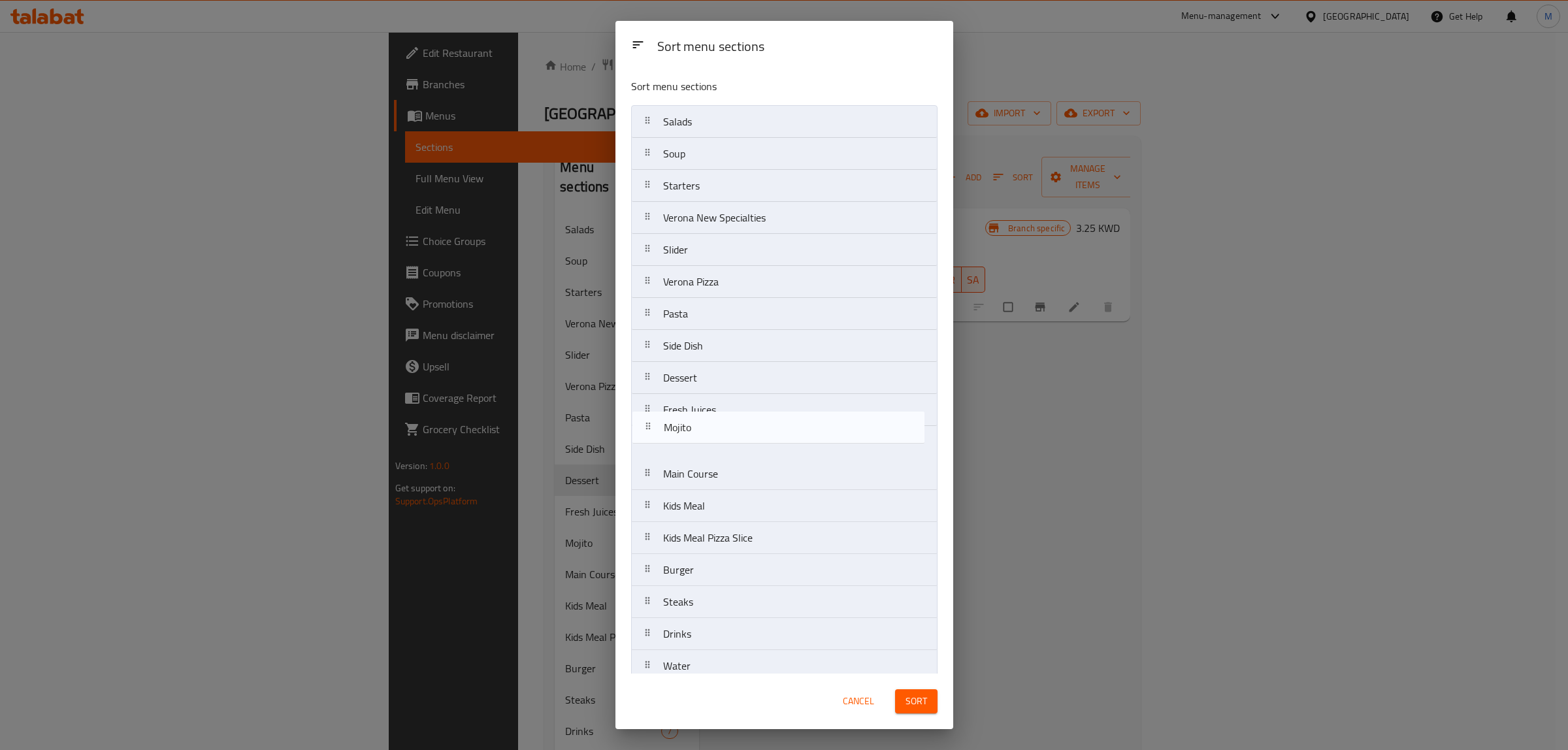
drag, startPoint x: 696, startPoint y: 454, endPoint x: 697, endPoint y: 425, distance: 29.0
click at [697, 425] on nav "Salads Soup Starters Verona New Specialties Slider Verona Pizza Pasta Side Dish…" at bounding box center [784, 538] width 306 height 866
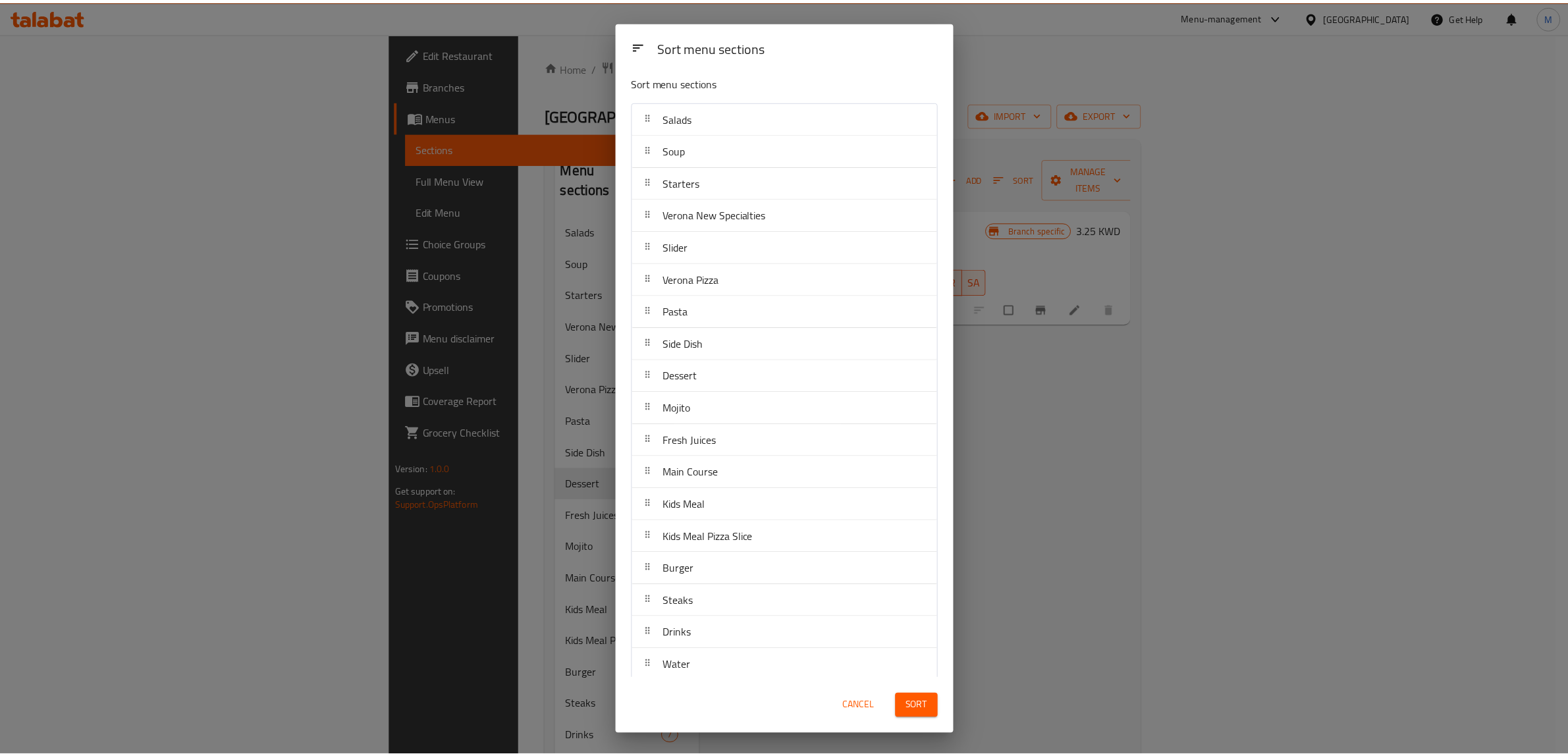
scroll to position [0, 0]
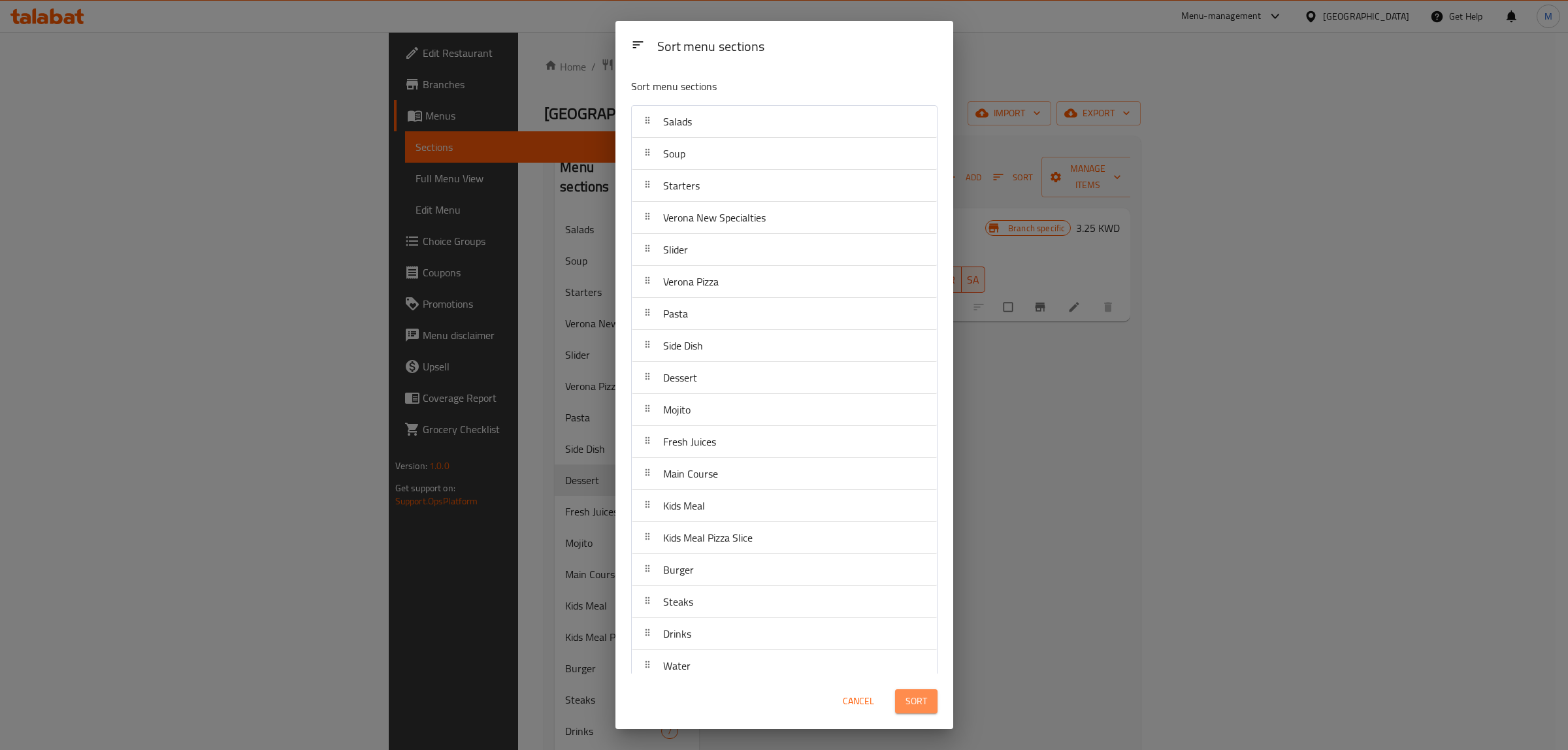
click at [915, 710] on span "Sort" at bounding box center [916, 701] width 21 height 17
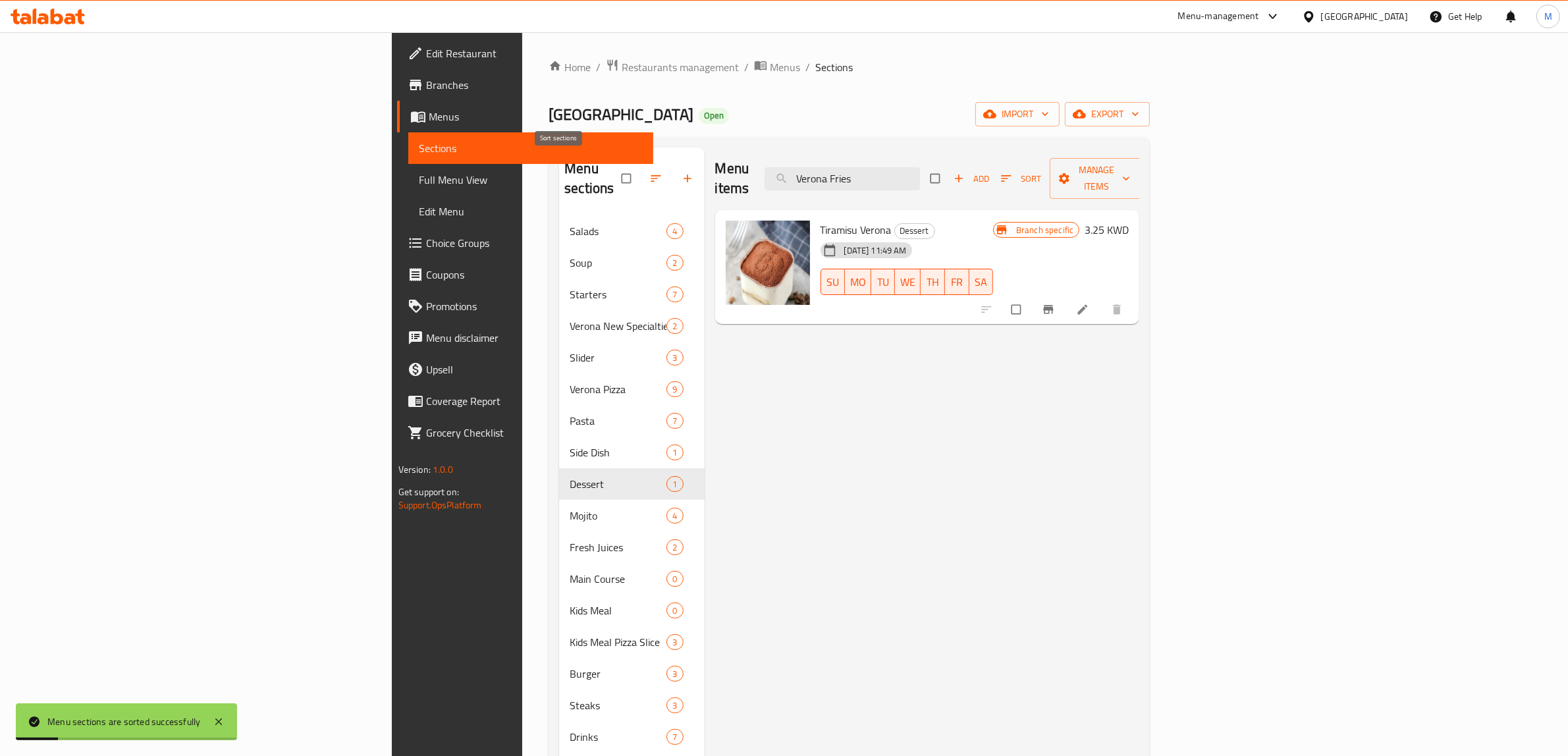
click at [649, 172] on icon "button" at bounding box center [656, 179] width 13 height 13
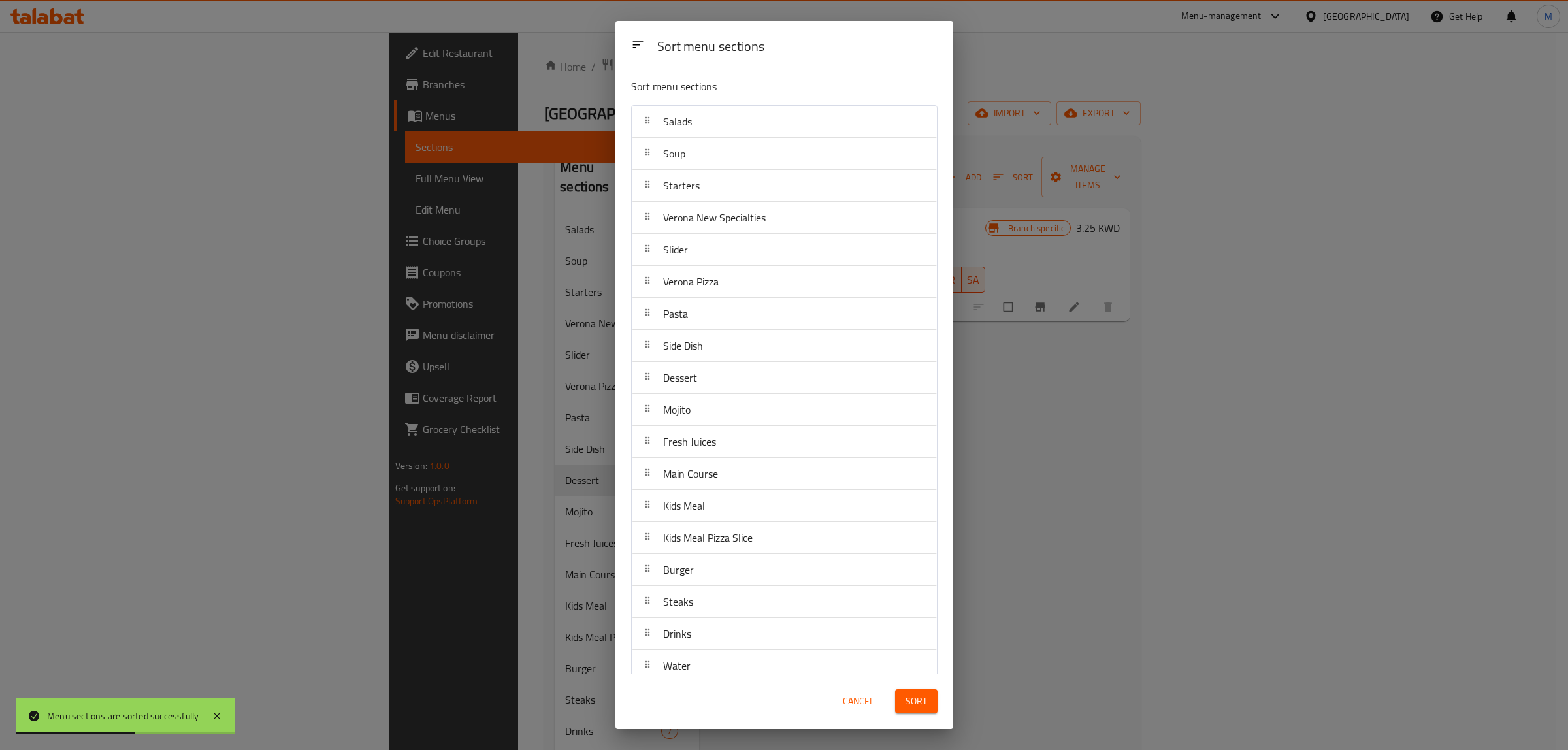
click at [917, 694] on span "Sort" at bounding box center [916, 701] width 21 height 17
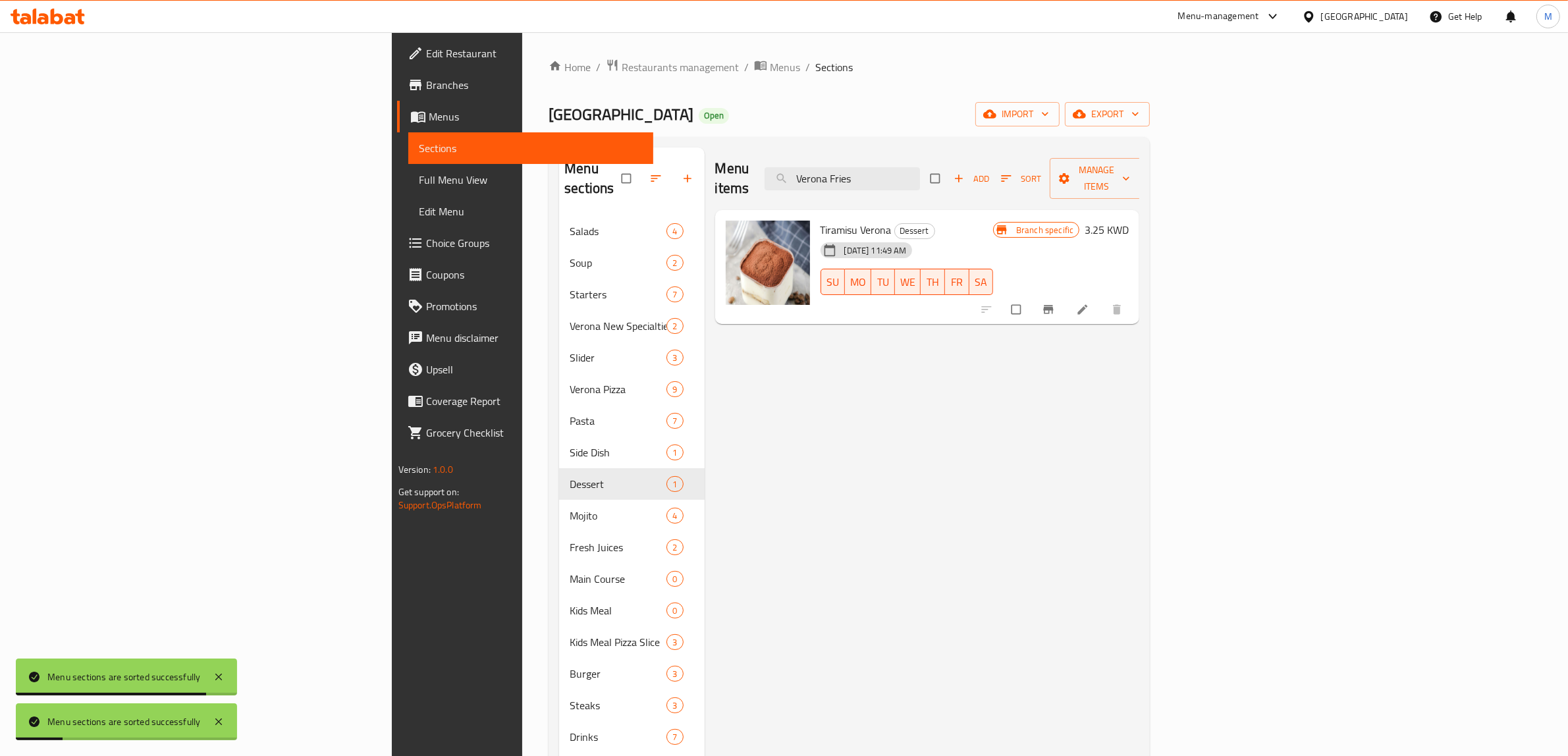
click at [820, 519] on div "Menu items Verona Fries Add Sort Manage items Tiramisu Verona Dessert 18-06-202…" at bounding box center [922, 611] width 436 height 927
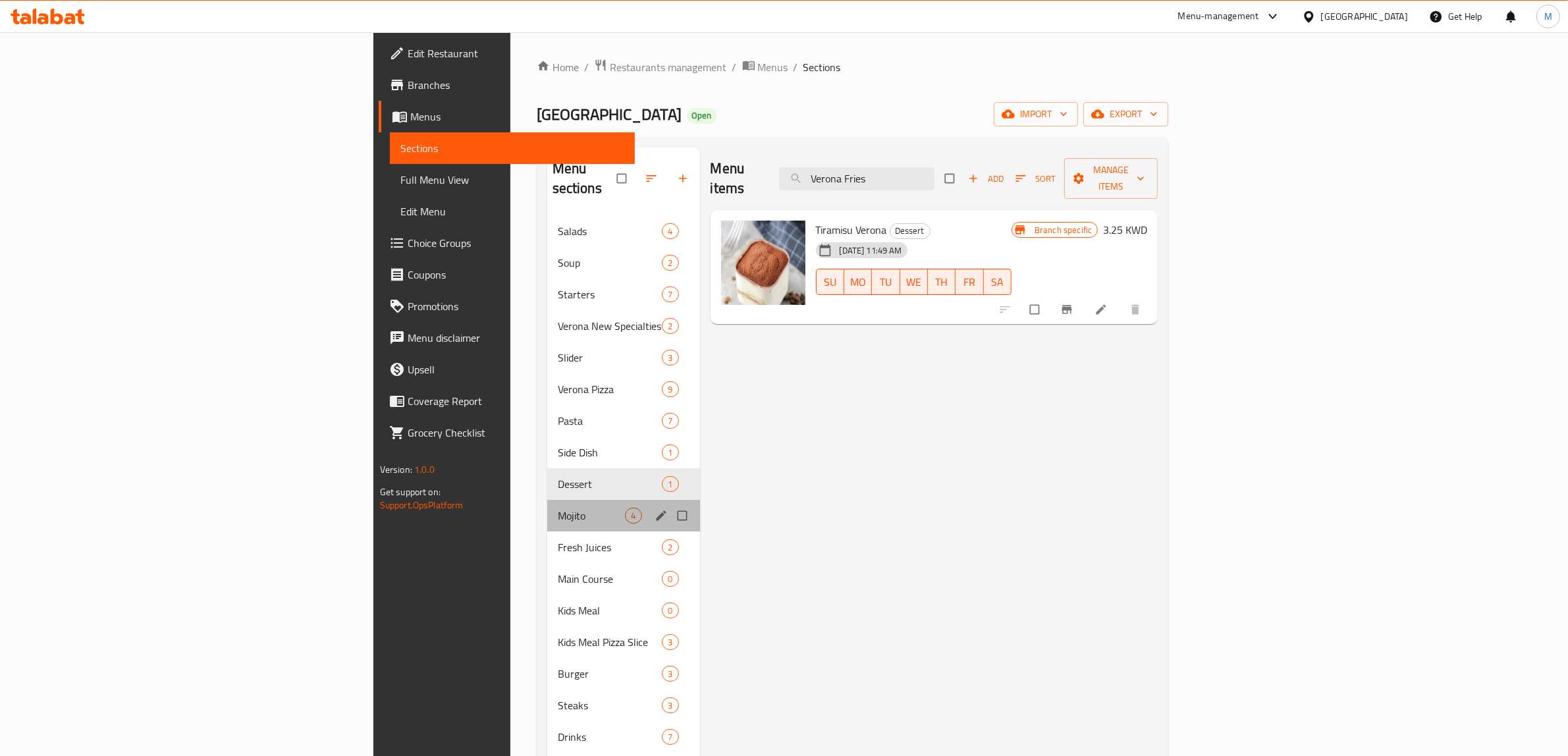
click at [548, 500] on div "Mojito 4" at bounding box center [623, 515] width 153 height 31
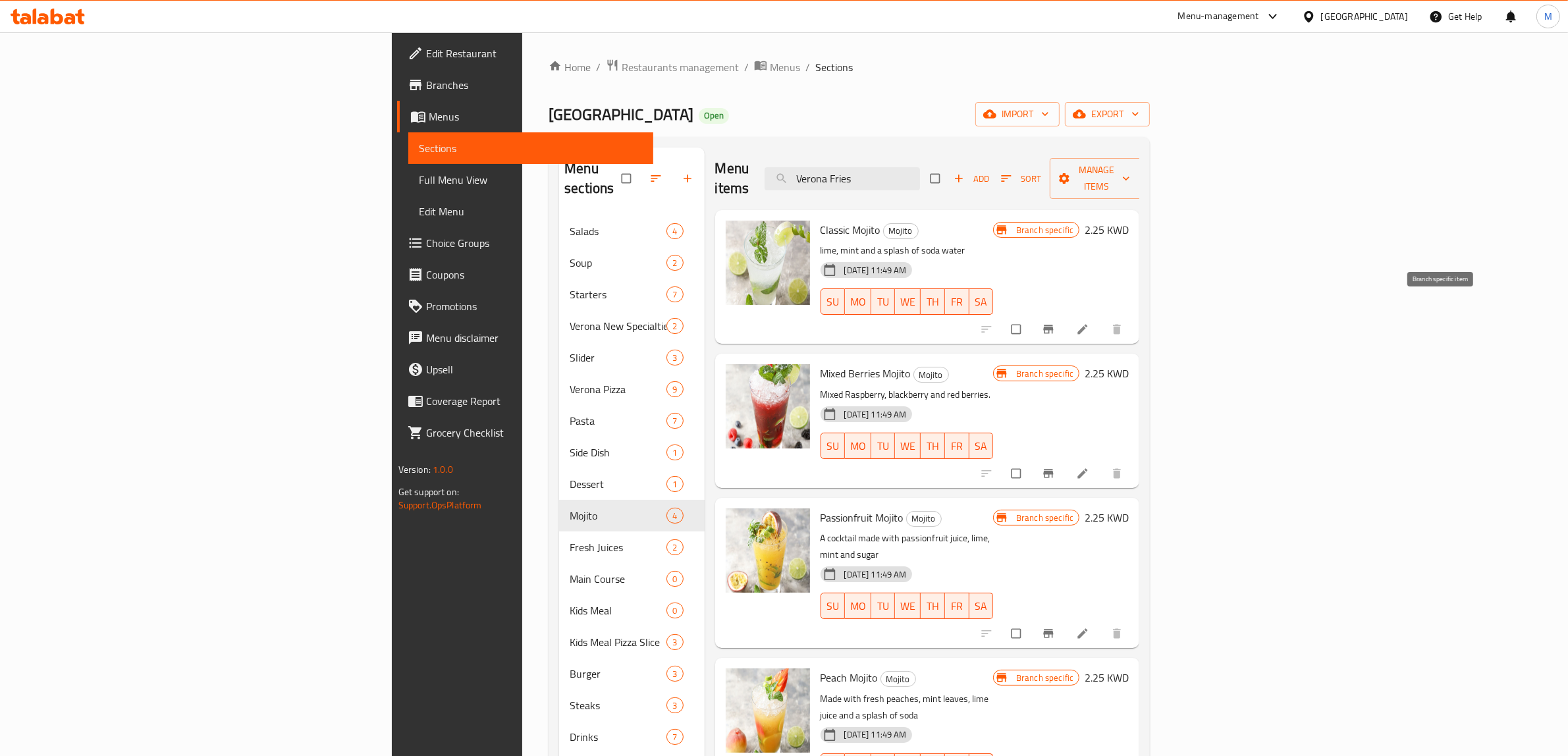
click at [1056, 323] on icon "Branch-specific-item" at bounding box center [1048, 329] width 13 height 13
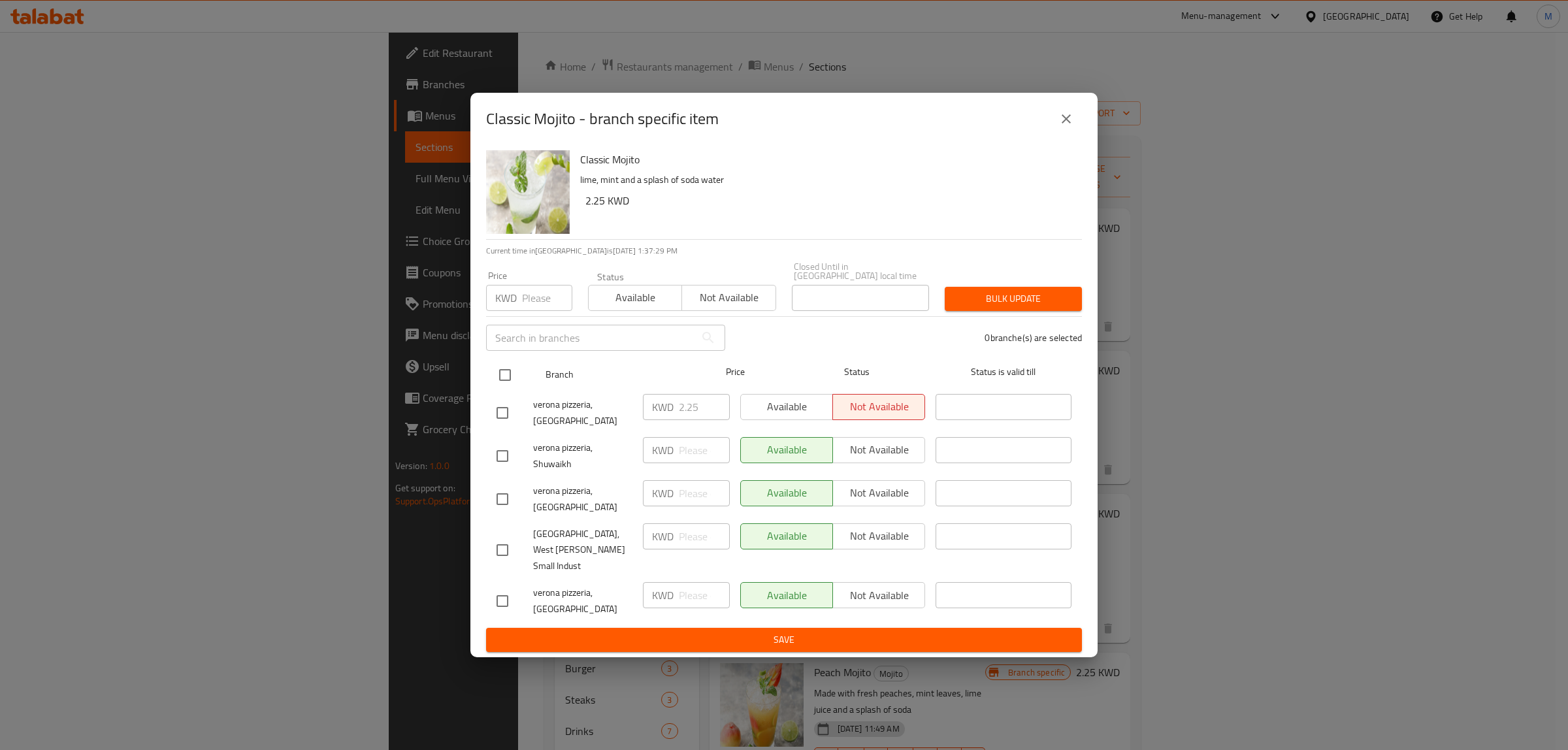
click at [502, 389] on input "checkbox" at bounding box center [505, 375] width 28 height 28
checkbox input "true"
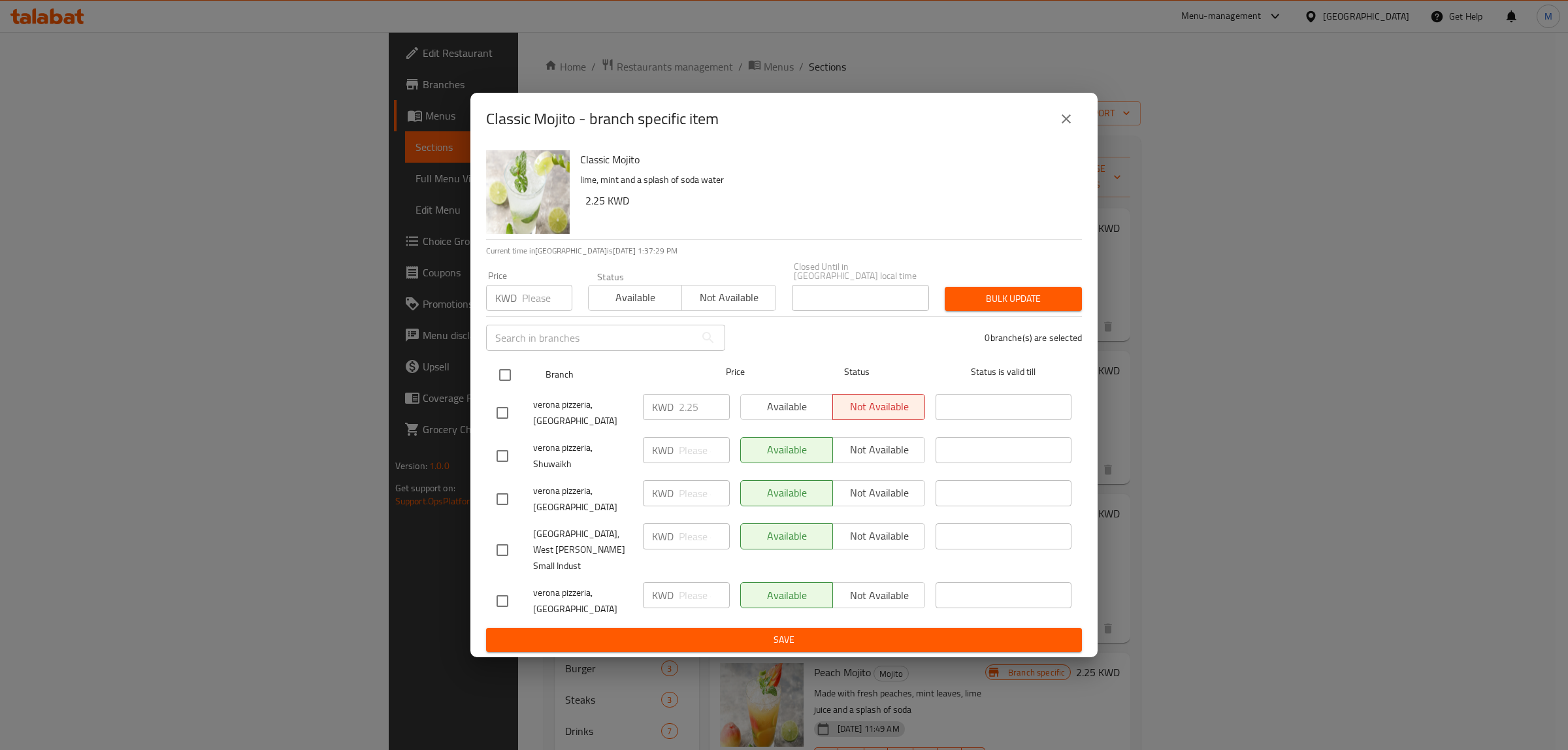
checkbox input "true"
click at [539, 311] on input "number" at bounding box center [547, 297] width 50 height 26
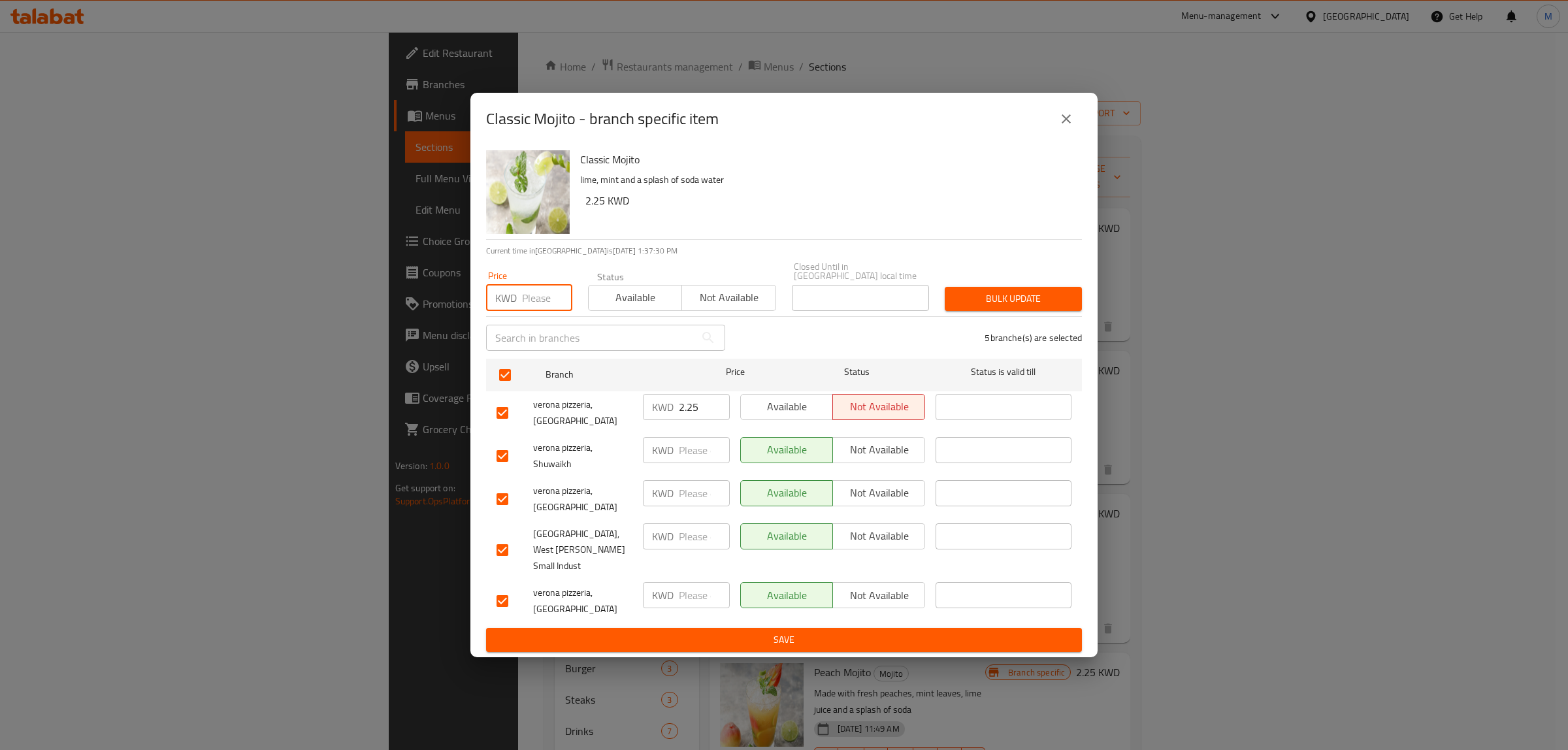
paste input "2.25"
type input "2.25"
click at [1006, 308] on span "Bulk update" at bounding box center [1013, 299] width 117 height 17
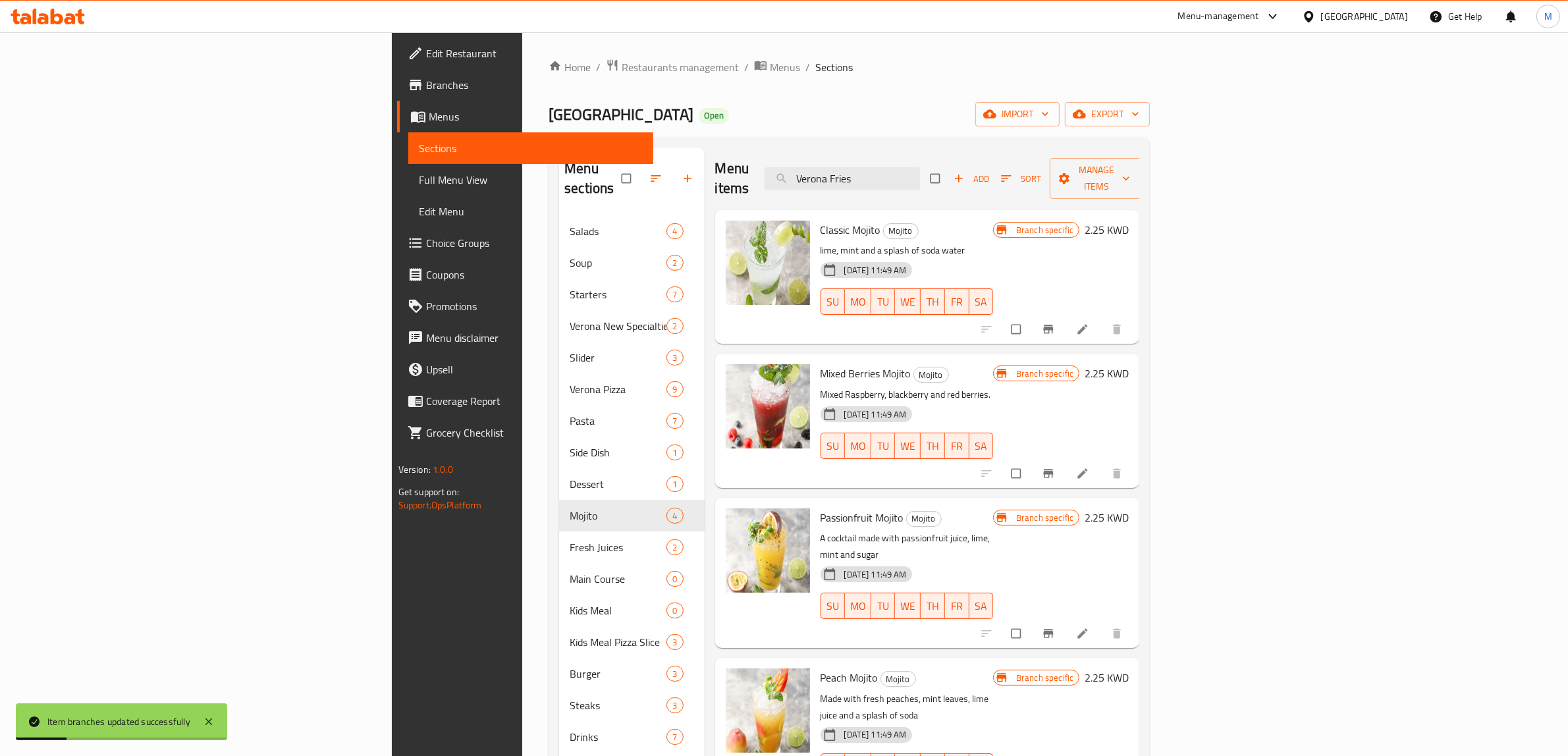
click at [1129, 365] on h6 "2.25 KWD" at bounding box center [1107, 374] width 44 height 19
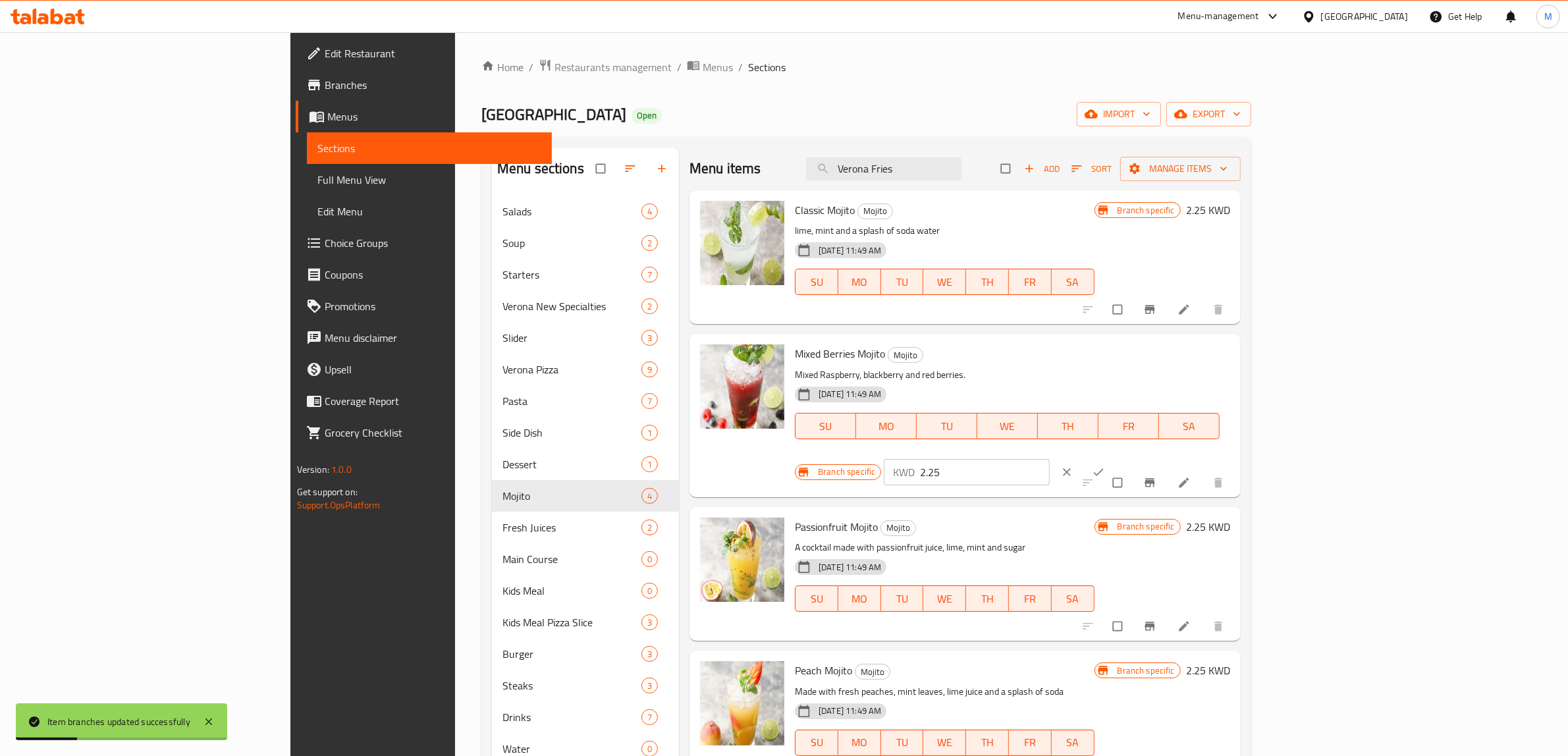
click at [1050, 459] on input "2.25" at bounding box center [985, 472] width 130 height 26
click at [1105, 465] on icon "ok" at bounding box center [1098, 472] width 13 height 13
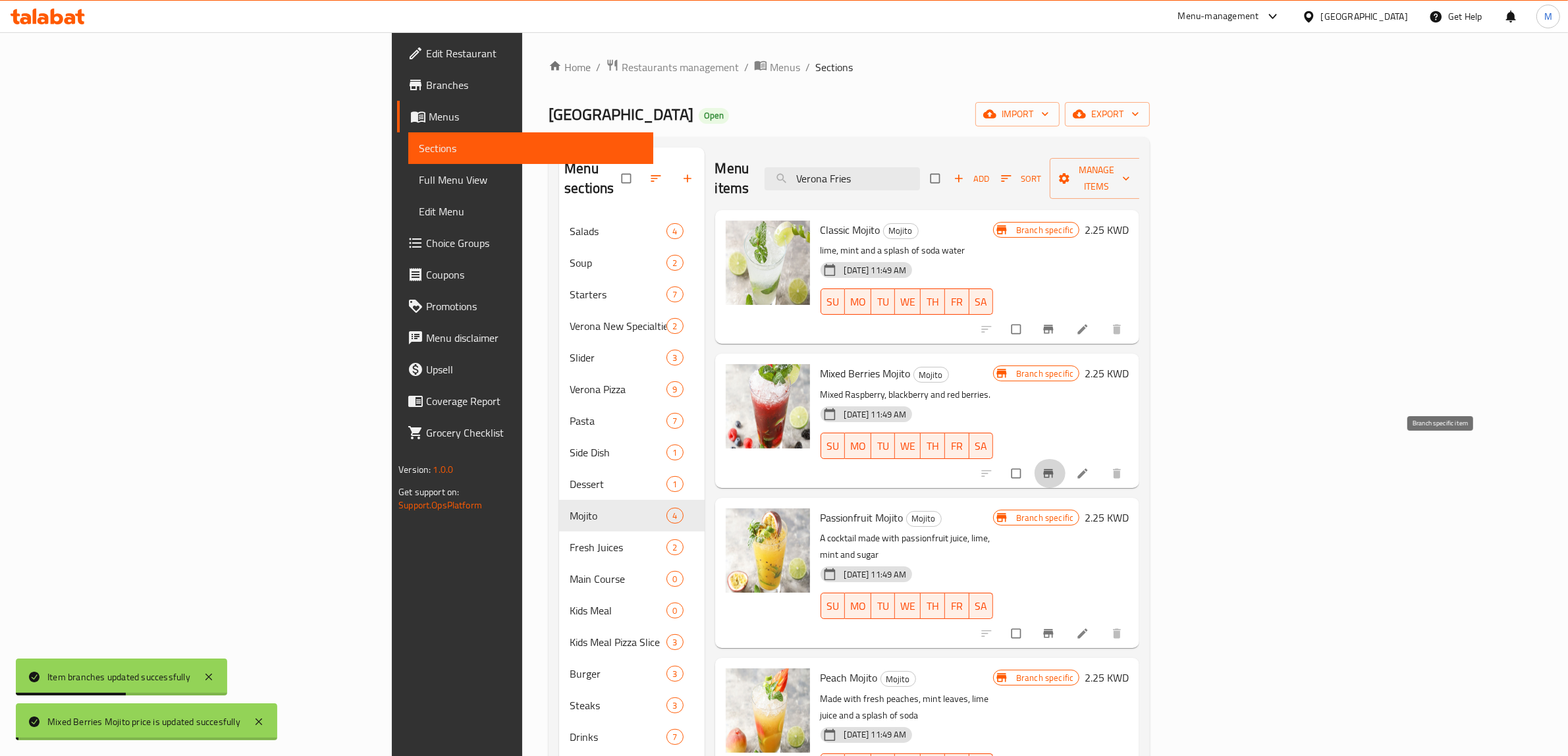
click at [1054, 469] on icon "Branch-specific-item" at bounding box center [1049, 473] width 10 height 8
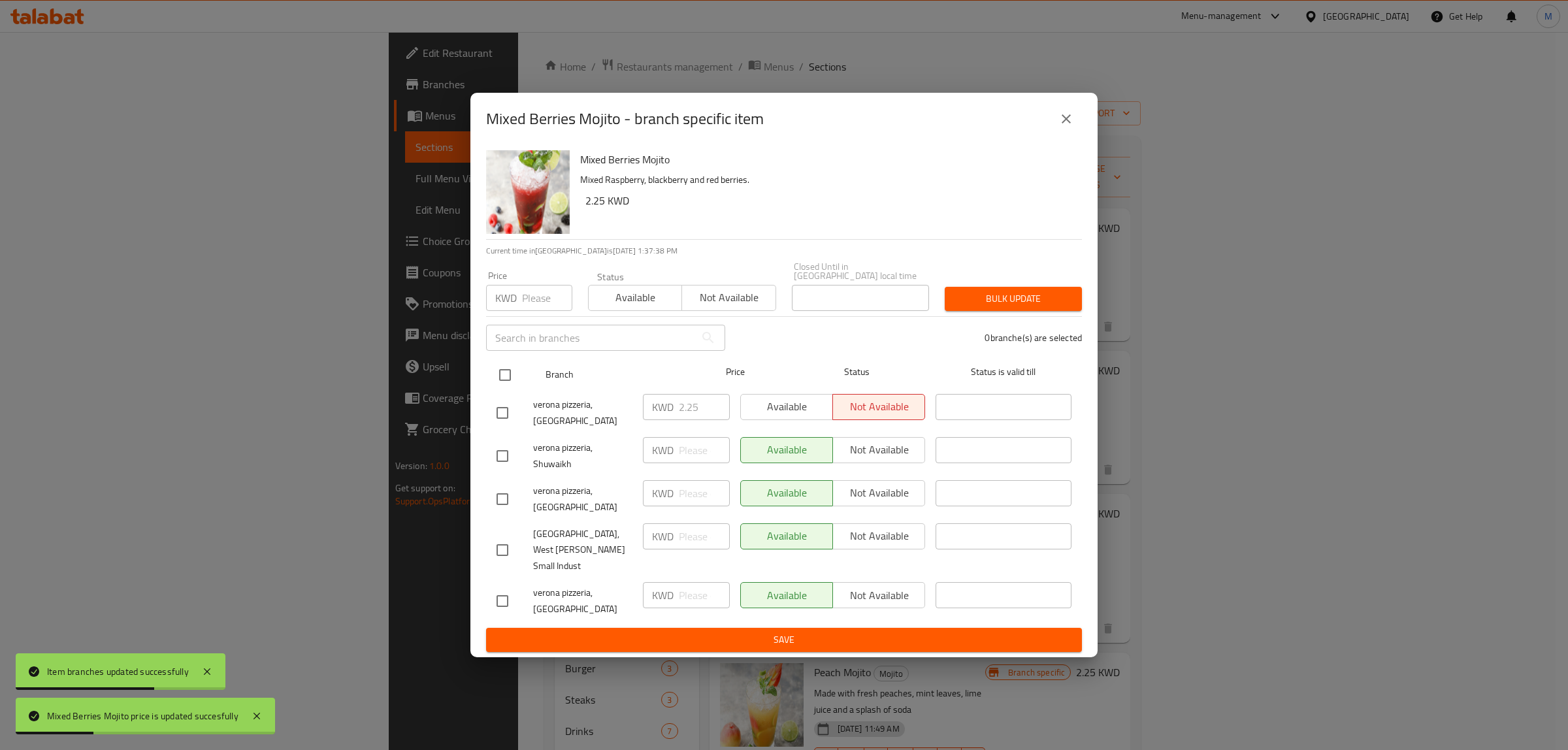
click at [498, 389] on input "checkbox" at bounding box center [505, 375] width 28 height 28
checkbox input "true"
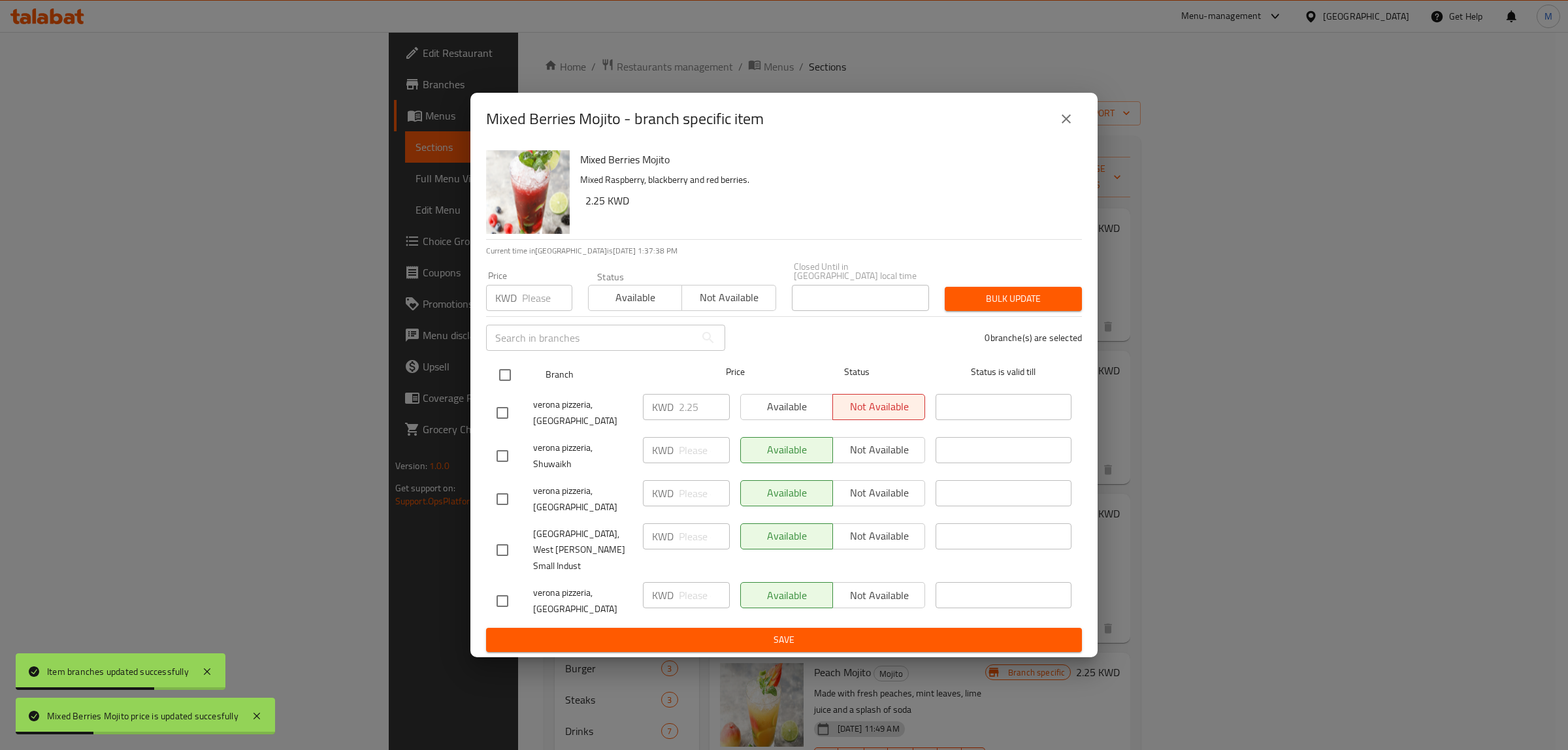
checkbox input "true"
click at [530, 311] on input "number" at bounding box center [547, 297] width 50 height 26
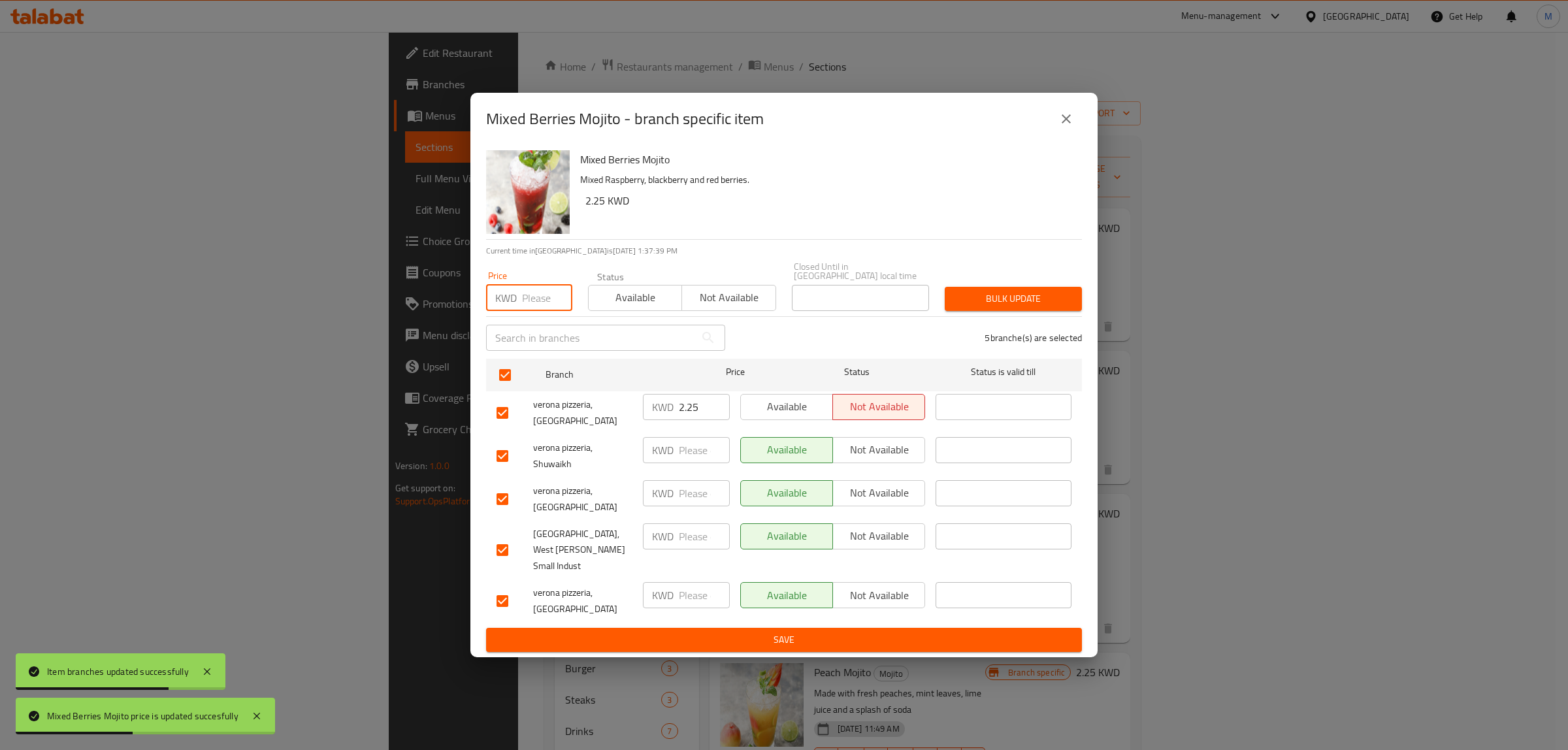
paste input "2.25"
type input "2.25"
click at [995, 308] on span "Bulk update" at bounding box center [1013, 299] width 117 height 17
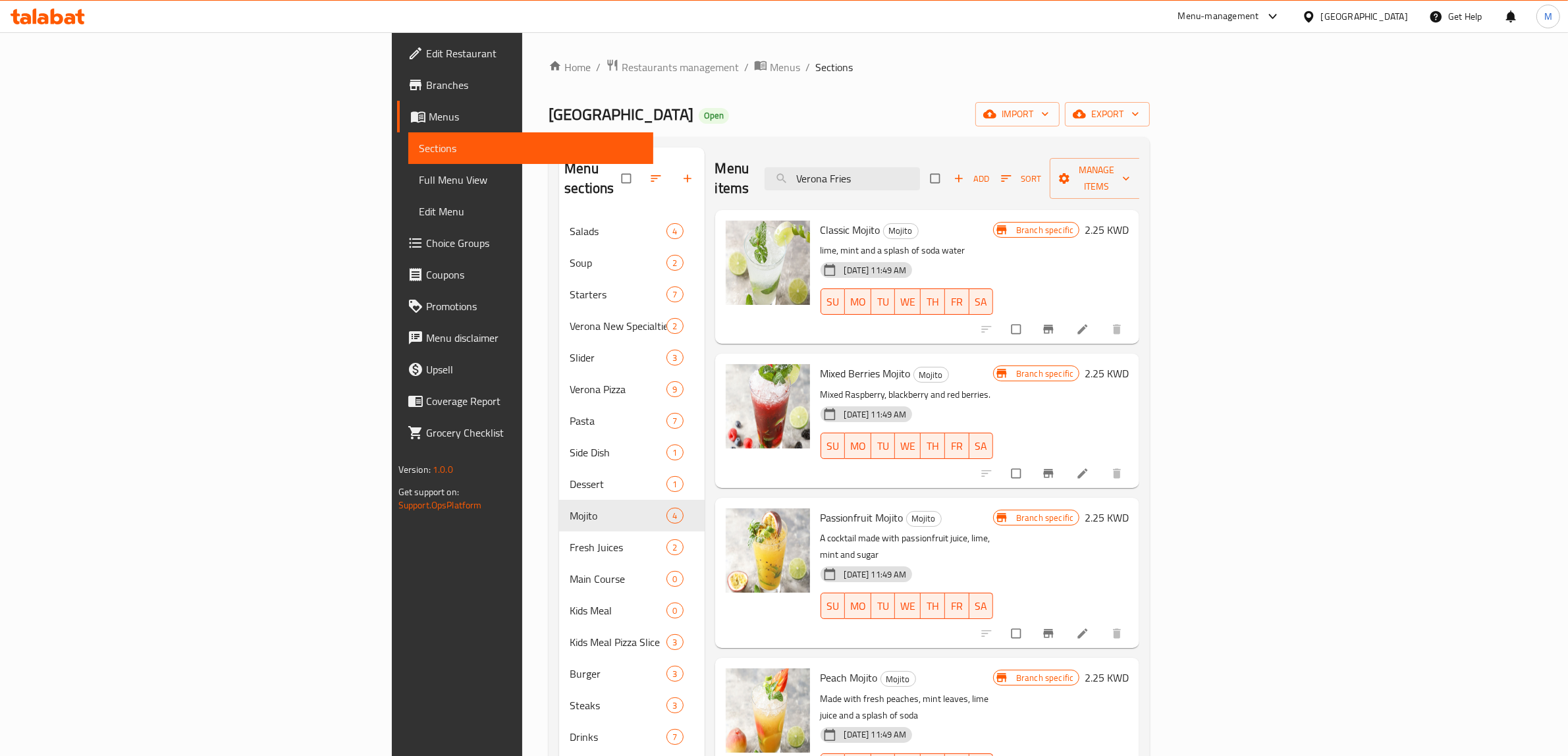
click at [999, 359] on div "Mixed Berries Mojito Mojito Mixed Raspberry, blackberry and red berries. 18-06-…" at bounding box center [907, 420] width 184 height 123
click at [1066, 459] on button "Branch-specific-item" at bounding box center [1050, 473] width 31 height 29
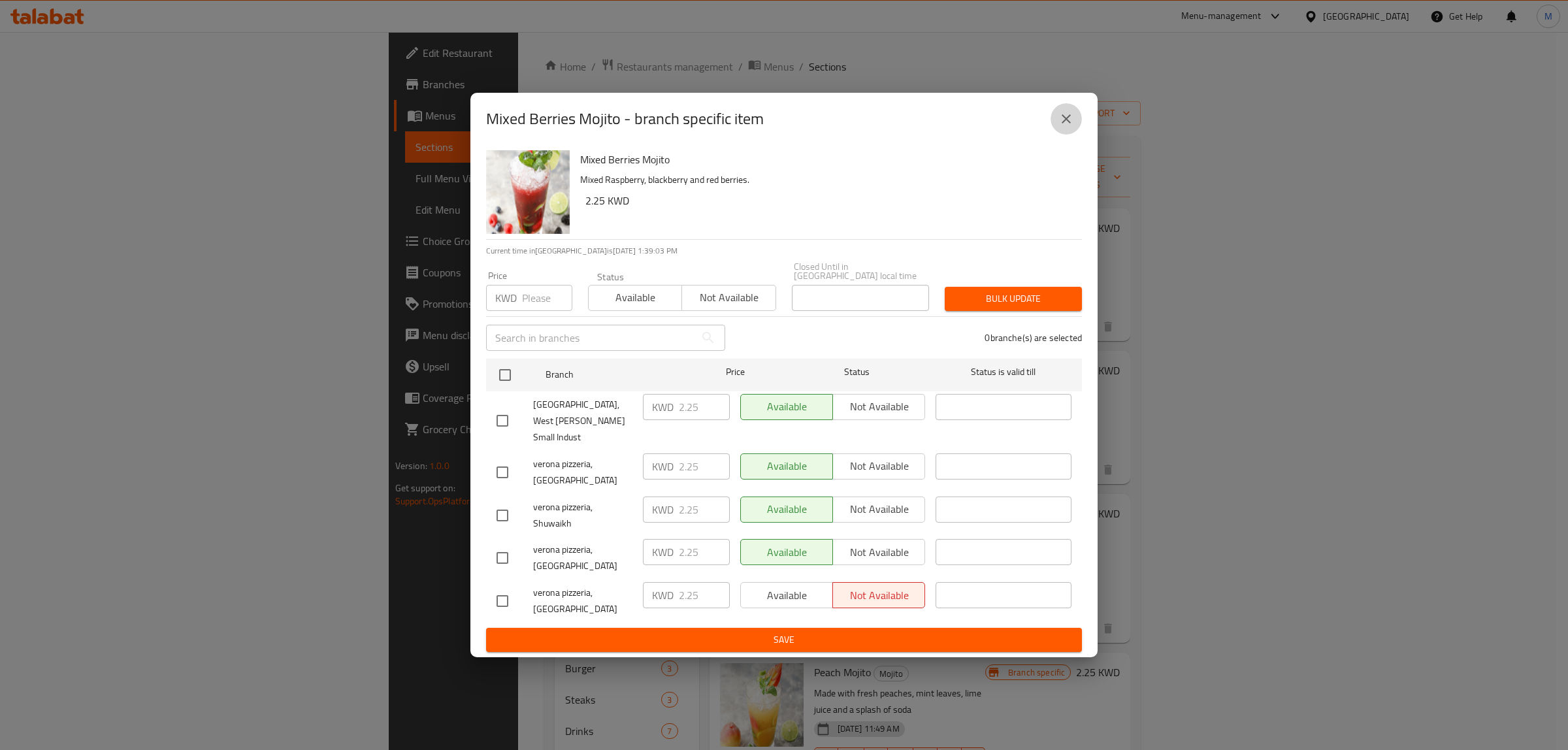
click at [1062, 135] on button "close" at bounding box center [1066, 118] width 31 height 31
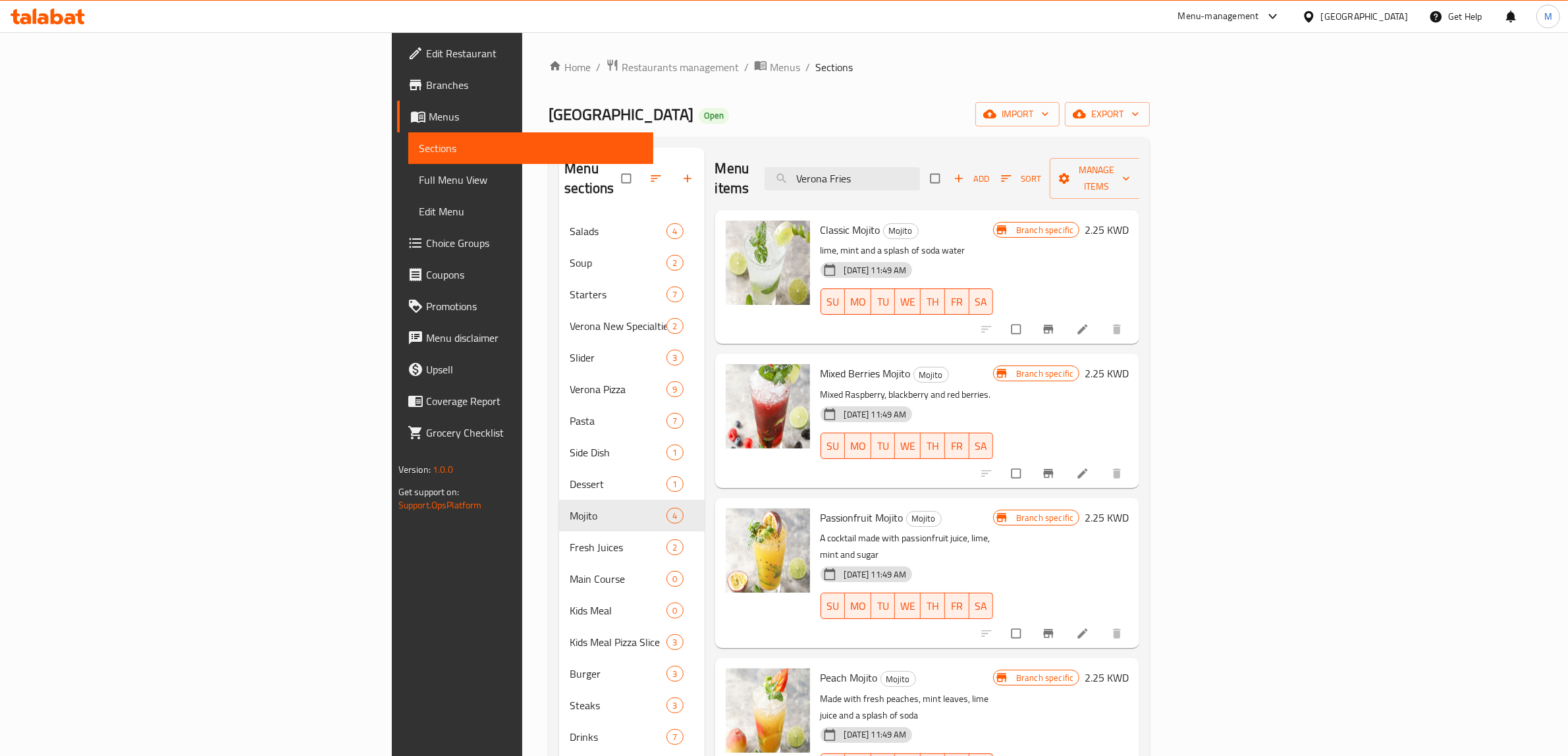
click at [994, 509] on h6 "Passionfruit Mojito Mojito" at bounding box center [907, 518] width 173 height 19
click at [1056, 627] on icon "Branch-specific-item" at bounding box center [1048, 634] width 13 height 13
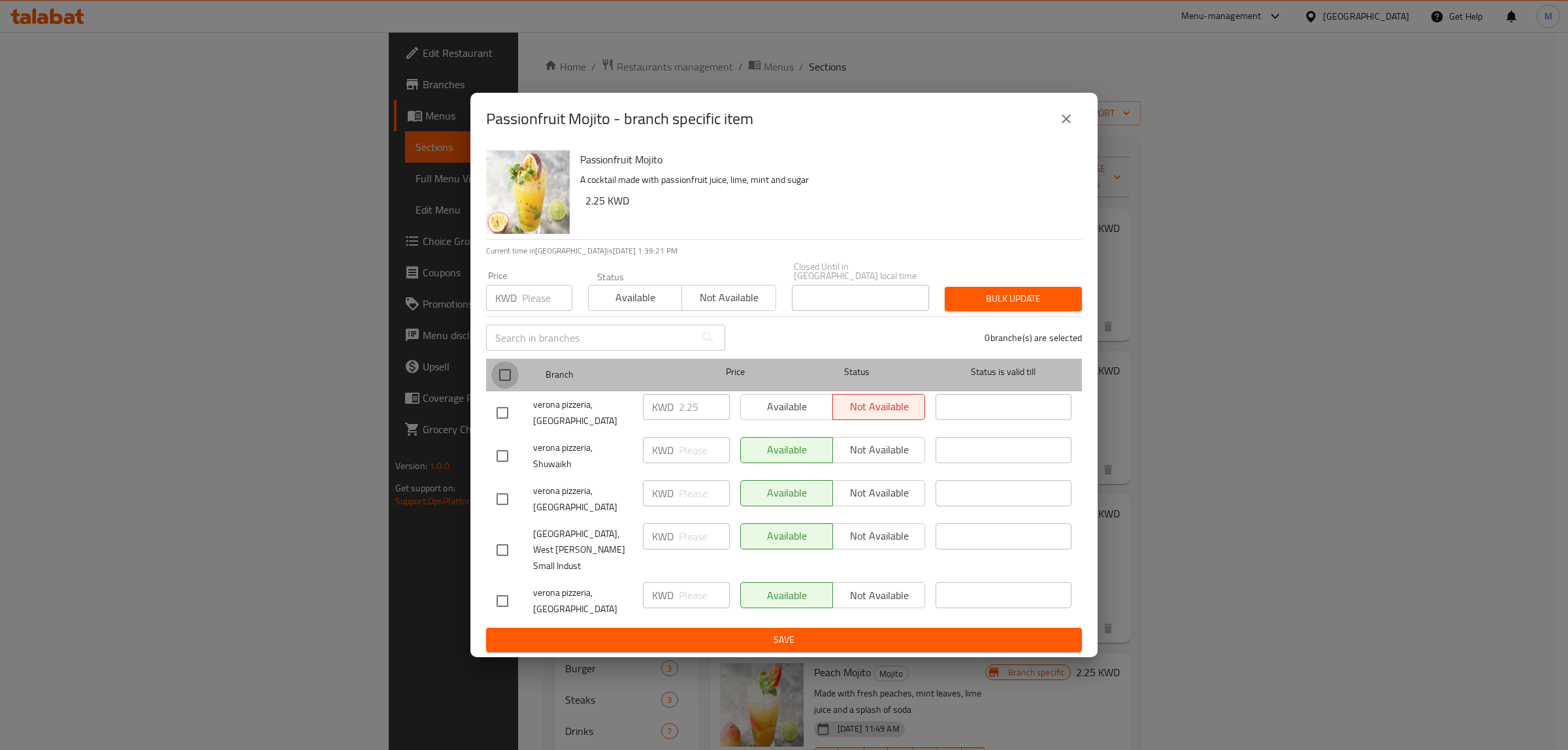
click at [501, 389] on input "checkbox" at bounding box center [505, 375] width 28 height 28
checkbox input "true"
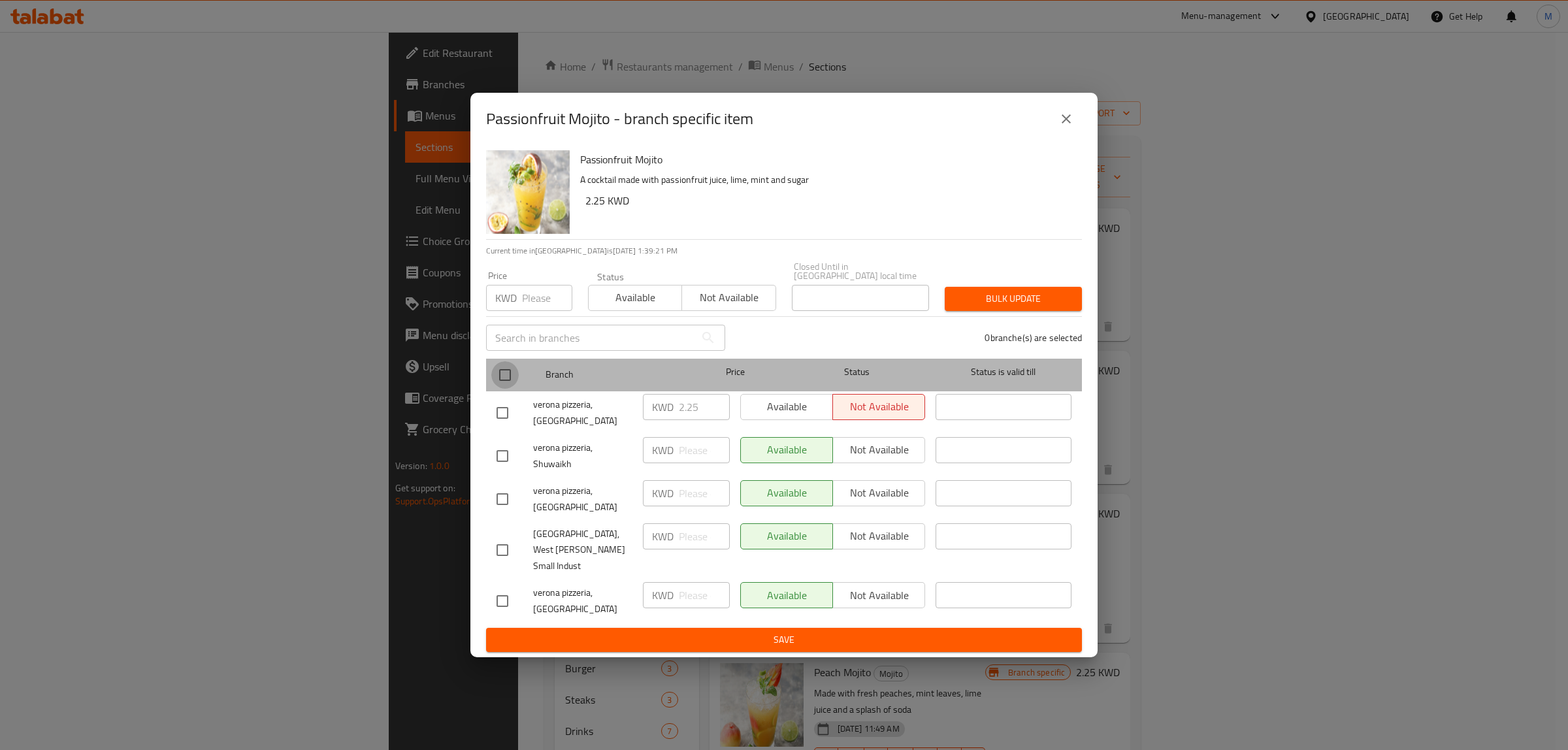
checkbox input "true"
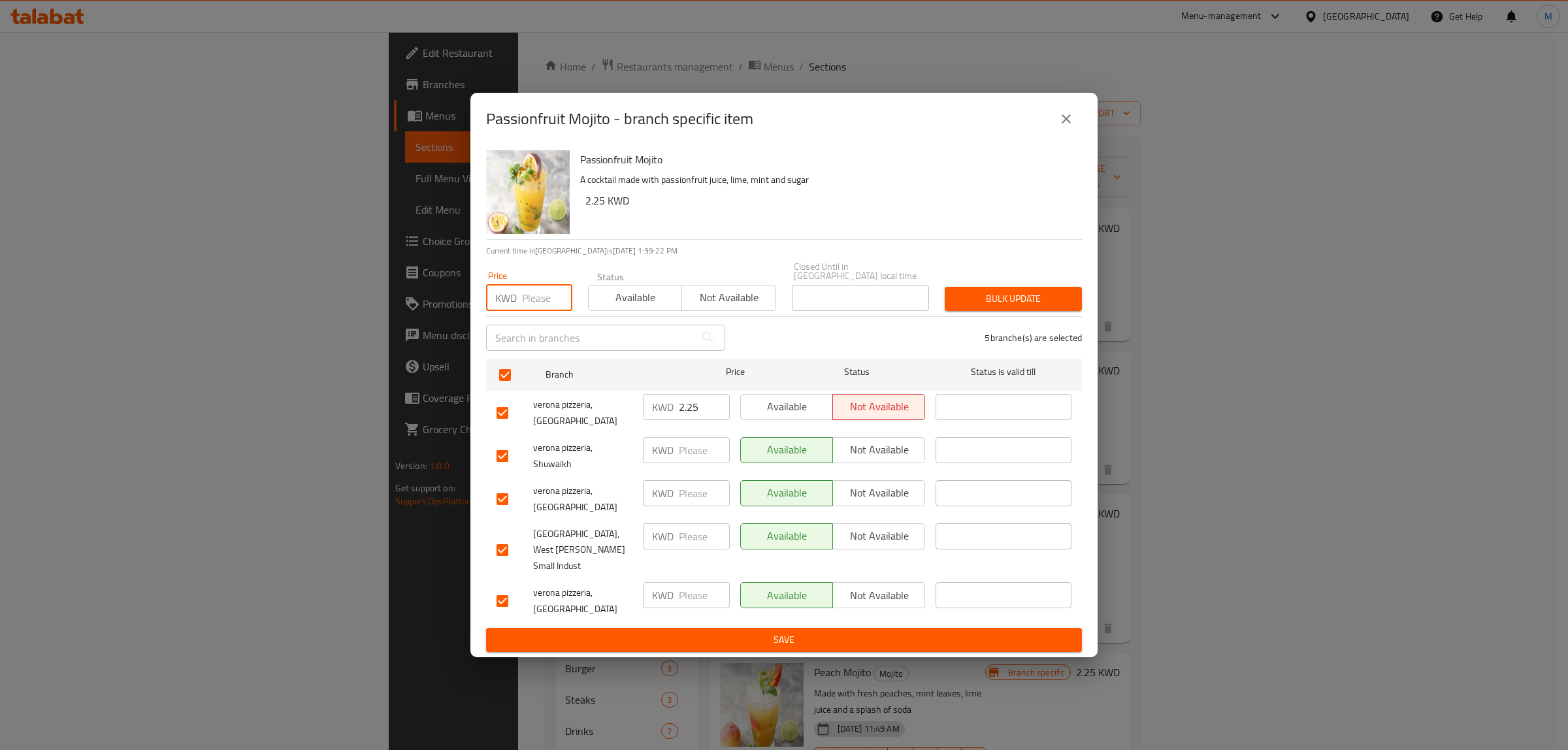
click at [523, 311] on input "number" at bounding box center [547, 297] width 50 height 26
paste input "2.25"
type input "2.25"
click at [1004, 308] on span "Bulk update" at bounding box center [1013, 299] width 117 height 17
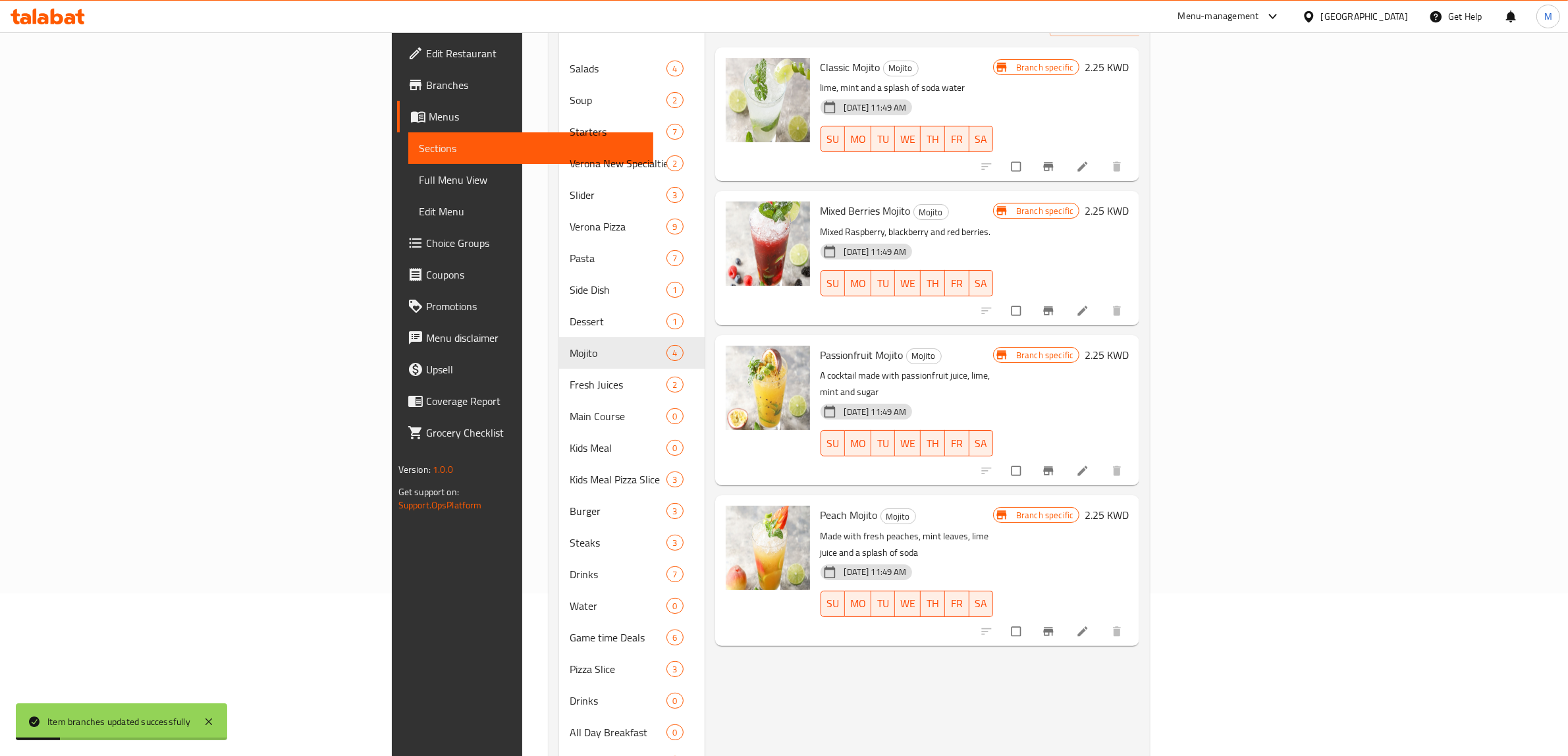
scroll to position [165, 0]
click at [1056, 624] on icon "Branch-specific-item" at bounding box center [1048, 630] width 13 height 13
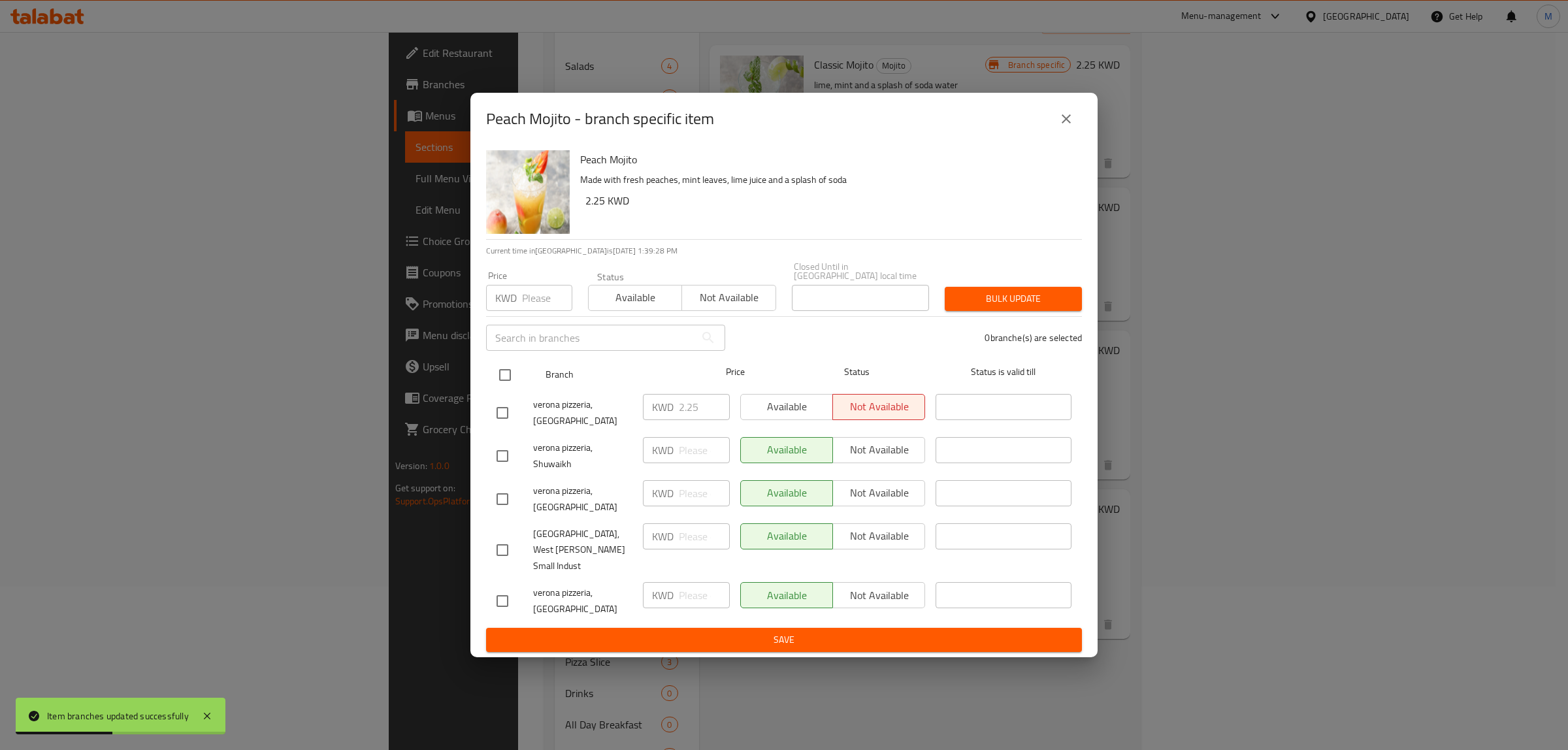
click at [509, 389] on input "checkbox" at bounding box center [505, 375] width 28 height 28
checkbox input "true"
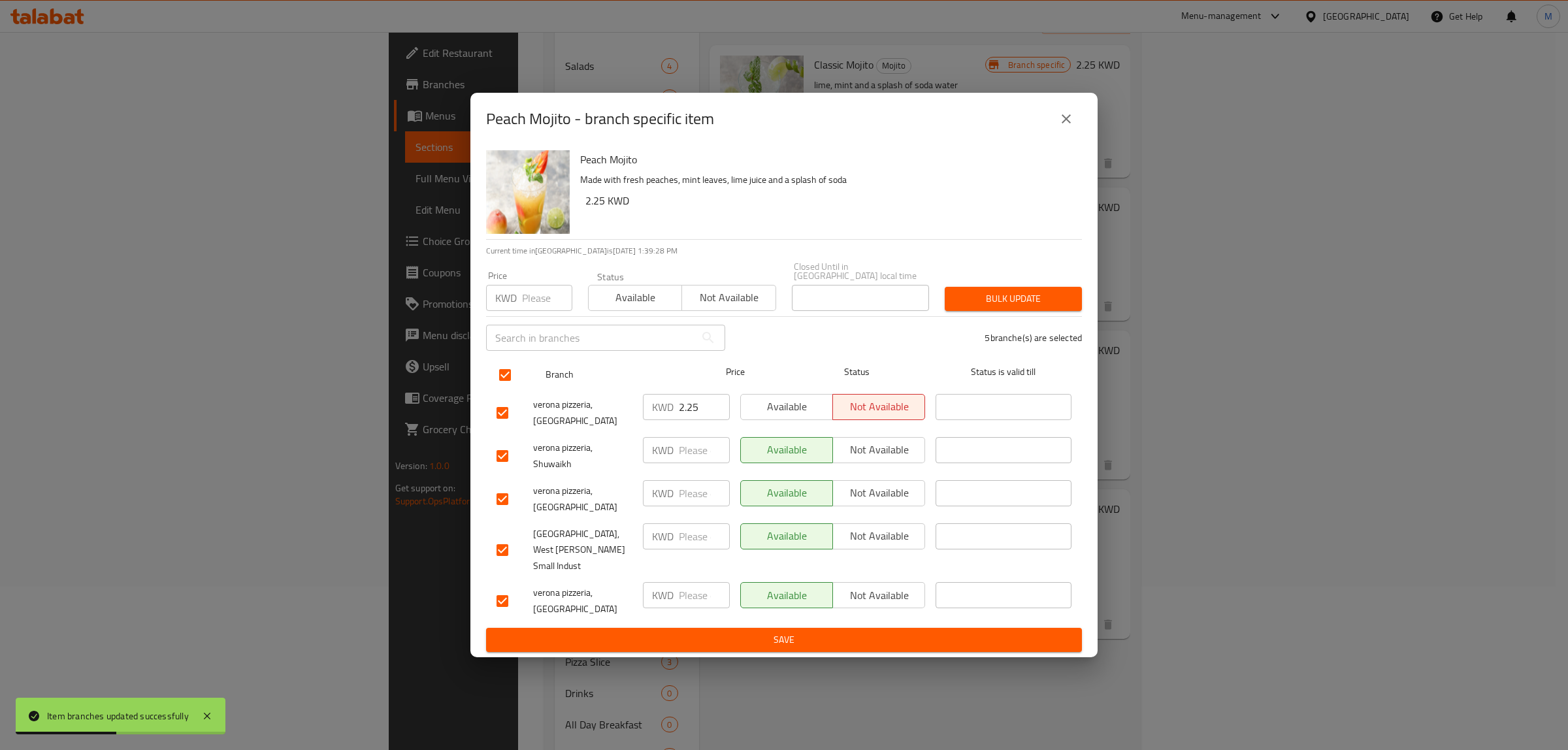
checkbox input "true"
click at [540, 311] on input "number" at bounding box center [547, 297] width 50 height 26
paste input "2.25"
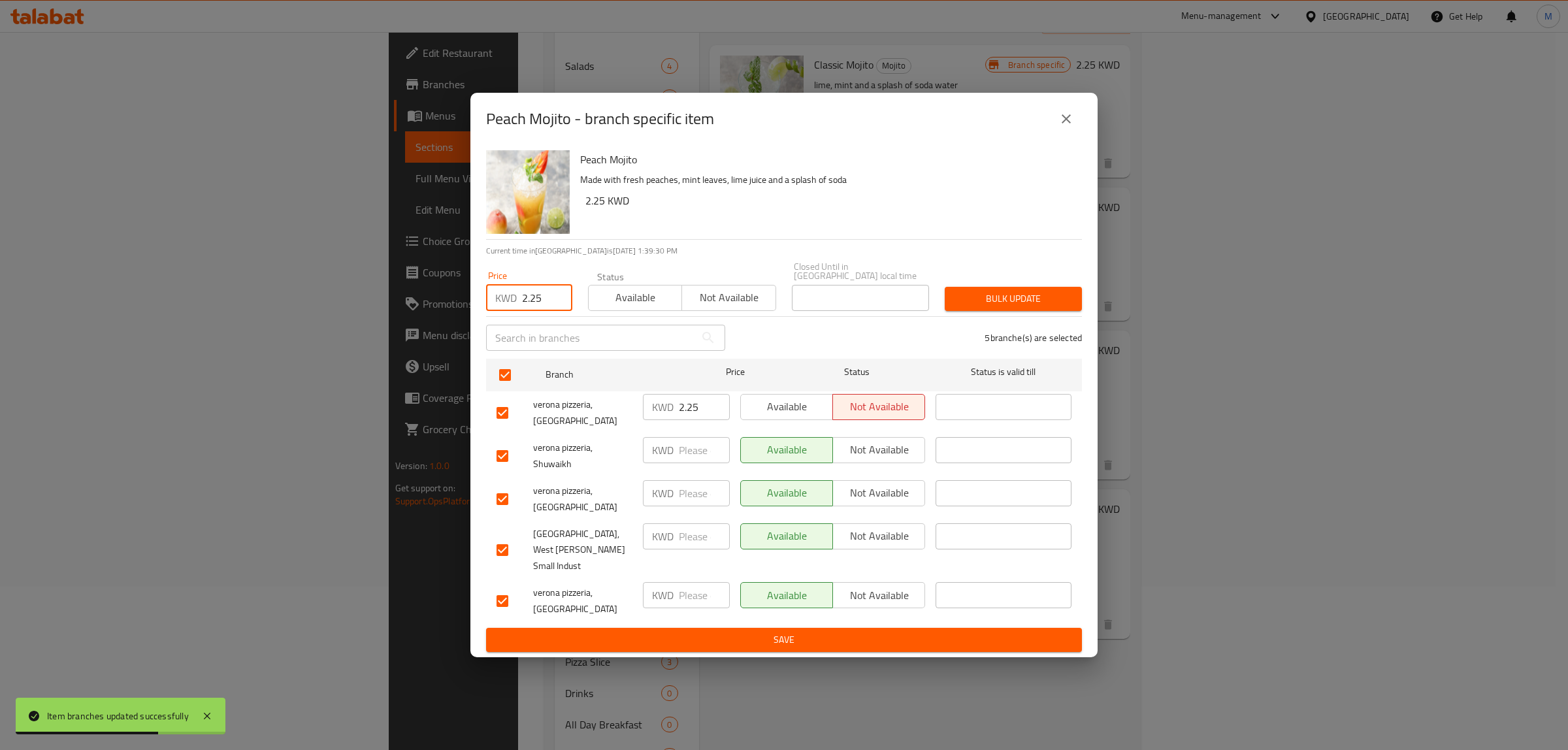
type input "2.25"
click at [997, 308] on span "Bulk update" at bounding box center [1013, 299] width 117 height 17
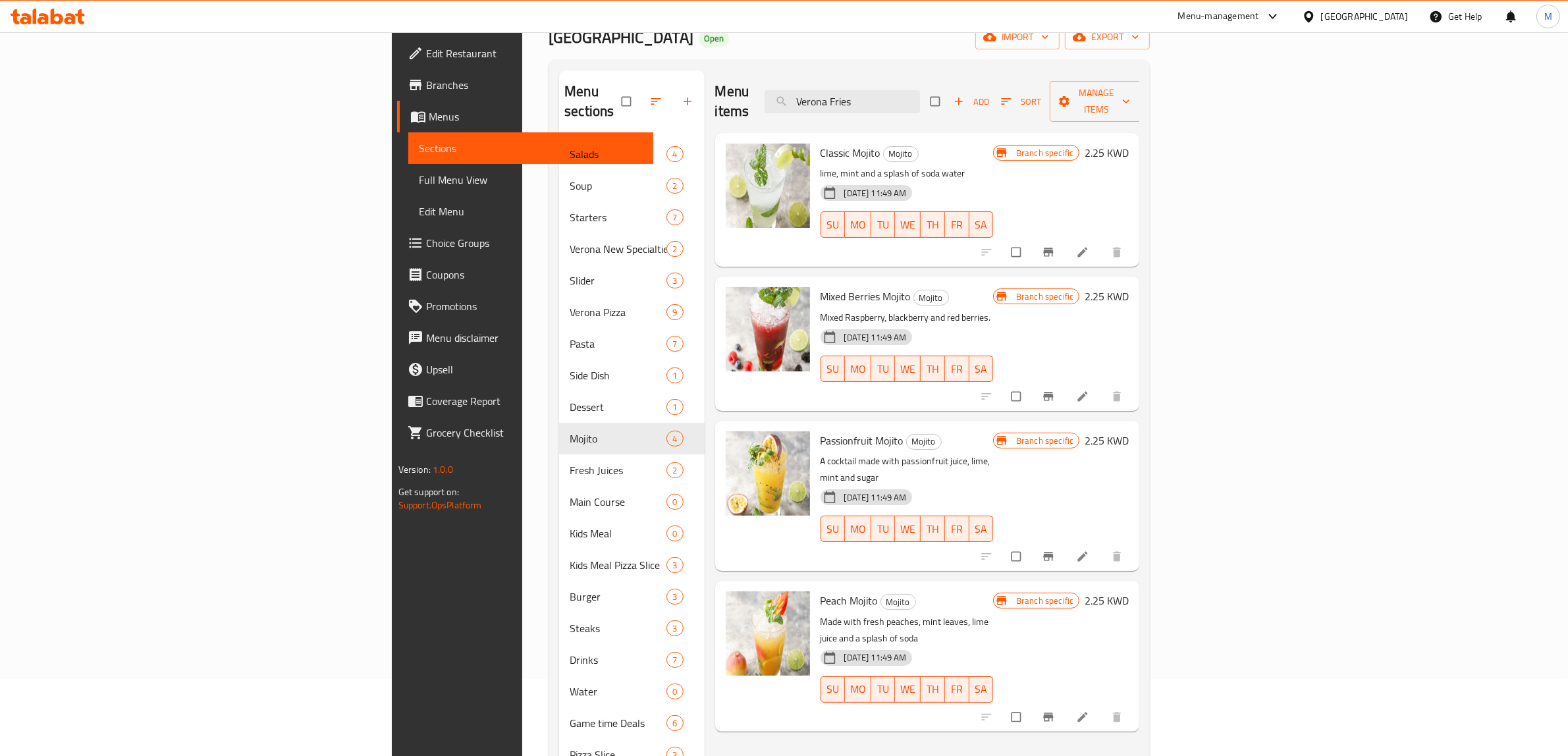
scroll to position [0, 0]
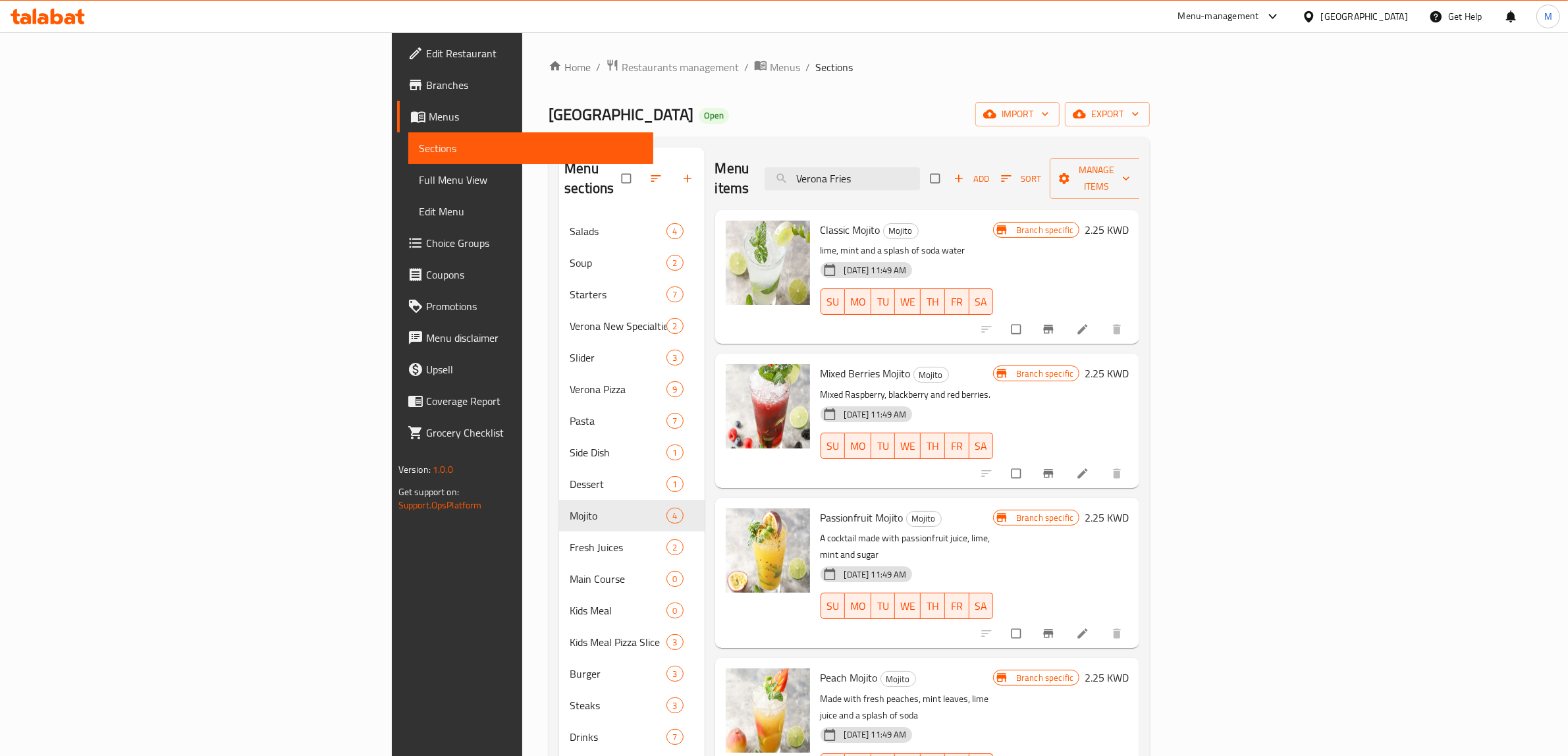
click at [999, 402] on div "18-06-2025 11:49 AM SU MO TU WE TH FR SA" at bounding box center [907, 437] width 184 height 71
click at [1103, 319] on li at bounding box center [1084, 329] width 37 height 21
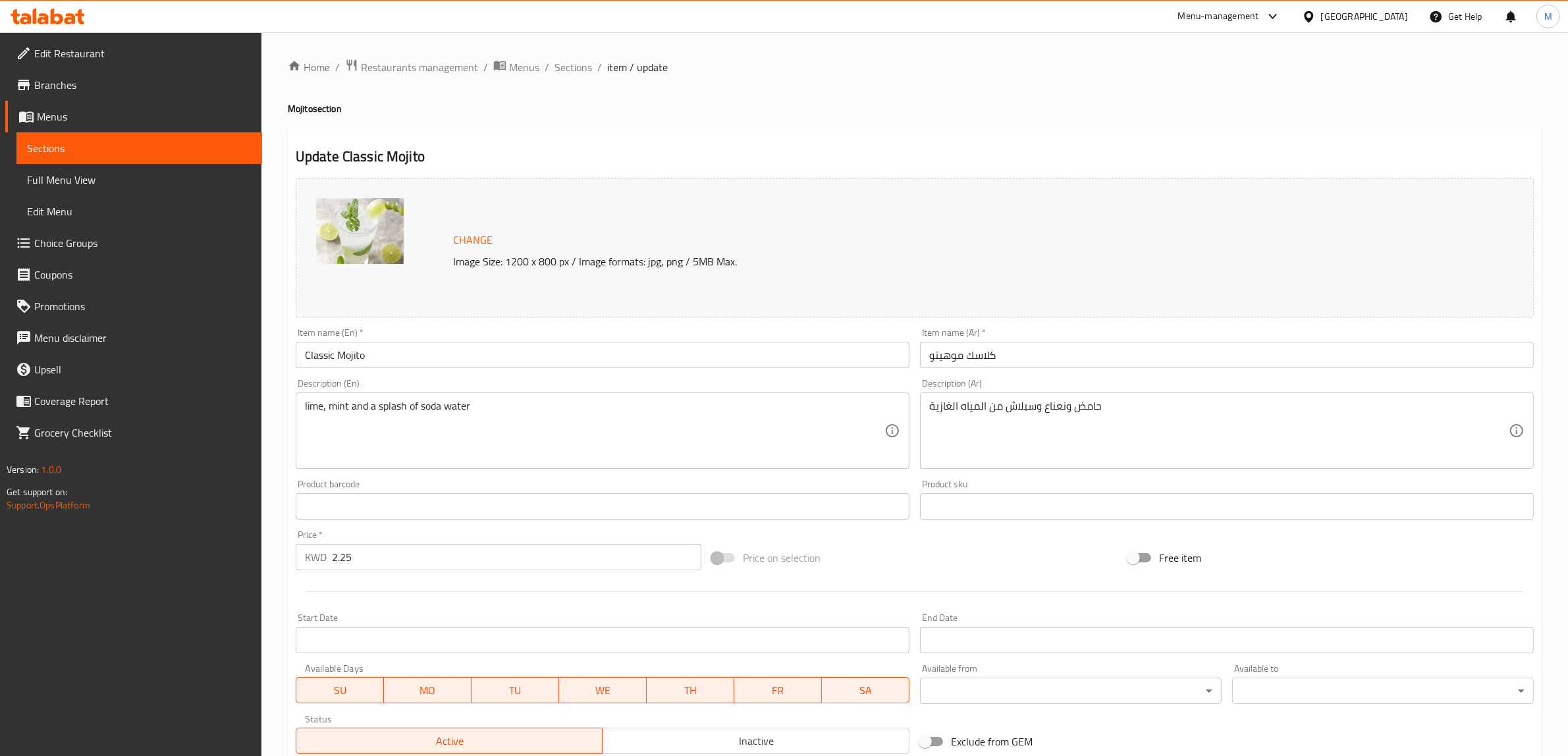
click at [670, 393] on div "lime, mint and a splash of soda water Description (En)" at bounding box center [603, 430] width 614 height 77
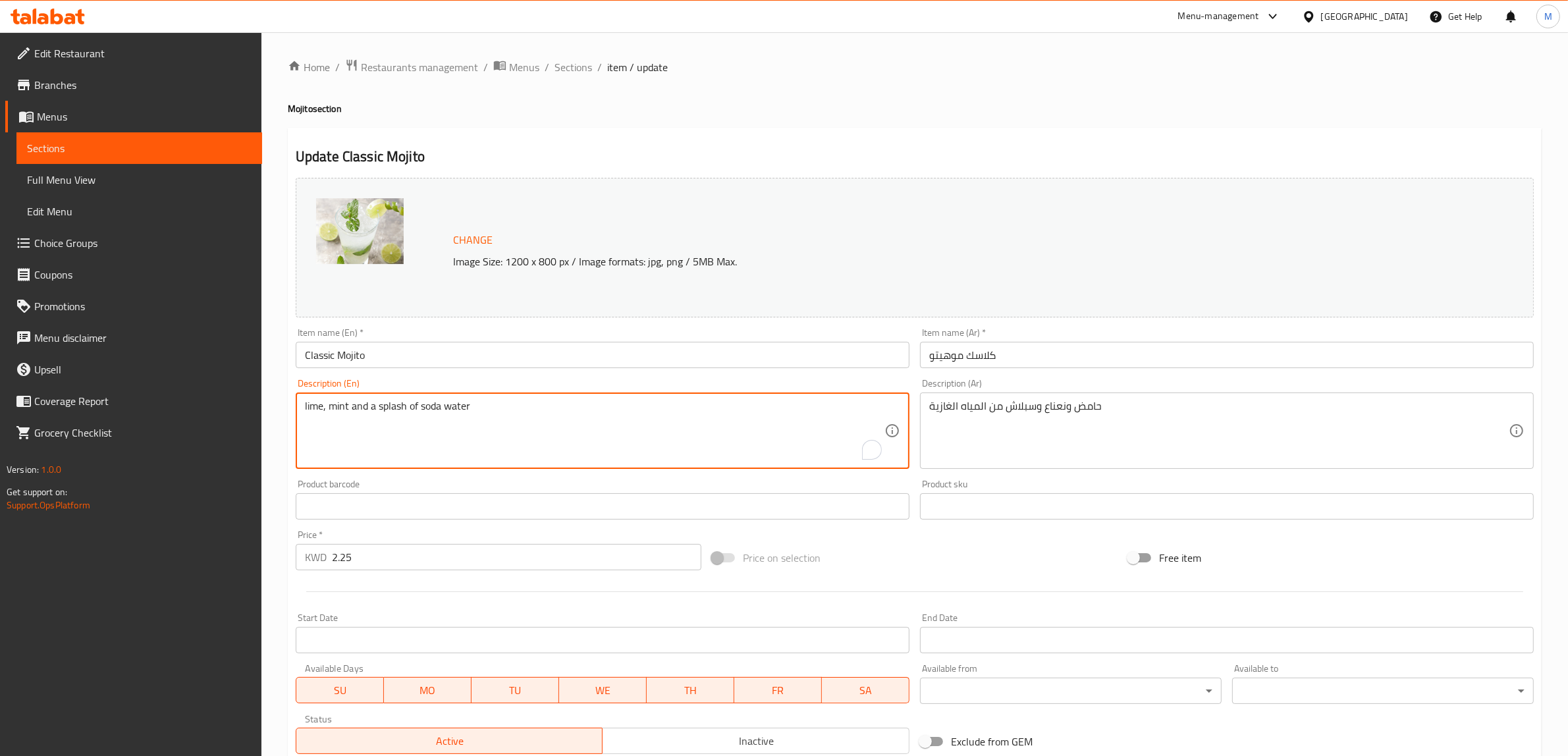
paste textarea "Lemon Juice, Mint leaves, Lime slices, Sparkling water & Sugar Syrup."
type textarea "Lemon Juice, Mint leaves, Lime slices, Sparkling water & Sugar Syrup."
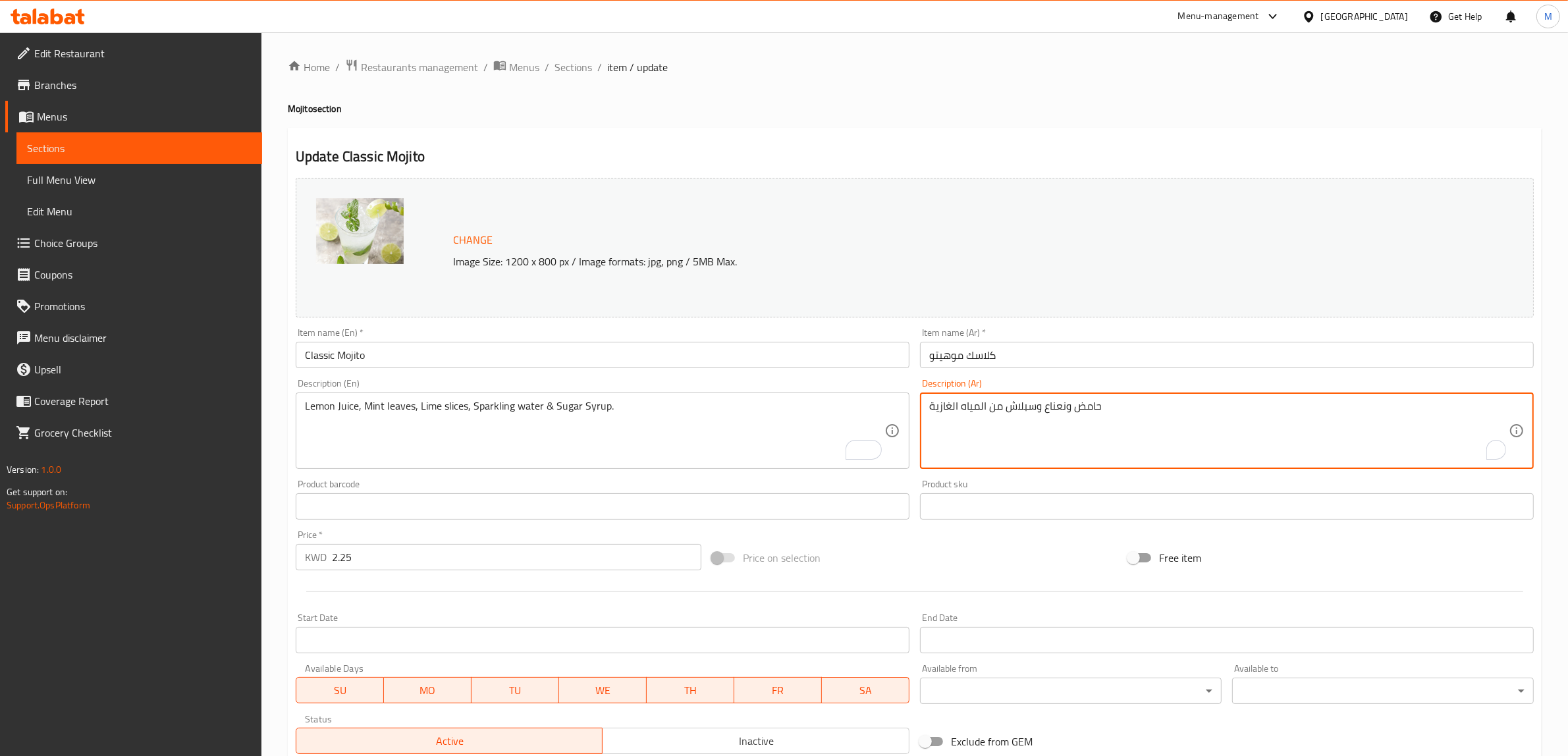
paste textarea "صير الليمون، أوراق النعناع، شرائح الليمون، المياه الغازية وشراب السكر."
type textarea "عصير الليمون، أوراق النعناع، شرائح الليمون، المياه الغازية وشراب السكر."
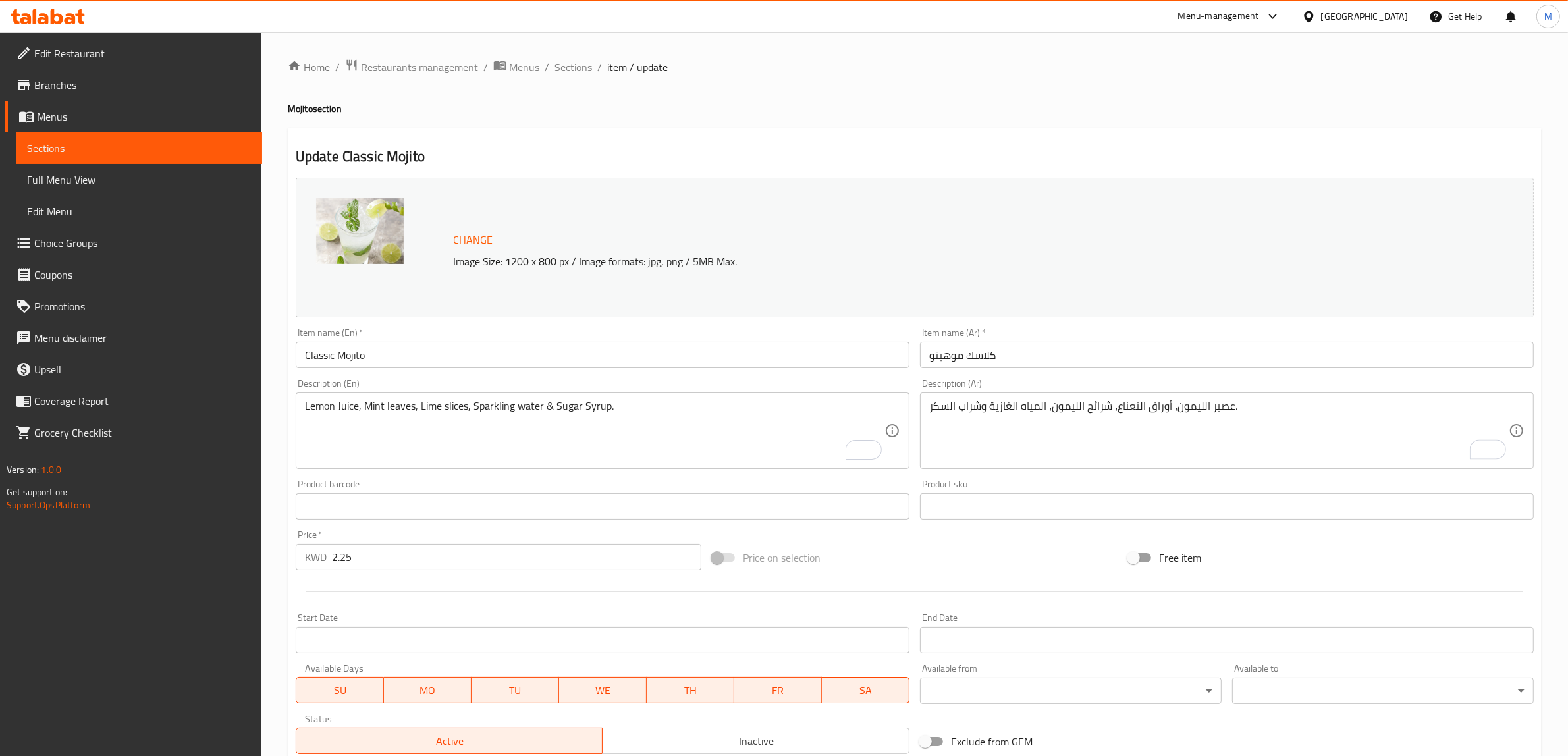
click at [953, 551] on div "Price on selection" at bounding box center [915, 558] width 416 height 35
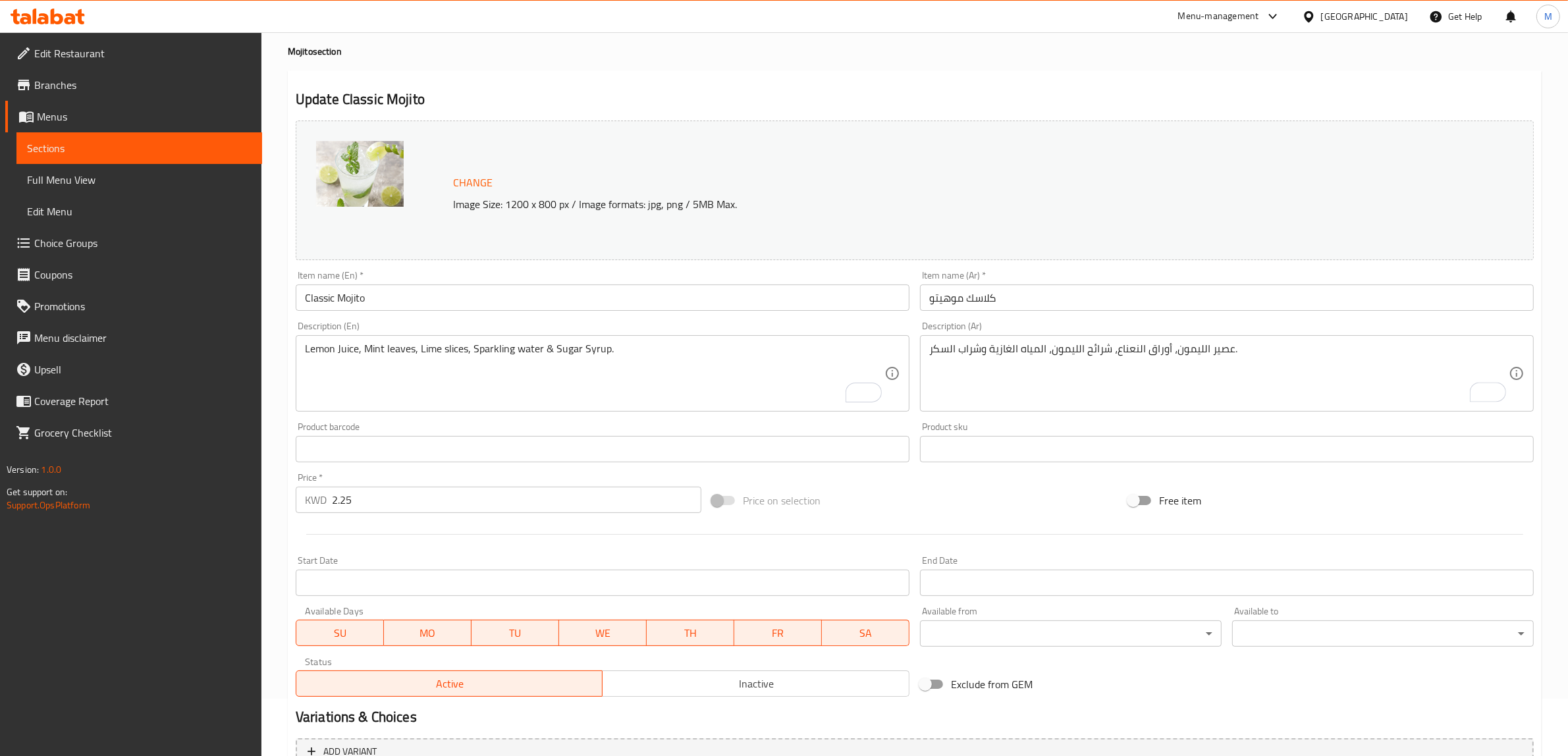
scroll to position [82, 0]
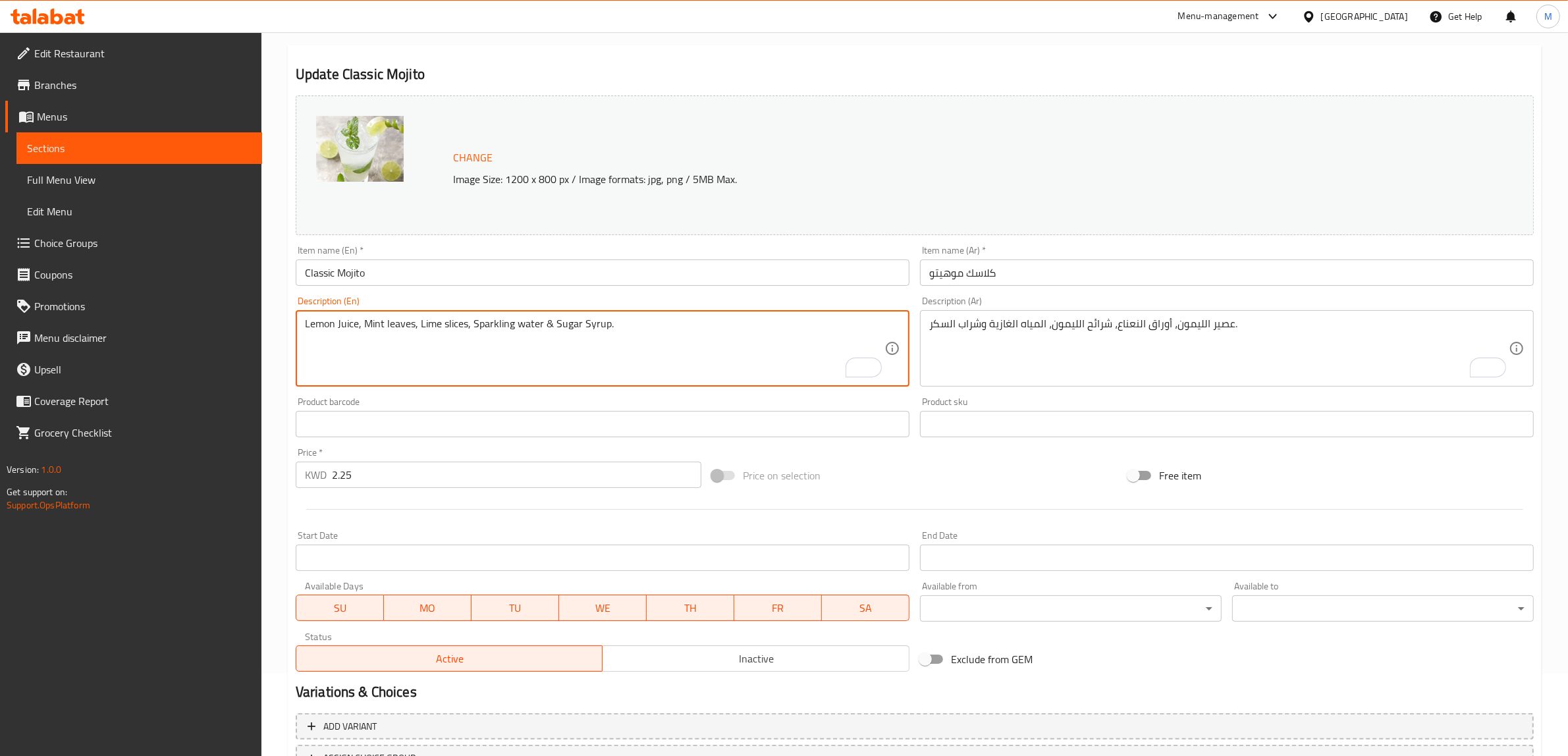
click at [644, 321] on textarea "Lemon Juice, Mint leaves, Lime slices, Sparkling water & Sugar Syrup." at bounding box center [595, 349] width 580 height 63
type textarea "Lemon juice, mint leaves, lime slices, sparkling water & sugar syrup."
click at [762, 680] on div "Variations & Choices" at bounding box center [915, 692] width 1249 height 31
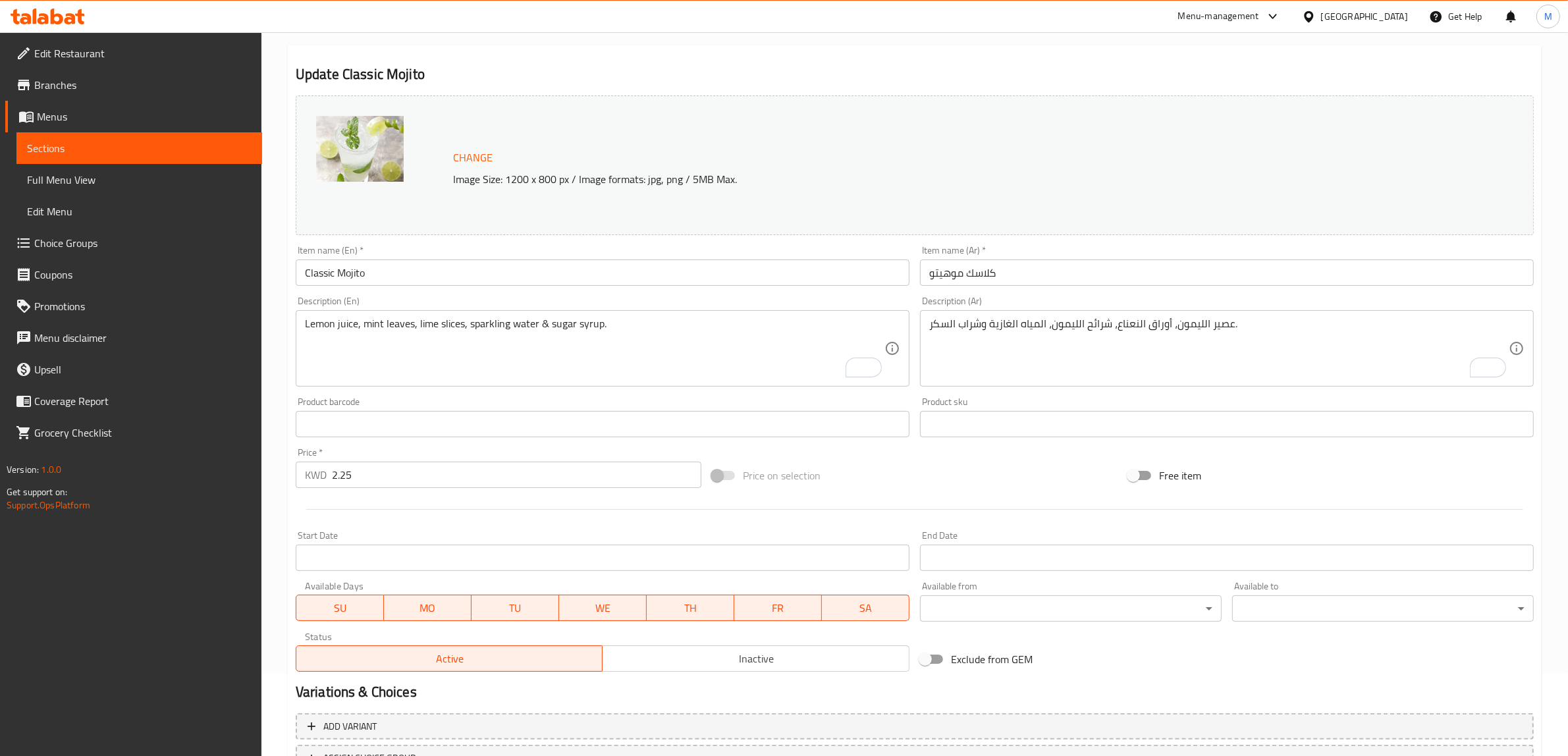
scroll to position [192, 0]
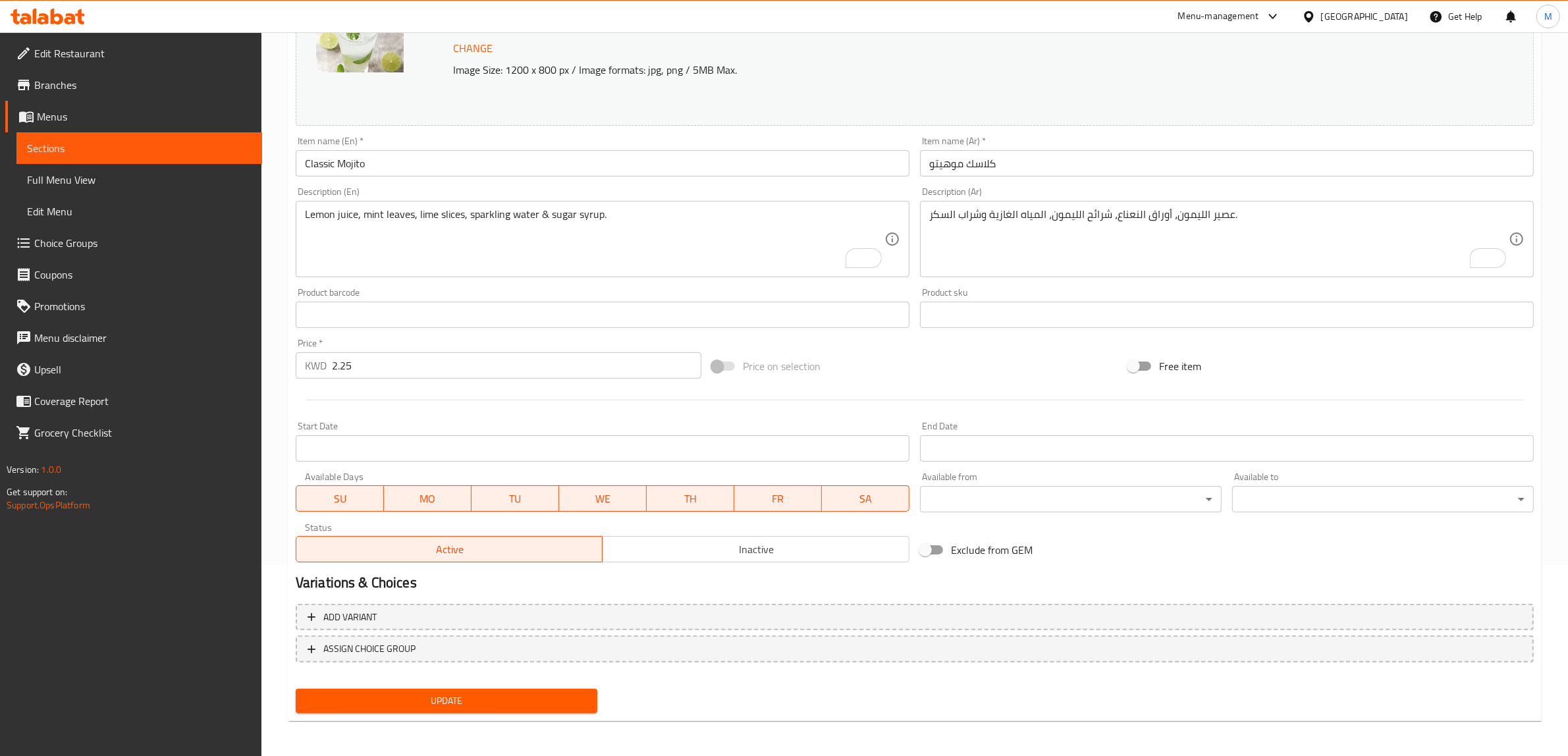
click at [498, 703] on span "Update" at bounding box center [446, 701] width 280 height 17
click at [534, 694] on span "Update" at bounding box center [446, 701] width 280 height 17
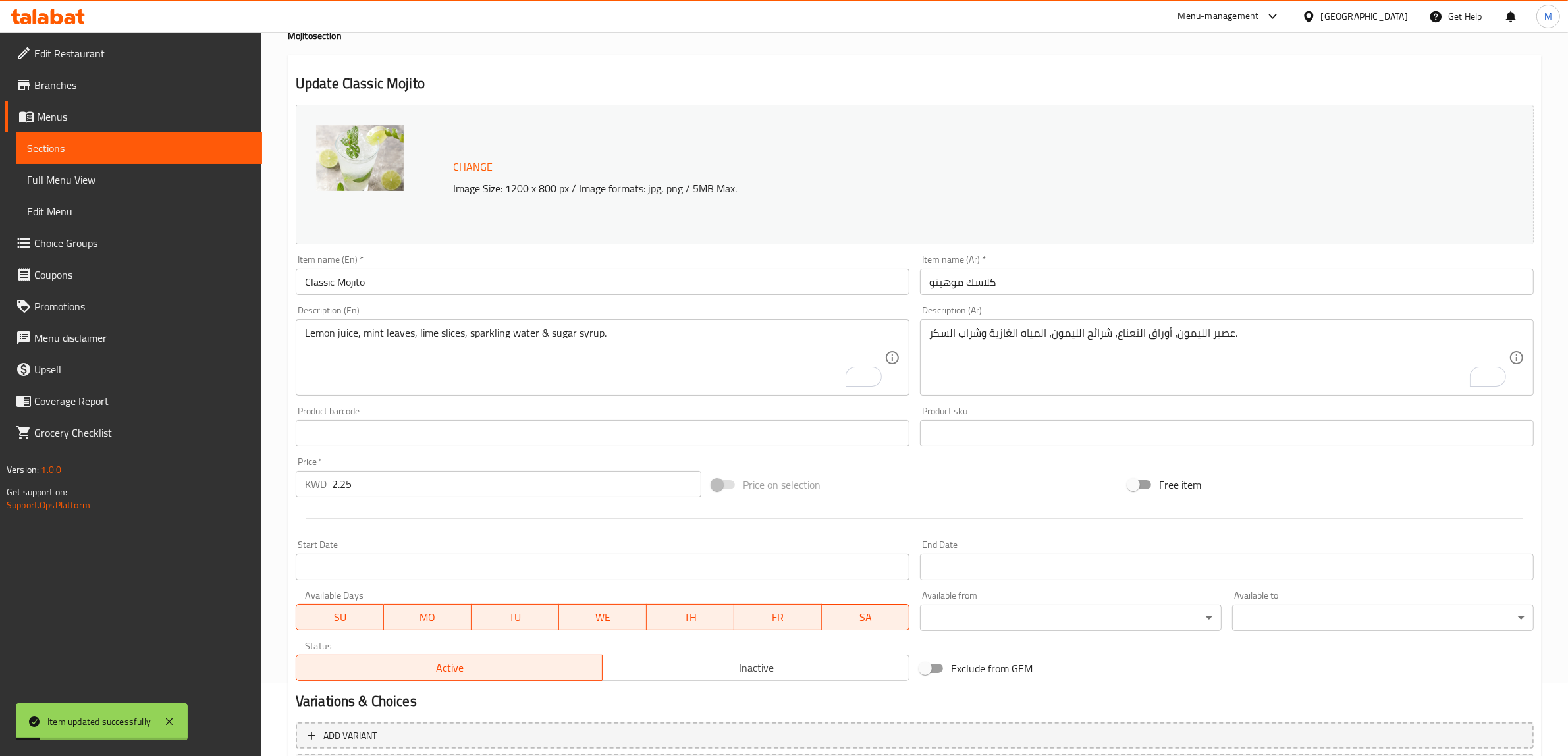
scroll to position [0, 0]
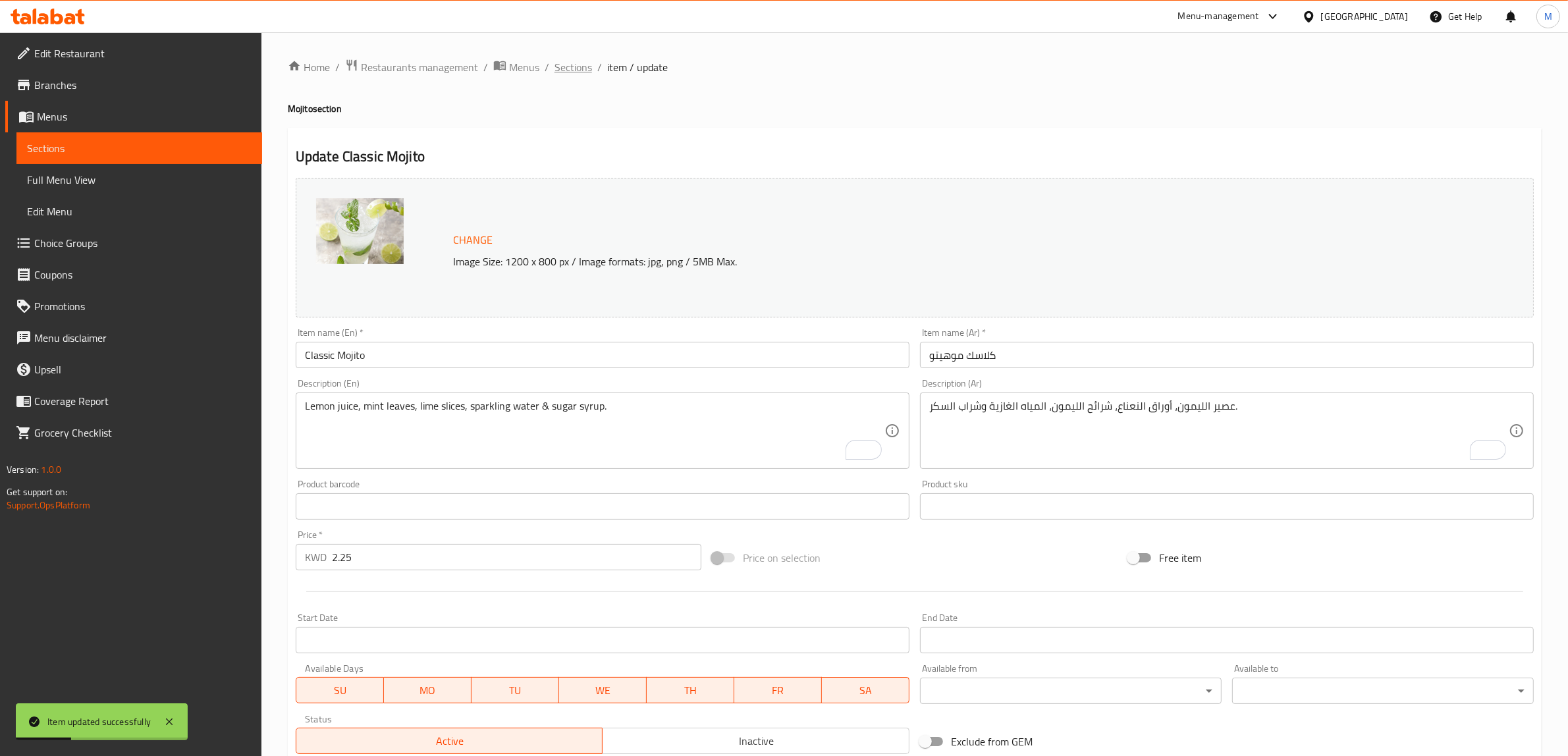
click at [577, 69] on span "Sections" at bounding box center [573, 67] width 38 height 16
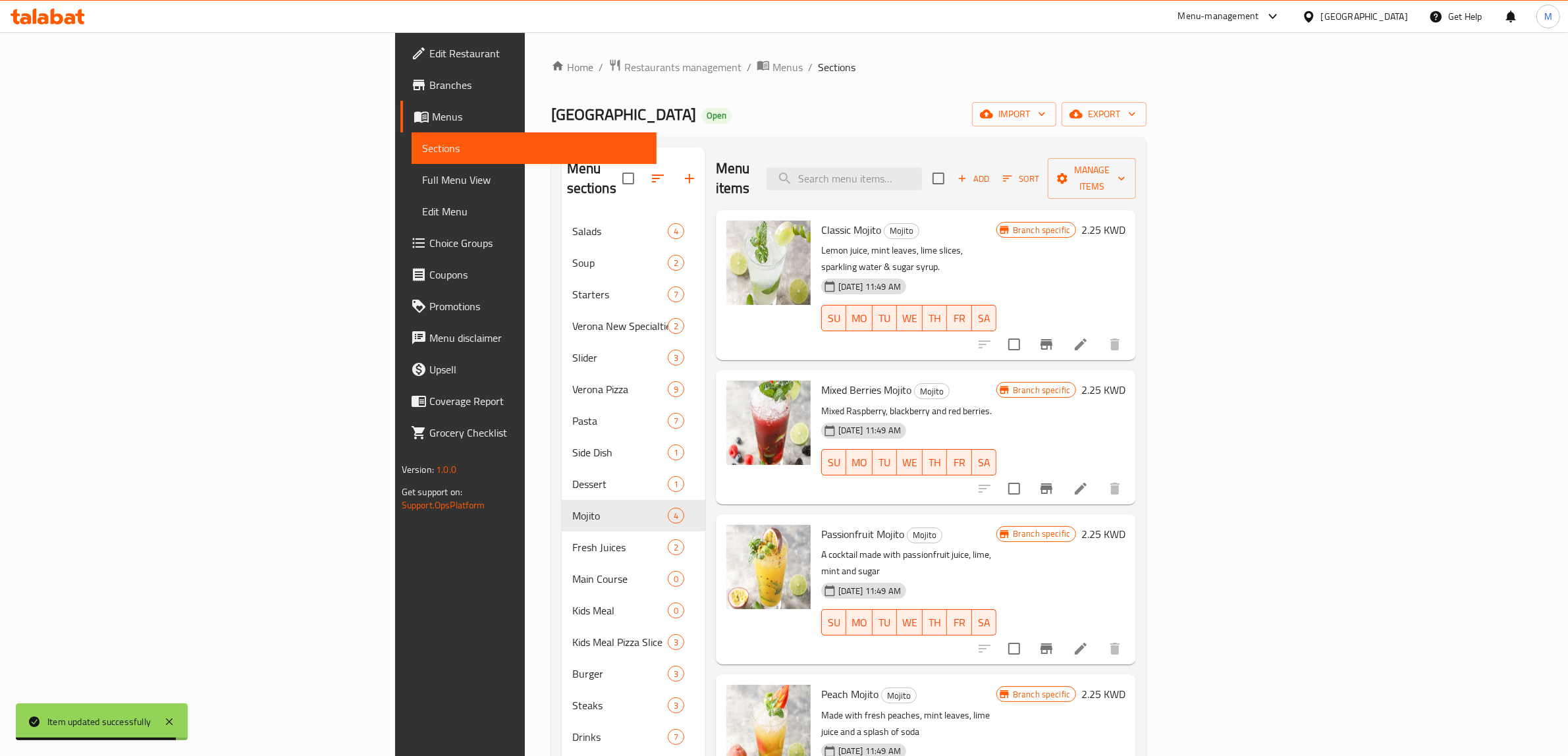
click at [1099, 477] on li at bounding box center [1080, 489] width 37 height 24
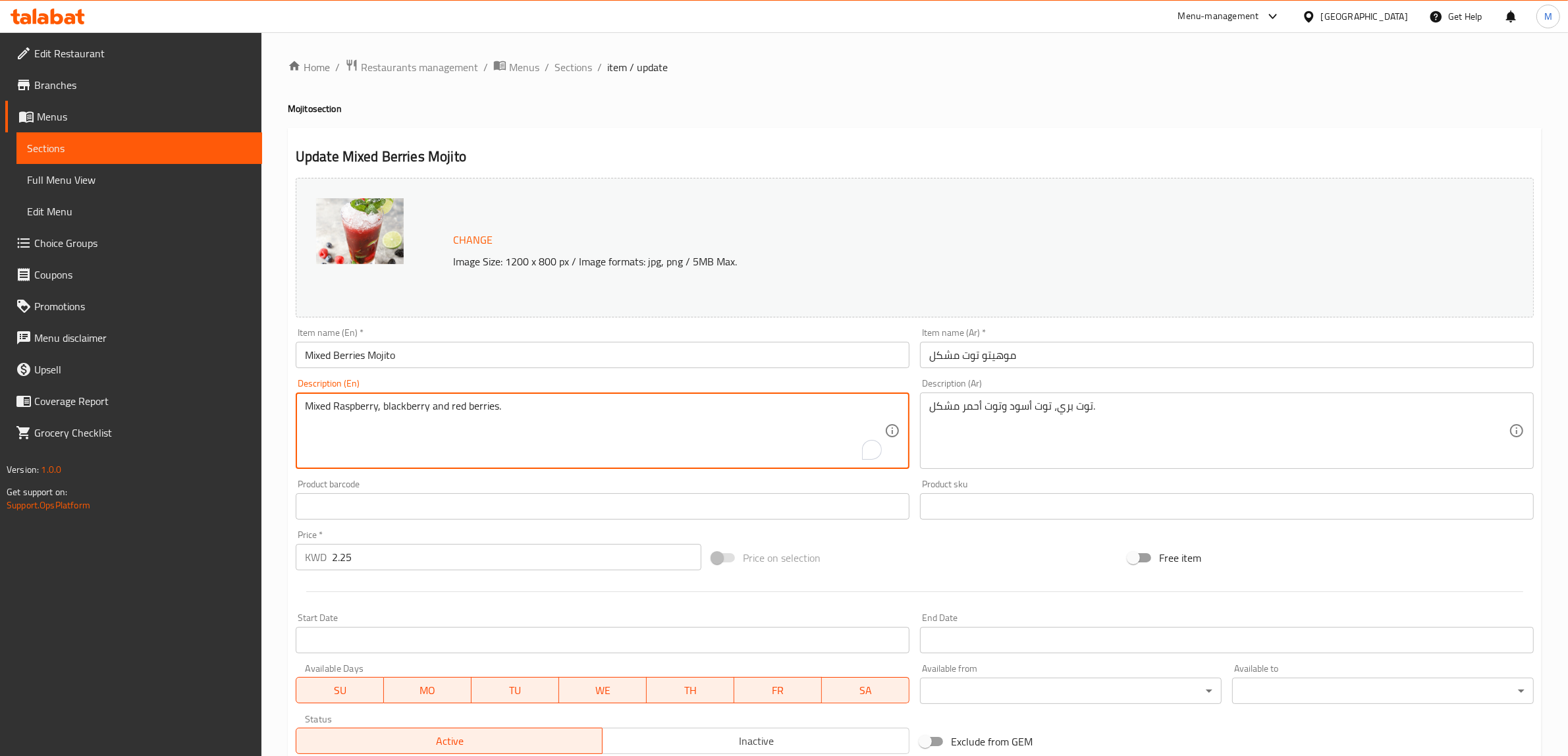
paste textarea "Lemon Juice, Mint leaves, Lime slices, Sparkling water & Strawberry Puree & Blu…"
click at [699, 406] on textarea "Lemon Juice, Mint leaves, Lime slices, Sparkling water & Strawberry Puree & Blu…" at bounding box center [595, 431] width 580 height 63
click at [706, 429] on textarea "Lemon juice, mint leaves, lime slices, sparkling water & strawberry puree & blu…" at bounding box center [595, 431] width 580 height 63
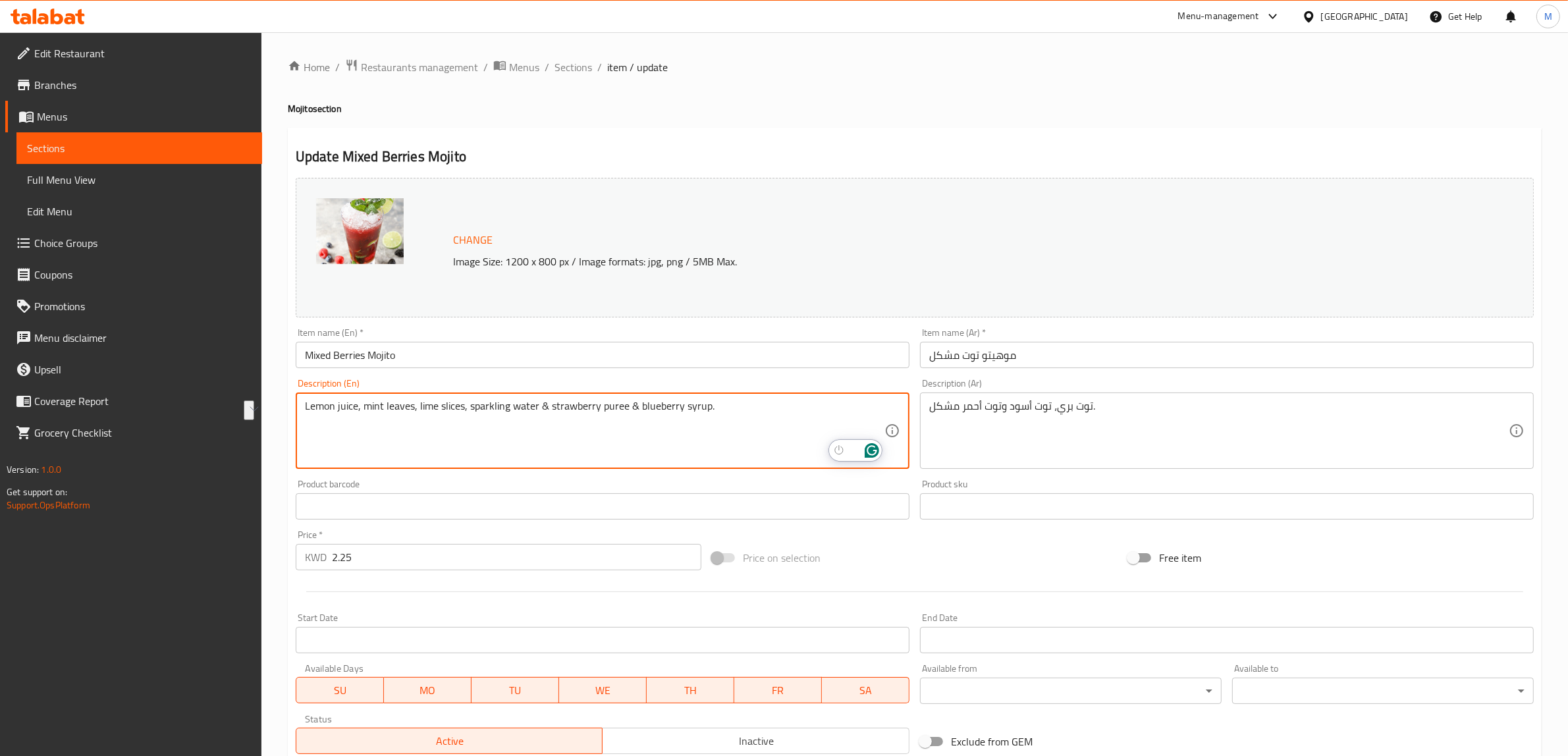
click at [706, 429] on textarea "Lemon juice, mint leaves, lime slices, sparkling water & strawberry puree & blu…" at bounding box center [595, 431] width 580 height 63
type textarea "Lemon juice, mint leaves, lime slices, sparkling water & strawberry puree & blu…"
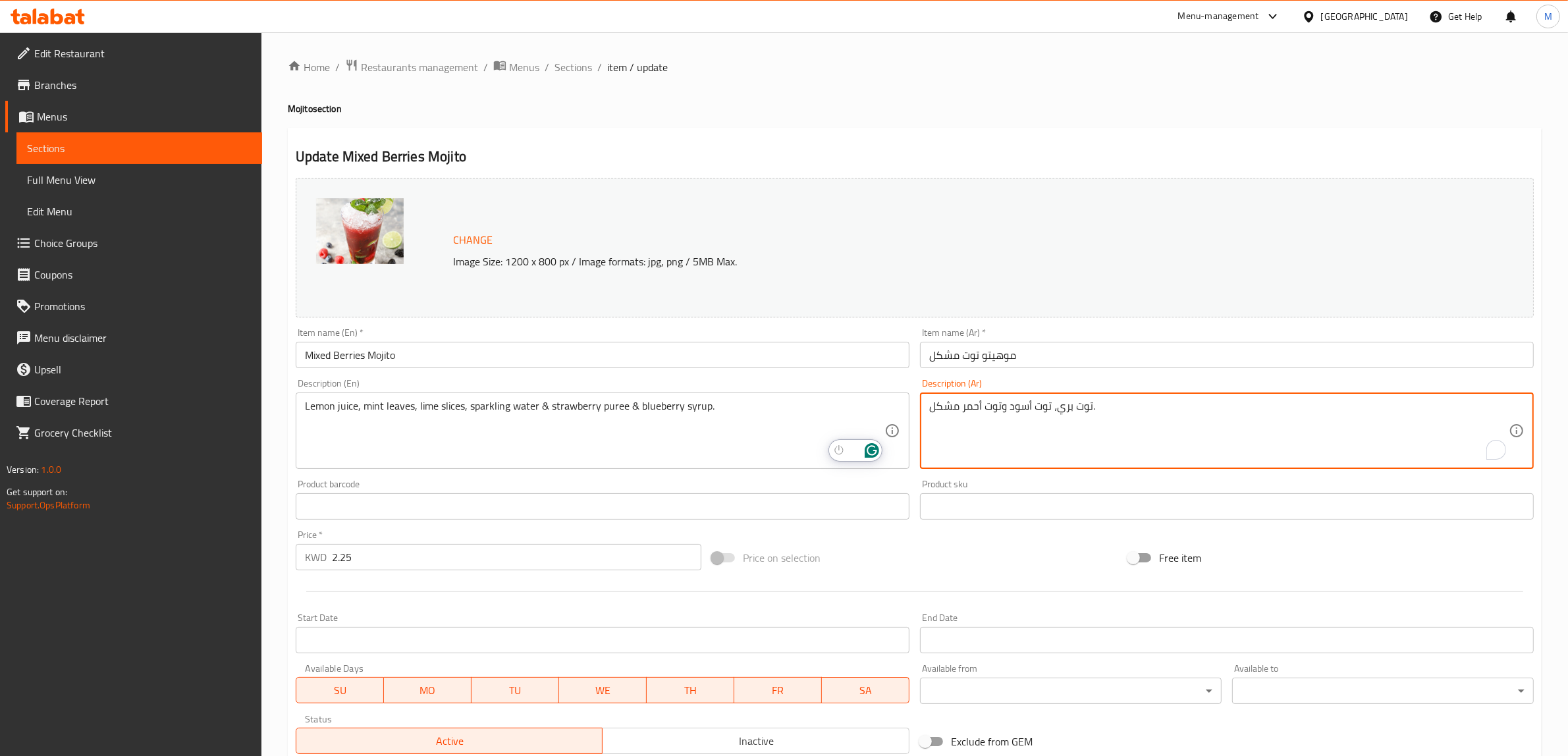
paste textarea "صير الليمون، أوراق النعناع، شرائح الليمون، المياه الغازية، هريس الفراولة وشراب …"
type textarea "عصير الليمون، أوراق النعناع، شرائح الليمون، المياه الغازية، هريس الفراولة وشراب…"
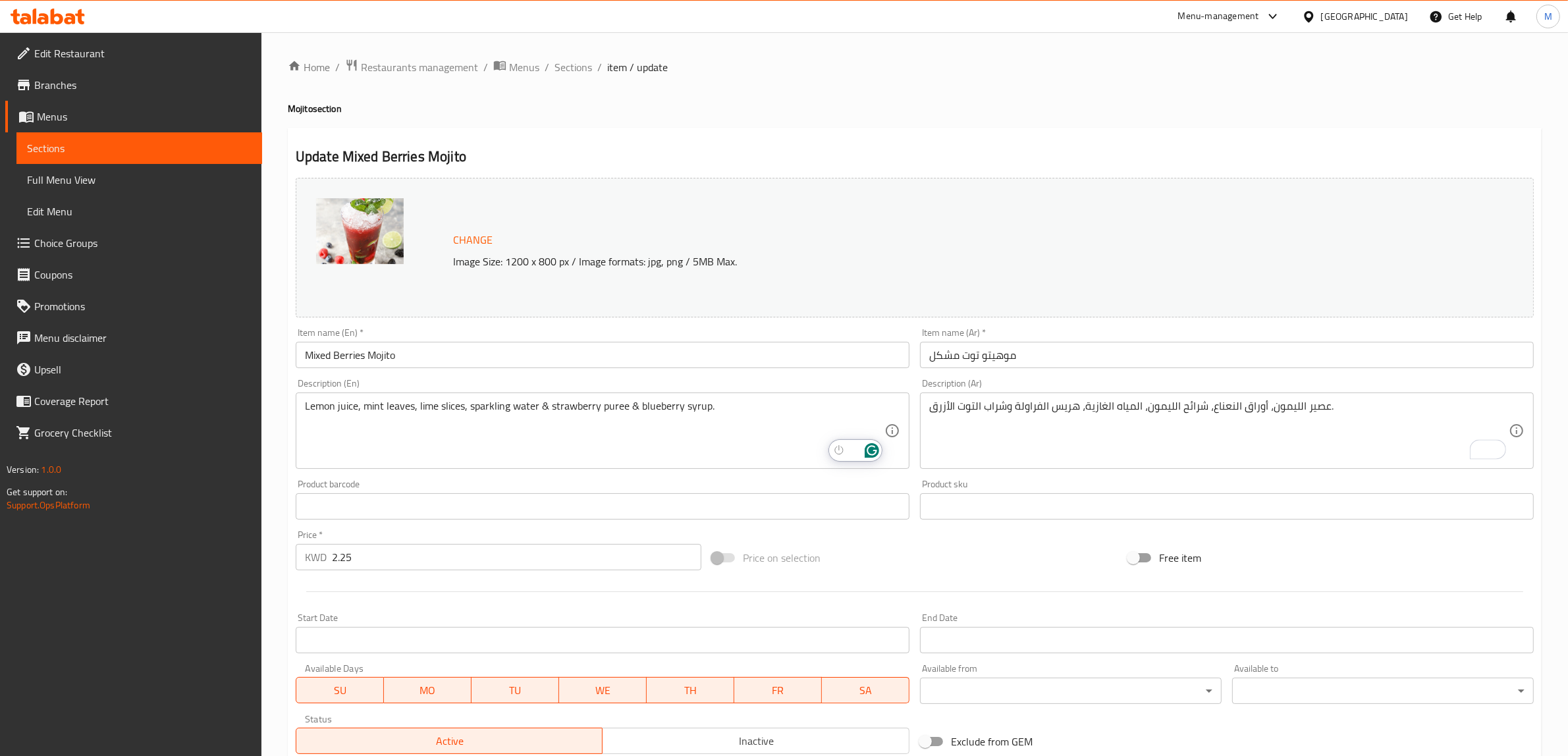
click at [989, 551] on div "Price on selection" at bounding box center [915, 558] width 416 height 35
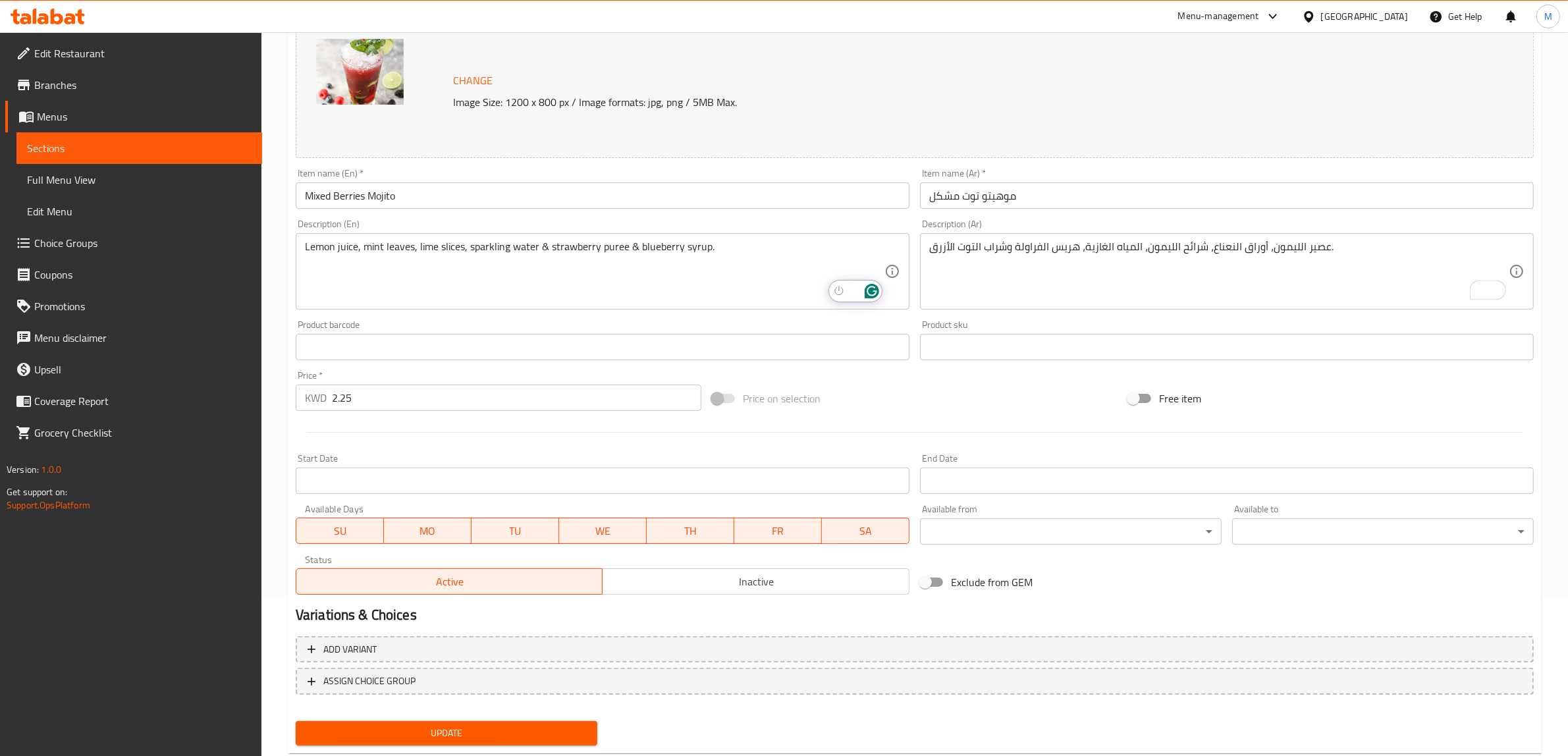
scroll to position [192, 0]
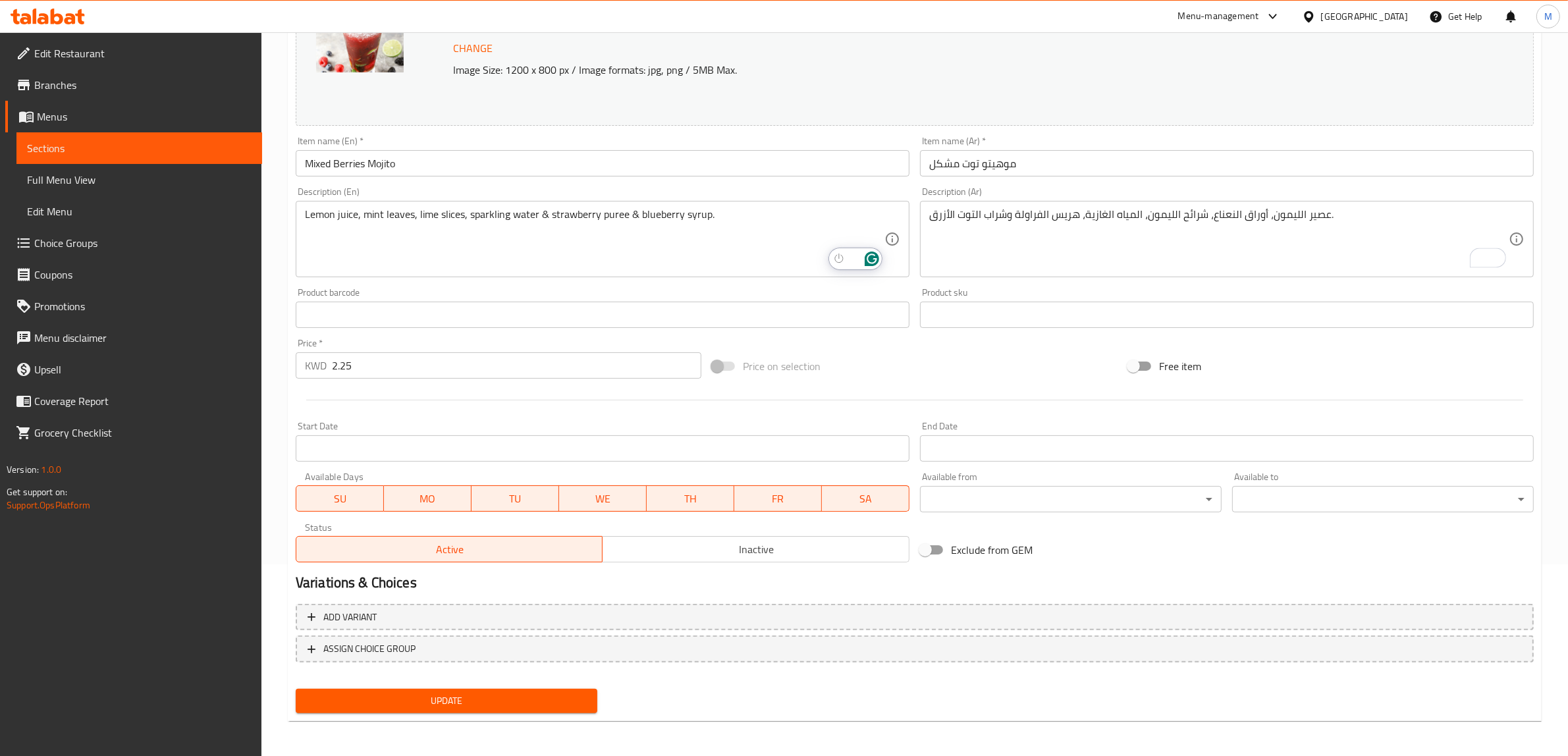
click at [495, 695] on span "Update" at bounding box center [446, 701] width 280 height 17
click at [565, 699] on span "Update" at bounding box center [446, 701] width 280 height 17
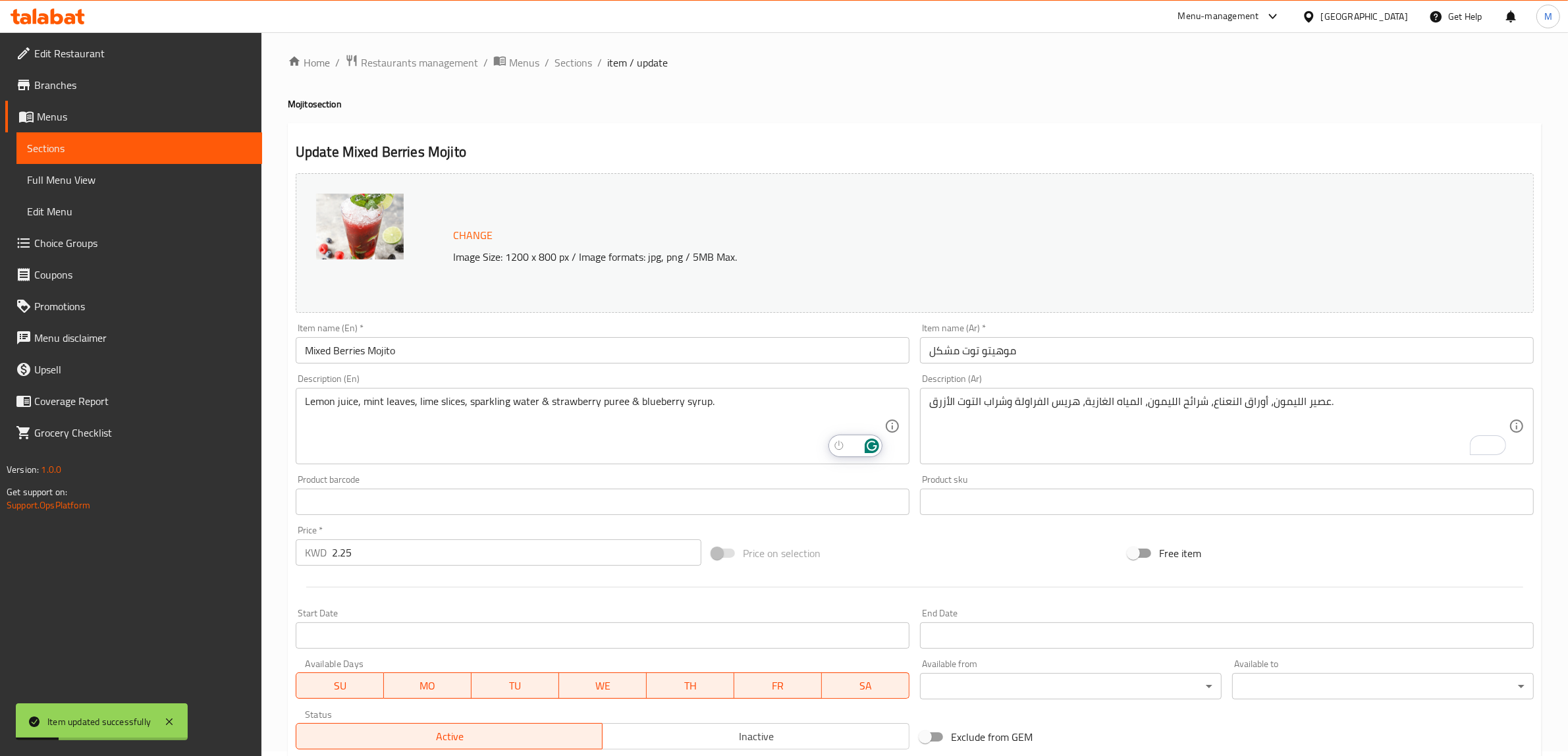
scroll to position [0, 0]
drag, startPoint x: 572, startPoint y: 147, endPoint x: 563, endPoint y: 94, distance: 53.8
click at [571, 143] on div "Update Mixed Berries Mojito Change Image Size: 1200 x 800 px / Image formats: j…" at bounding box center [915, 520] width 1254 height 786
click at [571, 67] on span "Sections" at bounding box center [573, 67] width 38 height 16
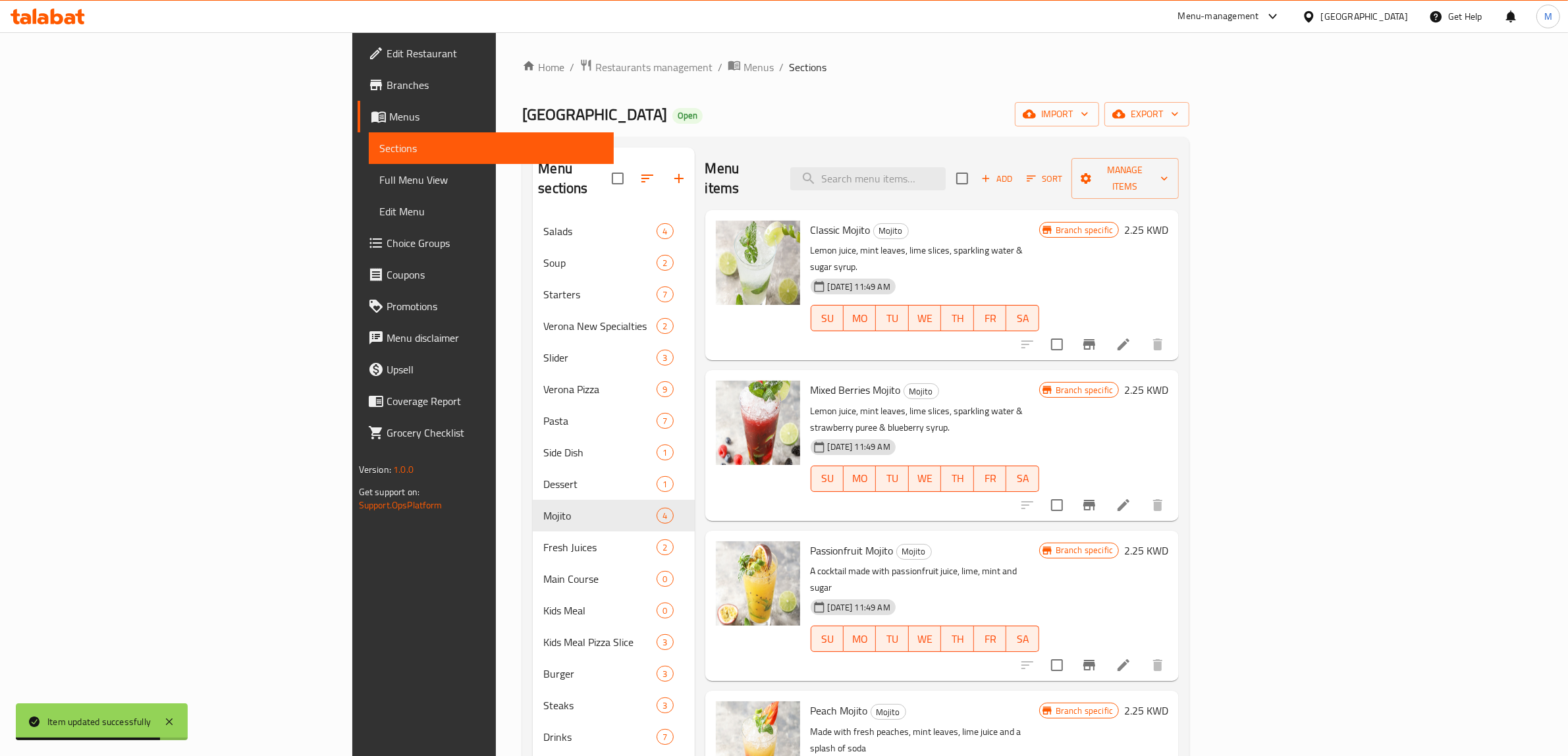
click at [1095, 660] on icon "Branch-specific-item" at bounding box center [1089, 664] width 12 height 10
click at [1131, 658] on icon at bounding box center [1123, 665] width 16 height 16
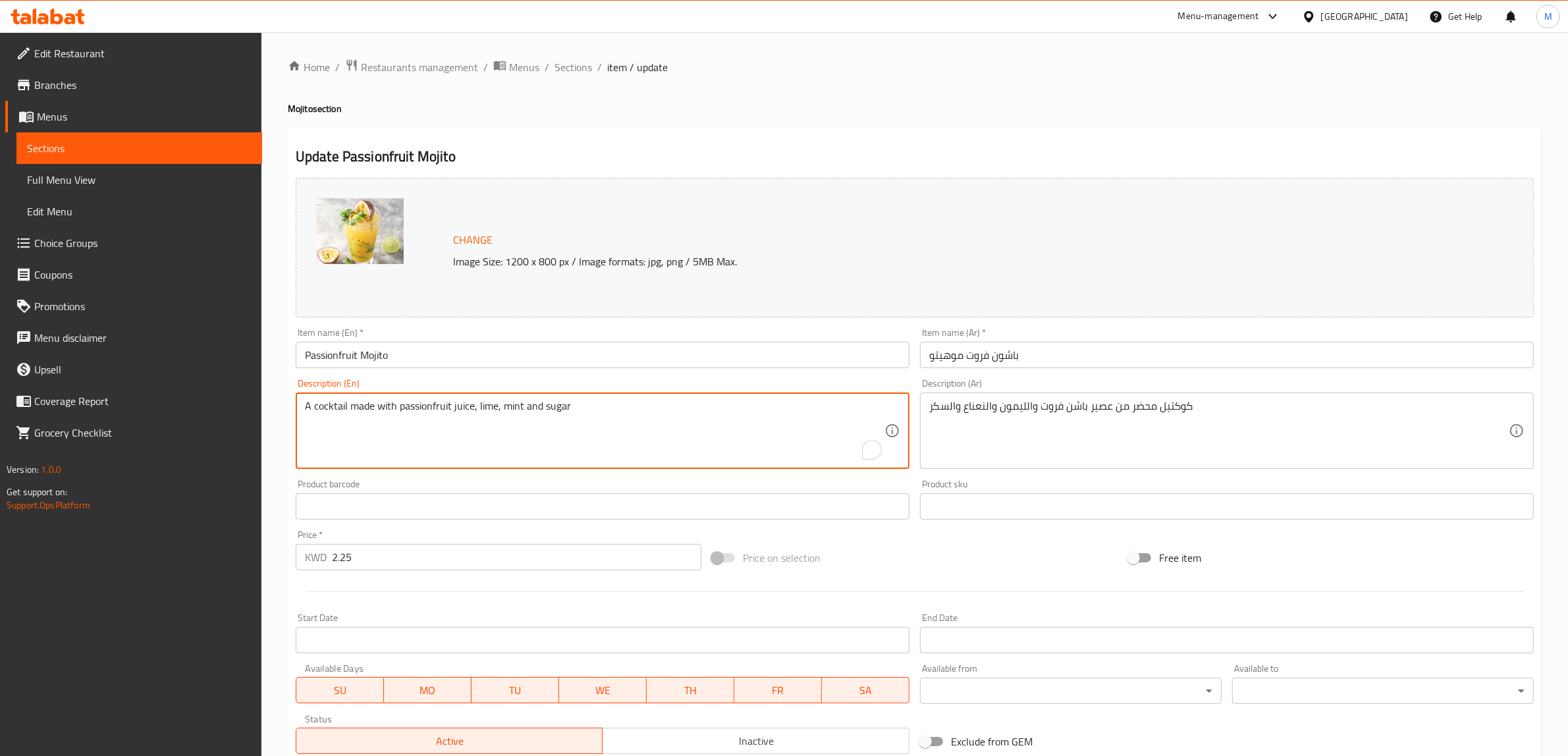
paste textarea "Lemon Juice, Mint leaves, Lime slices, Sparkling water & Passionfruit Puree."
type textarea "Lemon juice, mint leaves, lime slices, sparkling water & passionfruit puree."
click at [959, 74] on ol "Home / Restaurants management / Menus / Sections / item / update" at bounding box center [915, 67] width 1254 height 18
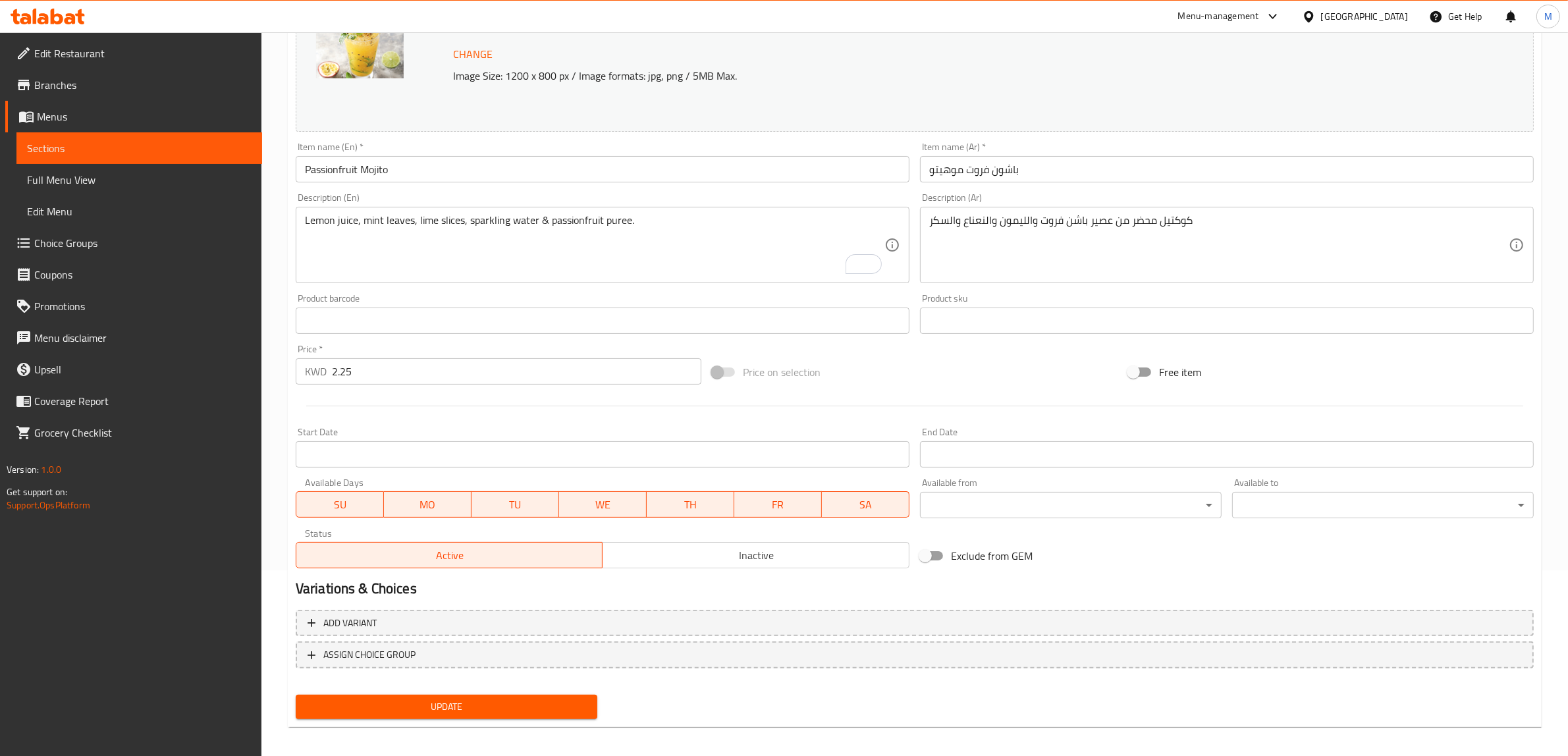
scroll to position [192, 0]
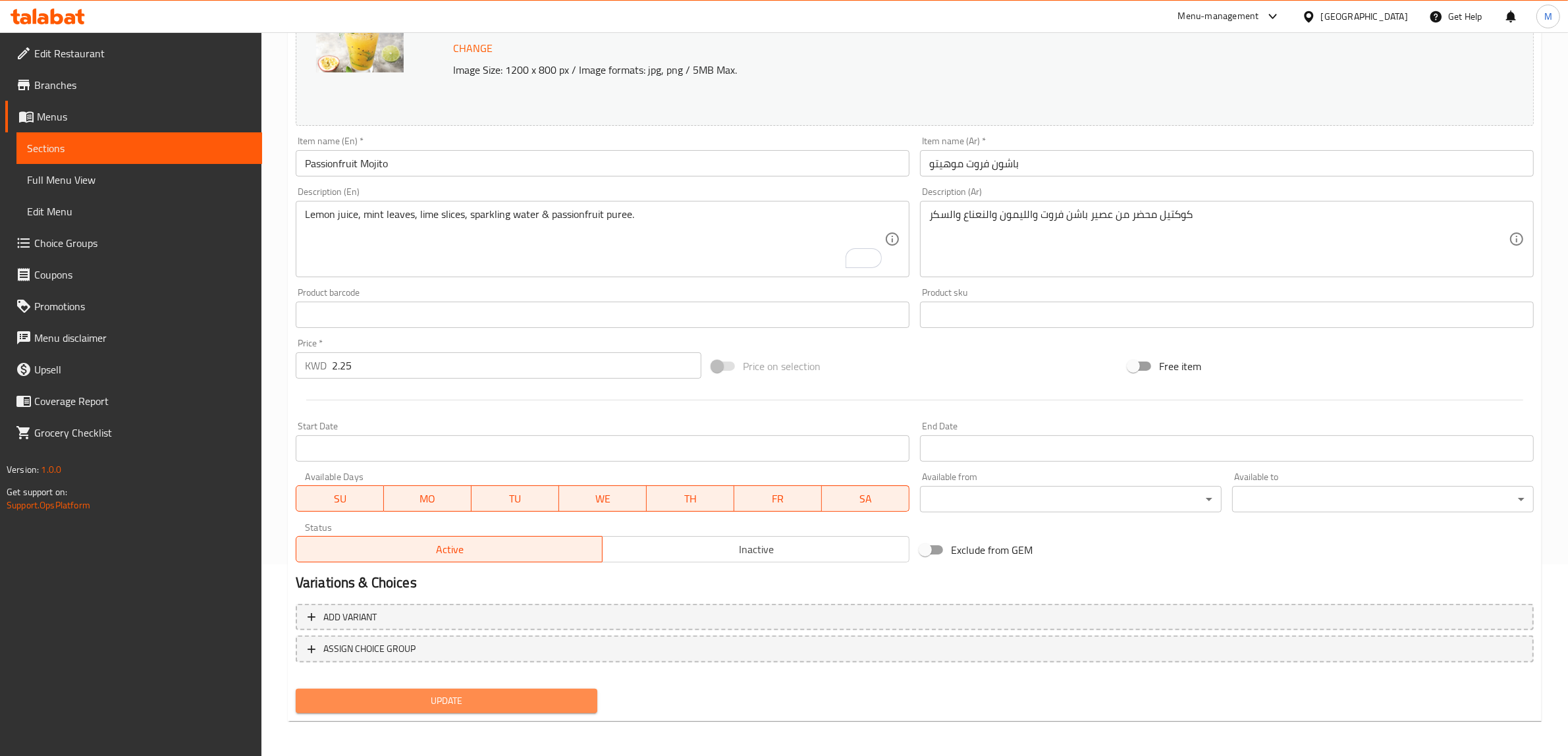
click at [522, 699] on span "Update" at bounding box center [446, 701] width 280 height 17
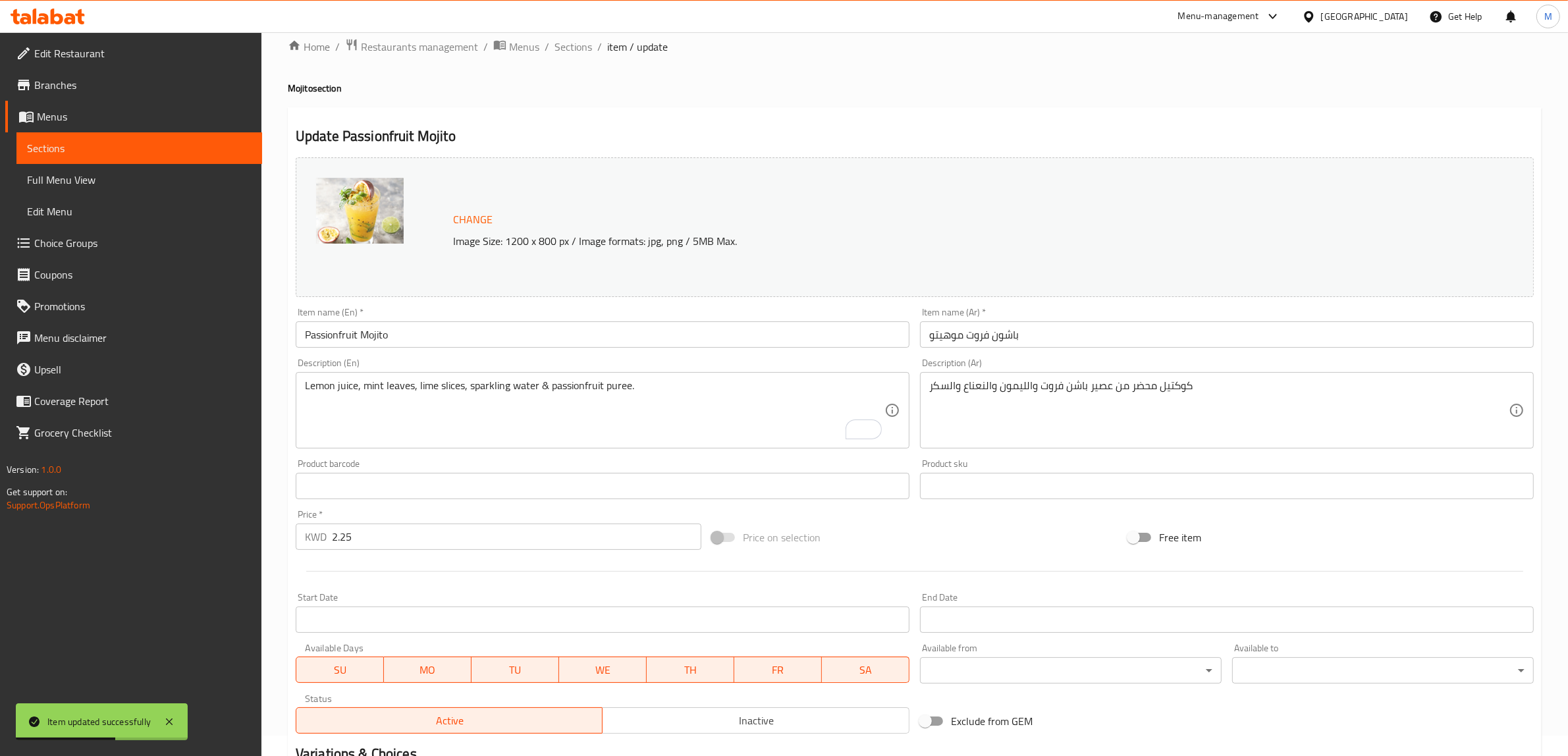
scroll to position [0, 0]
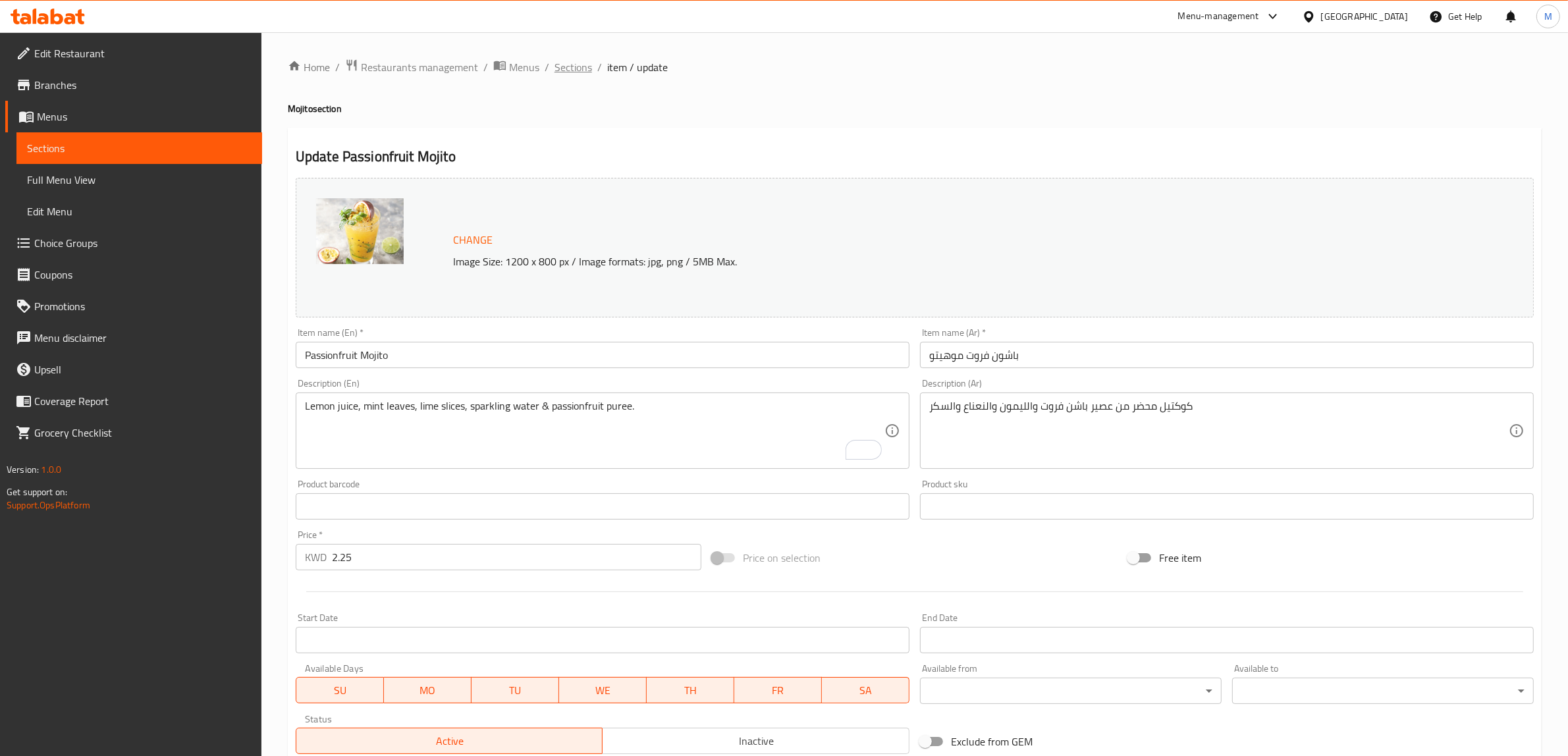
click at [584, 72] on span "Sections" at bounding box center [573, 67] width 38 height 16
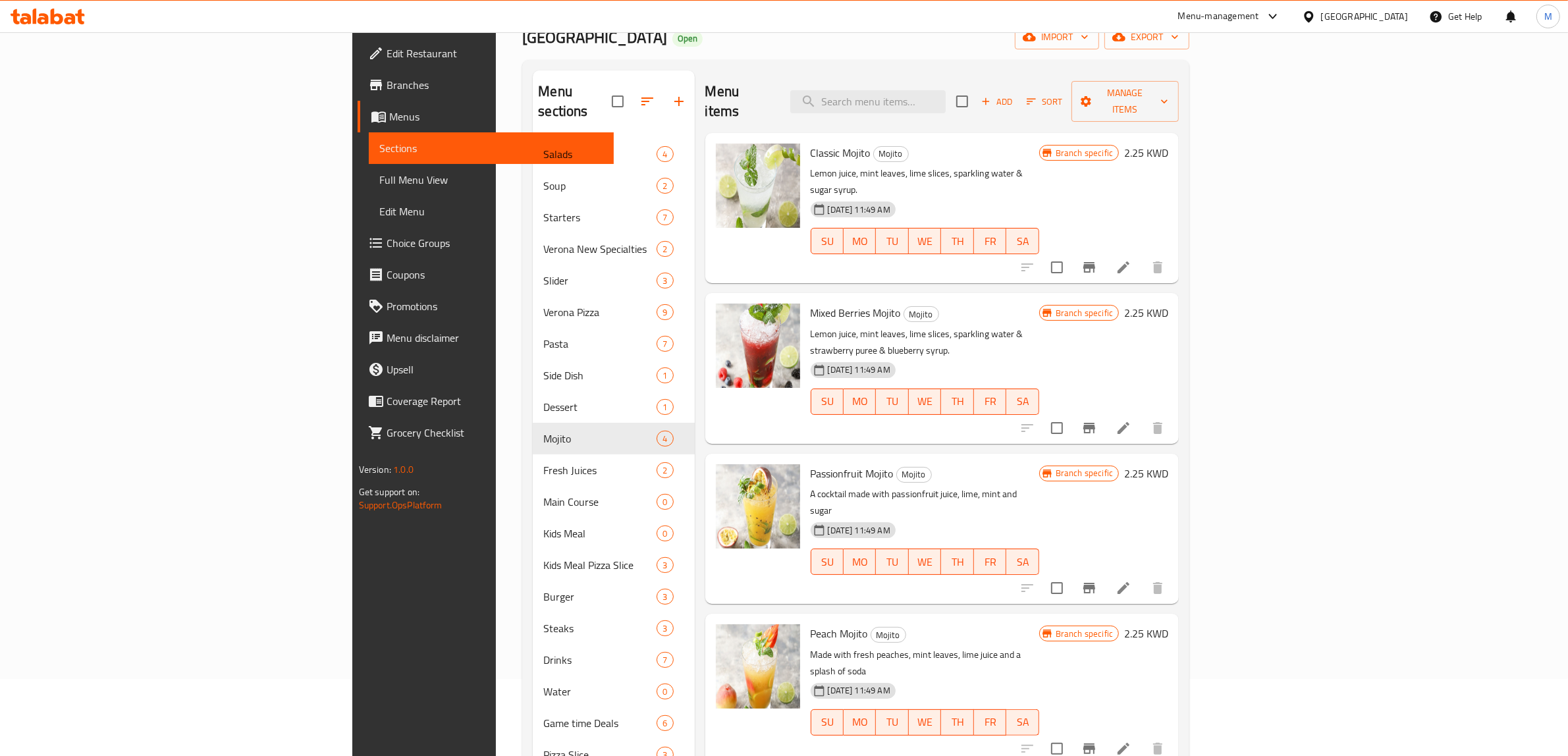
scroll to position [82, 0]
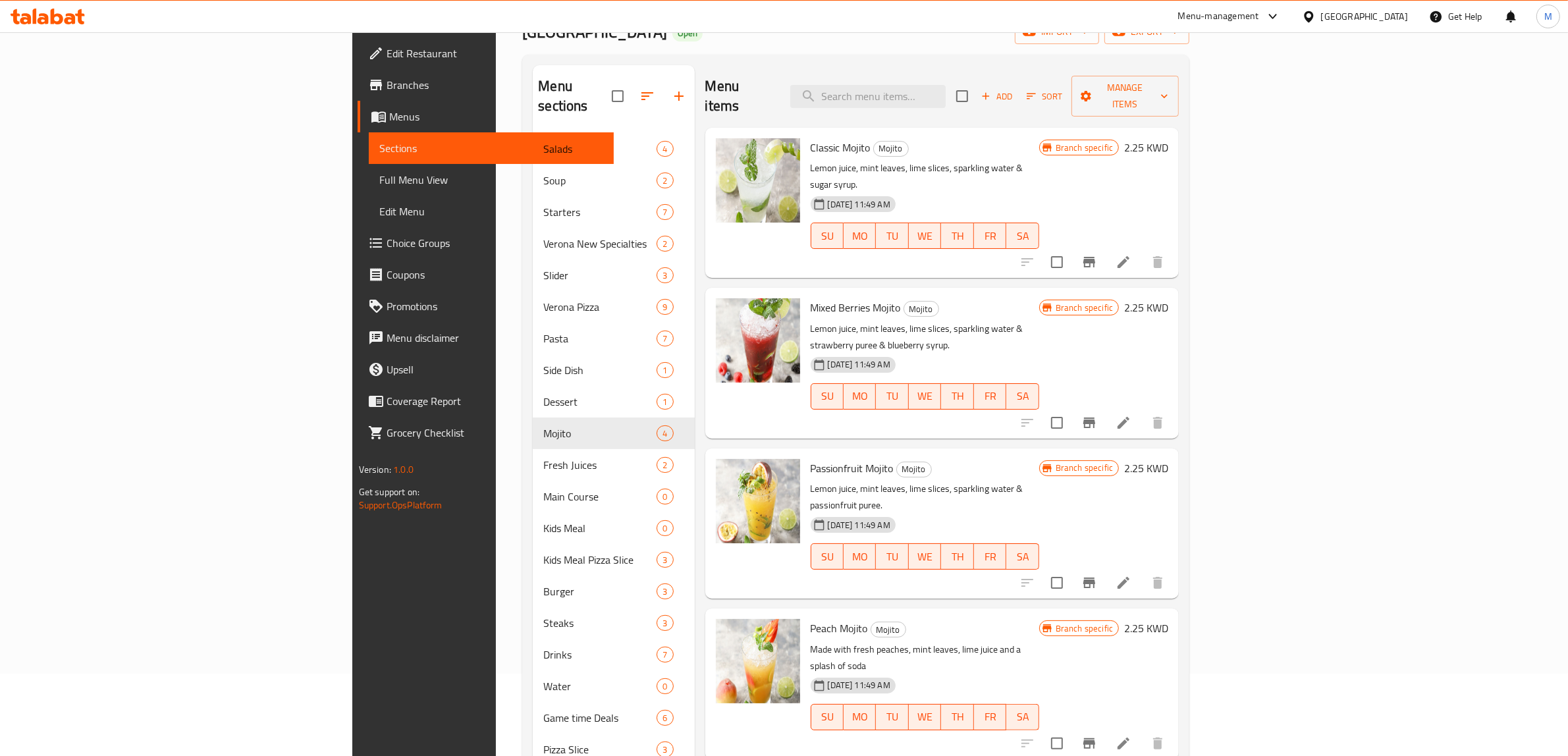
click at [1040, 619] on h6 "Peach Mojito Mojito" at bounding box center [924, 628] width 228 height 19
click at [1131, 736] on icon at bounding box center [1123, 743] width 16 height 16
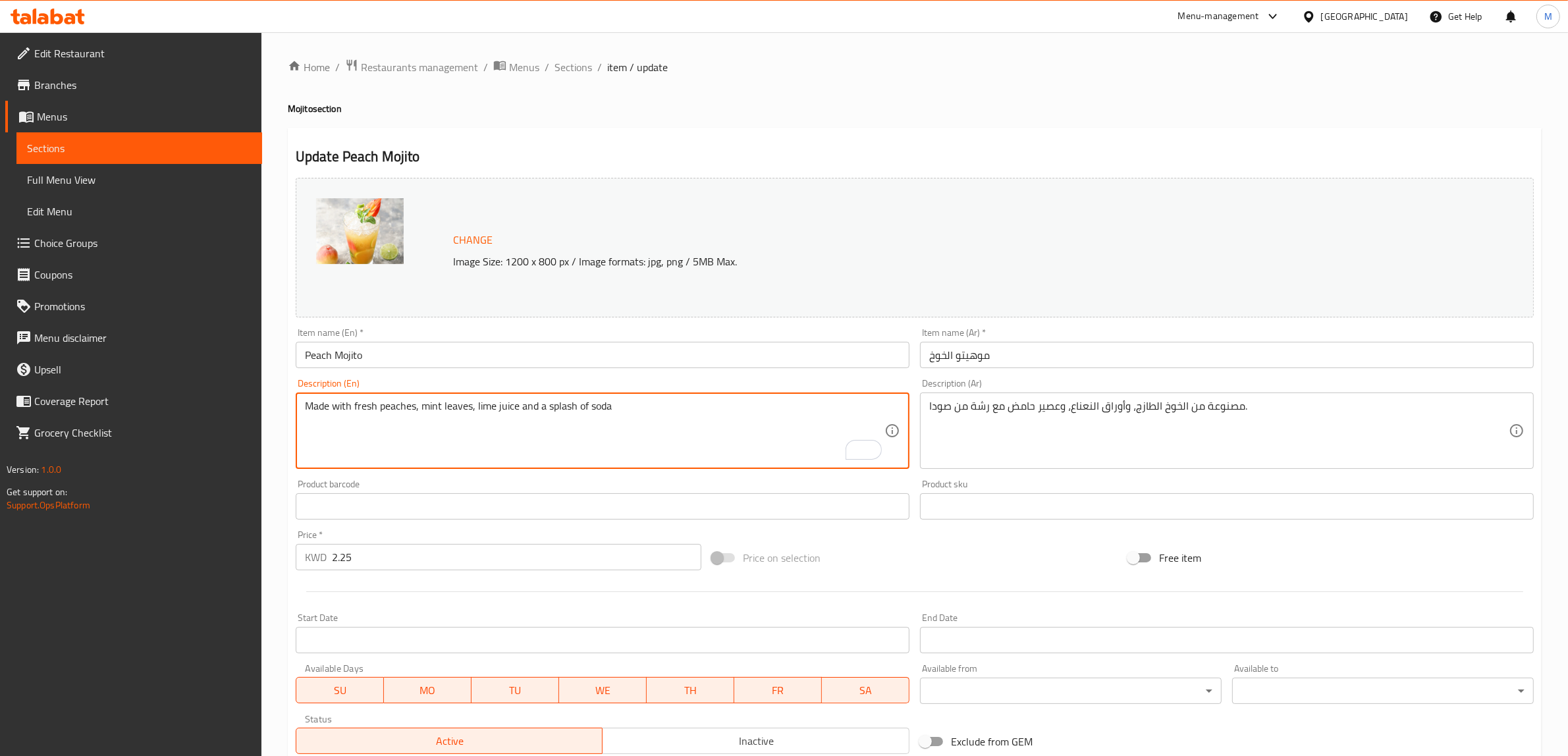
paste textarea "Lemon Juice, Mint leaves, Lime slices, Sparkling water & Peach Puree."
click at [735, 455] on textarea "Lemon juice, mint leaves, lime slices, sparkling water & peach puree." at bounding box center [595, 431] width 580 height 63
type textarea "Lemon juice, mint leaves, lime slices, sparkling water & peach puree."
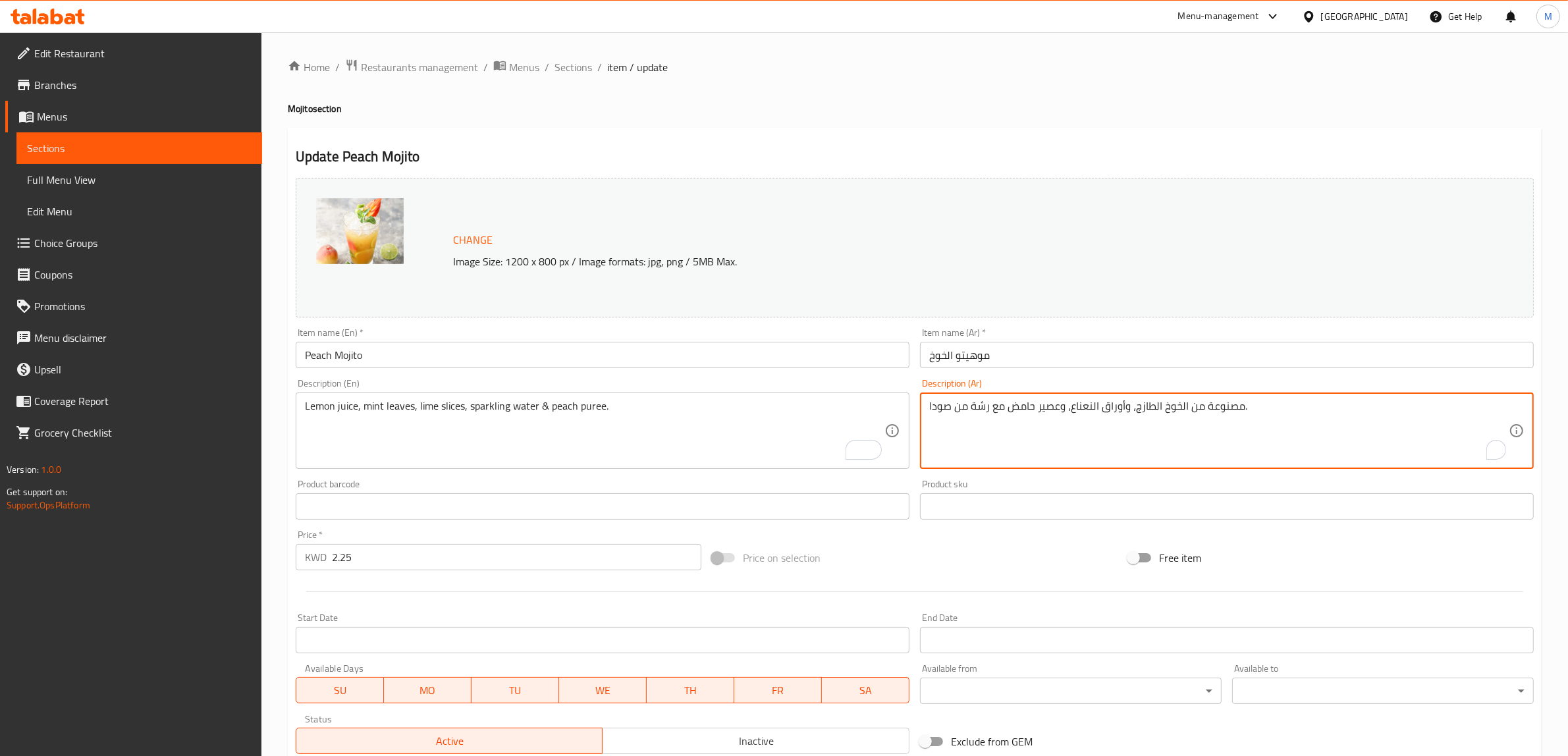
paste textarea "عصير الليمون، أوراق النعناع، شرائح الليمون، المياه الغازية وهريس الخوخ"
type textarea "عصير الليمون، أوراق النعناع، شرائح الليمون، المياه الغازية وهريس الخوخ."
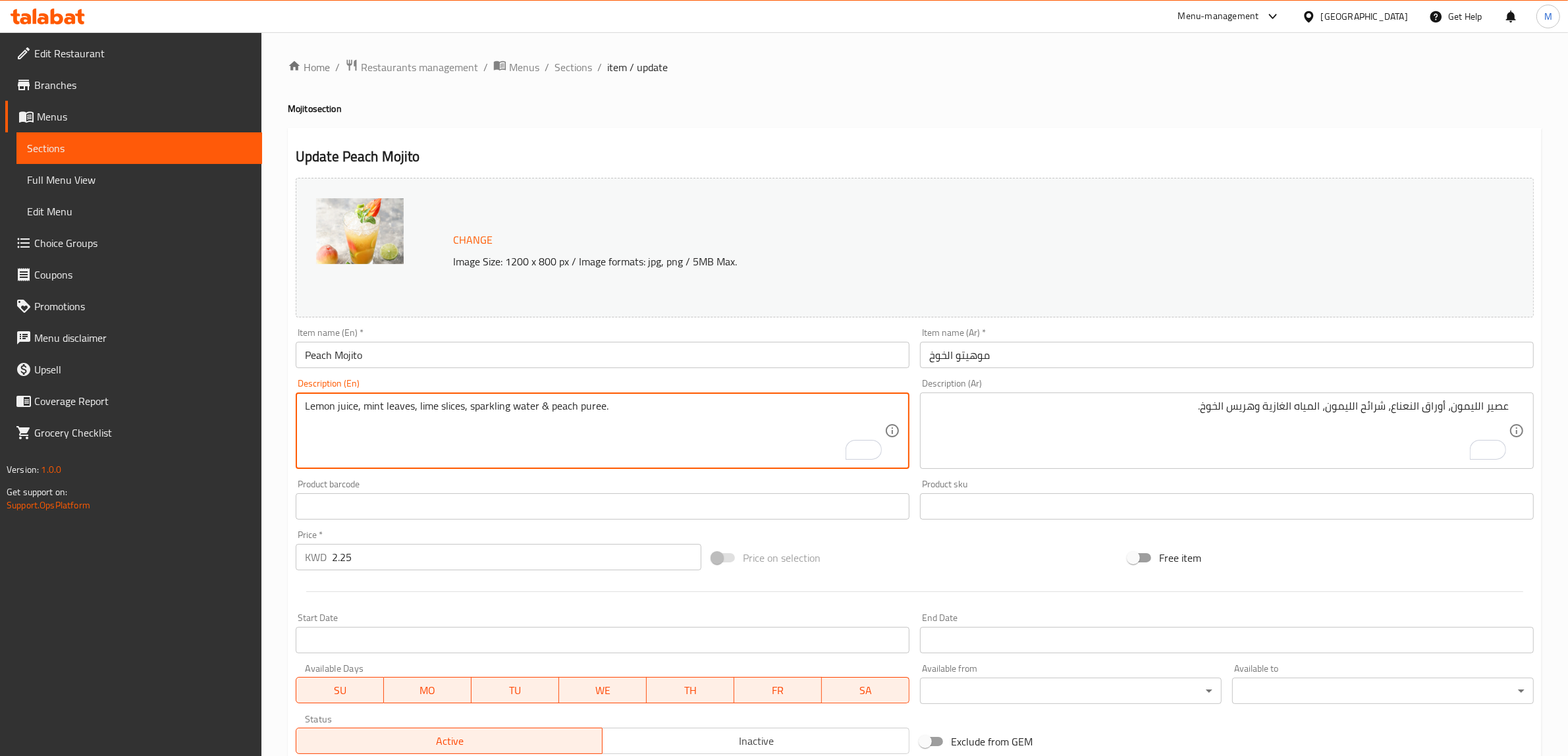
drag, startPoint x: 577, startPoint y: 407, endPoint x: 600, endPoint y: 407, distance: 23.0
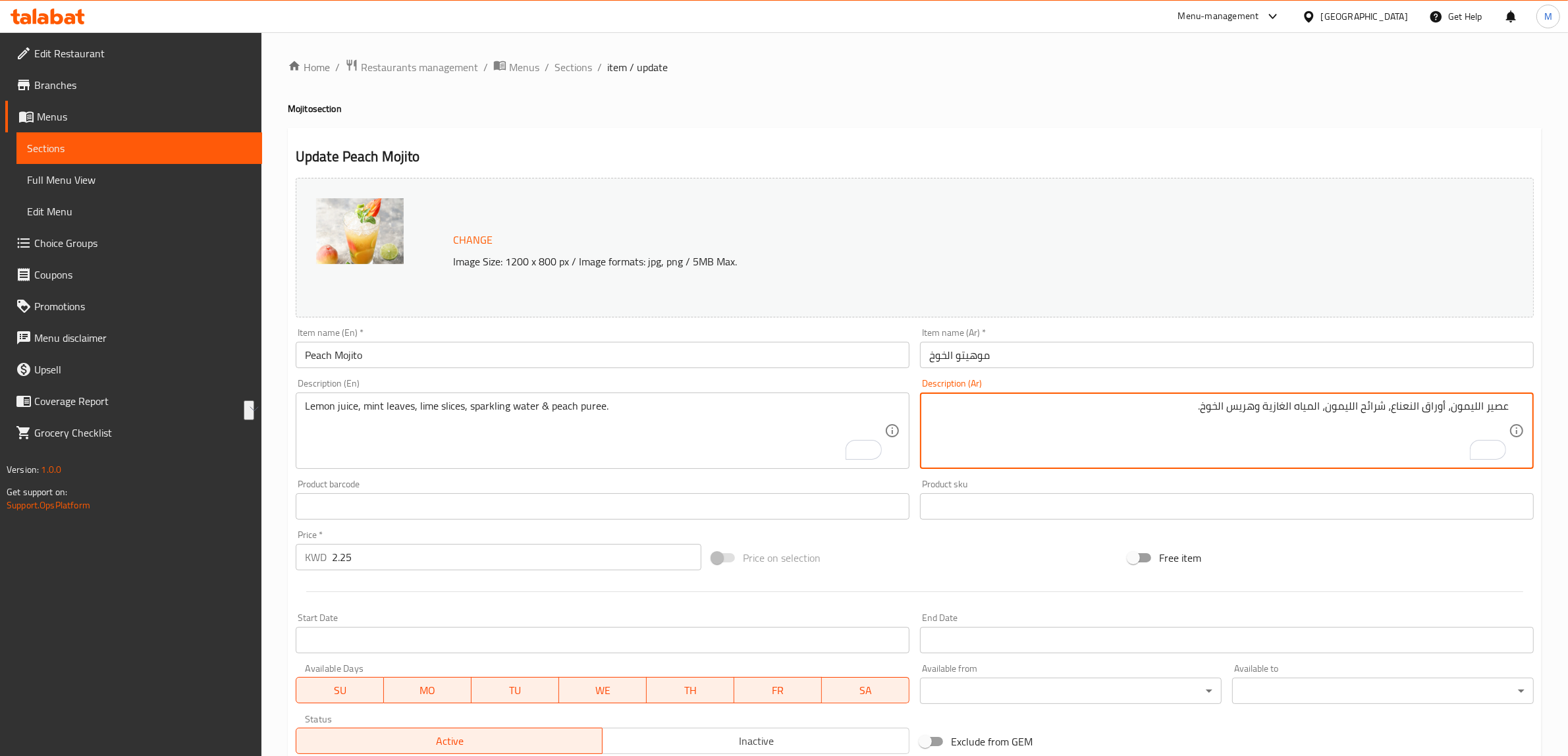
drag, startPoint x: 1224, startPoint y: 407, endPoint x: 1255, endPoint y: 410, distance: 31.1
paste textarea "بيوريه"
type textarea "عصير الليمون، أوراق النعناع، شرائح الليمون، المياه الغازية وخوخ بيوريه."
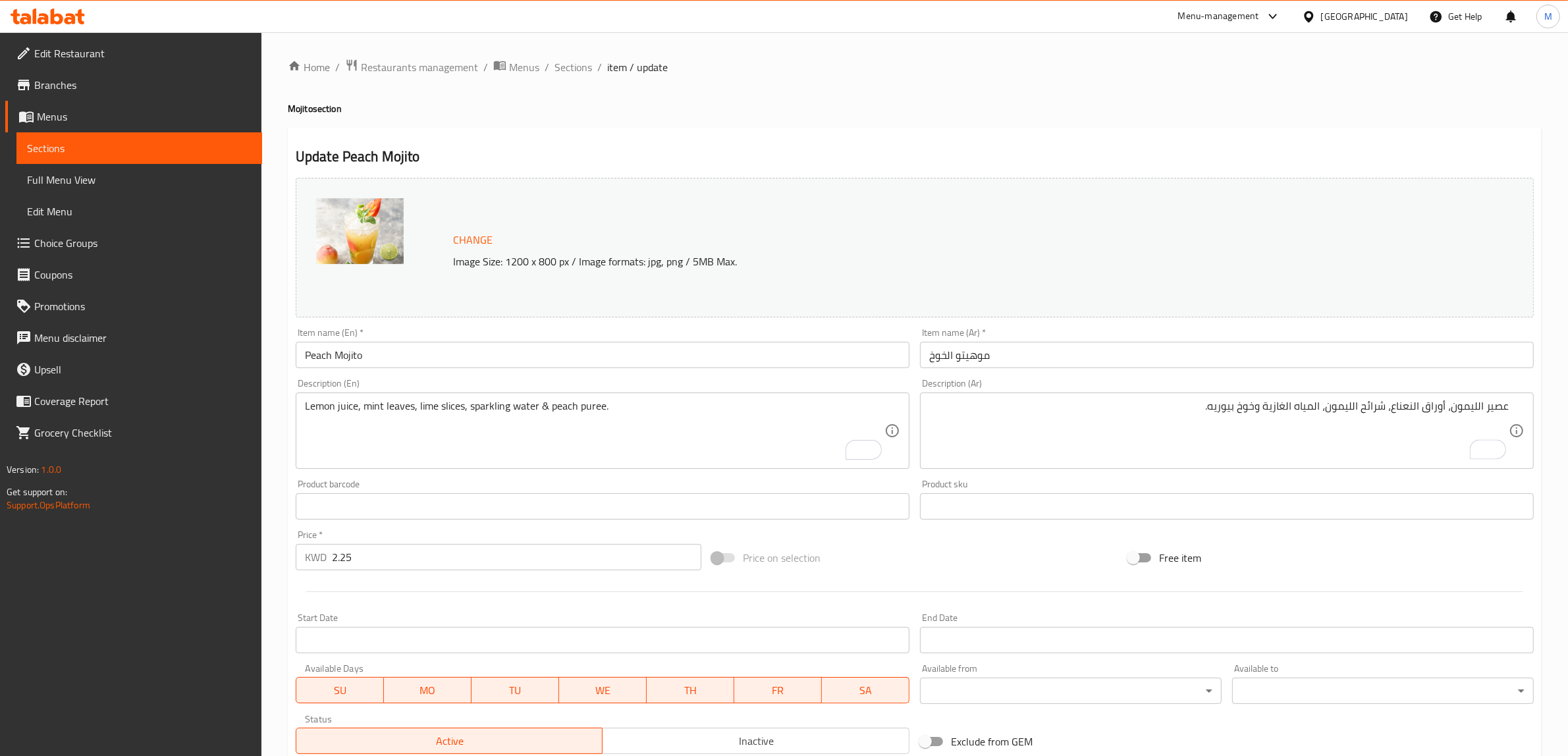
drag, startPoint x: 987, startPoint y: 581, endPoint x: 972, endPoint y: 576, distance: 15.8
click at [982, 580] on div at bounding box center [915, 591] width 1249 height 32
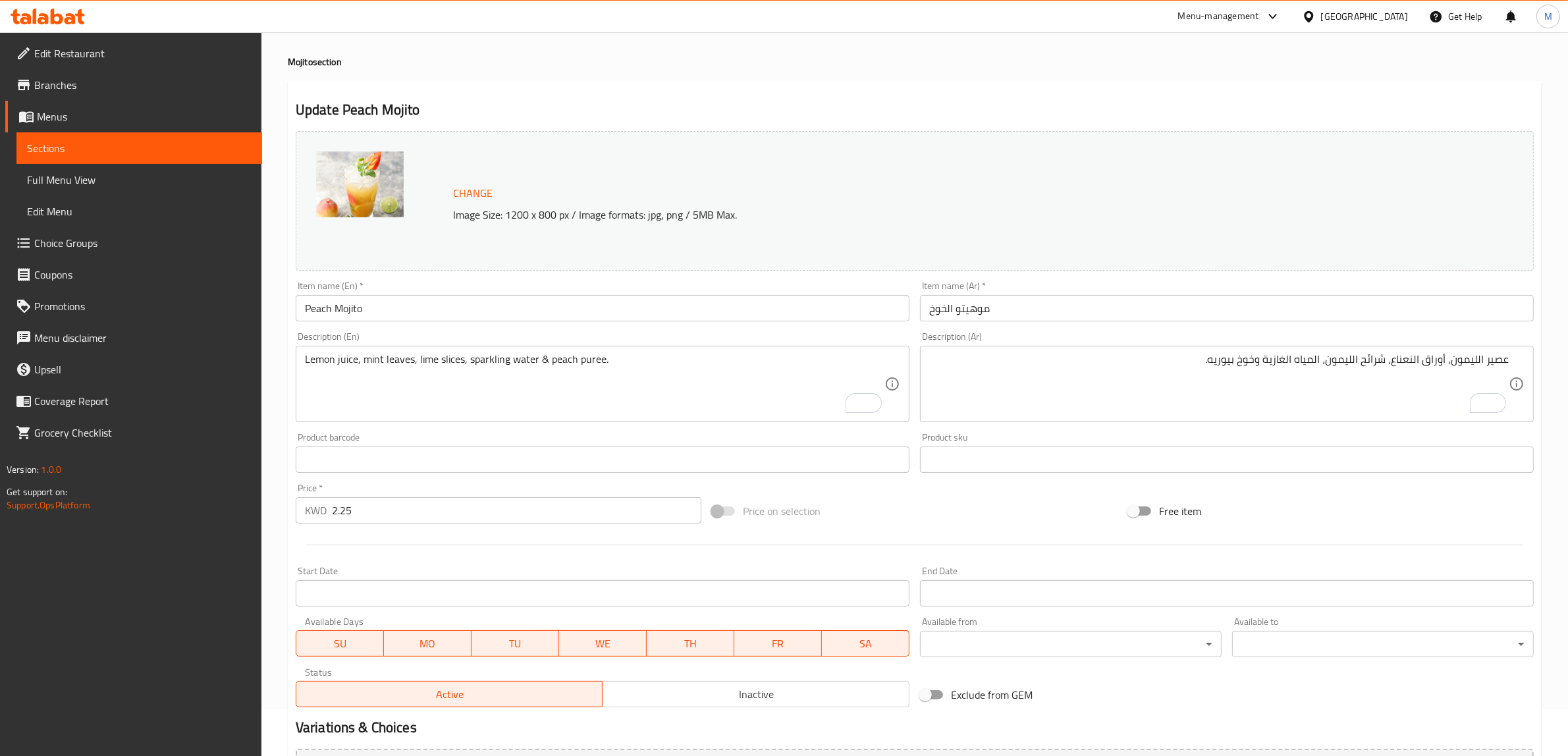
scroll to position [192, 0]
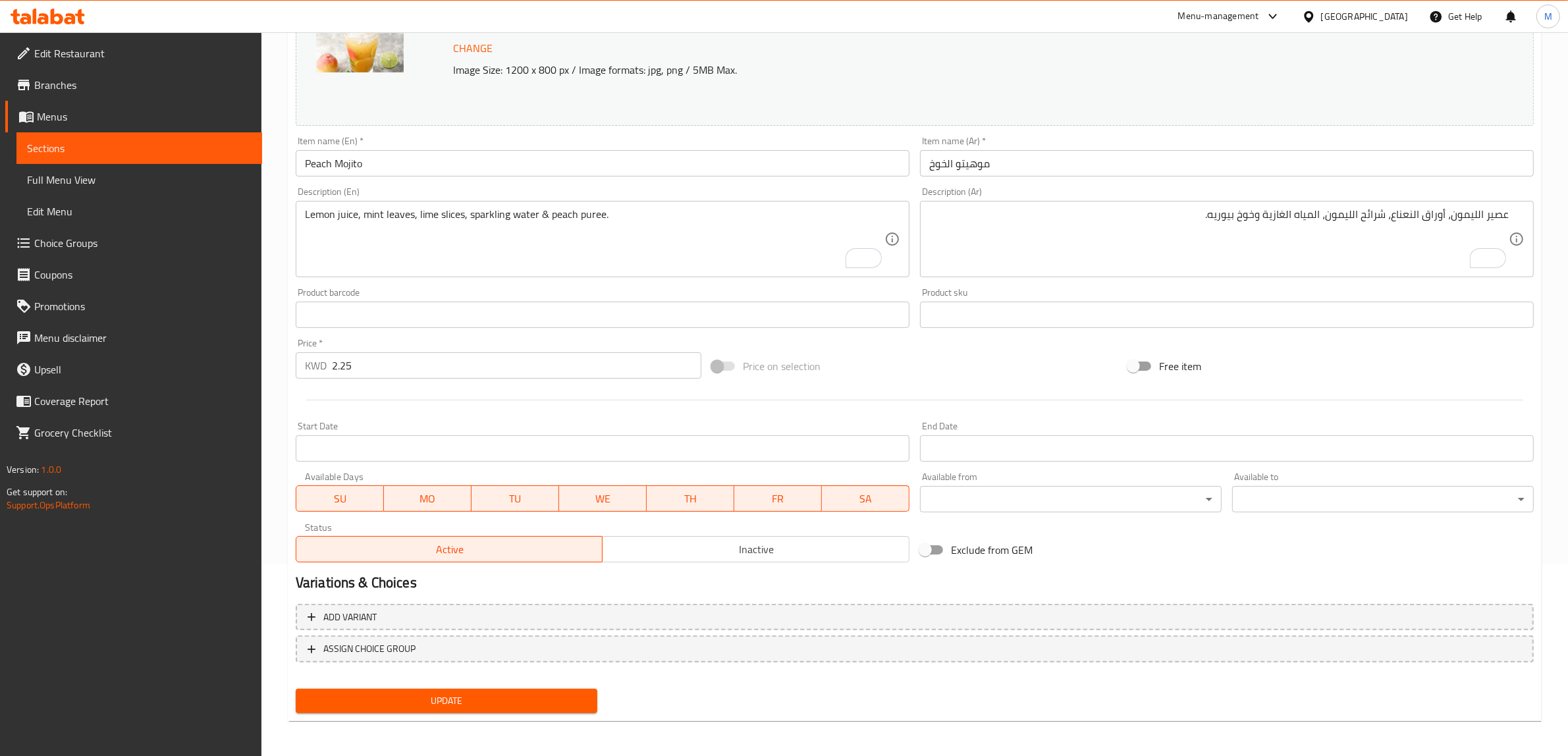
click at [500, 701] on span "Update" at bounding box center [446, 701] width 280 height 17
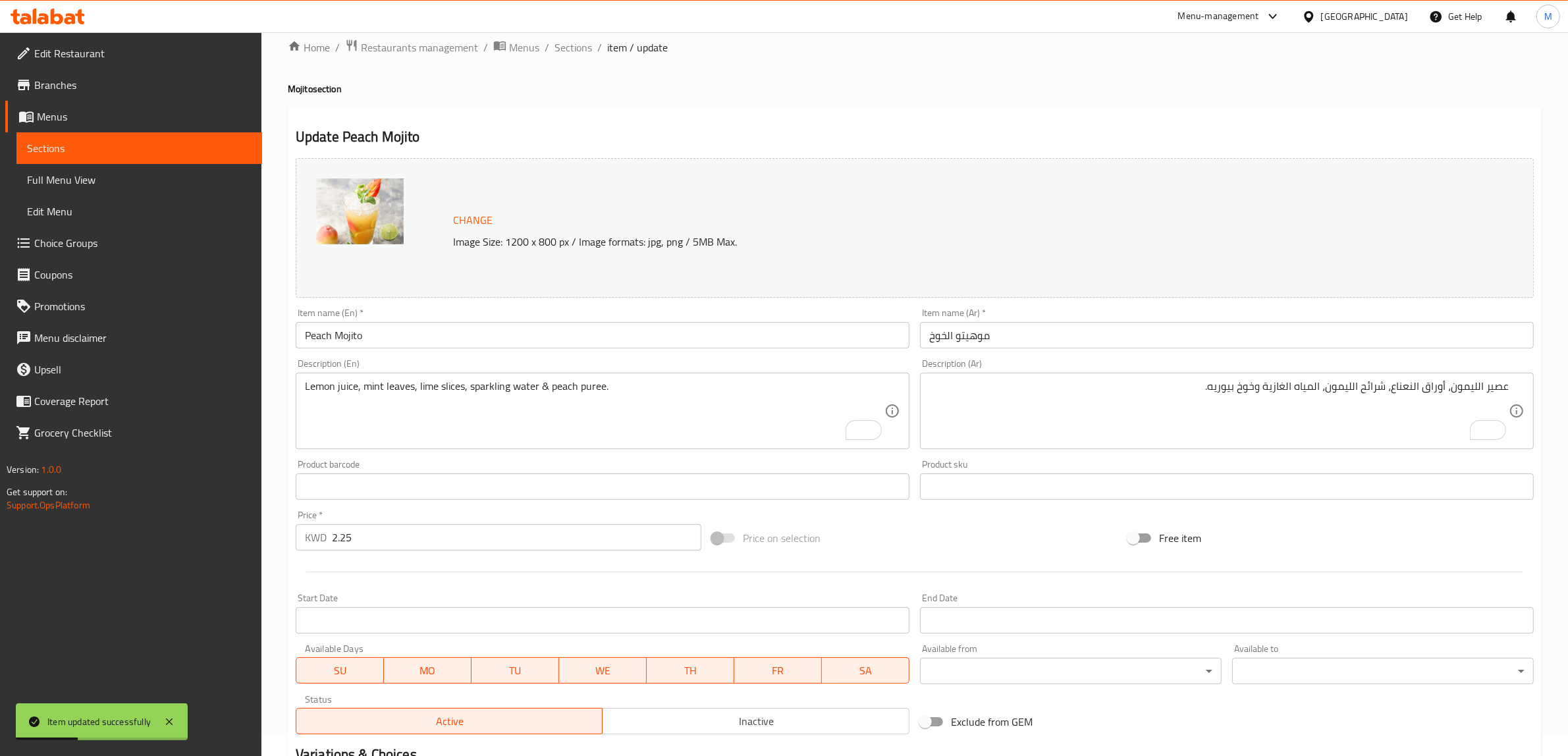
scroll to position [0, 0]
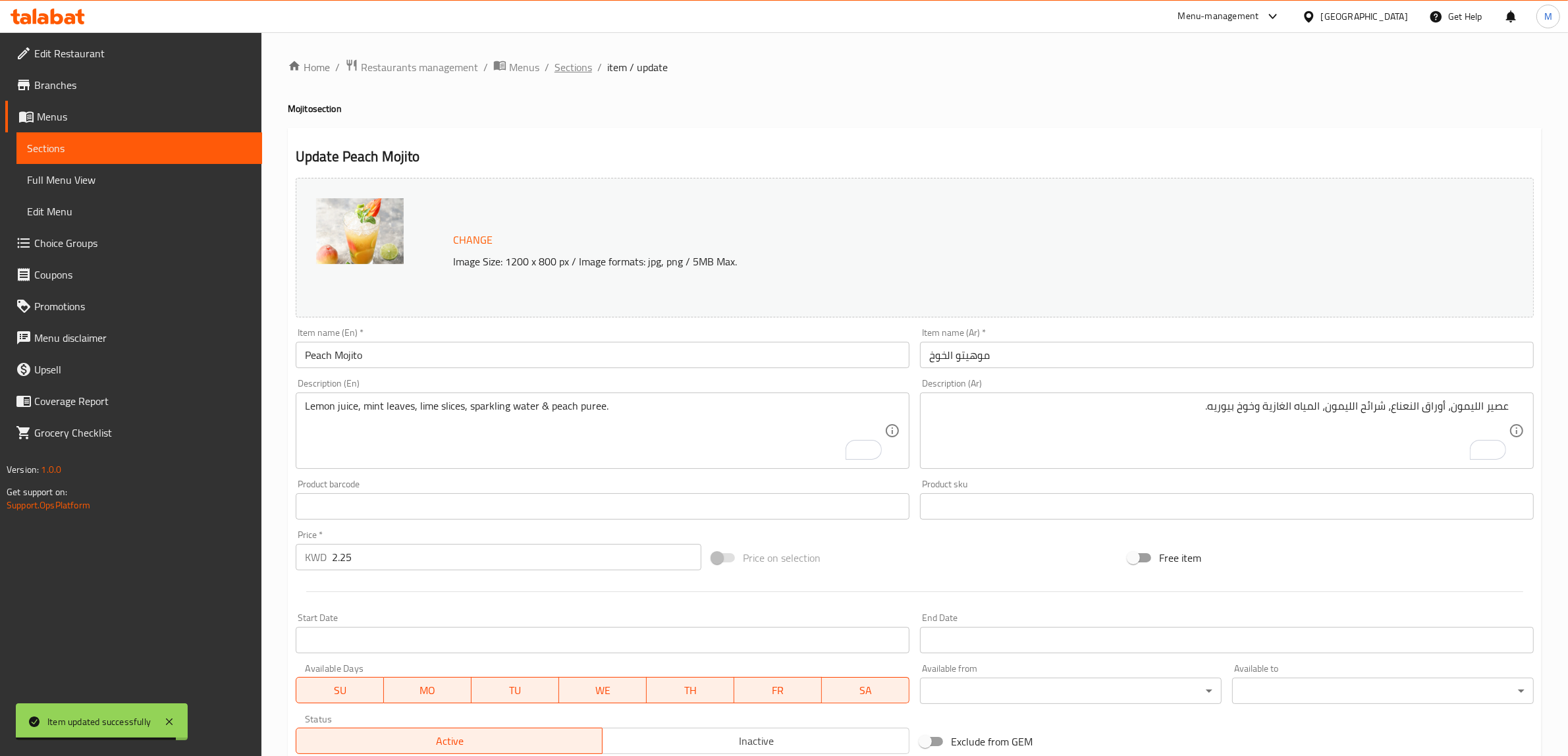
click at [583, 67] on span "Sections" at bounding box center [573, 67] width 38 height 16
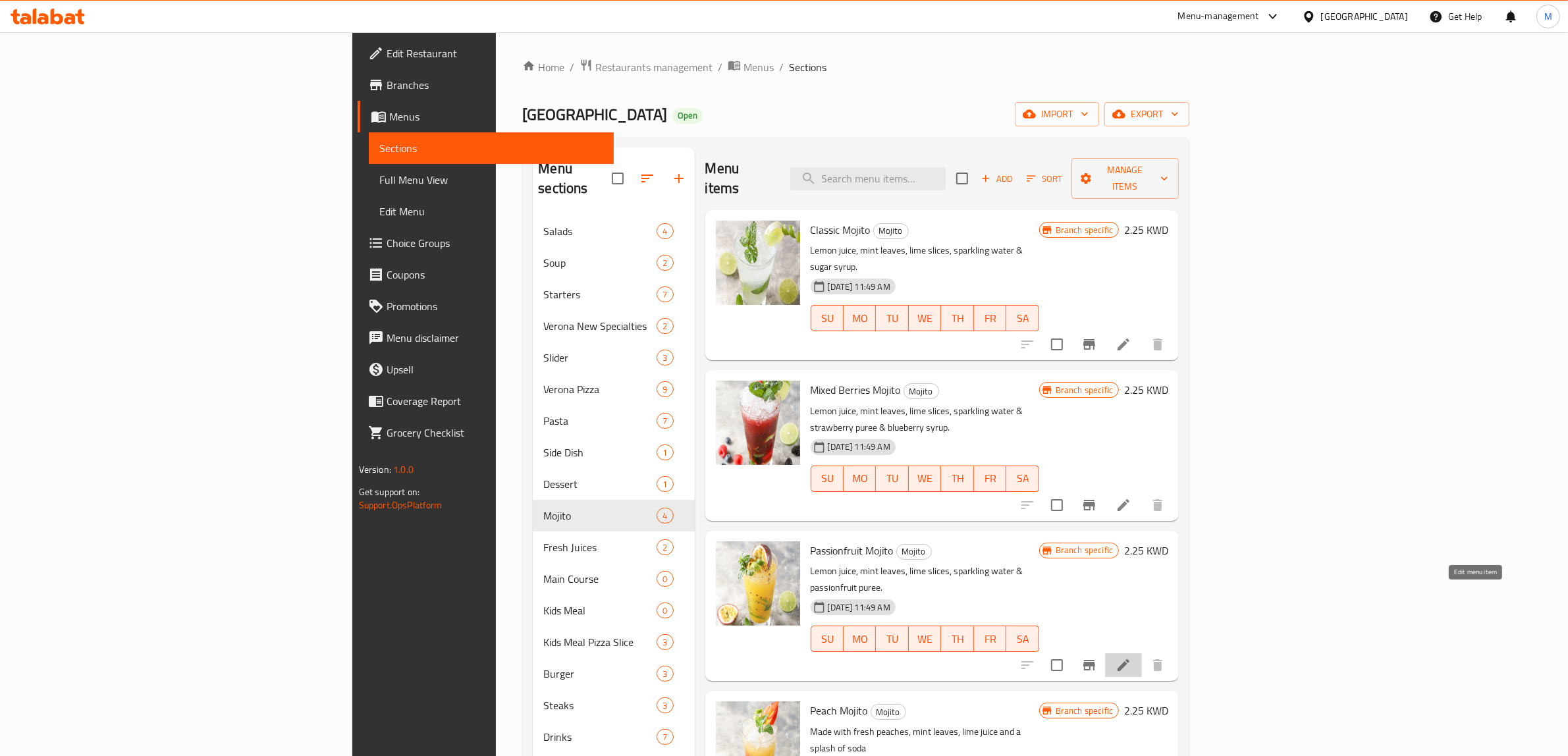
click at [1131, 658] on icon at bounding box center [1123, 665] width 16 height 16
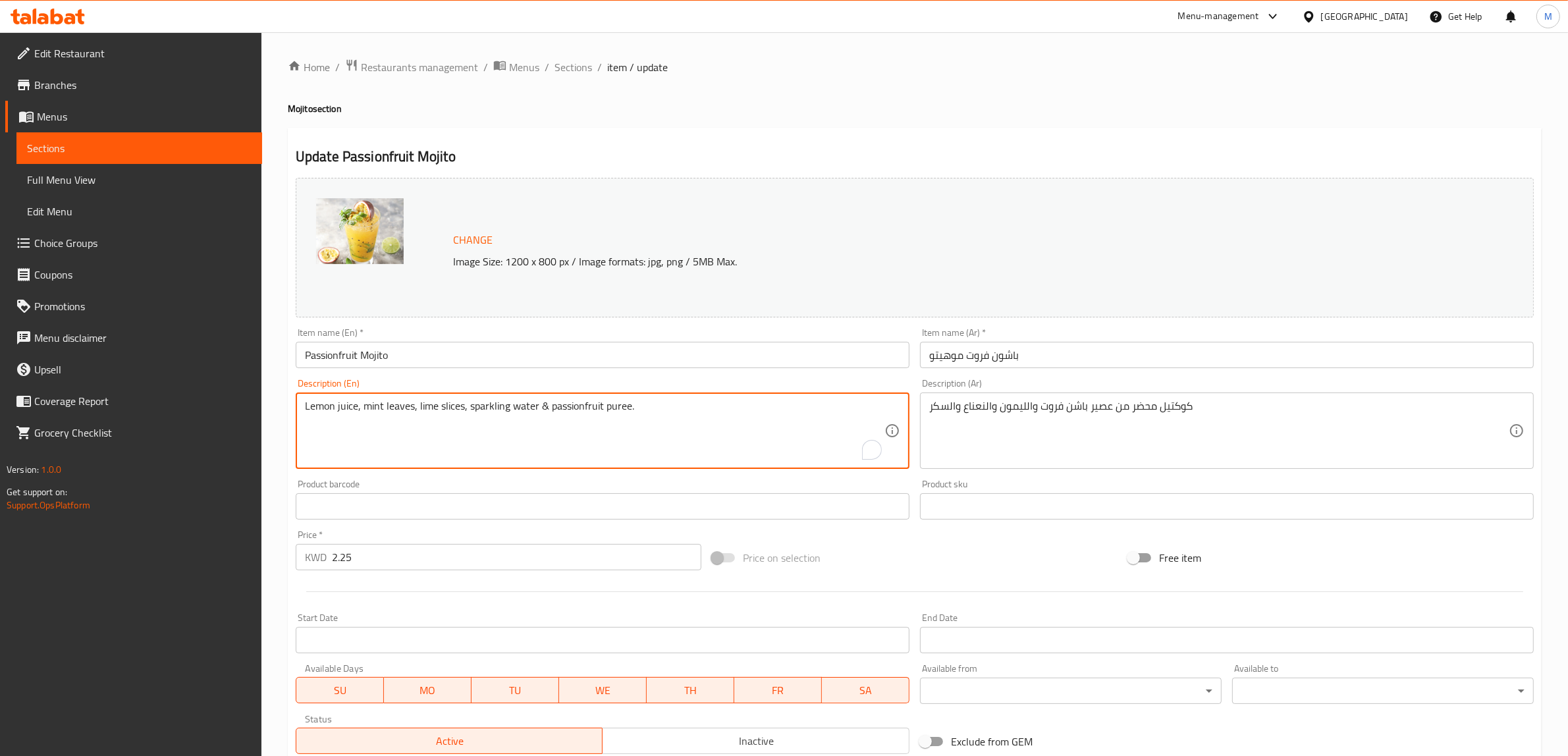
click at [596, 406] on textarea "Lemon juice, mint leaves, lime slices, sparkling water & passionfruit puree." at bounding box center [595, 431] width 580 height 63
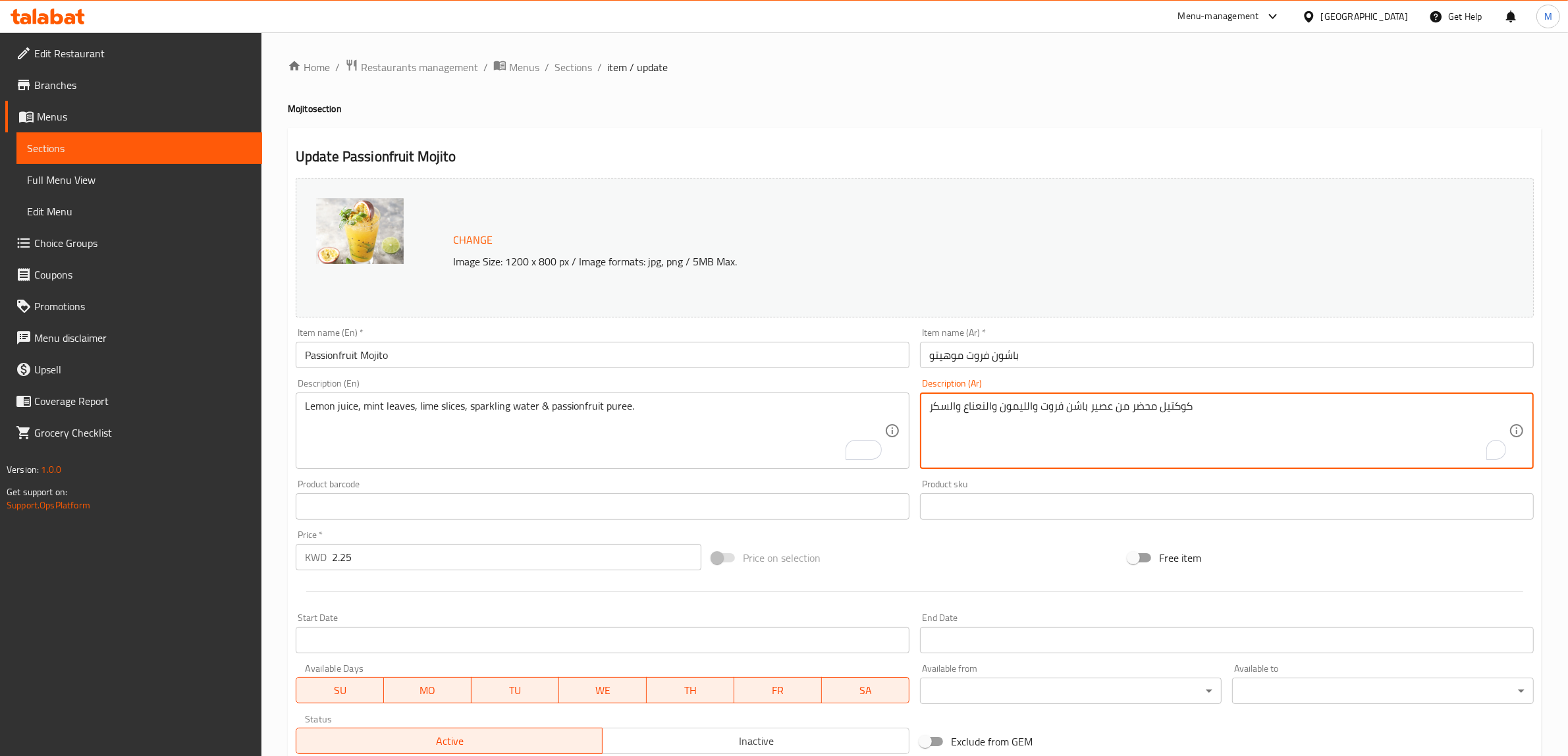
click at [1067, 402] on textarea "كوكتيل محضر من عصير باشن فروت والليمون والنعناع والسكر" at bounding box center [1219, 431] width 580 height 63
paste textarea "عصير ليمون، أوراق نعناع، شرائح ليمون حامض، مياه غازية، وهريس فاكهة الباشن فروت."
drag, startPoint x: 1231, startPoint y: 412, endPoint x: 1256, endPoint y: 413, distance: 25.0
click at [1256, 413] on textarea "عصير ليمون، أوراق نعناع، شرائح ليمون حامض، مياه غازية، وهريس فاكهة الباشن فروت." at bounding box center [1219, 431] width 580 height 63
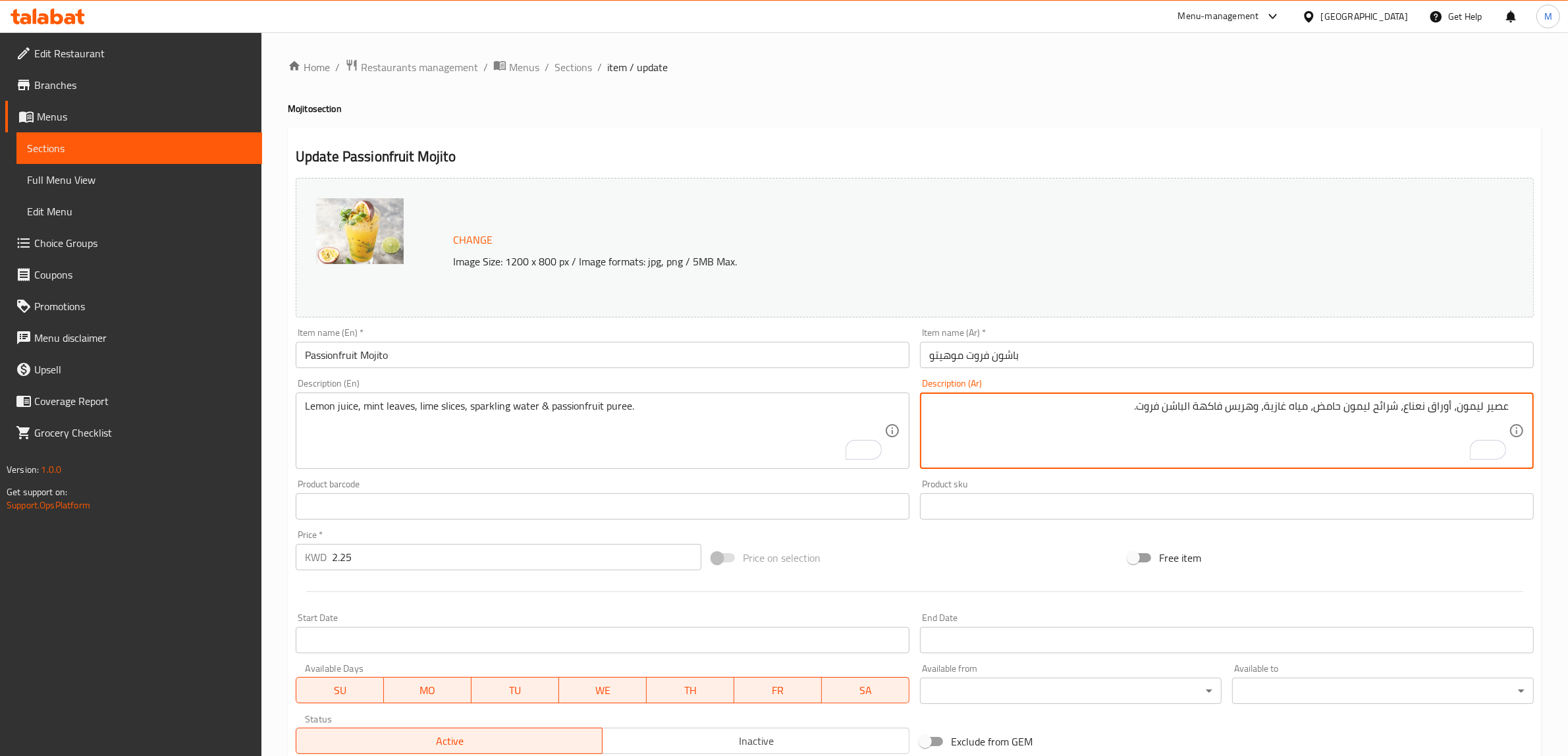
paste textarea "بيوريه"
type textarea "عصير ليمون، أوراق نعناع، شرائح ليمون حامض، مياه غازية، وبيوريه فاكهة الباشن فرو…"
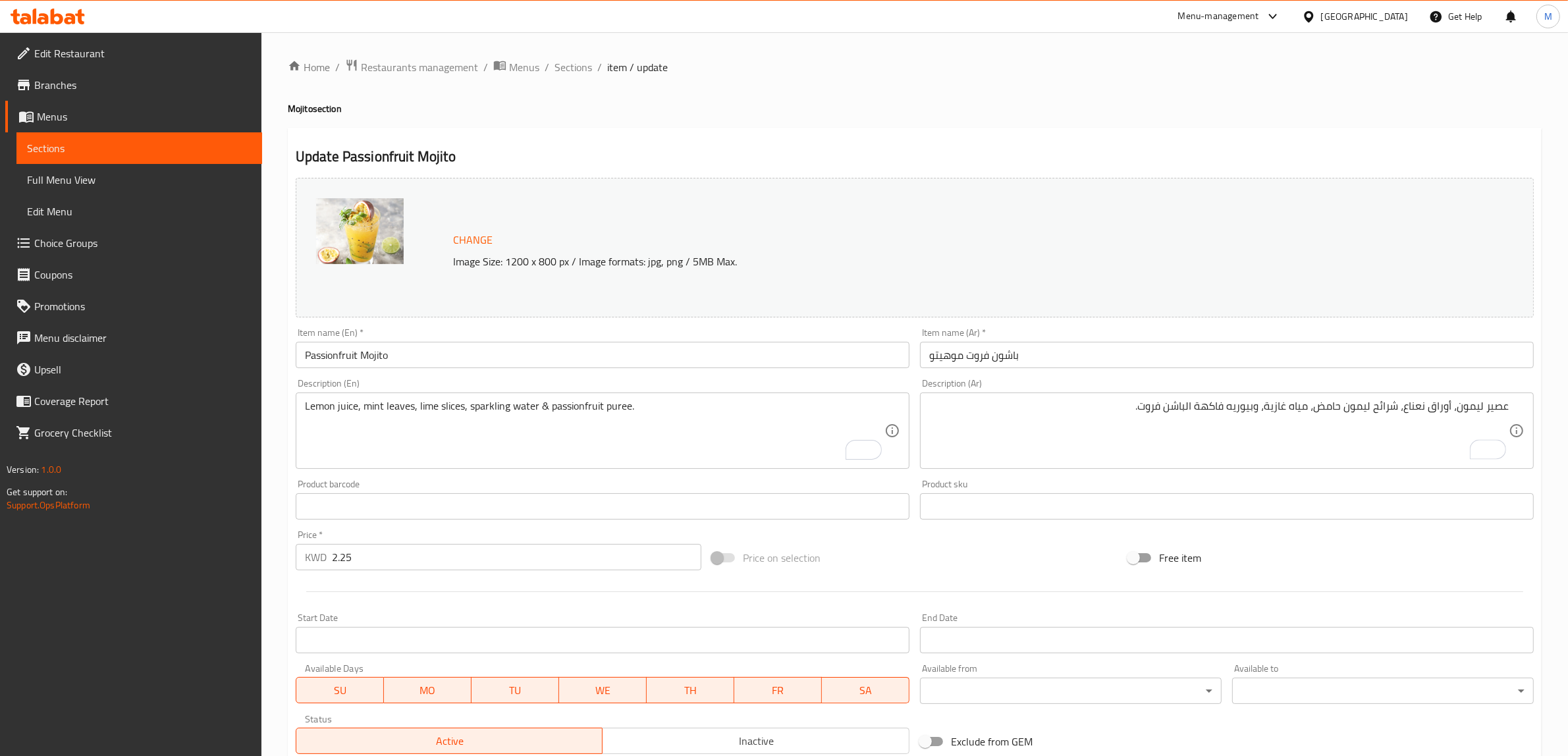
click at [1032, 557] on div "Price on selection" at bounding box center [915, 558] width 416 height 35
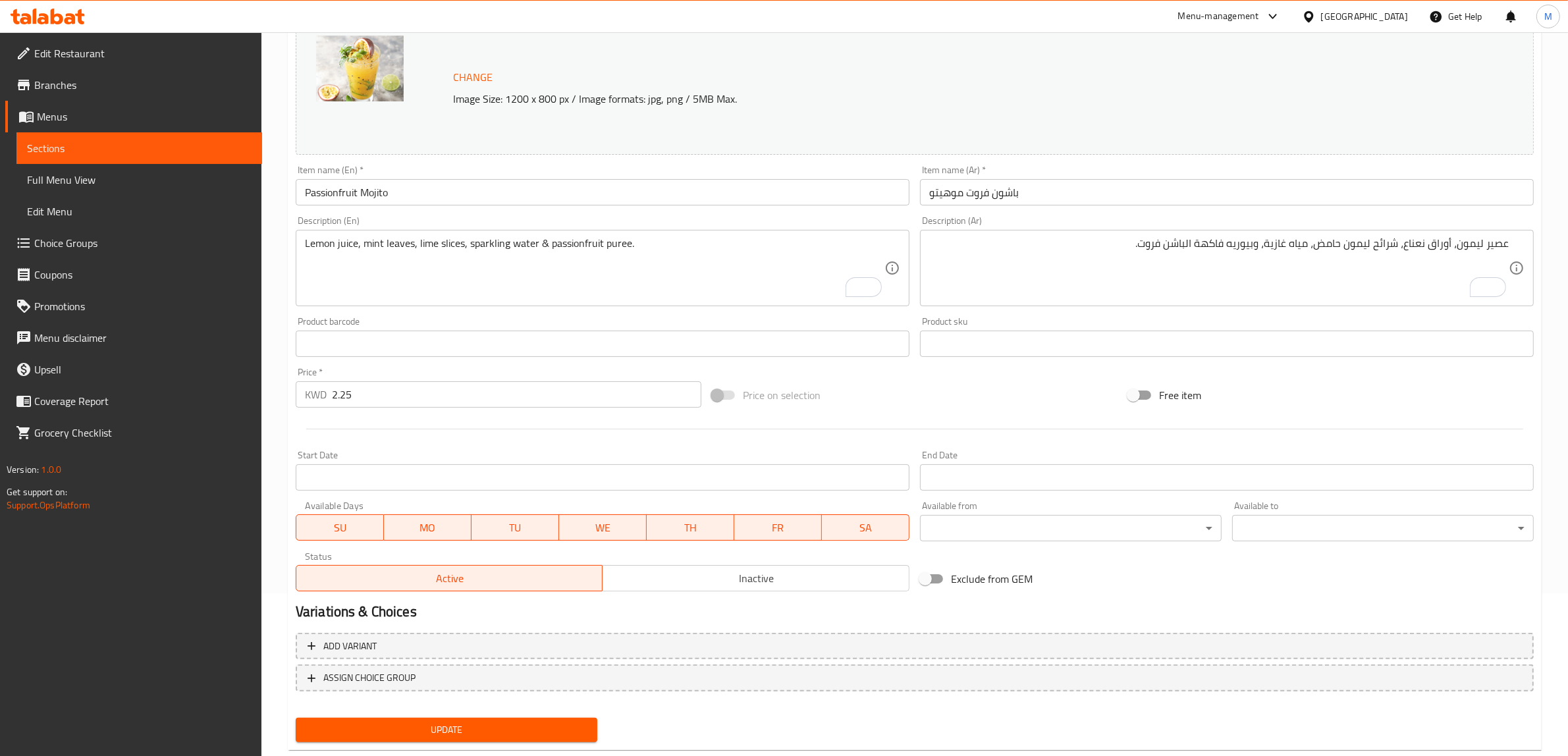
scroll to position [192, 0]
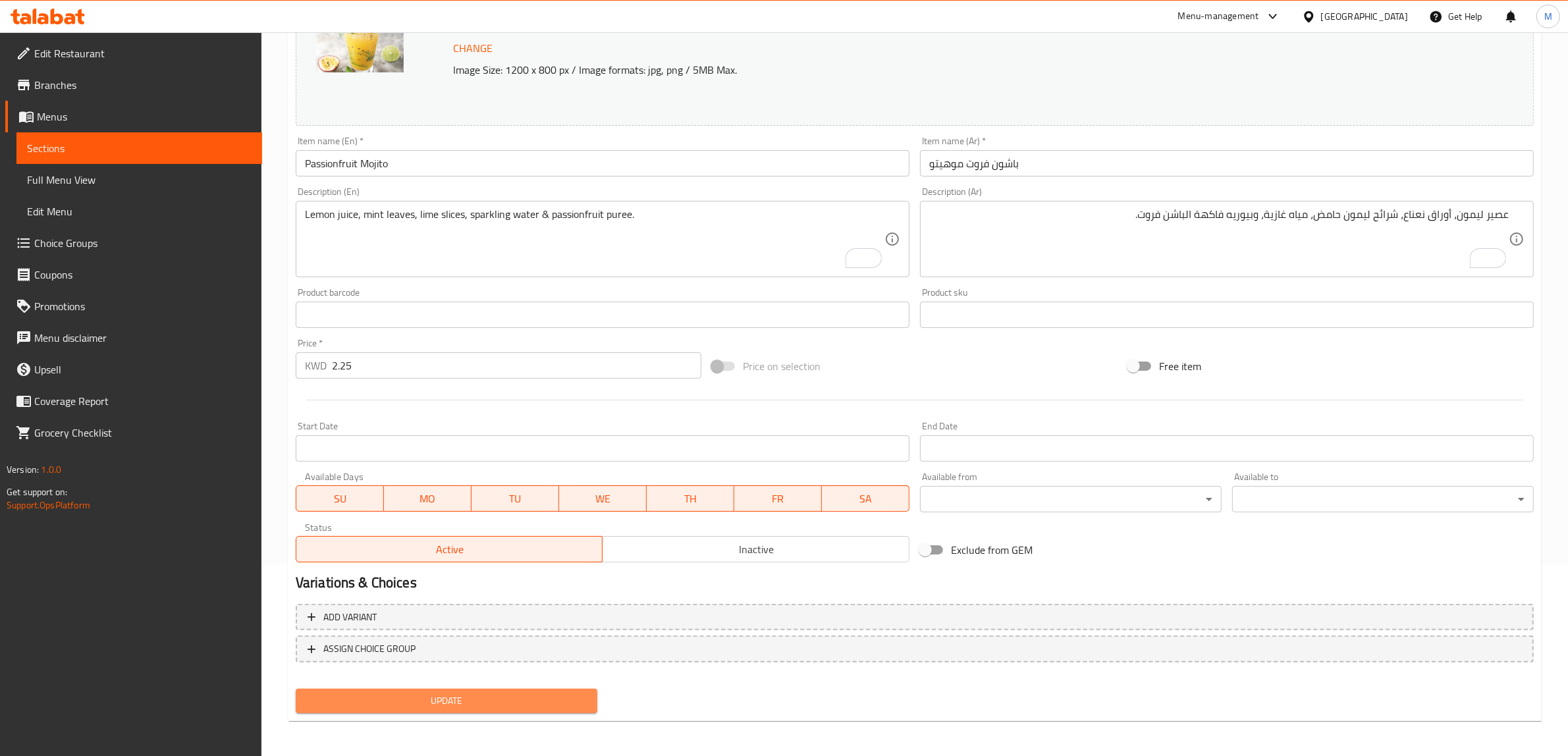
click at [504, 702] on span "Update" at bounding box center [446, 701] width 280 height 17
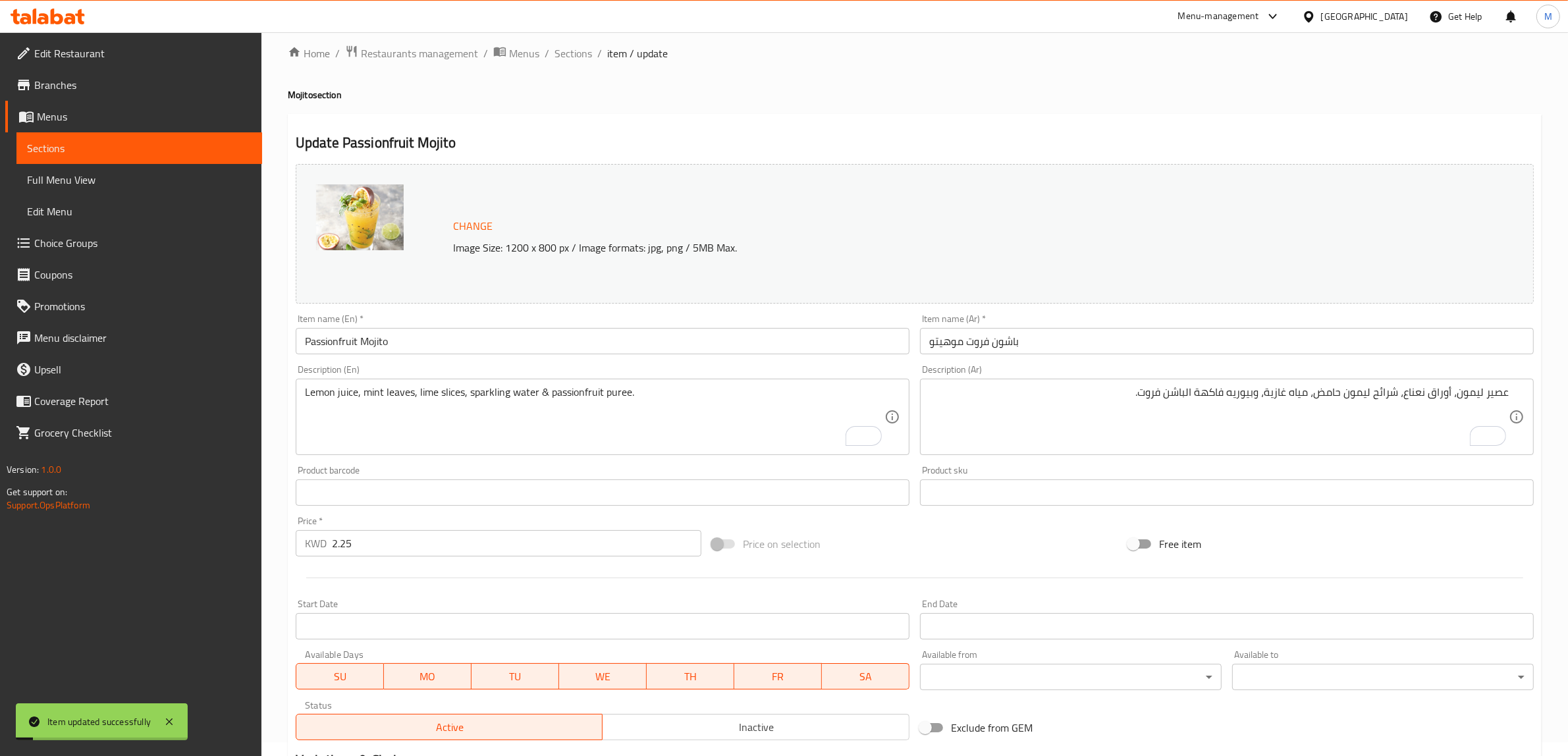
scroll to position [0, 0]
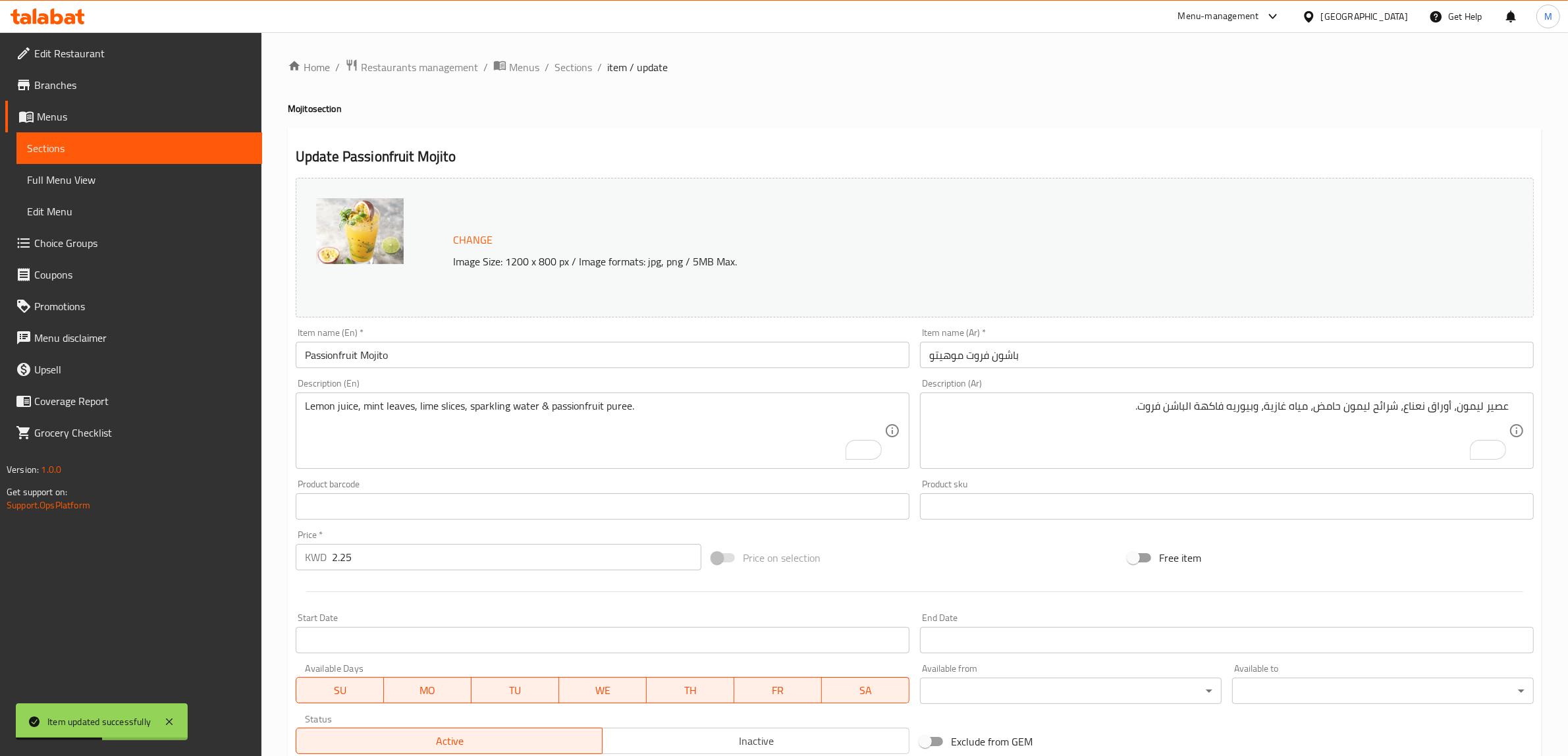
click at [603, 88] on div "Home / Restaurants management / Menus / Sections / item / update Mojito section…" at bounding box center [915, 490] width 1254 height 865
click at [582, 70] on span "Sections" at bounding box center [573, 67] width 38 height 16
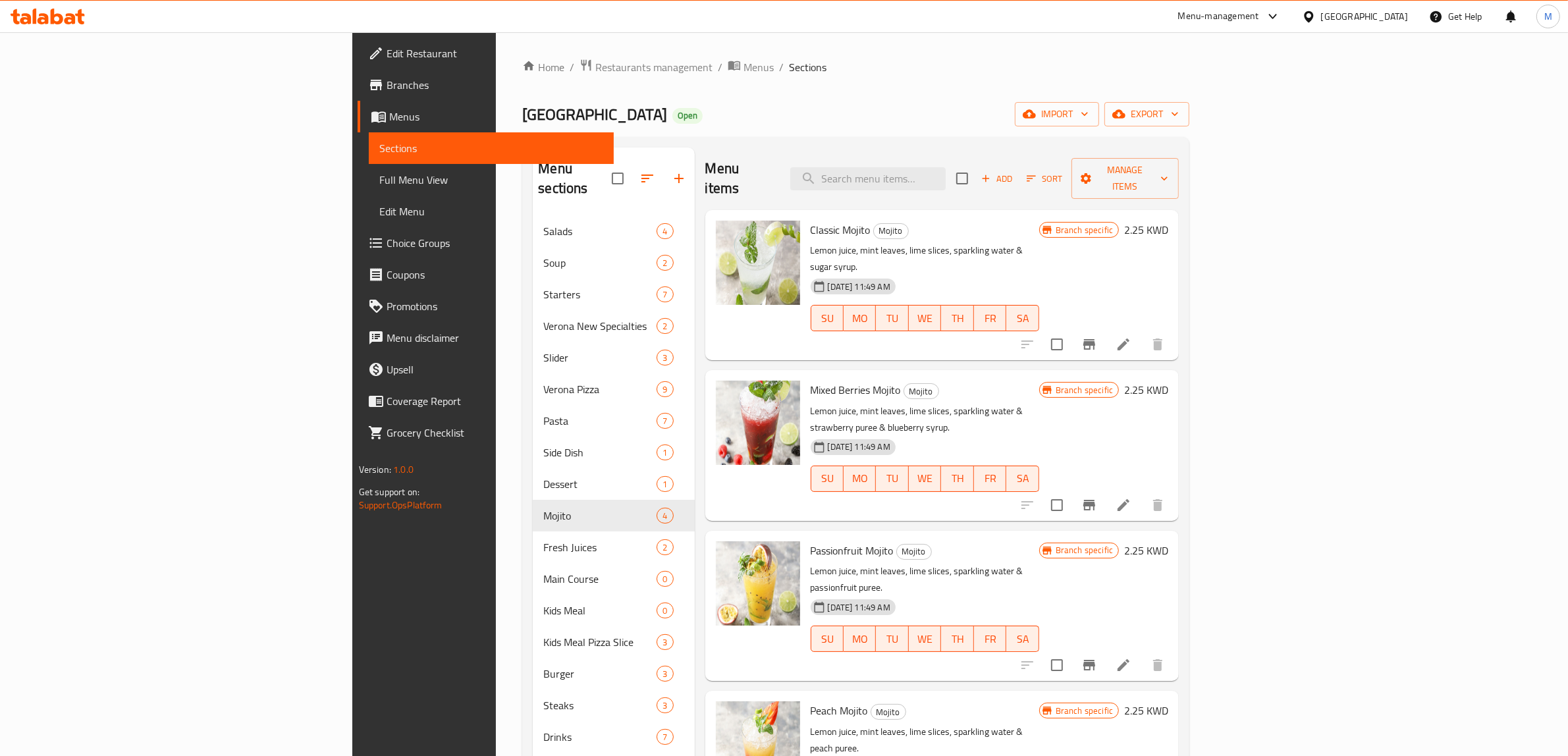
click at [1142, 493] on li at bounding box center [1124, 505] width 37 height 24
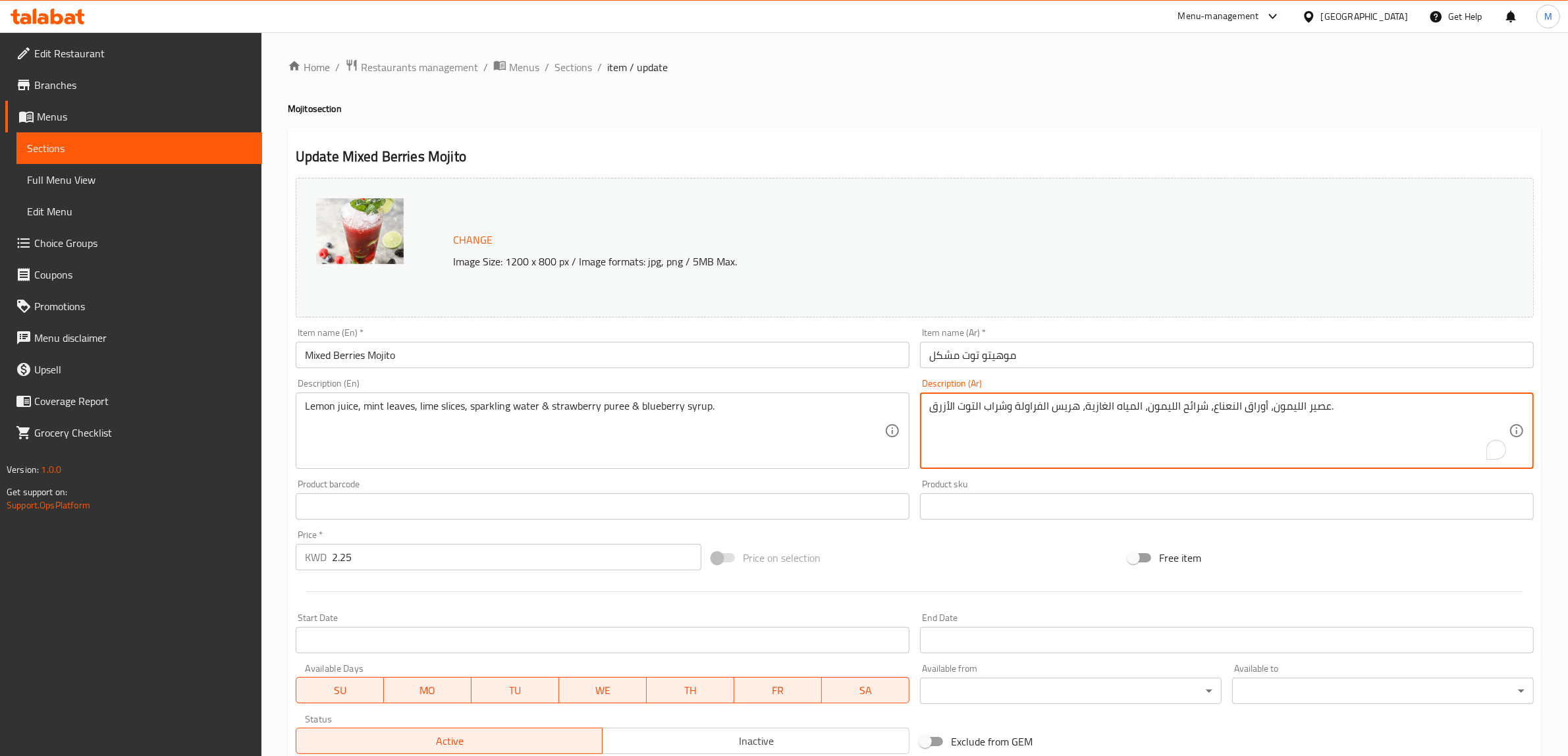
drag, startPoint x: 1061, startPoint y: 406, endPoint x: 1079, endPoint y: 406, distance: 18.0
paste textarea "بيوريه"
type textarea "عصير الليمون، أوراق النعناع، شرائح الليمون، المياه الغازية، بيوريه الفراولة وشر…"
click at [909, 532] on div "Change Image Size: 1200 x 800 px / Image formats: jpg, png / 5MB Max. Item name…" at bounding box center [915, 466] width 1249 height 587
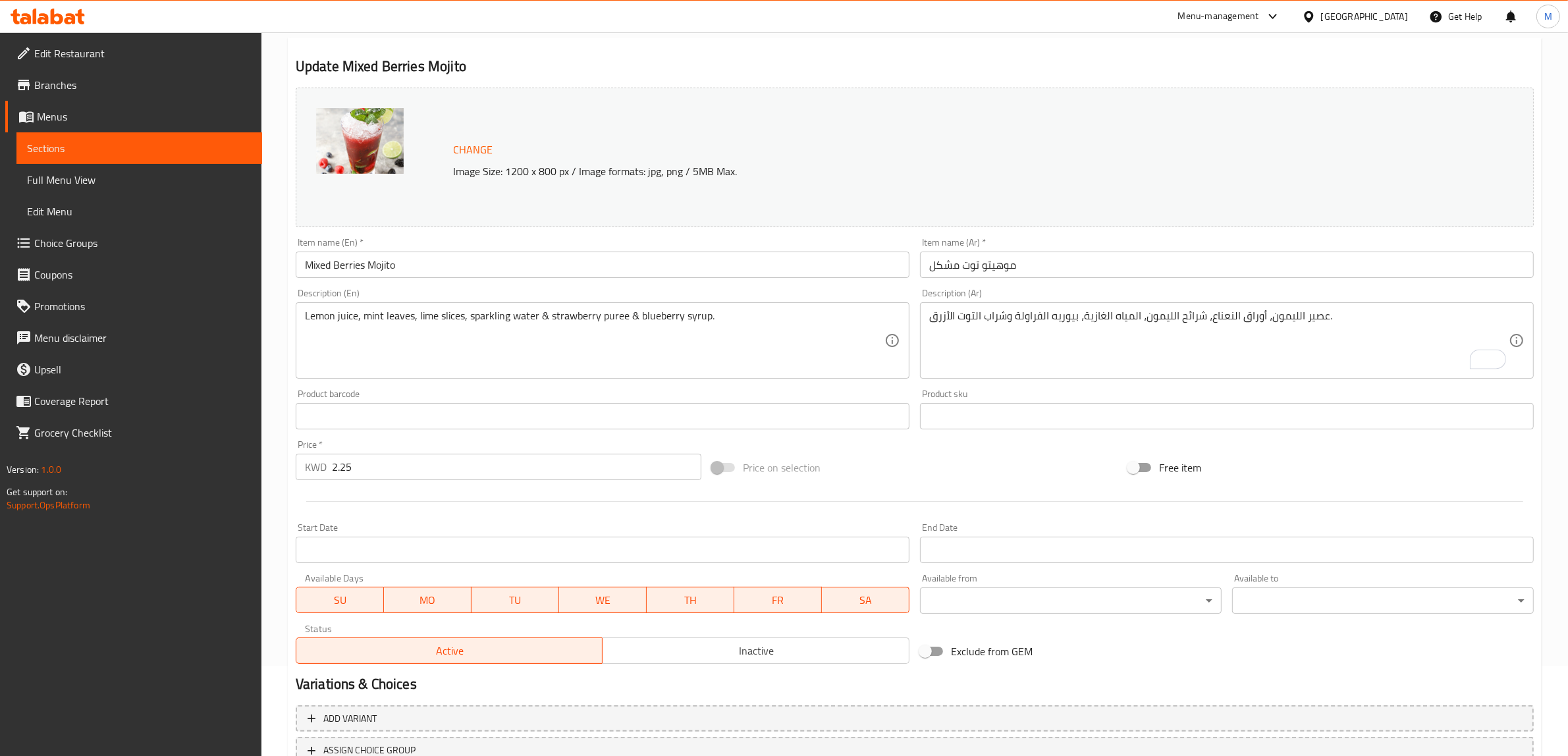
scroll to position [192, 0]
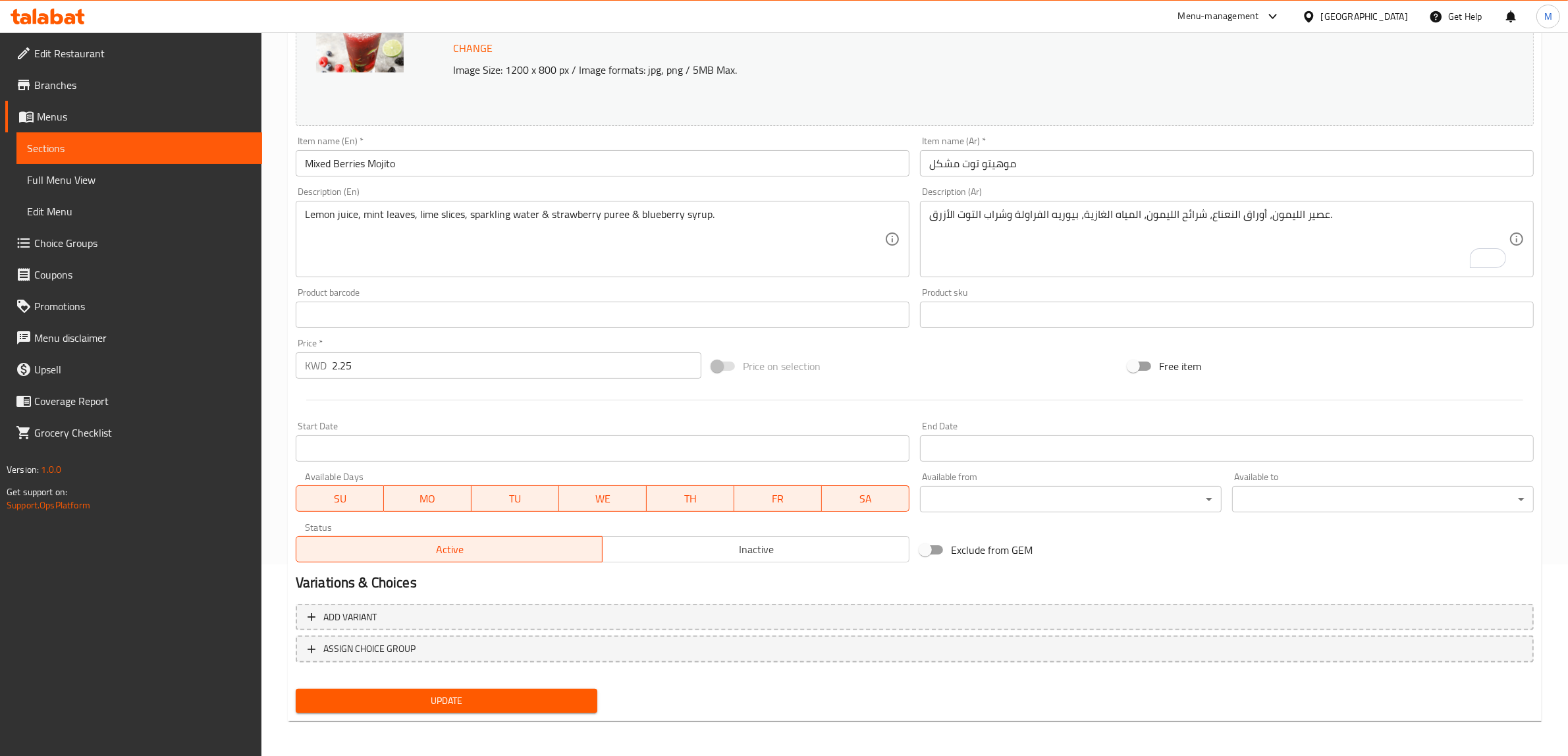
click at [498, 696] on span "Update" at bounding box center [446, 701] width 280 height 17
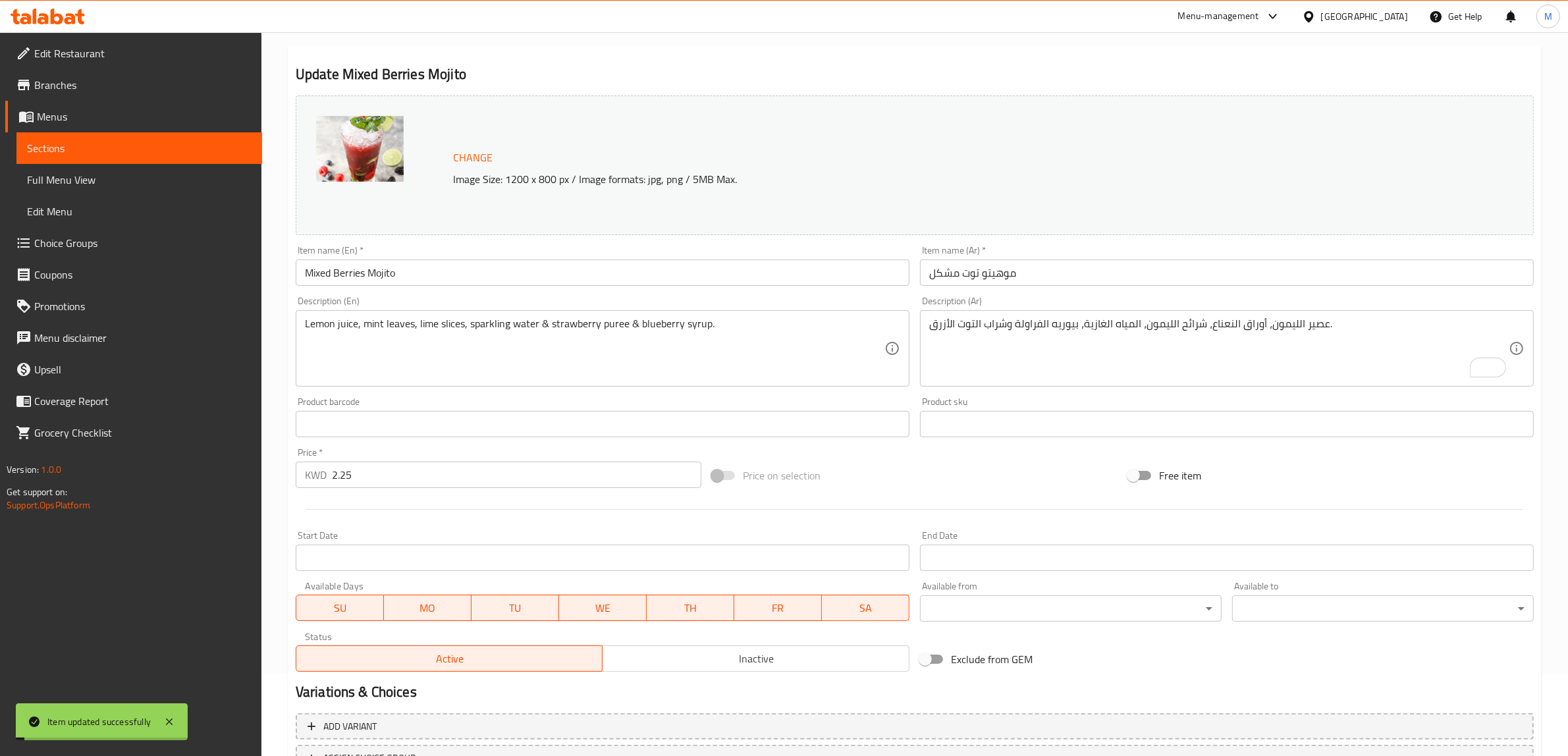
scroll to position [0, 0]
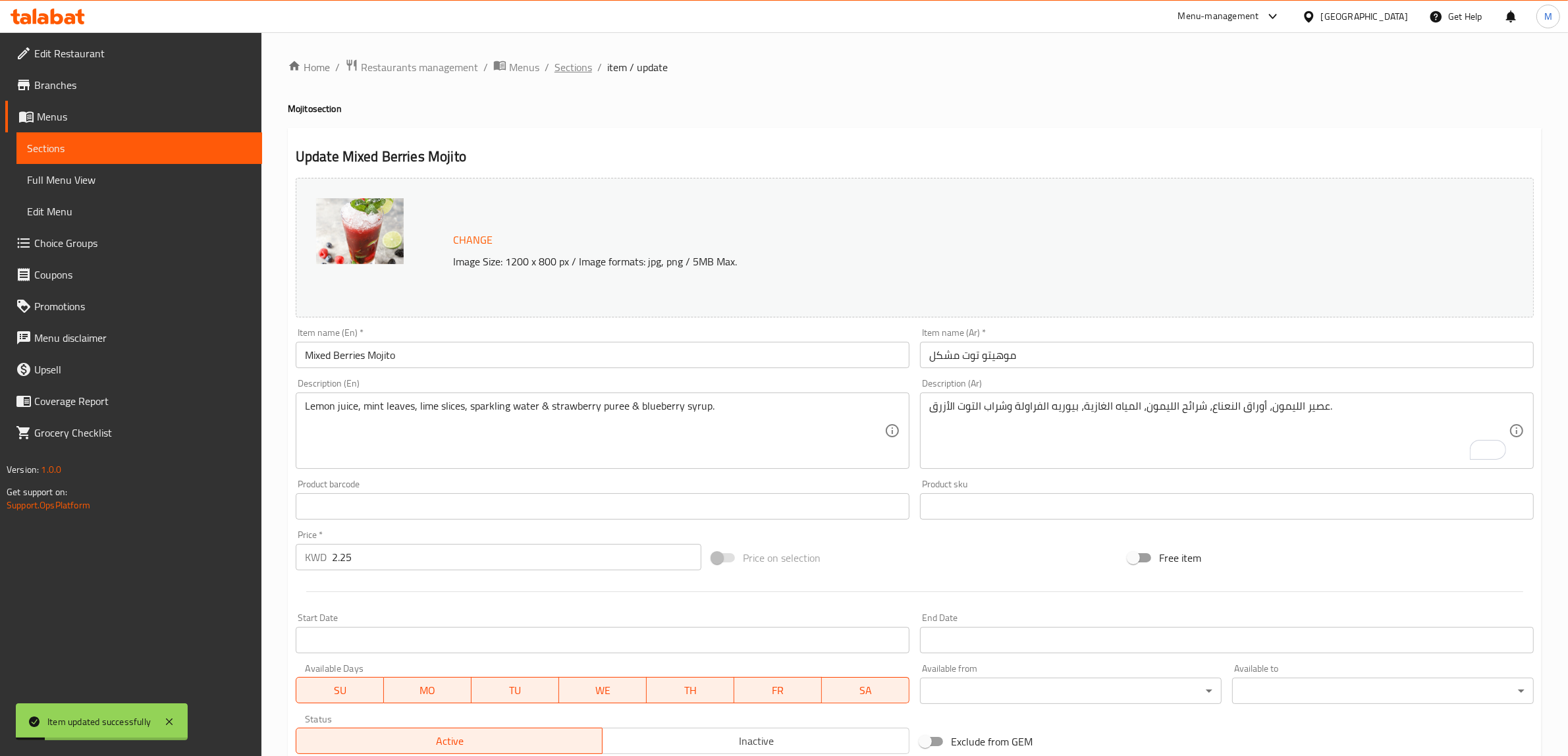
click at [572, 59] on span "Sections" at bounding box center [573, 67] width 38 height 16
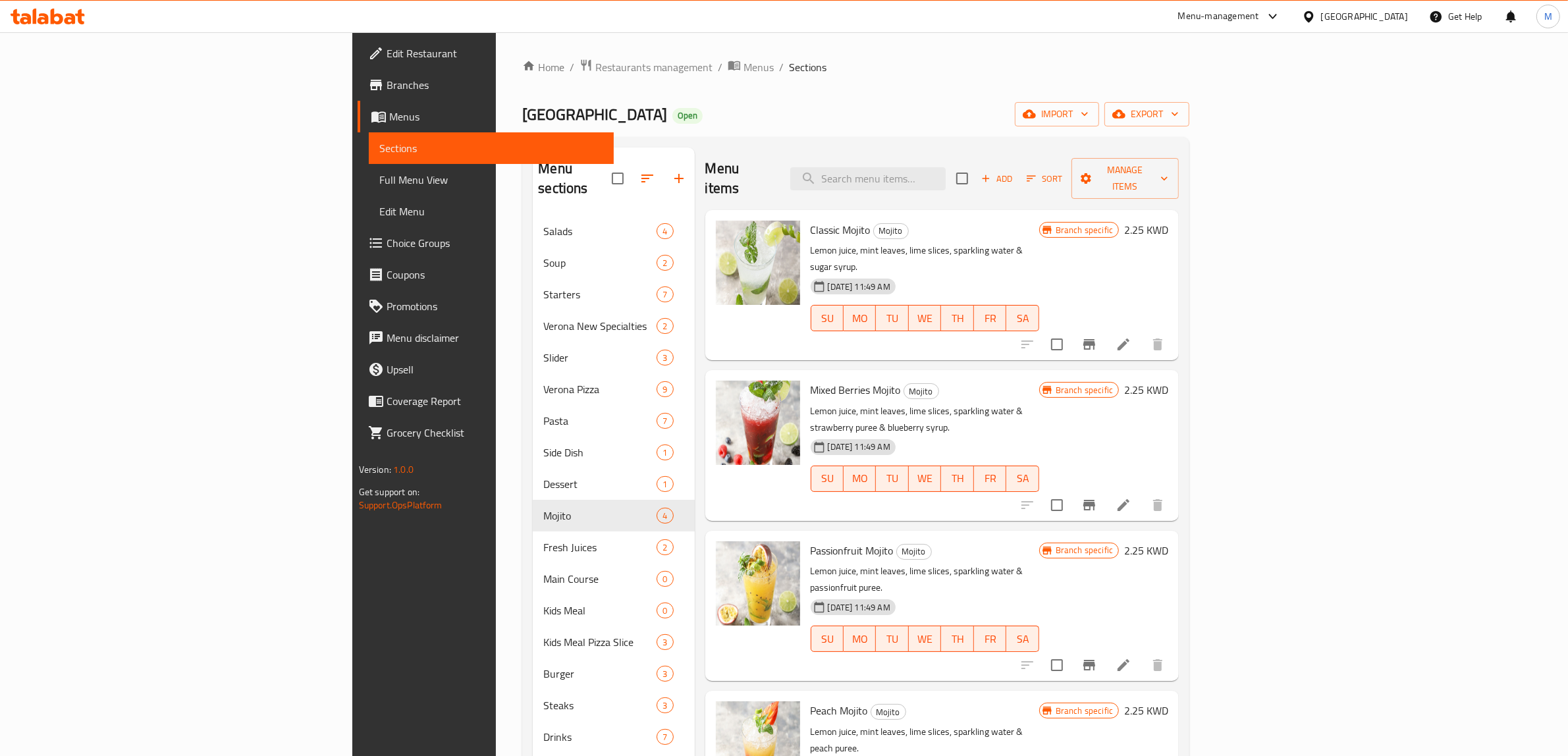
drag, startPoint x: 962, startPoint y: 415, endPoint x: 989, endPoint y: 534, distance: 122.0
click at [980, 237] on div "Classic Mojito Mojito Lemon juice, mint leaves, lime slices, sparkling water & …" at bounding box center [943, 223] width 475 height 26
click at [1013, 564] on p "Lemon juice, mint leaves, lime slices, sparkling water & passionfruit puree." at bounding box center [924, 580] width 228 height 33
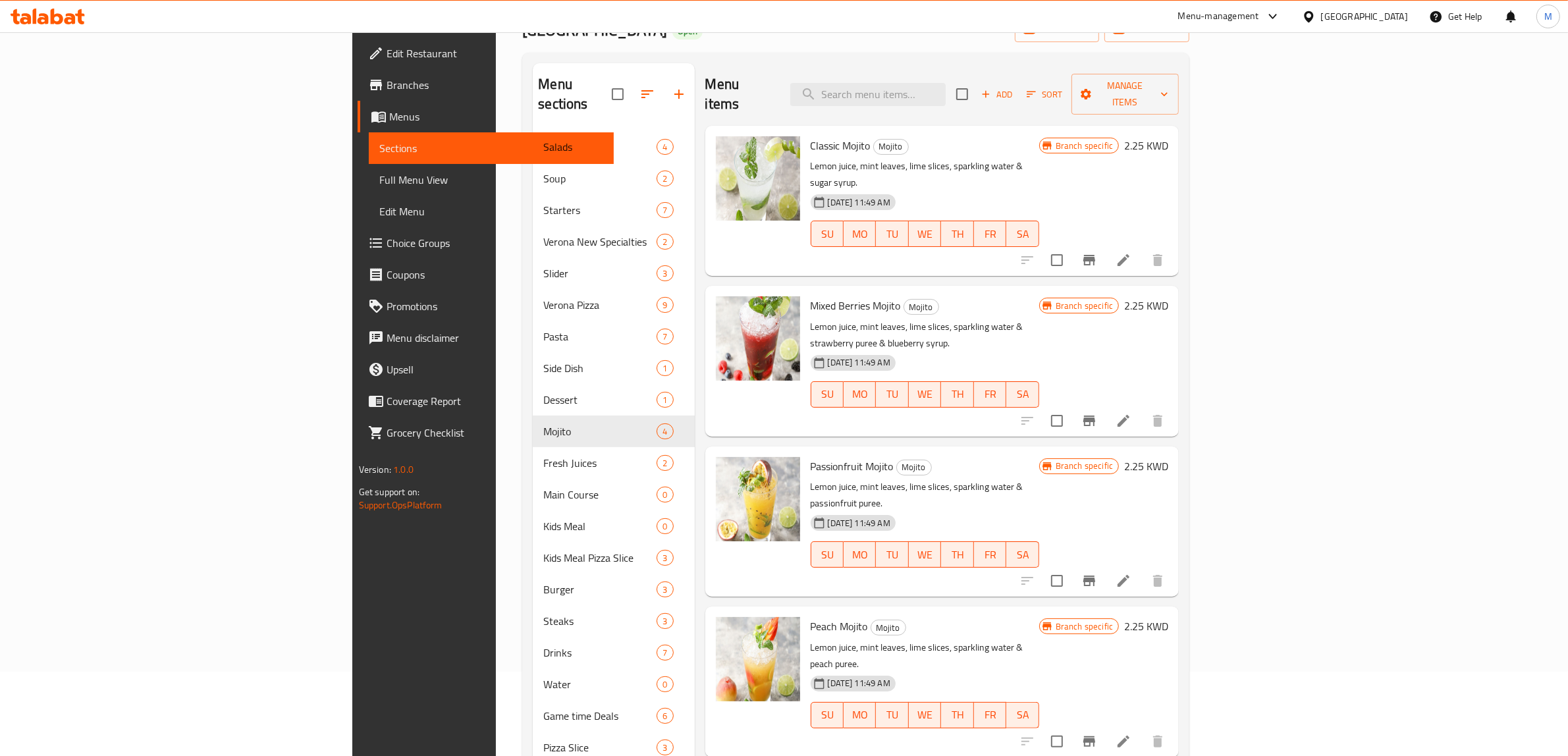
scroll to position [82, 0]
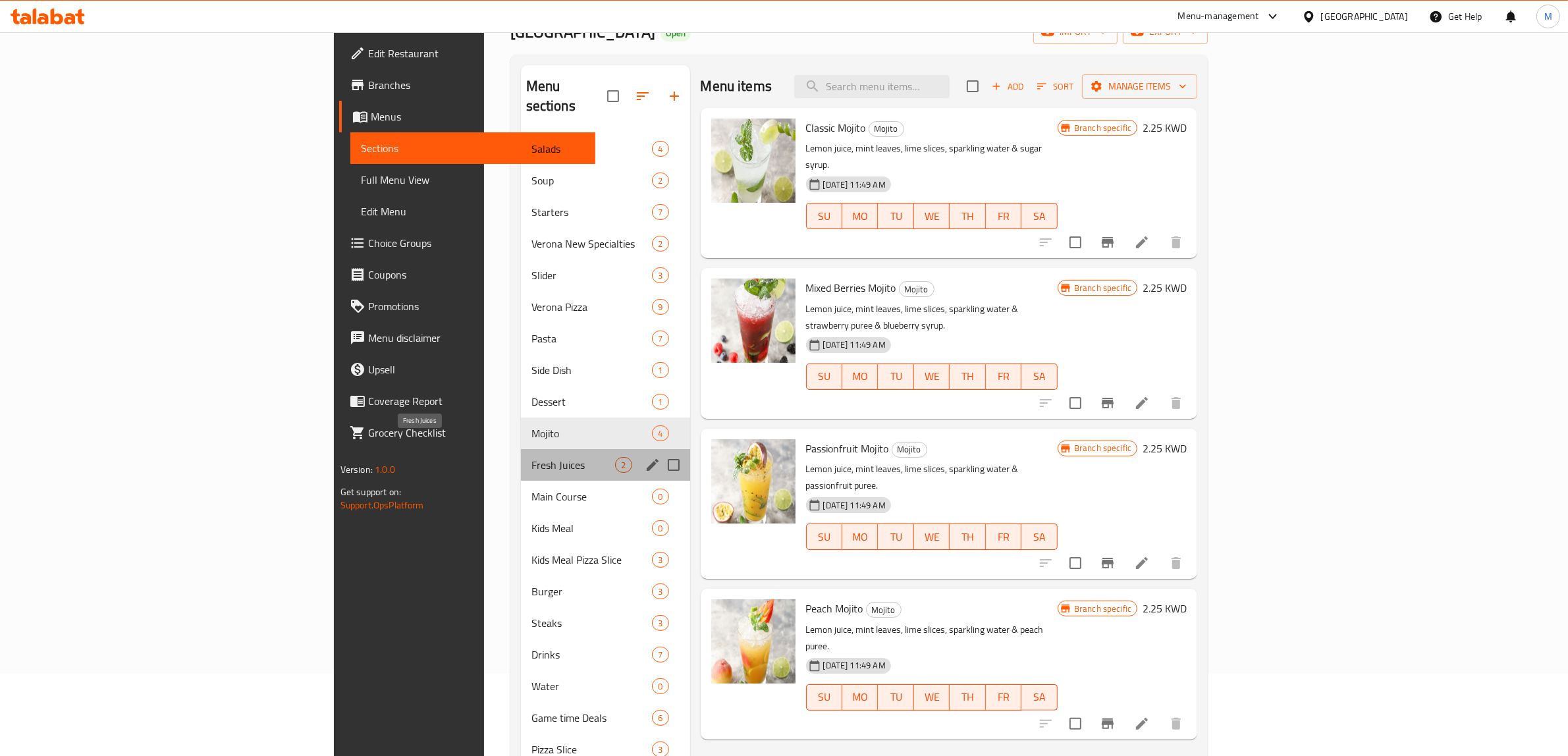
click at [532, 457] on span "Fresh Juices" at bounding box center [574, 465] width 84 height 16
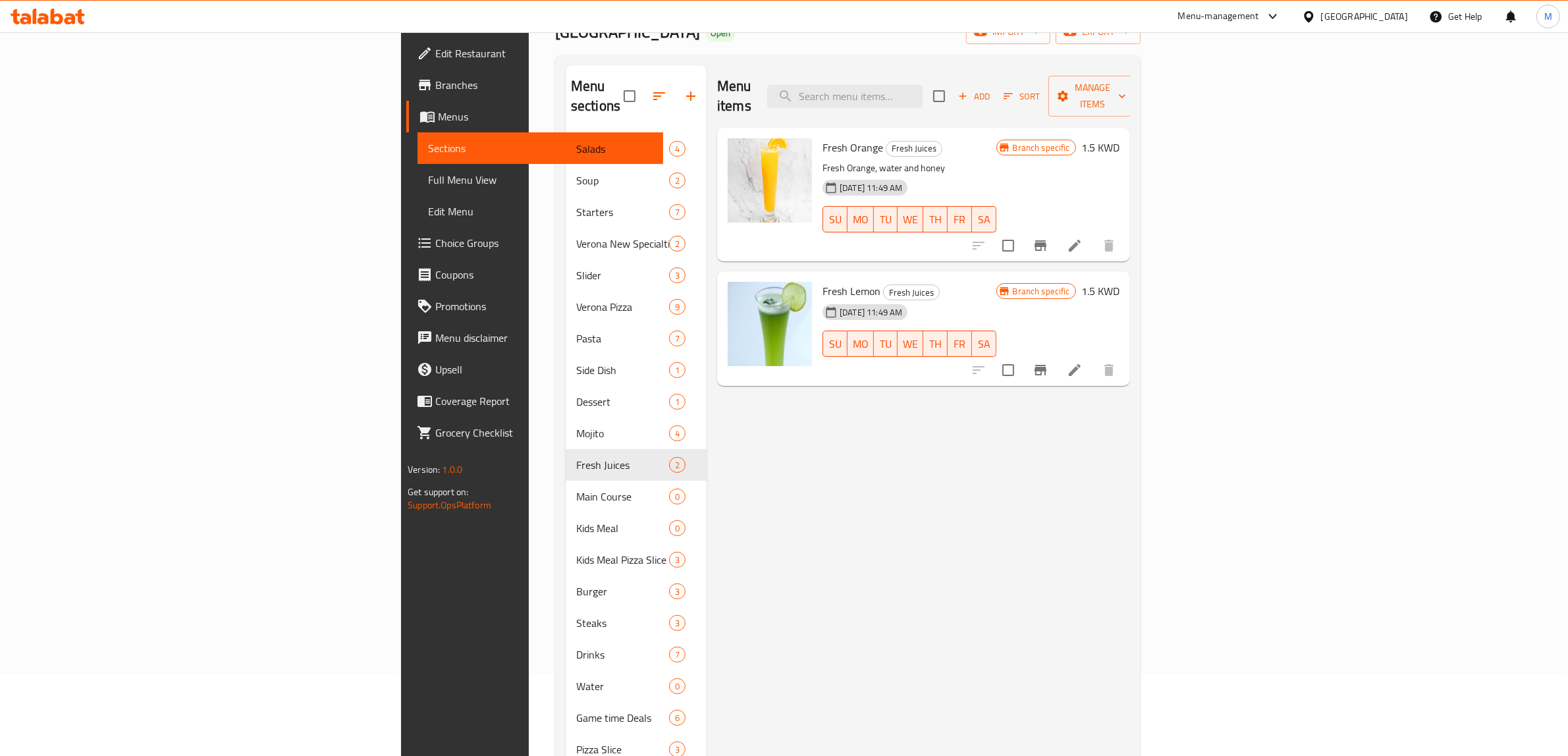
click at [1127, 397] on div "Menu items Add Sort Manage items Fresh Orange Fresh Juices Fresh Orange, water …" at bounding box center [919, 528] width 424 height 927
click at [1056, 229] on button "Branch-specific-item" at bounding box center [1041, 245] width 31 height 31
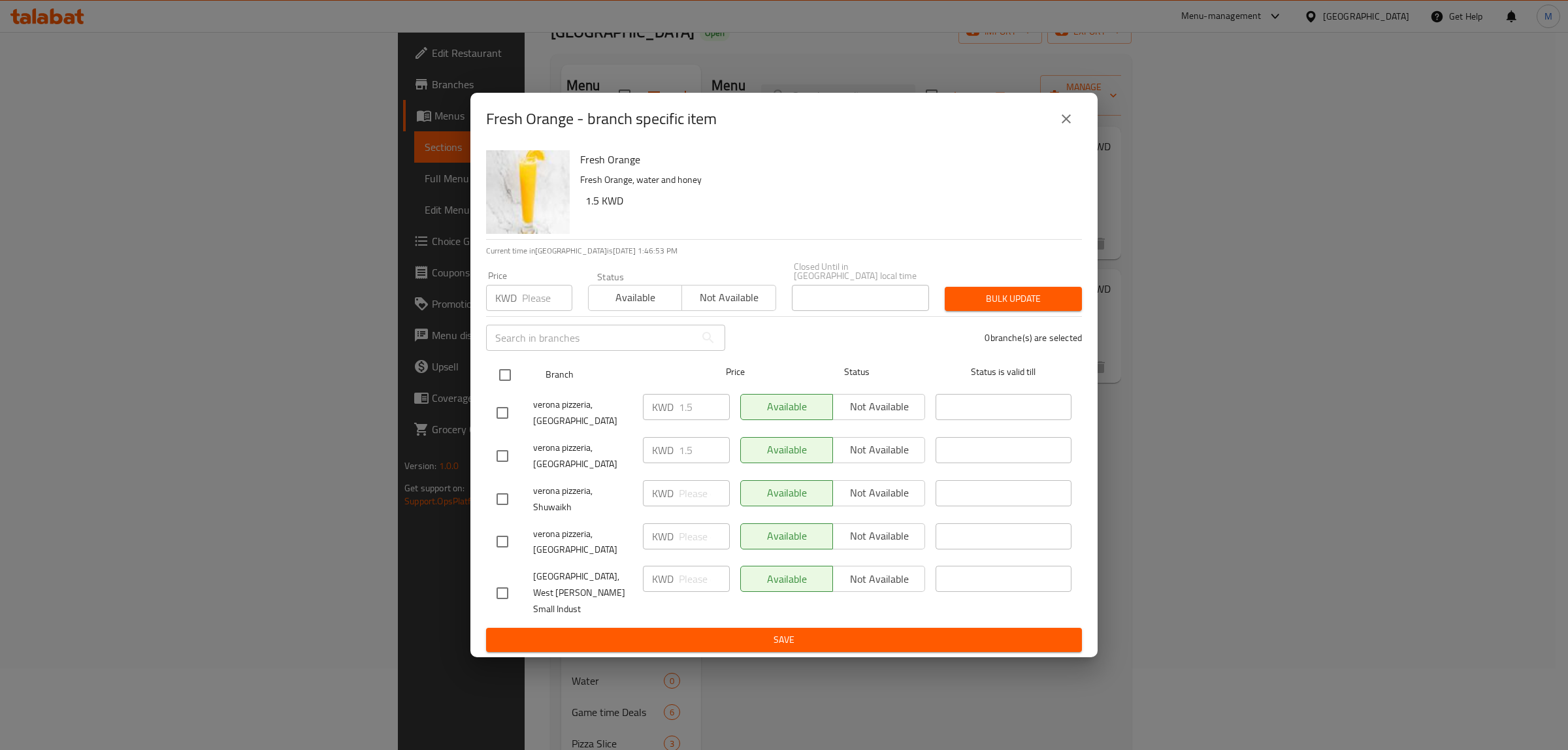
click at [503, 389] on input "checkbox" at bounding box center [505, 375] width 28 height 28
checkbox input "true"
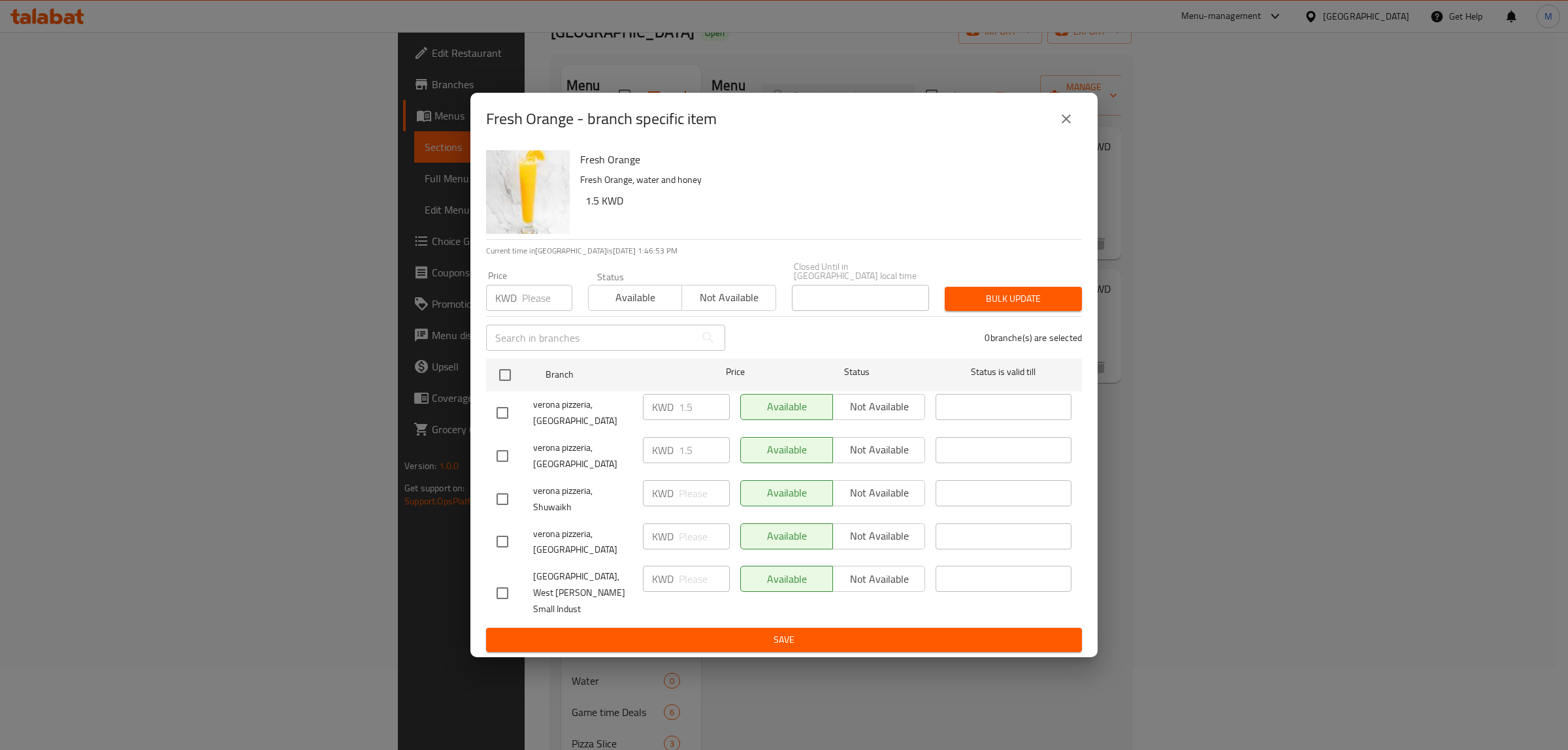
checkbox input "true"
click at [523, 311] on input "number" at bounding box center [547, 297] width 50 height 26
paste input "1.5"
type input "1.5"
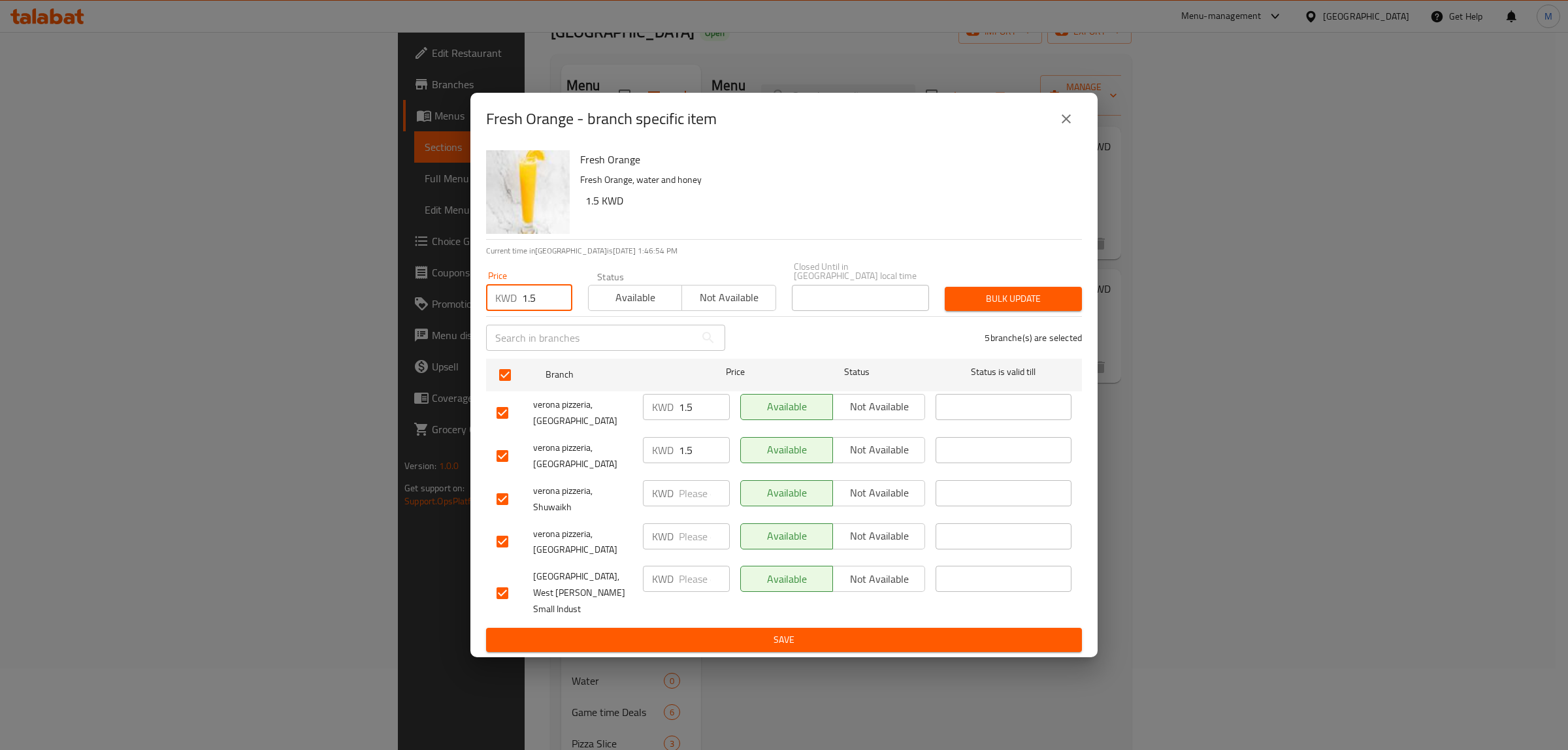
click at [998, 308] on span "Bulk update" at bounding box center [1013, 299] width 117 height 17
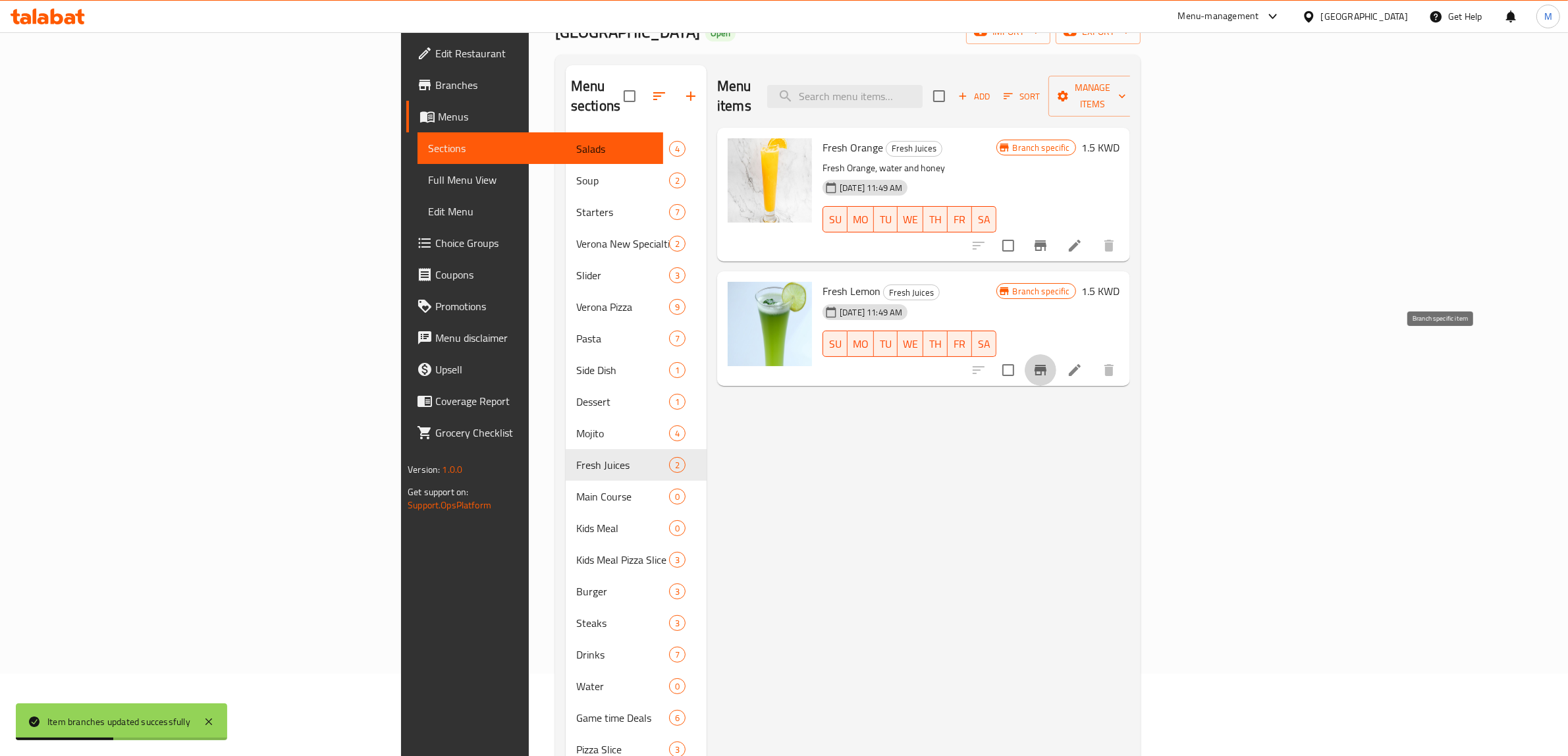
click at [1048, 363] on icon "Branch-specific-item" at bounding box center [1040, 370] width 16 height 16
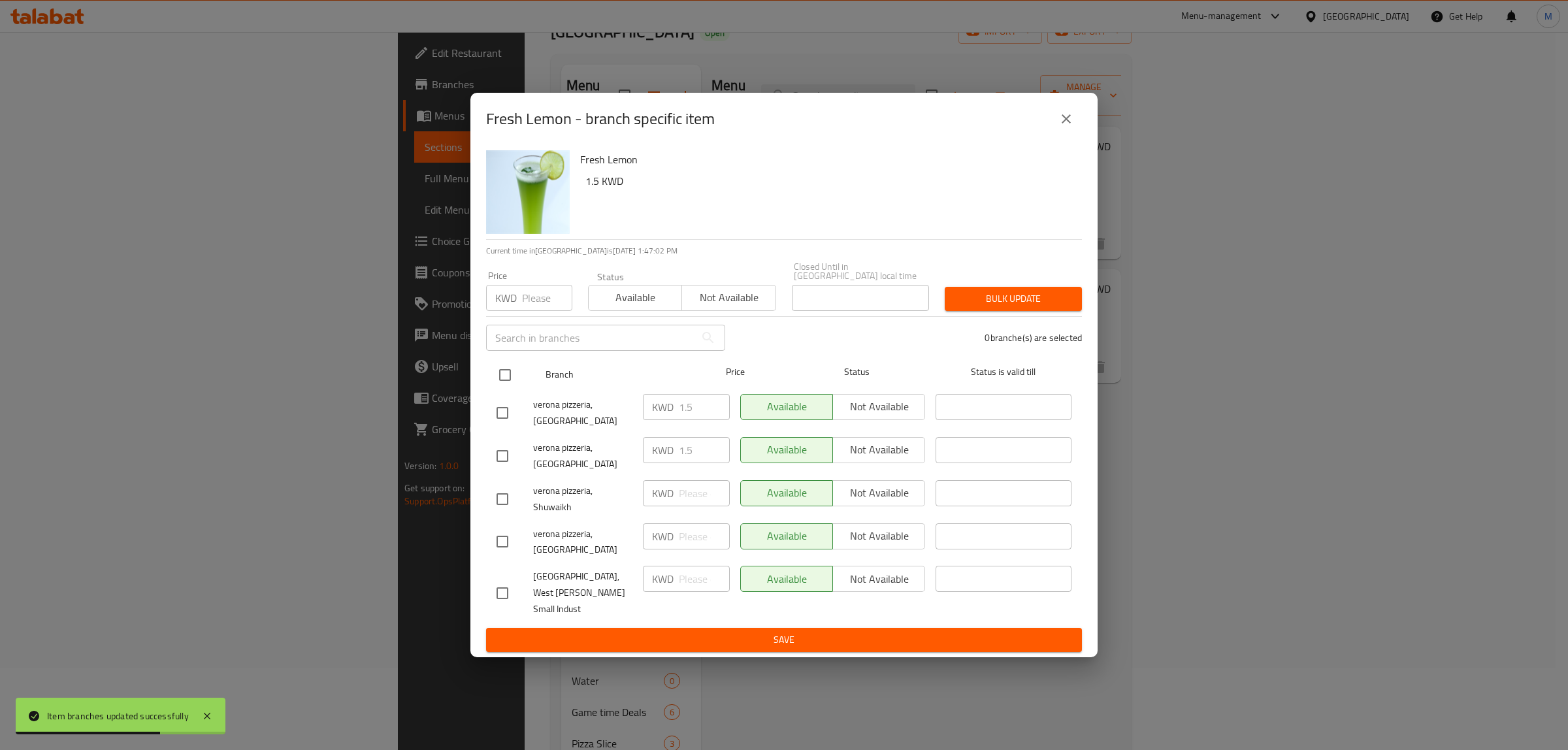
click at [505, 389] on input "checkbox" at bounding box center [505, 375] width 28 height 28
checkbox input "true"
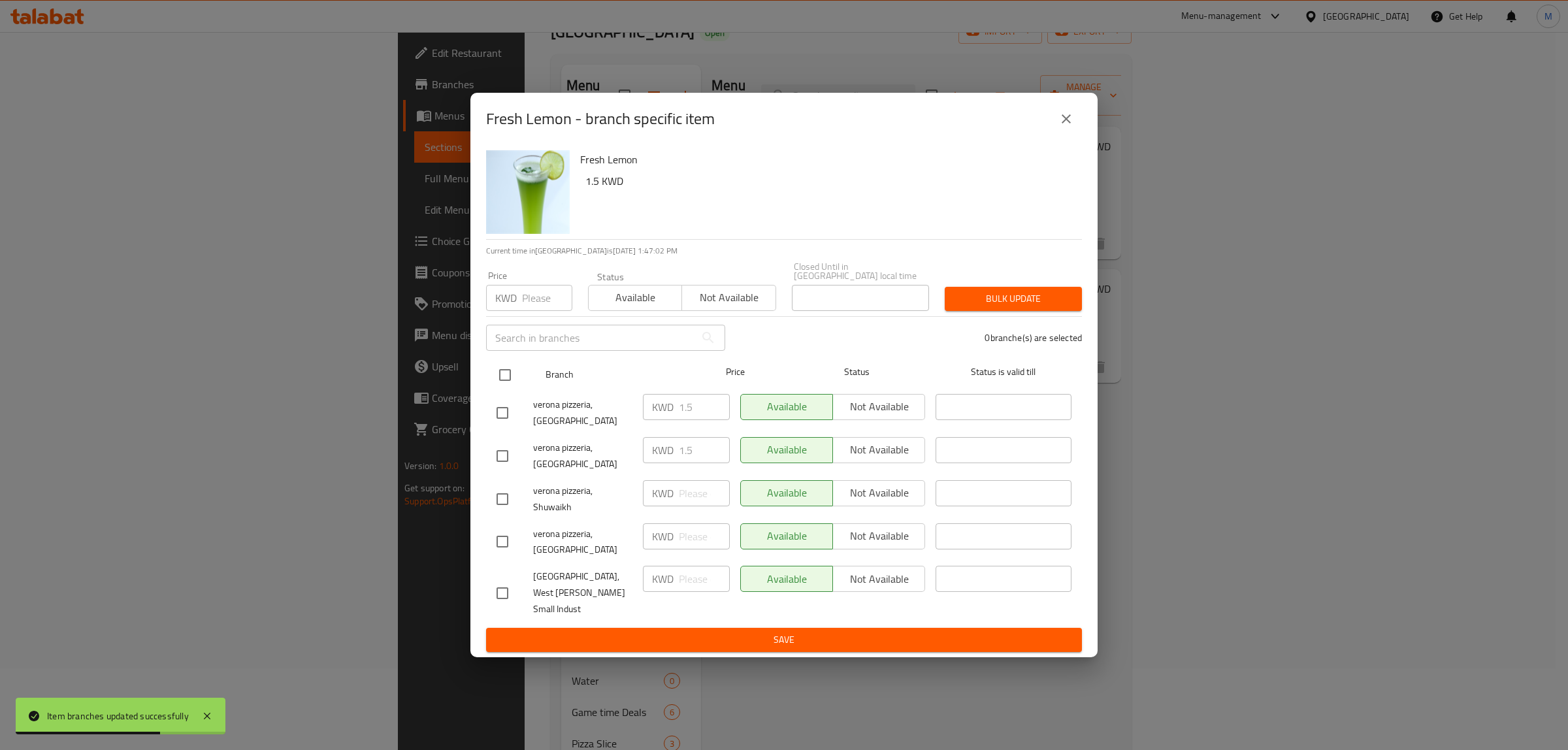
checkbox input "true"
click at [532, 311] on input "number" at bounding box center [547, 297] width 50 height 26
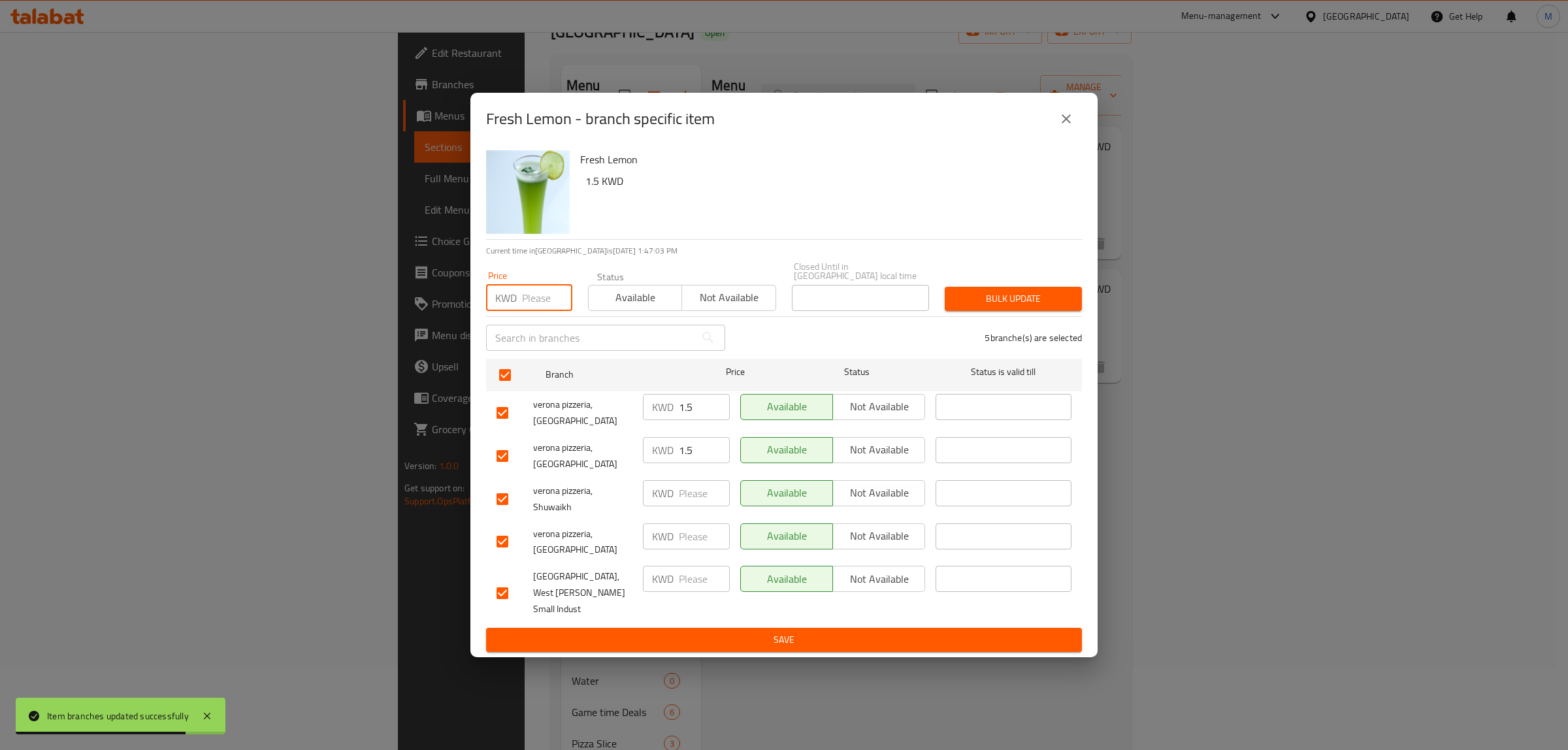
paste input "1.5"
type input "1.5"
click at [1000, 308] on span "Bulk update" at bounding box center [1013, 299] width 117 height 17
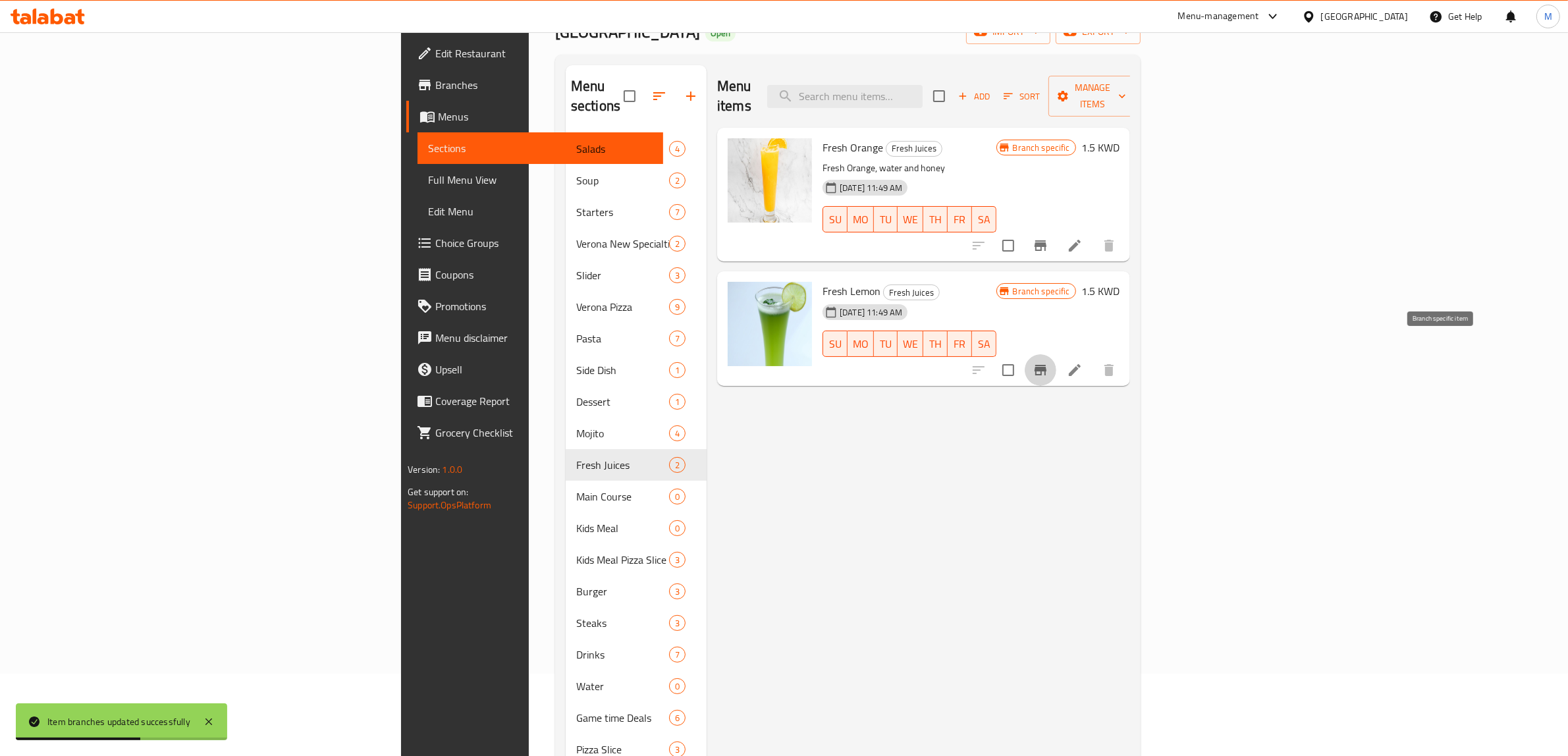
click at [1048, 363] on icon "Branch-specific-item" at bounding box center [1040, 370] width 16 height 16
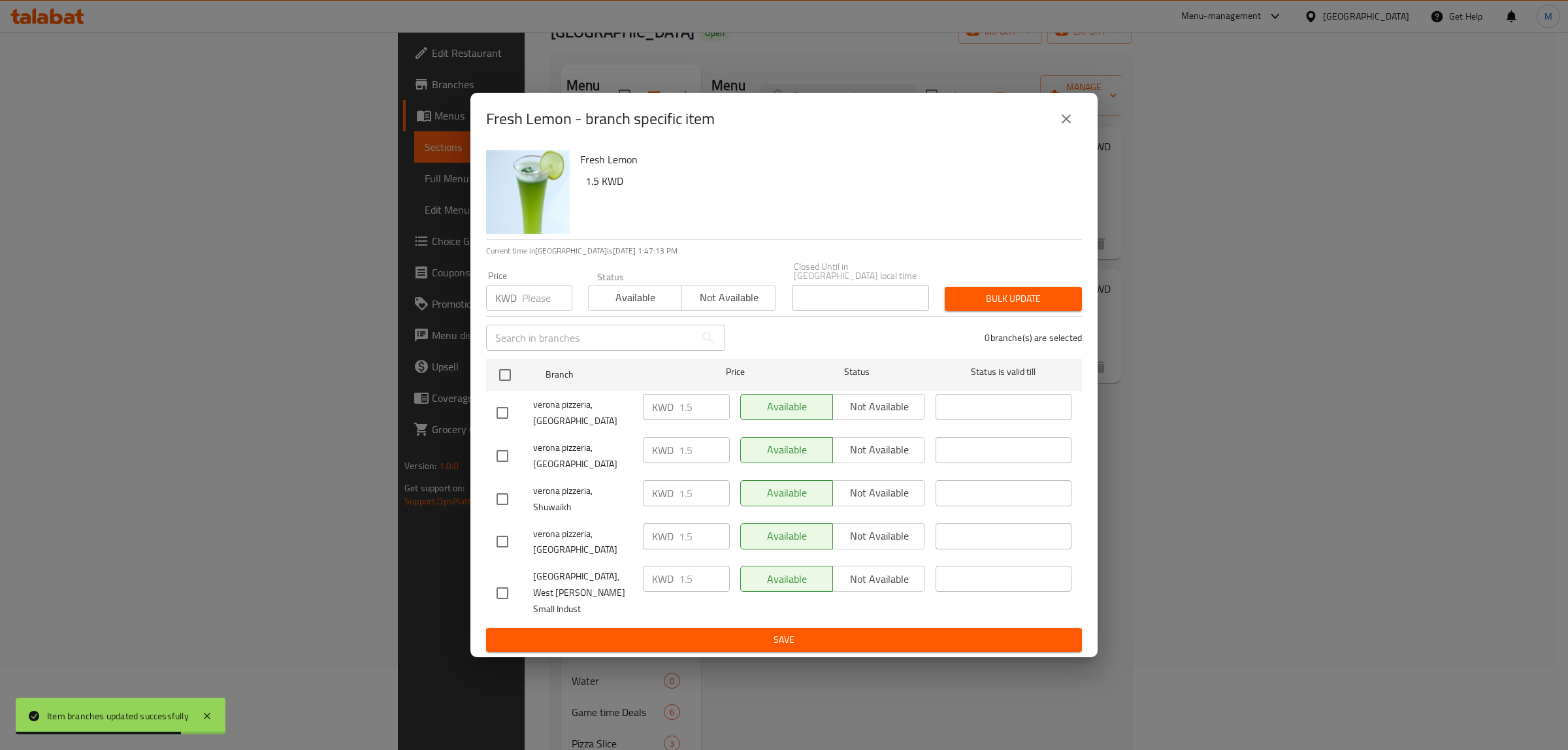
click at [1072, 127] on icon "close" at bounding box center [1065, 118] width 16 height 16
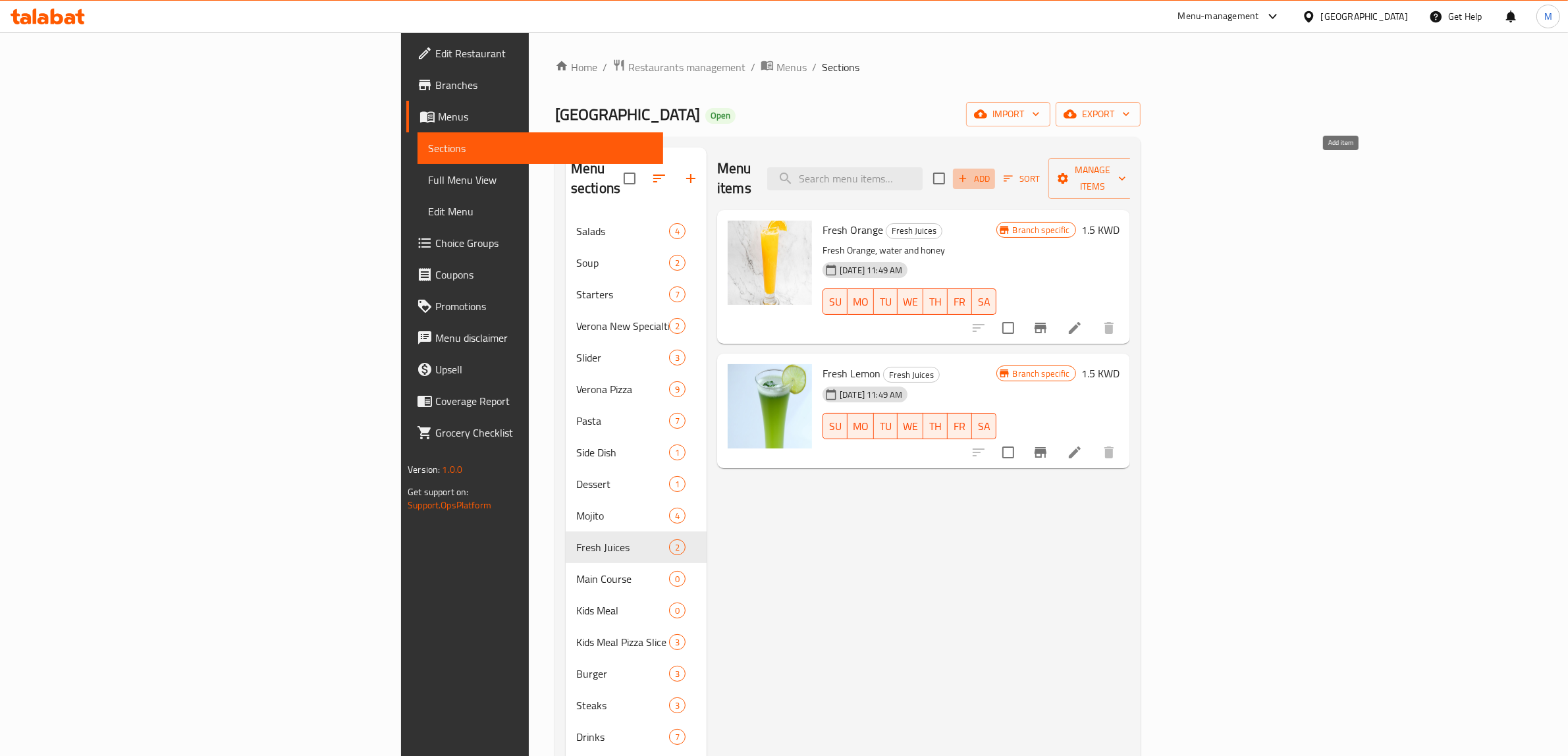
click at [995, 168] on button "Add" at bounding box center [974, 179] width 43 height 20
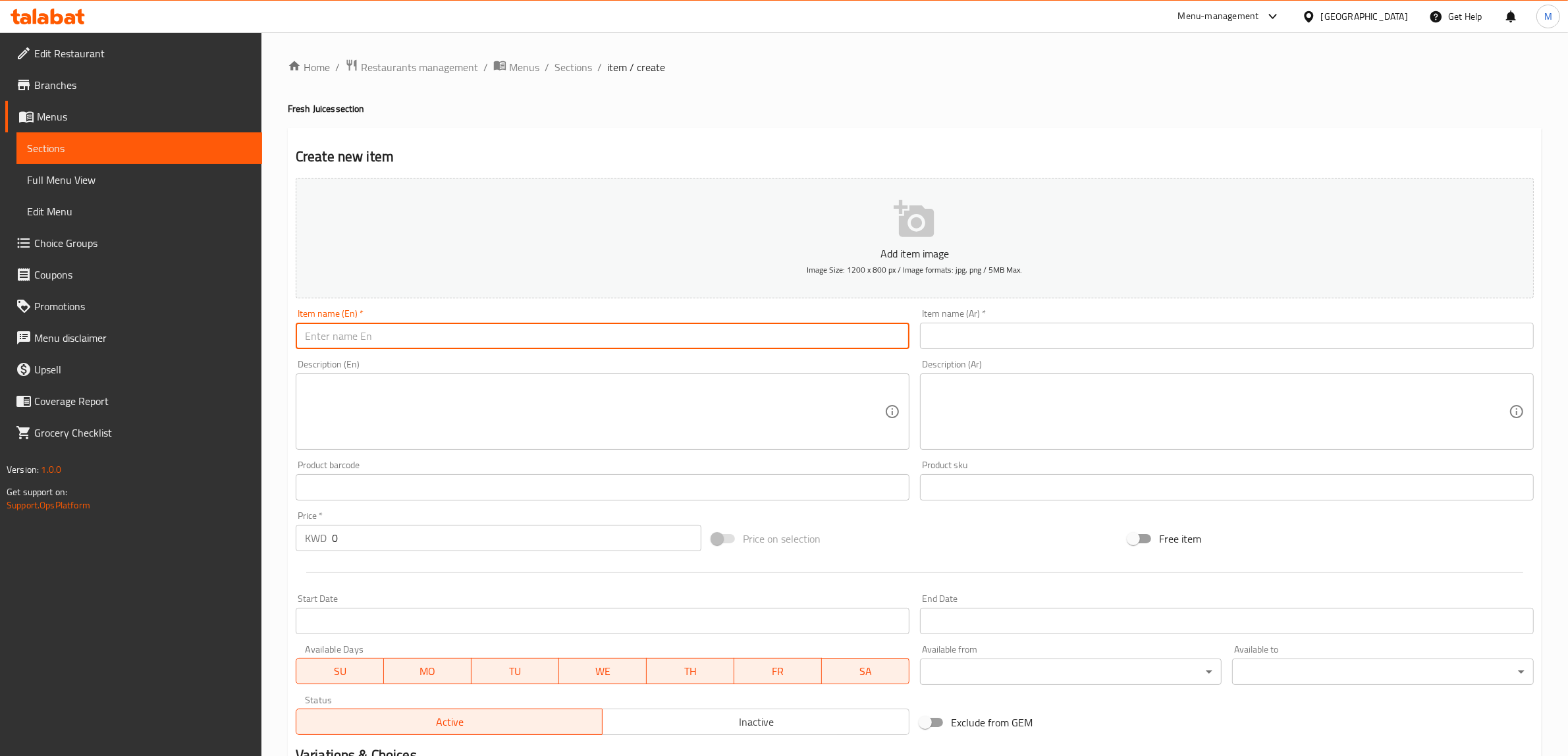
click at [800, 341] on input "text" at bounding box center [603, 336] width 614 height 26
paste input "Fresh Lemon with mint"
type input "Fresh Lemon with Mint"
click at [1253, 335] on input "text" at bounding box center [1228, 336] width 614 height 26
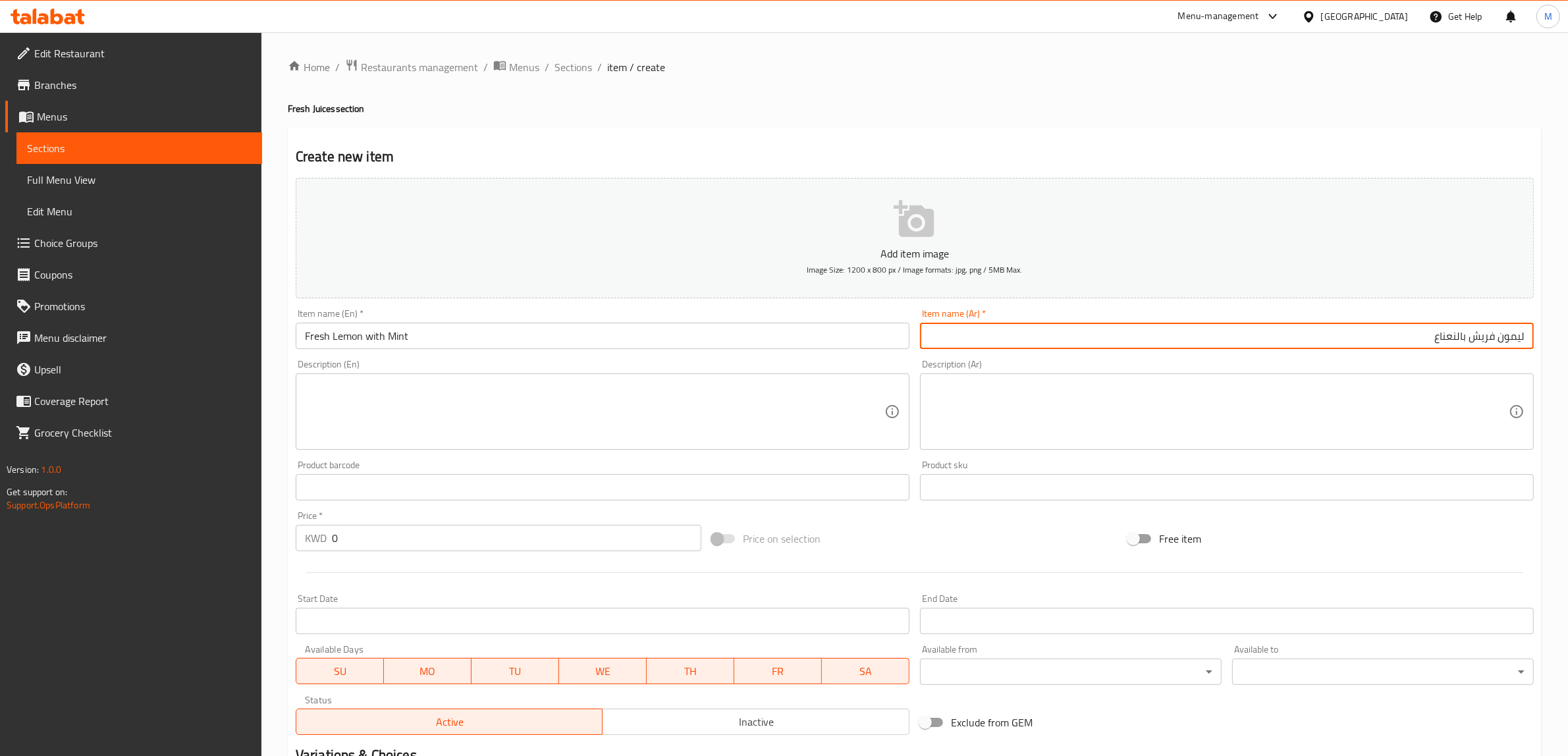
type input "ليمون فريش بالنعناع"
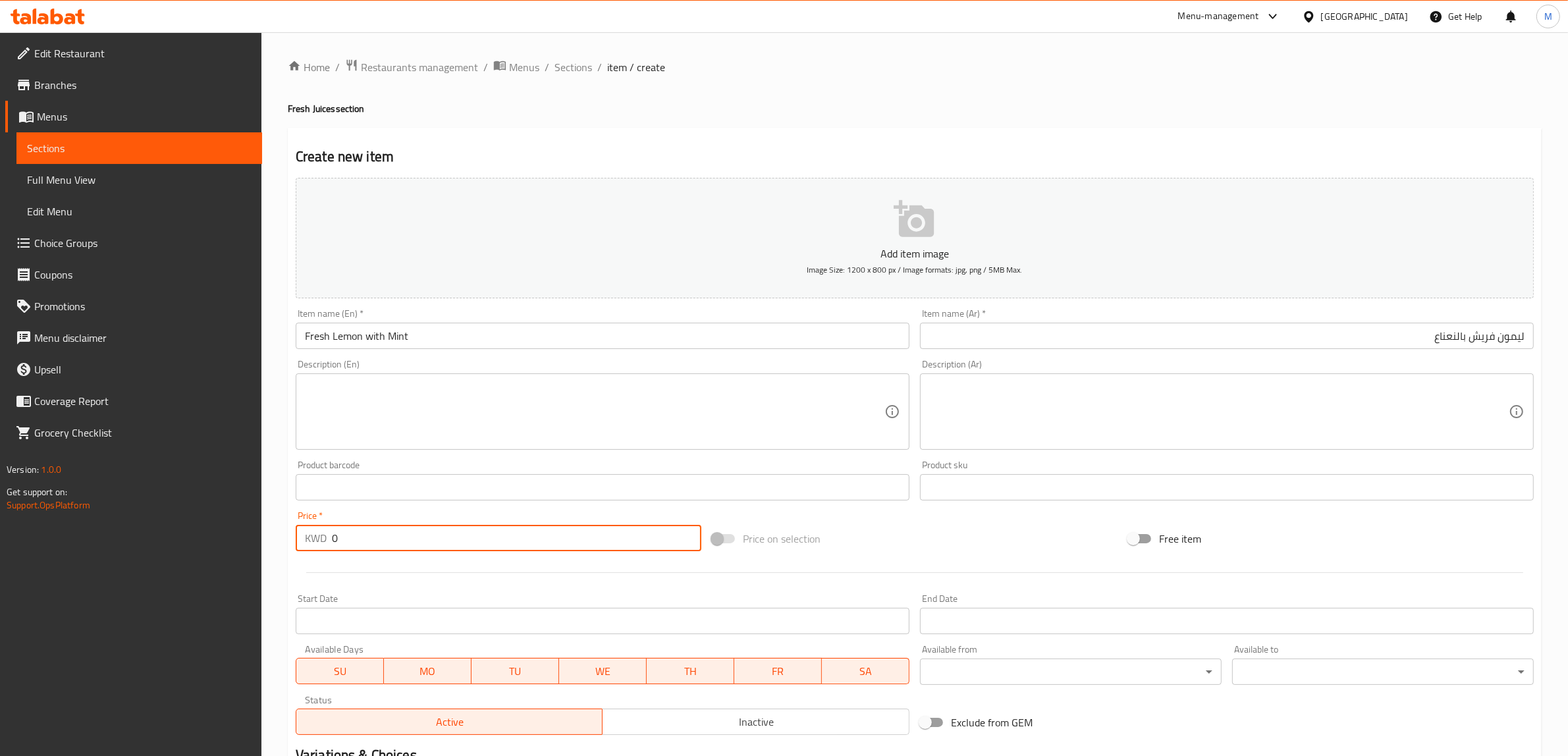
click at [468, 544] on input "0" at bounding box center [516, 538] width 369 height 26
type input "1.5"
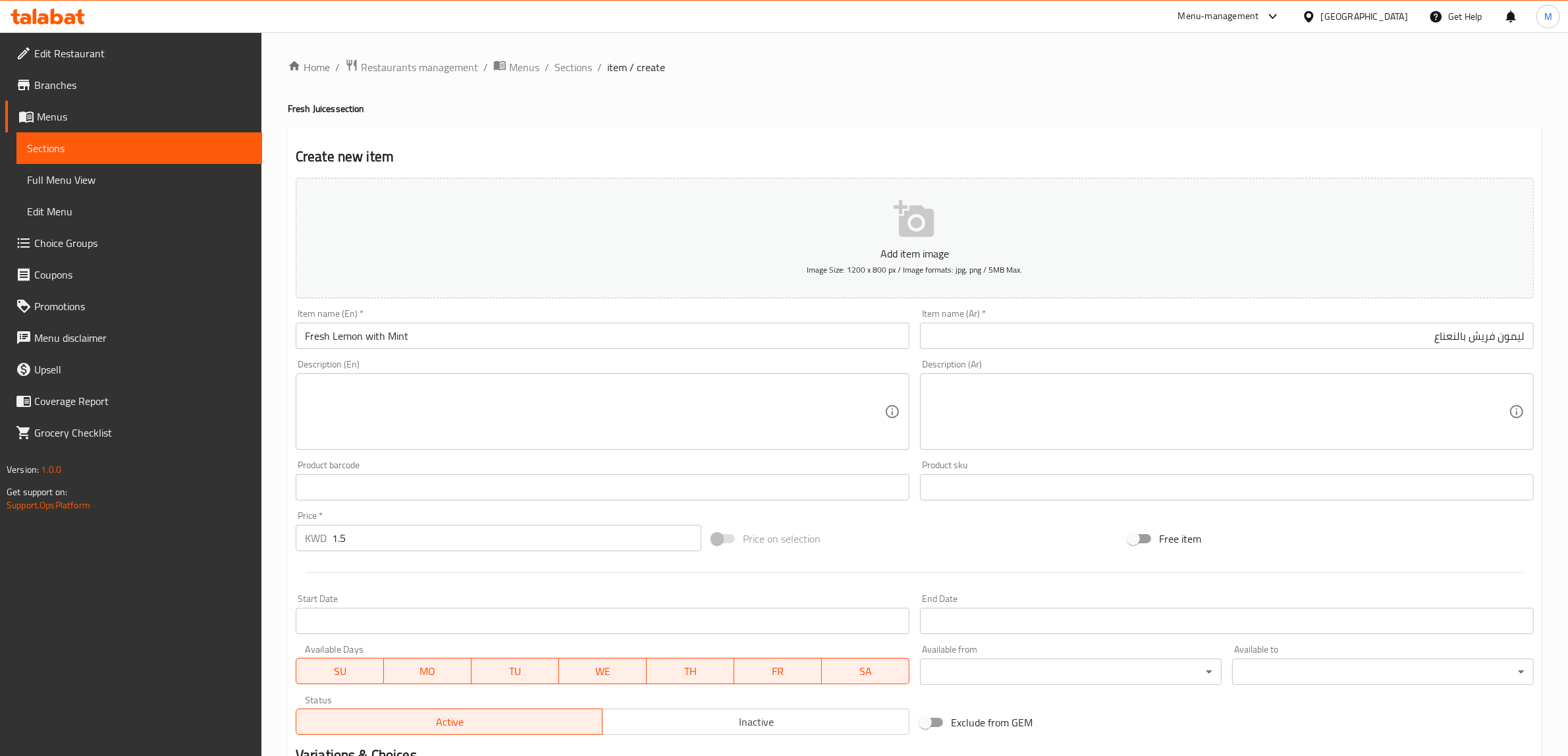
click at [893, 545] on div "Price on selection" at bounding box center [915, 539] width 416 height 35
click at [953, 540] on div "Price on selection" at bounding box center [915, 539] width 416 height 35
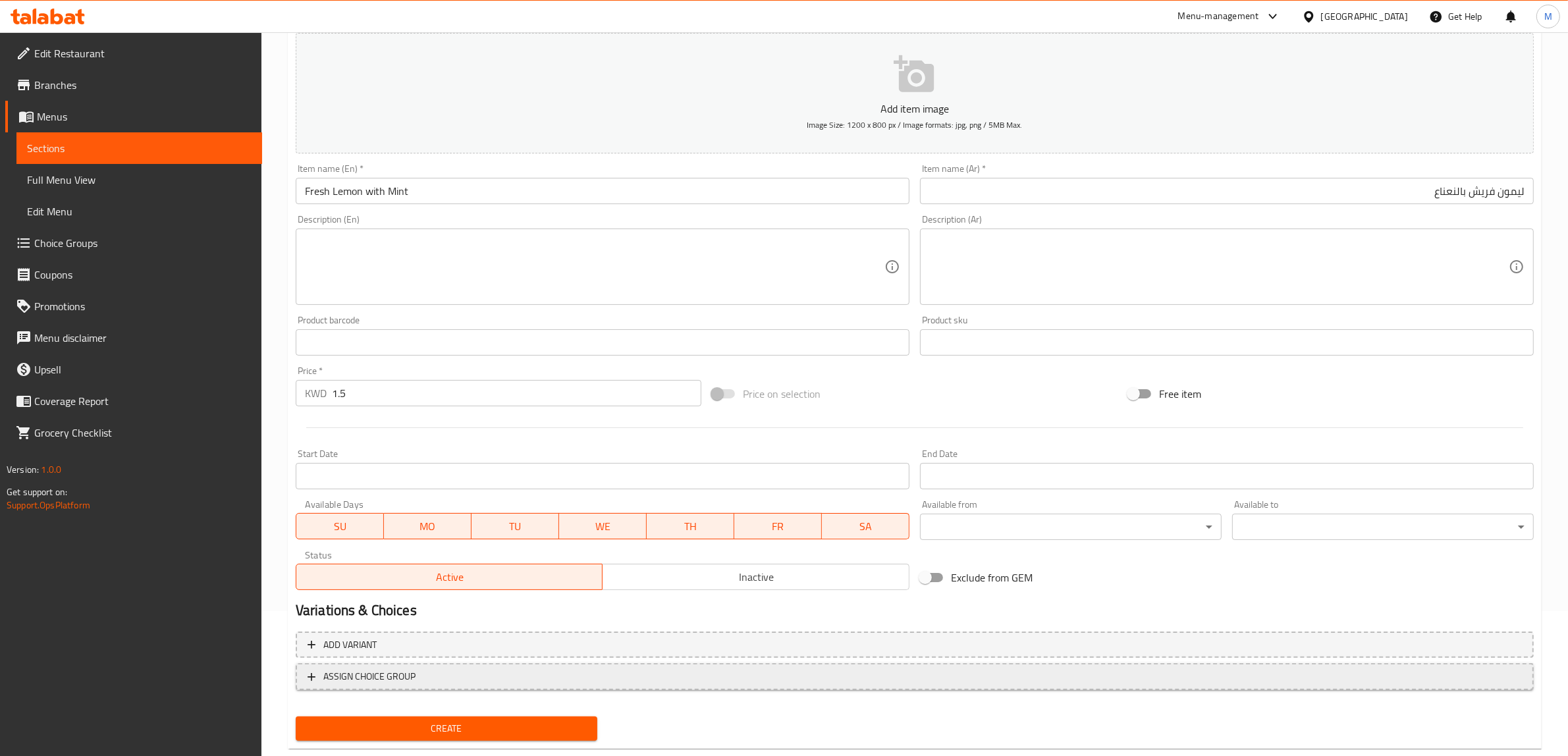
scroll to position [172, 0]
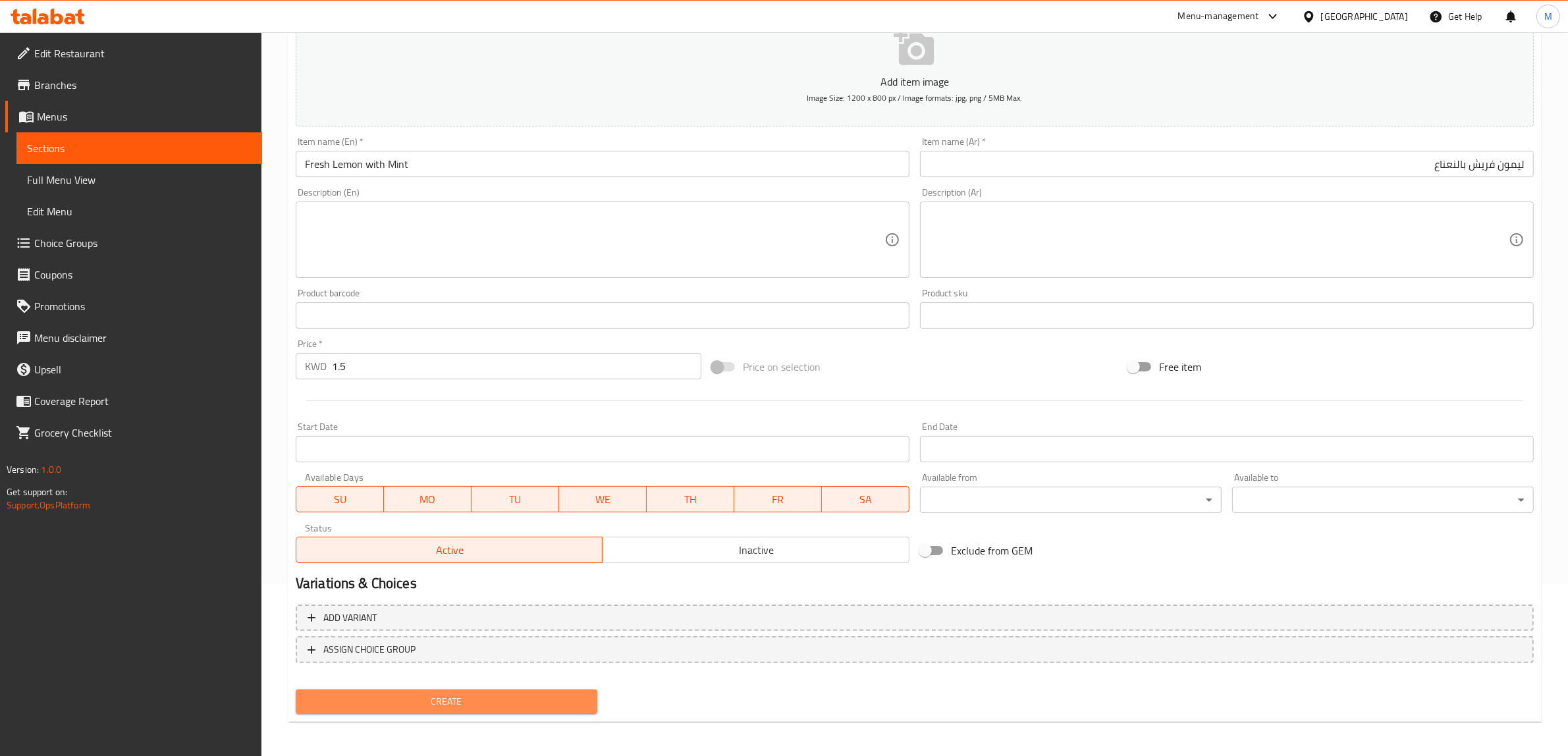
click at [489, 697] on span "Create" at bounding box center [446, 702] width 280 height 17
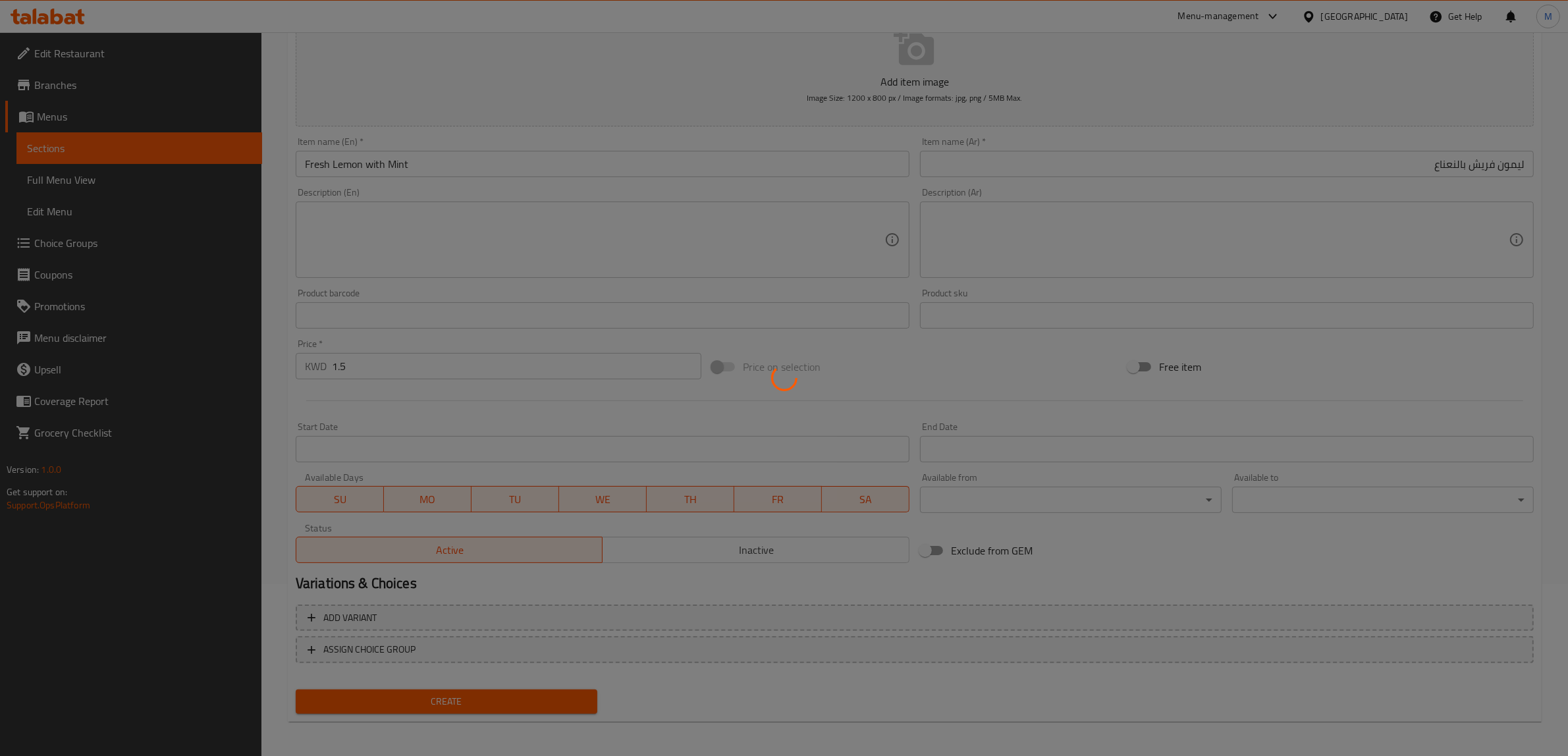
type input "0"
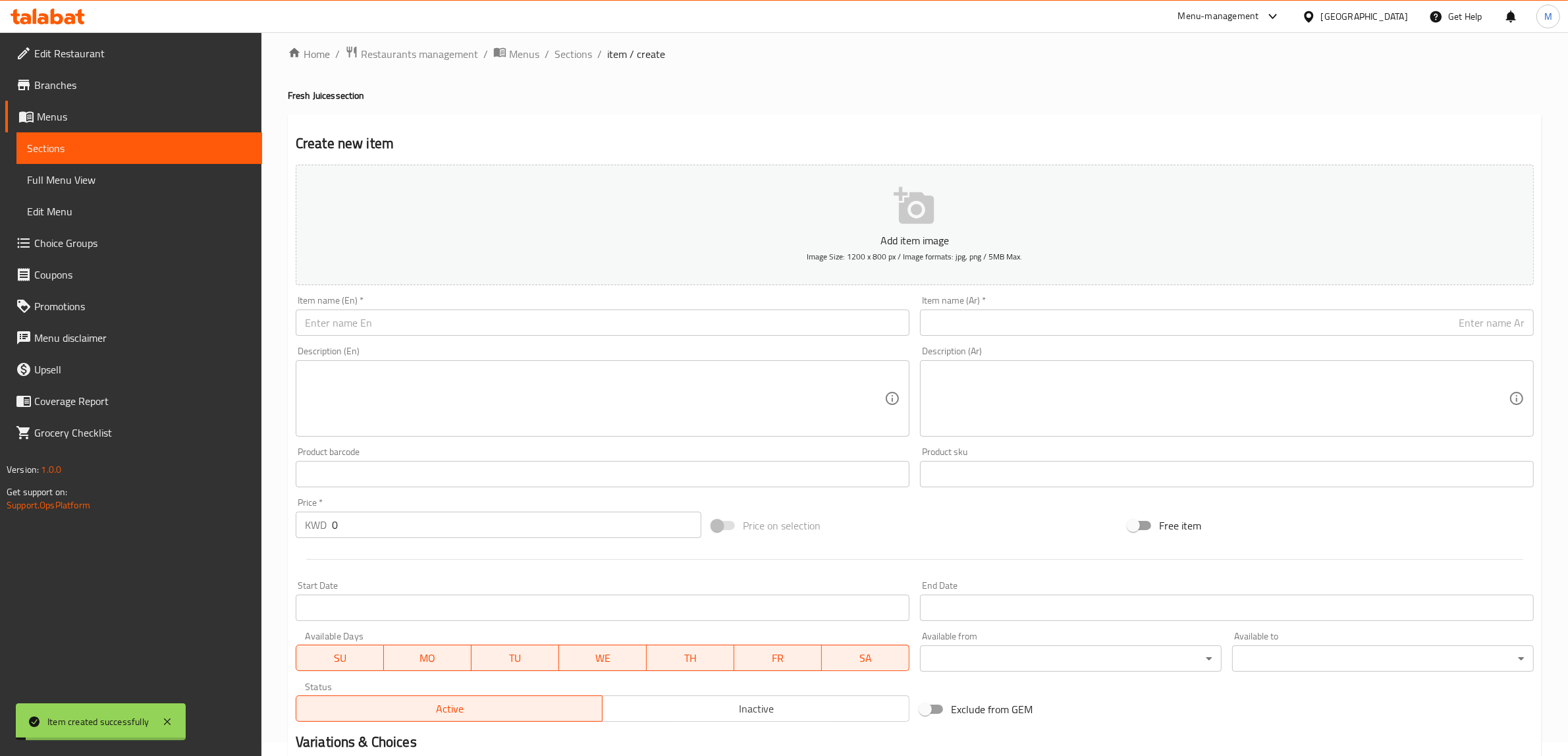
scroll to position [0, 0]
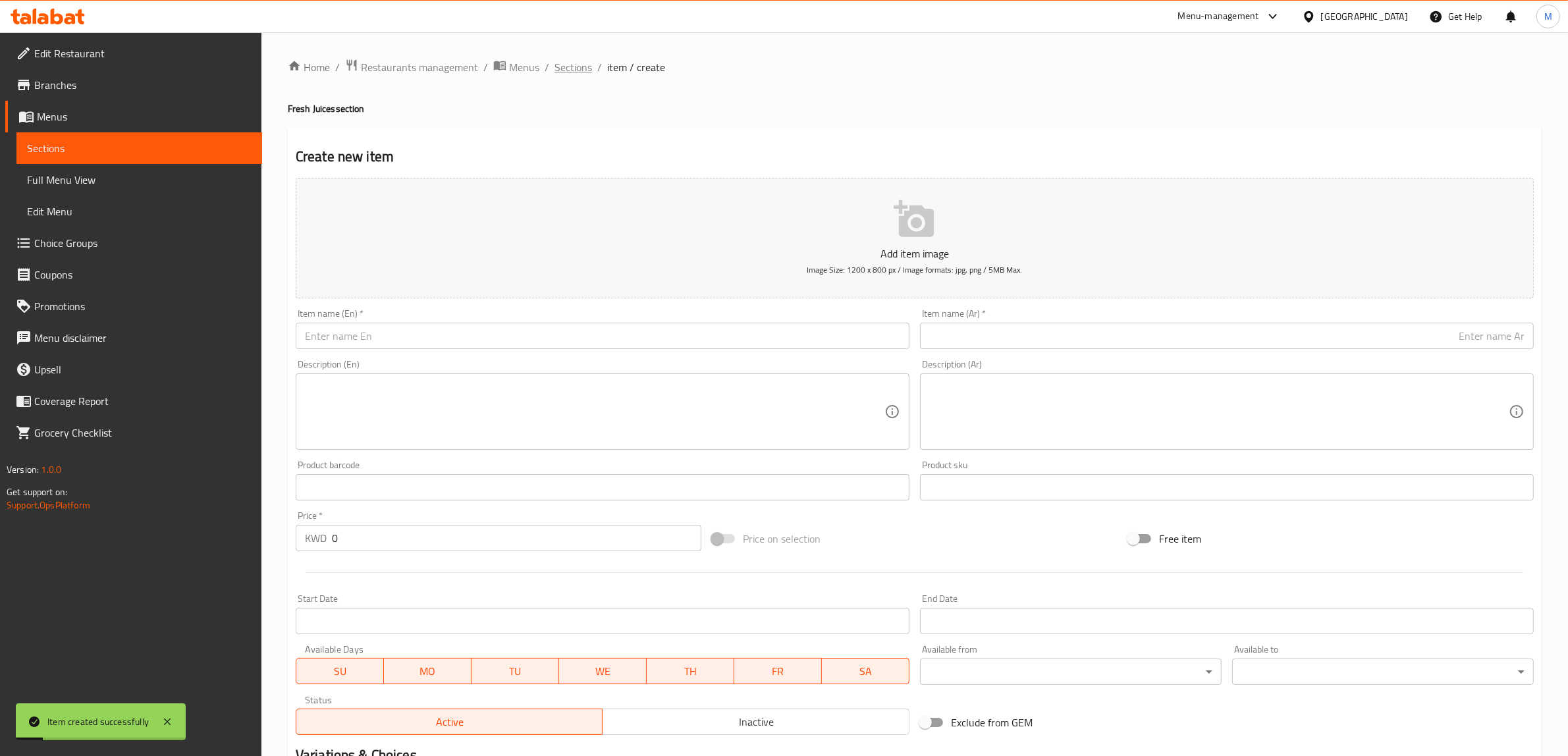
click at [568, 68] on span "Sections" at bounding box center [573, 67] width 38 height 16
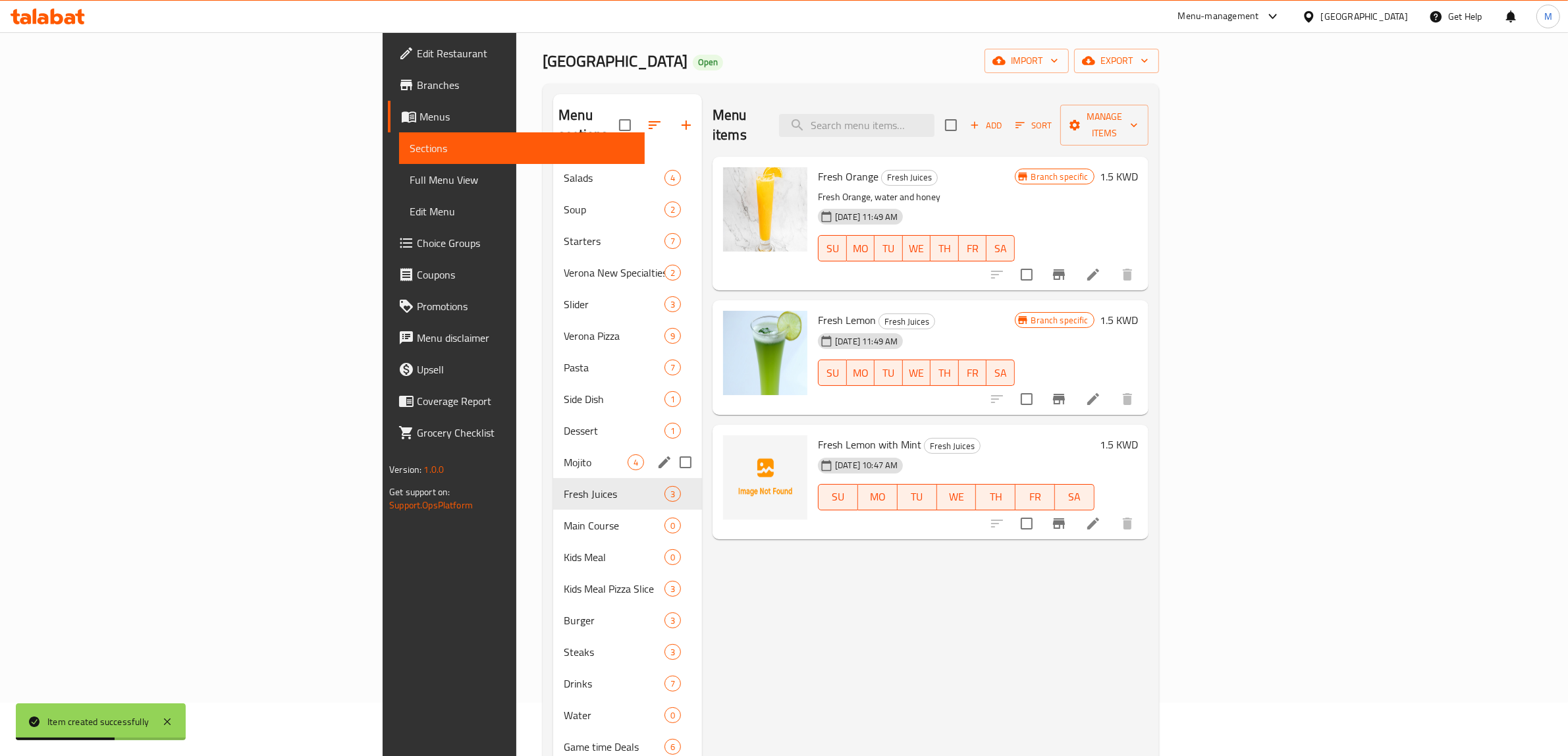
scroll to position [82, 0]
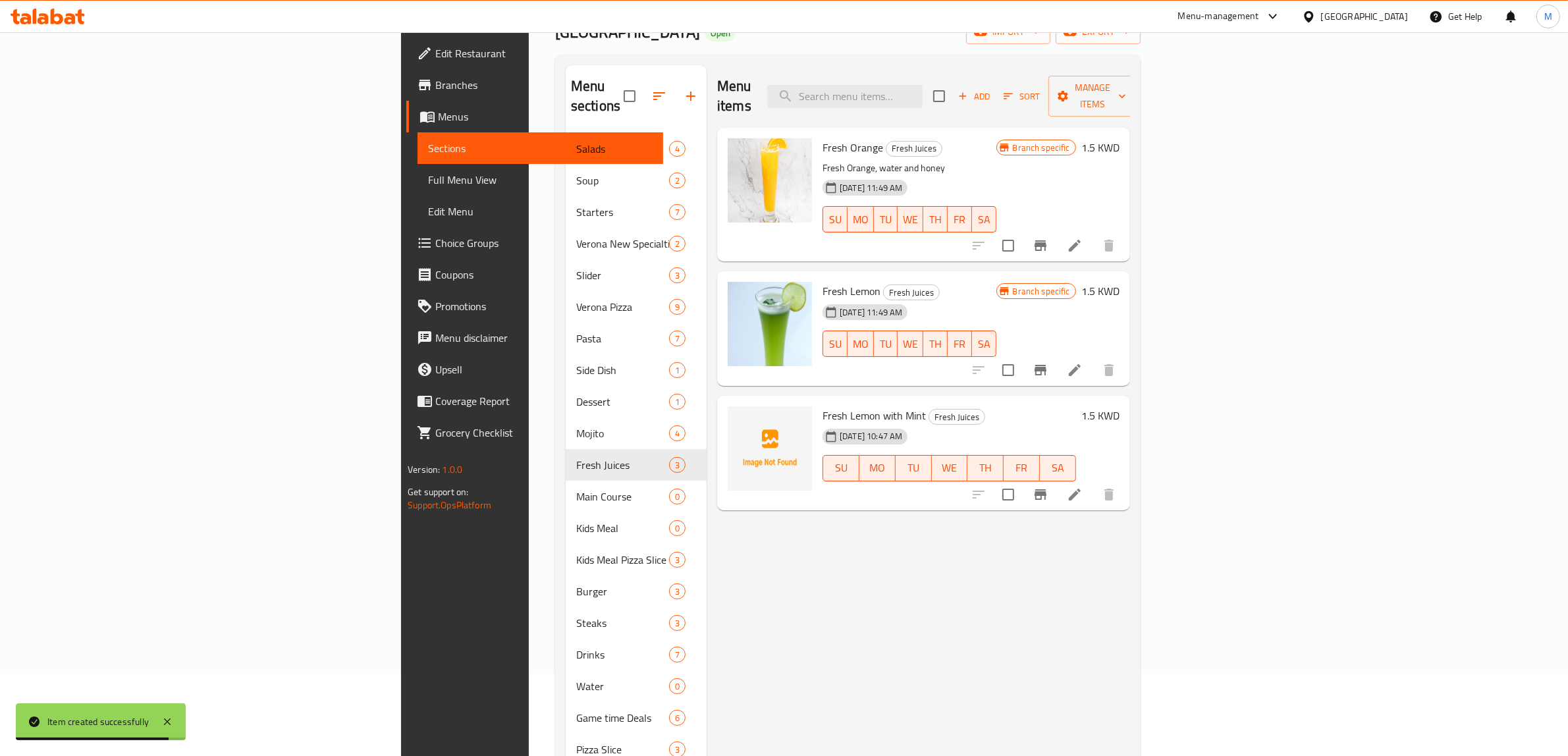
click at [766, 580] on div "Menu items Add Sort Manage items Fresh Orange Fresh Juices Fresh Orange, water …" at bounding box center [919, 528] width 424 height 927
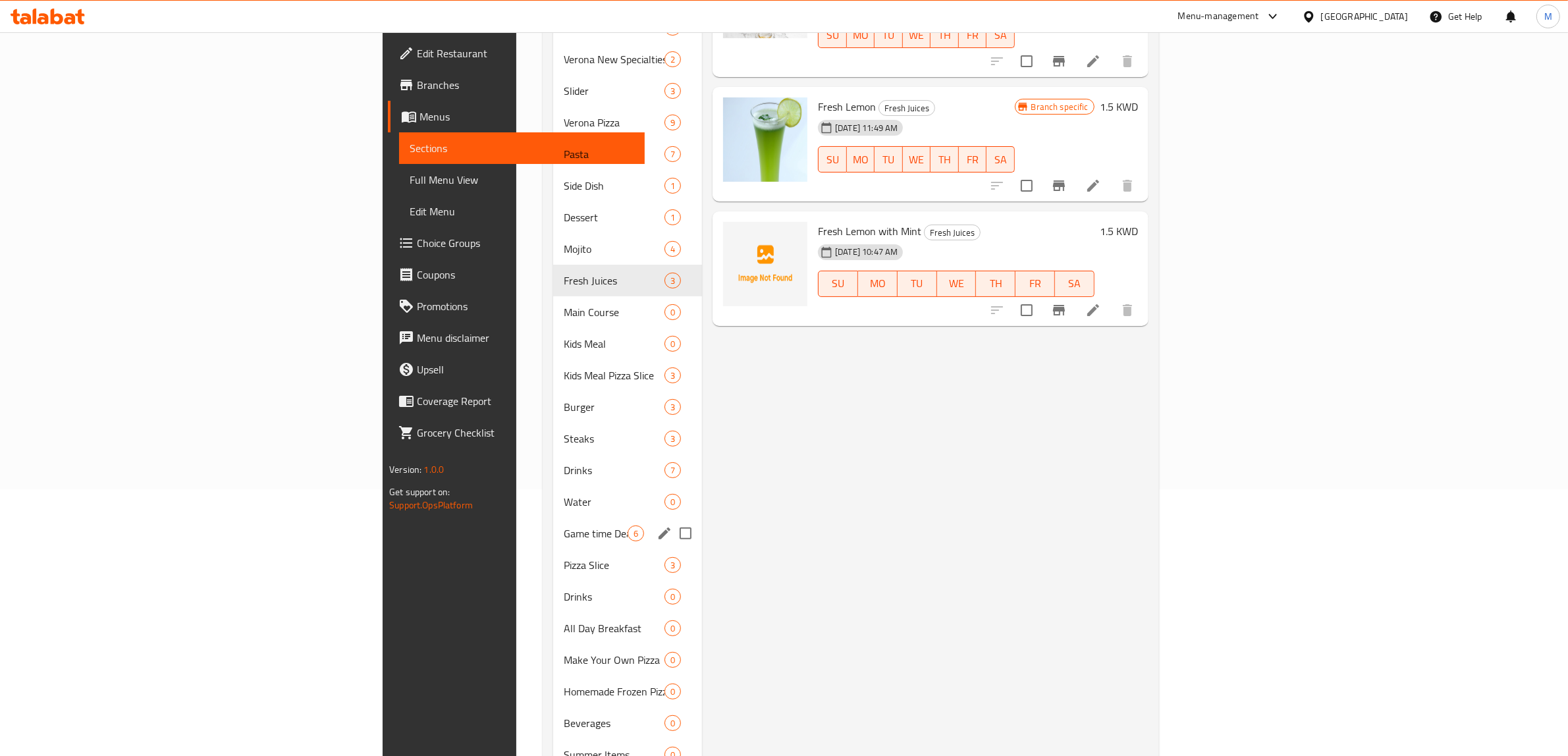
scroll to position [329, 0]
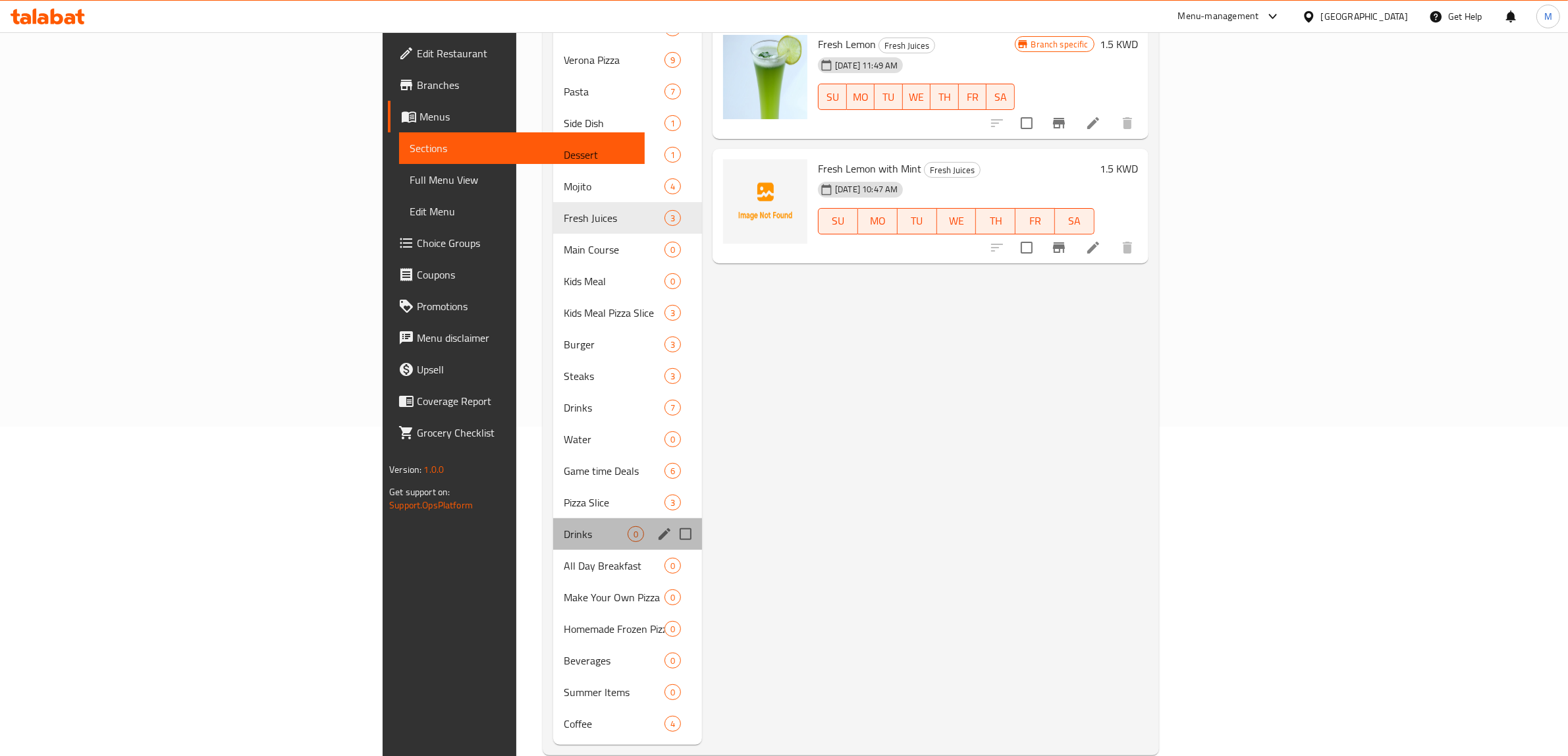
click at [553, 525] on div "Drinks 0" at bounding box center [627, 534] width 149 height 31
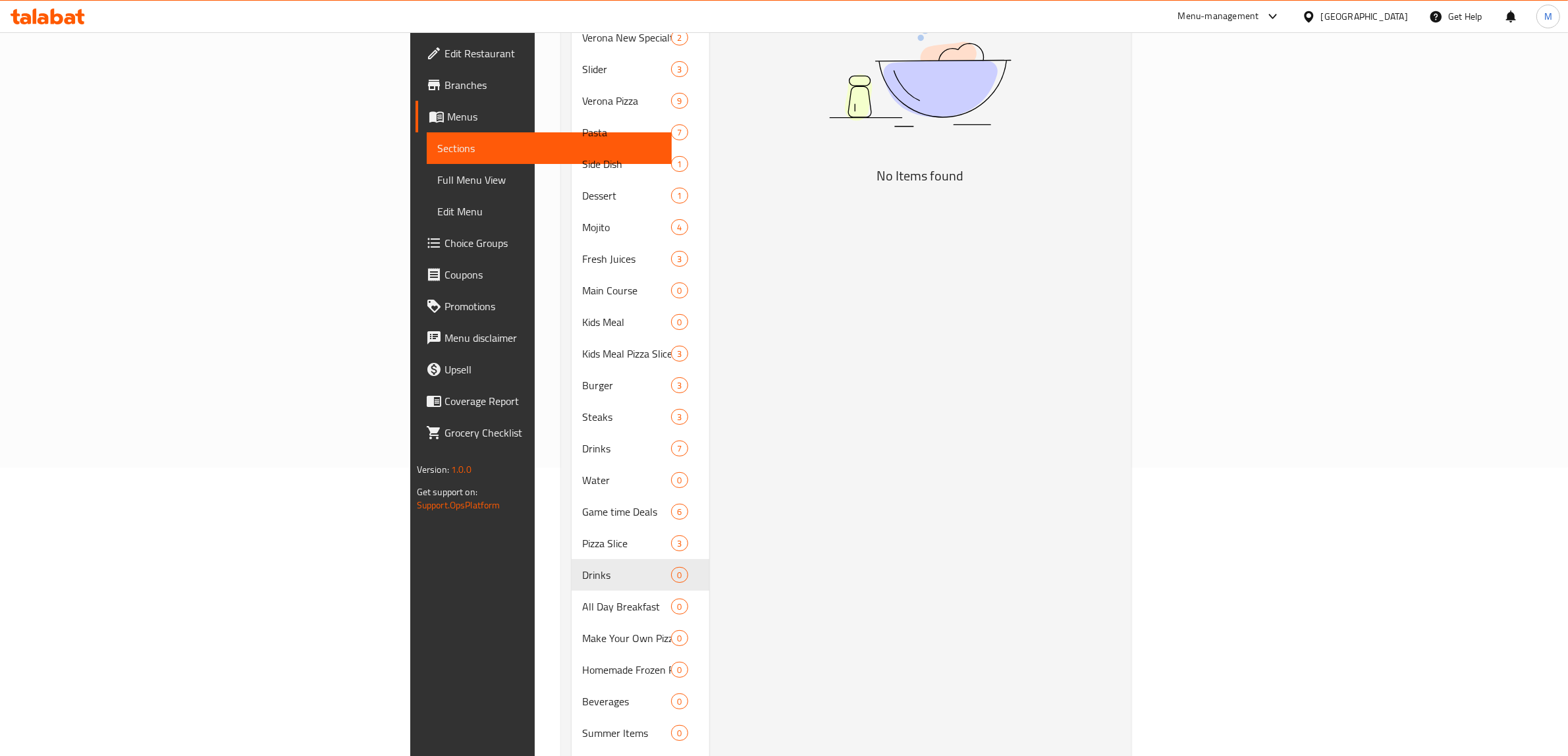
scroll to position [329, 0]
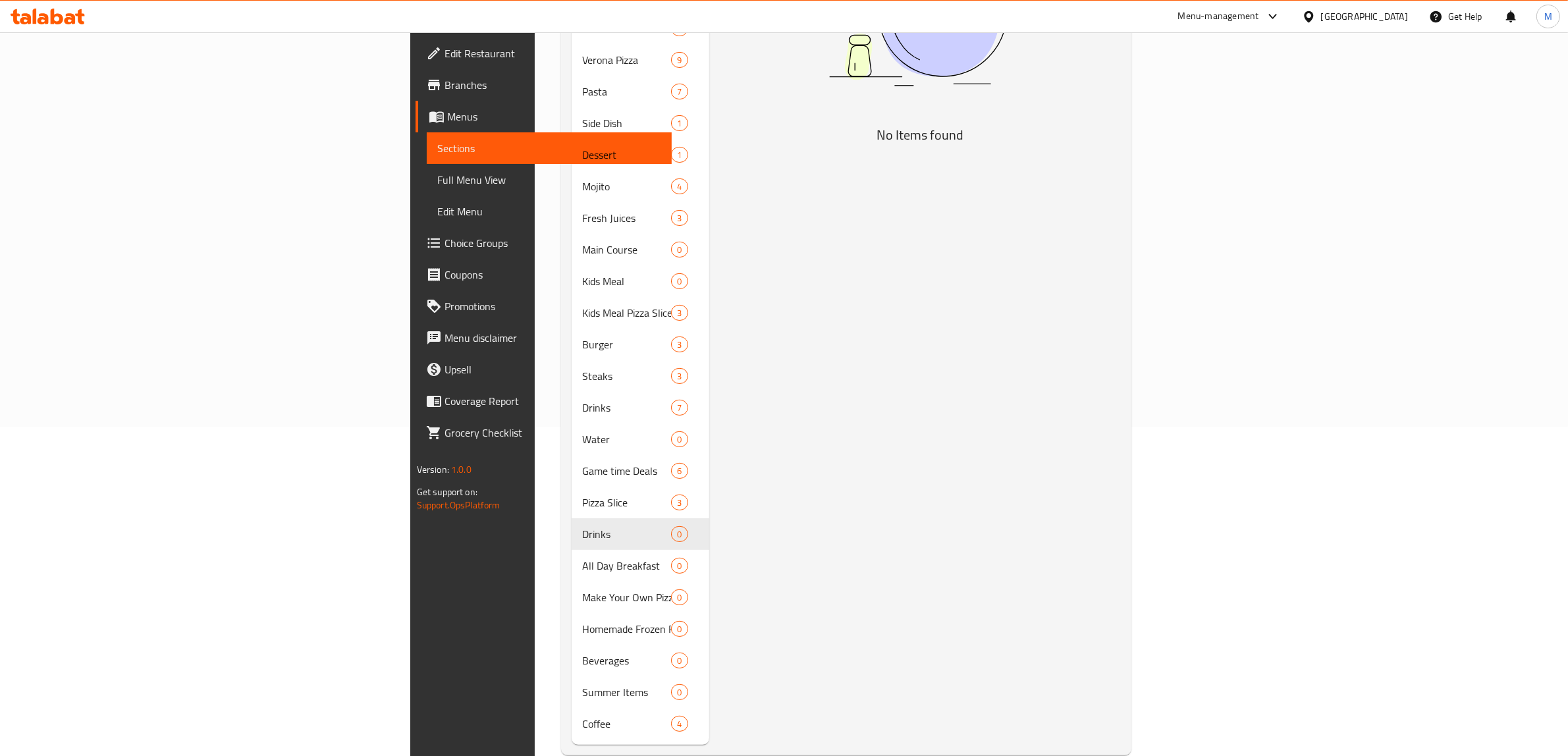
click at [1122, 324] on div "Menu items Add Sort Manage items No Items found" at bounding box center [916, 281] width 413 height 927
drag, startPoint x: 677, startPoint y: 96, endPoint x: 420, endPoint y: 47, distance: 261.6
click at [710, 97] on div "Menu items Add Sort Manage items No Items found" at bounding box center [916, 281] width 413 height 927
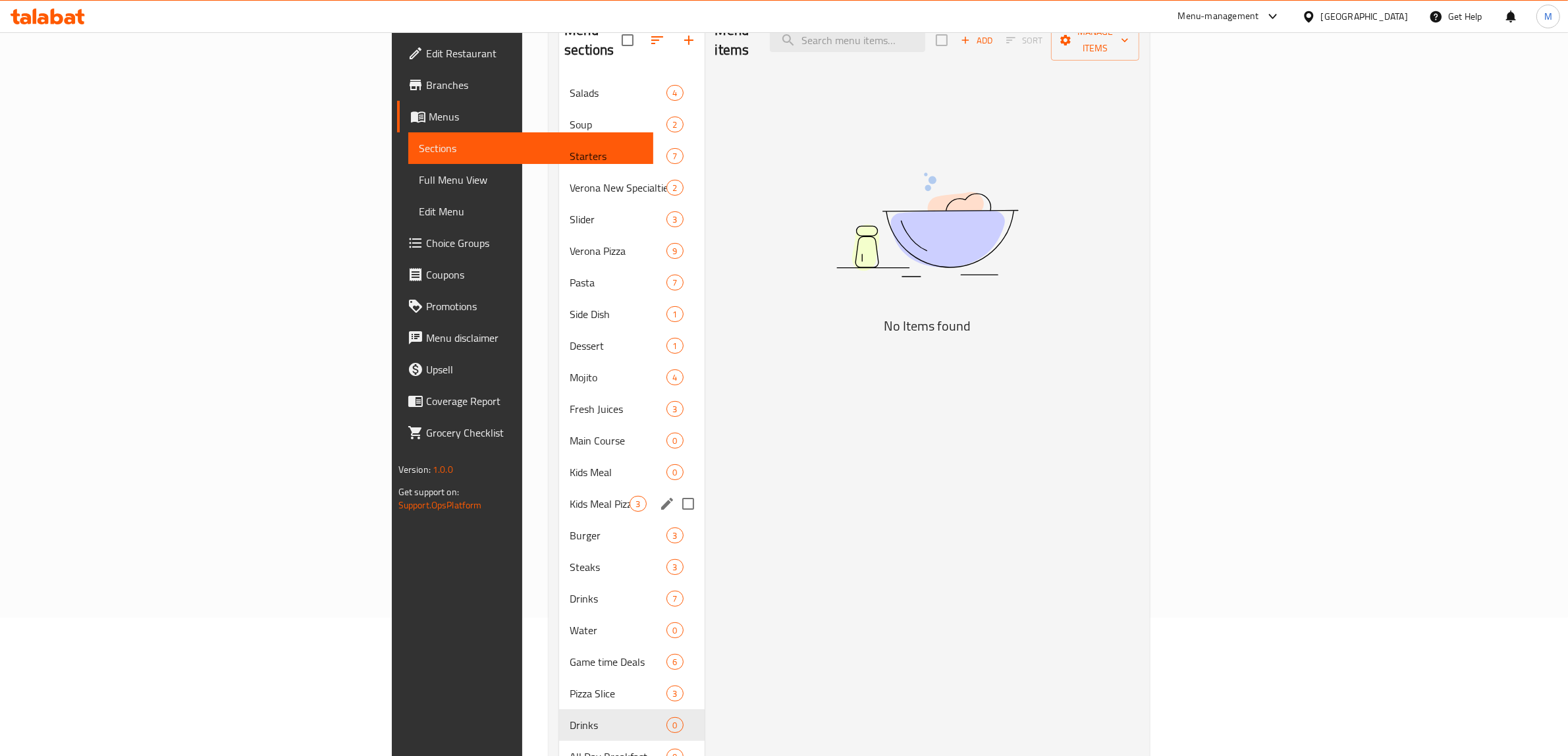
scroll to position [165, 0]
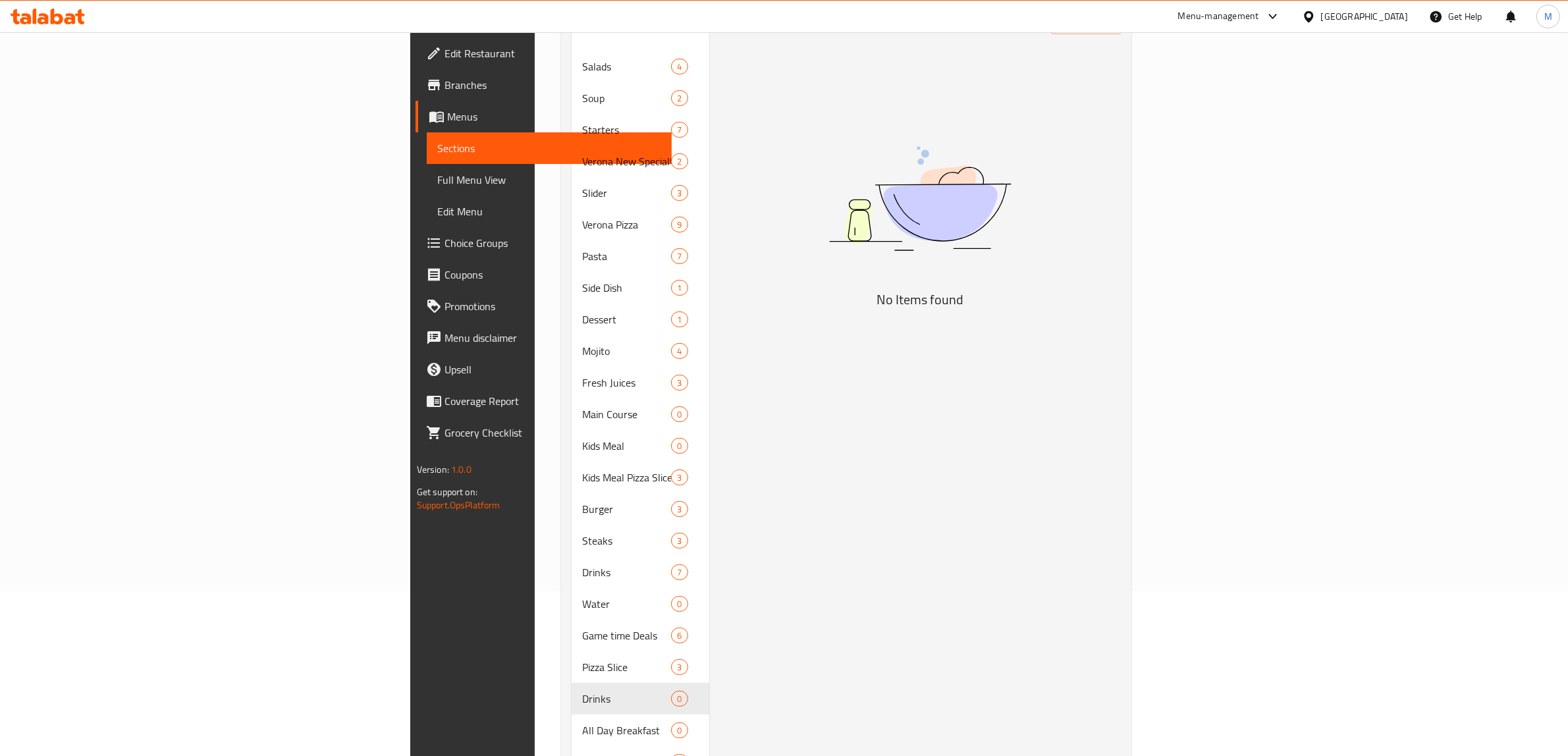
click at [792, 360] on div "Menu items Add Sort Manage items No Items found" at bounding box center [916, 446] width 413 height 927
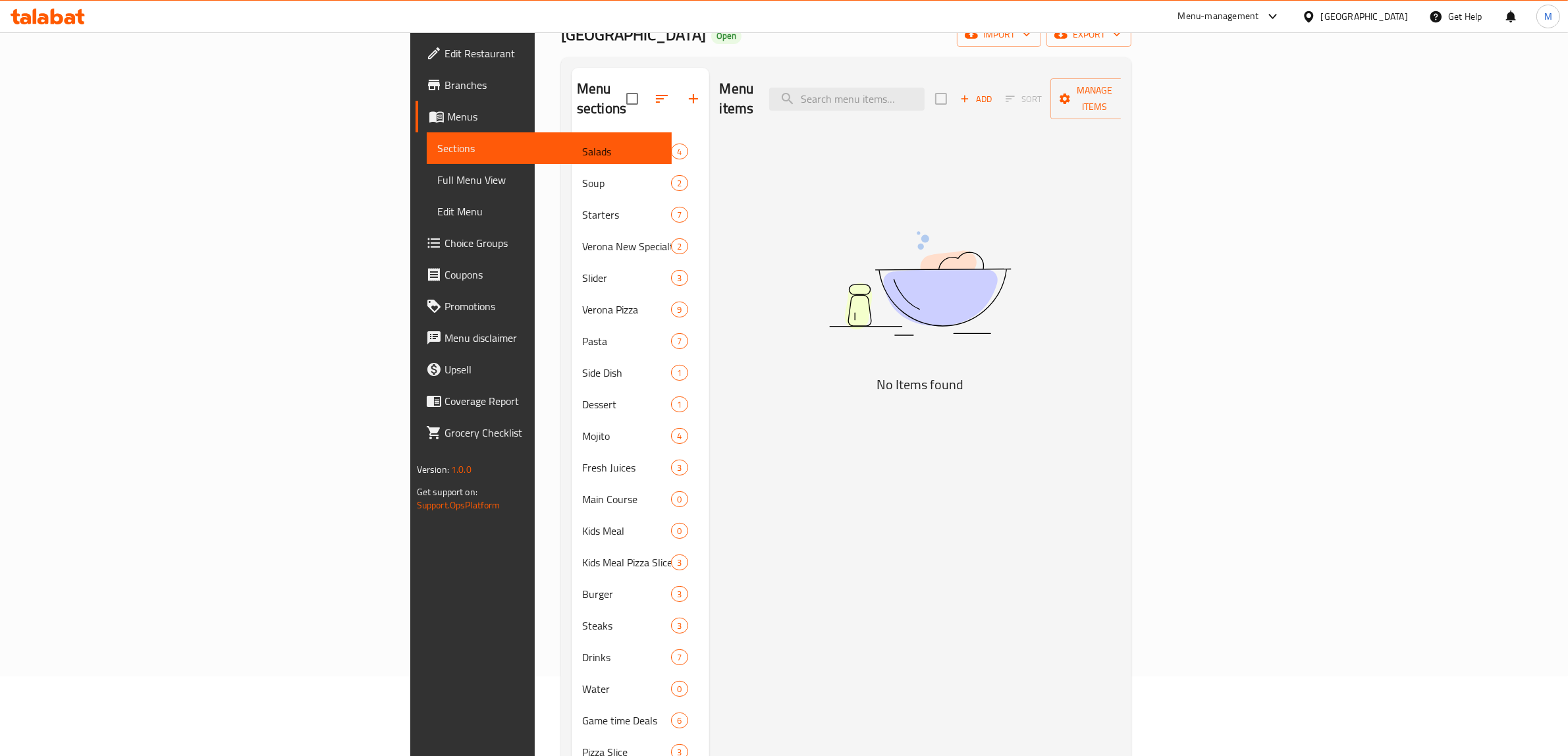
scroll to position [0, 0]
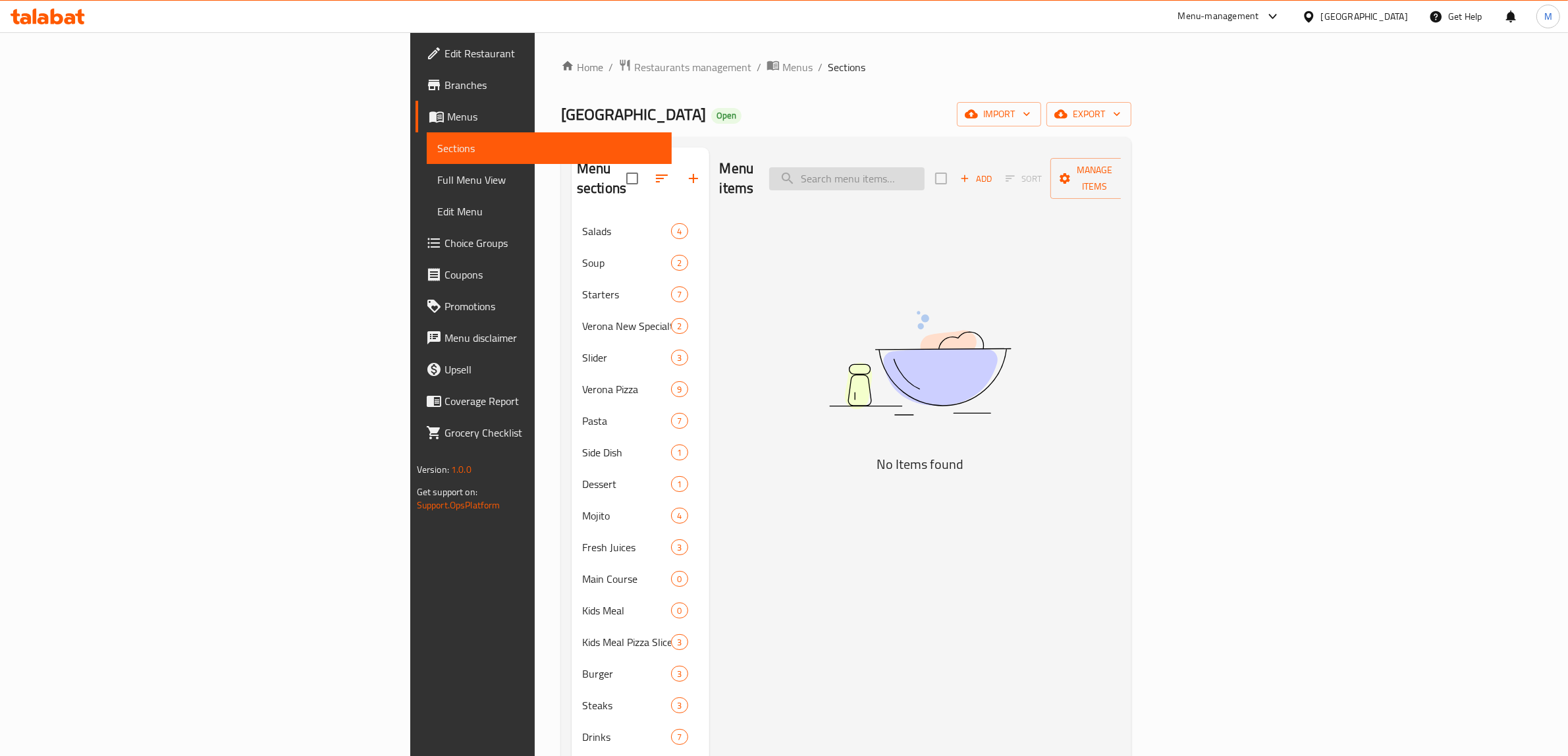
click at [925, 173] on input "search" at bounding box center [847, 179] width 155 height 23
paste input "Coca Cola"
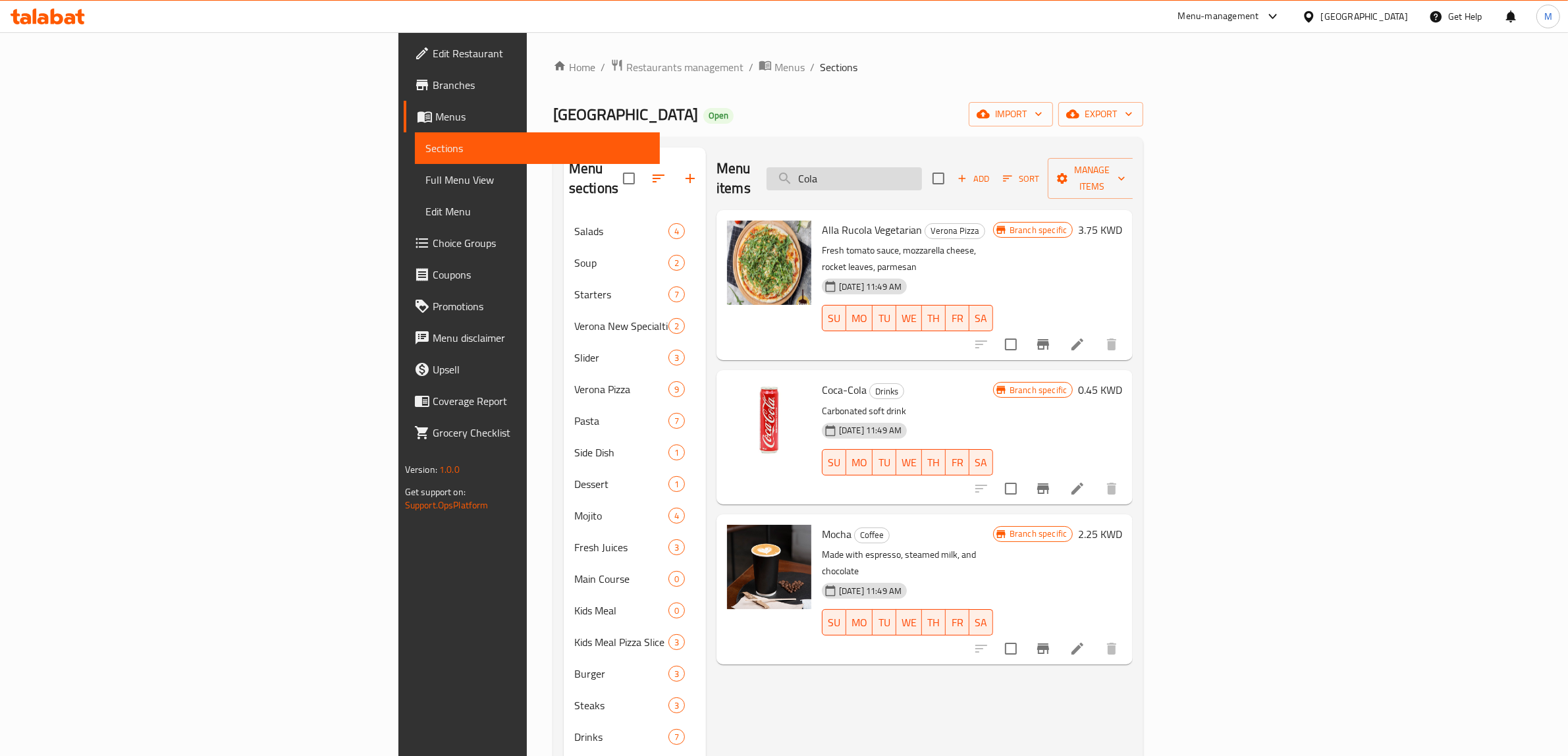
type input "Cola"
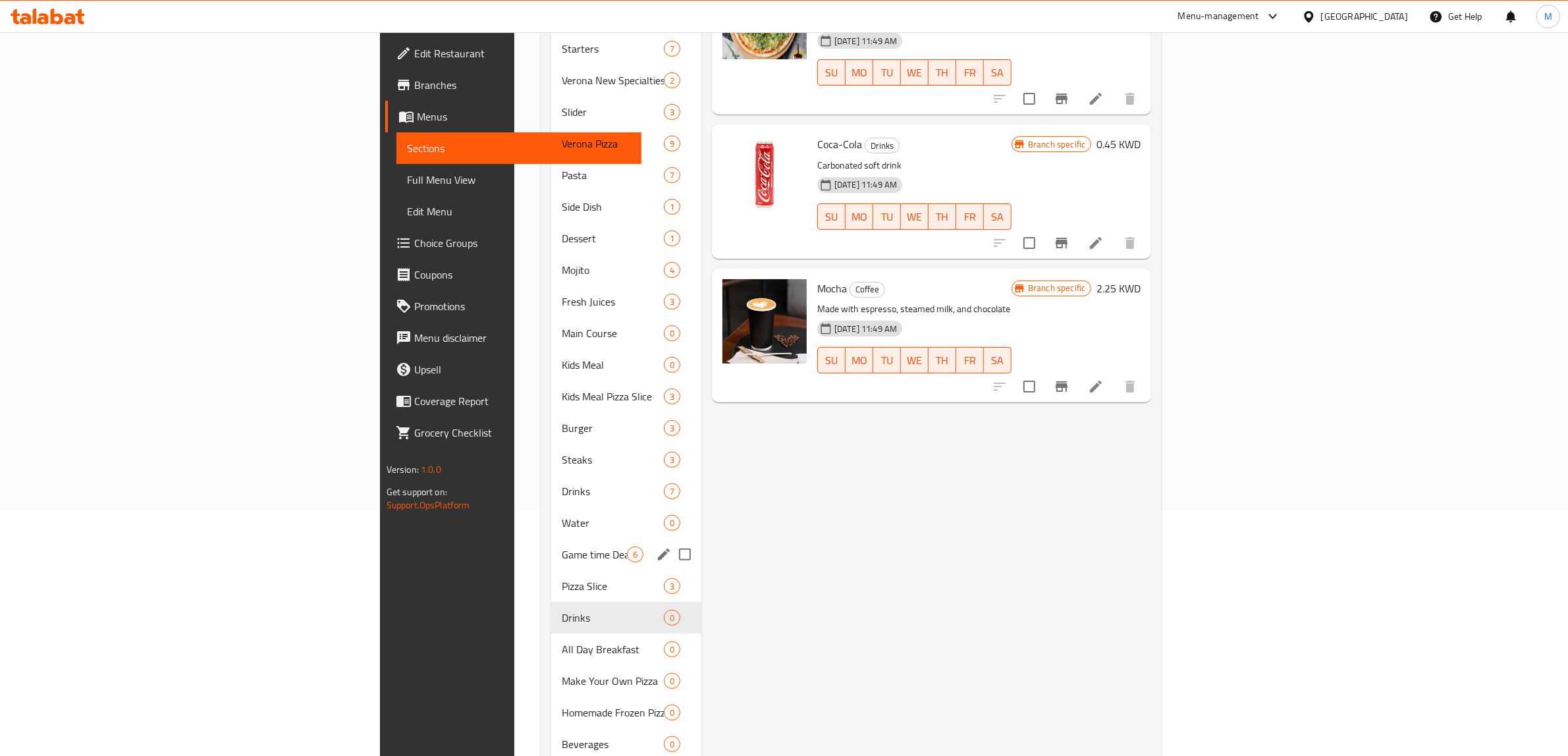
scroll to position [247, 0]
click at [562, 482] on span "Drinks" at bounding box center [594, 490] width 65 height 16
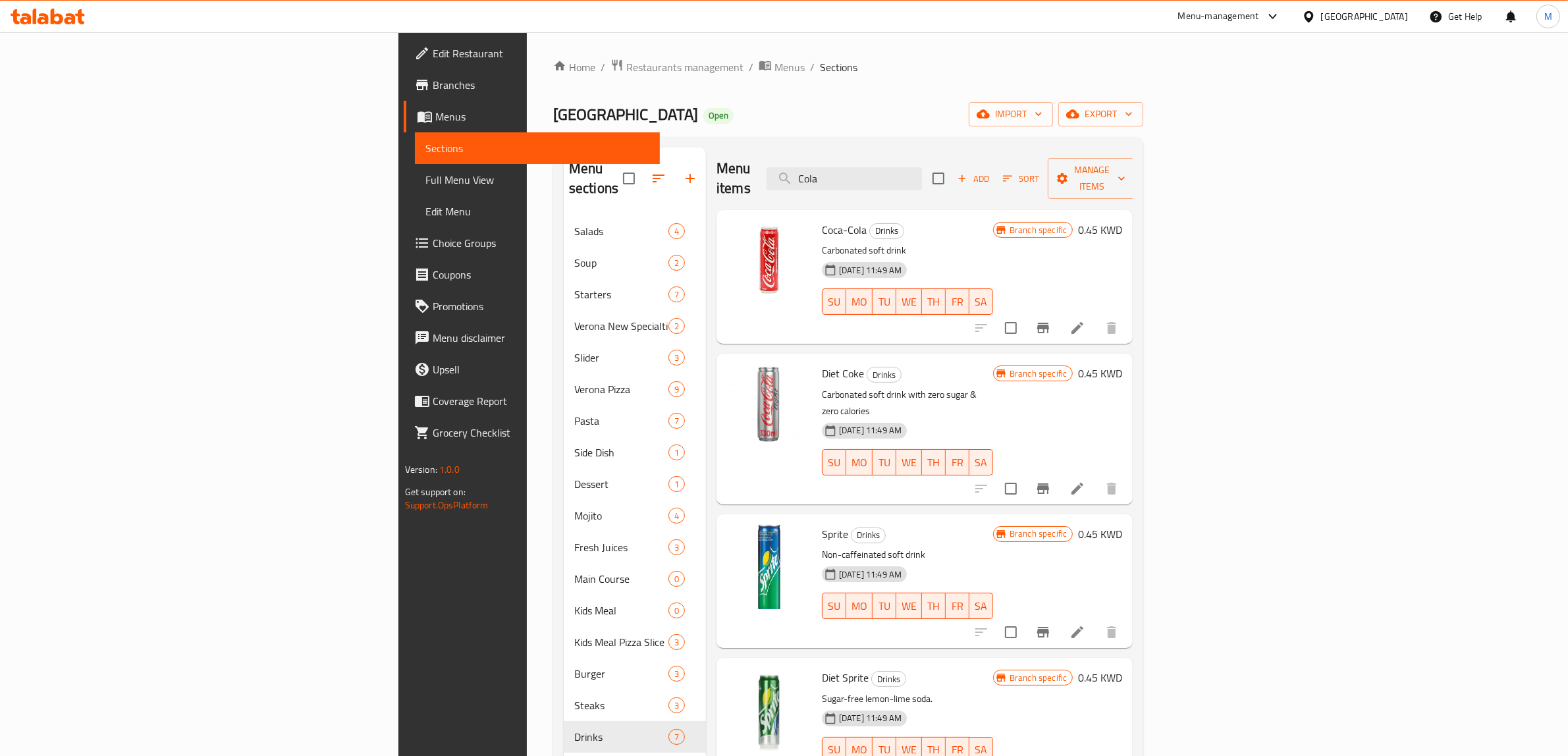
click at [1122, 221] on h6 "0.45 KWD" at bounding box center [1101, 230] width 44 height 19
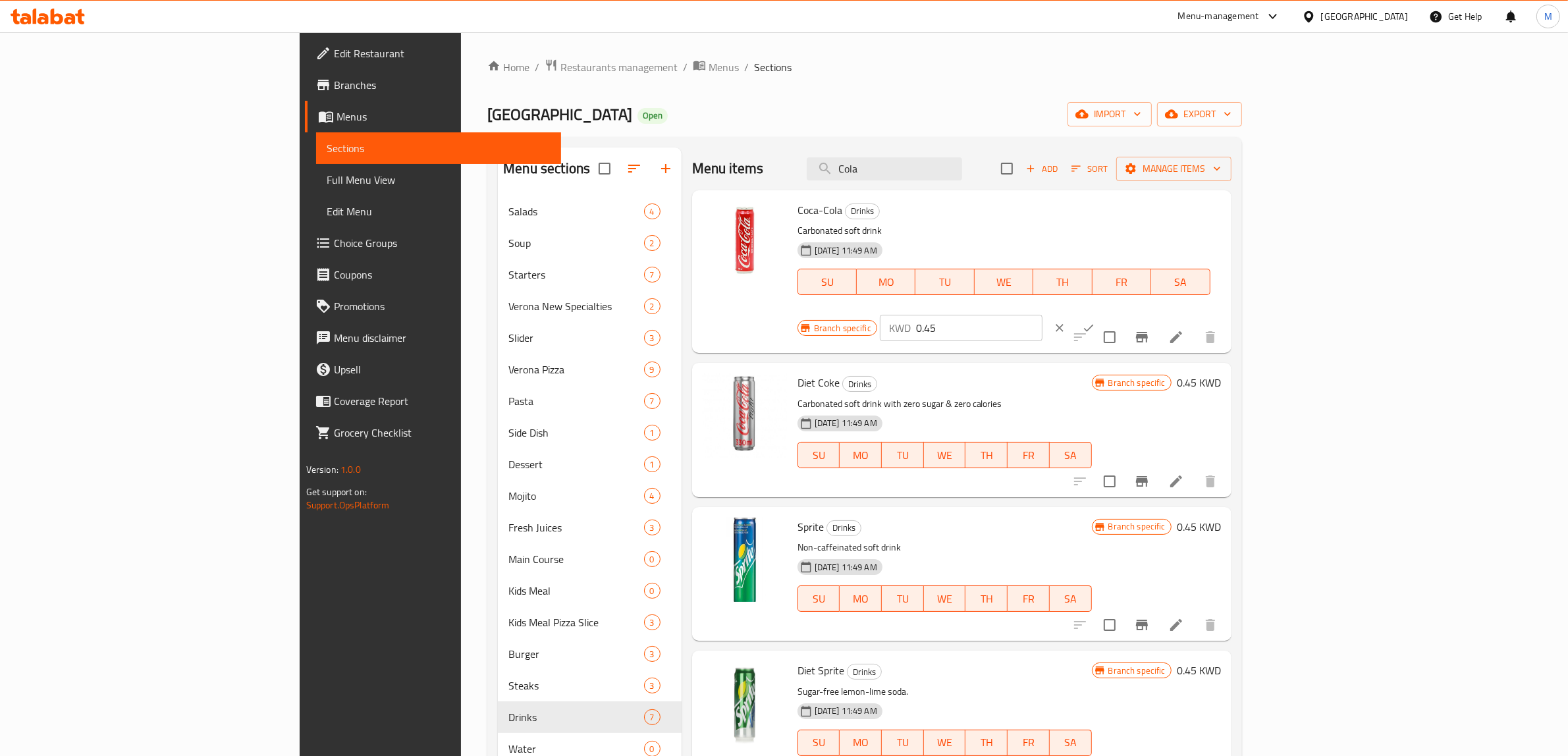
click at [1043, 315] on input "0.45" at bounding box center [979, 328] width 127 height 26
paste input "number"
type input "0.5"
click at [1095, 321] on icon "ok" at bounding box center [1089, 328] width 13 height 13
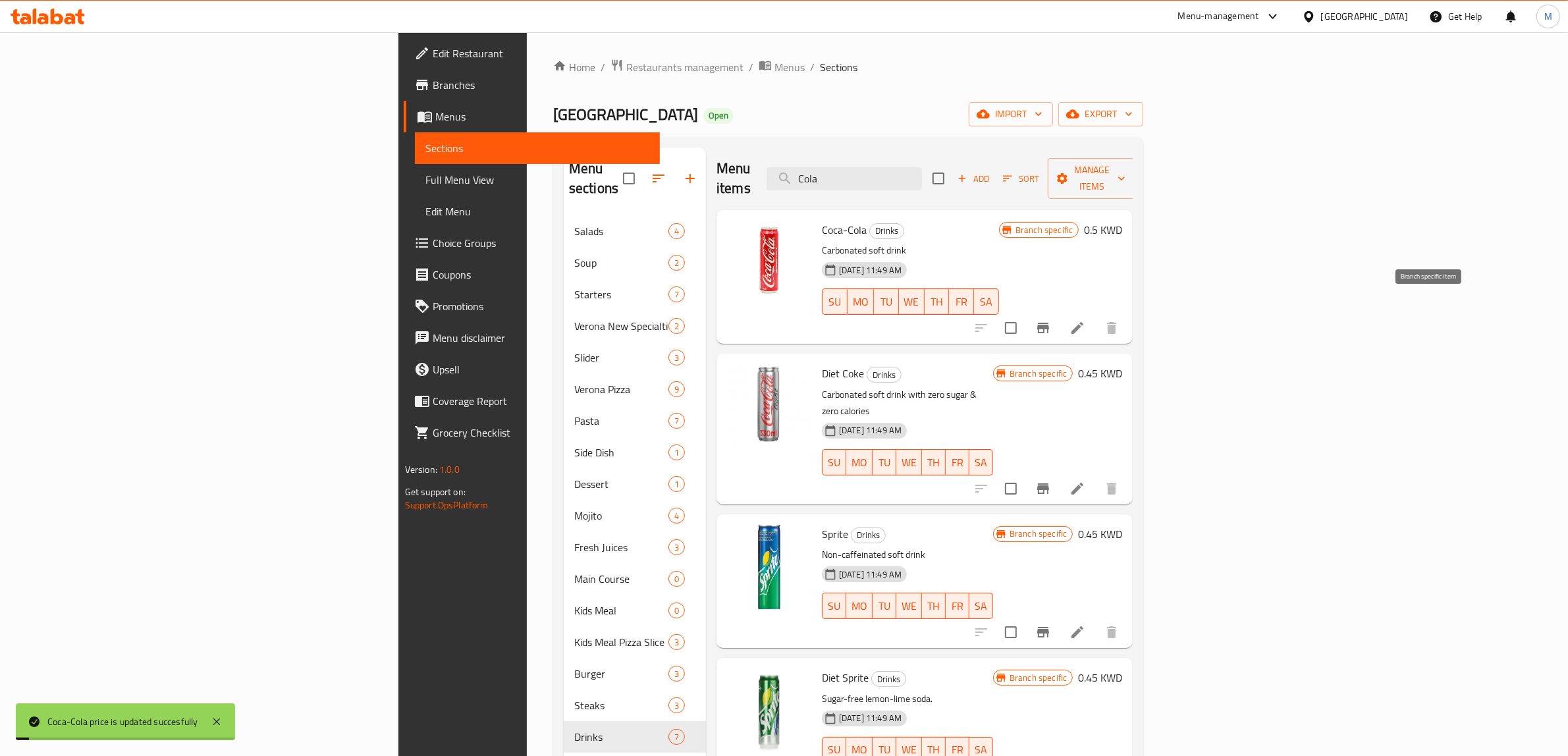
click at [1051, 320] on icon "Branch-specific-item" at bounding box center [1043, 328] width 16 height 16
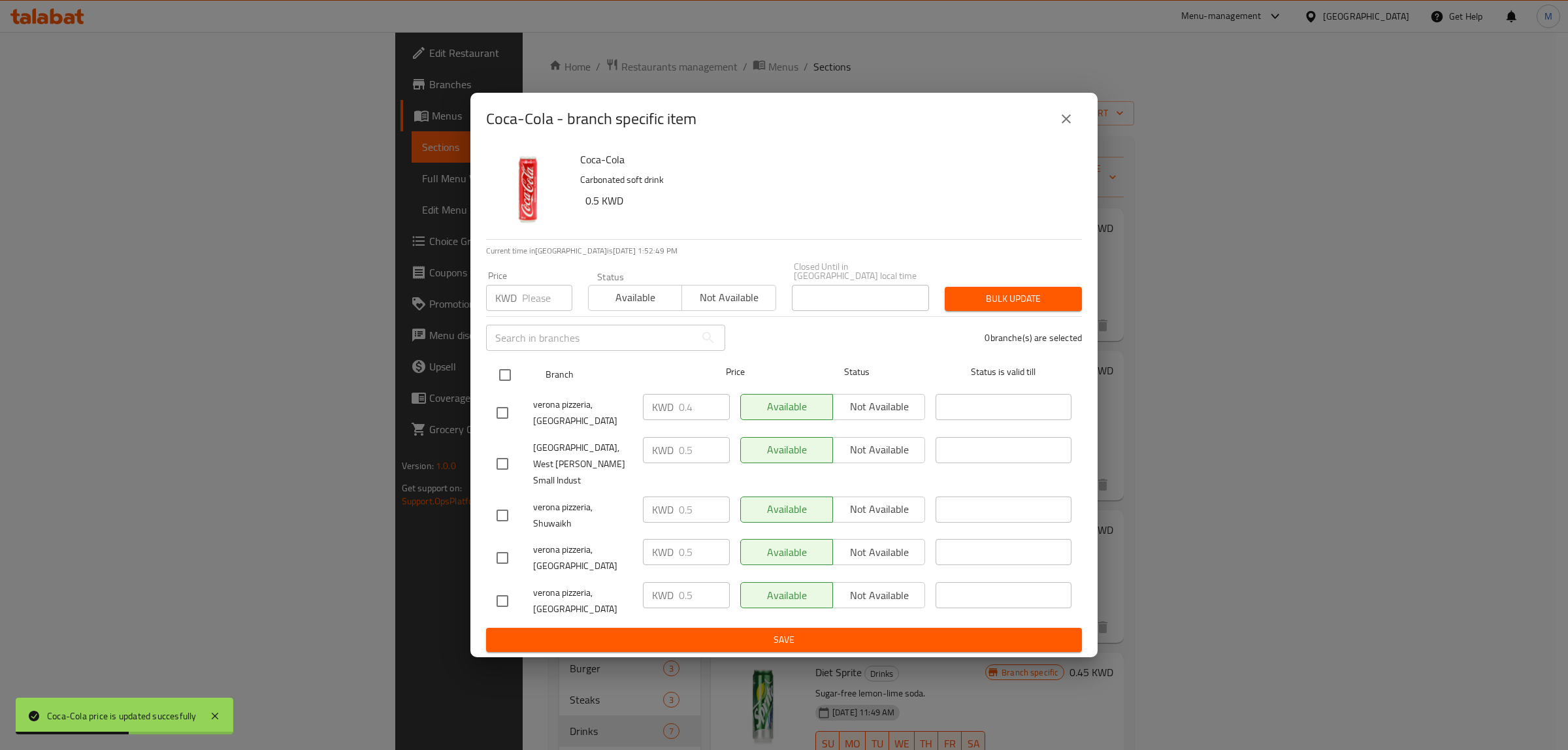
click at [505, 389] on input "checkbox" at bounding box center [505, 375] width 28 height 28
checkbox input "true"
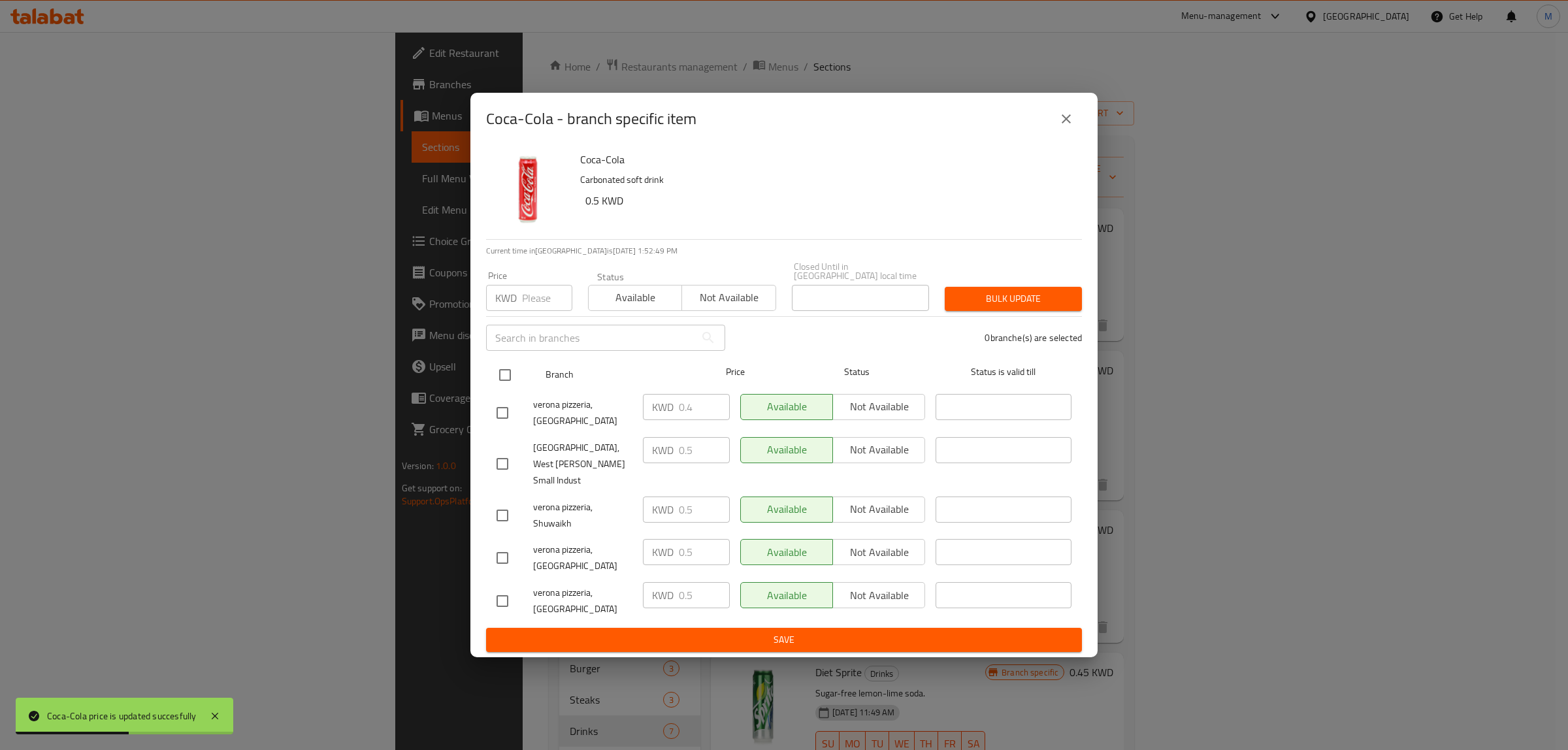
checkbox input "true"
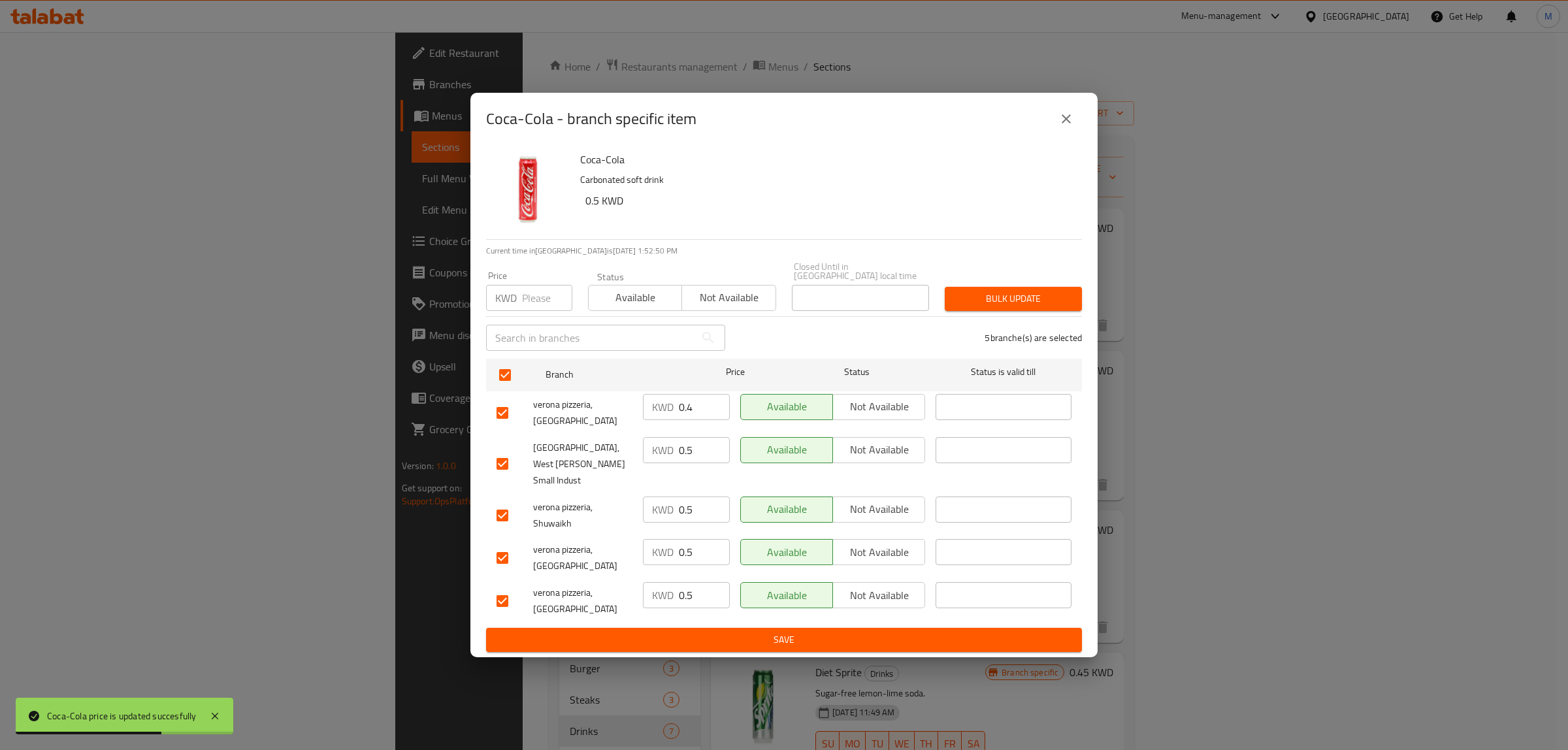
click at [531, 311] on input "number" at bounding box center [547, 297] width 50 height 26
paste input "0.5"
type input "0.5"
click at [979, 308] on span "Bulk update" at bounding box center [1013, 299] width 117 height 17
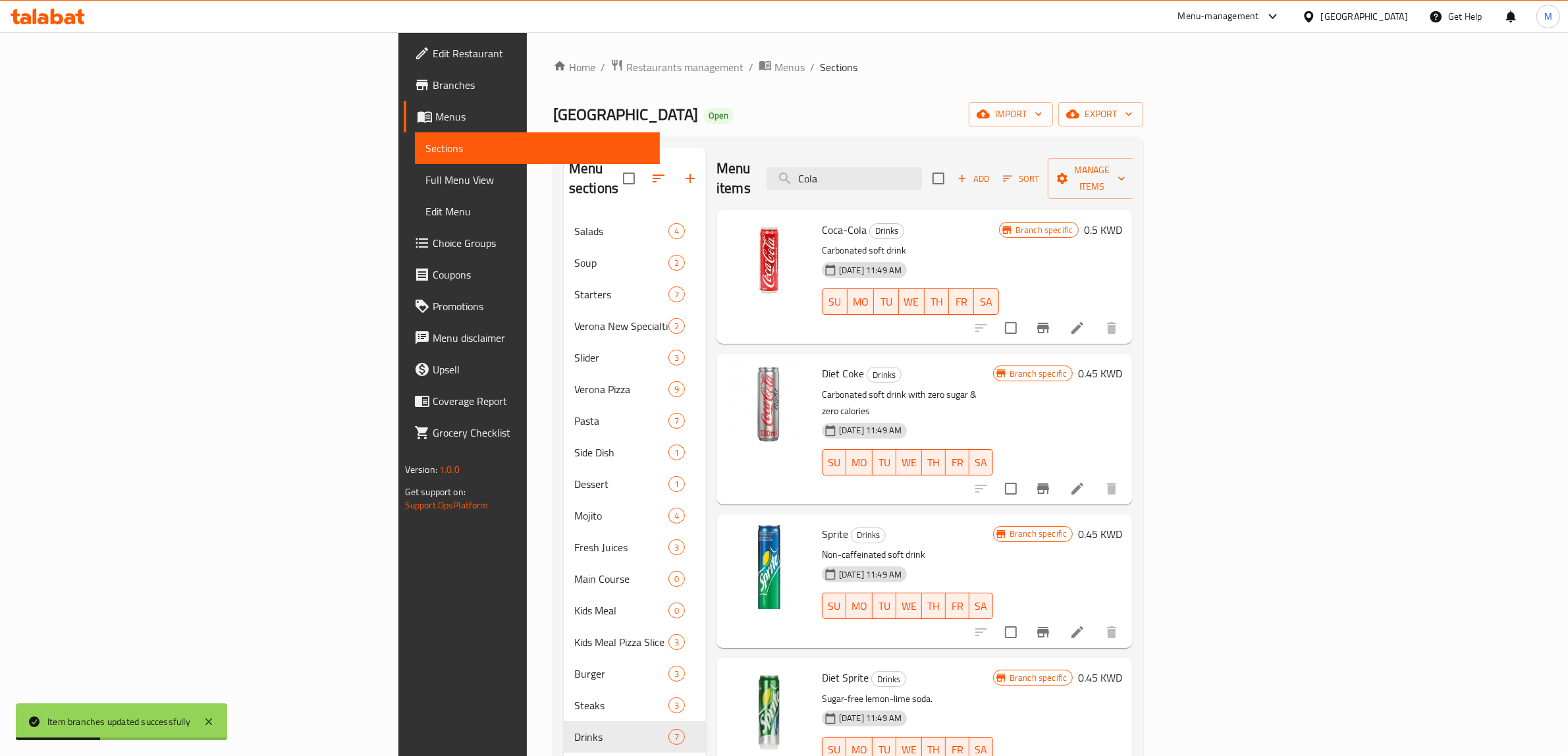
click at [1122, 365] on h6 "0.45 KWD" at bounding box center [1101, 374] width 44 height 19
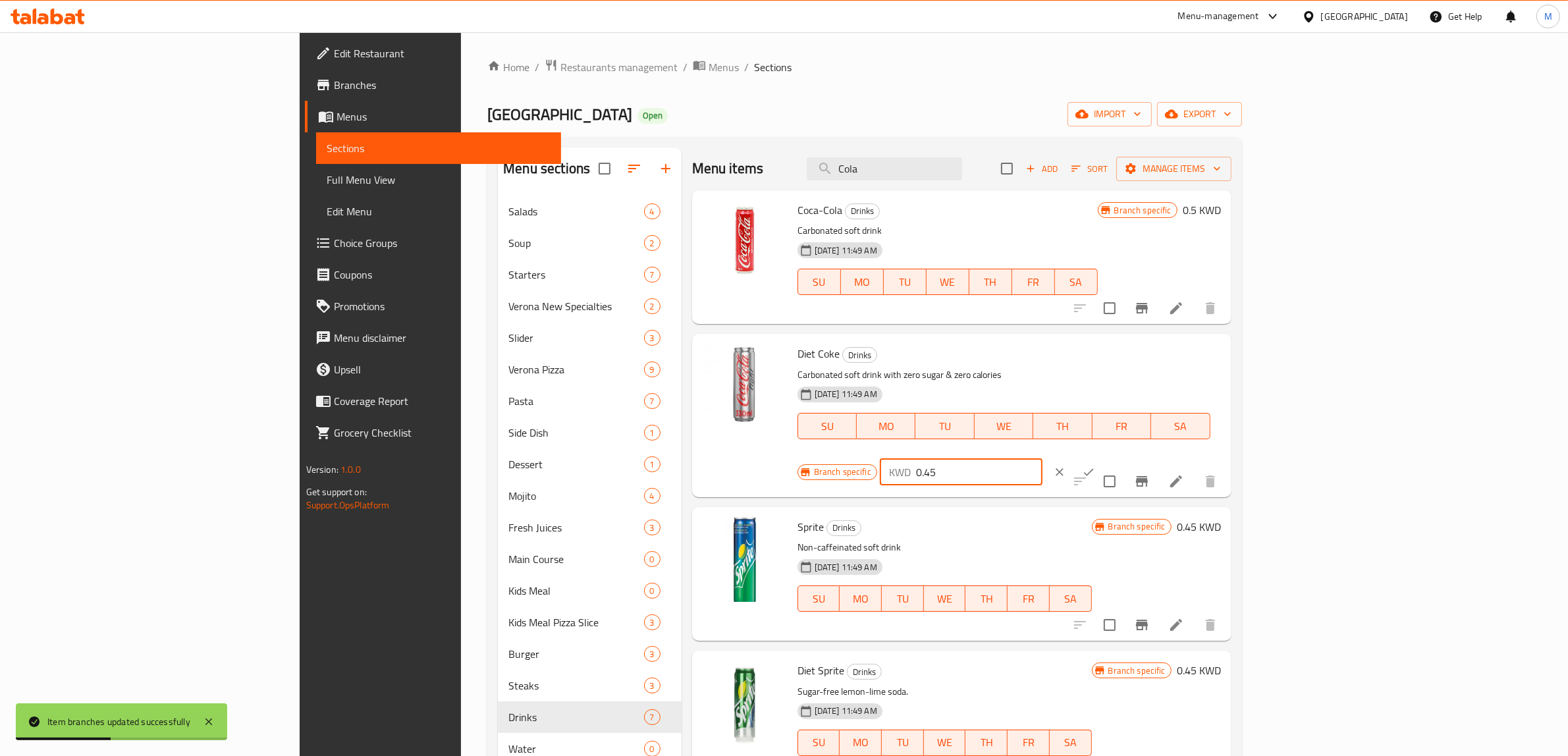
click at [1043, 459] on input "0.45" at bounding box center [979, 472] width 127 height 26
paste input "number"
type input "0.5"
click at [1095, 465] on icon "ok" at bounding box center [1089, 472] width 13 height 13
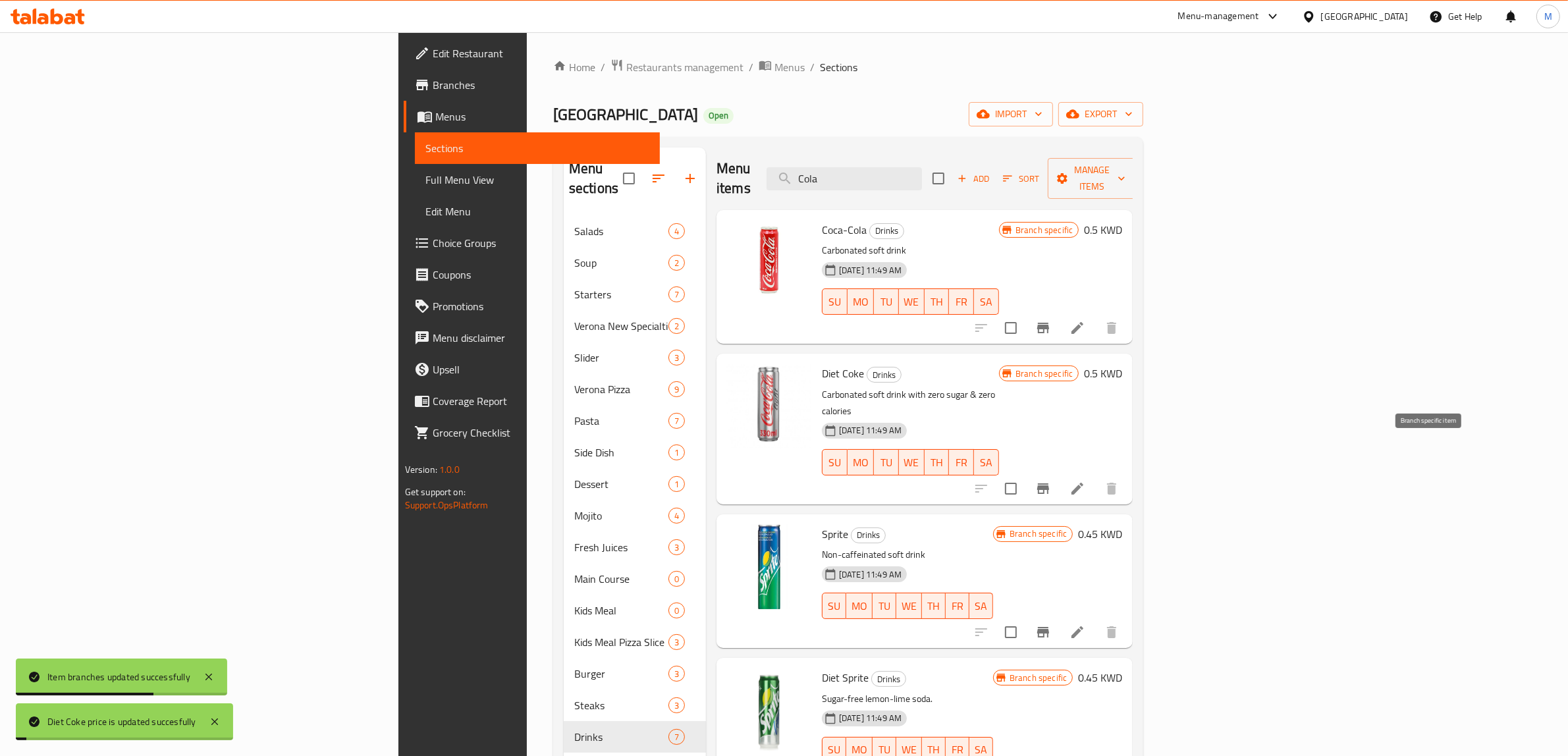
click at [1051, 481] on icon "Branch-specific-item" at bounding box center [1043, 489] width 16 height 16
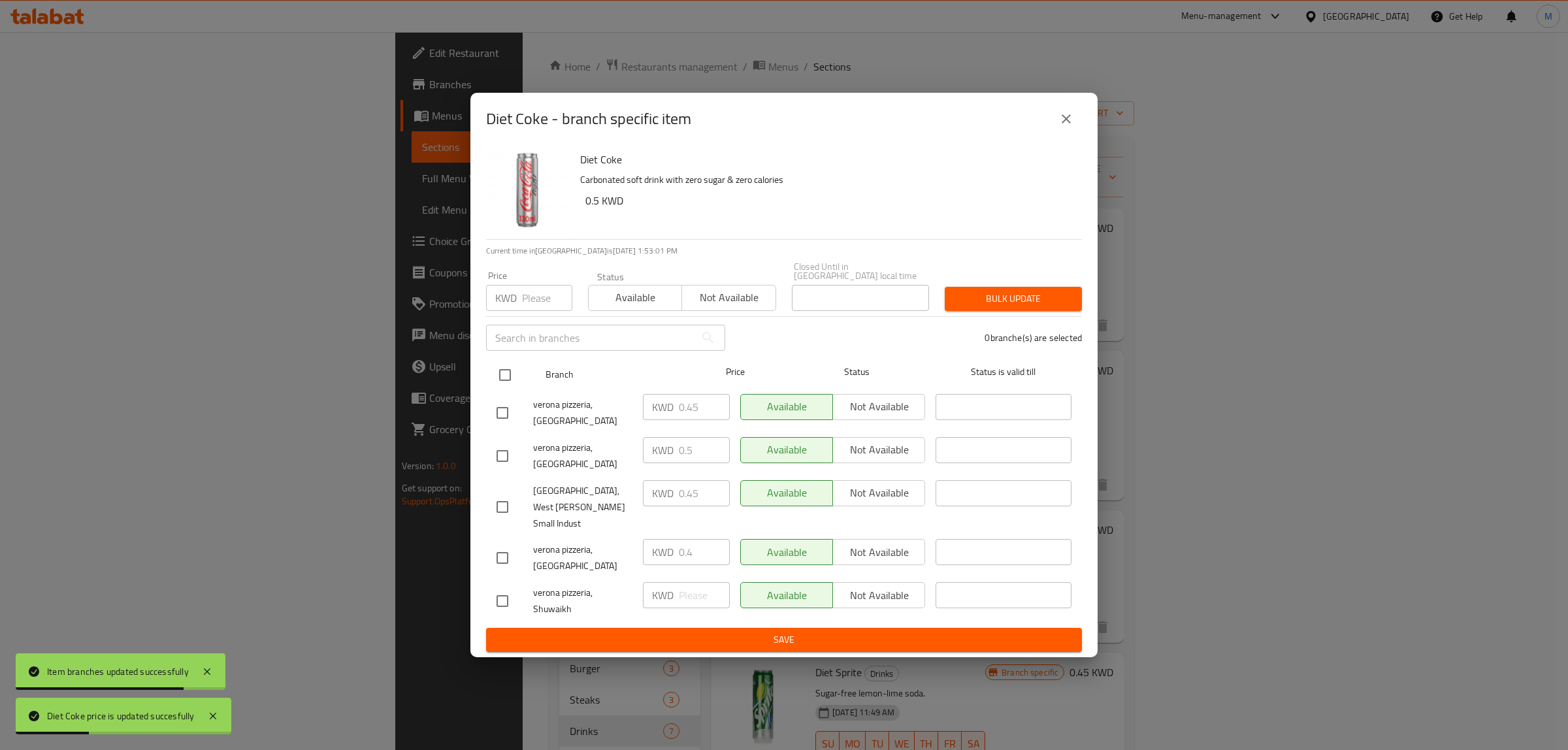
click at [504, 389] on input "checkbox" at bounding box center [505, 375] width 28 height 28
checkbox input "true"
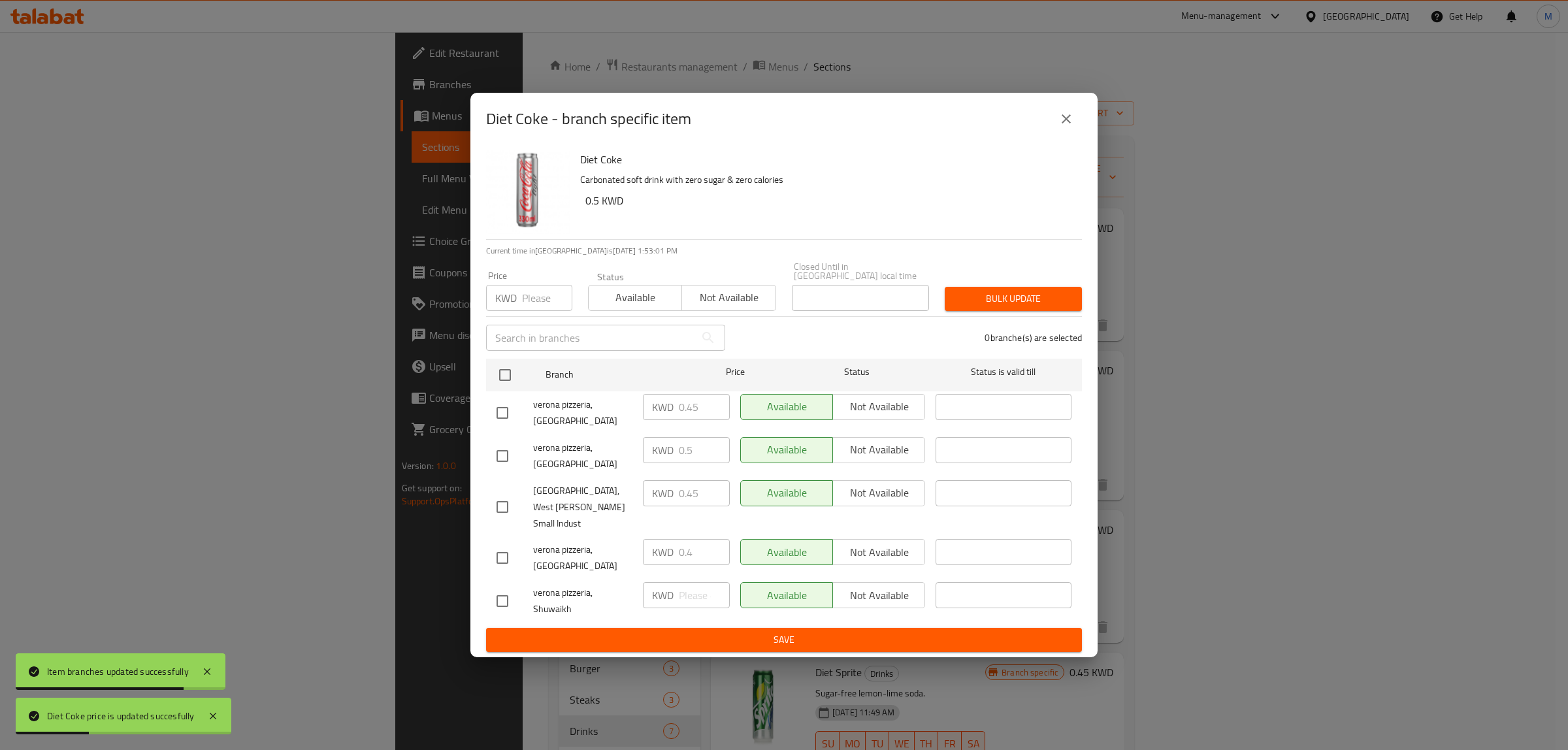
checkbox input "true"
click at [528, 311] on input "number" at bounding box center [547, 297] width 50 height 26
paste input "0.5"
type input "0.5"
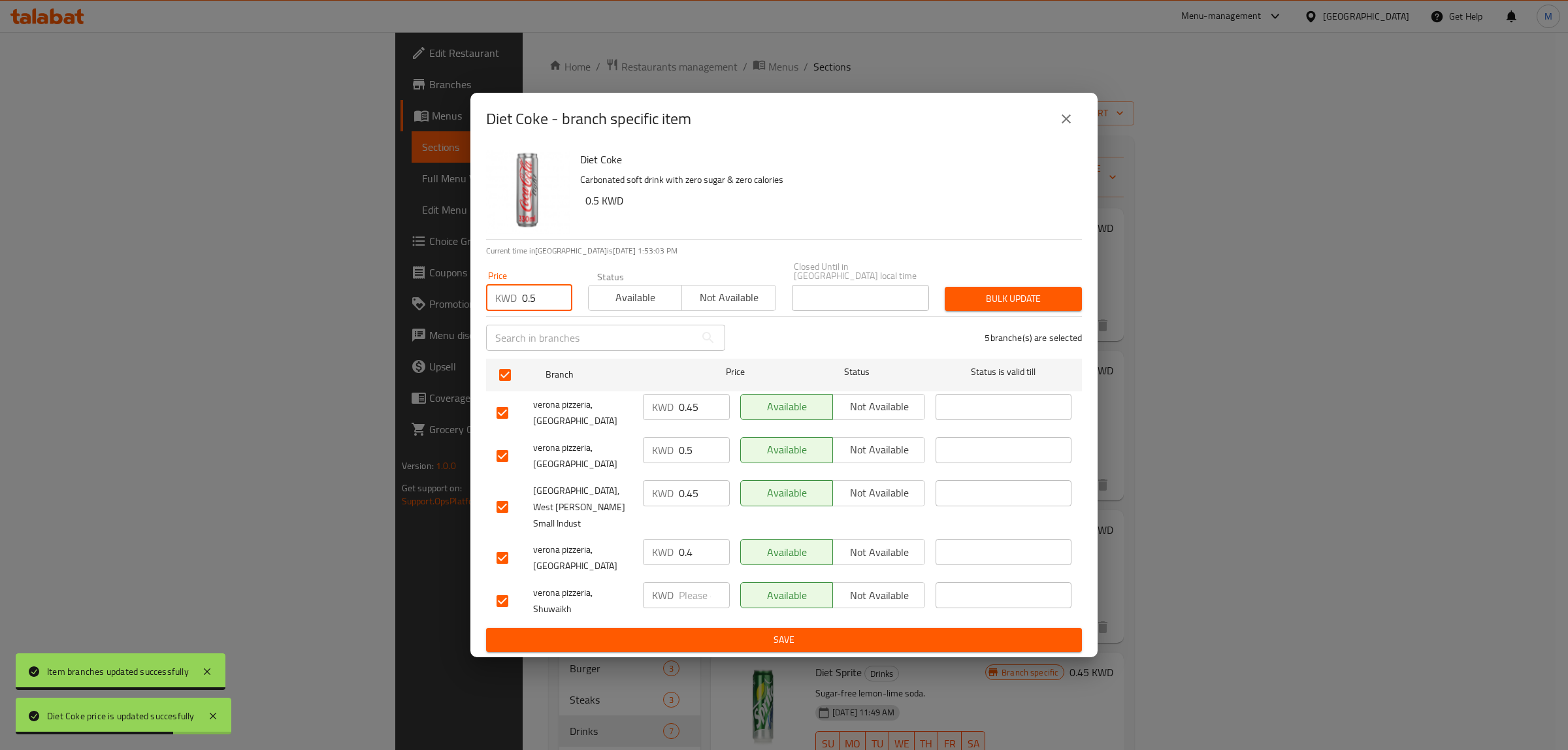
click at [986, 308] on span "Bulk update" at bounding box center [1013, 299] width 117 height 17
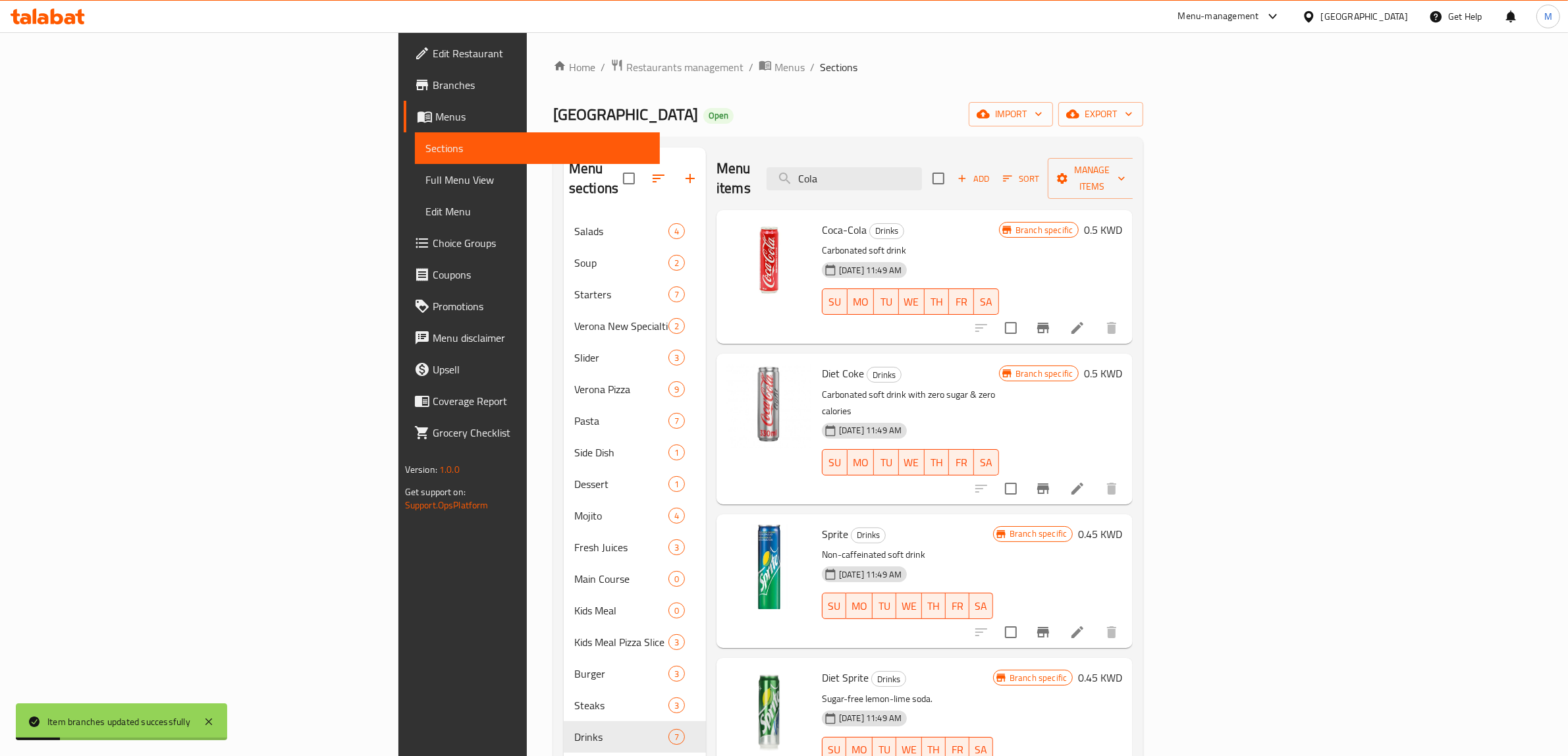
click at [1133, 475] on div "Menu items Cola Add Sort Manage items Coca-Cola Drinks Carbonated soft drink 18…" at bounding box center [919, 595] width 426 height 896
drag, startPoint x: 1204, startPoint y: 521, endPoint x: 1209, endPoint y: 515, distance: 7.8
click at [994, 547] on p "Non-caffeinated soft drink" at bounding box center [907, 555] width 171 height 17
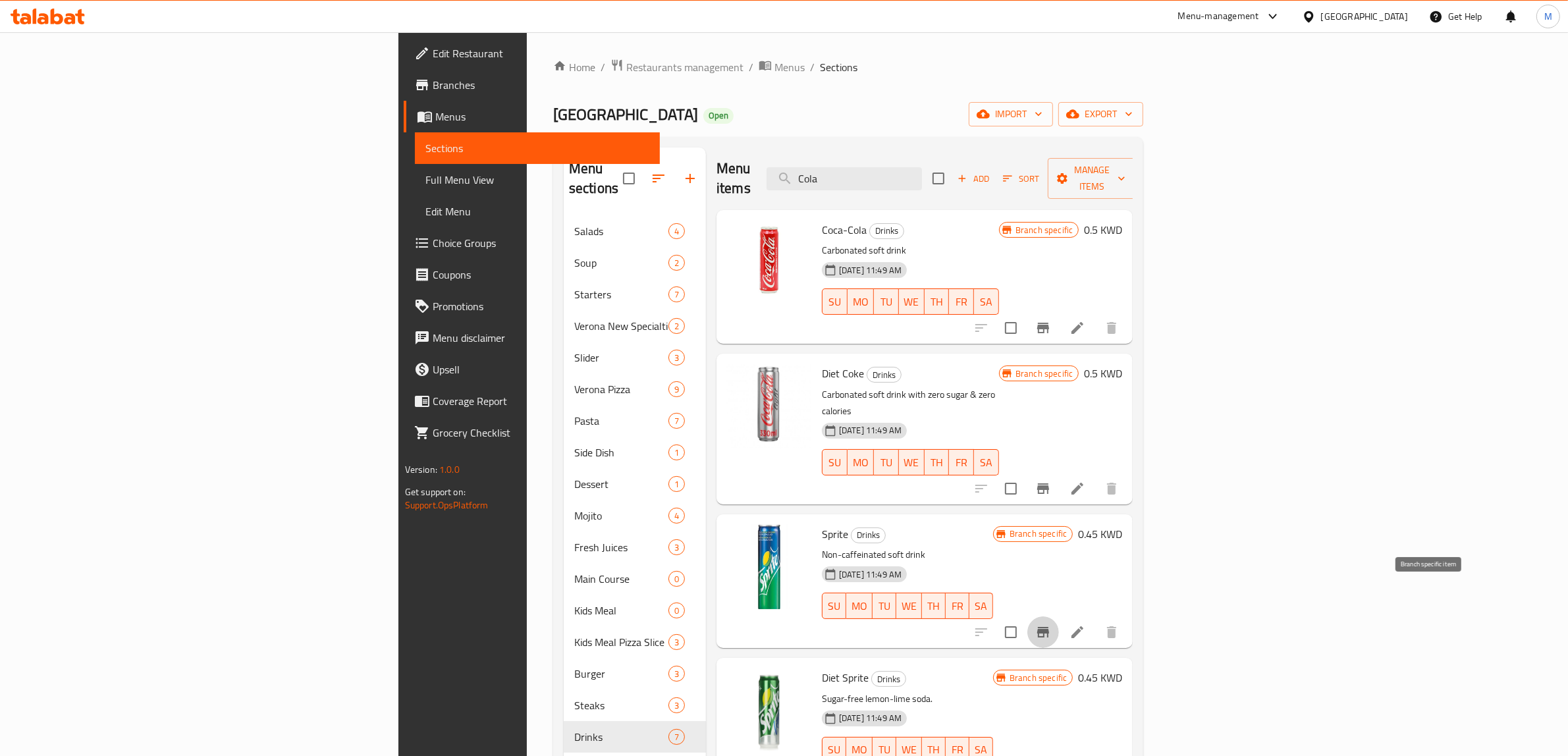
click at [1049, 627] on icon "Branch-specific-item" at bounding box center [1043, 632] width 12 height 10
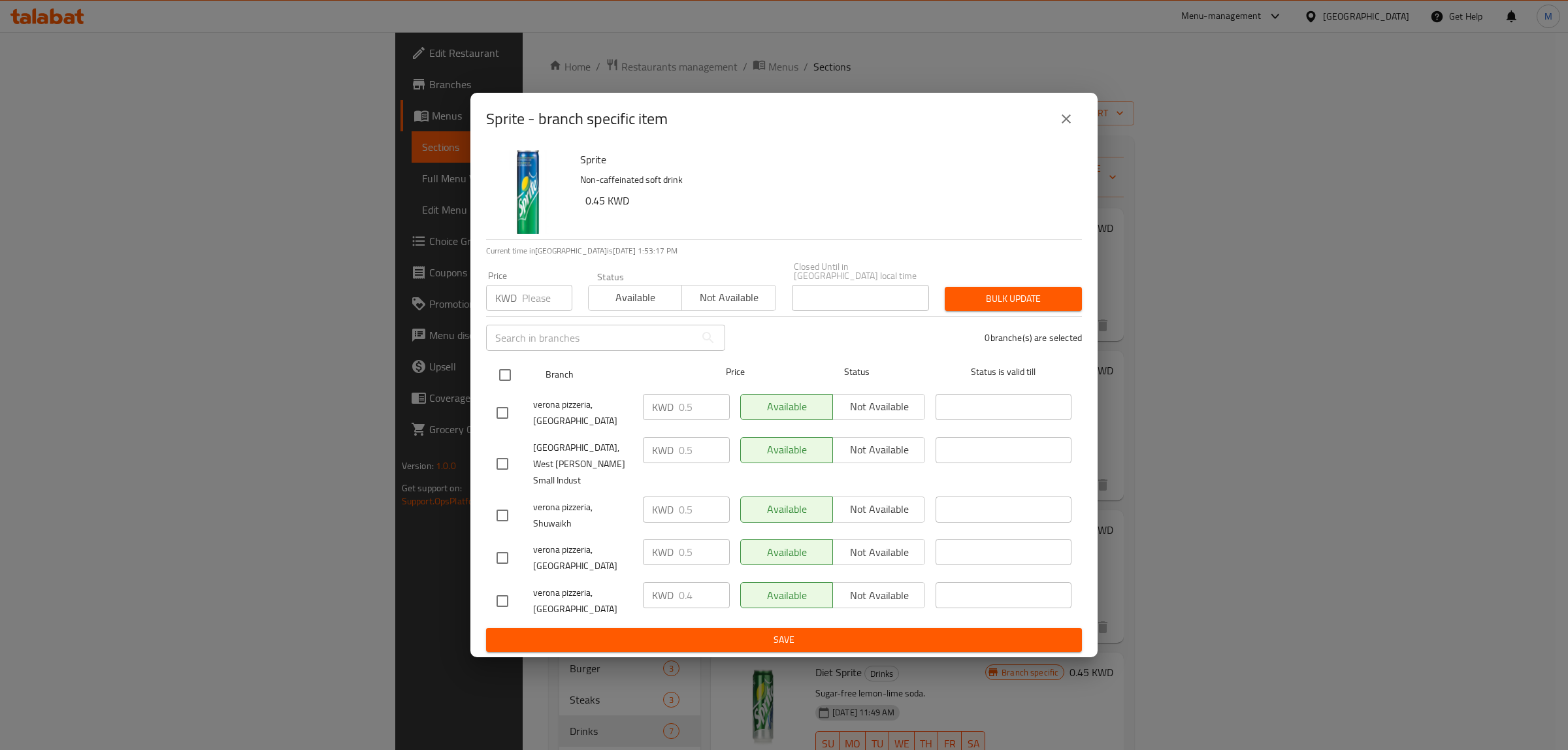
click at [506, 387] on input "checkbox" at bounding box center [505, 375] width 28 height 28
checkbox input "true"
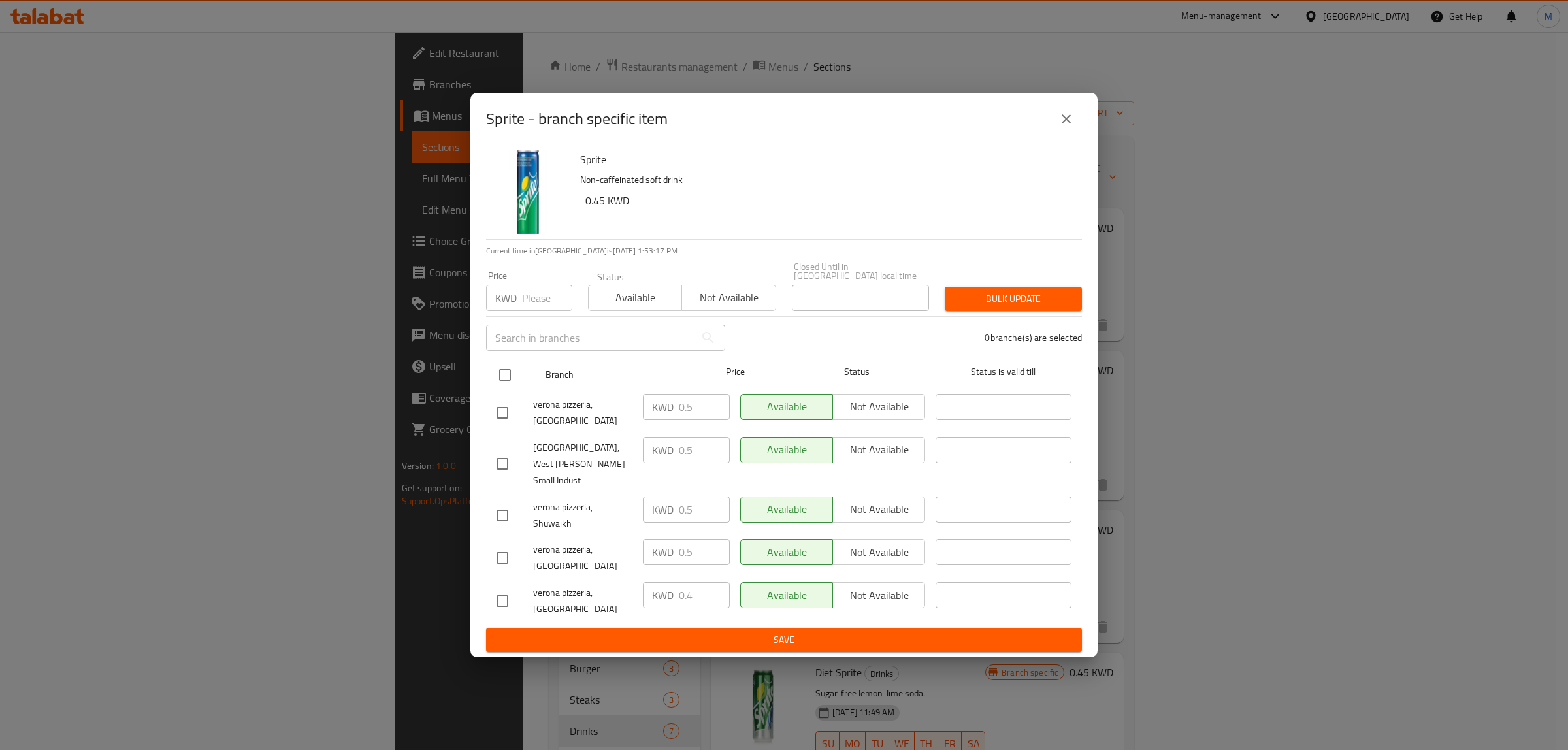
checkbox input "true"
click at [536, 311] on input "number" at bounding box center [547, 297] width 50 height 26
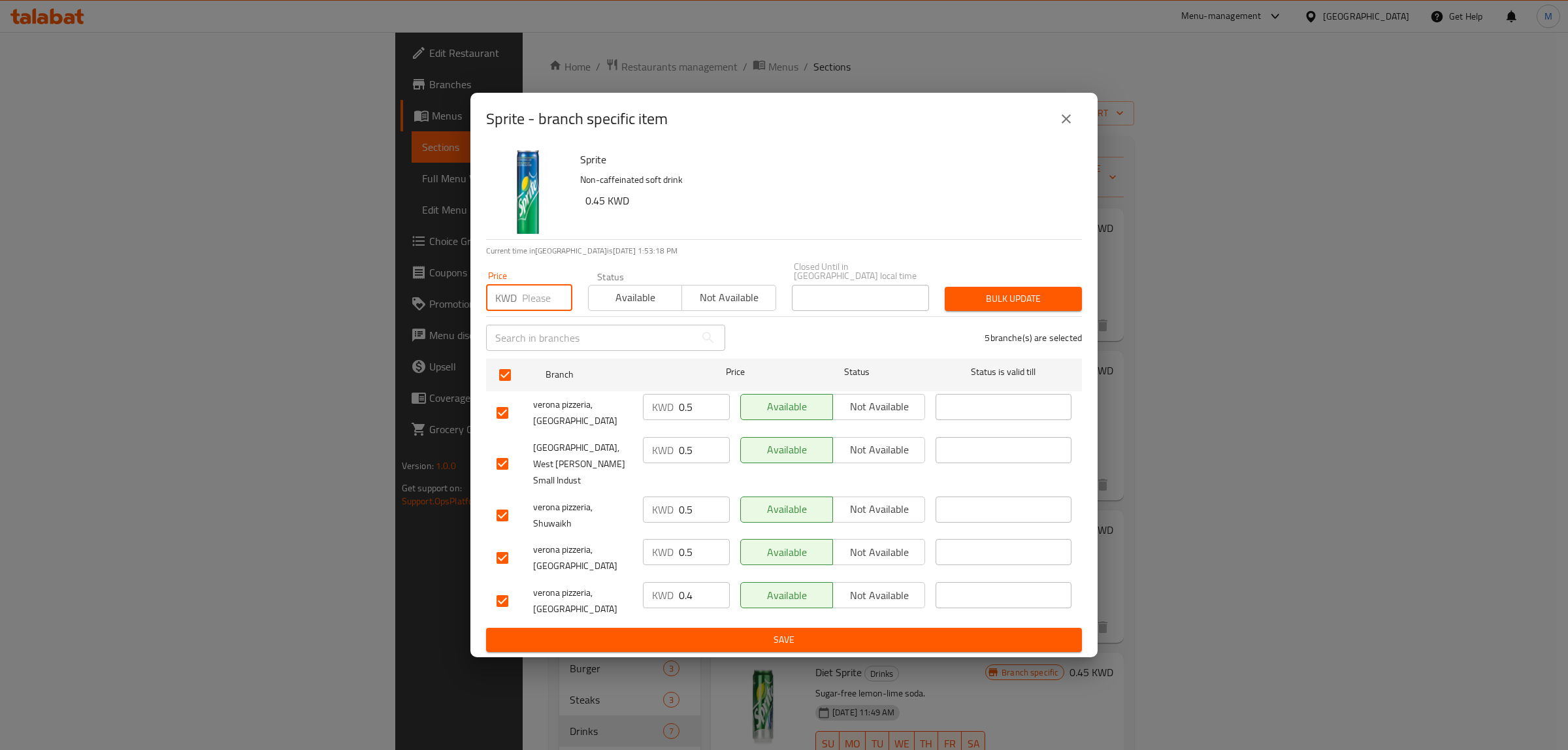
paste input "0.5"
type input "0.5"
click at [994, 308] on span "Bulk update" at bounding box center [1013, 299] width 117 height 17
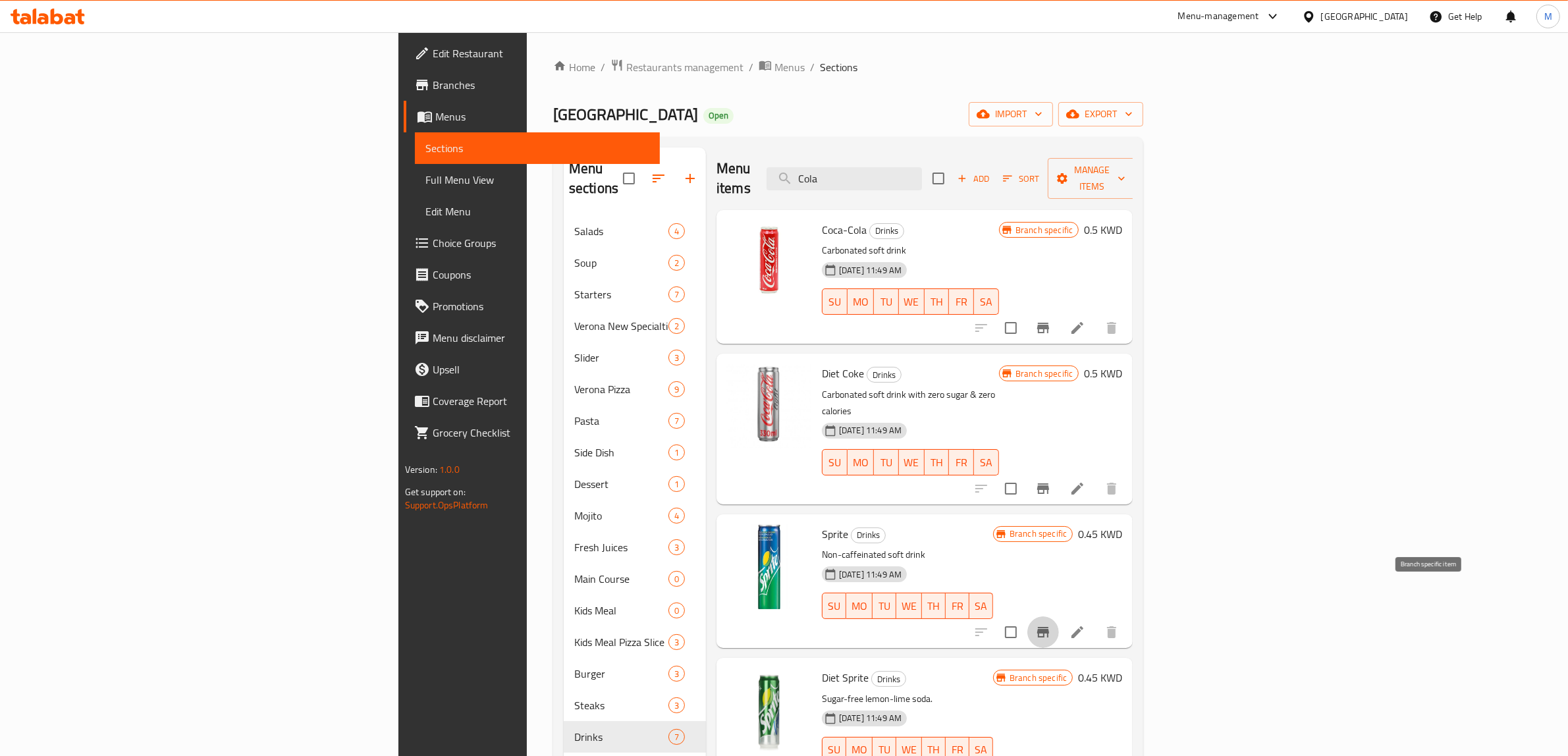
click at [1059, 616] on button "Branch-specific-item" at bounding box center [1043, 632] width 31 height 31
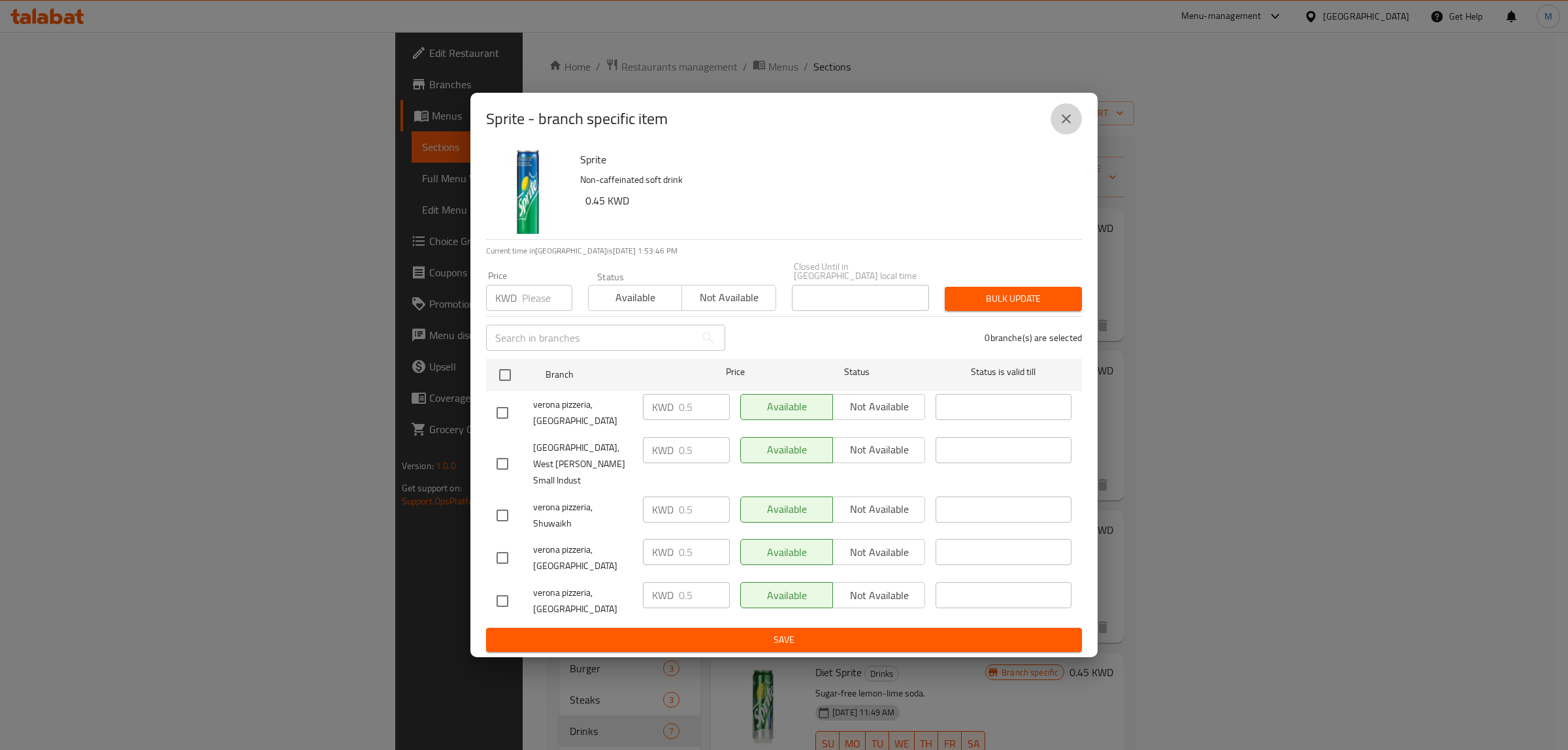
click at [1062, 135] on button "close" at bounding box center [1066, 118] width 31 height 31
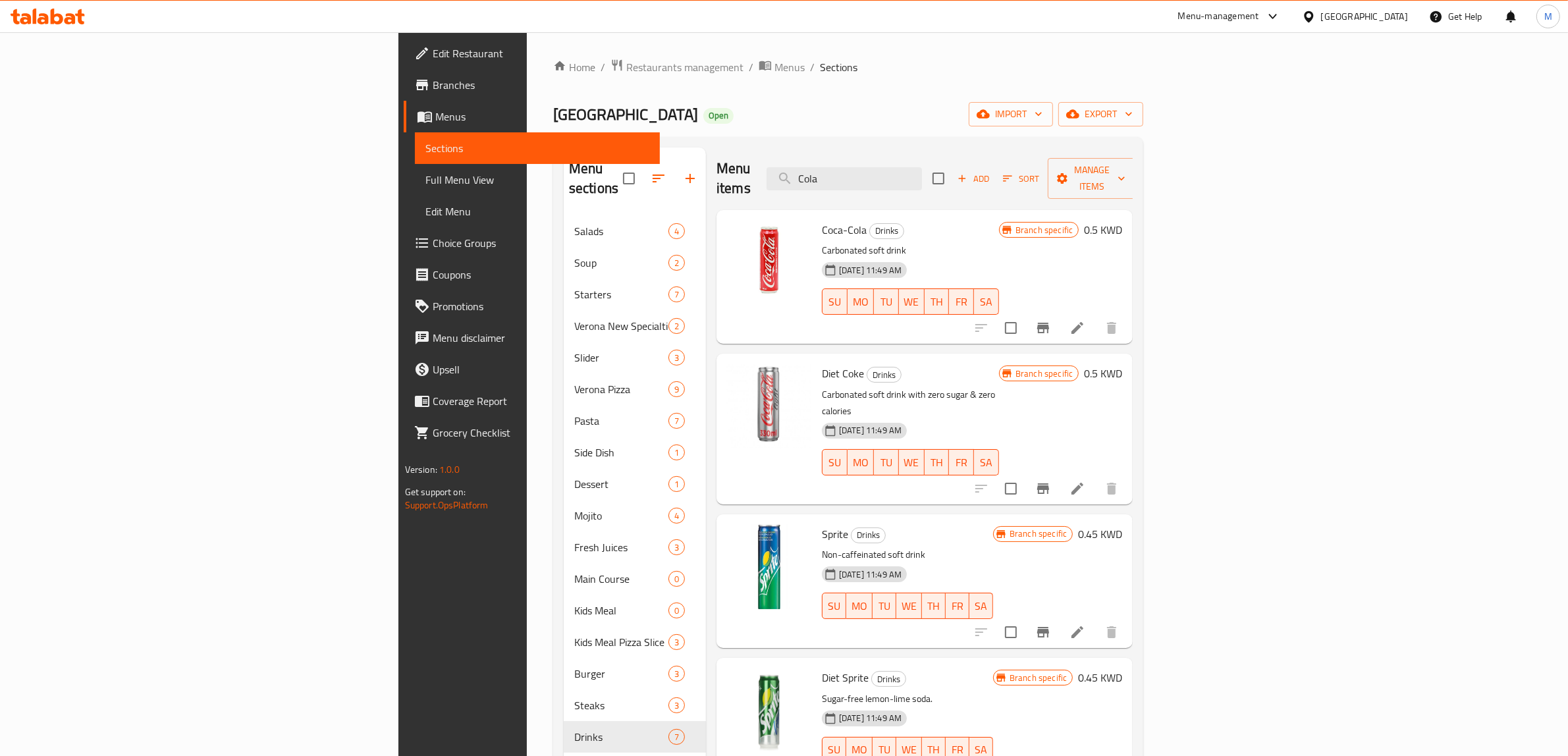
click at [1122, 525] on h6 "0.45 KWD" at bounding box center [1101, 534] width 44 height 19
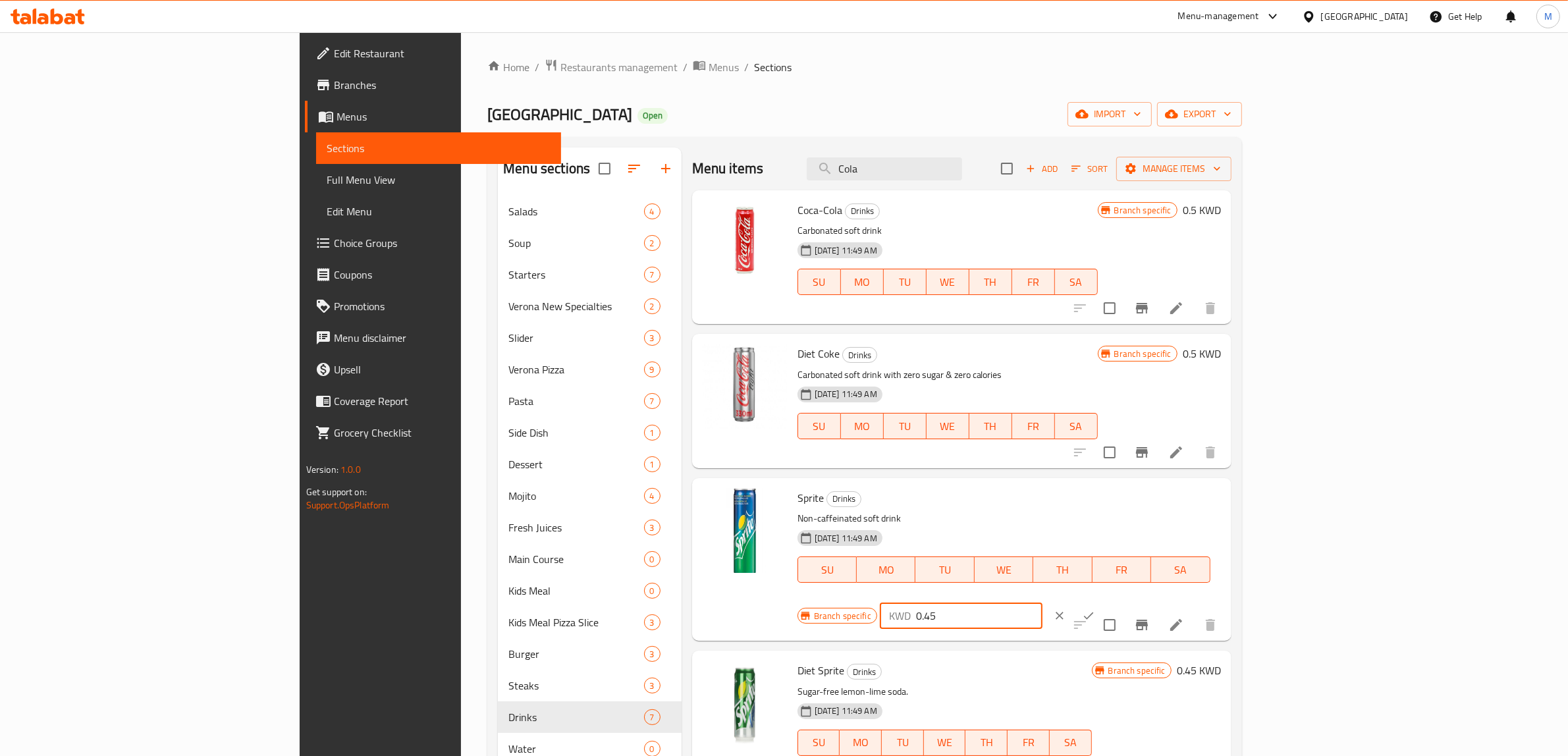
click at [1043, 602] on input "0.45" at bounding box center [979, 615] width 127 height 26
paste input "number"
type input "0.5"
click at [1095, 610] on icon "ok" at bounding box center [1089, 616] width 13 height 13
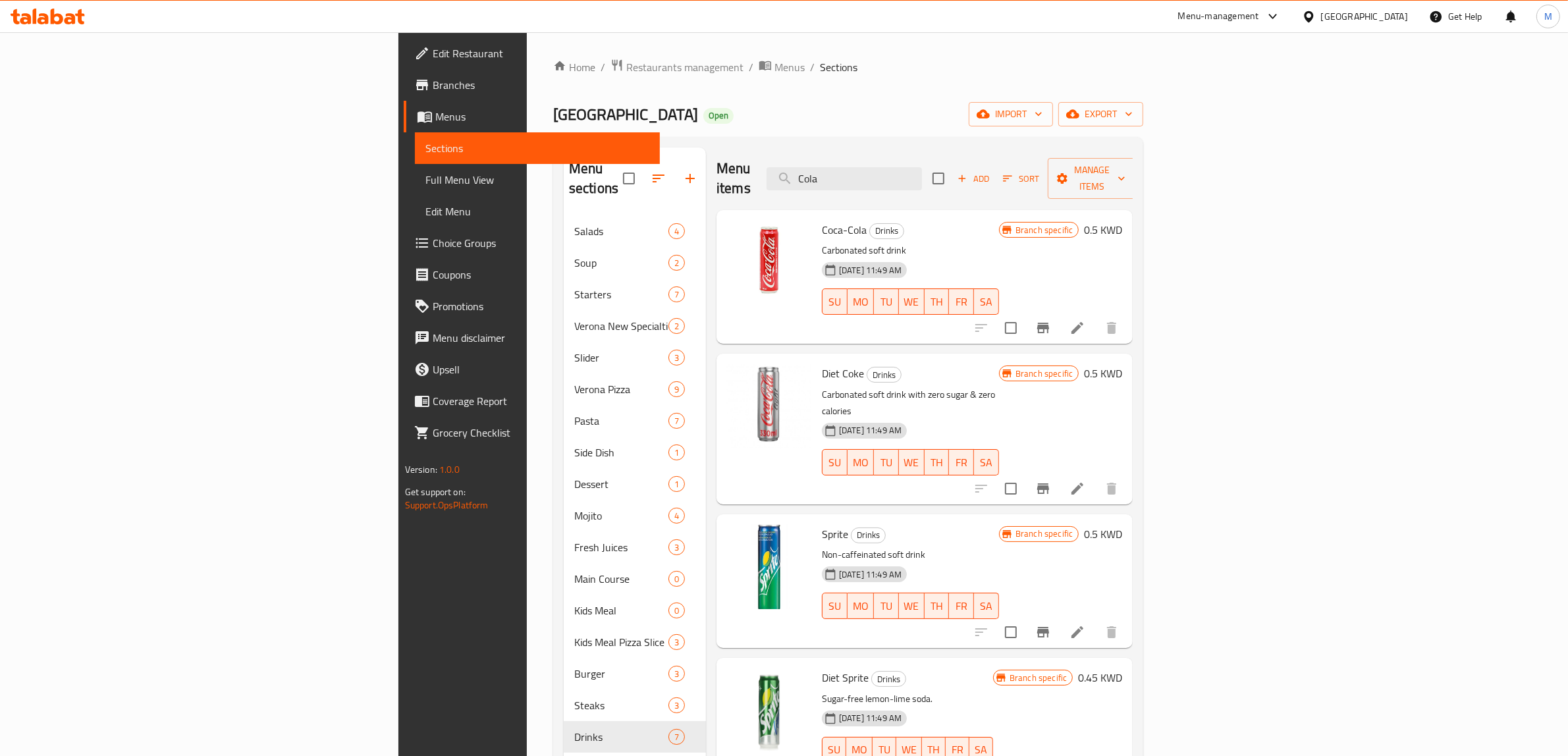
scroll to position [82, 0]
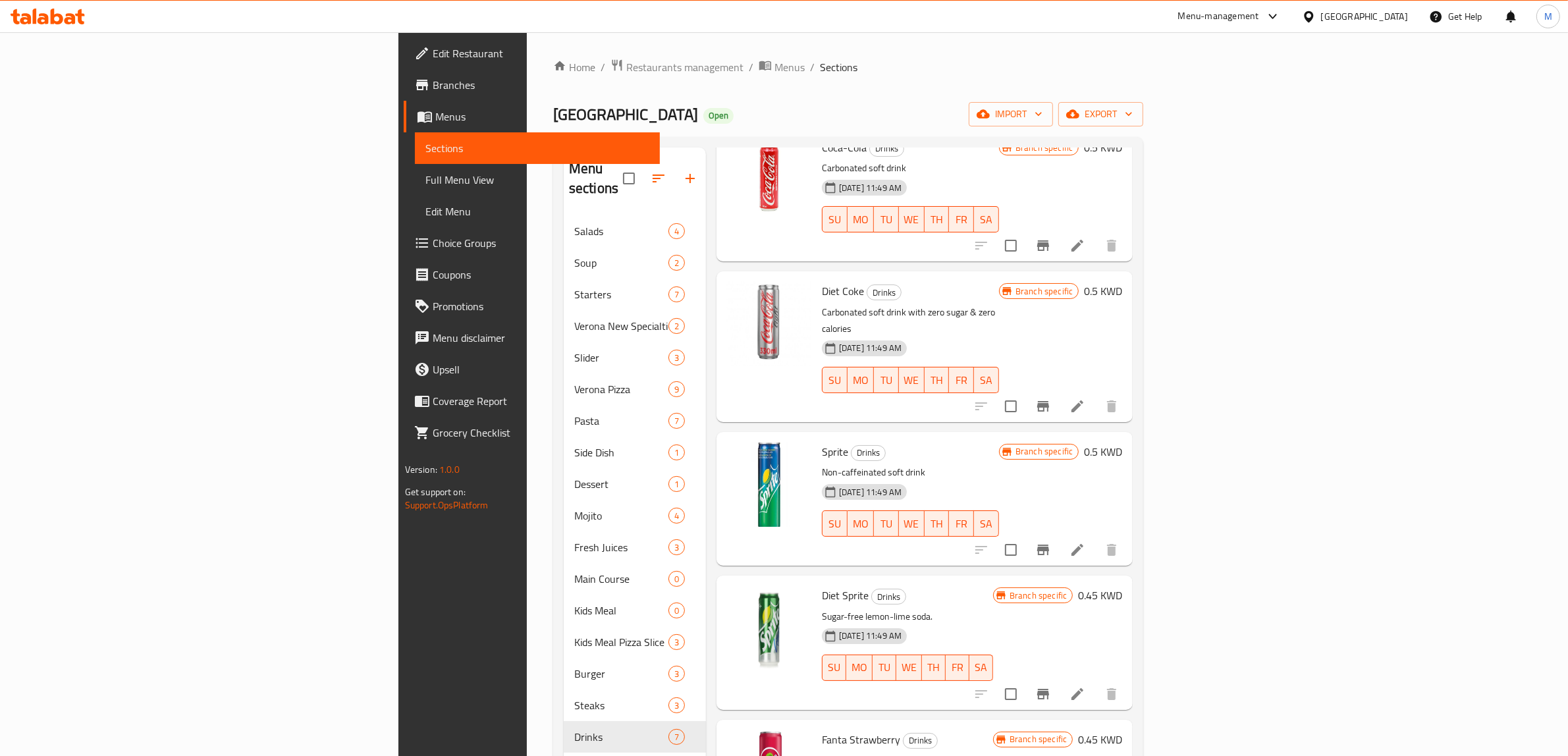
click at [1122, 587] on h6 "0.45 KWD" at bounding box center [1101, 596] width 44 height 19
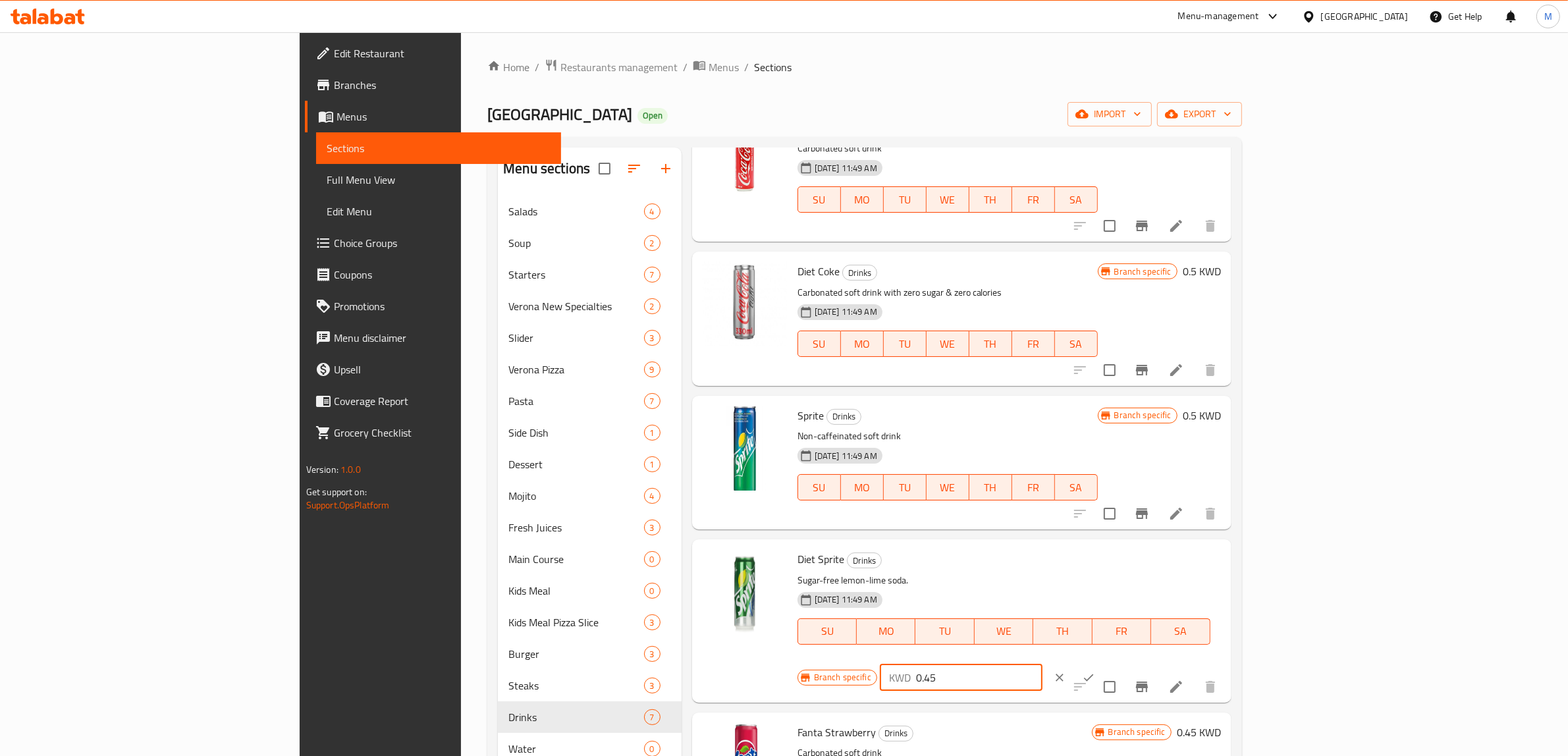
drag, startPoint x: 1377, startPoint y: 566, endPoint x: 1329, endPoint y: 566, distance: 48.0
click at [1043, 664] on input "0.45" at bounding box center [979, 677] width 127 height 26
type input "0"
type input "0.5"
click at [1095, 672] on icon "ok" at bounding box center [1089, 678] width 13 height 13
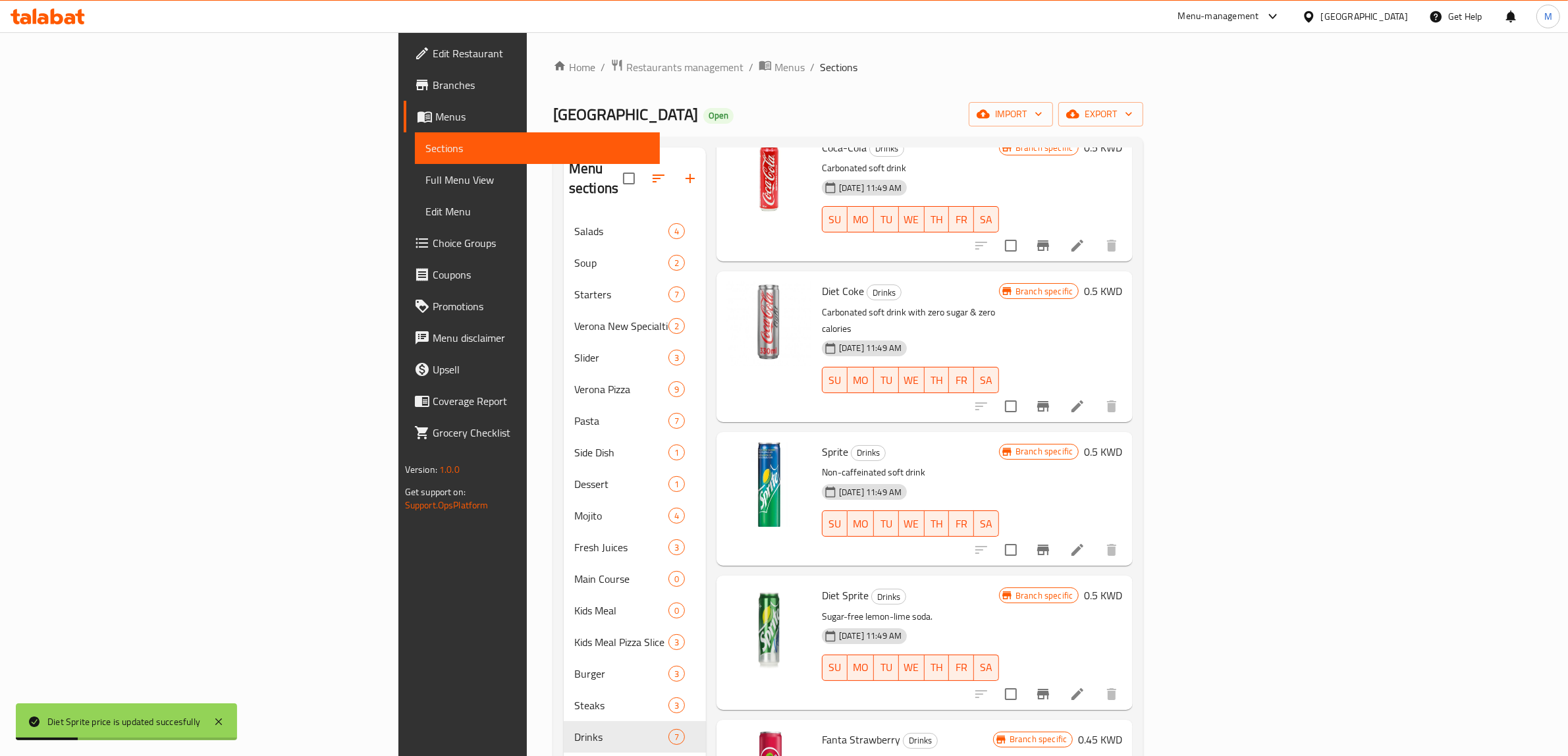
click at [1051, 687] on icon "Branch-specific-item" at bounding box center [1043, 694] width 16 height 16
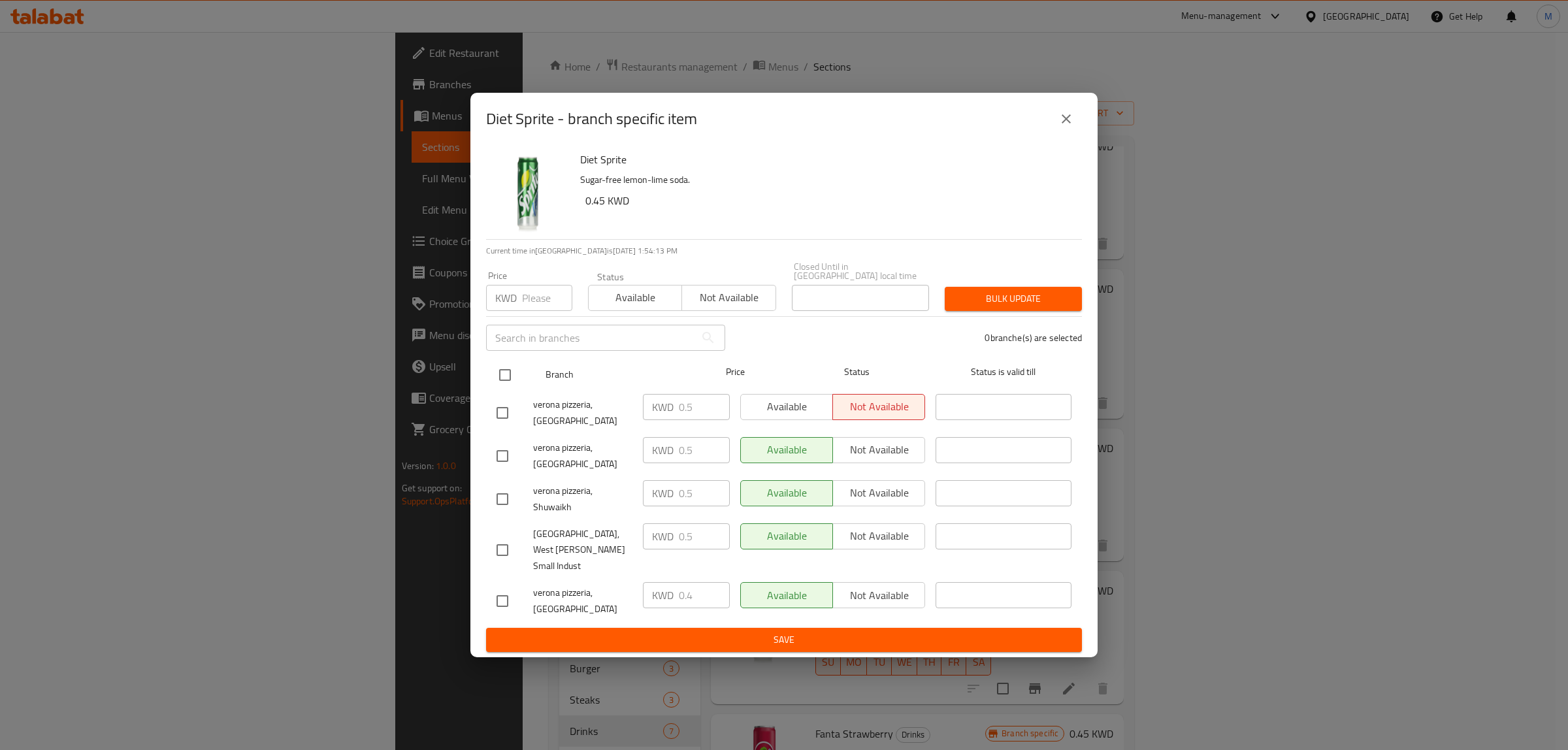
click at [500, 389] on input "checkbox" at bounding box center [505, 375] width 28 height 28
checkbox input "true"
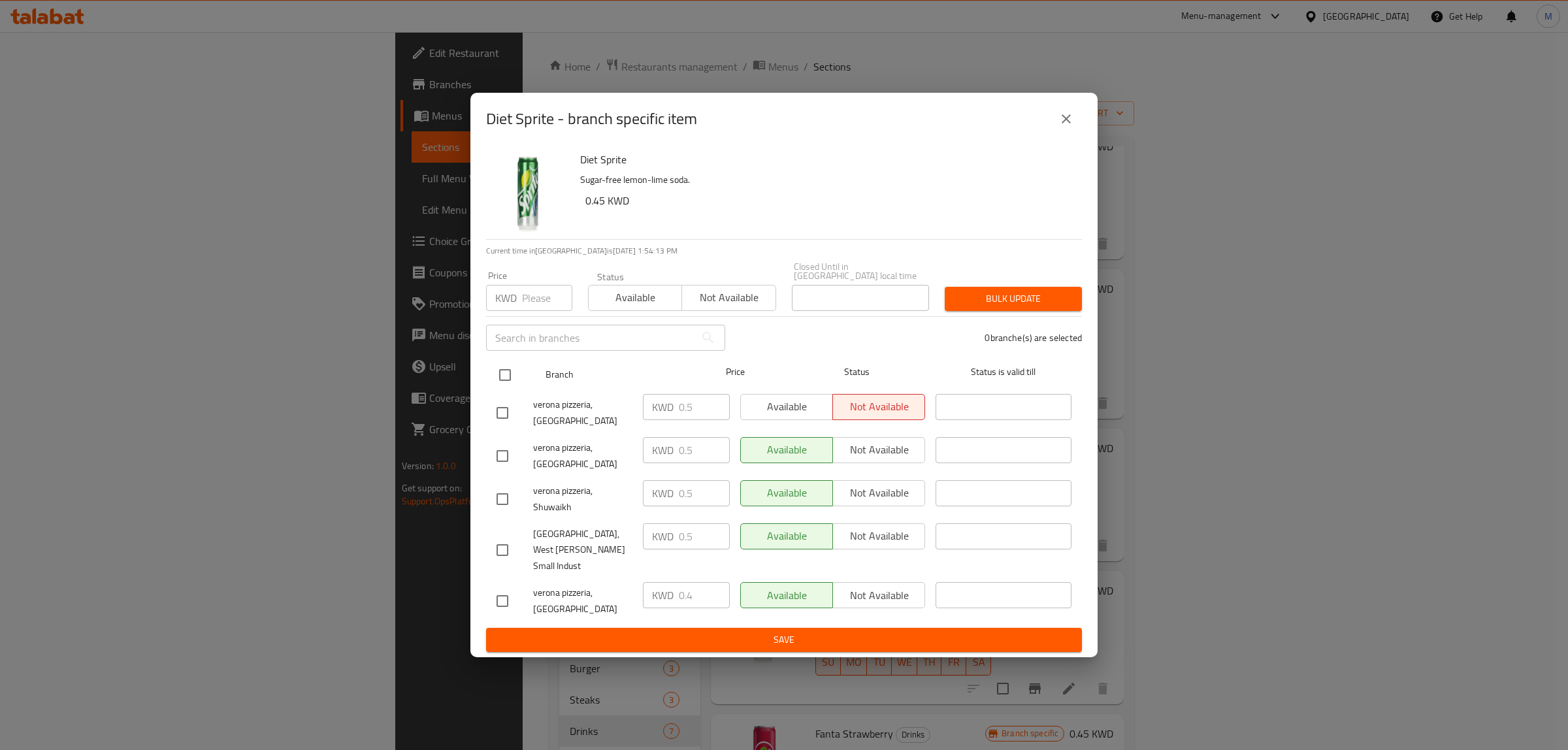
checkbox input "true"
click at [520, 311] on div "KWD Price" at bounding box center [529, 297] width 86 height 26
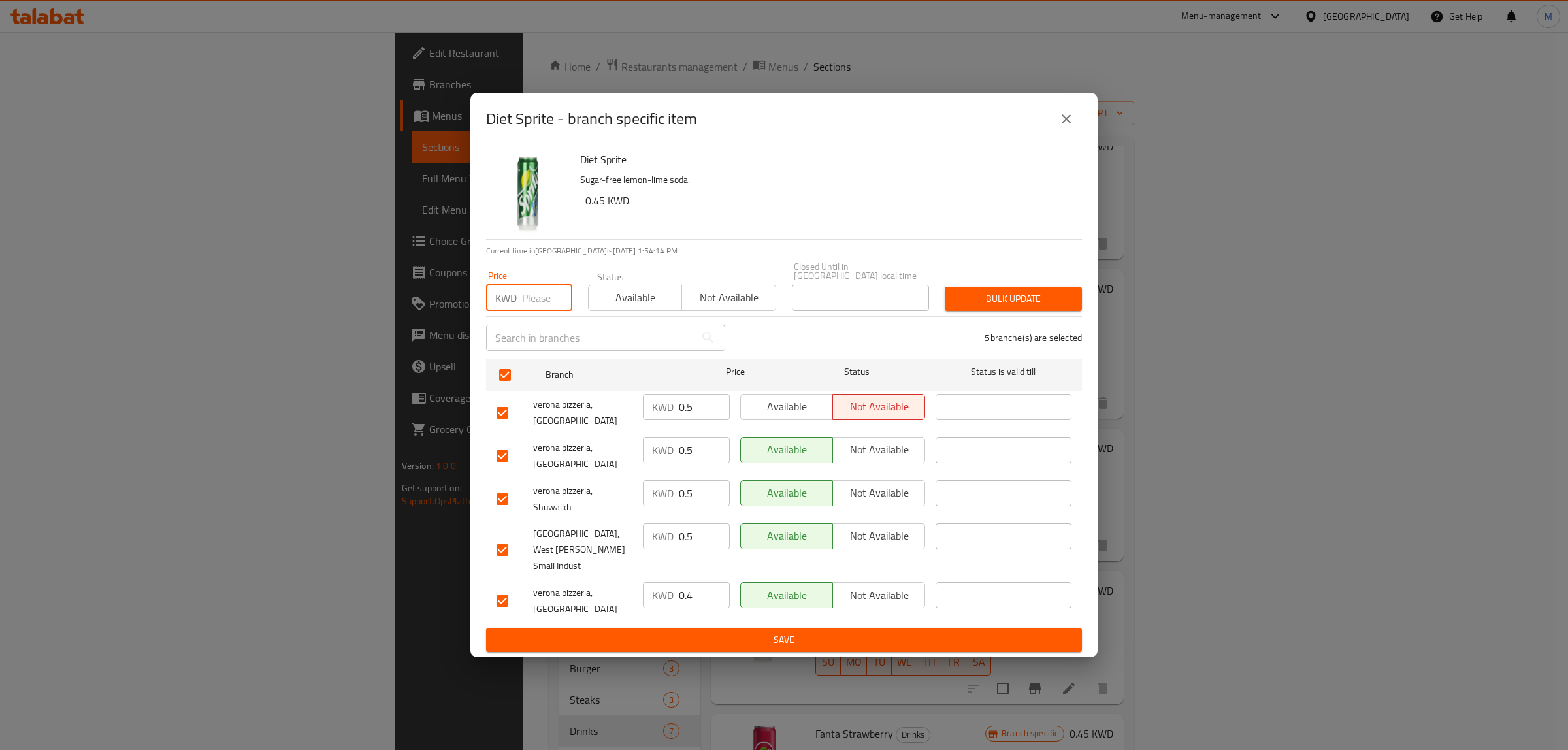
paste input "0.5"
type input "0.5"
click at [991, 308] on span "Bulk update" at bounding box center [1013, 299] width 117 height 17
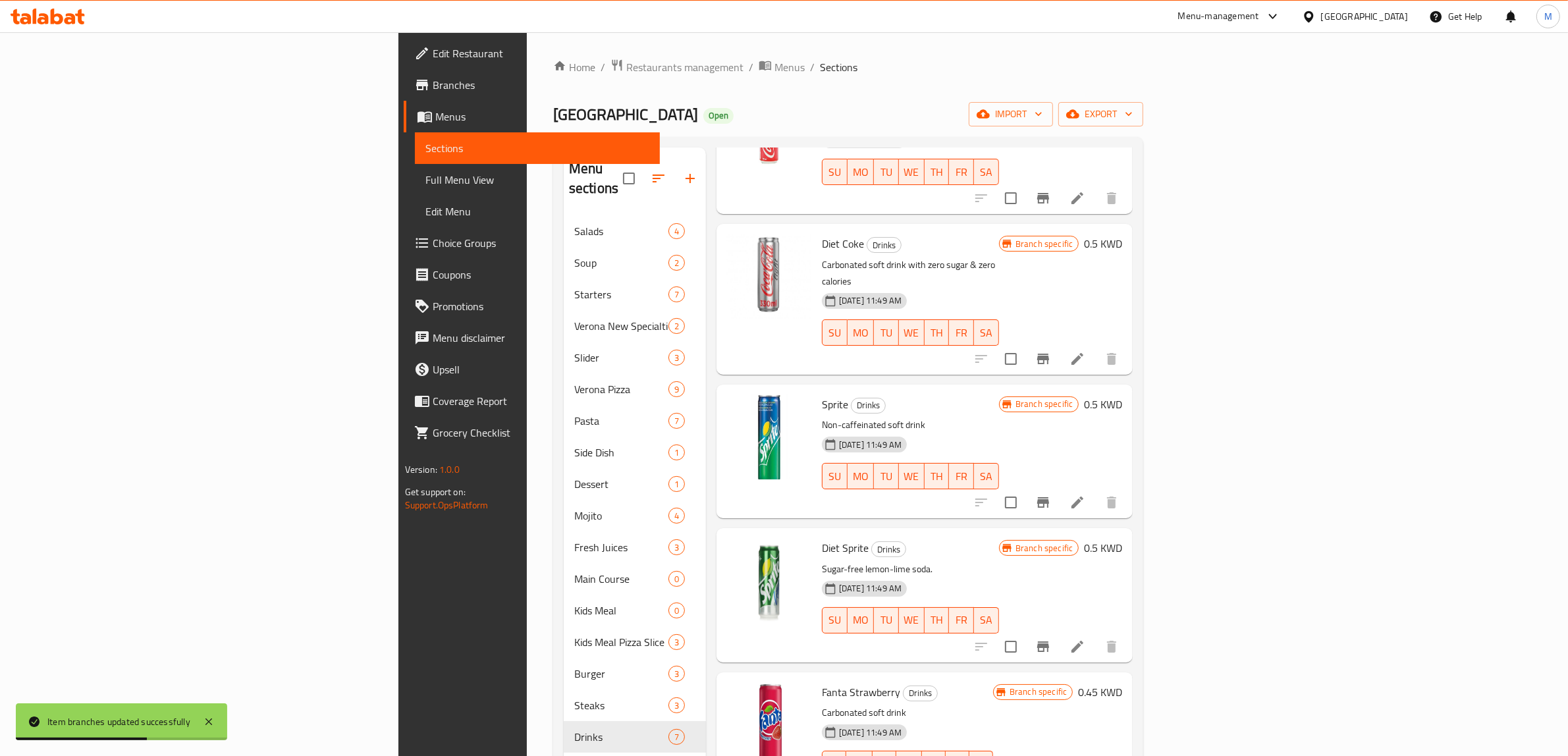
scroll to position [166, 0]
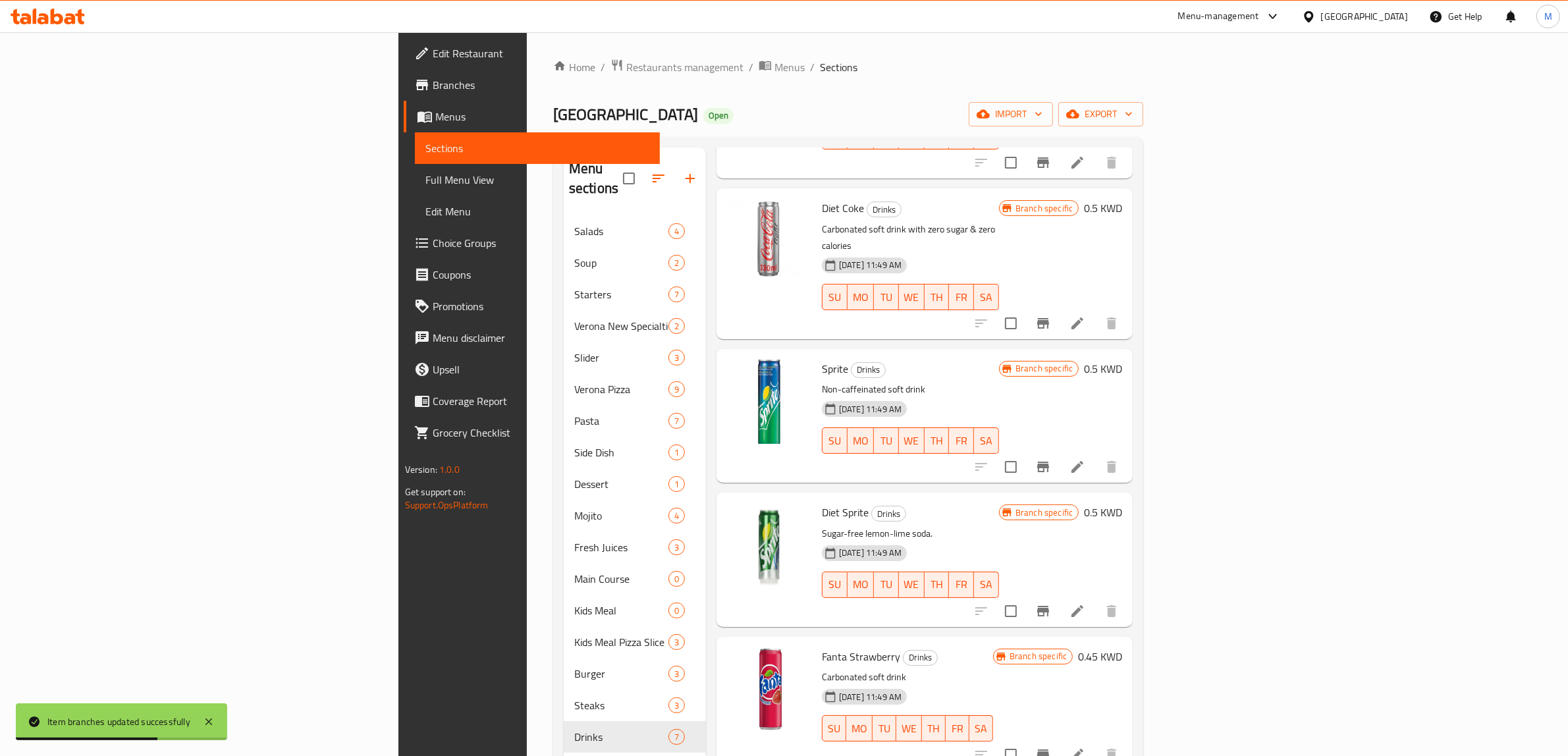
click at [939, 648] on h6 "Fanta Strawberry Drinks" at bounding box center [907, 657] width 171 height 19
click at [1122, 648] on h6 "0.45 KWD" at bounding box center [1101, 657] width 44 height 19
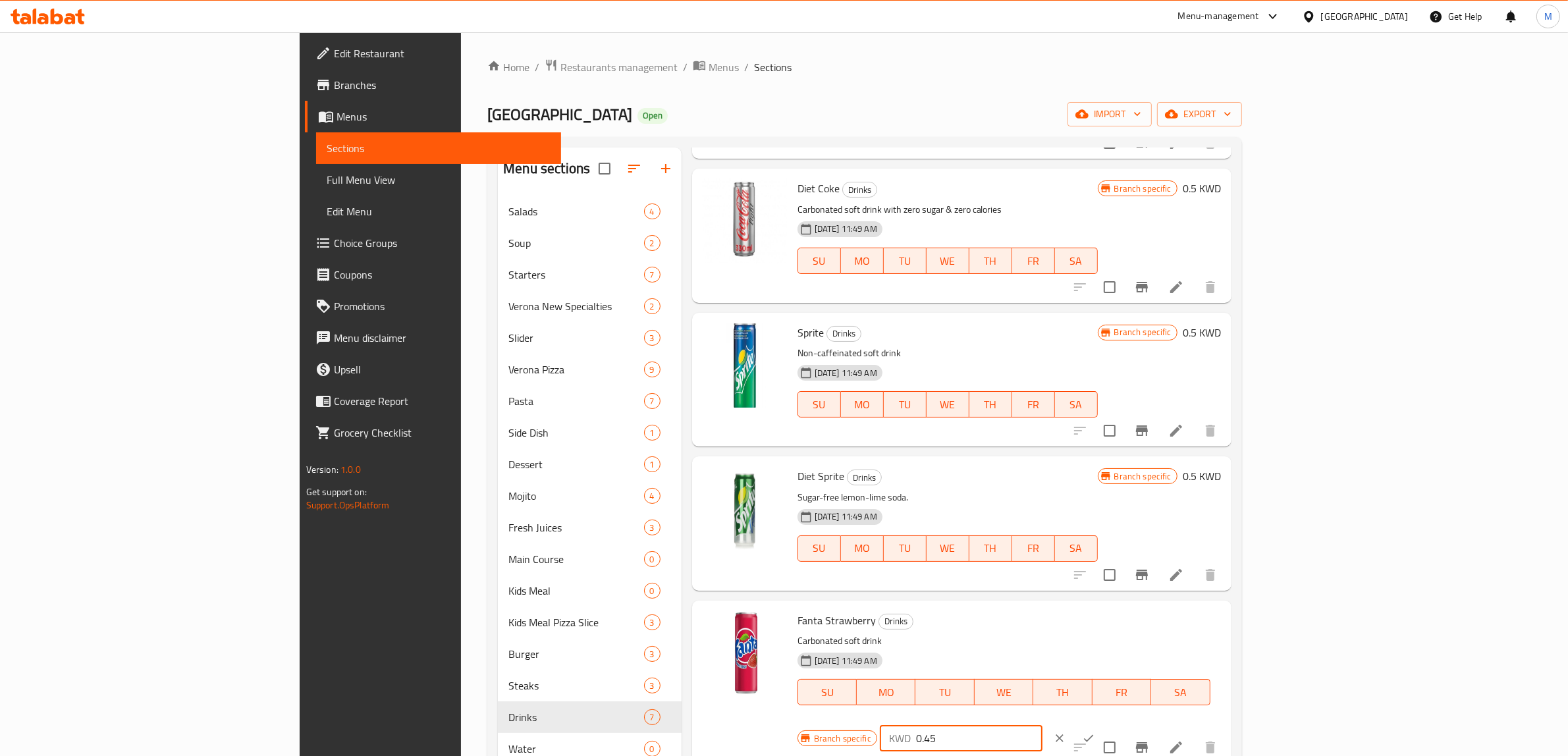
click at [1043, 725] on input "0.45" at bounding box center [979, 738] width 127 height 26
paste input "number"
type input "0.5"
click at [1095, 732] on icon "ok" at bounding box center [1089, 738] width 13 height 13
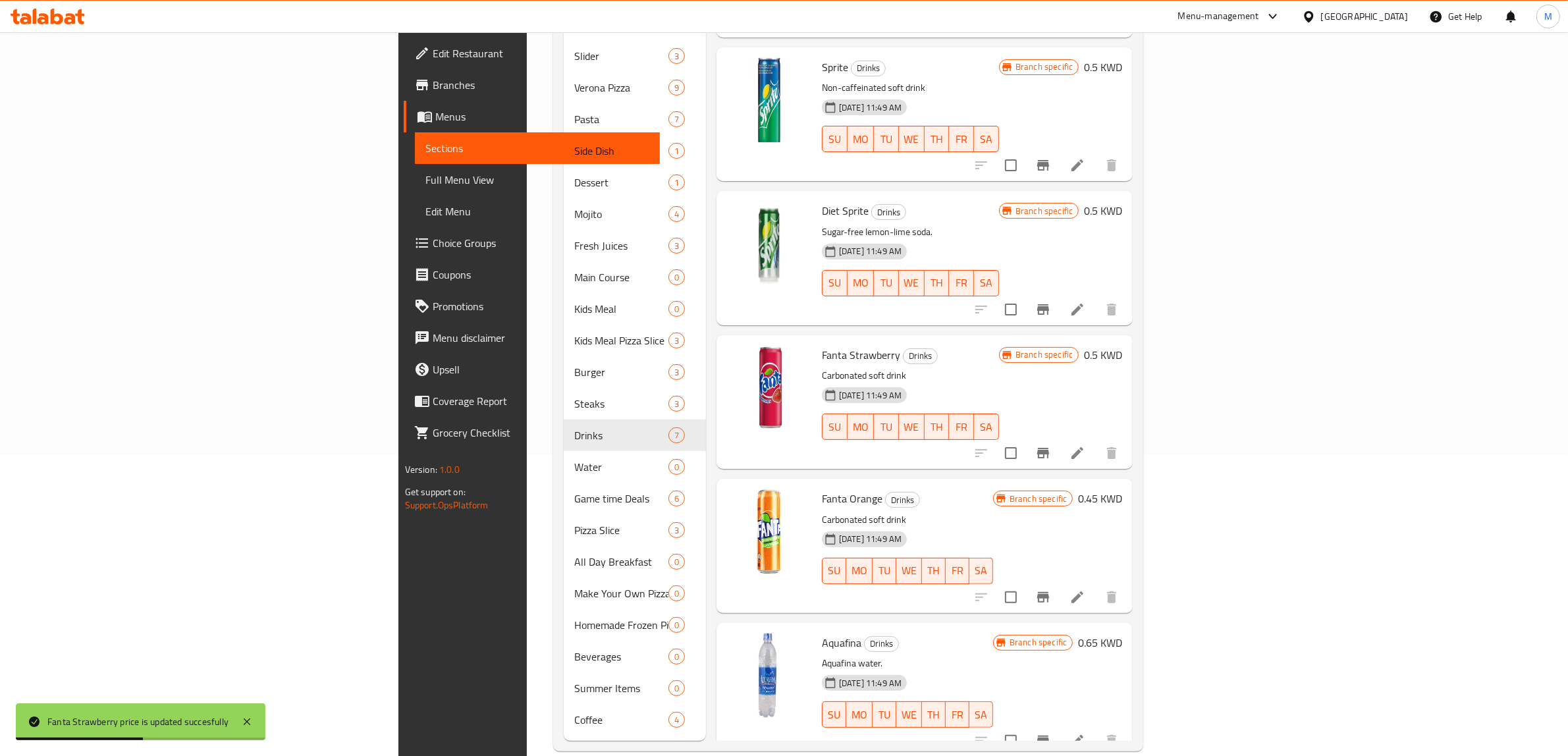
scroll to position [83, 0]
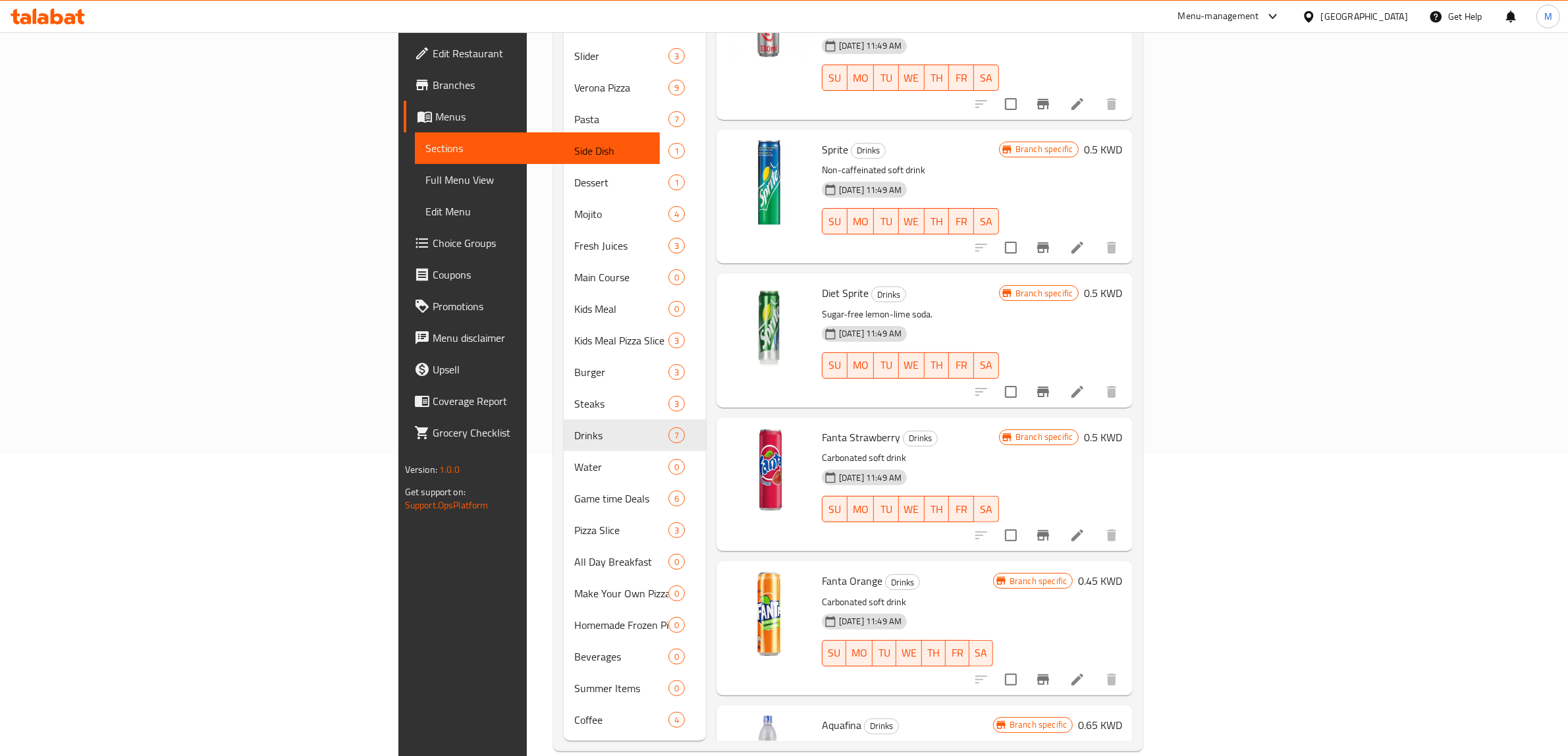
click at [1049, 530] on icon "Branch-specific-item" at bounding box center [1043, 535] width 12 height 10
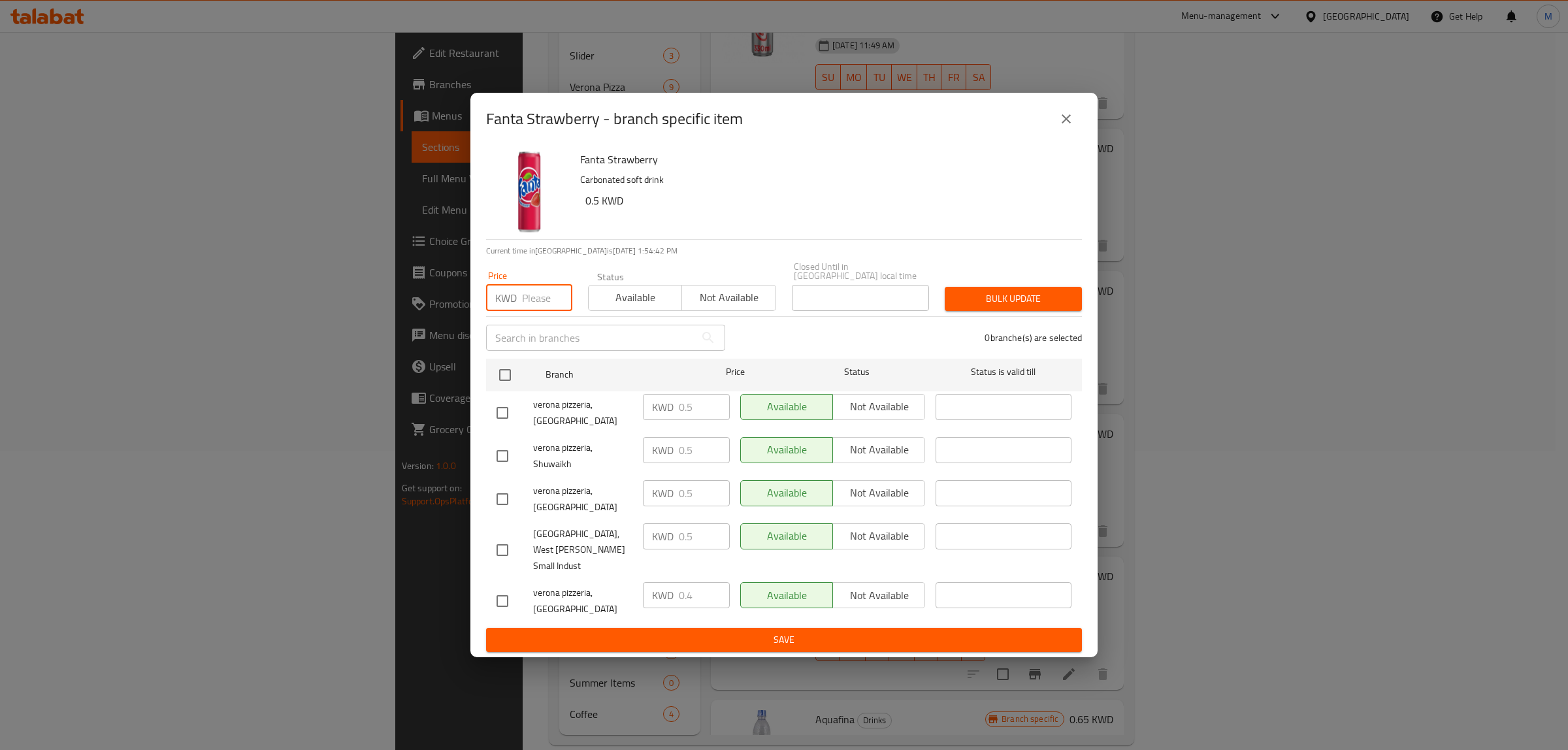
click at [532, 311] on input "number" at bounding box center [547, 297] width 50 height 26
paste input "0.5"
type input "0.5"
click at [503, 389] on input "checkbox" at bounding box center [505, 375] width 28 height 28
checkbox input "true"
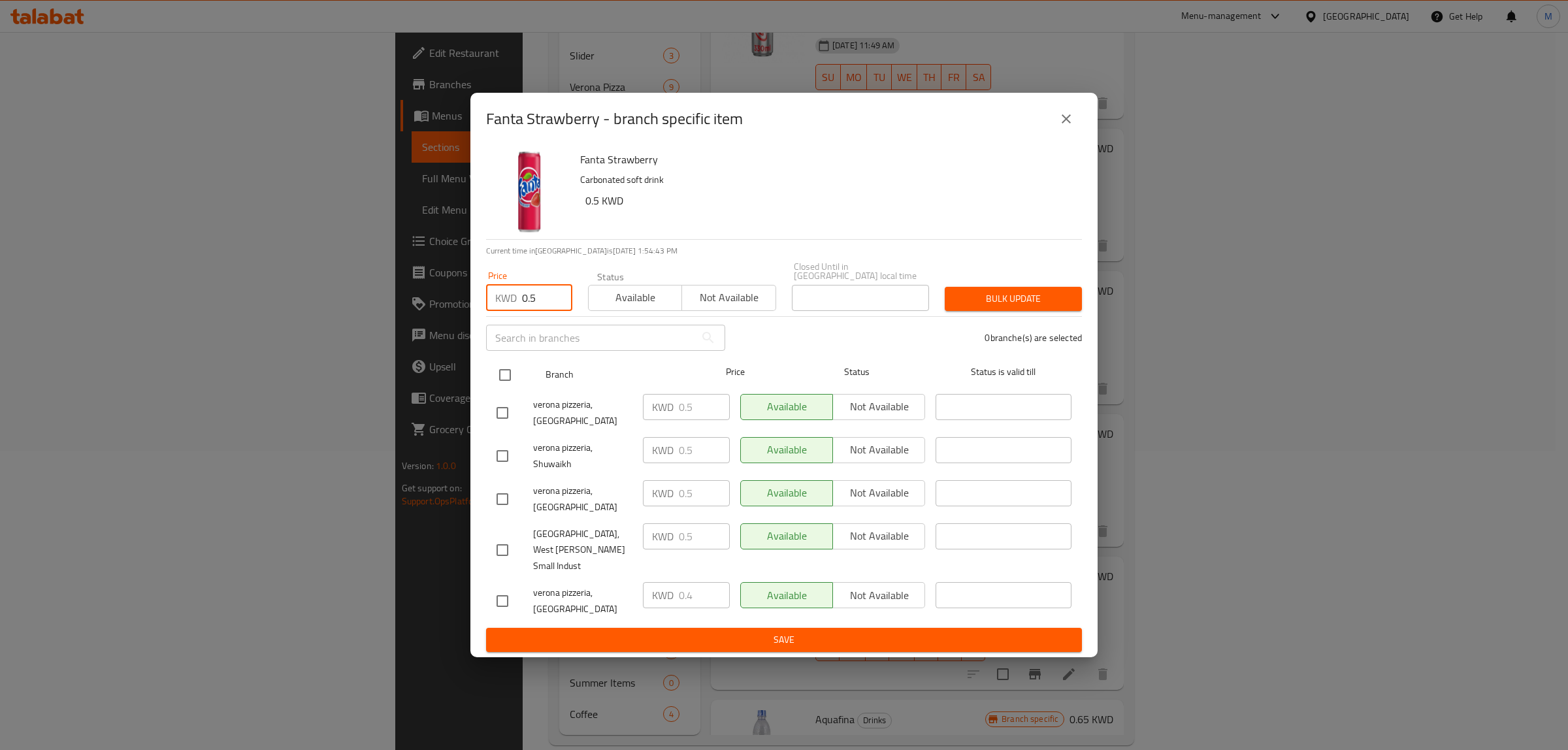
checkbox input "true"
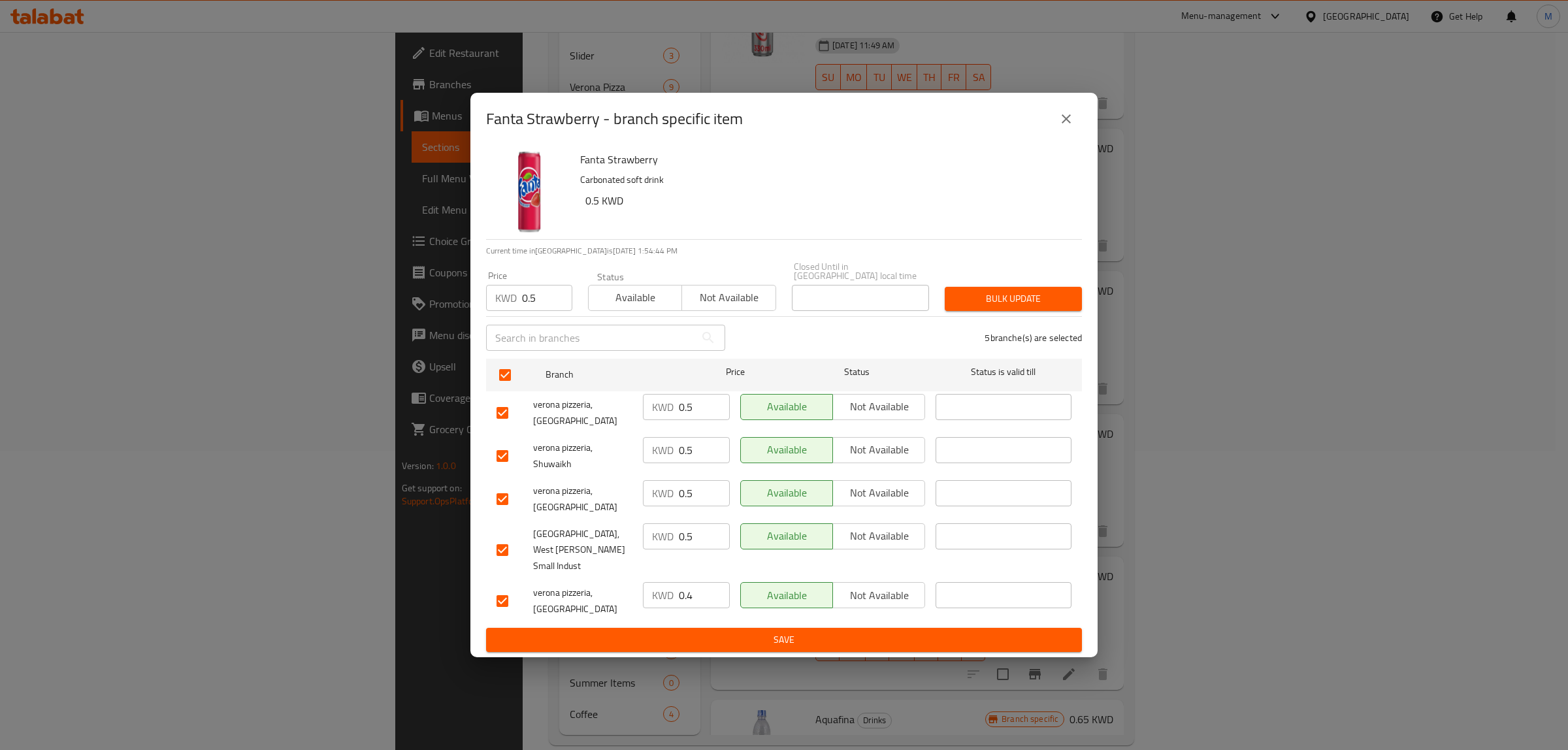
click at [1043, 308] on span "Bulk update" at bounding box center [1013, 299] width 117 height 17
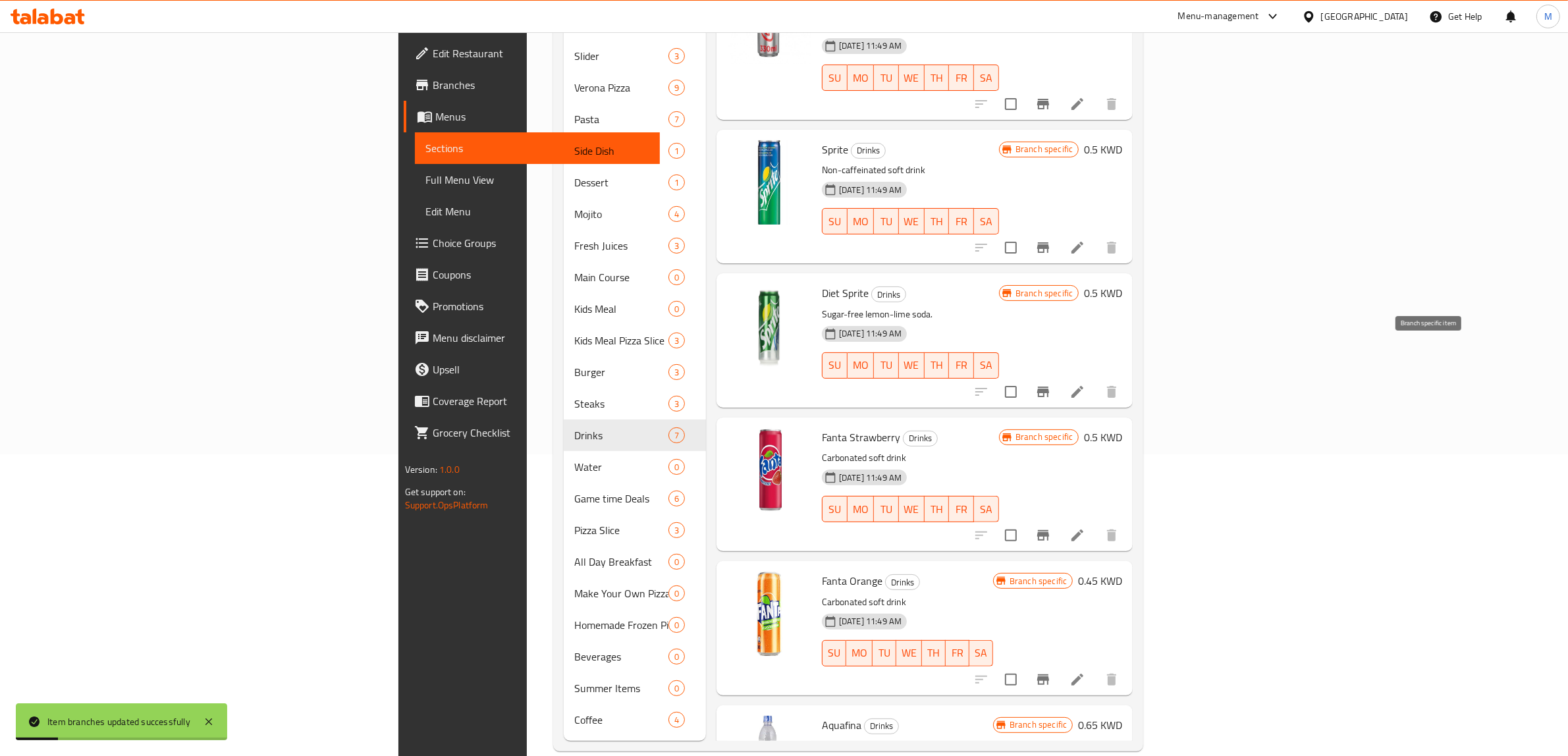
click at [1051, 384] on icon "Branch-specific-item" at bounding box center [1043, 391] width 16 height 16
click at [1049, 530] on icon "Branch-specific-item" at bounding box center [1043, 535] width 12 height 10
click at [1049, 675] on icon "Branch-specific-item" at bounding box center [1043, 679] width 12 height 10
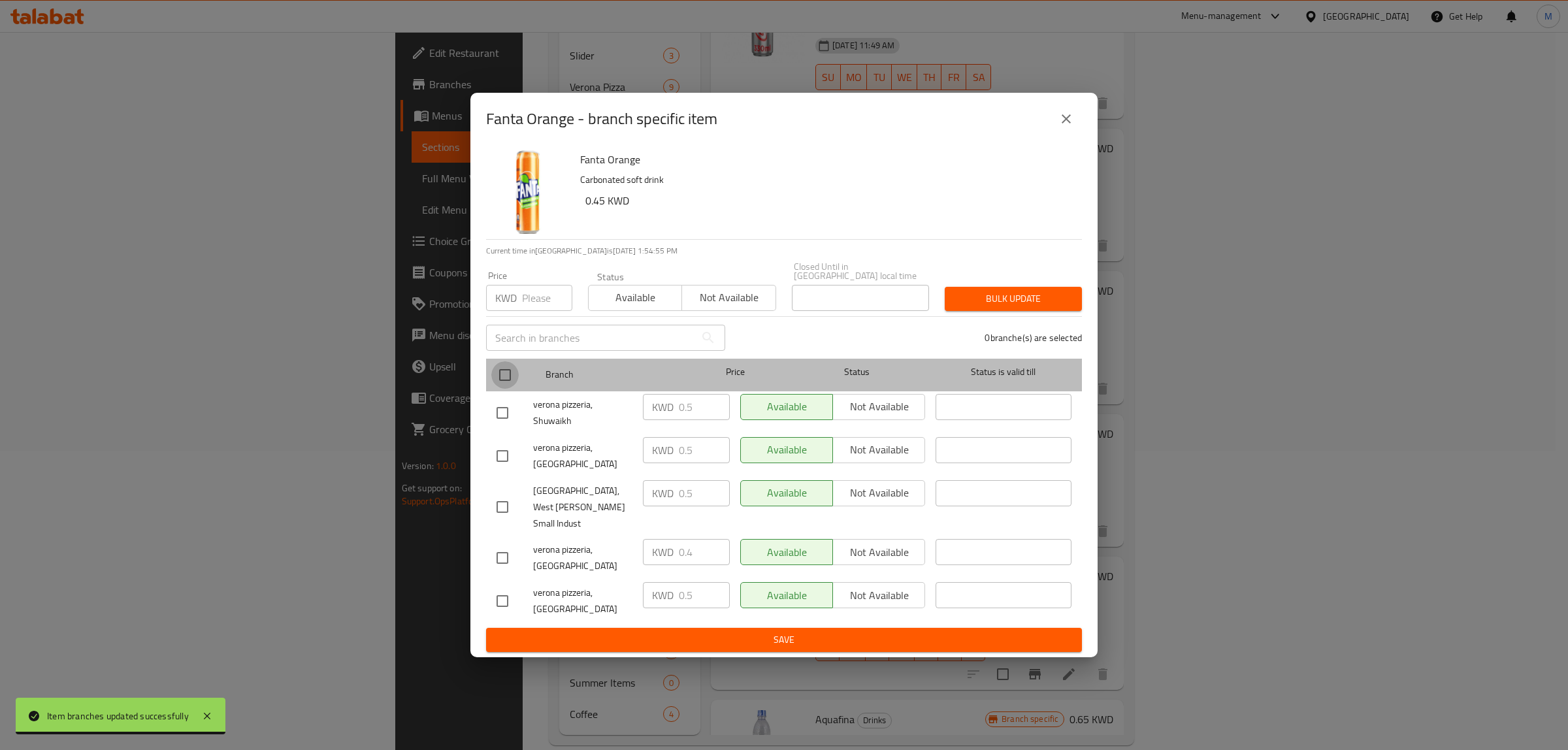
click at [508, 389] on input "checkbox" at bounding box center [505, 375] width 28 height 28
checkbox input "true"
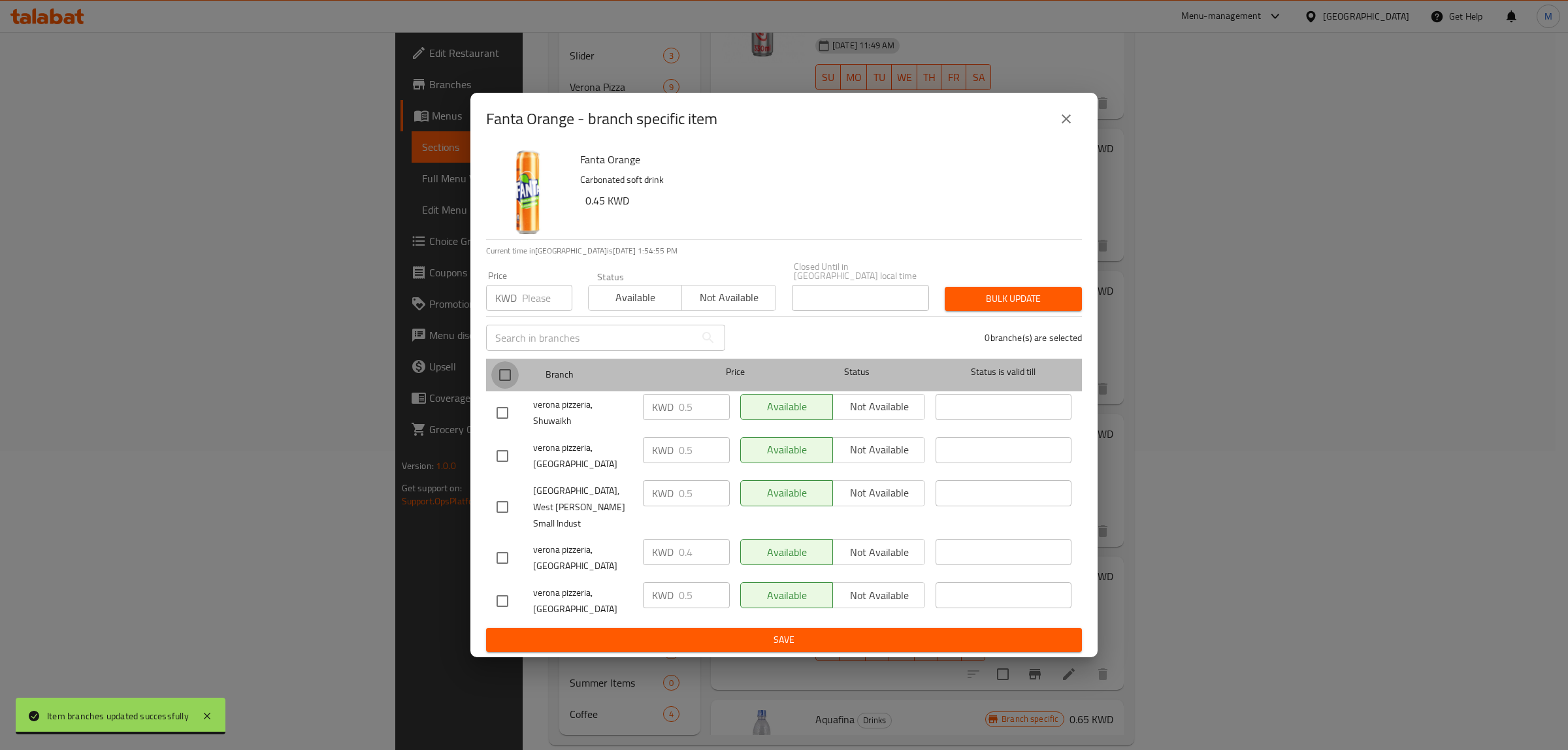
checkbox input "true"
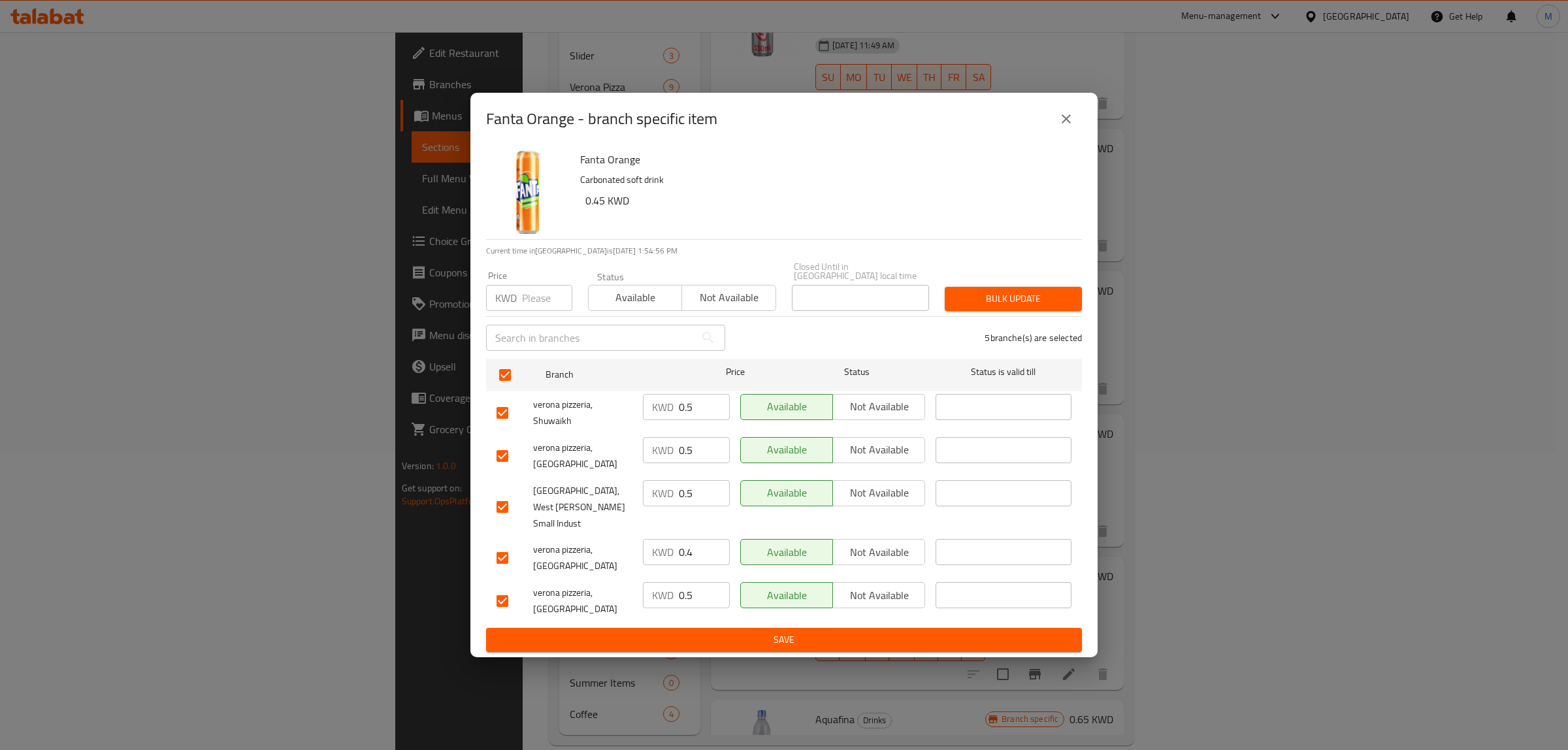
click at [529, 311] on input "number" at bounding box center [547, 297] width 50 height 26
paste input "0.5"
type input "0.5"
click at [1010, 298] on div "Bulk update" at bounding box center [1013, 298] width 153 height 39
click at [1000, 308] on span "Bulk update" at bounding box center [1013, 299] width 117 height 17
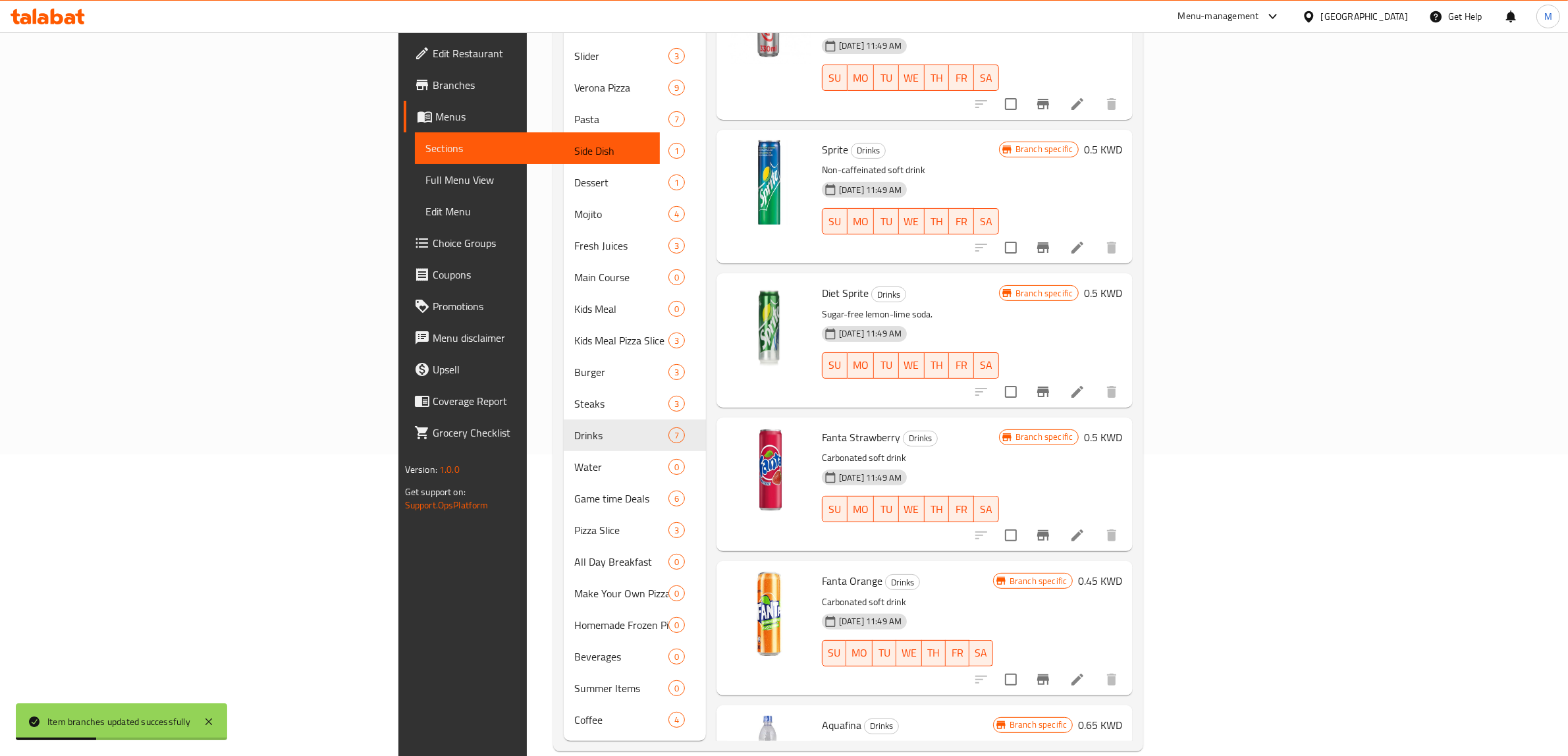
click at [1122, 572] on h6 "0.45 KWD" at bounding box center [1101, 581] width 44 height 19
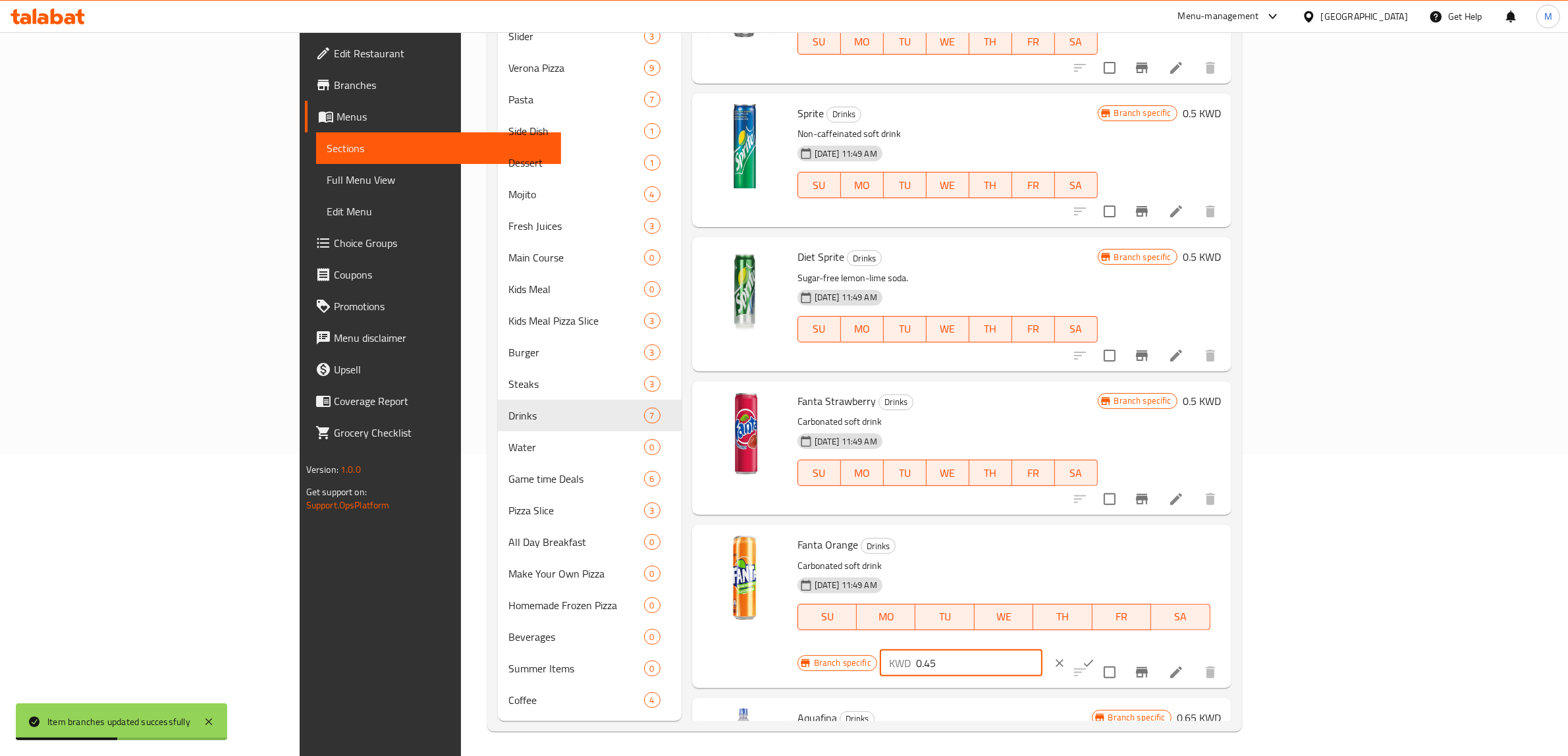
drag, startPoint x: 1367, startPoint y: 557, endPoint x: 1278, endPoint y: 559, distance: 89.0
click at [1124, 649] on div "Branch specific KWD 0.45 ​" at bounding box center [960, 663] width 326 height 29
paste input "number"
type input "0.5"
click at [1095, 657] on icon "ok" at bounding box center [1089, 663] width 13 height 13
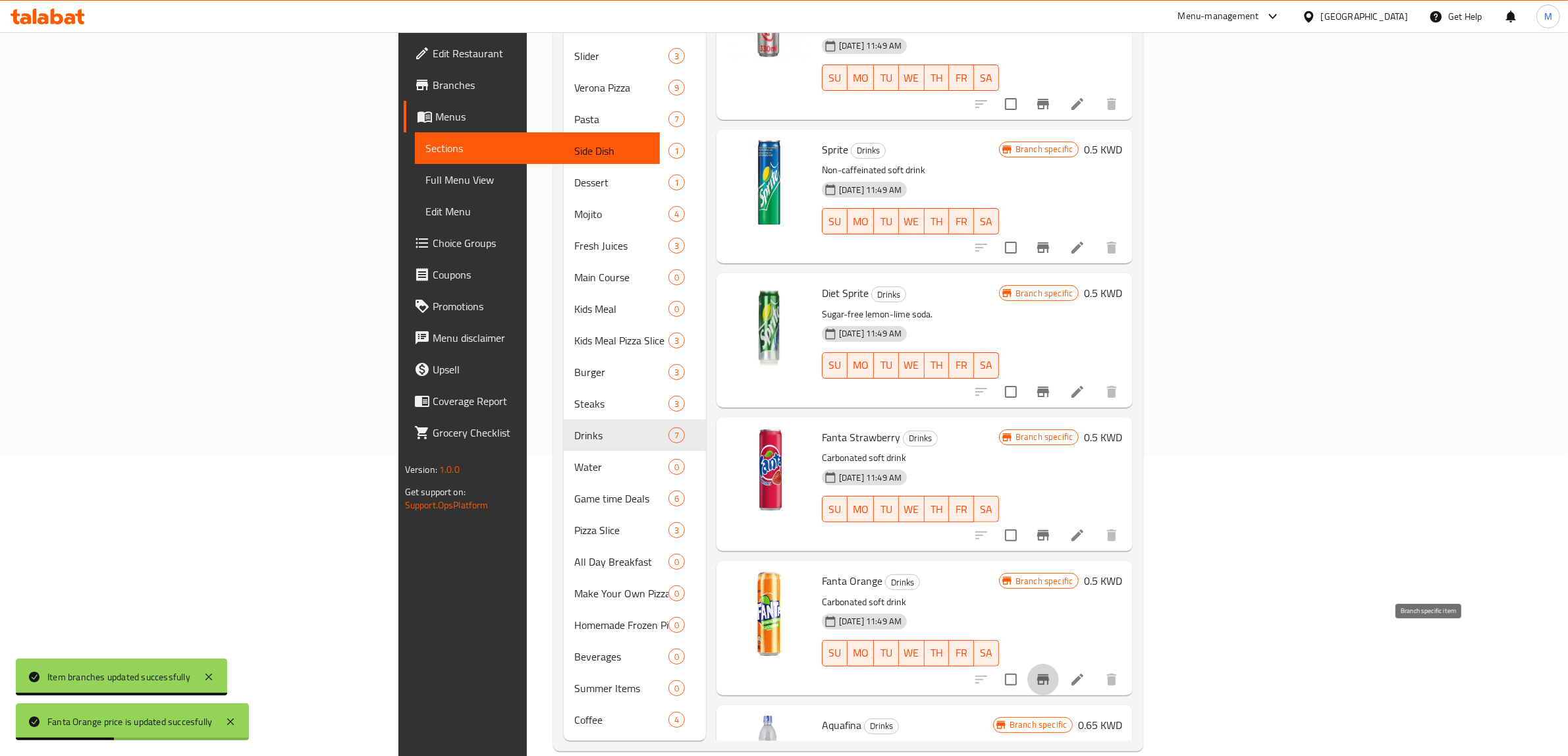
click at [1049, 675] on icon "Branch-specific-item" at bounding box center [1043, 679] width 12 height 10
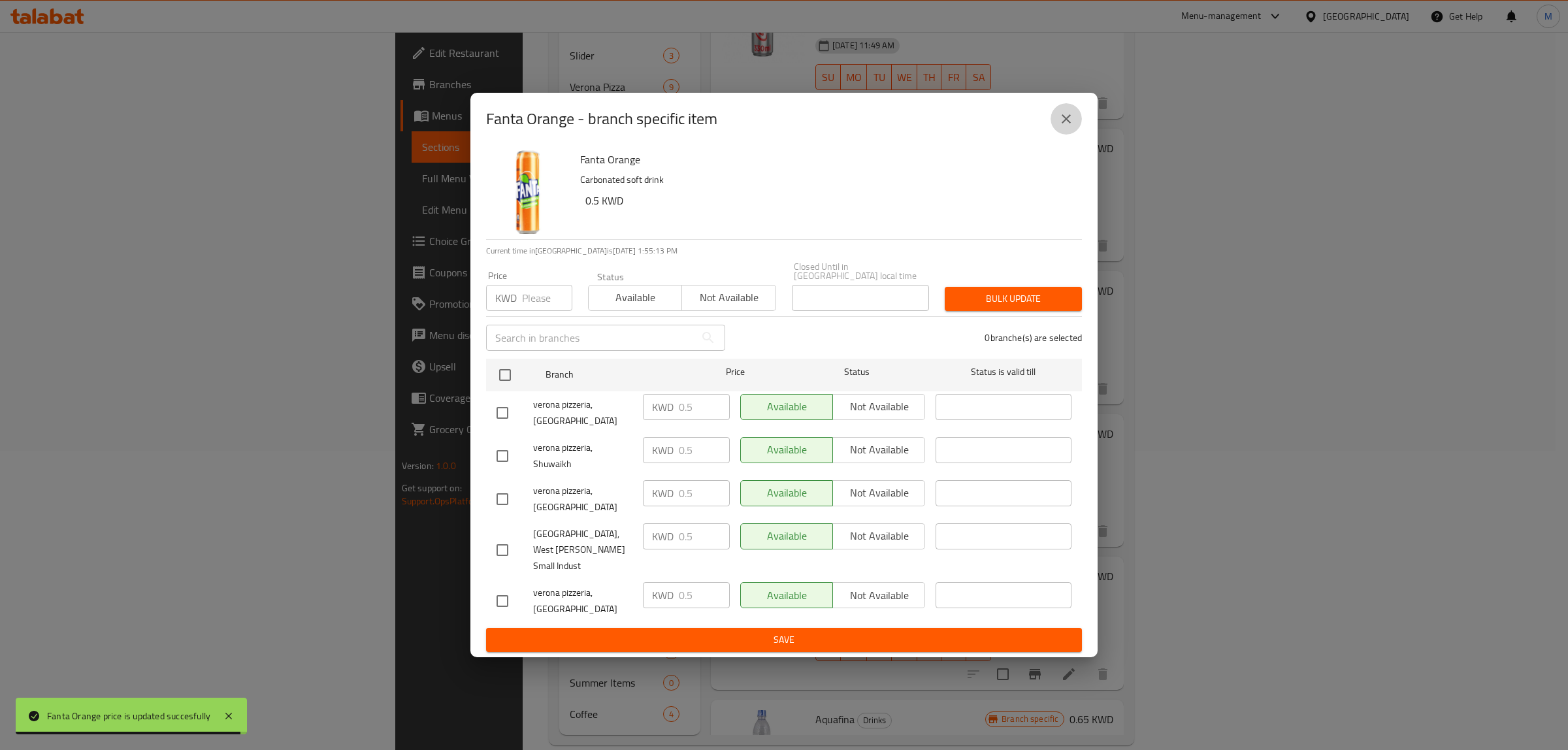
click at [1062, 127] on icon "close" at bounding box center [1065, 118] width 16 height 16
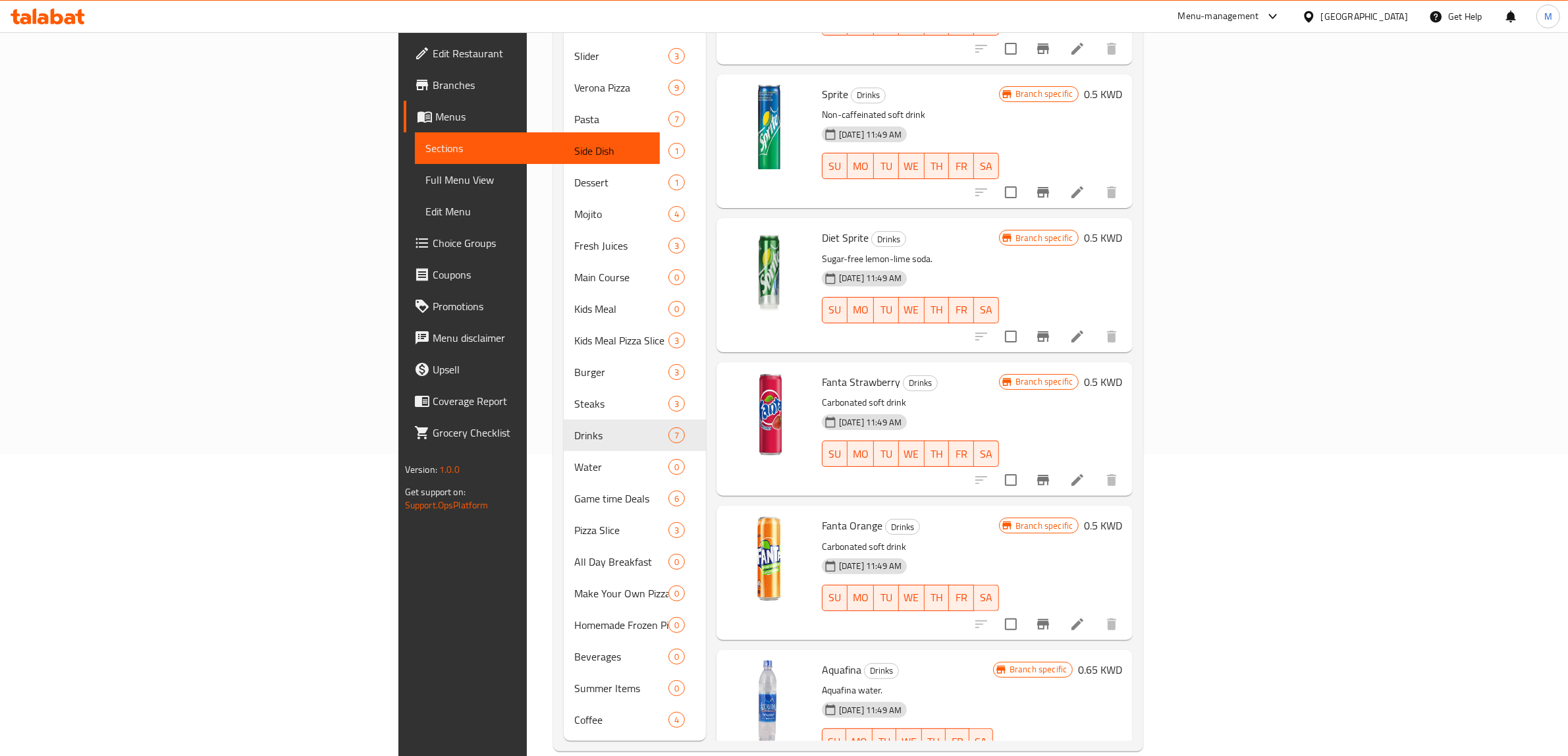
scroll to position [166, 0]
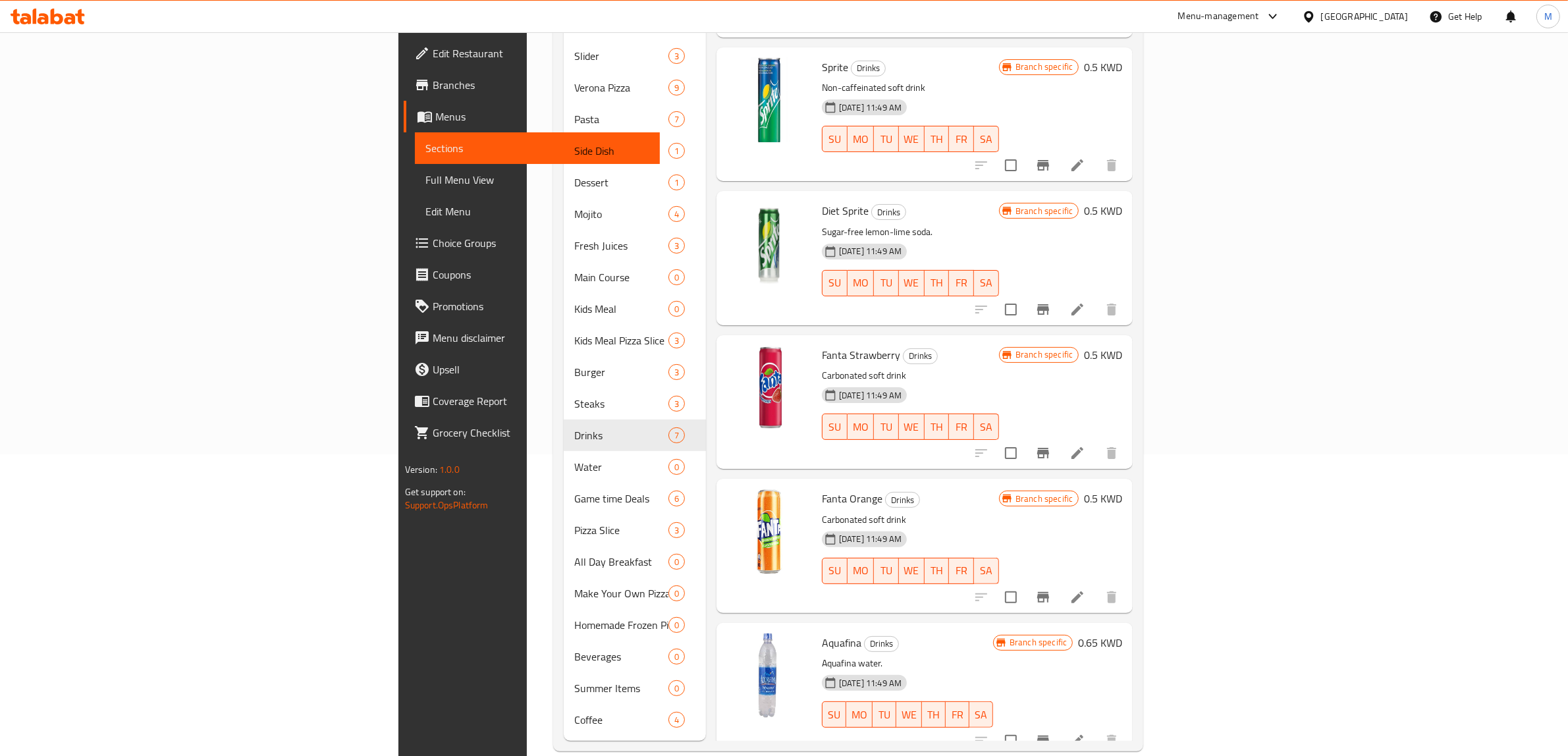
click at [1133, 436] on div "Menu items Cola Add Sort Manage items Coca-Cola Drinks Carbonated soft drink 18…" at bounding box center [919, 293] width 426 height 896
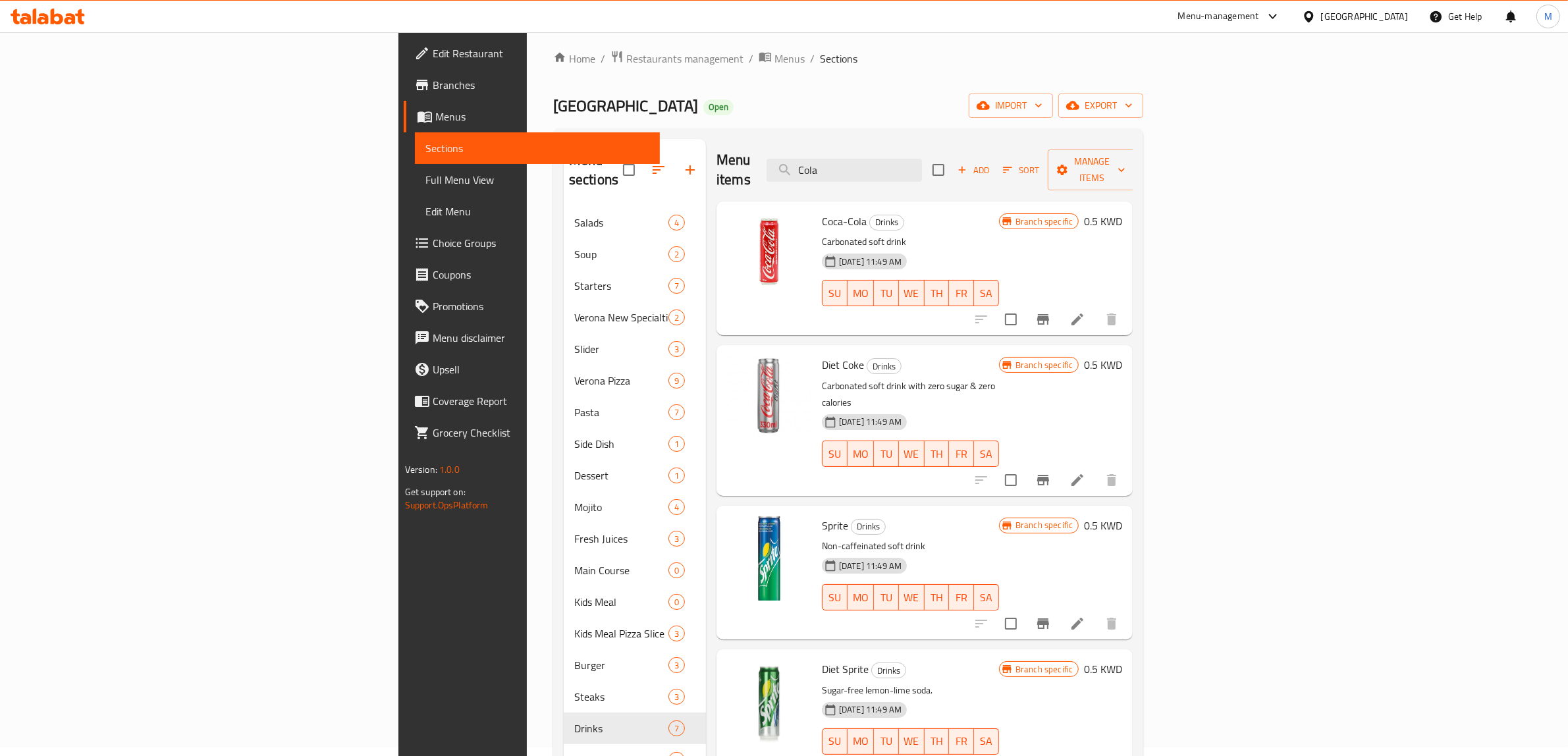
scroll to position [0, 0]
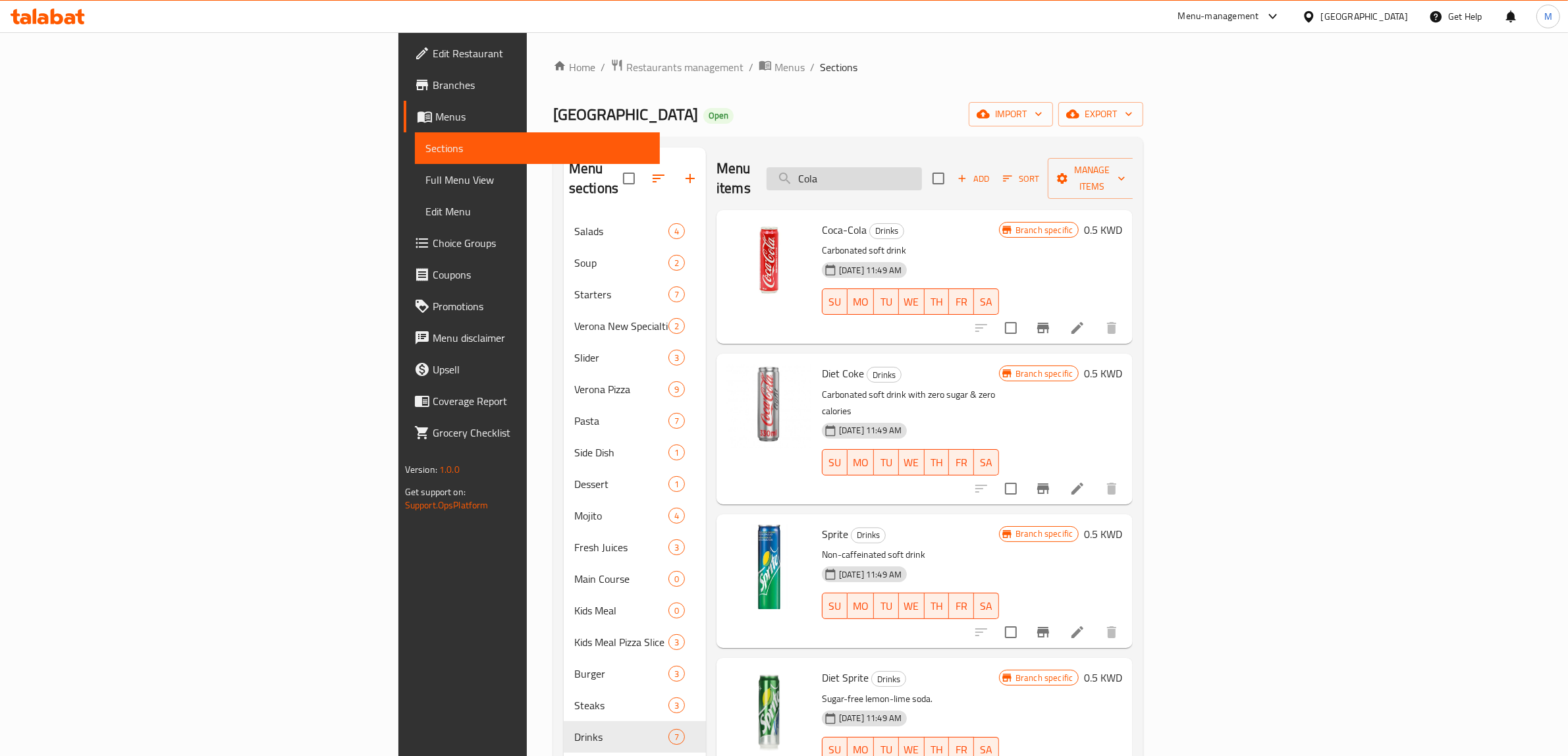
click at [922, 180] on input "Cola" at bounding box center [845, 179] width 155 height 23
paste input "Morel"
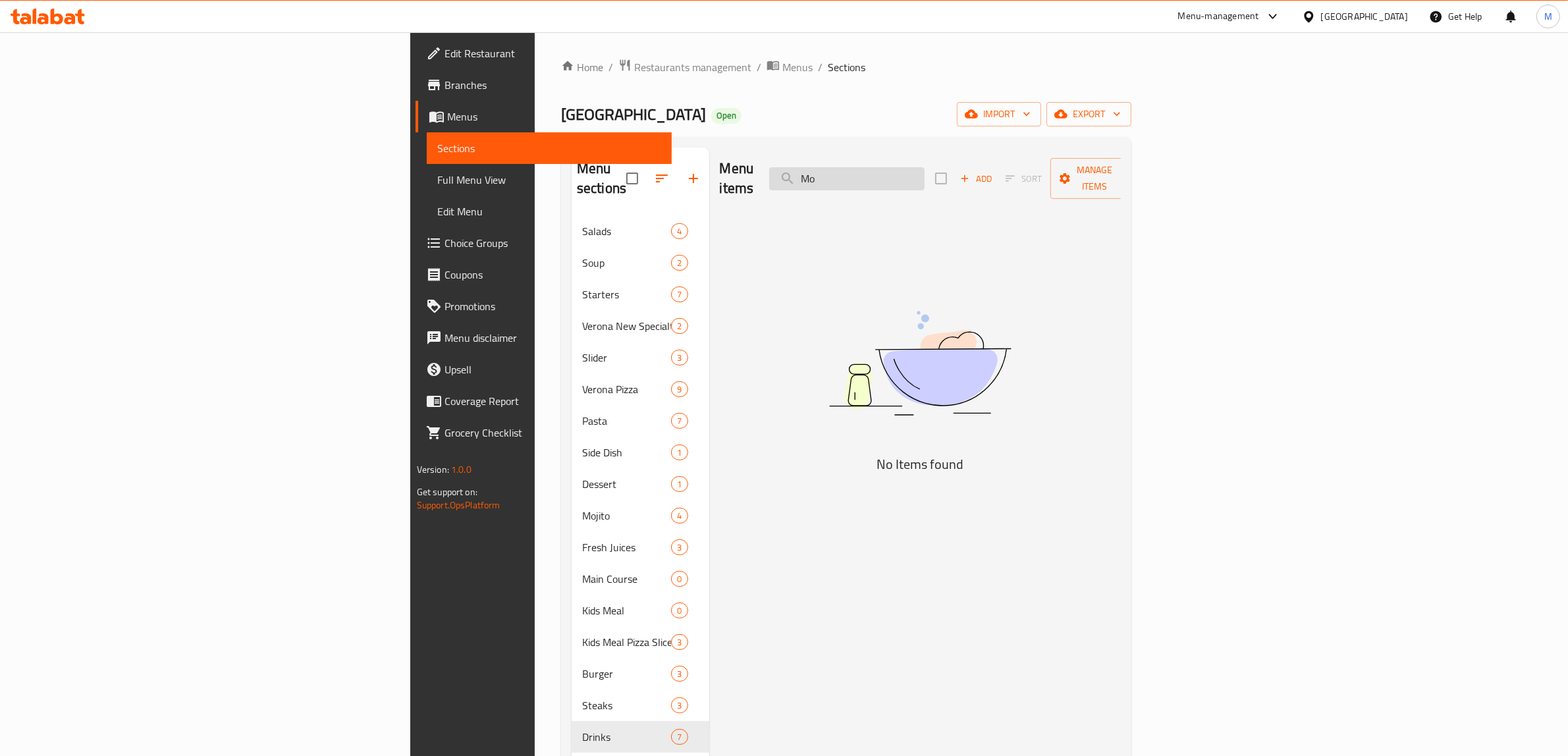
type input "M"
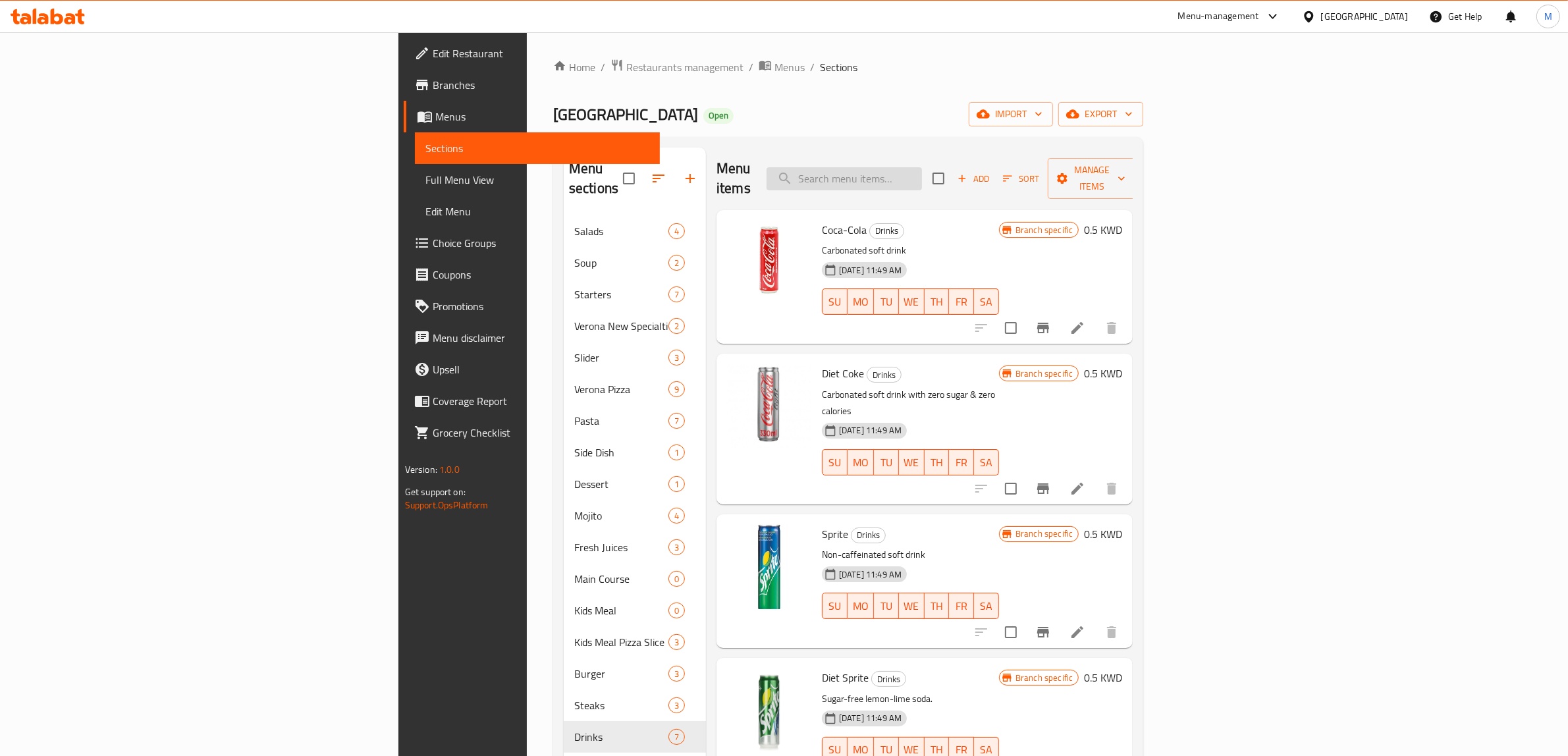
click at [922, 169] on input "search" at bounding box center [845, 179] width 155 height 23
paste input "San Pellegrino Sparkling Water"
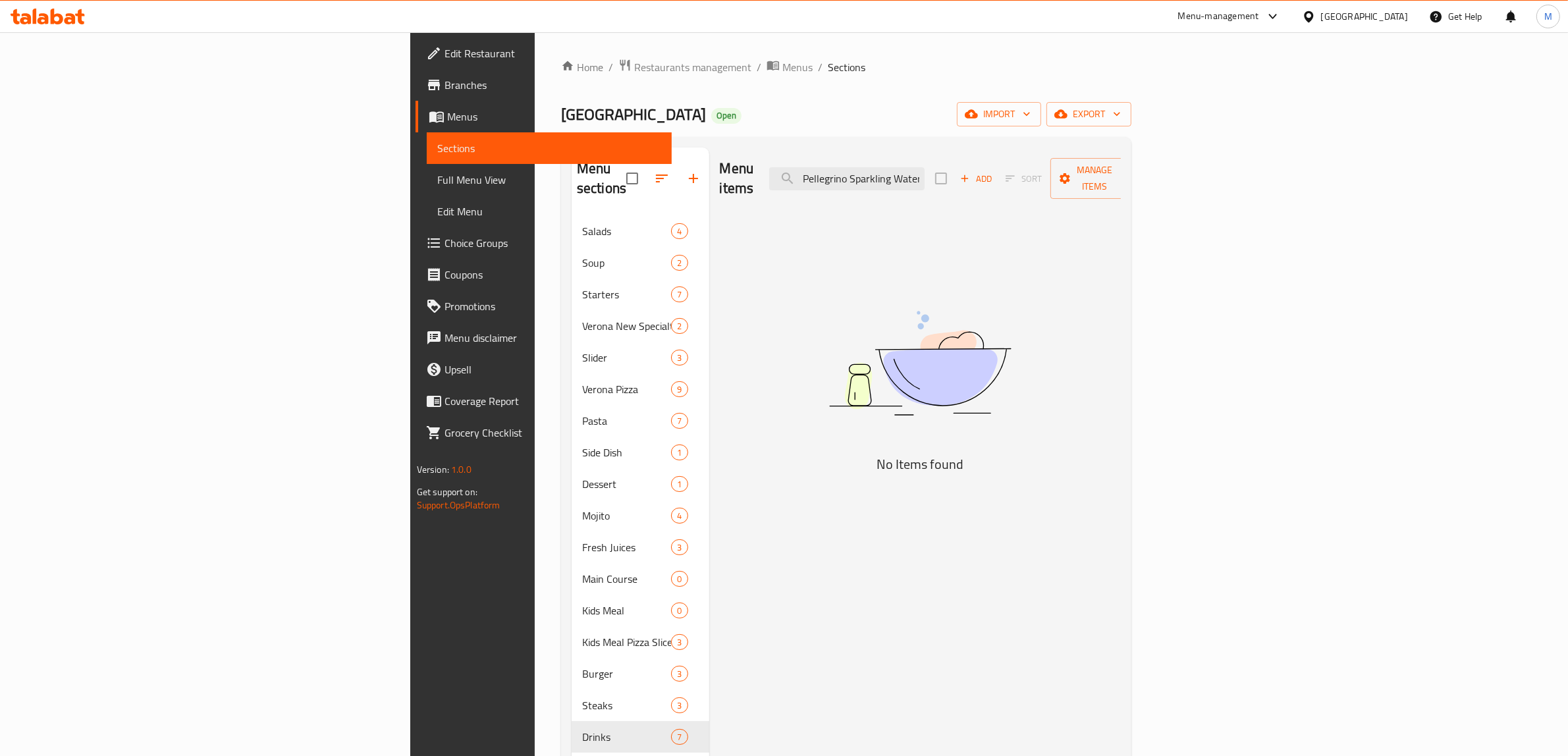
drag, startPoint x: 1032, startPoint y: 172, endPoint x: 1090, endPoint y: 173, distance: 58.0
click at [1090, 173] on div "Menu items San Pellegrino Sparkling Water Add Sort Manage items" at bounding box center [920, 179] width 401 height 63
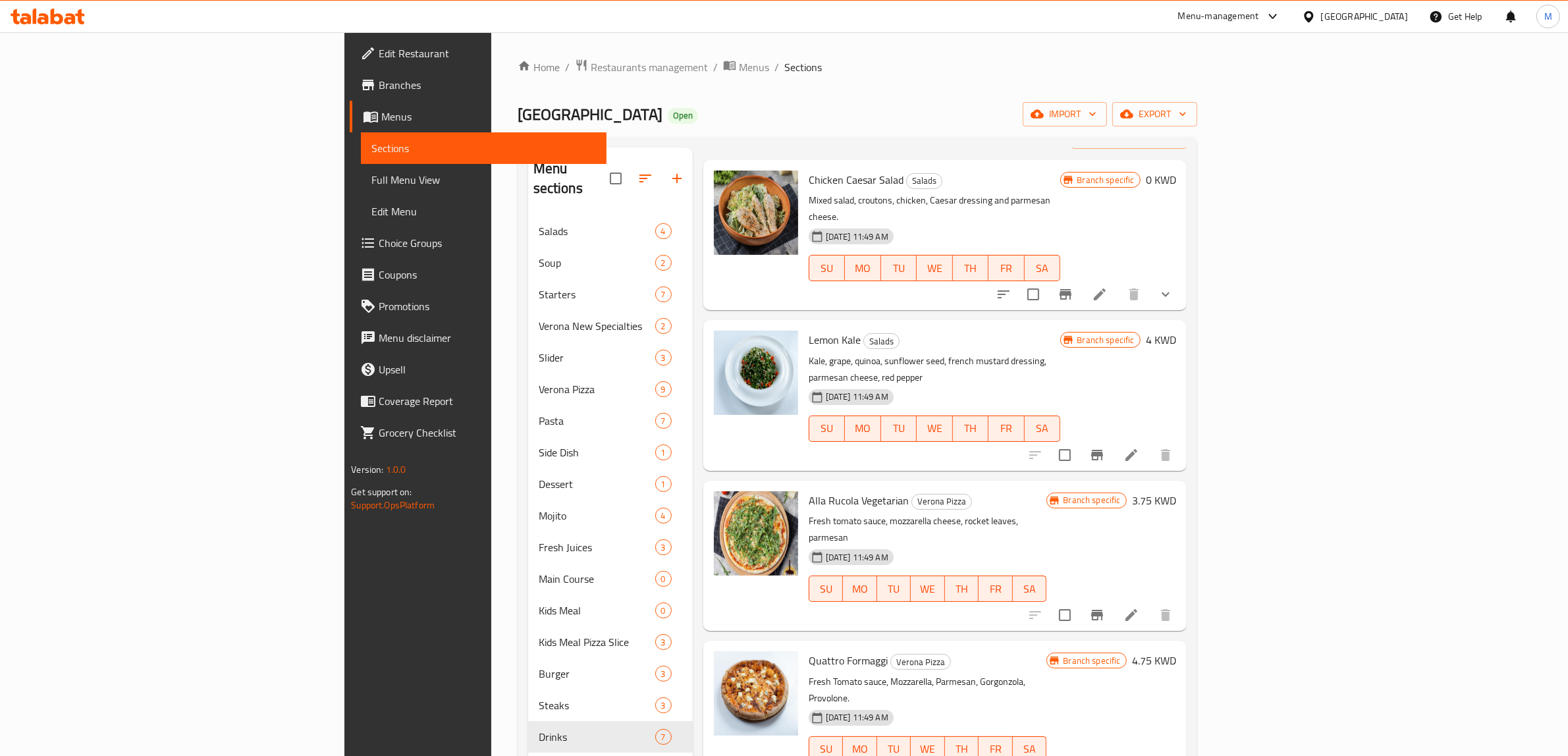
scroll to position [0, 0]
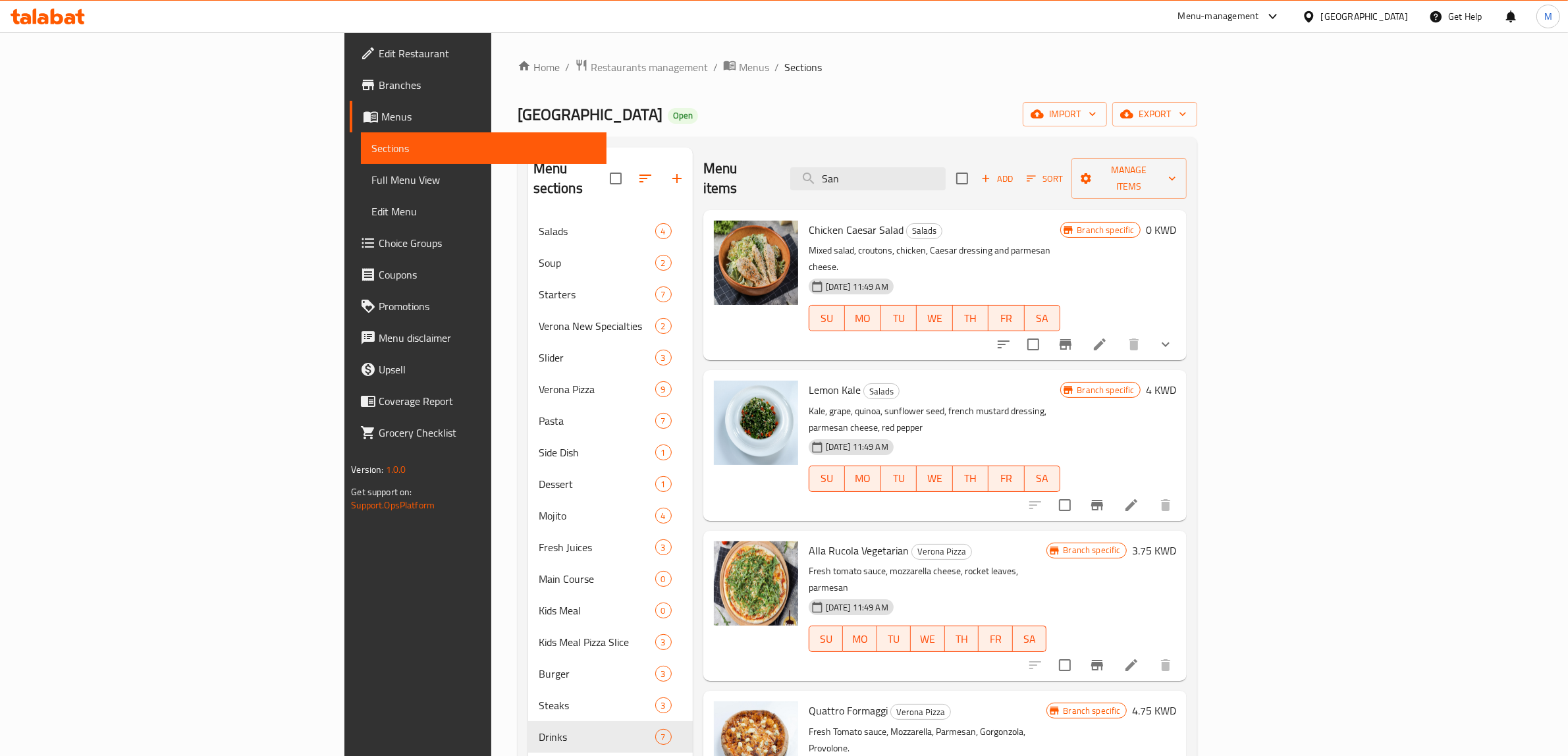
paste input "Pellegrino Sparkling Water"
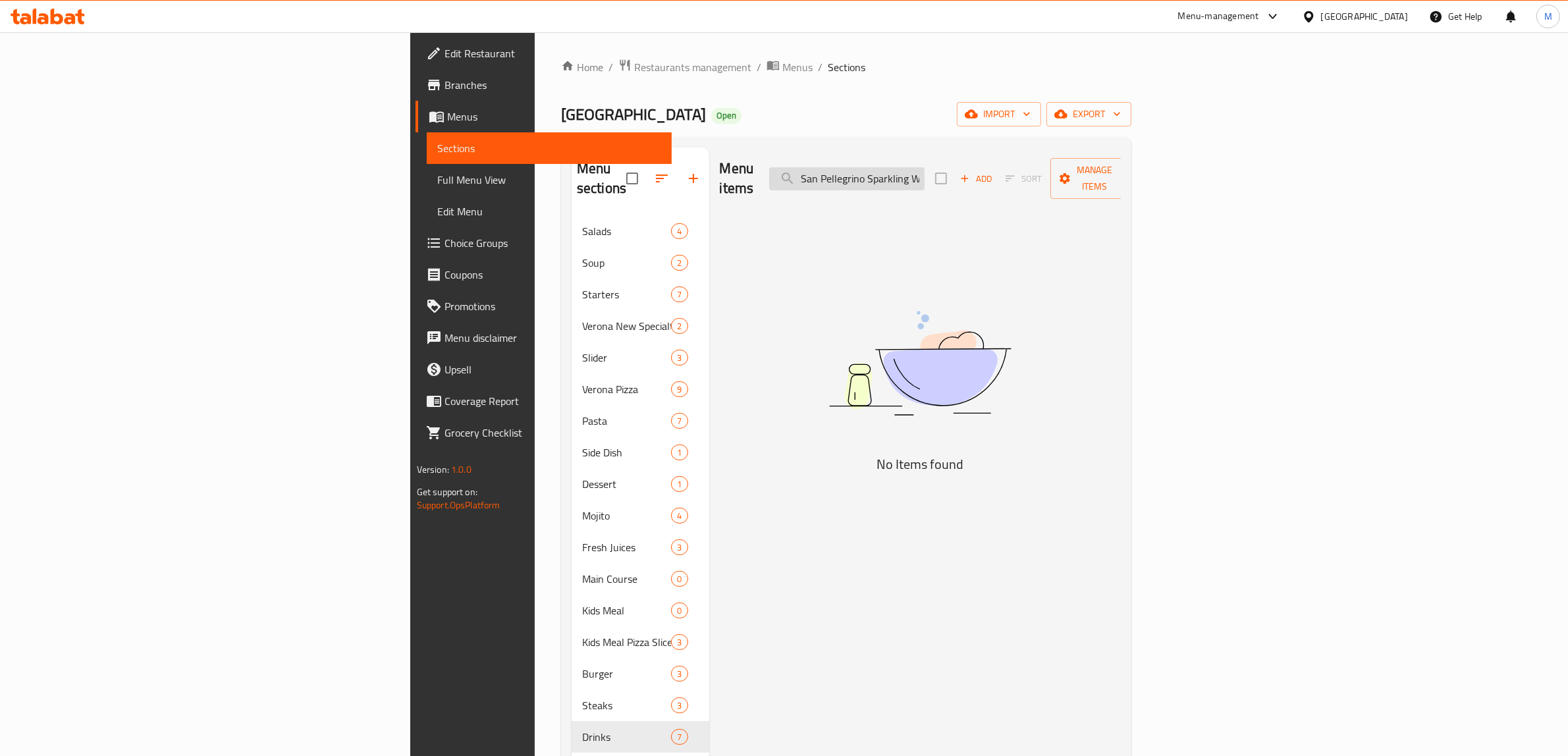
drag, startPoint x: 1040, startPoint y: 170, endPoint x: 1009, endPoint y: 166, distance: 31.3
click at [925, 179] on input "San Pellegrino Sparkling Water" at bounding box center [847, 179] width 155 height 23
click at [925, 167] on input "San Pellegrino Sparkling Water" at bounding box center [847, 179] width 155 height 23
click at [925, 169] on input "San Pellegrino Sparkling Water" at bounding box center [847, 179] width 155 height 23
drag, startPoint x: 1013, startPoint y: 169, endPoint x: 927, endPoint y: 180, distance: 86.7
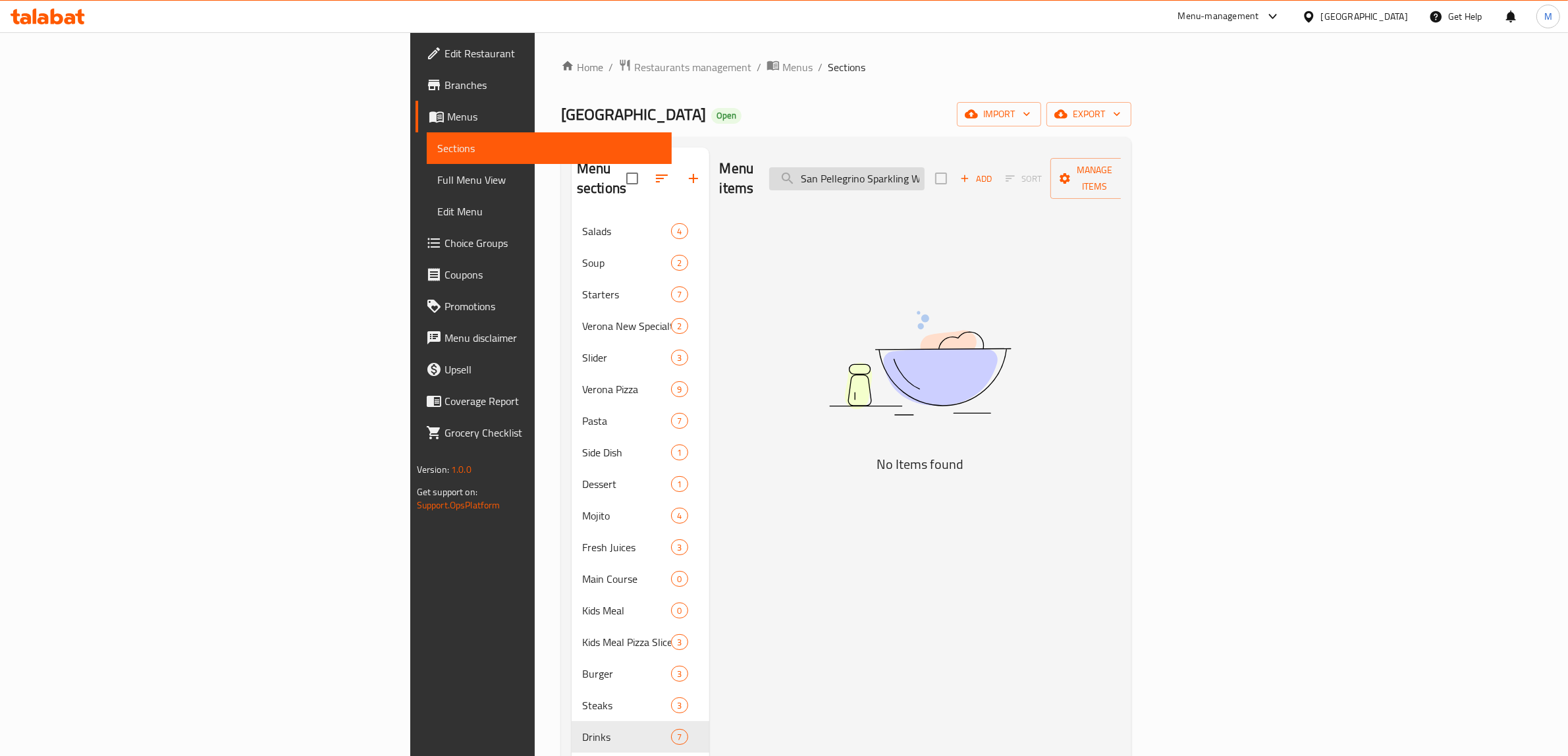
click at [925, 180] on input "San Pellegrino Sparkling Water" at bounding box center [847, 179] width 155 height 23
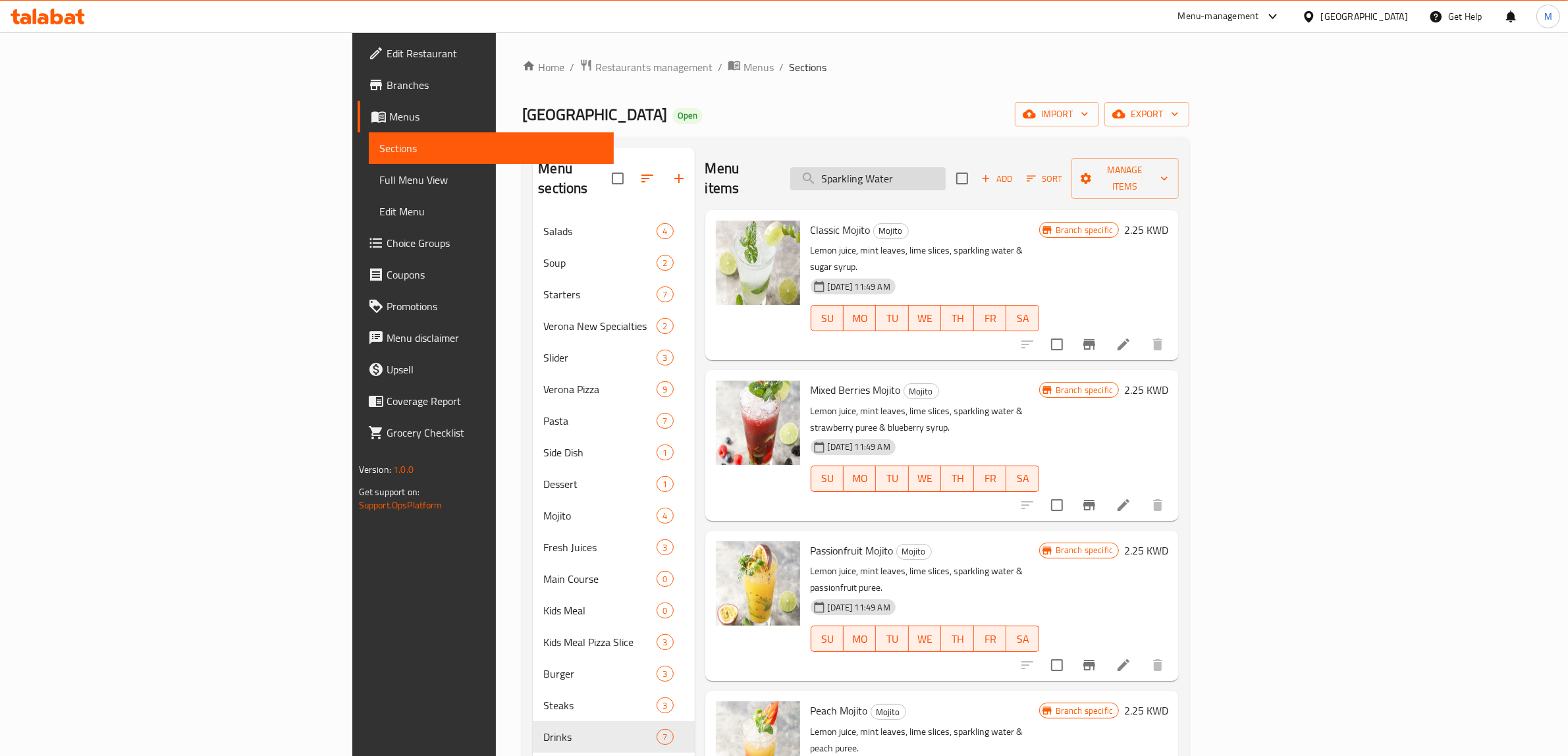
drag, startPoint x: 994, startPoint y: 173, endPoint x: 1049, endPoint y: 180, distance: 55.4
click at [945, 180] on input "Sparkling Water" at bounding box center [868, 179] width 155 height 23
type input "Sparkling"
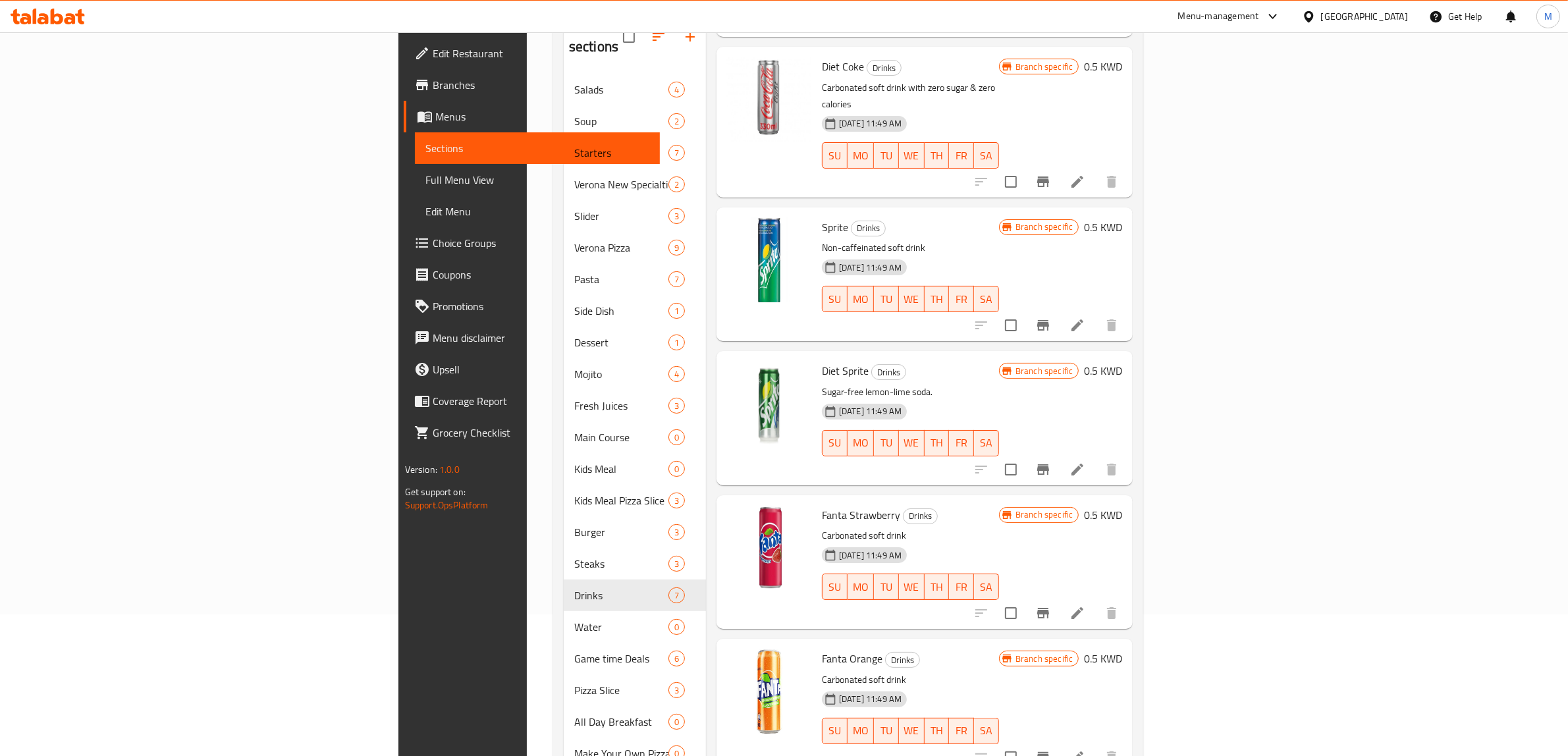
scroll to position [302, 0]
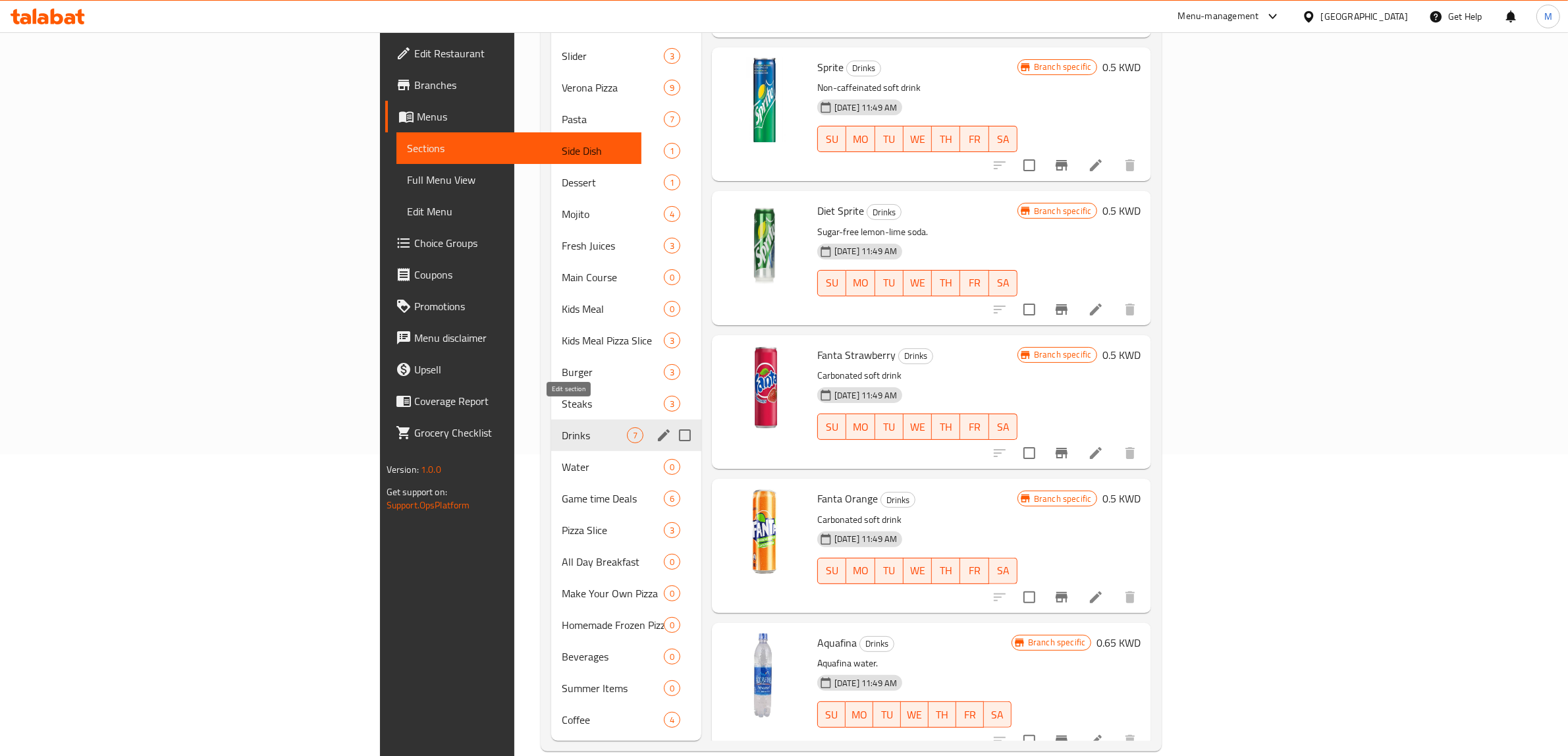
click at [658, 429] on icon "edit" at bounding box center [663, 435] width 12 height 12
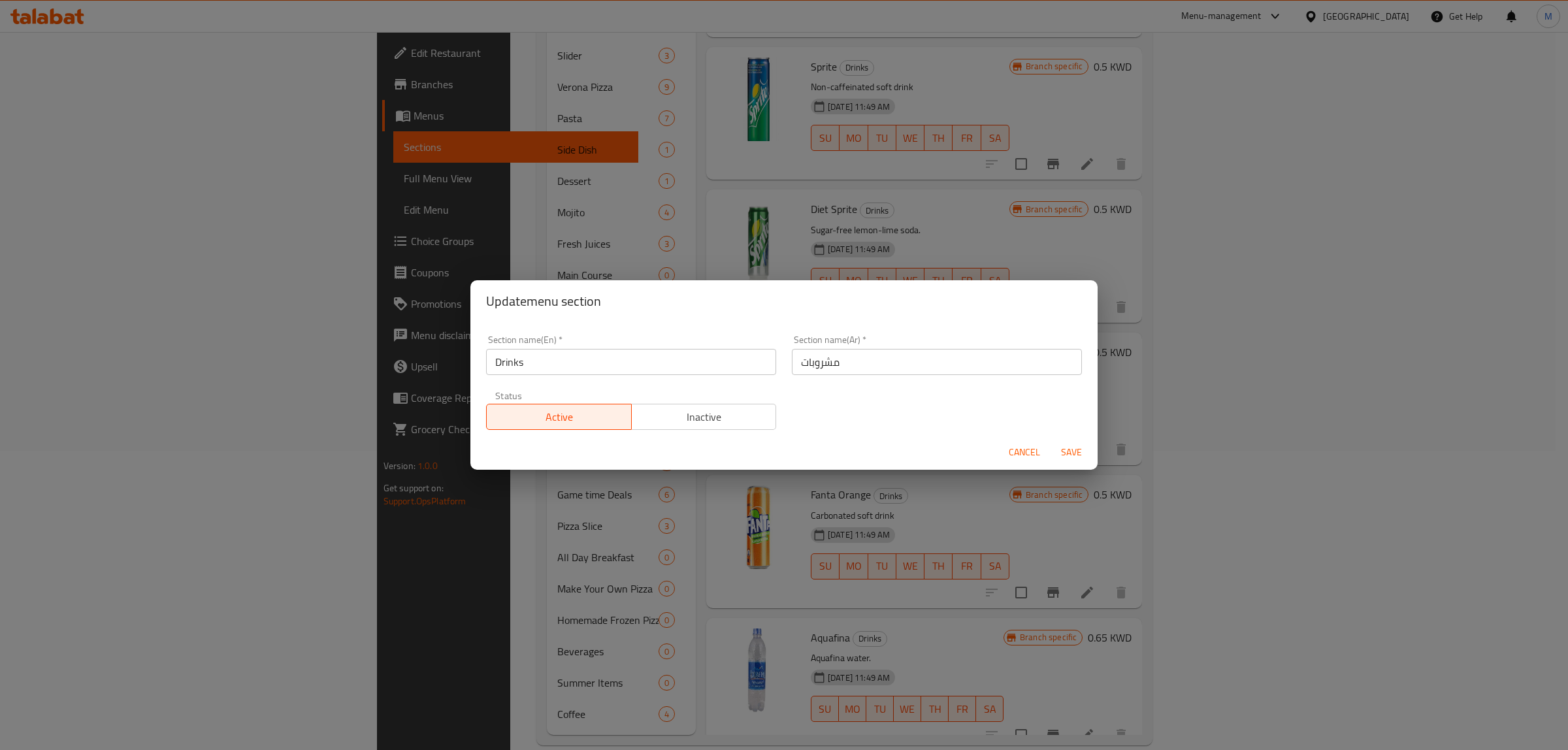
click at [672, 370] on input "Drinks" at bounding box center [631, 362] width 290 height 26
paste input "SOFT DRINKS"
type input "Soft Drinks"
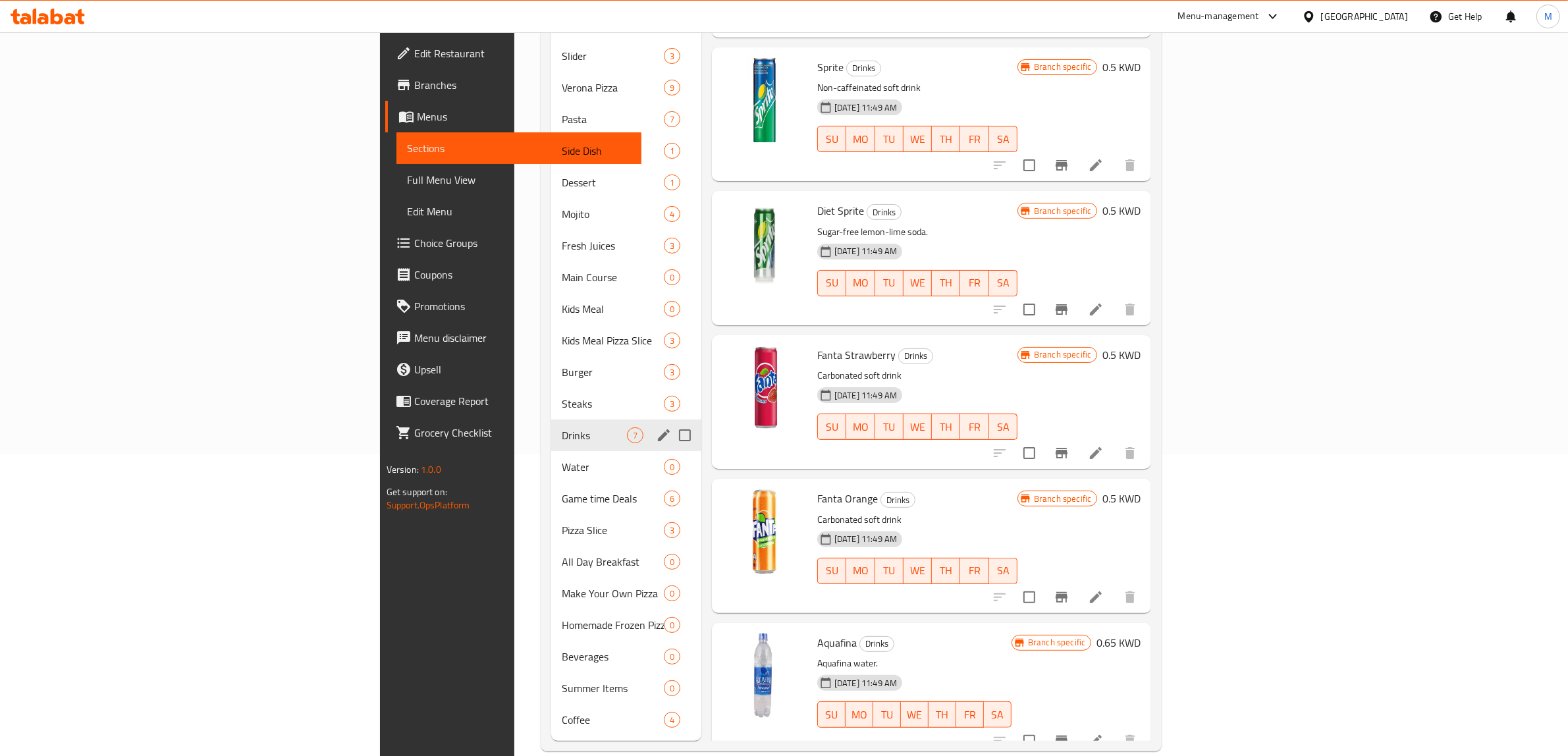
click at [672, 422] on input "Menu sections" at bounding box center [685, 436] width 28 height 28
click at [654, 426] on div "Menu sections" at bounding box center [663, 435] width 19 height 19
click at [672, 422] on input "Menu sections" at bounding box center [685, 436] width 28 height 28
checkbox input "true"
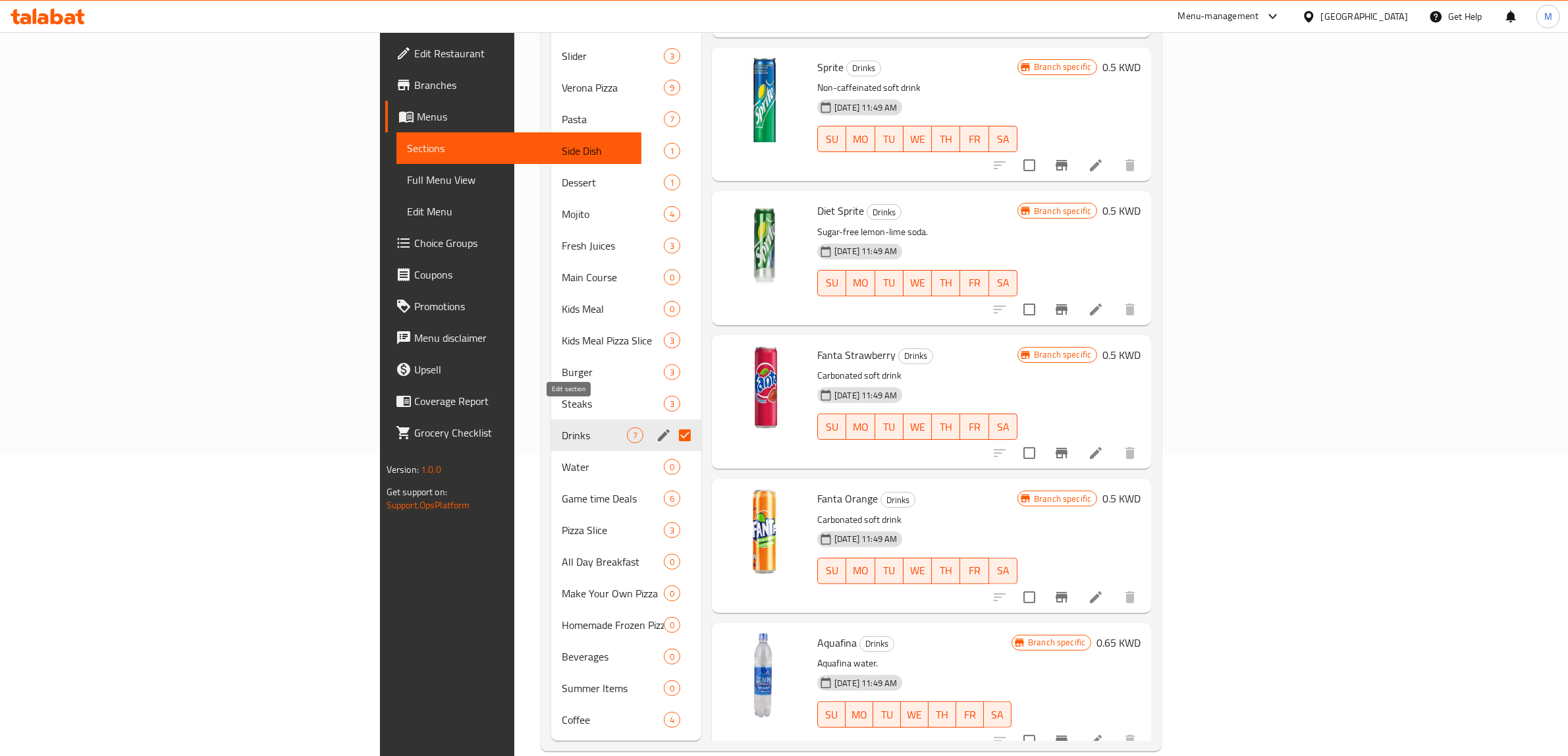
click at [656, 428] on icon "edit" at bounding box center [663, 435] width 16 height 16
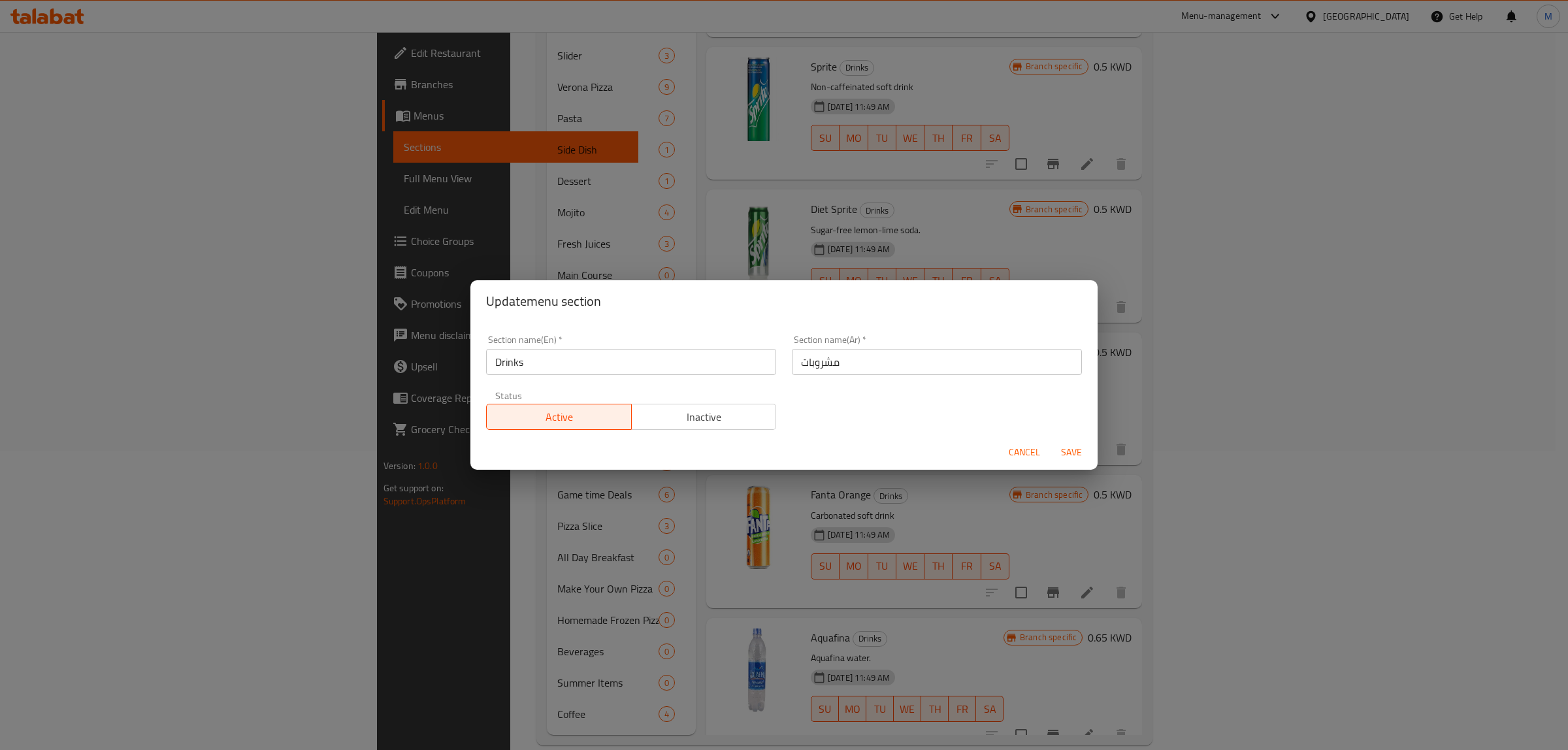
click at [601, 366] on input "Drinks" at bounding box center [631, 362] width 290 height 26
paste input "SOFT DRINKS"
click at [684, 371] on input "Soft Drinks" at bounding box center [631, 362] width 290 height 26
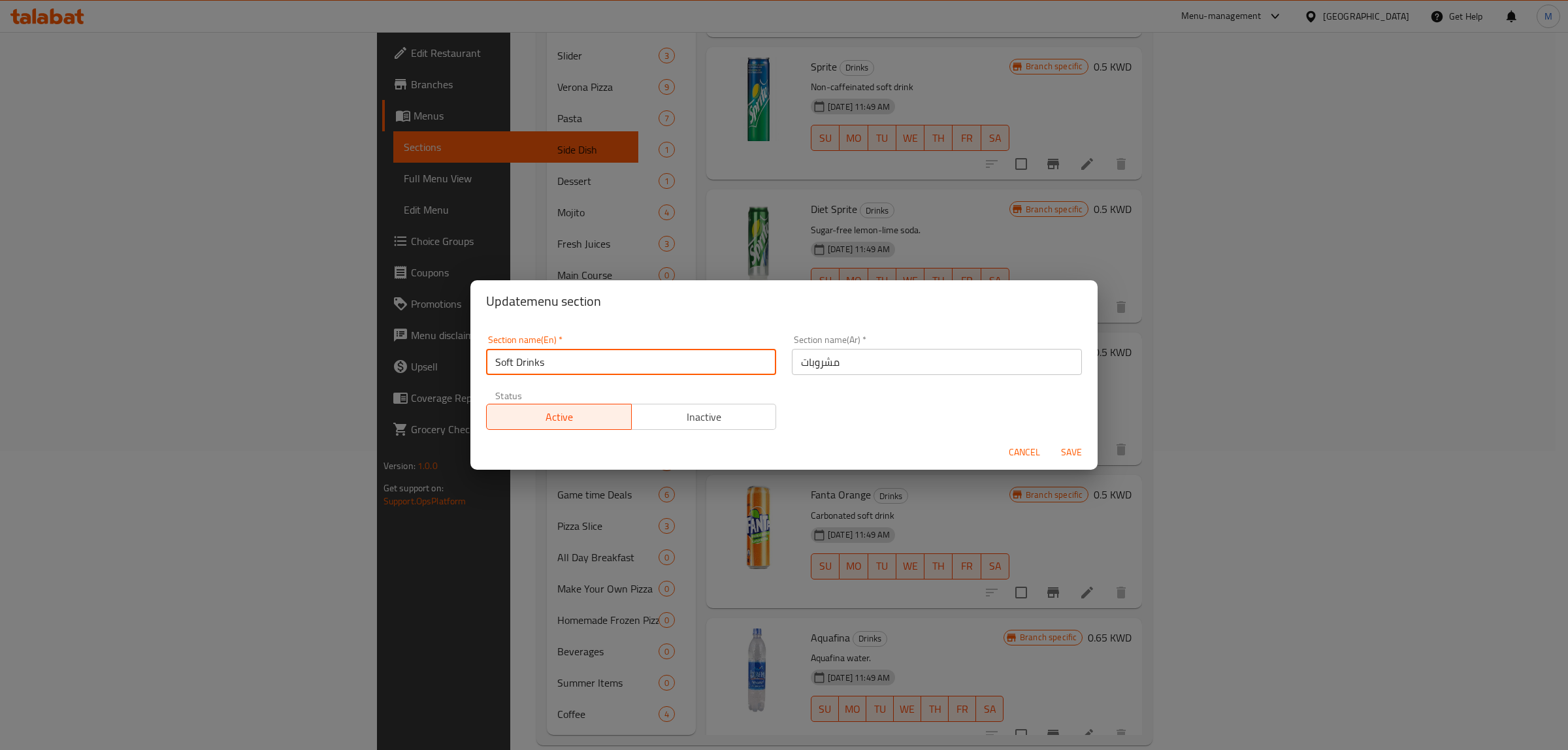
type input "Soft Drinks"
click at [865, 364] on input "مشروبات" at bounding box center [937, 362] width 290 height 26
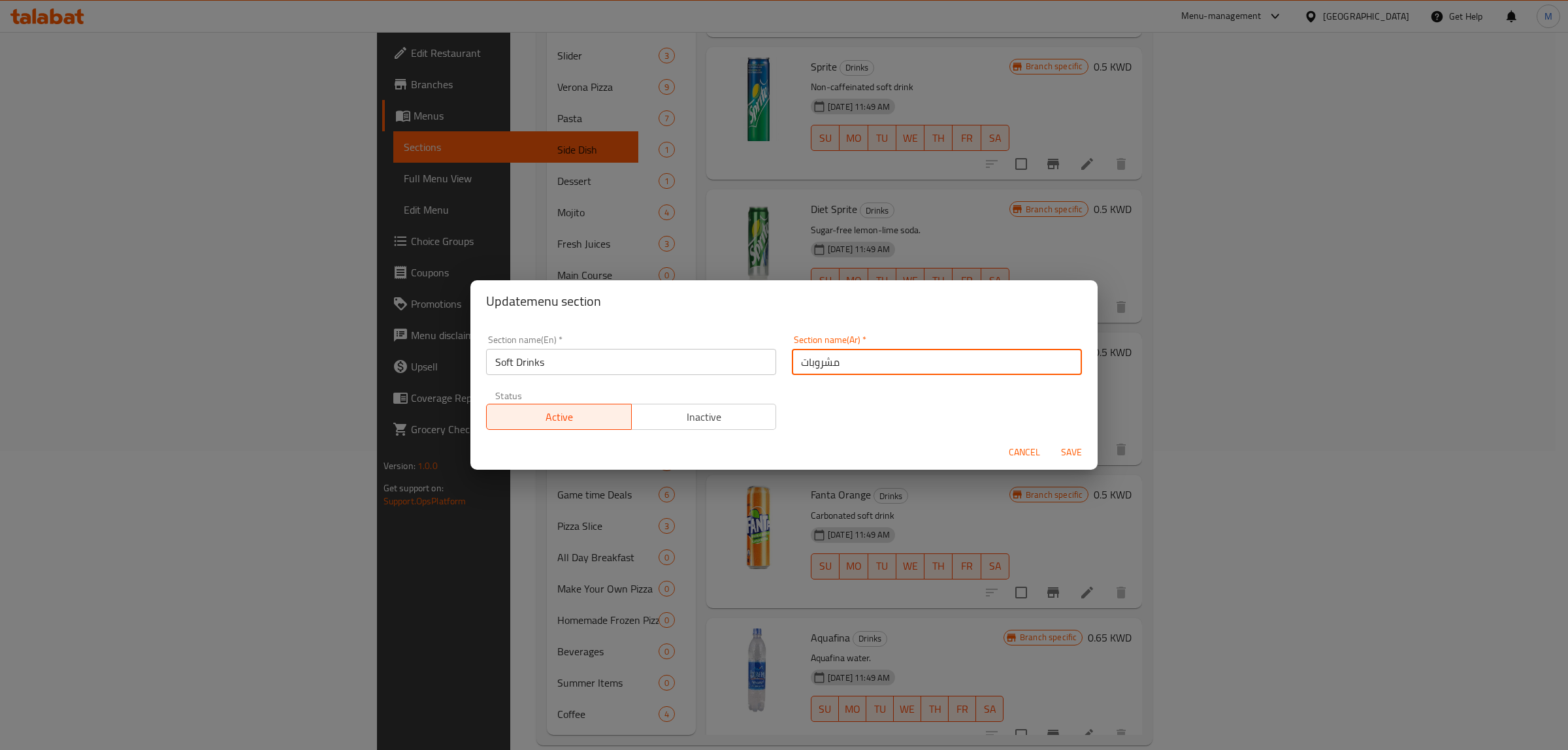
paste input "المشروبات الغازية"
type input "المشروبات الغازية"
click at [1085, 455] on span "Save" at bounding box center [1072, 453] width 31 height 17
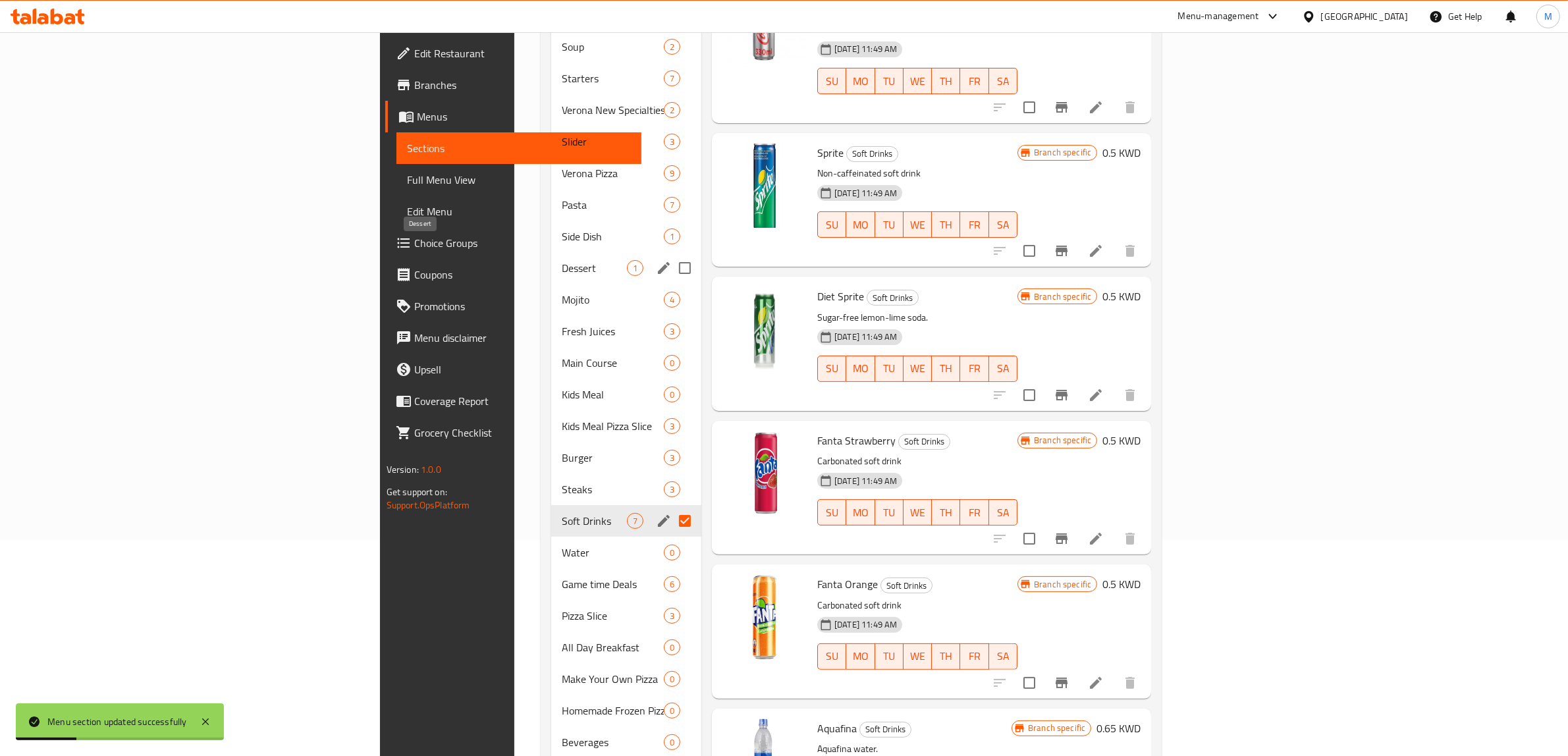
scroll to position [0, 0]
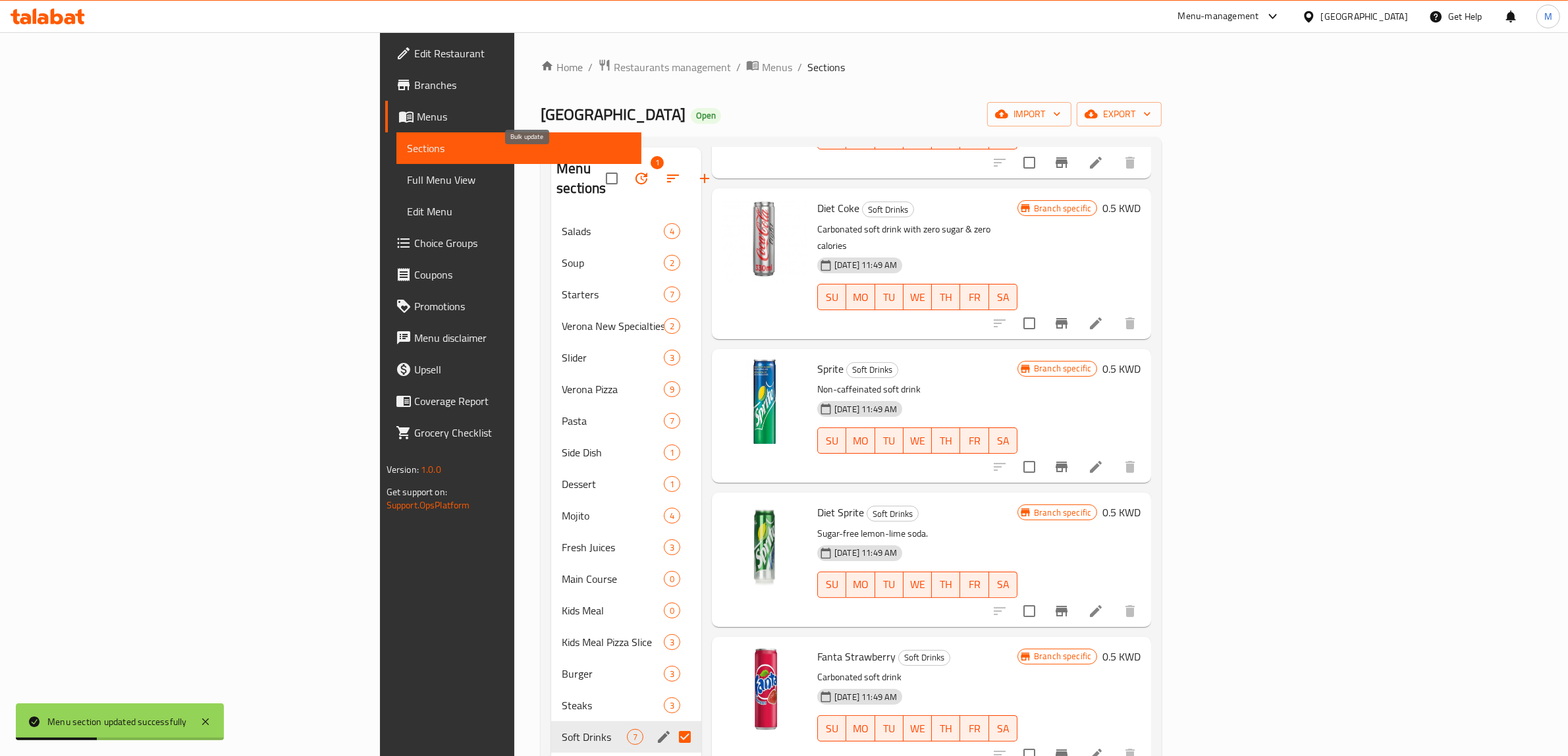
click at [634, 170] on icon "button" at bounding box center [641, 178] width 16 height 16
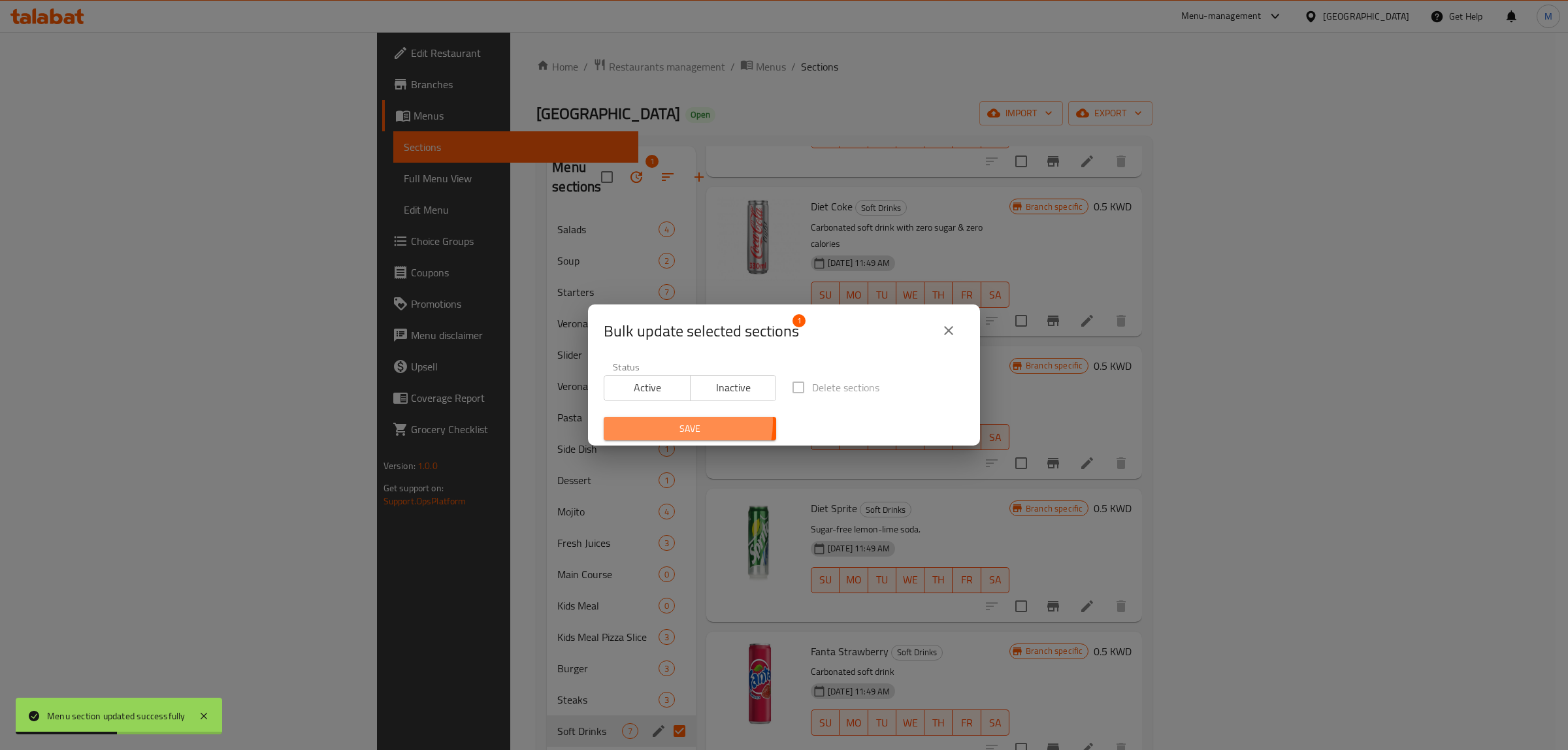
click at [674, 423] on span "Save" at bounding box center [689, 430] width 151 height 17
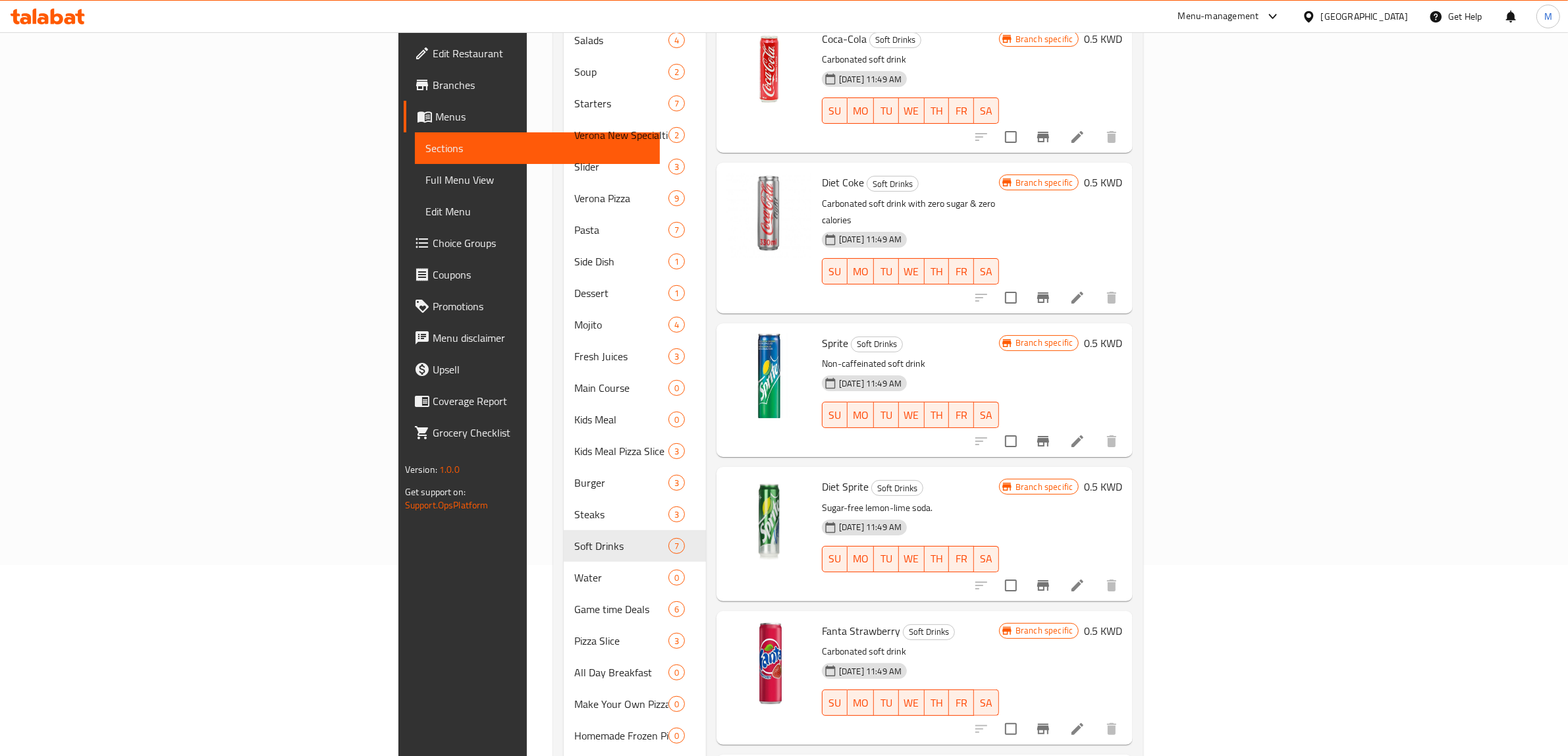
scroll to position [55, 0]
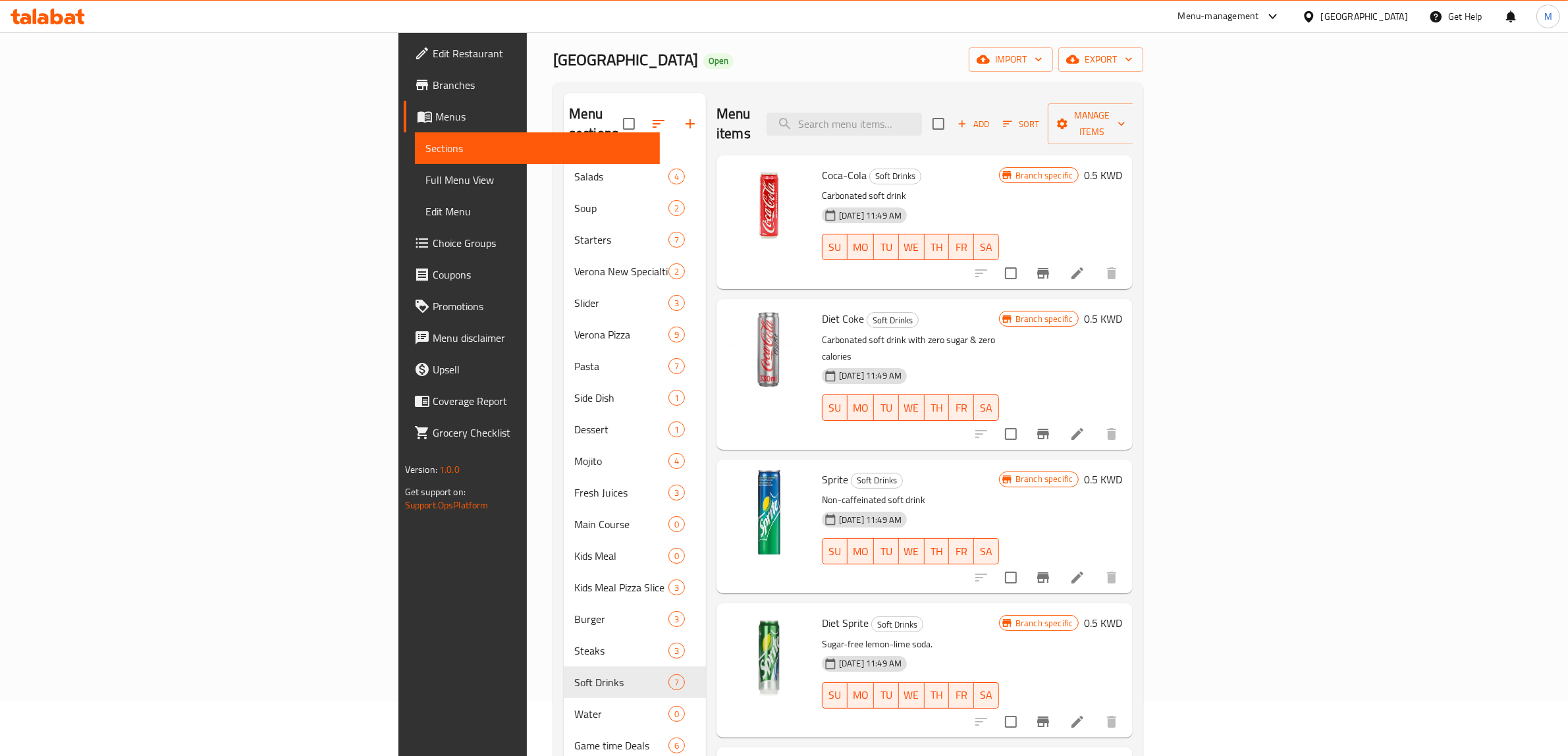
click at [992, 117] on span "Add" at bounding box center [973, 124] width 35 height 15
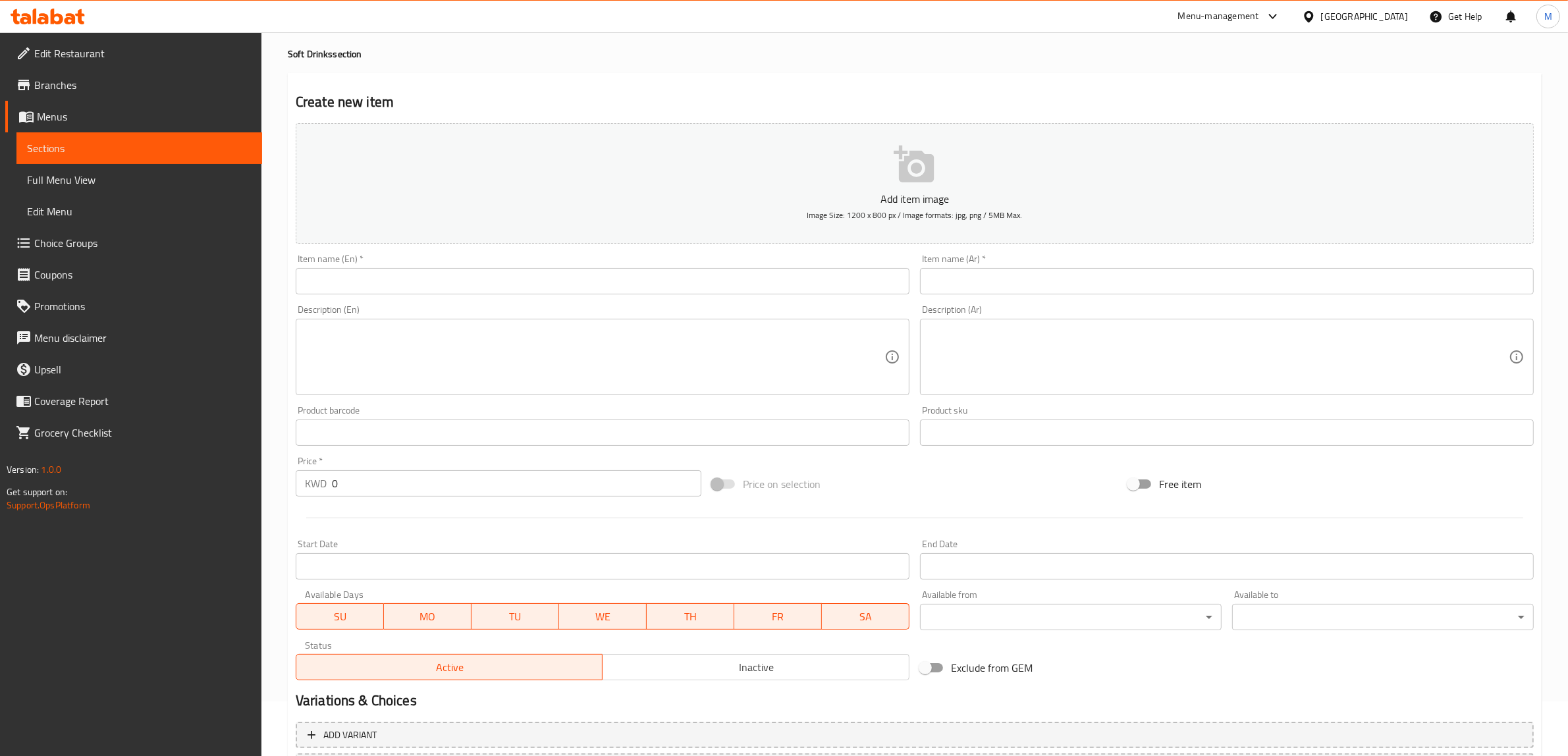
click at [623, 290] on input "text" at bounding box center [603, 281] width 614 height 26
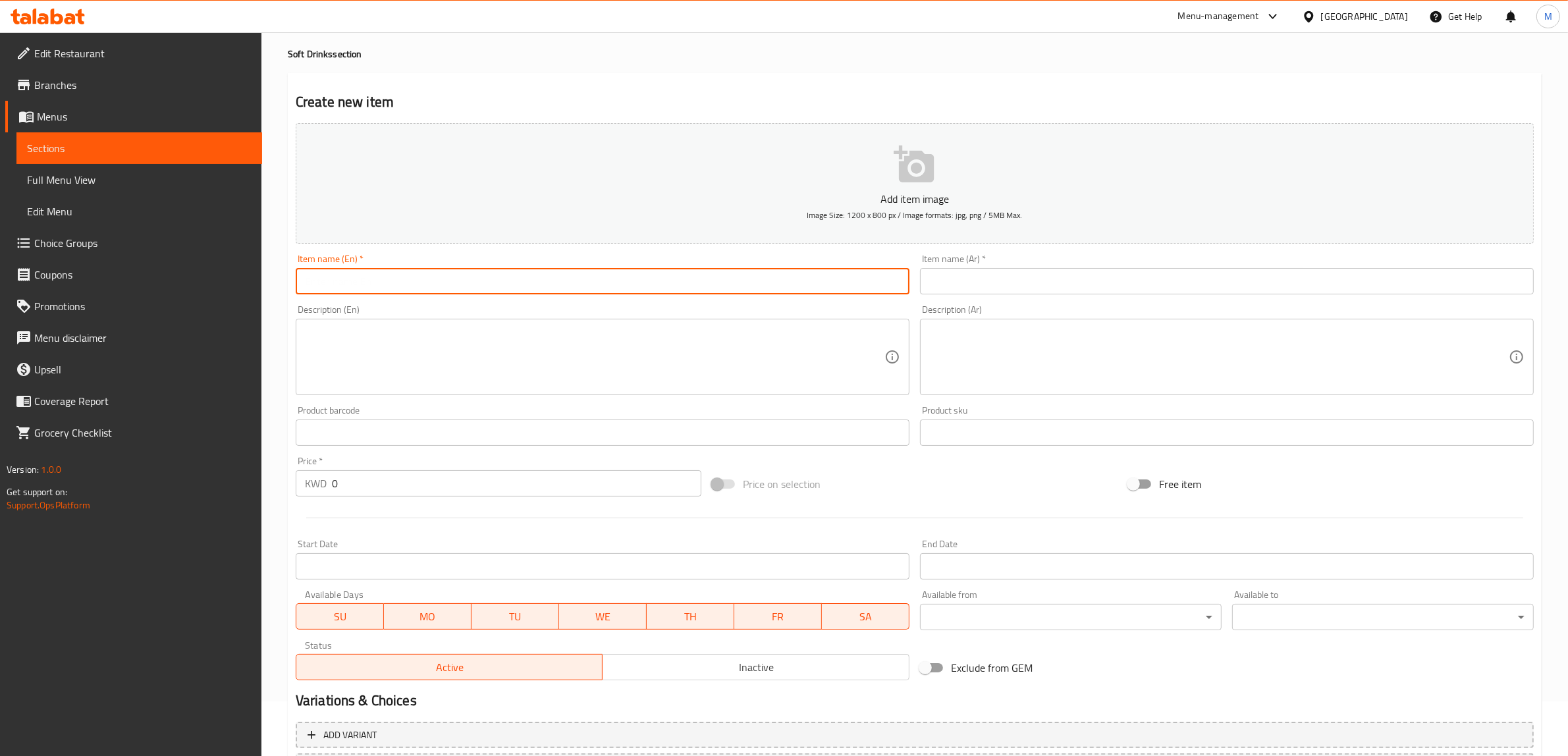
paste input "Water (Morelli)"
type input "Water (Morelli)"
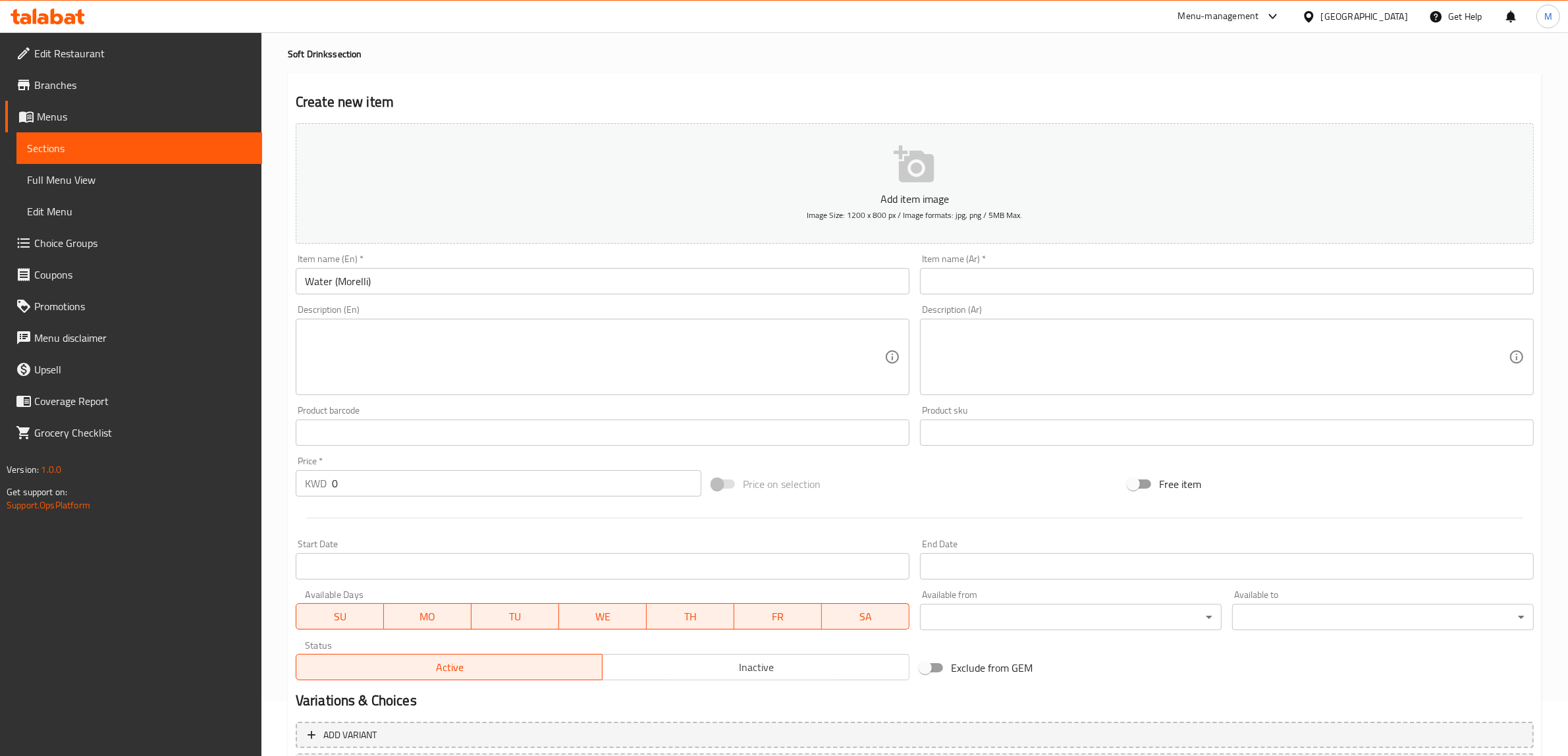
click at [1313, 290] on input "text" at bounding box center [1228, 281] width 614 height 26
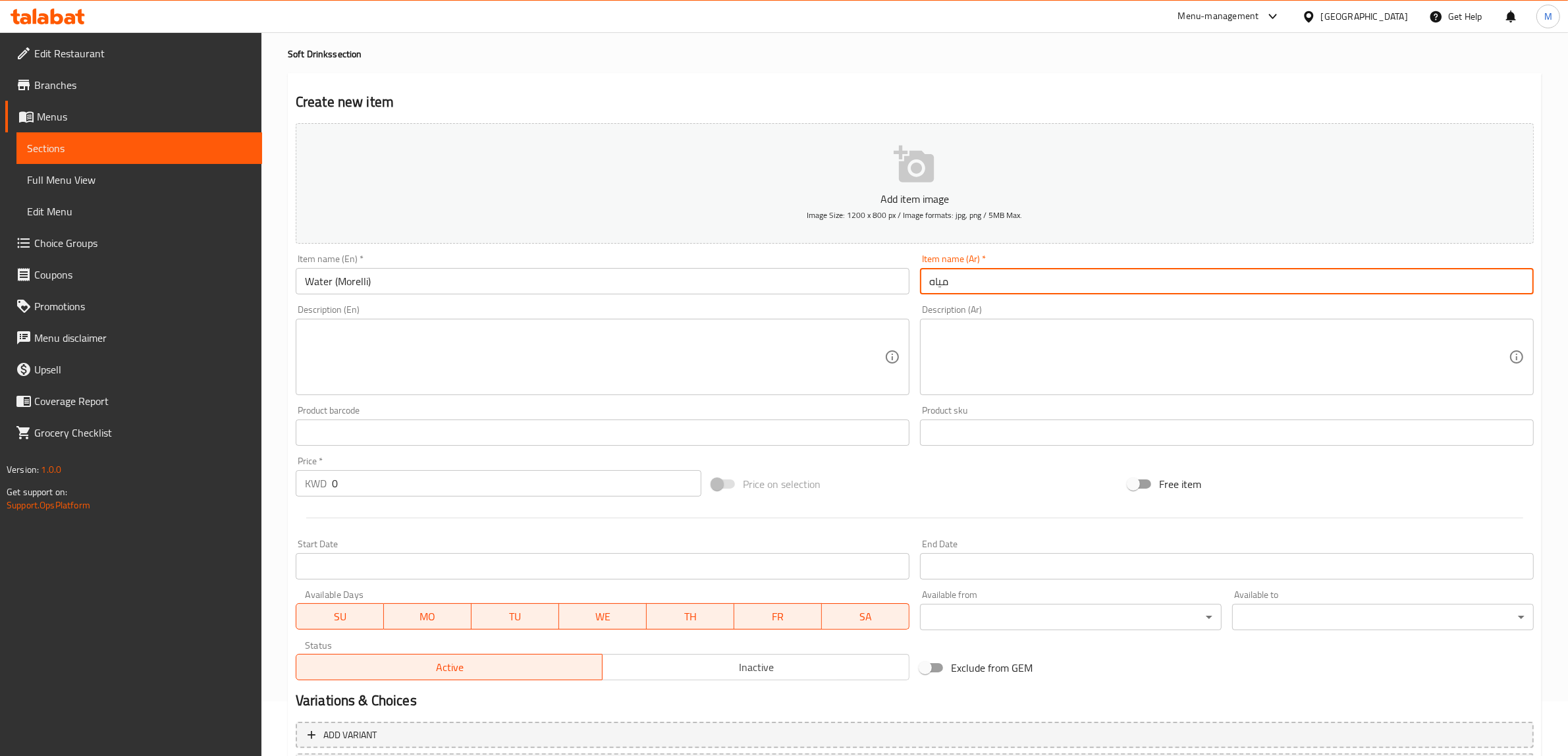
paste input "(موريللي)"
type input "مياه (موريللي)"
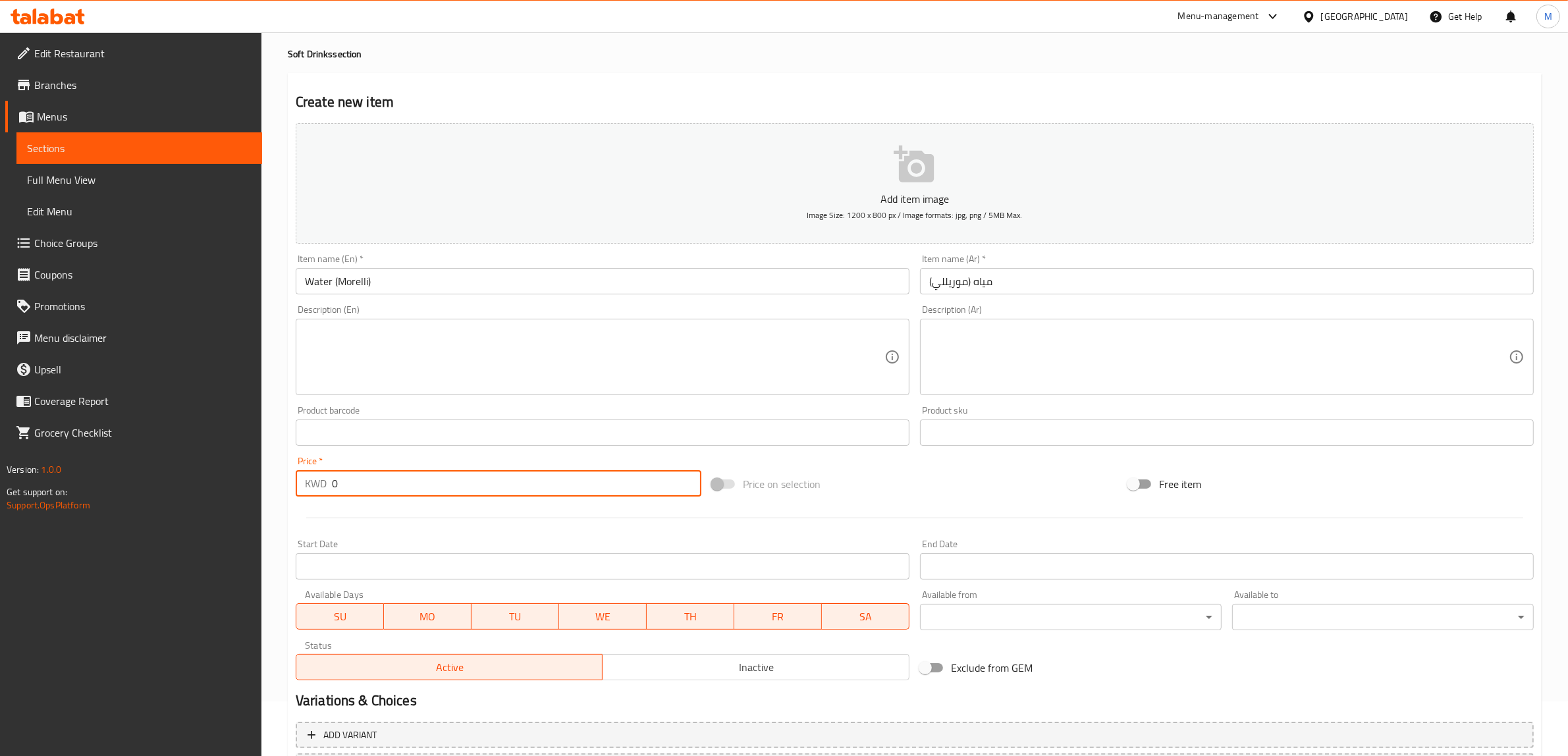
click at [456, 490] on input "0" at bounding box center [516, 483] width 369 height 26
type input "1"
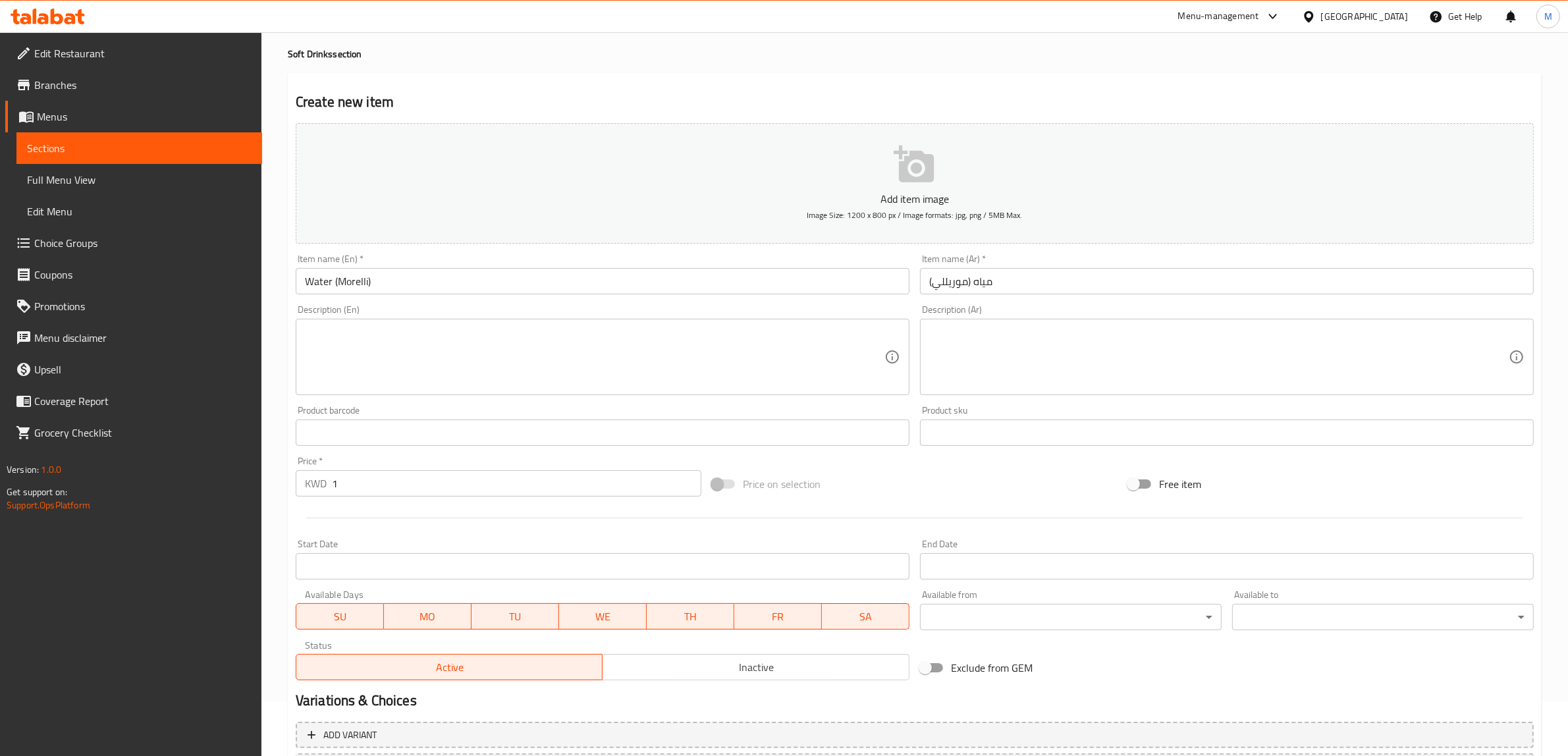
click at [864, 502] on div at bounding box center [915, 518] width 1249 height 32
click at [907, 504] on div at bounding box center [915, 518] width 1249 height 32
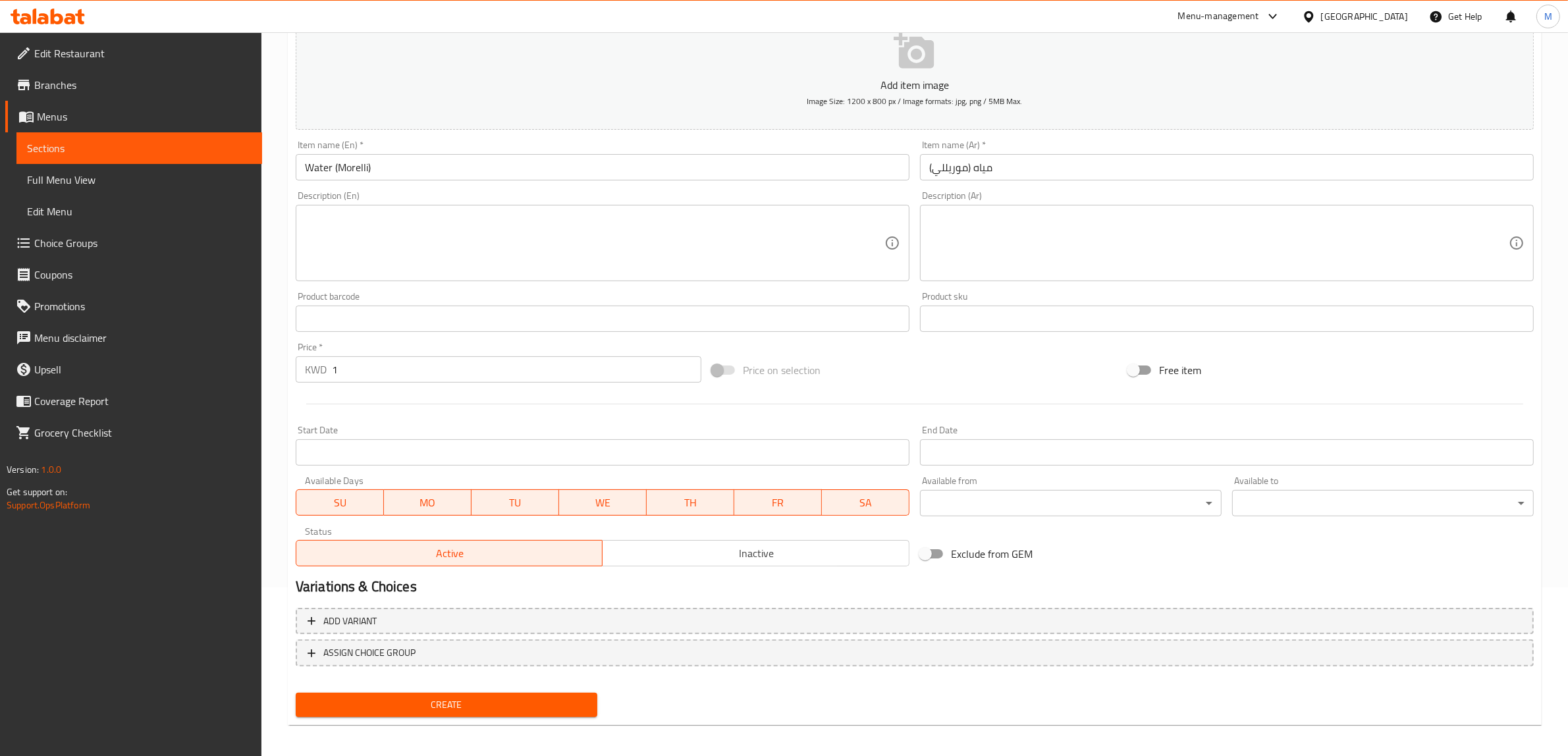
scroll to position [172, 0]
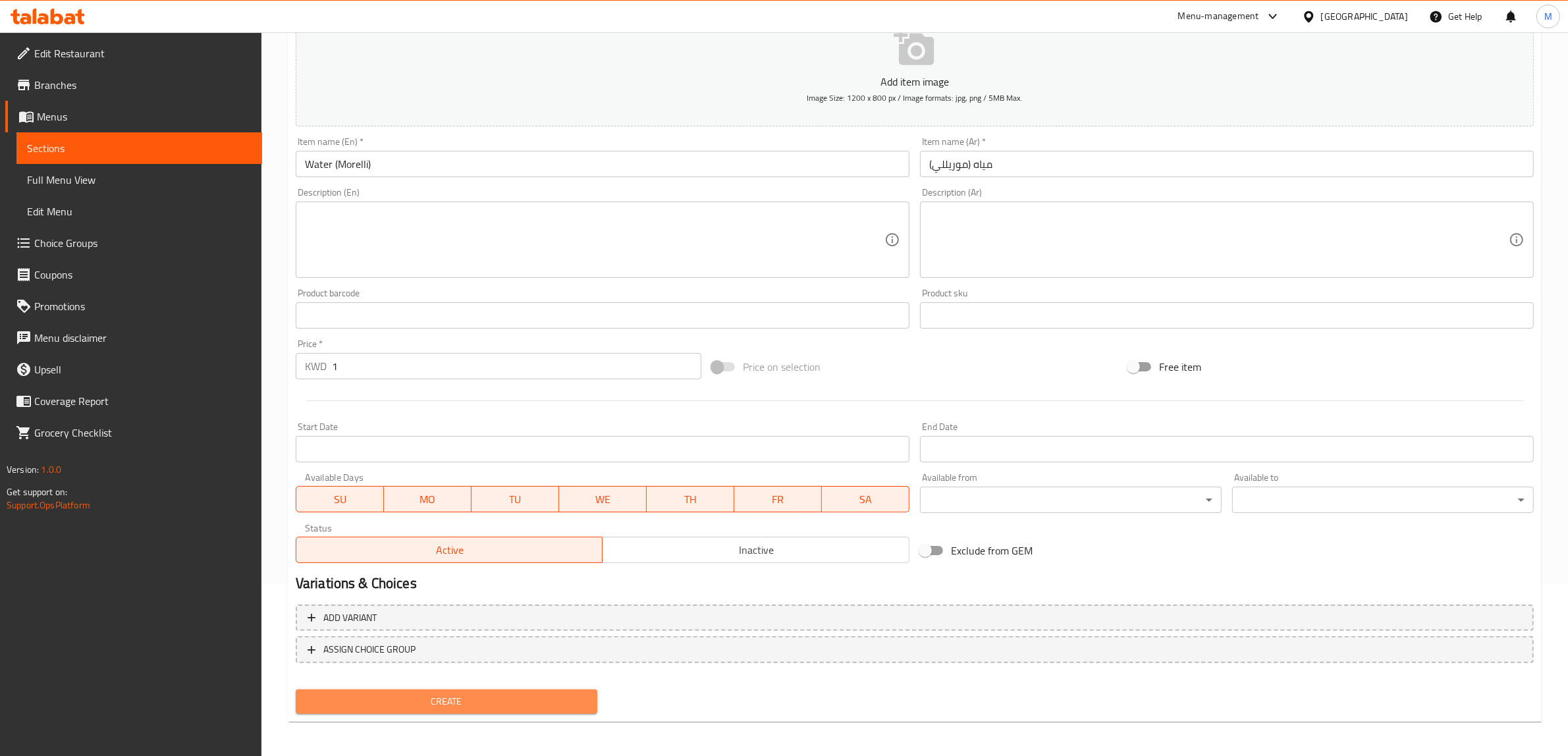
click at [489, 697] on span "Create" at bounding box center [446, 702] width 280 height 17
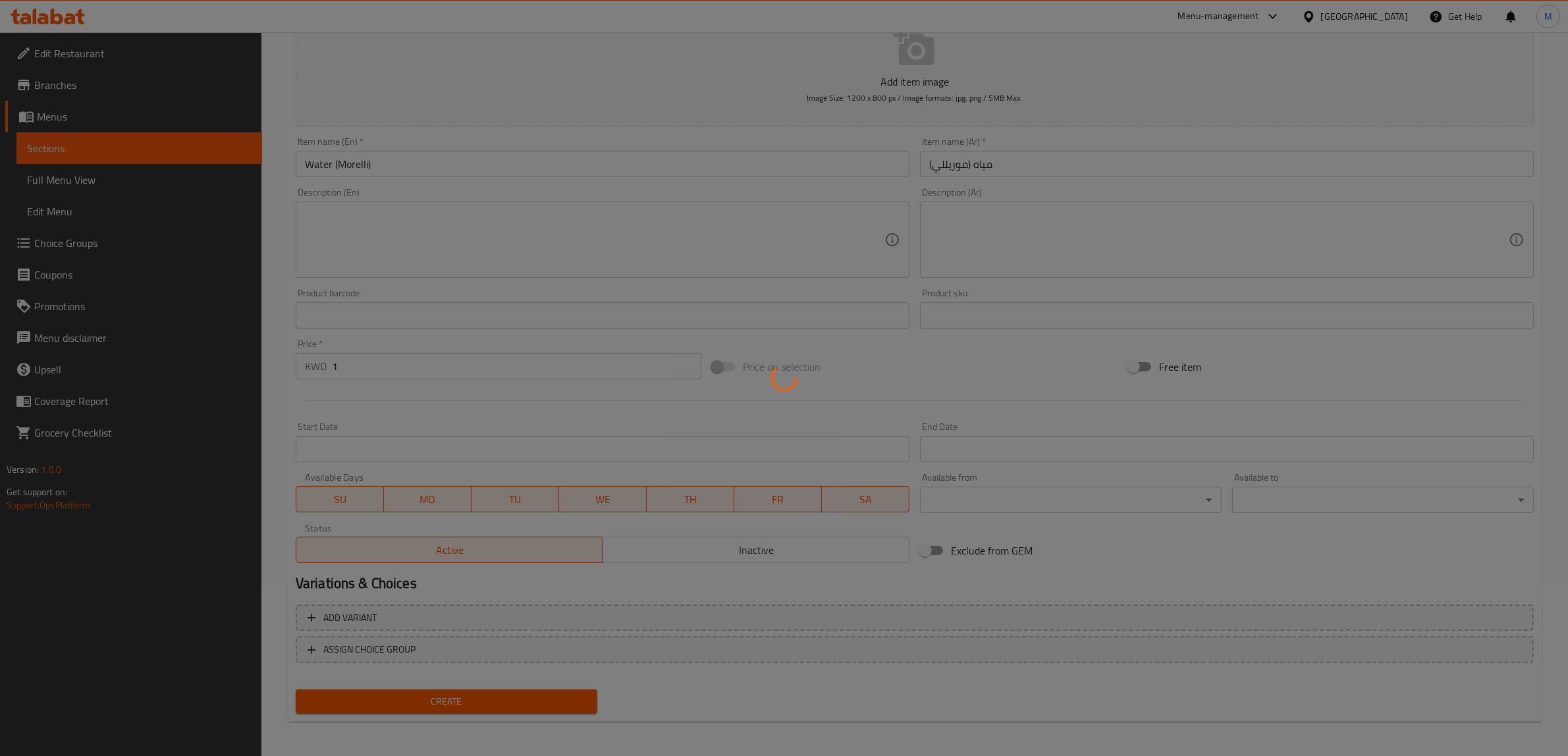
type input "0"
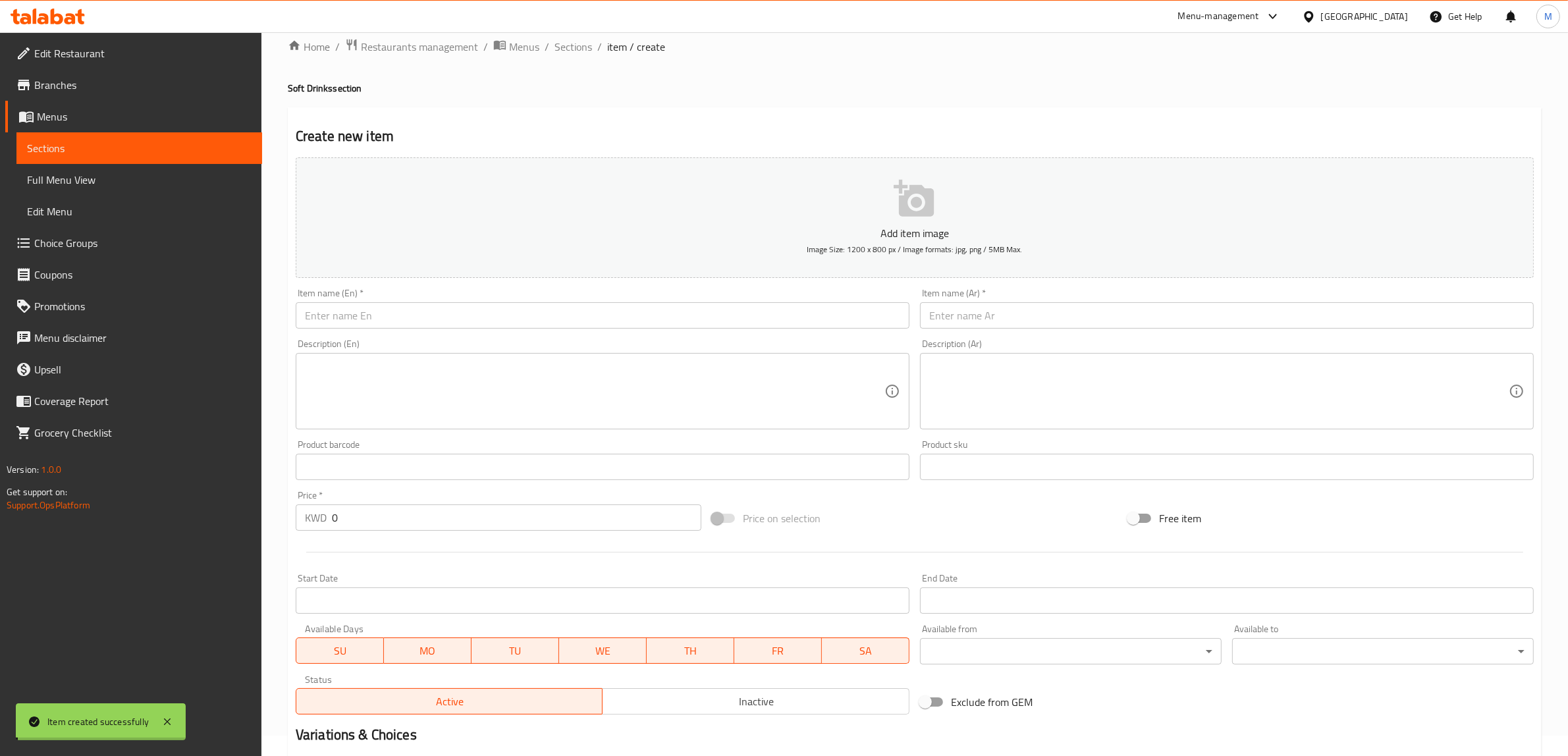
scroll to position [7, 0]
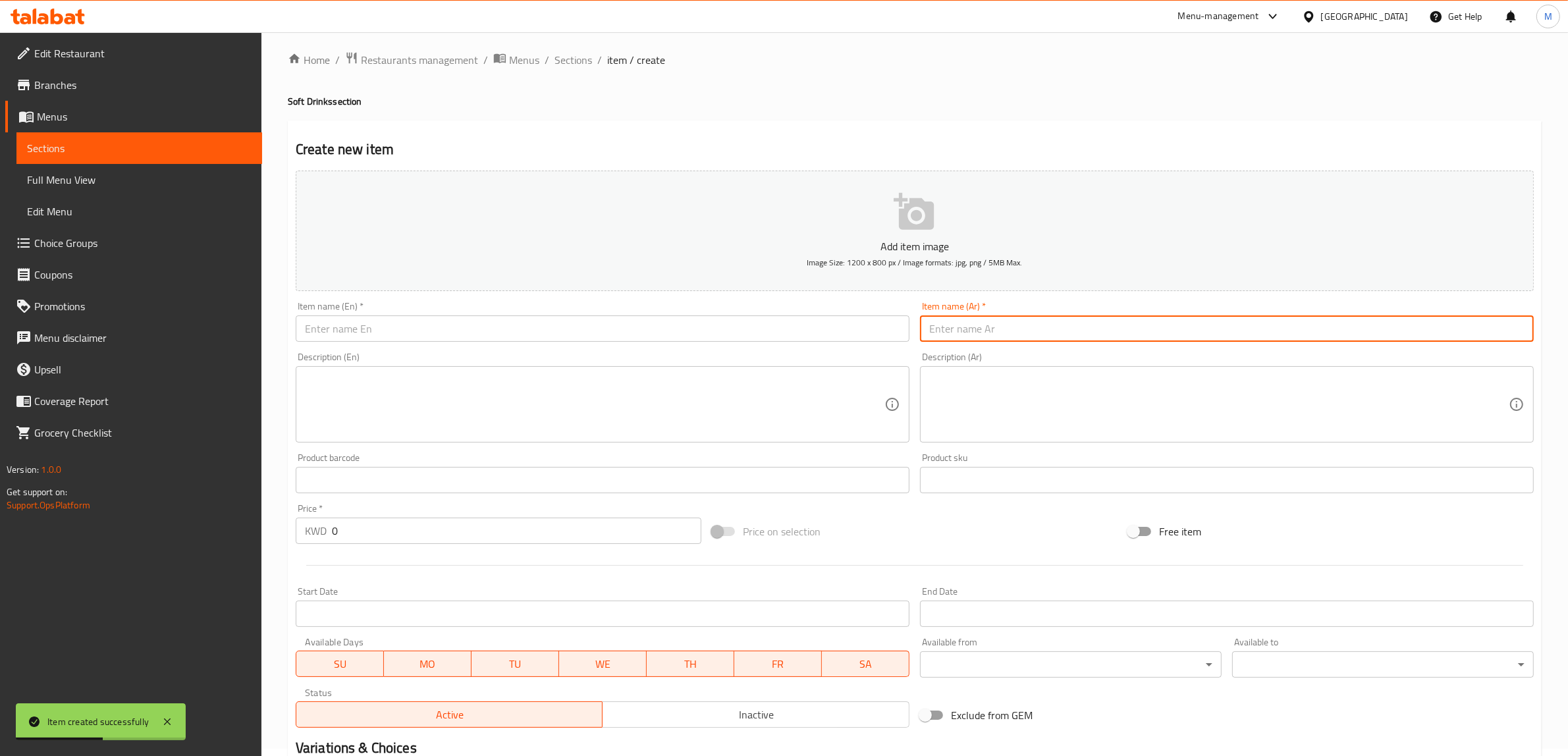
click at [1025, 334] on input "text" at bounding box center [1228, 328] width 614 height 26
paste input "Water (Morelli)"
type input "Water (Morelli)"
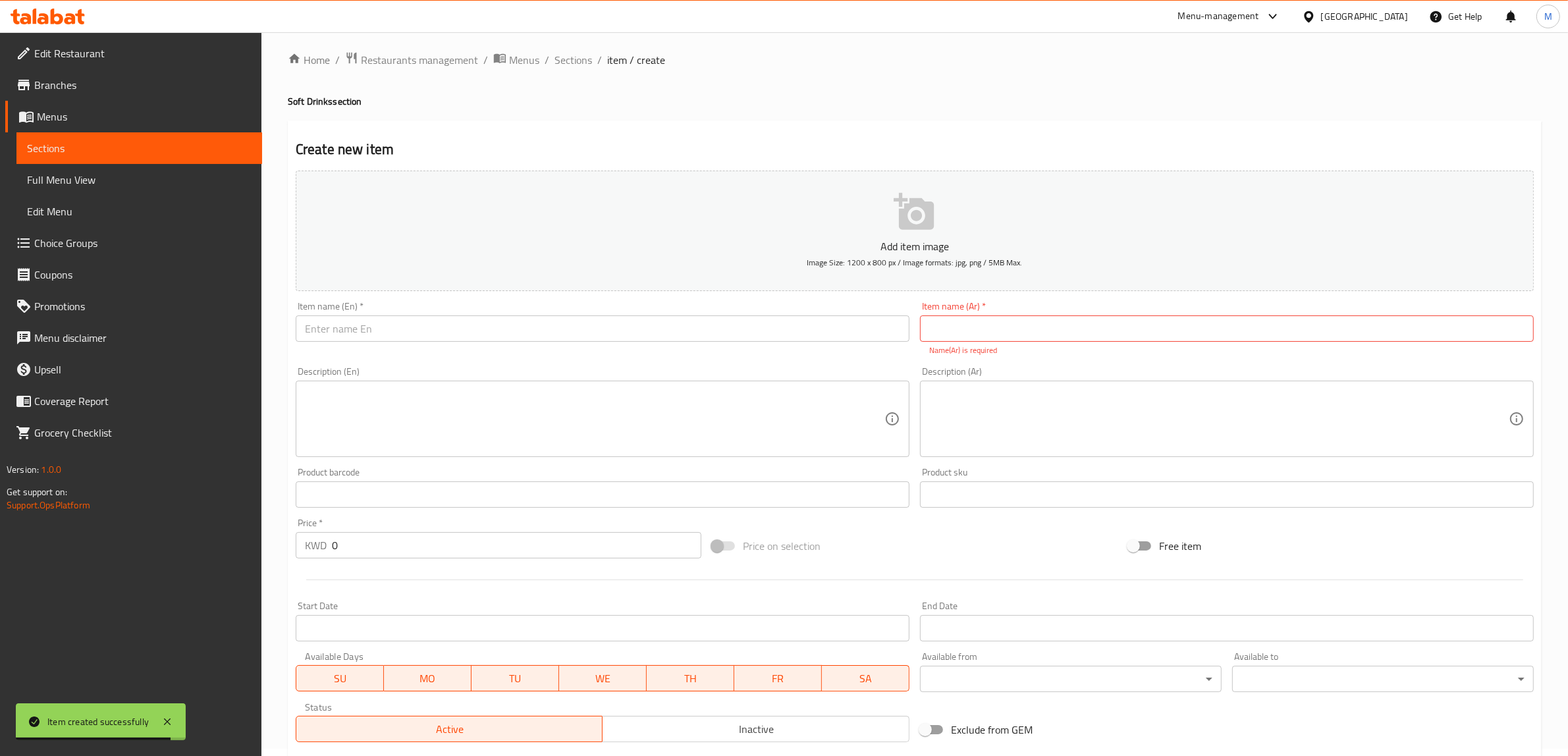
click at [633, 328] on input "text" at bounding box center [603, 328] width 614 height 26
paste input "San Pellegrino Sparkling Water"
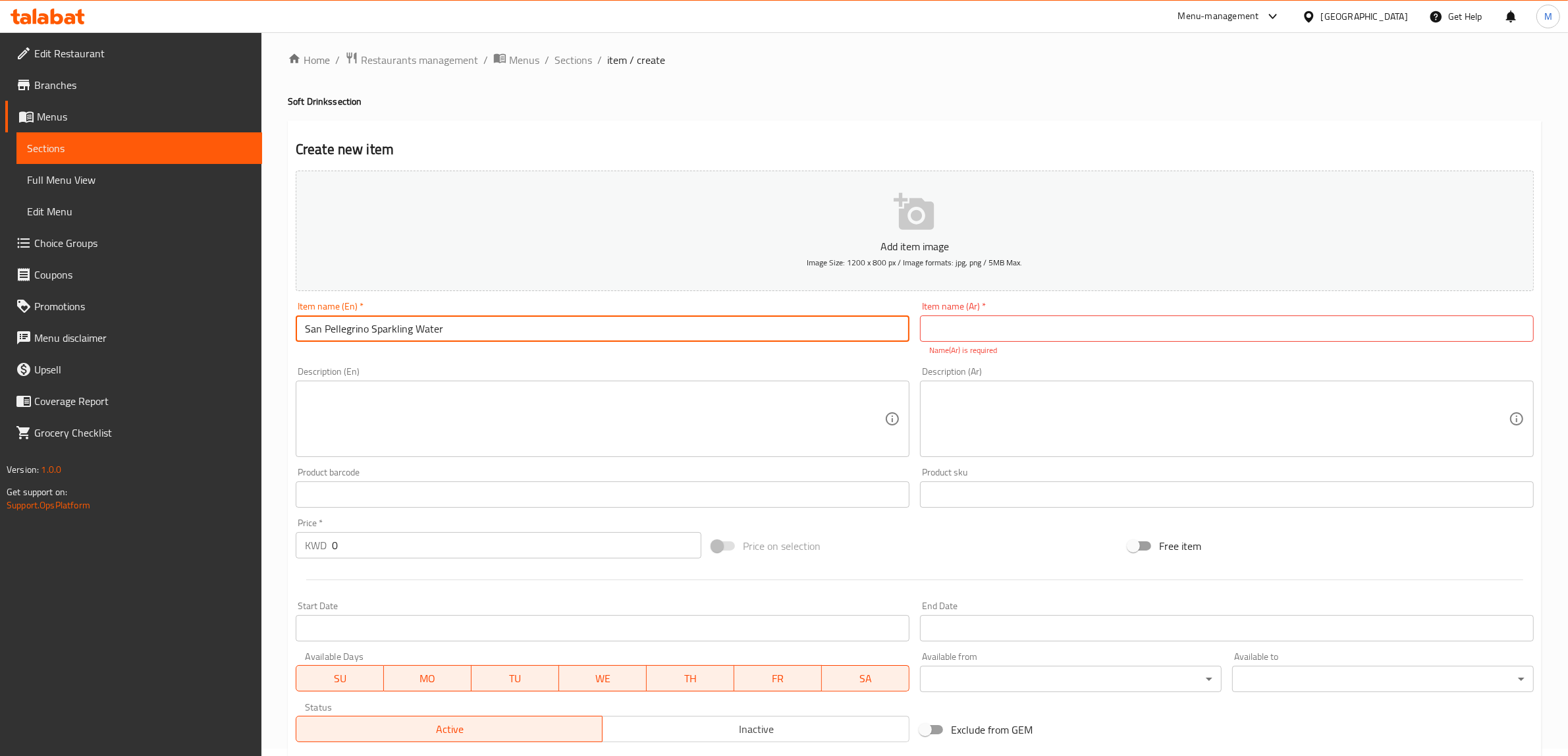
type input "San Pellegrino Sparkling Water"
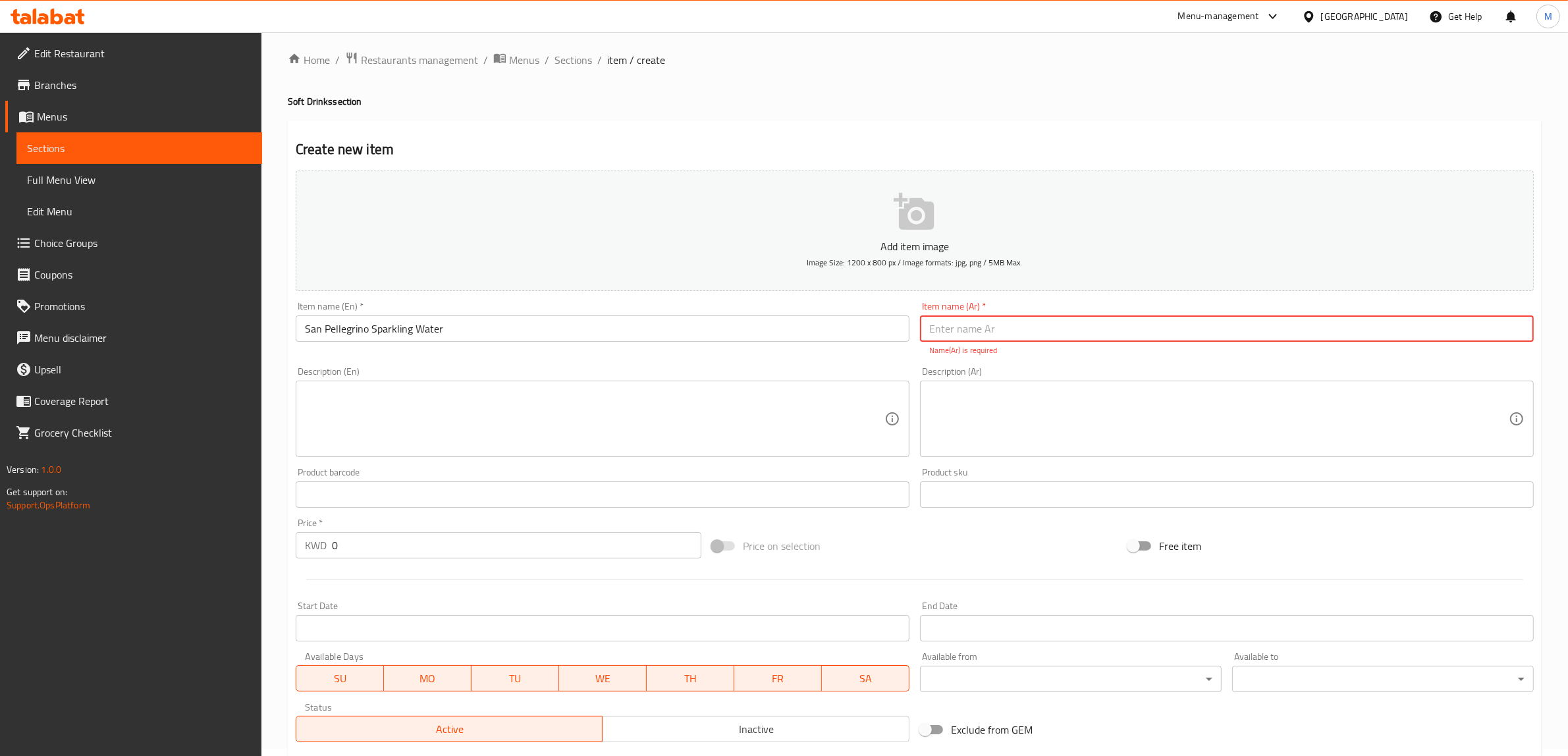
click at [1153, 333] on input "text" at bounding box center [1228, 328] width 614 height 26
paste input "مياه سان بيليجرينو"
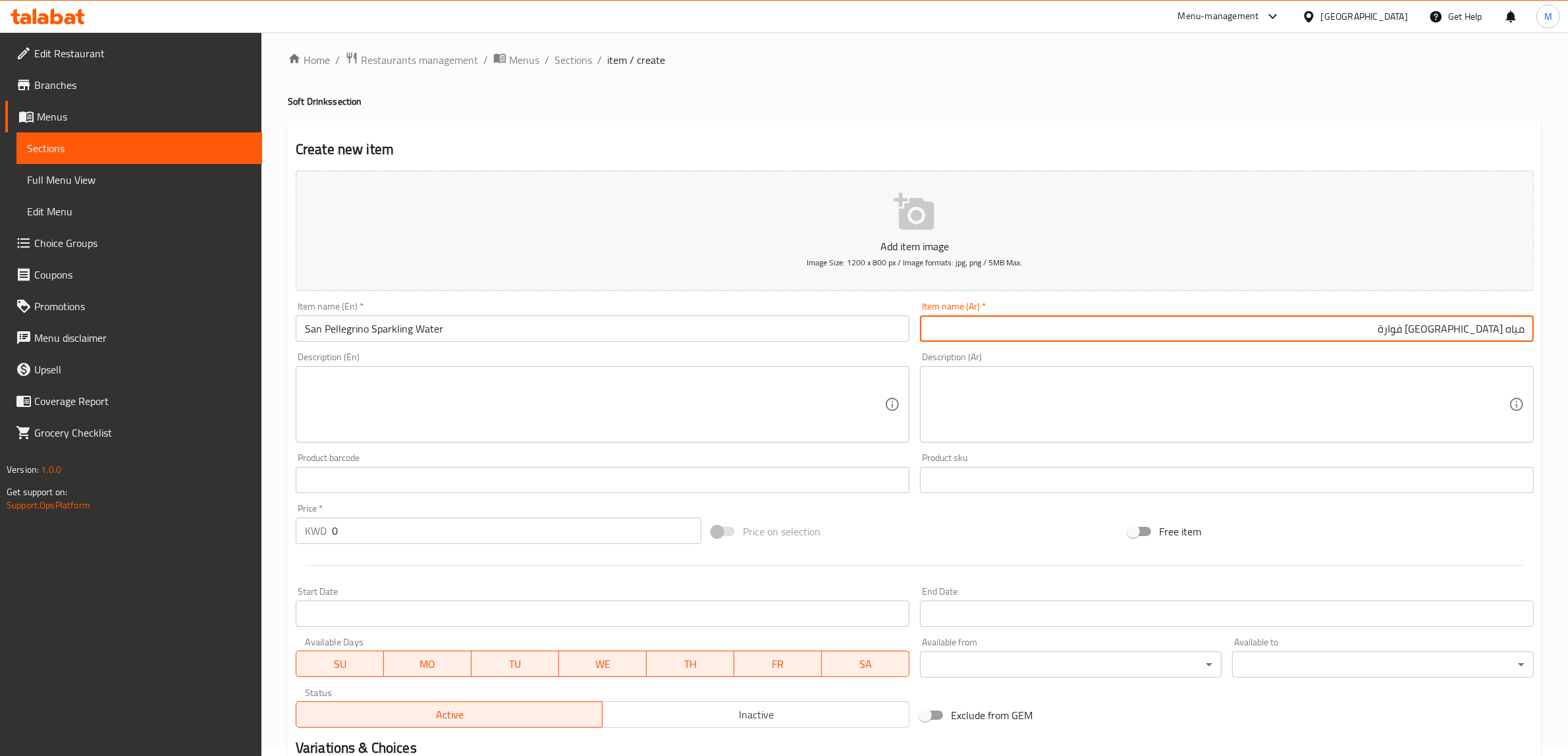
type input "مياه سان بيليجرينو فوارة"
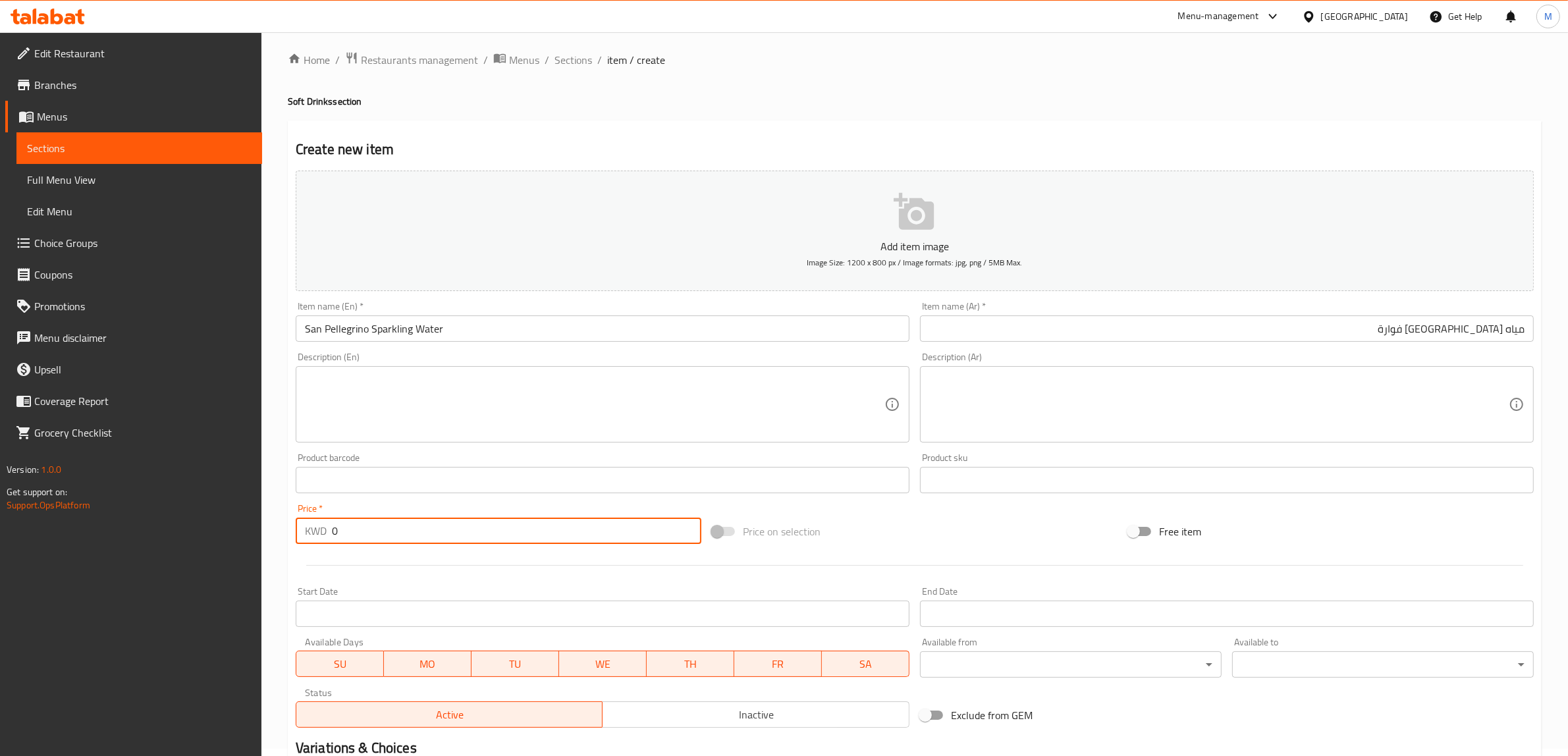
click at [522, 521] on input "0" at bounding box center [516, 531] width 369 height 26
type input "1"
click at [907, 524] on div "Price on selection" at bounding box center [915, 531] width 416 height 35
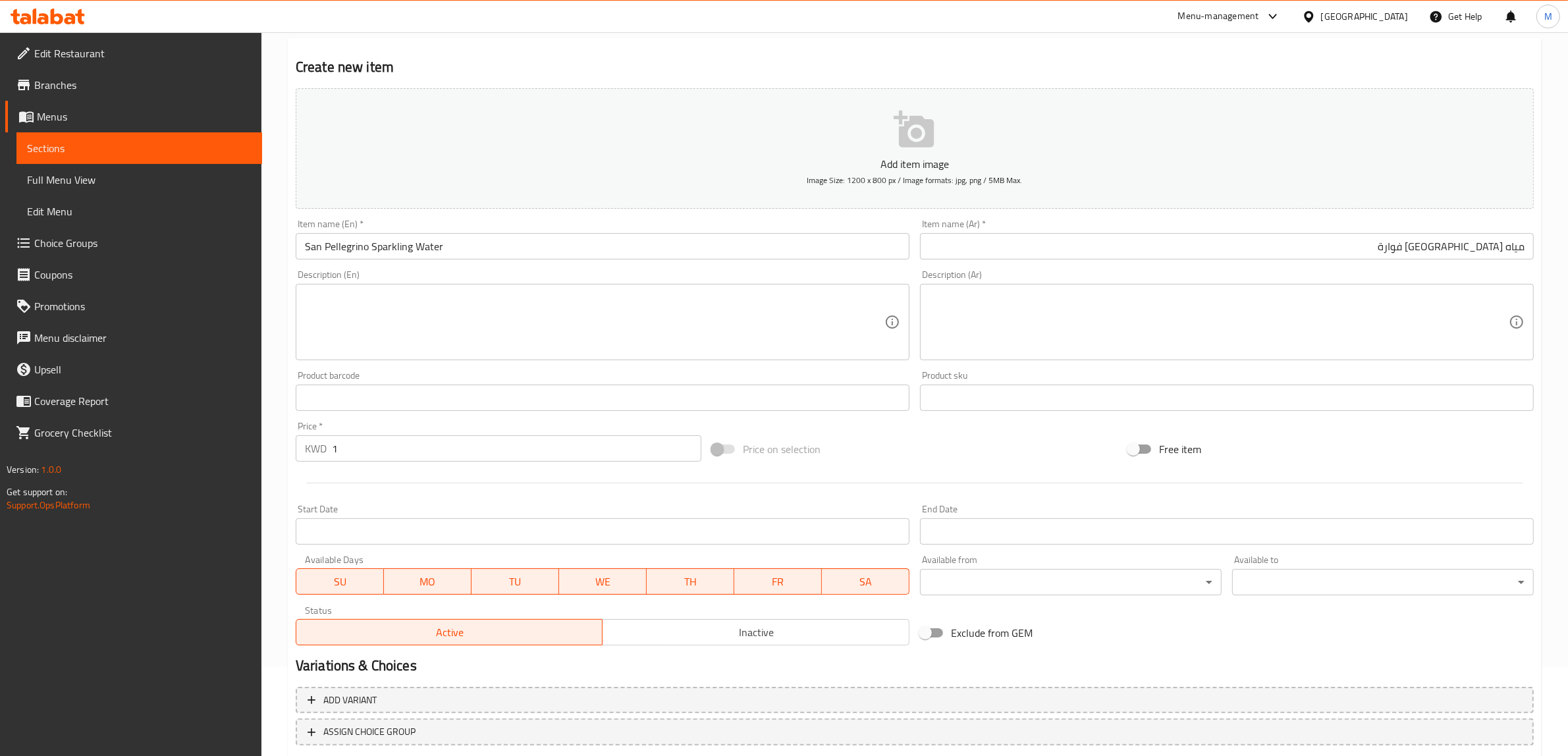
scroll to position [172, 0]
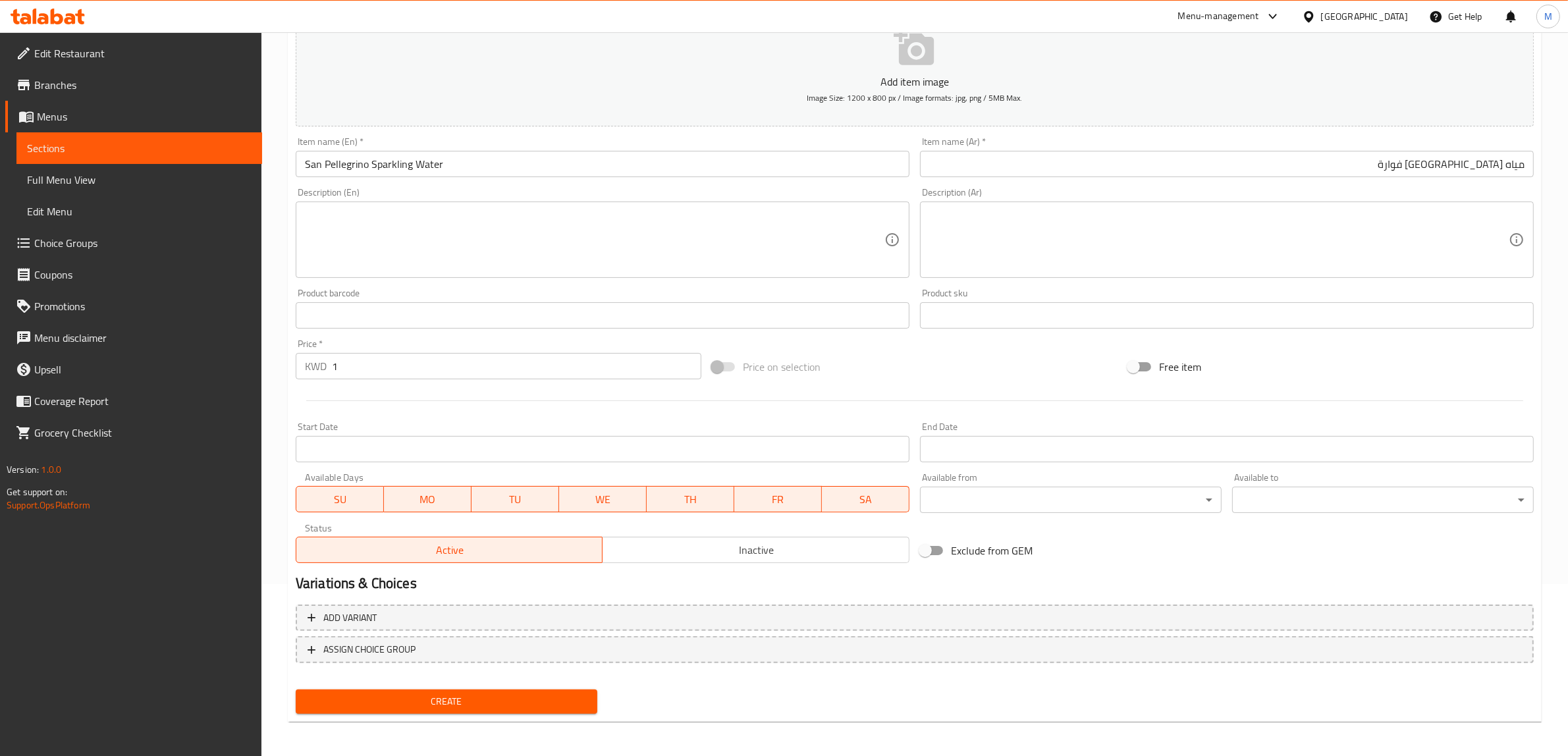
click at [468, 703] on span "Create" at bounding box center [446, 702] width 280 height 17
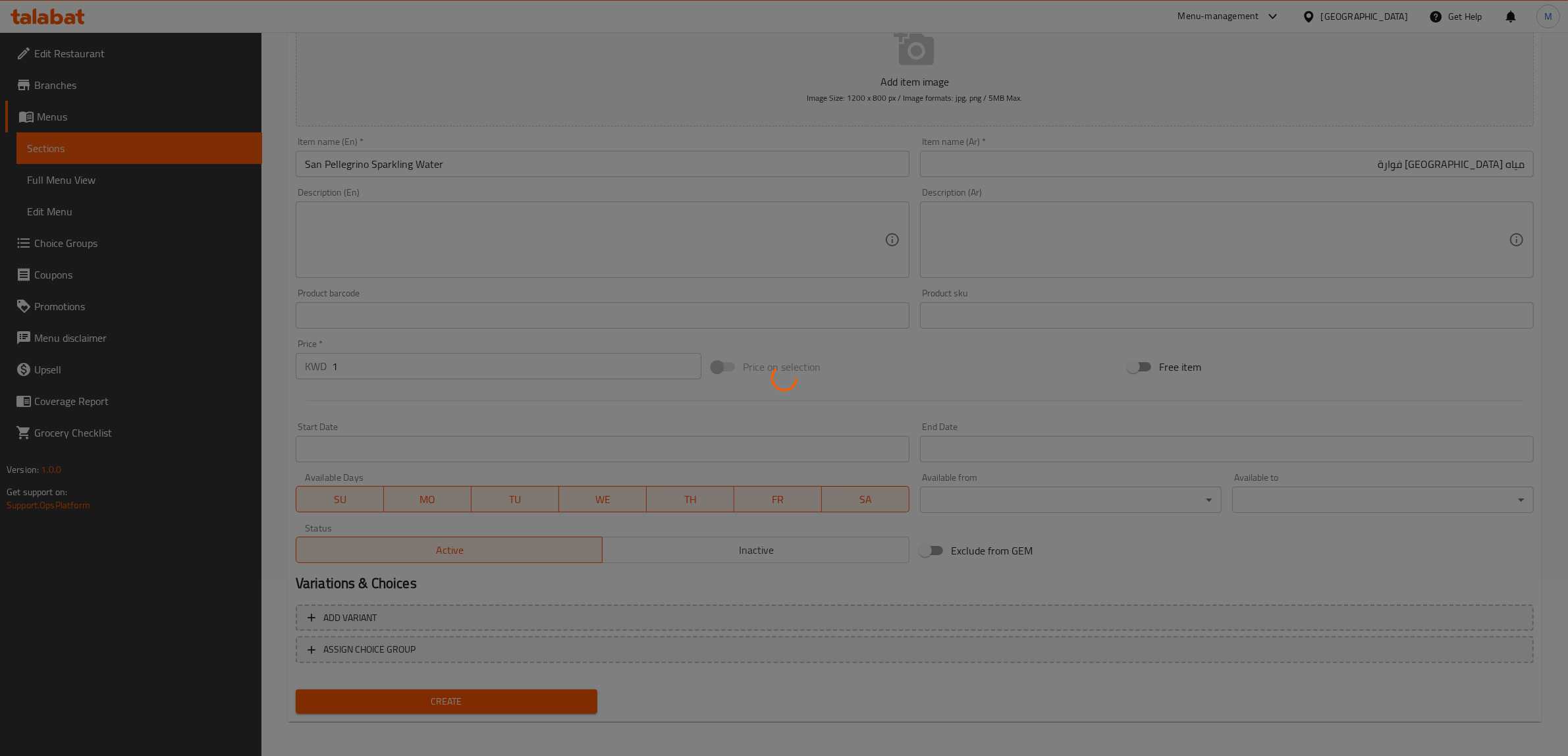
type input "0"
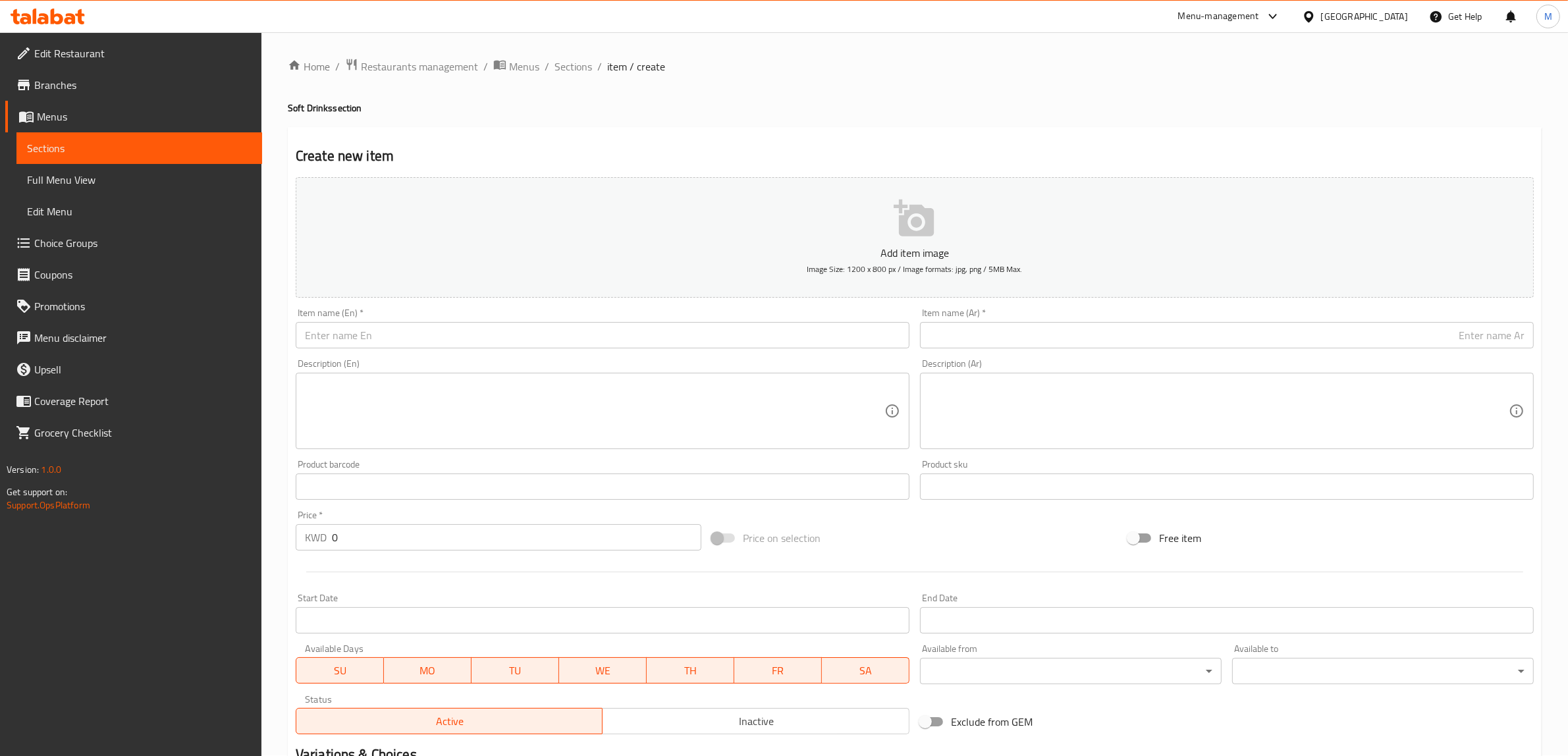
scroll to position [0, 0]
click at [585, 71] on span "Sections" at bounding box center [573, 67] width 38 height 16
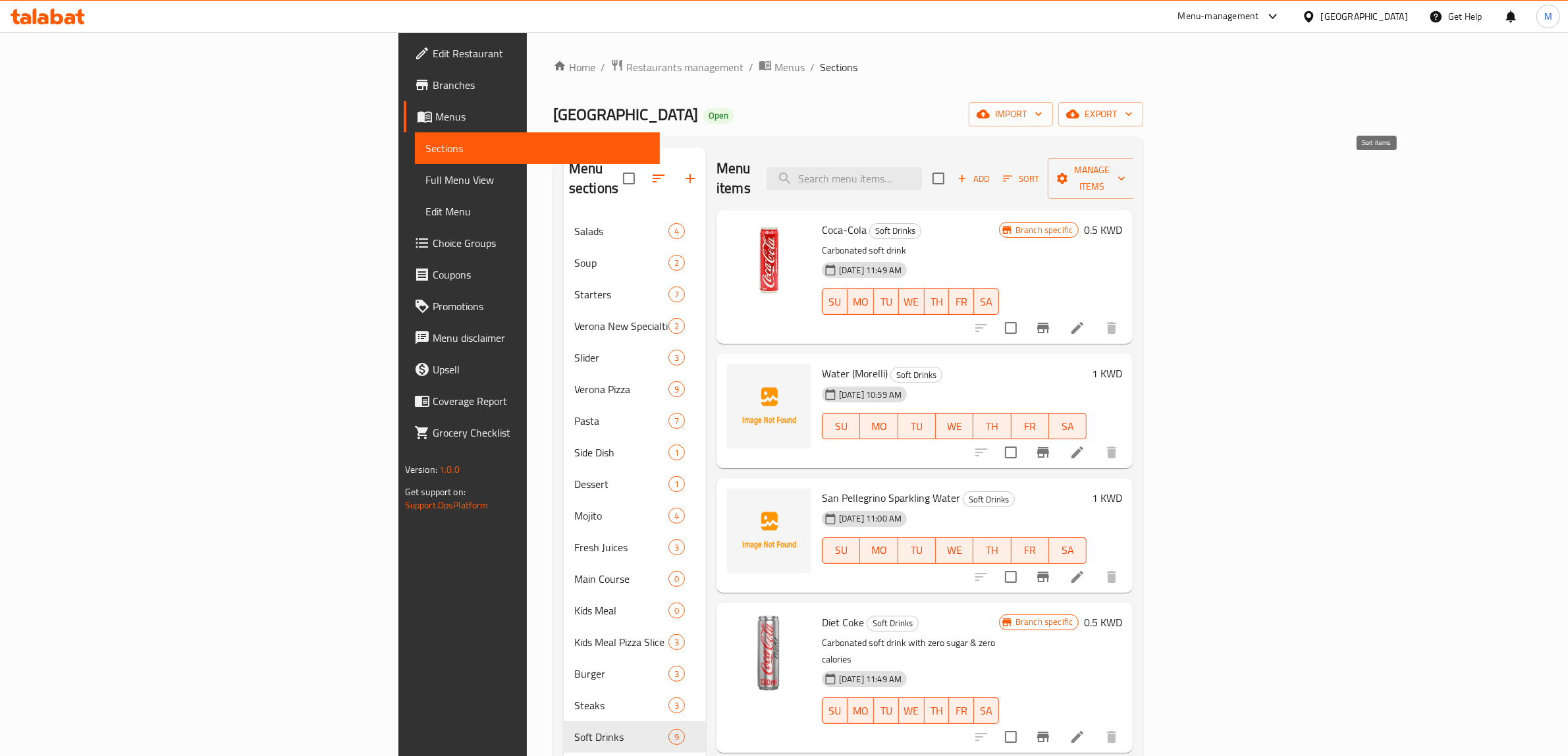
click at [1014, 173] on icon "button" at bounding box center [1007, 179] width 12 height 12
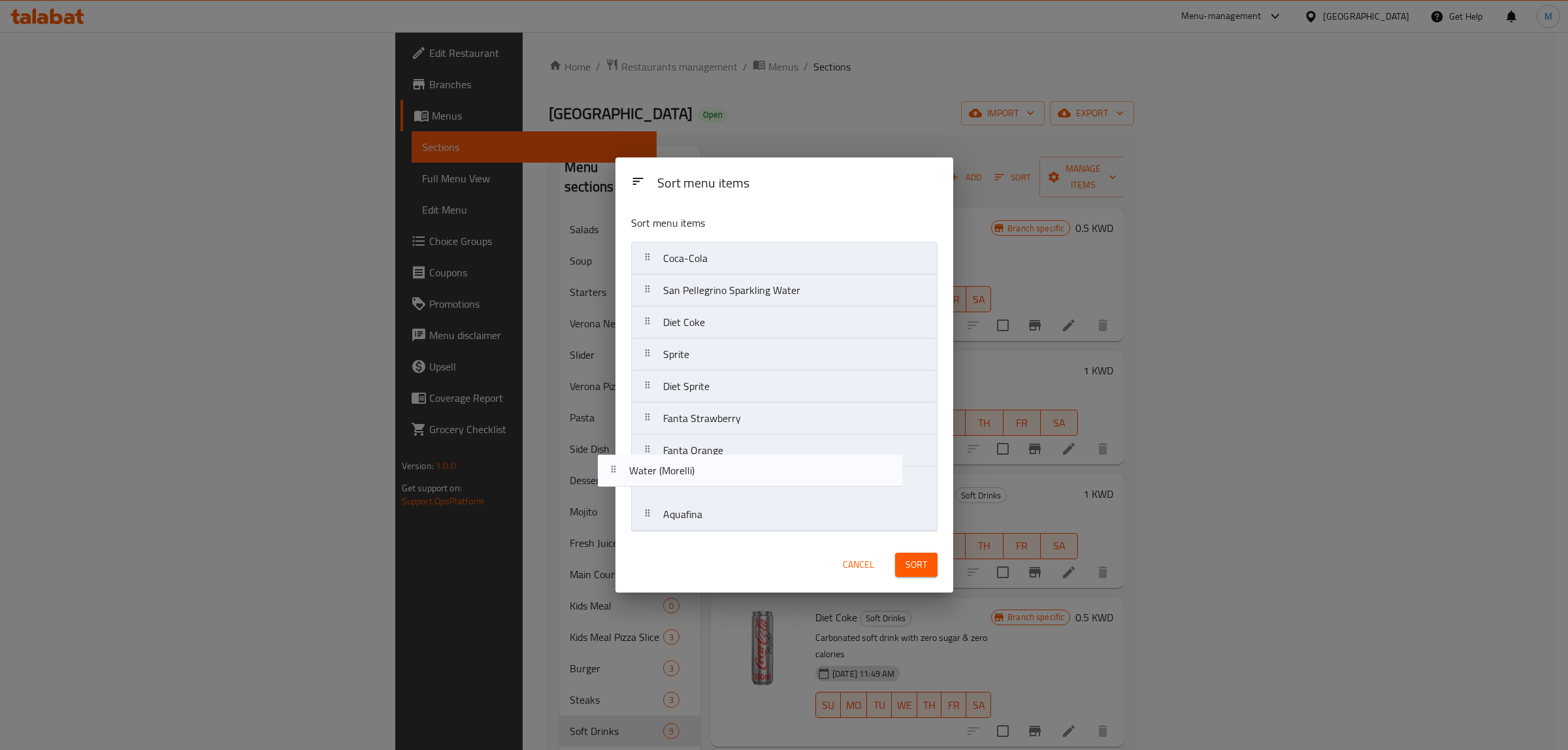
drag, startPoint x: 813, startPoint y: 294, endPoint x: 778, endPoint y: 477, distance: 186.3
click at [778, 477] on nav "Coca-Cola Water (Morelli) San Pellegrino Sparkling Water Diet Coke Sprite Diet …" at bounding box center [784, 386] width 306 height 289
drag, startPoint x: 784, startPoint y: 299, endPoint x: 770, endPoint y: 504, distance: 205.5
click at [770, 504] on nav "Coca-Cola San Pellegrino Sparkling Water Diet Coke Sprite Diet Sprite Fanta Str…" at bounding box center [784, 386] width 306 height 289
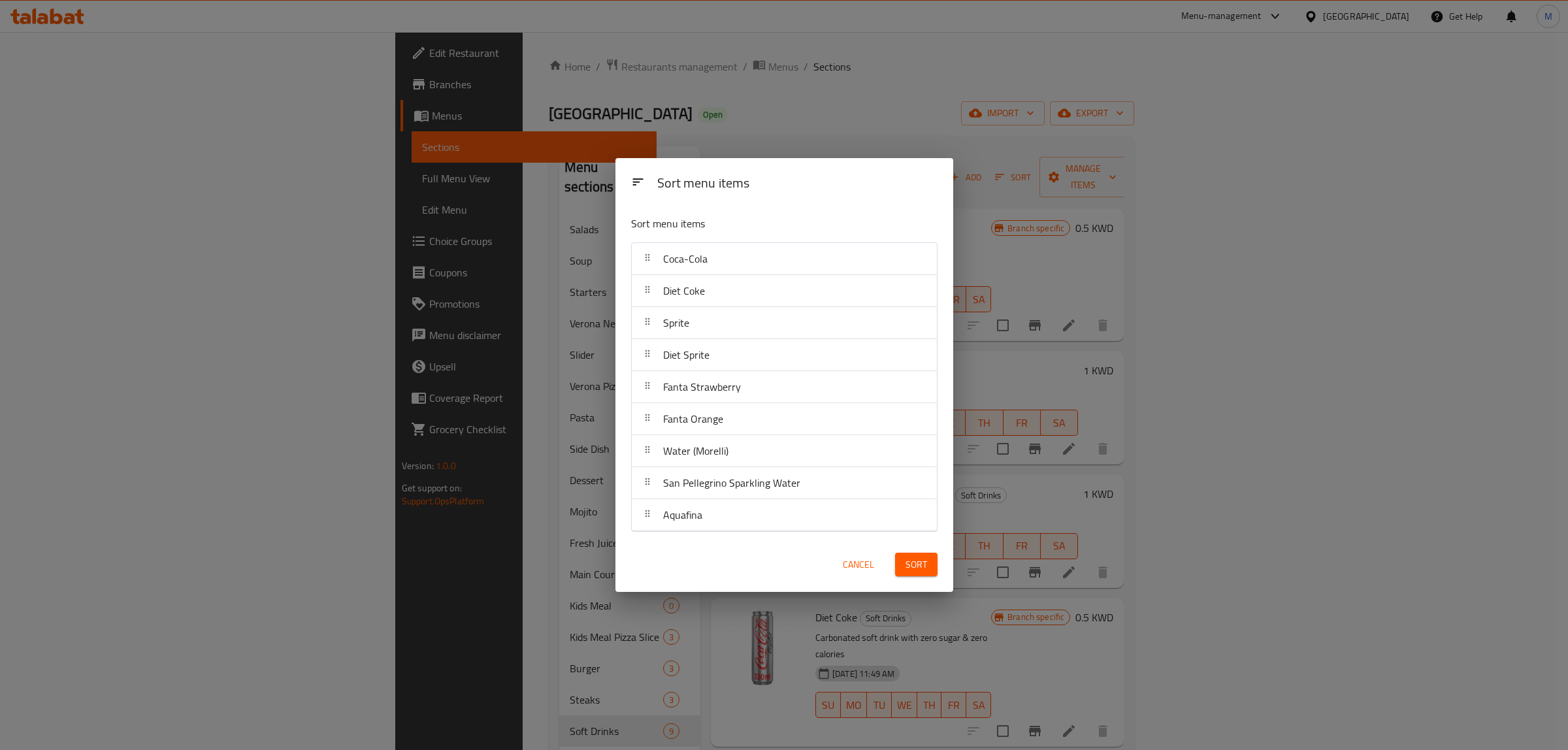
click at [904, 564] on button "Sort" at bounding box center [916, 565] width 42 height 24
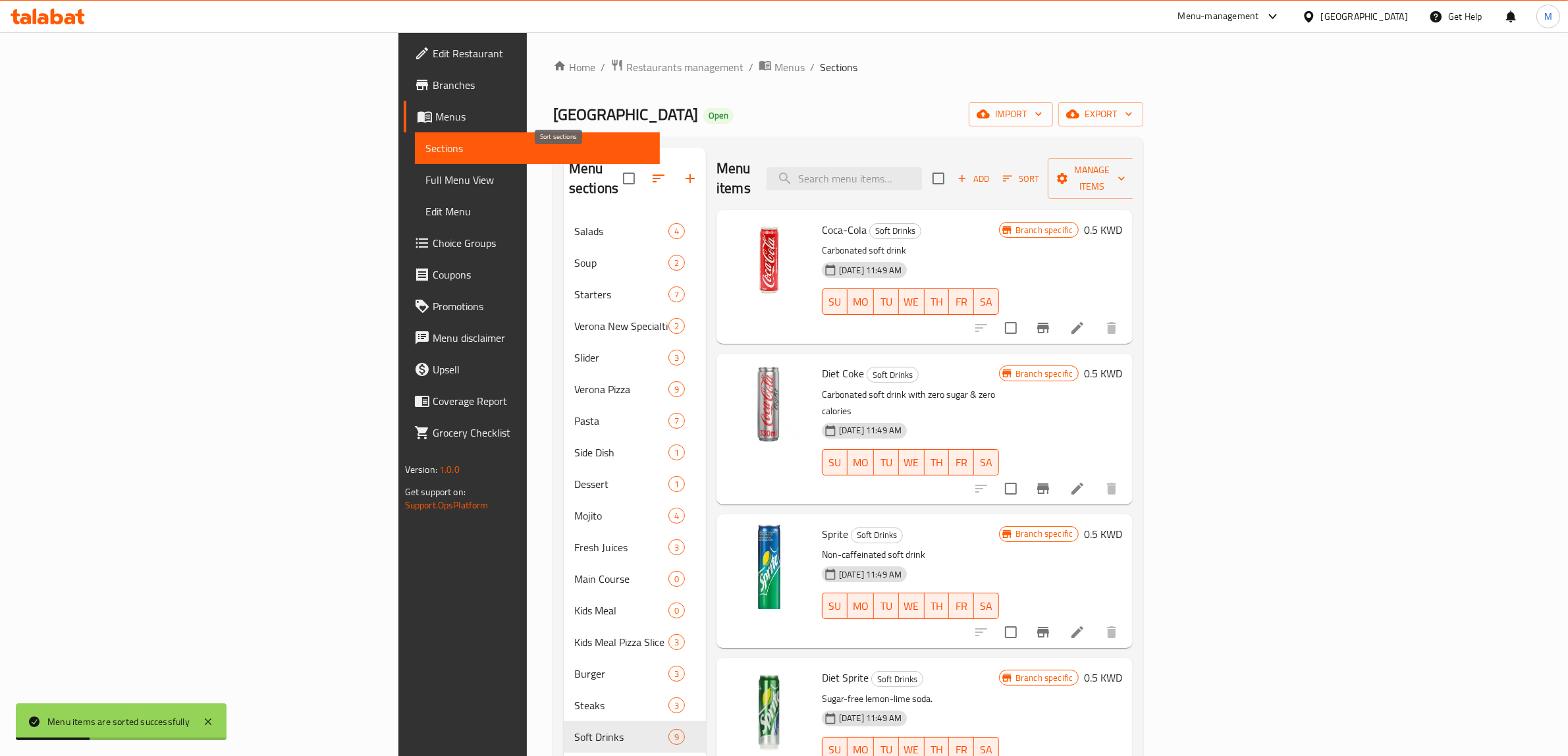
click at [650, 170] on icon "button" at bounding box center [658, 178] width 16 height 16
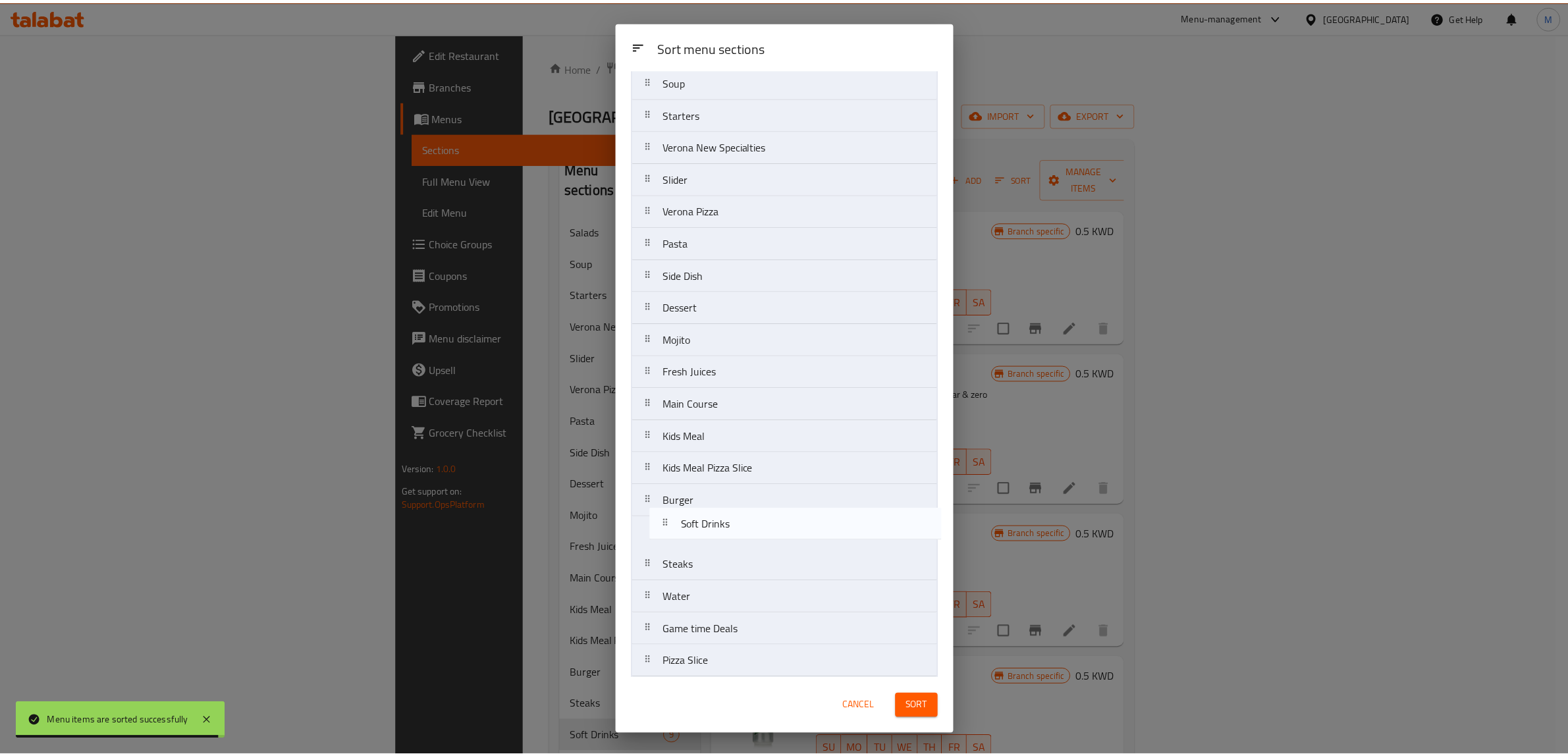
scroll to position [74, 0]
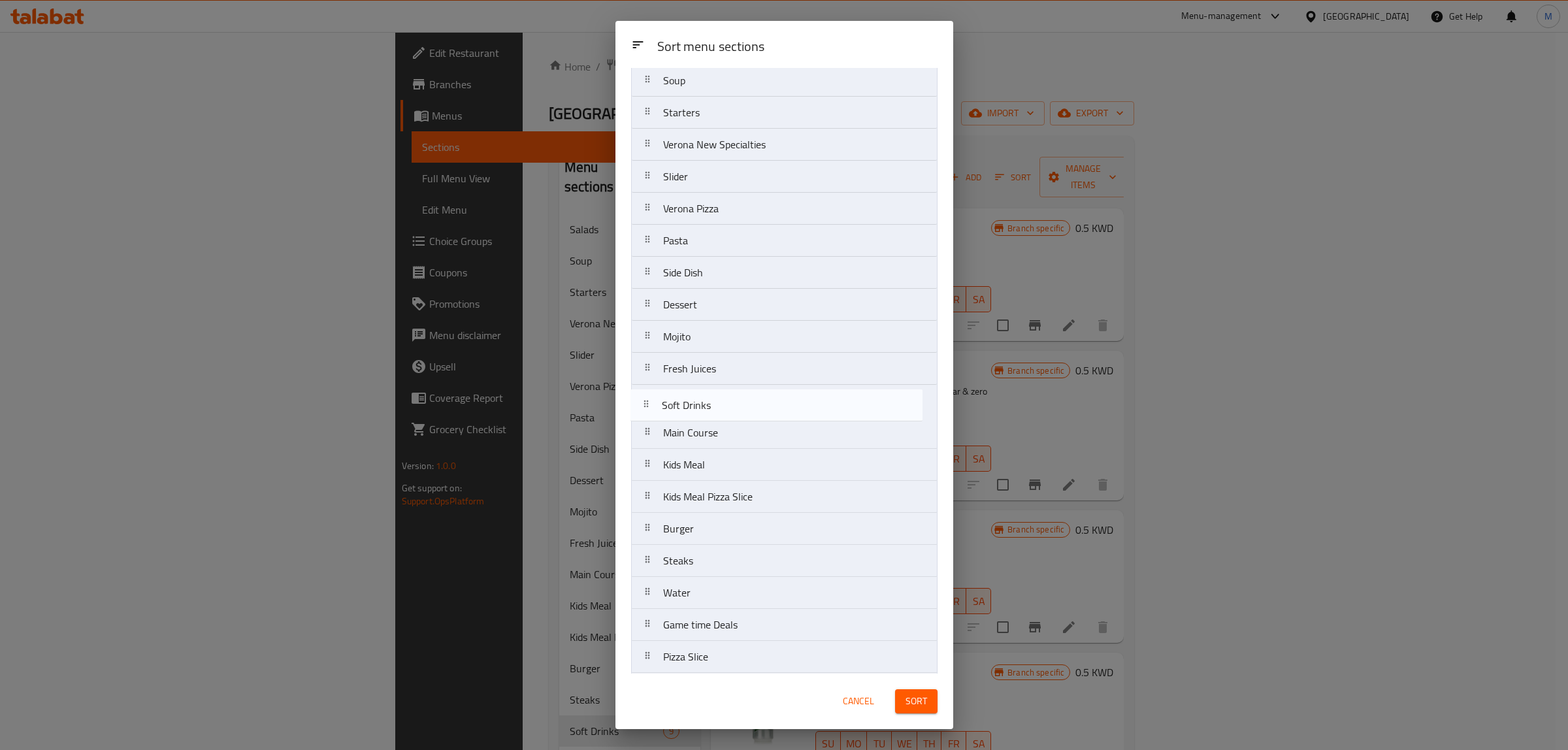
drag, startPoint x: 710, startPoint y: 647, endPoint x: 711, endPoint y: 412, distance: 235.0
click at [711, 412] on nav "Salads Soup Starters Verona New Specialties Slider Verona Pizza Pasta Side Dish…" at bounding box center [784, 449] width 306 height 834
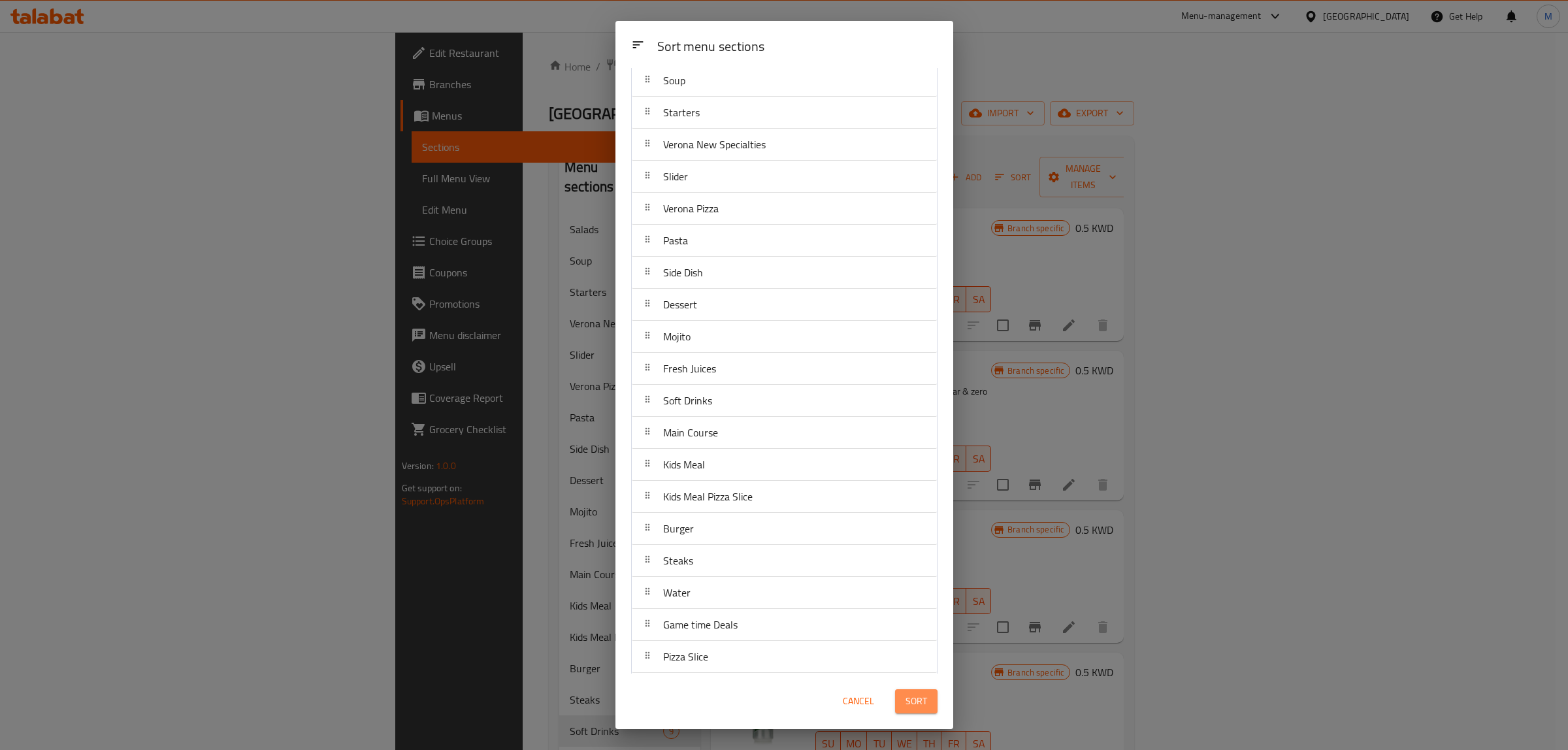
click at [919, 691] on button "Sort" at bounding box center [916, 701] width 42 height 24
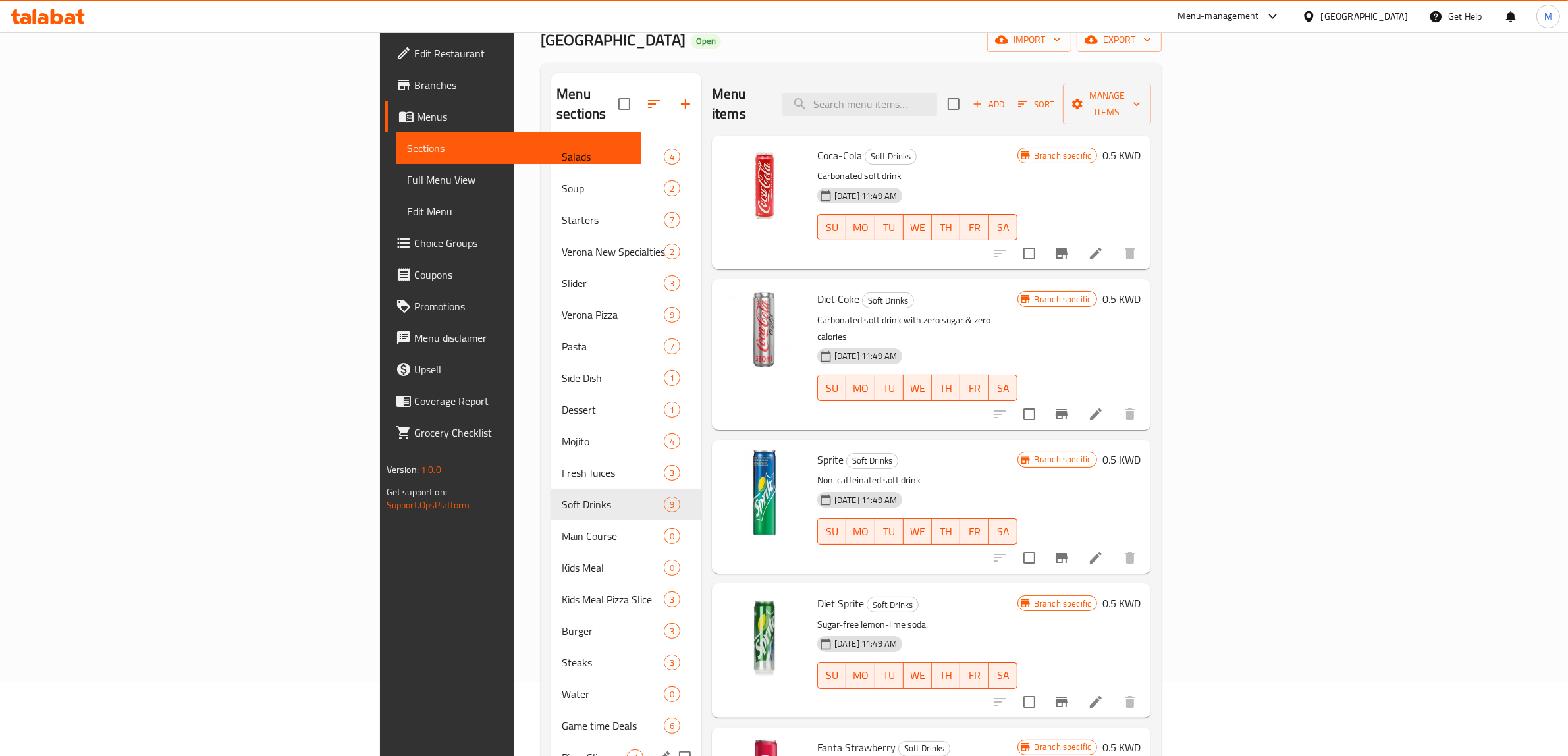
scroll to position [0, 0]
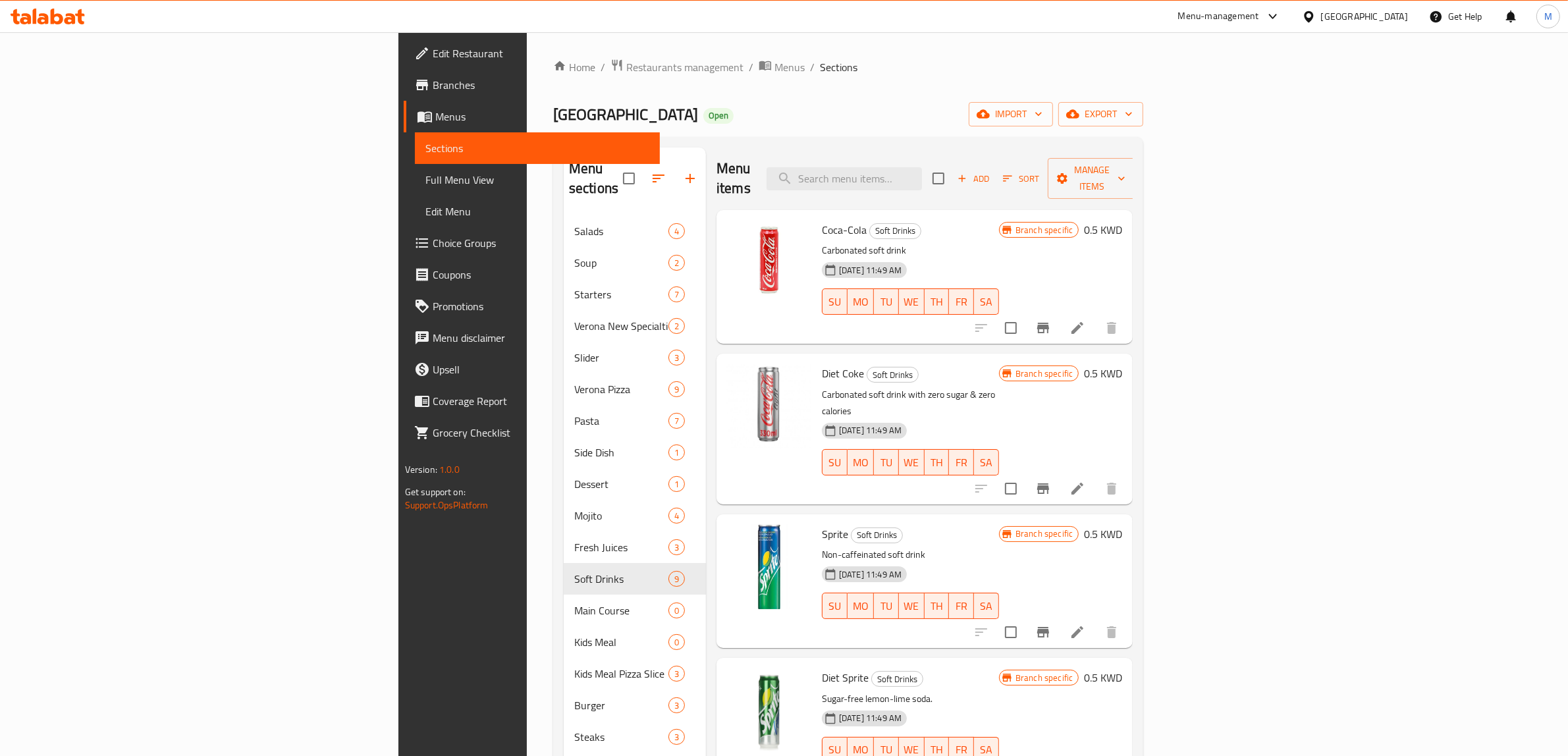
click at [686, 131] on div "Home / Restaurants management / Menus / Sections Verona Open import export Menu…" at bounding box center [848, 555] width 590 height 995
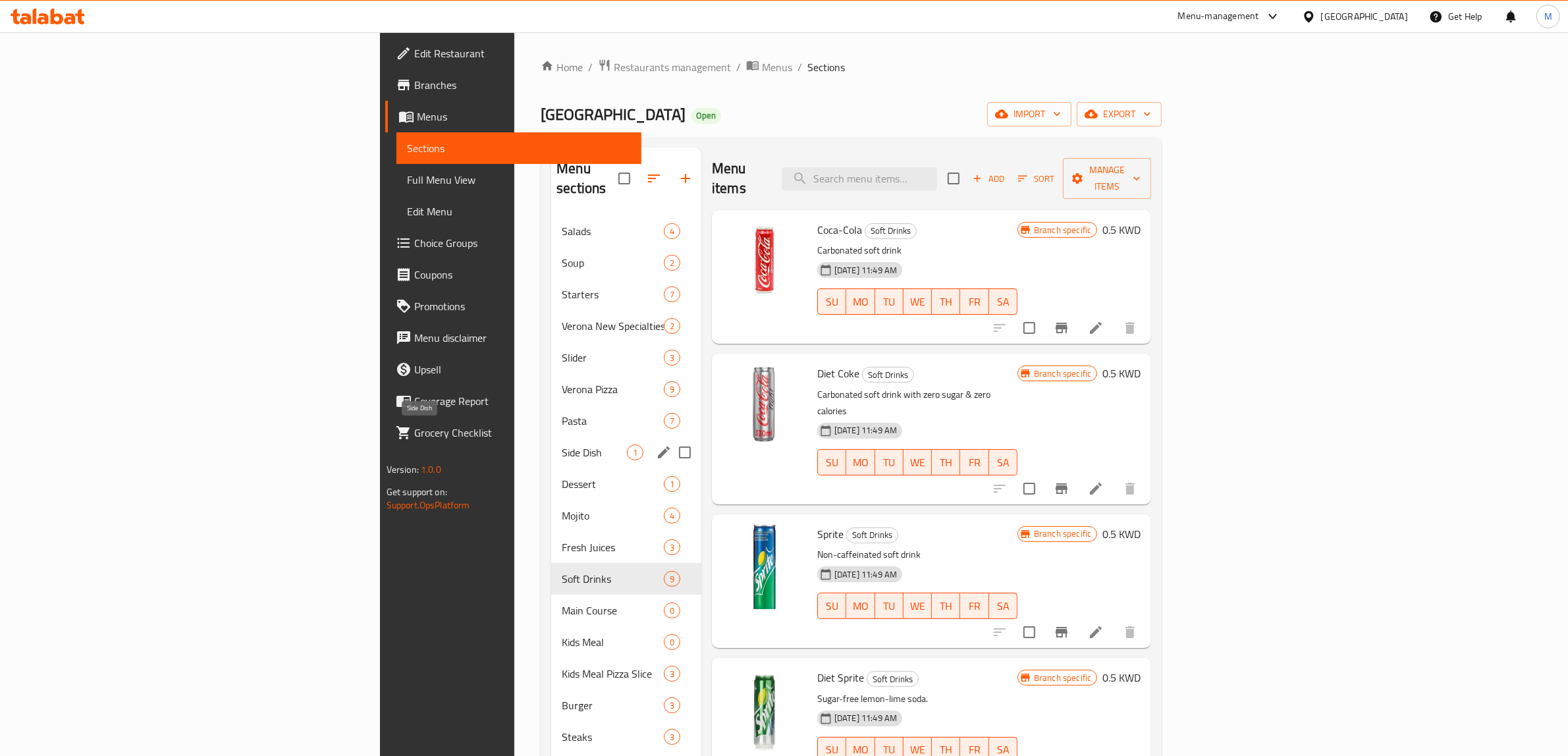
click at [562, 445] on span "Side Dish" at bounding box center [594, 452] width 65 height 16
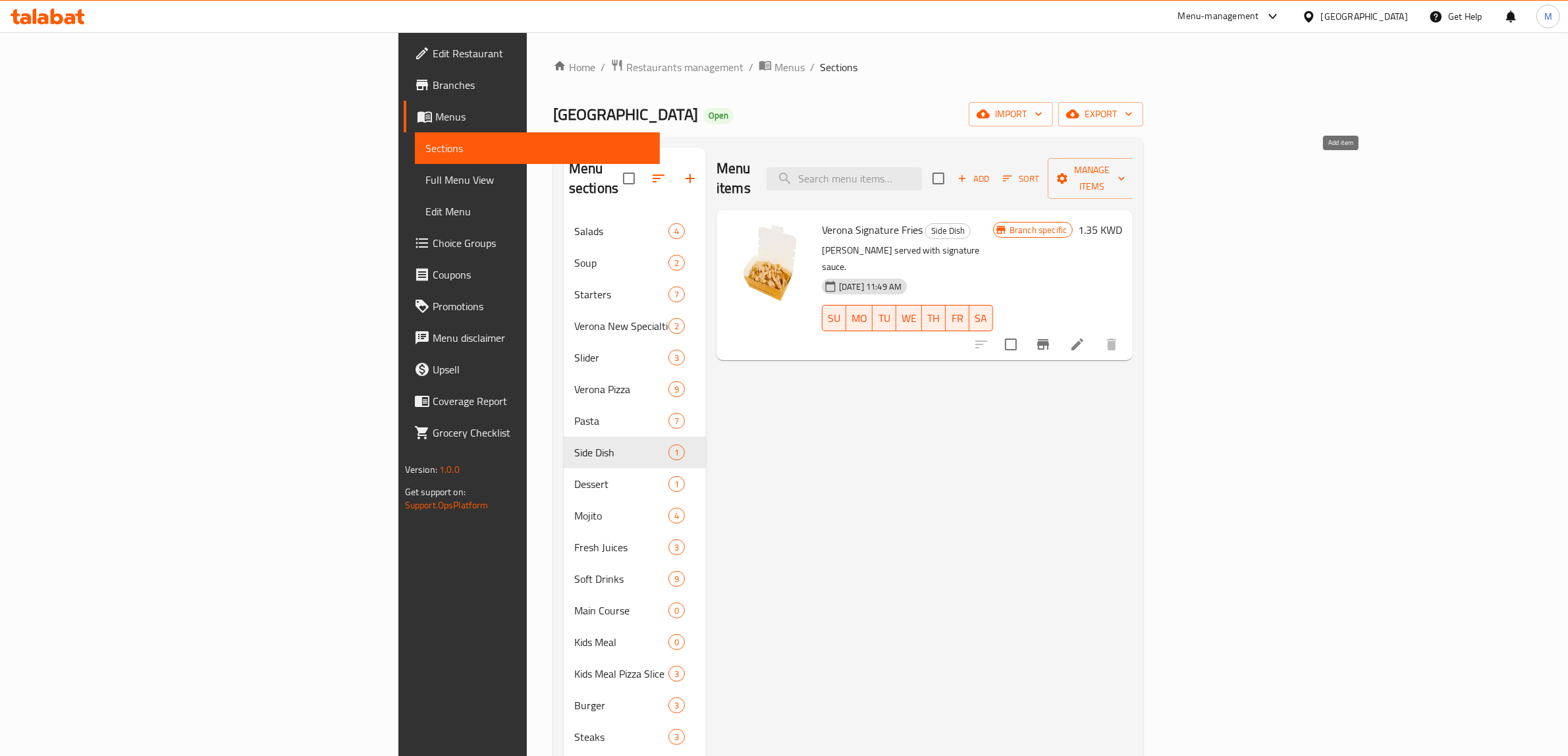
click at [992, 172] on span "Add" at bounding box center [973, 179] width 35 height 15
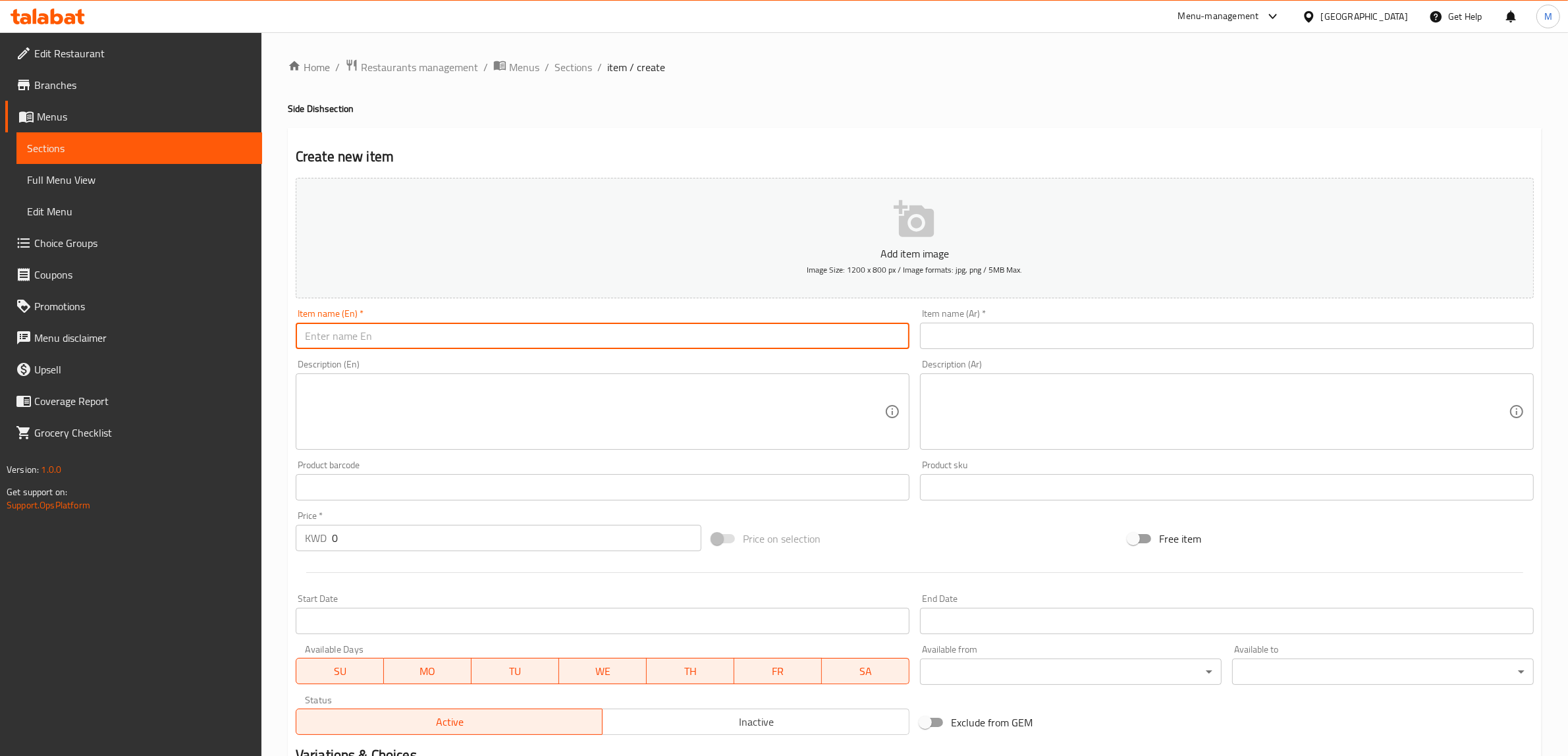
click at [676, 336] on input "text" at bounding box center [603, 336] width 614 height 26
paste input "Risotto Rice"
type input "Risotto Rice"
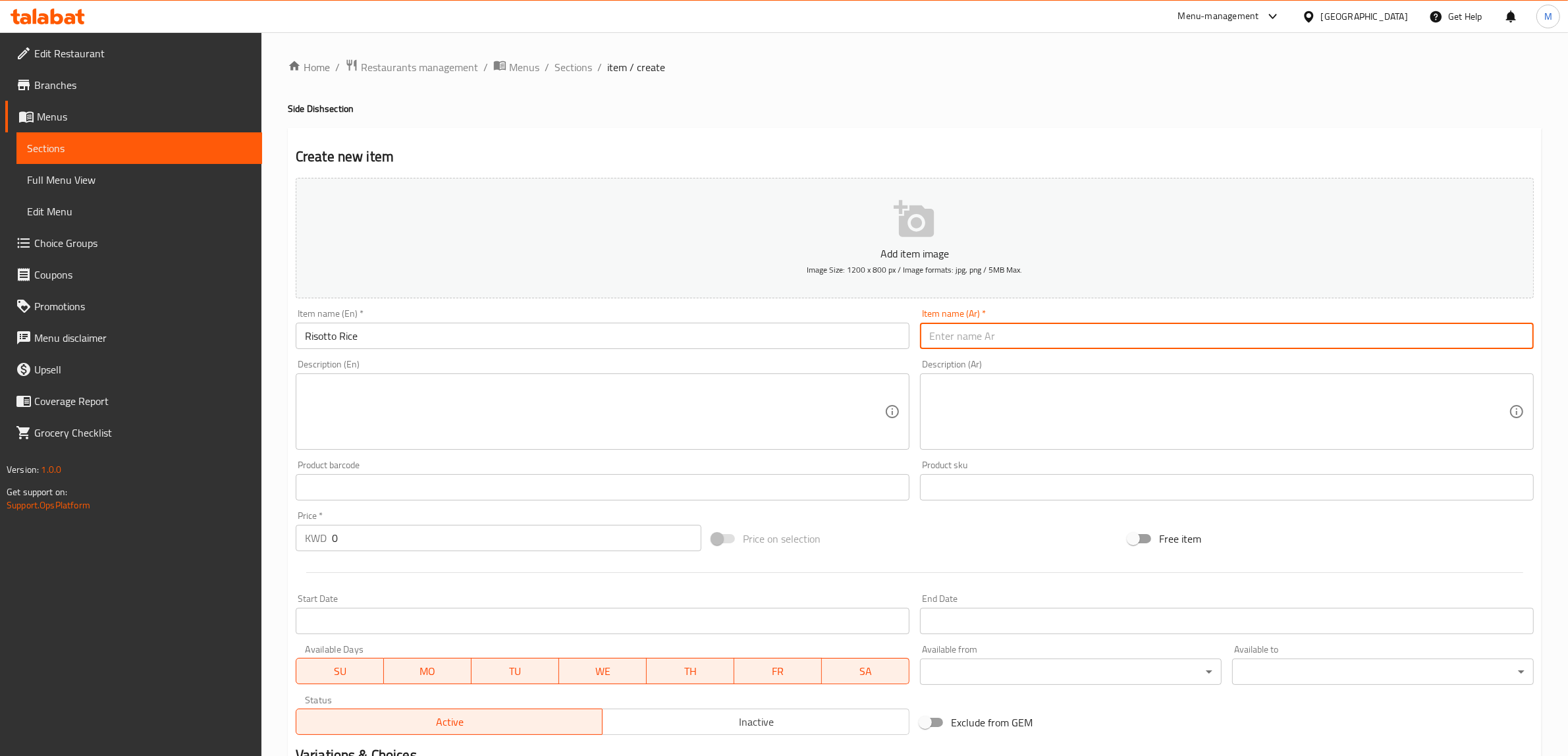
click at [1137, 334] on input "text" at bounding box center [1228, 336] width 614 height 26
paste input "أرز الريزوتو"
type input "أرز الريزوتو"
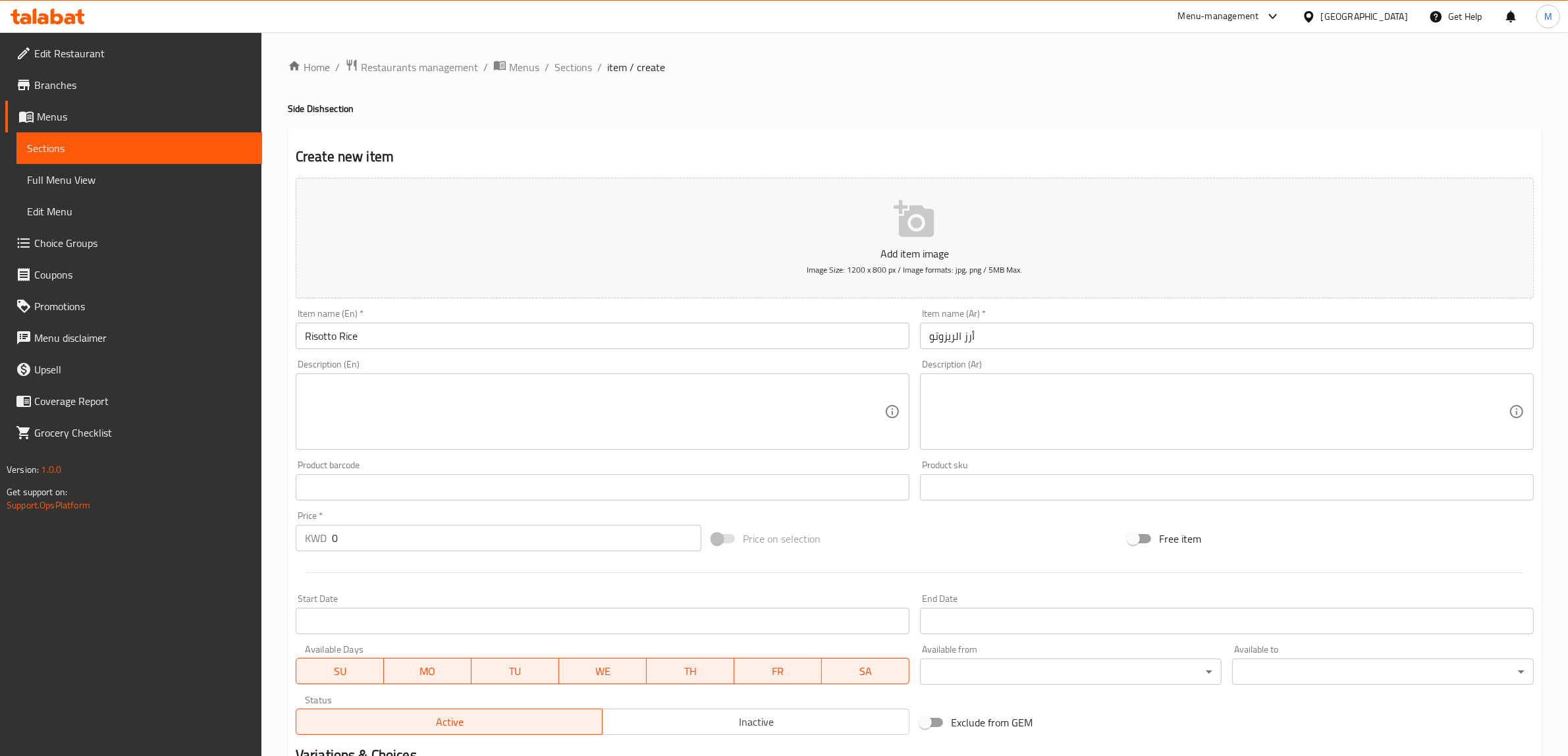
click at [728, 420] on textarea at bounding box center [595, 413] width 580 height 63
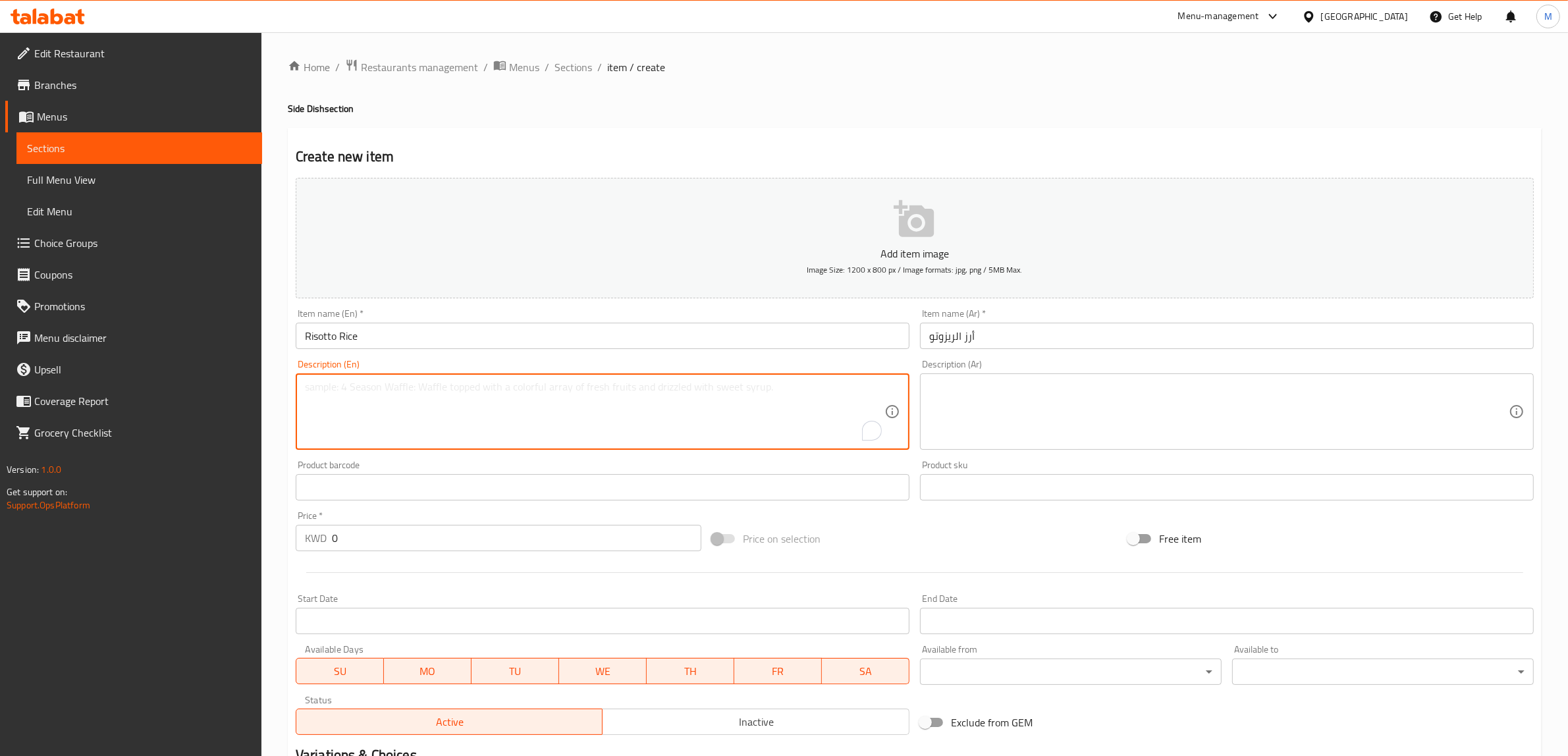
paste textarea "Risotto Rice, Vegetable stock, Garlic & Fresh Mushrooms"
click at [702, 406] on textarea "Risotto rice, vegetable stock, garlic & fresh mushrooms" at bounding box center [595, 413] width 580 height 63
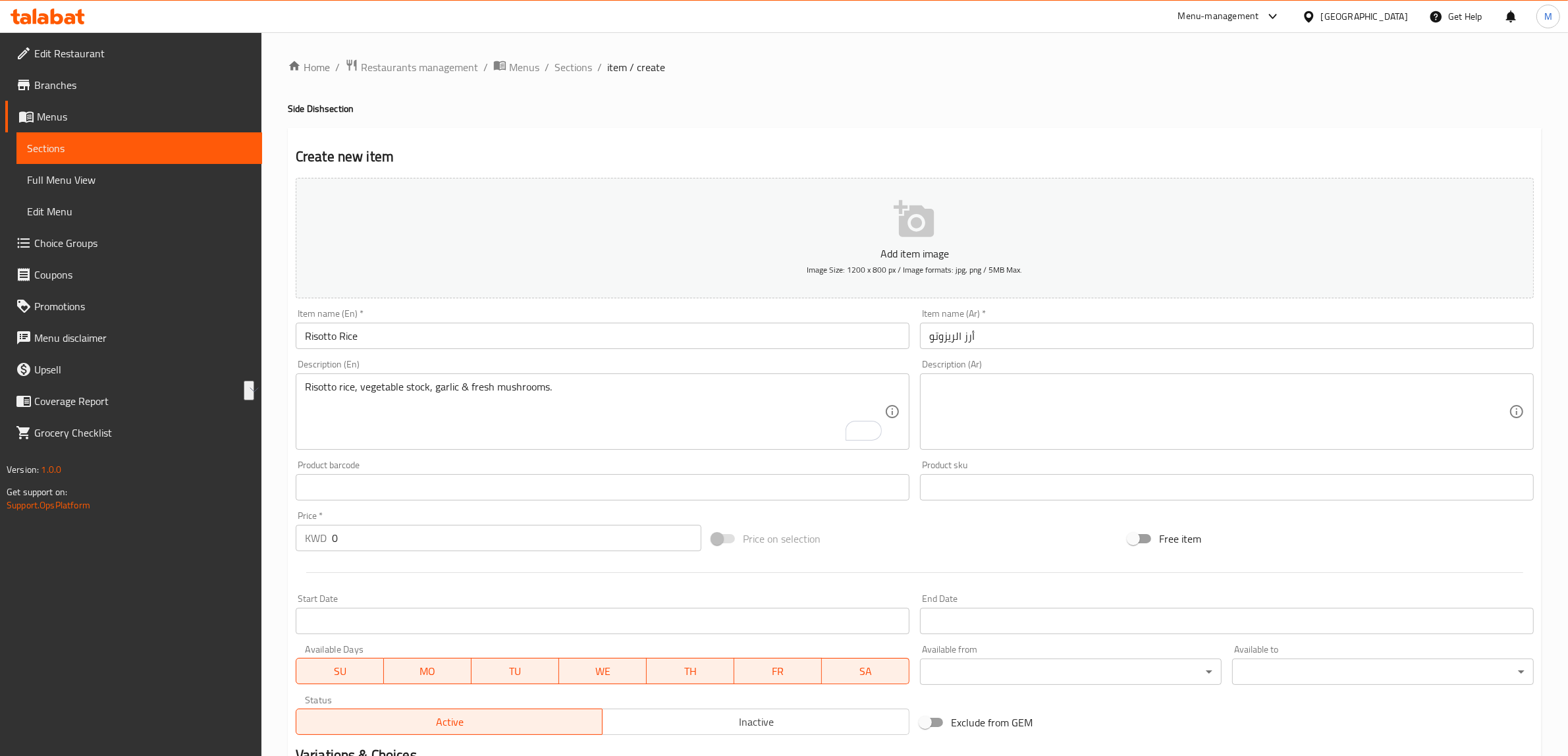
click at [660, 394] on textarea "Risotto rice, vegetable stock, garlic & fresh mushrooms." at bounding box center [595, 413] width 580 height 63
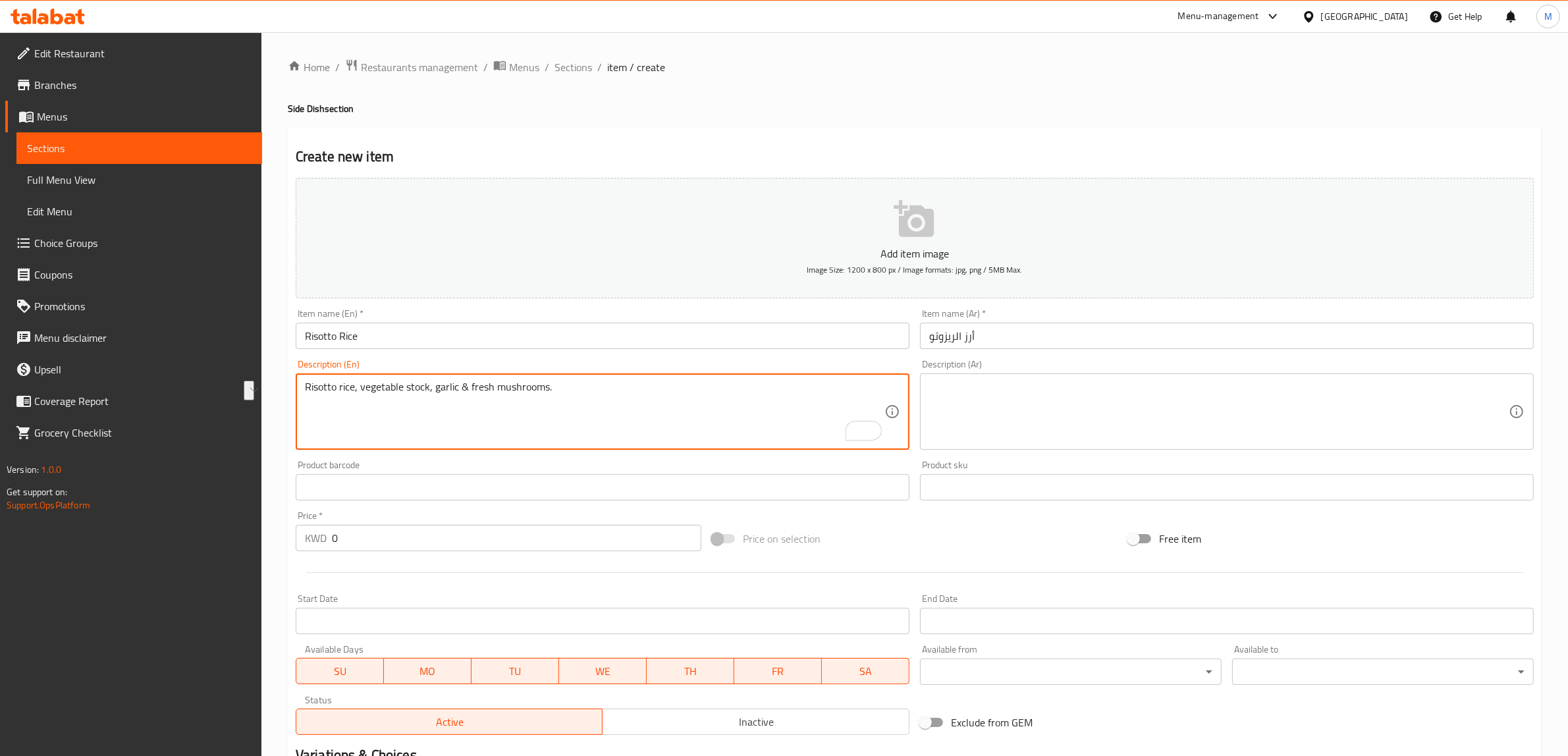
paste textarea "and"
type textarea "Risotto rice, vegetable stock, garlic and fresh mushrooms."
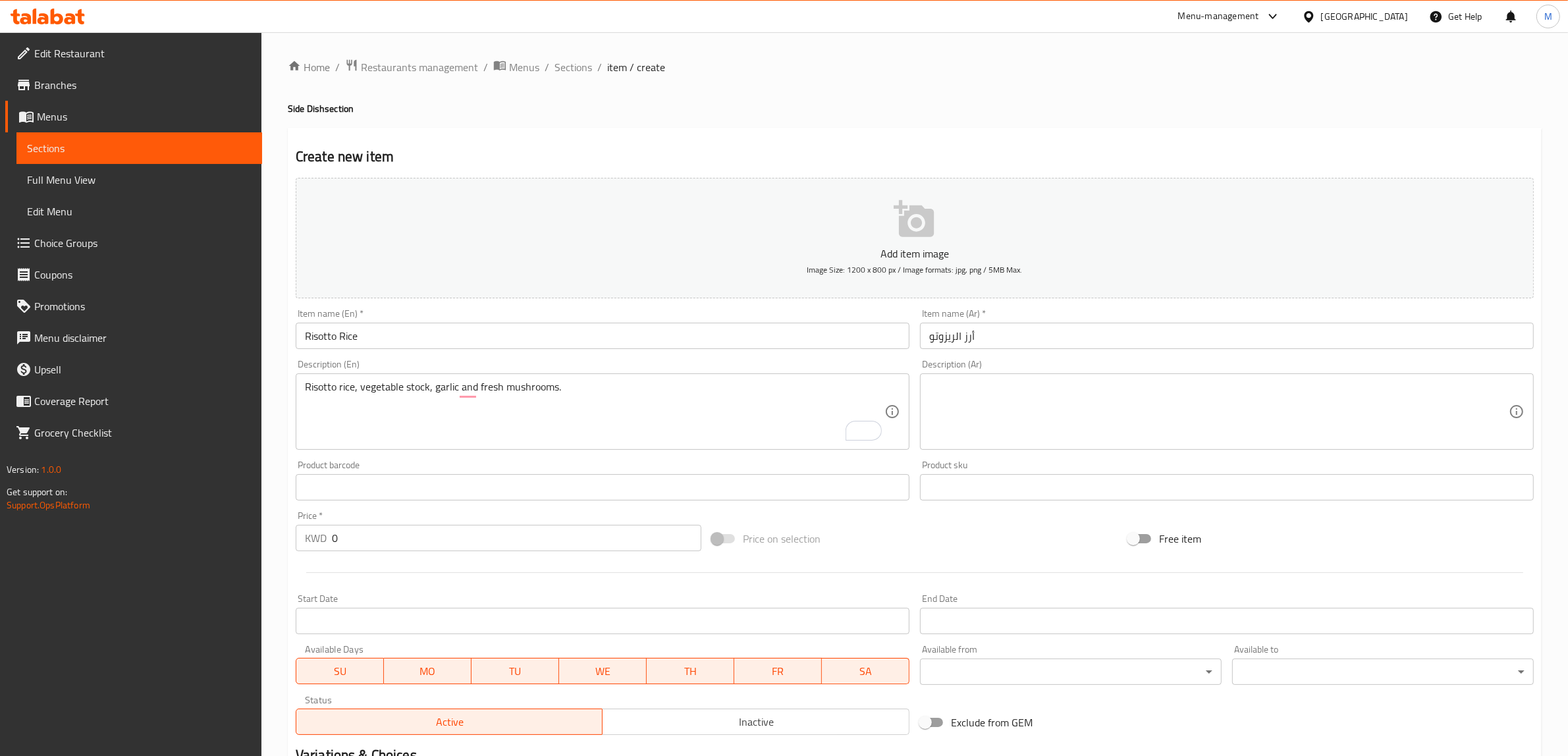
click at [1414, 399] on textarea at bounding box center [1219, 413] width 580 height 63
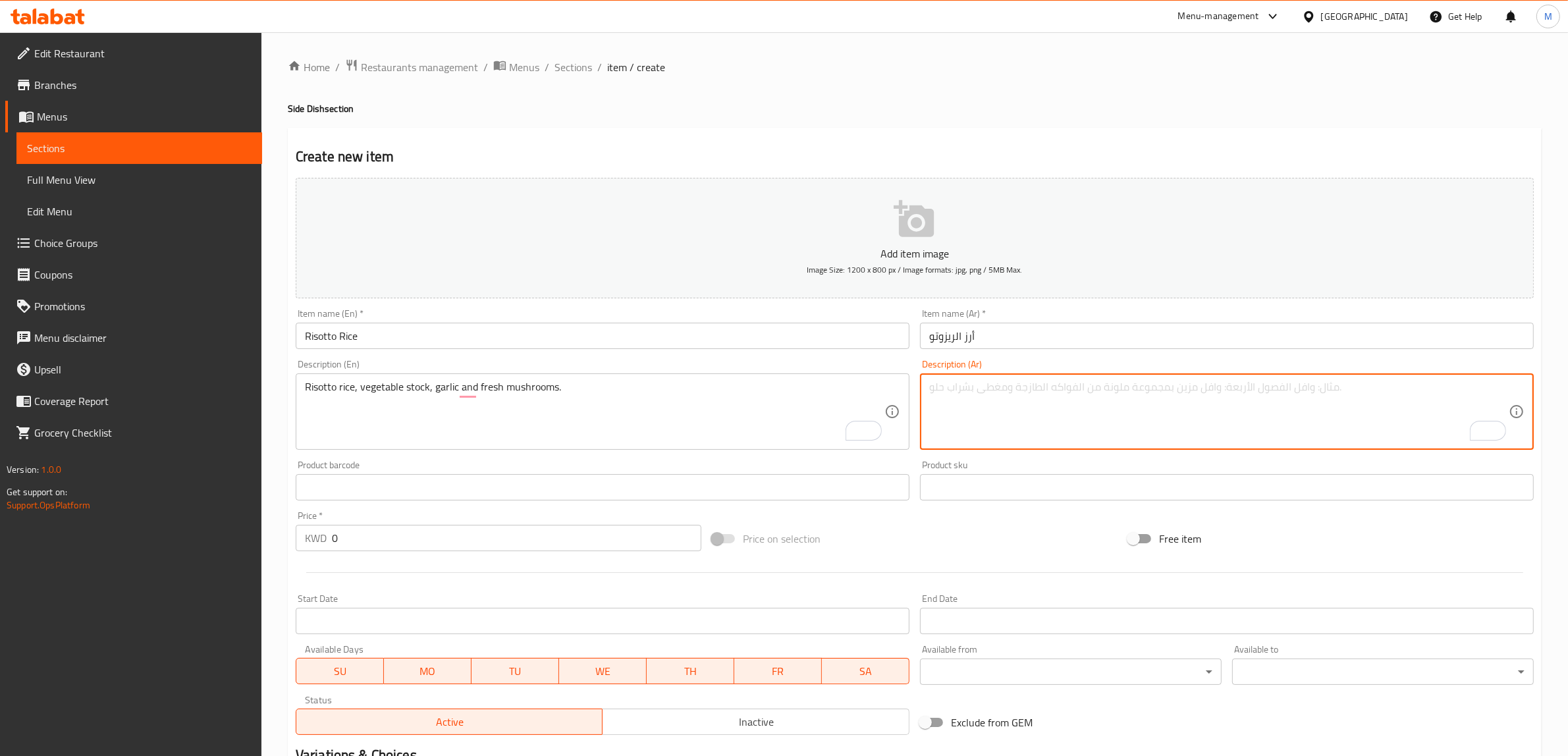
paste textarea "أرز الريزوتو، مرق الخضار، الثوم والفطر الطازج."
type textarea "أرز الريزوتو، مرق الخضار، الثوم والفطر الطازج."
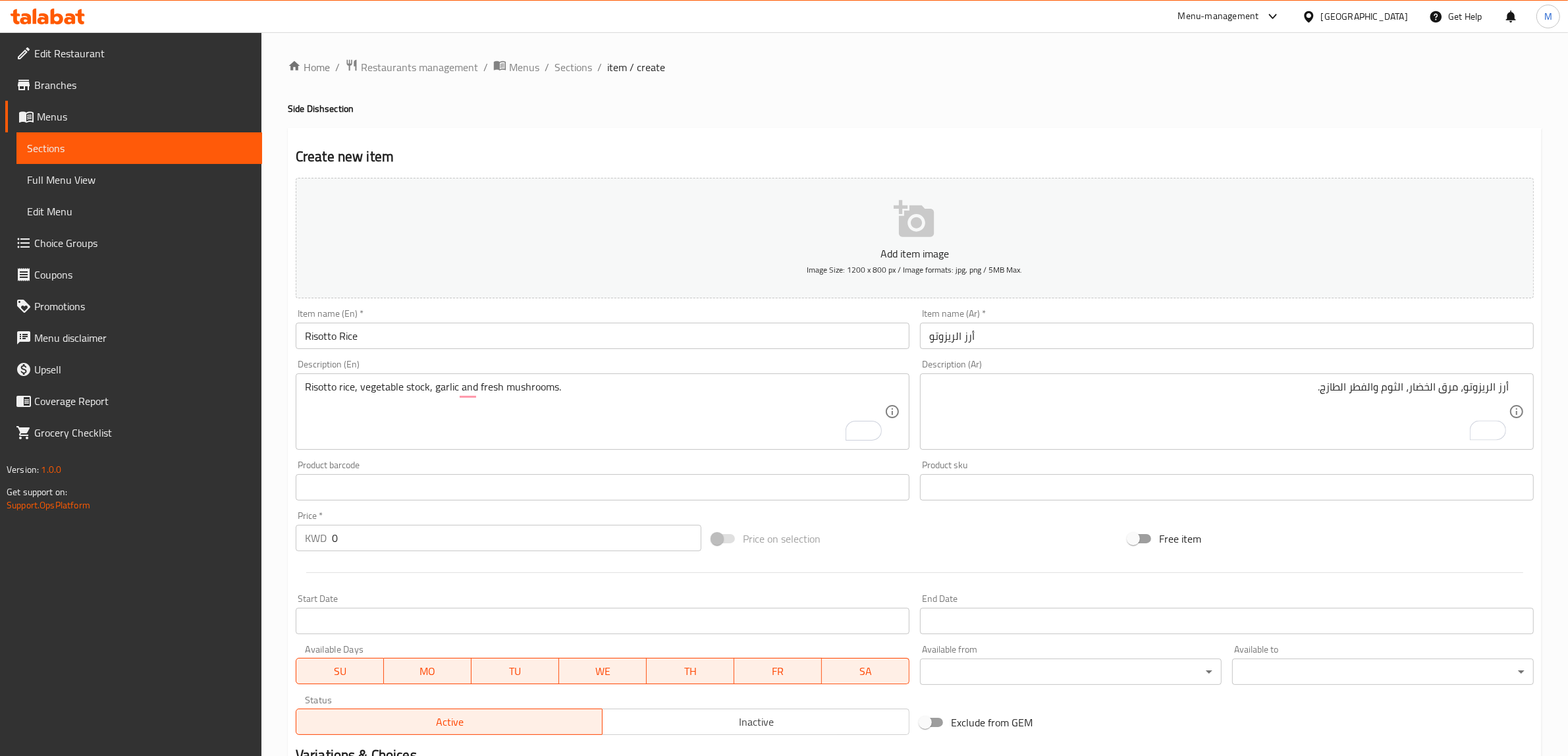
click at [1028, 514] on div "Add item image Image Size: 1200 x 800 px / Image formats: jpg, png / 5MB Max. I…" at bounding box center [915, 457] width 1249 height 568
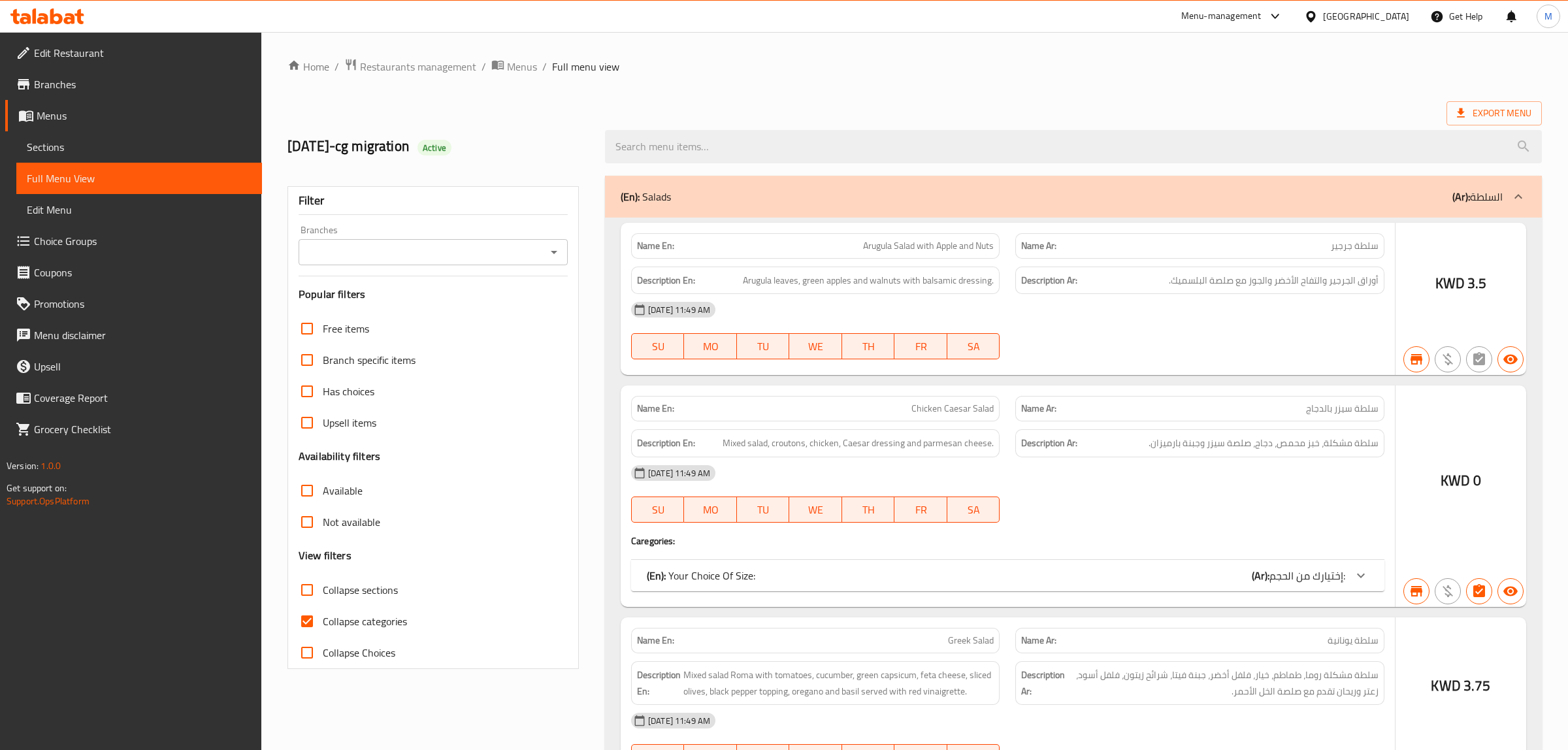
click at [591, 367] on div at bounding box center [784, 375] width 1568 height 750
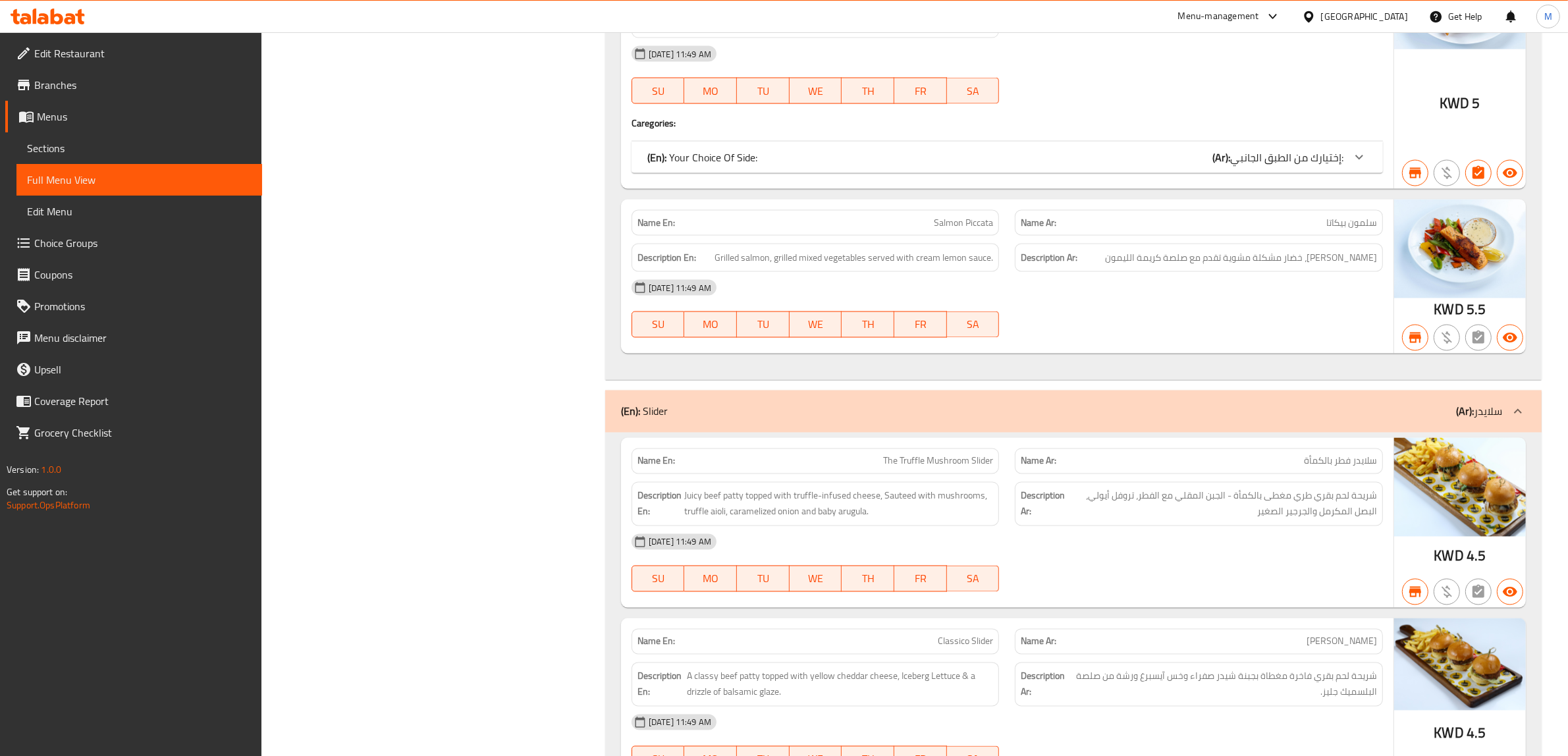
scroll to position [2882, 0]
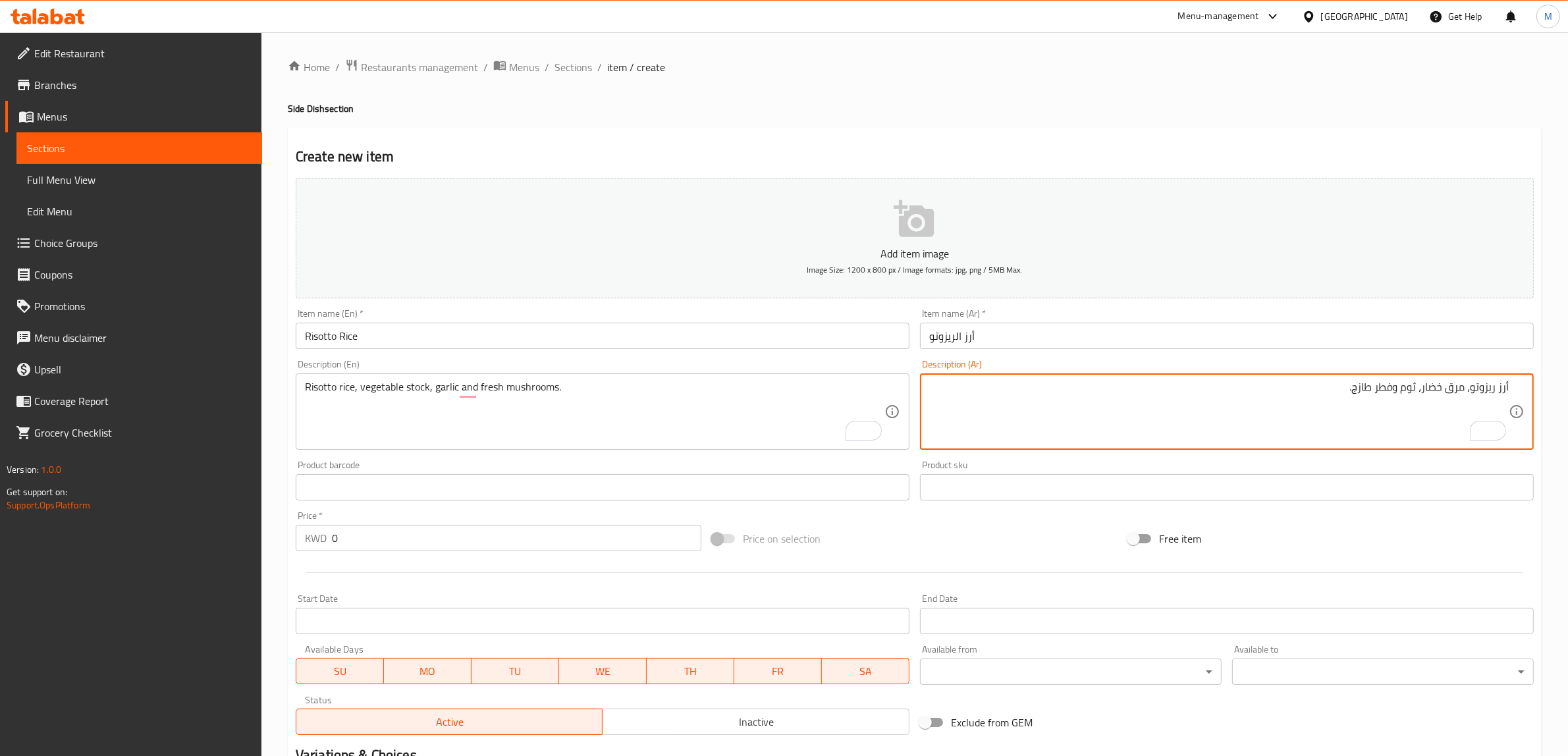
type textarea "أرز ريزوتو، مرق خضار، ثوم وفطر طازج."
click at [980, 535] on div "Price on selection" at bounding box center [915, 539] width 416 height 35
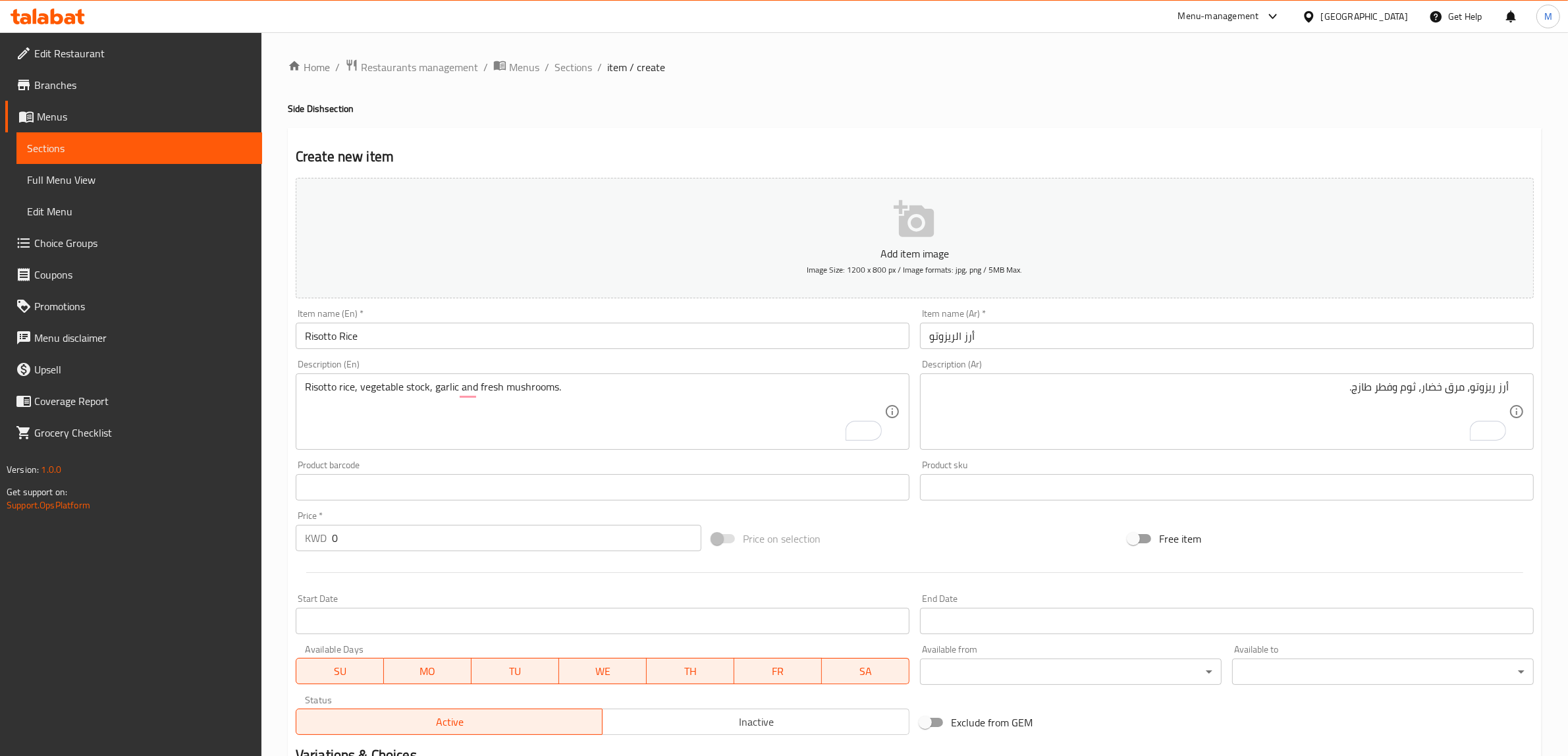
click at [929, 520] on div "Add item image Image Size: 1200 x 800 px / Image formats: jpg, png / 5MB Max. I…" at bounding box center [915, 457] width 1249 height 568
drag, startPoint x: 941, startPoint y: 535, endPoint x: 933, endPoint y: 535, distance: 8.0
click at [940, 535] on div "Price on selection" at bounding box center [915, 539] width 416 height 35
click at [469, 536] on input "0" at bounding box center [516, 538] width 369 height 26
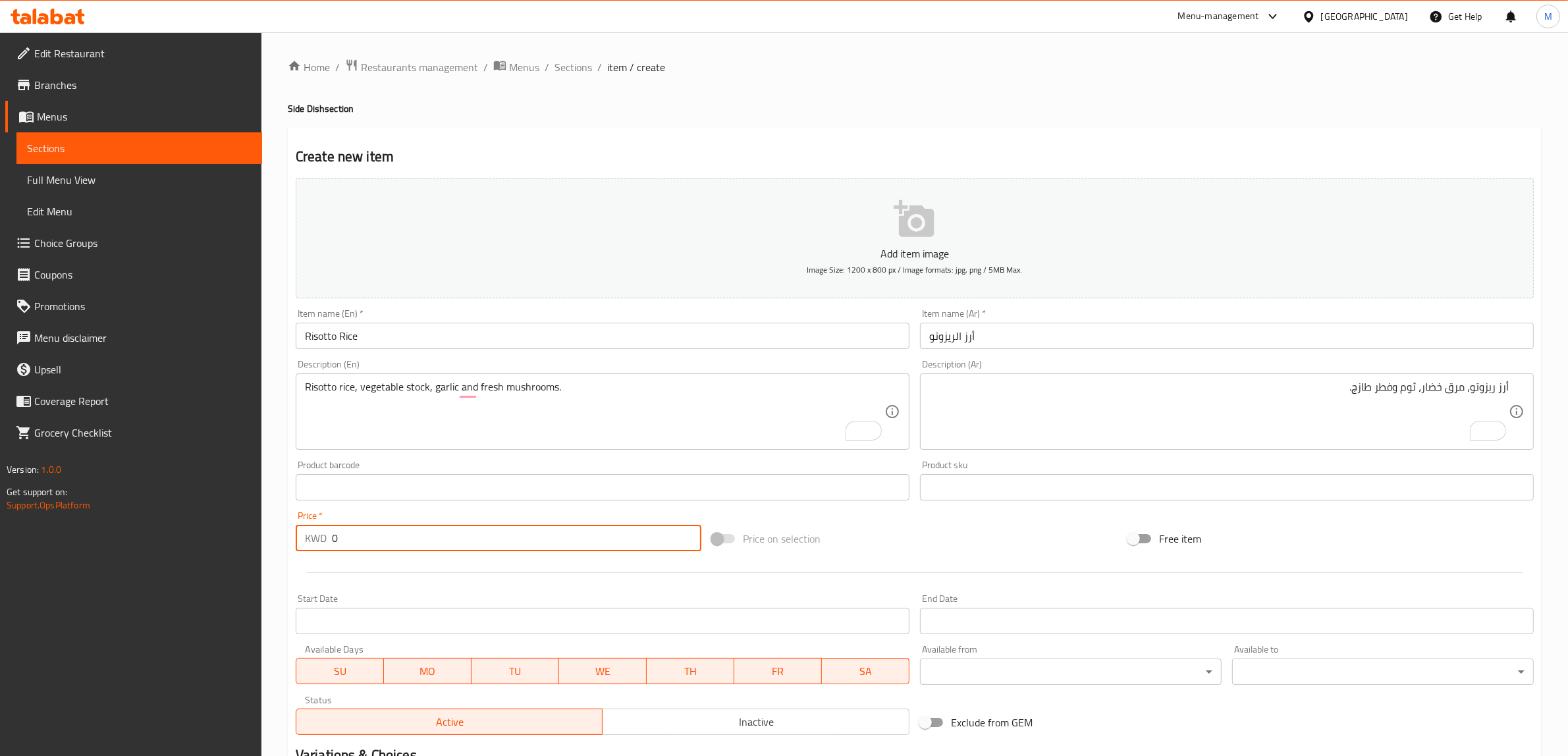
paste input "3.5"
type input "3.50"
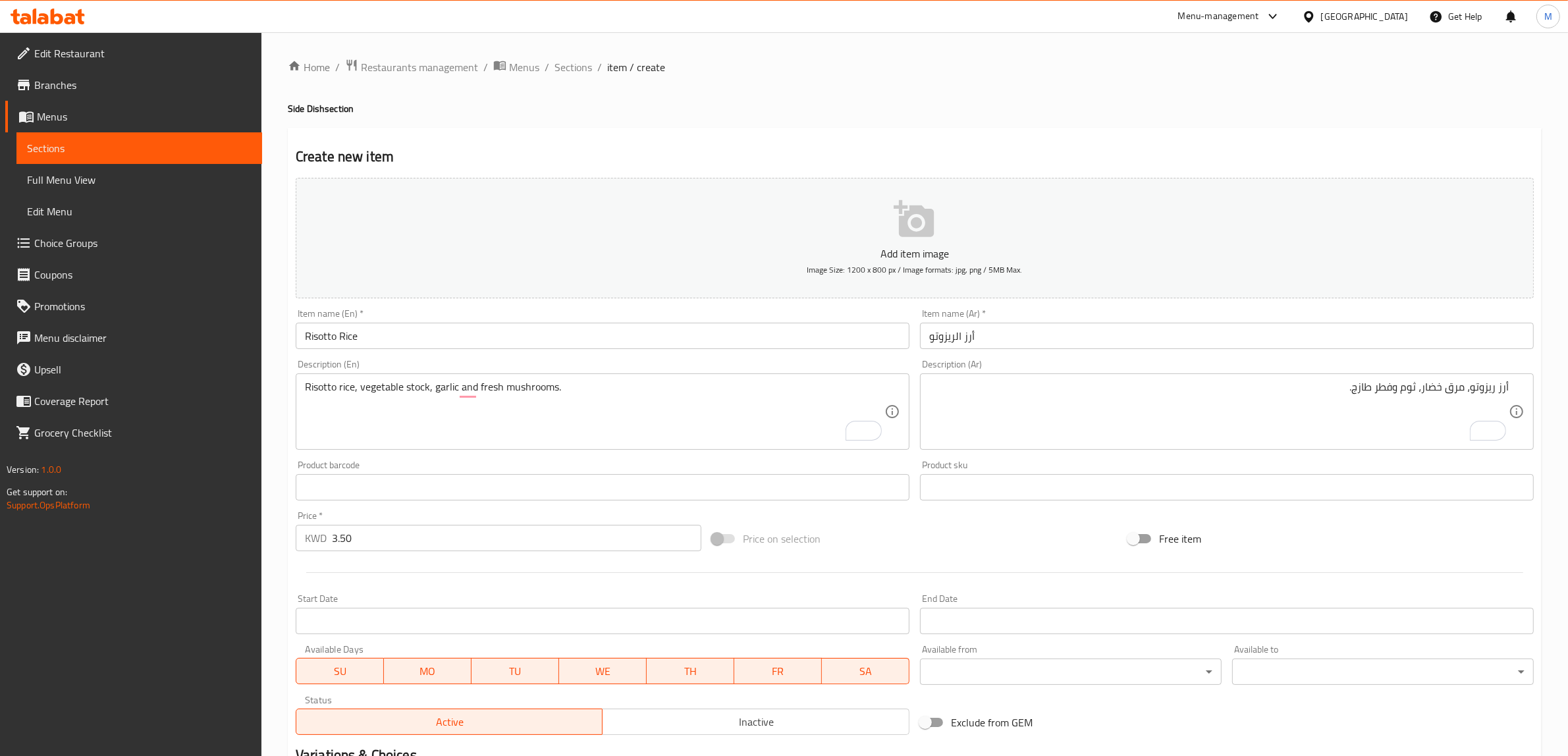
click at [868, 548] on div "Price on selection" at bounding box center [915, 539] width 416 height 35
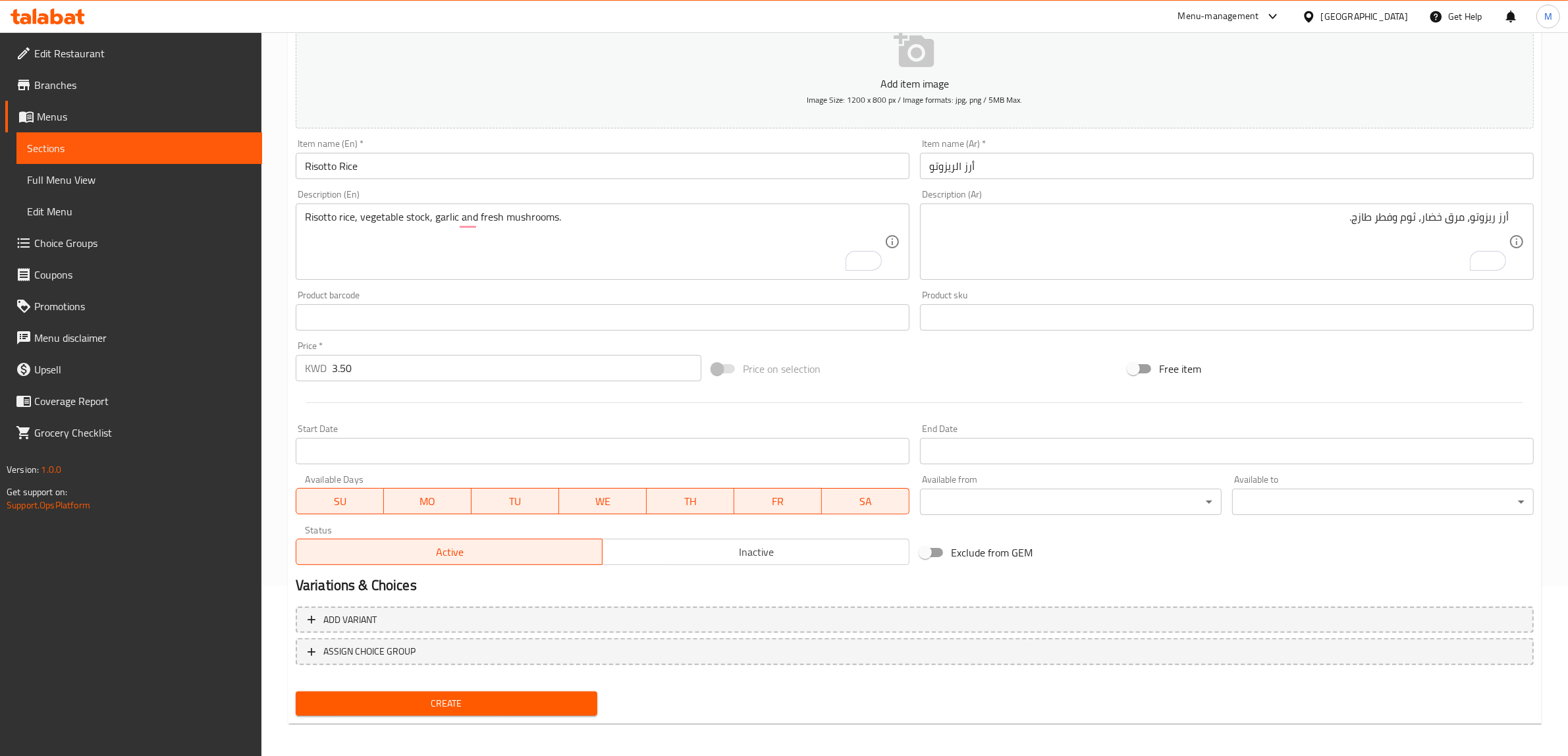
scroll to position [172, 0]
click at [459, 699] on span "Create" at bounding box center [446, 702] width 280 height 17
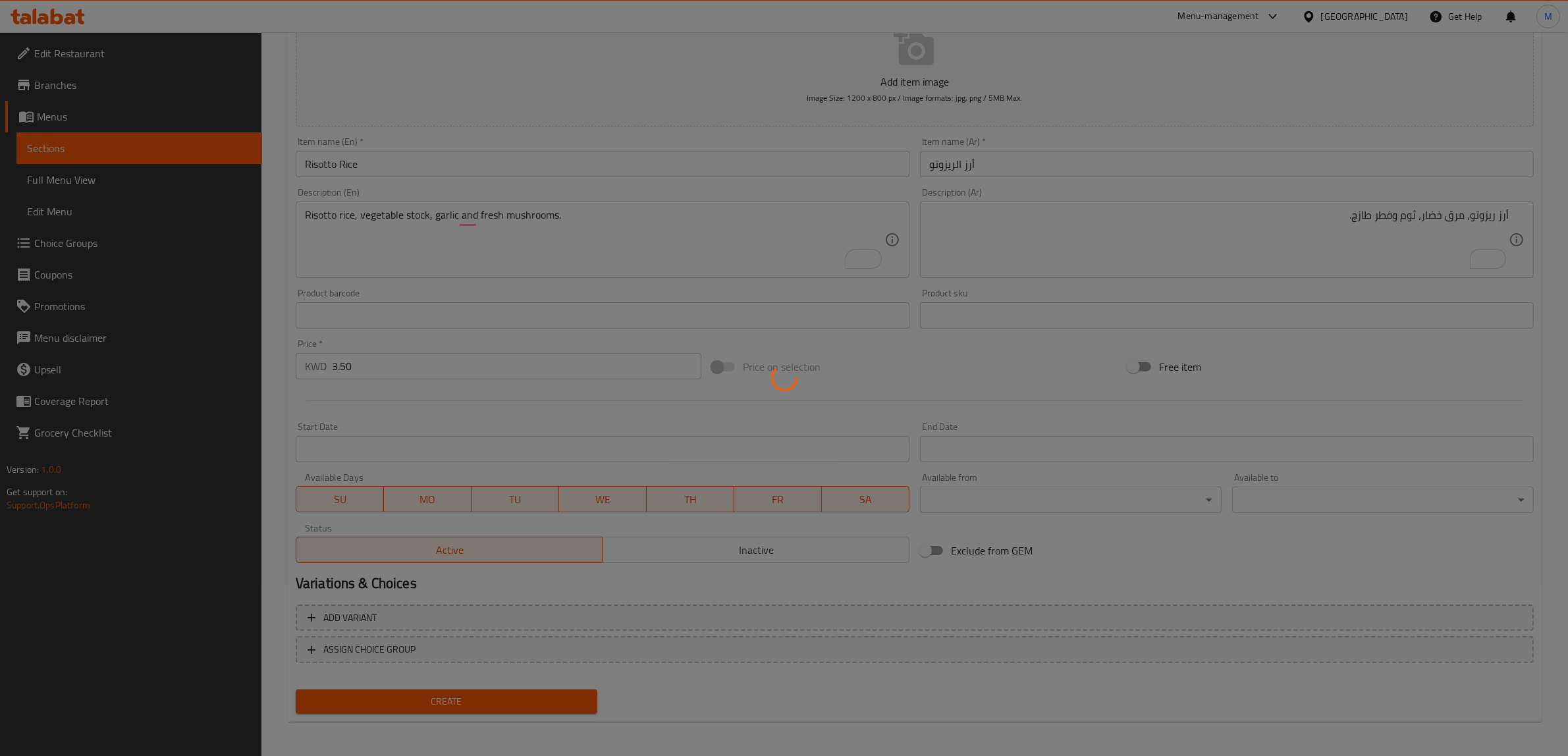
type input "0"
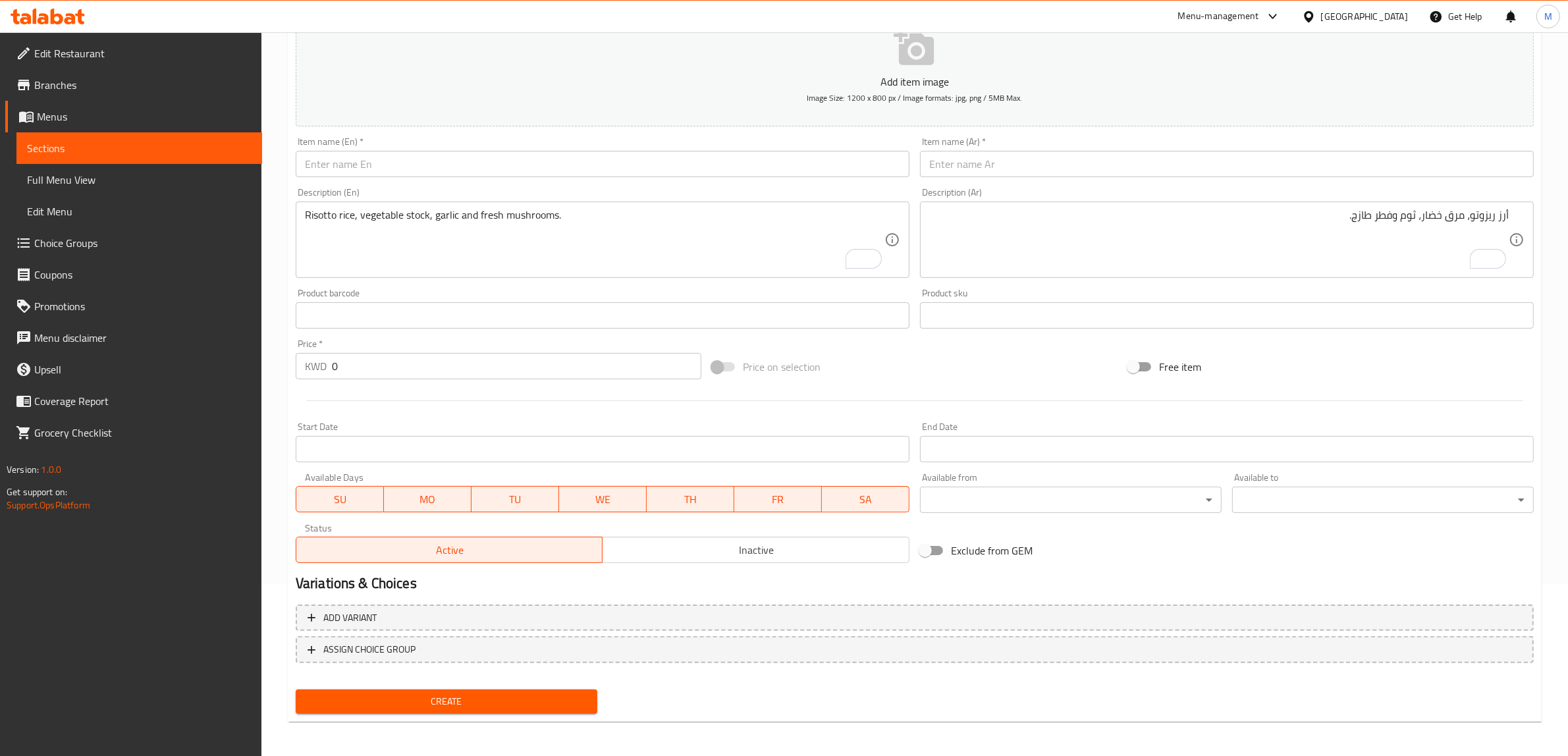
click at [1144, 559] on div "Exclude from GEM" at bounding box center [1123, 551] width 416 height 35
drag, startPoint x: 1031, startPoint y: 367, endPoint x: 1042, endPoint y: 373, distance: 12.5
click at [1031, 369] on div "Price on selection" at bounding box center [915, 366] width 416 height 35
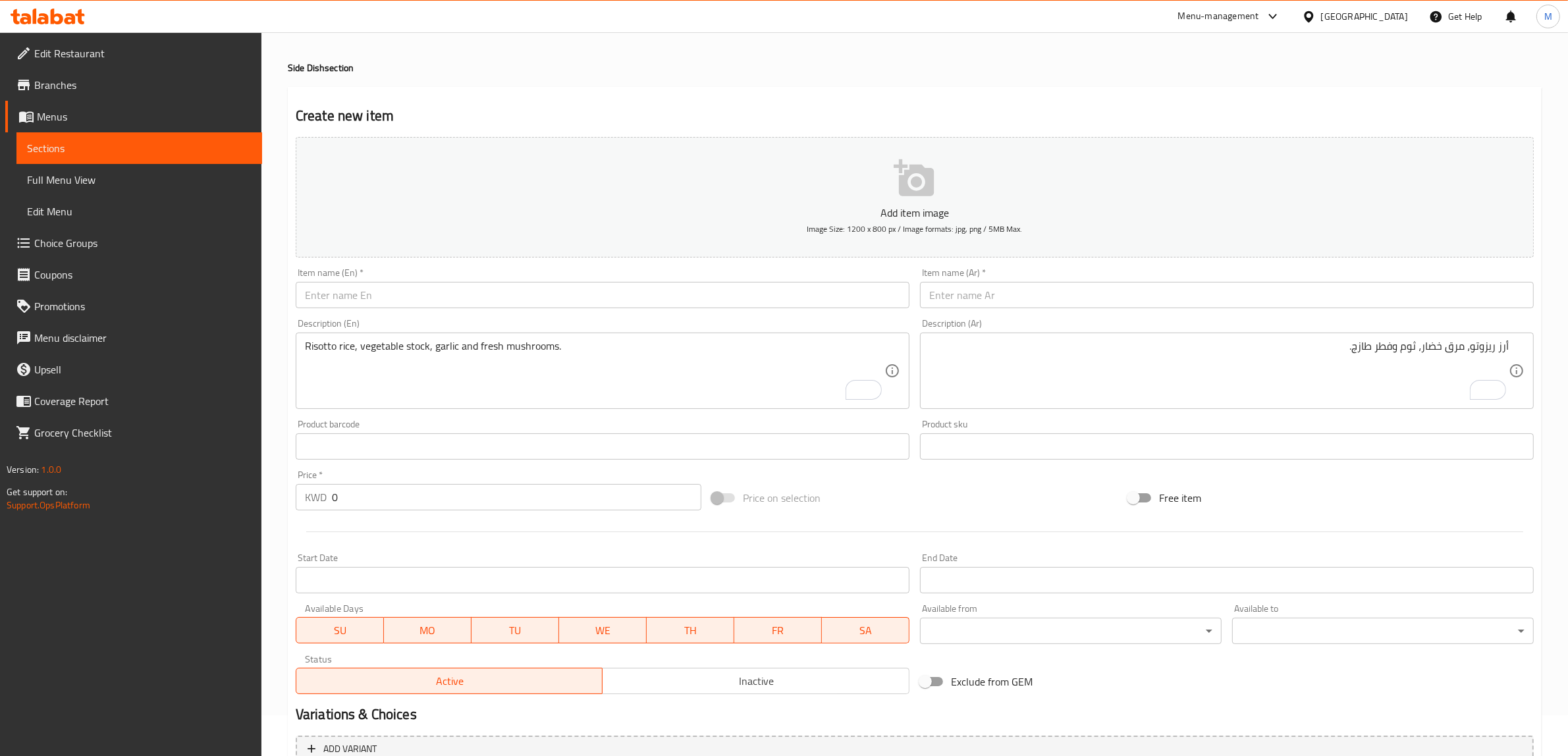
scroll to position [0, 0]
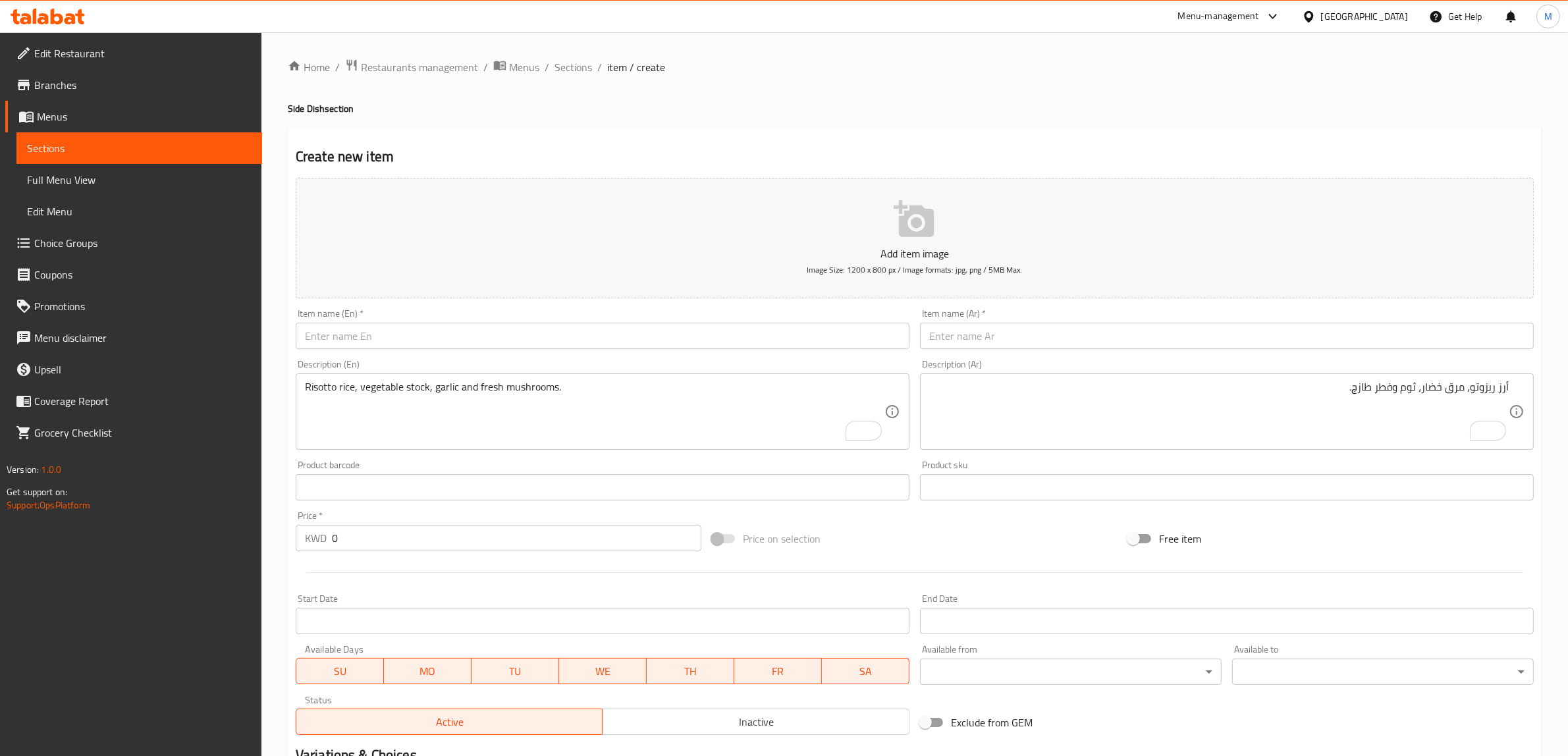
drag, startPoint x: 575, startPoint y: 71, endPoint x: 591, endPoint y: 81, distance: 18.9
click at [575, 71] on span "Sections" at bounding box center [573, 67] width 38 height 16
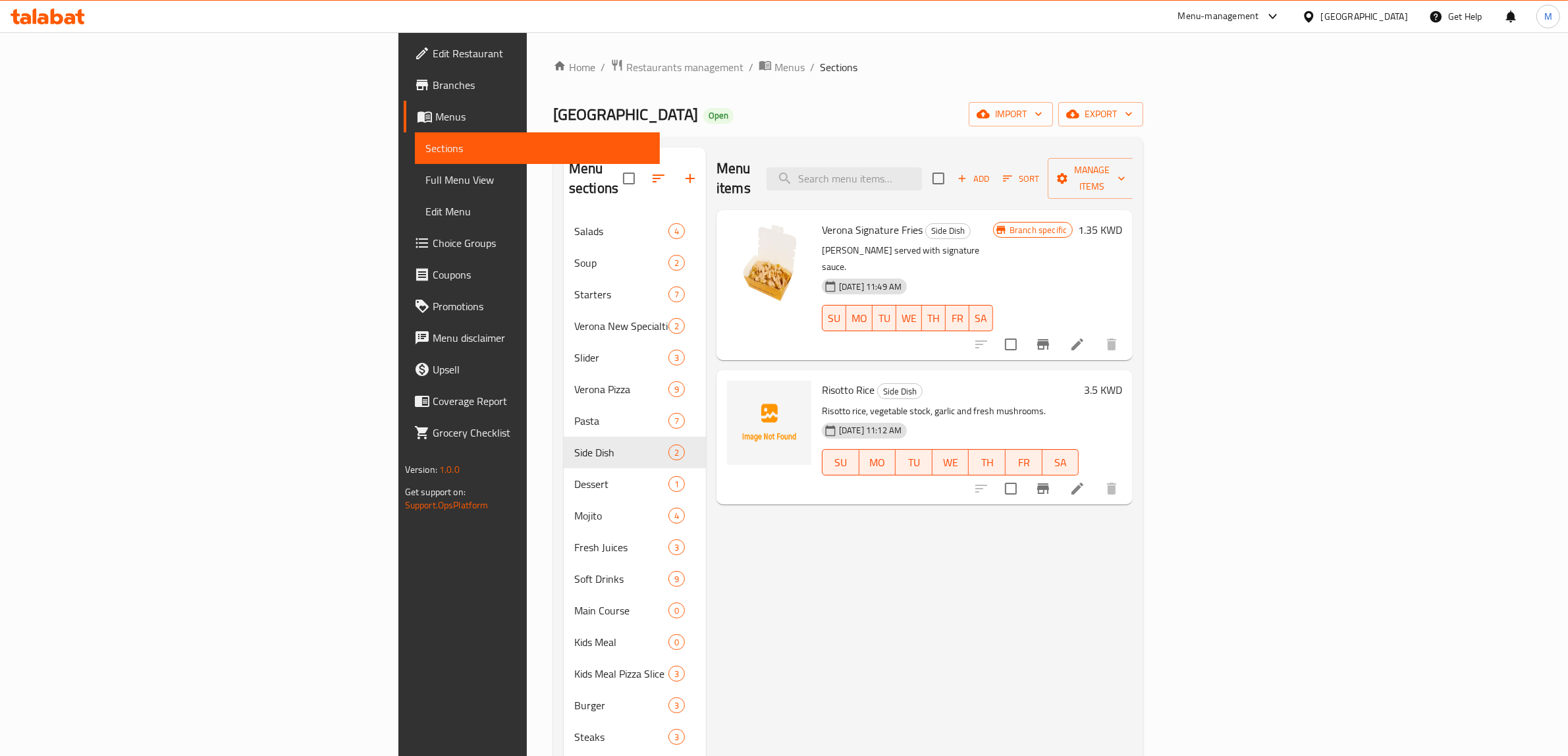
click at [1122, 221] on h6 "1.35 KWD" at bounding box center [1101, 230] width 44 height 19
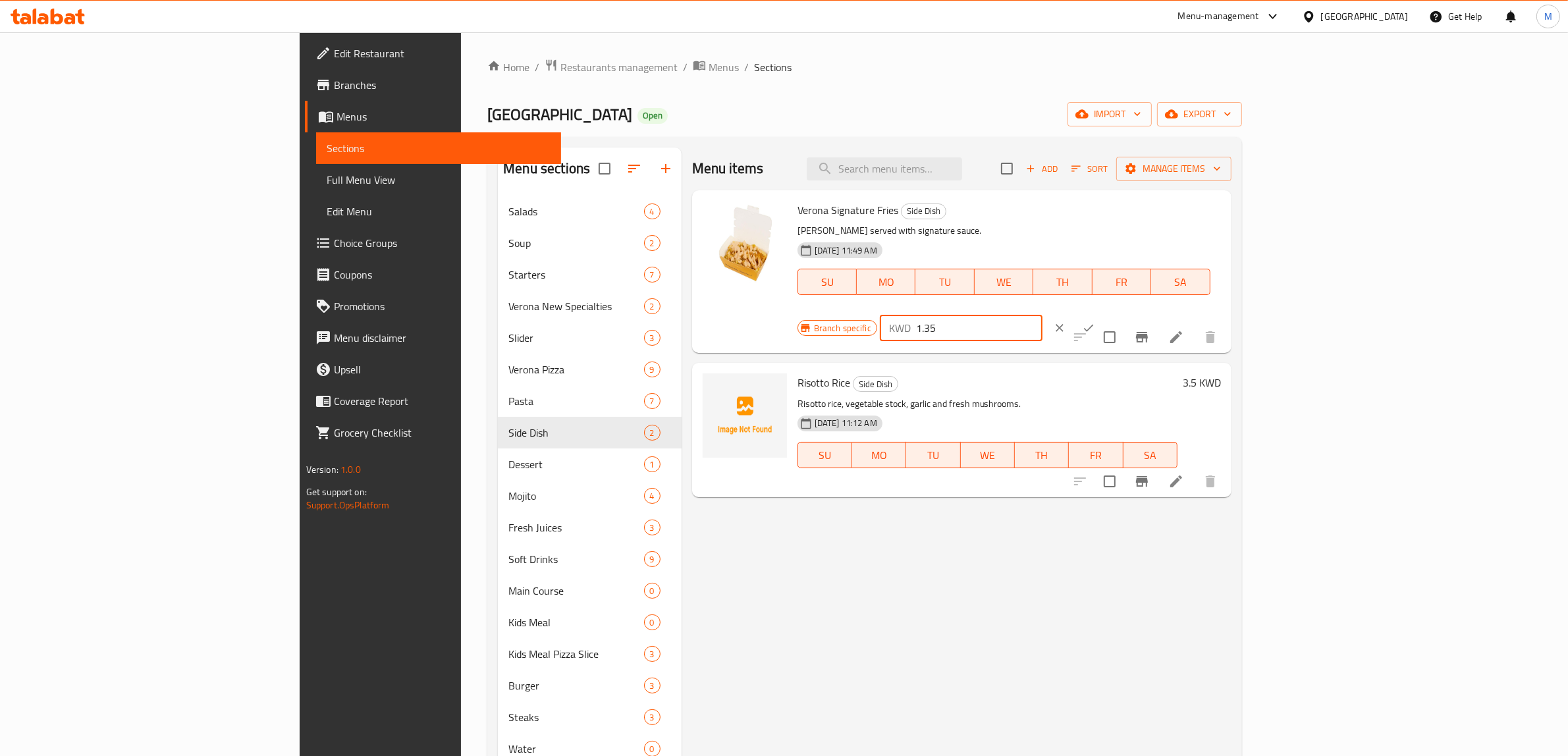
drag, startPoint x: 1364, startPoint y: 217, endPoint x: 1331, endPoint y: 218, distance: 33.0
click at [1043, 315] on div "KWD 1.35 ​" at bounding box center [961, 328] width 163 height 26
type input "2.50"
click at [1095, 321] on icon "ok" at bounding box center [1089, 328] width 13 height 13
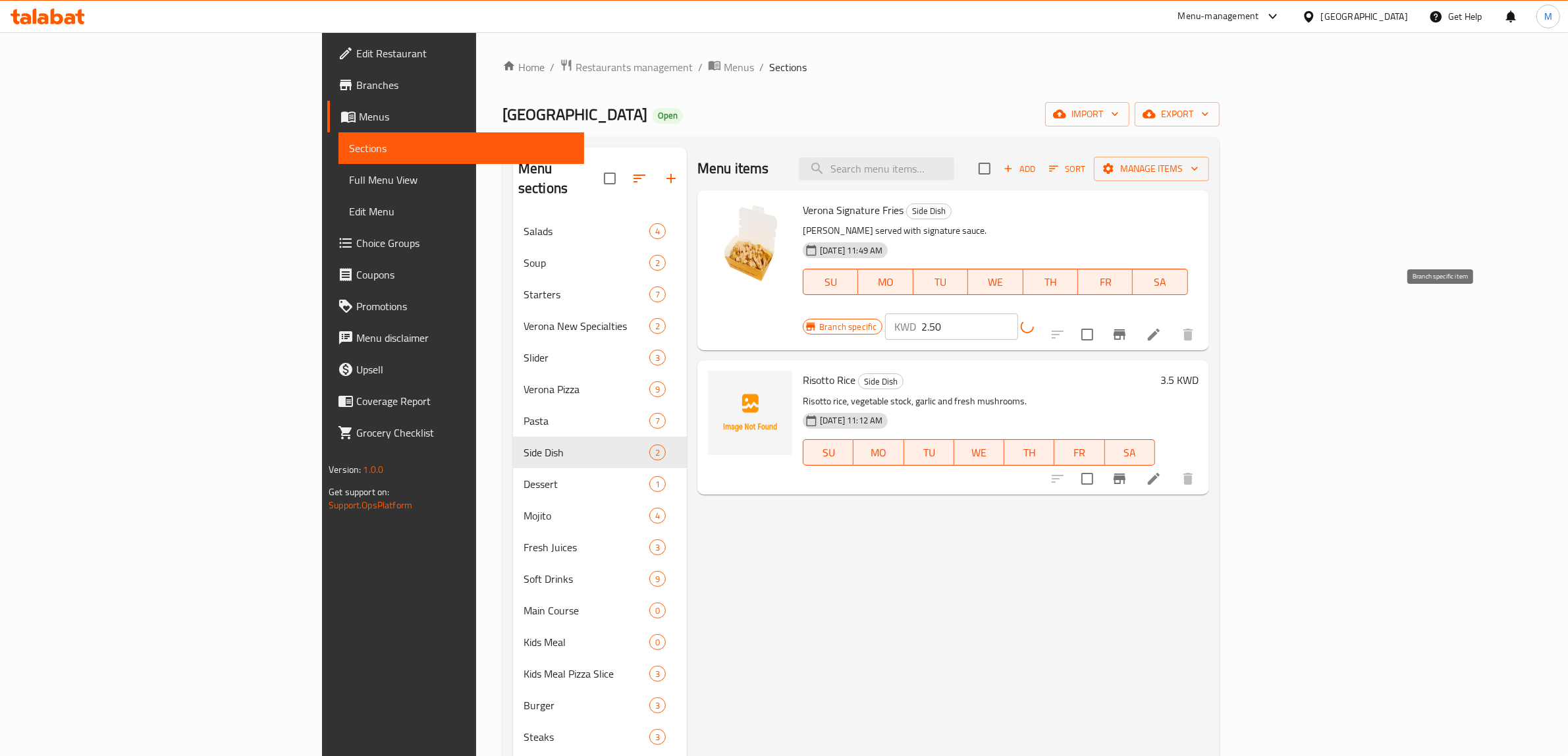
click at [1128, 327] on icon "Branch-specific-item" at bounding box center [1119, 334] width 16 height 16
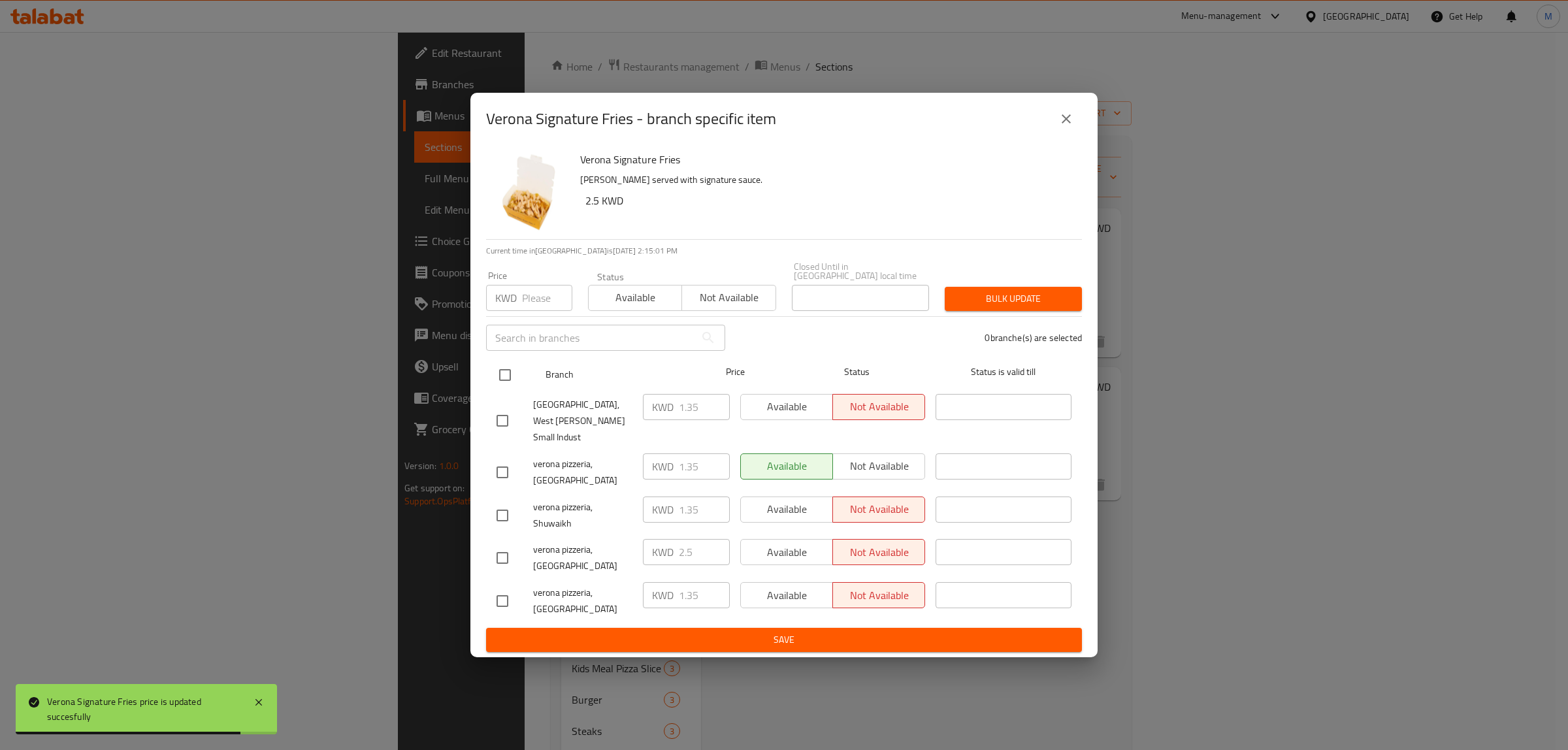
click at [501, 389] on input "checkbox" at bounding box center [505, 375] width 28 height 28
checkbox input "true"
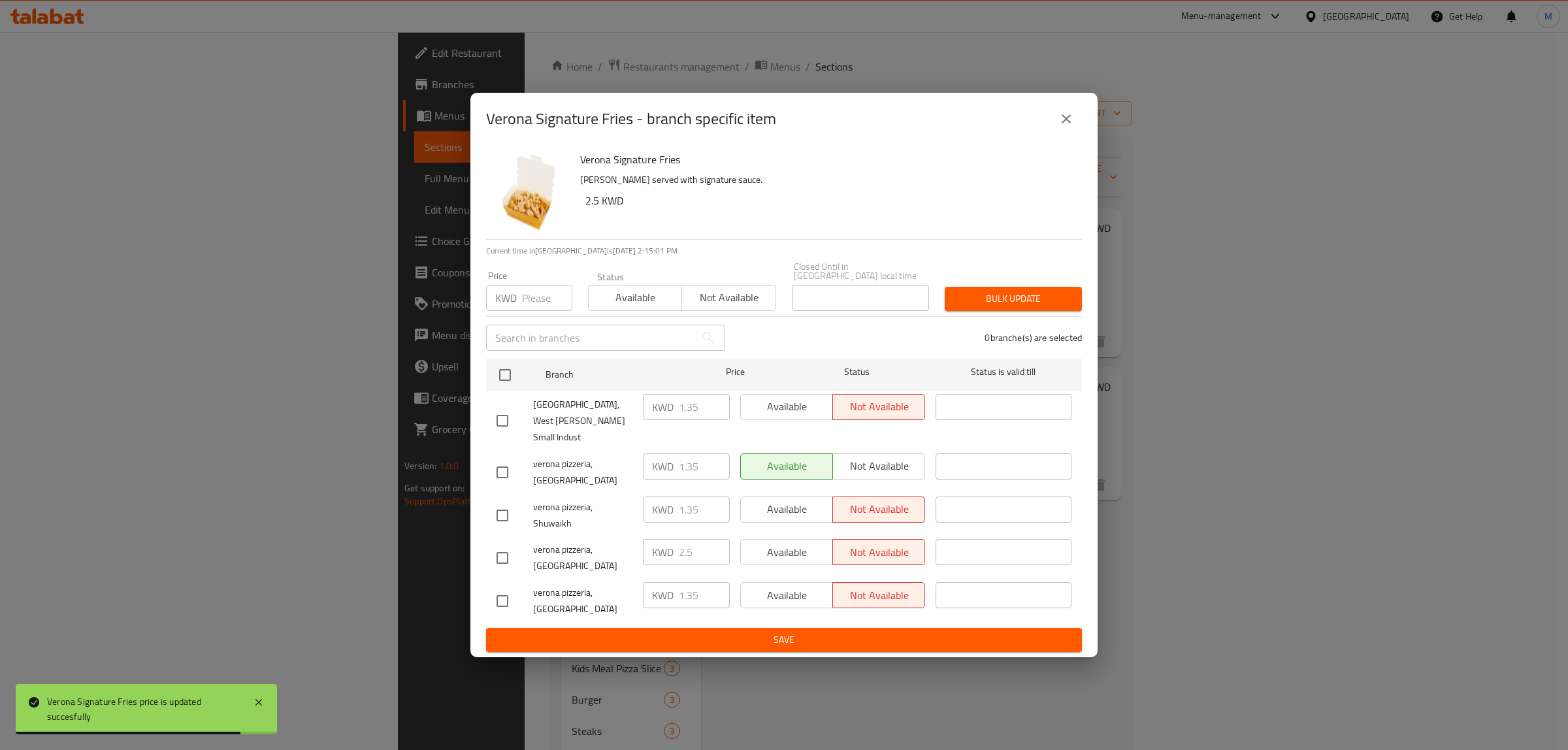
checkbox input "true"
click at [524, 311] on input "number" at bounding box center [547, 297] width 50 height 26
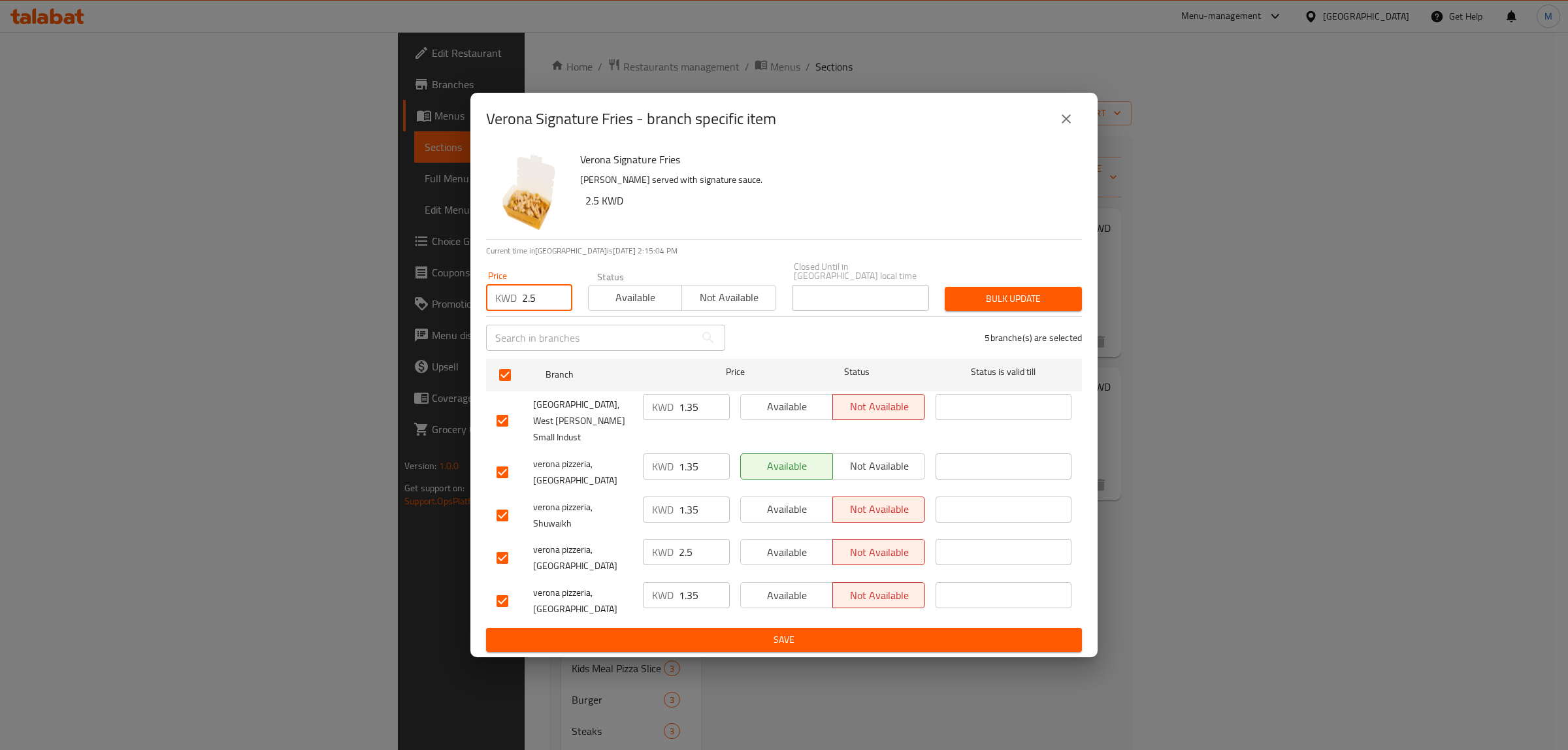
type input "2.5"
click at [982, 308] on span "Bulk update" at bounding box center [1013, 299] width 117 height 17
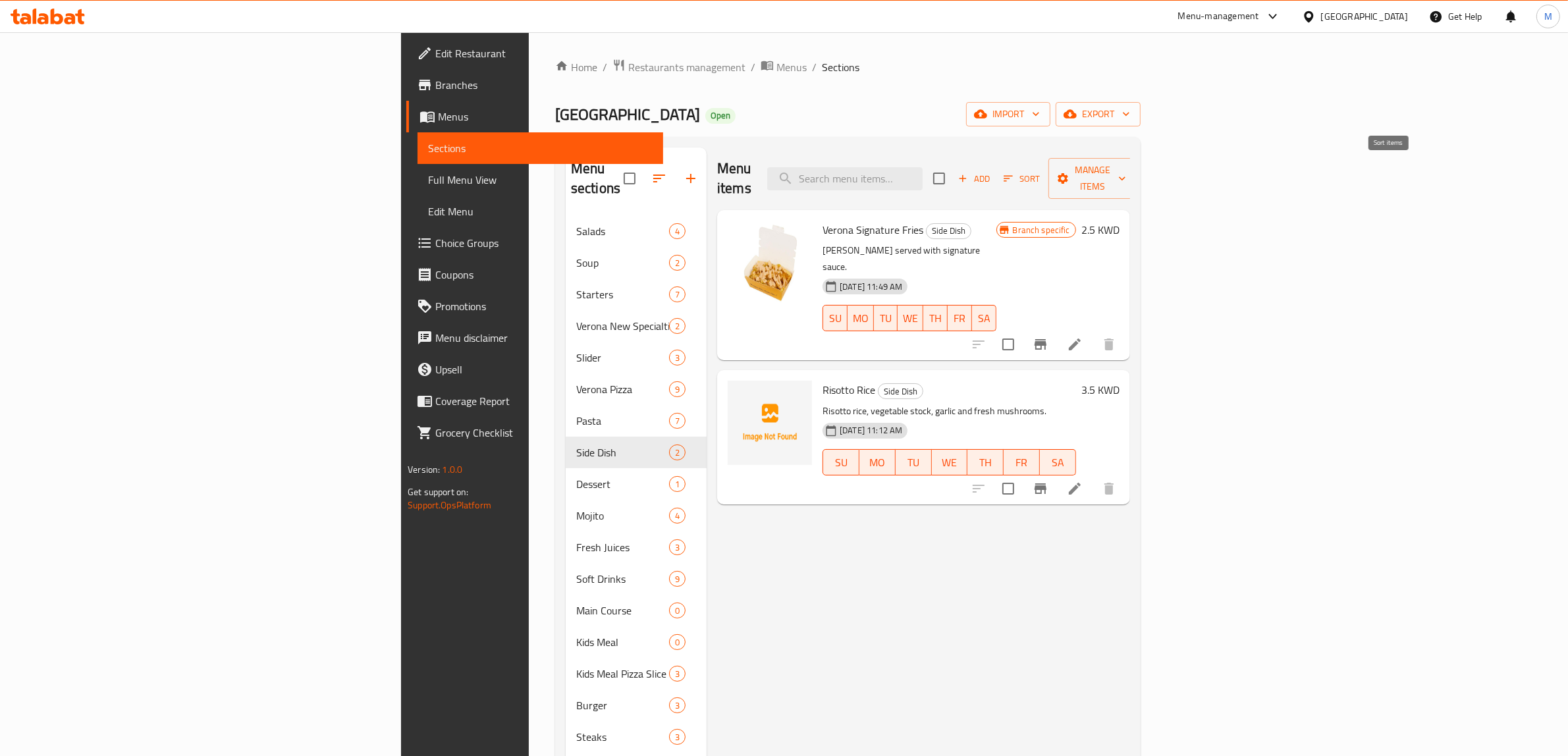
click at [1014, 173] on icon "button" at bounding box center [1008, 179] width 12 height 12
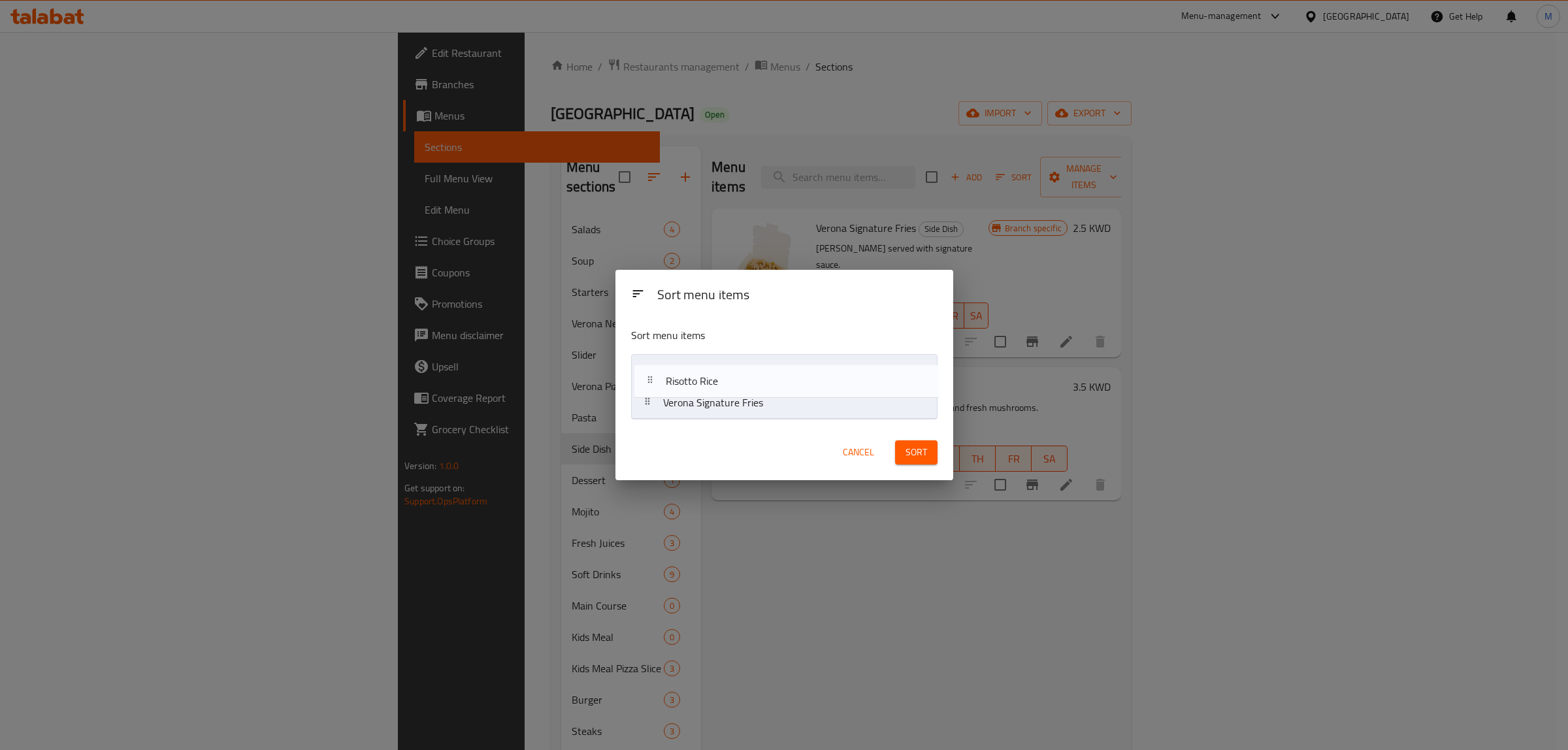
drag, startPoint x: 747, startPoint y: 407, endPoint x: 752, endPoint y: 375, distance: 32.4
click at [752, 375] on nav "Verona Signature Fries Risotto Rice" at bounding box center [784, 386] width 306 height 65
click at [906, 453] on span "Sort" at bounding box center [916, 453] width 21 height 17
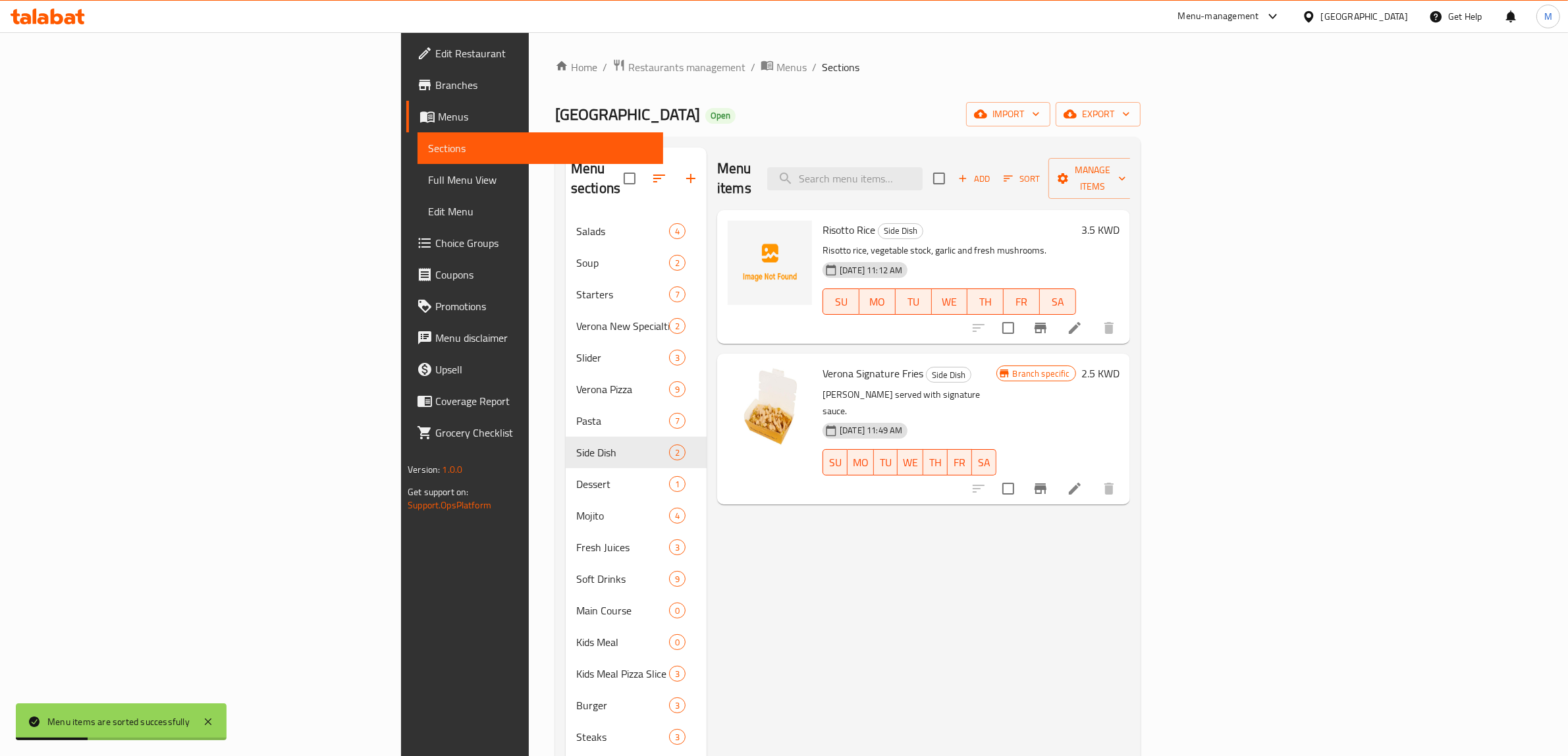
click at [984, 532] on div "Menu items Add Sort Manage items Risotto Rice Side Dish Risotto rice, vegetable…" at bounding box center [919, 595] width 424 height 896
click at [985, 524] on div "Menu items Add Sort Manage items Risotto Rice Side Dish Risotto rice, vegetable…" at bounding box center [919, 595] width 424 height 896
click at [1046, 484] on icon "Branch-specific-item" at bounding box center [1041, 489] width 12 height 10
click at [1130, 488] on div "Menu items Add Sort Manage items Risotto Rice Side Dish Risotto rice, vegetable…" at bounding box center [919, 595] width 424 height 896
click at [1083, 481] on icon at bounding box center [1074, 489] width 16 height 16
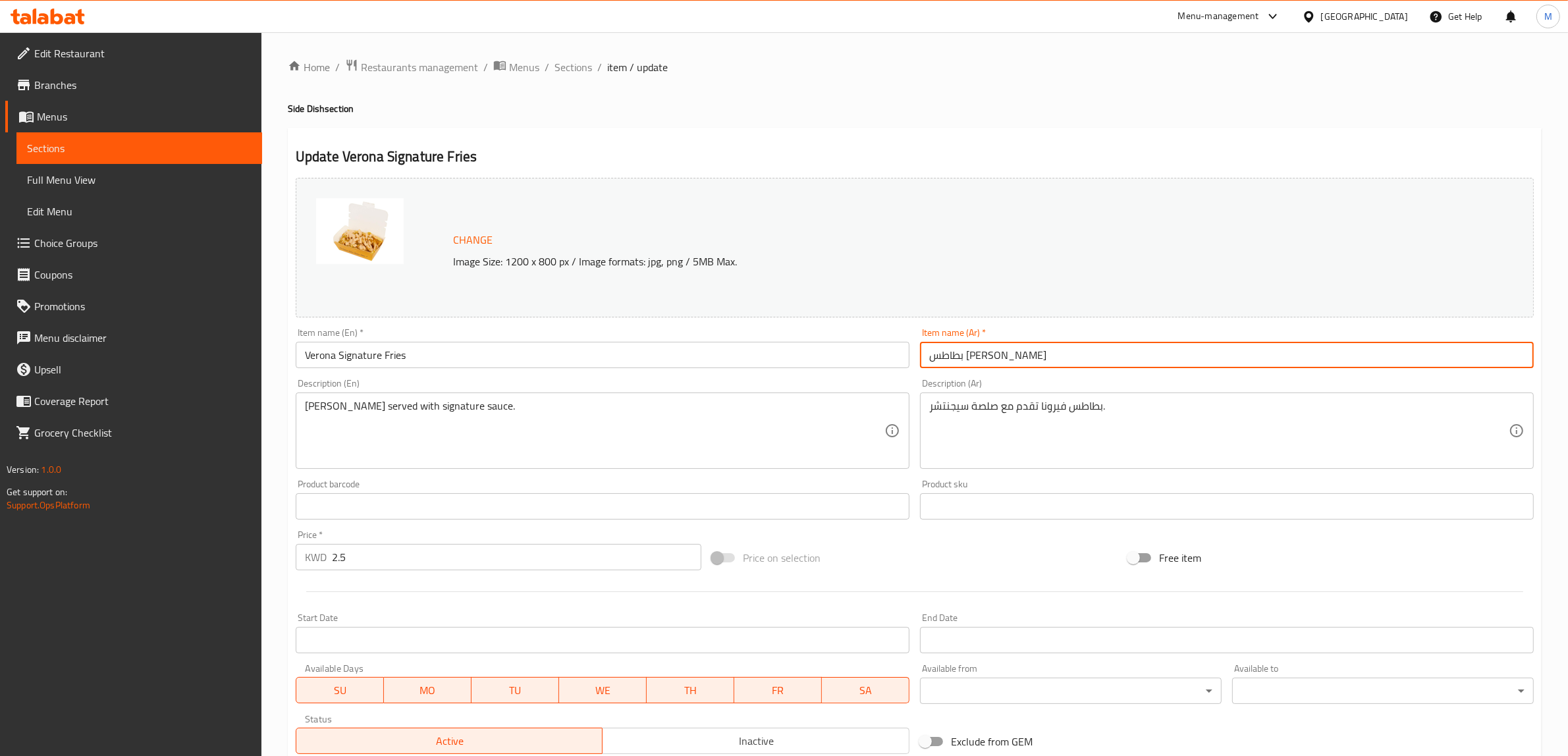
drag, startPoint x: 967, startPoint y: 358, endPoint x: 920, endPoint y: 355, distance: 47.1
click at [920, 355] on input "بطاطس [PERSON_NAME]" at bounding box center [1228, 355] width 614 height 26
type input "بطاطس فيرونا"
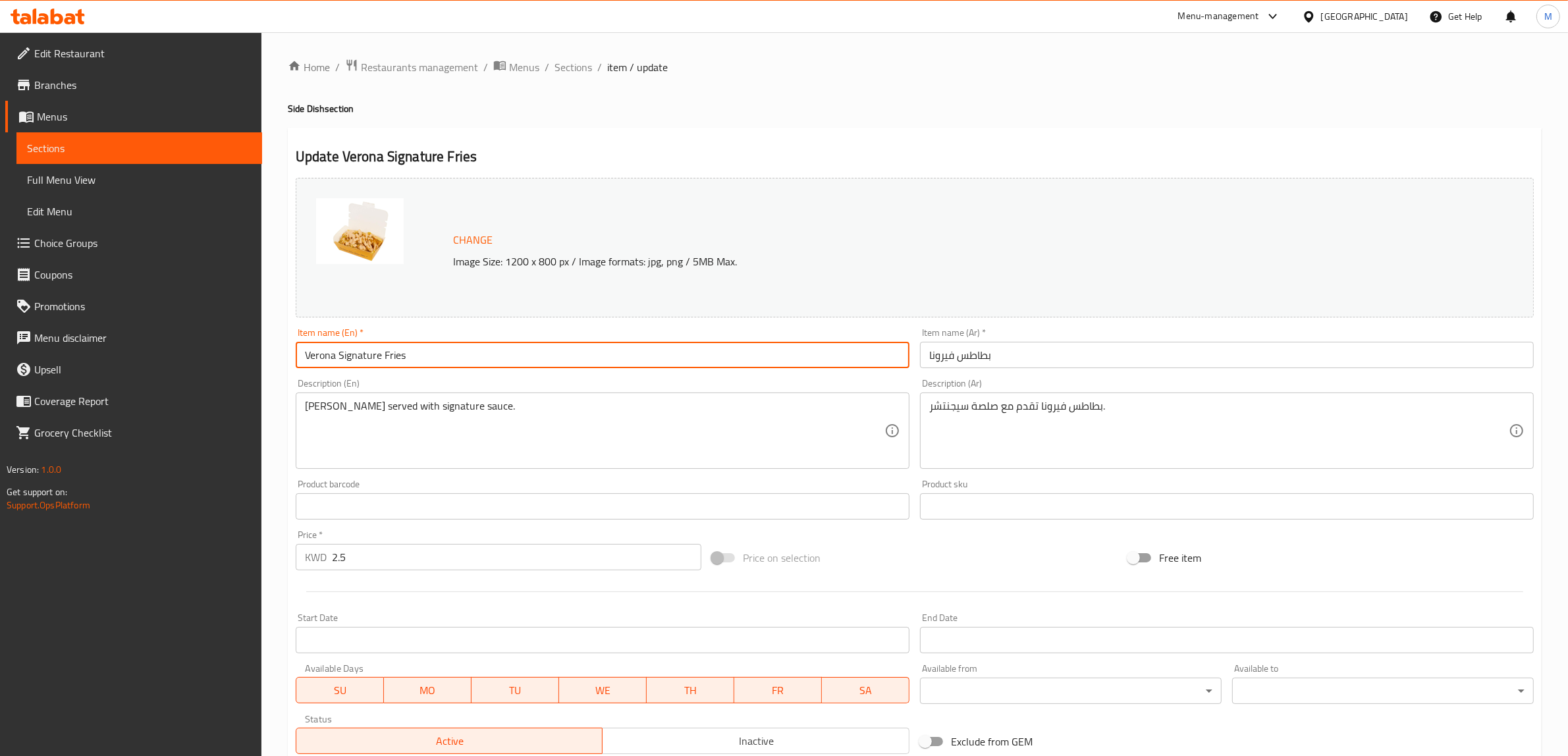
drag, startPoint x: 338, startPoint y: 353, endPoint x: 380, endPoint y: 351, distance: 42.0
click at [380, 351] on input "Verona Signature Fries" at bounding box center [603, 355] width 614 height 26
type input "Verona Fries"
click at [1028, 544] on div "Price on selection" at bounding box center [915, 558] width 416 height 35
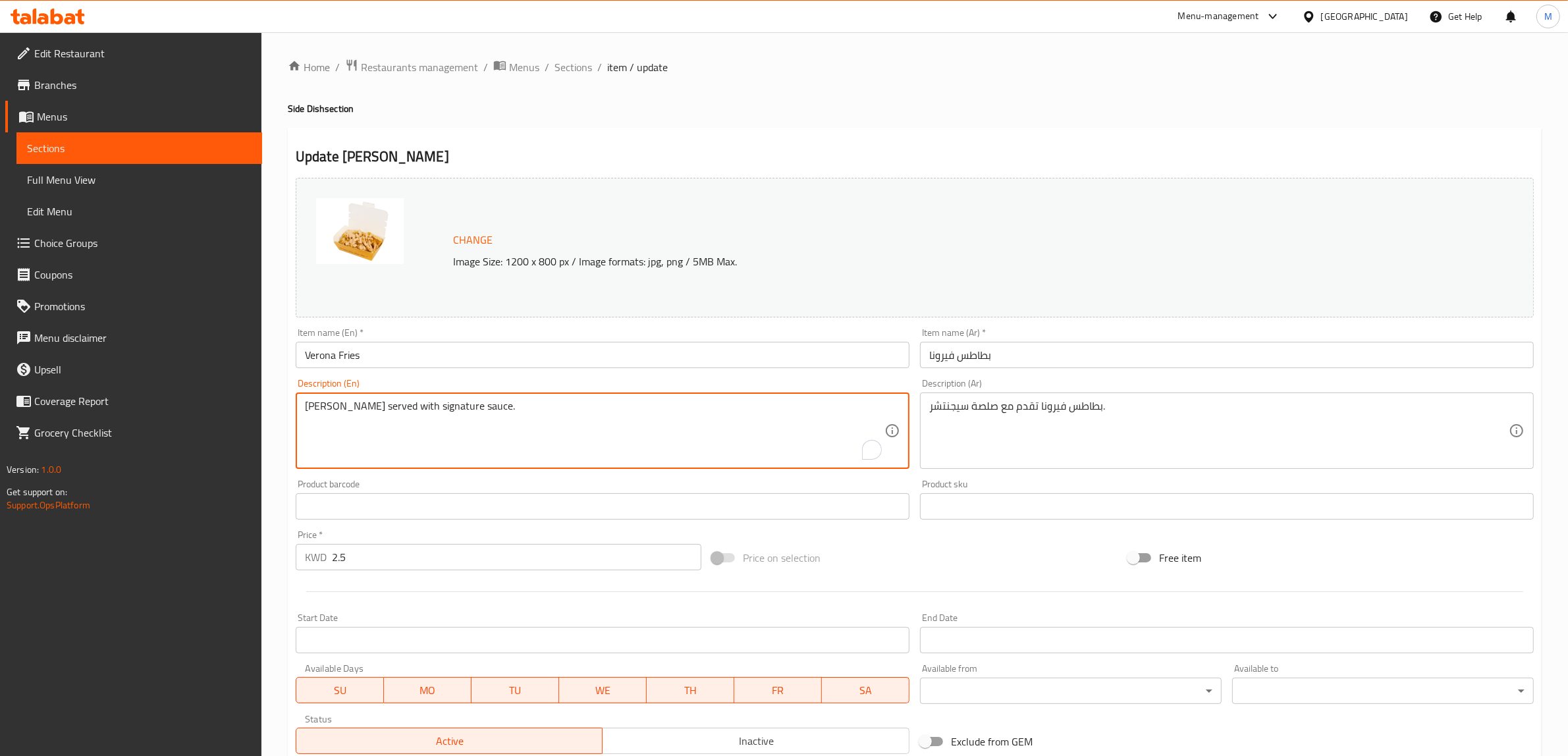
paste textarea "Fries, Verona Signature Sauce, Sweet relish & Fried Onion"
paste textarea "To enrich screen reader interactions, please activate Accessibility in Grammarl…"
click at [636, 412] on textarea "Fries, Verona Signature Sauce, Sweet relish & Fried Onion" at bounding box center [595, 431] width 580 height 63
paste textarea "signature sauce, sweet relish & fried o"
click at [498, 410] on textarea "Fries, Verona signature sauce, sweet relish & fried onion" at bounding box center [595, 431] width 580 height 63
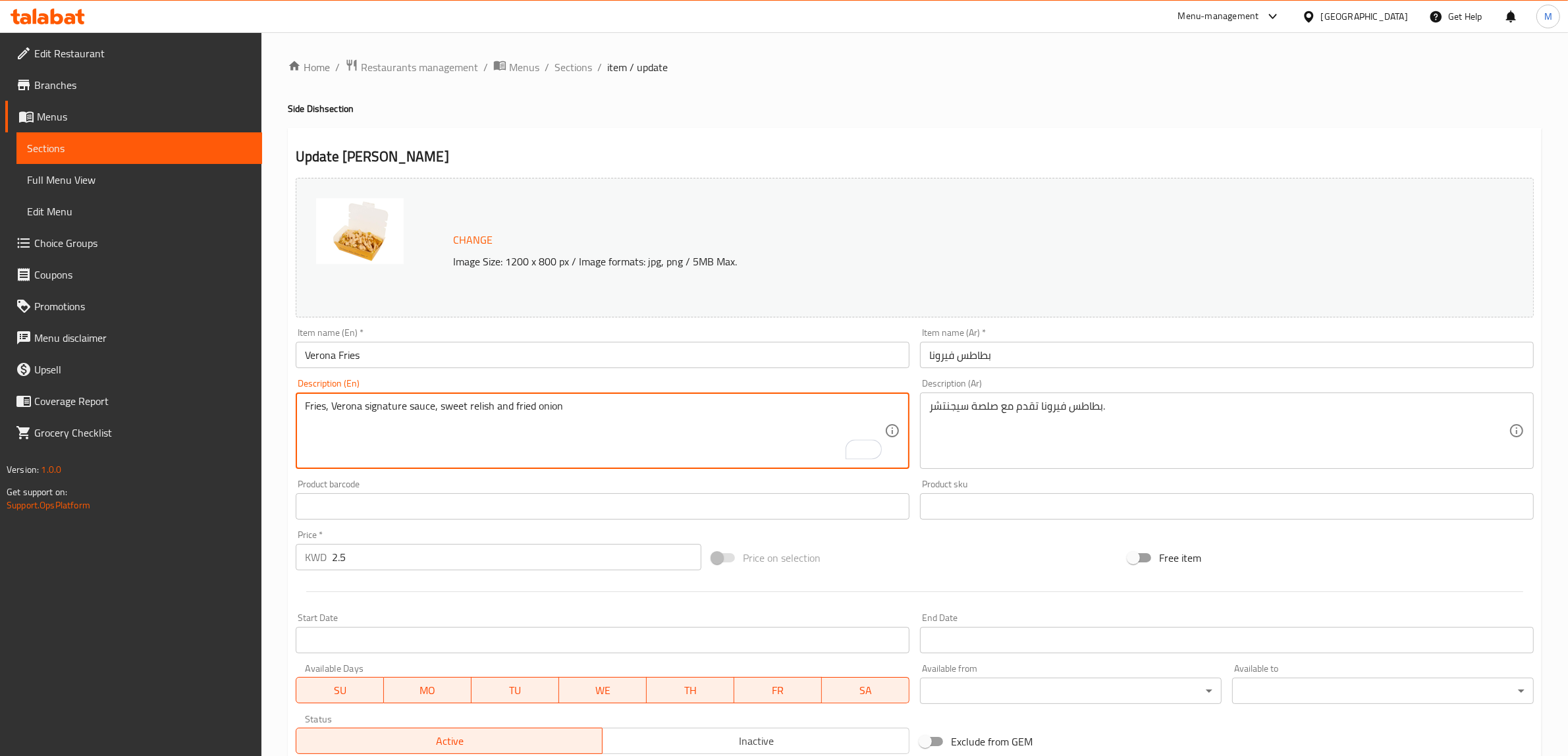
click at [591, 406] on textarea "Fries, Verona signature sauce, sweet relish and fried onion" at bounding box center [595, 431] width 580 height 63
type textarea "Fries, Verona signature sauce, sweet relish and fried onion."
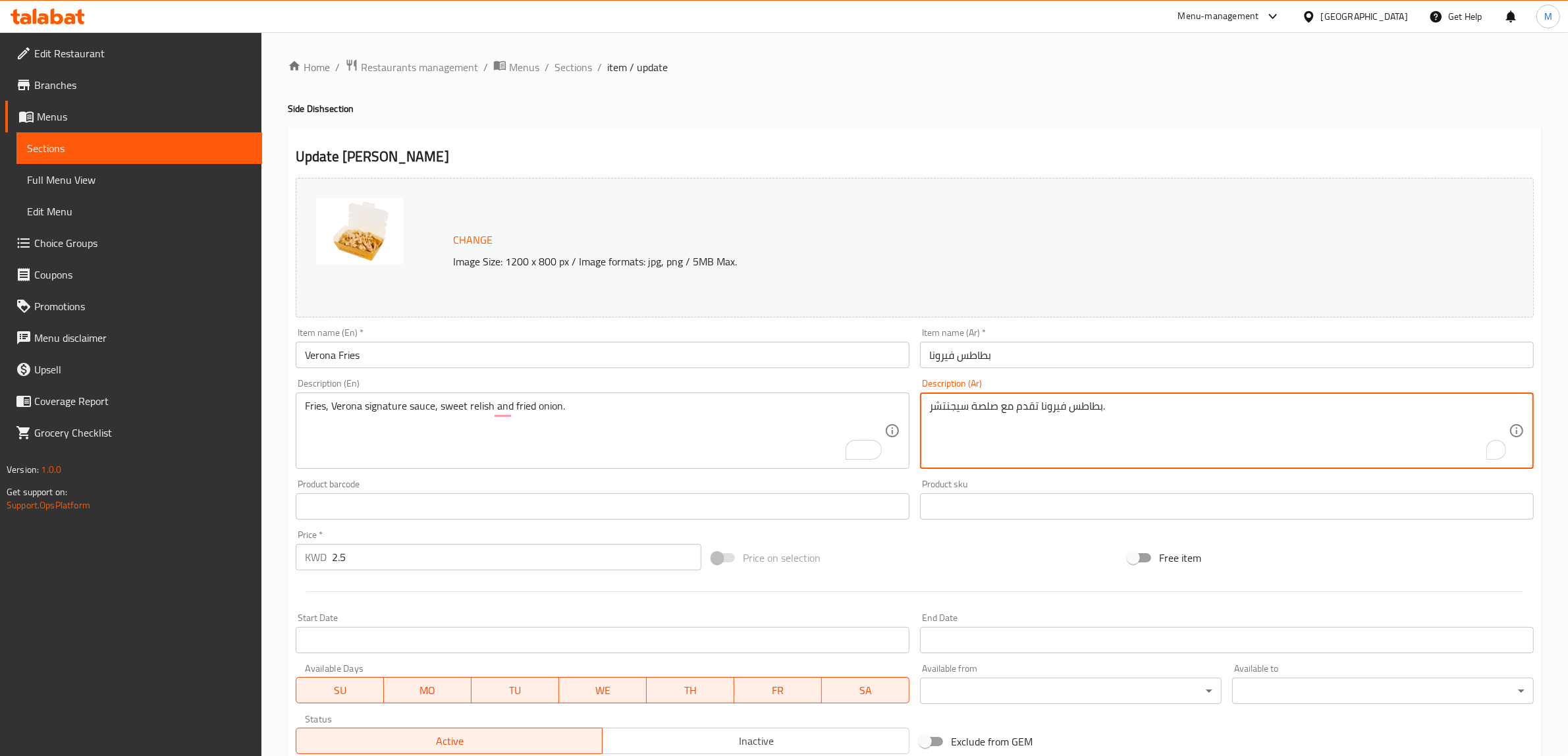
paste textarea "قلية، صلصة فيرونا المميزة، مخلل حلو وبصل مقلي"
drag, startPoint x: 1349, startPoint y: 407, endPoint x: 1387, endPoint y: 409, distance: 38.1
click at [1387, 409] on textarea "بطاطس مقلية، صلصة فيرونا المميزة، مخلل حلو وبصل مقلي" at bounding box center [1219, 431] width 580 height 63
drag, startPoint x: 1317, startPoint y: 411, endPoint x: 1335, endPoint y: 412, distance: 18.0
click at [1335, 412] on textarea "بطاطس مقلية، صلصة فيرونا سيجنتشر، مخلل حلو وبصل مقلي" at bounding box center [1219, 431] width 580 height 63
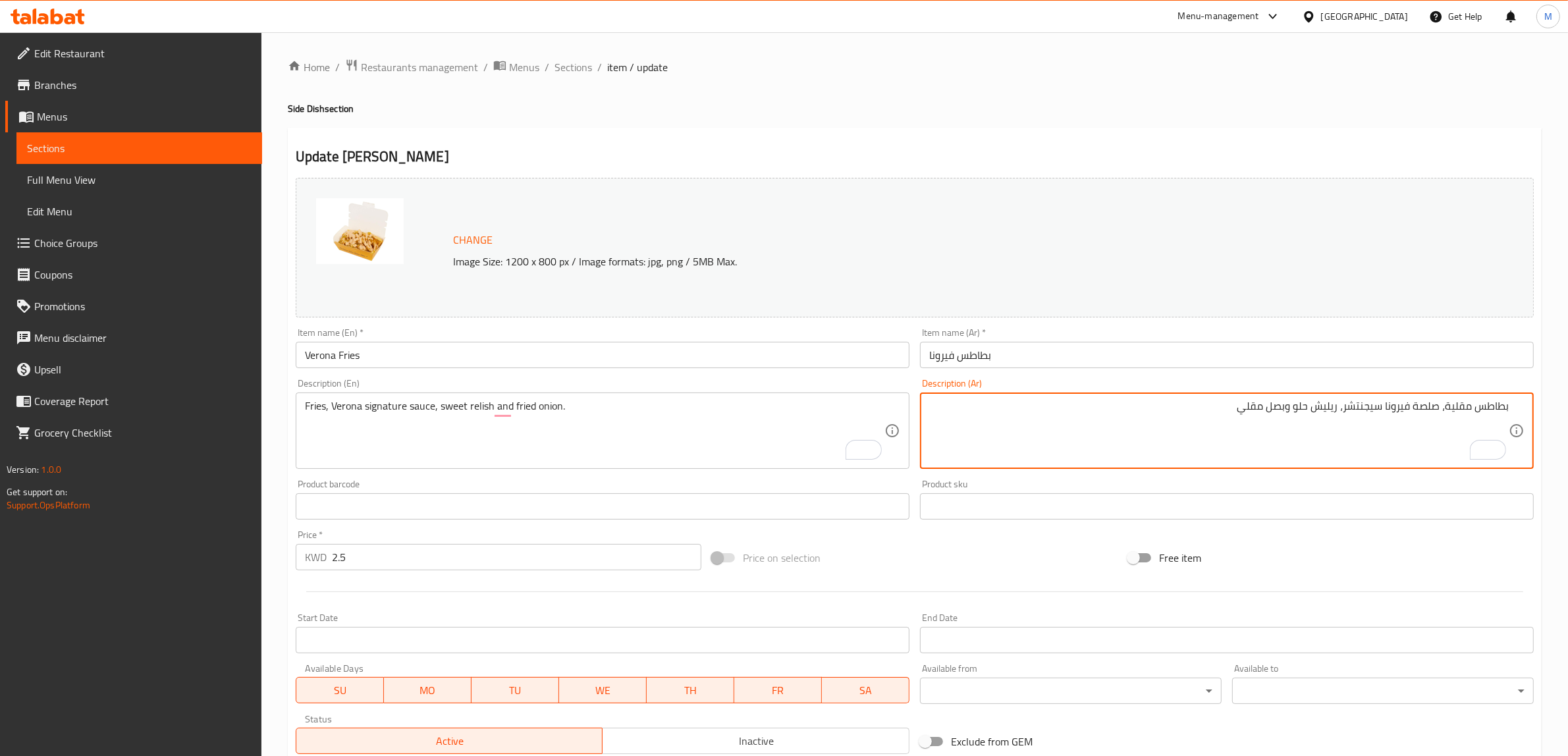
click at [1191, 420] on textarea "بطاطس مقلية، صلصة فيرونا سيجنتشر، ريليش حلو وبصل مقلي" at bounding box center [1219, 431] width 580 height 63
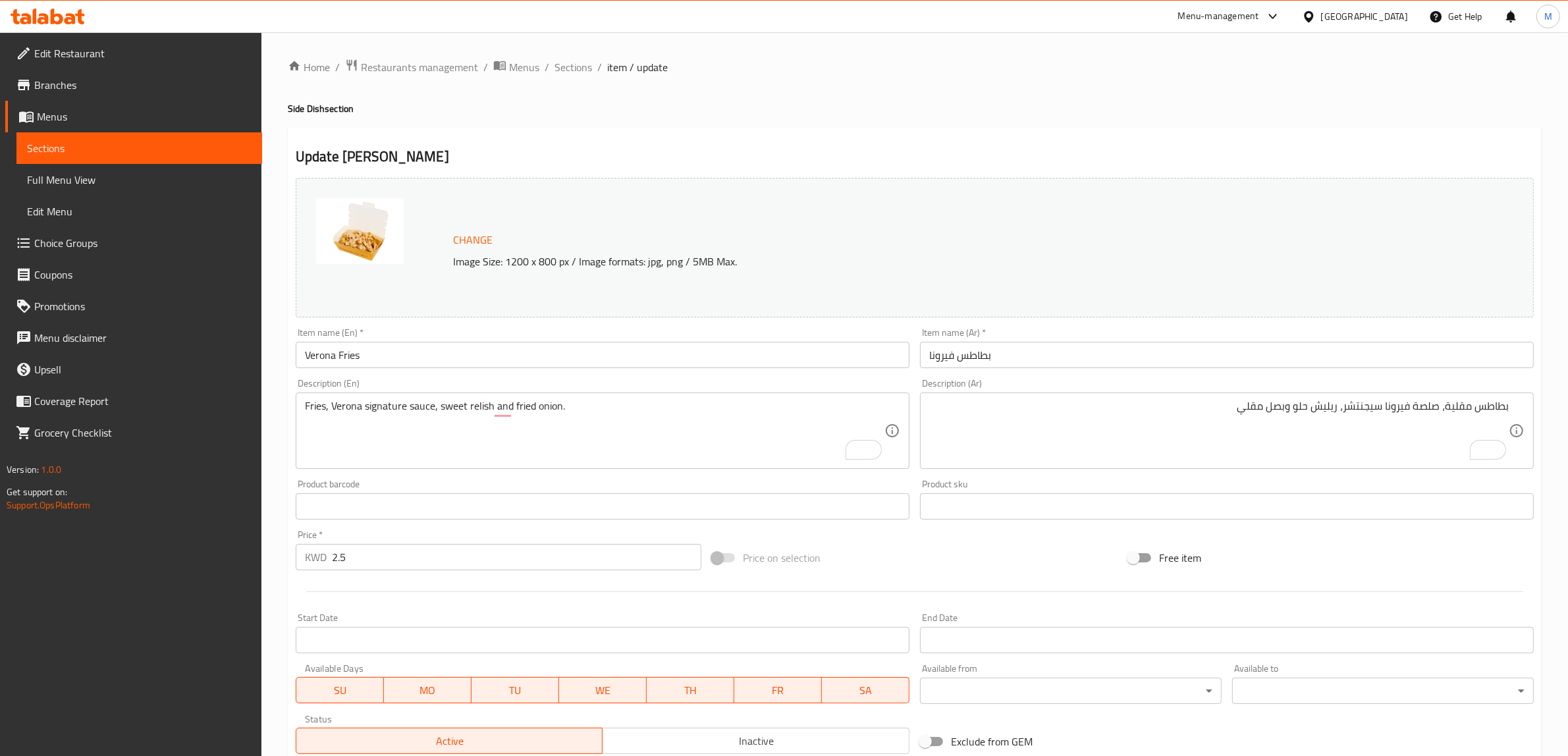
click at [1003, 562] on div "Price on selection" at bounding box center [915, 558] width 416 height 35
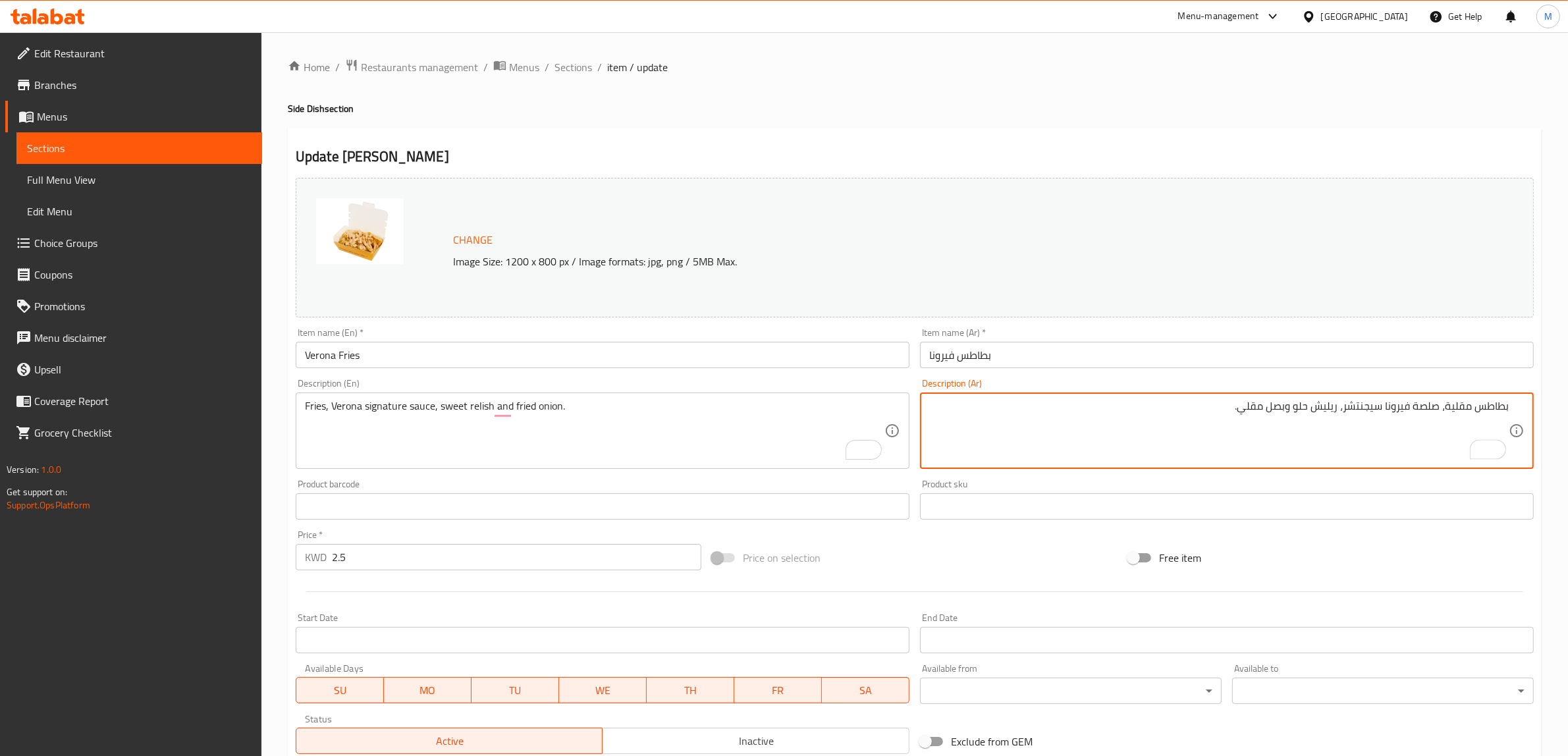
type textarea "بطاطس مقلية، صلصة فيرونا سيجنتشر، ريليش حلو وبصل مقلي."
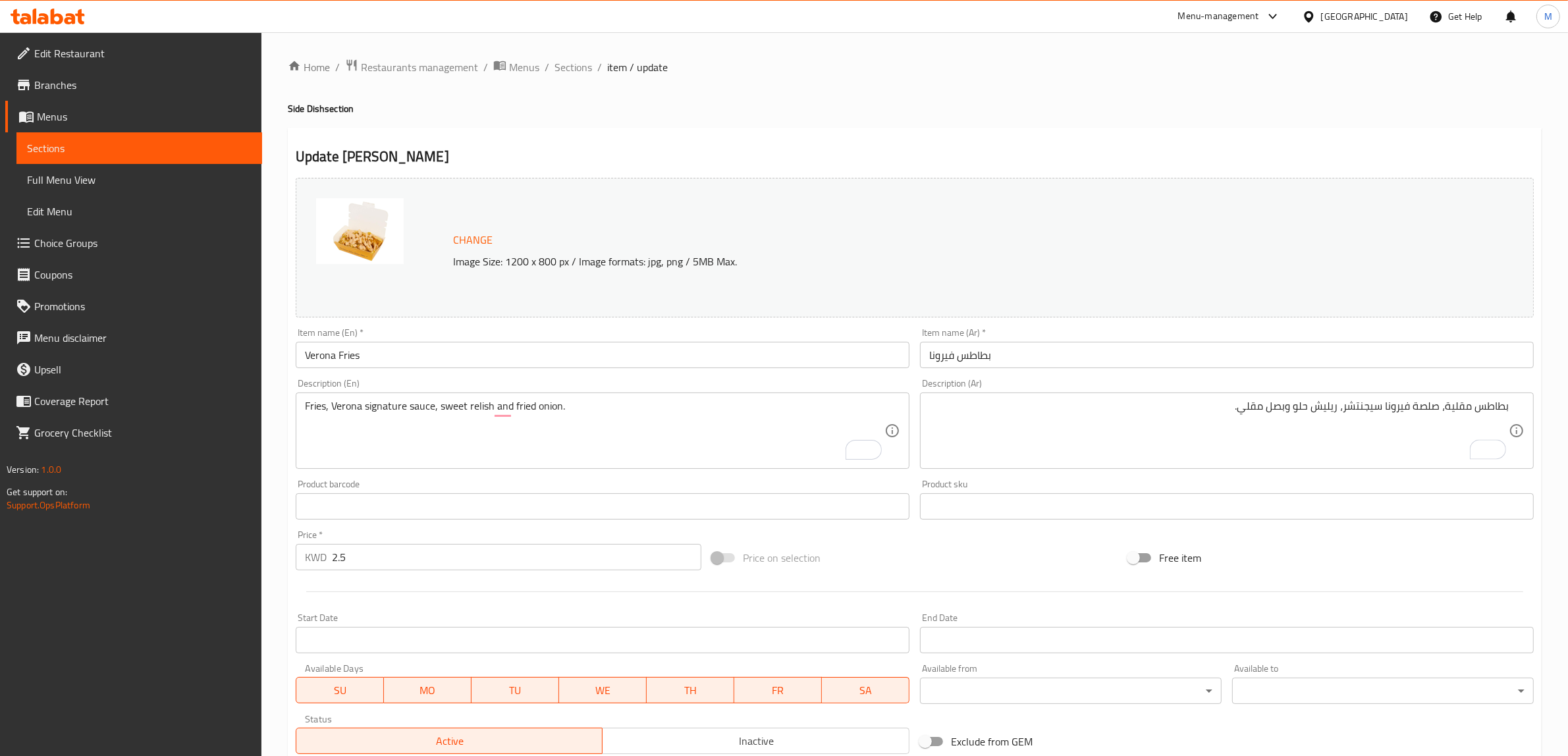
click at [837, 544] on div "Price on selection" at bounding box center [915, 558] width 416 height 35
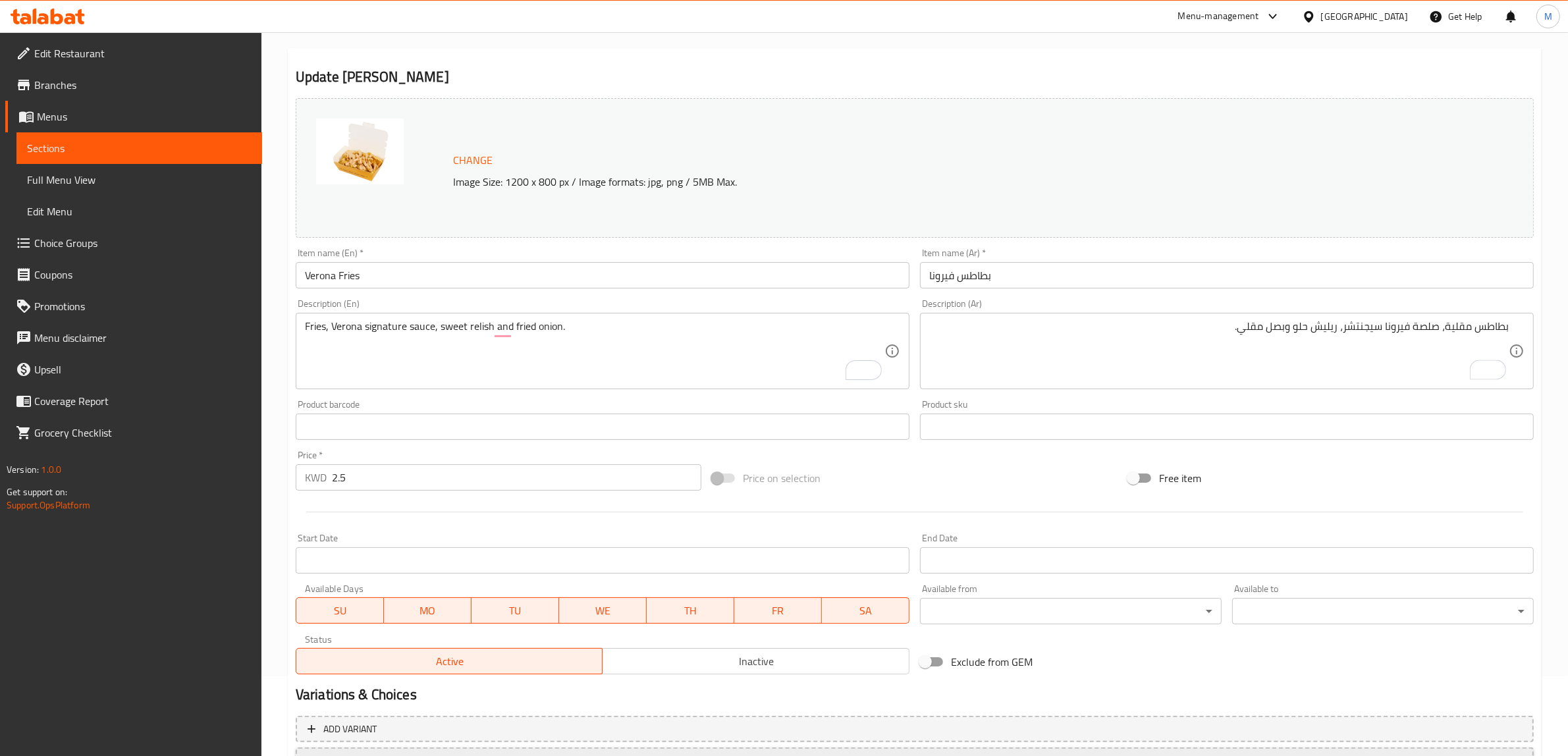
scroll to position [192, 0]
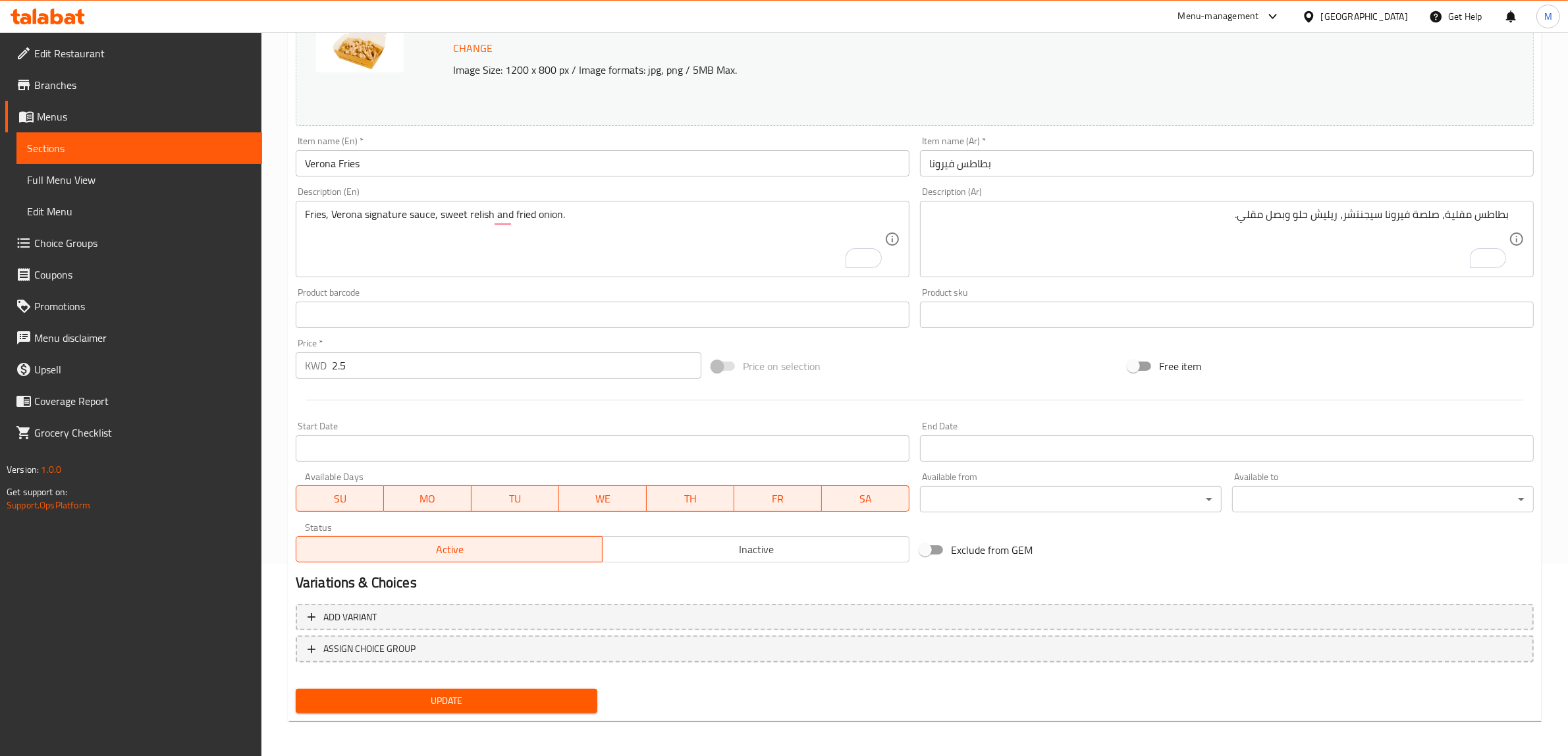
click at [501, 693] on span "Update" at bounding box center [446, 701] width 280 height 17
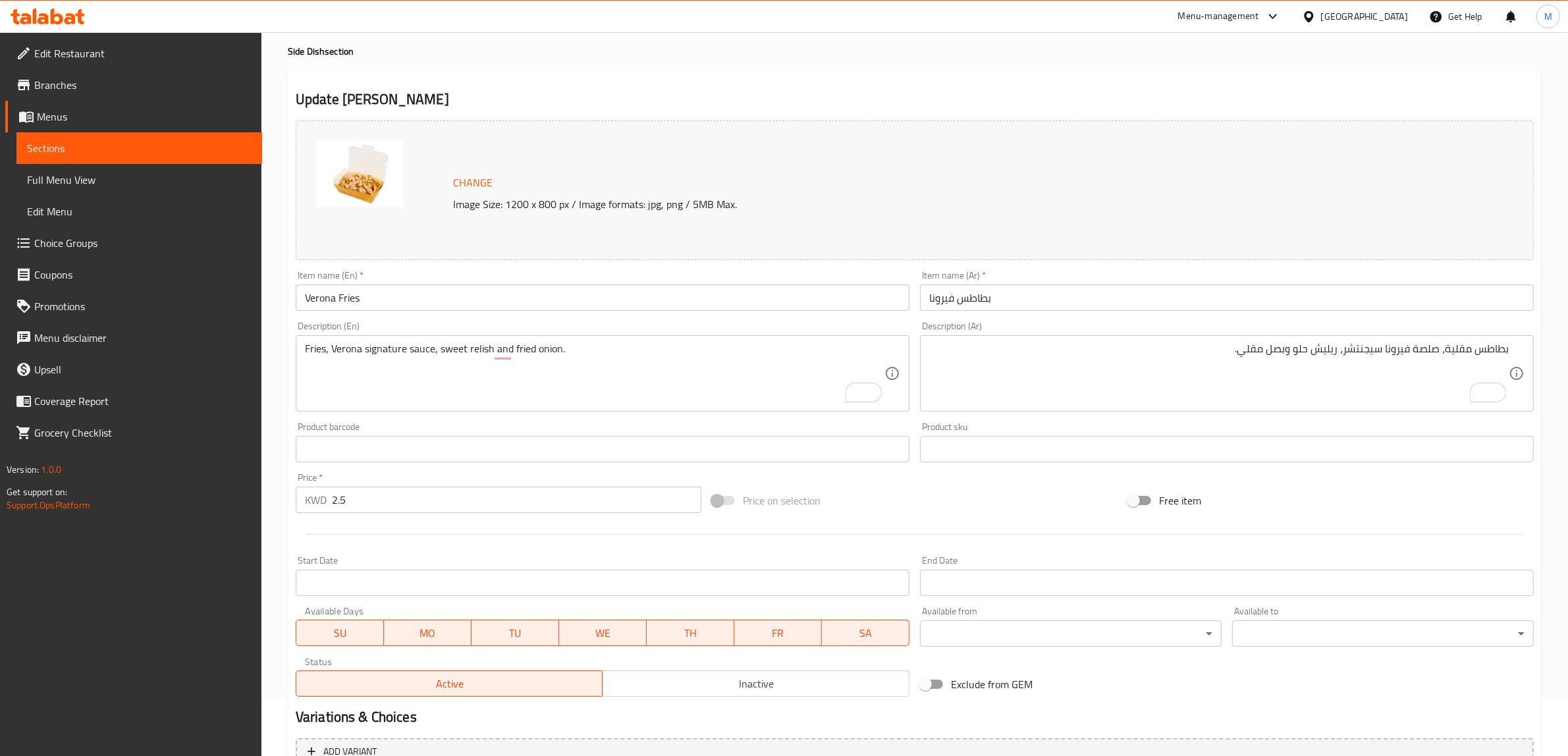
scroll to position [0, 0]
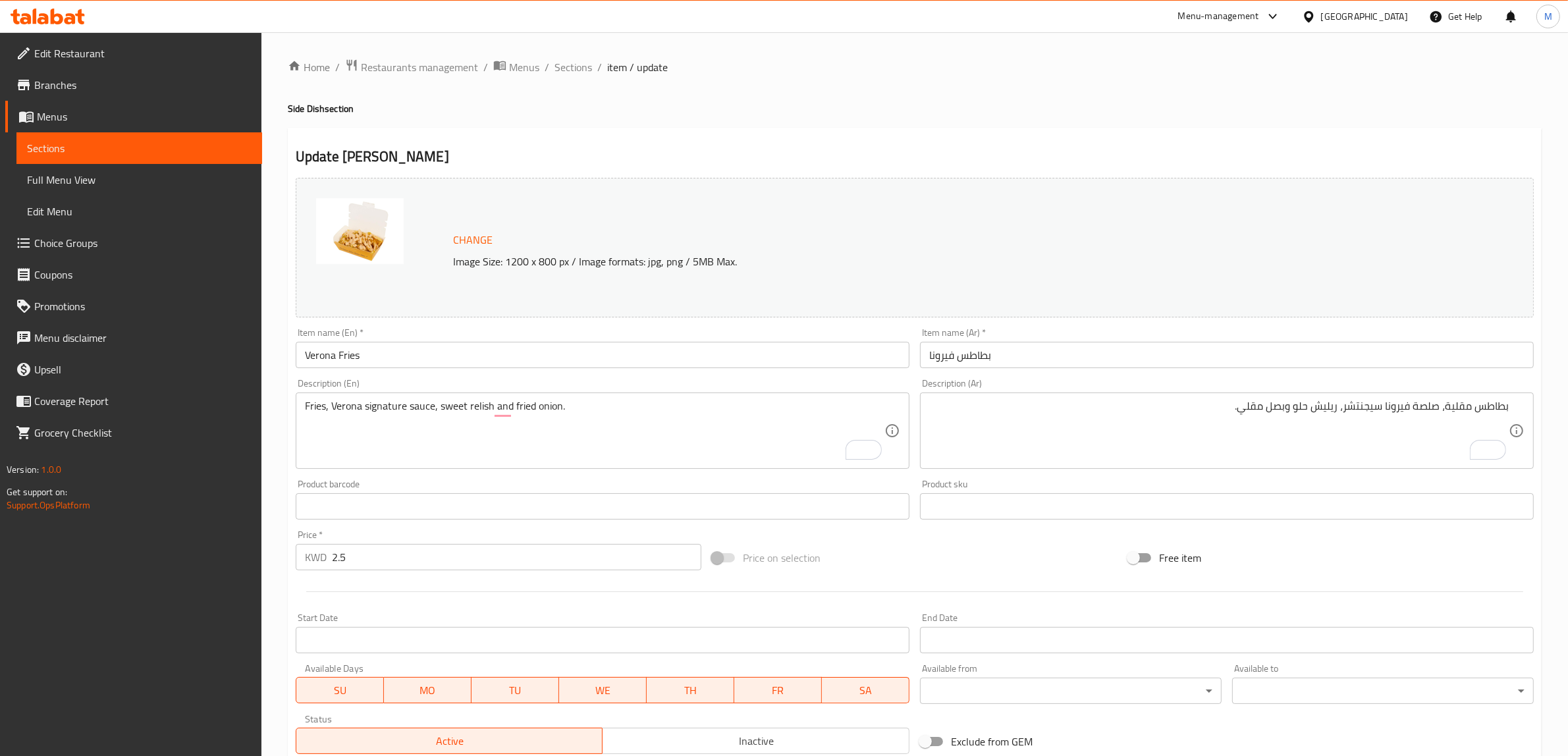
click at [585, 75] on span "Sections" at bounding box center [573, 67] width 38 height 16
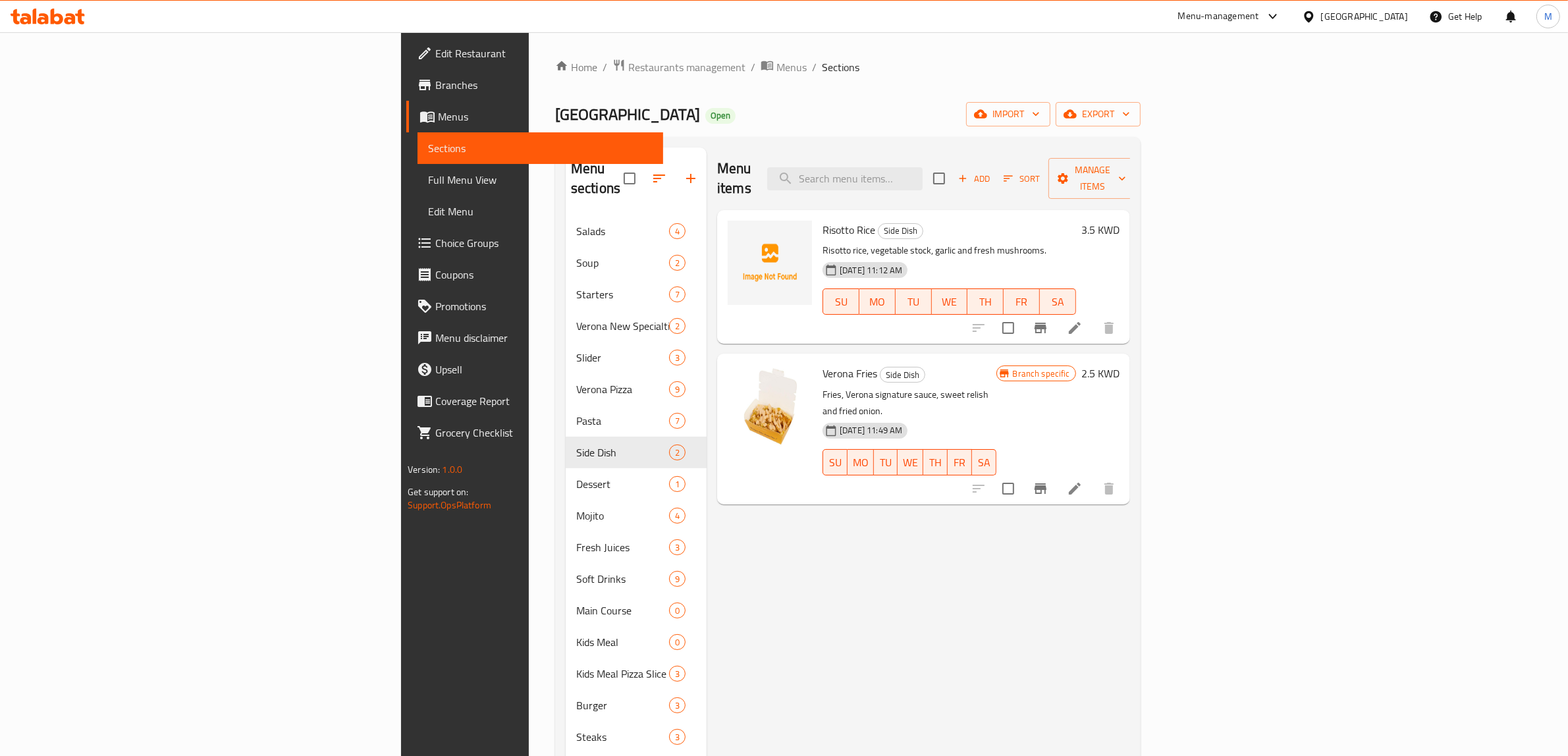
click at [986, 534] on div "Menu items Add Sort Manage items Risotto Rice Side Dish Risotto rice, vegetable…" at bounding box center [919, 595] width 424 height 896
click at [992, 177] on span "Add" at bounding box center [974, 179] width 35 height 15
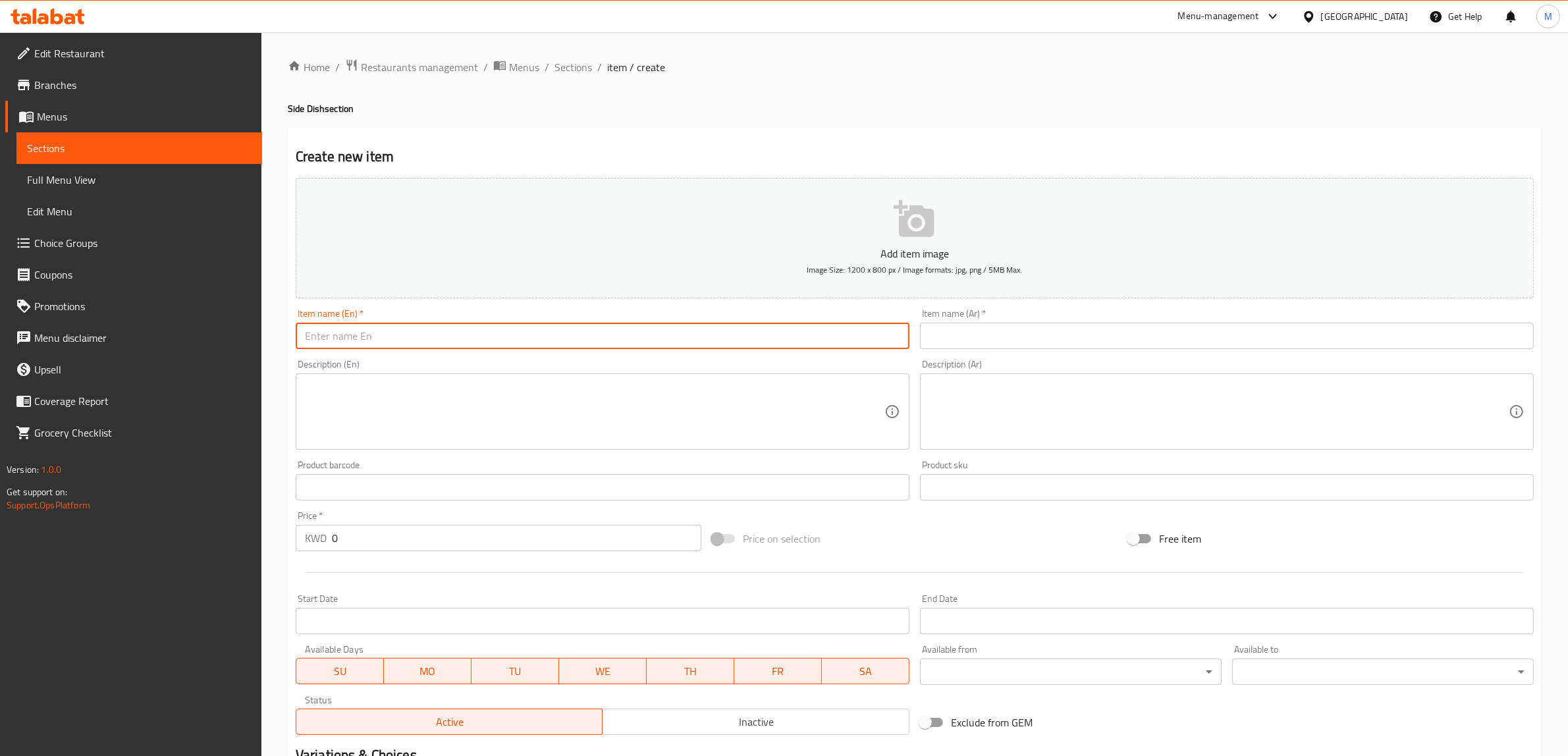
click at [767, 344] on input "text" at bounding box center [603, 336] width 614 height 26
paste input "Fries"
type input "Fries"
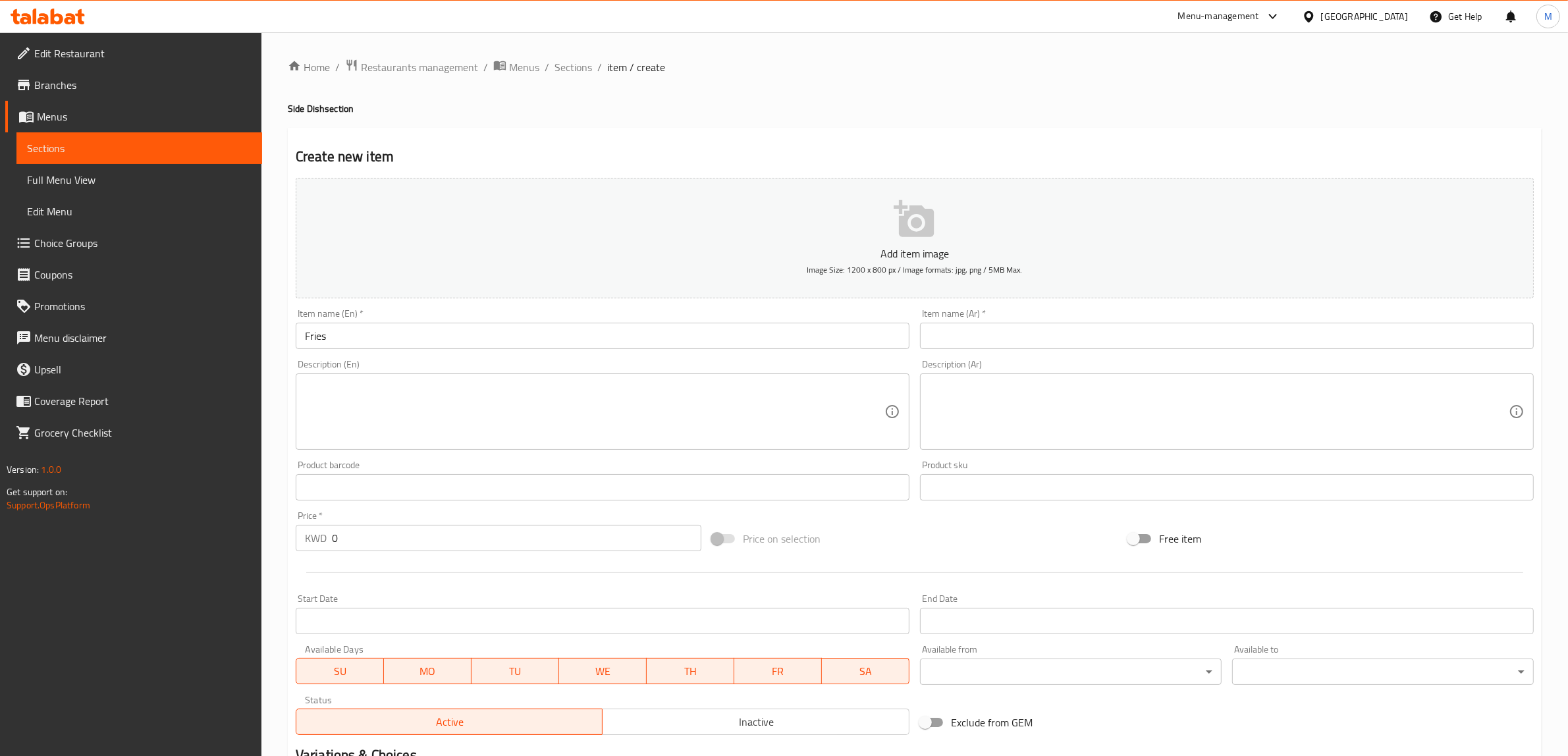
click at [1134, 336] on input "text" at bounding box center [1228, 336] width 614 height 26
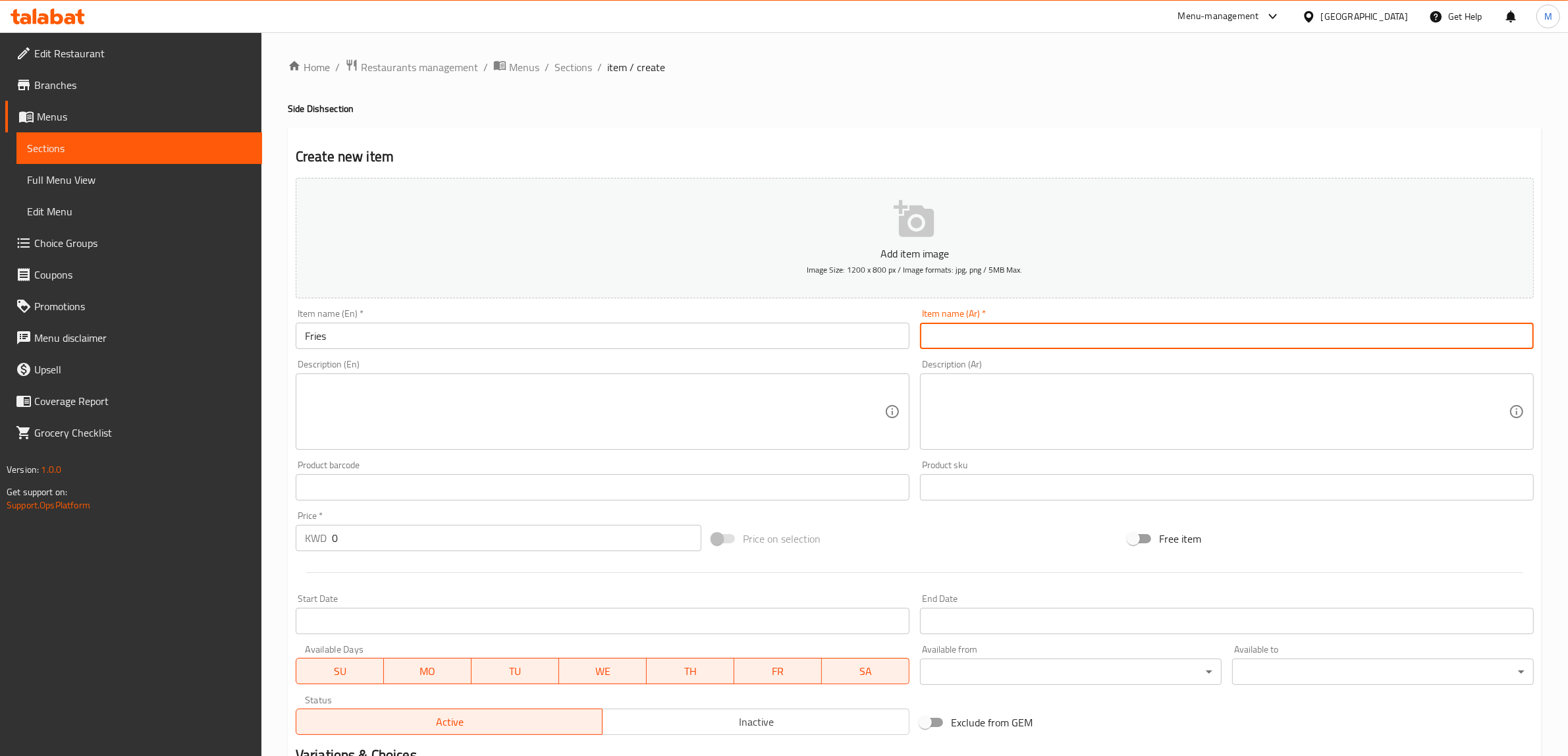
paste input "بطاطس مقلية"
type input "بطاطس مقلية"
click at [1167, 147] on h2 "Create new item" at bounding box center [915, 156] width 1239 height 19
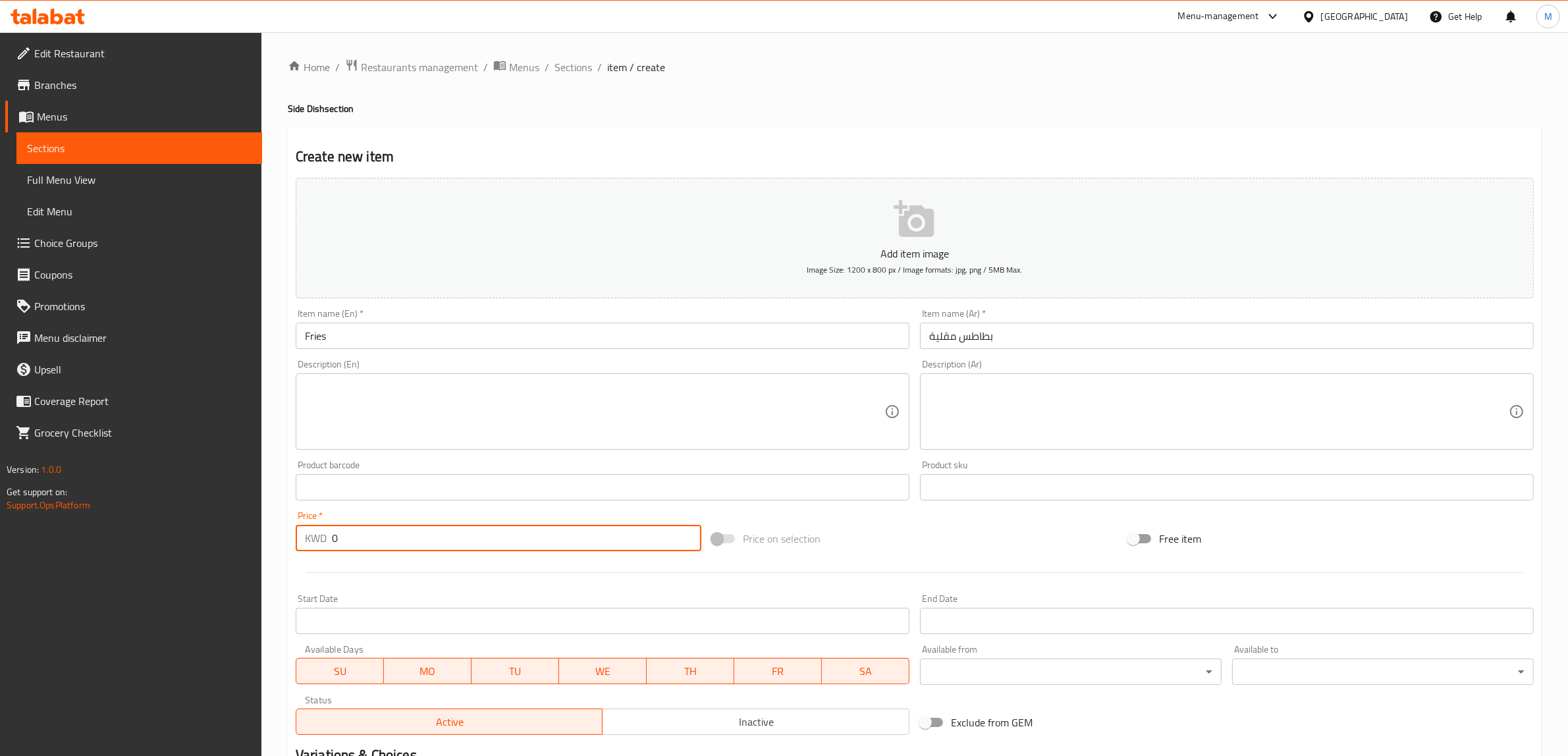
click at [646, 545] on input "0" at bounding box center [516, 538] width 369 height 26
paste input "1.25"
type input "1.25"
click at [909, 536] on div "Price on selection" at bounding box center [915, 539] width 416 height 35
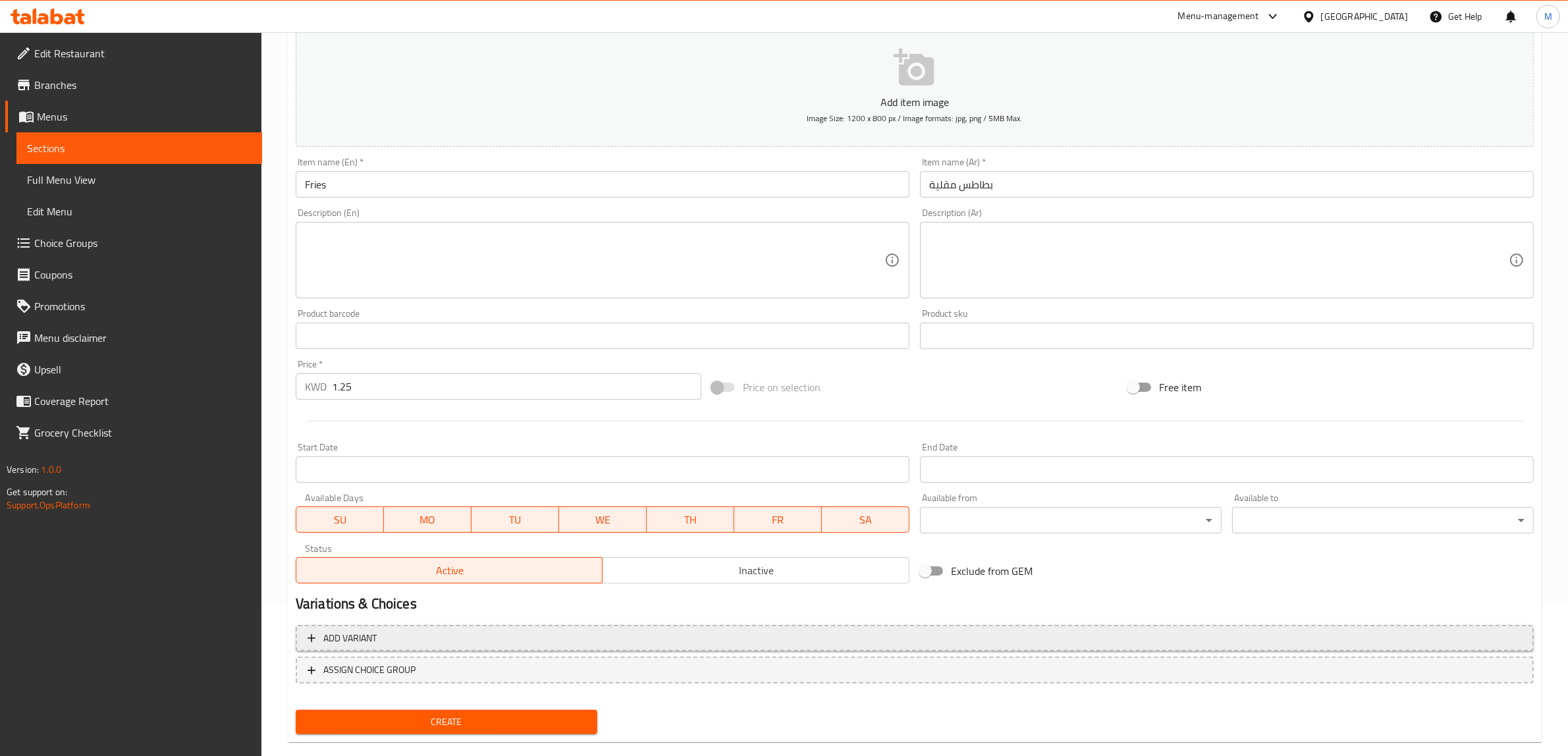
scroll to position [165, 0]
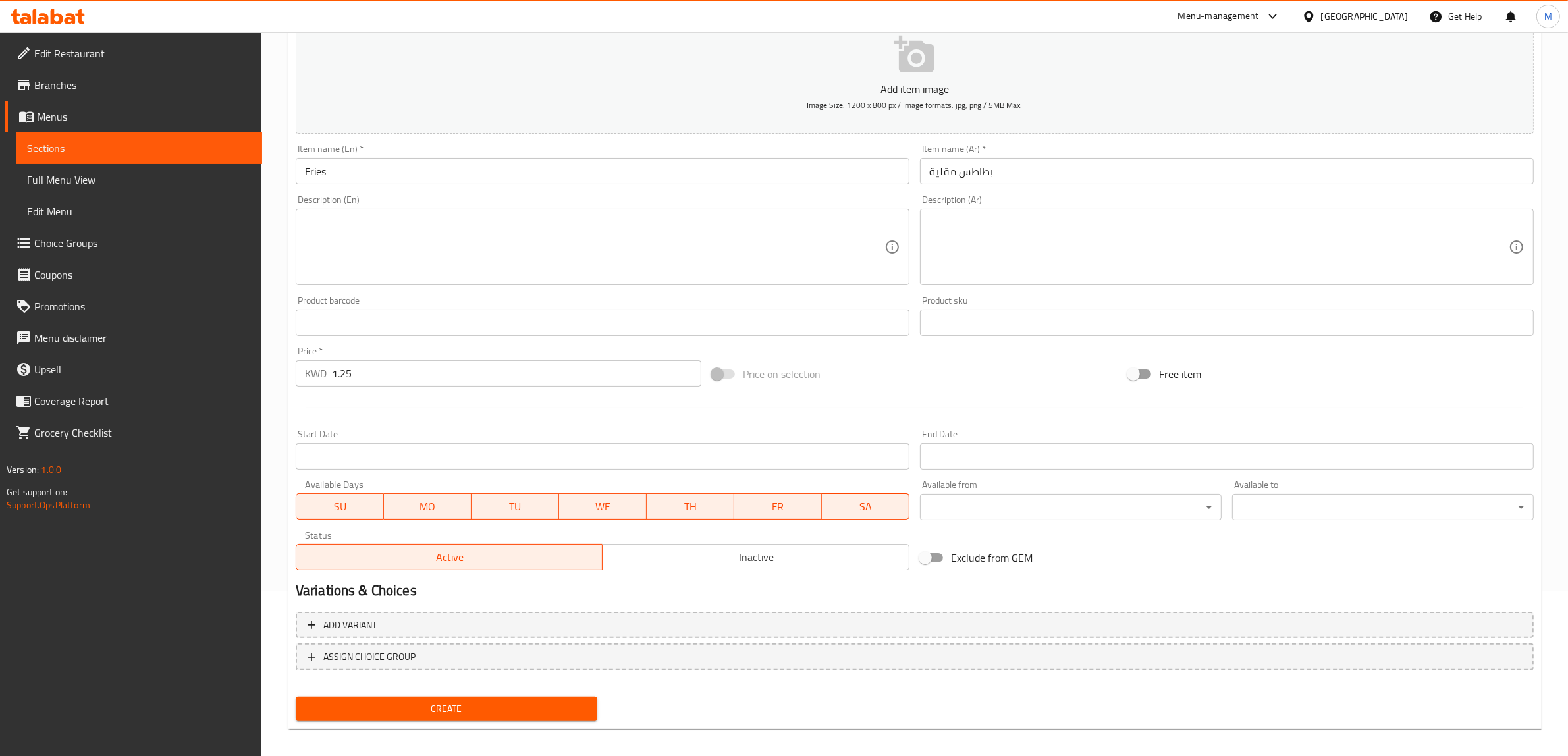
click at [490, 713] on span "Create" at bounding box center [446, 710] width 280 height 17
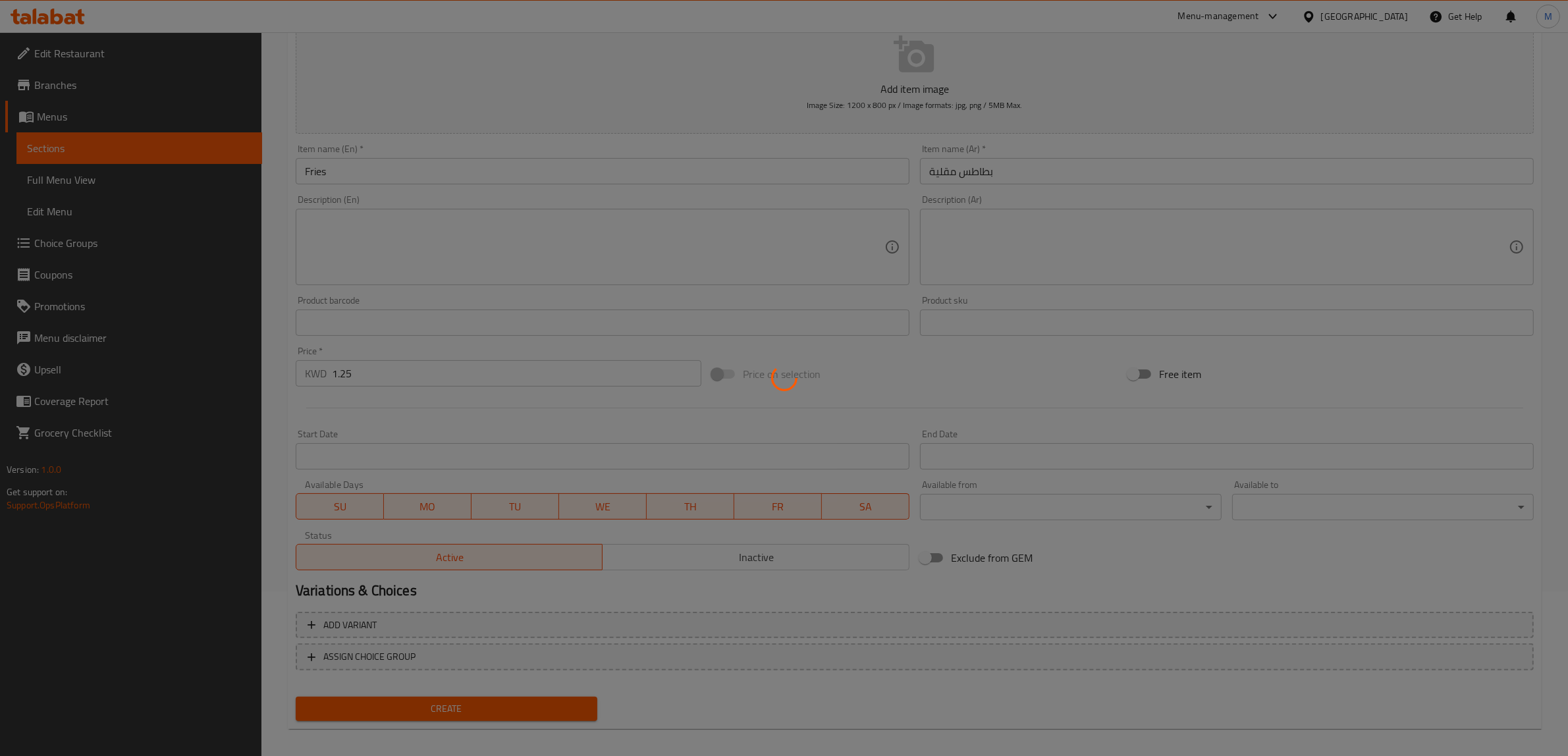
type input "0"
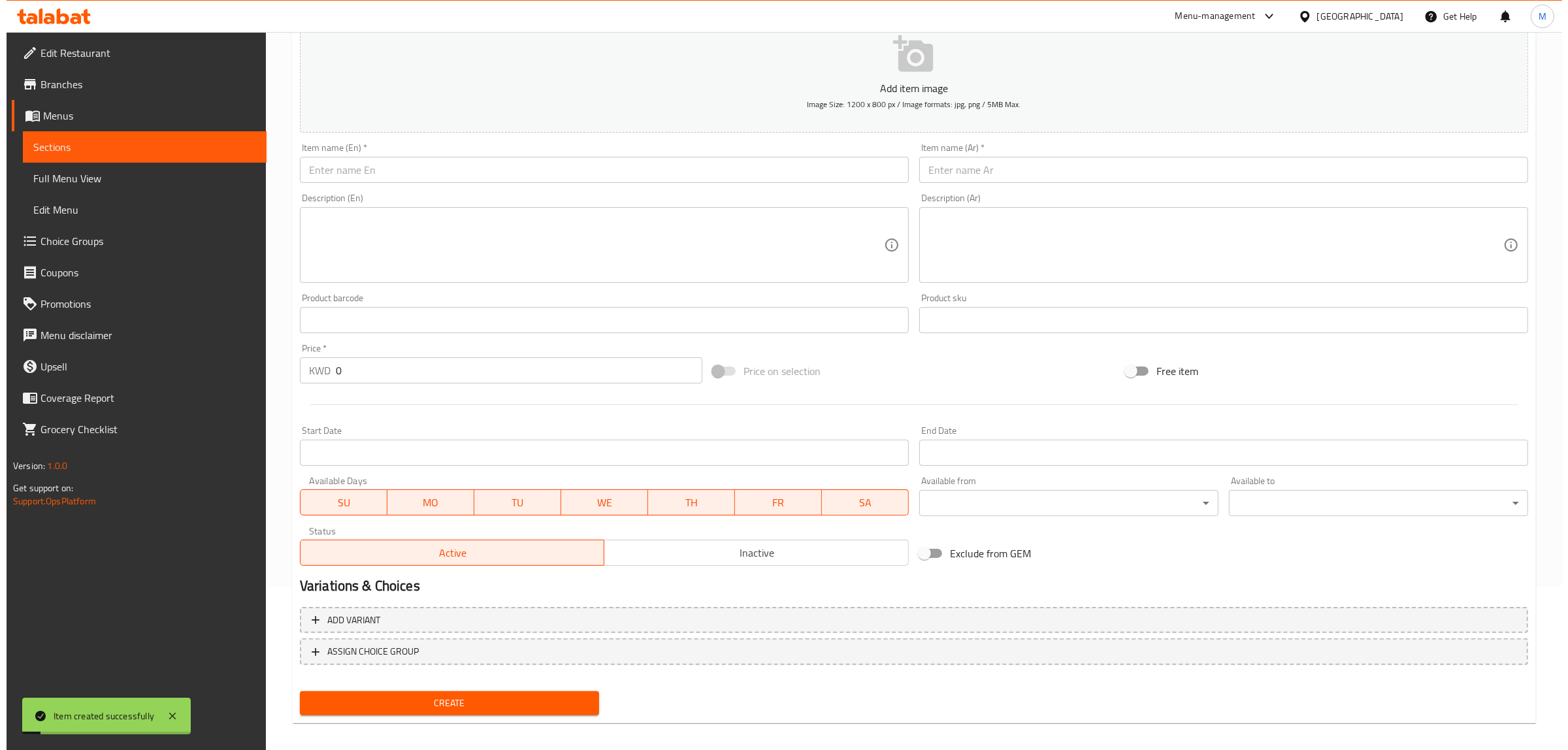
scroll to position [0, 0]
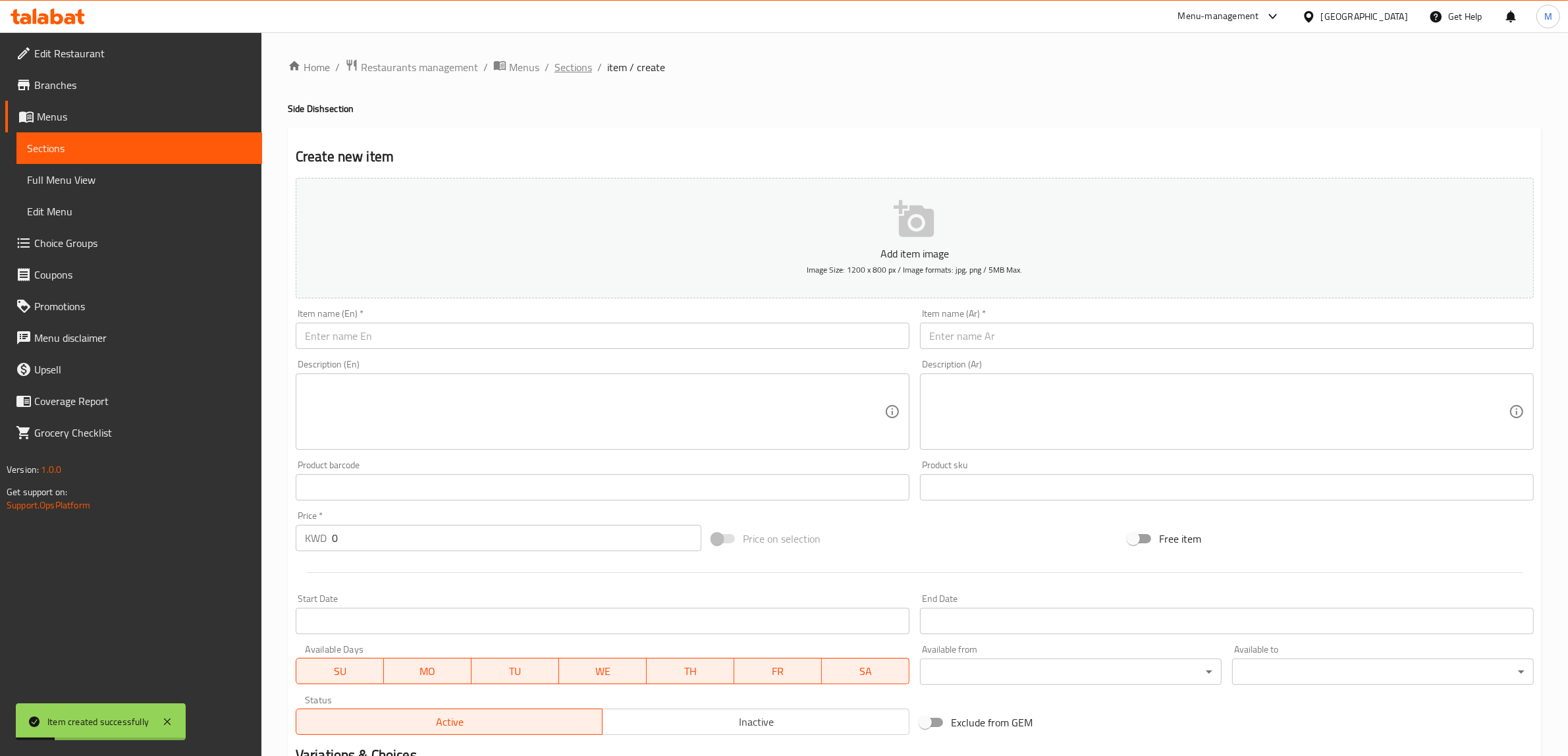
click at [578, 65] on span "Sections" at bounding box center [573, 67] width 38 height 16
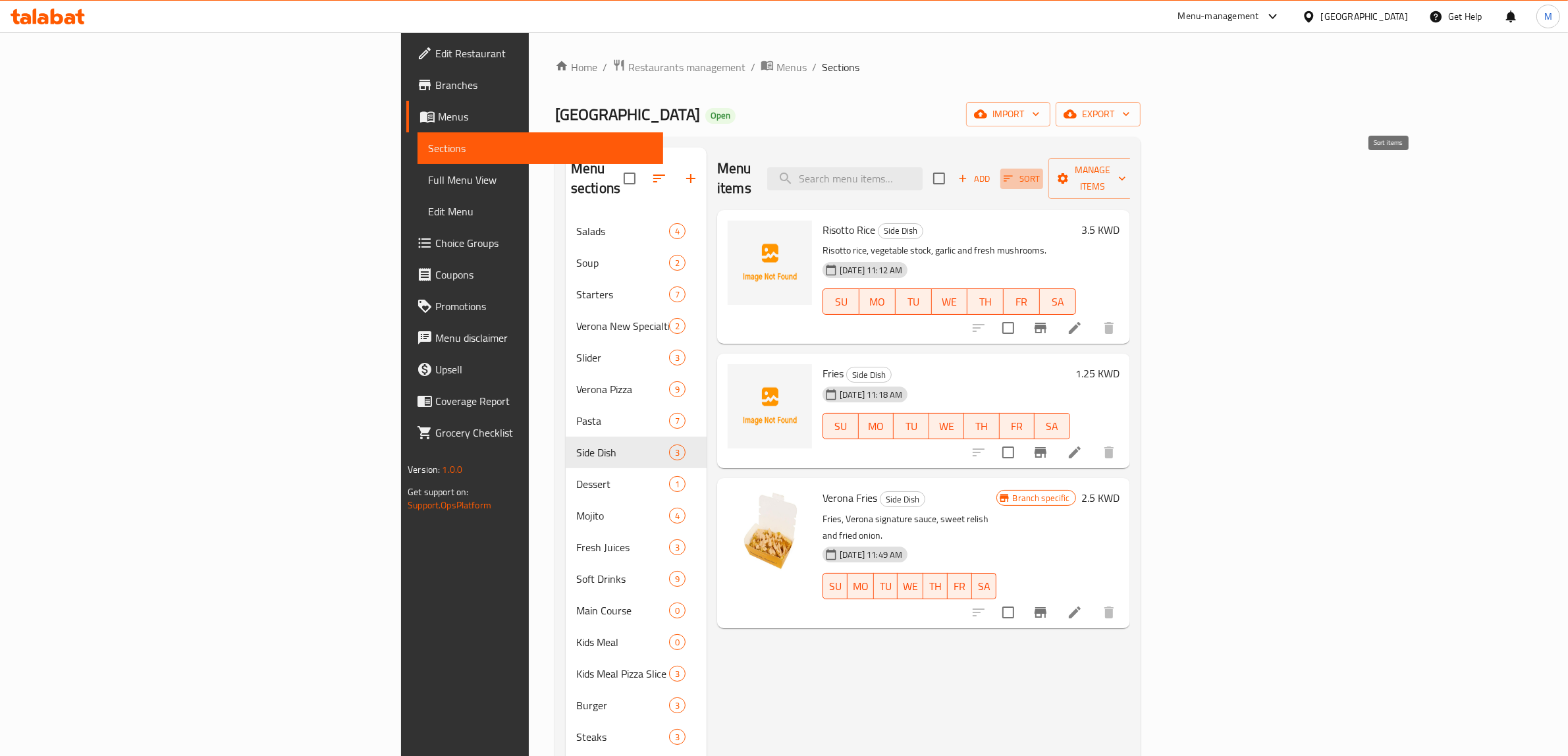
click at [1043, 173] on button "Sort" at bounding box center [1022, 179] width 43 height 20
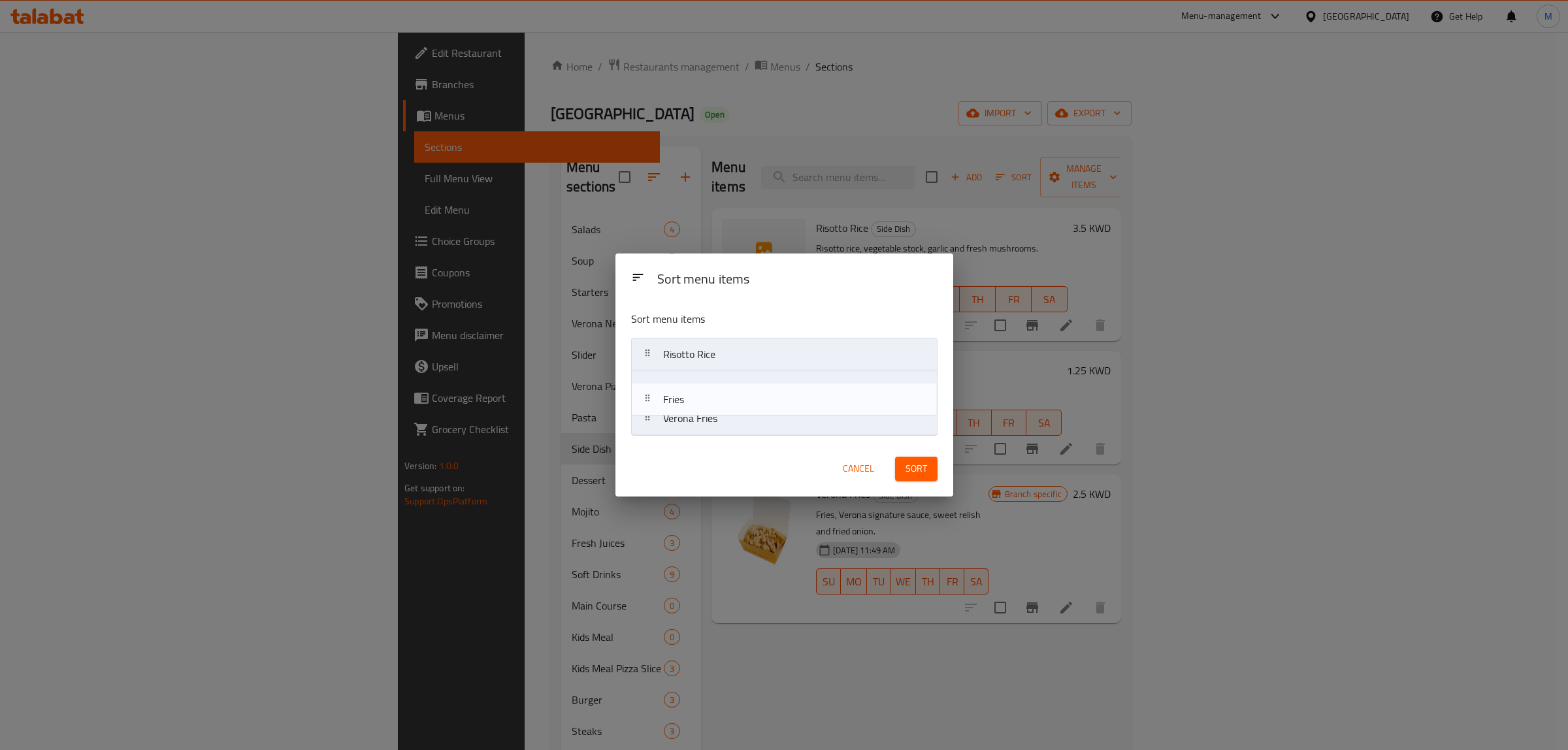
drag, startPoint x: 752, startPoint y: 396, endPoint x: 752, endPoint y: 431, distance: 35.0
click at [752, 431] on nav "Risotto Rice Fries Verona Fries" at bounding box center [784, 386] width 306 height 97
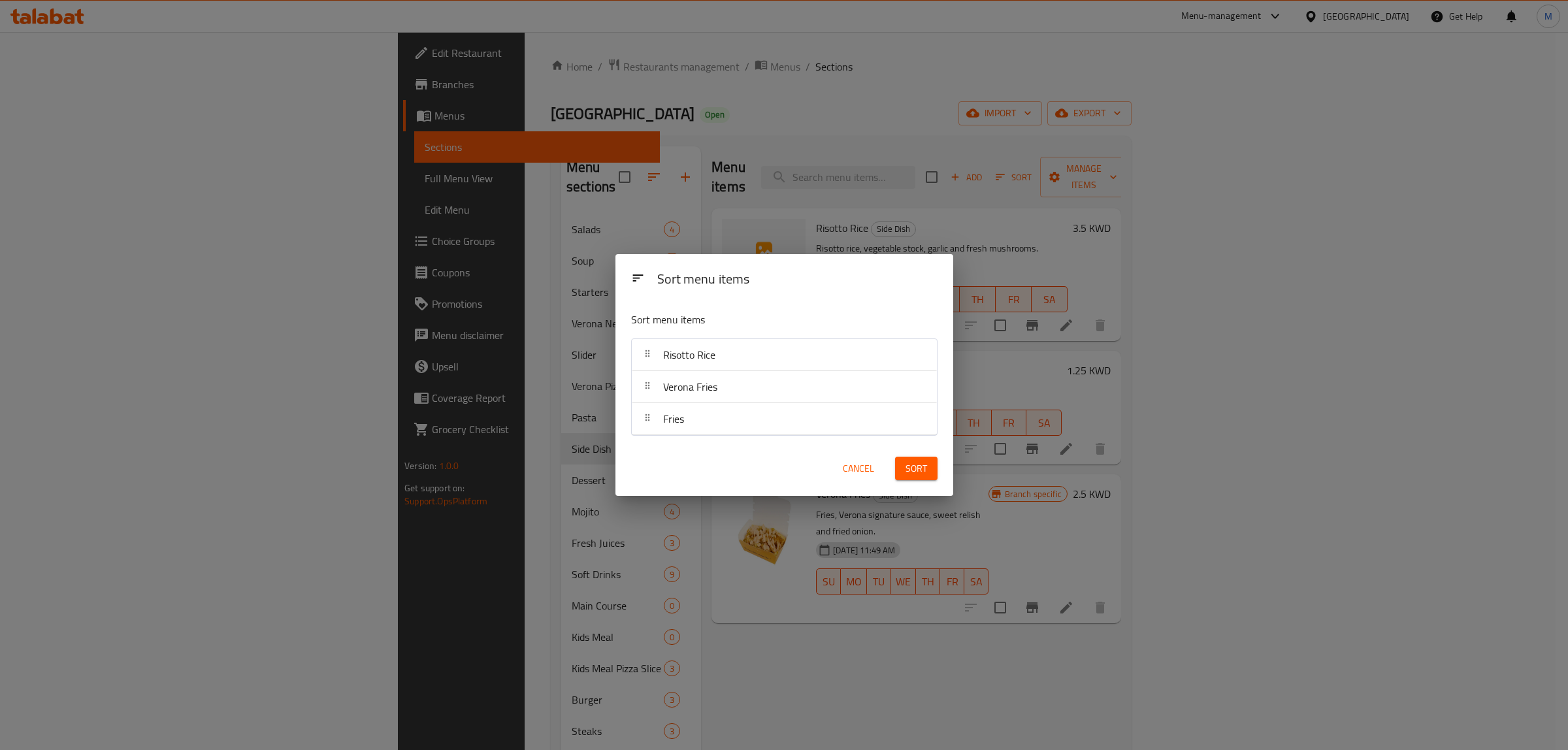
click at [919, 480] on button "Sort" at bounding box center [916, 469] width 42 height 24
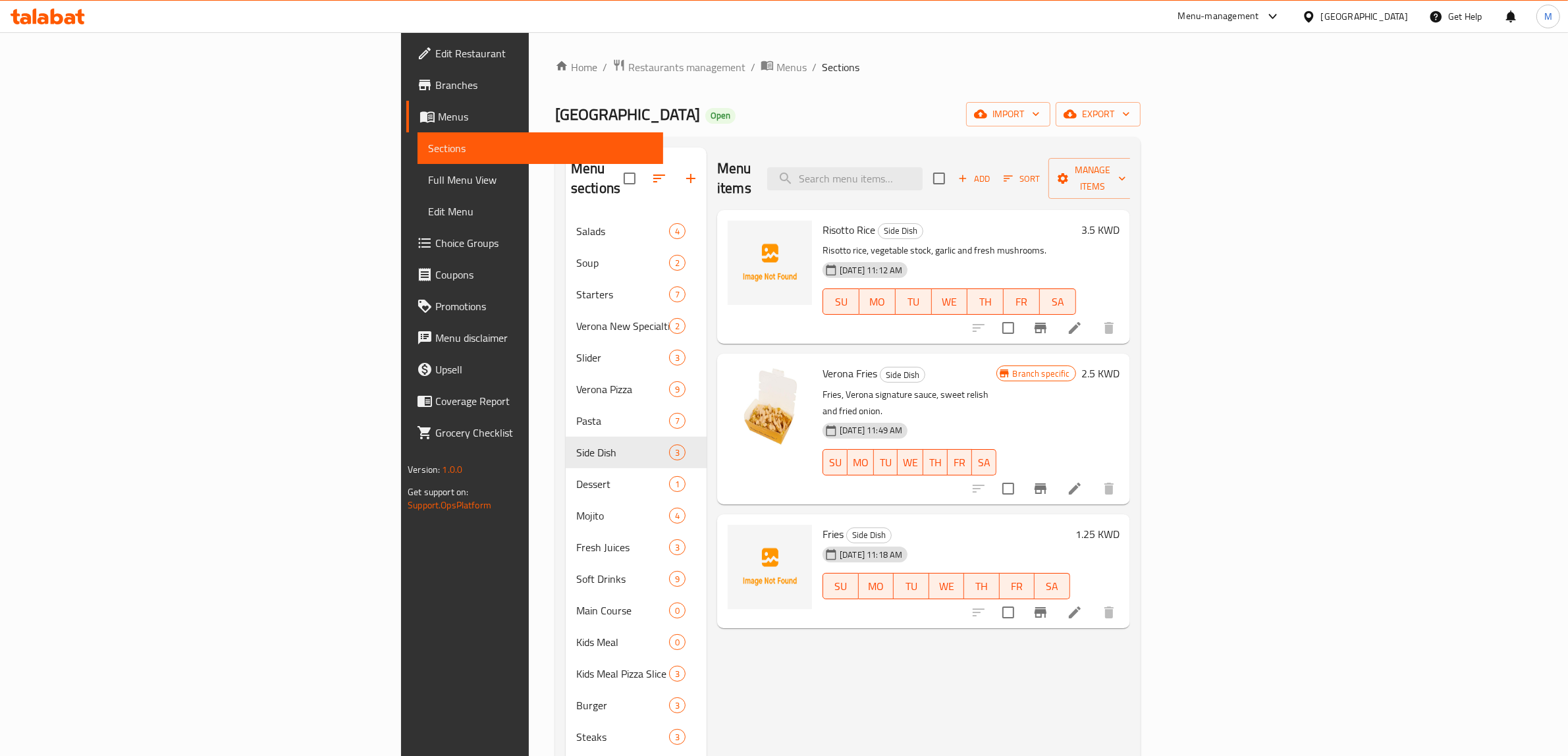
click at [983, 461] on div "[PERSON_NAME] Side Dish Fries, Verona signature sauce, sweet relish and fried o…" at bounding box center [909, 428] width 184 height 140
drag, startPoint x: 1074, startPoint y: 519, endPoint x: 1065, endPoint y: 508, distance: 14.2
click at [1074, 541] on div "[DATE] 11:18 AM SU MO TU WE TH FR SA" at bounding box center [946, 576] width 258 height 71
click at [628, 71] on span "Restaurants management" at bounding box center [686, 67] width 117 height 16
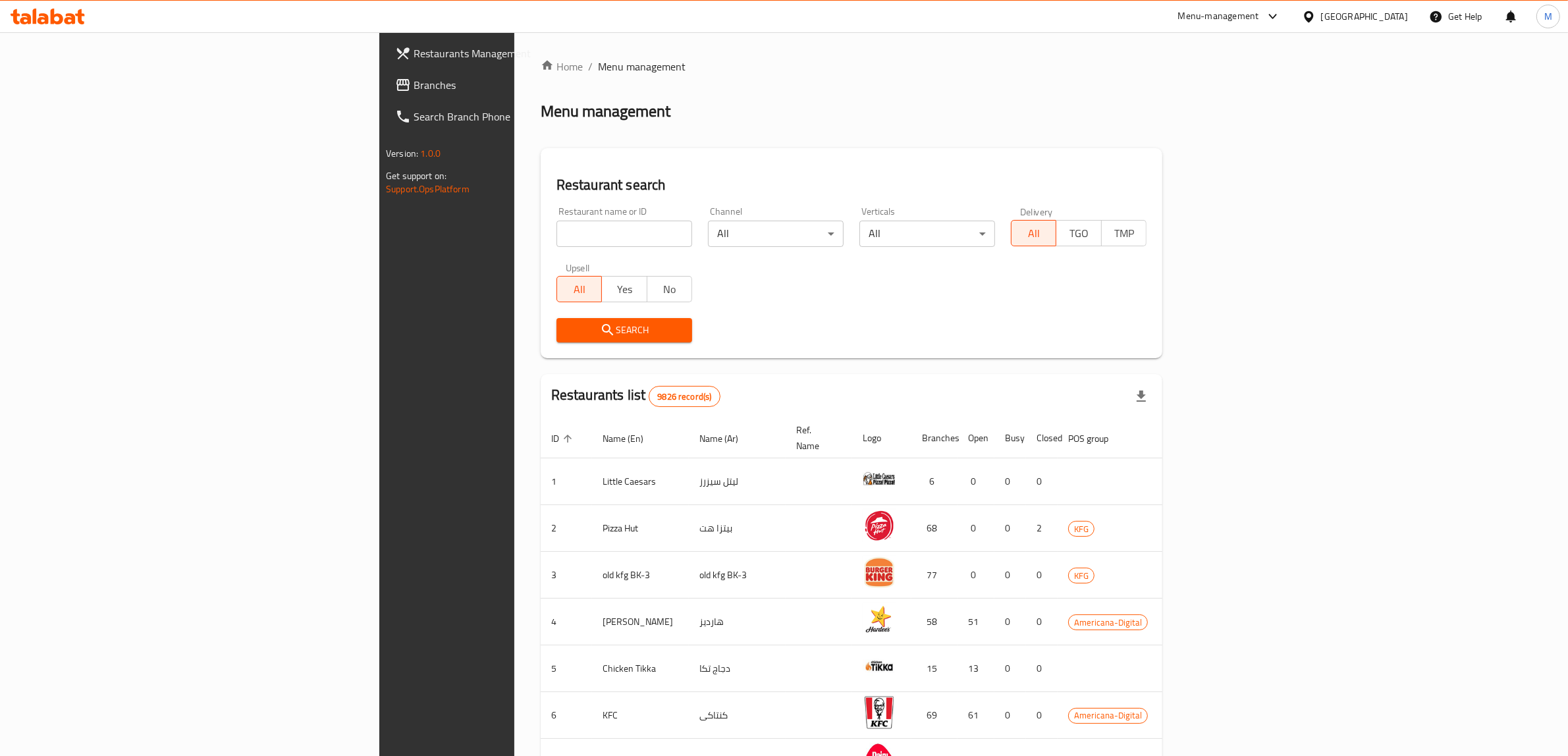
click at [1321, 18] on div at bounding box center [1312, 17] width 19 height 15
click at [1246, 130] on div "[GEOGRAPHIC_DATA]" at bounding box center [1309, 135] width 198 height 31
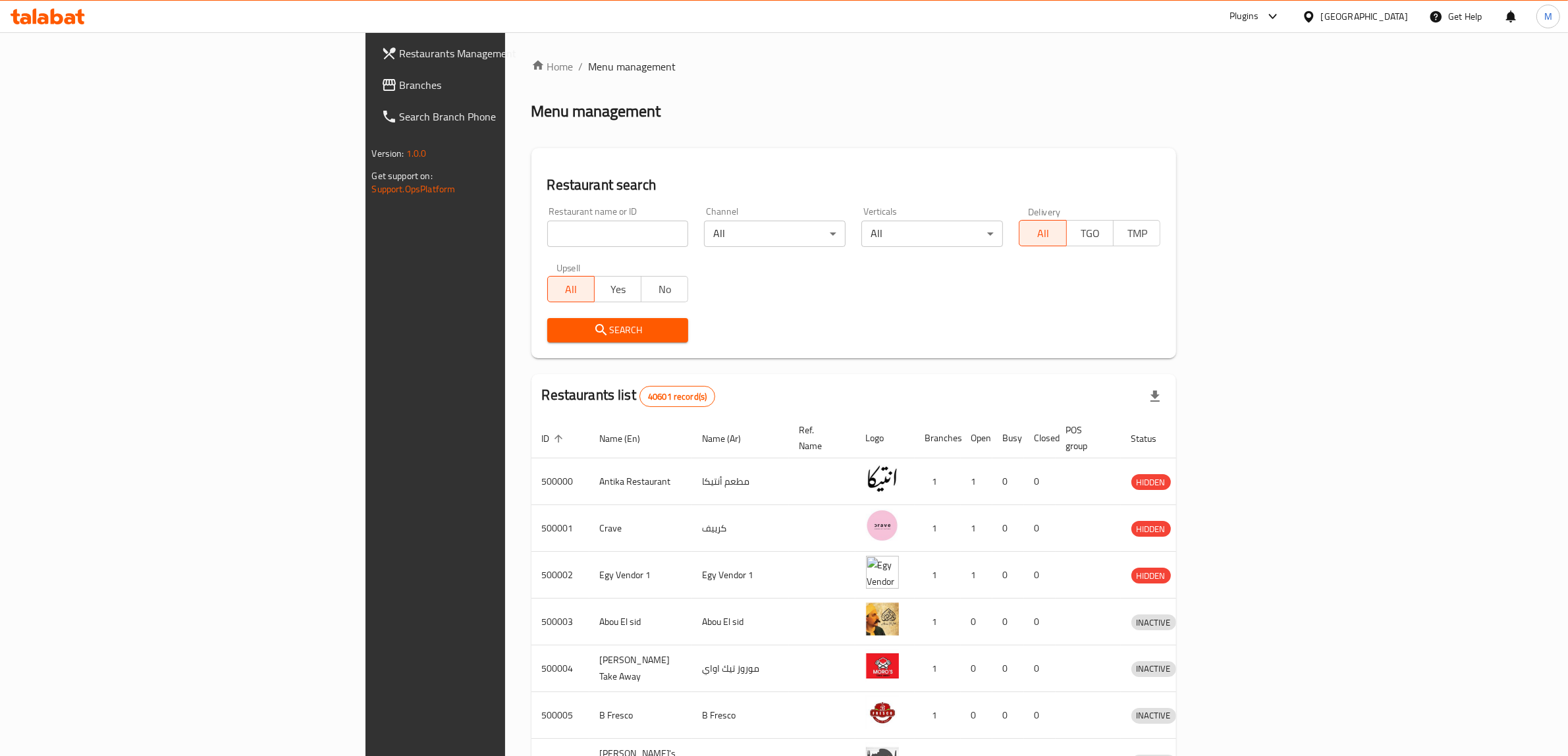
click at [548, 232] on input "search" at bounding box center [618, 234] width 142 height 26
paste input "705126"
type input "705126"
click button "Search" at bounding box center [618, 330] width 142 height 24
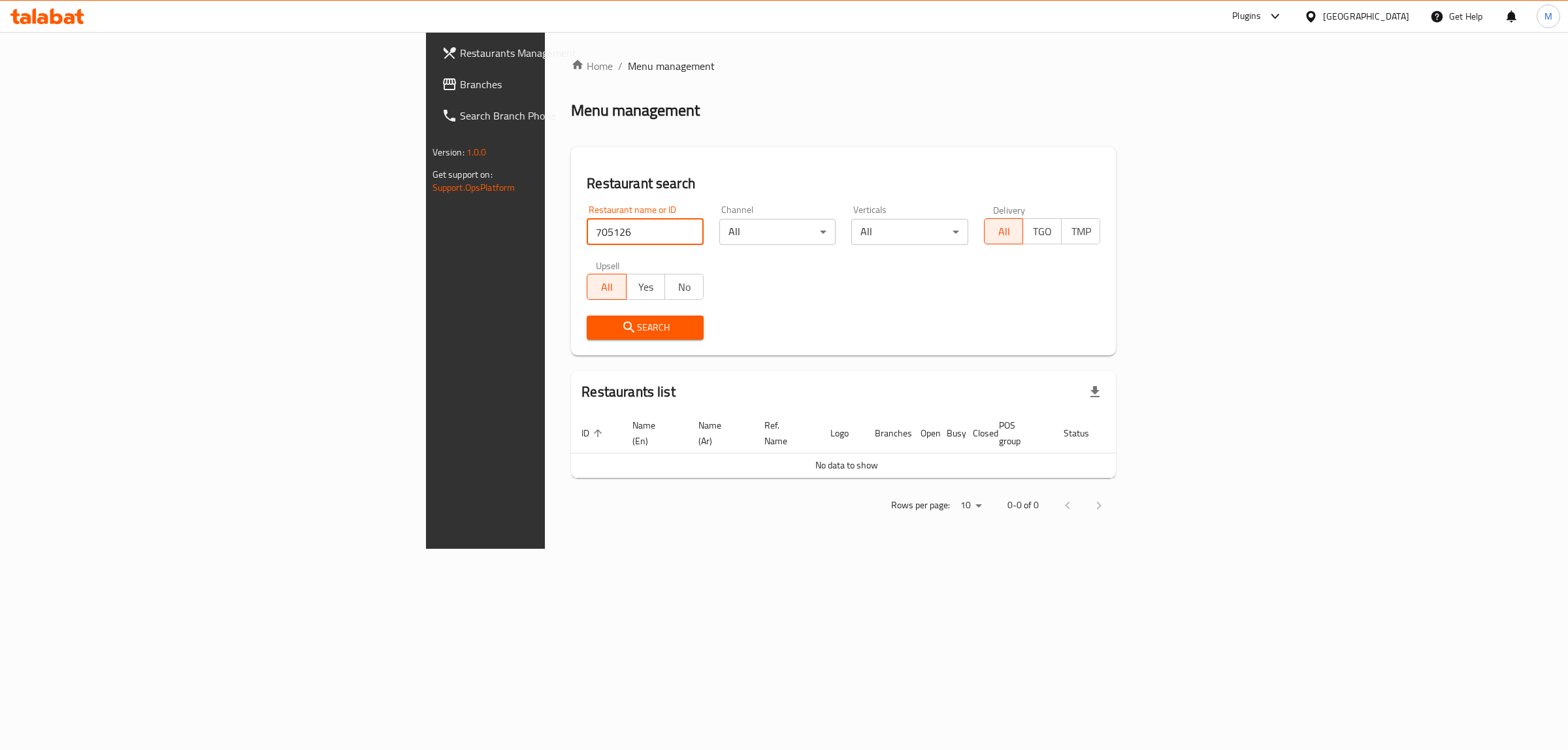
click at [586, 230] on input "705126" at bounding box center [644, 232] width 117 height 26
click at [1283, 17] on icon at bounding box center [1274, 16] width 16 height 16
click at [1196, 189] on div "Restaurant-Management" at bounding box center [1213, 179] width 124 height 30
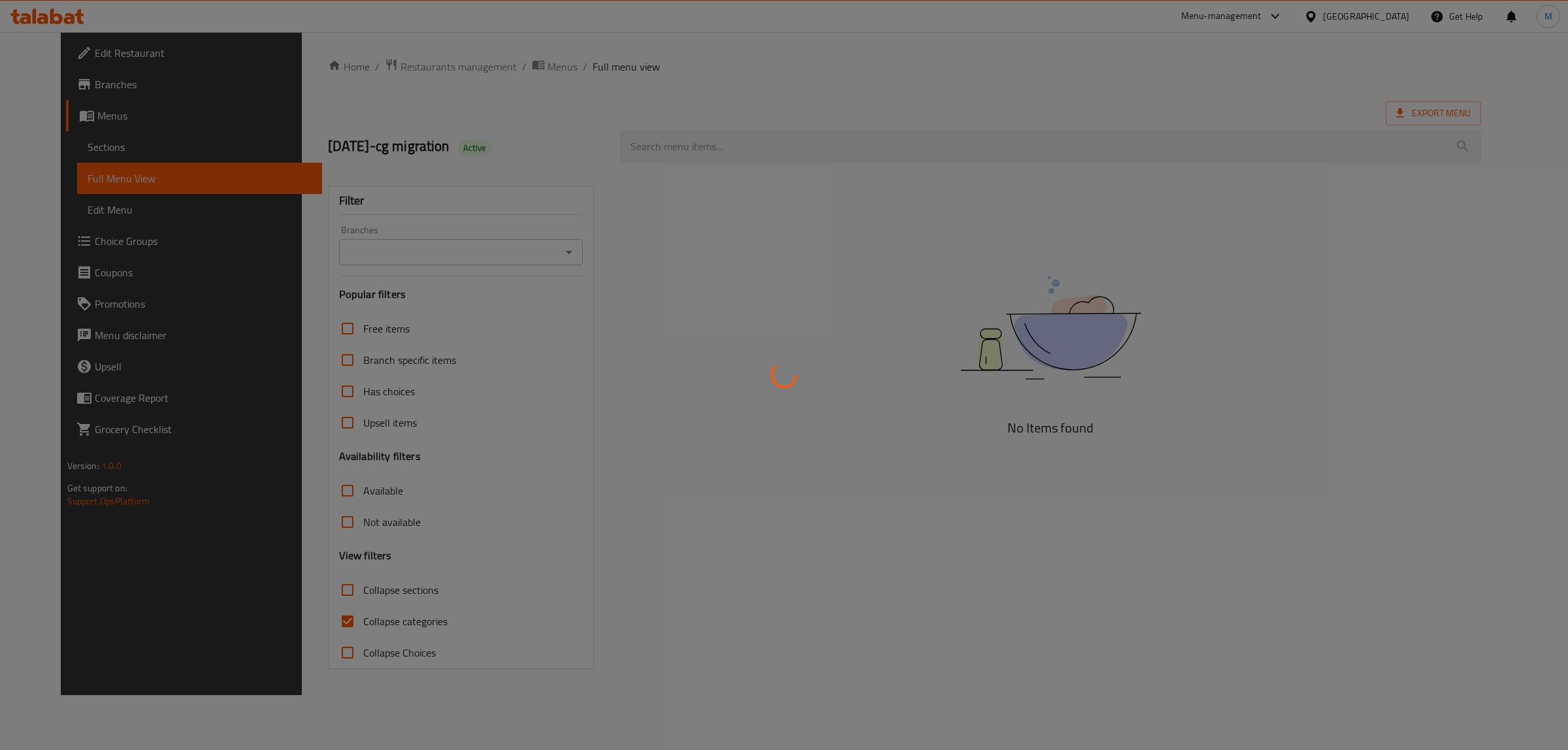
click at [582, 203] on div at bounding box center [784, 375] width 1568 height 750
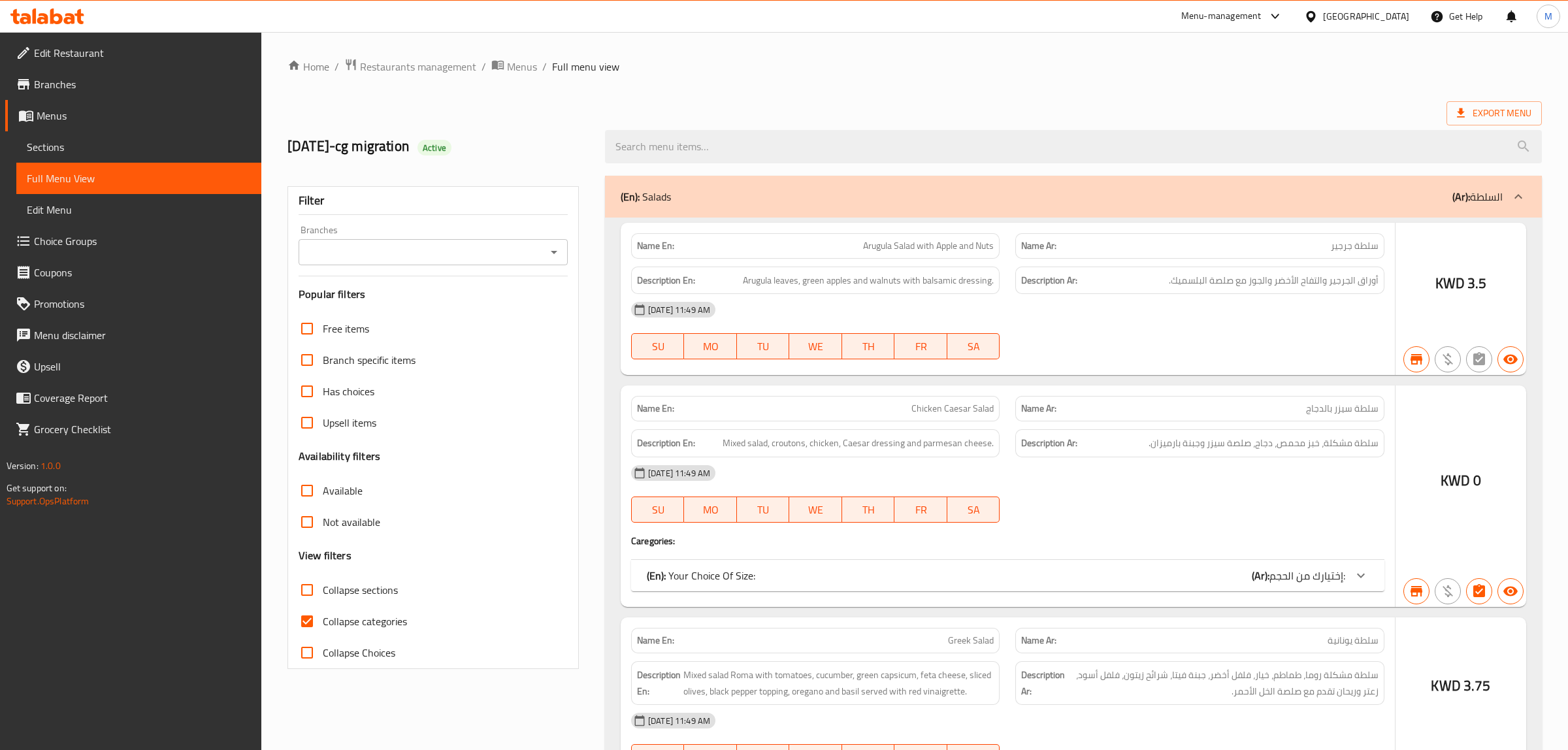
click at [583, 198] on div at bounding box center [784, 375] width 1568 height 750
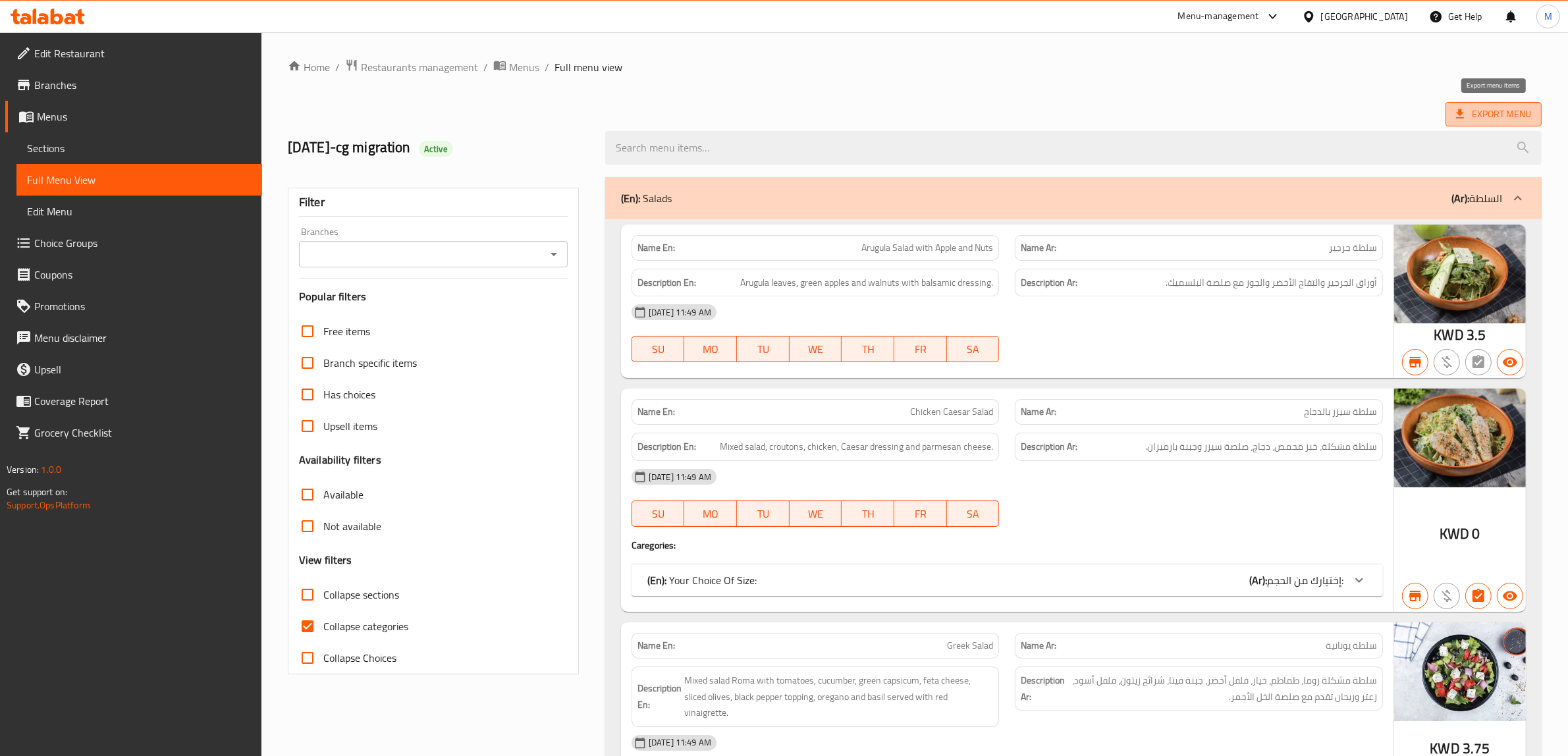
click at [1469, 111] on span "Export Menu" at bounding box center [1493, 115] width 75 height 17
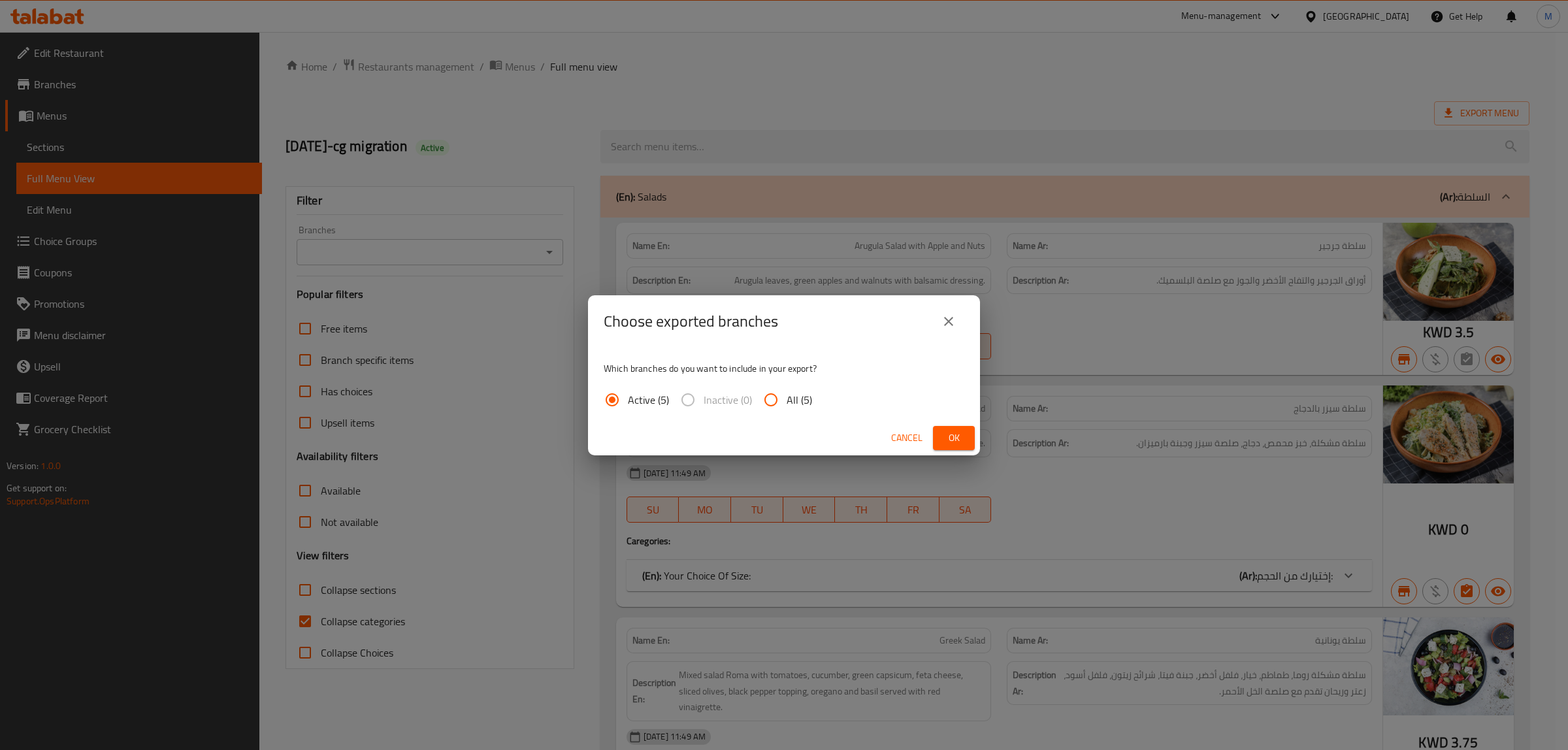
click at [951, 434] on span "Ok" at bounding box center [953, 438] width 21 height 17
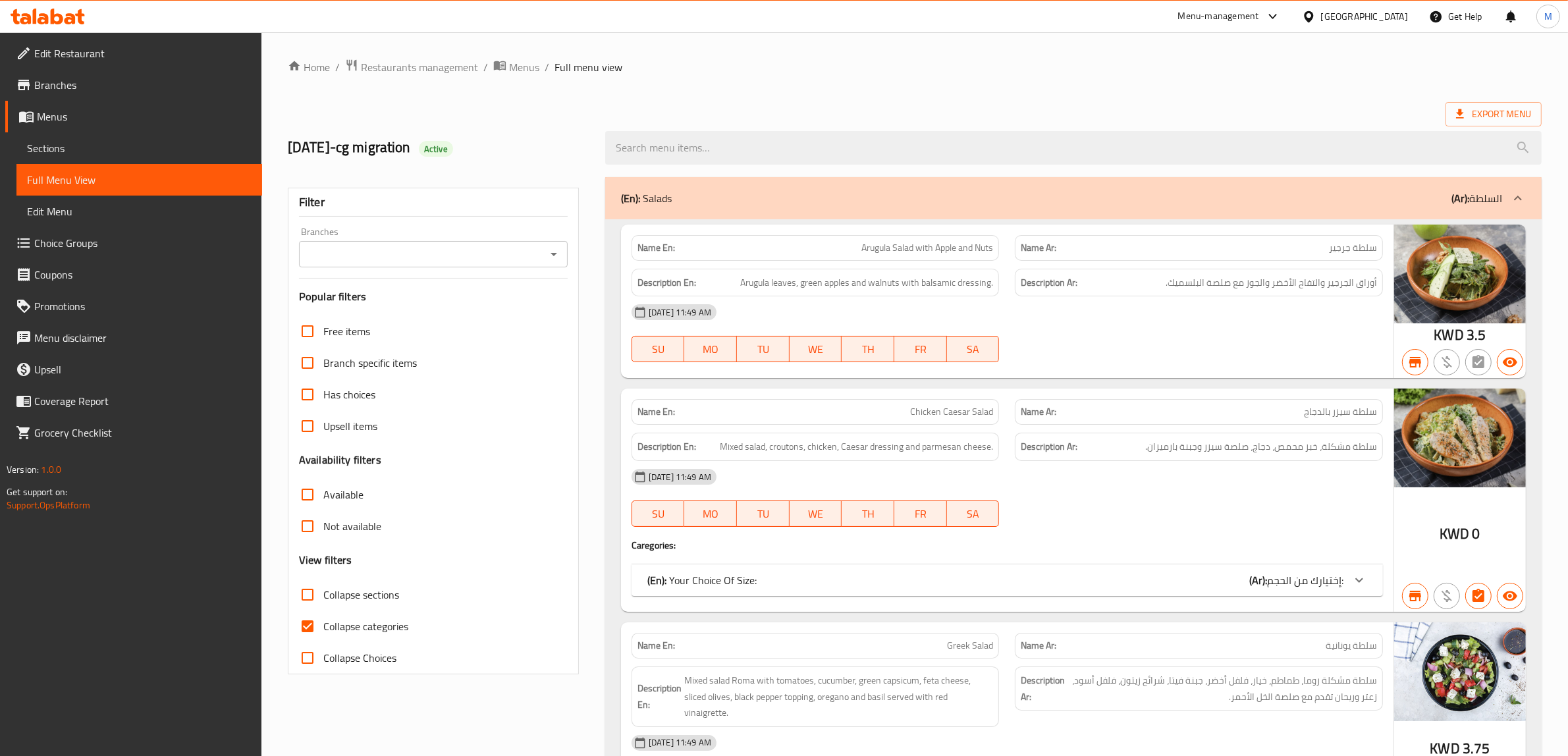
click at [554, 248] on icon "Open" at bounding box center [553, 254] width 16 height 16
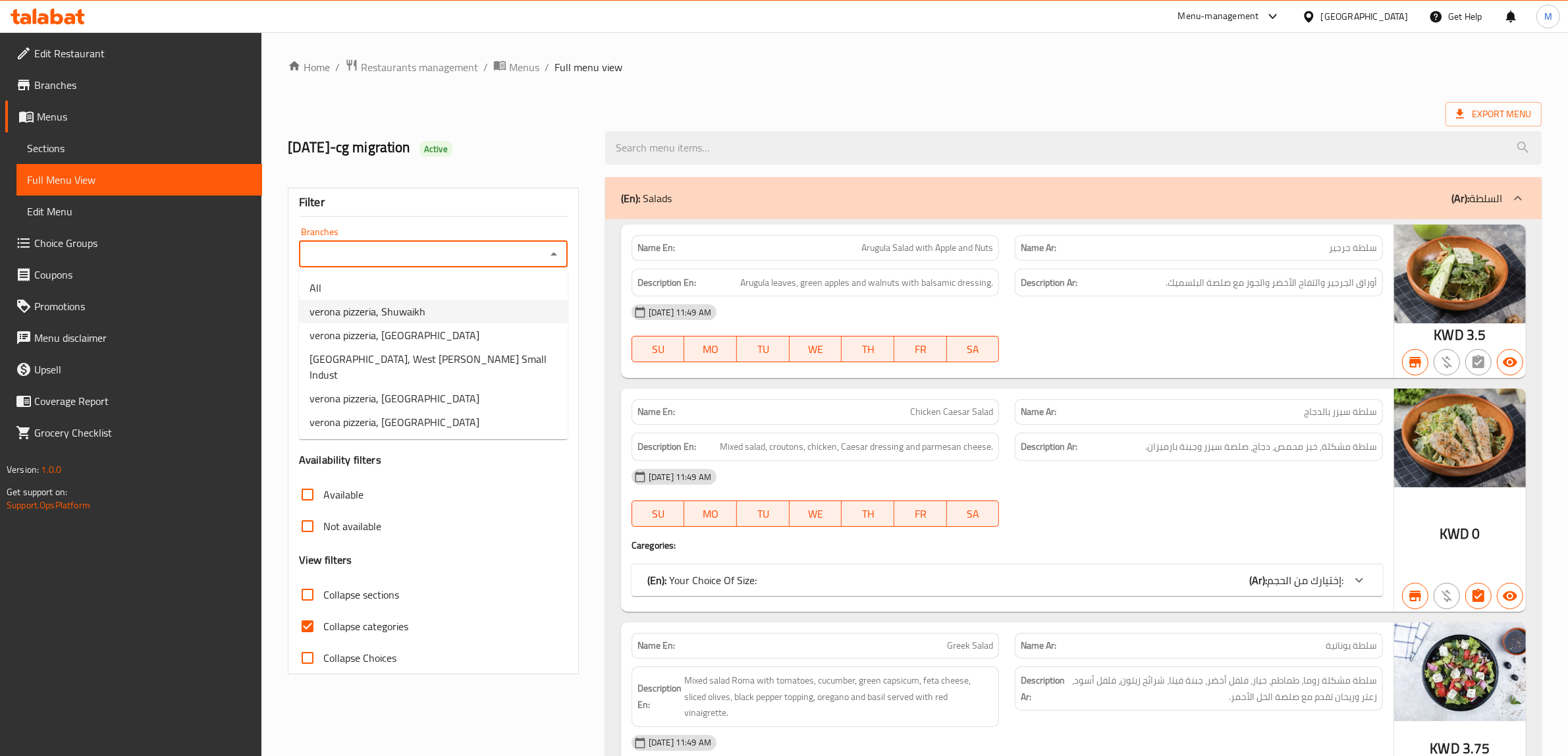
click at [535, 301] on li "verona pizzeria, Shuwaikh" at bounding box center [433, 312] width 268 height 24
type input "verona pizzeria, Shuwaikh"
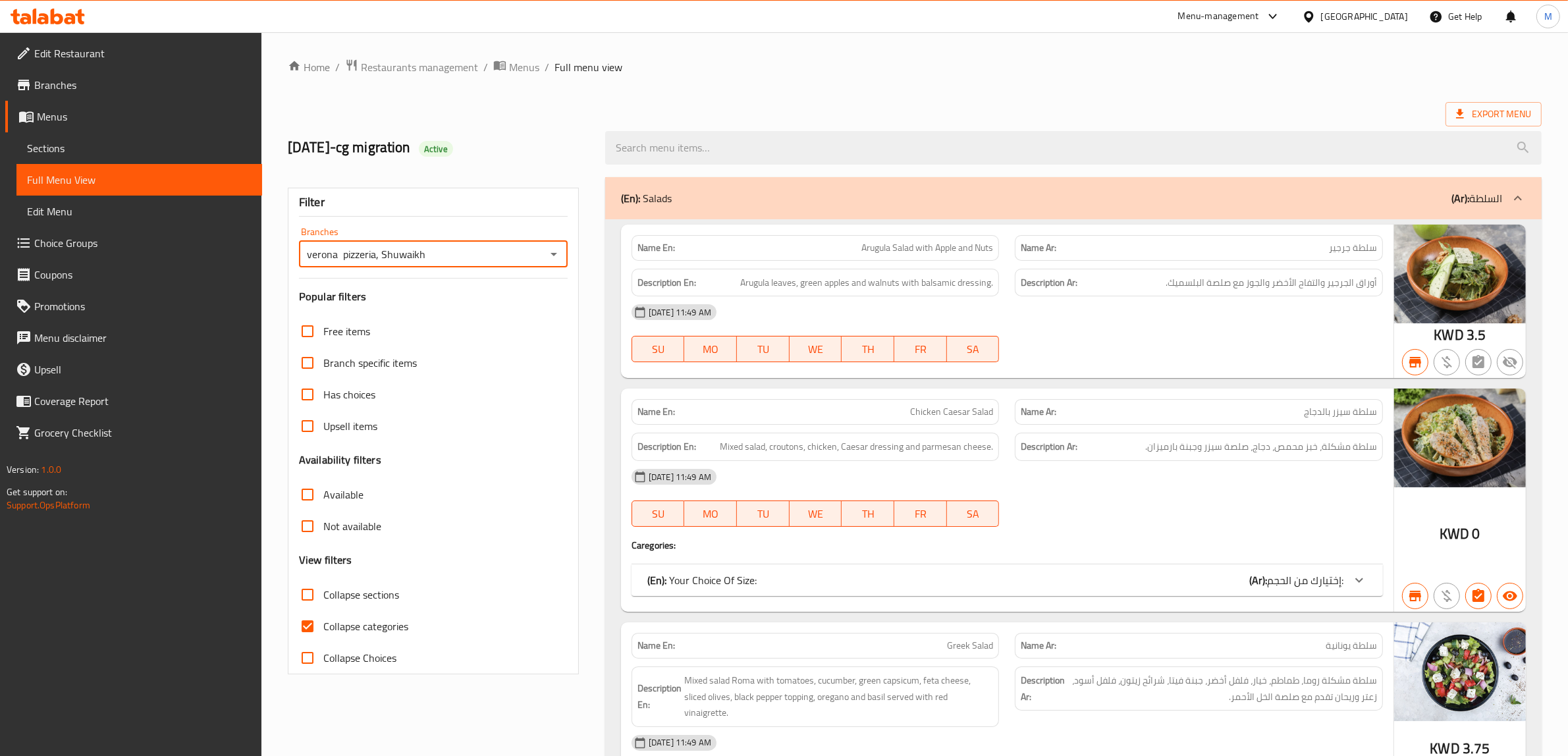
click at [301, 621] on input "Collapse categories" at bounding box center [307, 626] width 31 height 31
checkbox input "false"
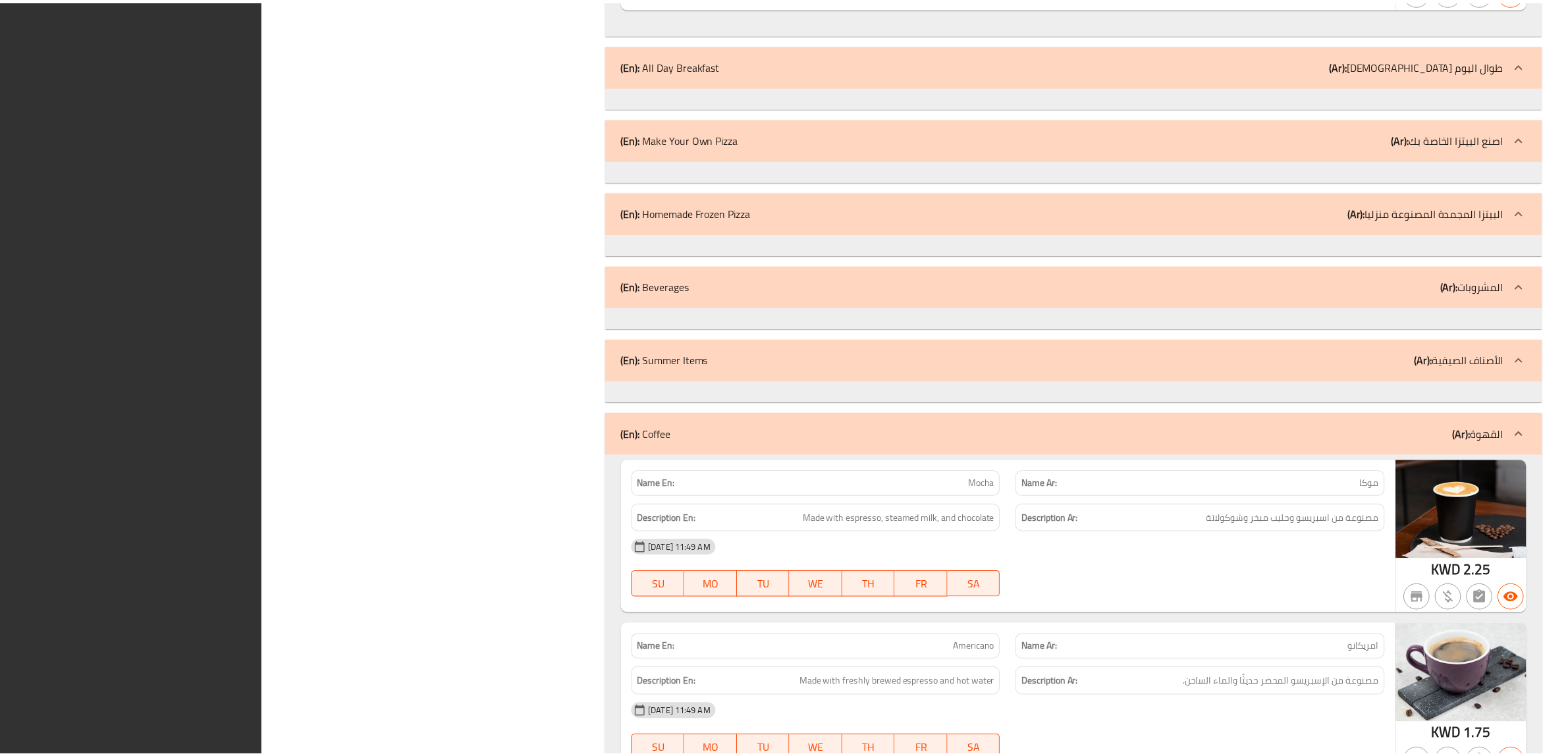
scroll to position [17316, 0]
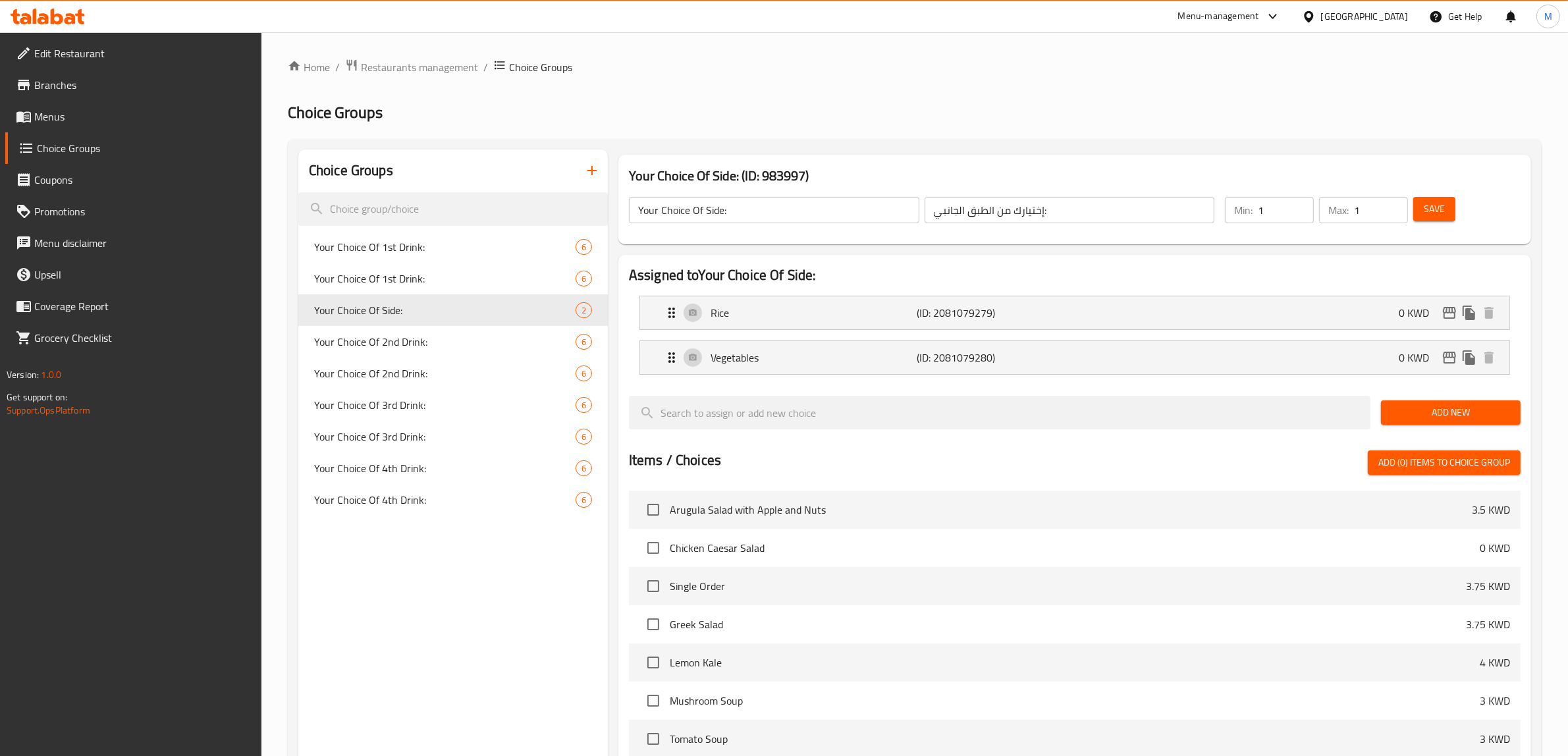
click at [1321, 19] on div at bounding box center [1312, 17] width 19 height 15
click at [1304, 127] on div "[GEOGRAPHIC_DATA]" at bounding box center [1309, 135] width 198 height 31
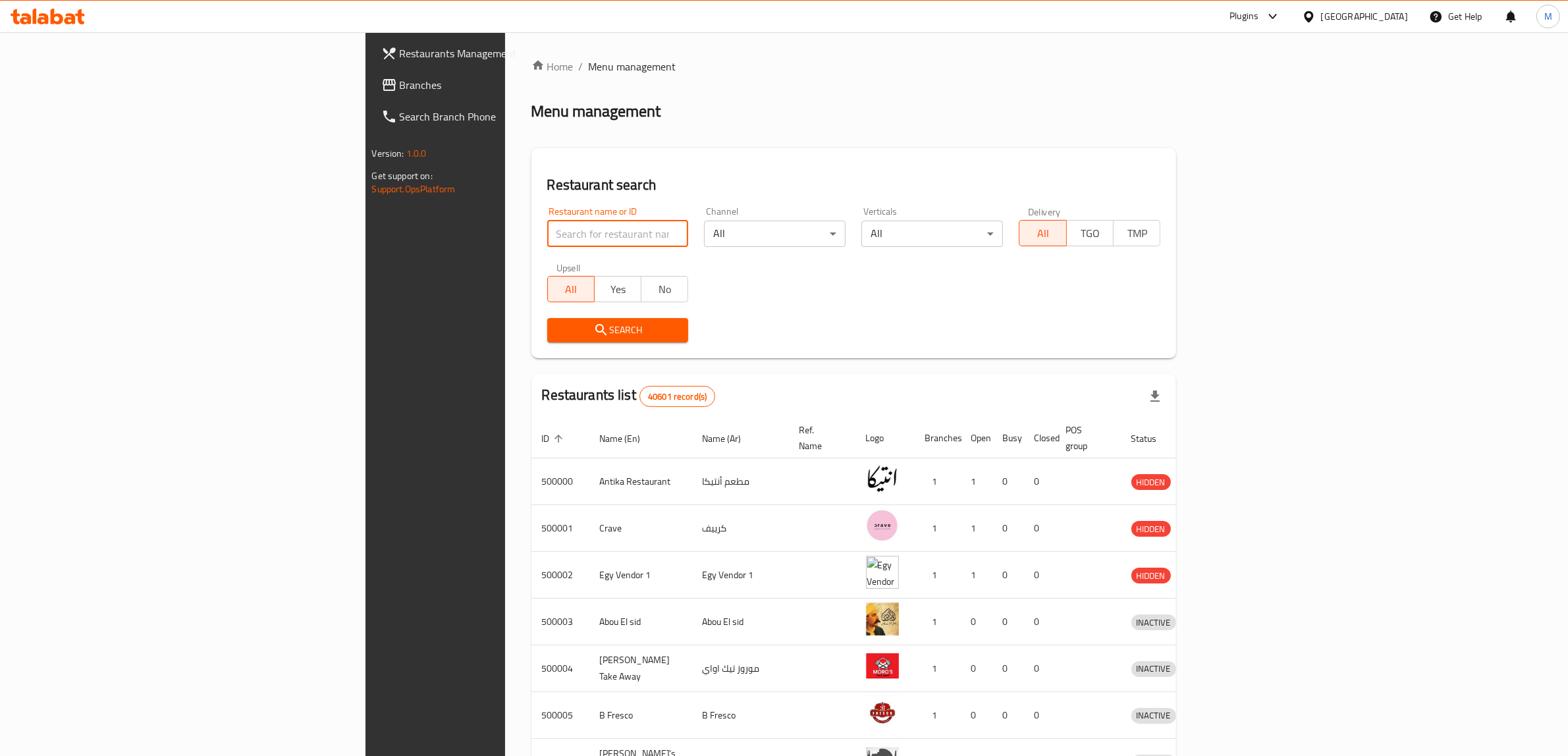
click at [583, 232] on input "search" at bounding box center [618, 234] width 142 height 26
paste input "Abu Setta"
type input "Abu Setta"
click button "Search" at bounding box center [618, 330] width 142 height 24
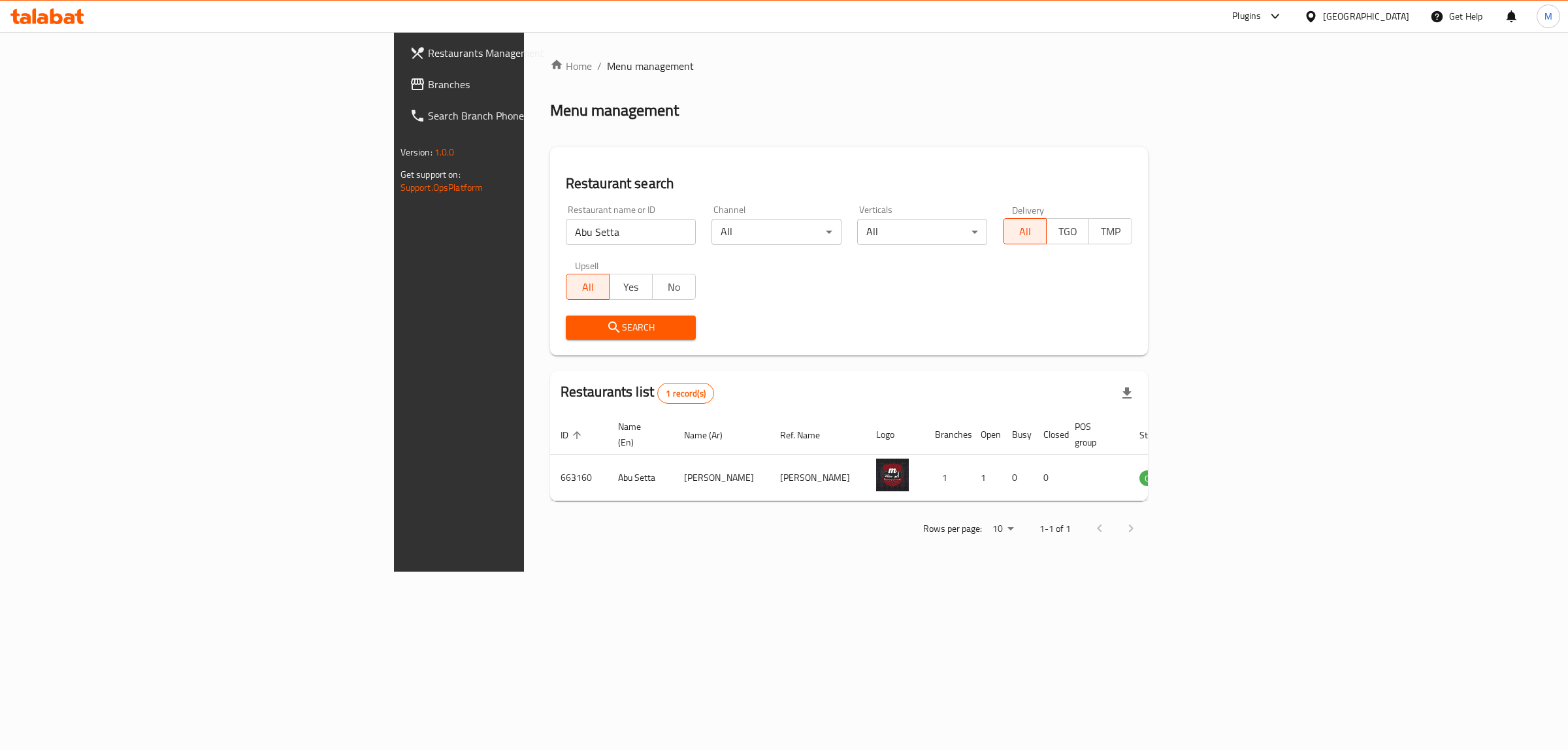
click at [1261, 17] on div "Plugins" at bounding box center [1246, 16] width 28 height 16
click at [1264, 177] on div "Restaurant-Management" at bounding box center [1213, 179] width 124 height 30
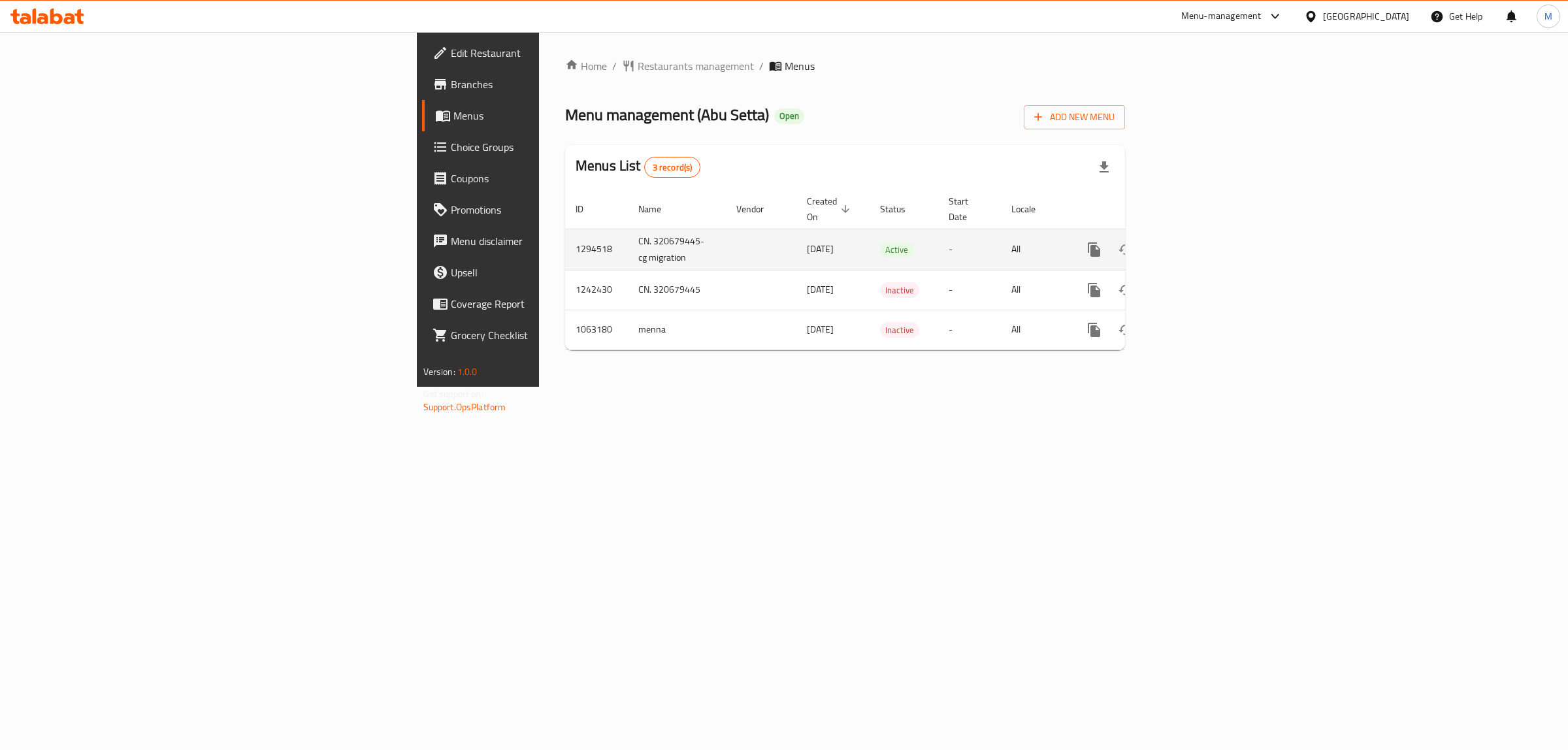
click at [628, 229] on td "CN. 320679445-cg migration" at bounding box center [676, 249] width 98 height 41
copy td "CN. 320679445-cg migration"
click at [565, 236] on td "1294518" at bounding box center [596, 249] width 62 height 41
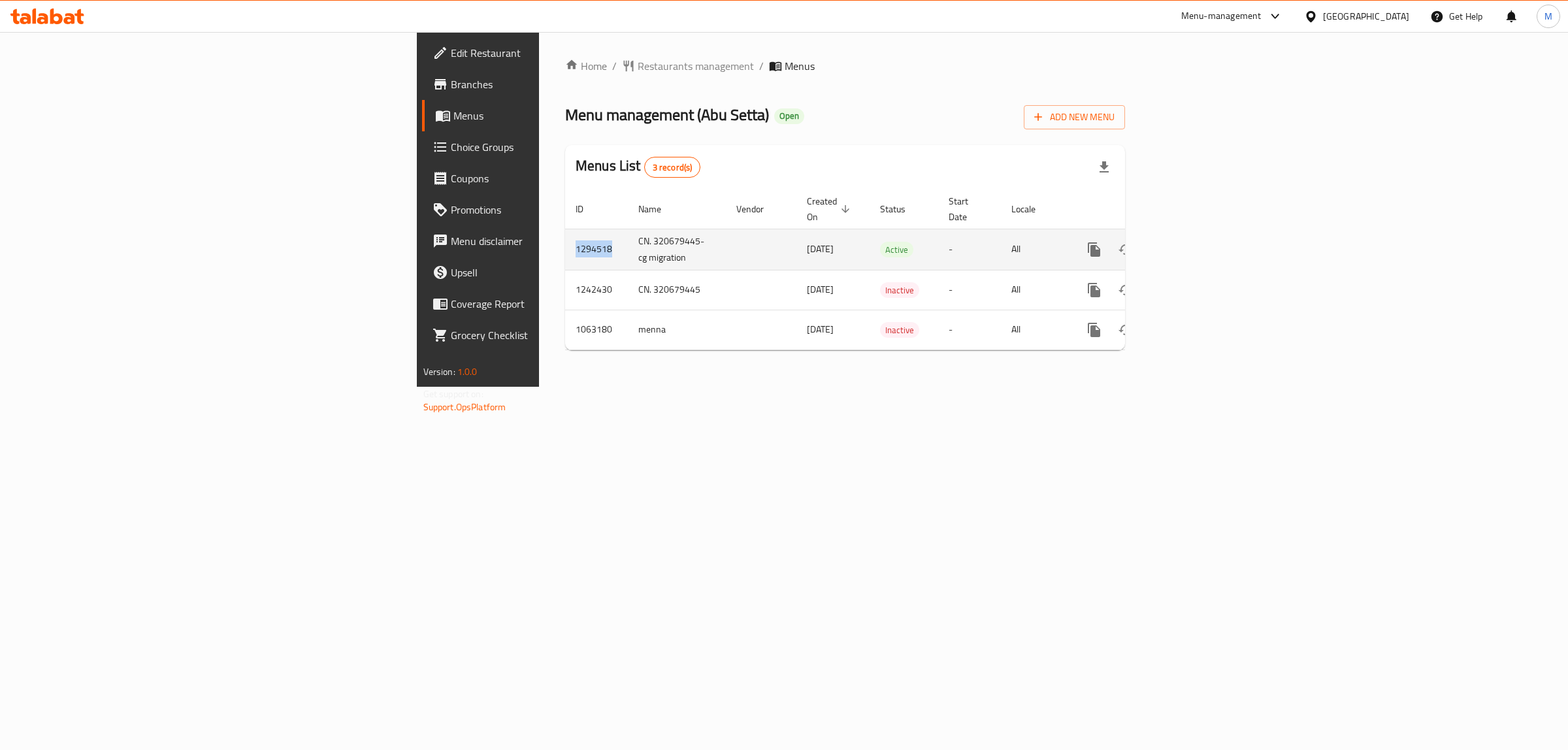
click at [565, 236] on td "1294518" at bounding box center [596, 249] width 62 height 41
copy td "1294518"
click at [1196, 241] on icon "enhanced table" at bounding box center [1188, 249] width 16 height 16
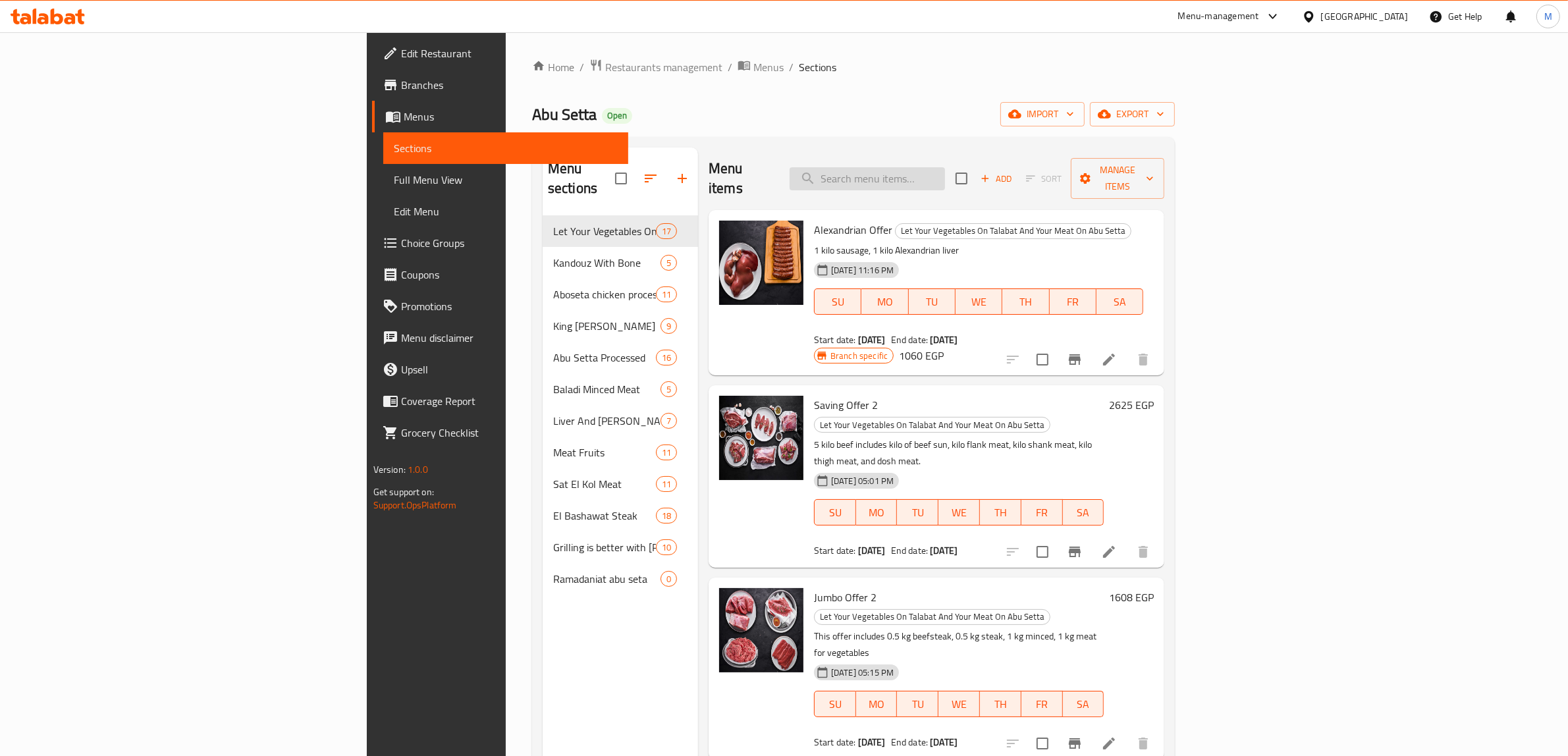
click at [945, 171] on input "search" at bounding box center [868, 179] width 155 height 23
paste input "Heart and Spleen"
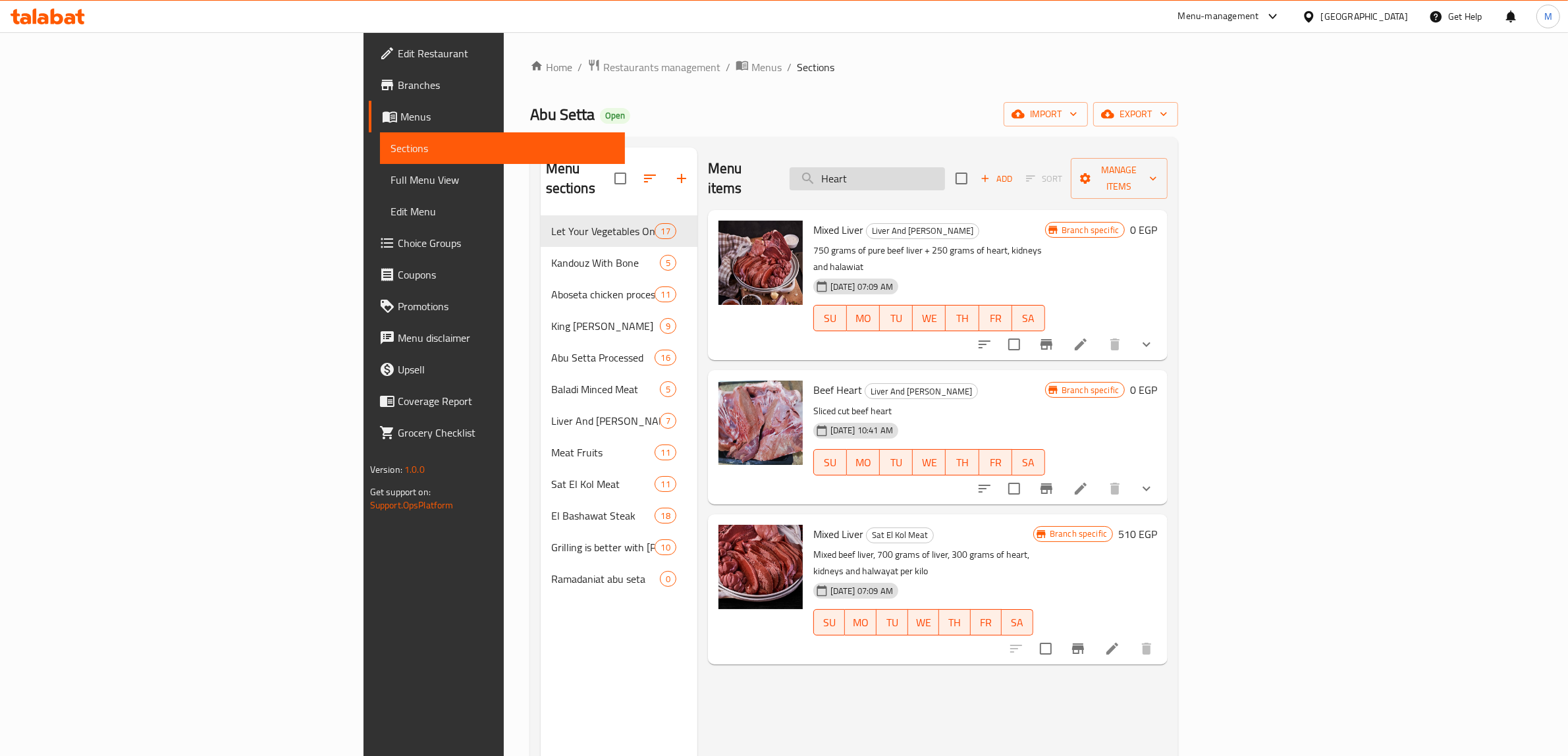
click at [945, 167] on input "Heart" at bounding box center [868, 179] width 155 height 23
paste input "Safi Liver Slices For Grilling"
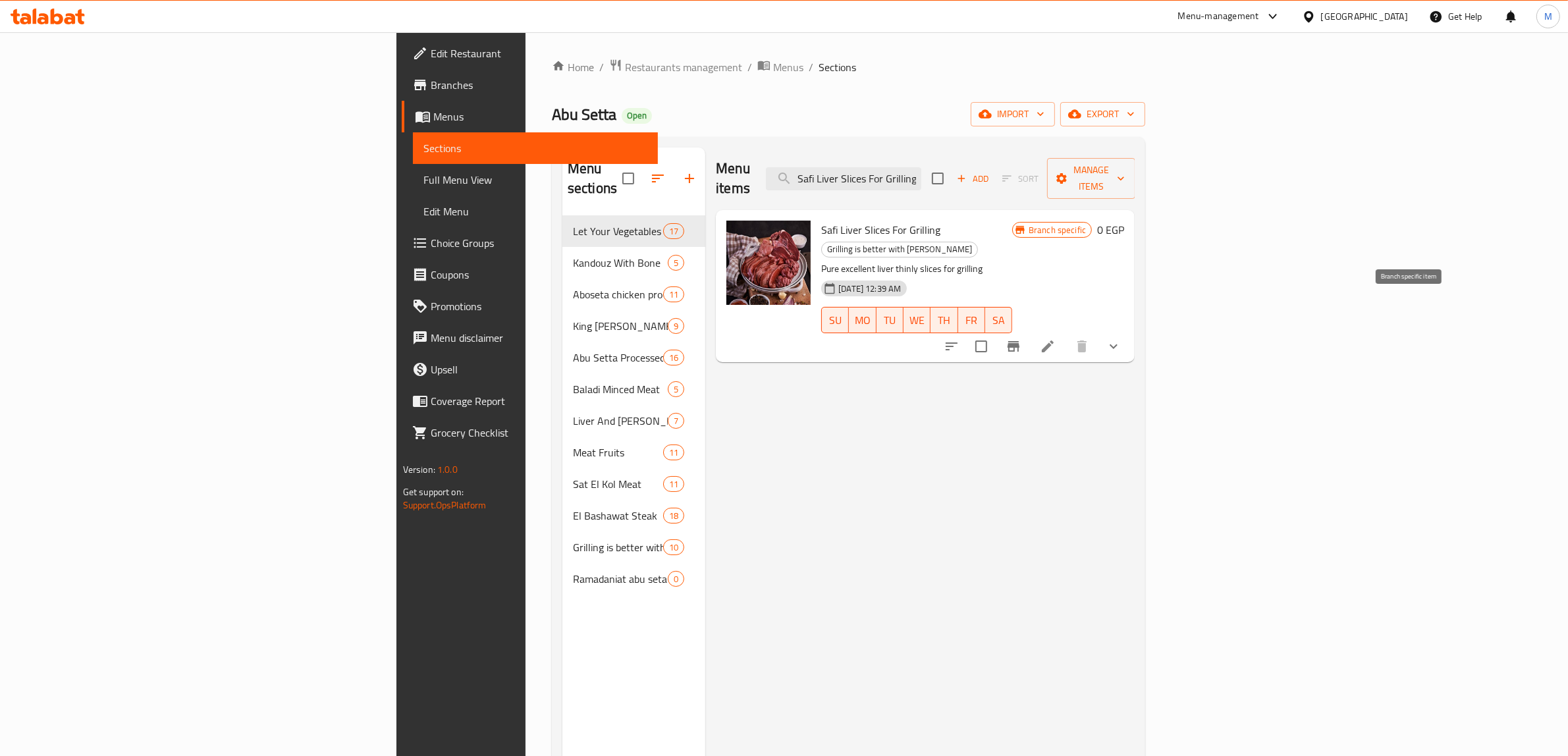
type input "Safi Liver Slices For Grilling"
click at [1019, 341] on icon "Branch-specific-item" at bounding box center [1013, 346] width 12 height 10
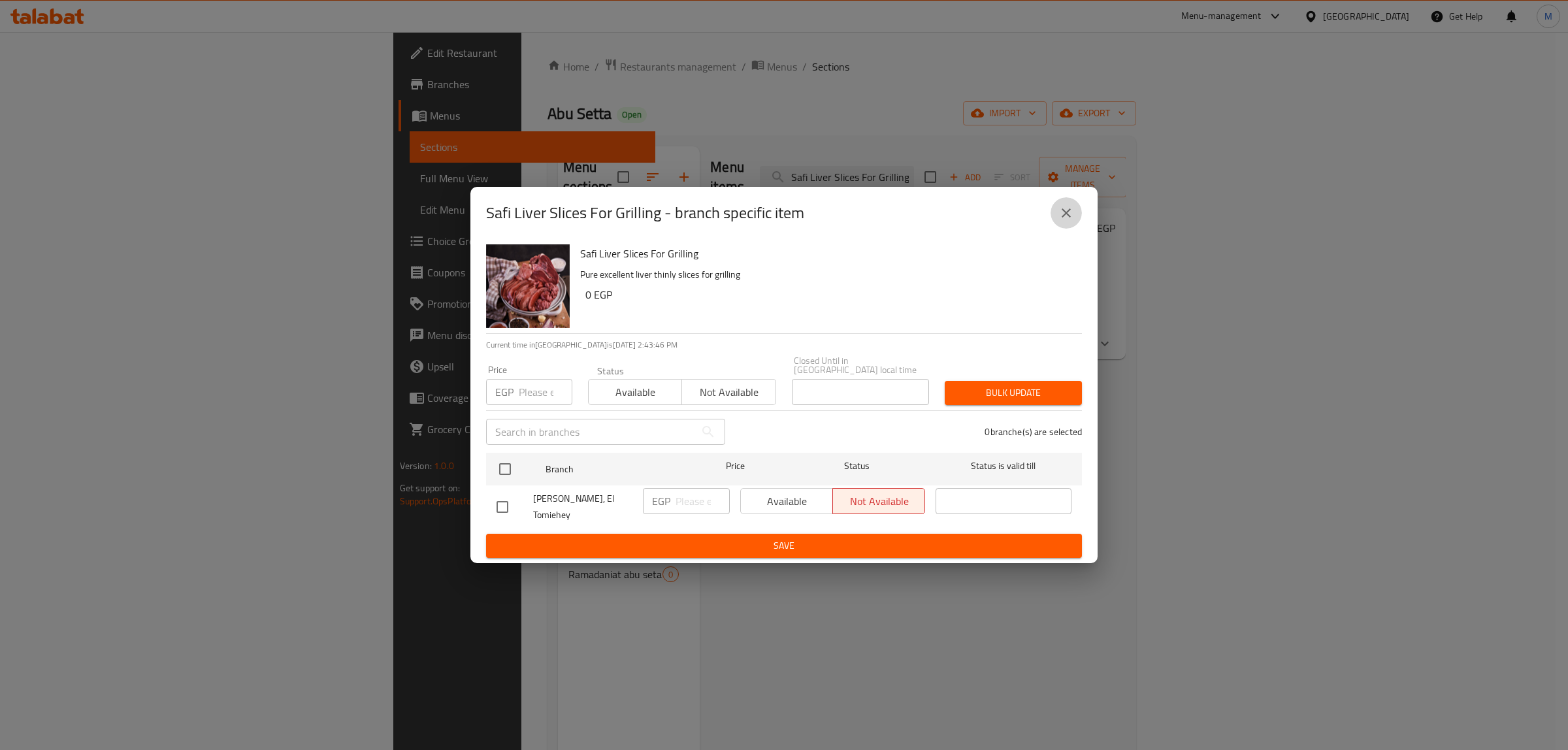
click at [1078, 224] on button "close" at bounding box center [1066, 213] width 31 height 31
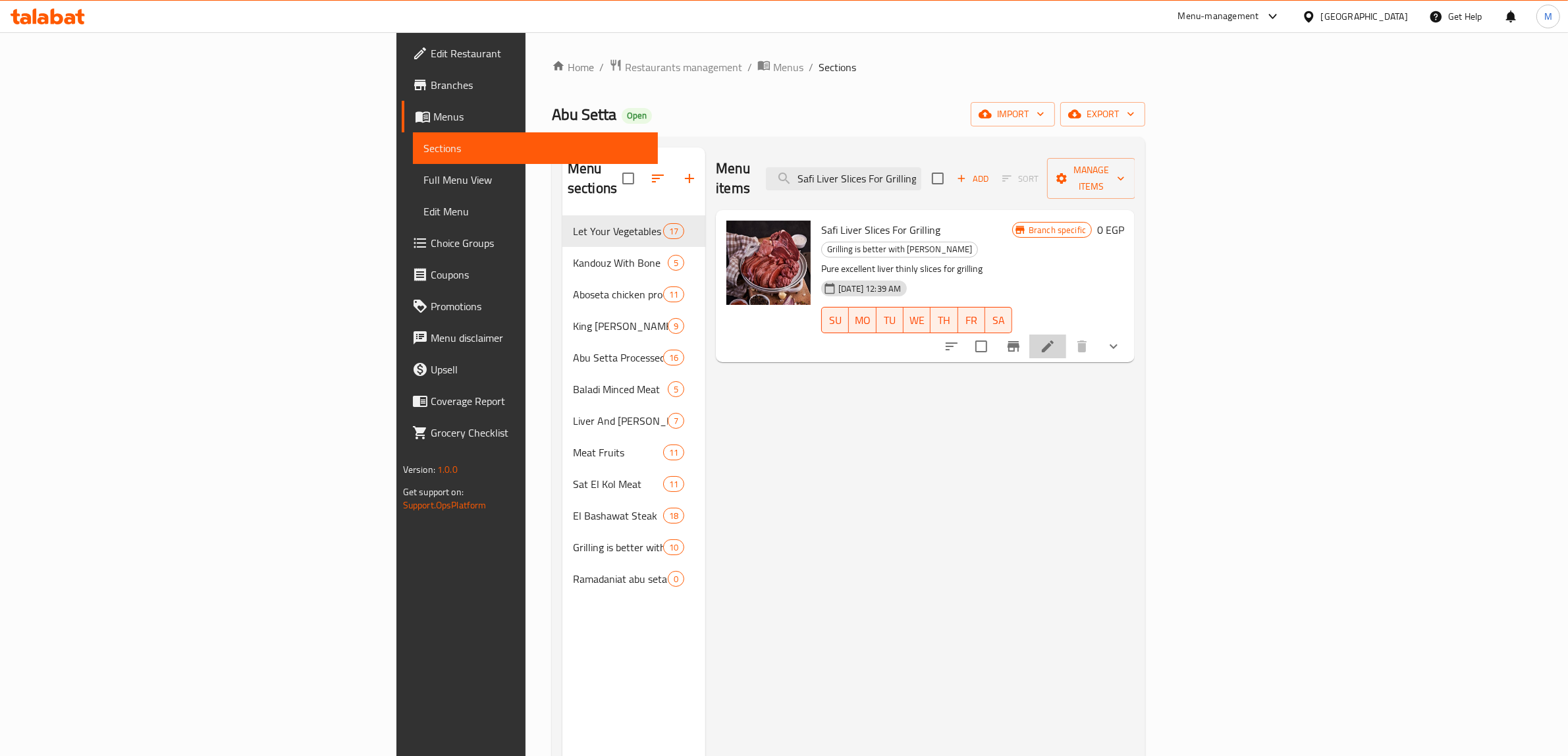
click at [1067, 335] on li at bounding box center [1048, 347] width 37 height 24
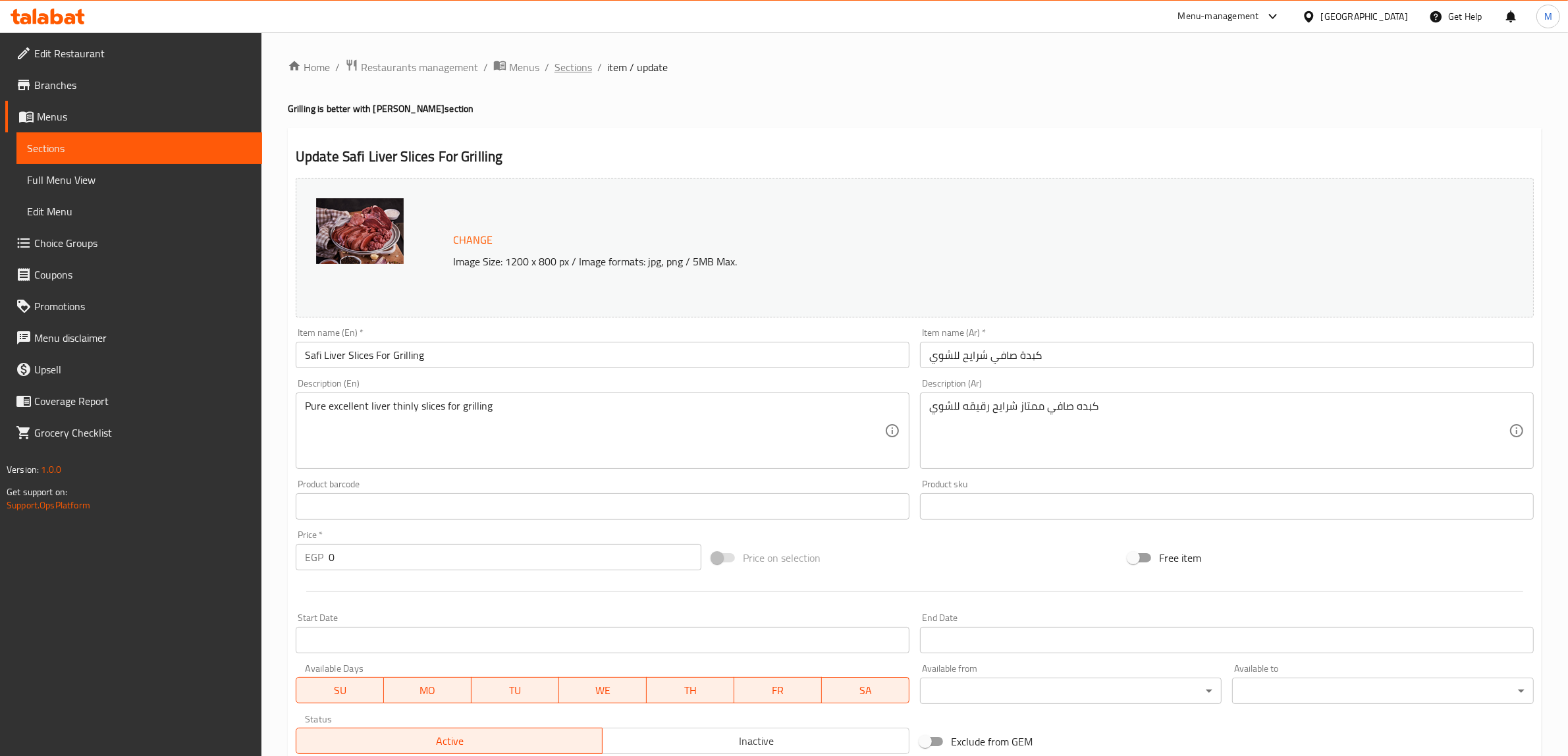
click at [582, 69] on span "Sections" at bounding box center [573, 67] width 38 height 16
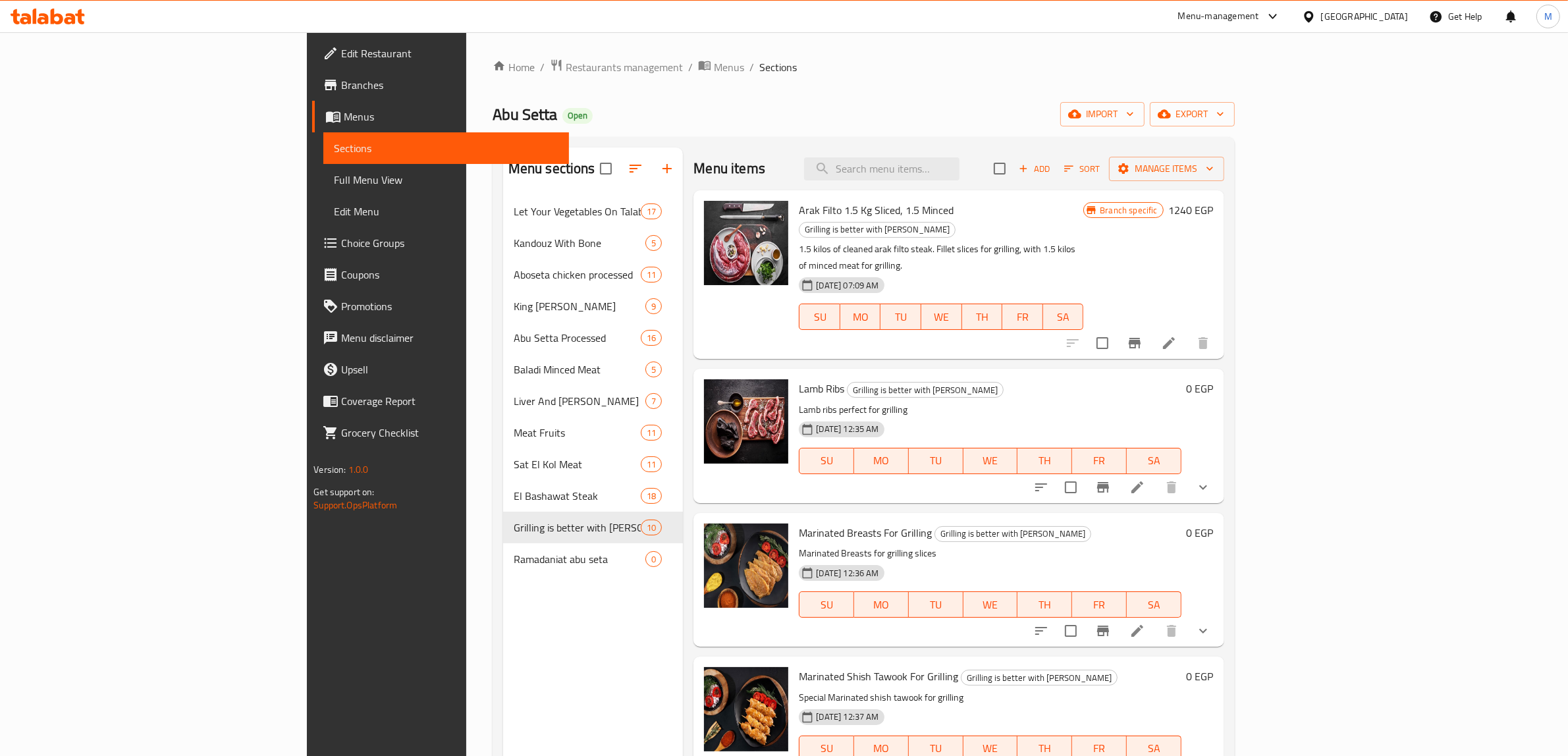
click at [867, 116] on div "[PERSON_NAME] Open import export" at bounding box center [864, 114] width 742 height 24
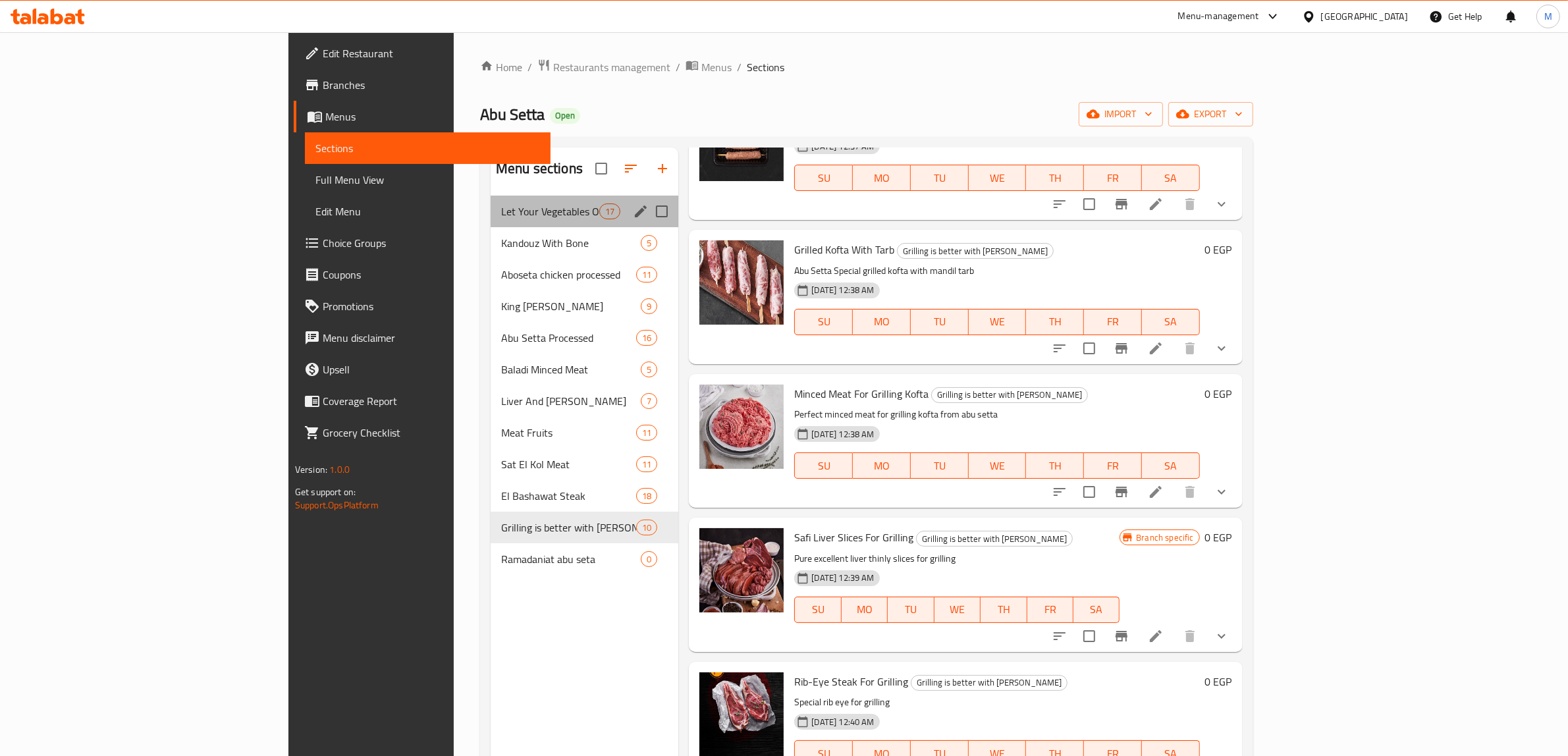
click at [518, 221] on div "Let Your Vegetables On Talabat And Your Meat On [PERSON_NAME] 17" at bounding box center [584, 211] width 188 height 31
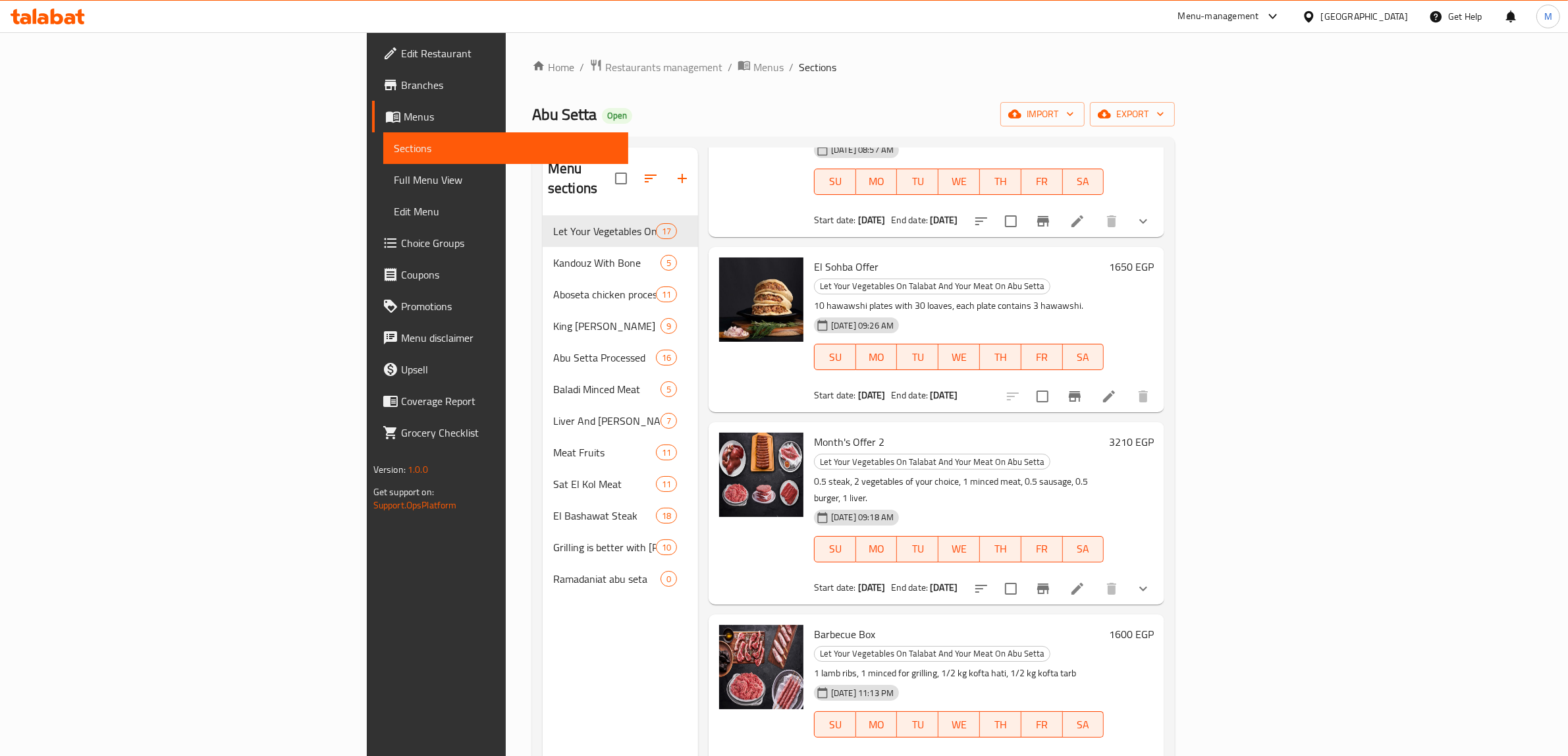
click at [1094, 665] on p "1 lamb ribs, 1 minced for grilling, 1/2 kg kofta hati, 1/2 kg kofta tarb" at bounding box center [958, 674] width 290 height 17
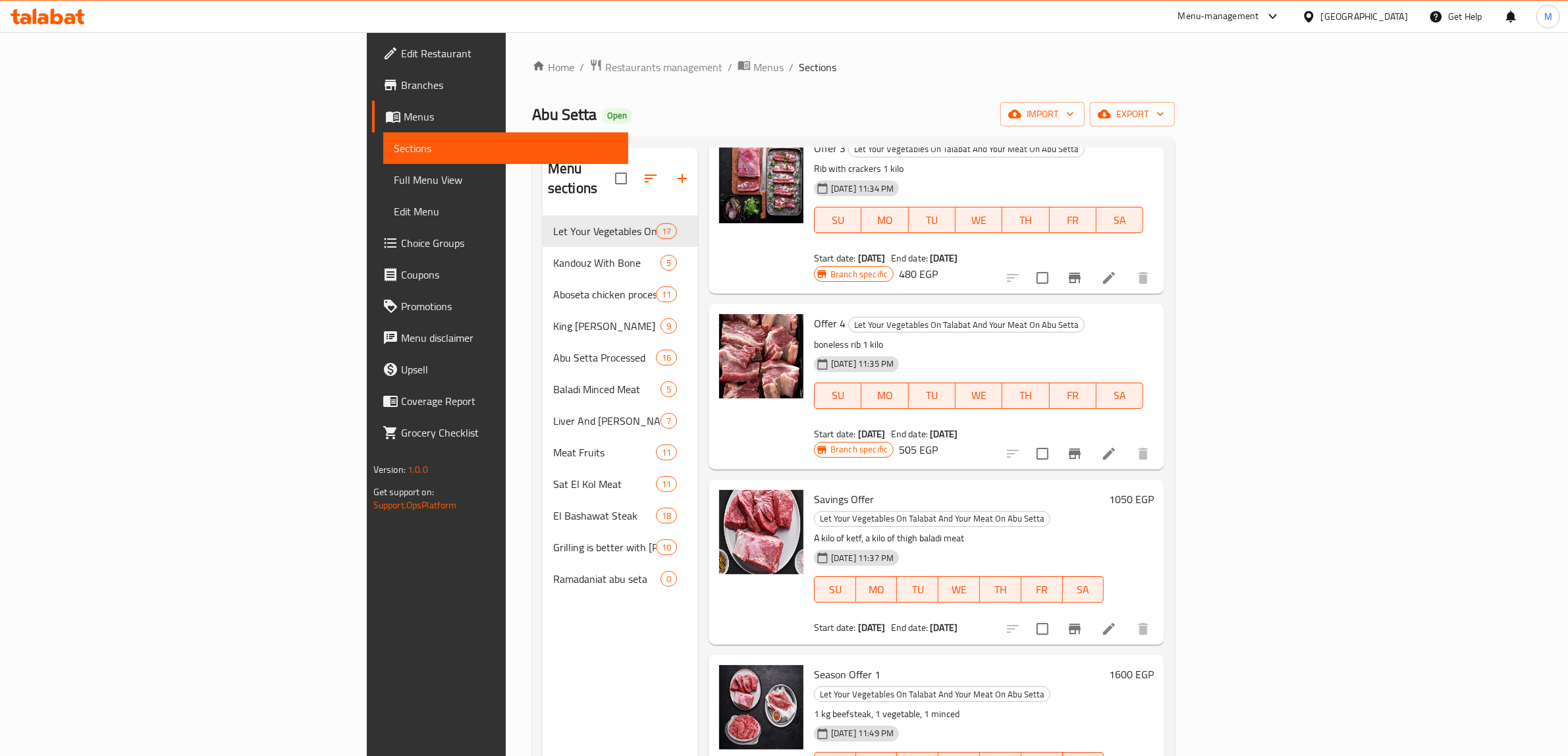
scroll to position [1946, 0]
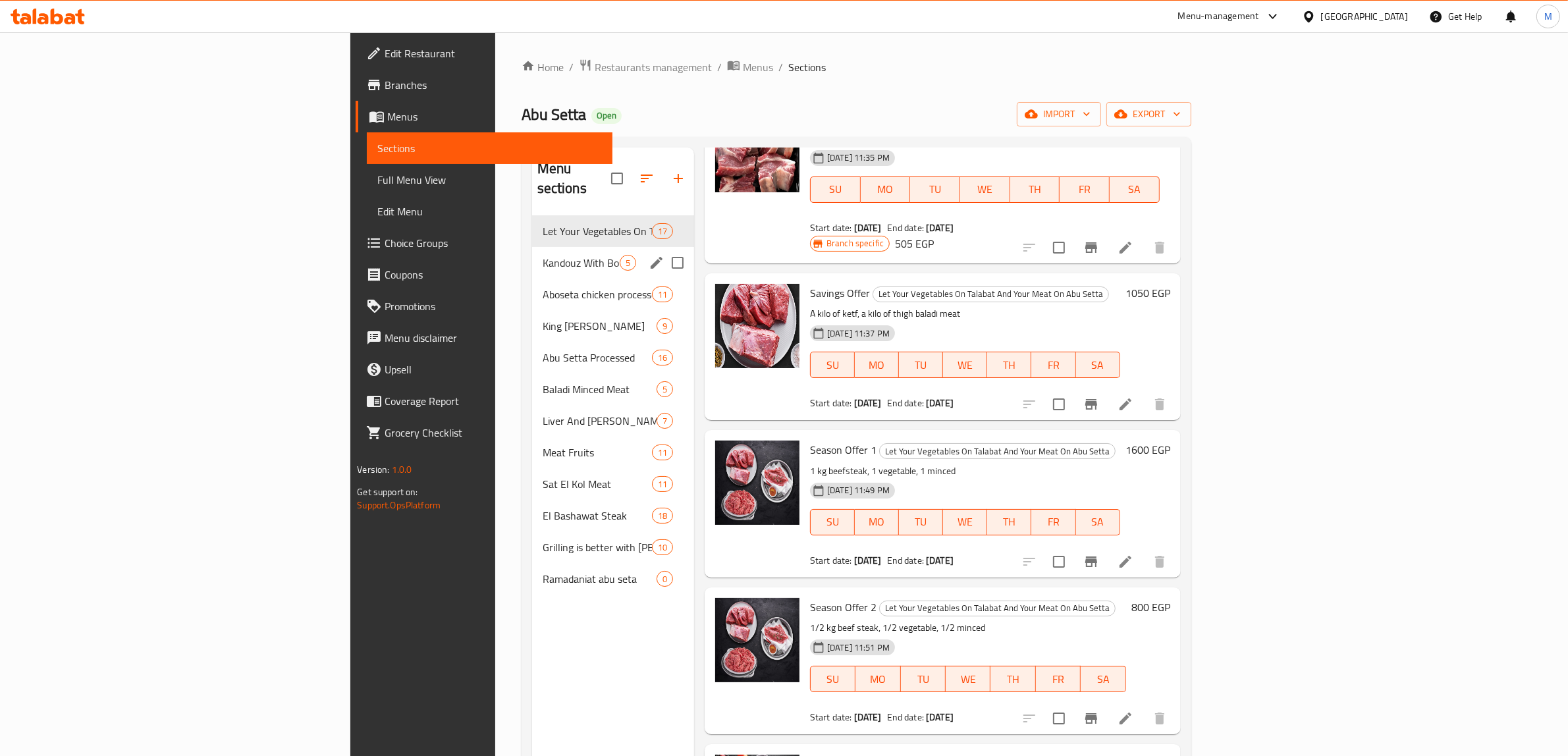
click at [543, 255] on span "Kandouz With Bone" at bounding box center [581, 263] width 77 height 16
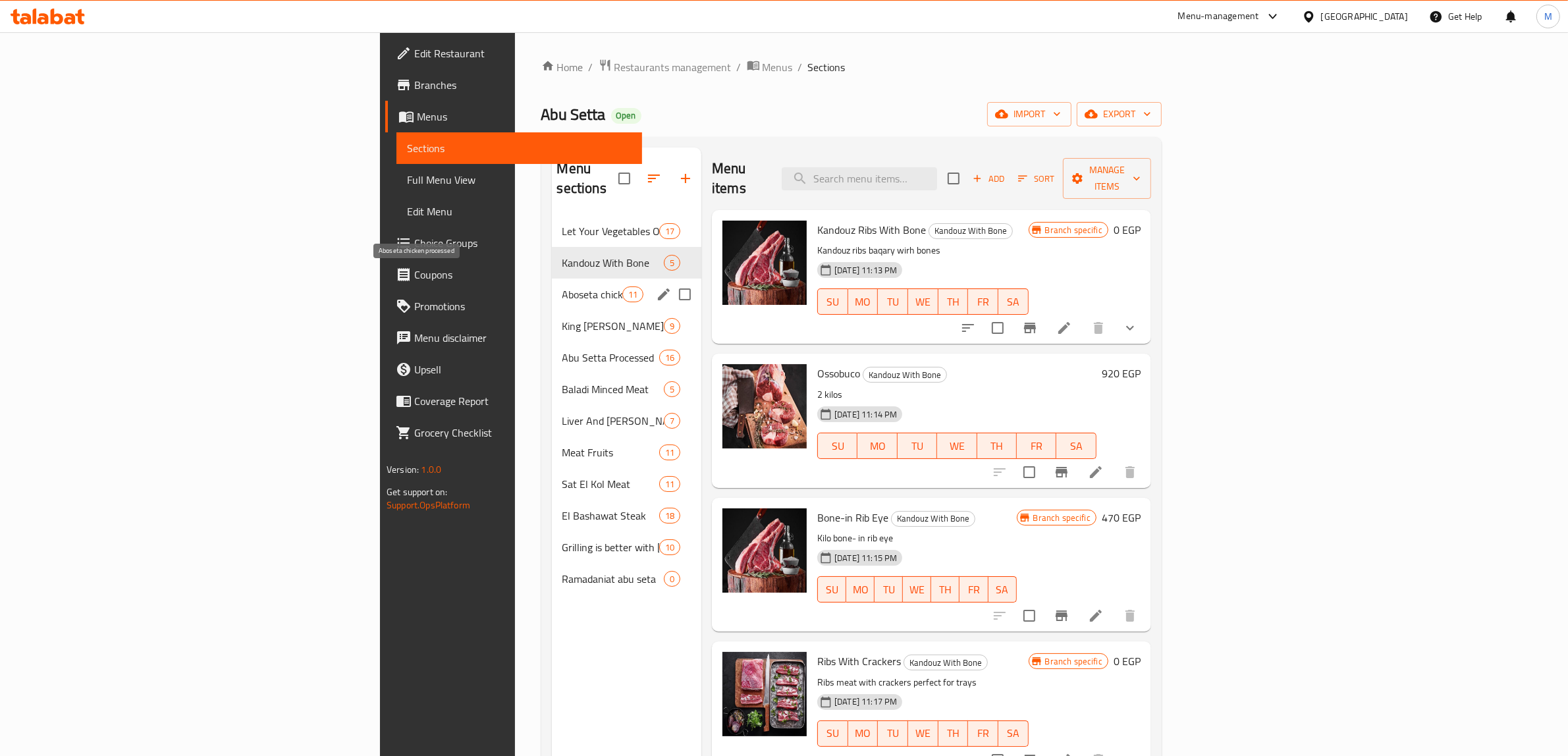
click at [562, 287] on span "Aboseta chicken processed" at bounding box center [592, 294] width 60 height 16
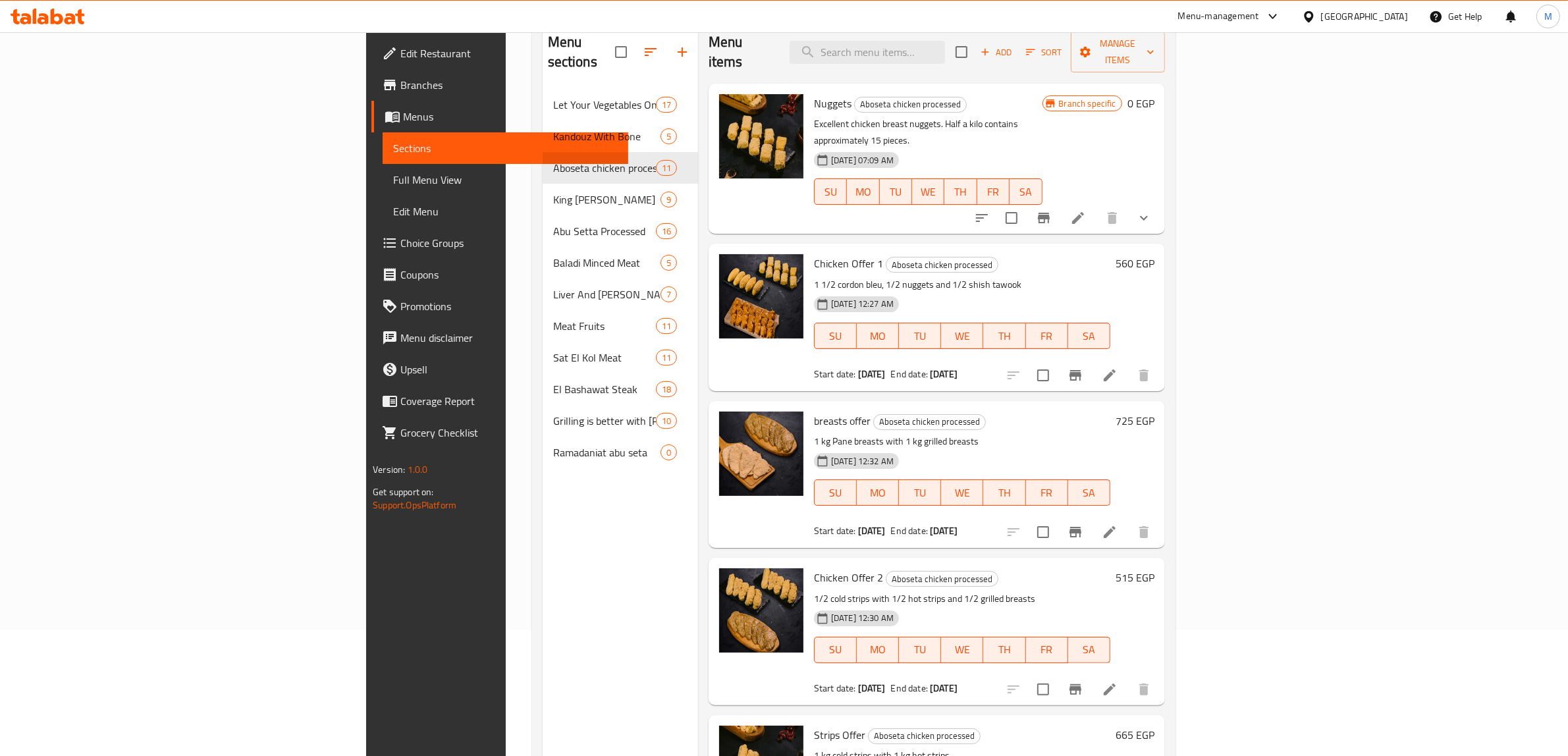
scroll to position [103, 0]
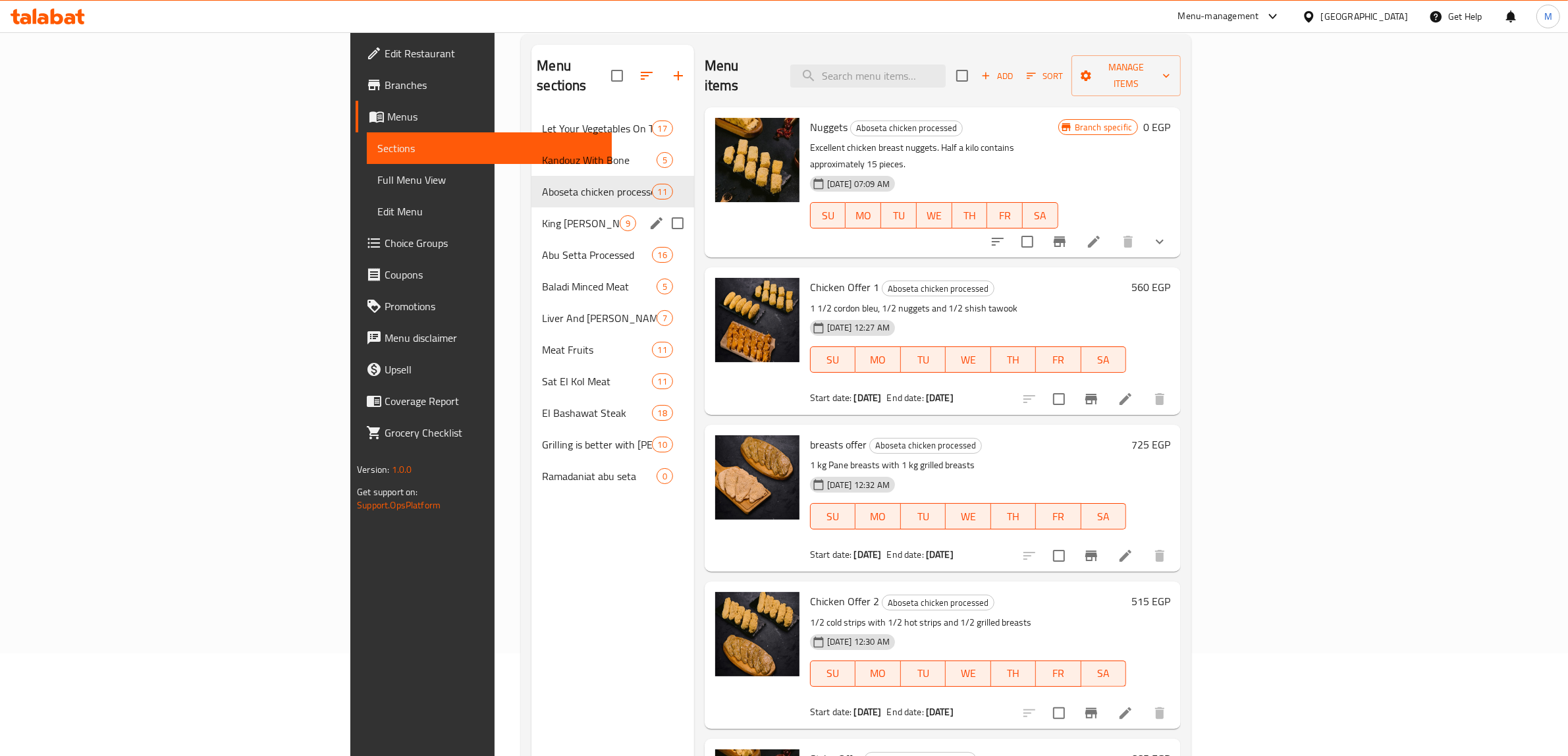
click at [532, 207] on div "King Lamb 9" at bounding box center [612, 223] width 162 height 31
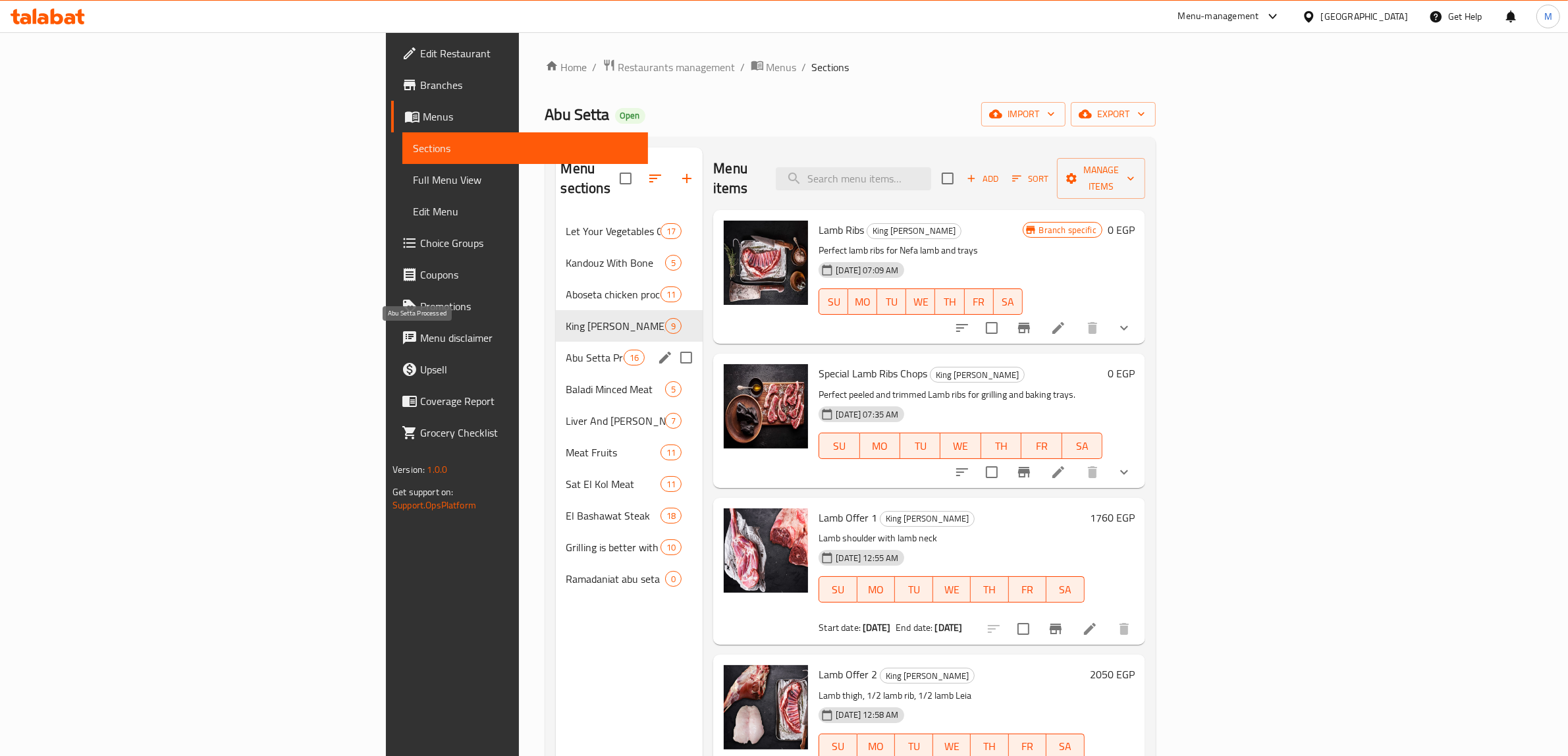
click at [556, 342] on div "Abu Setta Processed 16" at bounding box center [629, 358] width 147 height 31
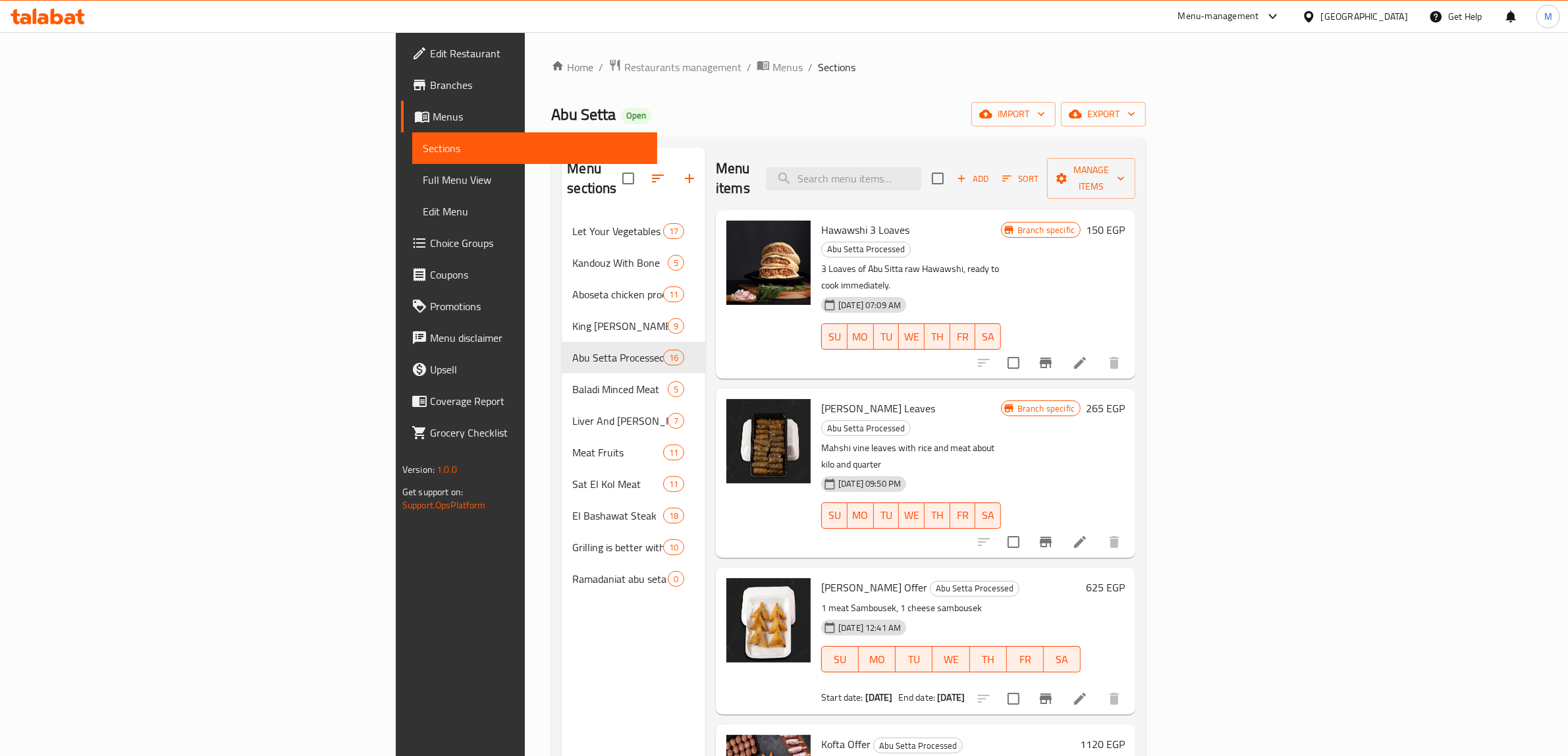
click at [1006, 498] on div "SU MO TU WE TH FR SA" at bounding box center [911, 516] width 191 height 37
click at [1052, 537] on icon "Branch-specific-item" at bounding box center [1045, 541] width 12 height 10
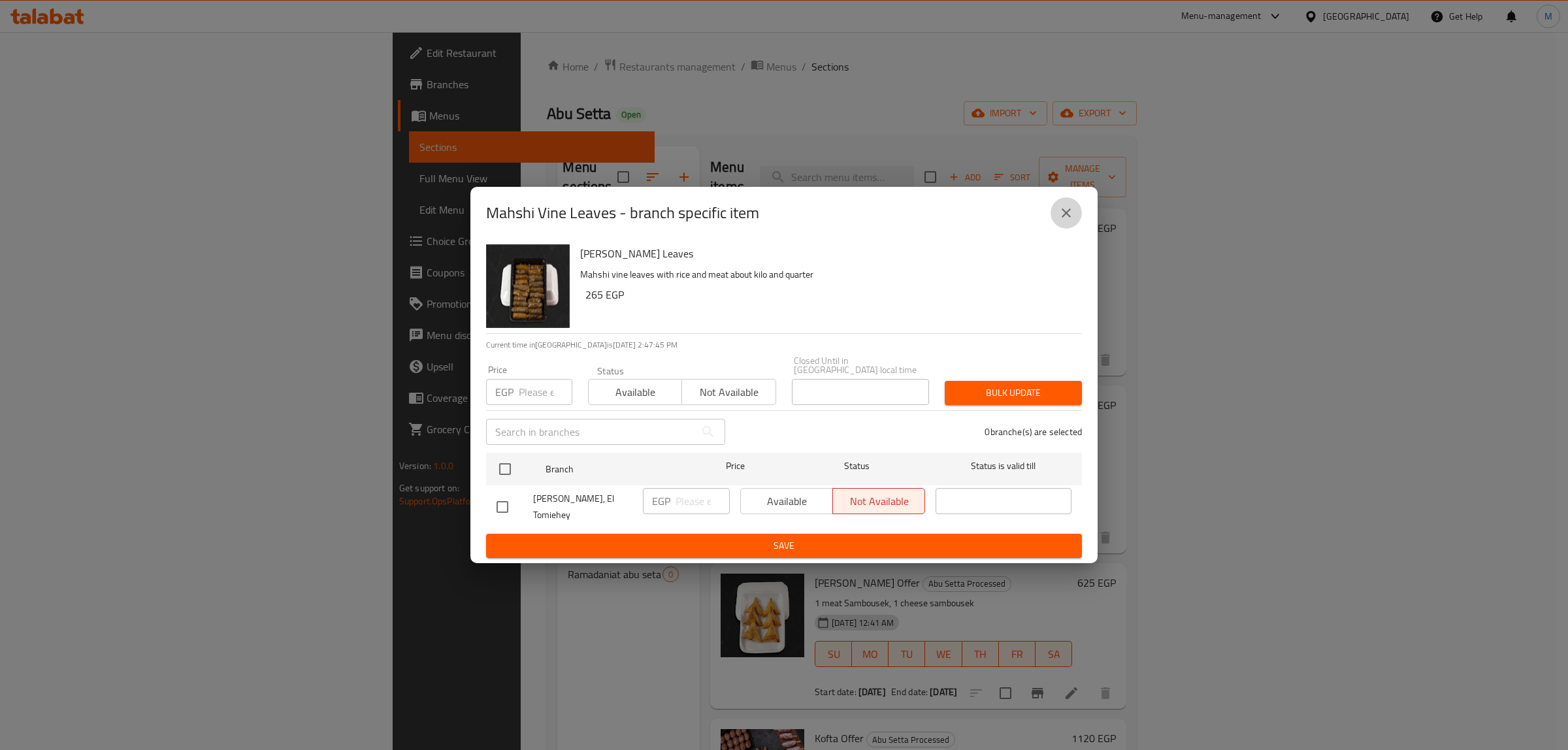
click at [1072, 221] on icon "close" at bounding box center [1065, 213] width 16 height 16
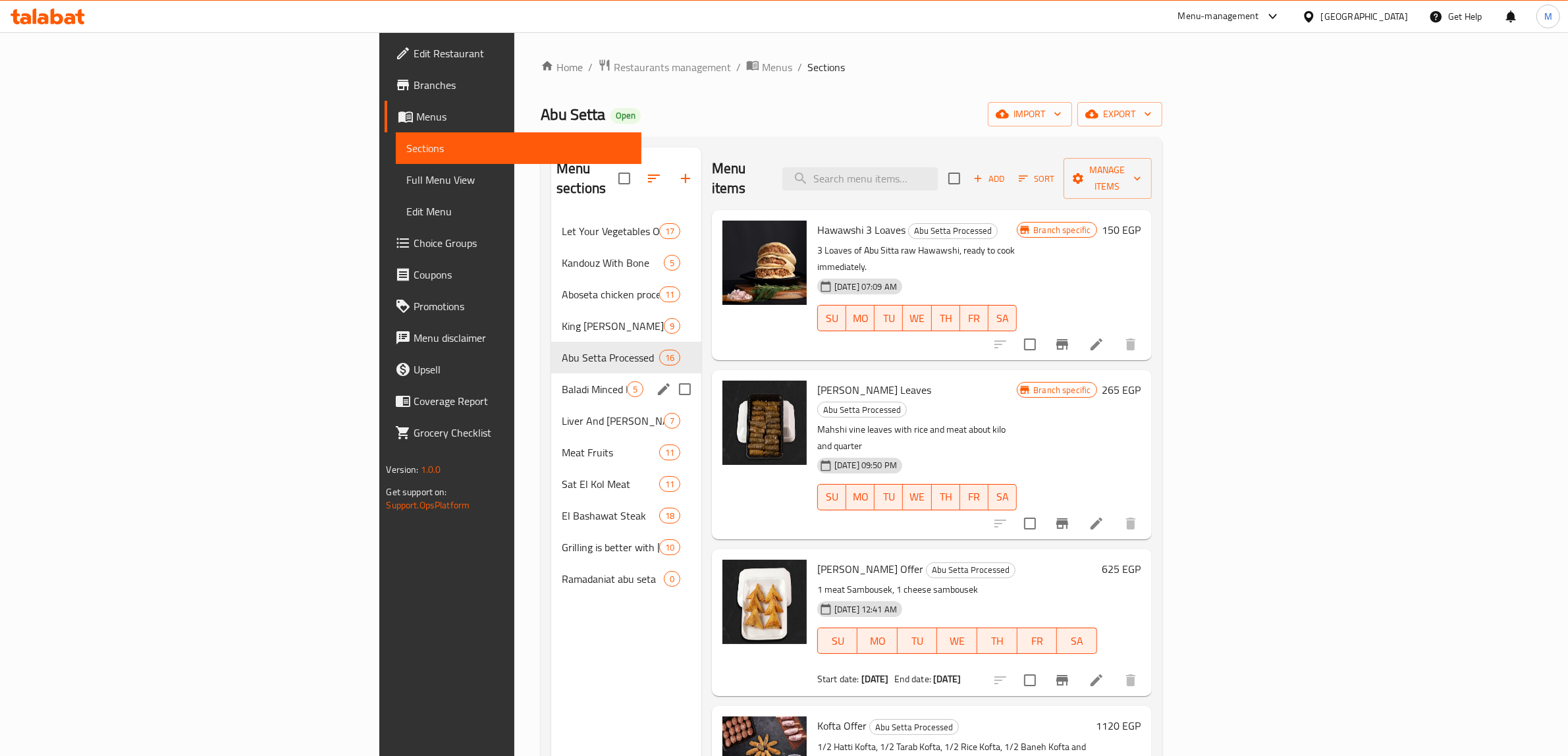
click at [562, 381] on span "Baladi Minced Meat" at bounding box center [594, 389] width 65 height 16
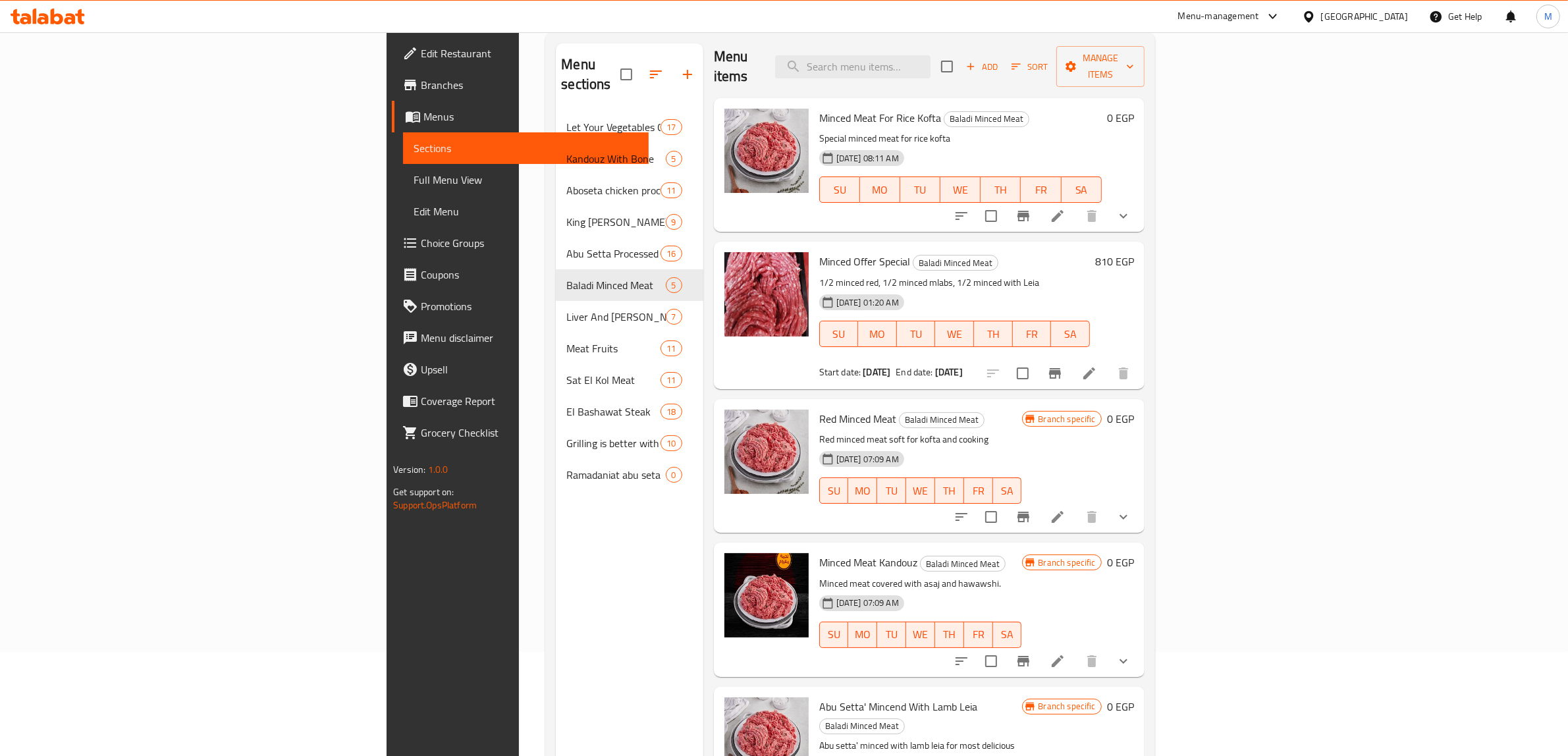
scroll to position [185, 0]
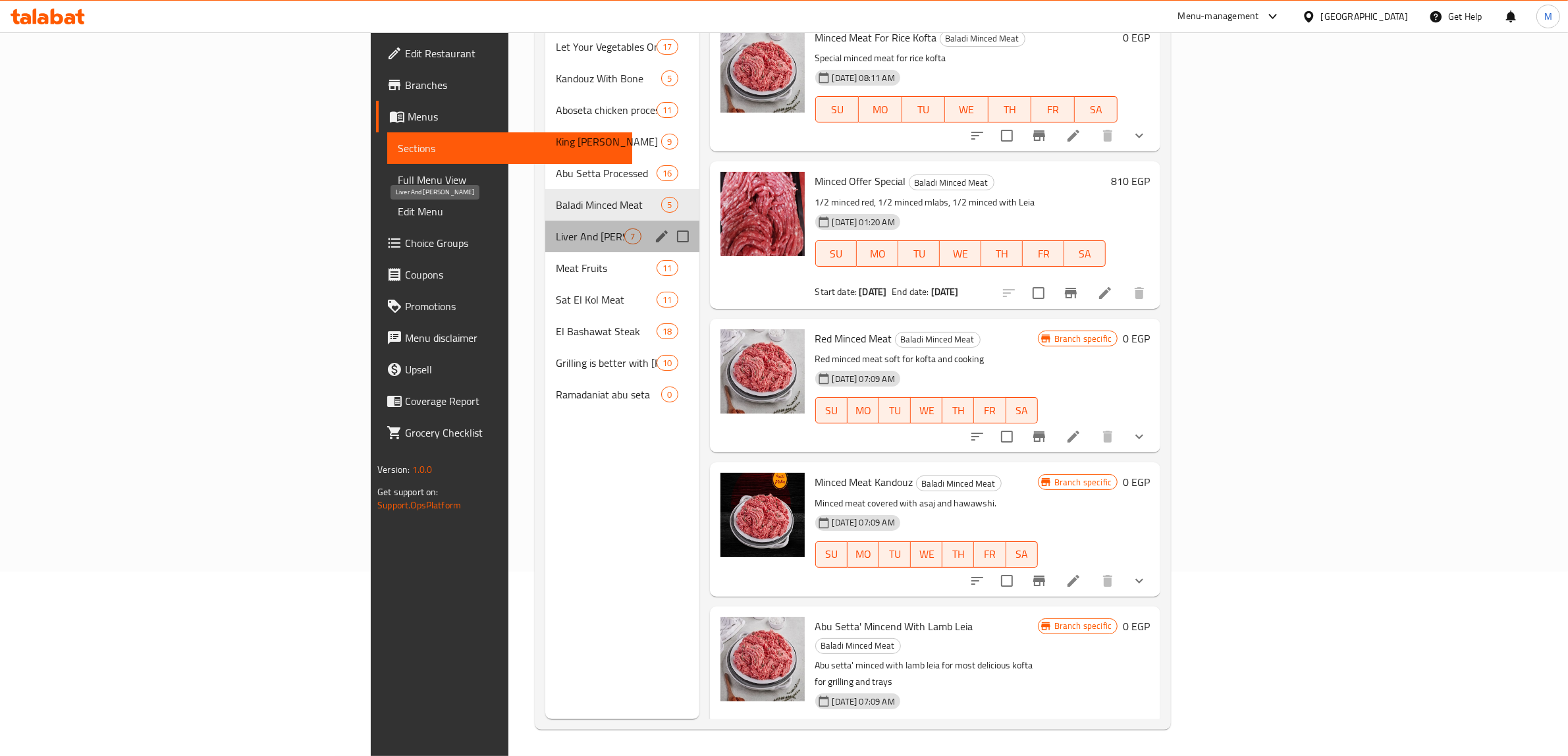
click at [556, 229] on span "Liver And [PERSON_NAME]" at bounding box center [590, 236] width 68 height 16
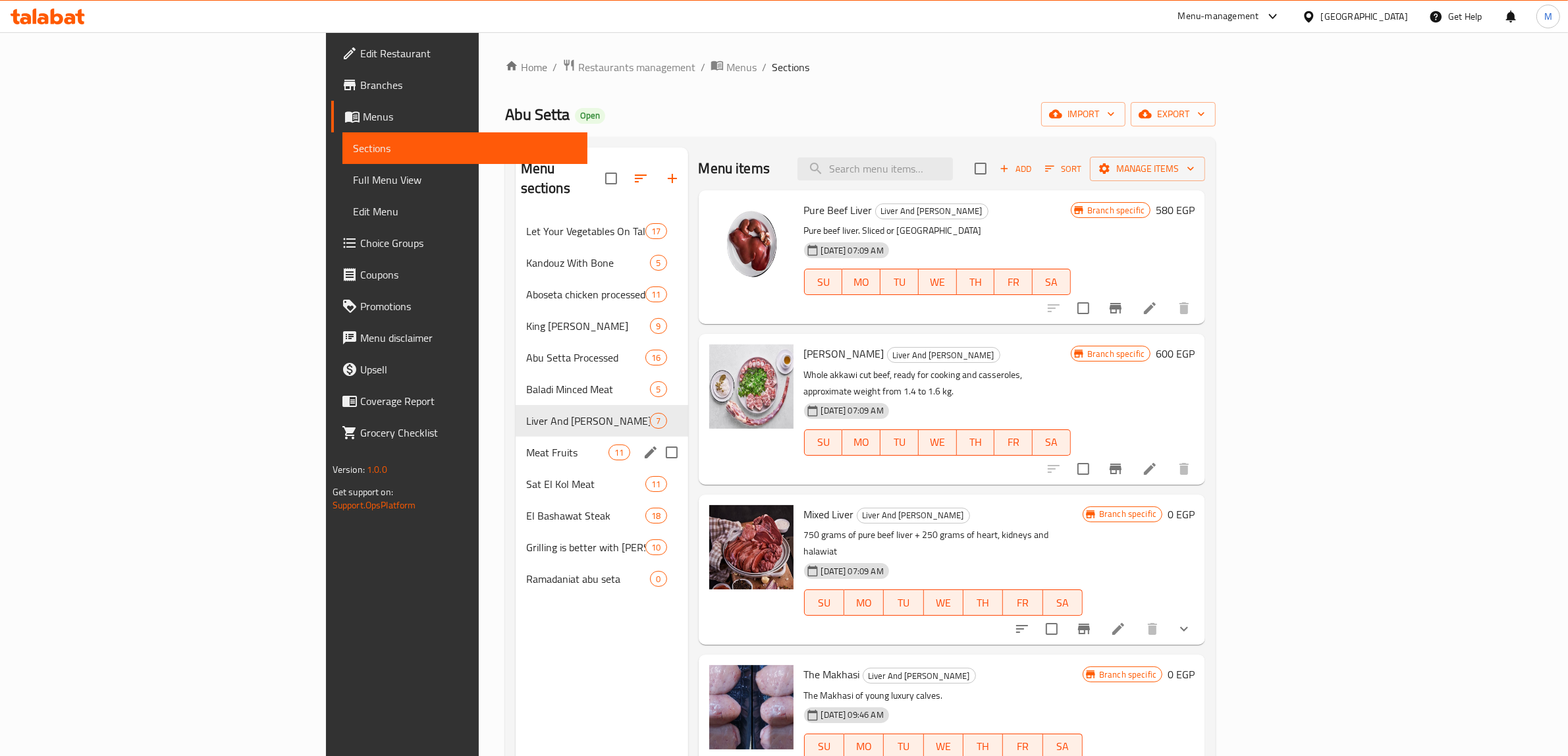
click at [526, 445] on span "Meat Fruits" at bounding box center [568, 452] width 83 height 16
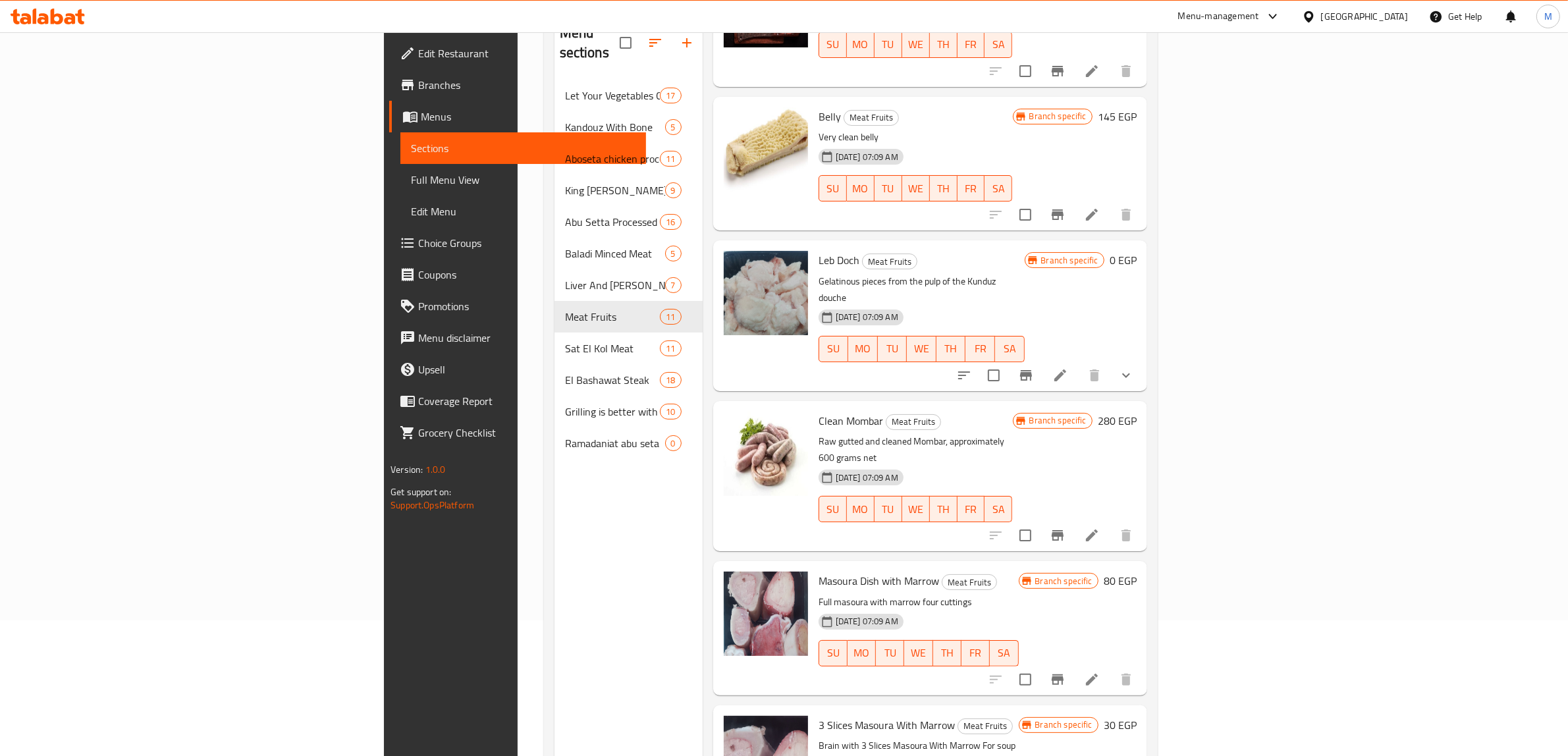
scroll to position [185, 0]
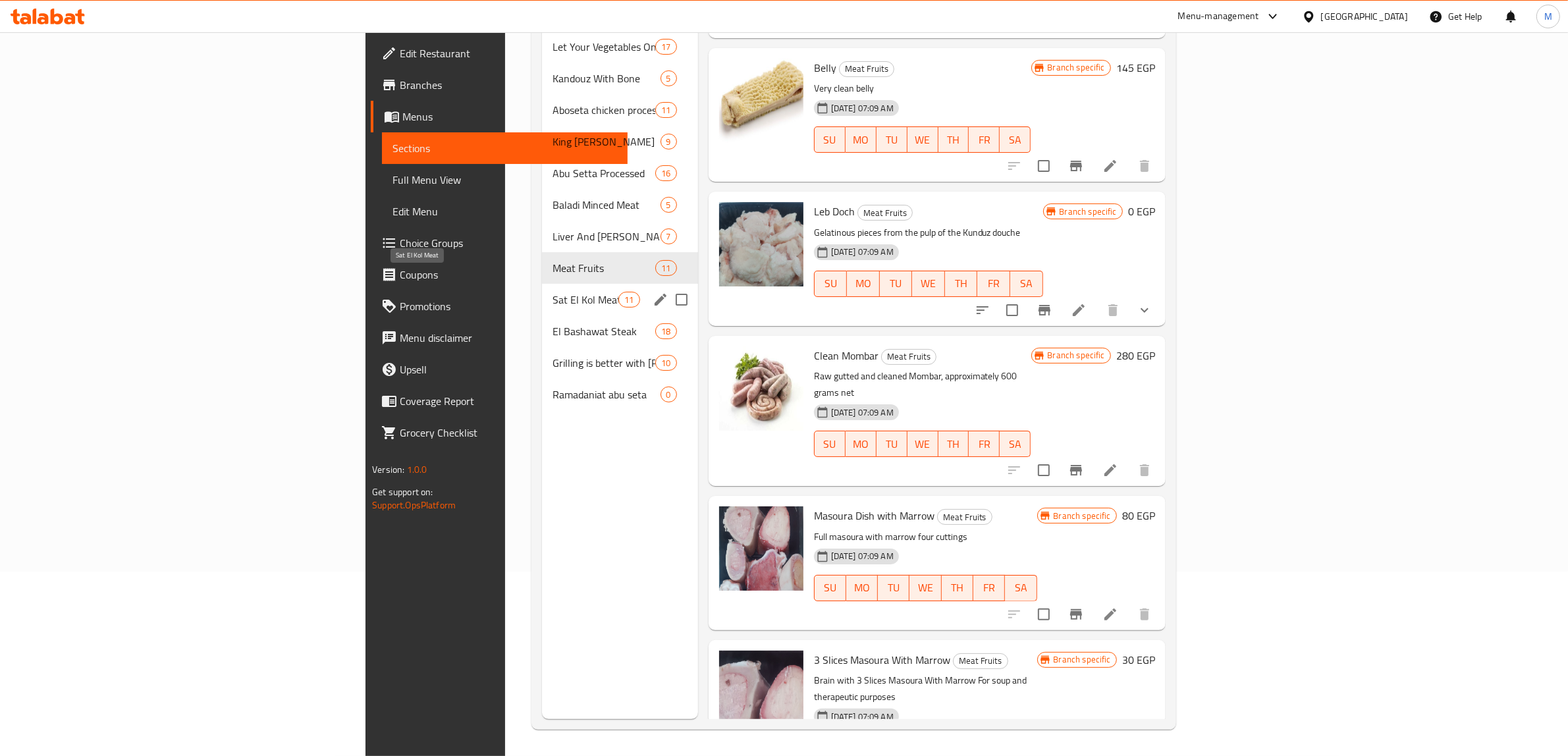
click at [552, 291] on span "Sat El Kol Meat" at bounding box center [585, 299] width 66 height 16
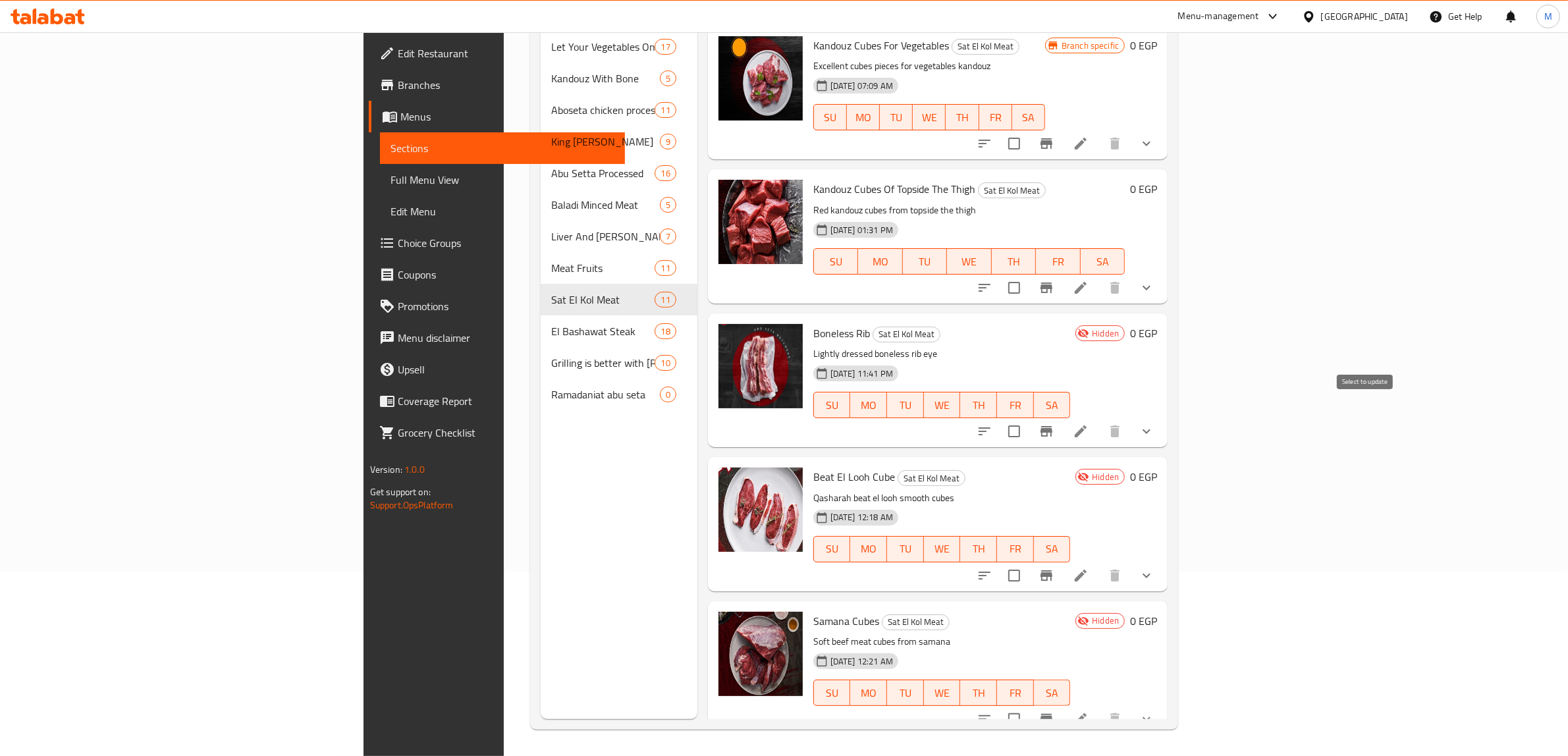
click at [1028, 417] on input "checkbox" at bounding box center [1015, 431] width 28 height 28
checkbox input "true"
click at [1028, 562] on input "checkbox" at bounding box center [1015, 576] width 28 height 28
checkbox input "true"
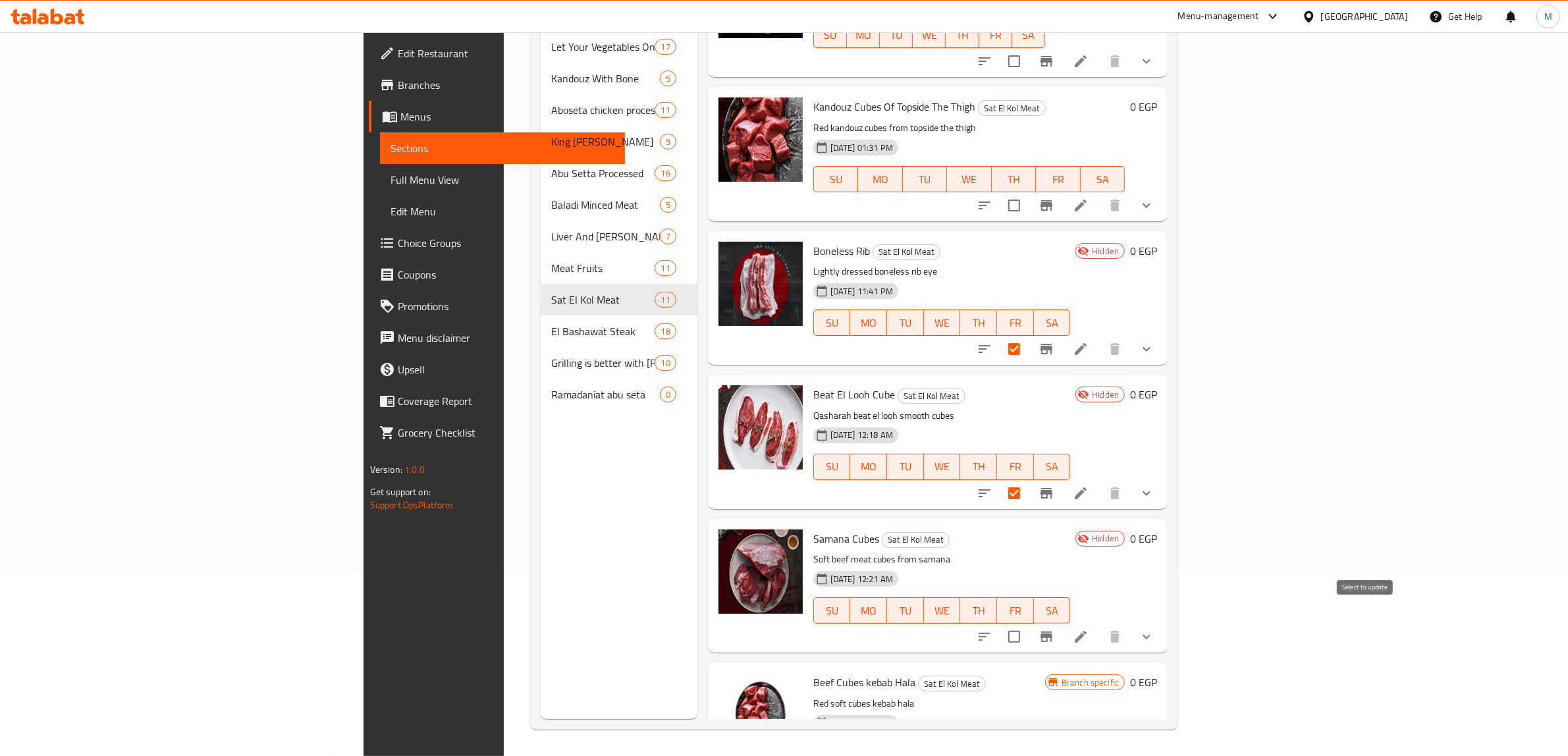
click at [1028, 624] on input "checkbox" at bounding box center [1015, 638] width 28 height 28
checkbox input "true"
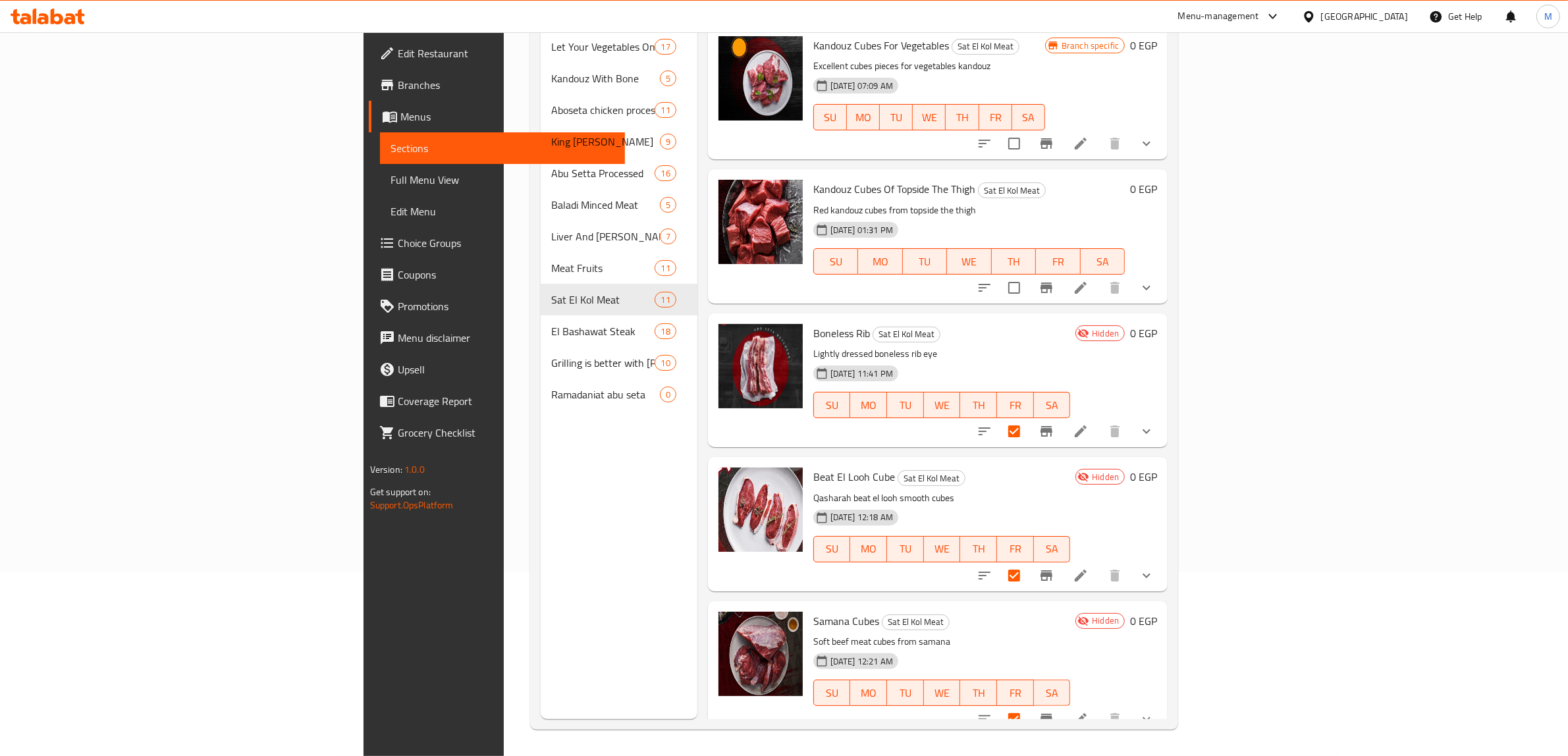
scroll to position [0, 0]
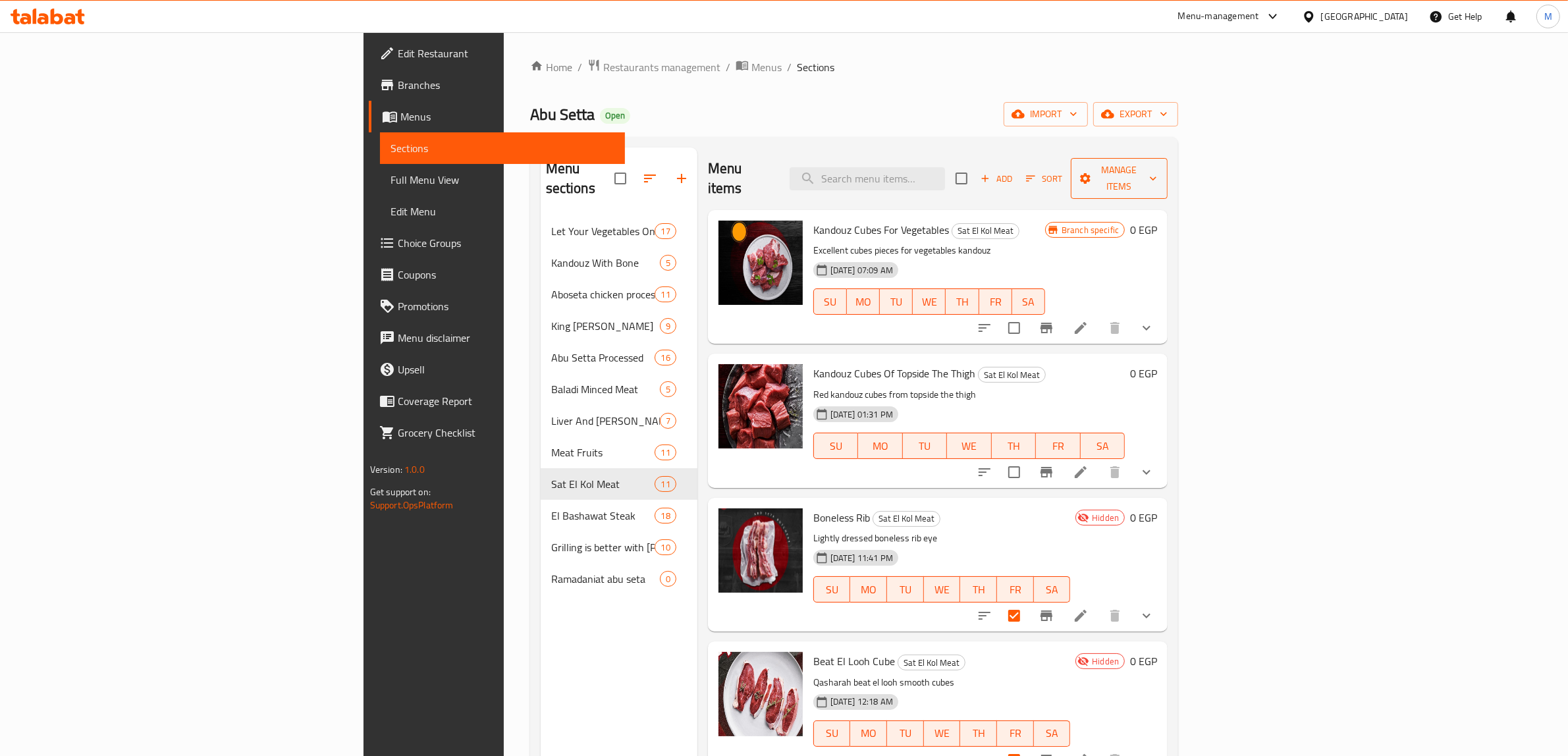
click at [1158, 164] on span "Manage items" at bounding box center [1119, 179] width 77 height 33
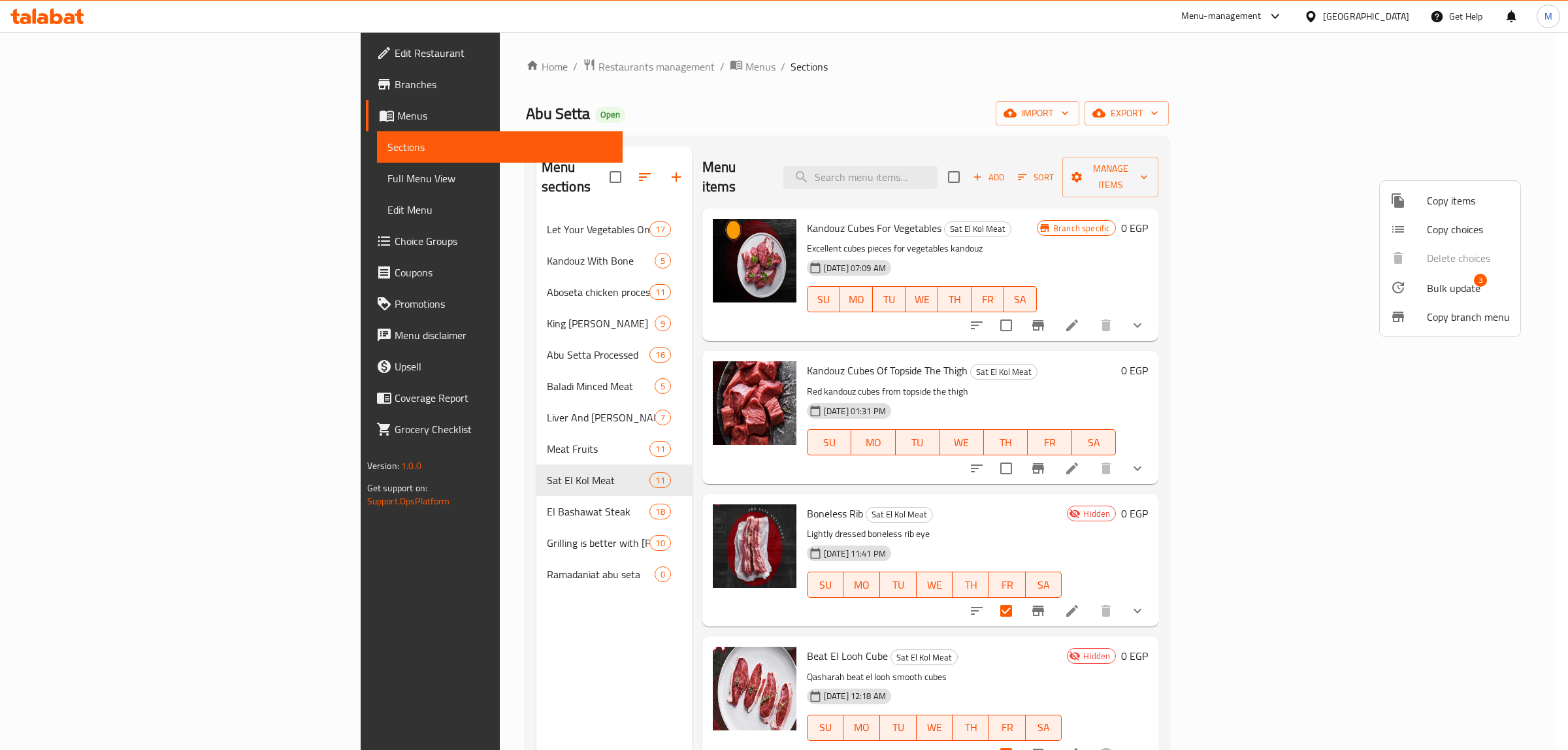
click at [1415, 589] on div at bounding box center [784, 375] width 1568 height 750
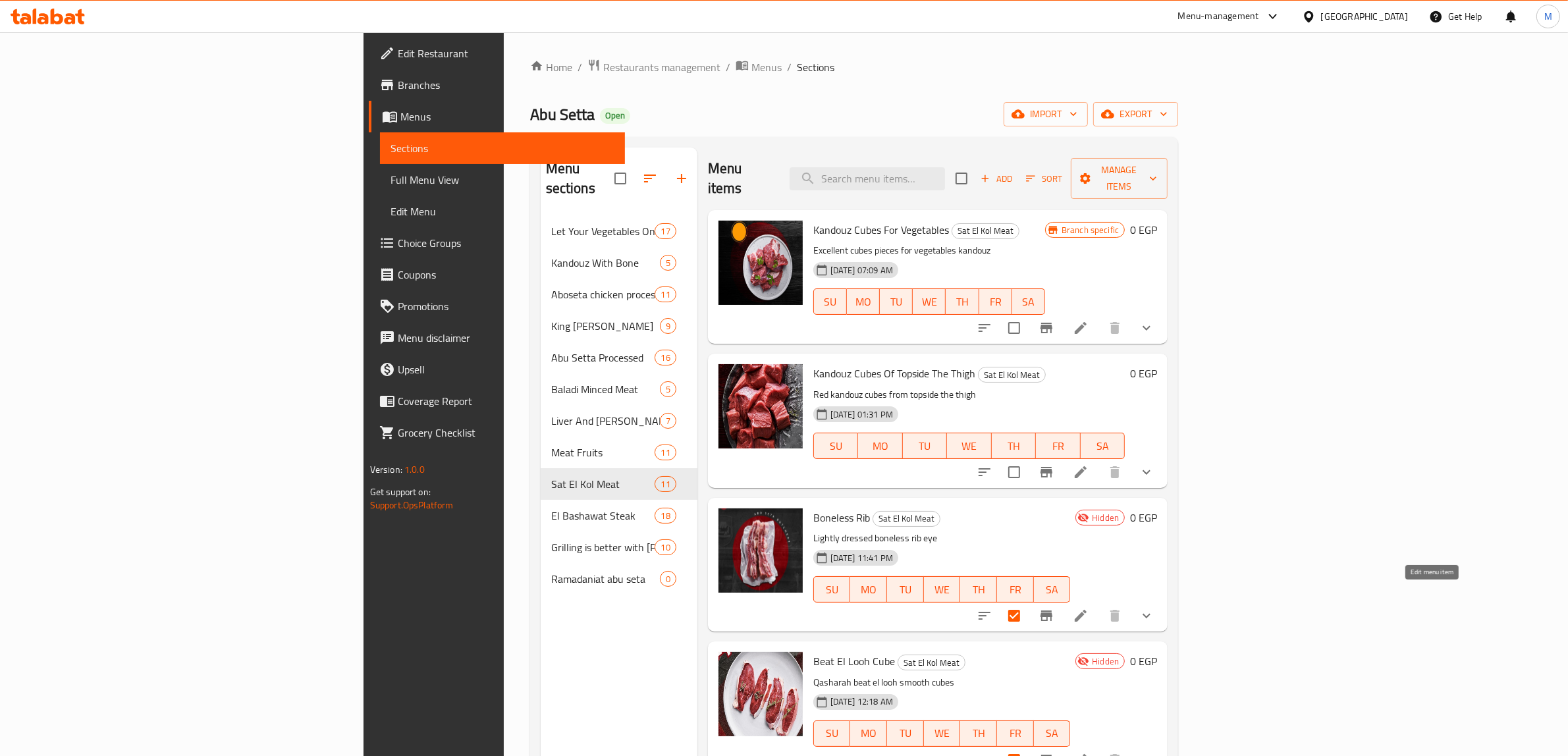
click at [1089, 608] on icon at bounding box center [1080, 615] width 16 height 16
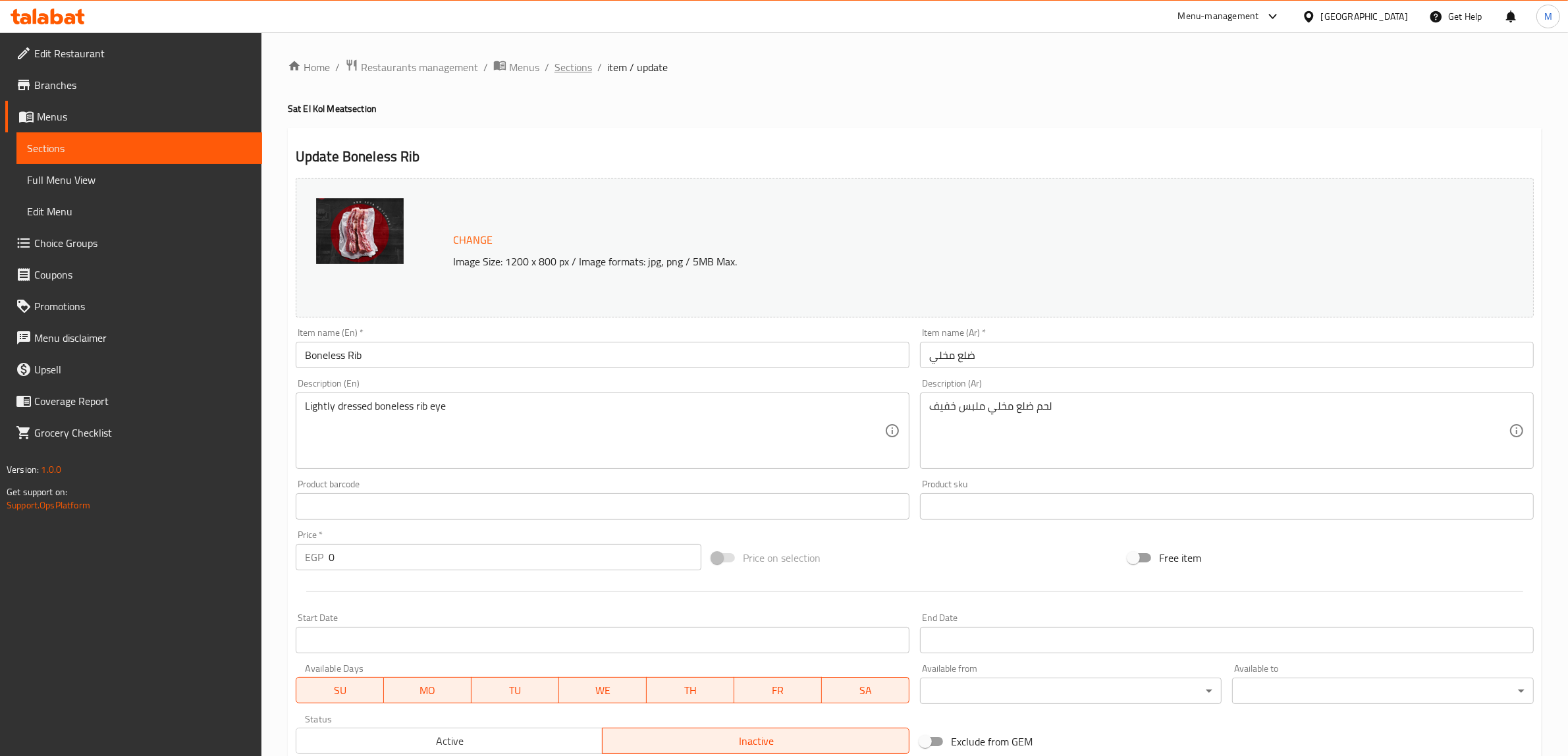
click at [577, 69] on span "Sections" at bounding box center [573, 67] width 38 height 16
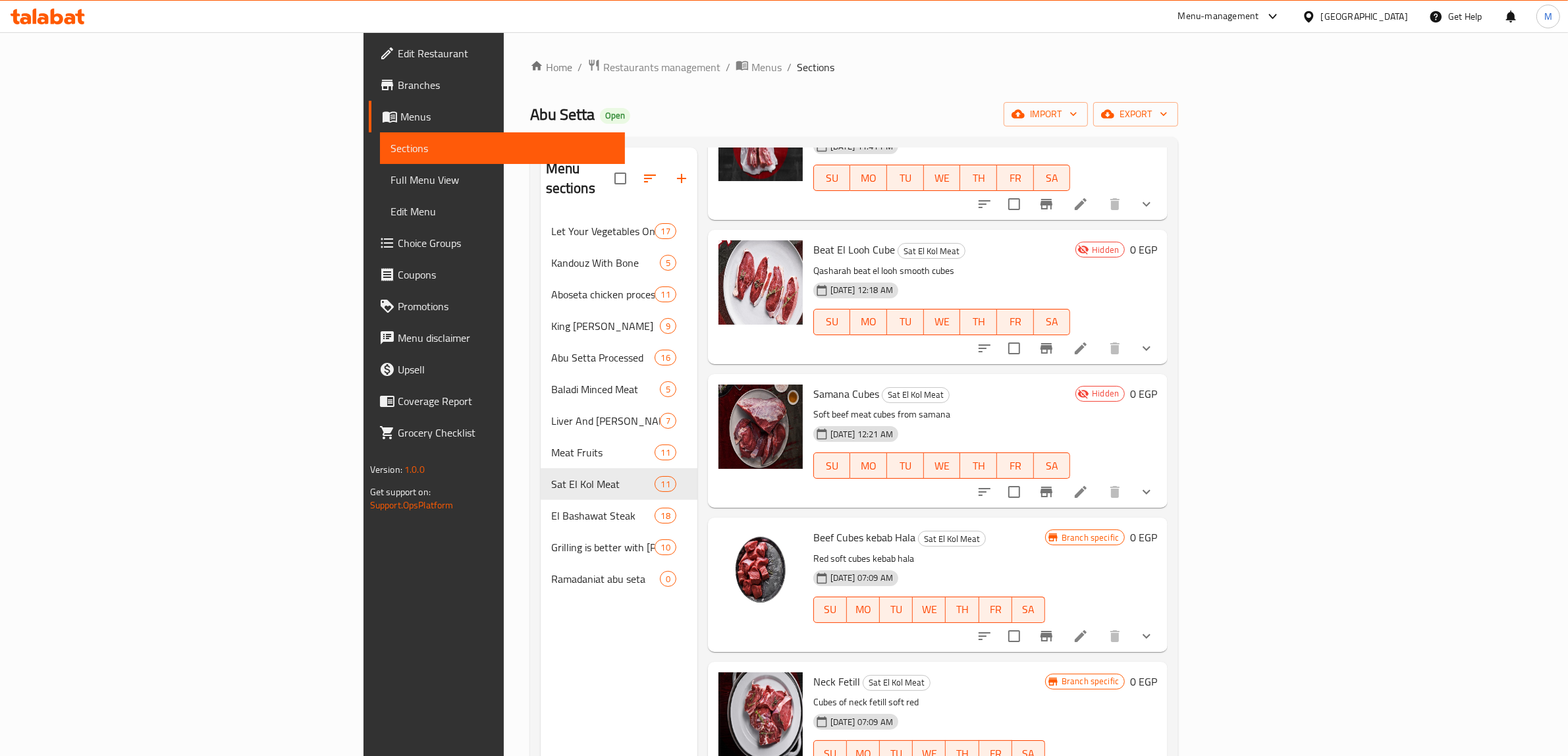
scroll to position [329, 0]
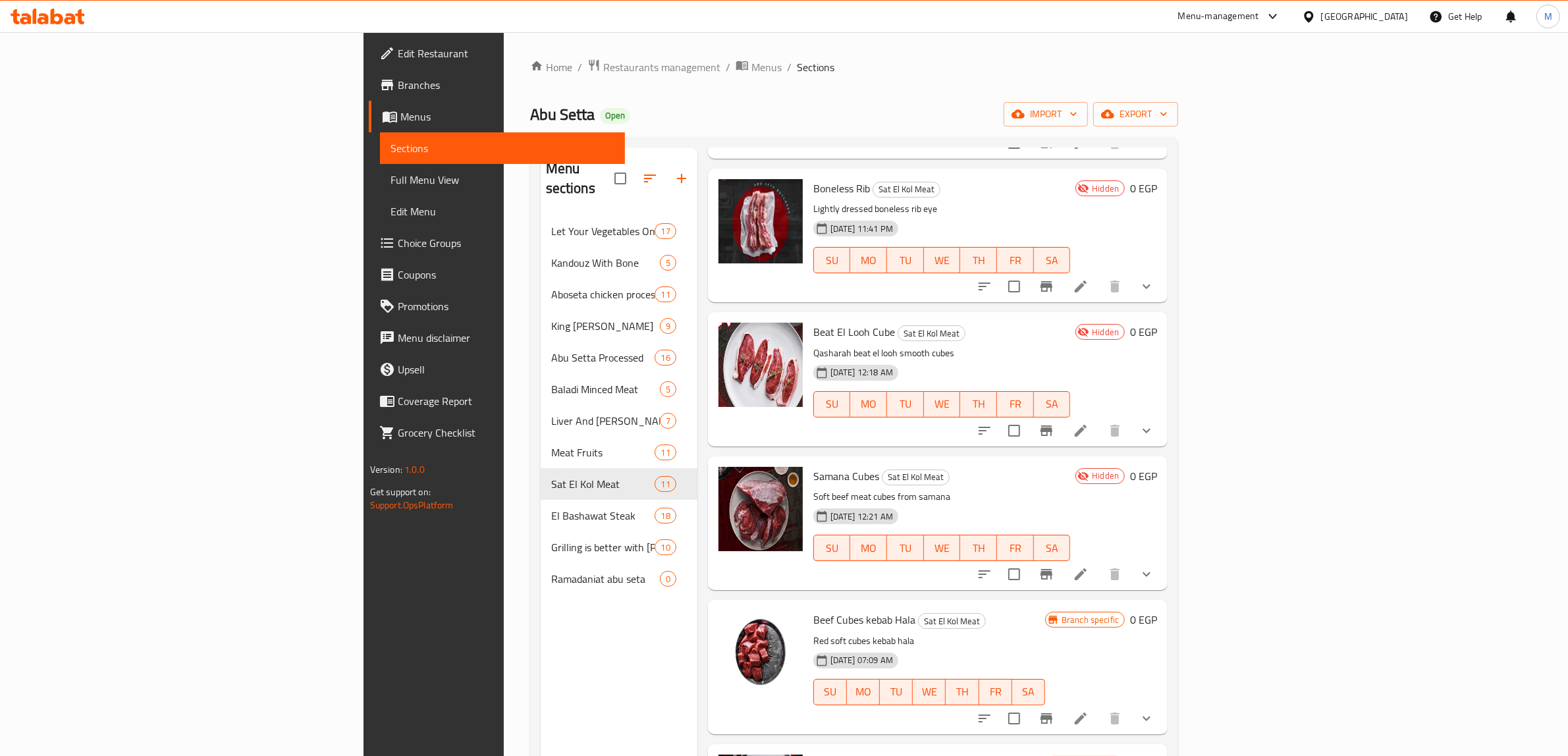
click at [1099, 564] on li at bounding box center [1080, 575] width 37 height 24
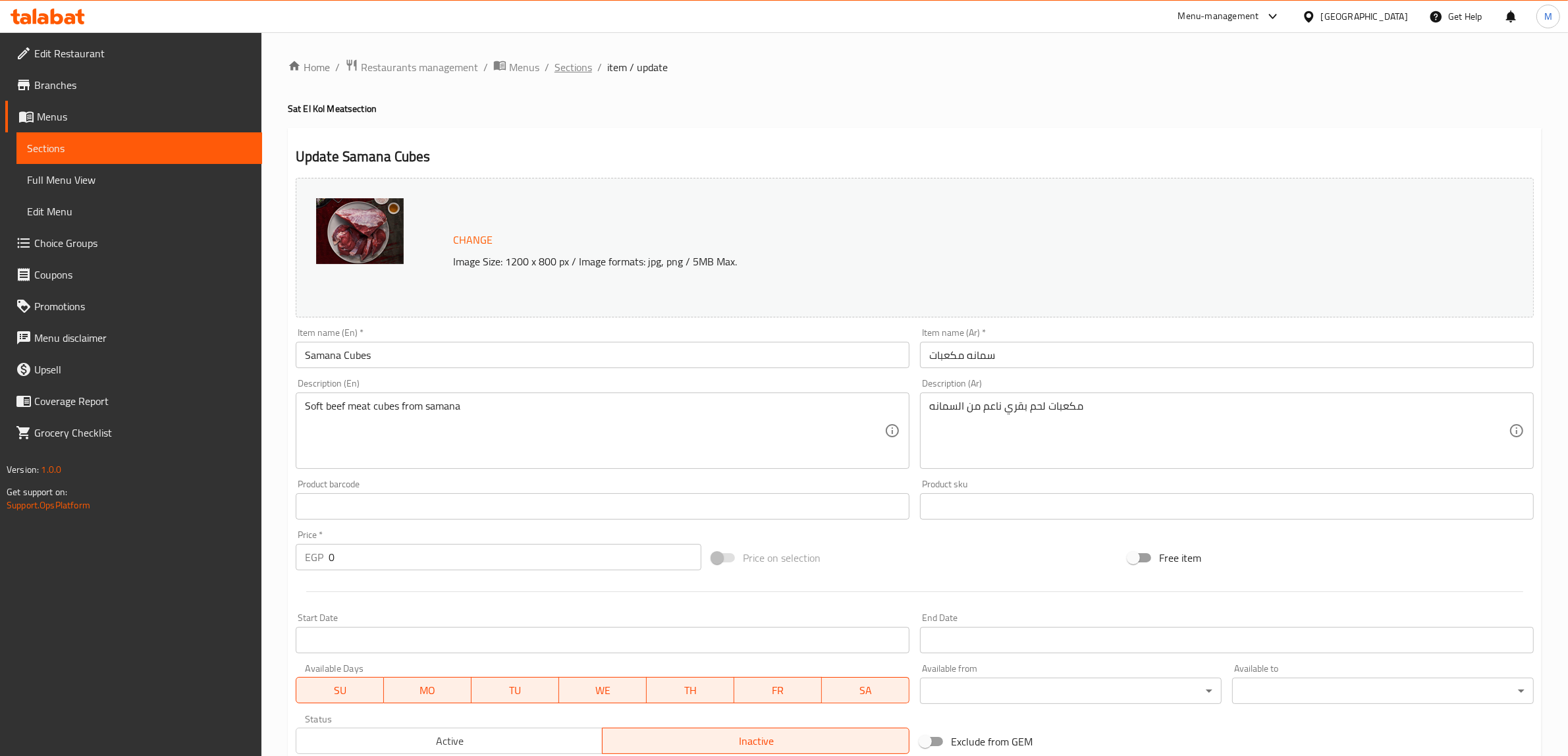
click at [571, 64] on span "Sections" at bounding box center [573, 67] width 38 height 16
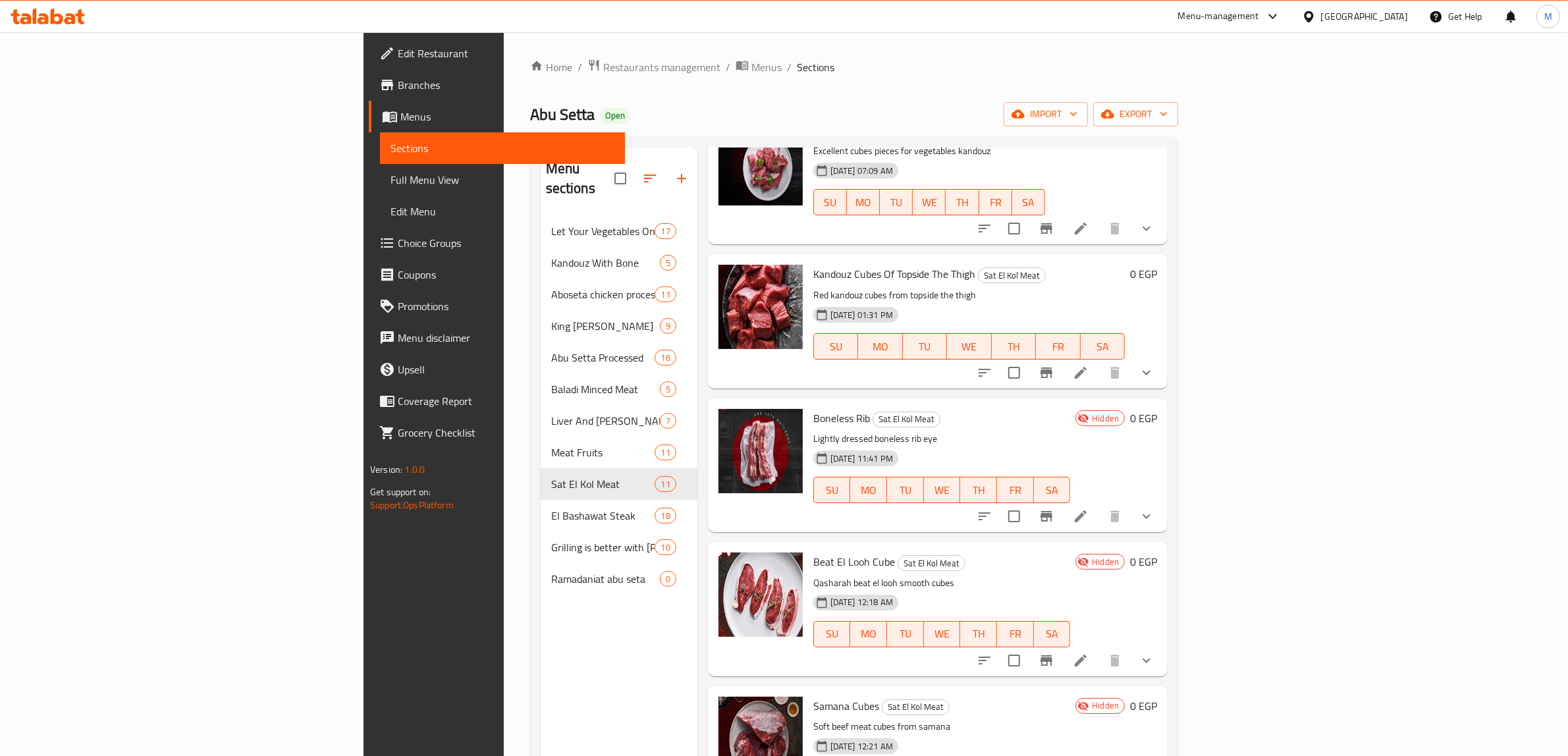
scroll to position [412, 0]
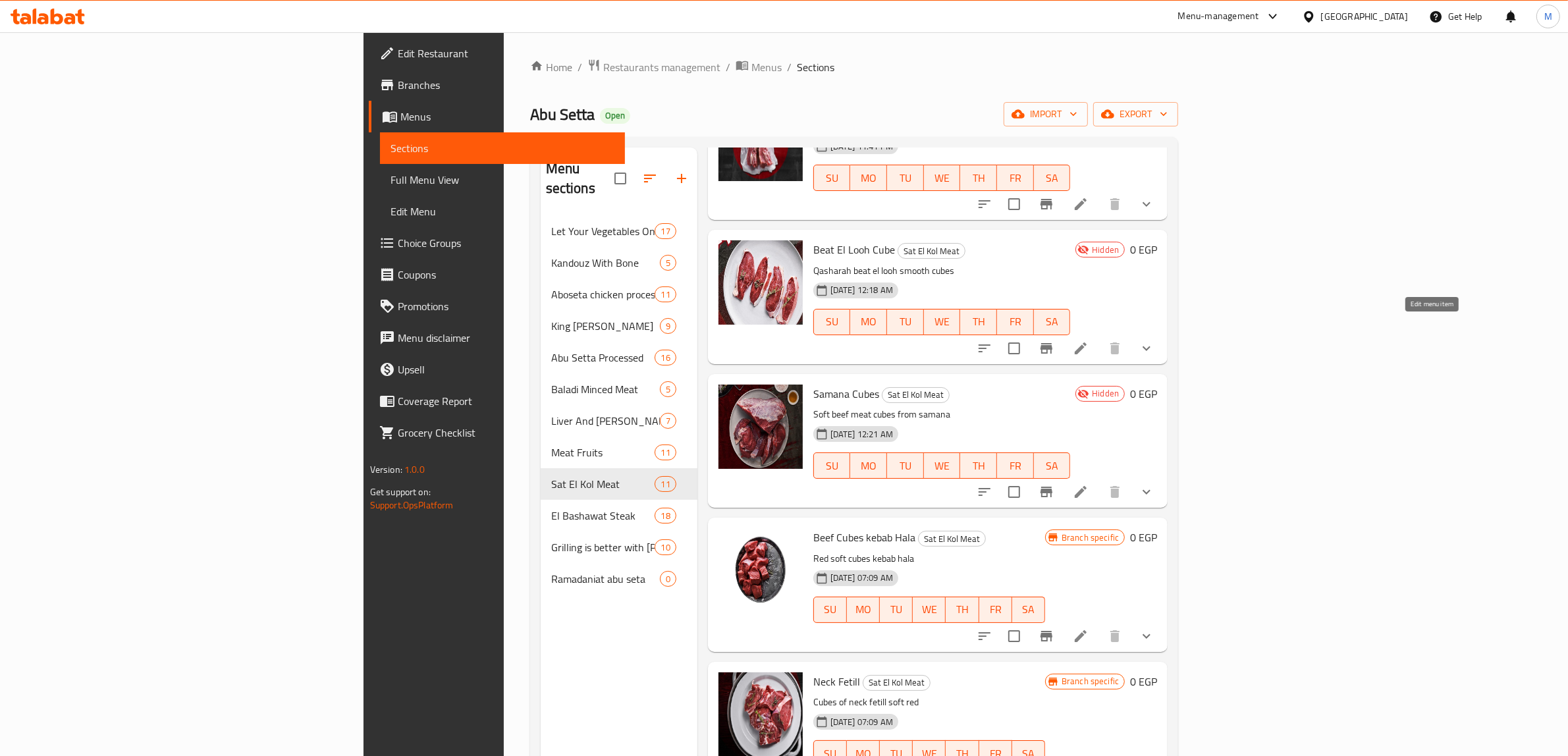
click at [1089, 341] on icon at bounding box center [1080, 348] width 16 height 16
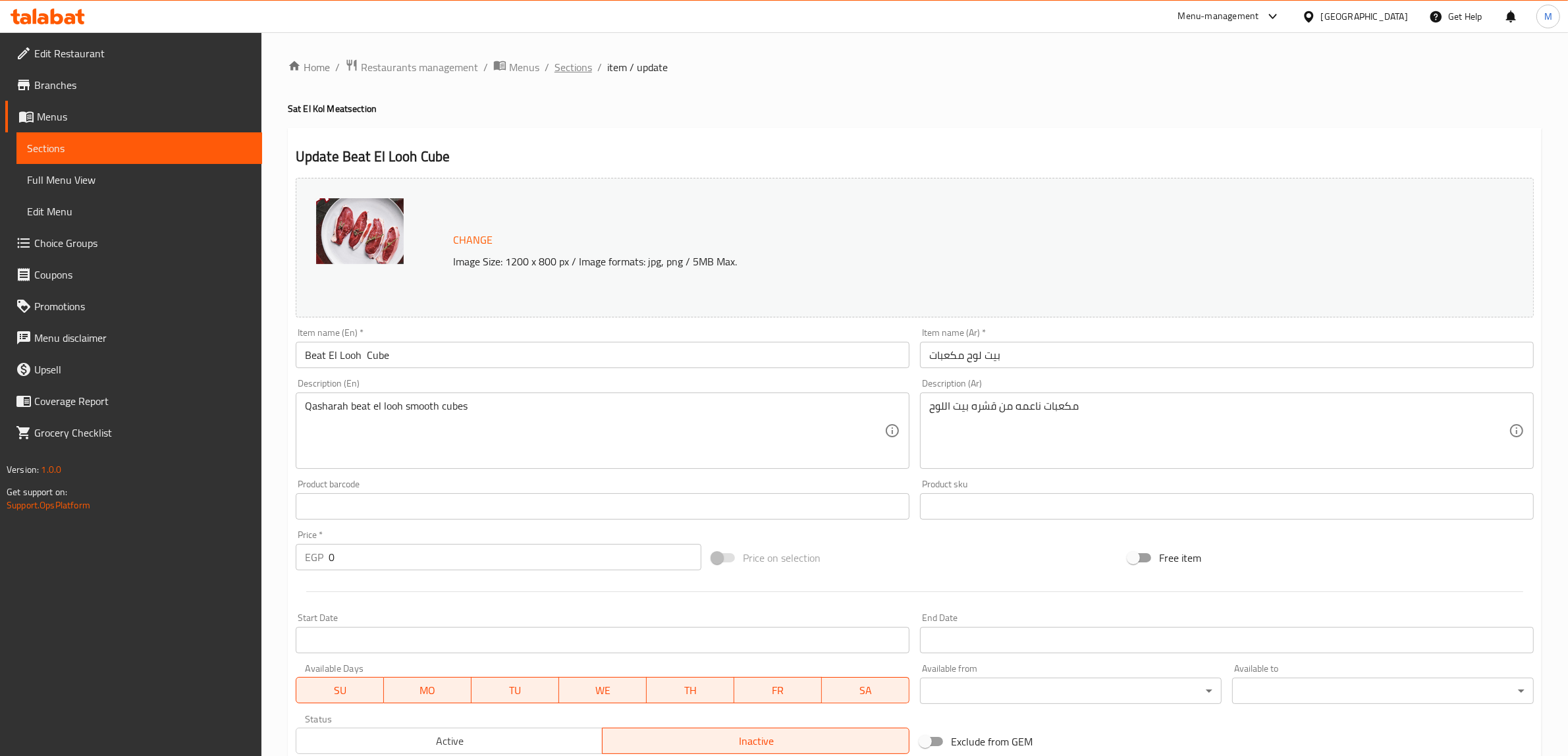
click at [585, 74] on span "Sections" at bounding box center [573, 67] width 38 height 16
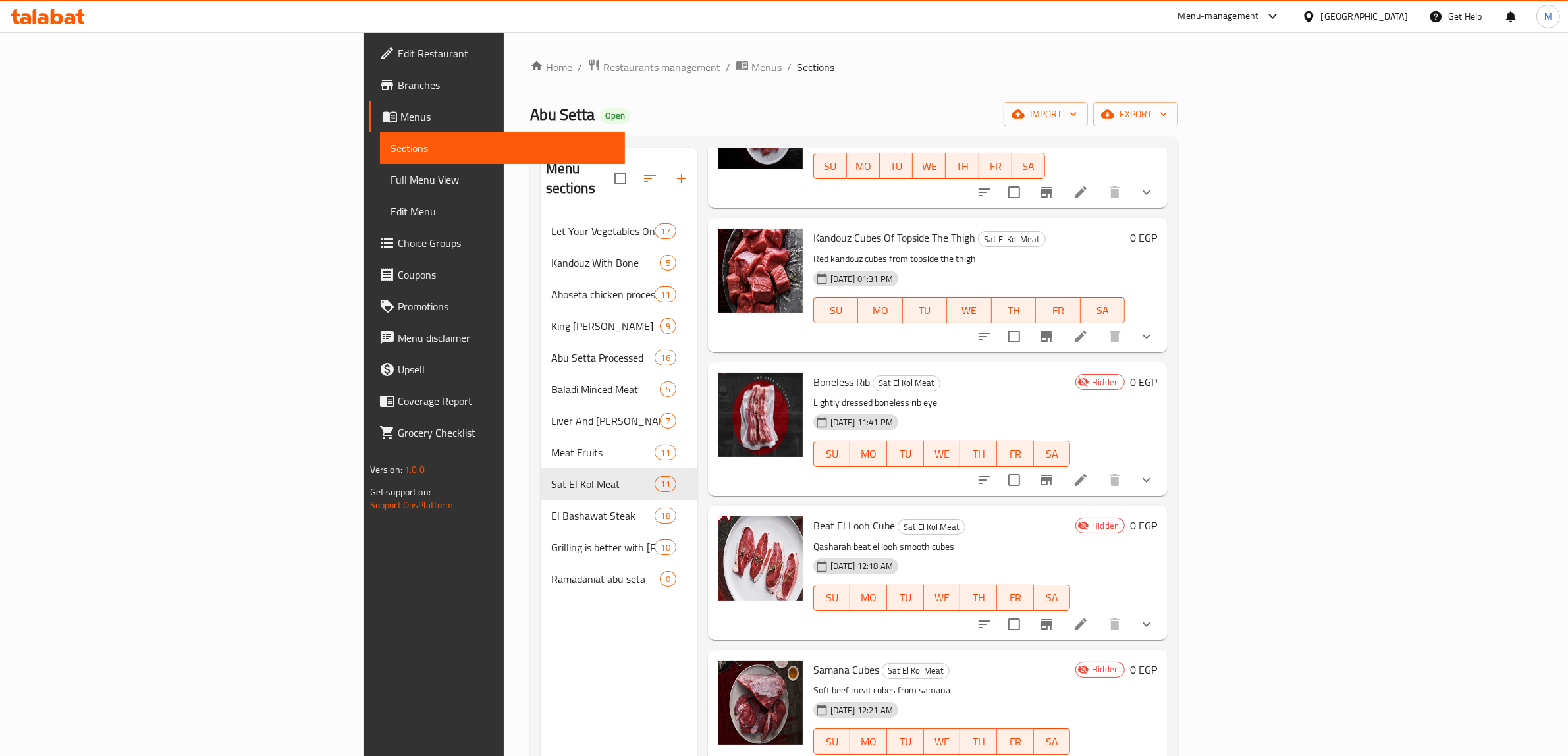
scroll to position [165, 0]
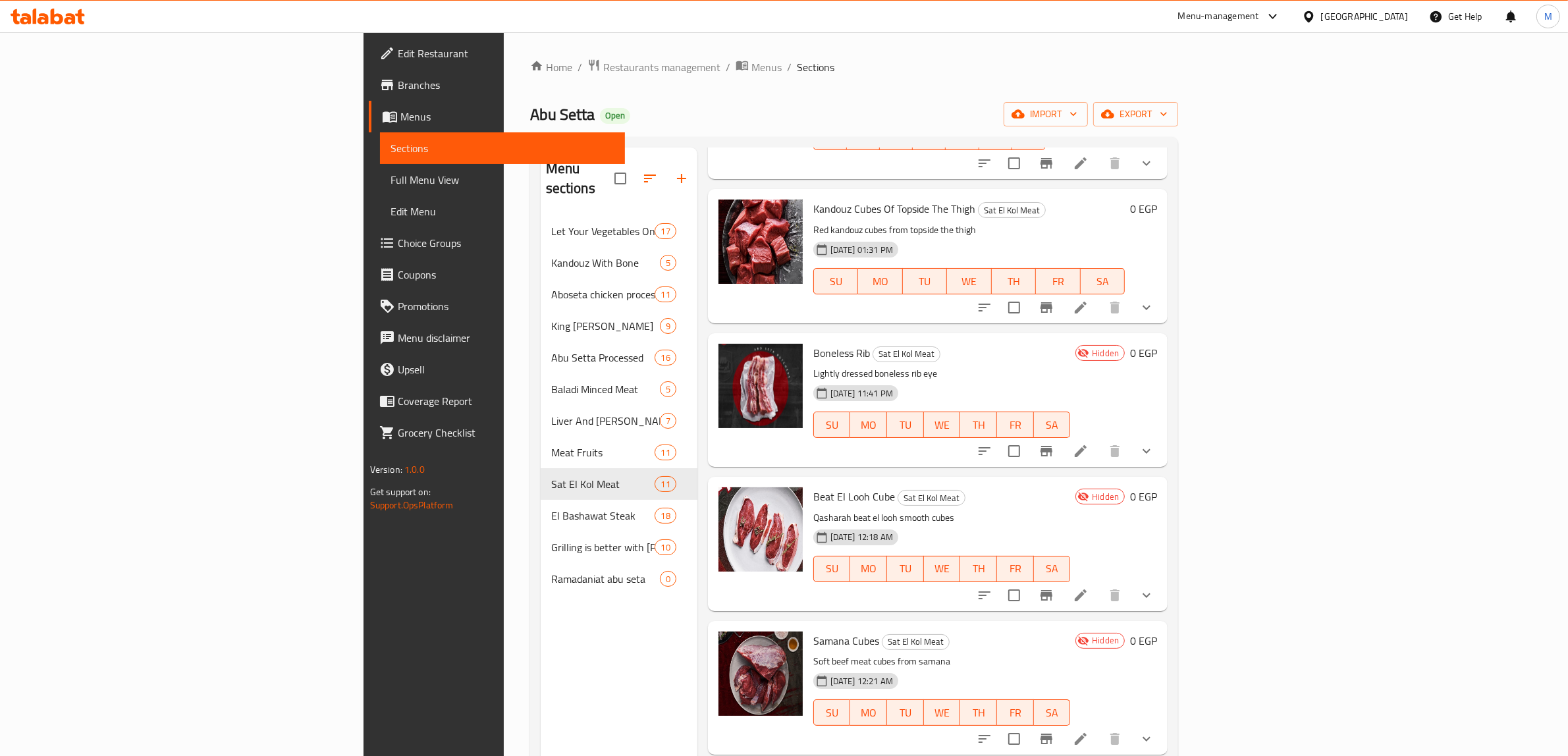
click at [1167, 450] on div "Menu items Add Sort Manage items Kandouz Cubes For Vegetables Sat El Kol Meat E…" at bounding box center [932, 525] width 470 height 756
click at [1154, 443] on icon "show more" at bounding box center [1146, 451] width 16 height 16
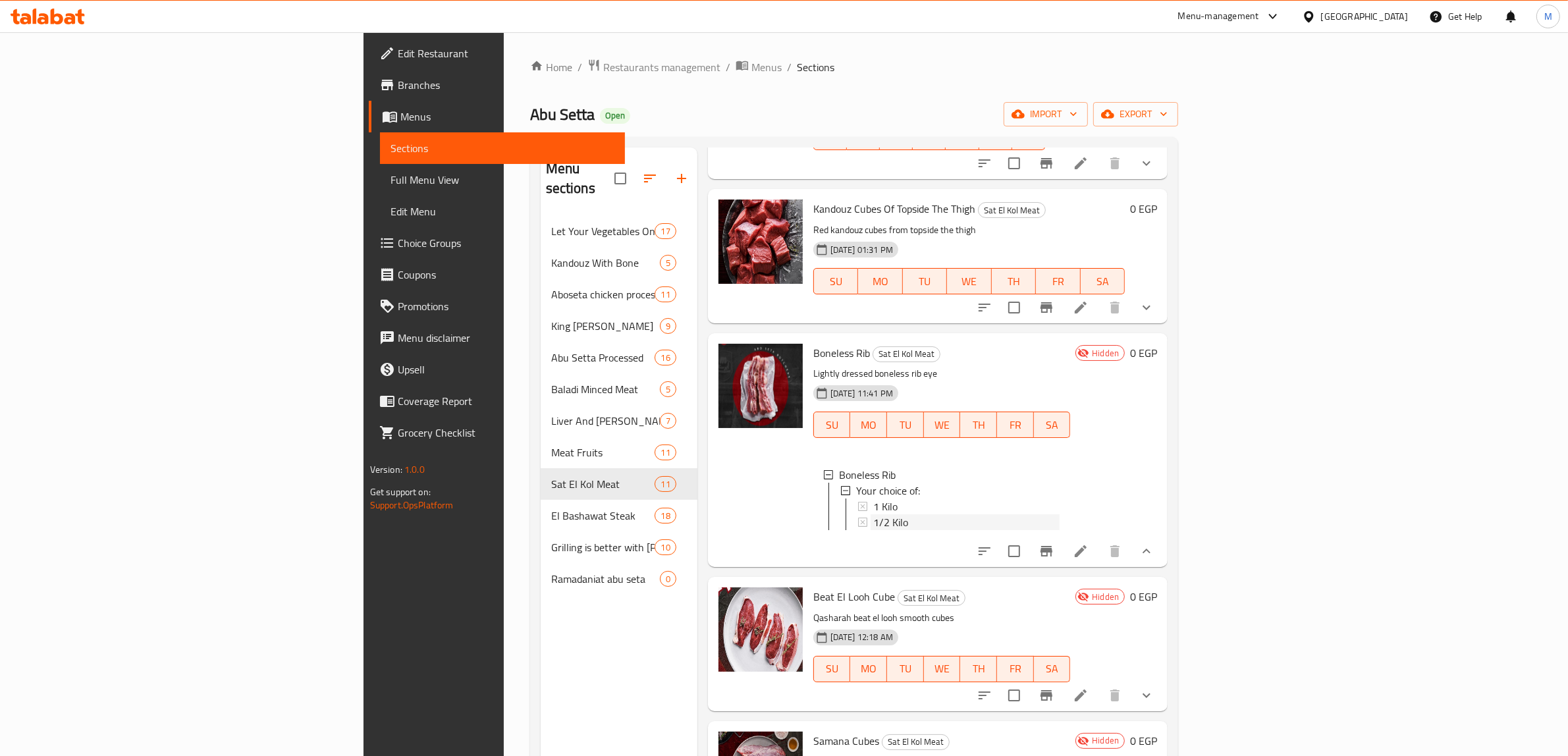
click at [895, 514] on div "1/2 Kilo" at bounding box center [967, 522] width 187 height 16
click at [890, 499] on div "1 Kilo" at bounding box center [967, 506] width 187 height 16
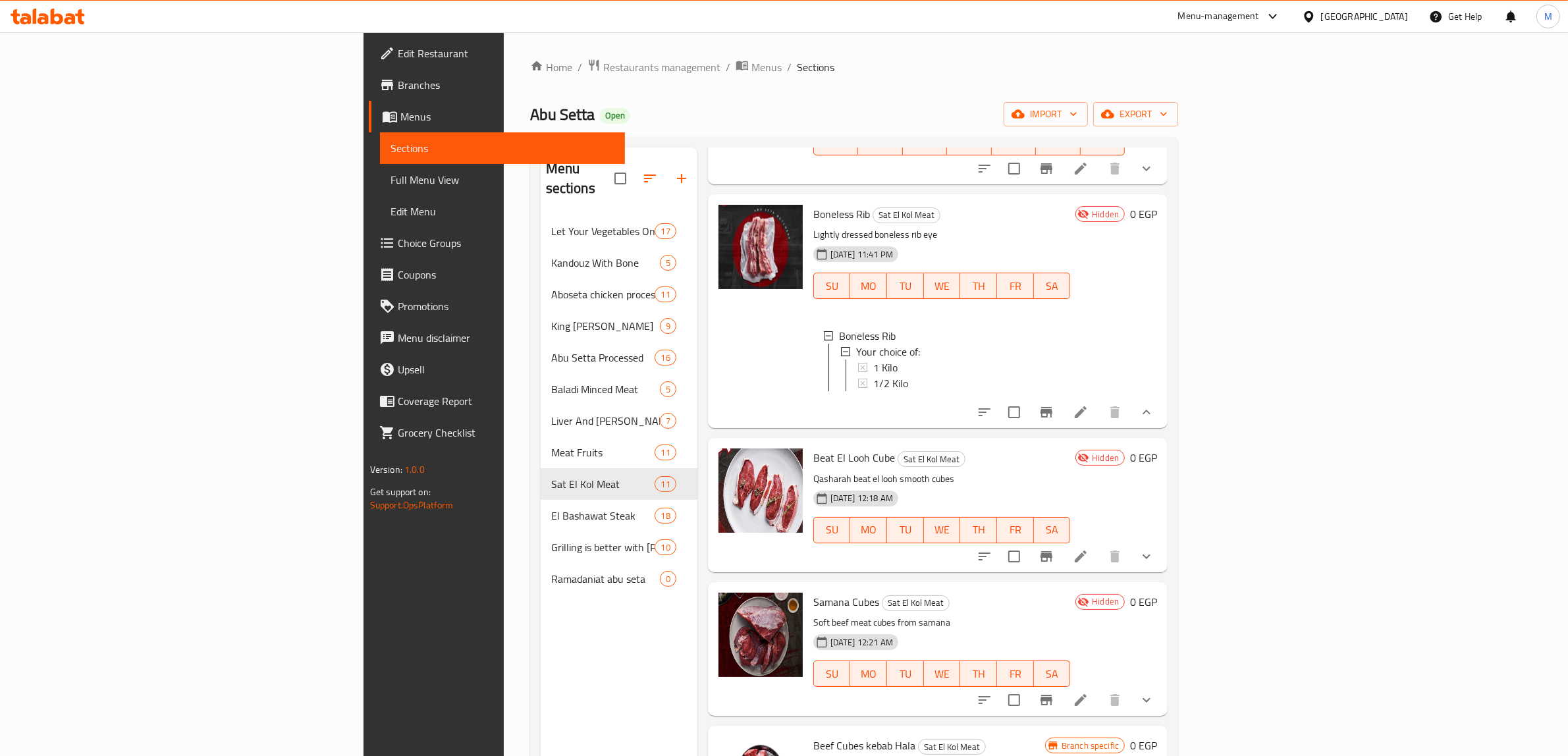
scroll to position [329, 0]
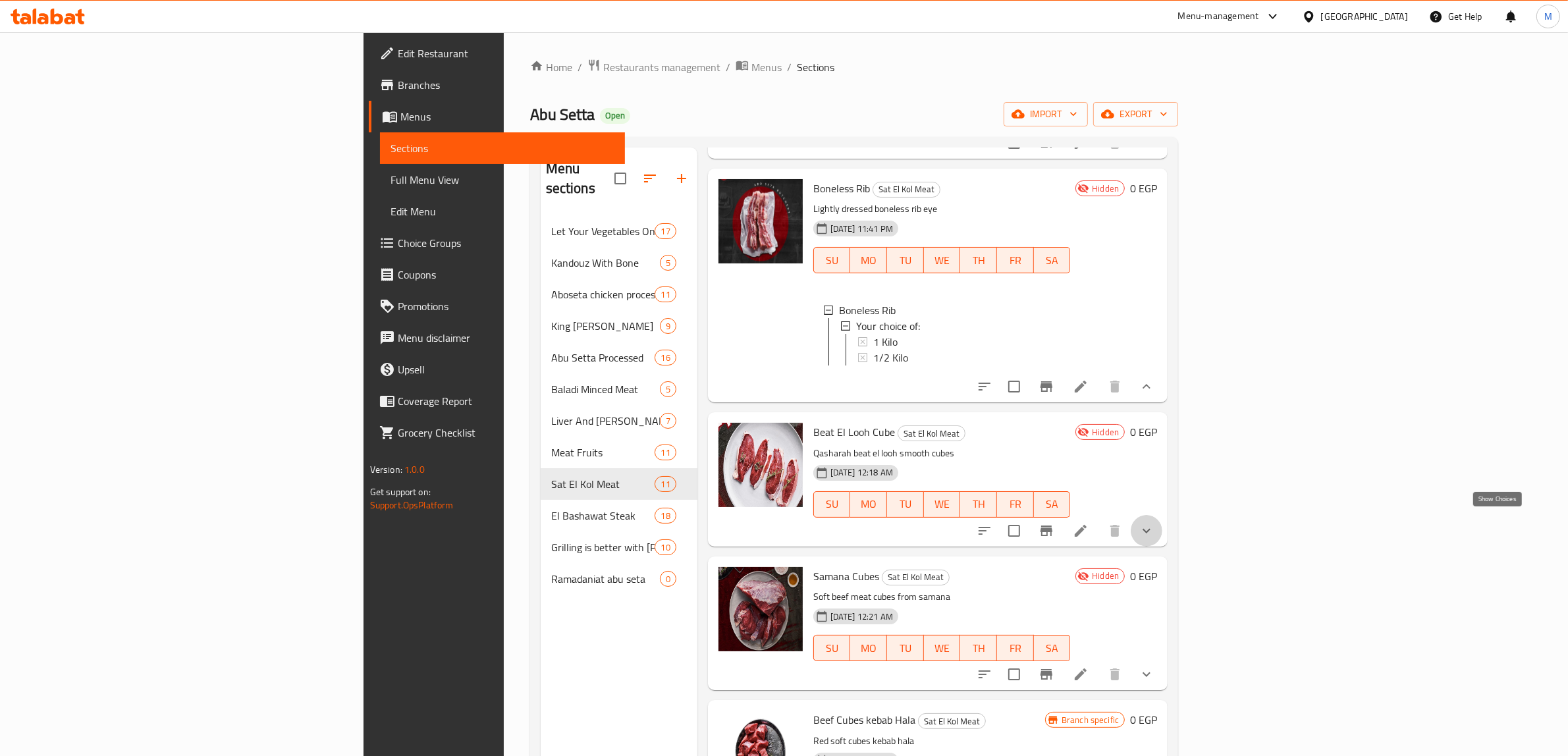
drag, startPoint x: 1497, startPoint y: 518, endPoint x: 1317, endPoint y: 507, distance: 180.3
click at [1154, 523] on icon "show more" at bounding box center [1146, 530] width 16 height 16
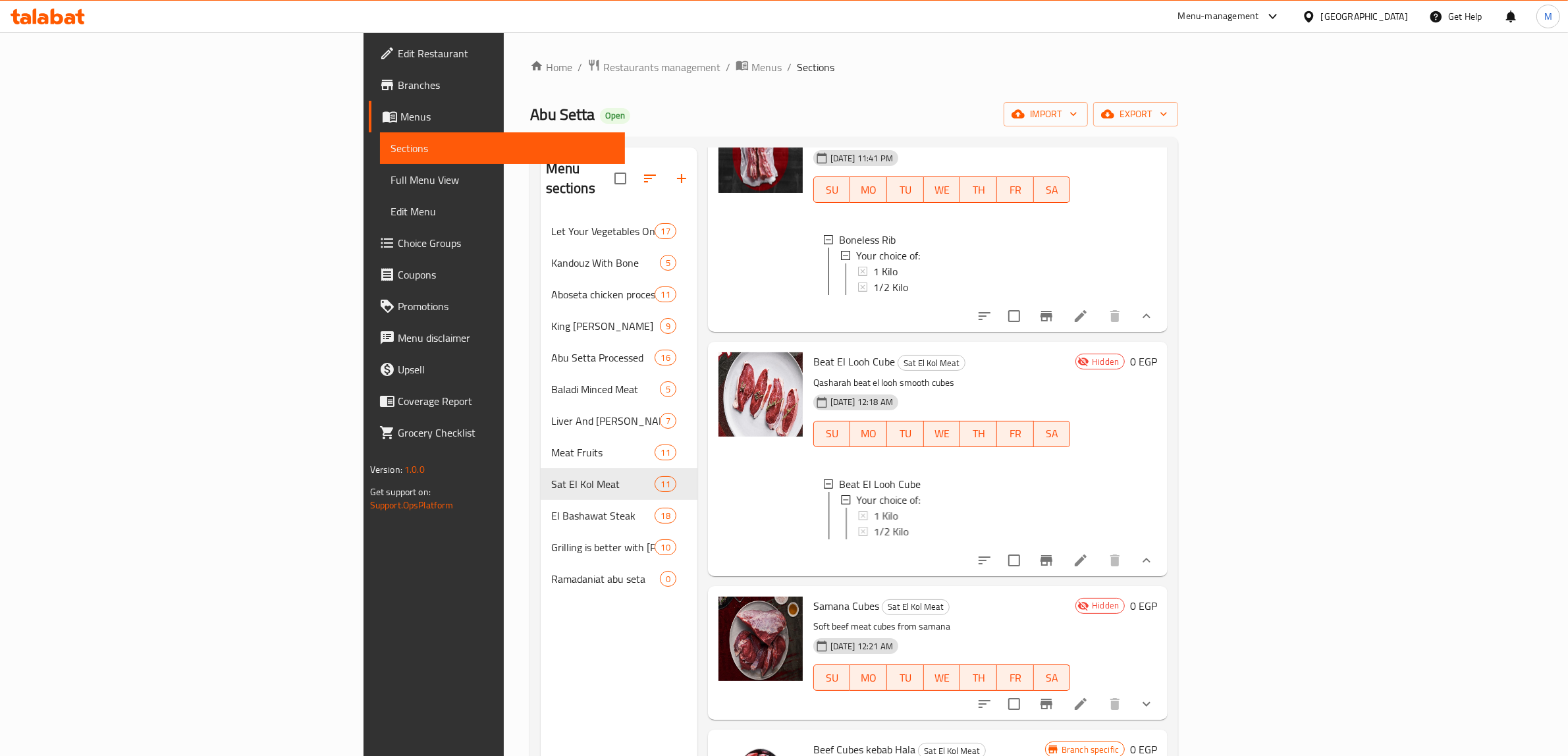
scroll to position [412, 0]
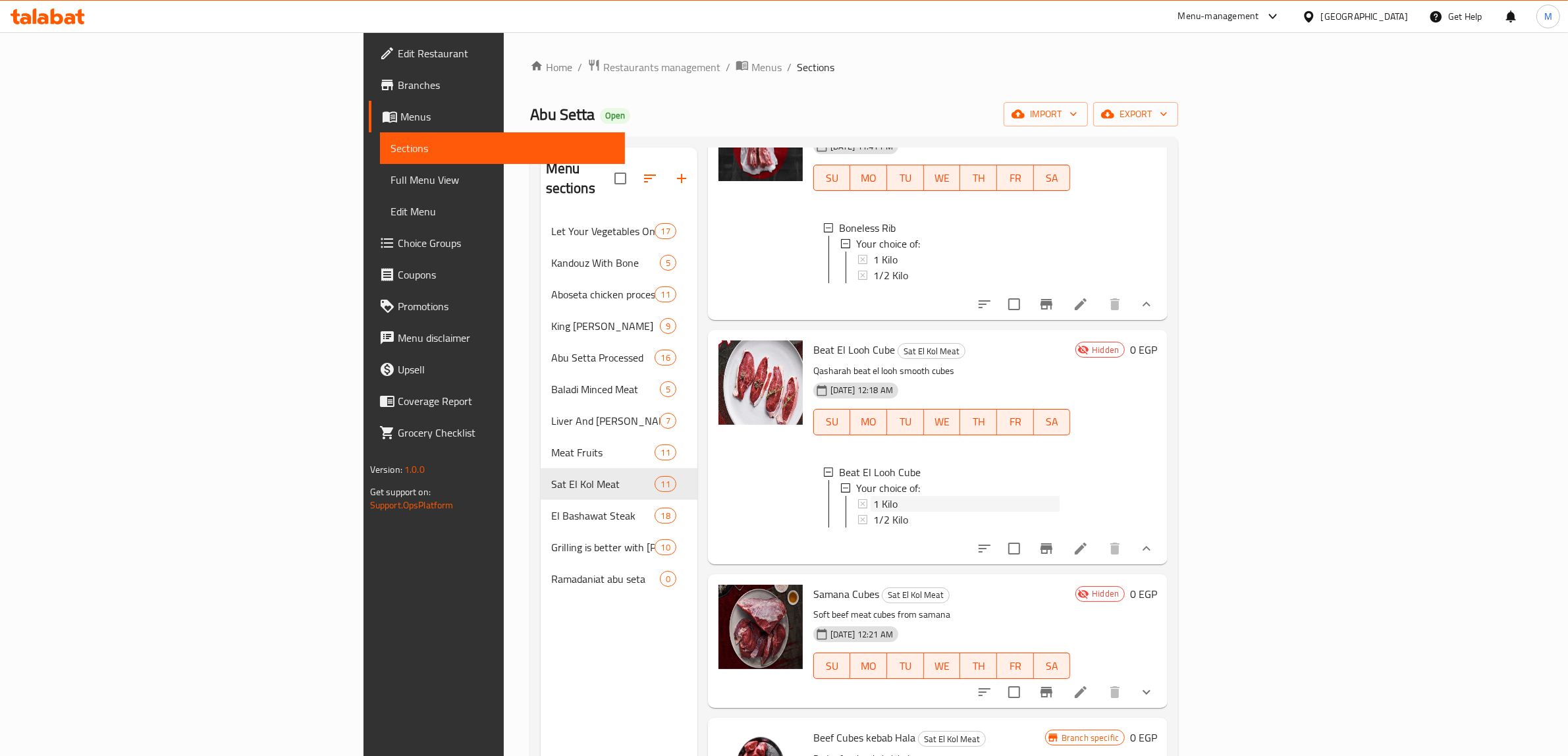
click at [910, 496] on div "1 Kilo" at bounding box center [967, 503] width 187 height 16
click at [891, 512] on div "1/2 Kilo" at bounding box center [967, 519] width 187 height 16
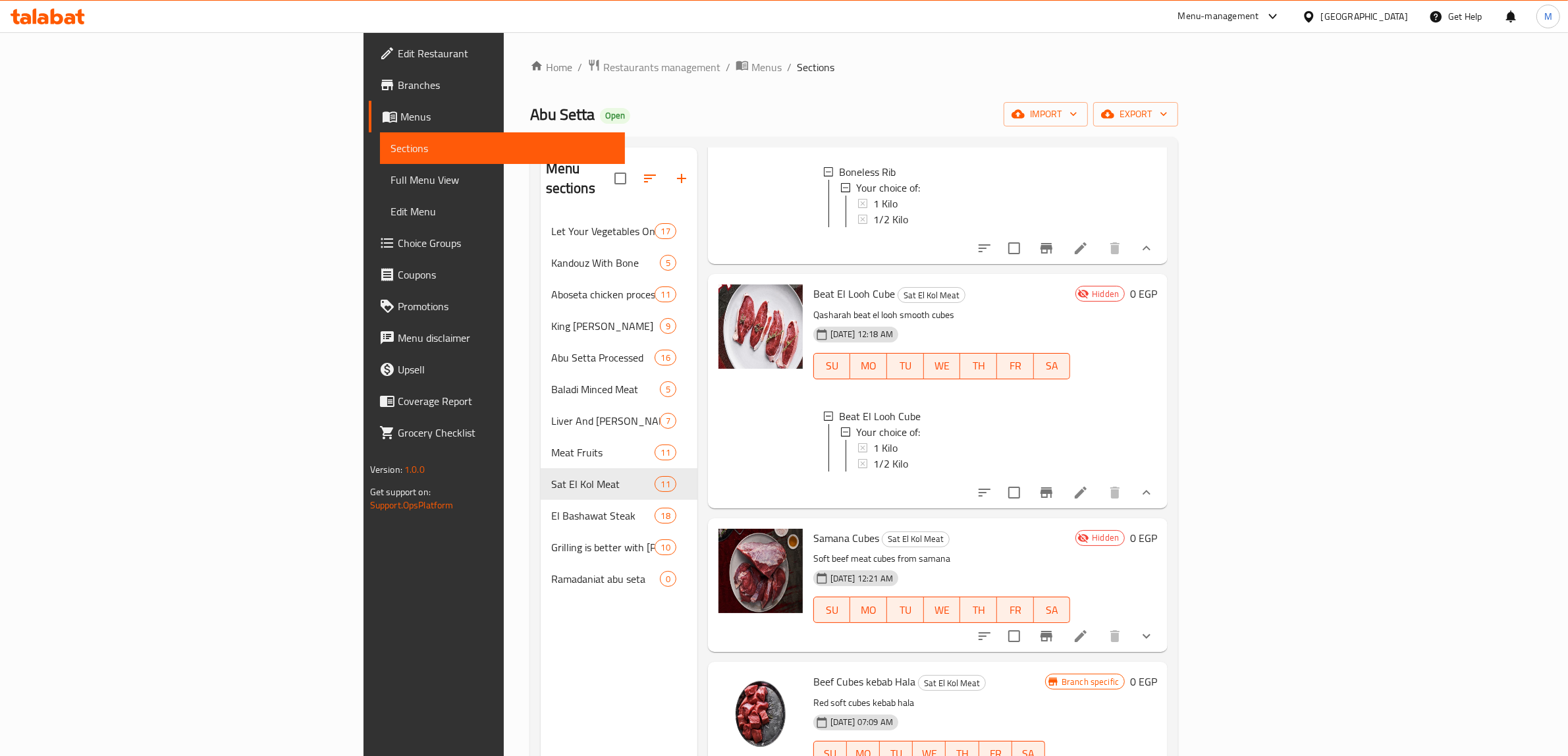
scroll to position [576, 0]
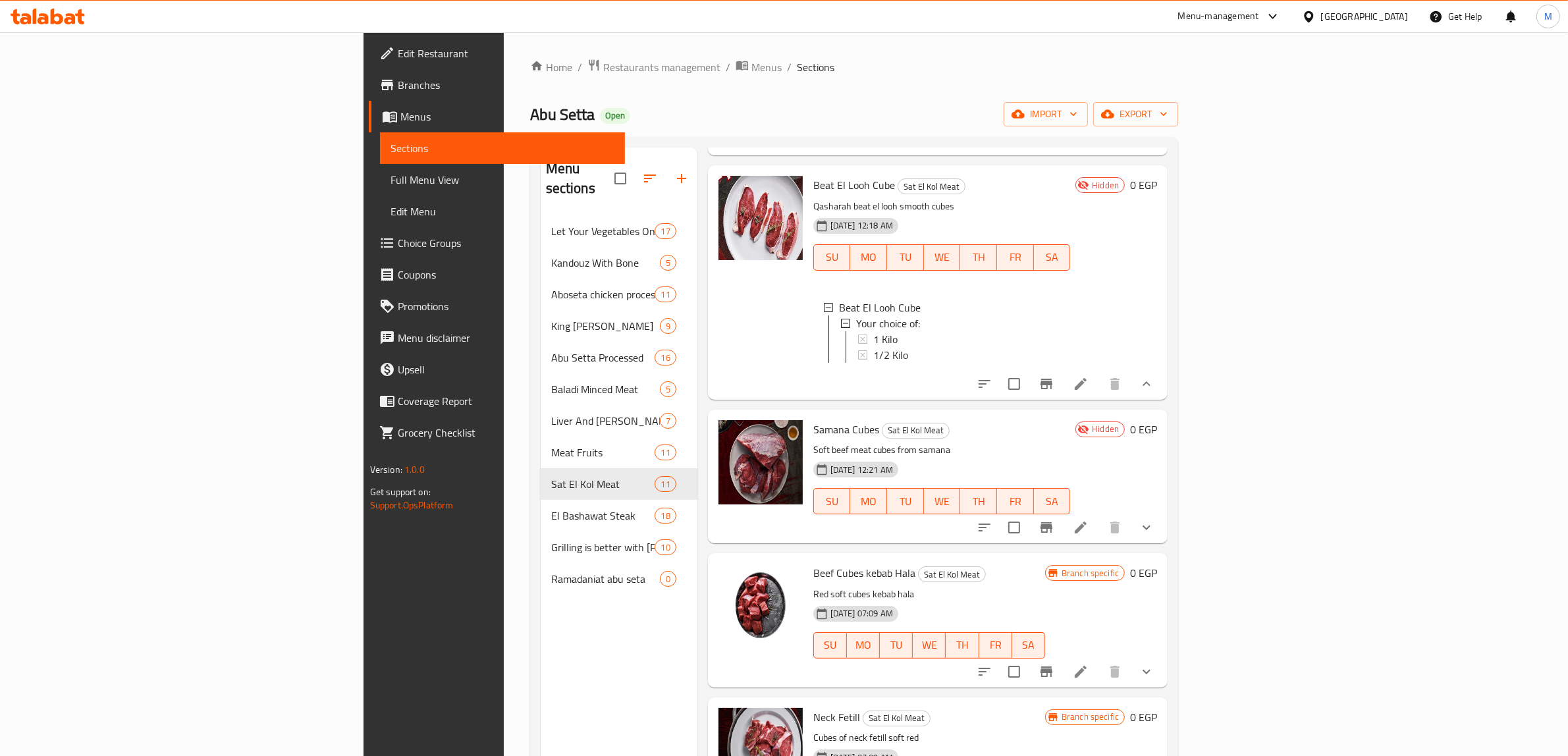
drag, startPoint x: 1497, startPoint y: 528, endPoint x: 1465, endPoint y: 541, distance: 34.5
click at [1154, 527] on icon "show more" at bounding box center [1146, 527] width 16 height 16
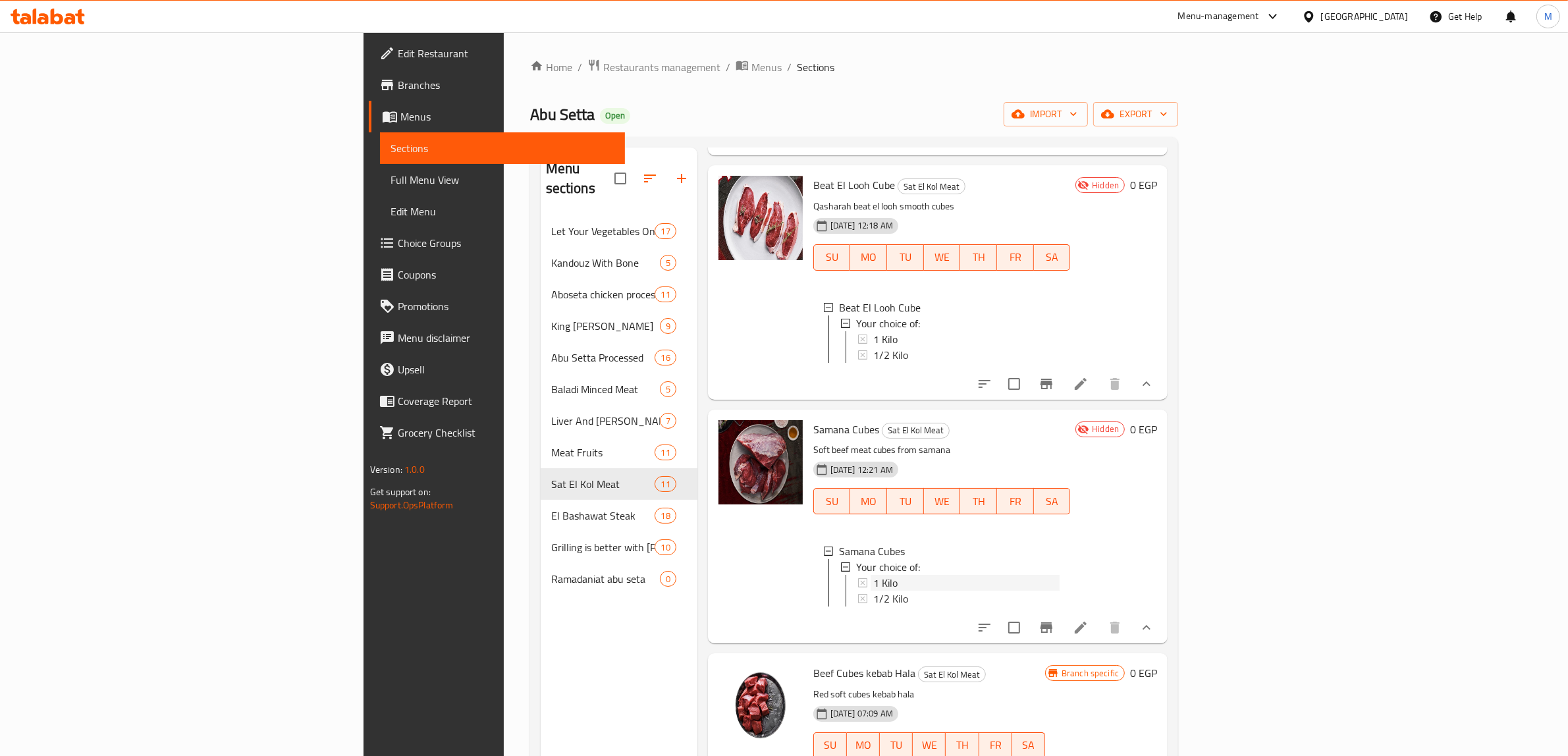
click at [876, 582] on div "1 Kilo" at bounding box center [967, 583] width 187 height 16
click at [873, 597] on div "1/2 Kilo" at bounding box center [967, 599] width 187 height 16
click at [1028, 641] on input "checkbox" at bounding box center [1015, 628] width 28 height 28
checkbox input "true"
click at [1028, 394] on input "checkbox" at bounding box center [1015, 384] width 28 height 28
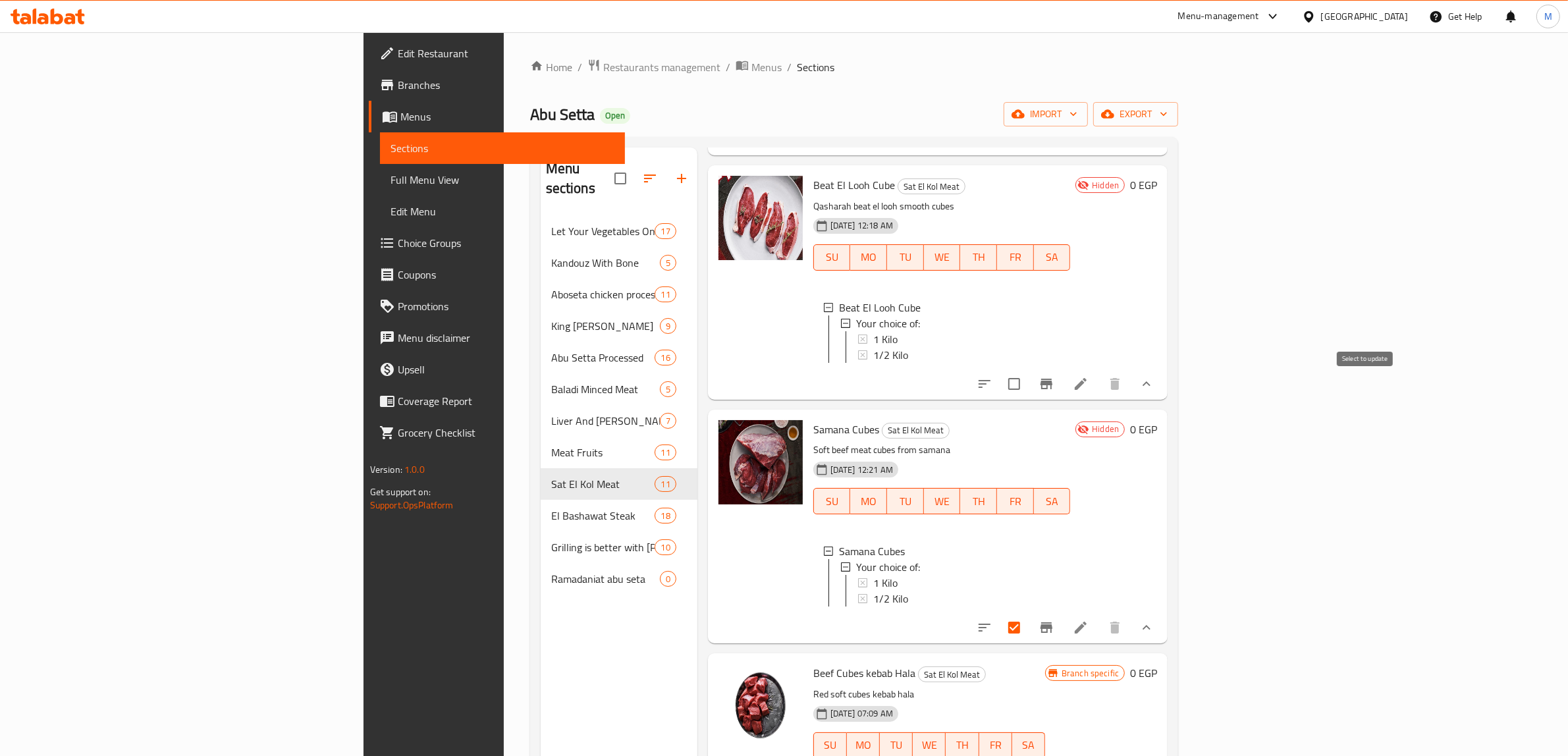
checkbox input "true"
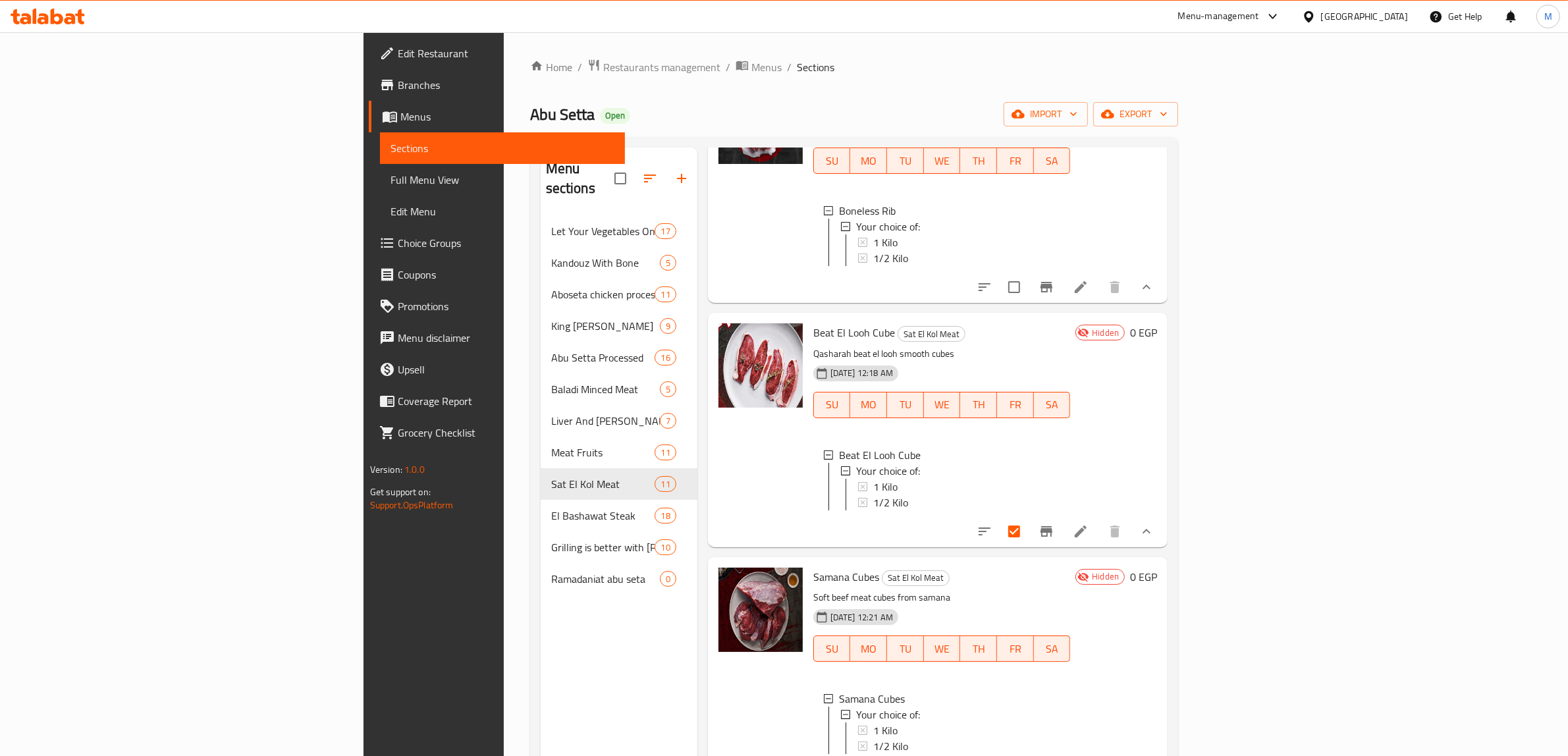
scroll to position [412, 0]
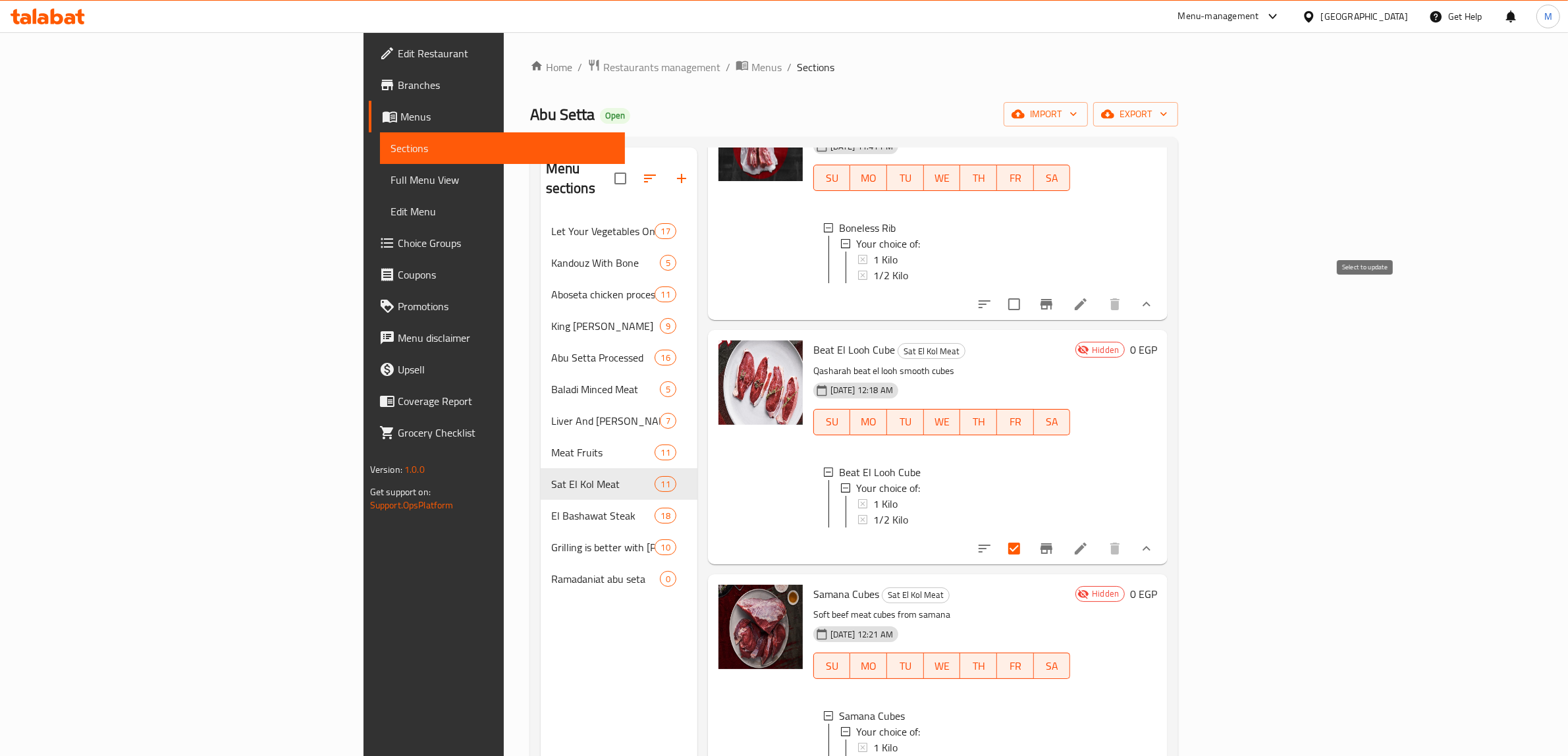
click at [1028, 301] on input "checkbox" at bounding box center [1015, 304] width 28 height 28
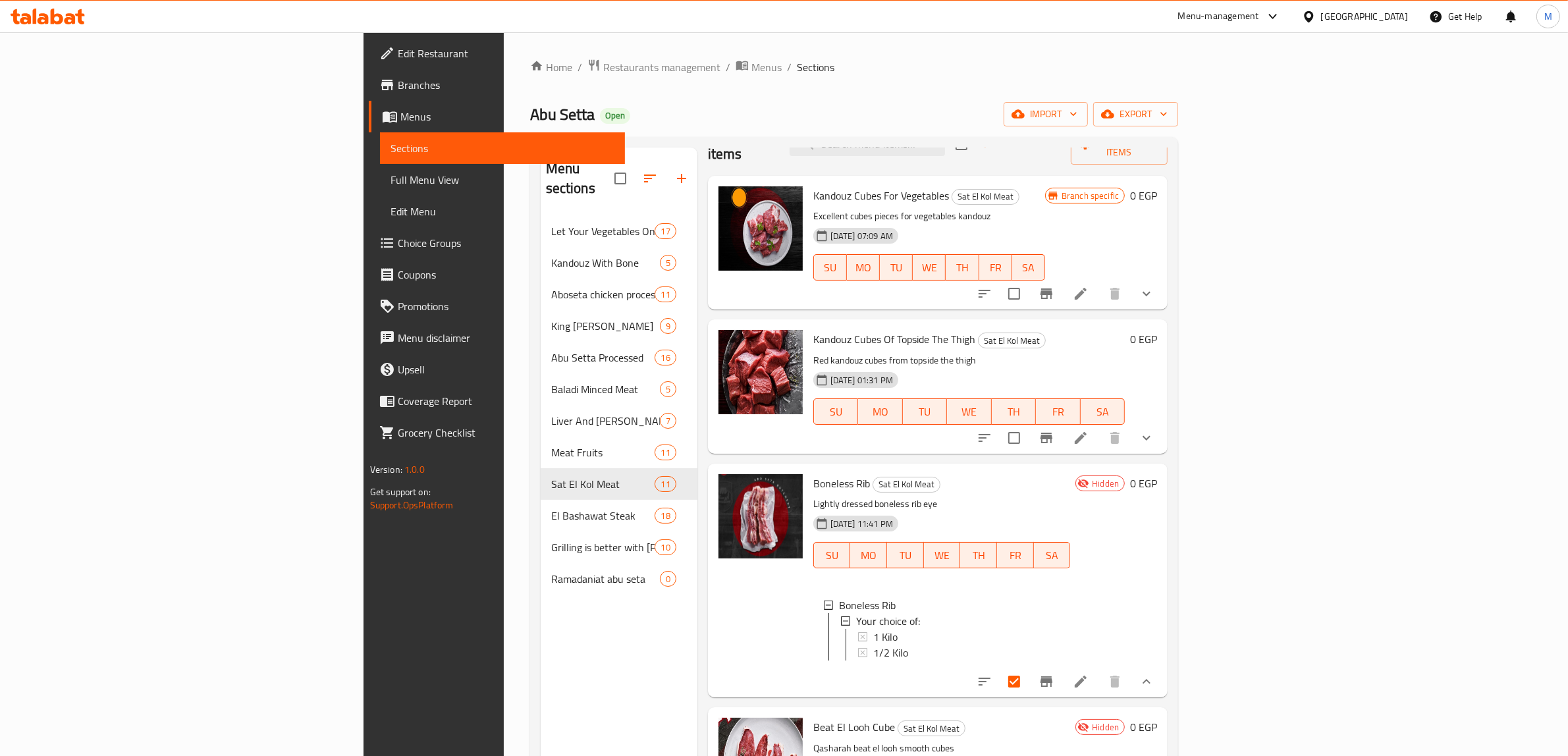
scroll to position [0, 0]
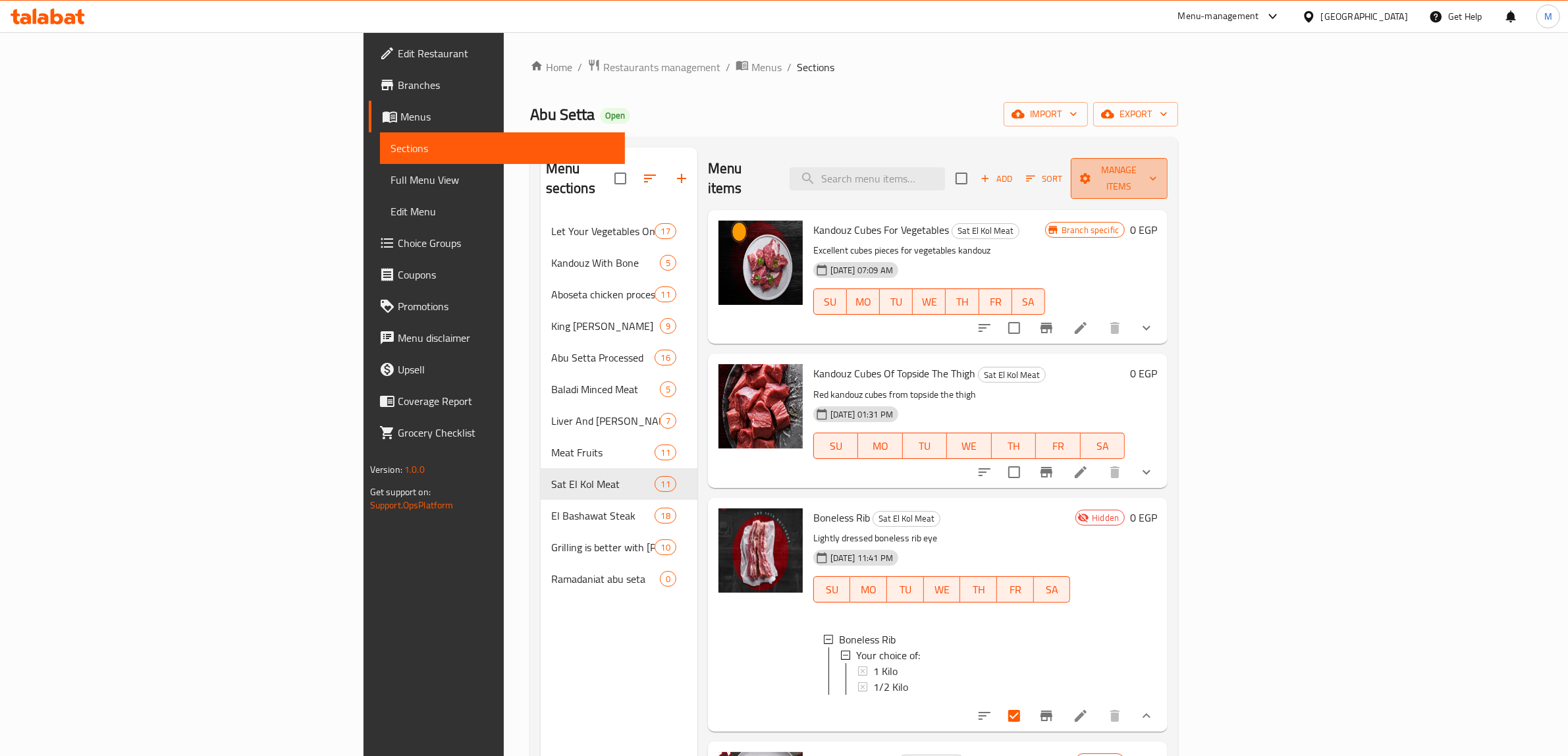
click at [1168, 179] on button "Manage items" at bounding box center [1119, 179] width 97 height 41
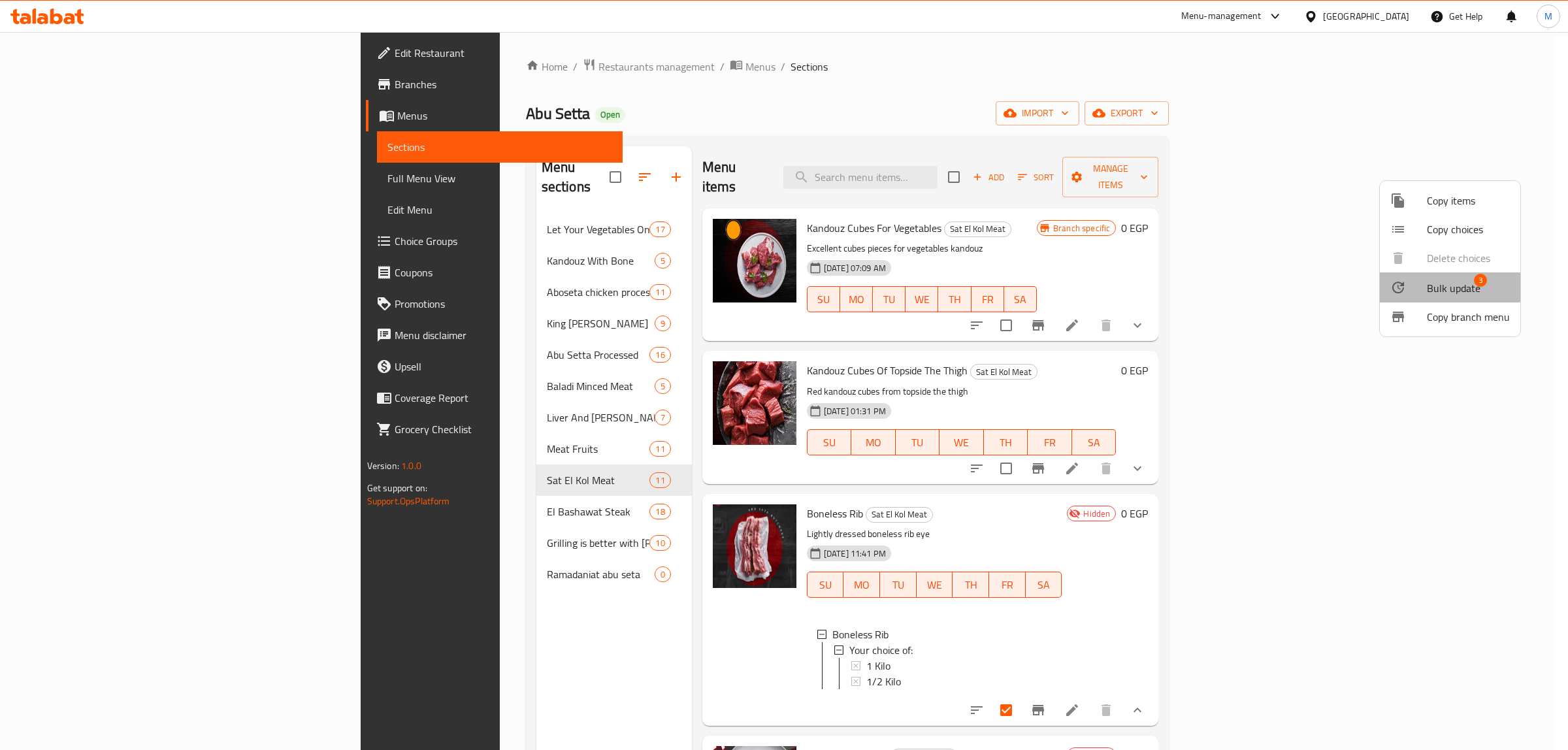
click at [1444, 281] on span "Bulk update" at bounding box center [1453, 287] width 53 height 16
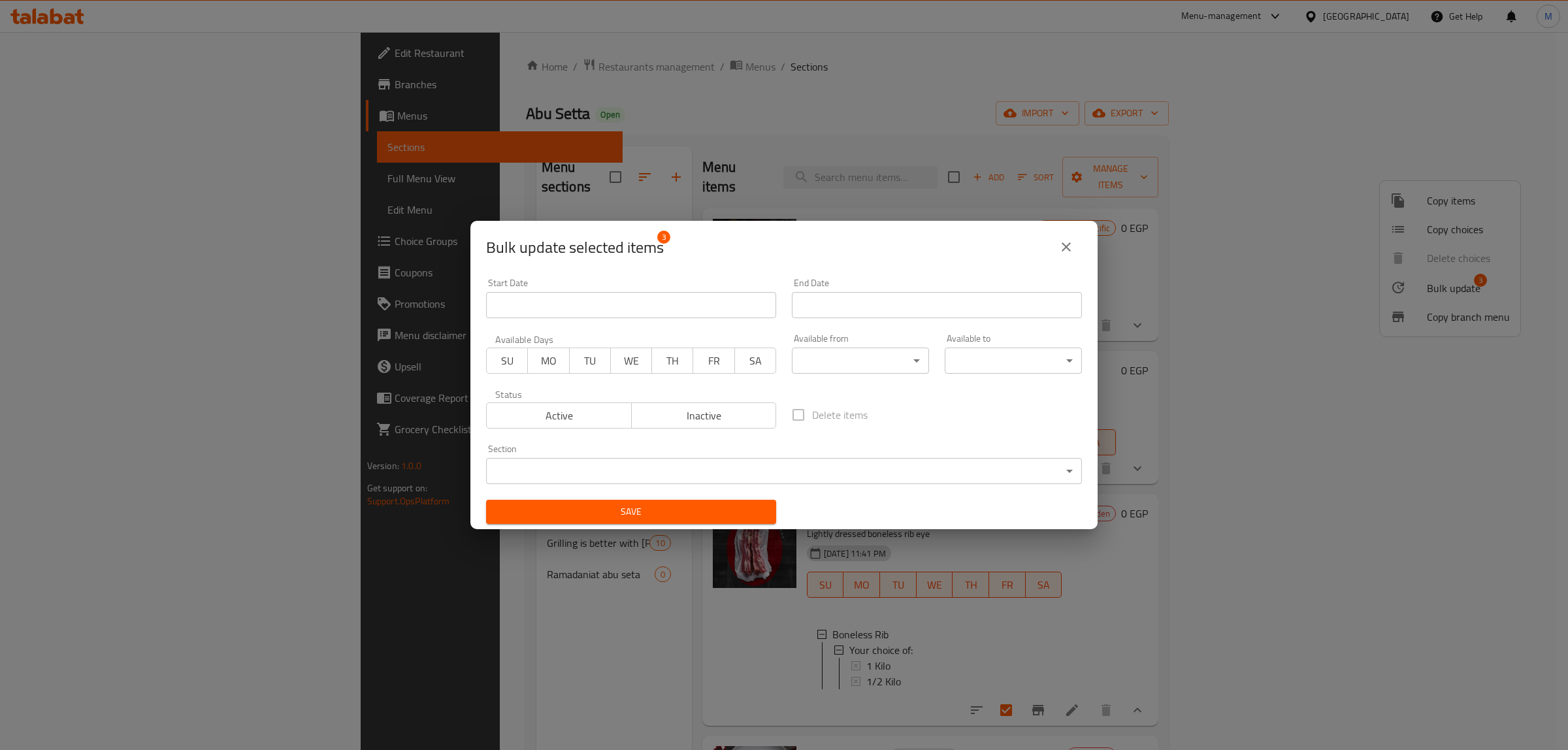
drag, startPoint x: 559, startPoint y: 414, endPoint x: 573, endPoint y: 484, distance: 71.4
click at [559, 414] on span "Active" at bounding box center [559, 416] width 135 height 19
click at [643, 527] on div "Save" at bounding box center [630, 511] width 306 height 39
click at [645, 521] on span "Save" at bounding box center [630, 512] width 269 height 17
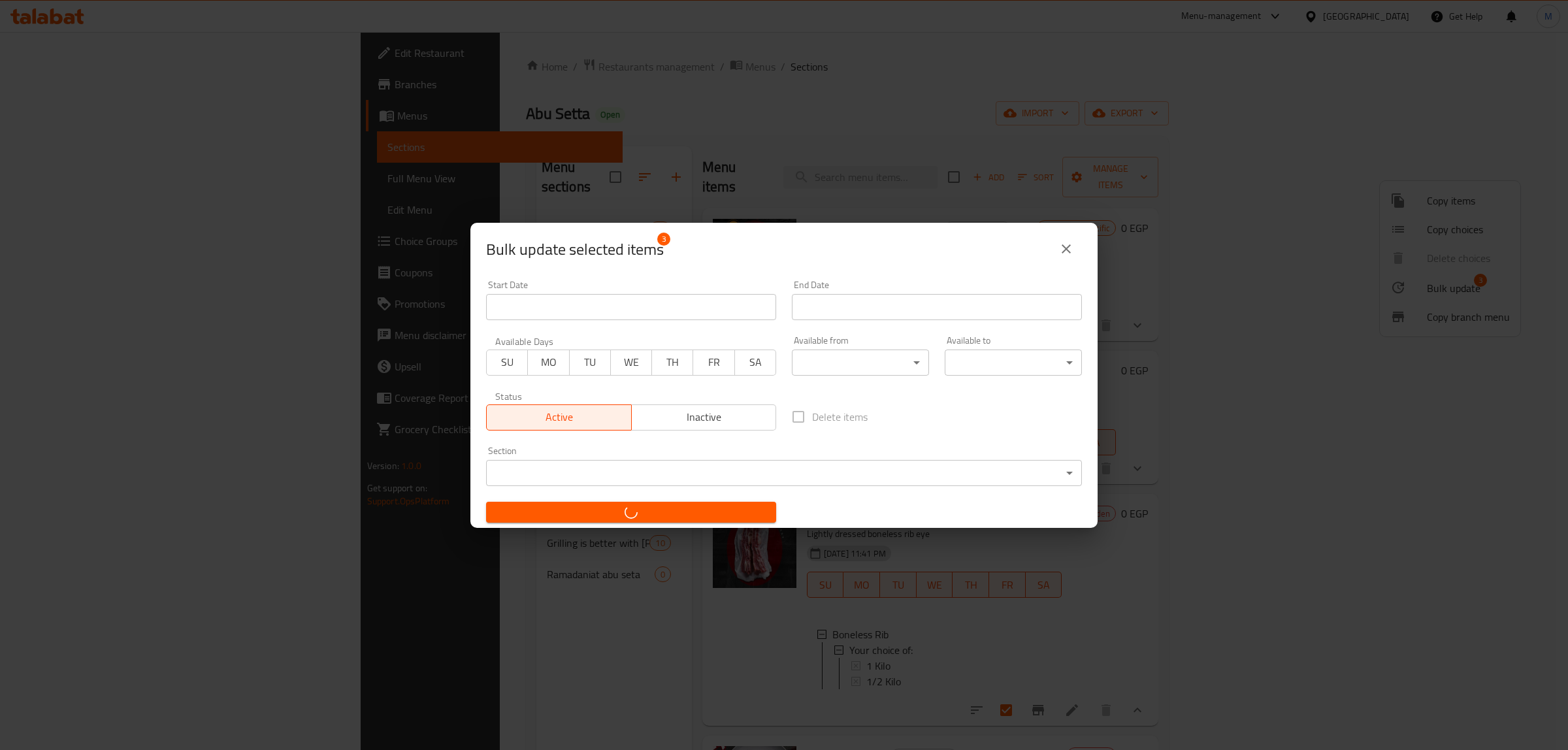
checkbox input "false"
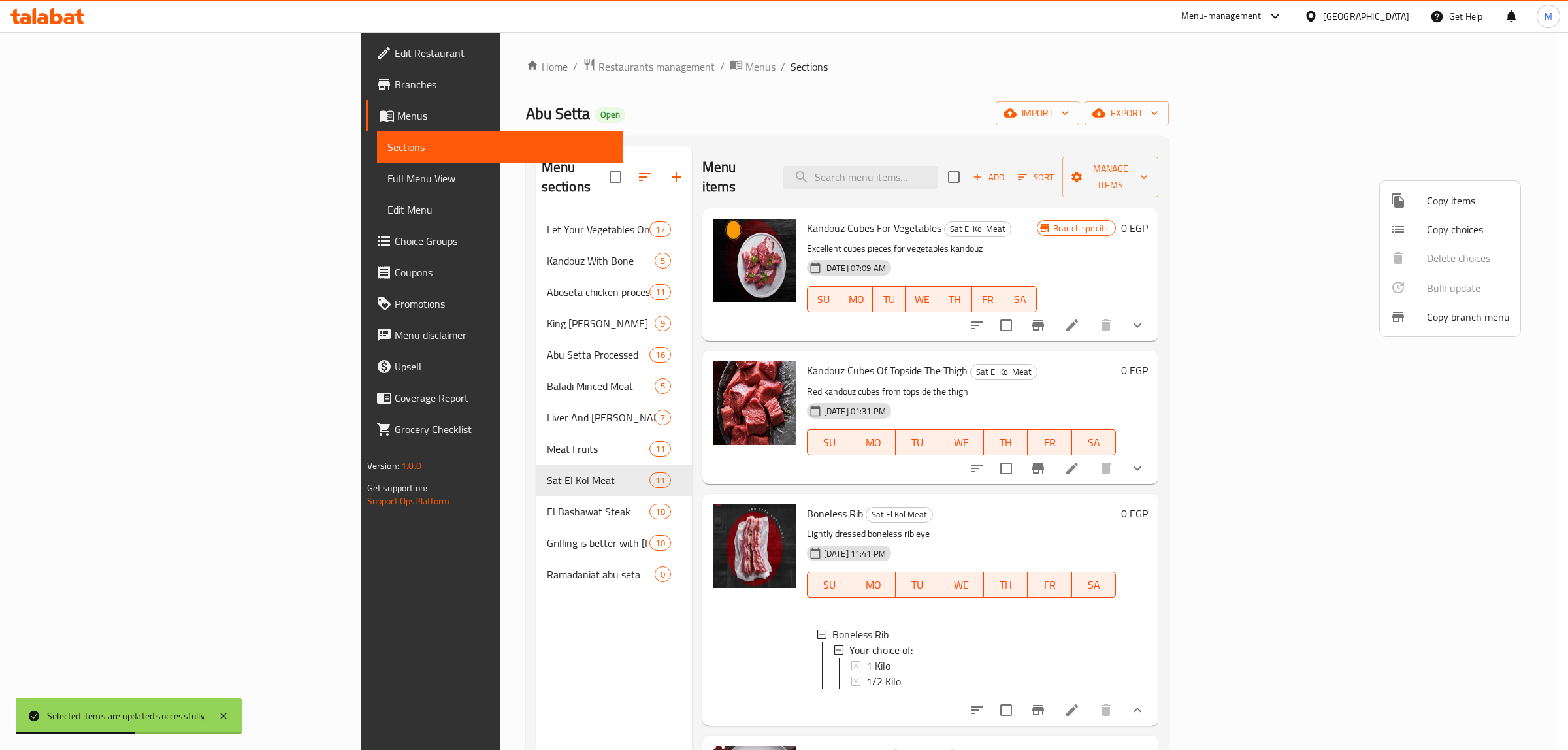
click at [403, 488] on div at bounding box center [784, 375] width 1568 height 750
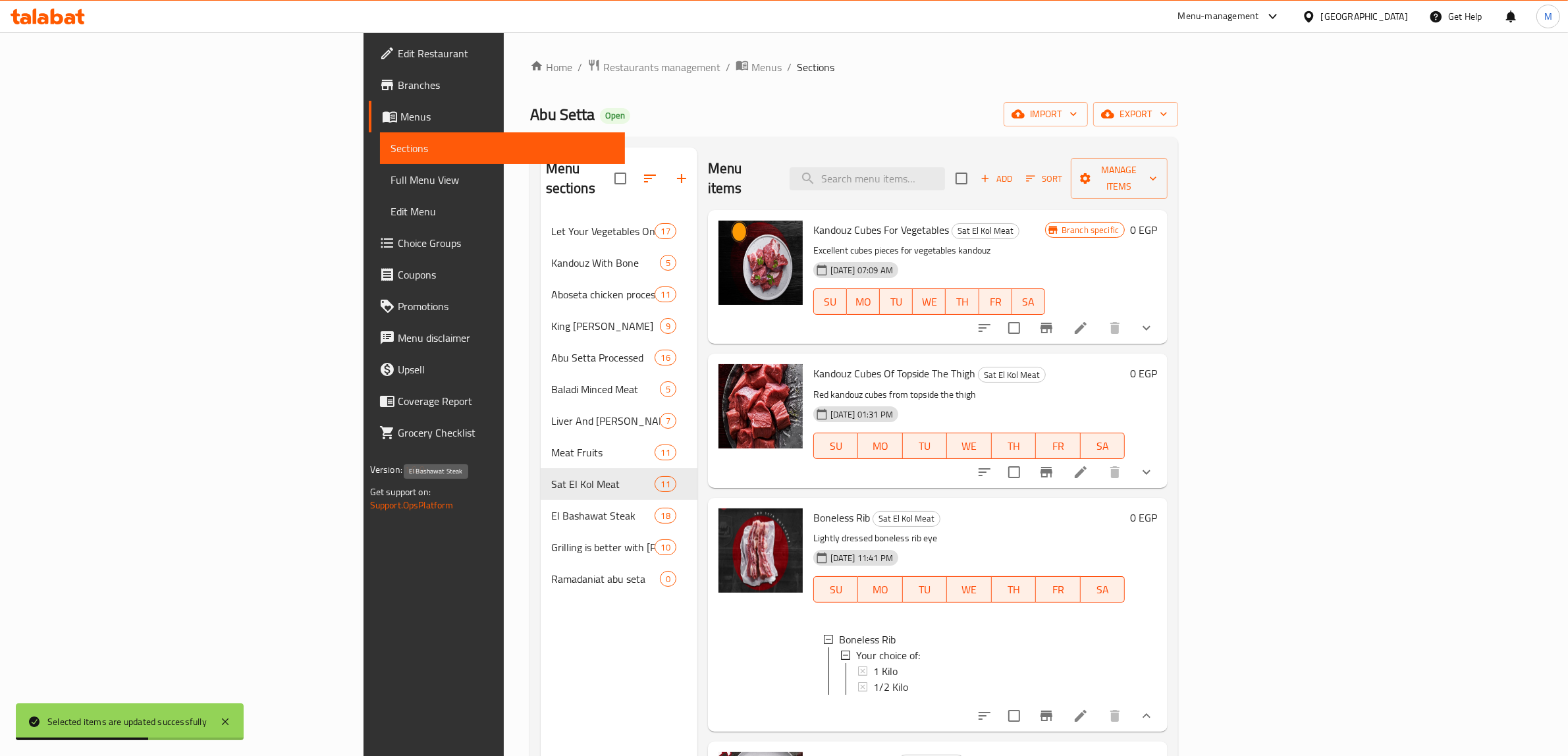
click at [551, 508] on span "El Bashawat Steak" at bounding box center [603, 515] width 104 height 16
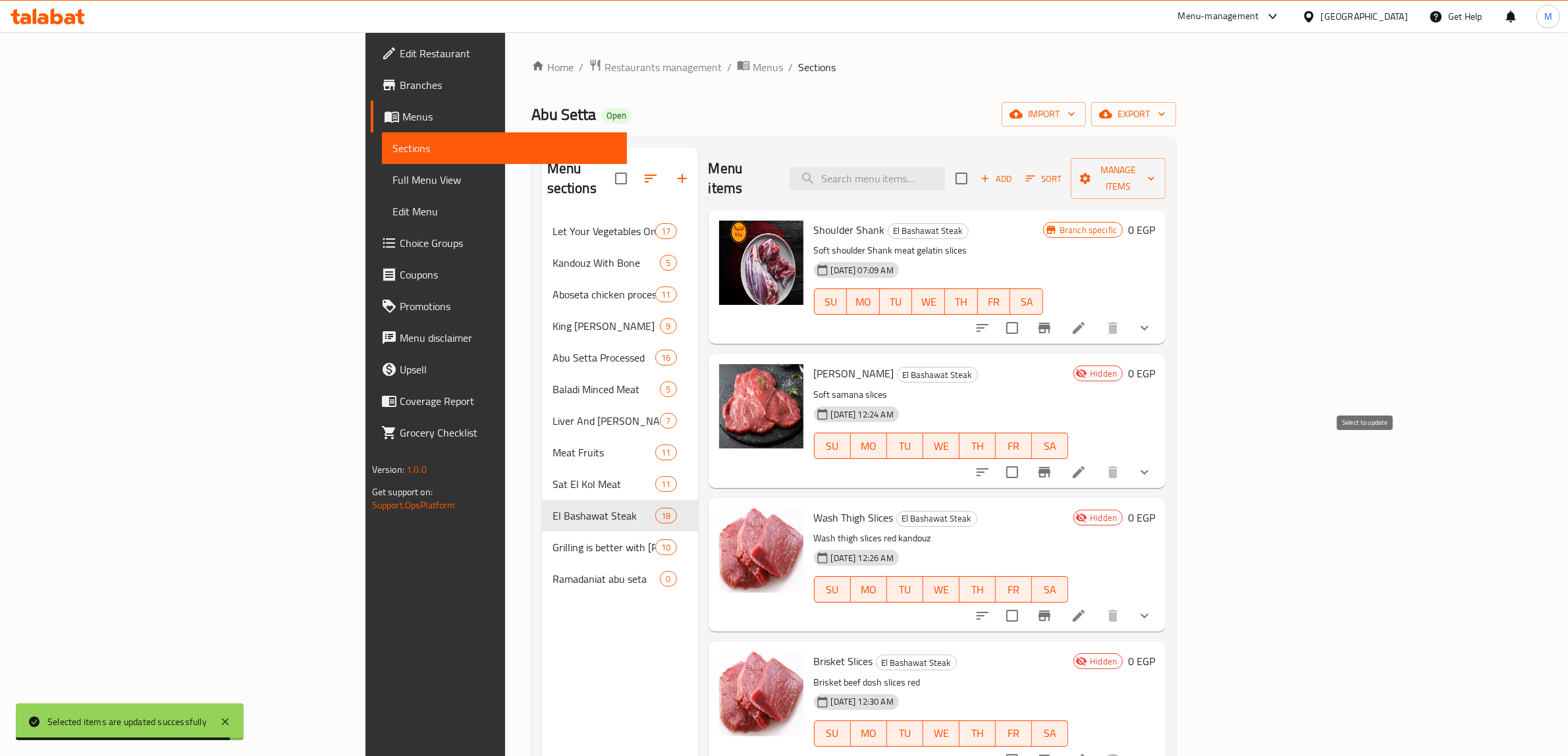
click at [1026, 459] on input "checkbox" at bounding box center [1012, 473] width 28 height 28
checkbox input "true"
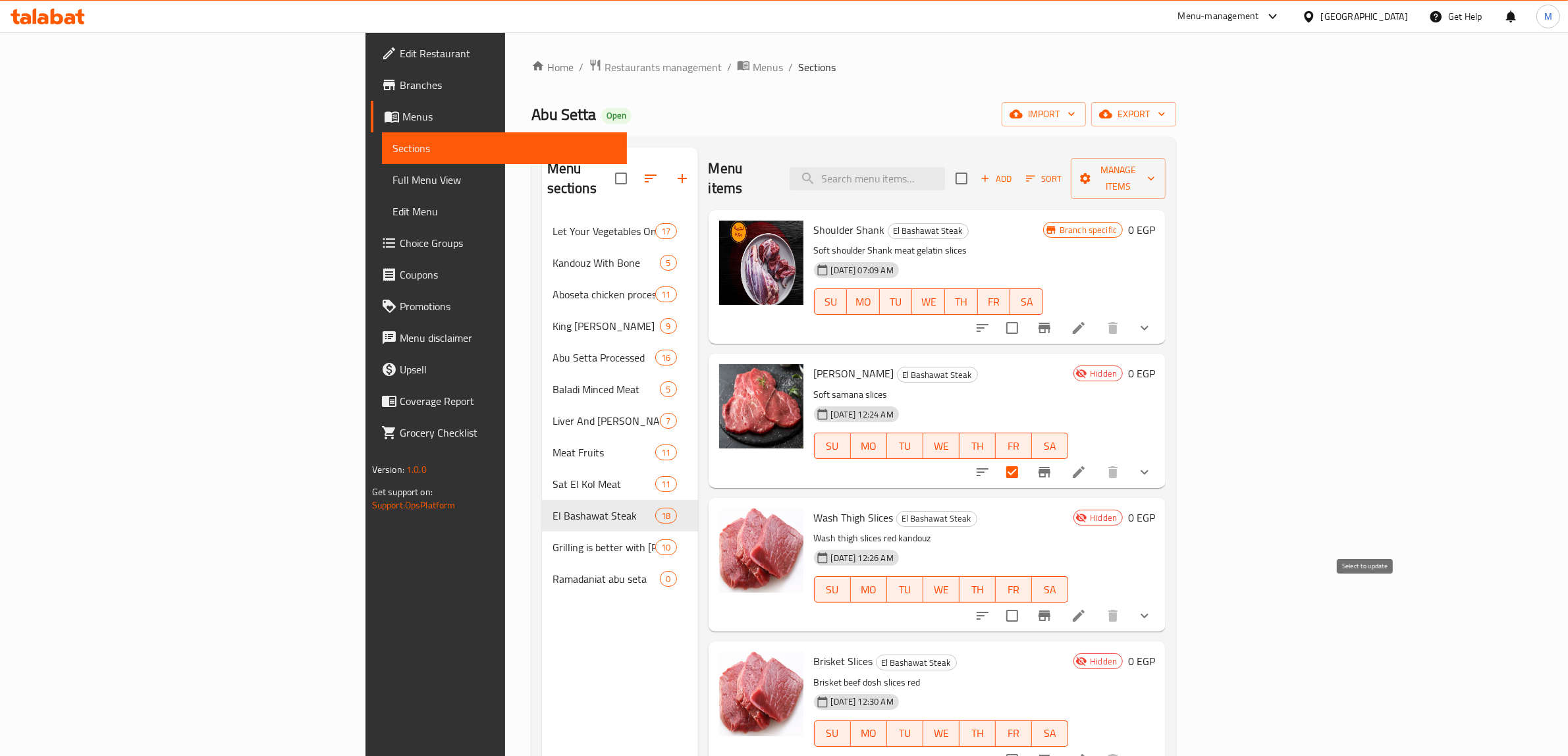
click at [1026, 602] on input "checkbox" at bounding box center [1012, 616] width 28 height 28
checkbox input "true"
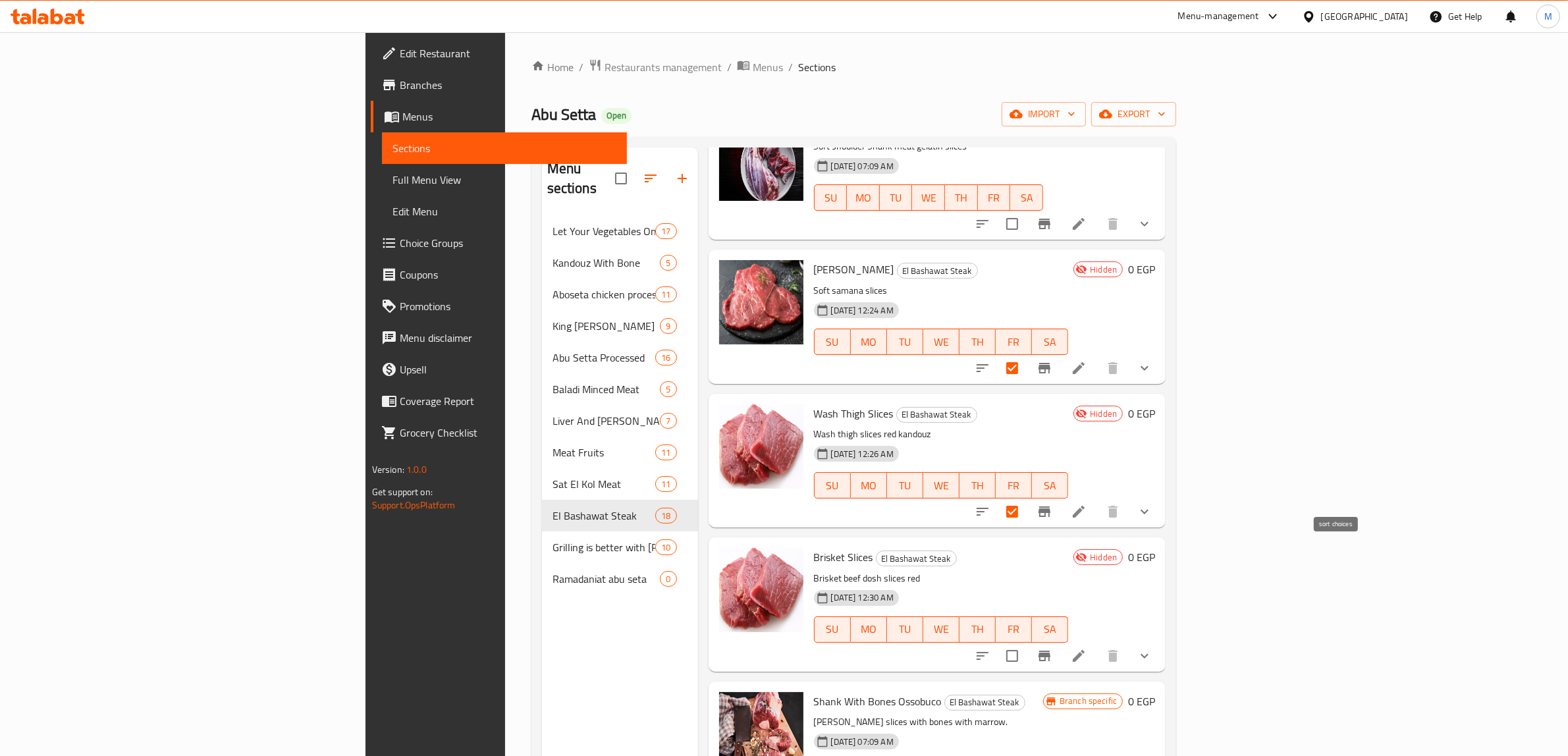
scroll to position [165, 0]
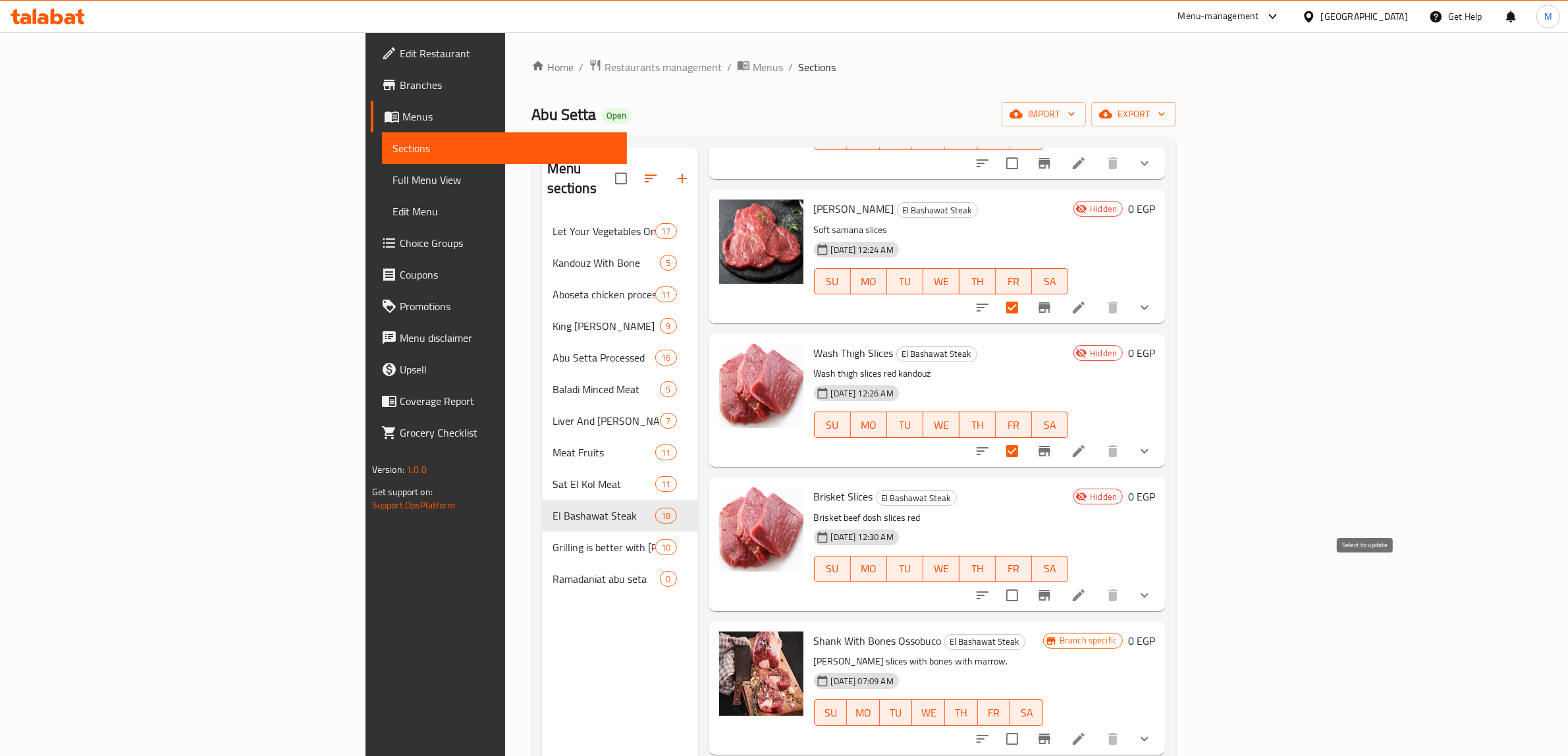
click at [1026, 582] on input "checkbox" at bounding box center [1012, 596] width 28 height 28
checkbox input "true"
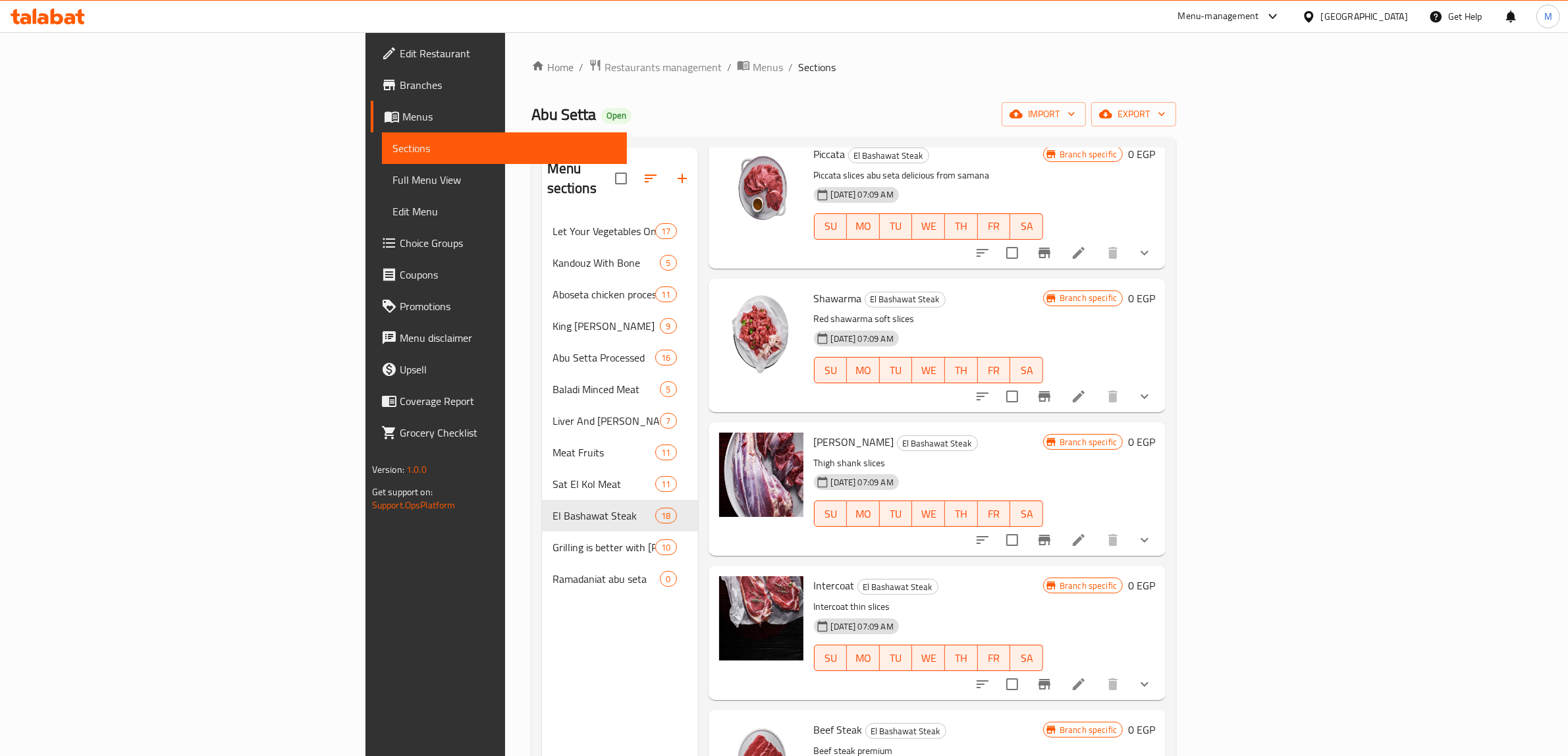
scroll to position [1865, 0]
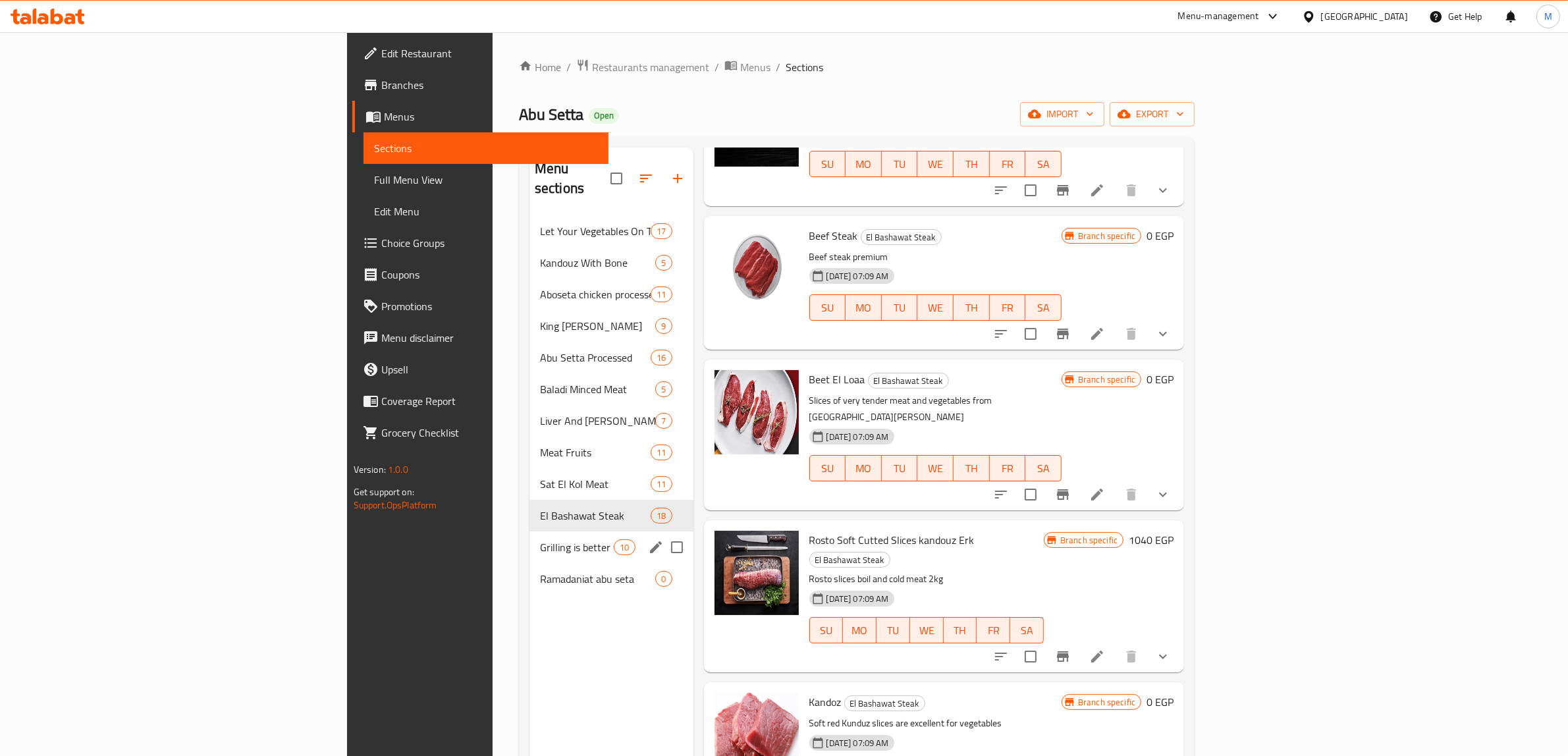
click at [529, 532] on div "Grilling is better with Abu Sitta 10" at bounding box center [611, 548] width 164 height 31
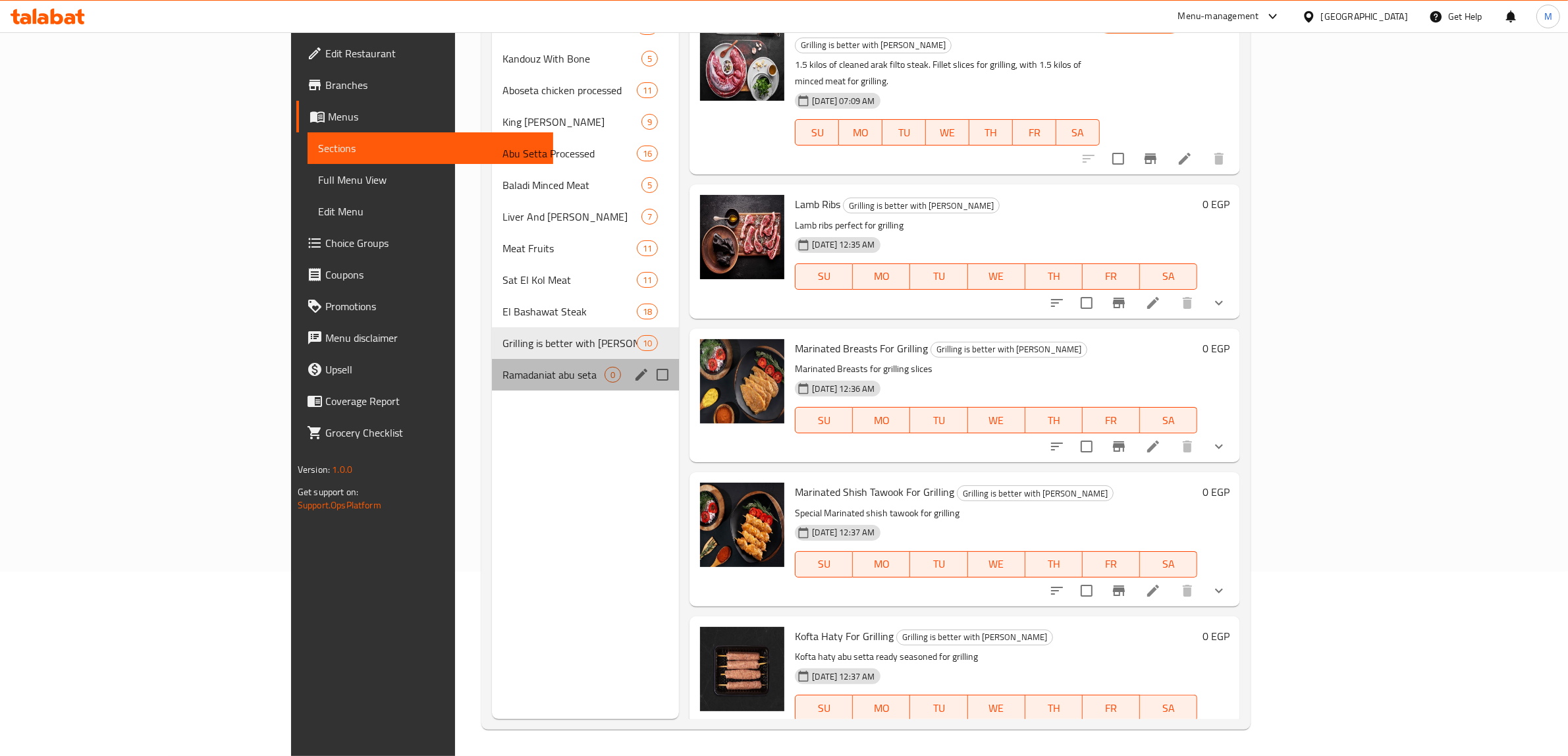
click at [492, 383] on div "Ramadaniat abu seta 0" at bounding box center [586, 375] width 187 height 31
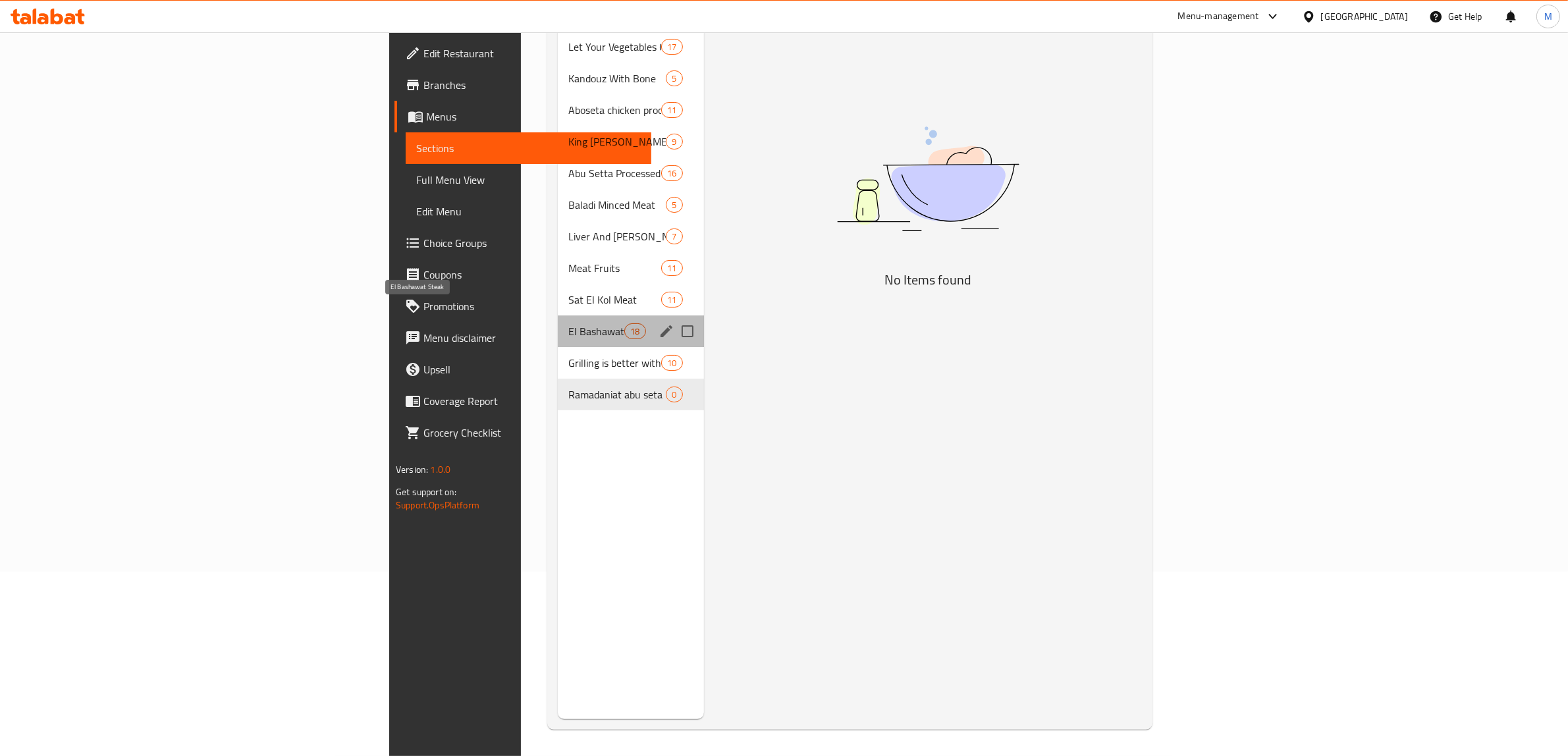
click at [568, 324] on span "El Bashawat Steak" at bounding box center [596, 331] width 56 height 16
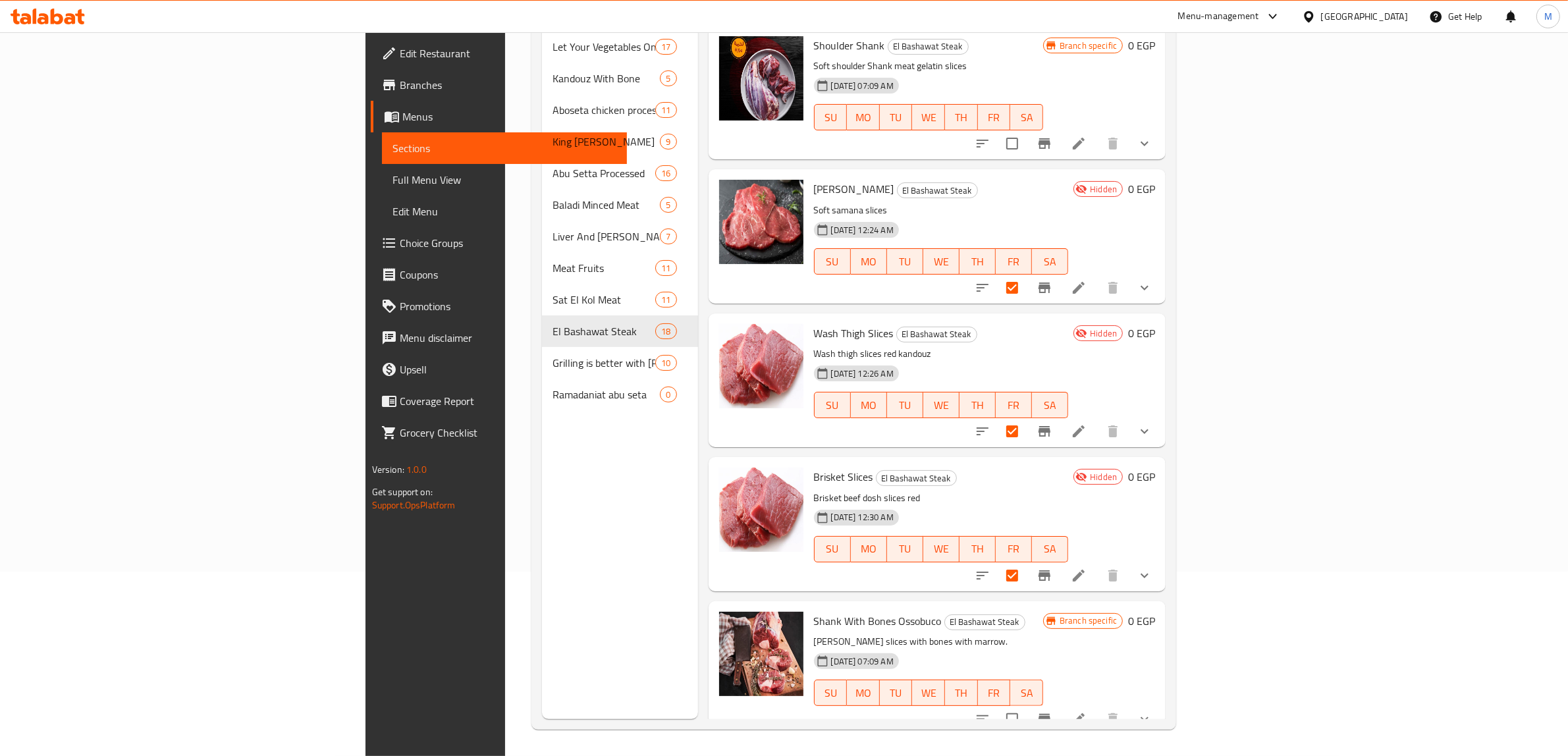
scroll to position [103, 0]
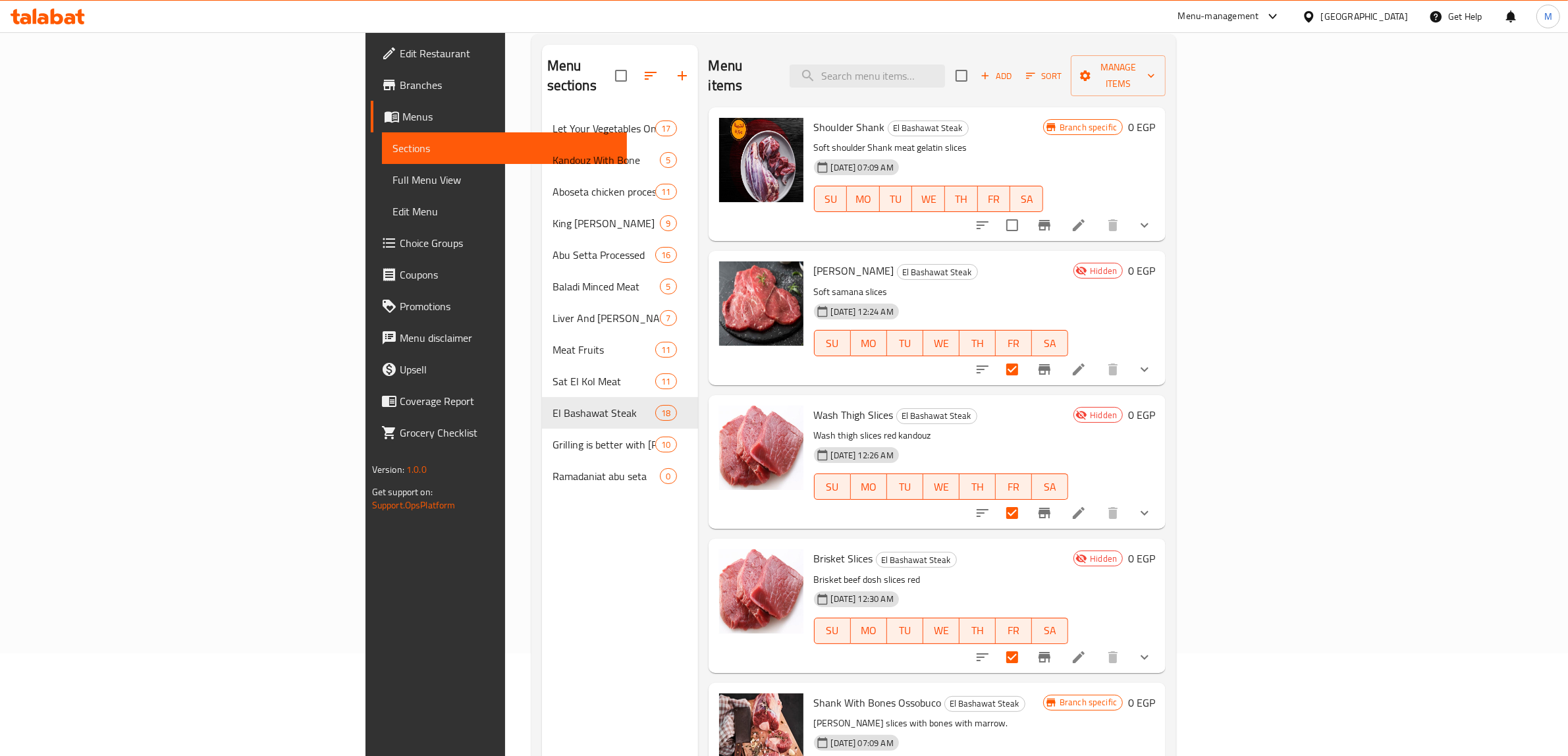
click at [1115, 395] on div "Wash Thigh Slices El Bashawat Steak Wash thigh slices red kandouz 10-07-2025 12…" at bounding box center [937, 462] width 458 height 134
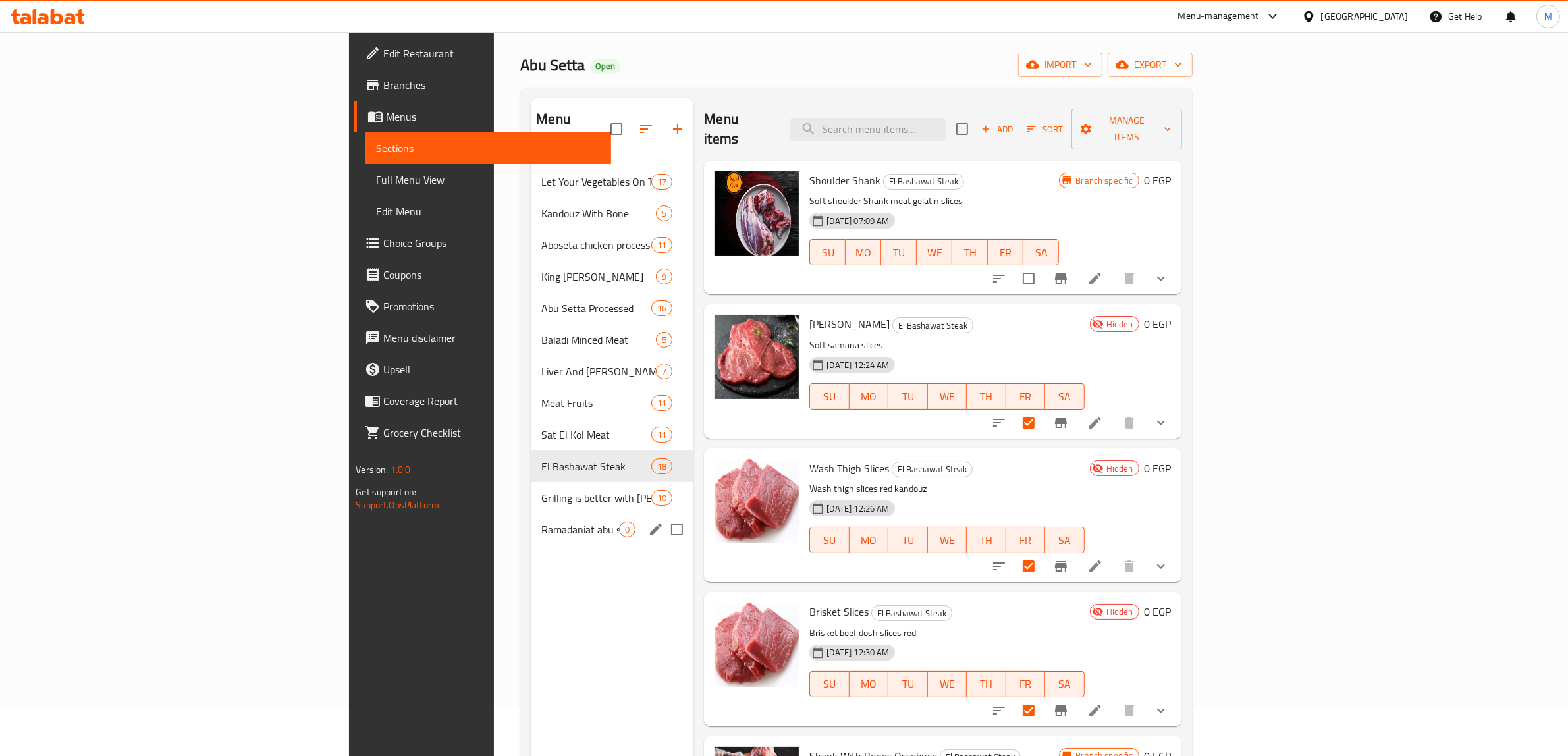
scroll to position [20, 0]
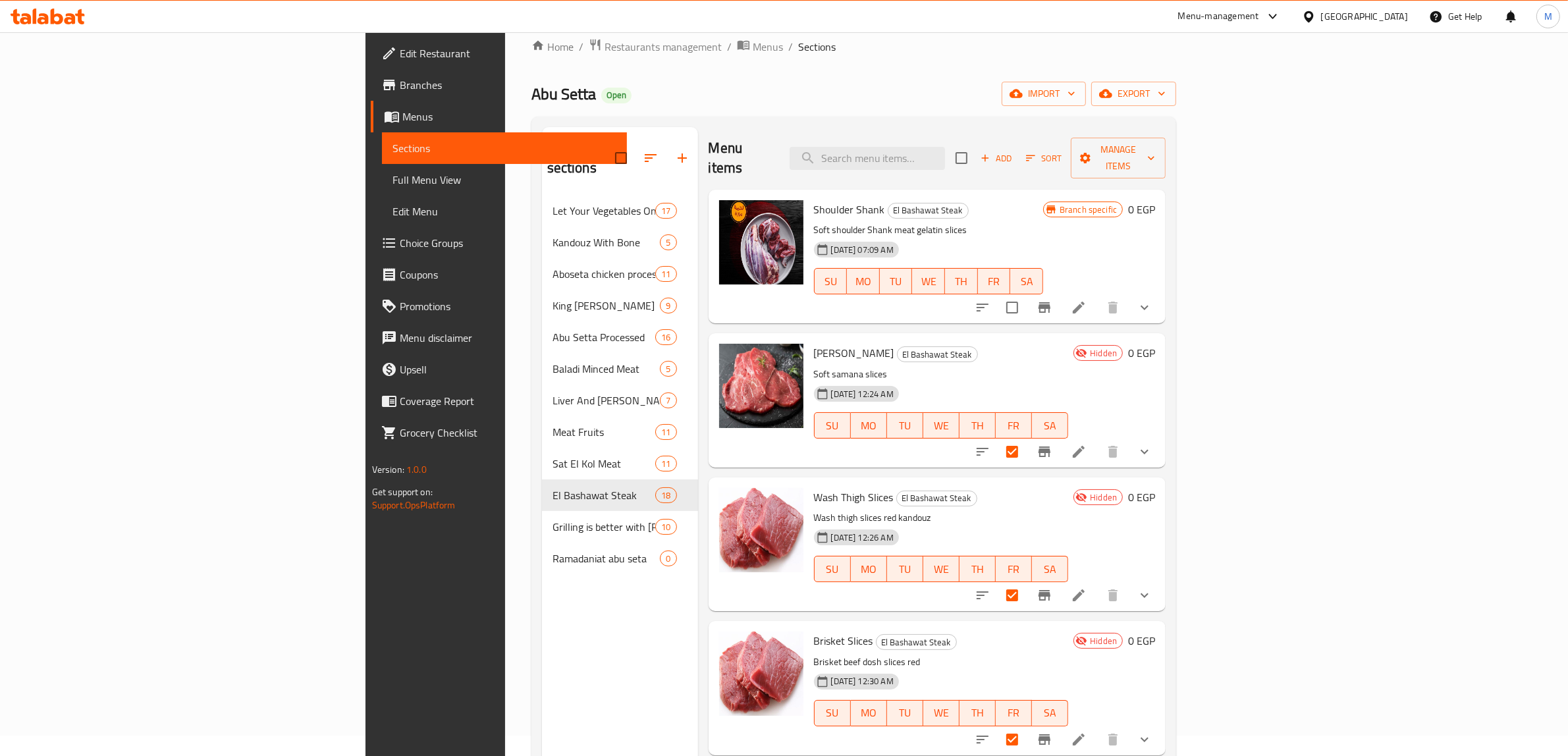
click at [925, 383] on div "10-07-2025 12:24 AM SU MO TU WE TH FR SA" at bounding box center [941, 416] width 265 height 71
click at [1025, 366] on p "Soft samana slices" at bounding box center [942, 375] width 255 height 17
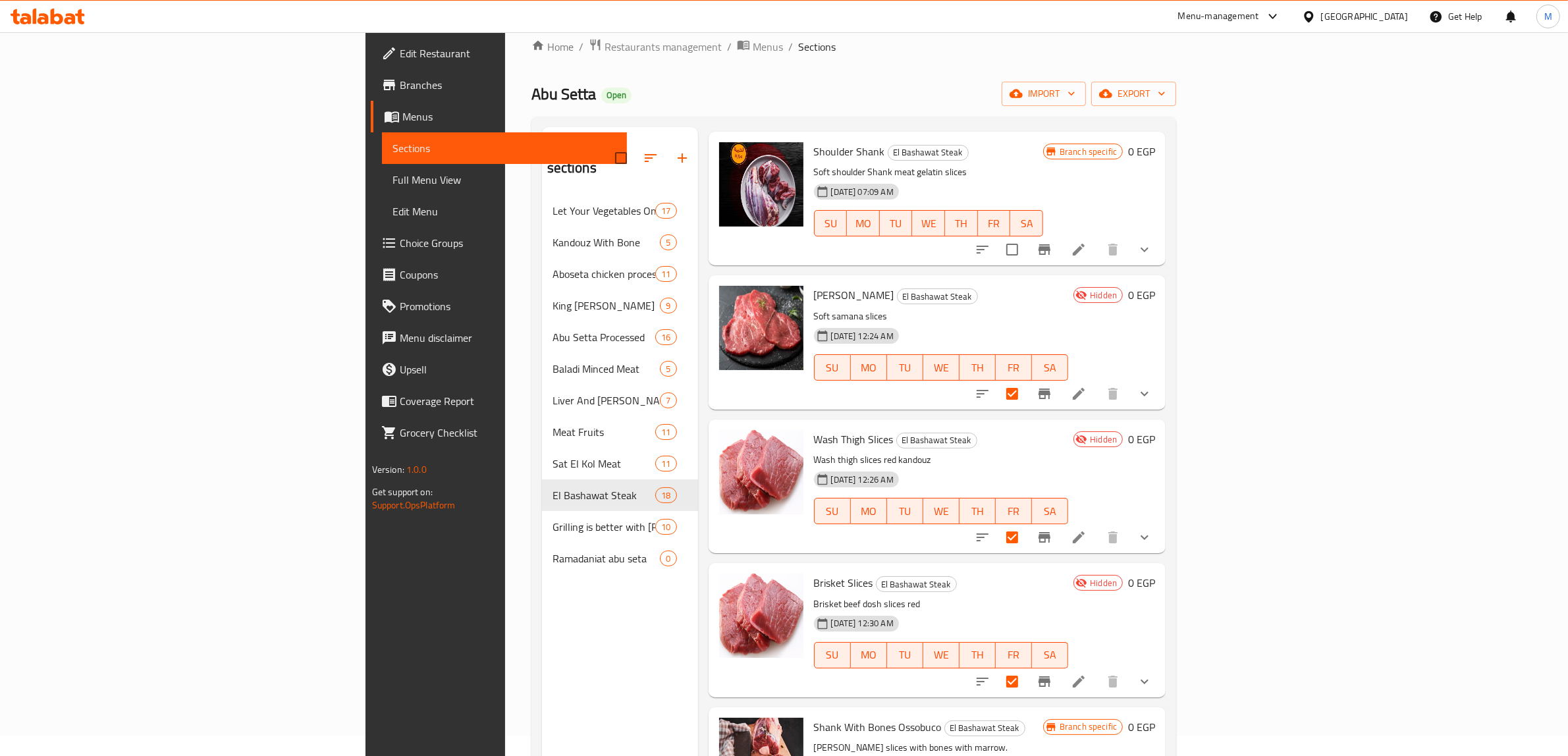
scroll to position [82, 0]
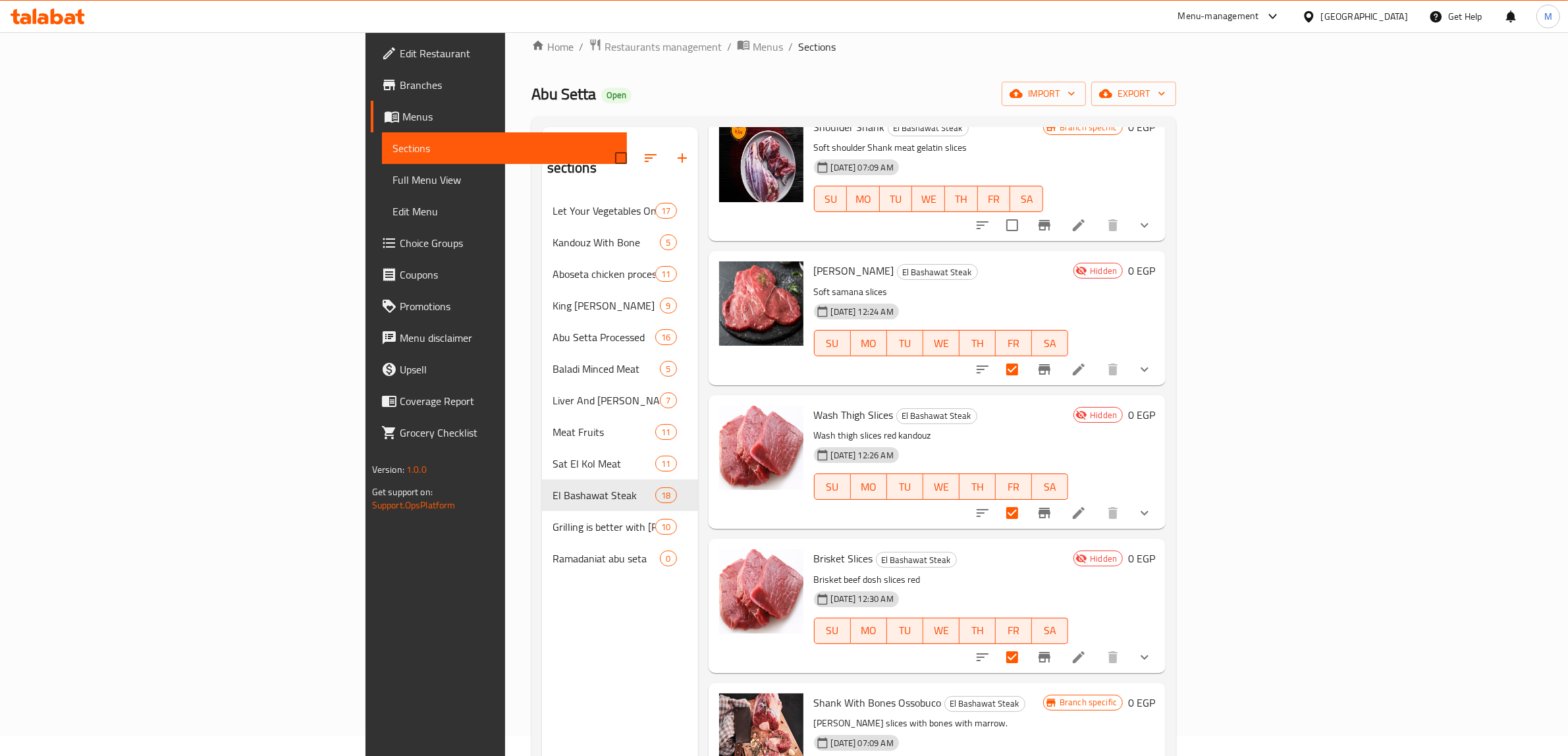
click at [542, 630] on div "Menu sections Let Your Vegetables On Talabat And Your Meat On Abu Setta 17 Kand…" at bounding box center [620, 504] width 156 height 756
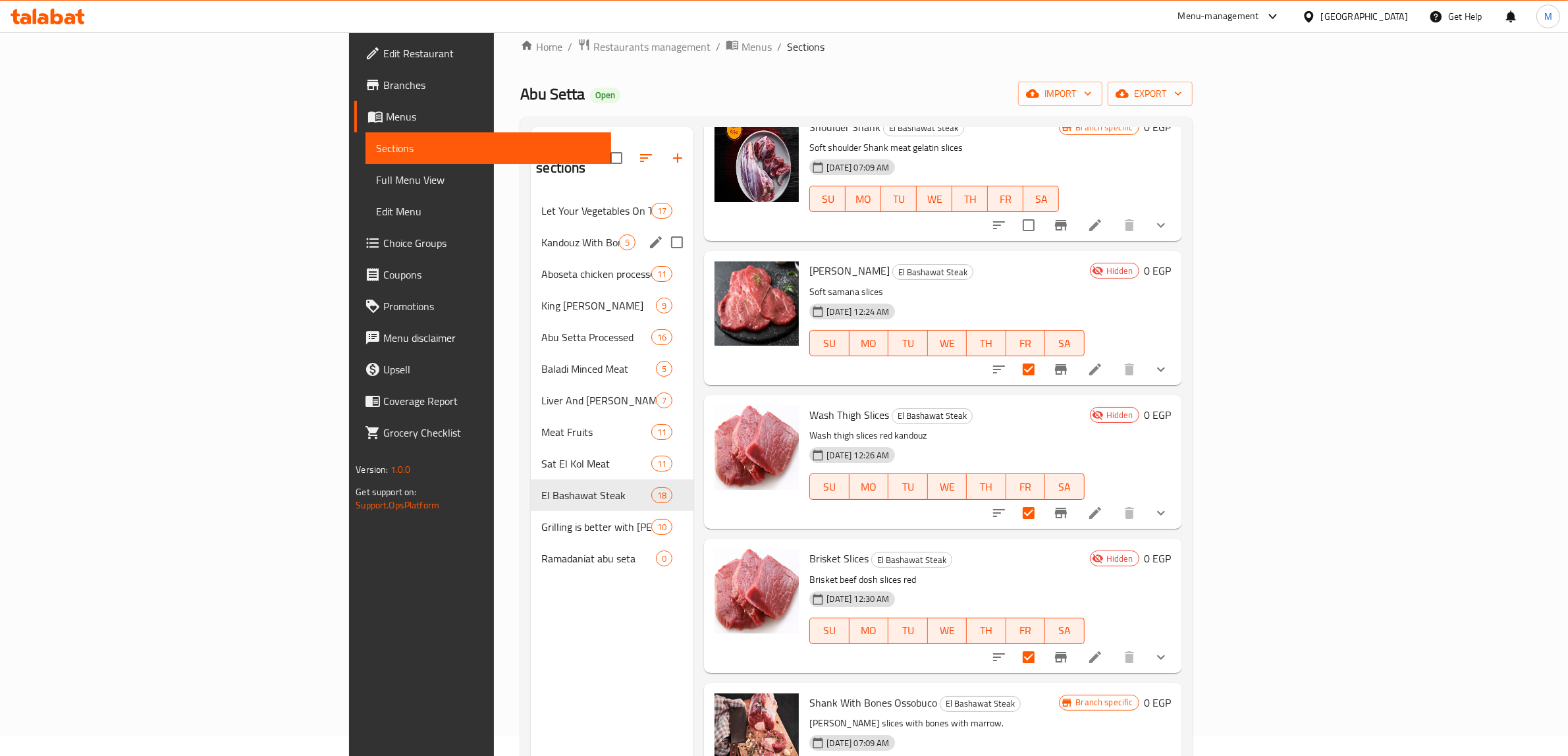
click at [541, 234] on span "Kandouz With Bone" at bounding box center [580, 242] width 78 height 16
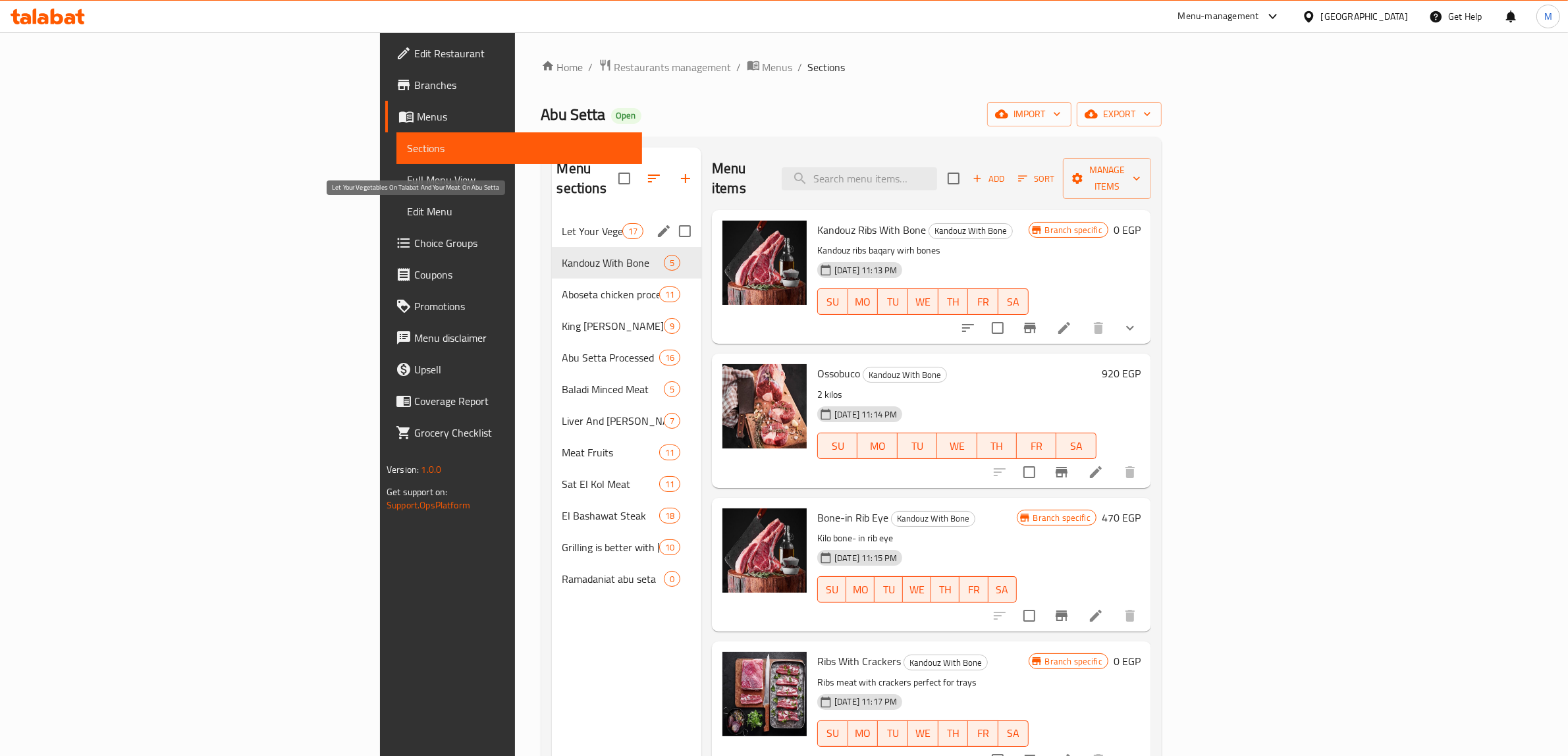
click at [562, 223] on span "Let Your Vegetables On Talabat And Your Meat On Abu Setta" at bounding box center [592, 230] width 60 height 16
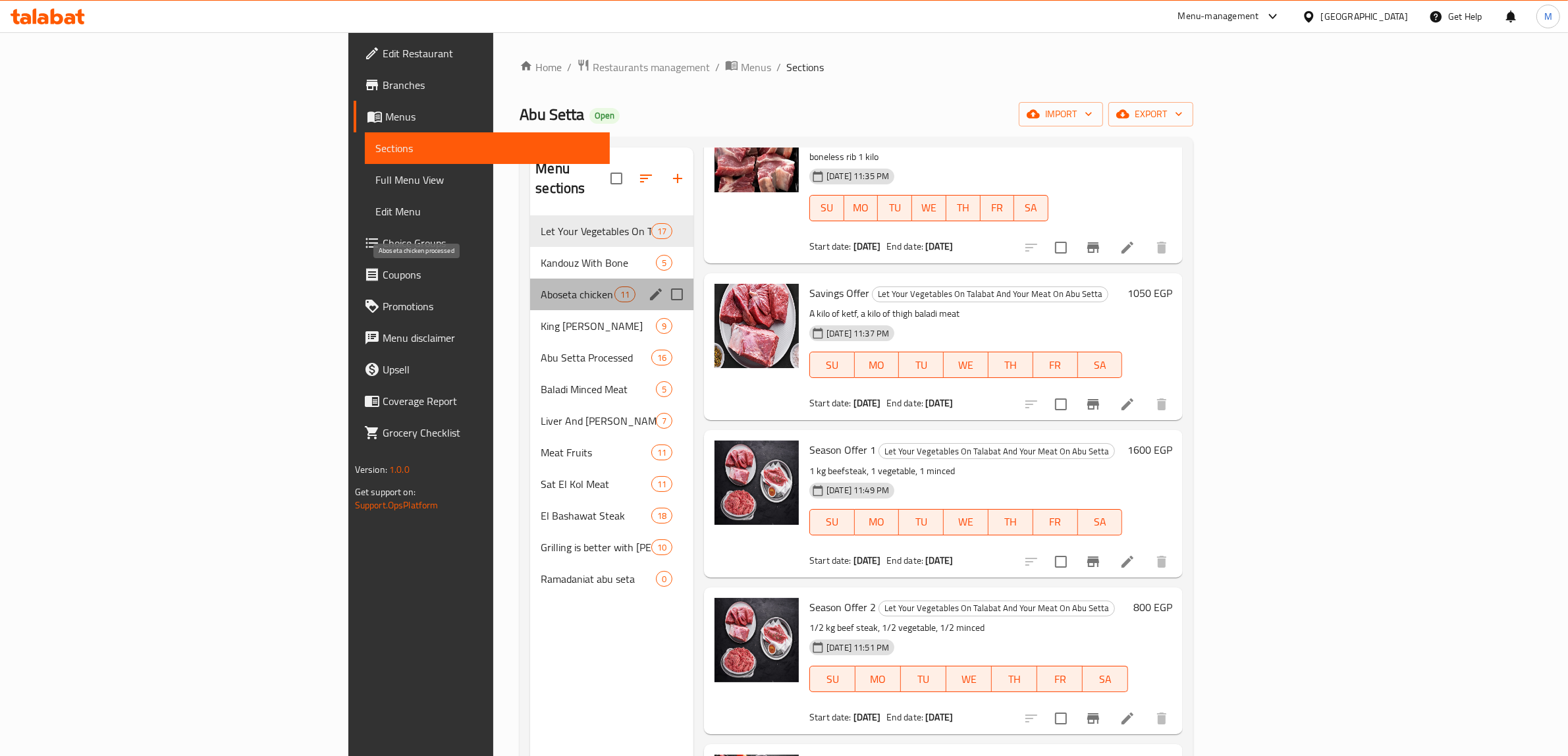
click at [541, 287] on span "Aboseta chicken processed" at bounding box center [577, 294] width 73 height 16
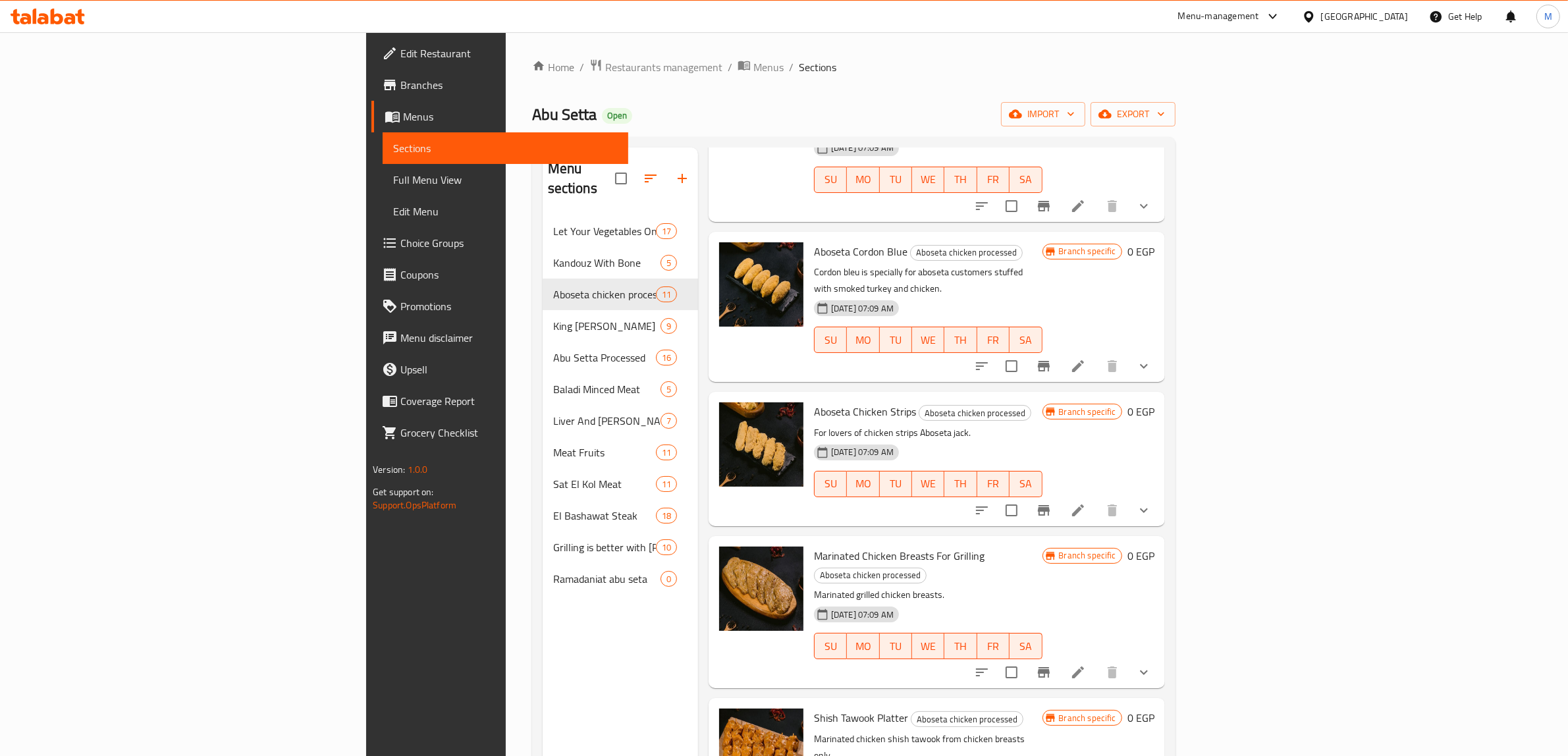
scroll to position [911, 0]
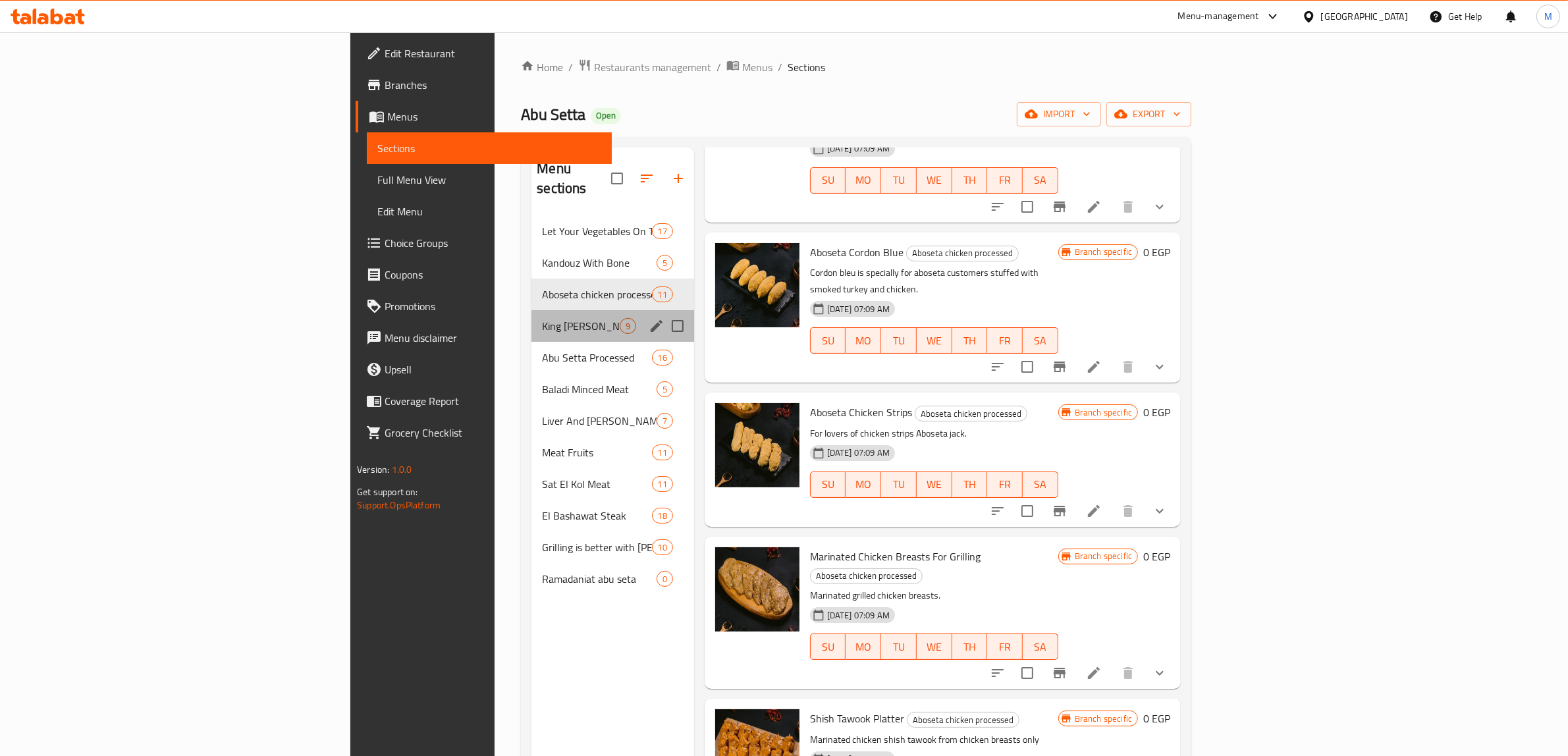
click at [532, 320] on div "King Lamb 9" at bounding box center [612, 326] width 162 height 31
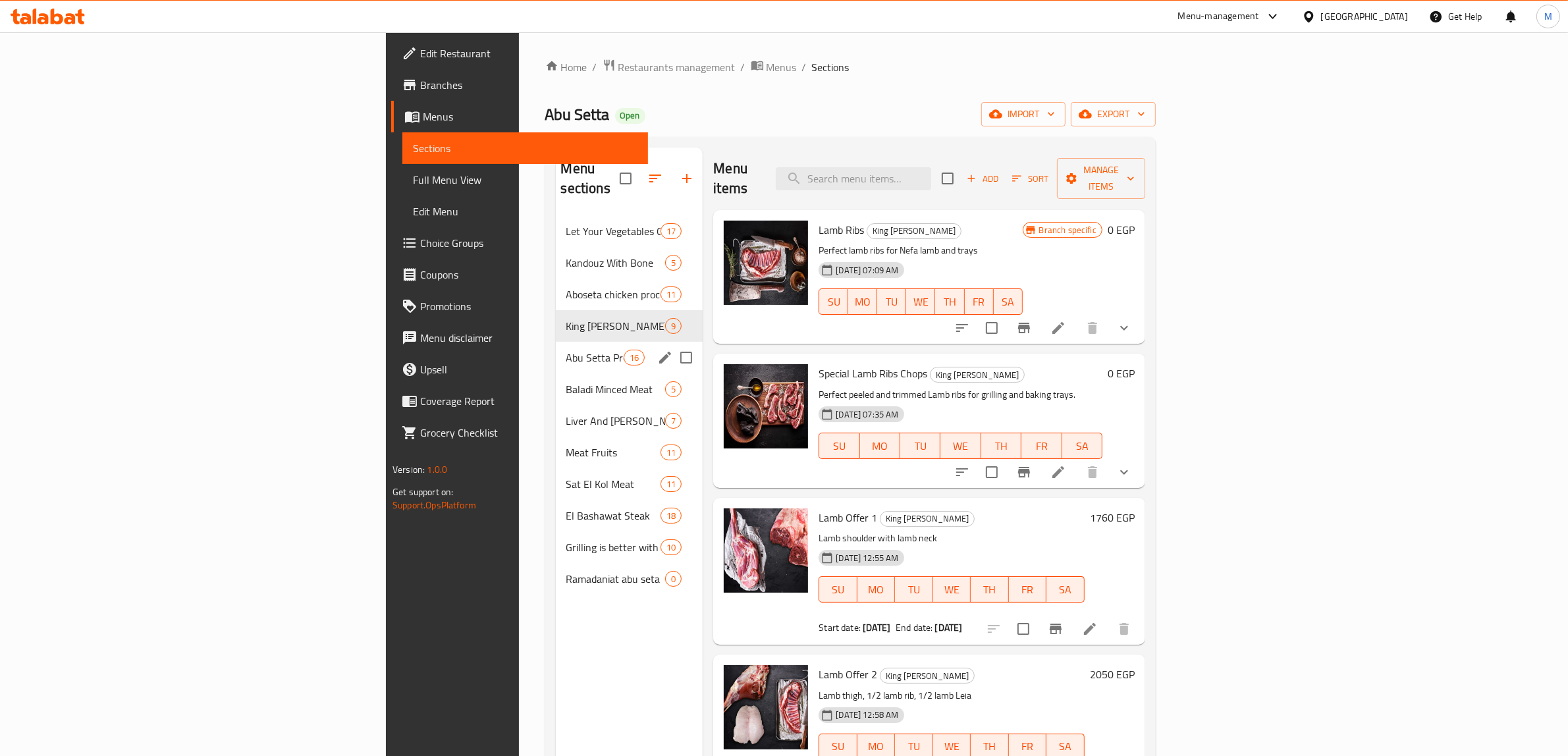
click at [566, 350] on span "Abu Setta Processed" at bounding box center [595, 357] width 58 height 16
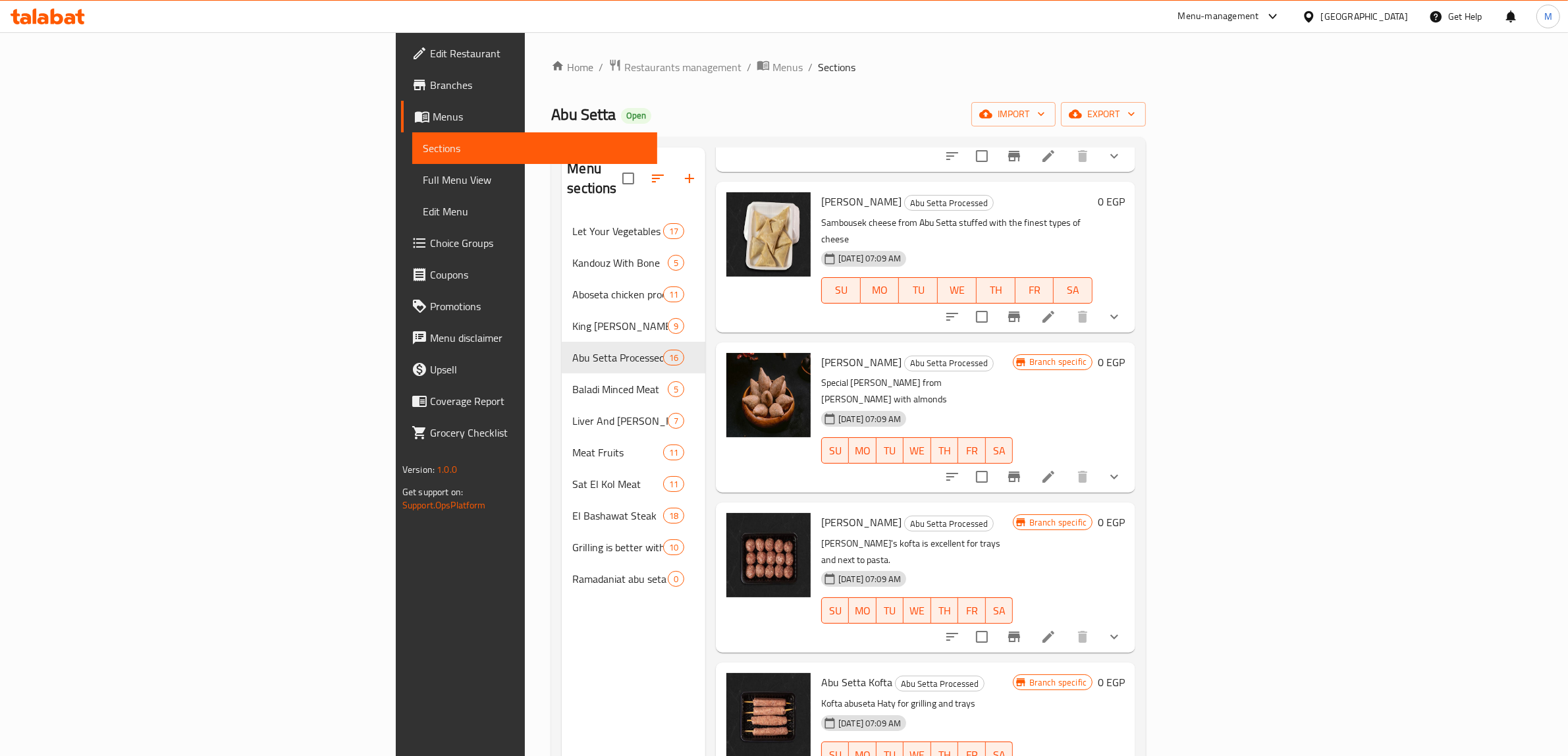
scroll to position [1617, 0]
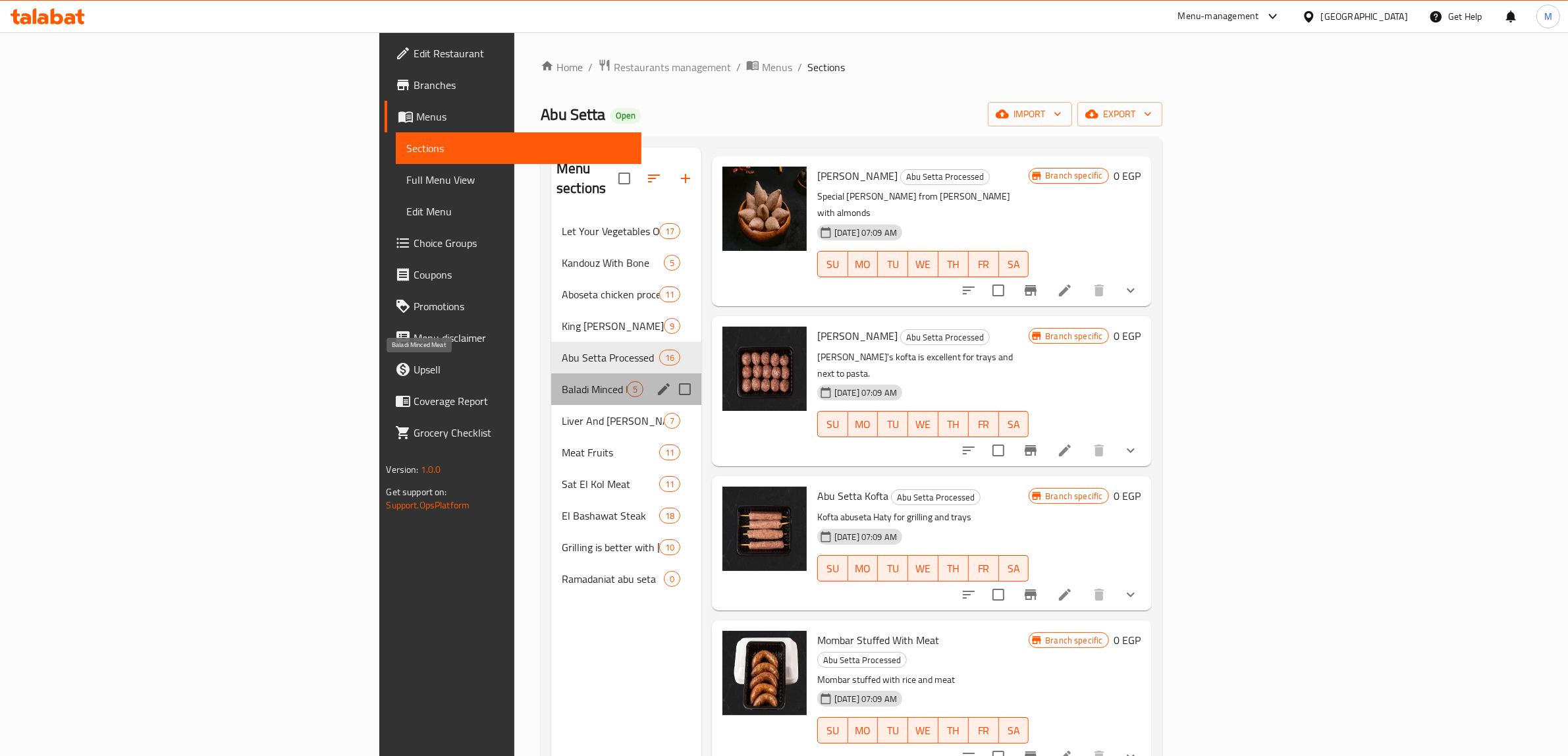
click at [562, 381] on span "Baladi Minced Meat" at bounding box center [594, 389] width 65 height 16
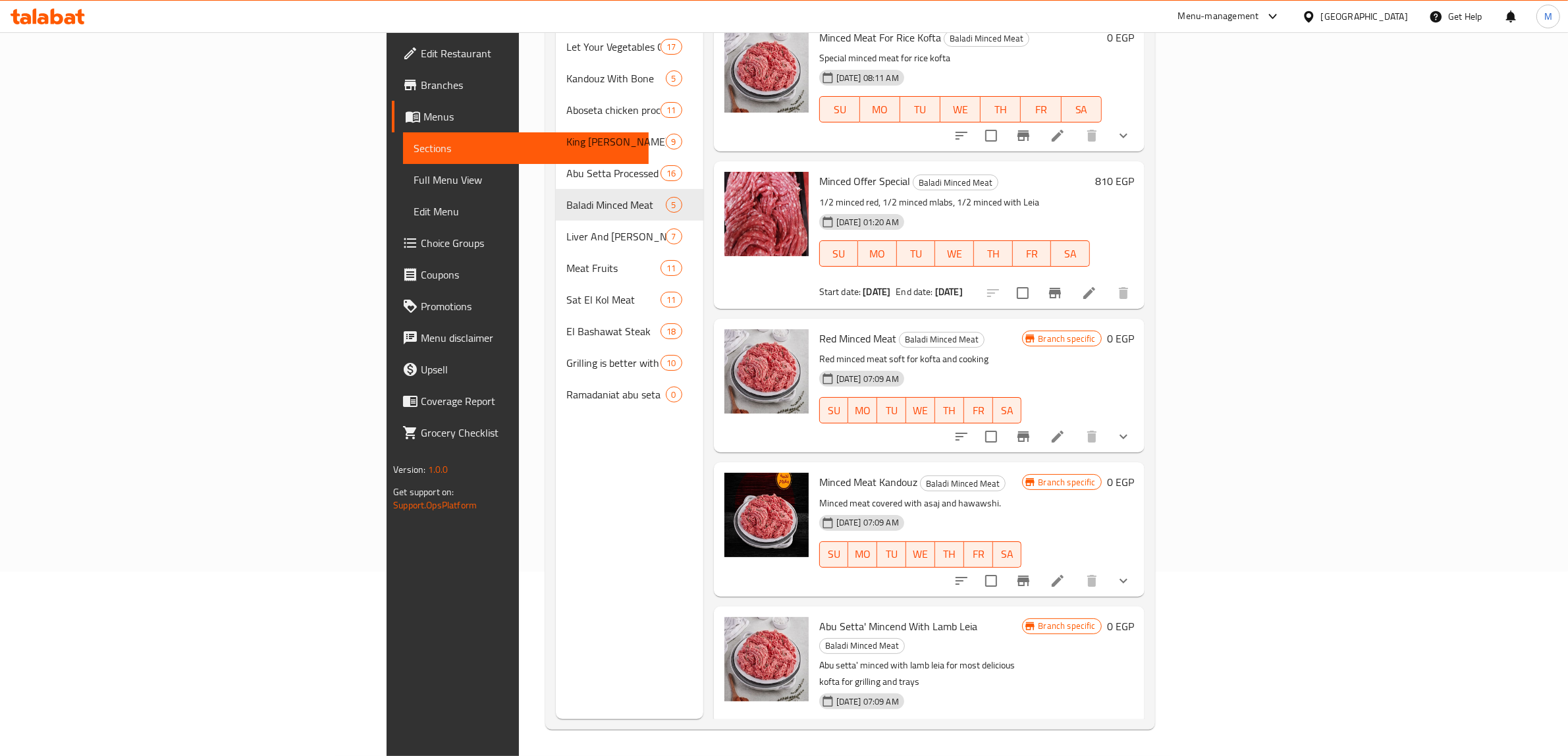
scroll to position [185, 0]
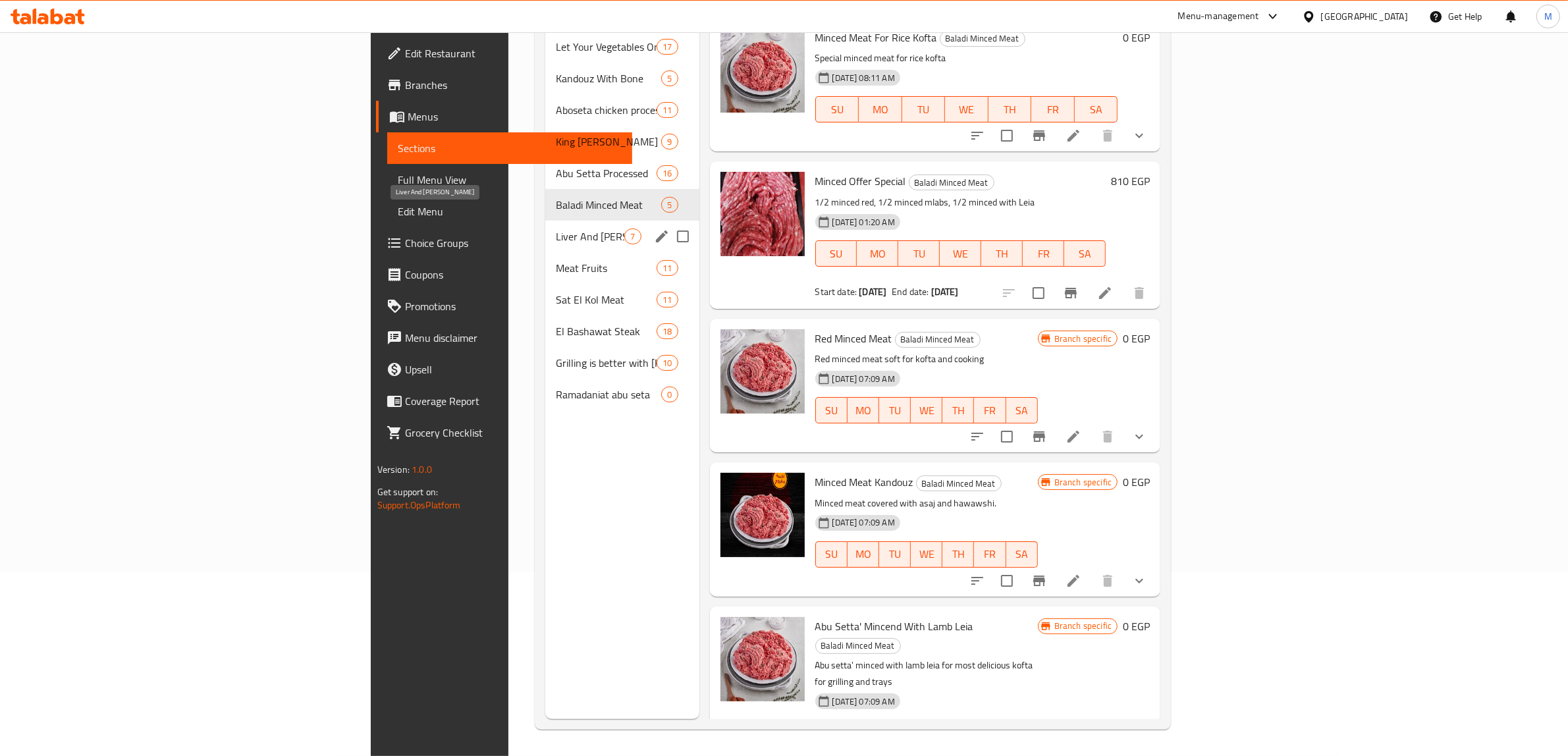
click at [556, 229] on span "Liver And [PERSON_NAME]" at bounding box center [590, 236] width 68 height 16
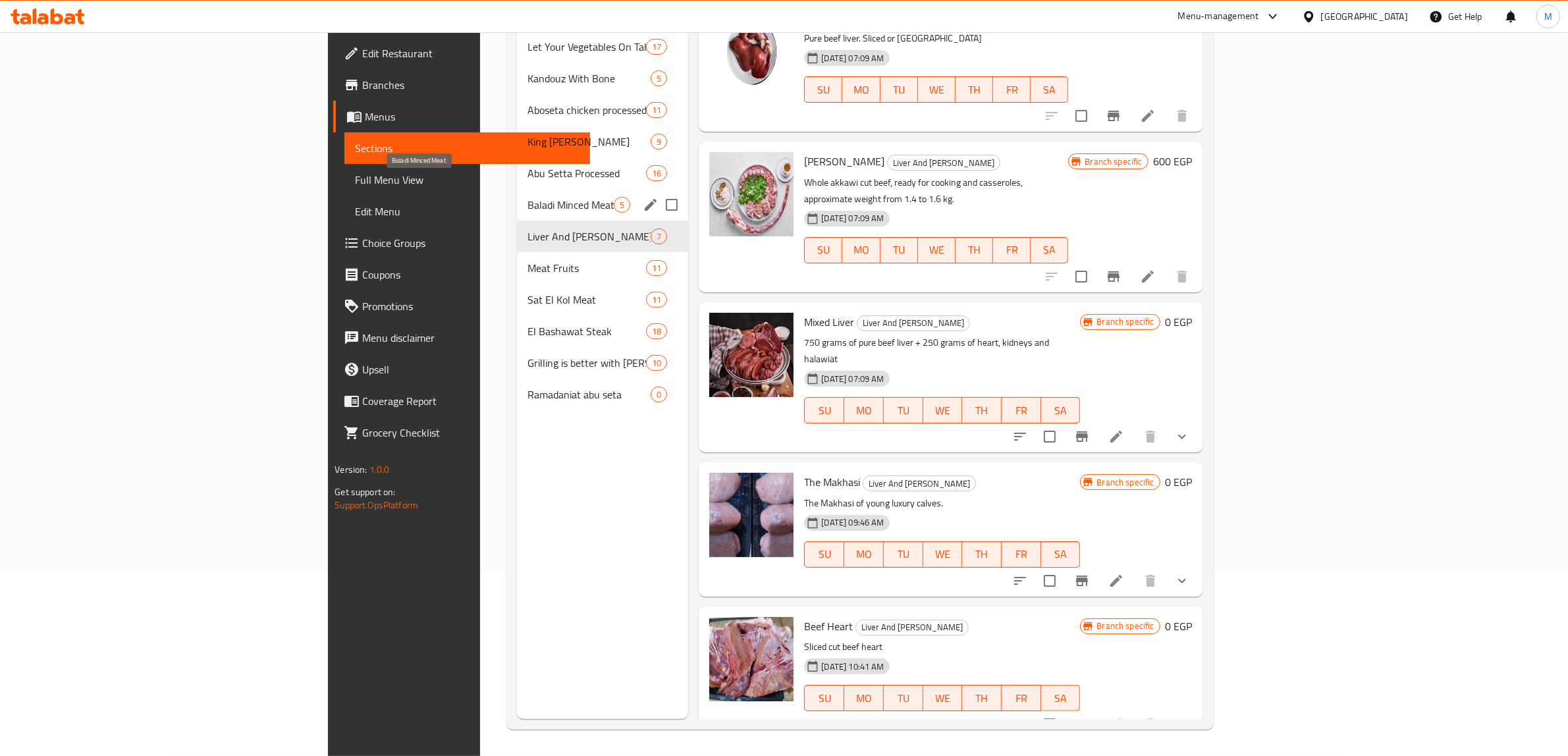
click at [527, 197] on span "Baladi Minced Meat" at bounding box center [570, 204] width 86 height 16
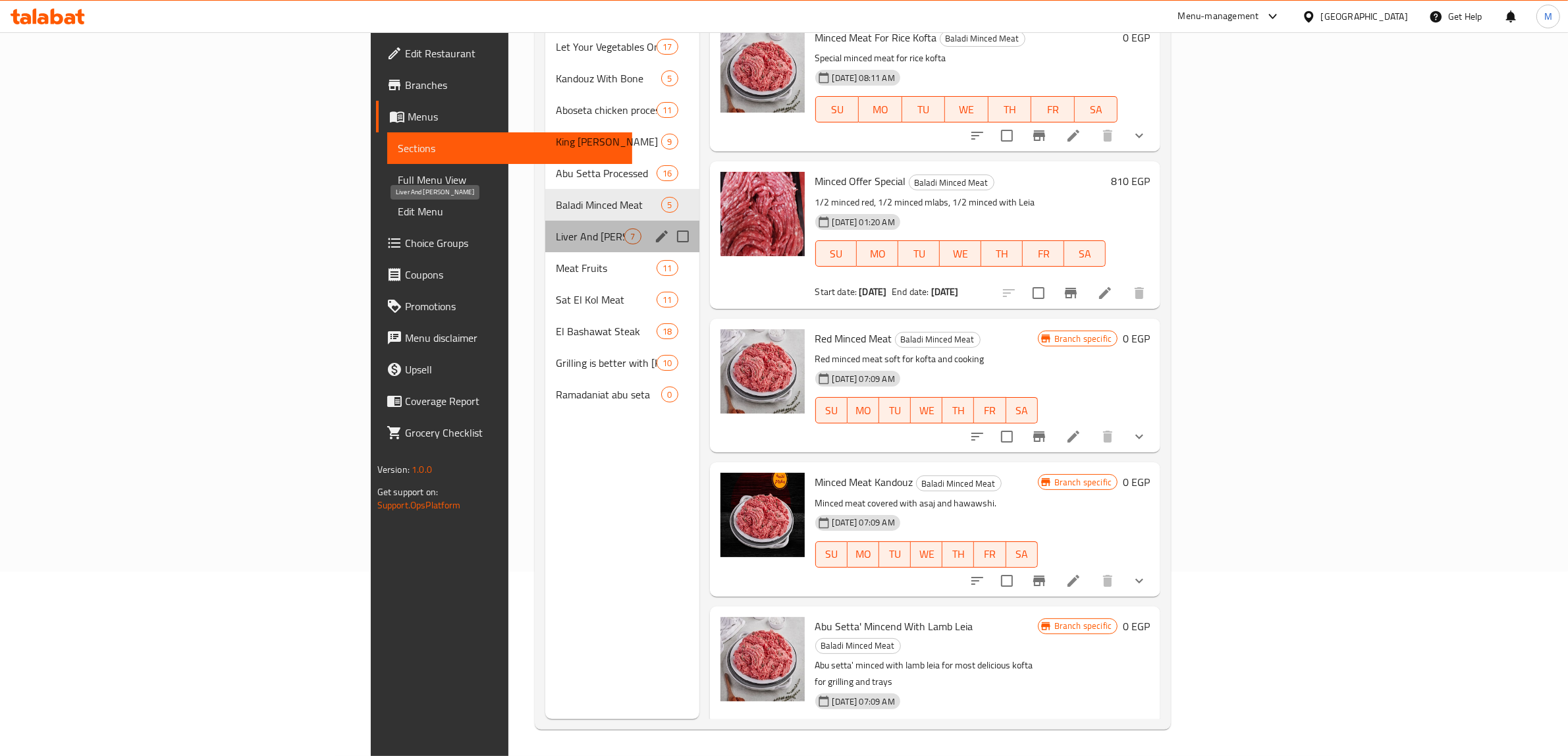
click at [556, 229] on span "Liver And [PERSON_NAME]" at bounding box center [590, 236] width 68 height 16
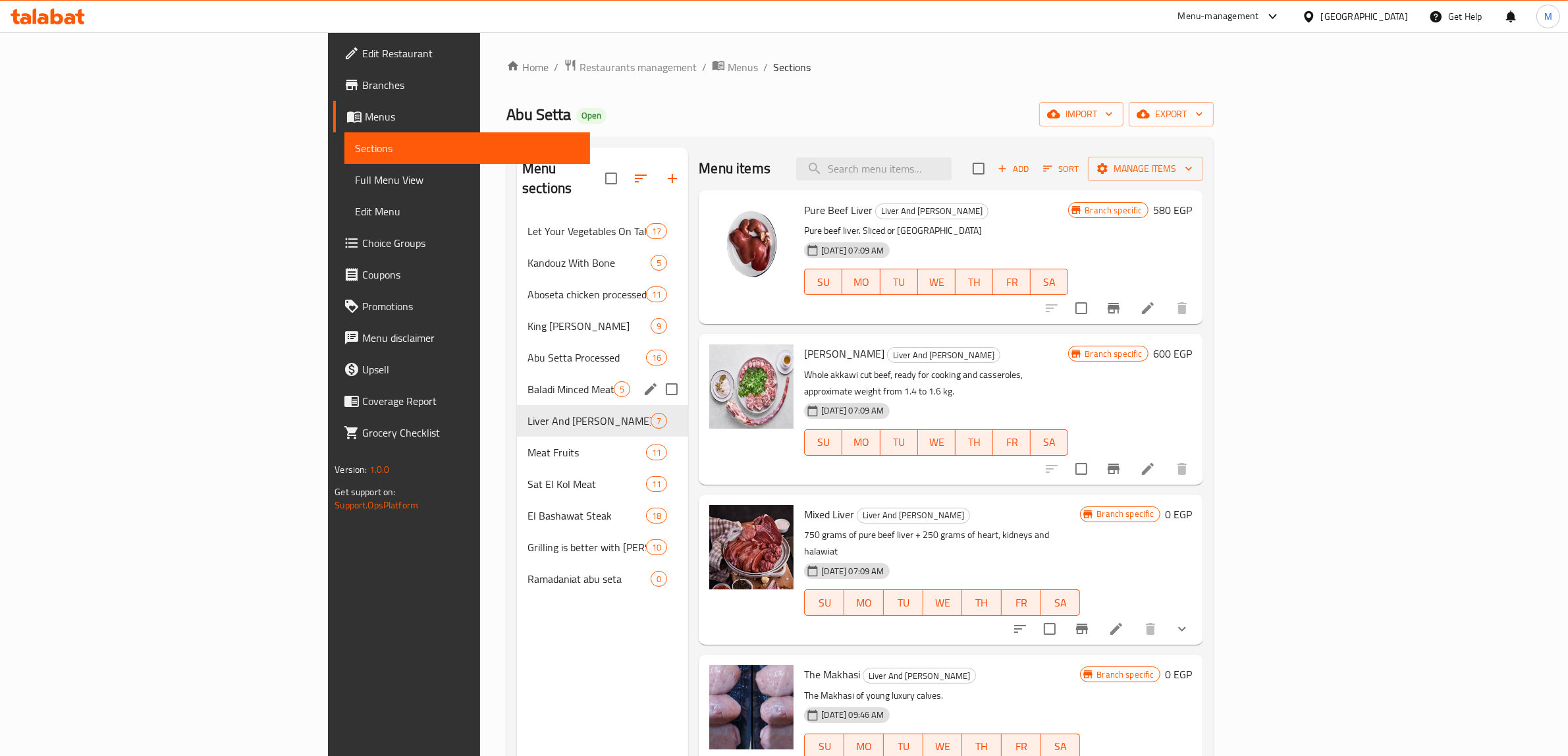
click at [517, 381] on div "Baladi Minced Meat 5" at bounding box center [602, 390] width 171 height 31
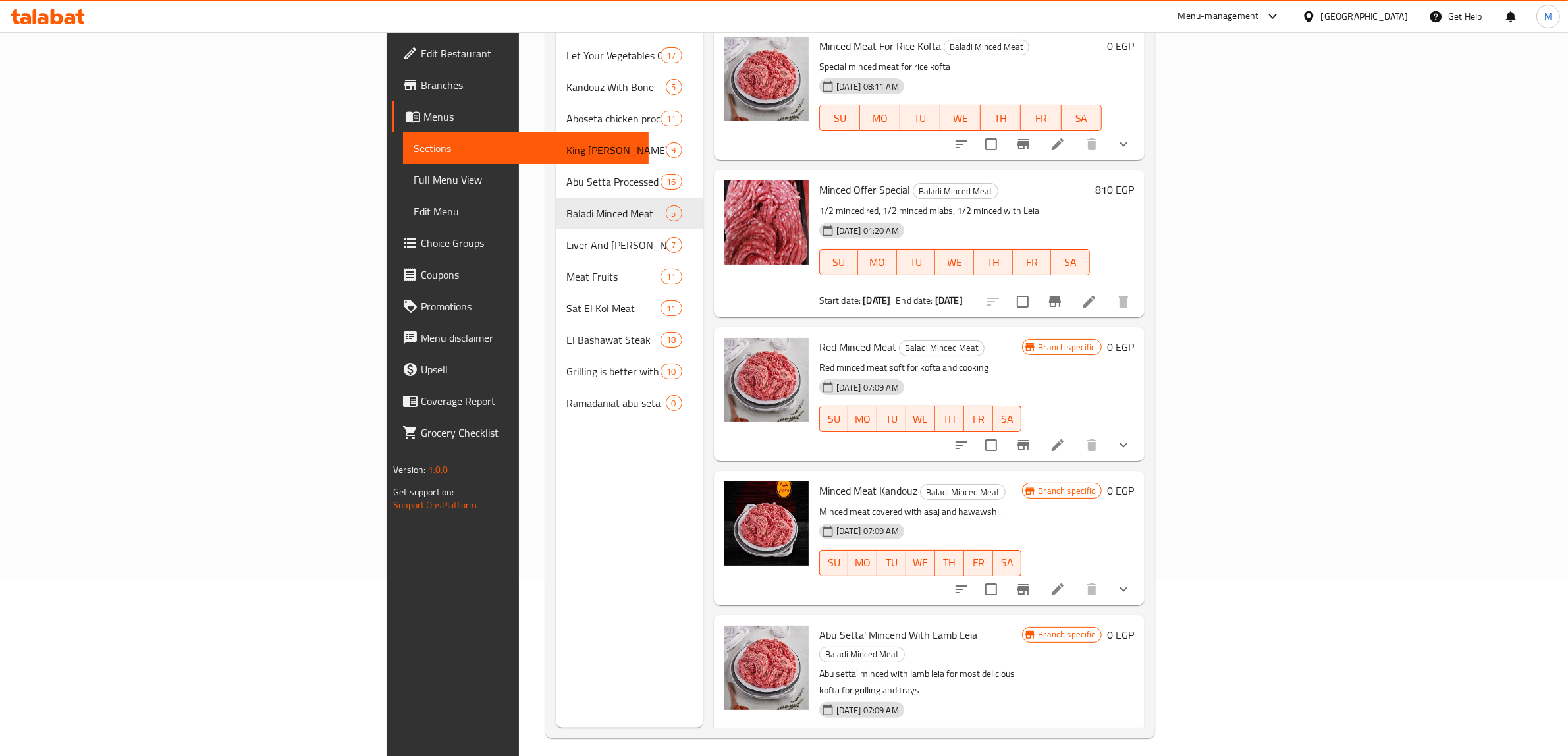
scroll to position [185, 0]
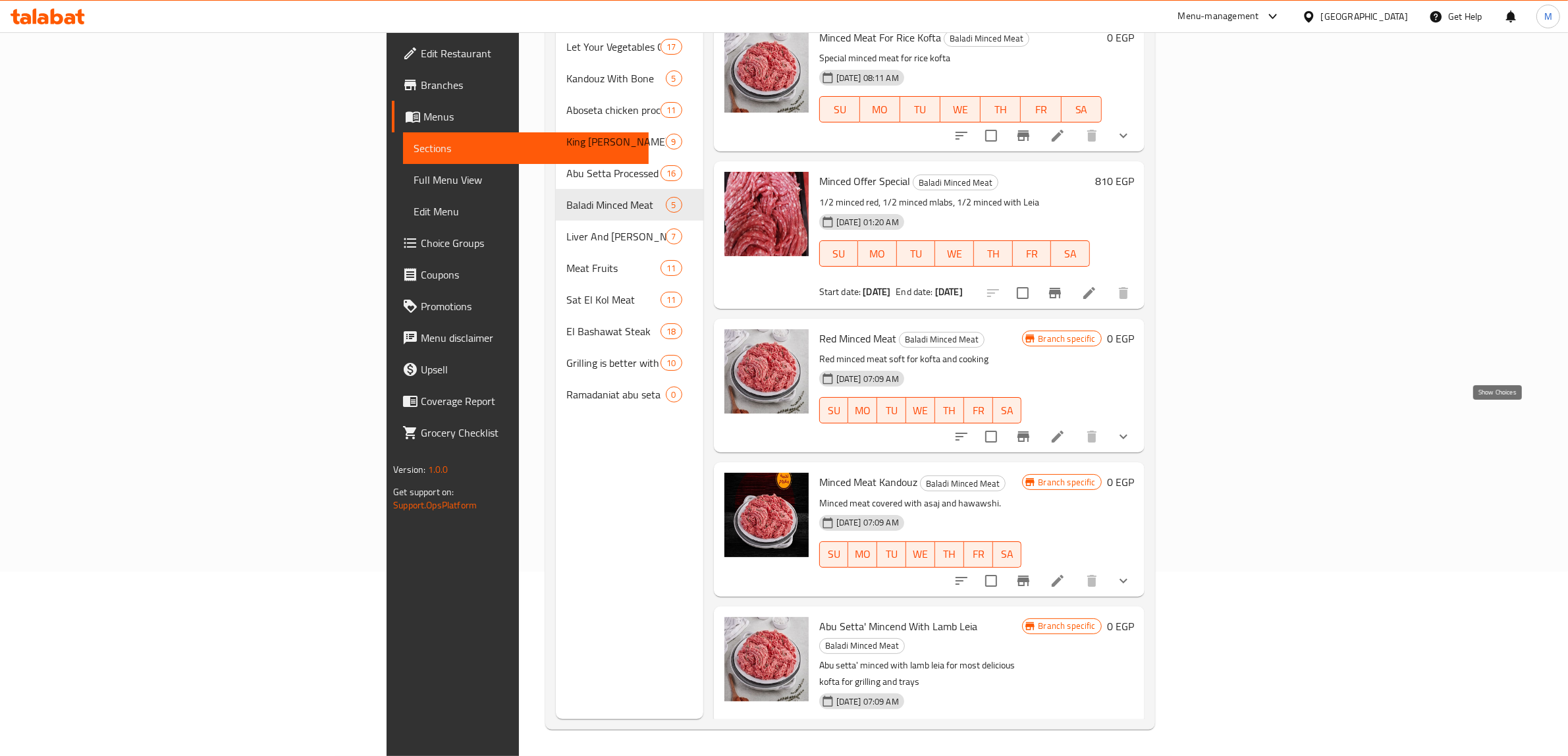
click at [1131, 429] on icon "show more" at bounding box center [1123, 437] width 16 height 16
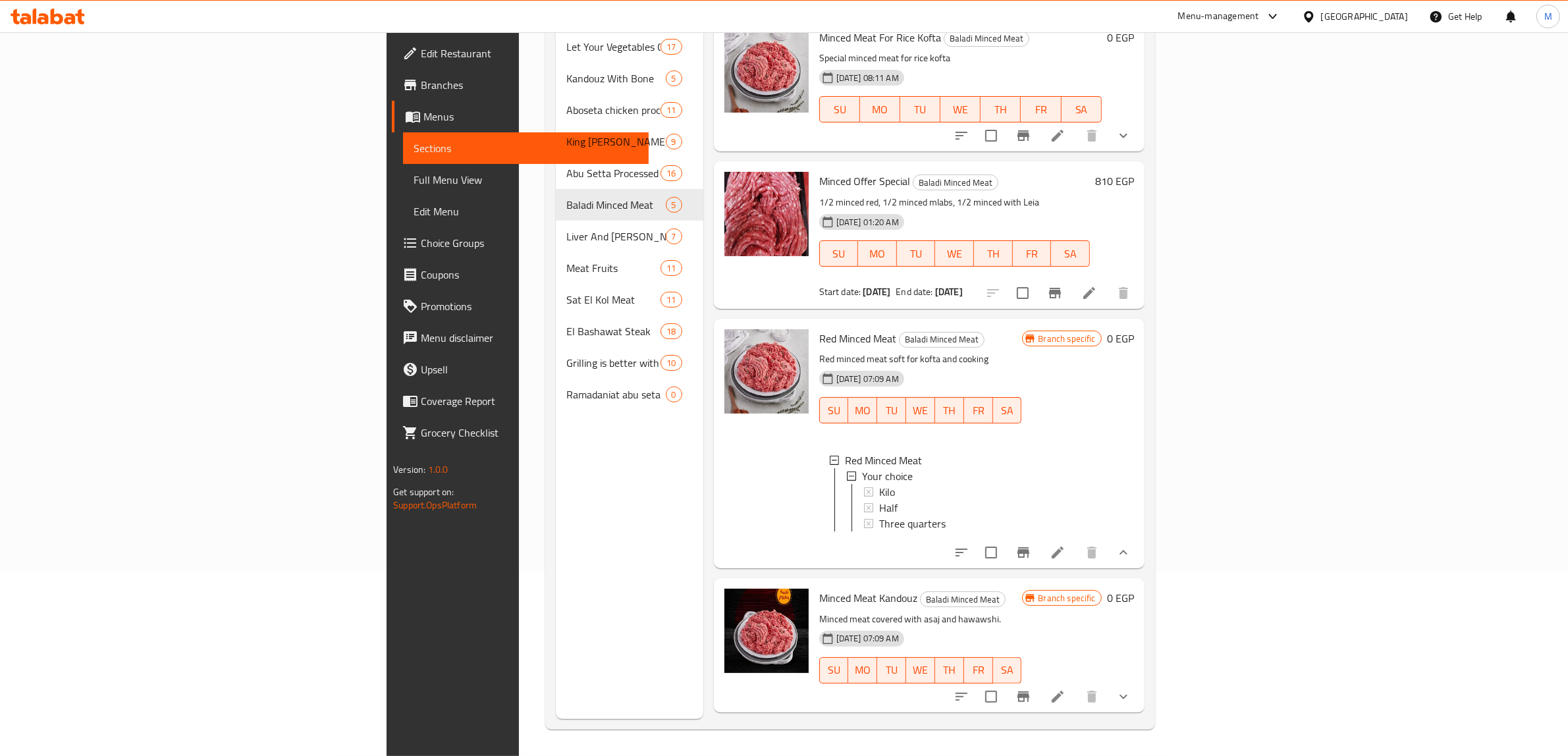
click at [1131, 545] on icon "show more" at bounding box center [1123, 552] width 16 height 16
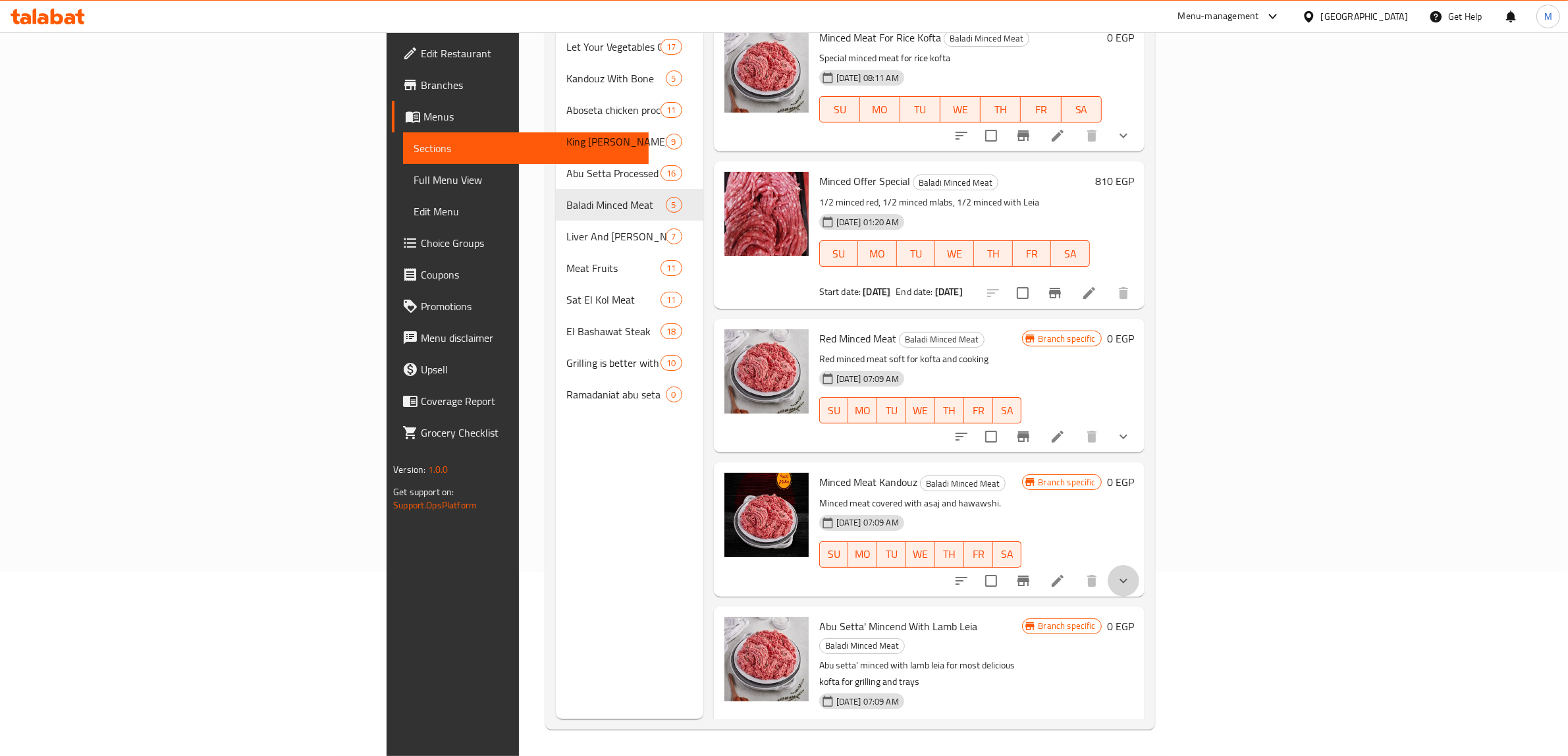
click at [1140, 567] on button "show more" at bounding box center [1124, 581] width 31 height 31
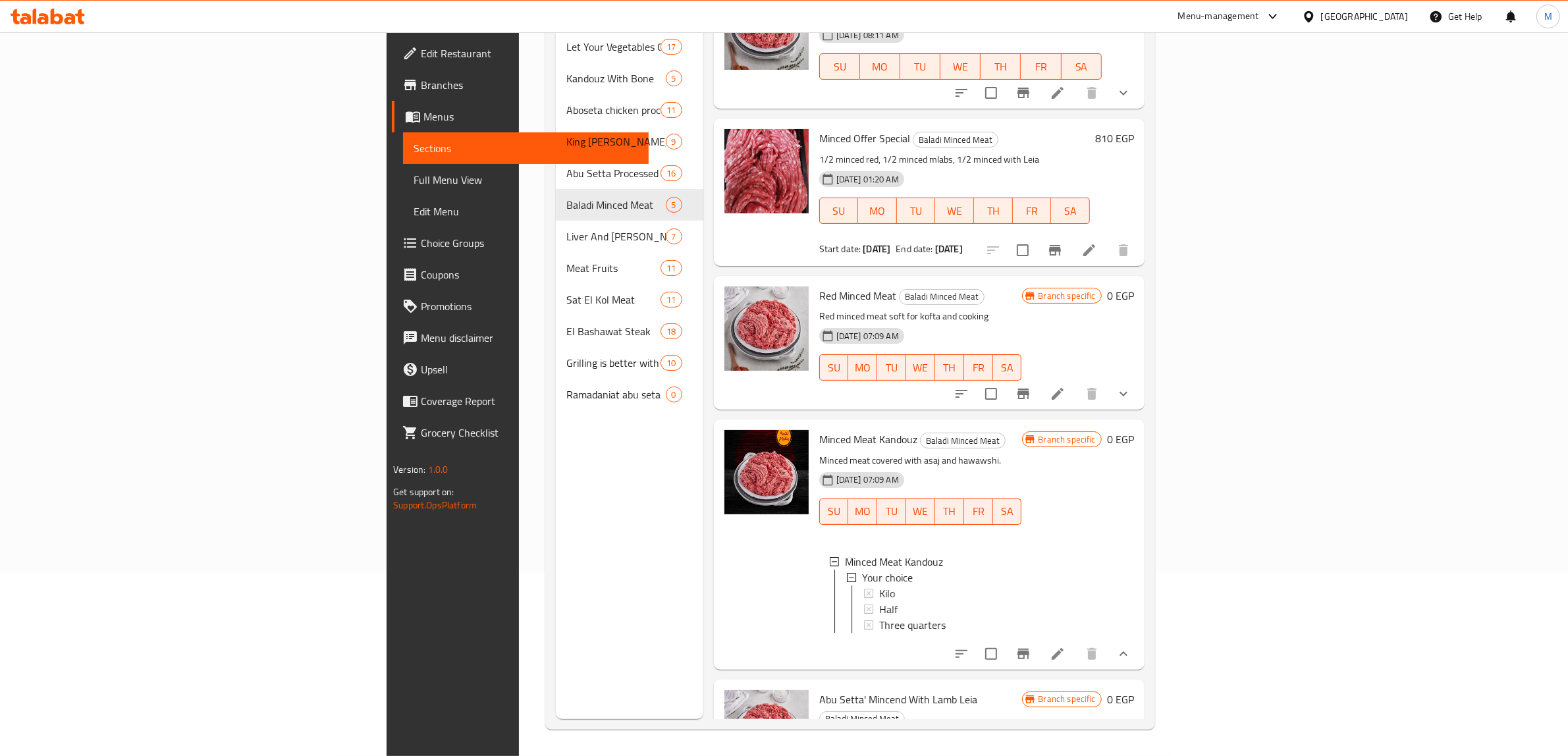
scroll to position [91, 0]
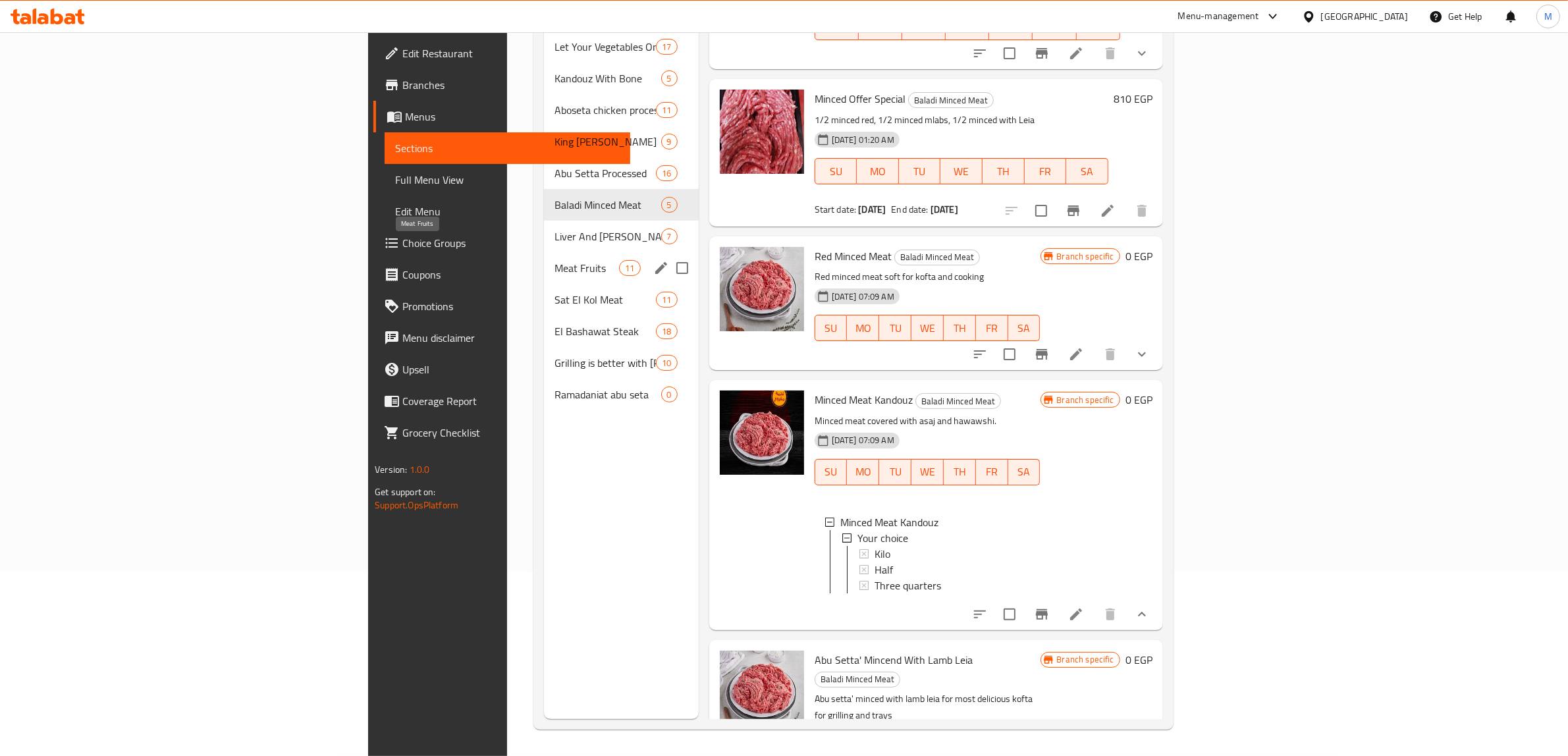
click at [554, 260] on span "Meat Fruits" at bounding box center [586, 267] width 65 height 16
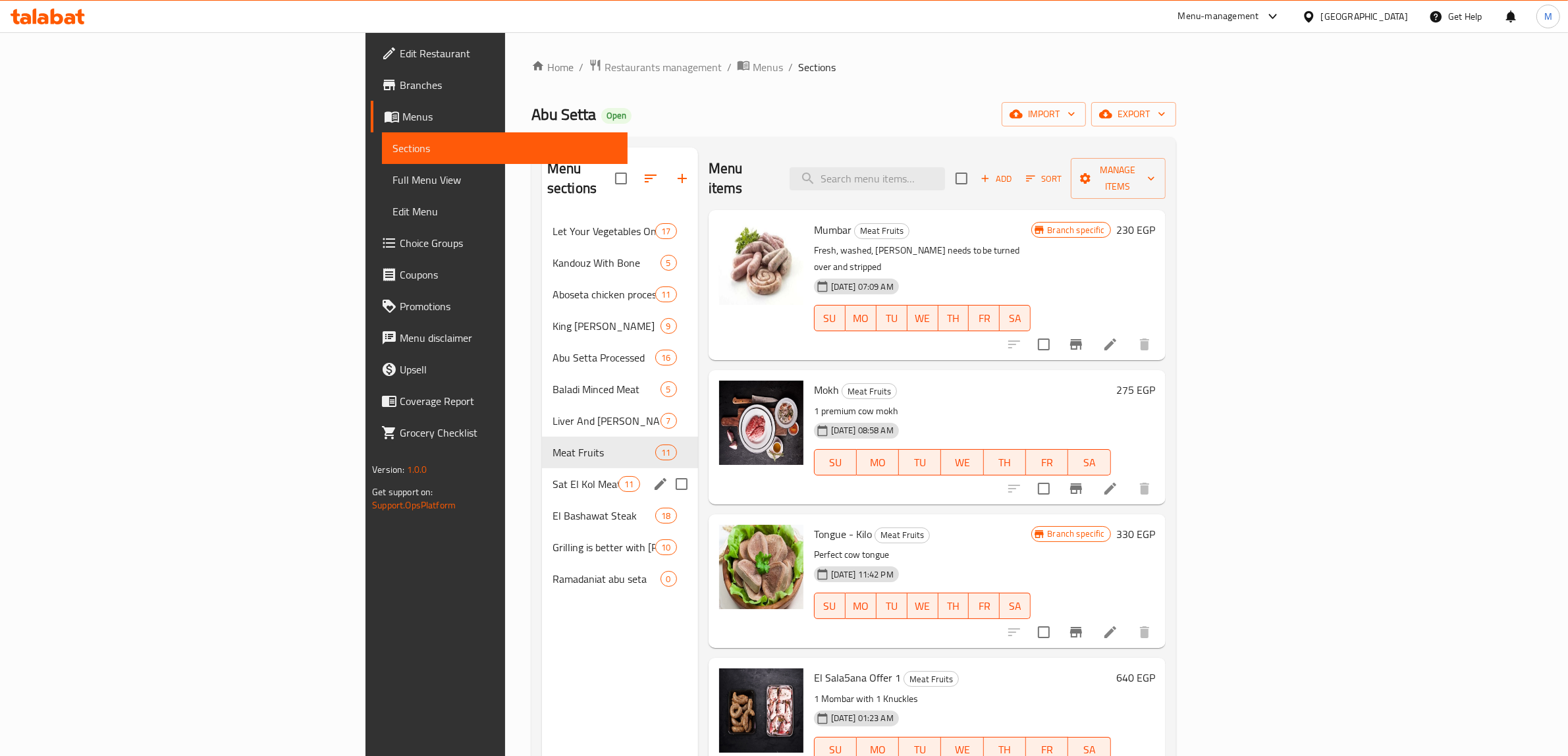
click at [552, 477] on span "Sat El Kol Meat" at bounding box center [585, 484] width 66 height 16
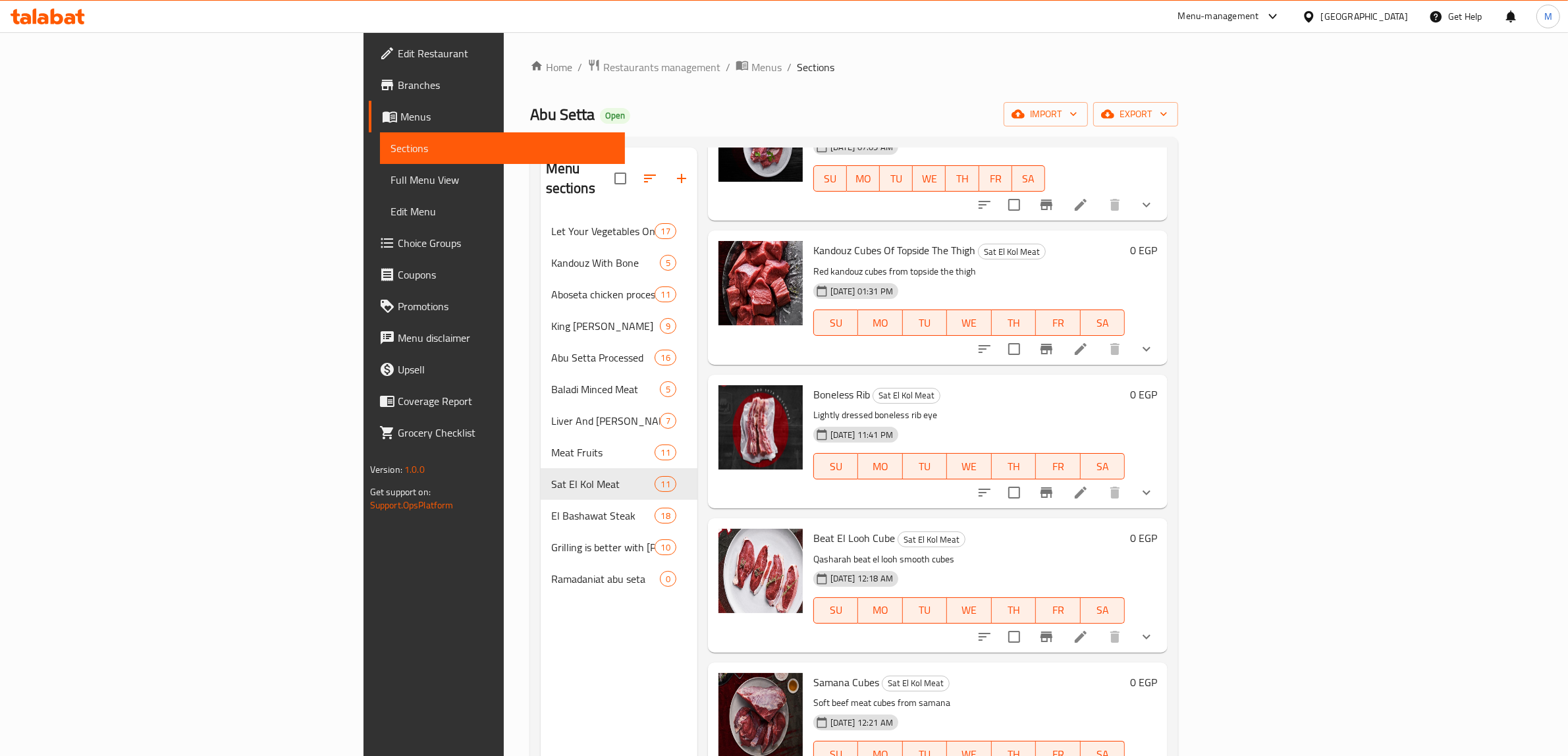
scroll to position [247, 0]
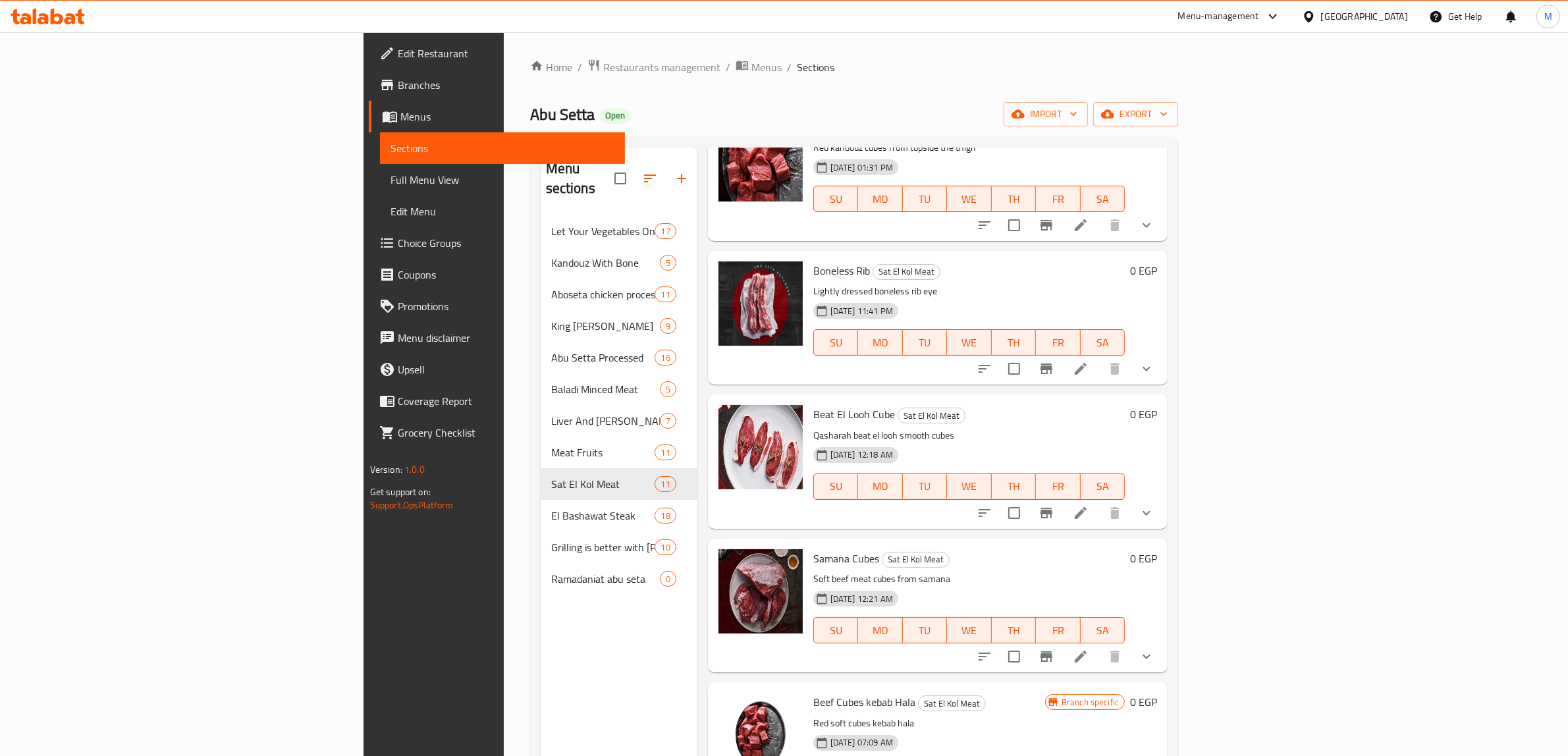
click at [541, 660] on div "Menu sections Let Your Vegetables On Talabat And Your Meat On Abu Setta 17 Kand…" at bounding box center [619, 525] width 156 height 756
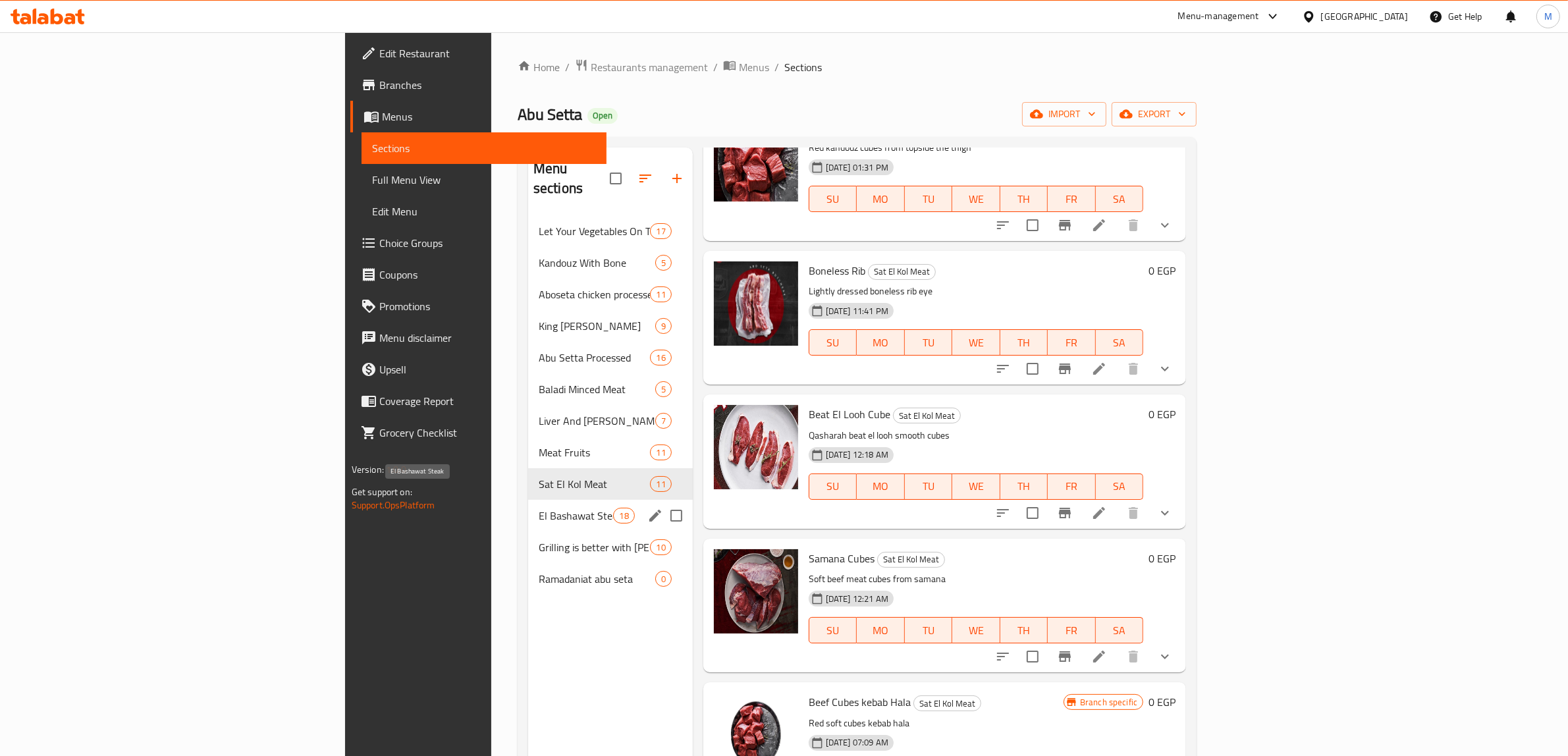
click at [538, 508] on span "El Bashawat Steak" at bounding box center [575, 515] width 75 height 16
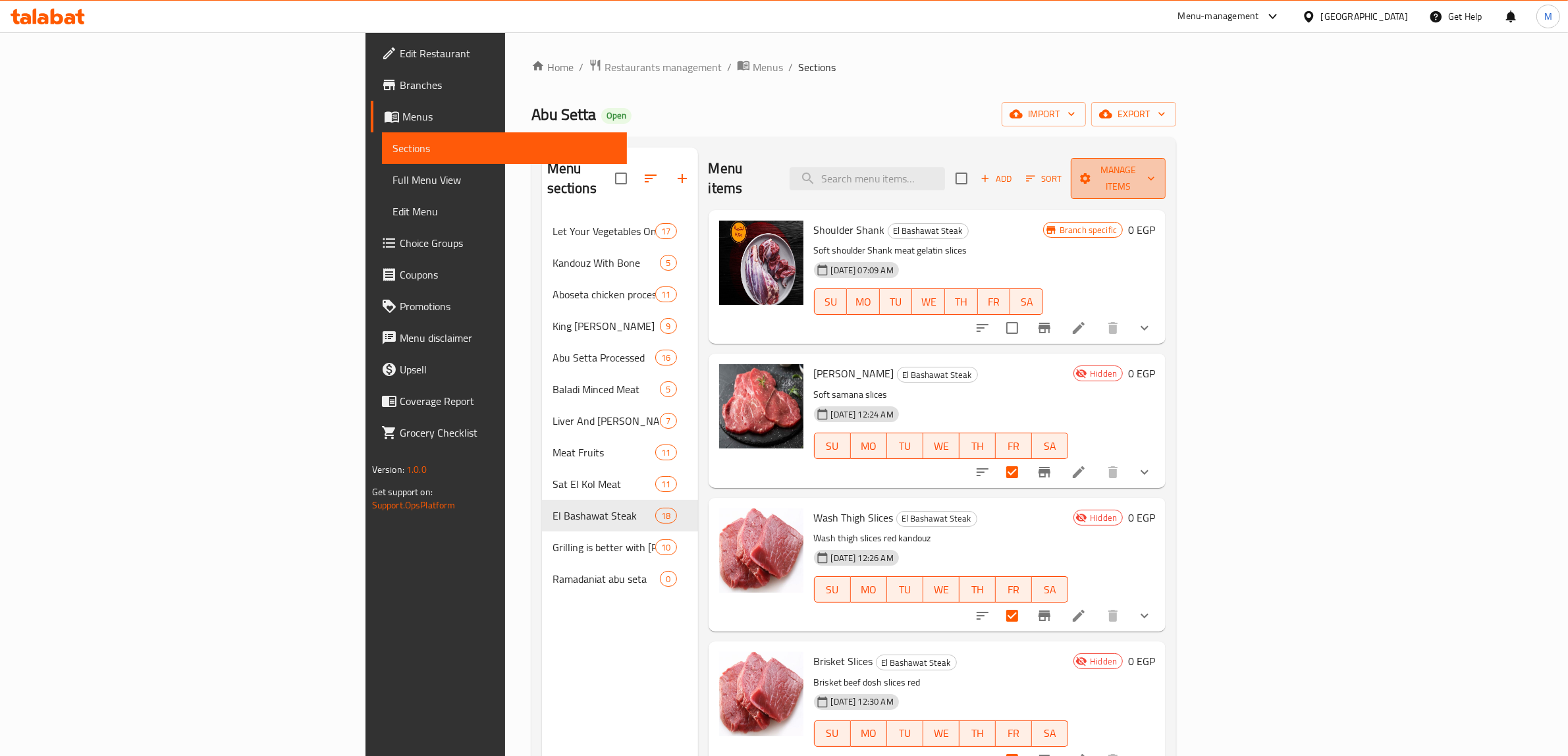
click at [1156, 172] on span "Manage items" at bounding box center [1118, 179] width 74 height 33
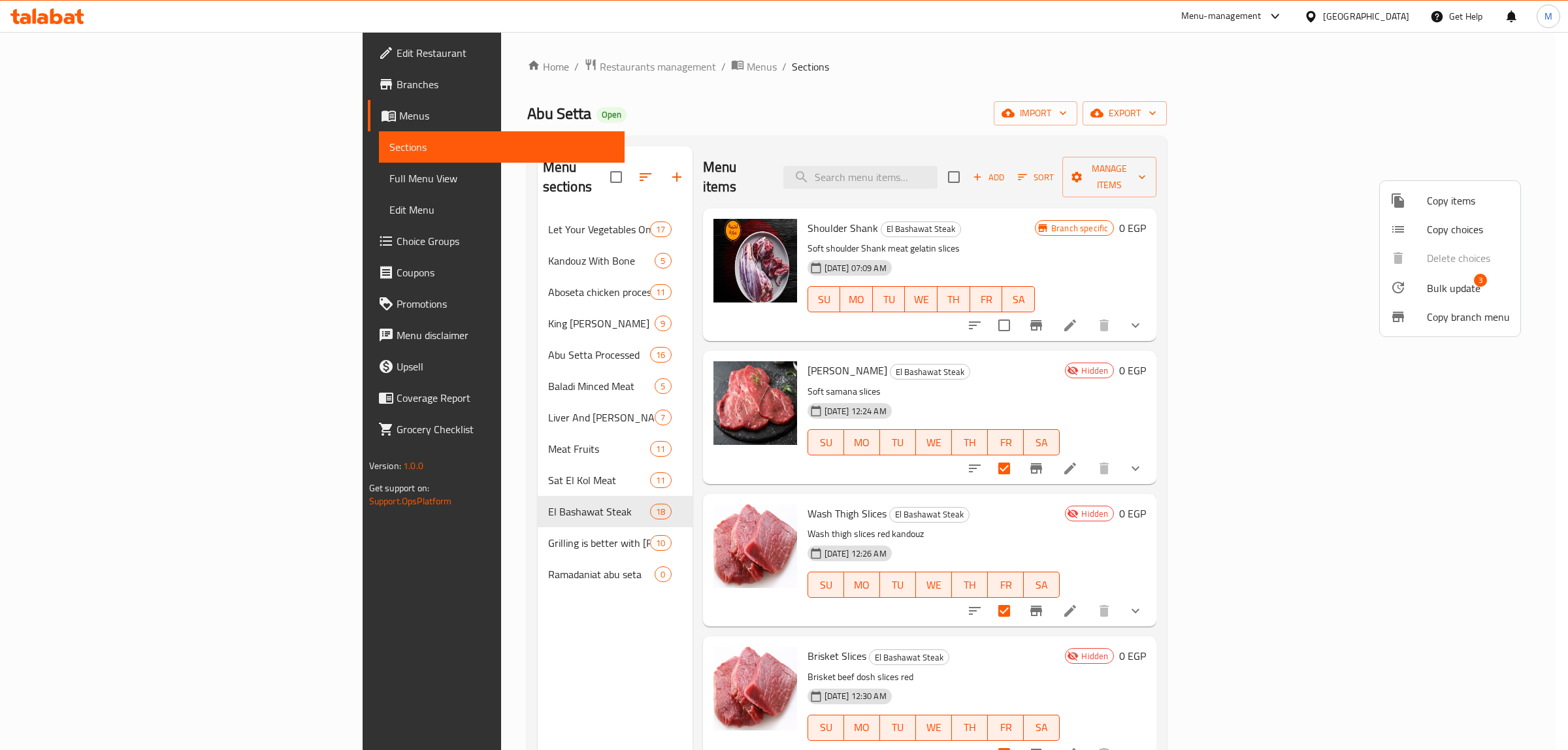
click at [1438, 280] on span "Bulk update" at bounding box center [1453, 287] width 53 height 16
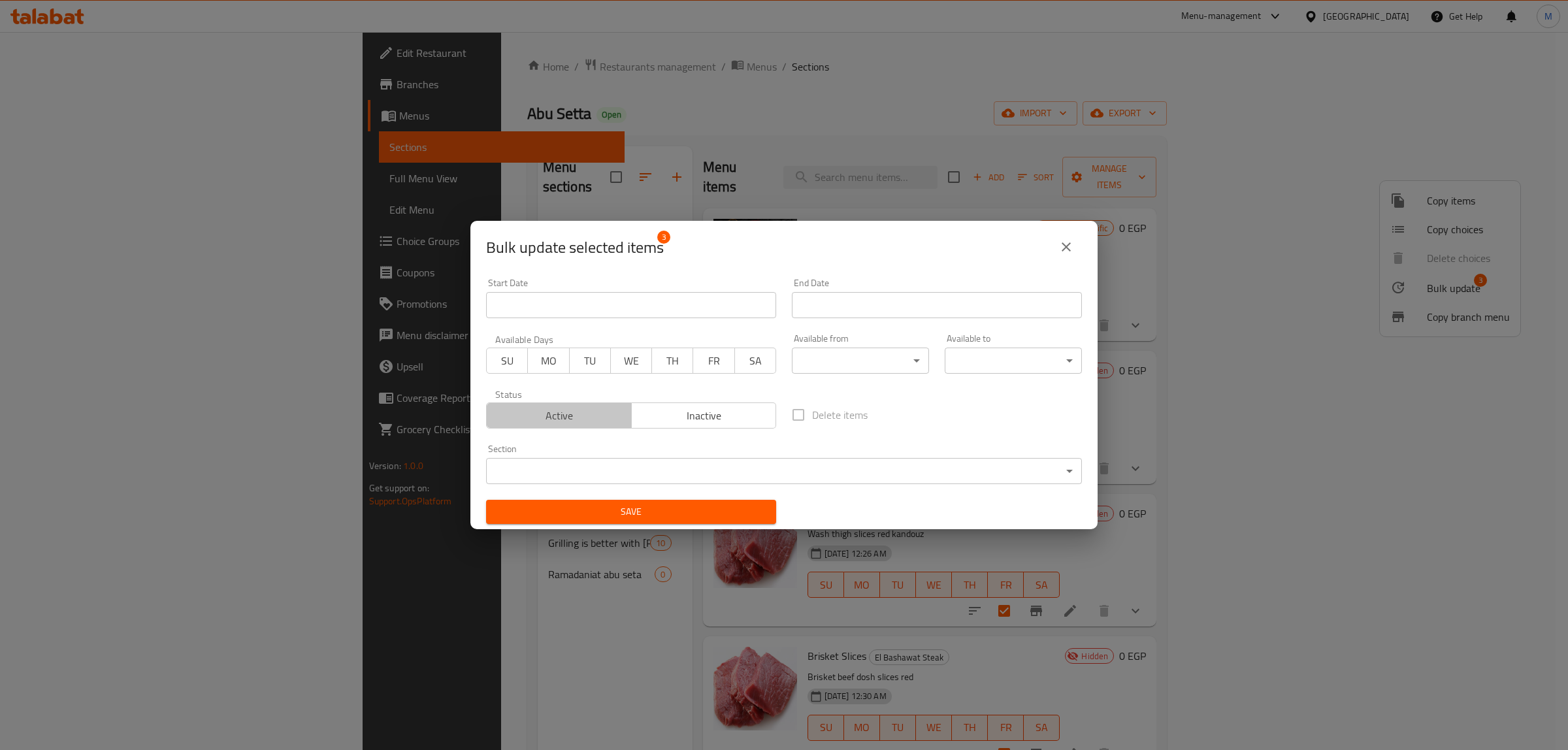
click at [573, 415] on span "Active" at bounding box center [559, 416] width 135 height 19
click at [676, 525] on div "Save" at bounding box center [630, 511] width 306 height 39
click at [678, 516] on span "Save" at bounding box center [630, 512] width 269 height 17
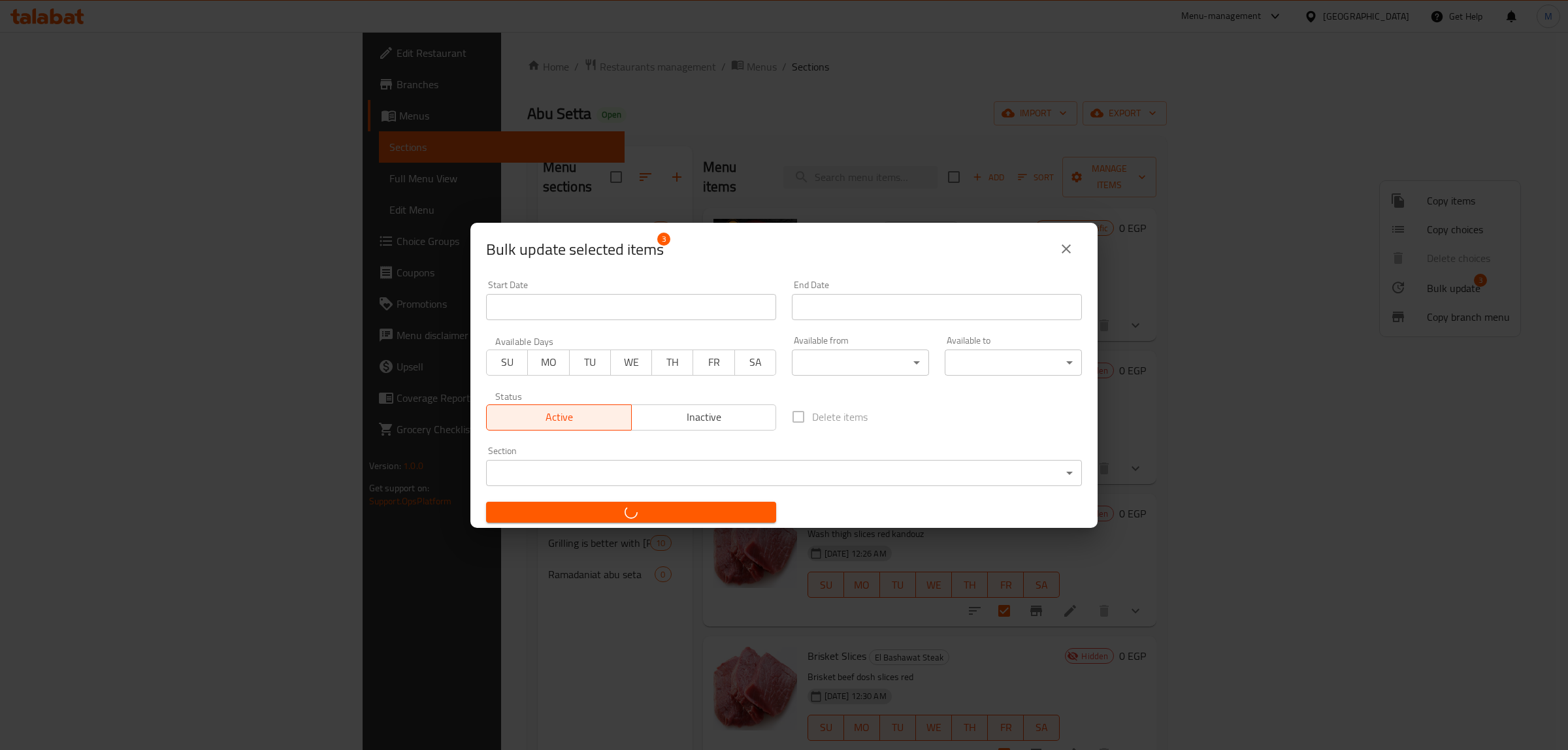
checkbox input "false"
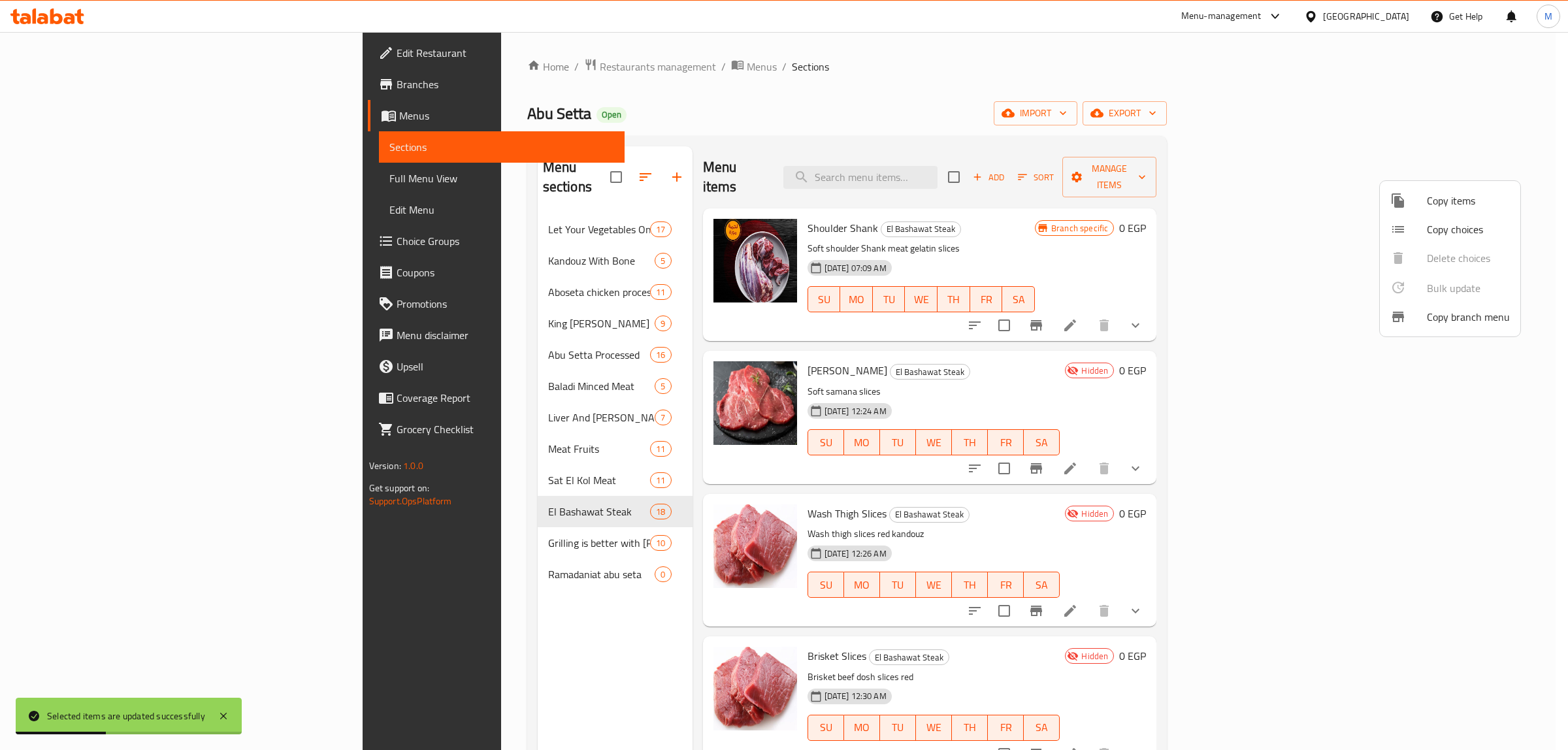
click at [936, 530] on div at bounding box center [784, 375] width 1568 height 750
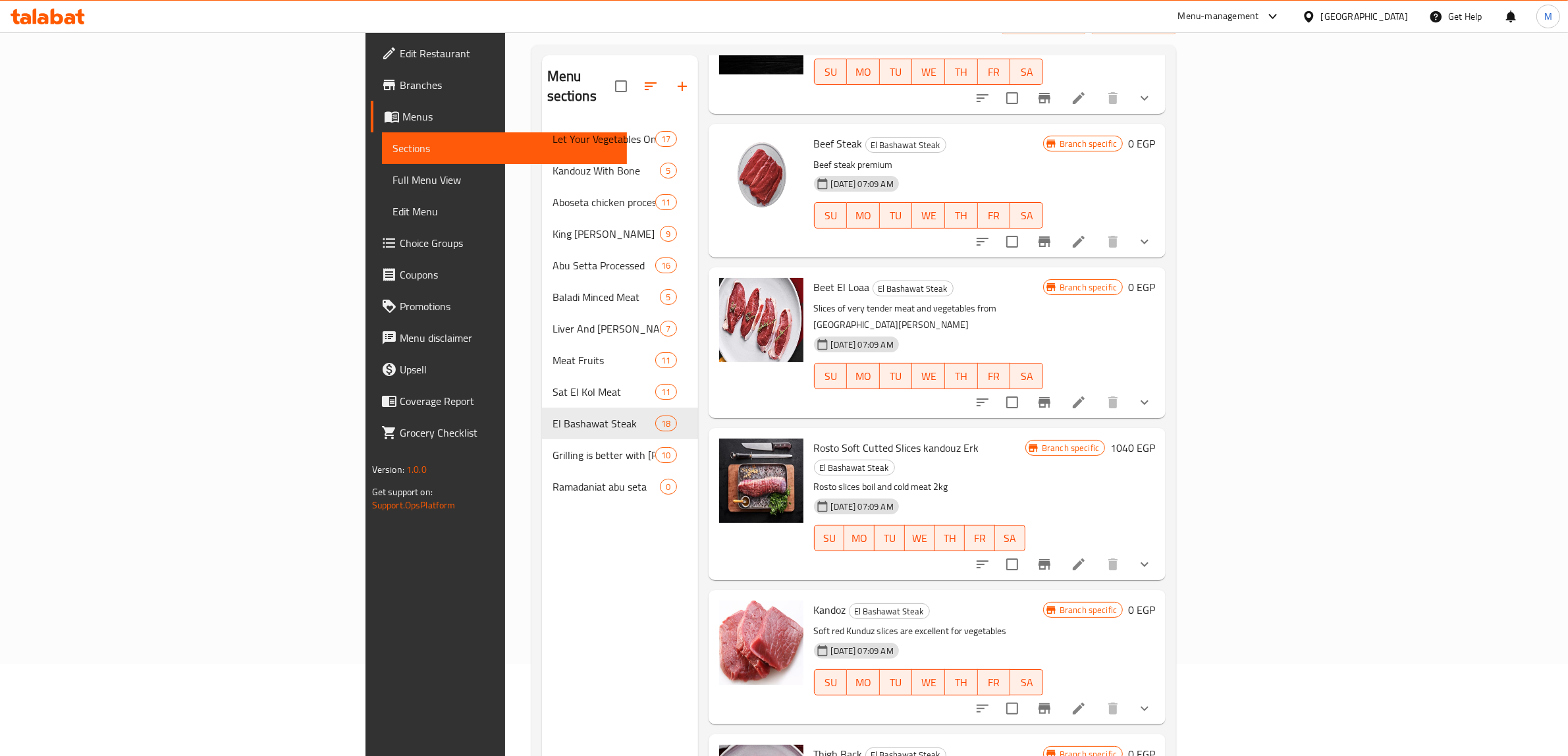
scroll to position [185, 0]
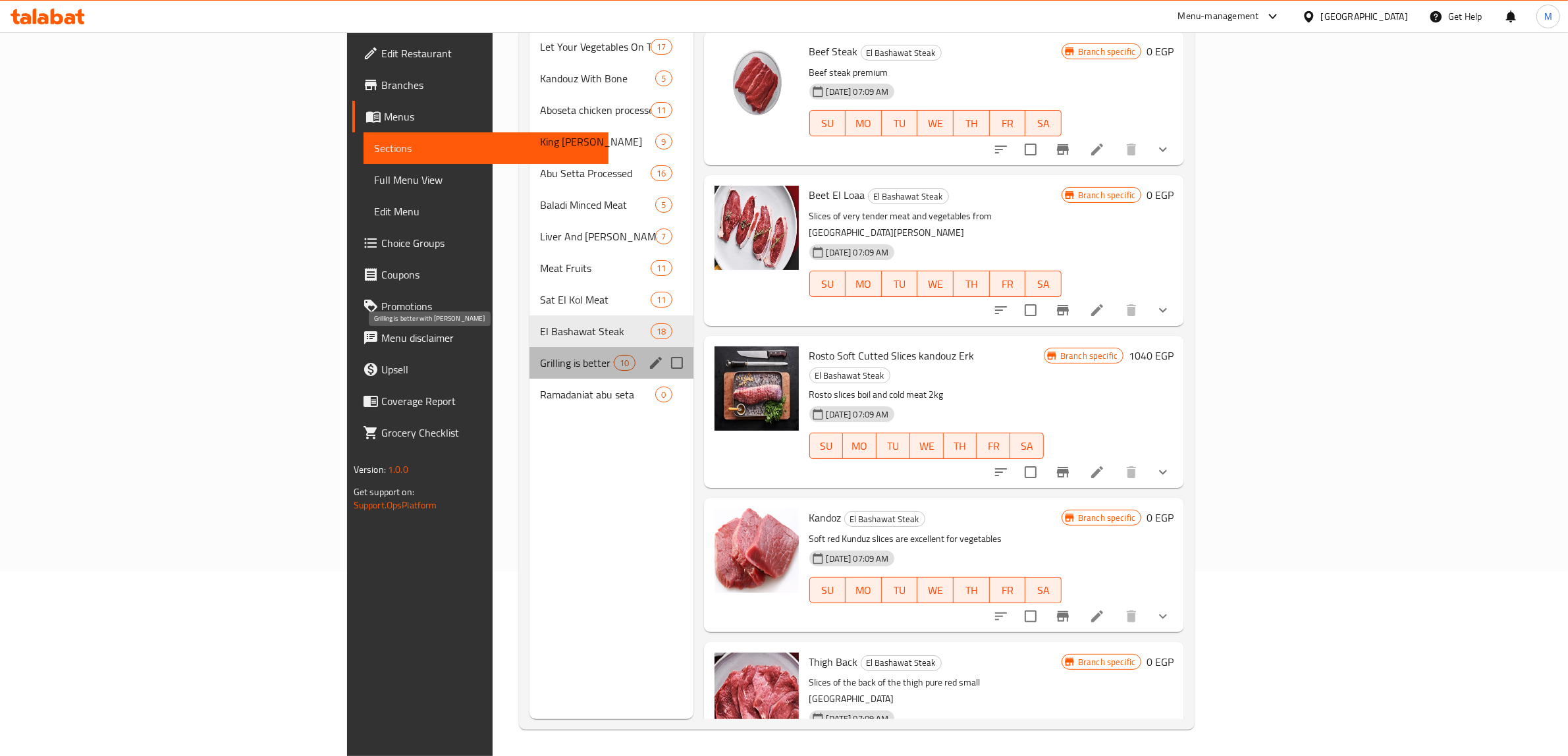
click at [540, 355] on span "Grilling is better with [PERSON_NAME]" at bounding box center [577, 363] width 74 height 16
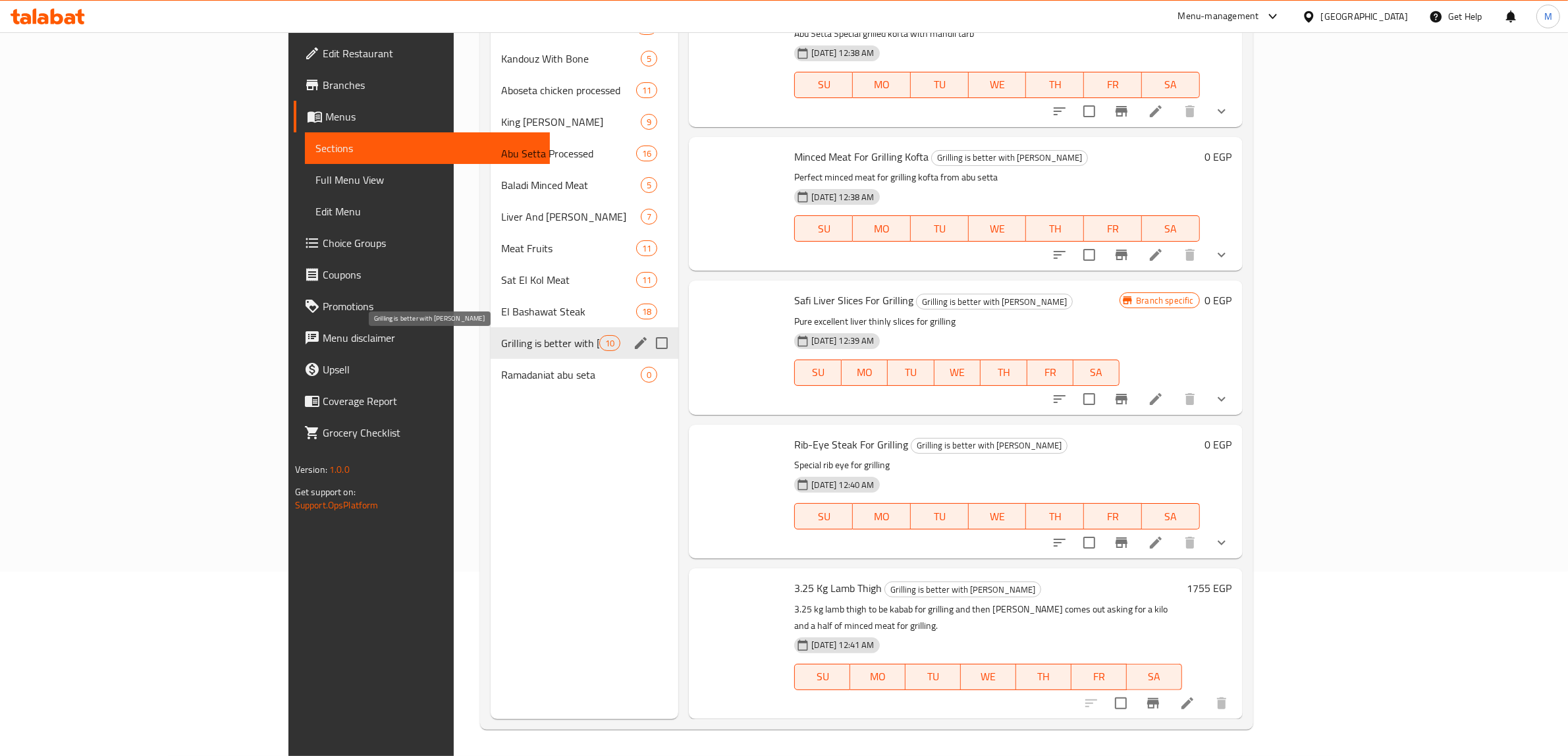
scroll to position [715, 0]
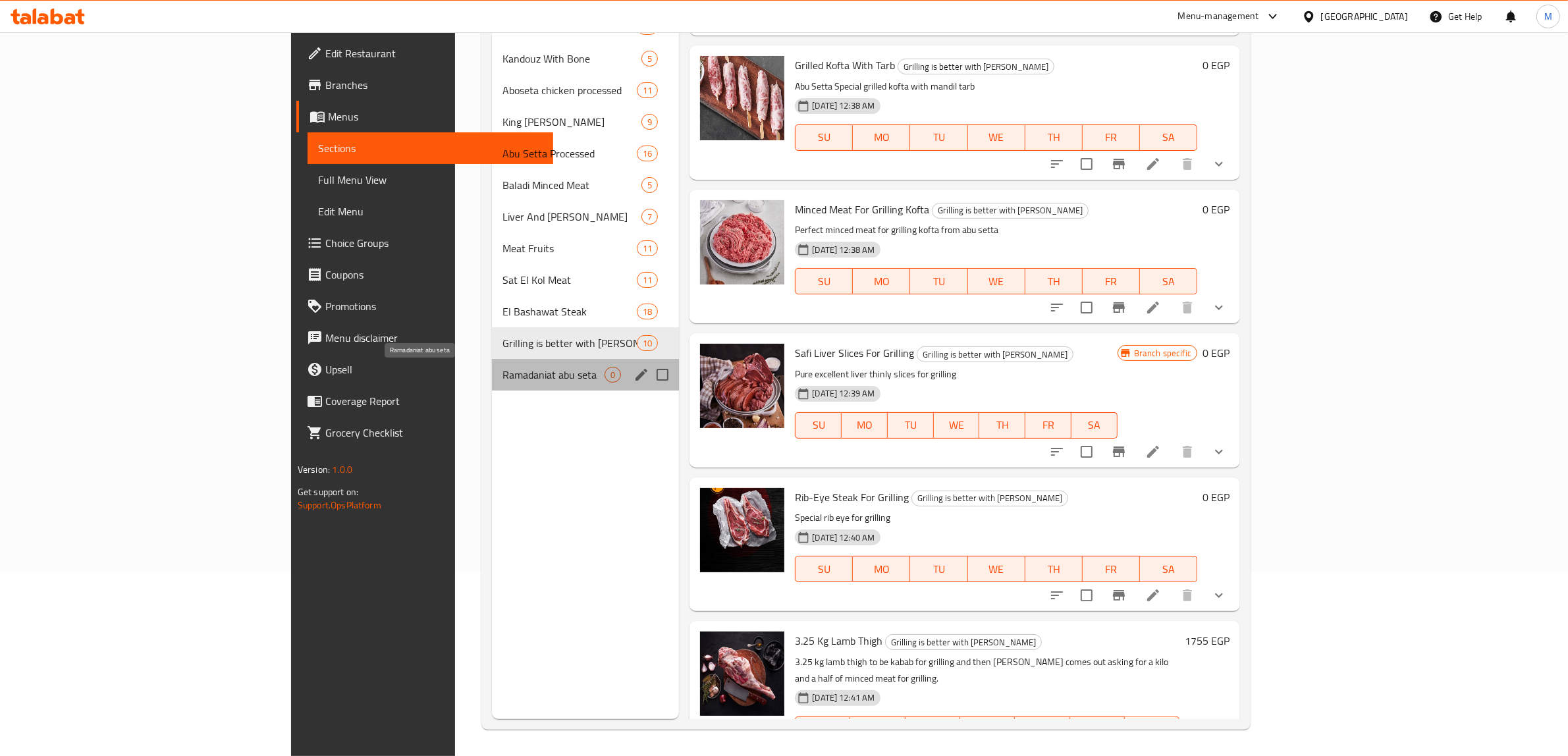
click at [502, 369] on span "Ramadaniat abu seta" at bounding box center [553, 375] width 102 height 16
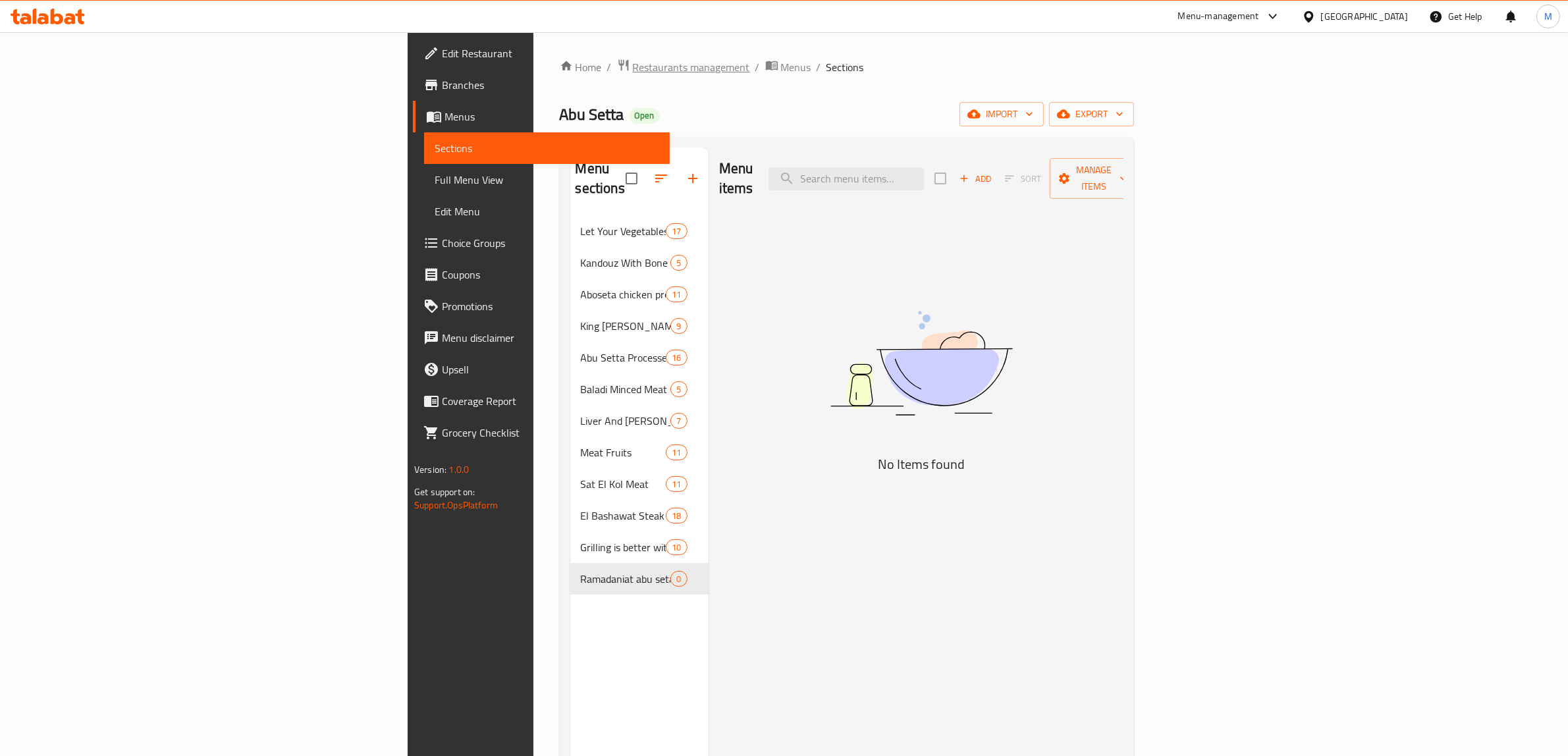
click at [633, 71] on span "Restaurants management" at bounding box center [691, 67] width 117 height 16
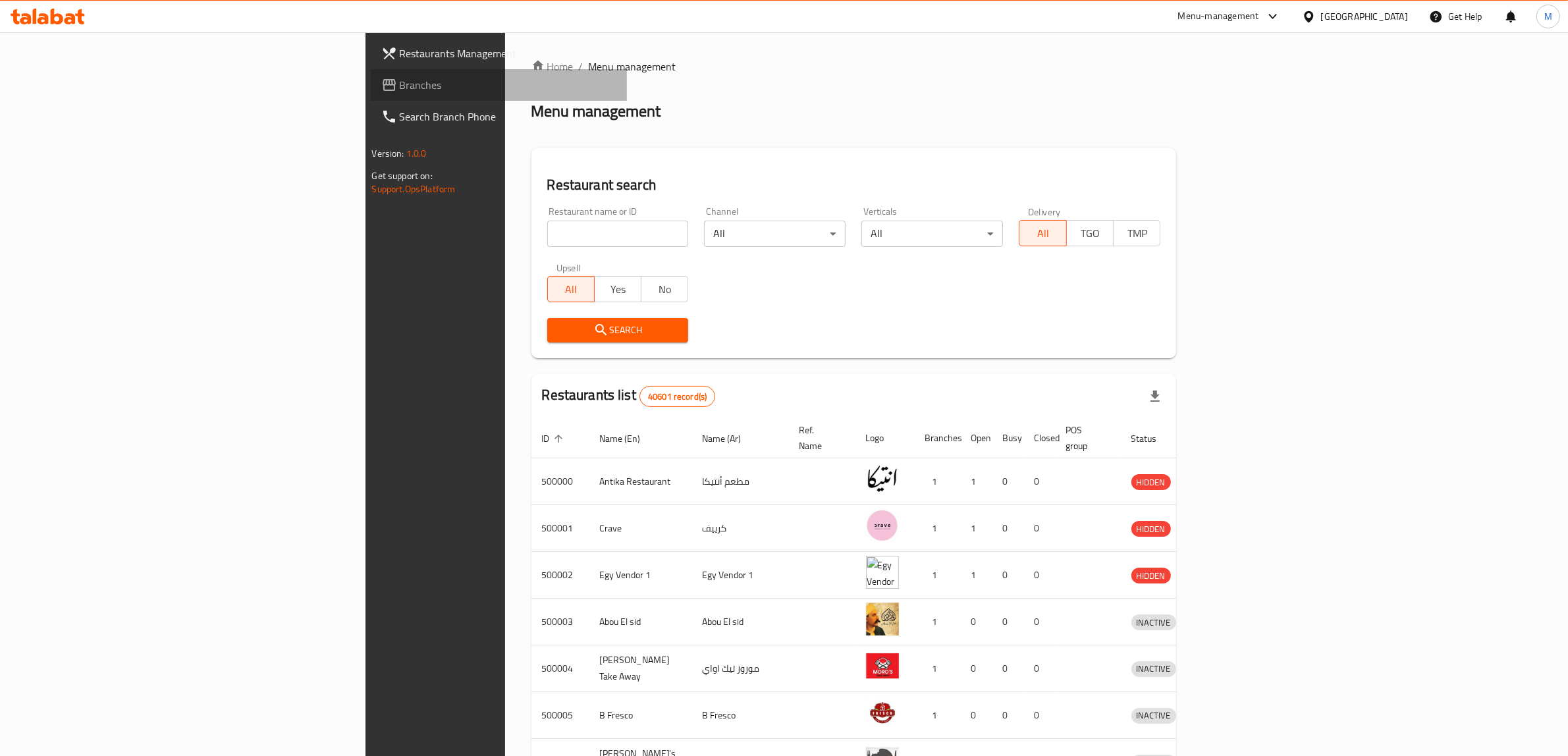
click at [381, 79] on icon at bounding box center [389, 84] width 16 height 16
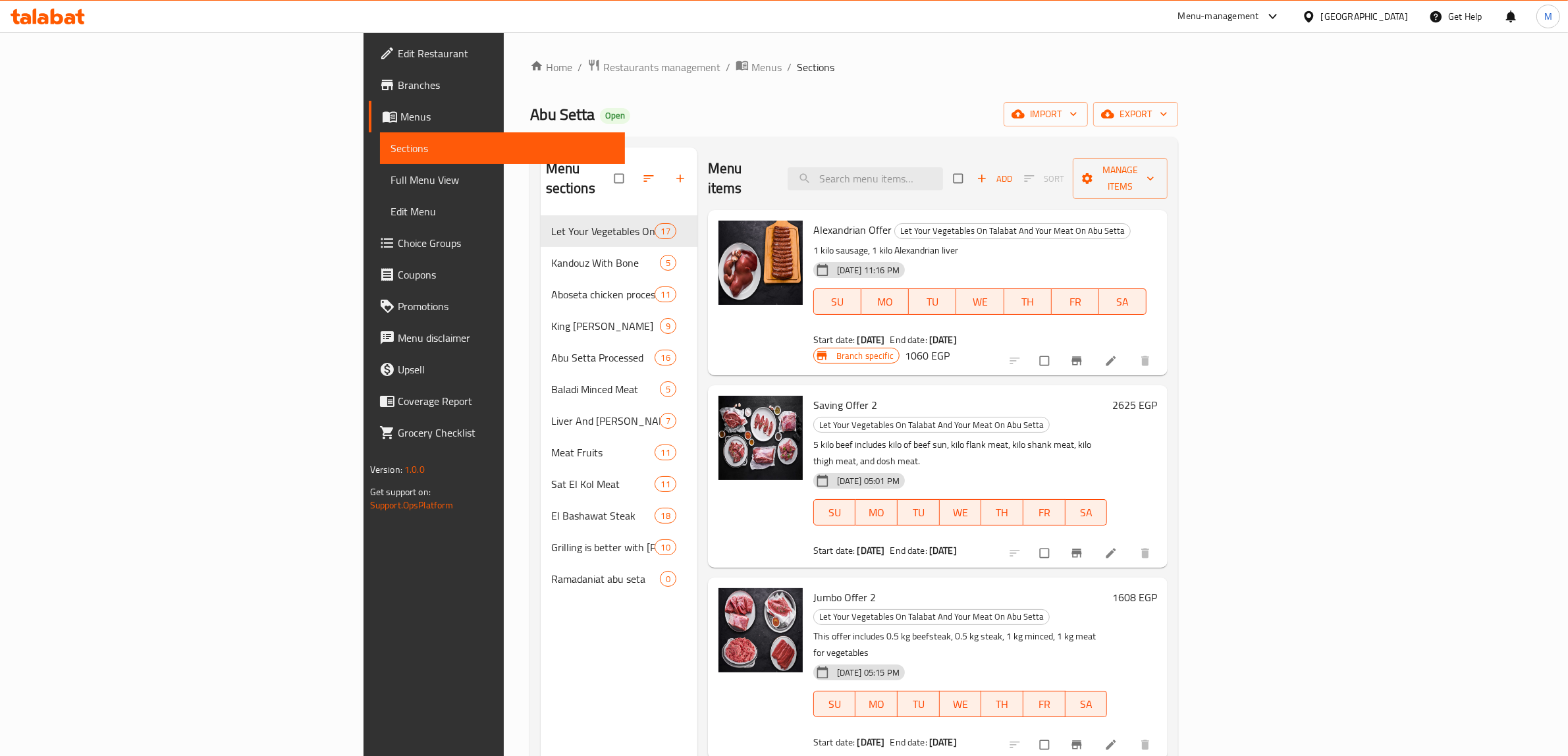
click at [390, 183] on span "Full Menu View" at bounding box center [502, 180] width 225 height 16
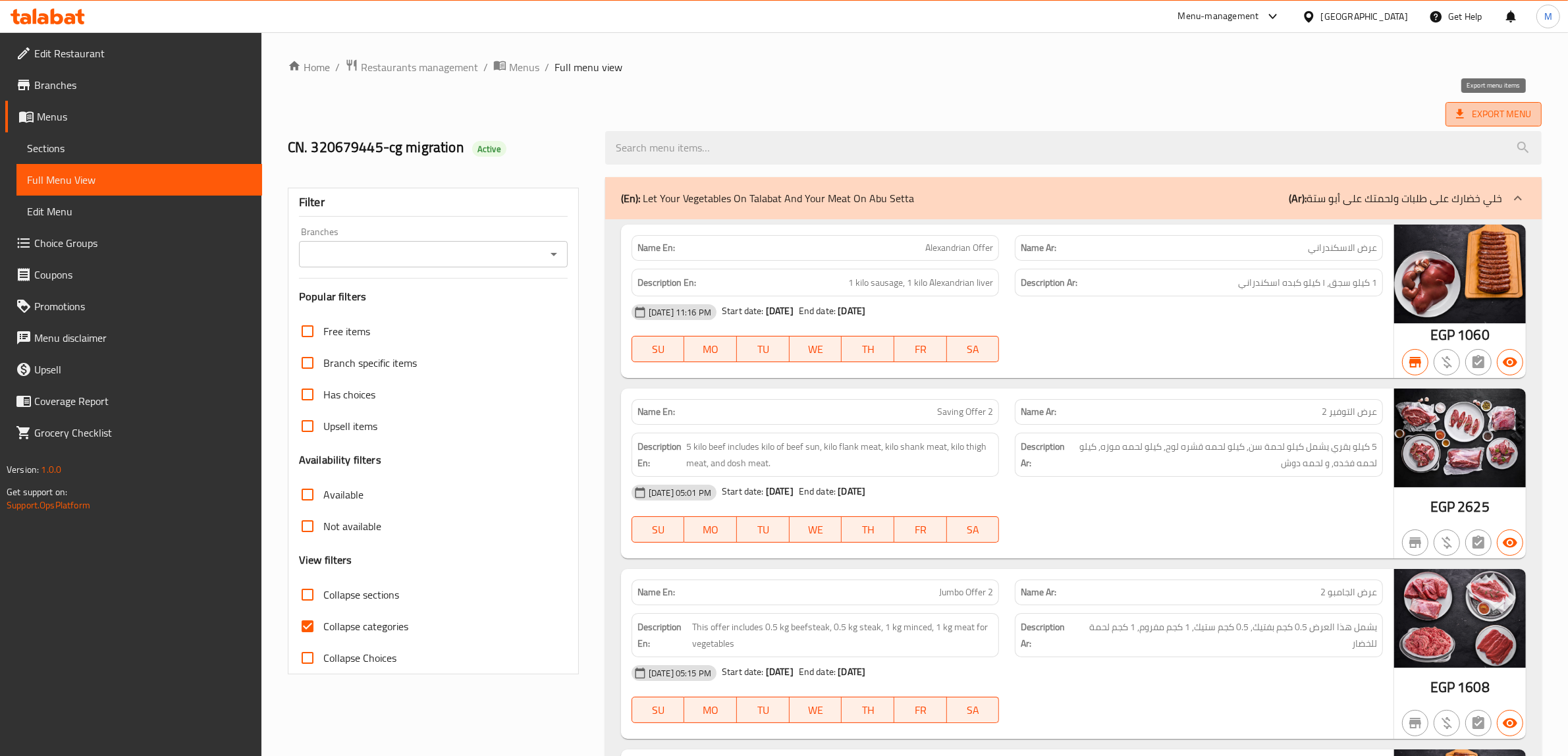
click at [1492, 118] on span "Export Menu" at bounding box center [1493, 115] width 75 height 17
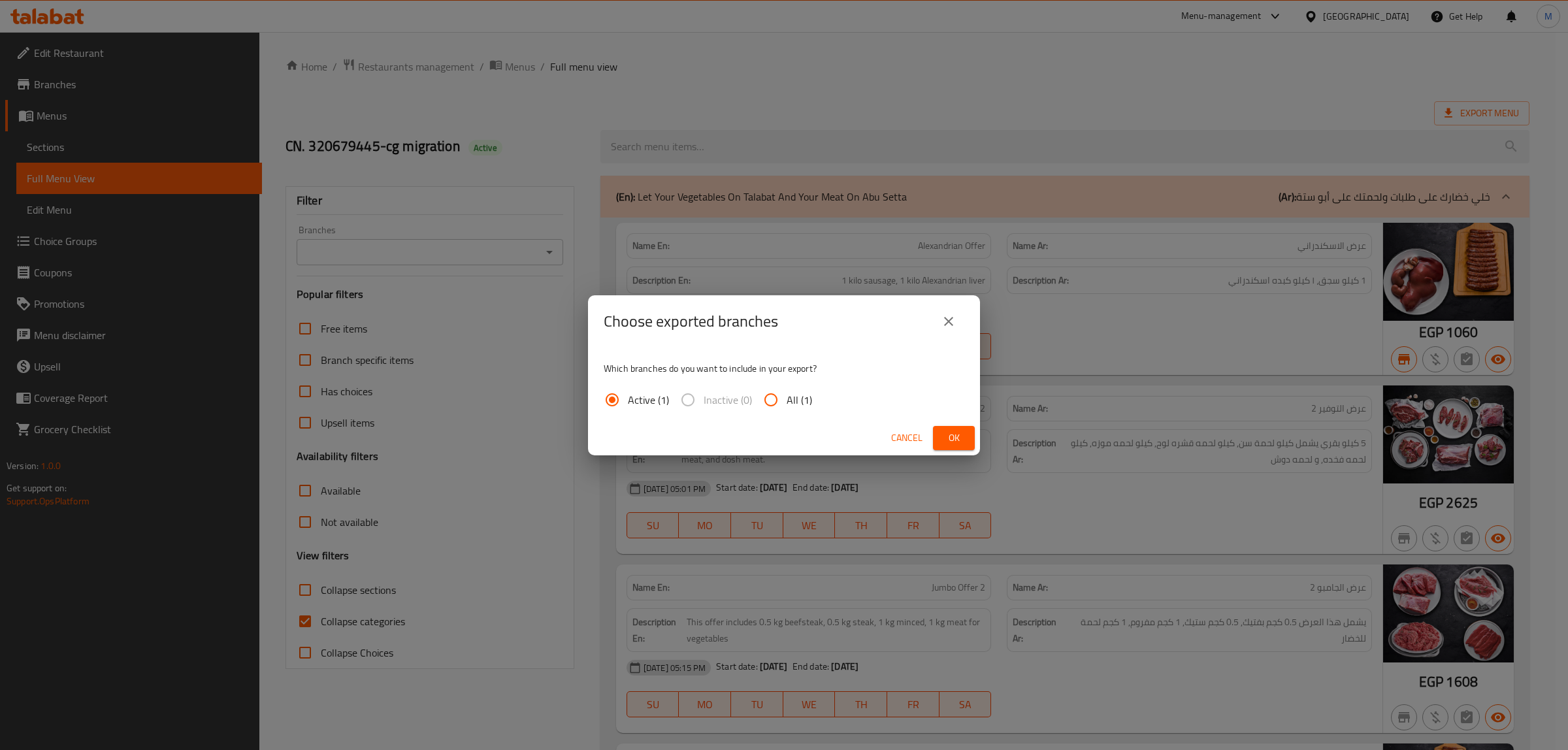
click at [970, 436] on button "Ok" at bounding box center [954, 438] width 42 height 24
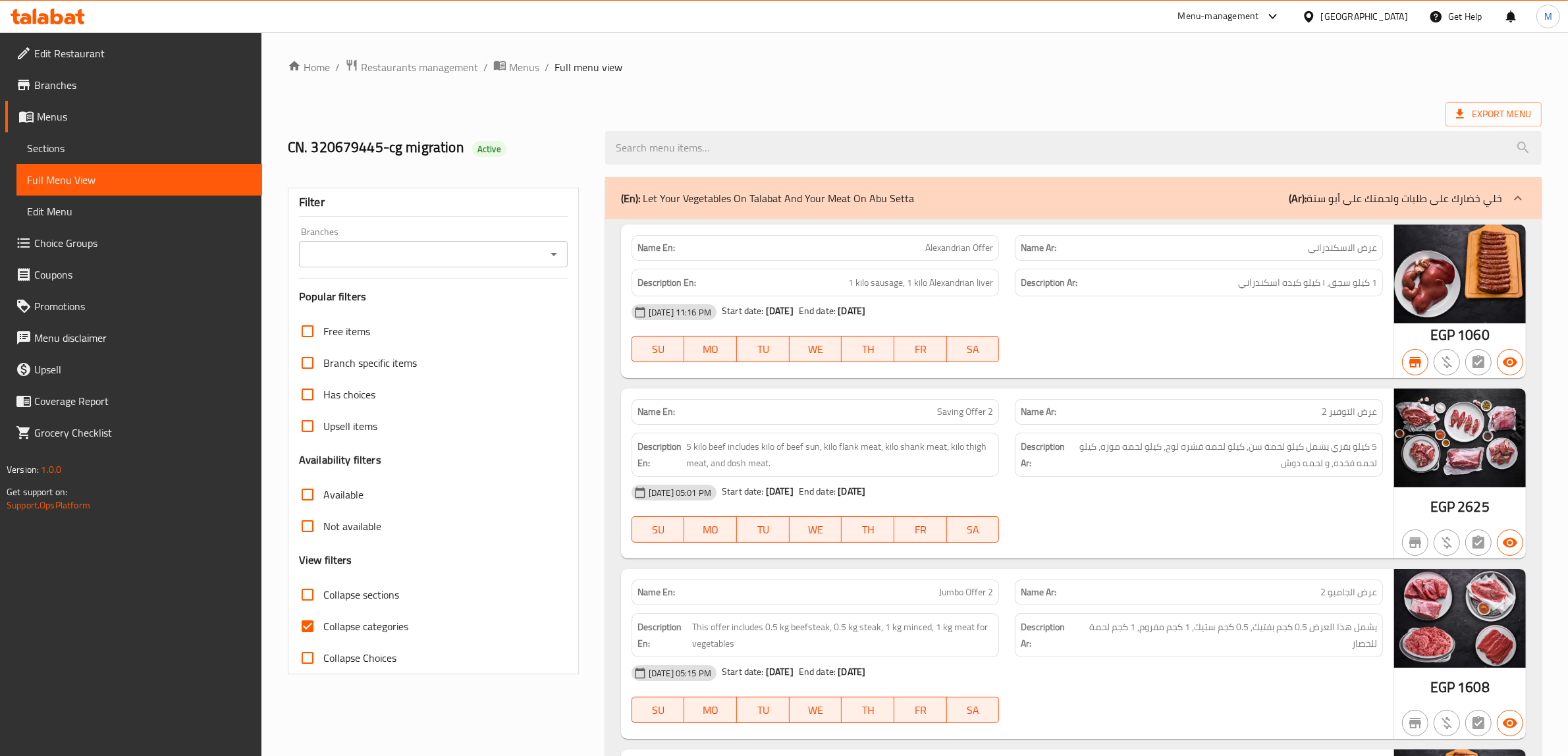
click at [726, 73] on ol "Home / Restaurants management / Menus / Full menu view" at bounding box center [915, 67] width 1254 height 18
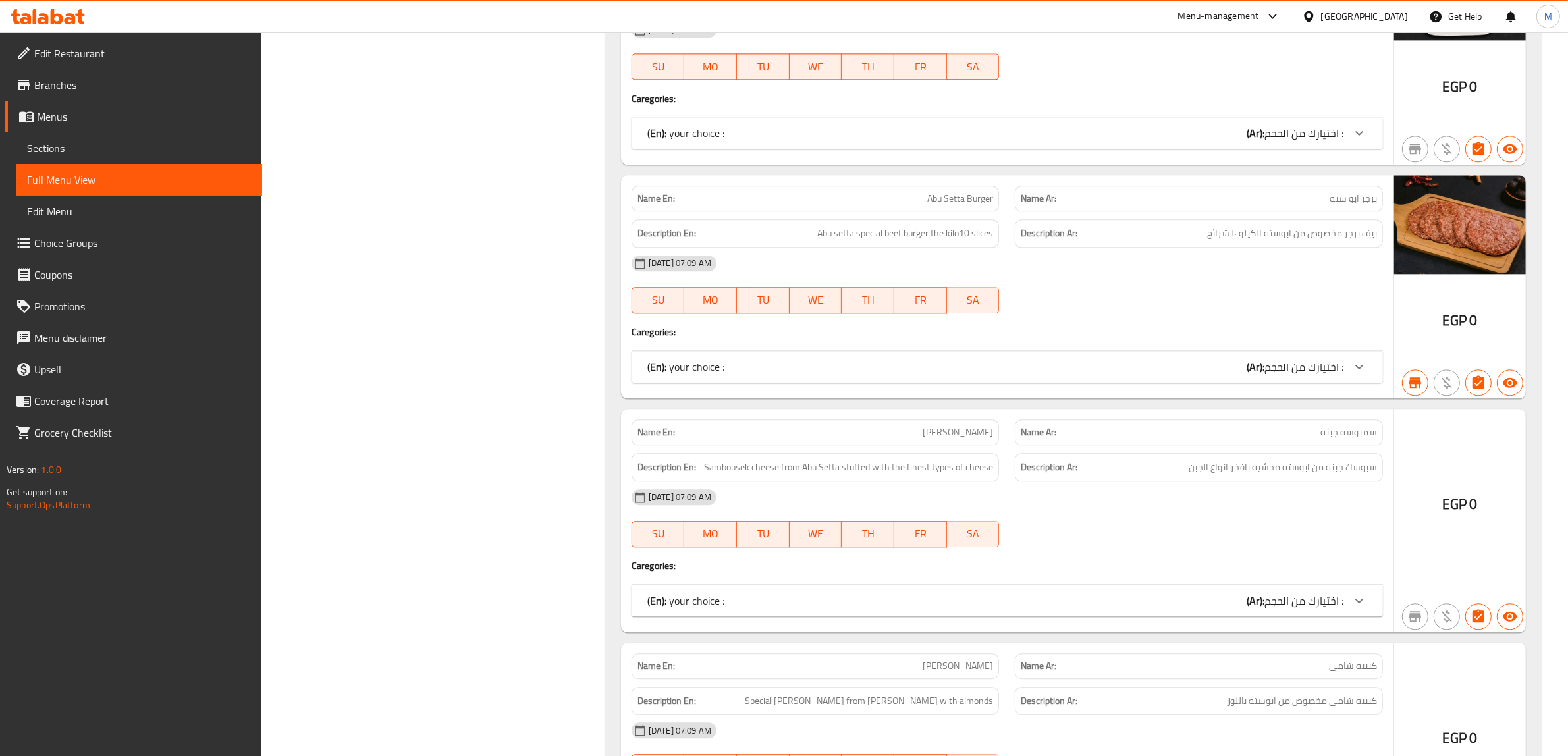
scroll to position [9282, 0]
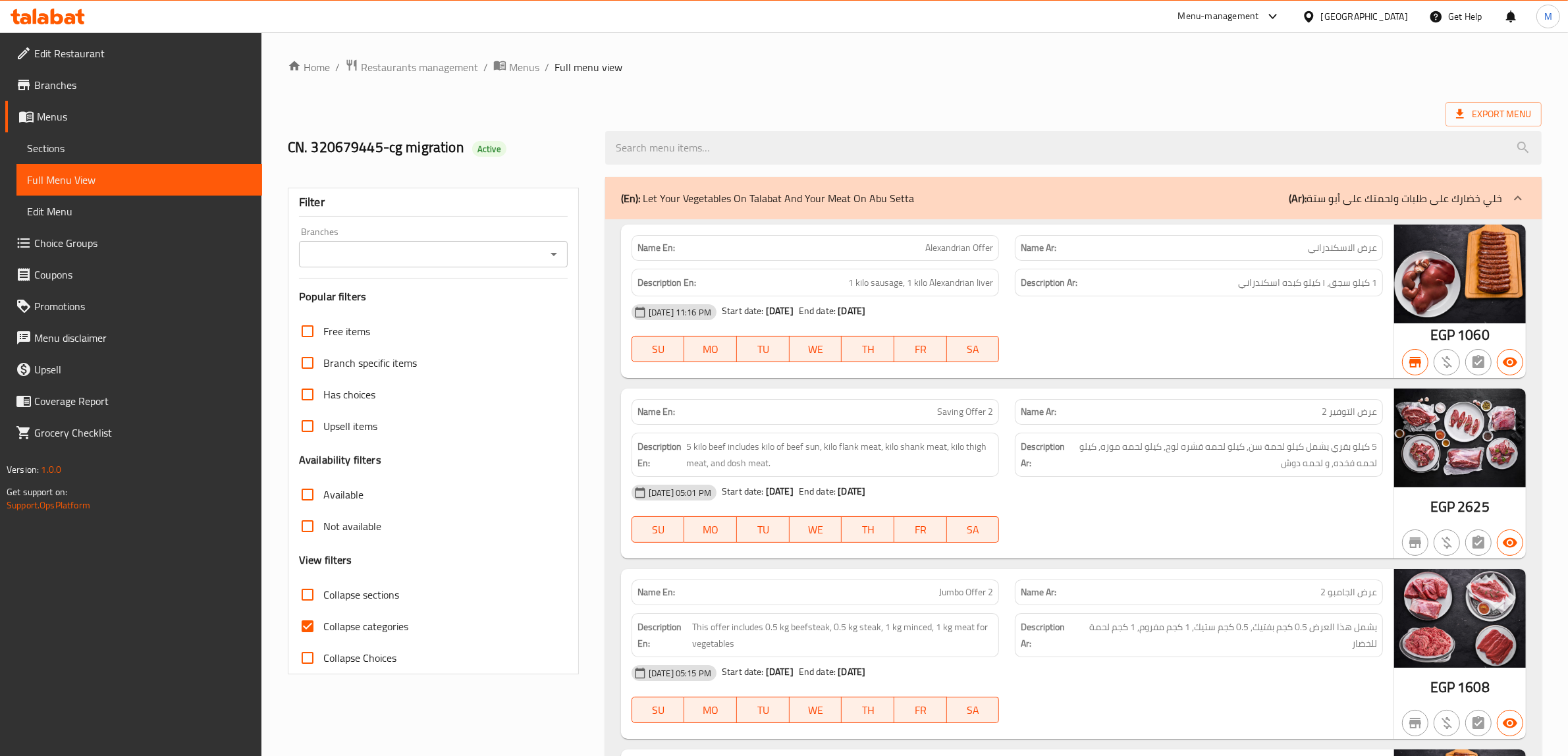
click at [768, 66] on ol "Home / Restaurants management / Menus / Full menu view" at bounding box center [915, 67] width 1254 height 18
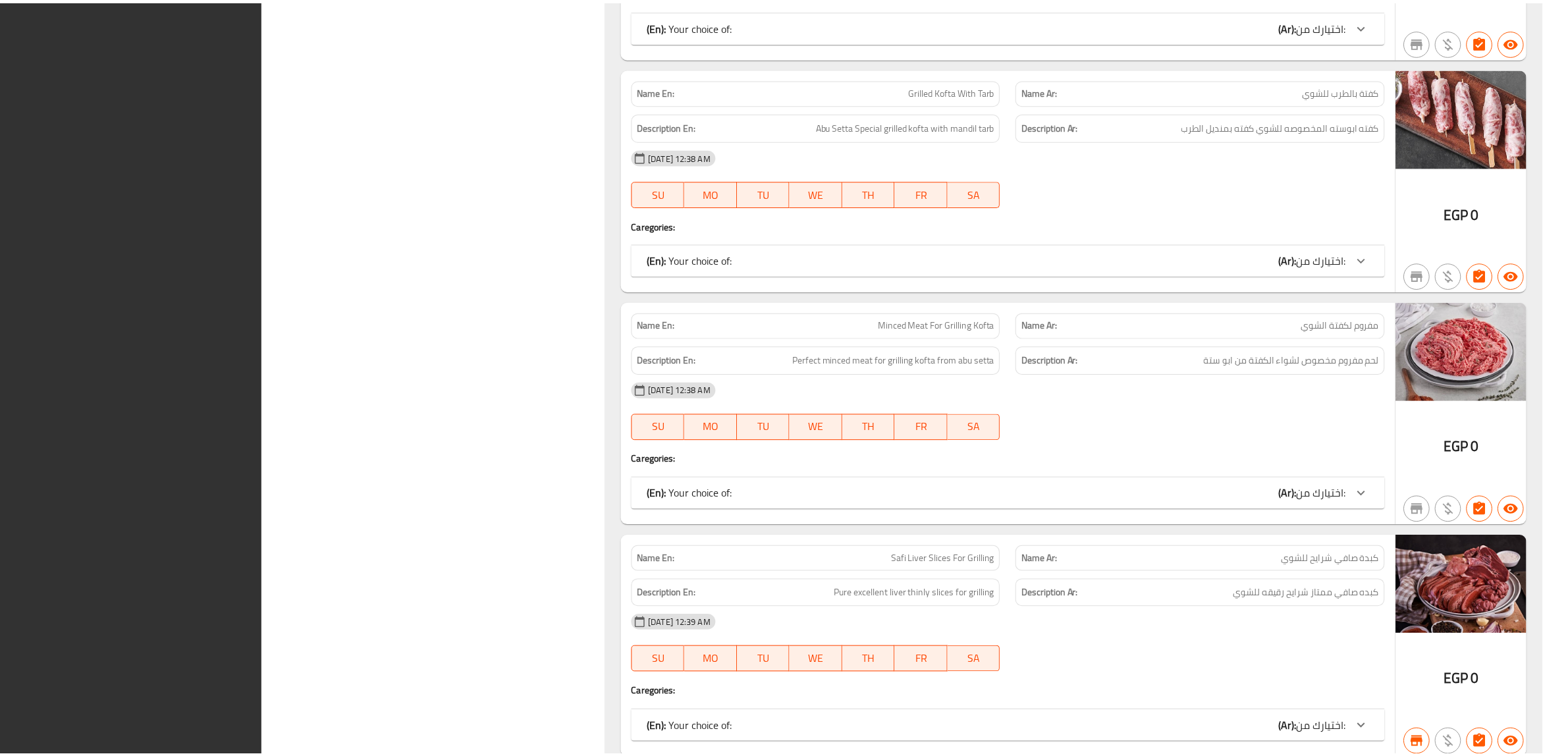
scroll to position [25510, 0]
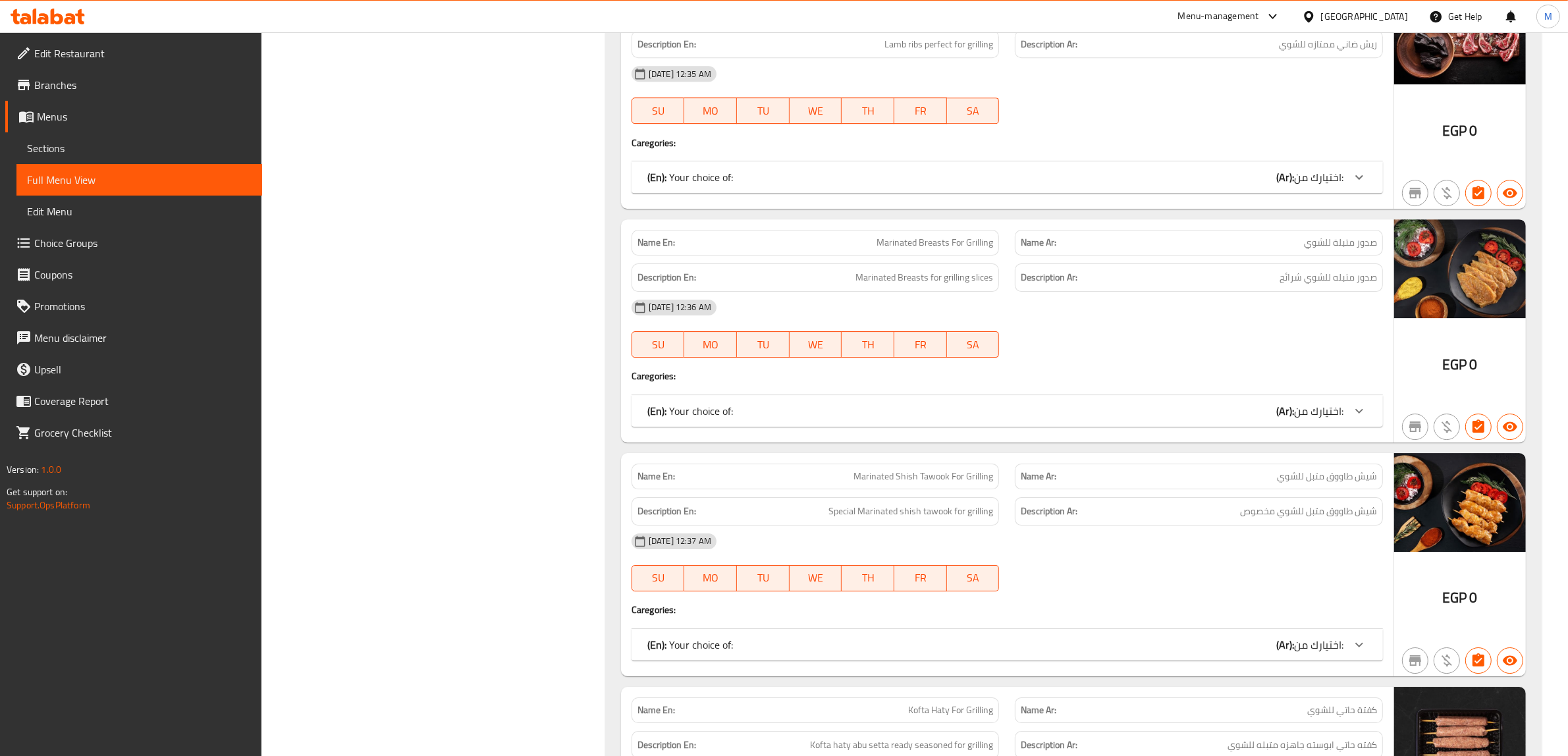
scroll to position [0, 0]
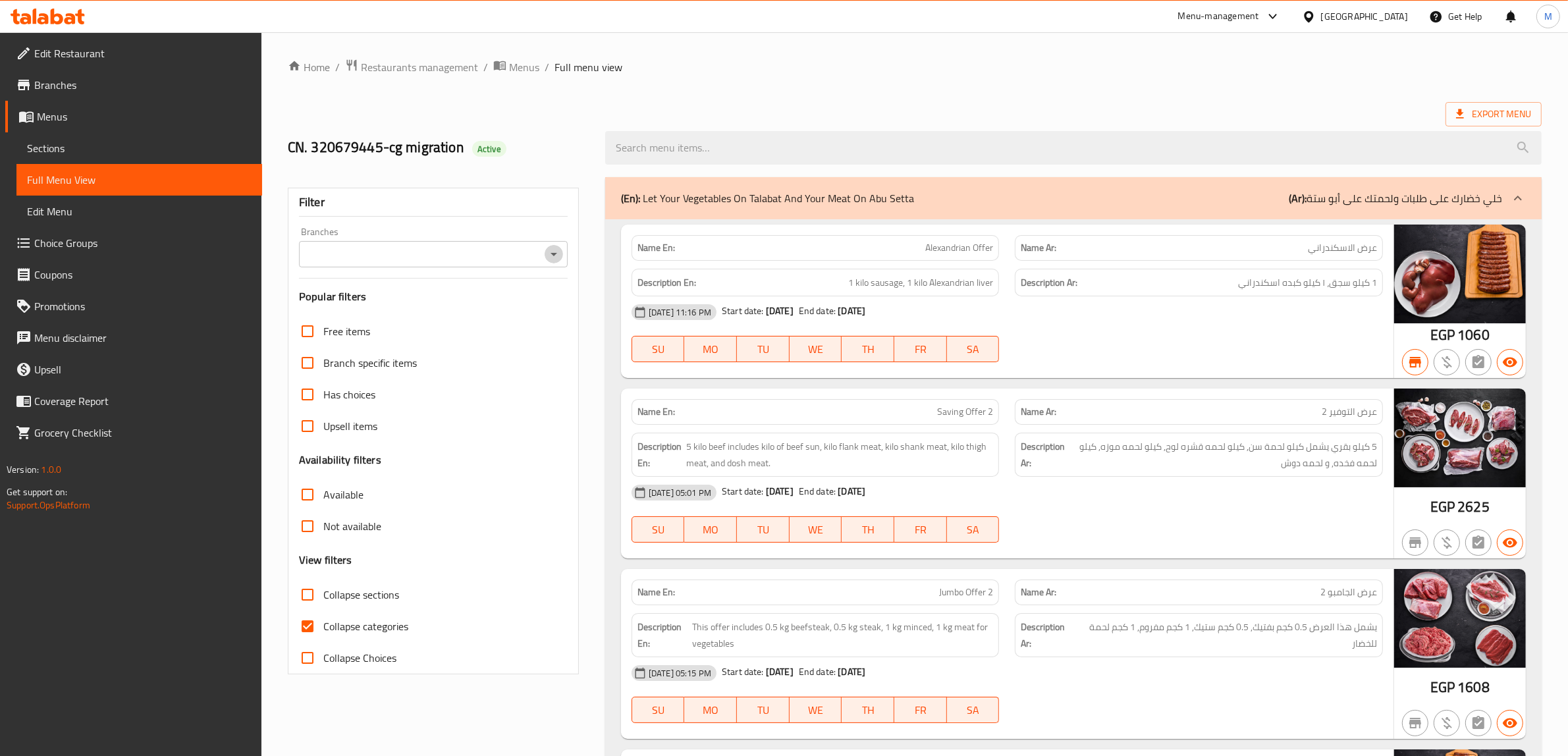
click at [550, 258] on icon "Open" at bounding box center [553, 254] width 16 height 16
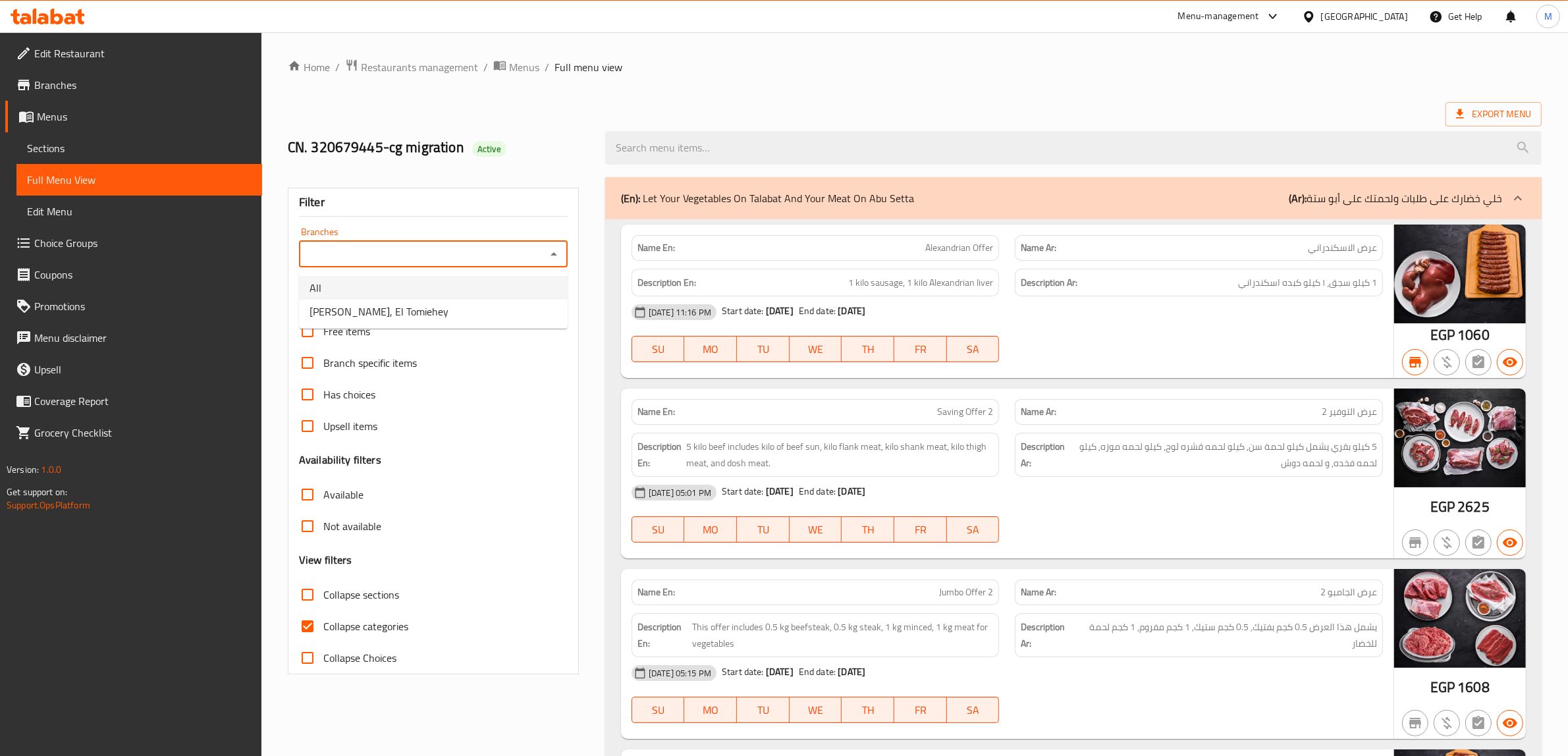
click at [504, 294] on li "All" at bounding box center [433, 288] width 268 height 24
type input "All"
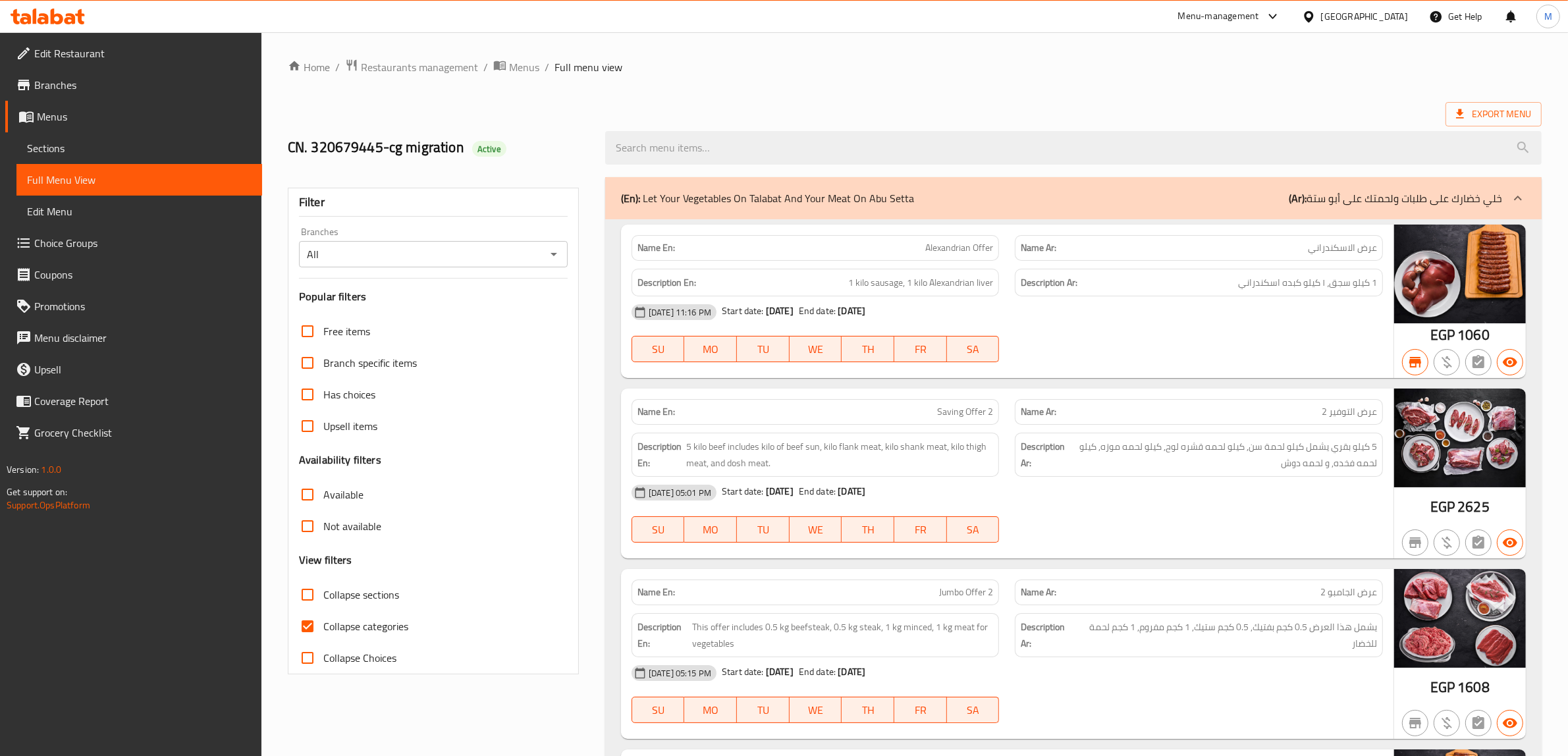
click at [1476, 116] on span "Export Menu" at bounding box center [1493, 115] width 75 height 17
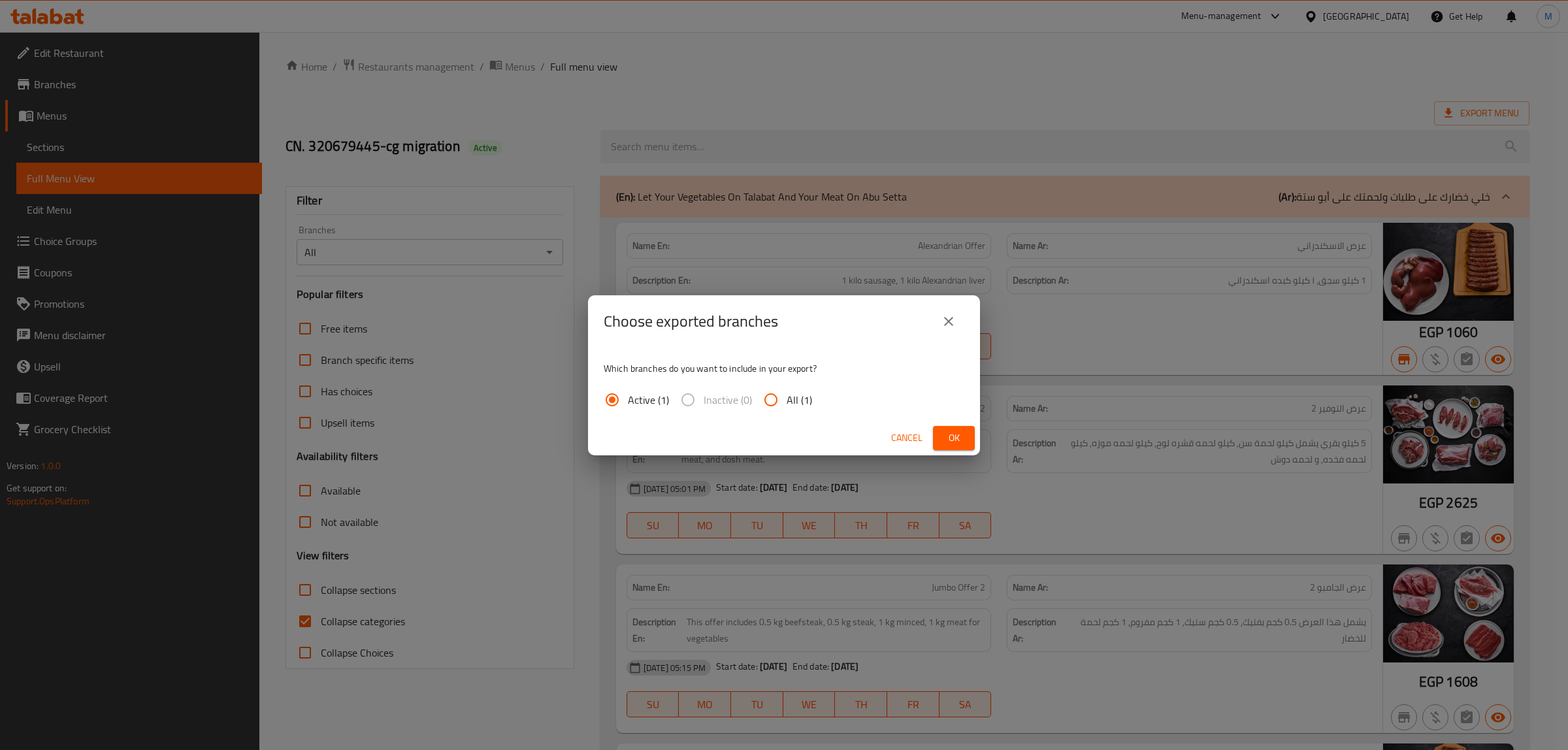
click at [972, 439] on button "Ok" at bounding box center [954, 438] width 42 height 24
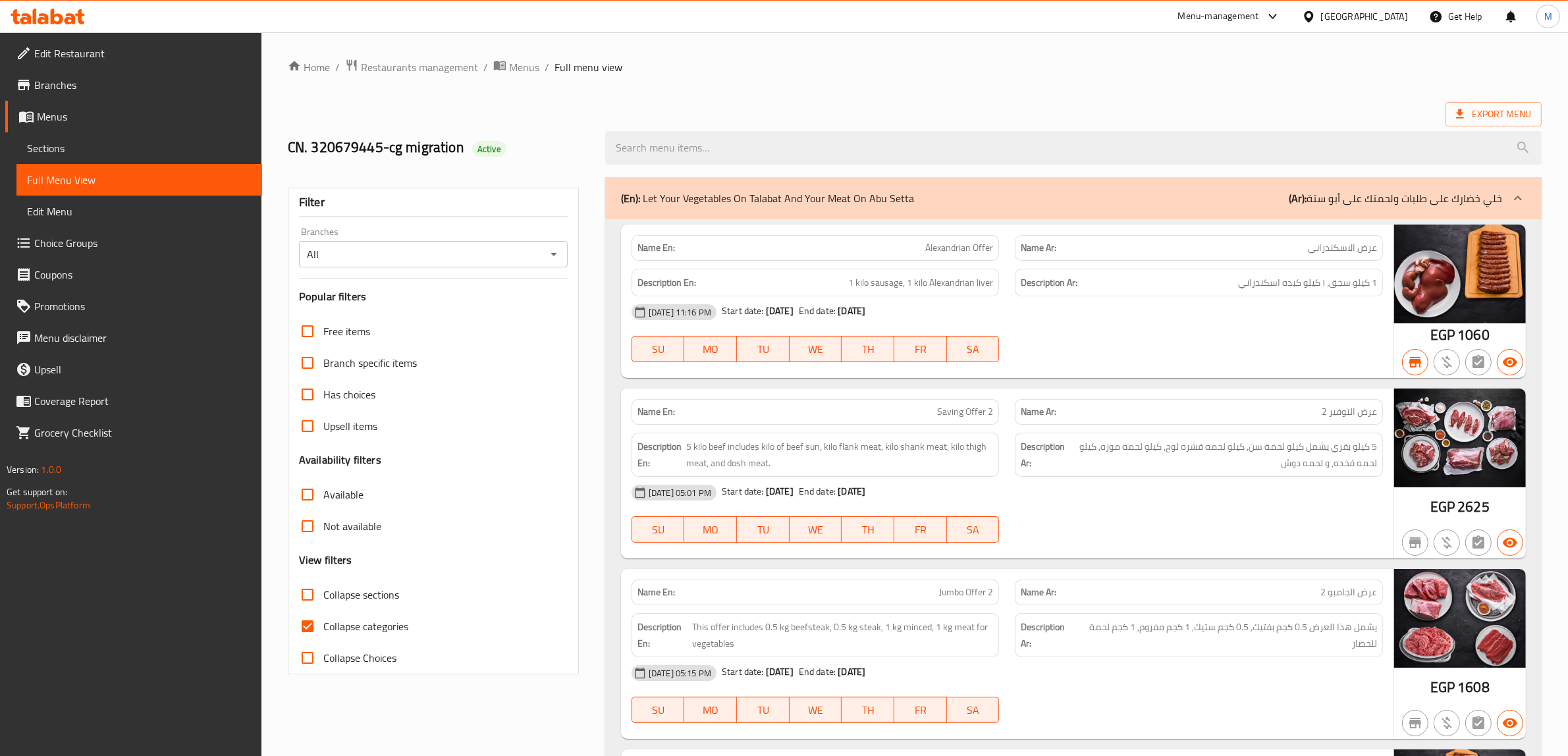
drag, startPoint x: 944, startPoint y: 60, endPoint x: 941, endPoint y: 74, distance: 14.3
click at [944, 61] on ol "Home / Restaurants management / Menus / Full menu view" at bounding box center [915, 67] width 1254 height 18
click at [436, 63] on span "Restaurants management" at bounding box center [419, 67] width 117 height 16
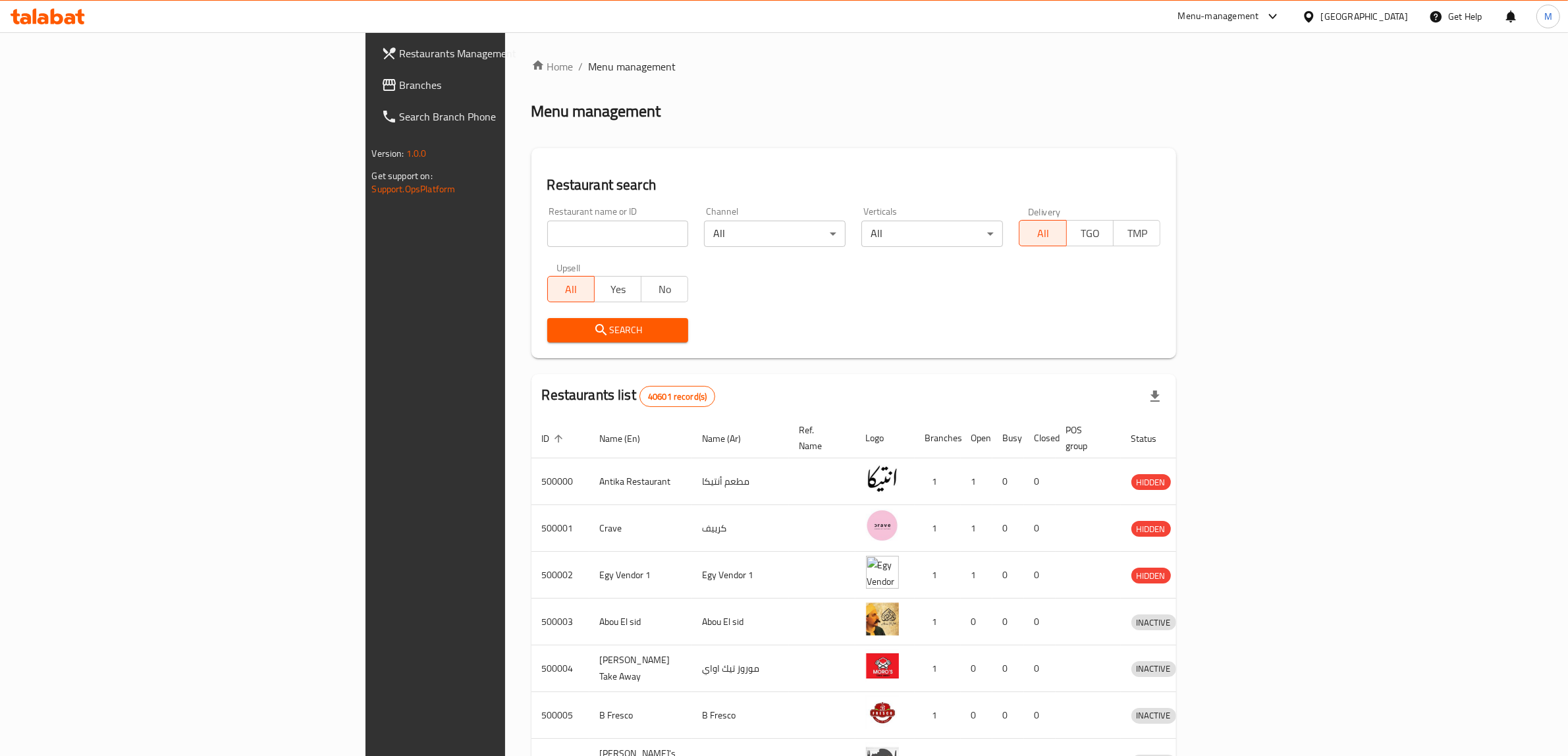
click at [1405, 19] on div "[GEOGRAPHIC_DATA]" at bounding box center [1364, 17] width 87 height 15
click at [1262, 341] on div "[GEOGRAPHIC_DATA]" at bounding box center [1266, 345] width 87 height 15
